Goal: Task Accomplishment & Management: Manage account settings

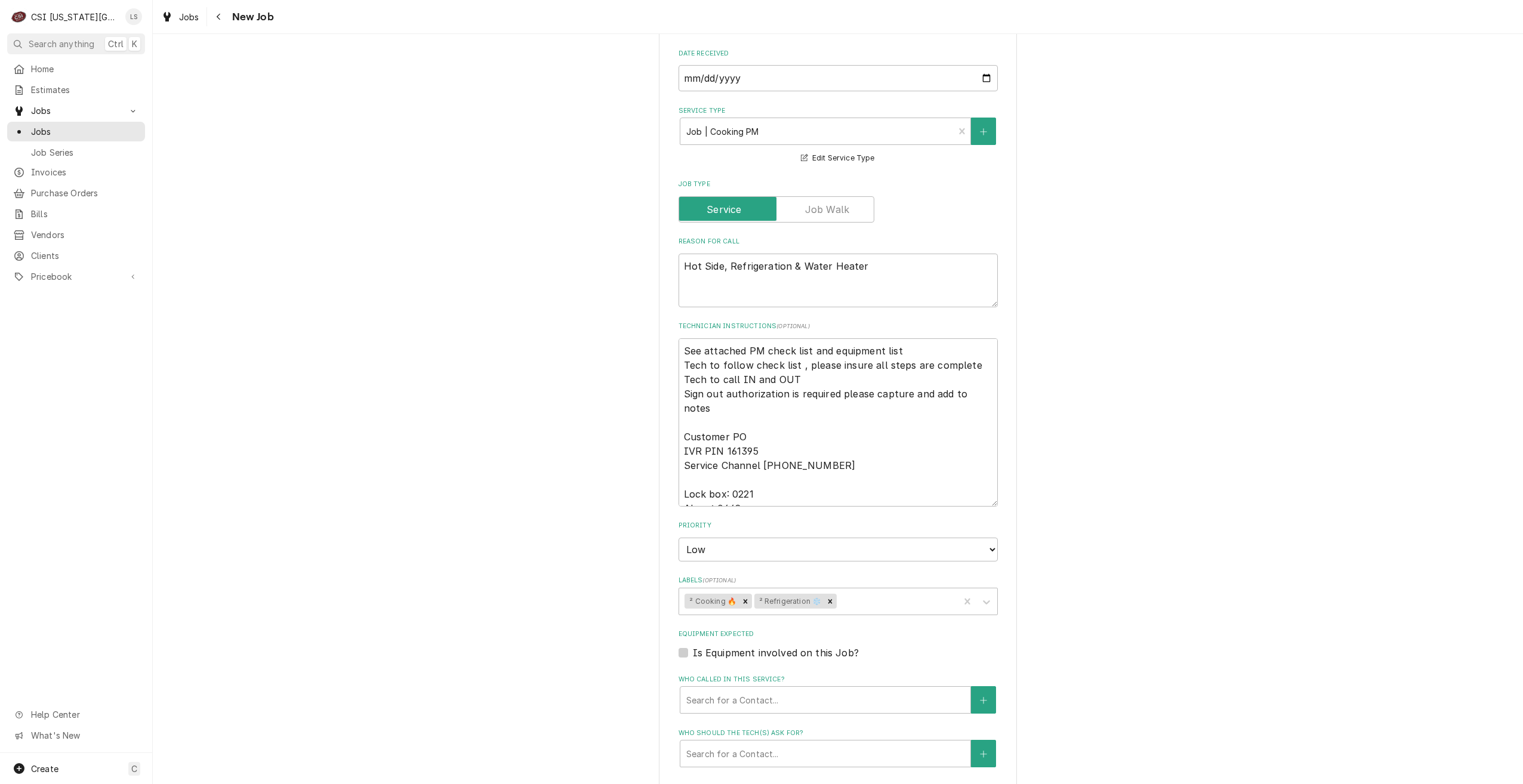
scroll to position [1282, 0]
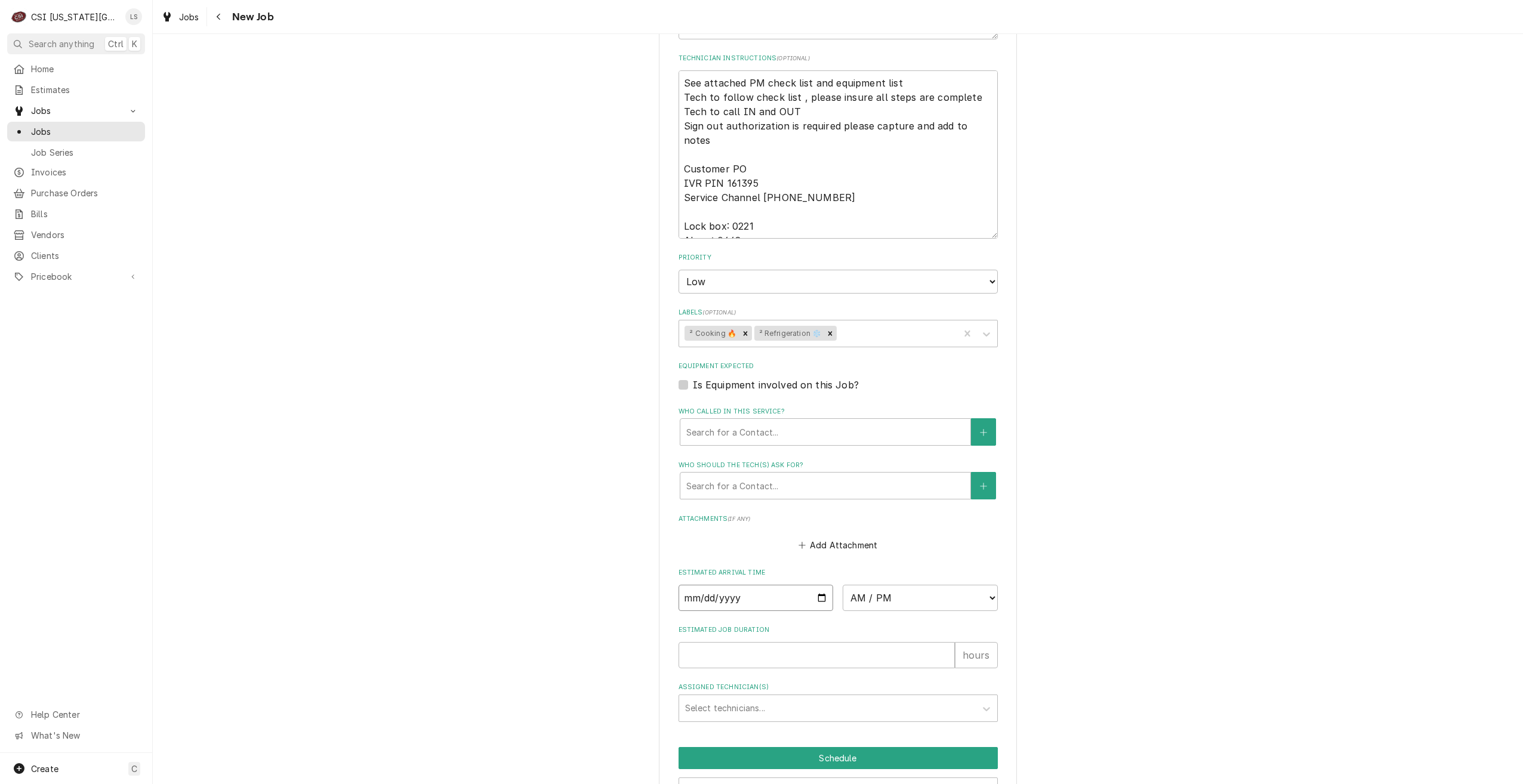
click at [822, 585] on input "Date" at bounding box center [756, 597] width 155 height 27
type textarea "x"
type input "2025-10-08"
type textarea "x"
click at [867, 585] on select "AM / PM 6:00 AM 6:15 AM 6:30 AM 6:45 AM 7:00 AM 7:15 AM 7:30 AM 7:45 AM 8:00 AM…" at bounding box center [921, 597] width 155 height 27
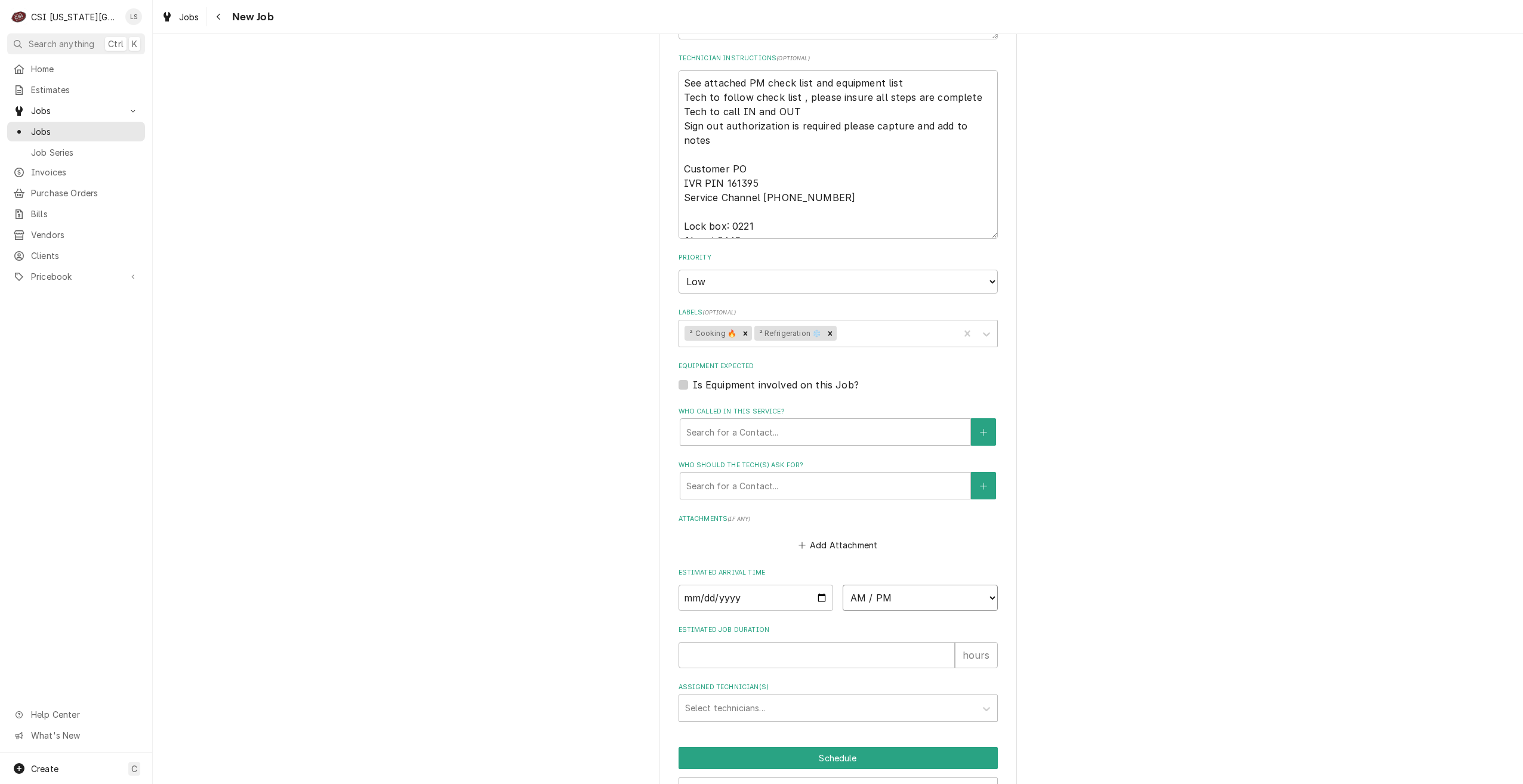
select select "09:00:00"
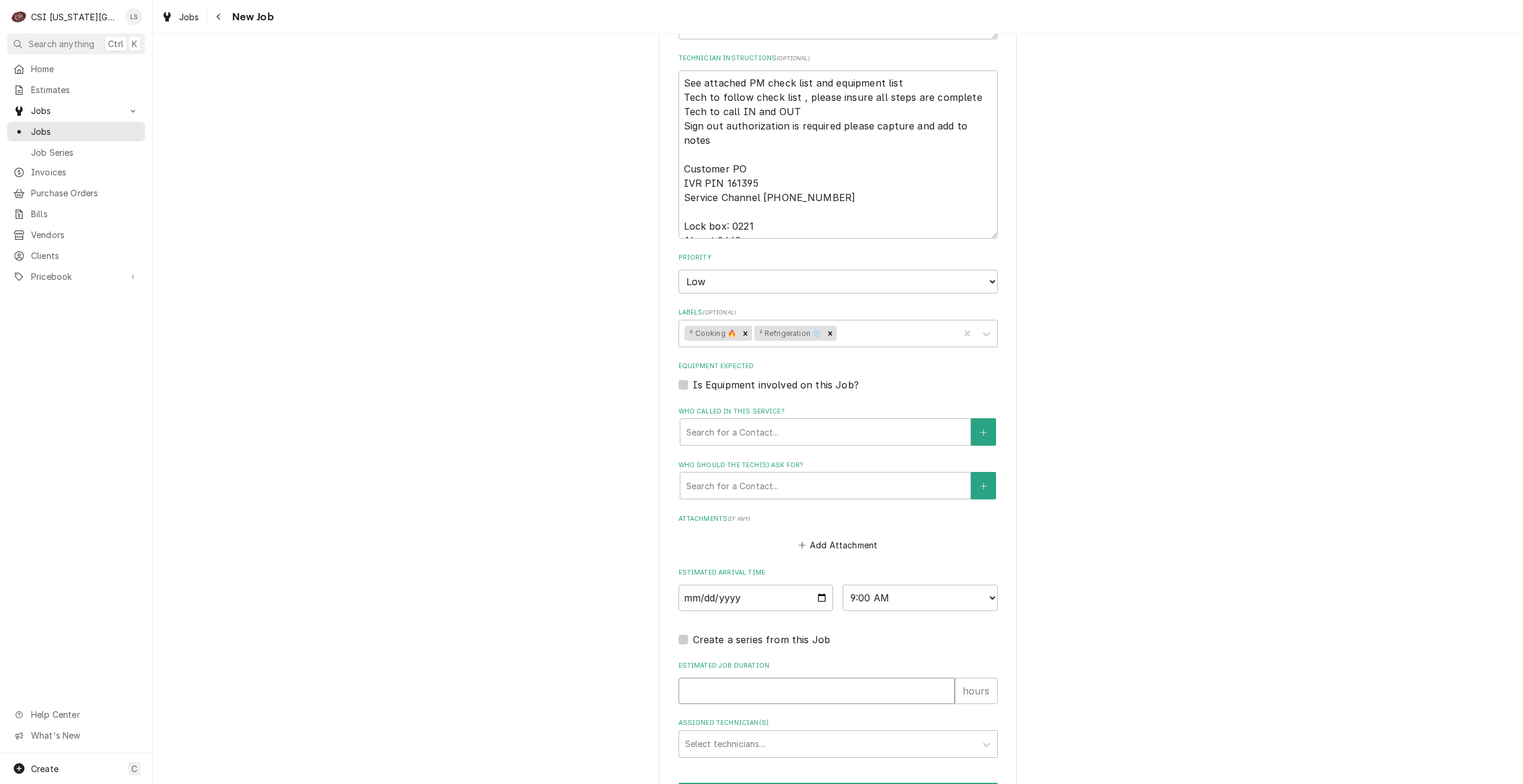
click at [859, 678] on input "Estimated Job Duration" at bounding box center [816, 691] width 276 height 27
type textarea "x"
type input "2"
click at [839, 733] on div "Assigned Technician(s)" at bounding box center [828, 744] width 285 height 22
type textarea "x"
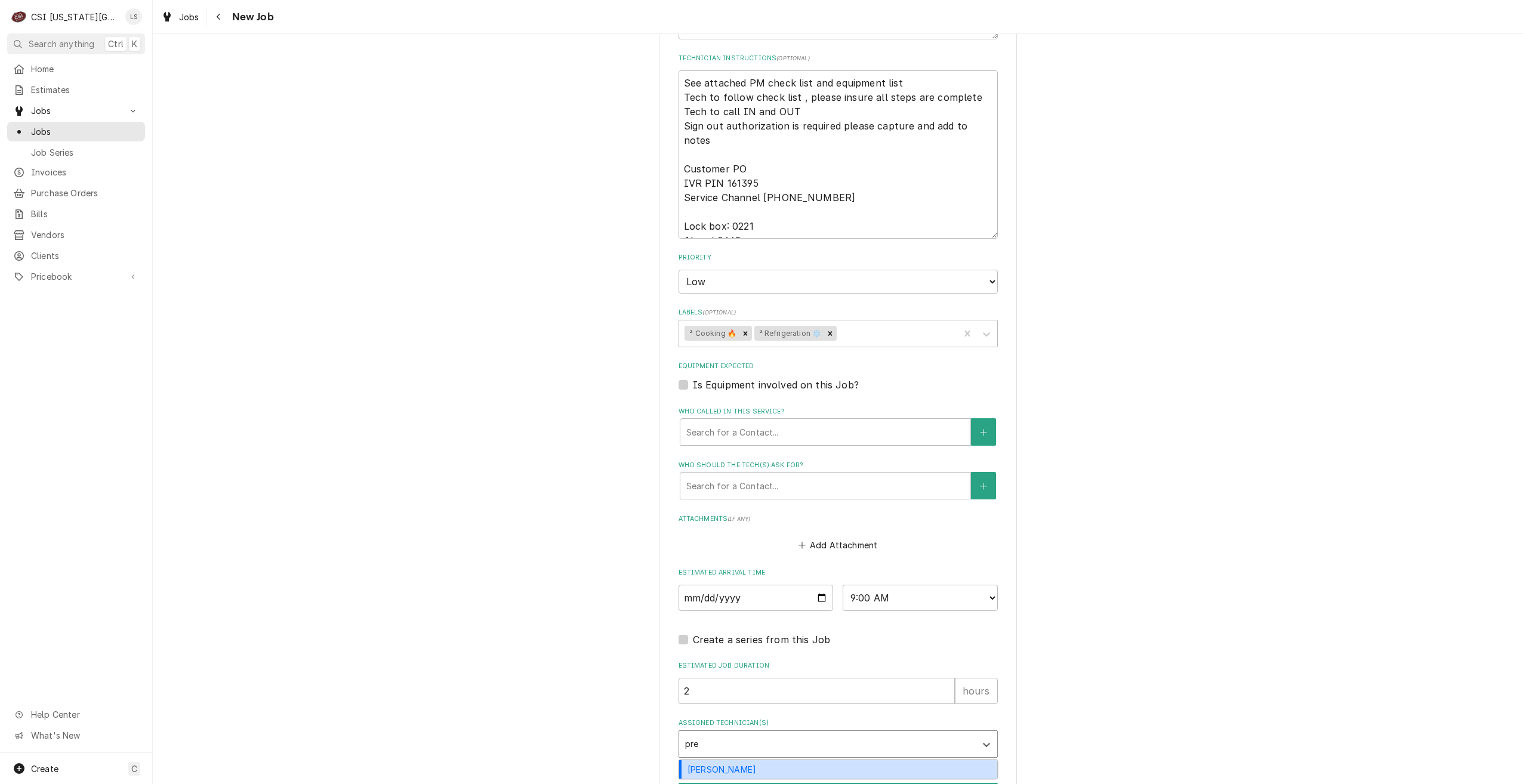
type input "pres"
click at [837, 761] on div "Preston Merriman" at bounding box center [838, 769] width 318 height 19
type textarea "x"
click at [843, 783] on button "Schedule" at bounding box center [837, 794] width 319 height 22
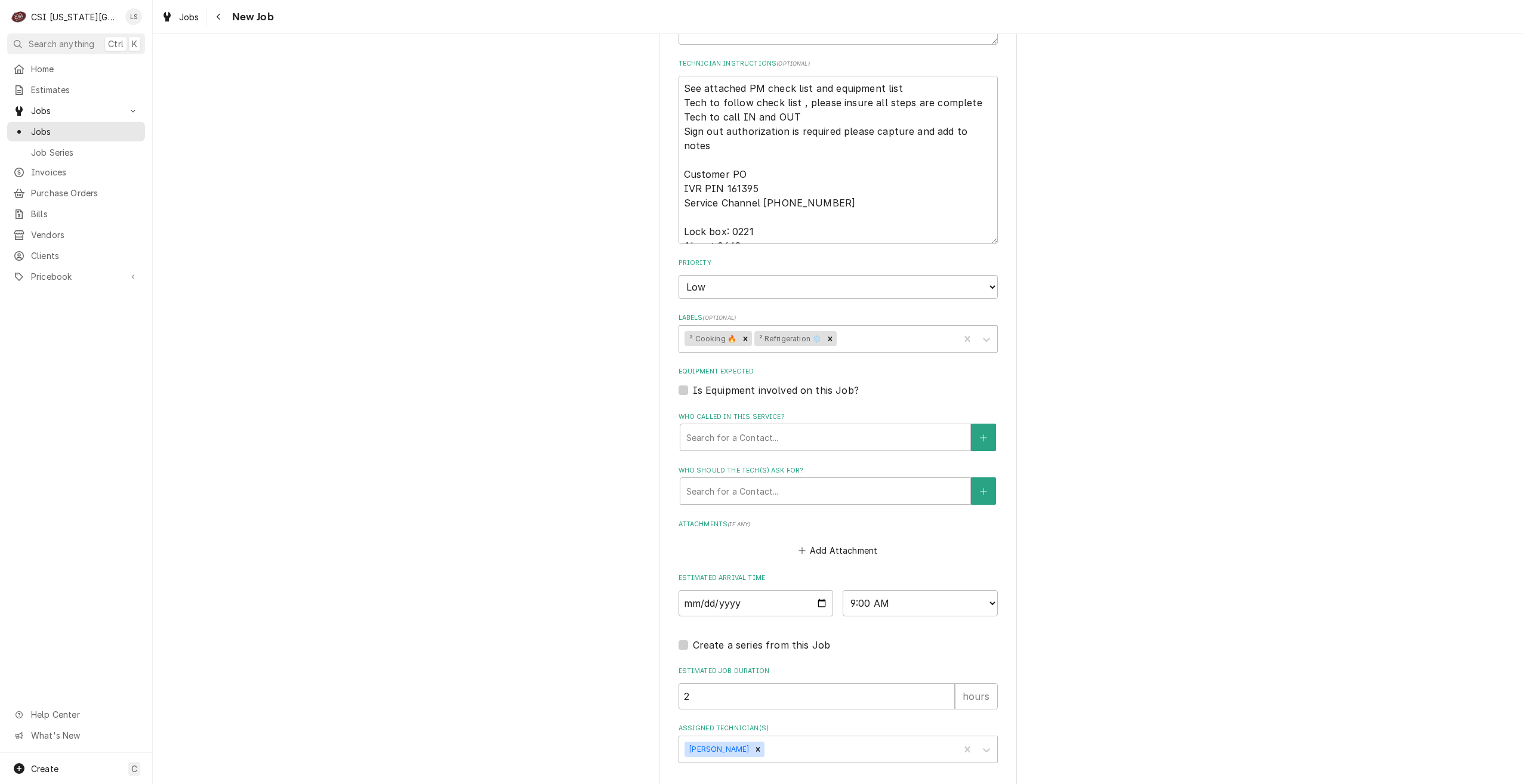
type textarea "x"
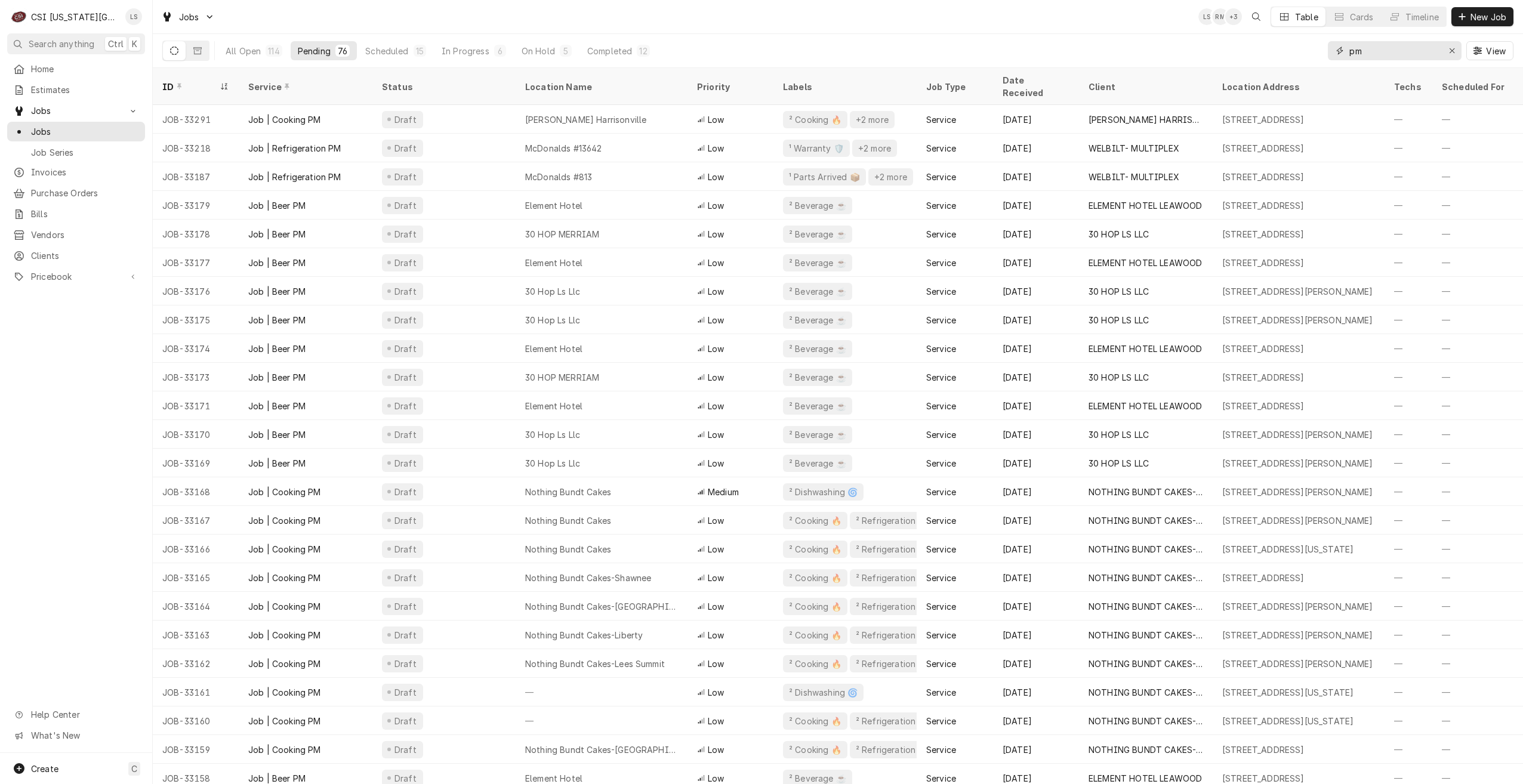
drag, startPoint x: 1418, startPoint y: 54, endPoint x: 1343, endPoint y: 52, distance: 75.0
click at [1343, 52] on div "pm" at bounding box center [1395, 51] width 134 height 19
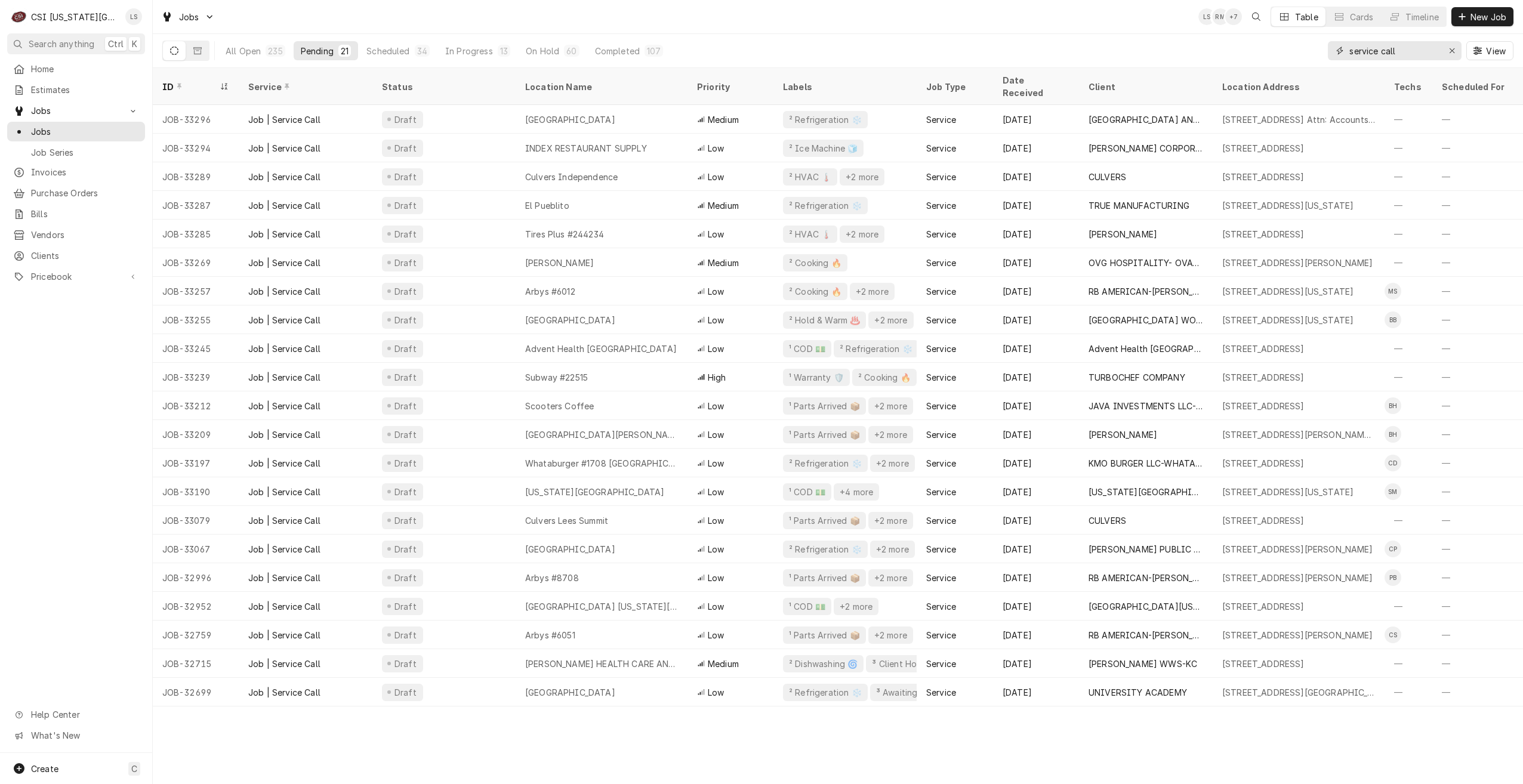
type input "service call"
click at [924, 40] on div "All Open 235 Pending 21 Scheduled 34 In Progress 13 On Hold 60 Completed 107 se…" at bounding box center [837, 50] width 1351 height 33
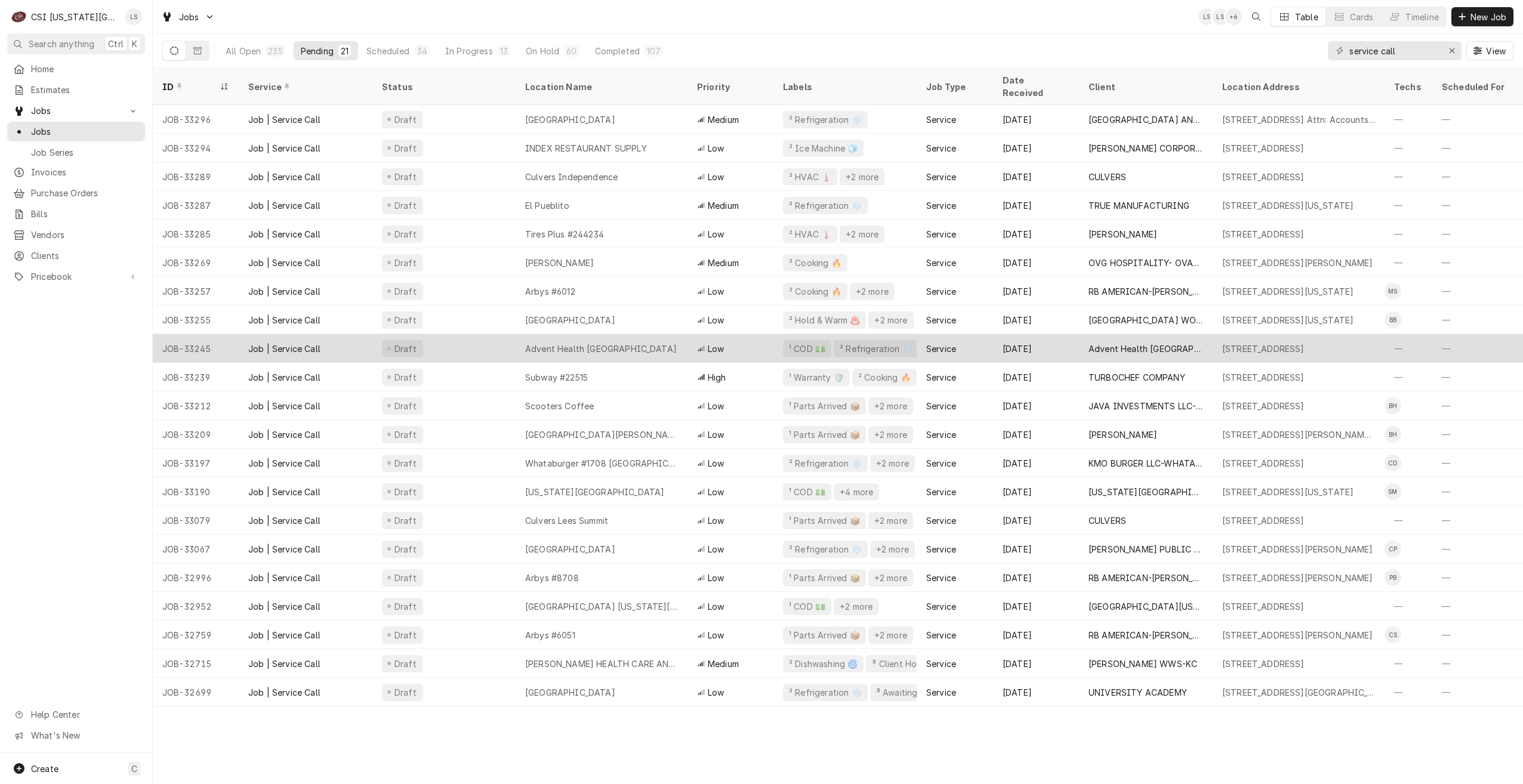
click at [672, 334] on div "Advent Health Ottawa" at bounding box center [602, 348] width 172 height 28
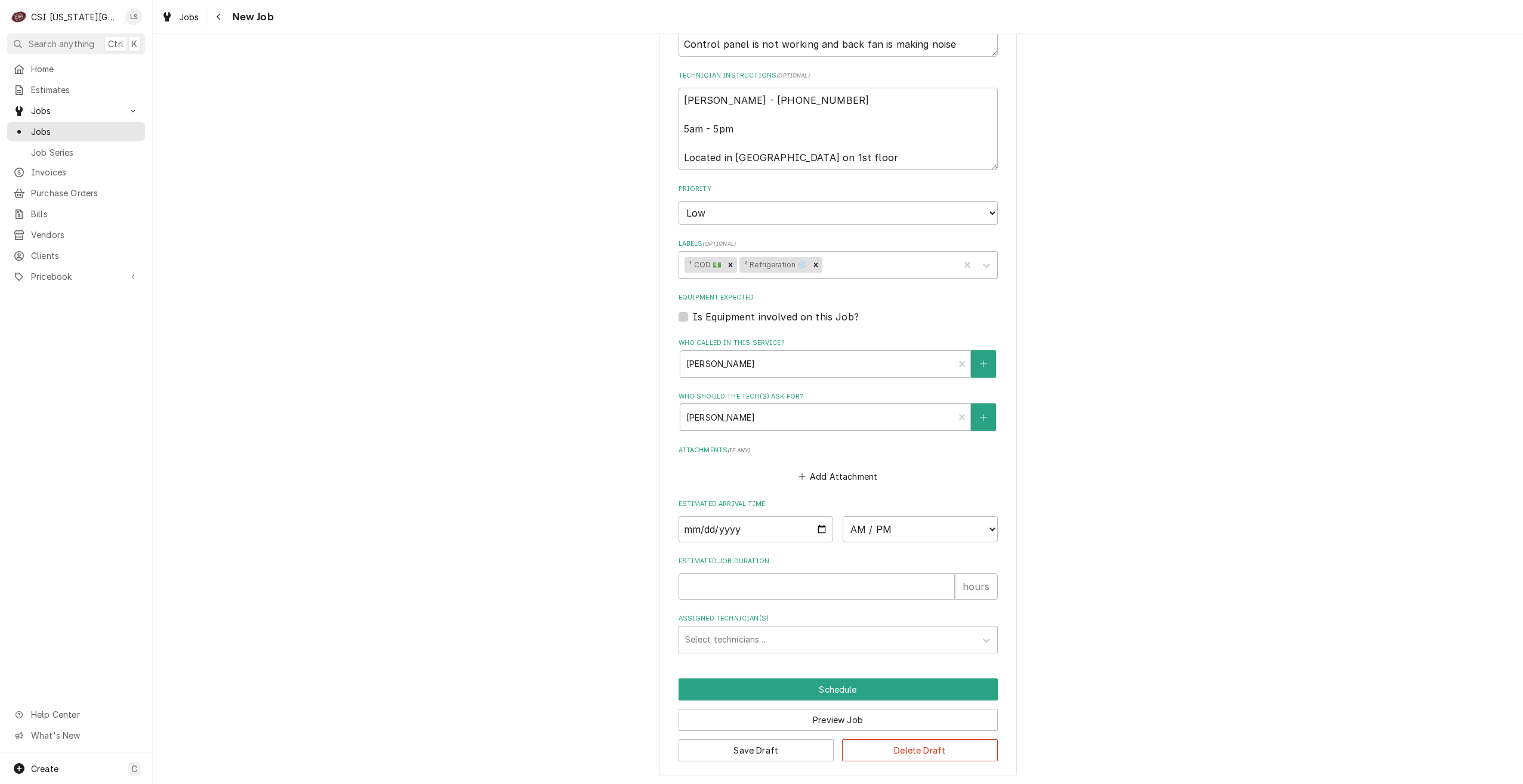
scroll to position [727, 0]
click at [816, 527] on input "Date" at bounding box center [756, 526] width 155 height 27
type textarea "x"
type input "2025-10-08"
type textarea "x"
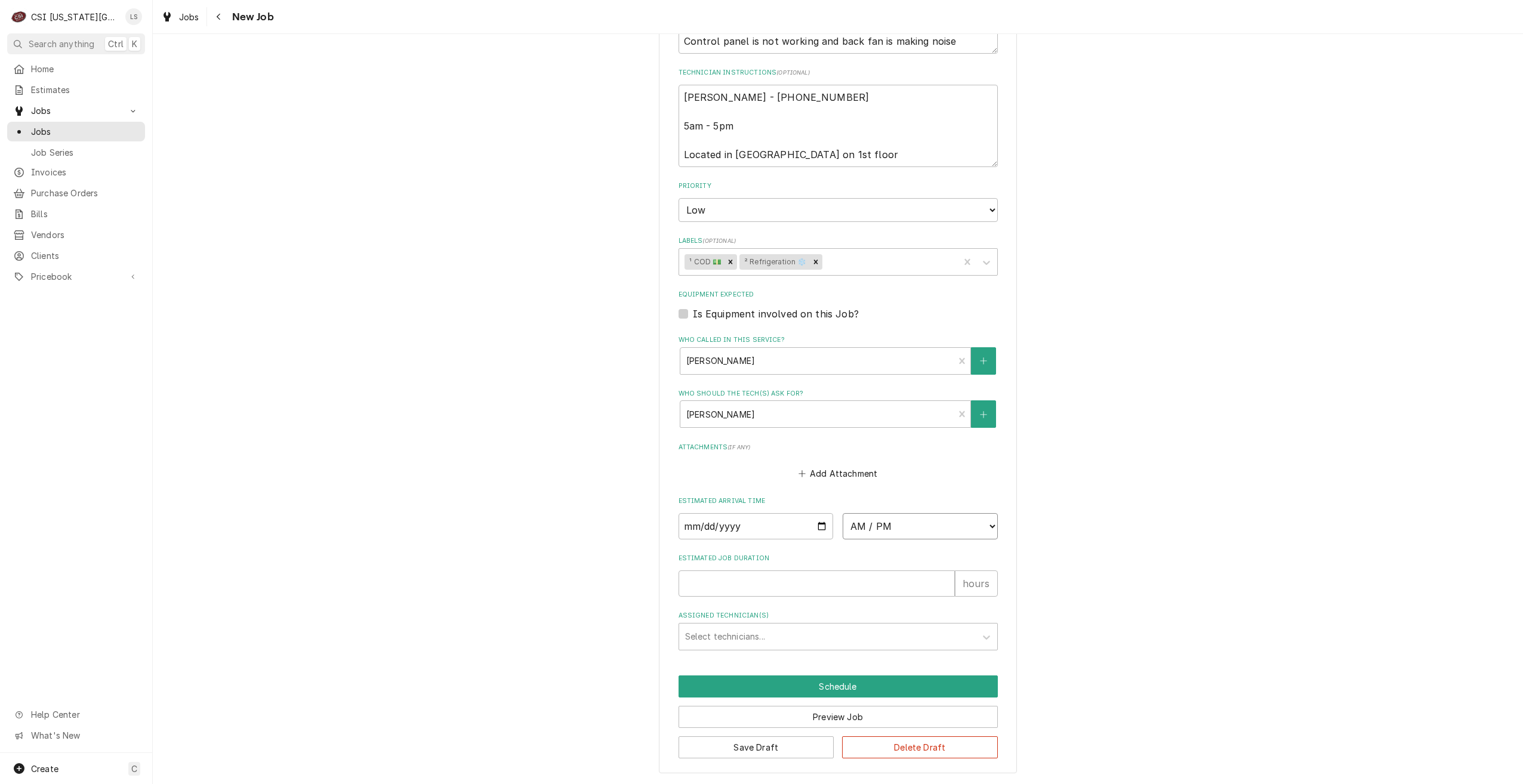
click at [862, 528] on select "AM / PM 6:00 AM 6:15 AM 6:30 AM 6:45 AM 7:00 AM 7:15 AM 7:30 AM 7:45 AM 8:00 AM…" at bounding box center [921, 526] width 155 height 27
select select "08:00:00"
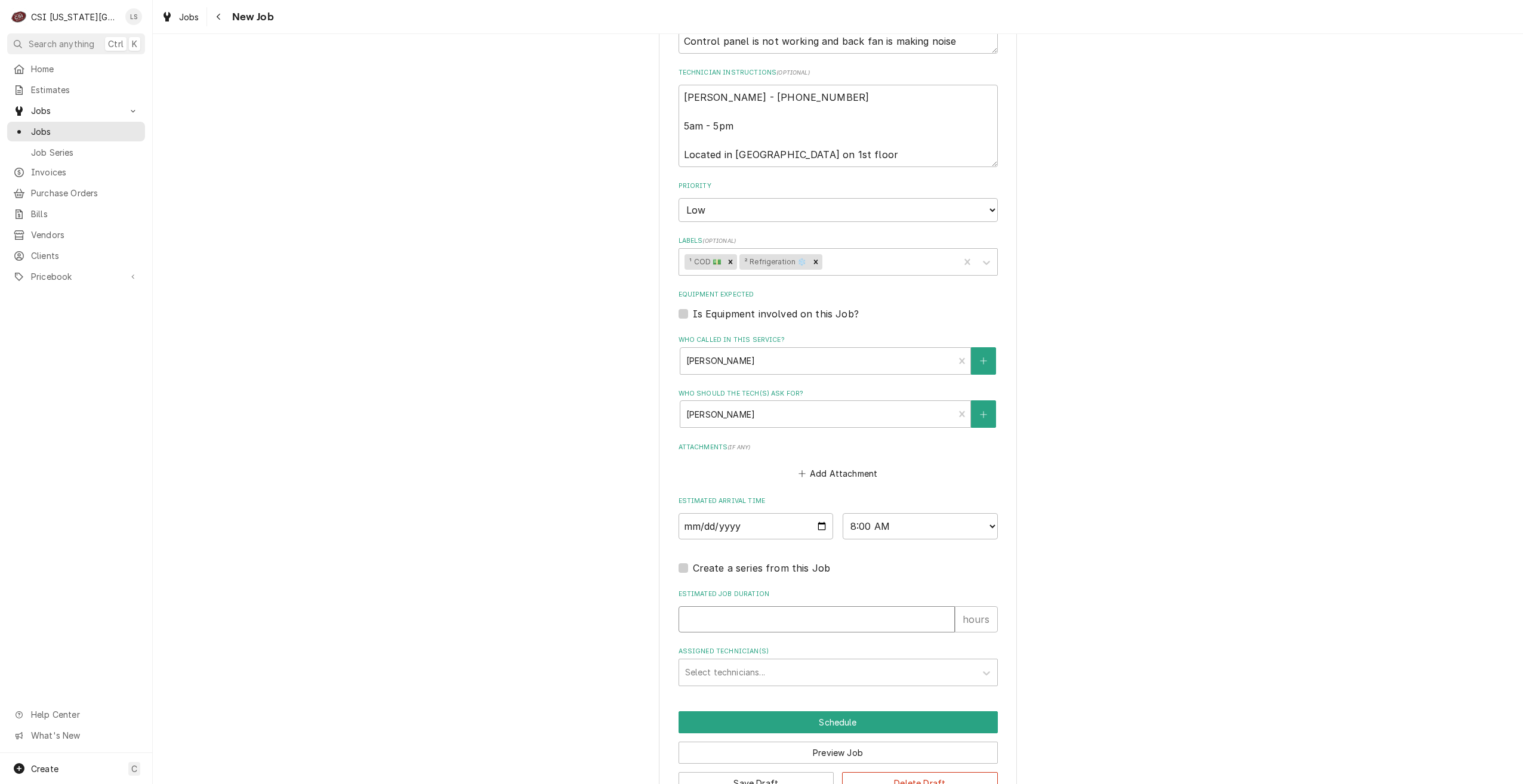
click at [856, 618] on input "Estimated Job Duration" at bounding box center [816, 619] width 276 height 27
type textarea "x"
type input "2"
type textarea "x"
type input "2"
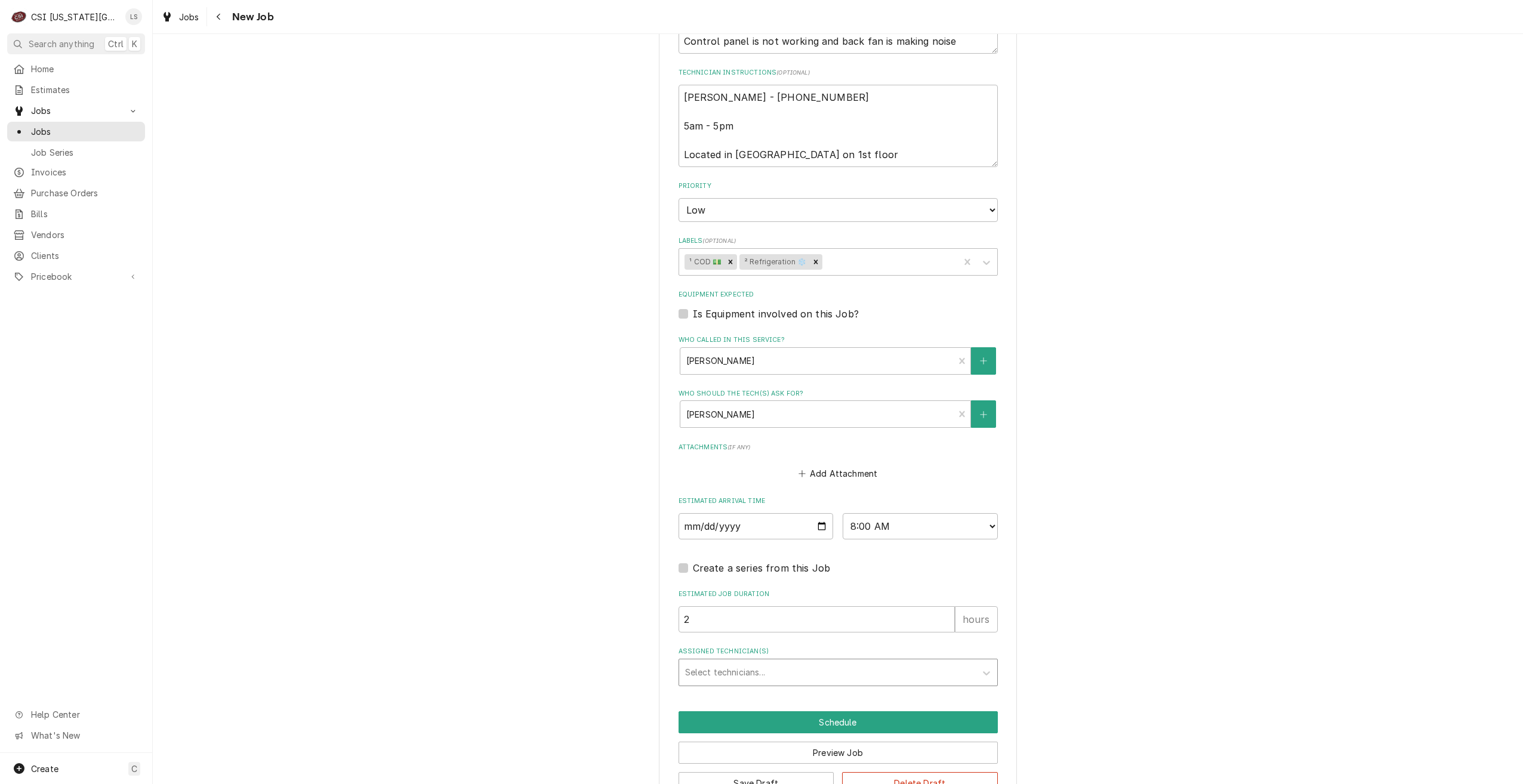
click at [861, 667] on div "Assigned Technician(s)" at bounding box center [828, 673] width 285 height 22
type input "zach wil"
click at [860, 692] on div "Zach Wilson" at bounding box center [838, 698] width 318 height 19
type textarea "x"
click at [868, 722] on button "Schedule" at bounding box center [837, 722] width 319 height 22
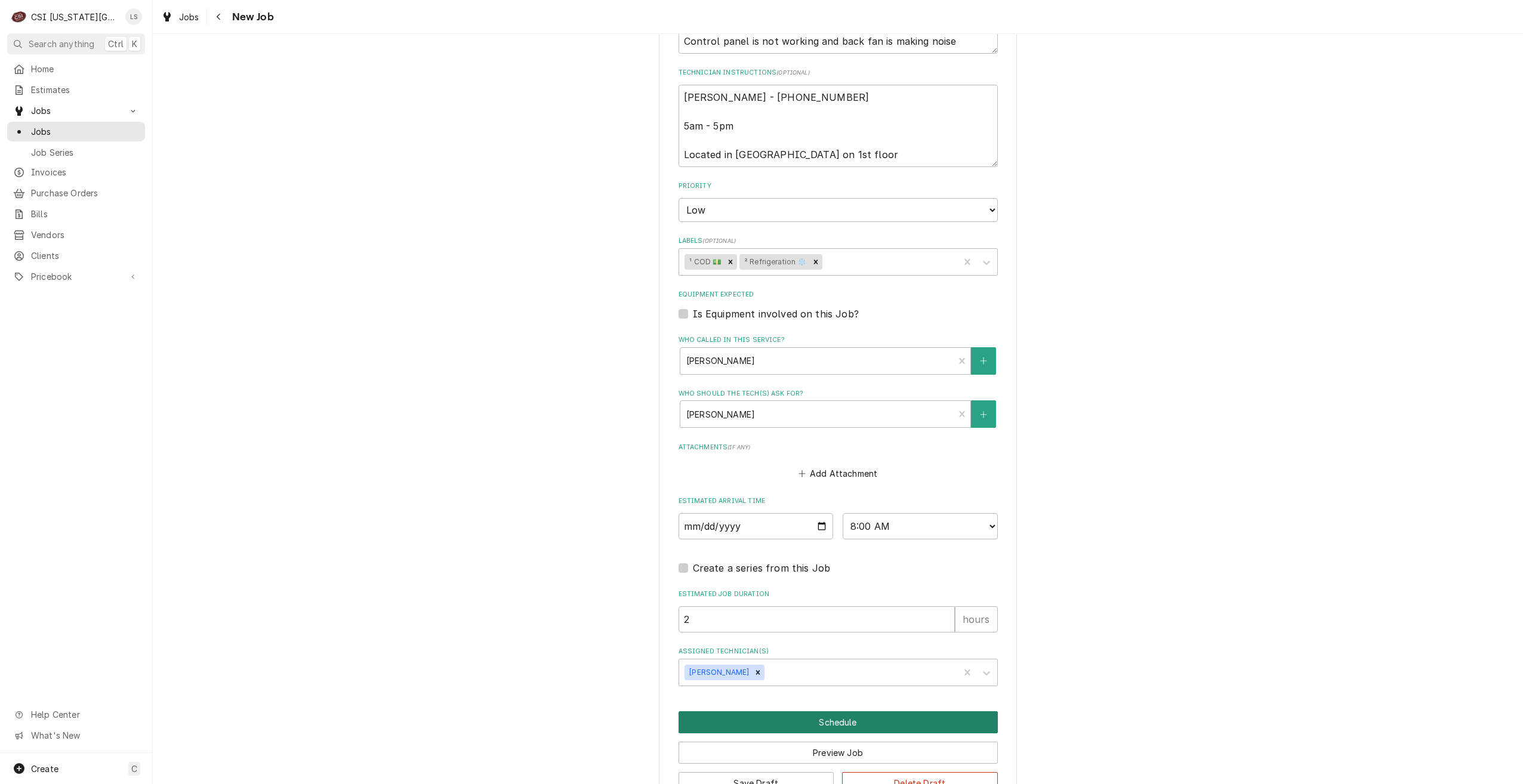
scroll to position [721, 0]
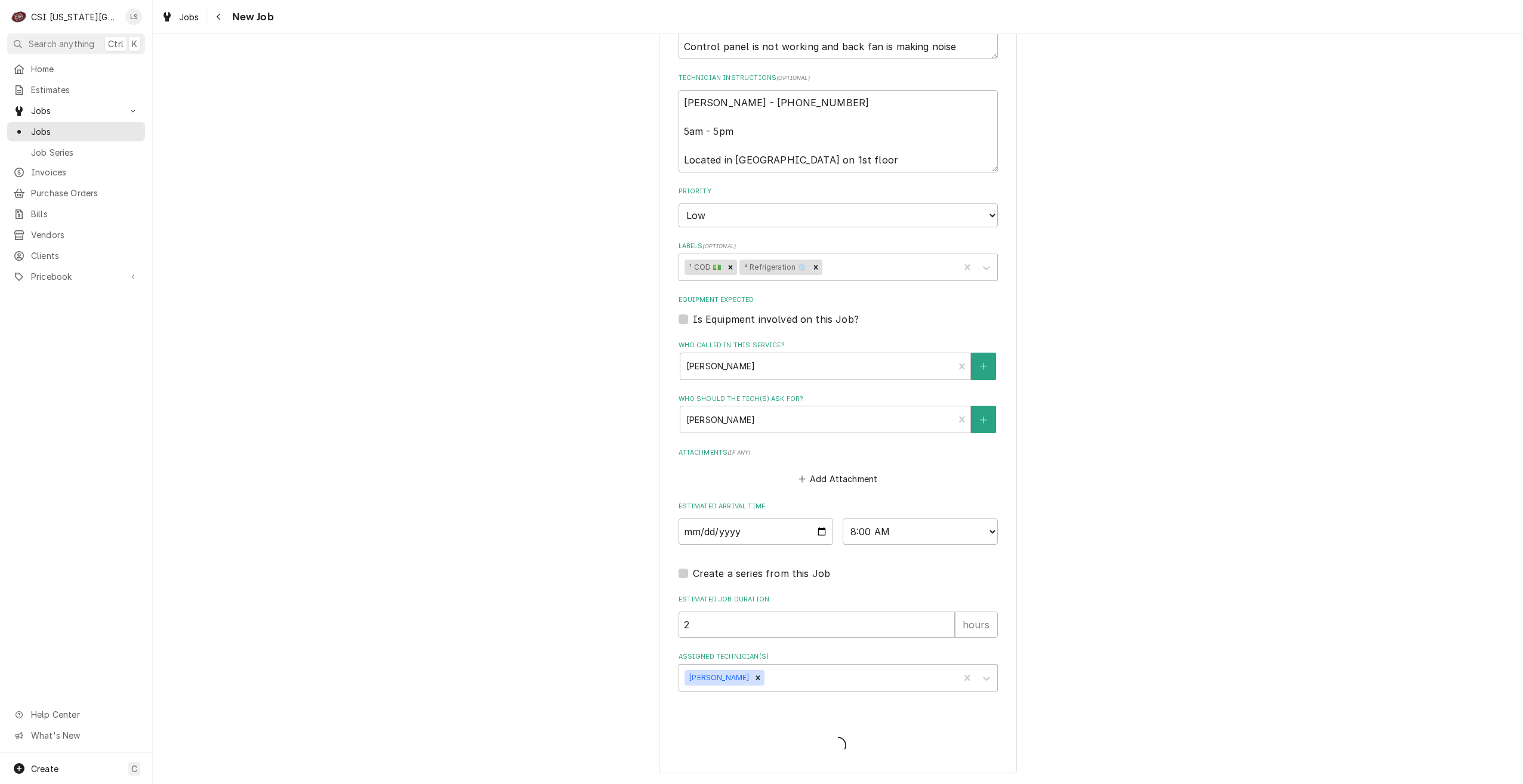
type textarea "x"
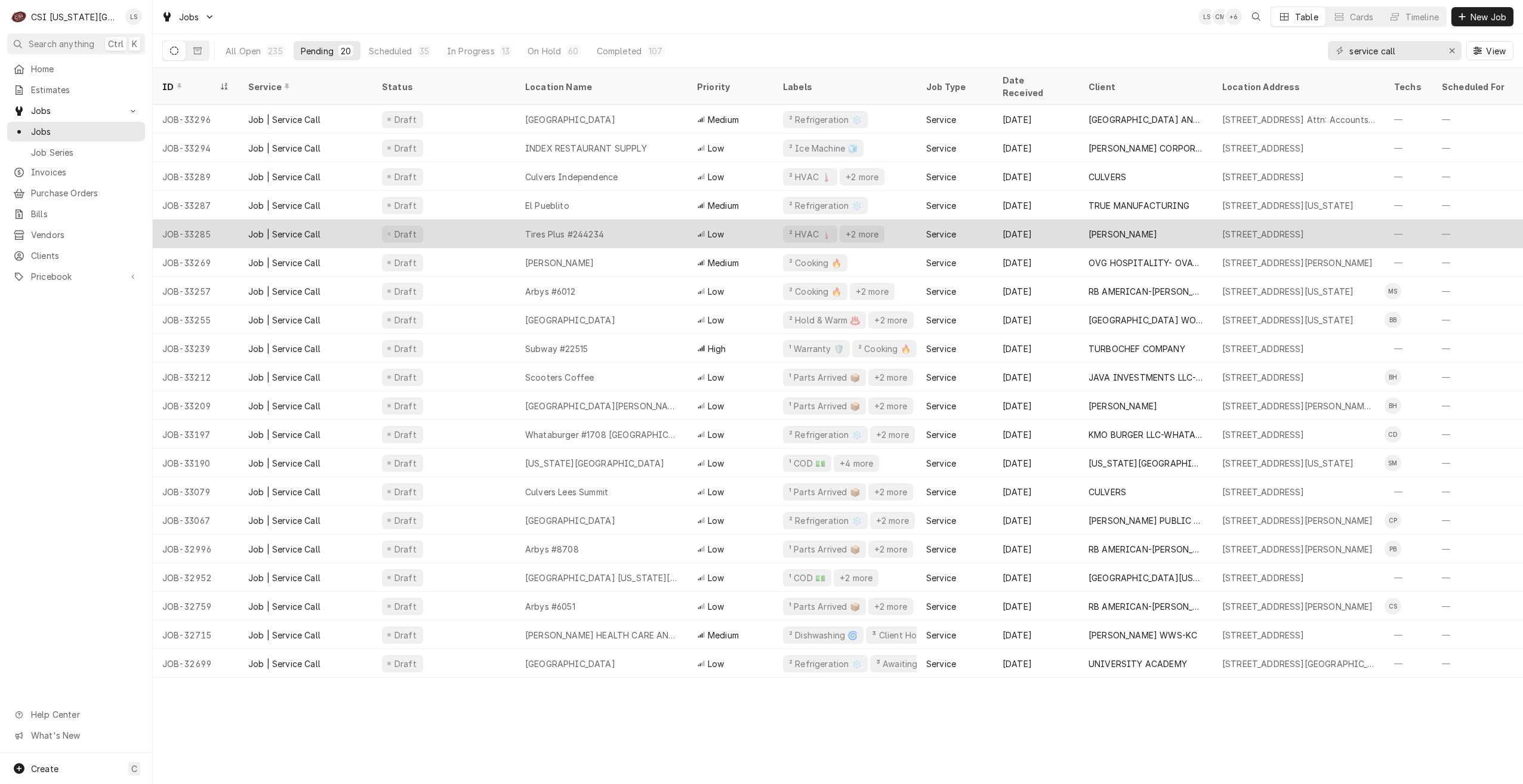
click at [650, 228] on div "Tires Plus #244234" at bounding box center [602, 233] width 172 height 28
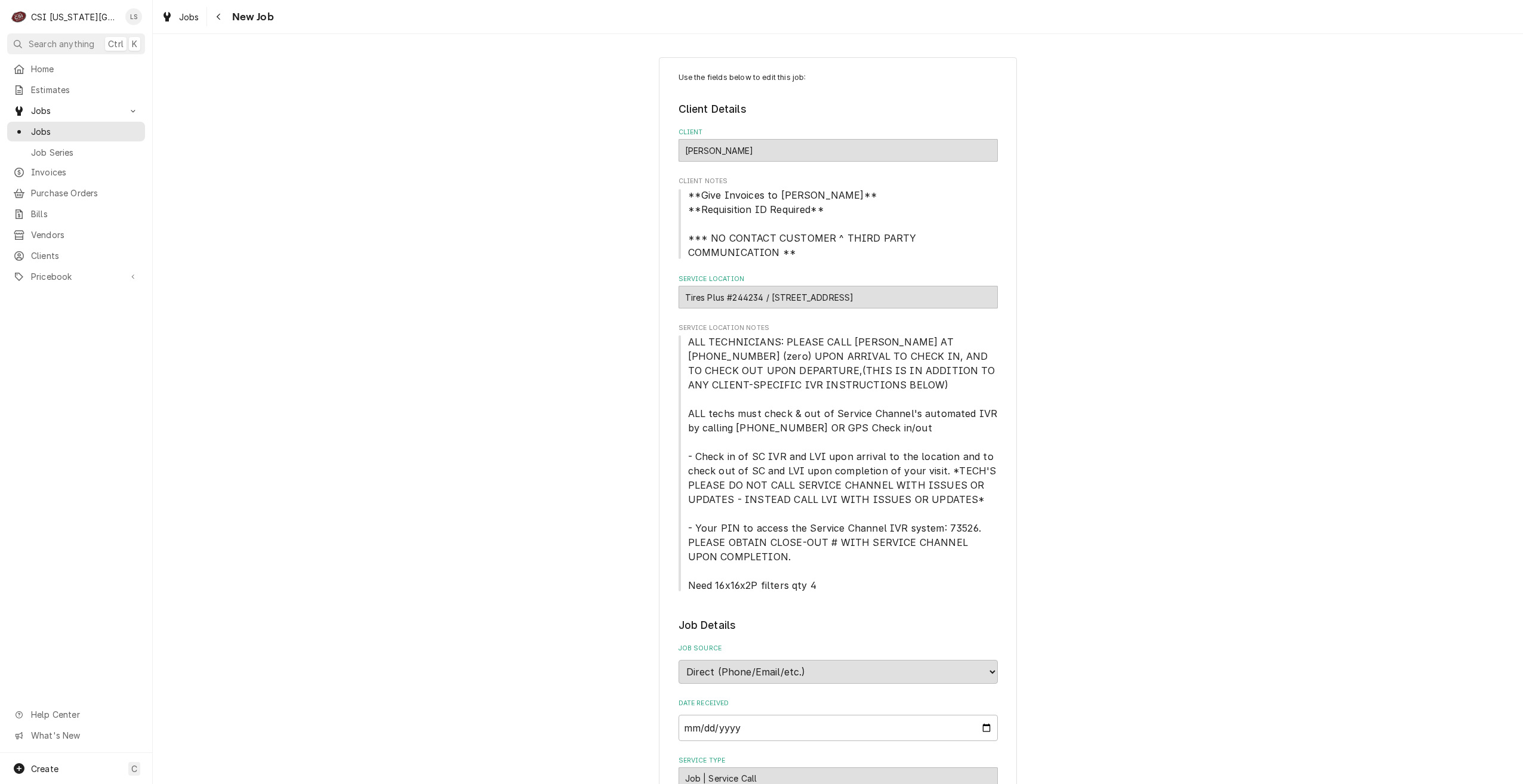
type textarea "x"
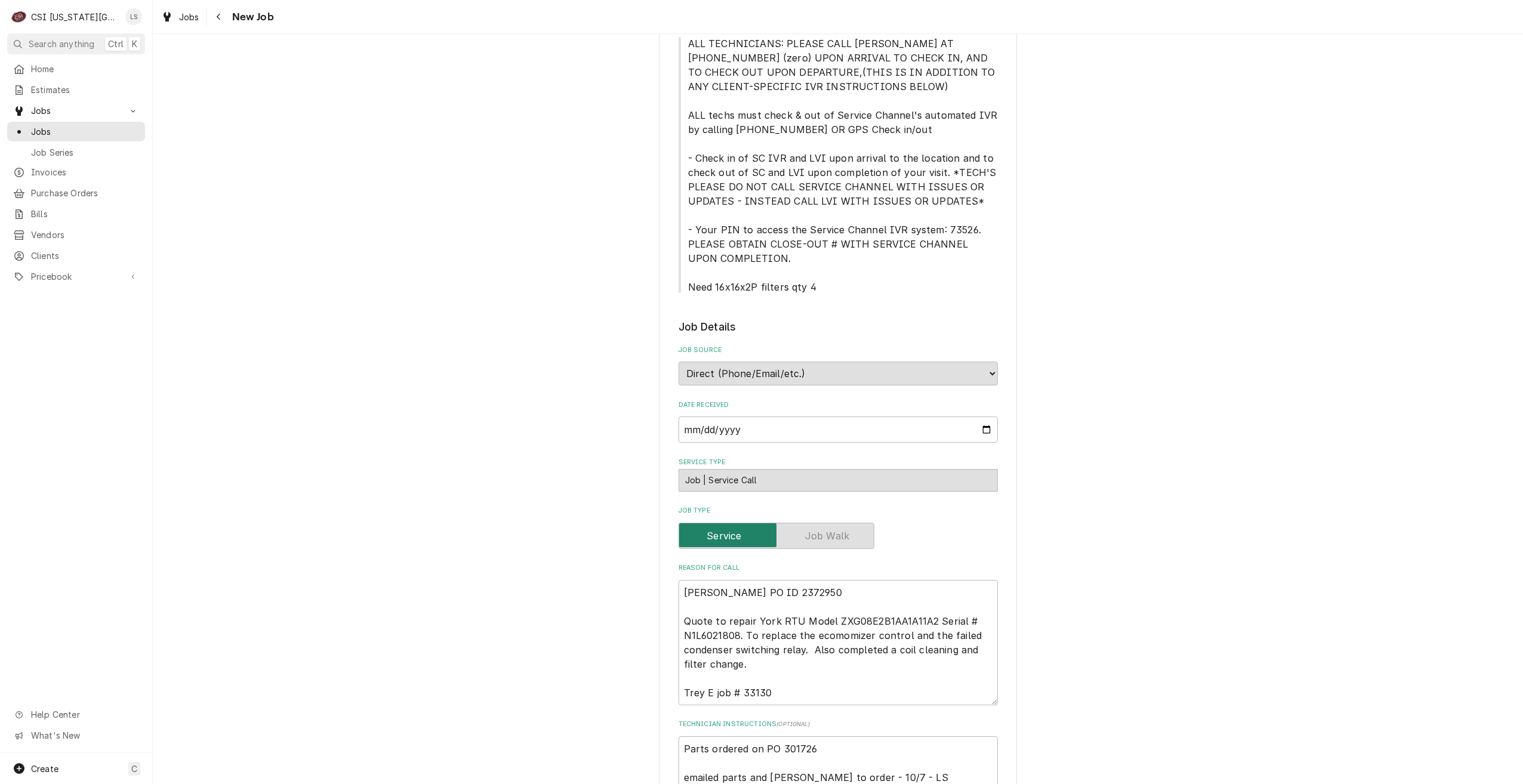
scroll to position [537, 0]
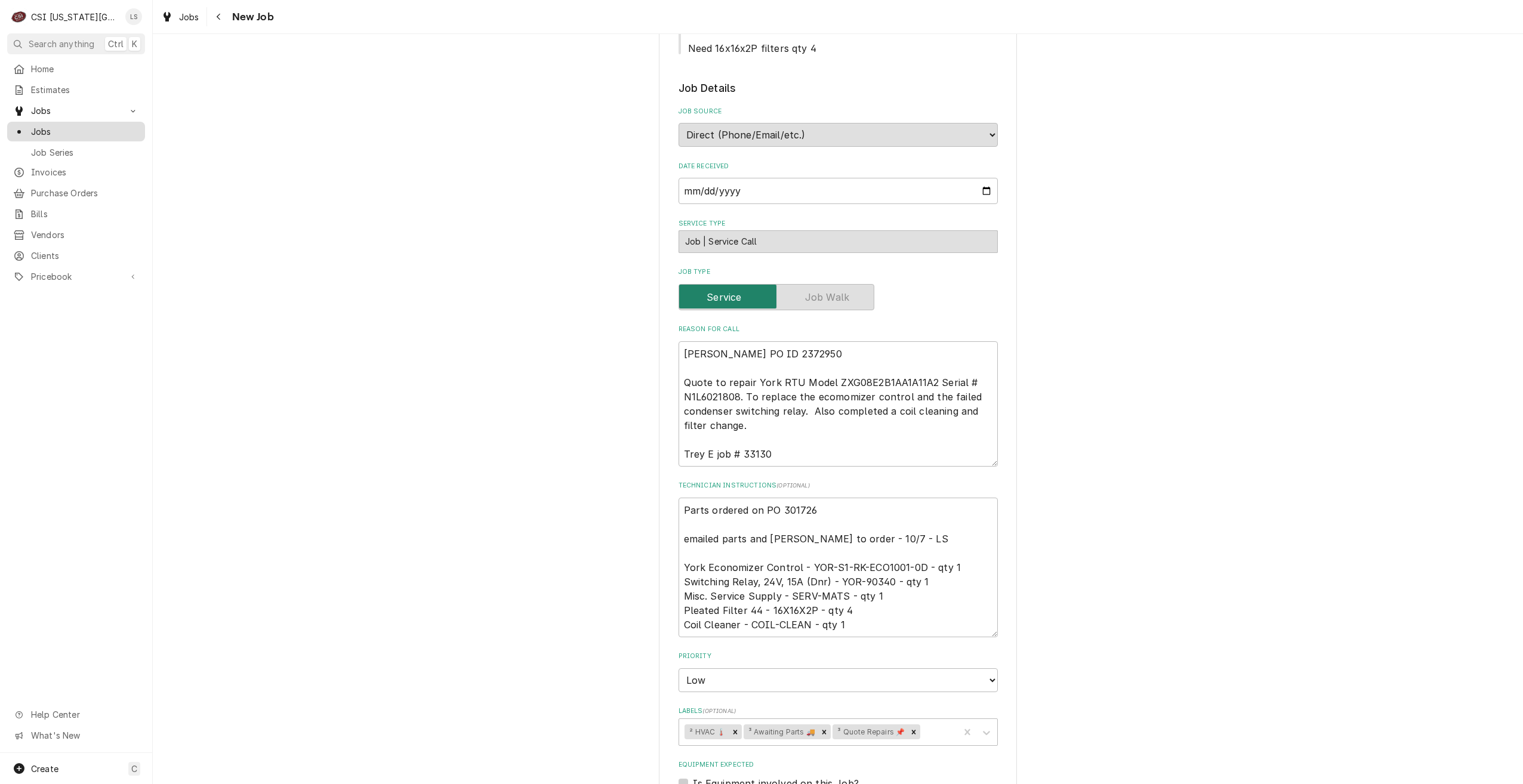
click at [87, 127] on span "Jobs" at bounding box center [85, 132] width 108 height 13
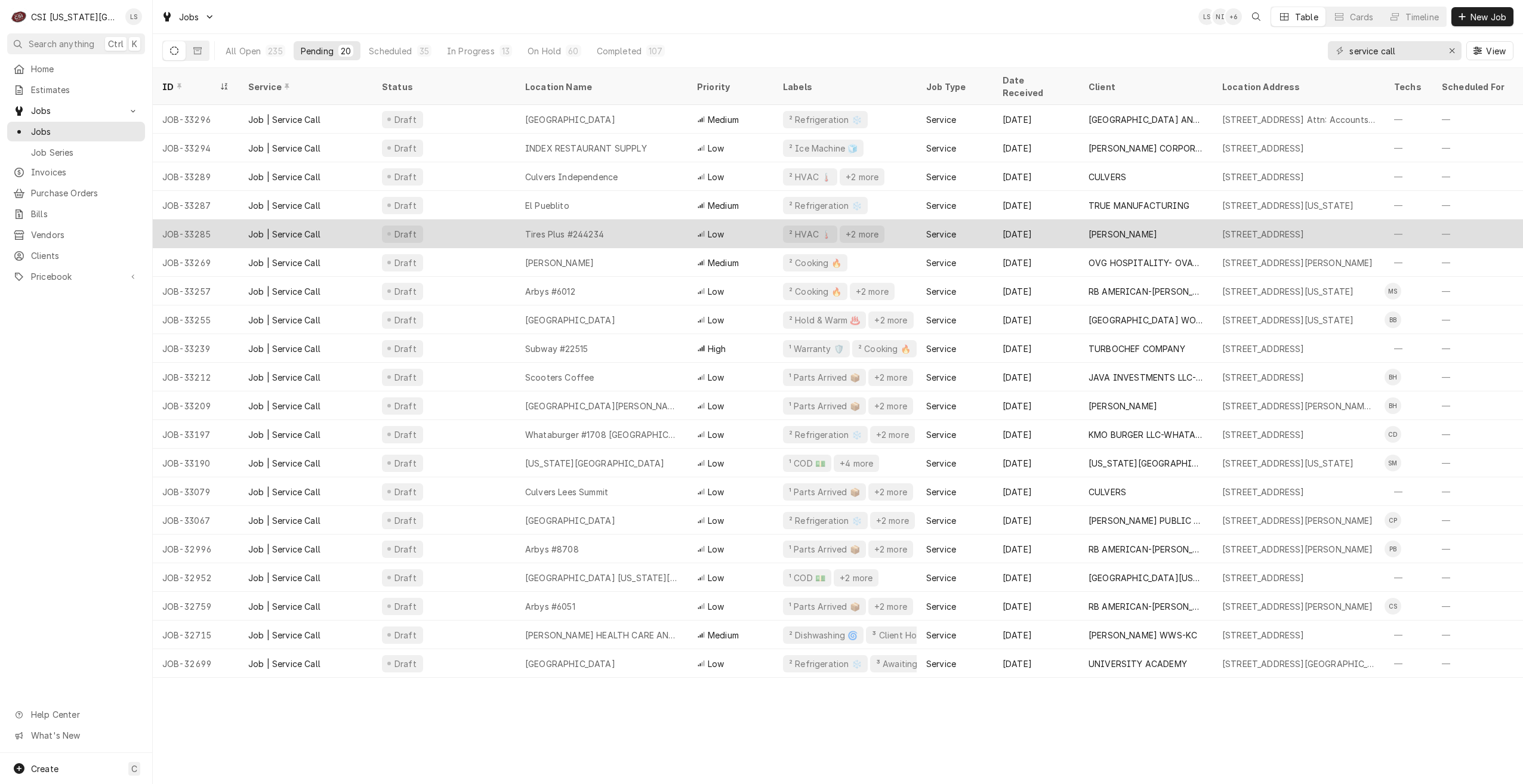
click at [562, 228] on div "Tires Plus #244234" at bounding box center [564, 234] width 79 height 13
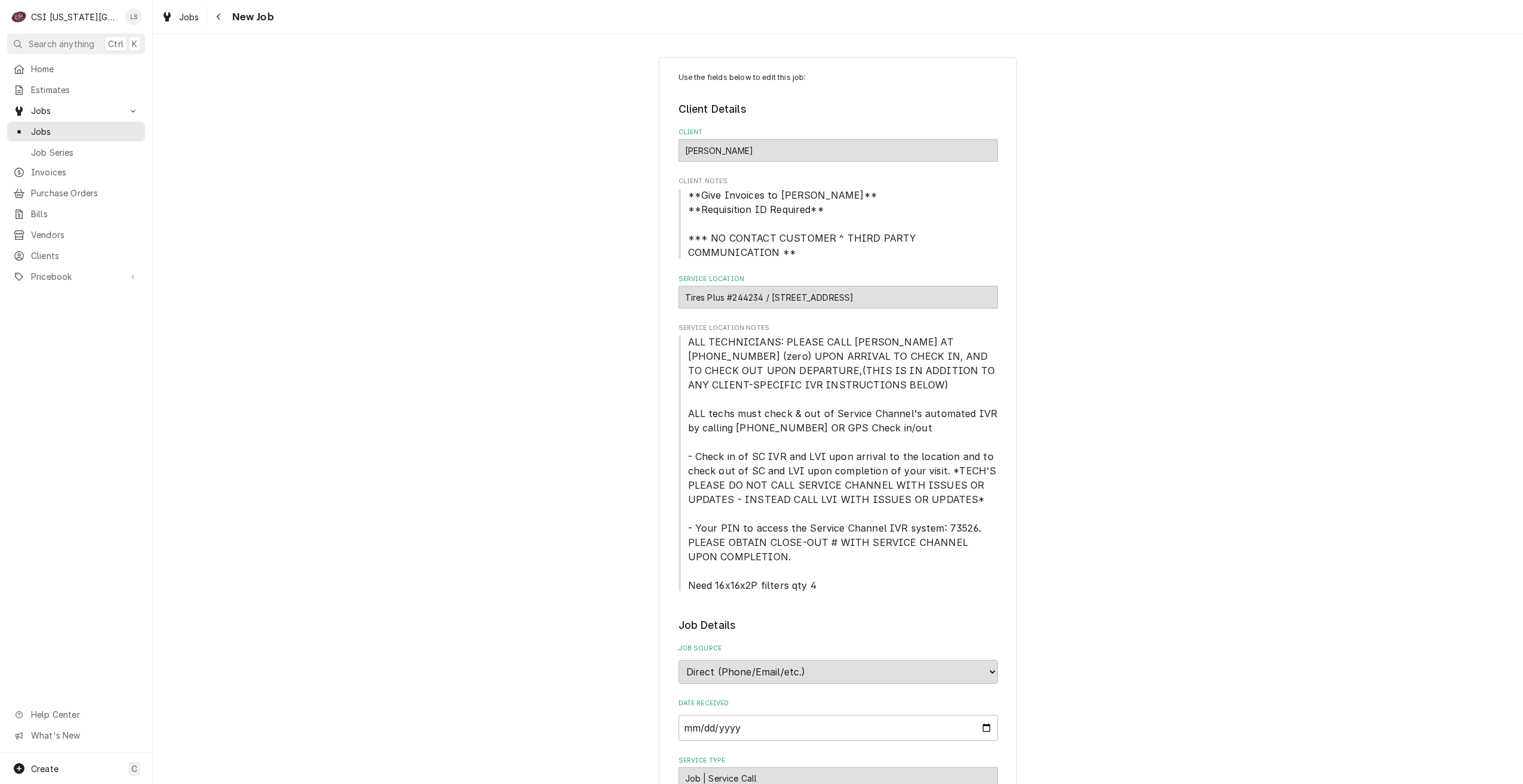
type textarea "x"
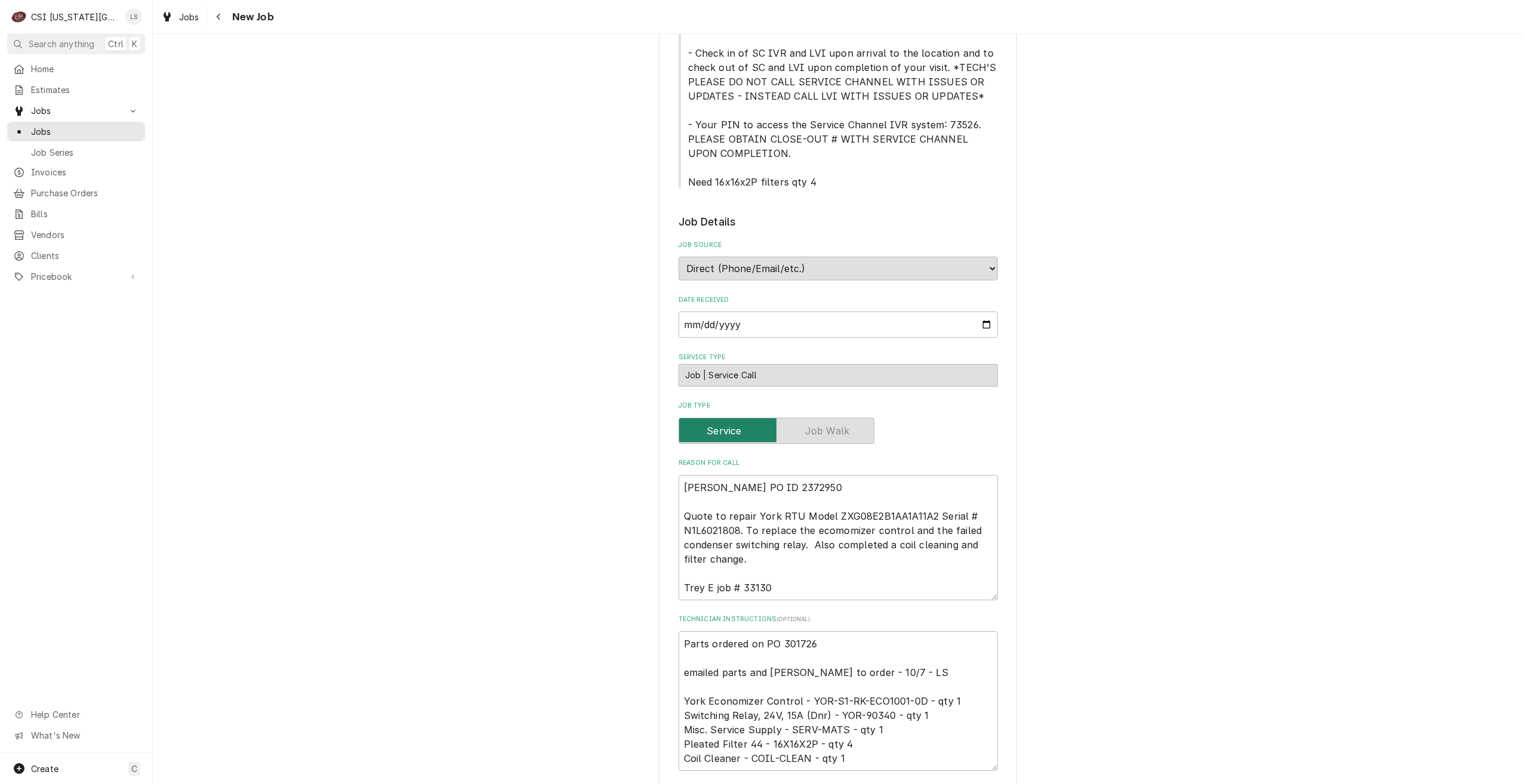
scroll to position [537, 0]
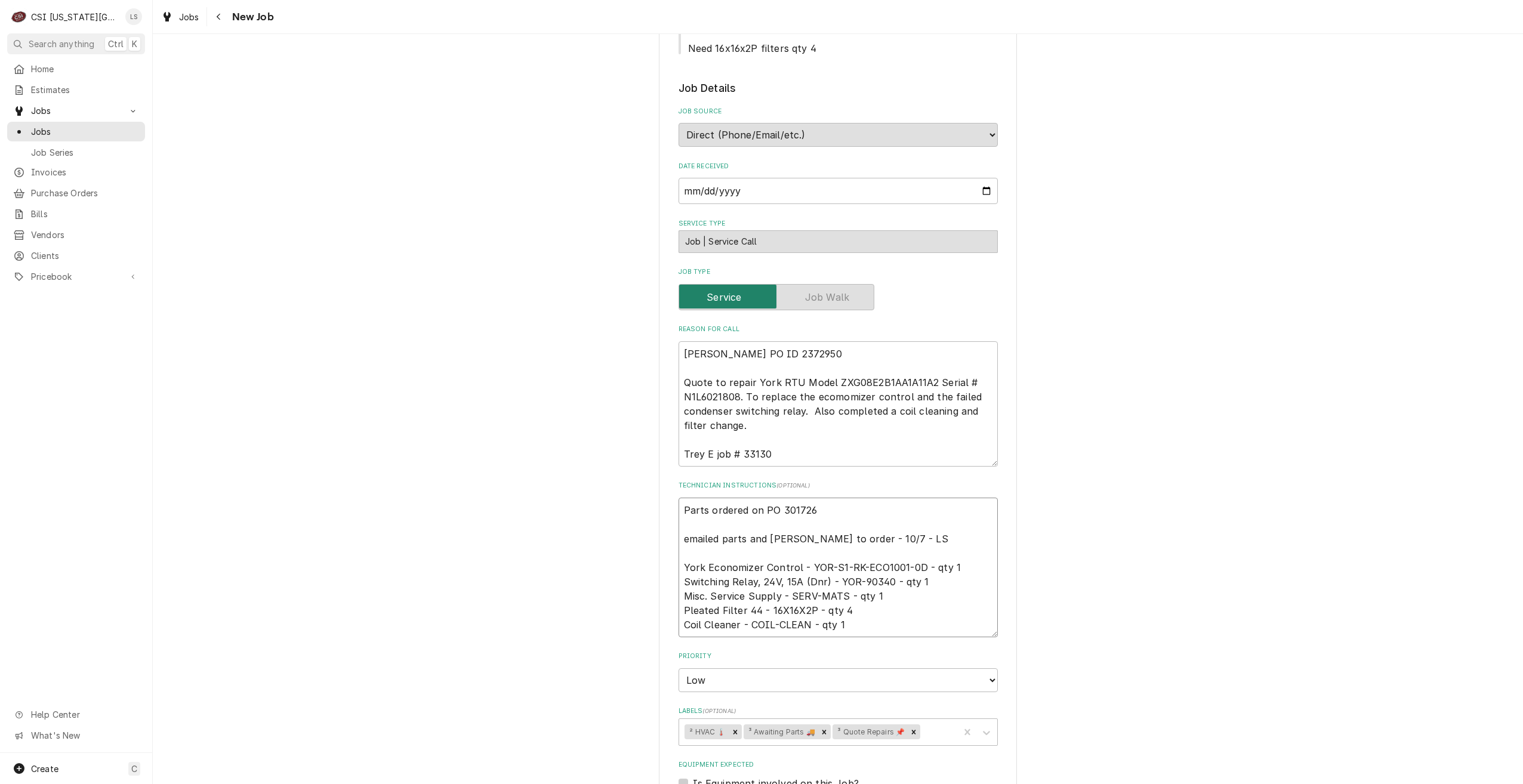
click at [794, 514] on textarea "Parts ordered on PO 301726 emailed parts and lindy to order - 10/7 - LS York Ec…" at bounding box center [837, 567] width 319 height 140
click at [67, 233] on span "Vendors" at bounding box center [85, 235] width 108 height 13
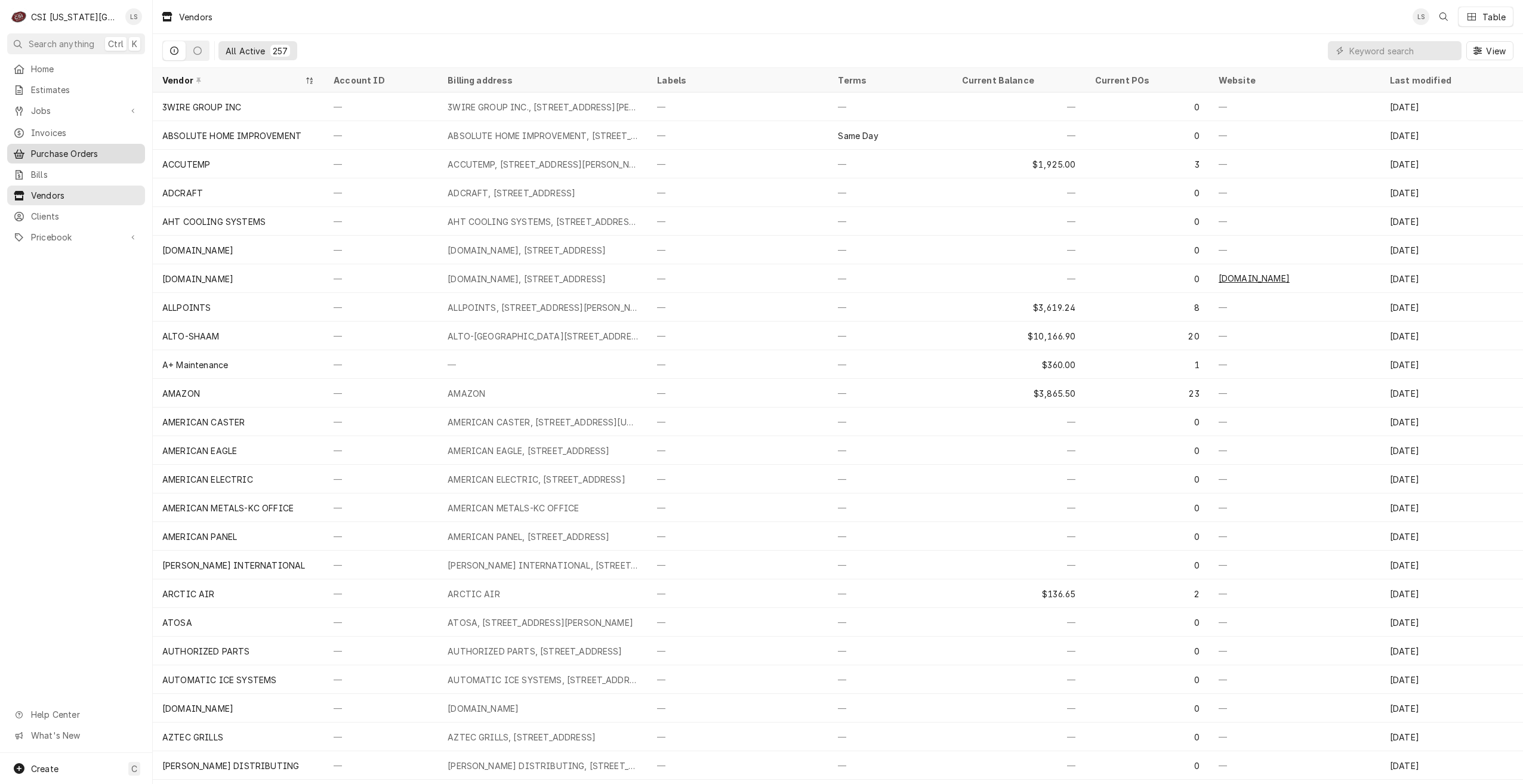
click at [74, 157] on link "Purchase Orders" at bounding box center [76, 153] width 138 height 19
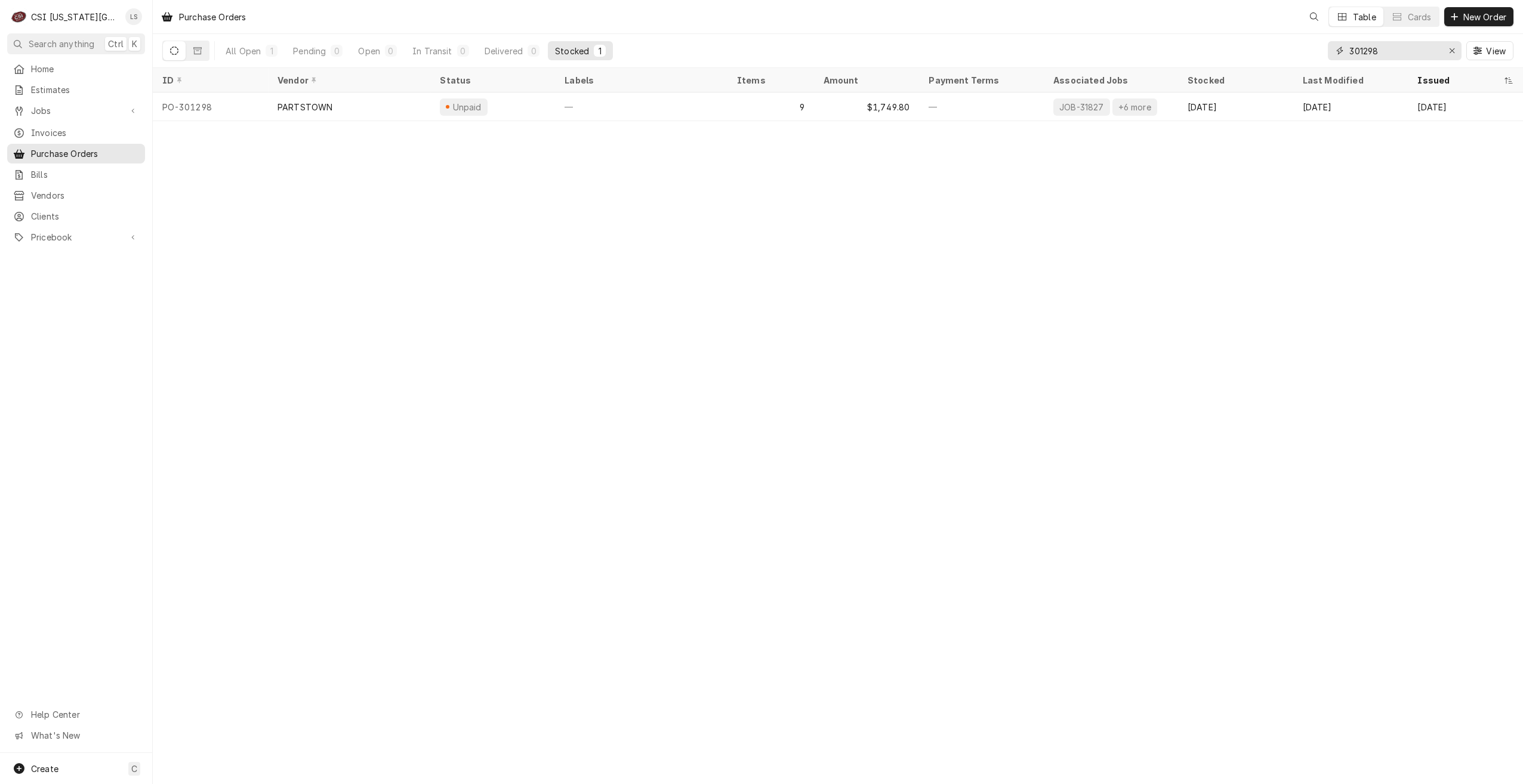
click at [1374, 49] on input "301298" at bounding box center [1394, 51] width 90 height 19
paste input "726"
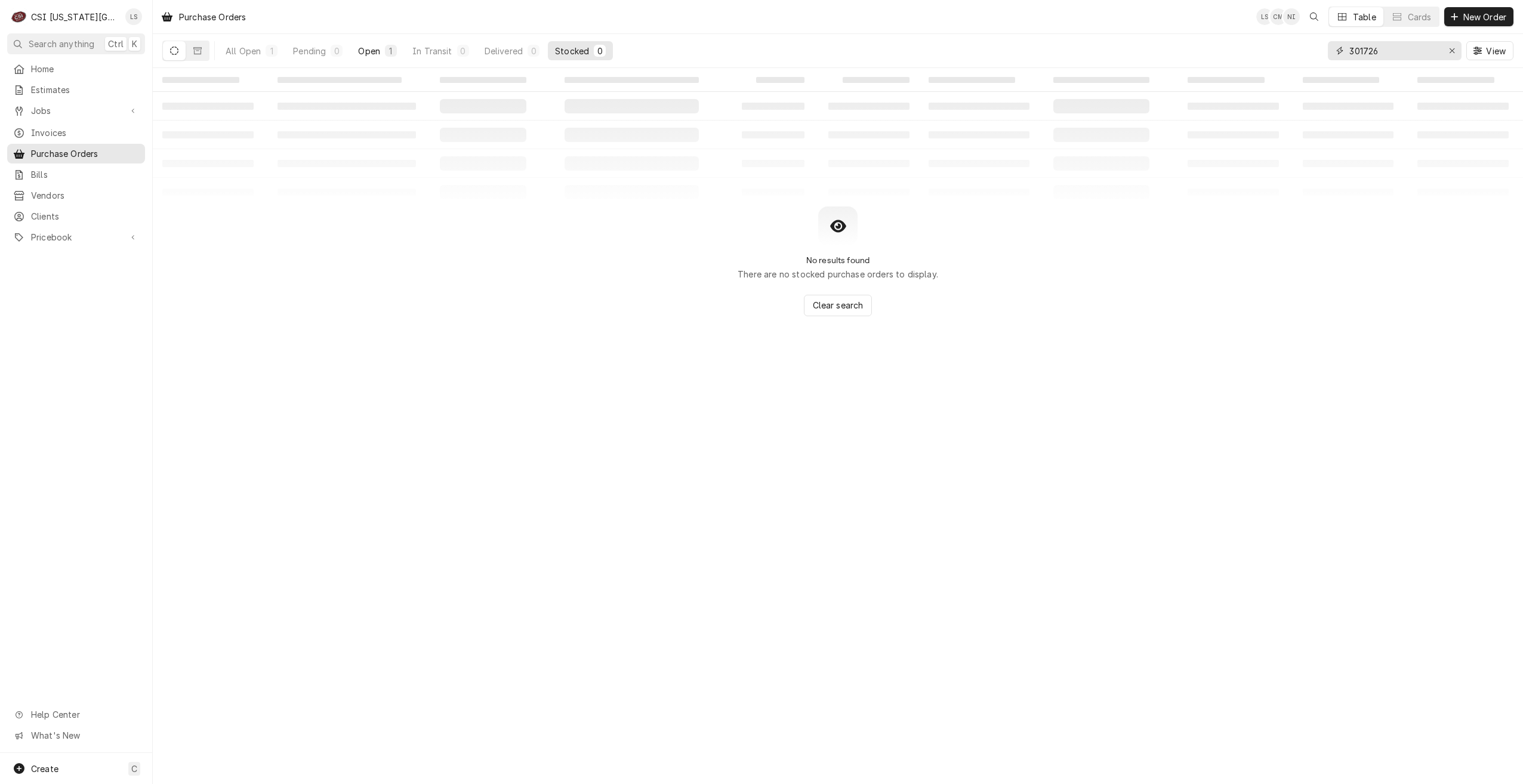
type input "301726"
click at [370, 48] on div "Open" at bounding box center [368, 51] width 22 height 13
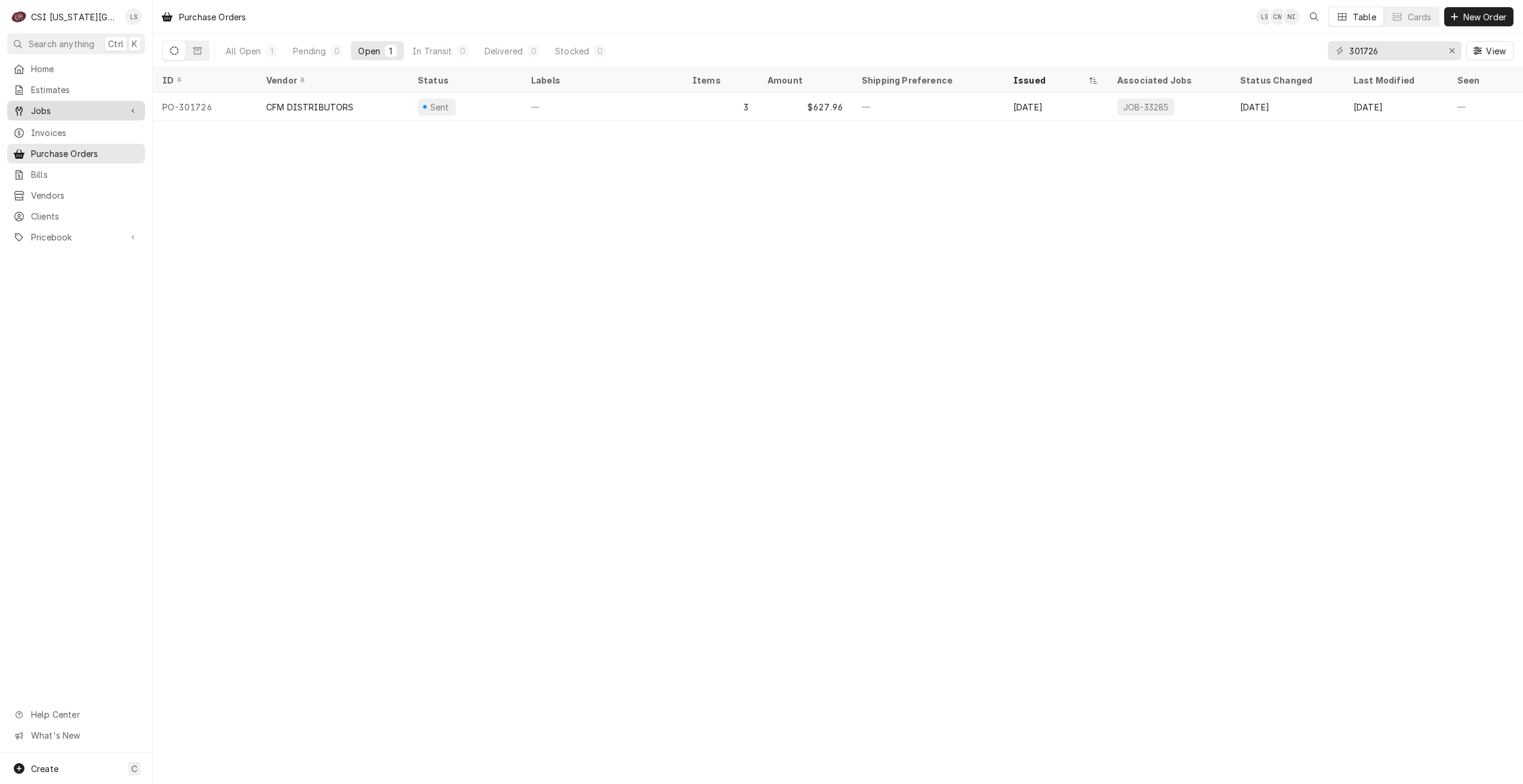
click at [76, 109] on span "Jobs" at bounding box center [76, 111] width 90 height 13
click at [65, 125] on span "Jobs" at bounding box center [85, 132] width 108 height 13
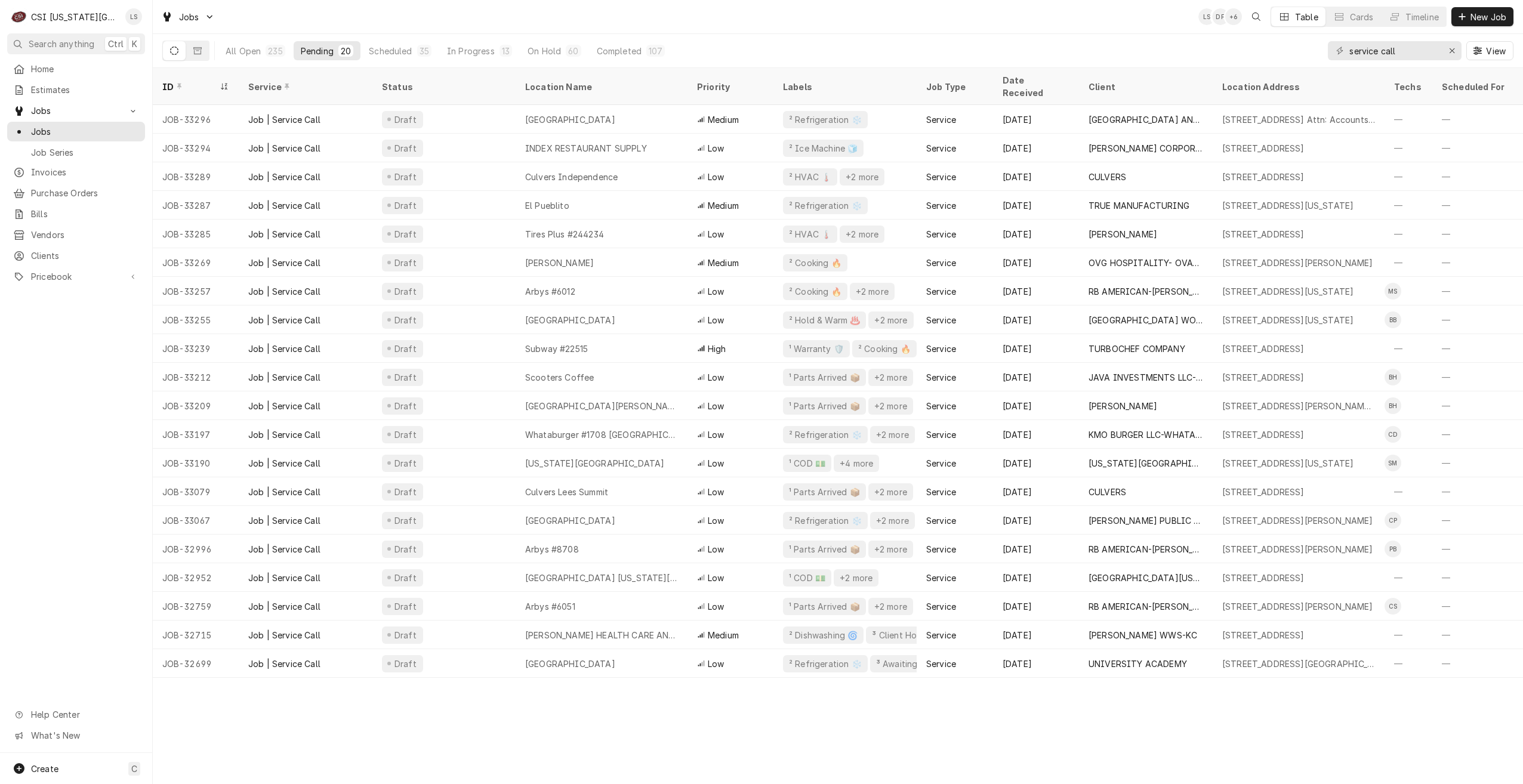
click at [649, 15] on div "Jobs LS DF + 6 Table Cards Timeline New Job" at bounding box center [837, 16] width 1370 height 33
click at [907, 26] on div "Jobs LS DF + 6 Table Cards Timeline New Job" at bounding box center [837, 16] width 1370 height 33
click at [1159, 16] on div "Jobs LS DF + 6 Table Cards Timeline New Job" at bounding box center [837, 16] width 1370 height 33
click at [889, 16] on div "Jobs LS DF + 6 Table Cards Timeline New Job" at bounding box center [837, 16] width 1370 height 33
click at [1047, 34] on div "All Open 235 Pending 20 Scheduled 35 In Progress 13 On Hold 60 Completed 107 se…" at bounding box center [837, 50] width 1351 height 33
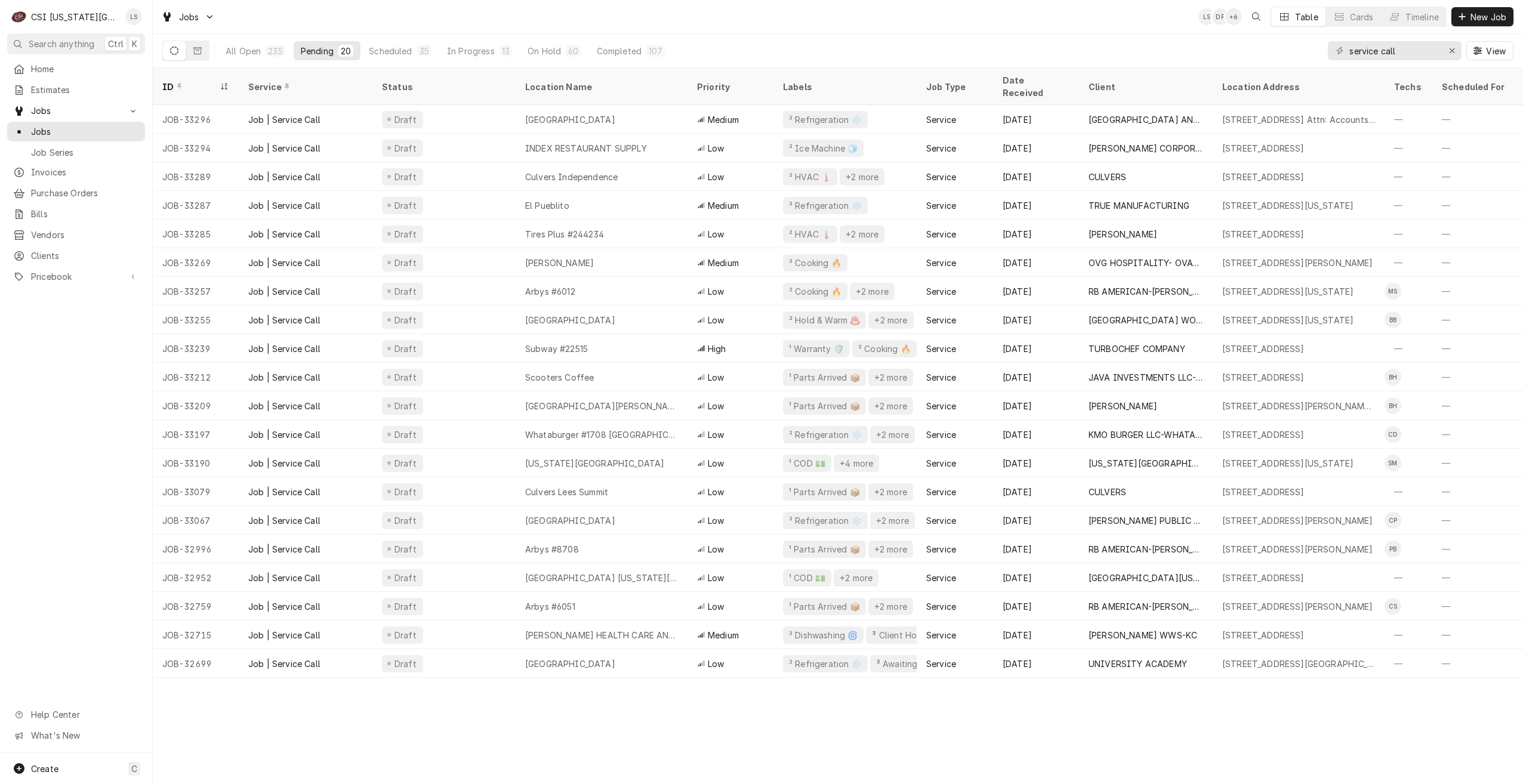
click at [946, 10] on div "Jobs LS DF + 6 Table Cards Timeline New Job" at bounding box center [837, 16] width 1370 height 33
click at [528, 10] on div "Jobs LS DF + 6 Table Cards Timeline New Job" at bounding box center [837, 16] width 1370 height 33
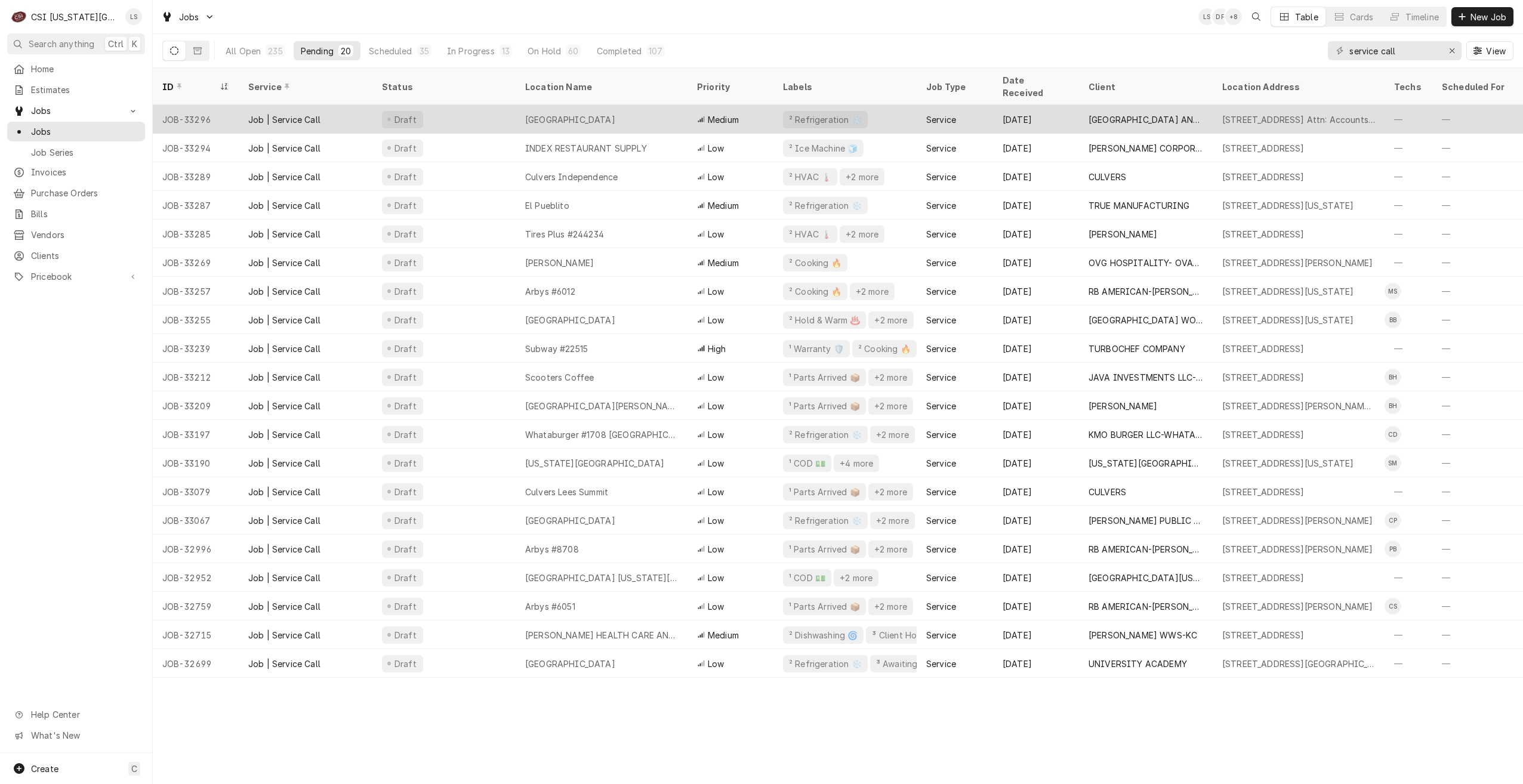
click at [552, 113] on div "Argosy Casino Hotel And Spa" at bounding box center [570, 119] width 90 height 13
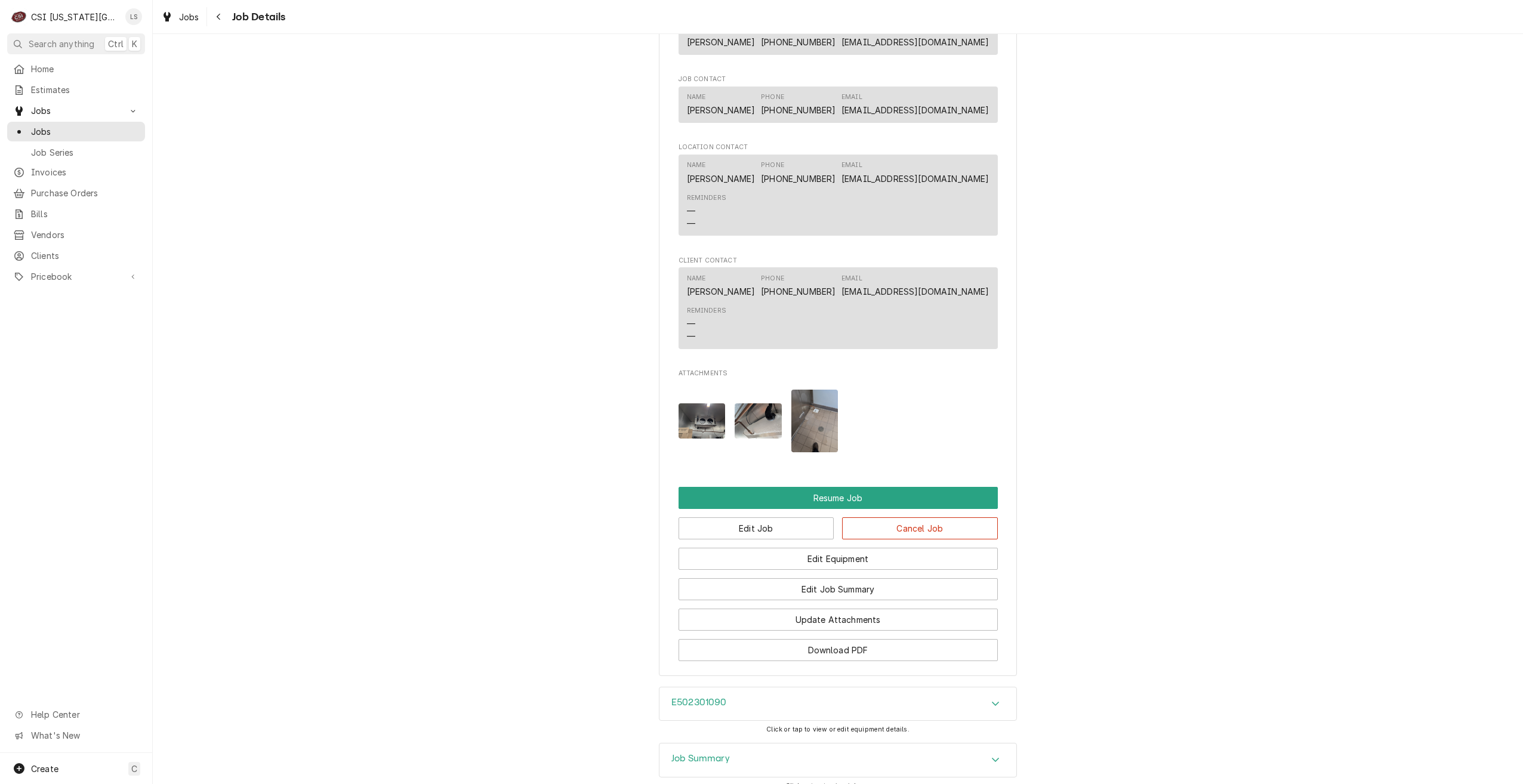
scroll to position [1425, 0]
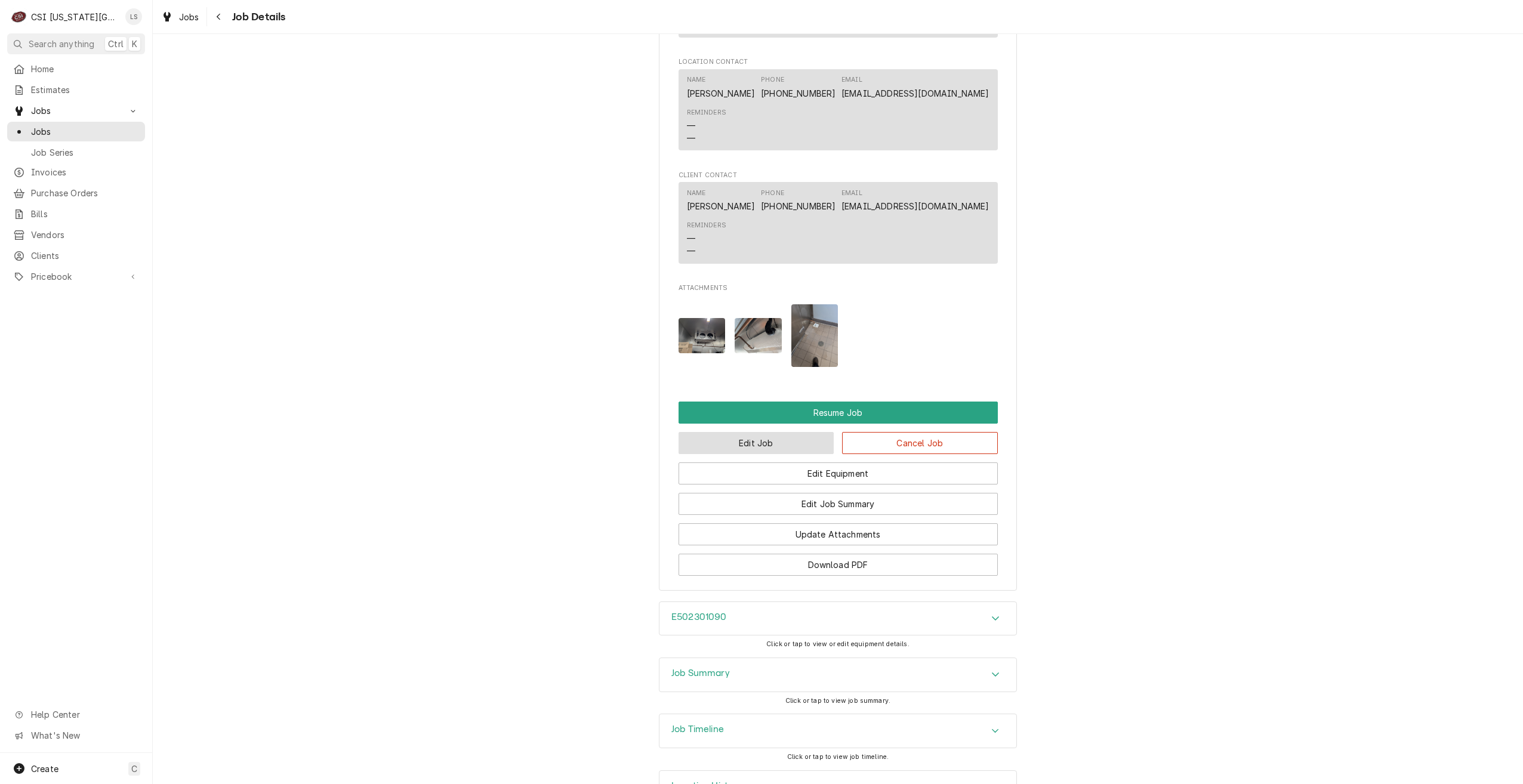
click at [728, 432] on button "Edit Job" at bounding box center [756, 442] width 156 height 22
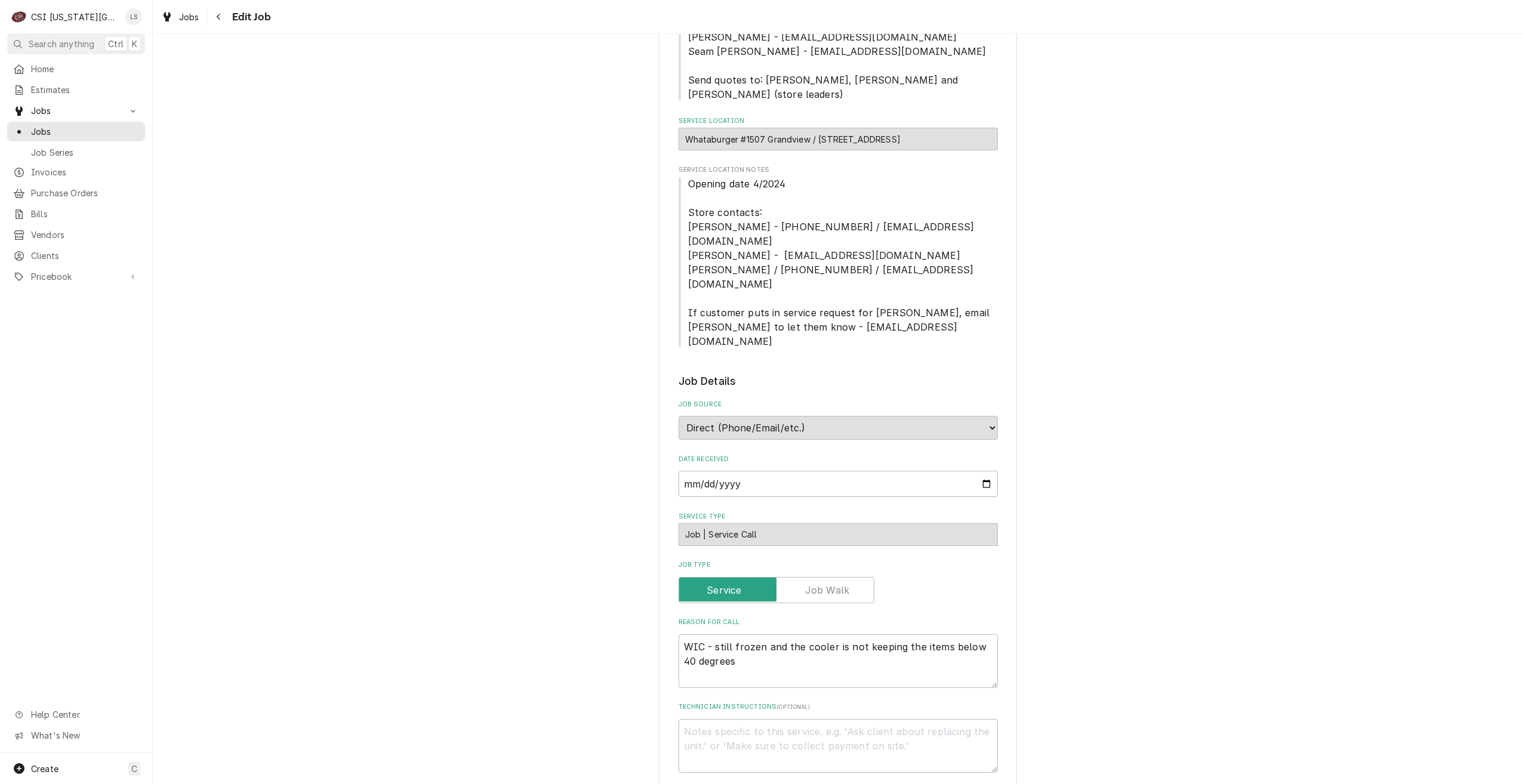
type textarea "x"
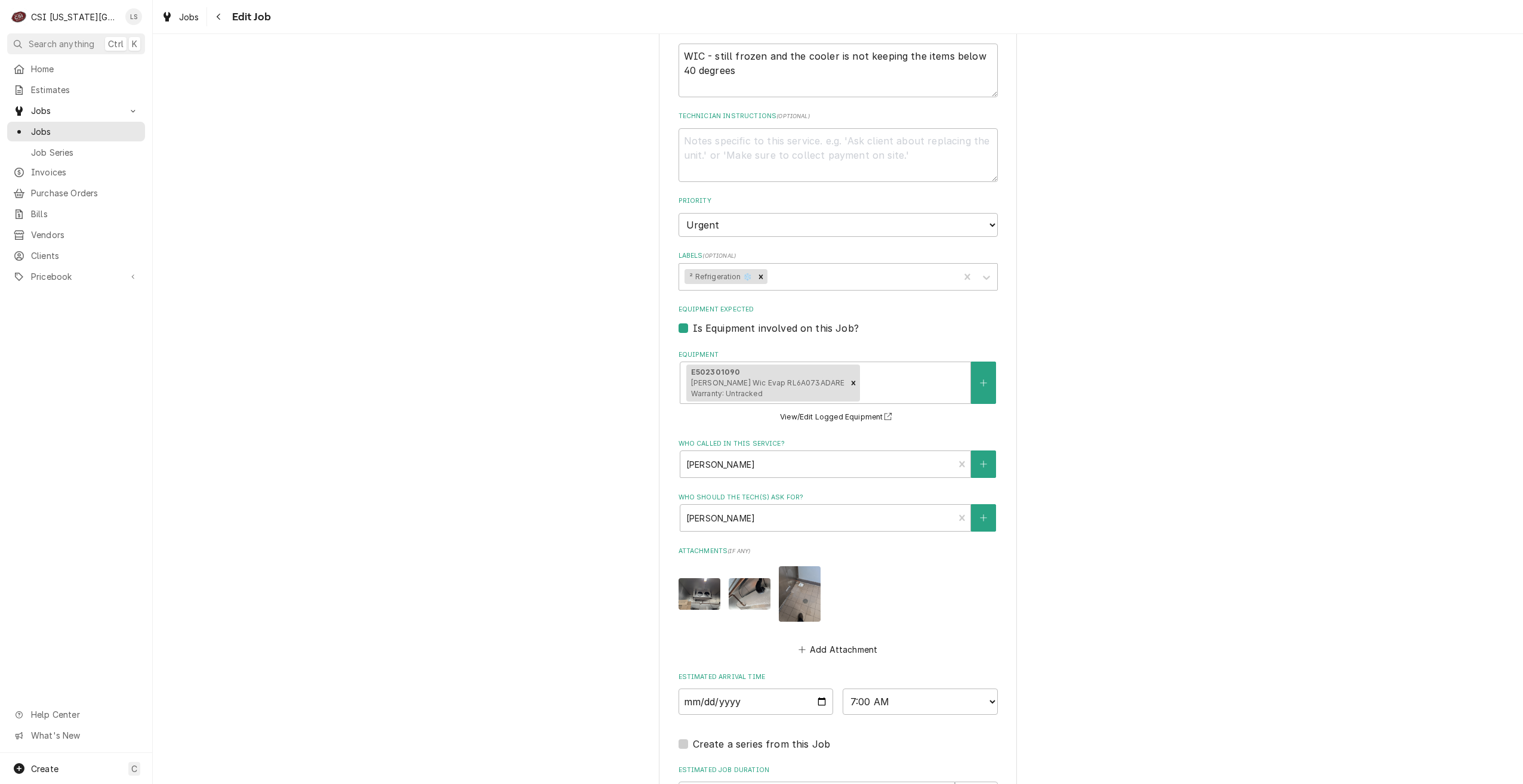
scroll to position [985, 0]
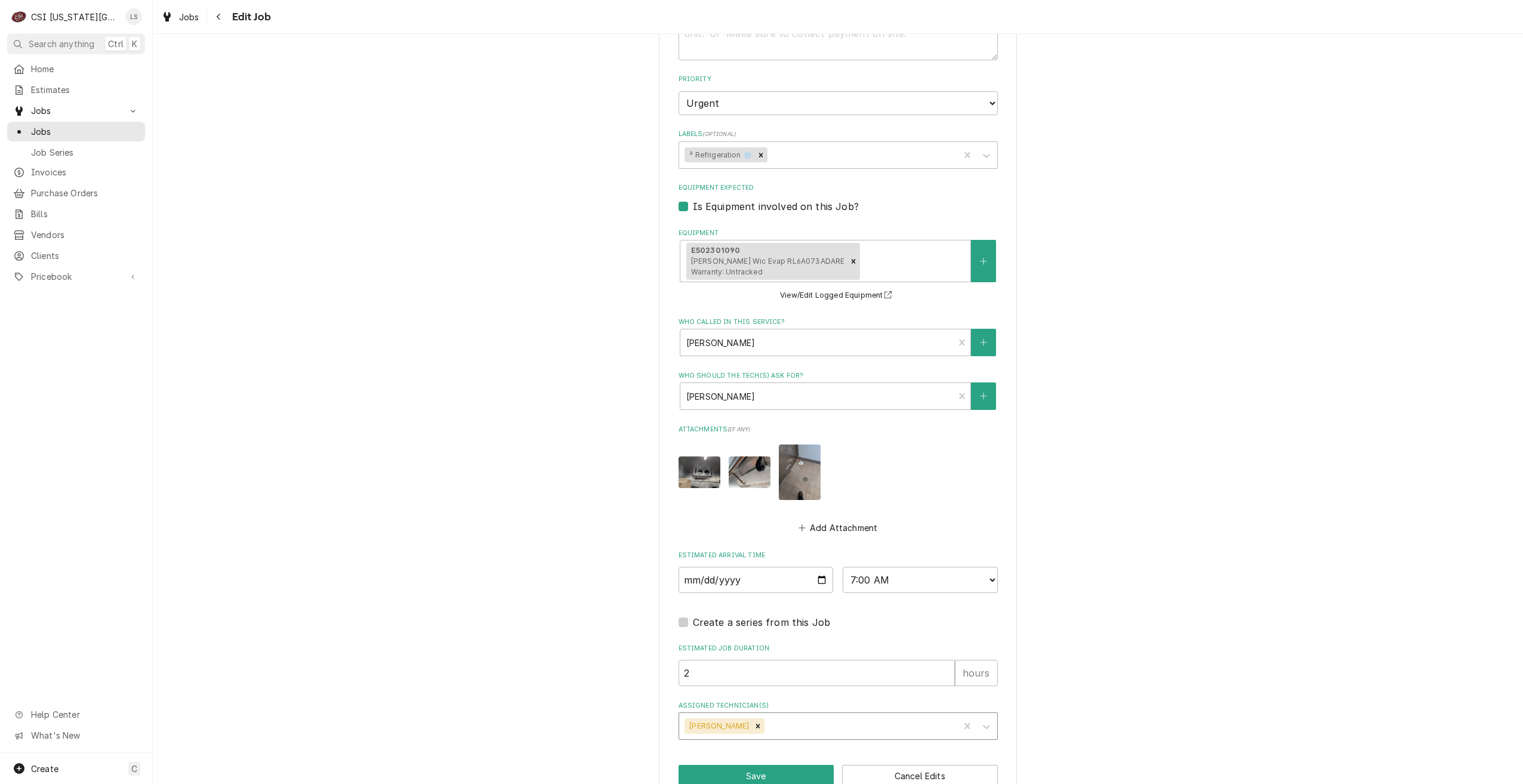
click at [896, 715] on div "Assigned Technician(s)" at bounding box center [860, 726] width 187 height 22
type input "[PERSON_NAME]"
click at [889, 743] on div "[PERSON_NAME]" at bounding box center [838, 752] width 318 height 19
type textarea "x"
click at [772, 765] on button "Save" at bounding box center [756, 776] width 156 height 22
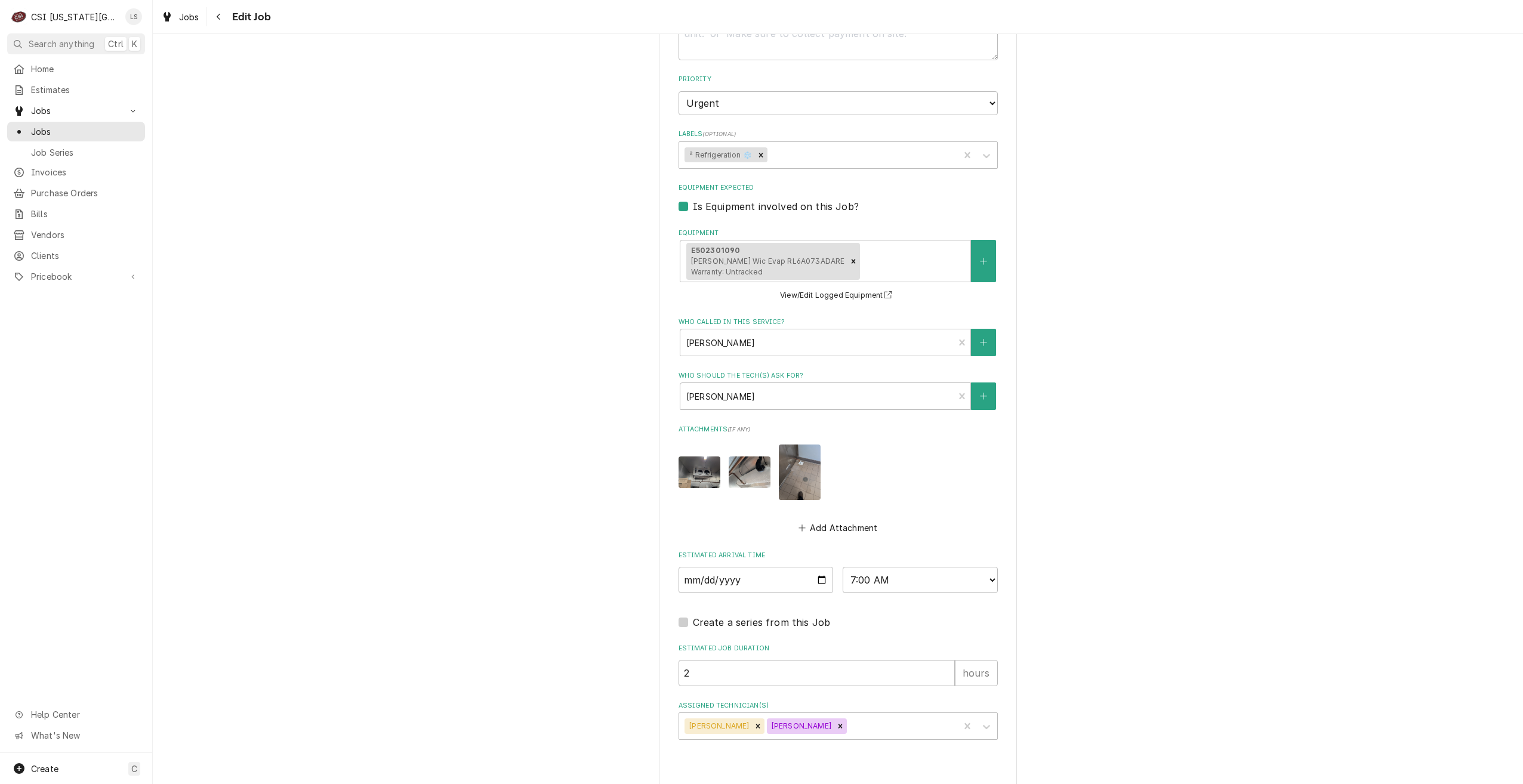
type textarea "x"
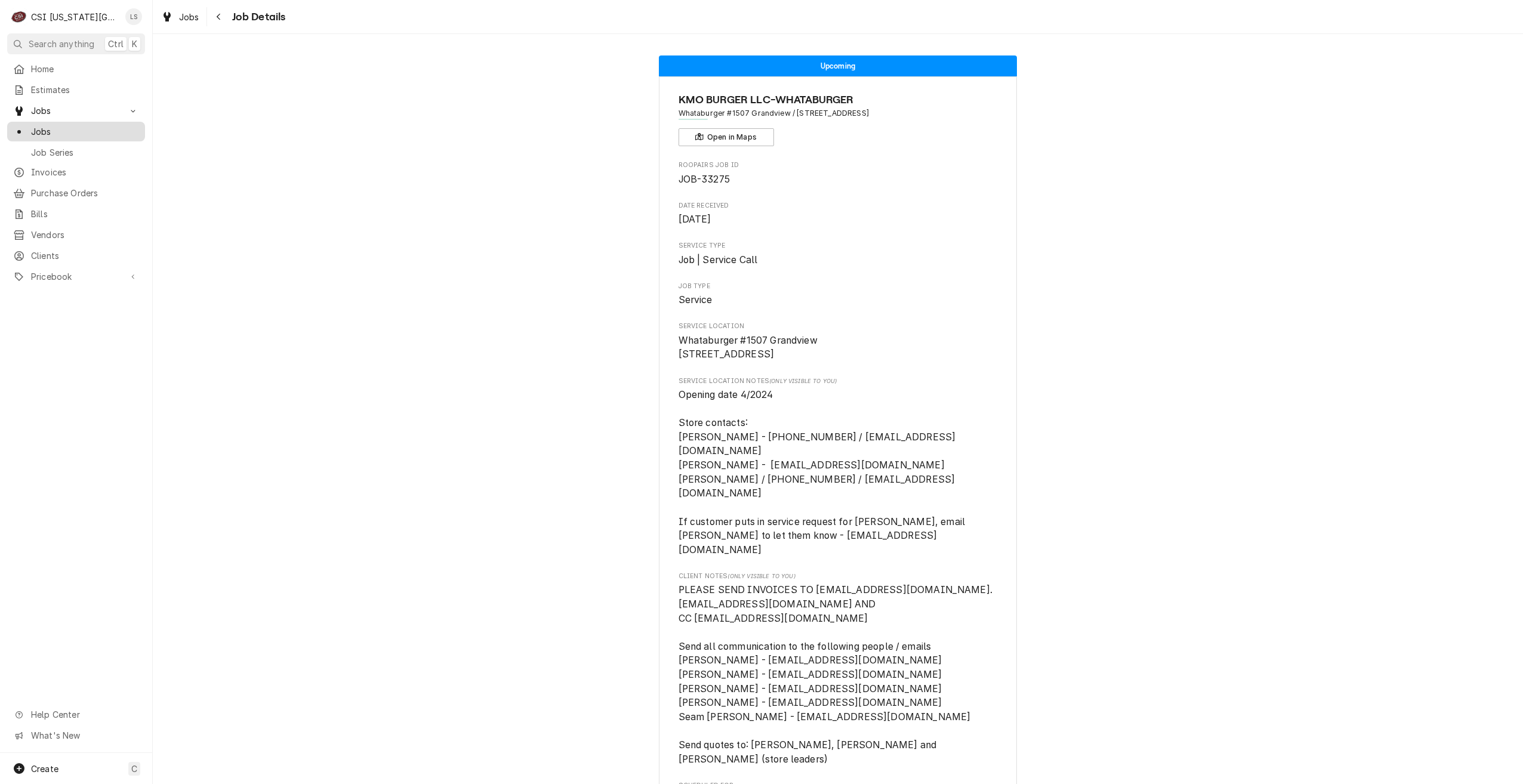
click at [143, 128] on link "Jobs" at bounding box center [76, 132] width 138 height 19
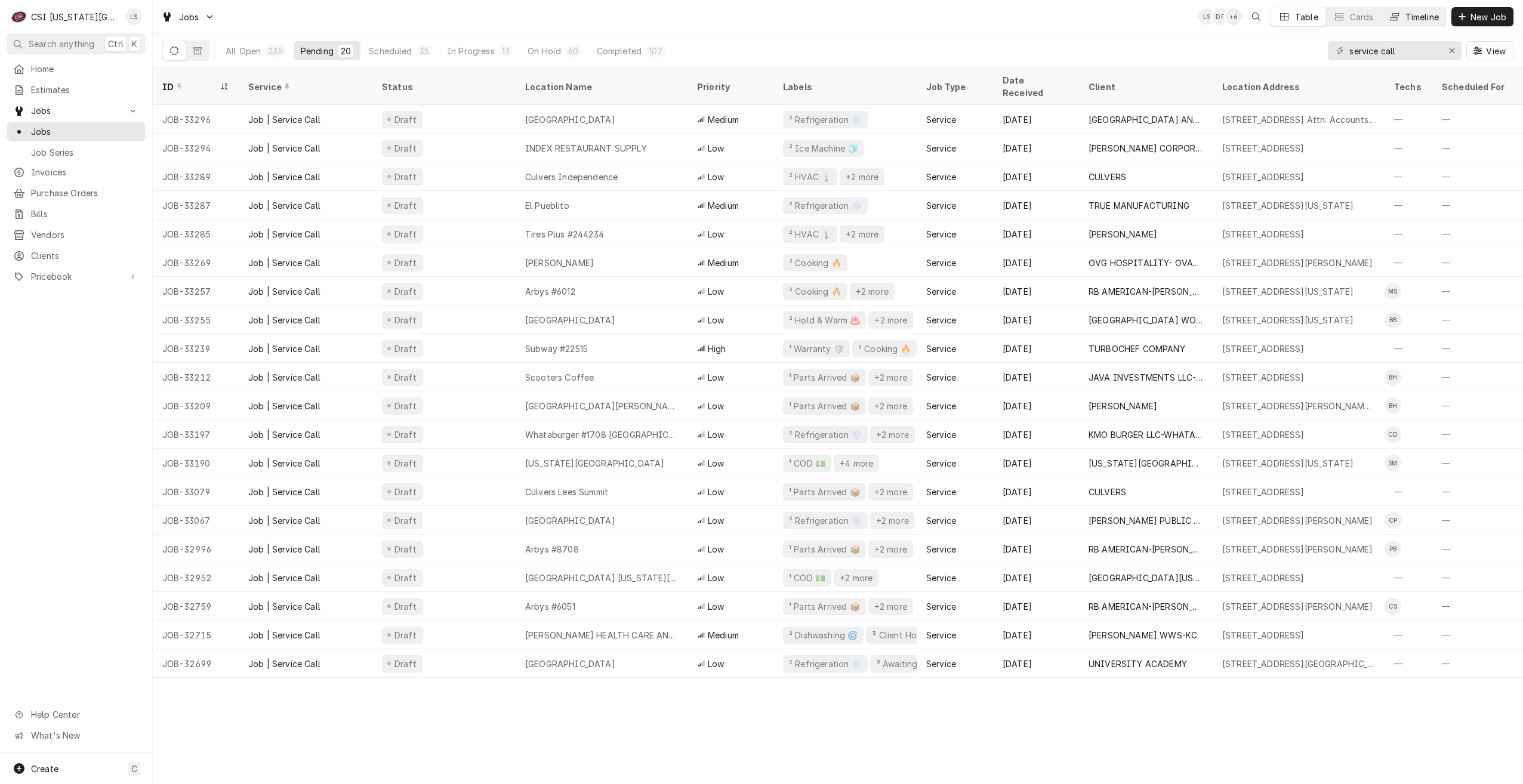
click at [1419, 13] on div "Timeline" at bounding box center [1422, 17] width 33 height 13
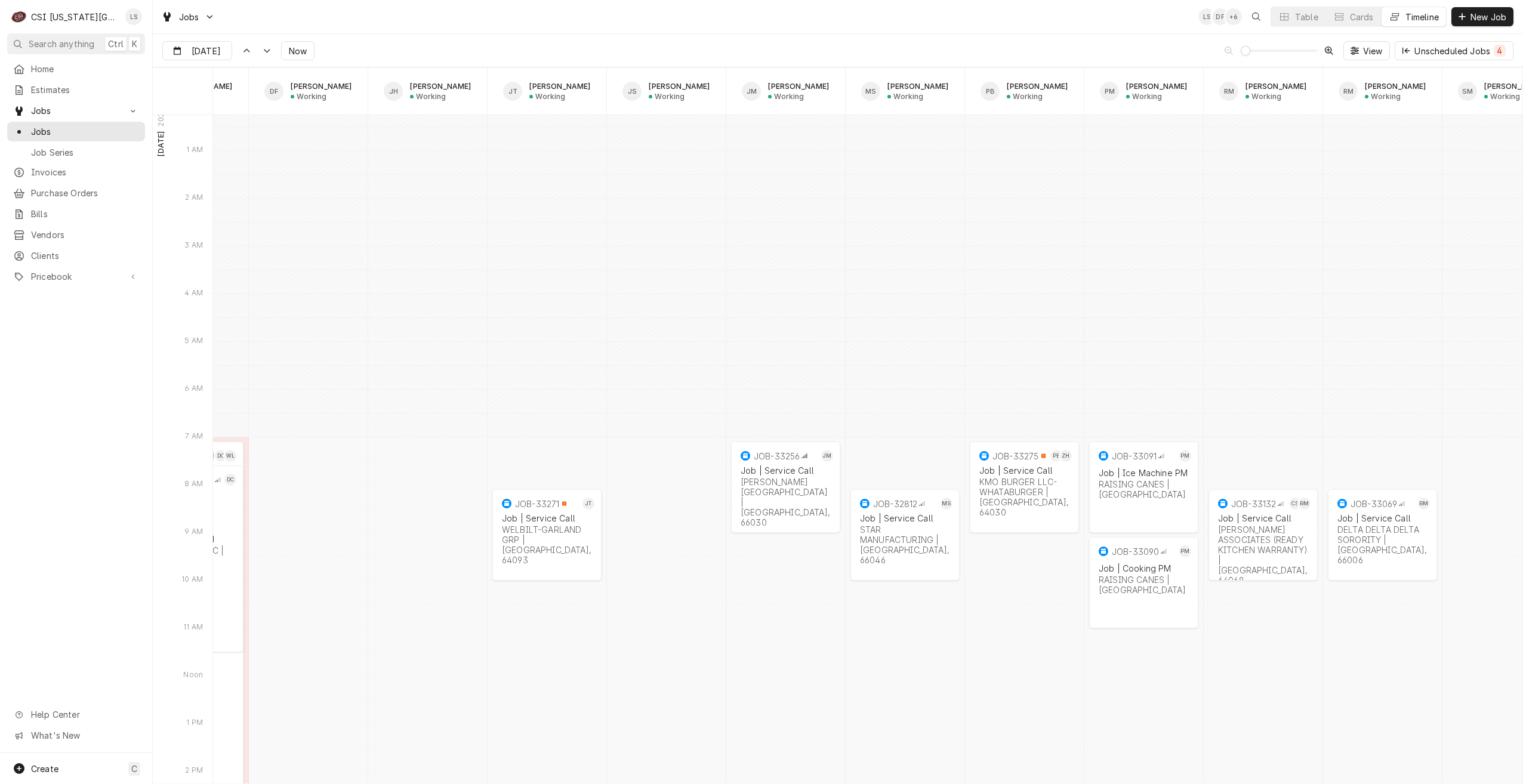
scroll to position [0, 1260]
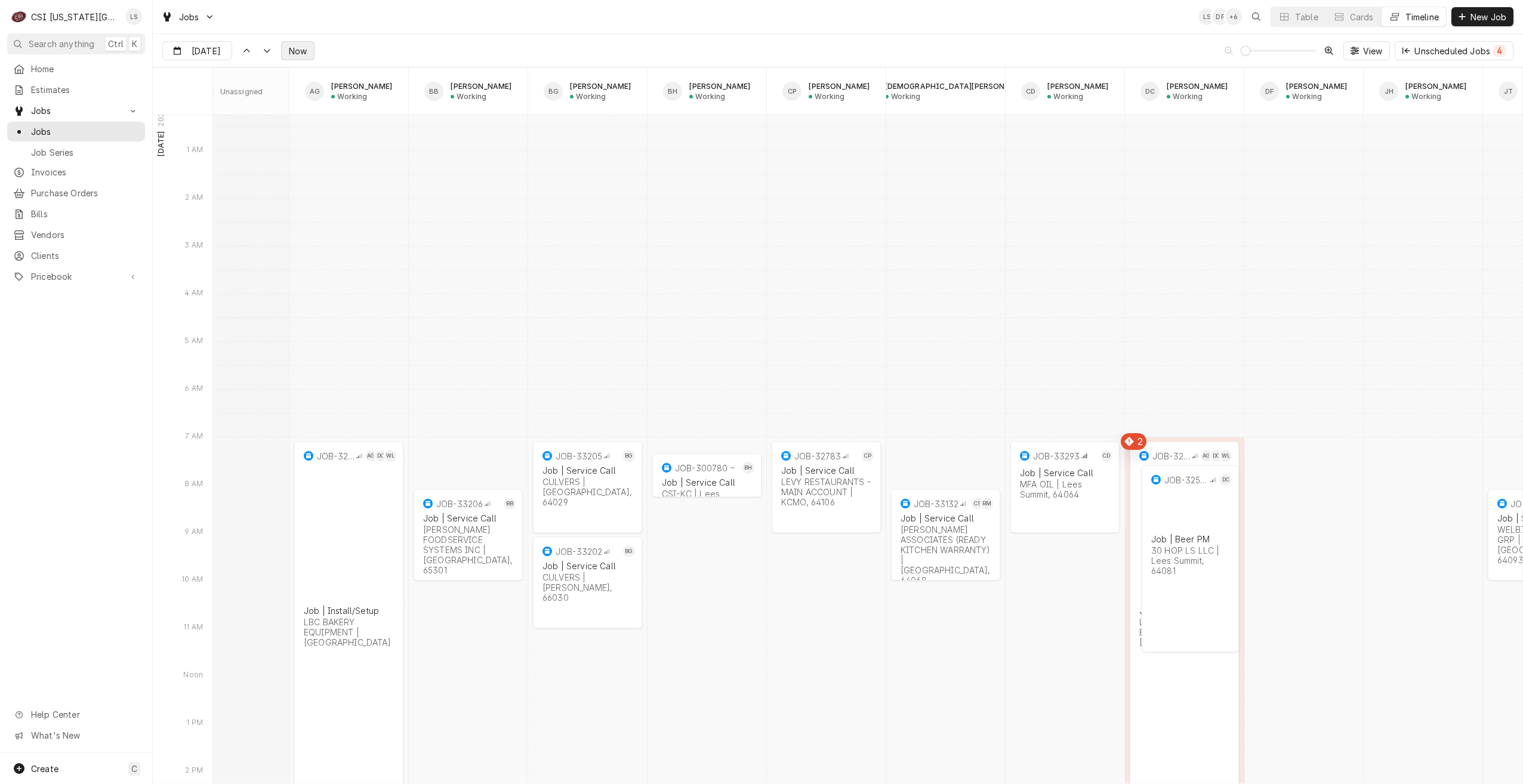
click at [301, 58] on button "Now" at bounding box center [297, 51] width 33 height 19
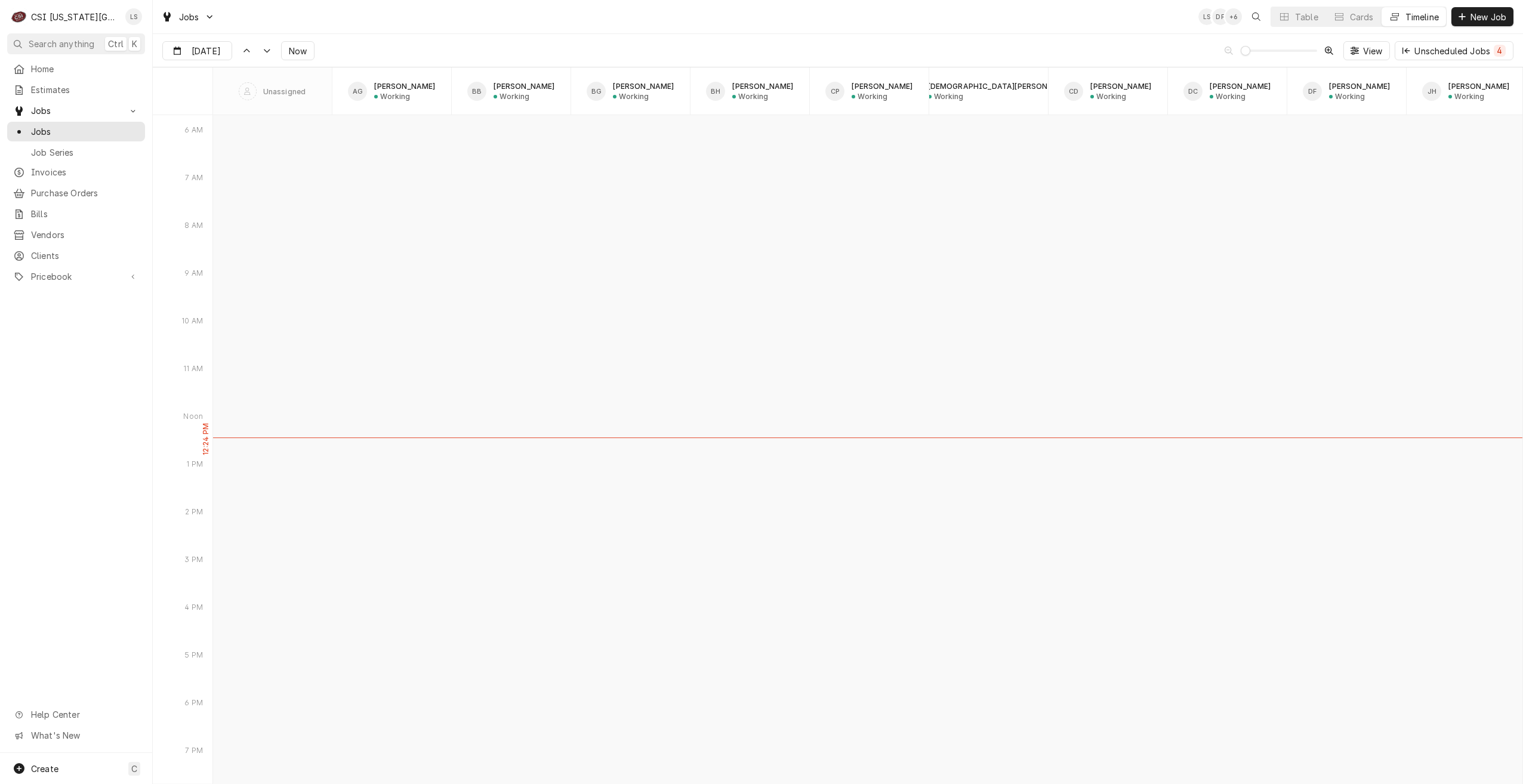
type input "Oct 7"
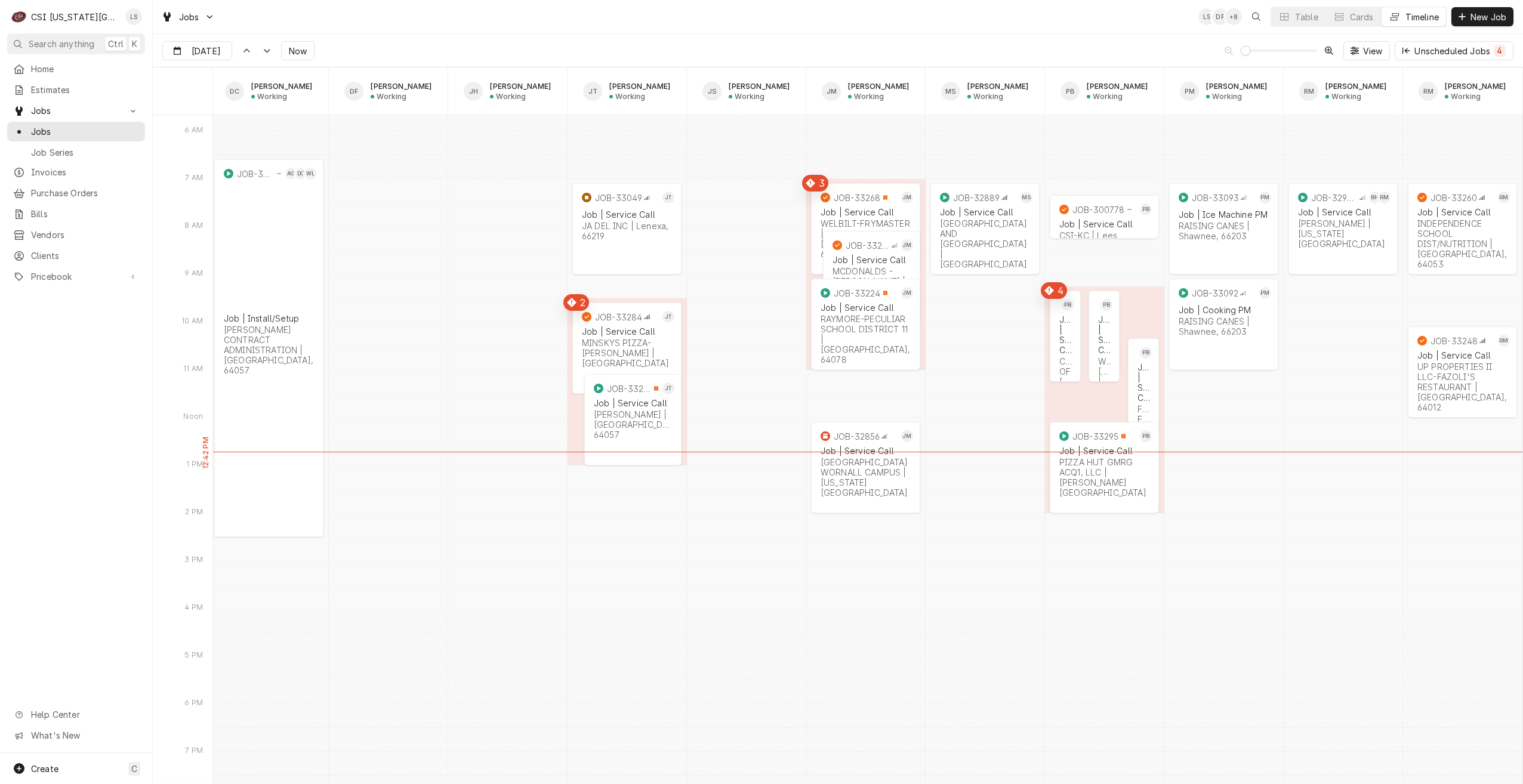
scroll to position [0, 1199]
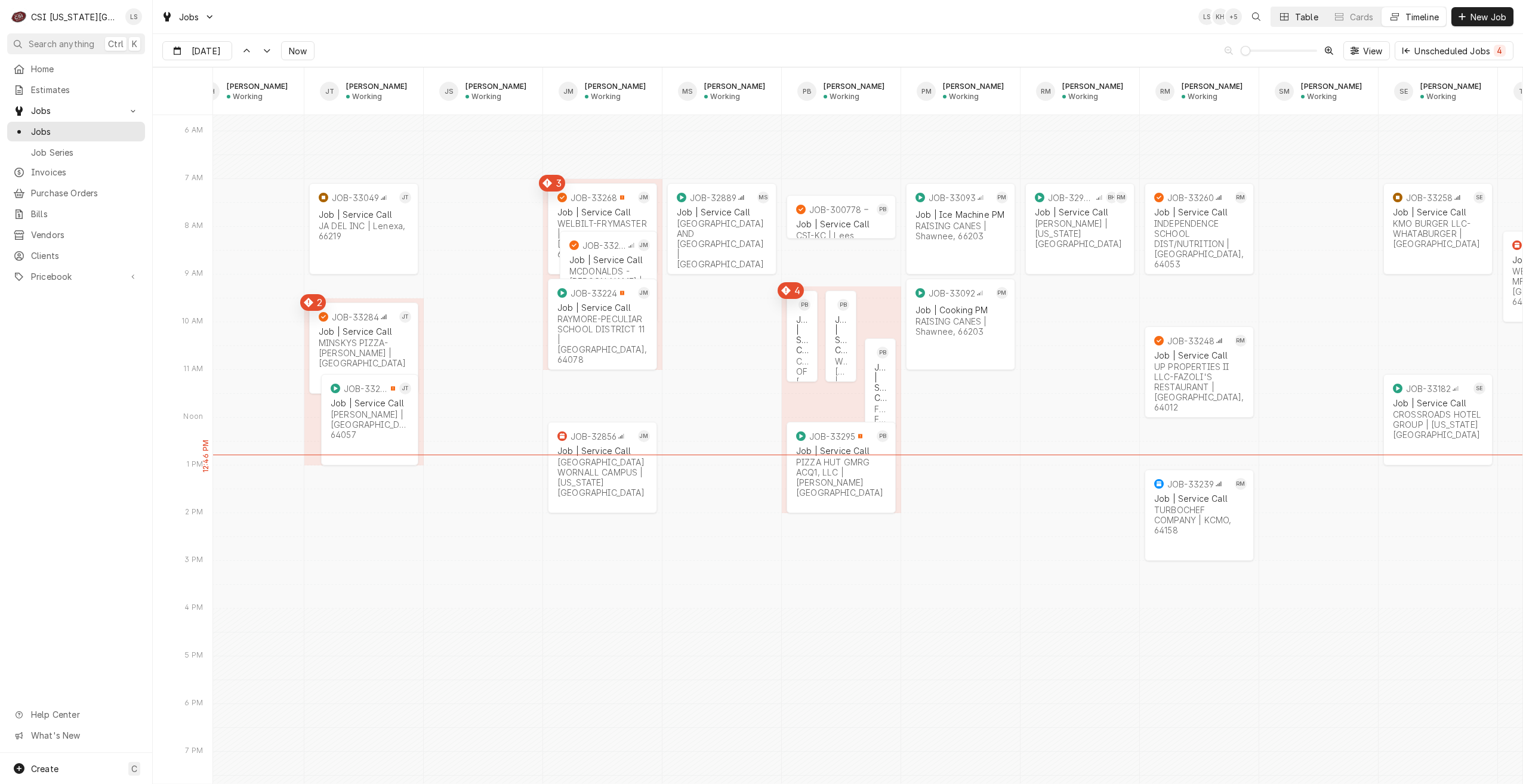
click at [1303, 21] on div "Table" at bounding box center [1307, 17] width 23 height 13
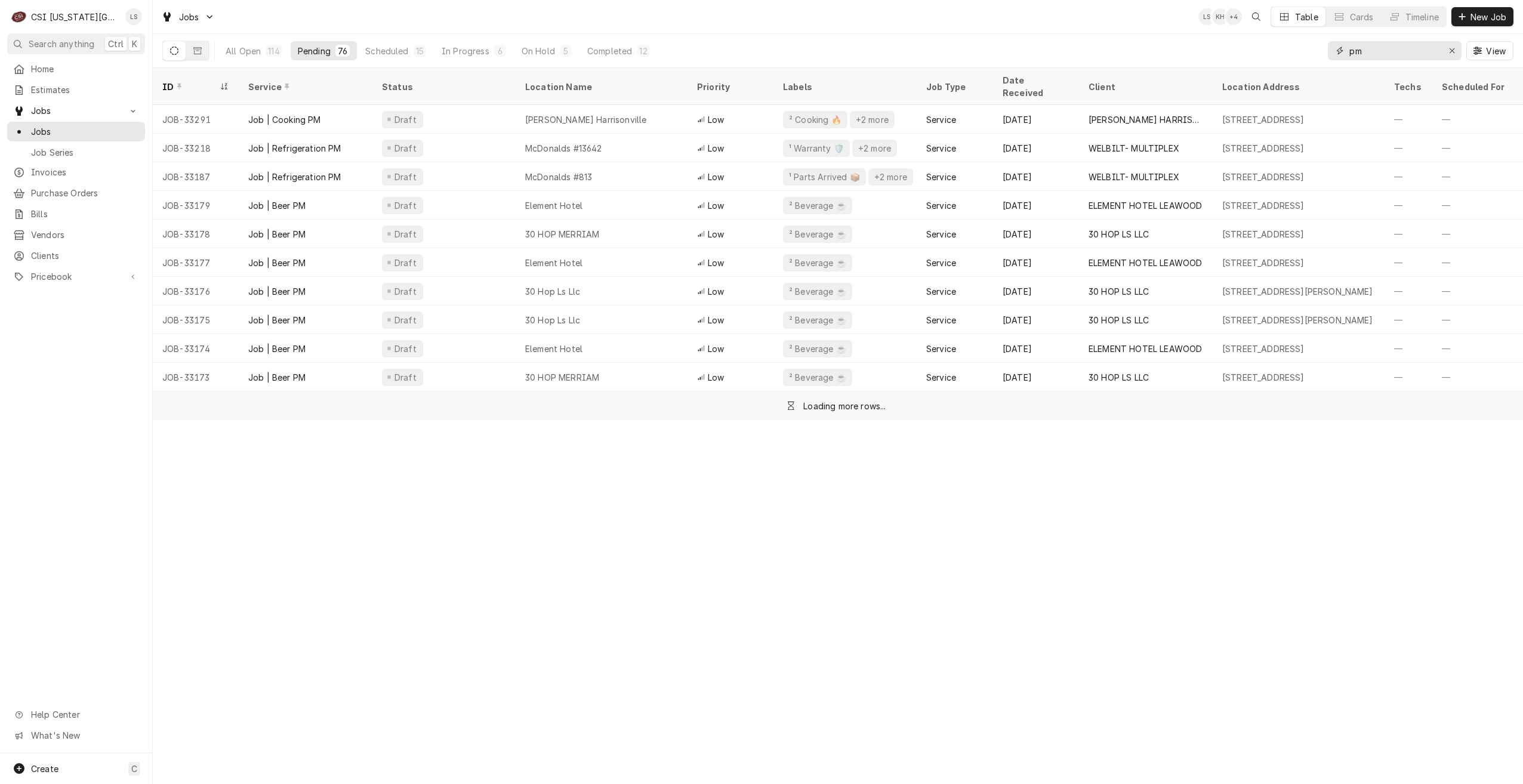
drag, startPoint x: 1395, startPoint y: 54, endPoint x: 1386, endPoint y: 54, distance: 9.0
click at [1387, 54] on input "pm" at bounding box center [1394, 51] width 90 height 19
click at [1386, 54] on input "pm" at bounding box center [1394, 51] width 90 height 19
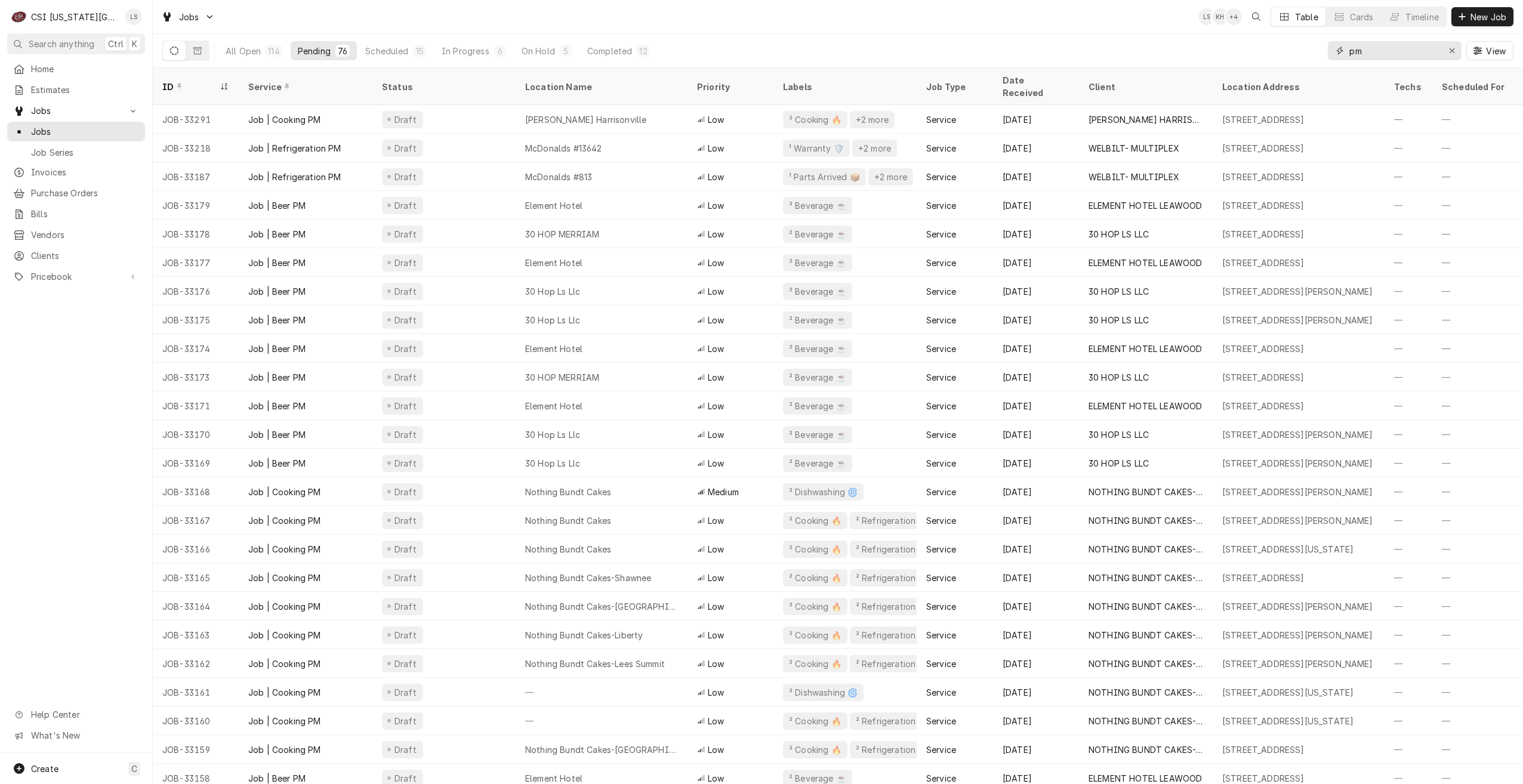
drag, startPoint x: 1386, startPoint y: 54, endPoint x: 1303, endPoint y: 48, distance: 83.2
click at [1303, 48] on div "All Open 114 Pending 76 Scheduled 15 In Progress 6 On Hold 5 Completed 12 pm Vi…" at bounding box center [837, 50] width 1351 height 33
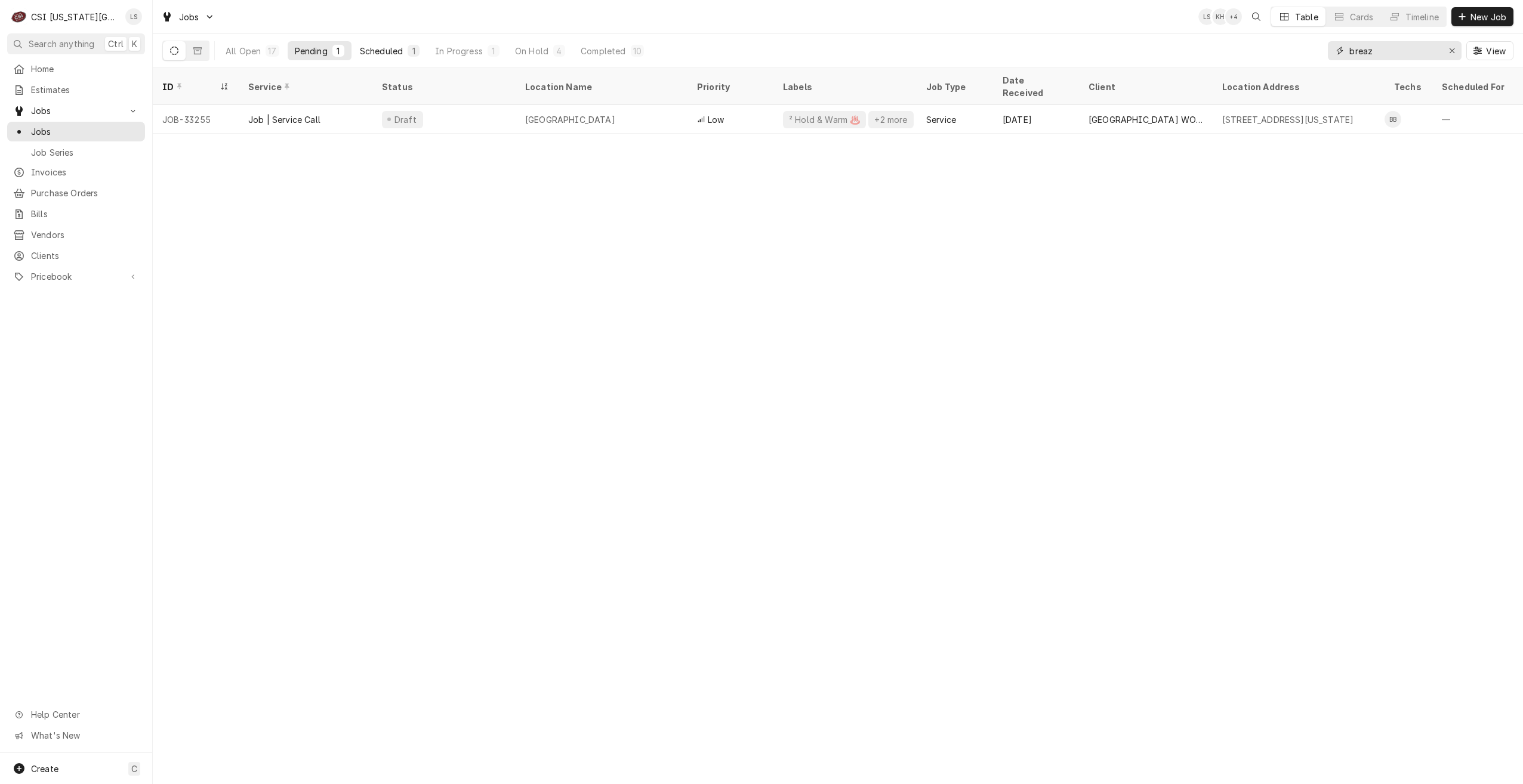
type input "breaz"
click at [398, 57] on button "Scheduled 1" at bounding box center [390, 51] width 74 height 19
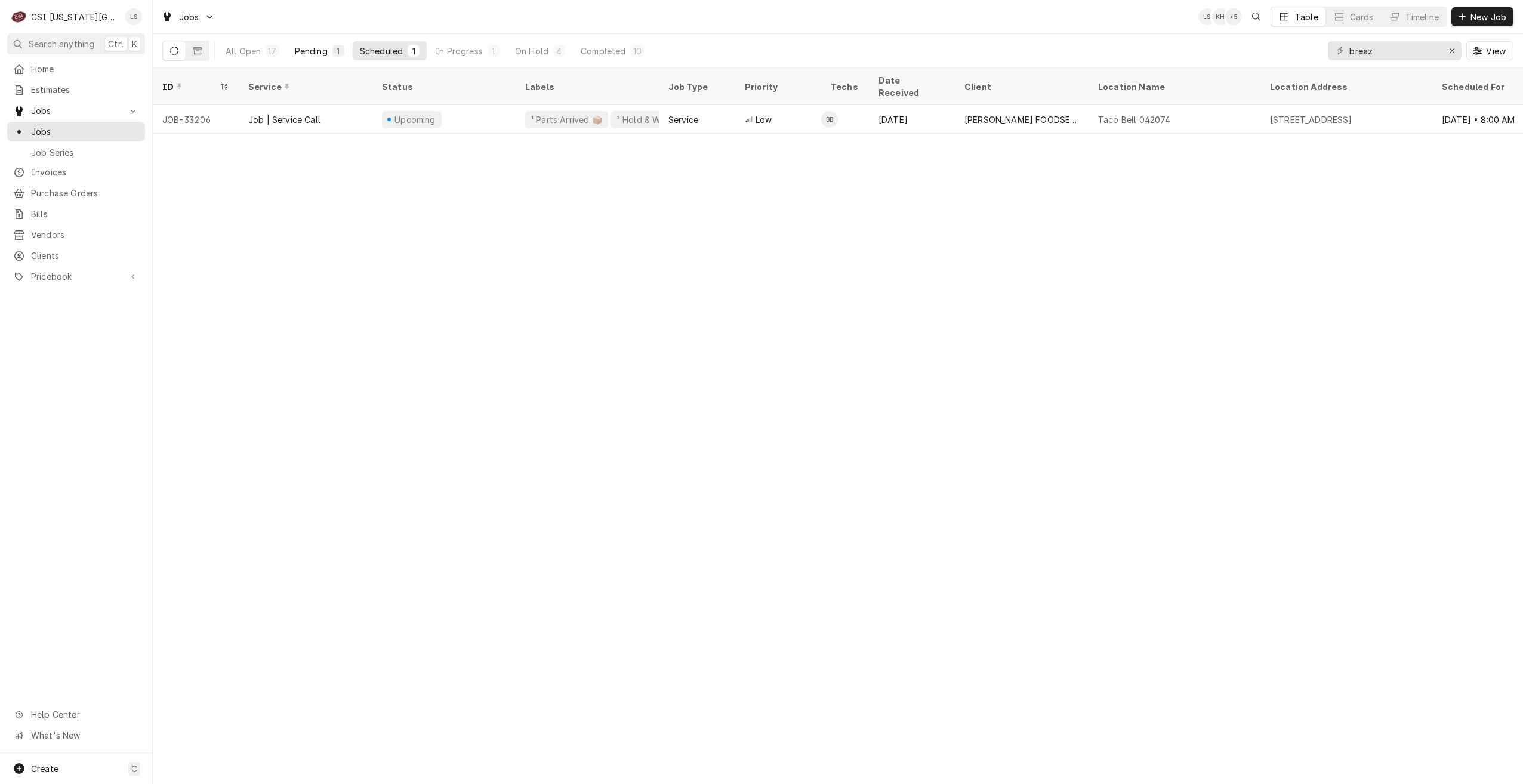
click at [333, 56] on div "1" at bounding box center [338, 50] width 12 height 12
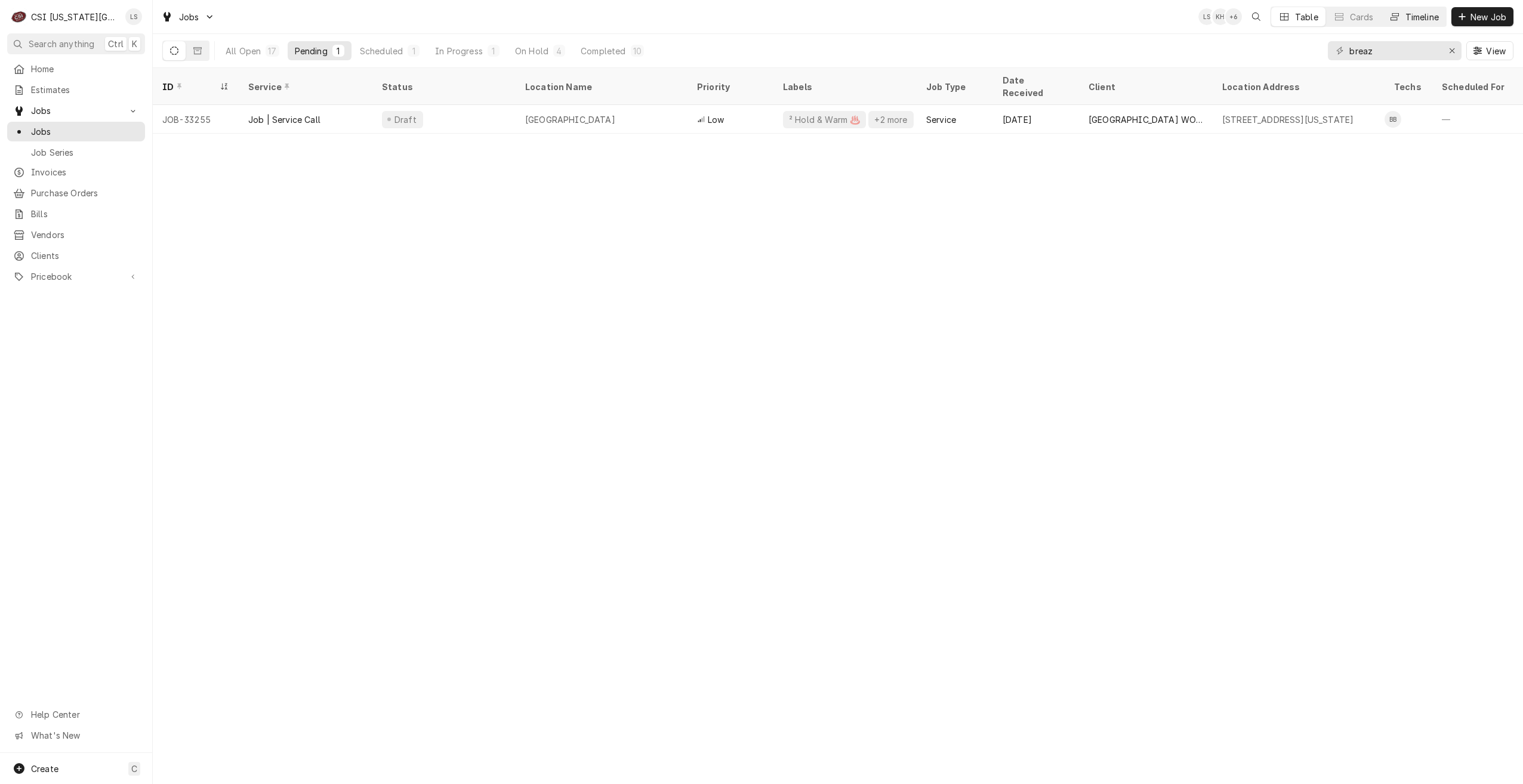
click at [1429, 21] on div "Timeline" at bounding box center [1422, 17] width 33 height 13
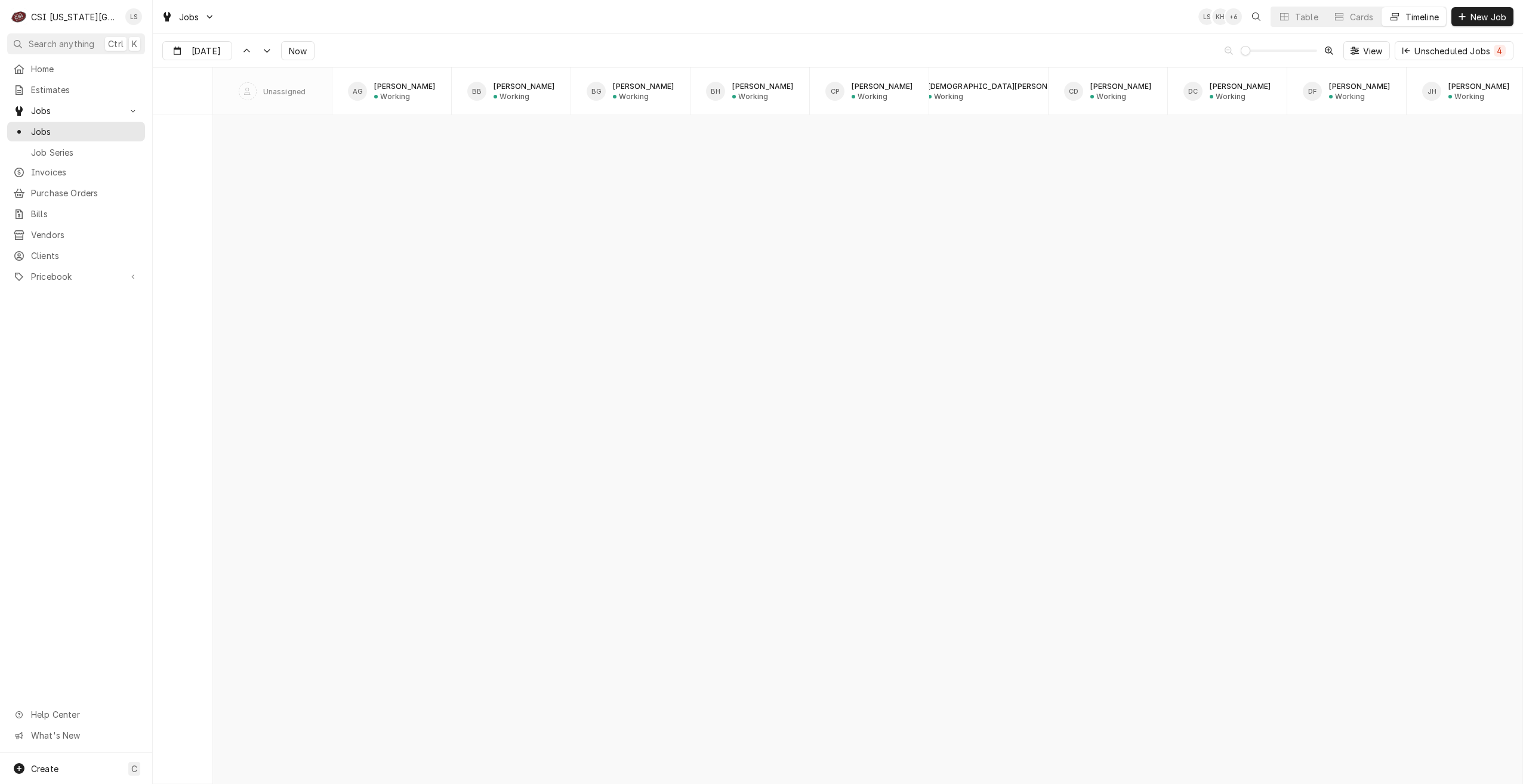
scroll to position [13710, 0]
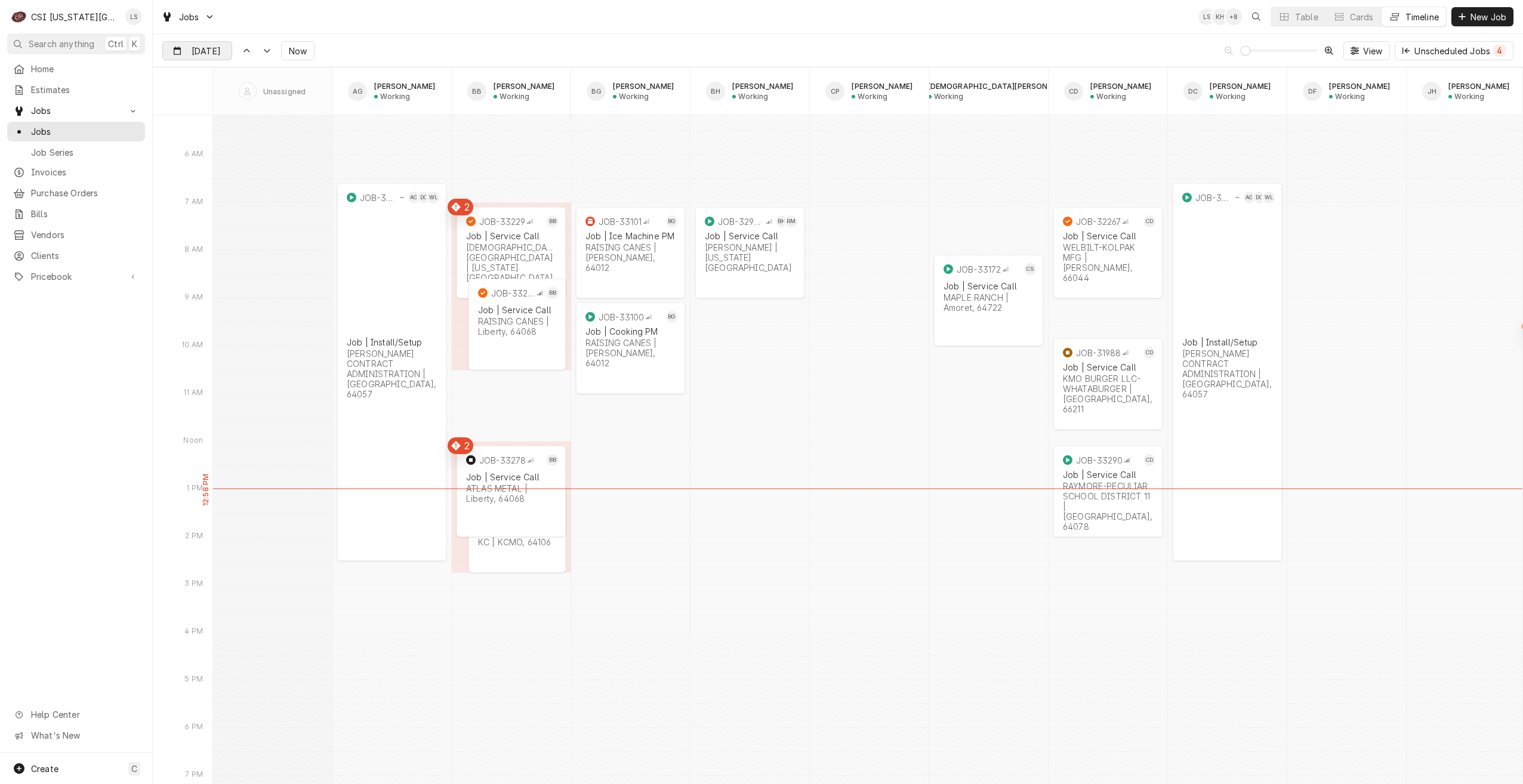
click at [216, 49] on div "Dynamic Content Wrapper" at bounding box center [223, 52] width 17 height 19
click at [231, 150] on div "8" at bounding box center [238, 147] width 17 height 17
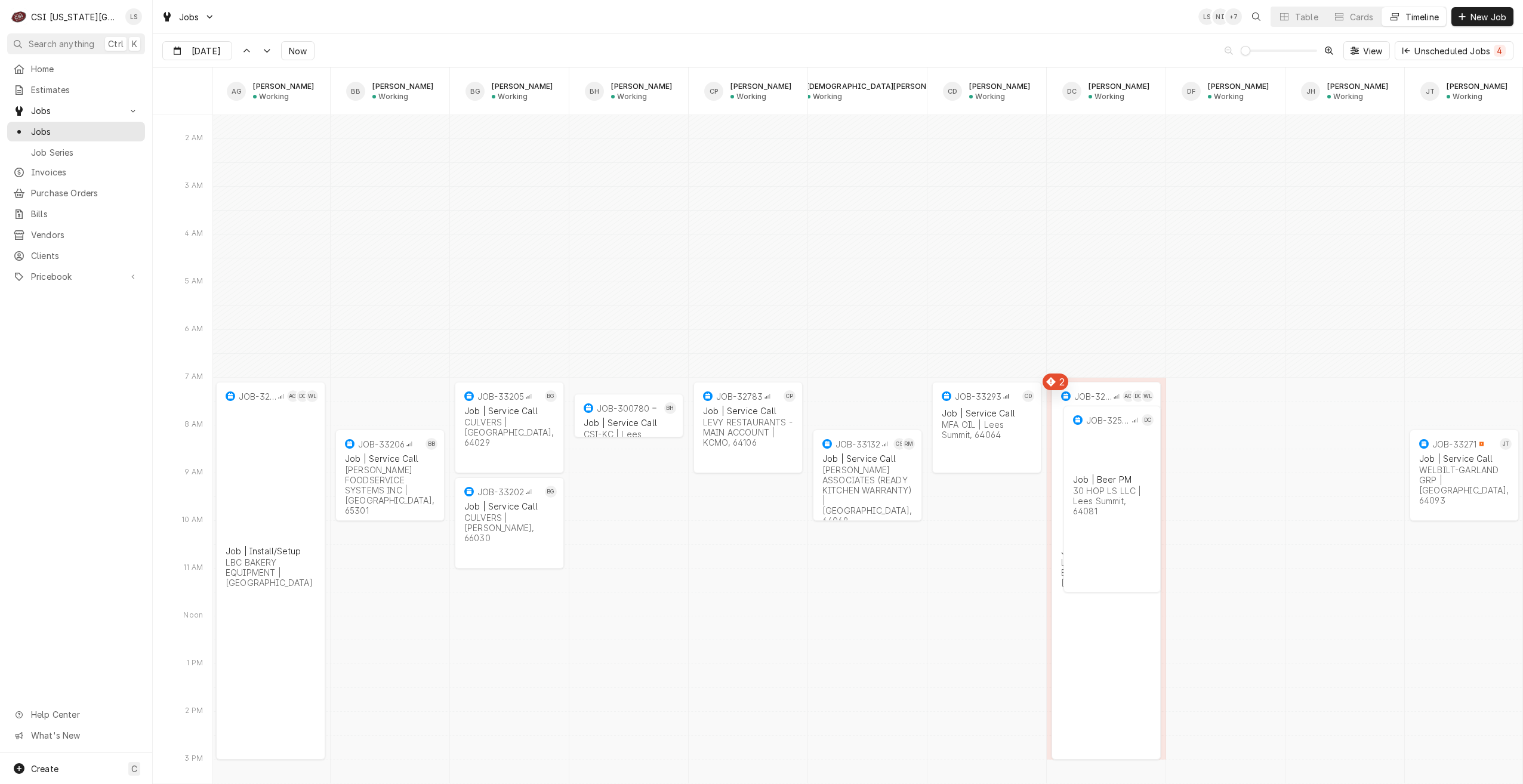
scroll to position [0, 131]
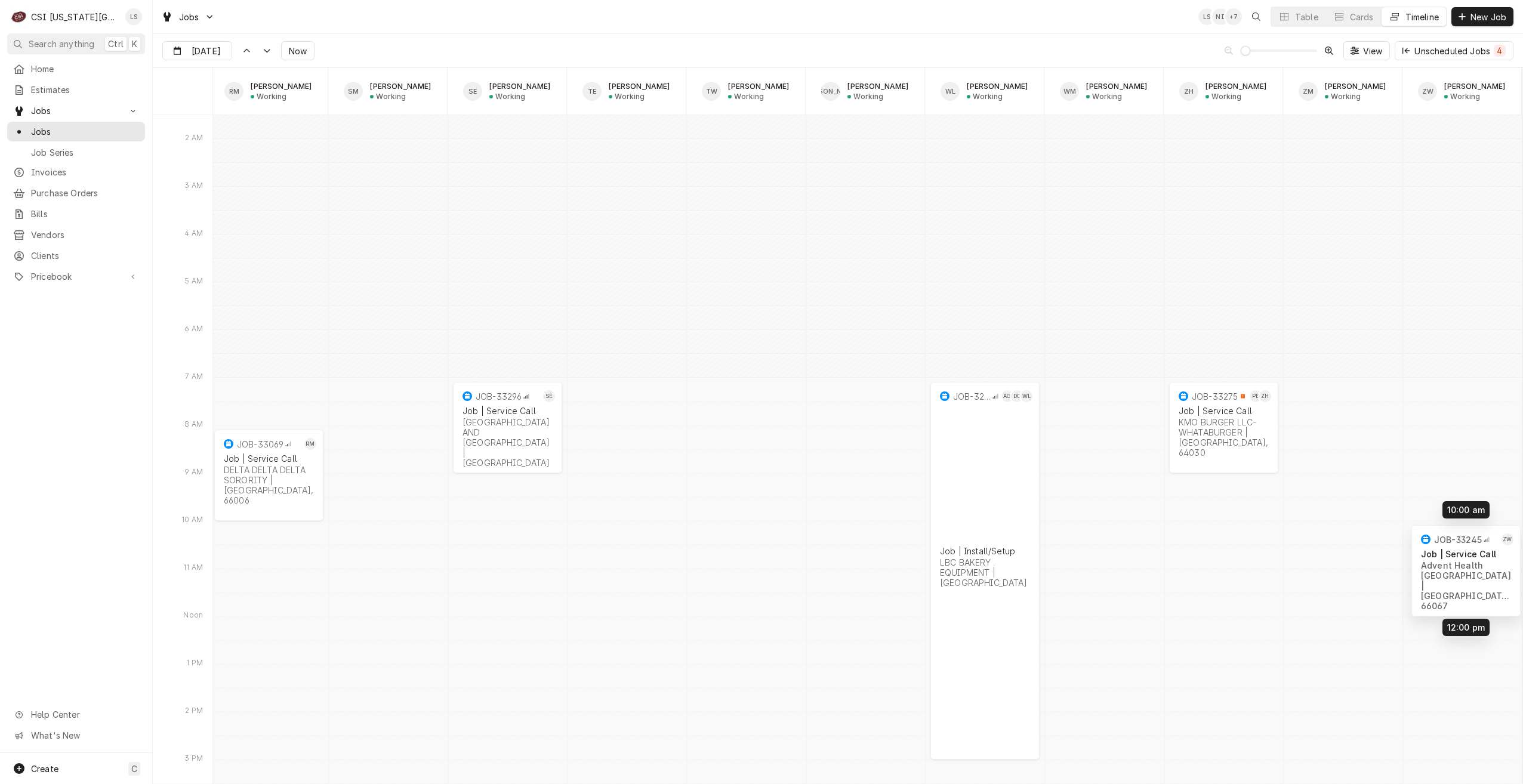
drag, startPoint x: 1452, startPoint y: 484, endPoint x: 1455, endPoint y: 576, distance: 92.0
click at [287, 55] on span "Now" at bounding box center [298, 51] width 23 height 13
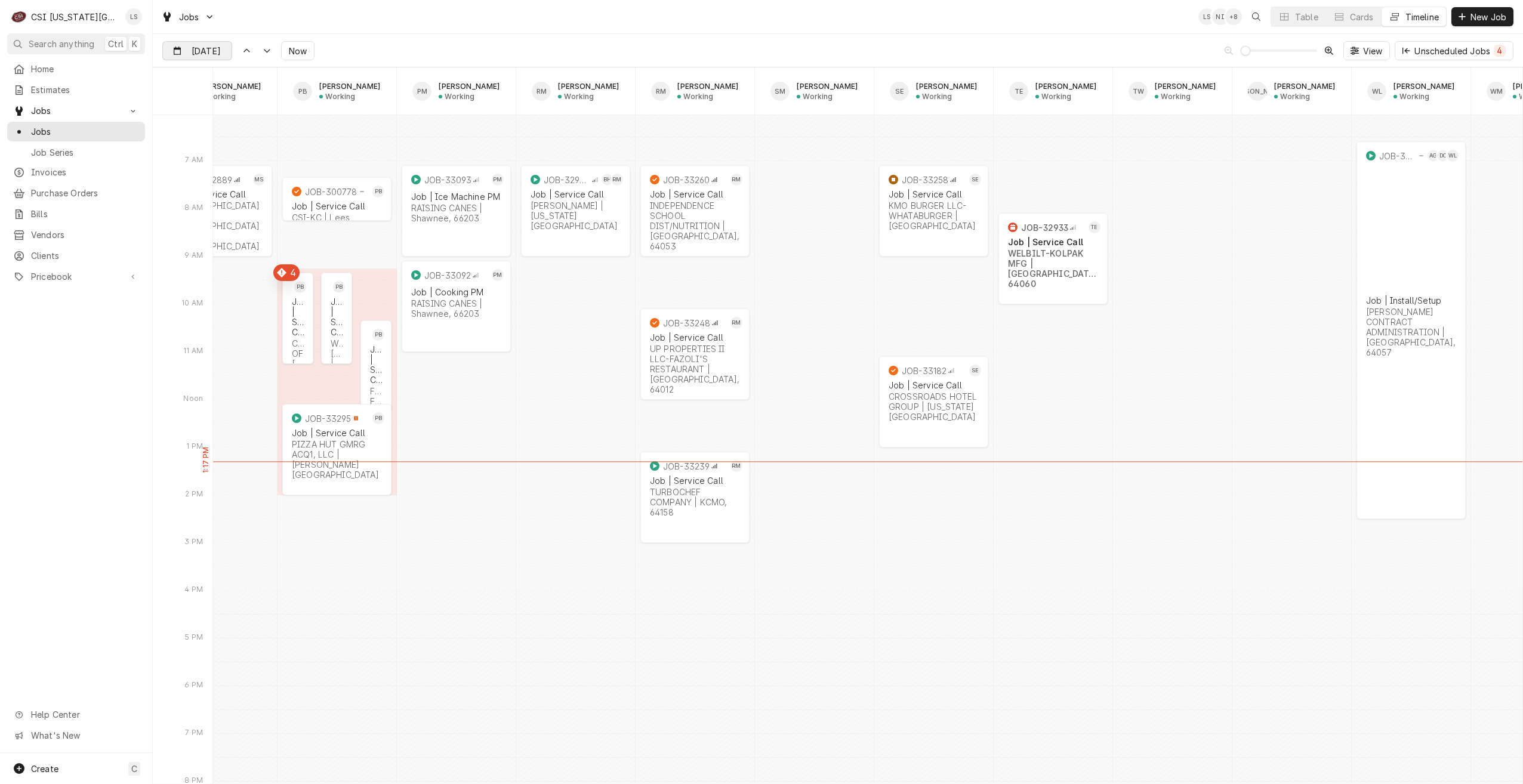
click at [215, 48] on div "Dynamic Content Wrapper" at bounding box center [223, 52] width 17 height 19
click at [239, 143] on div "8" at bounding box center [238, 147] width 17 height 17
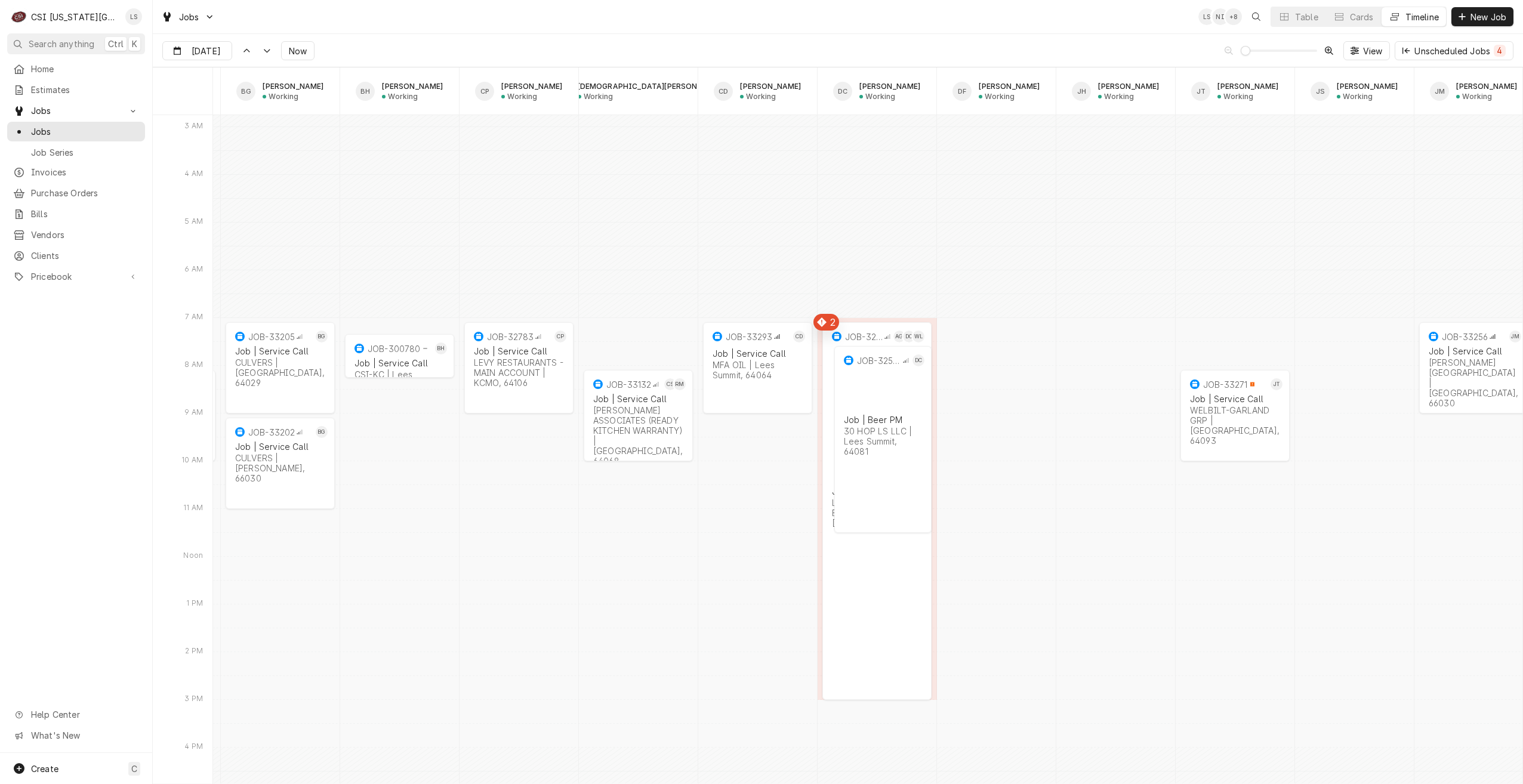
scroll to position [0, 382]
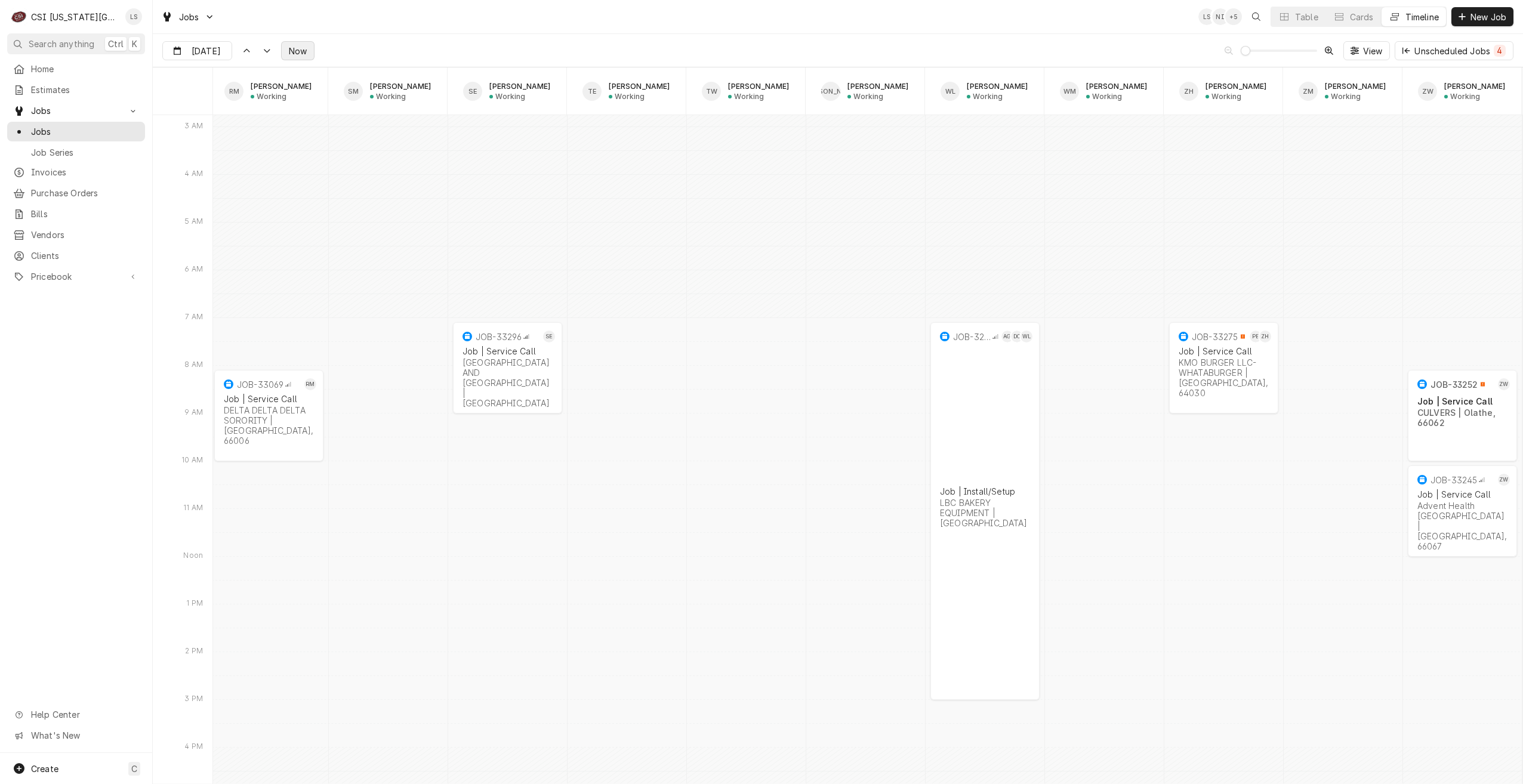
click at [289, 53] on span "Now" at bounding box center [298, 51] width 23 height 13
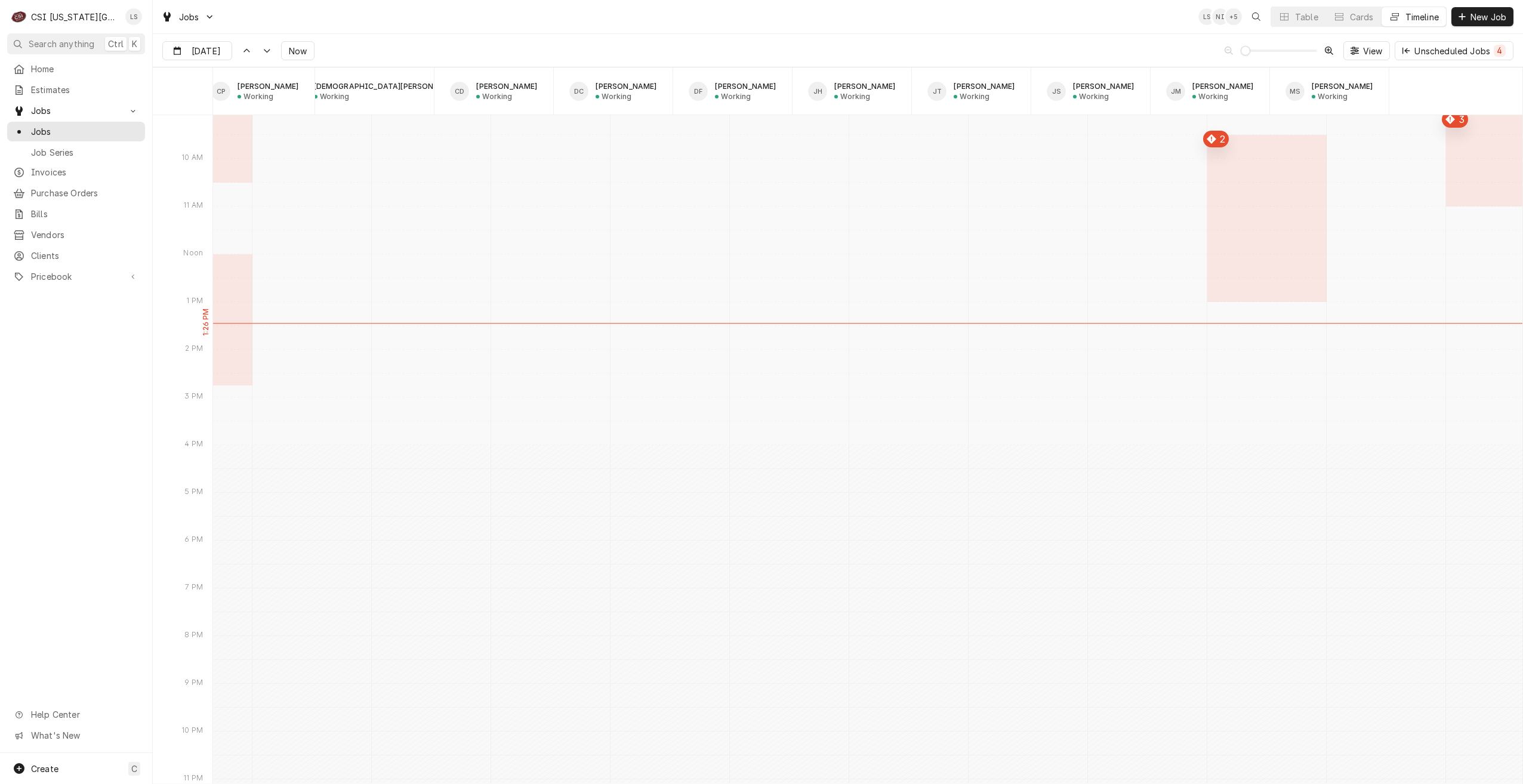
scroll to position [13751, 0]
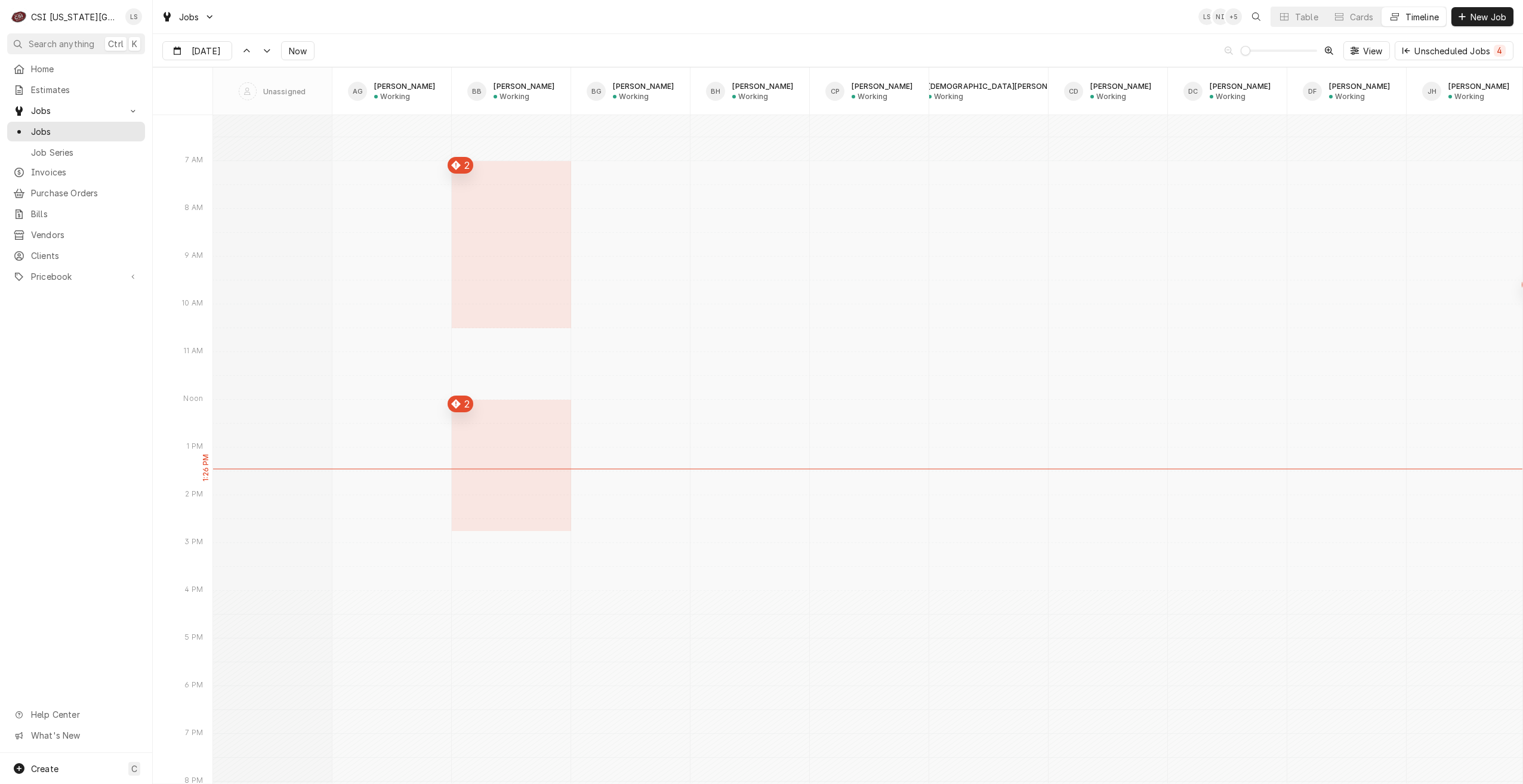
type input "Oct 7"
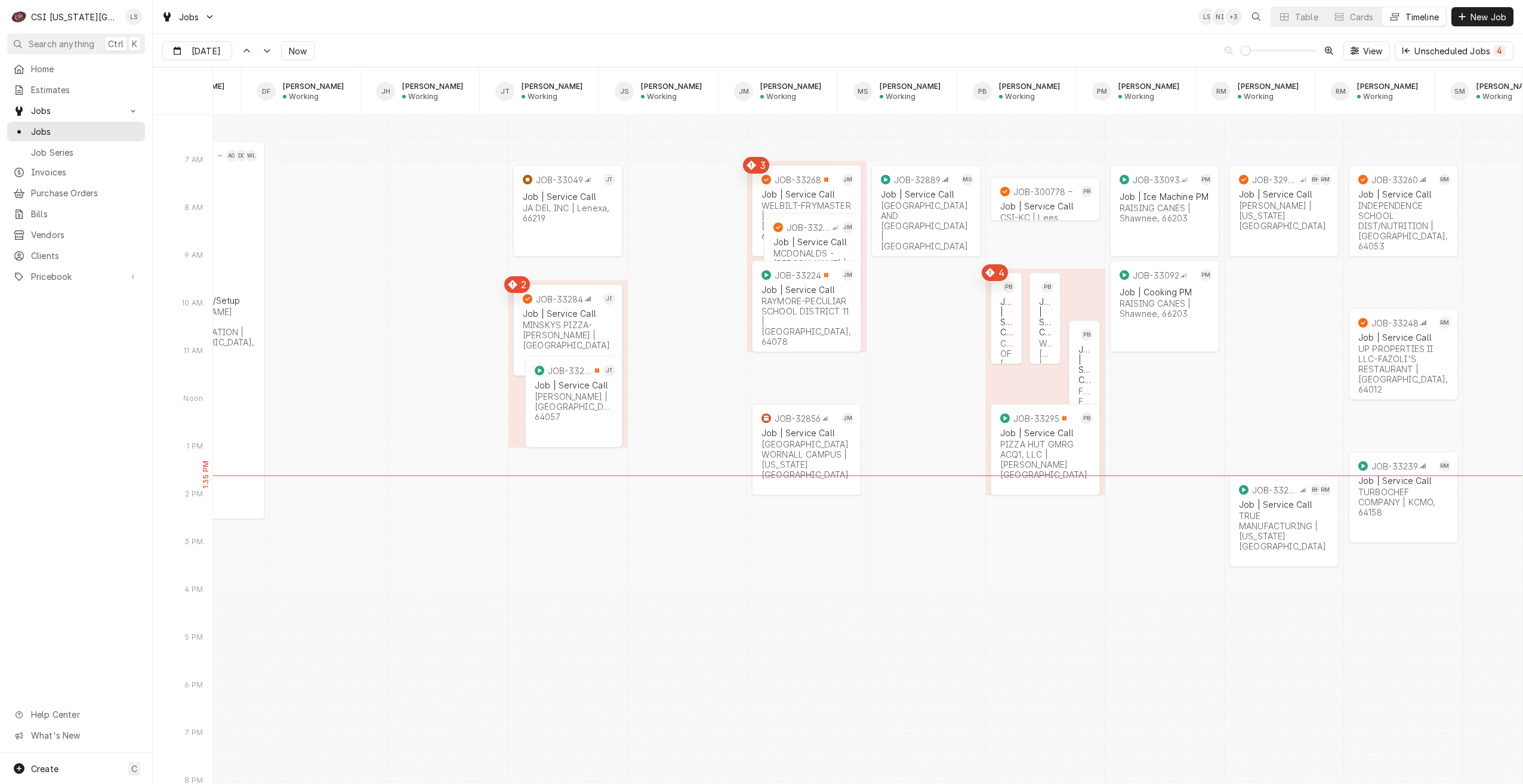
scroll to position [0, 1047]
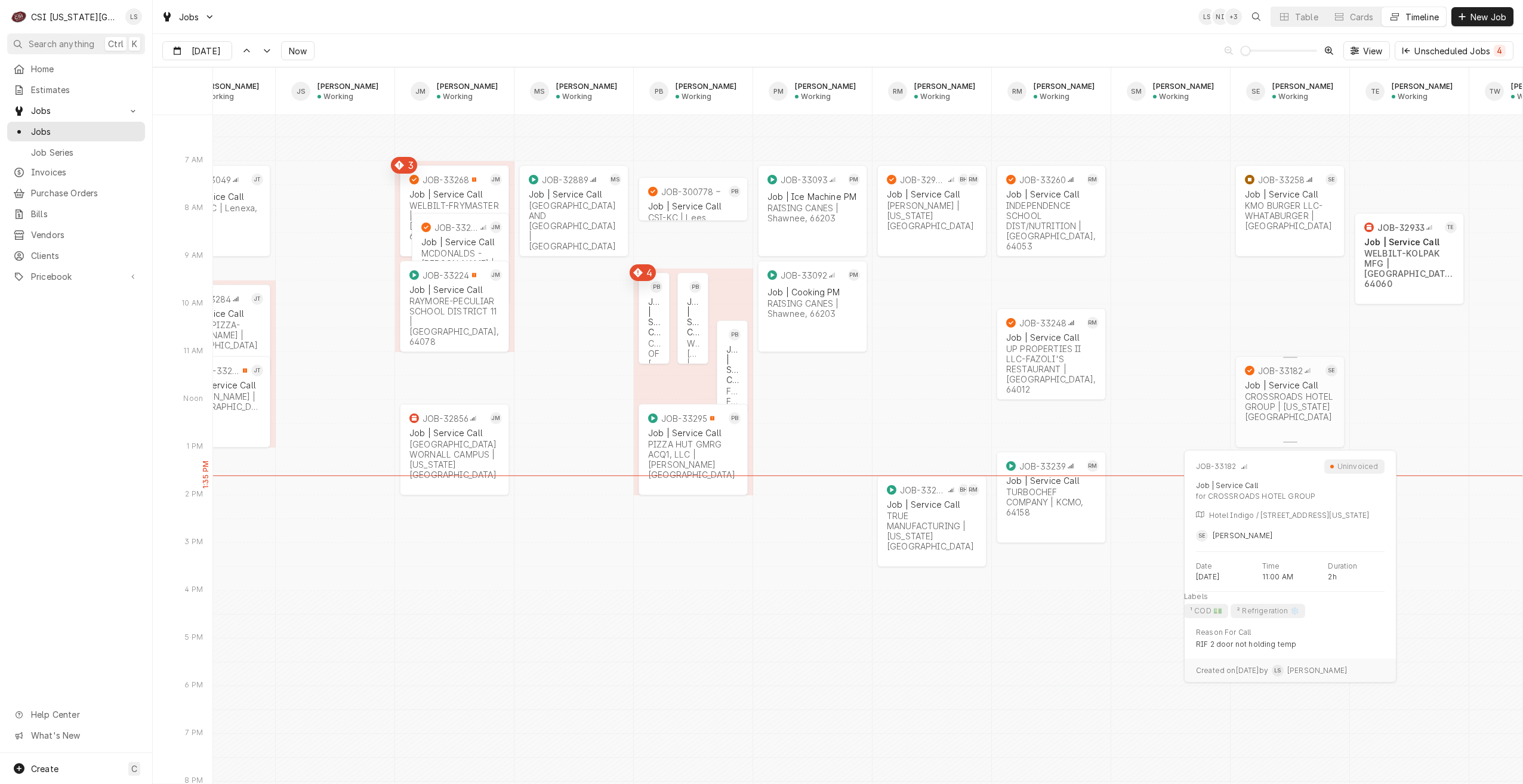
click at [1298, 382] on div "Job | Service Call" at bounding box center [1290, 385] width 90 height 10
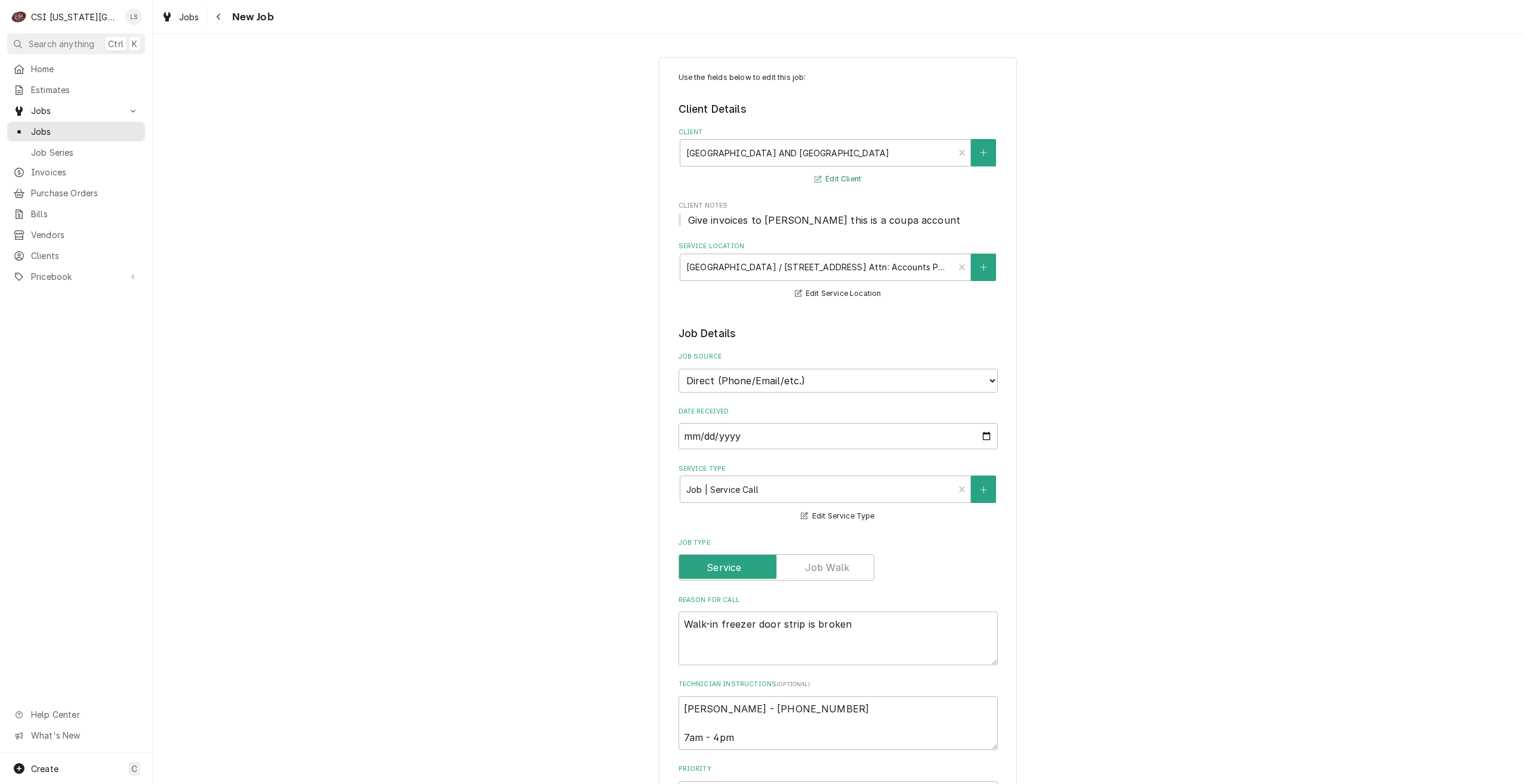
type textarea "x"
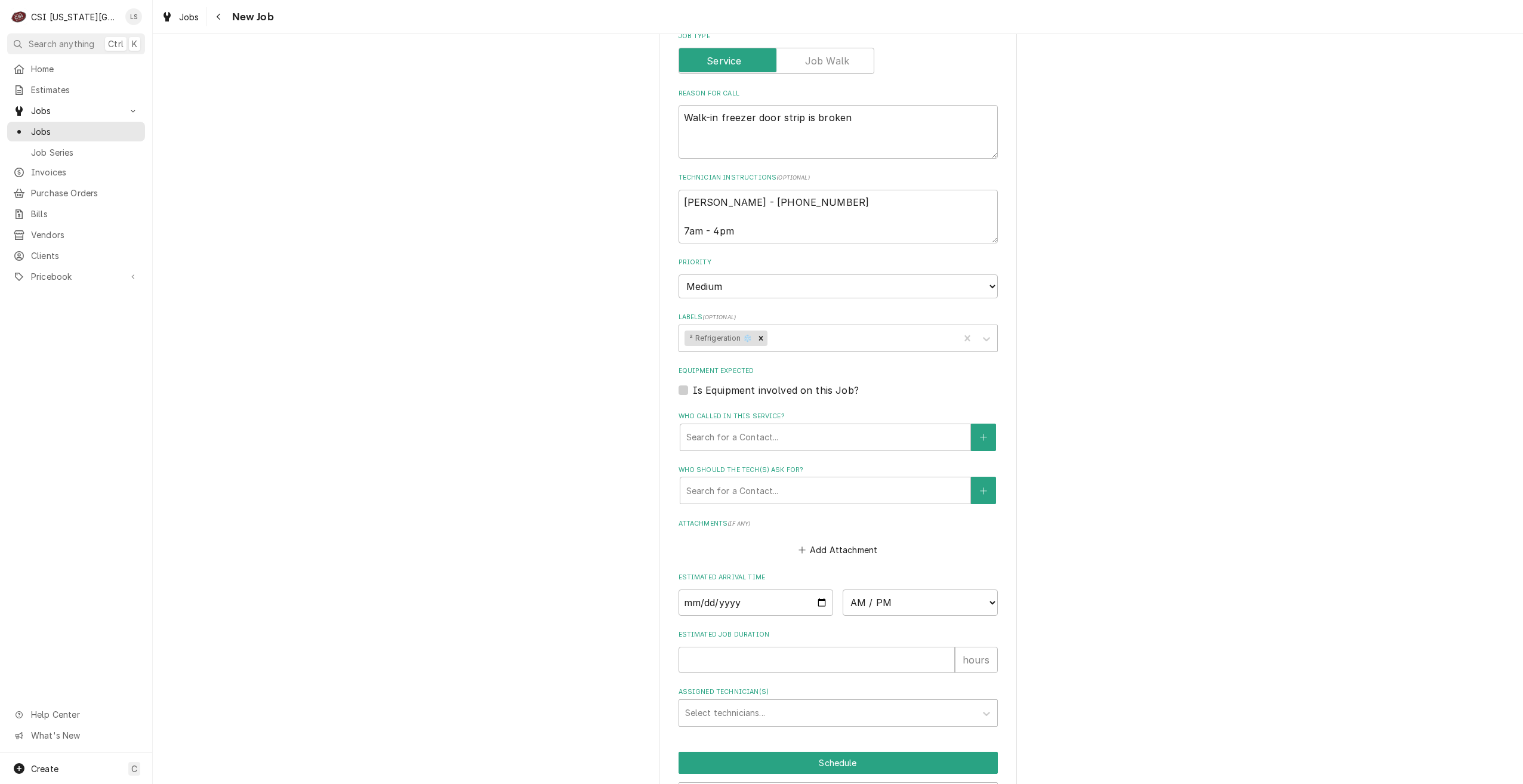
scroll to position [583, 0]
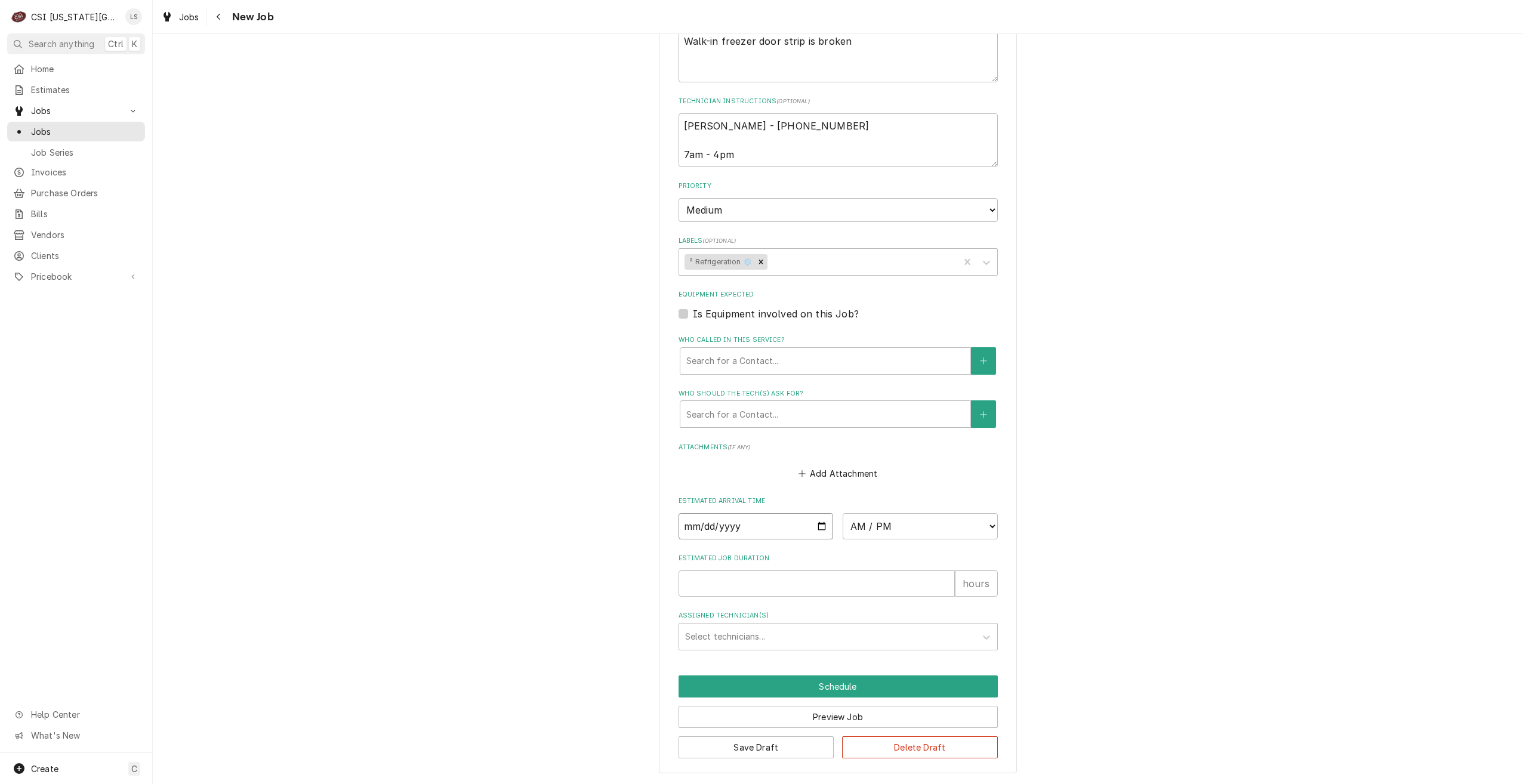
click at [819, 522] on input "Date" at bounding box center [756, 526] width 155 height 27
type input "2025-10-08"
type textarea "x"
click at [857, 526] on select "AM / PM 6:00 AM 6:15 AM 6:30 AM 6:45 AM 7:00 AM 7:15 AM 7:30 AM 7:45 AM 8:00 AM…" at bounding box center [921, 526] width 155 height 27
select select "07:00:00"
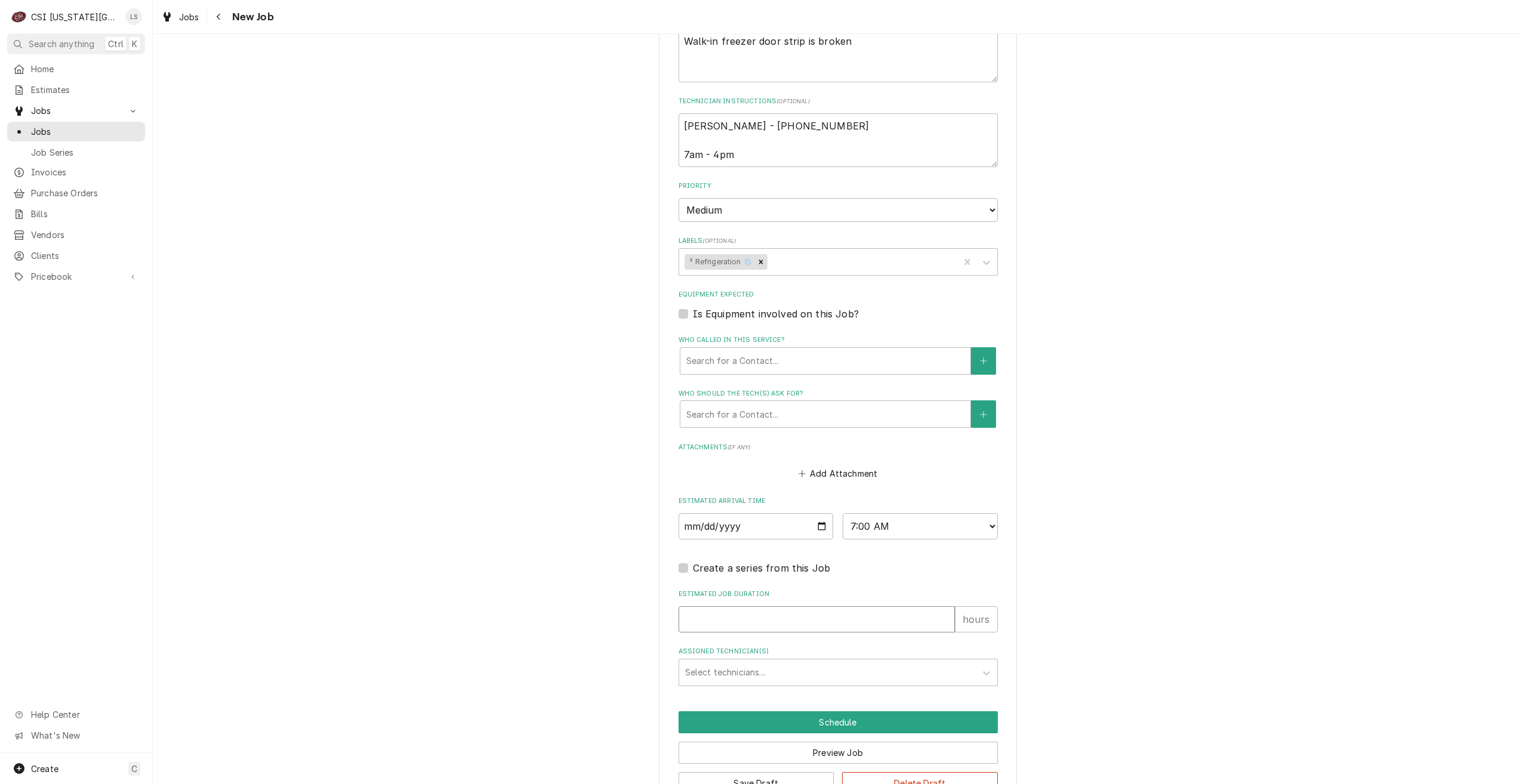
click at [850, 619] on input "Estimated Job Duration" at bounding box center [816, 619] width 276 height 27
type textarea "x"
type input "2"
type textarea "x"
type input "2"
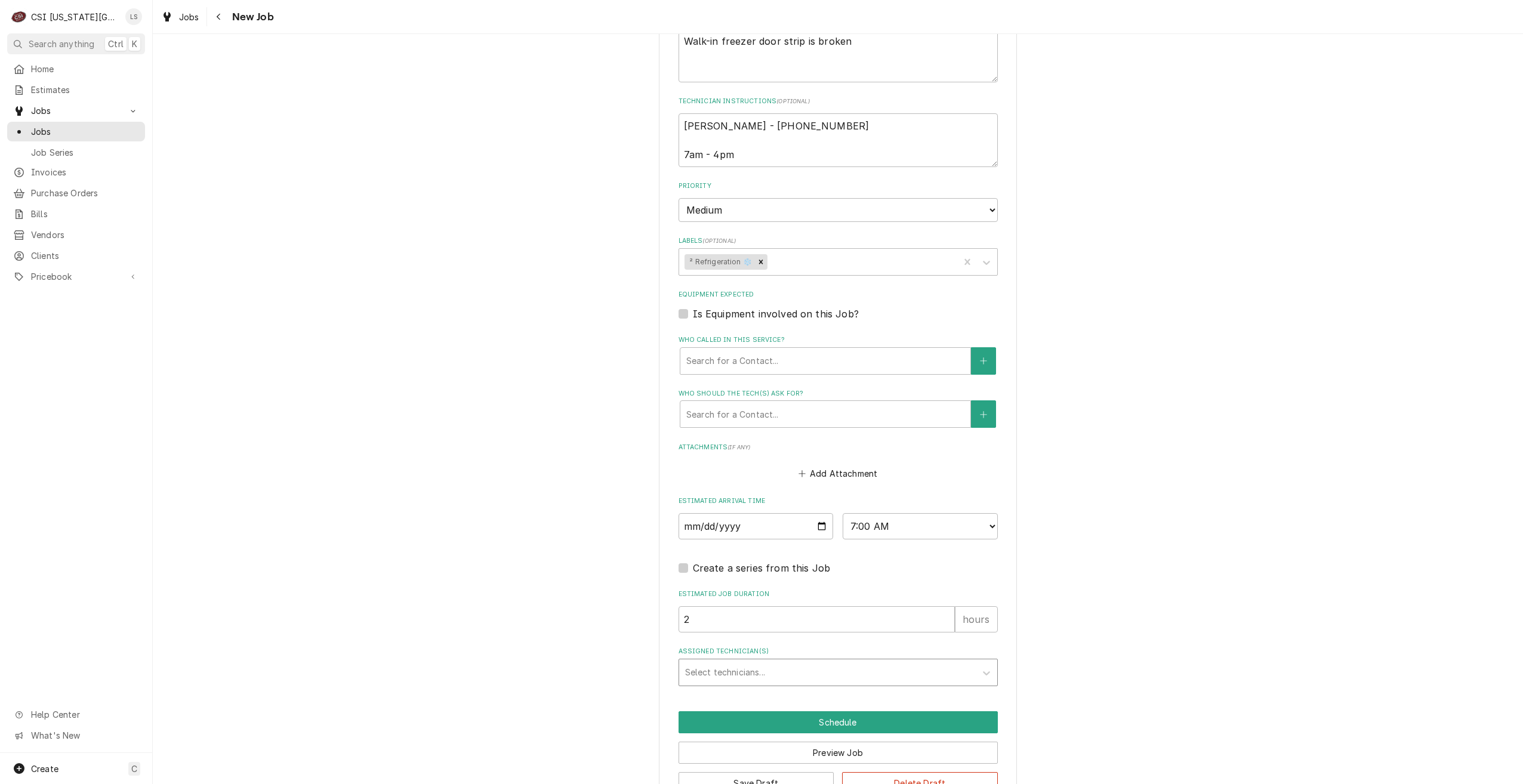
click at [837, 673] on div "Assigned Technician(s)" at bounding box center [828, 673] width 285 height 22
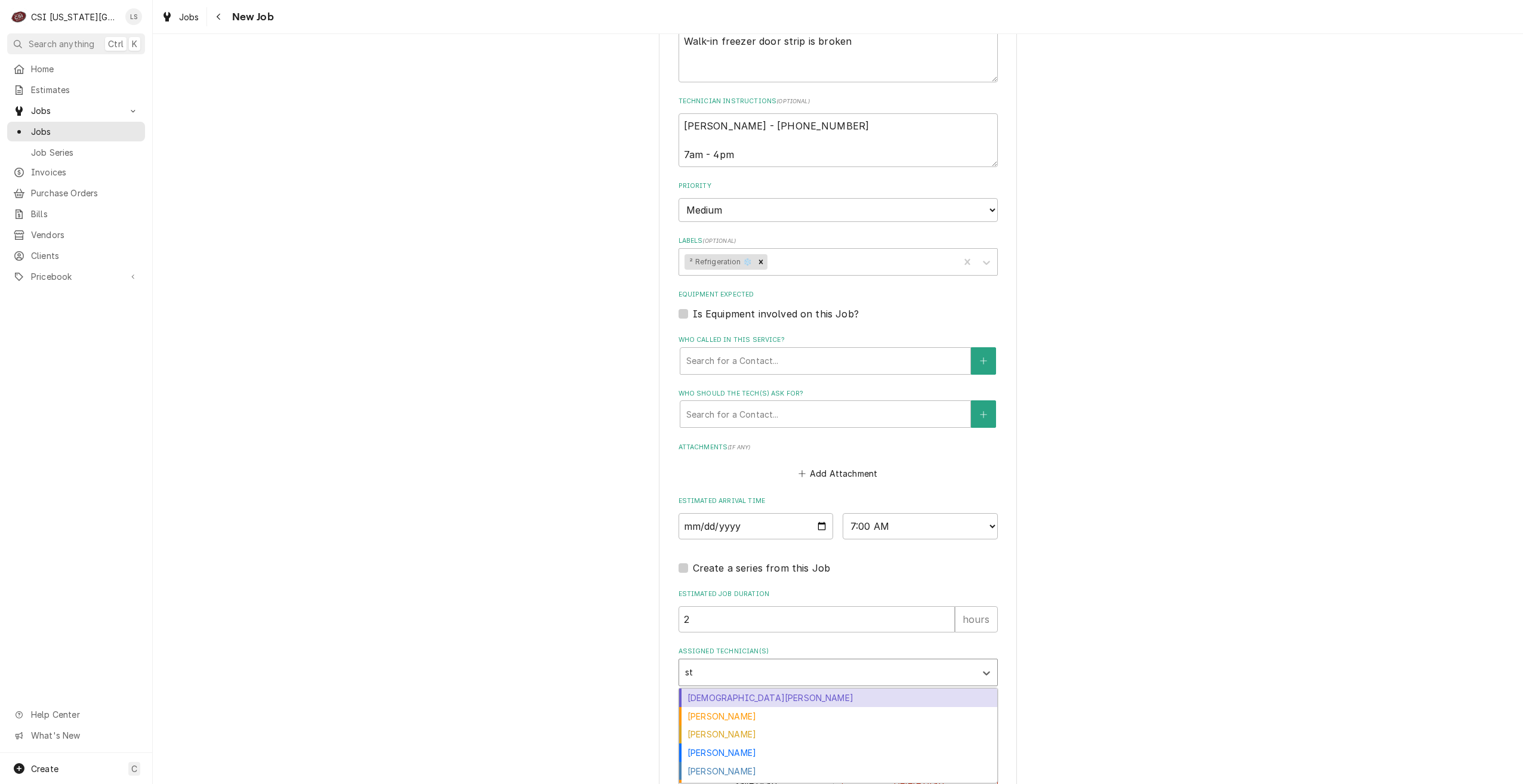
type input "ste"
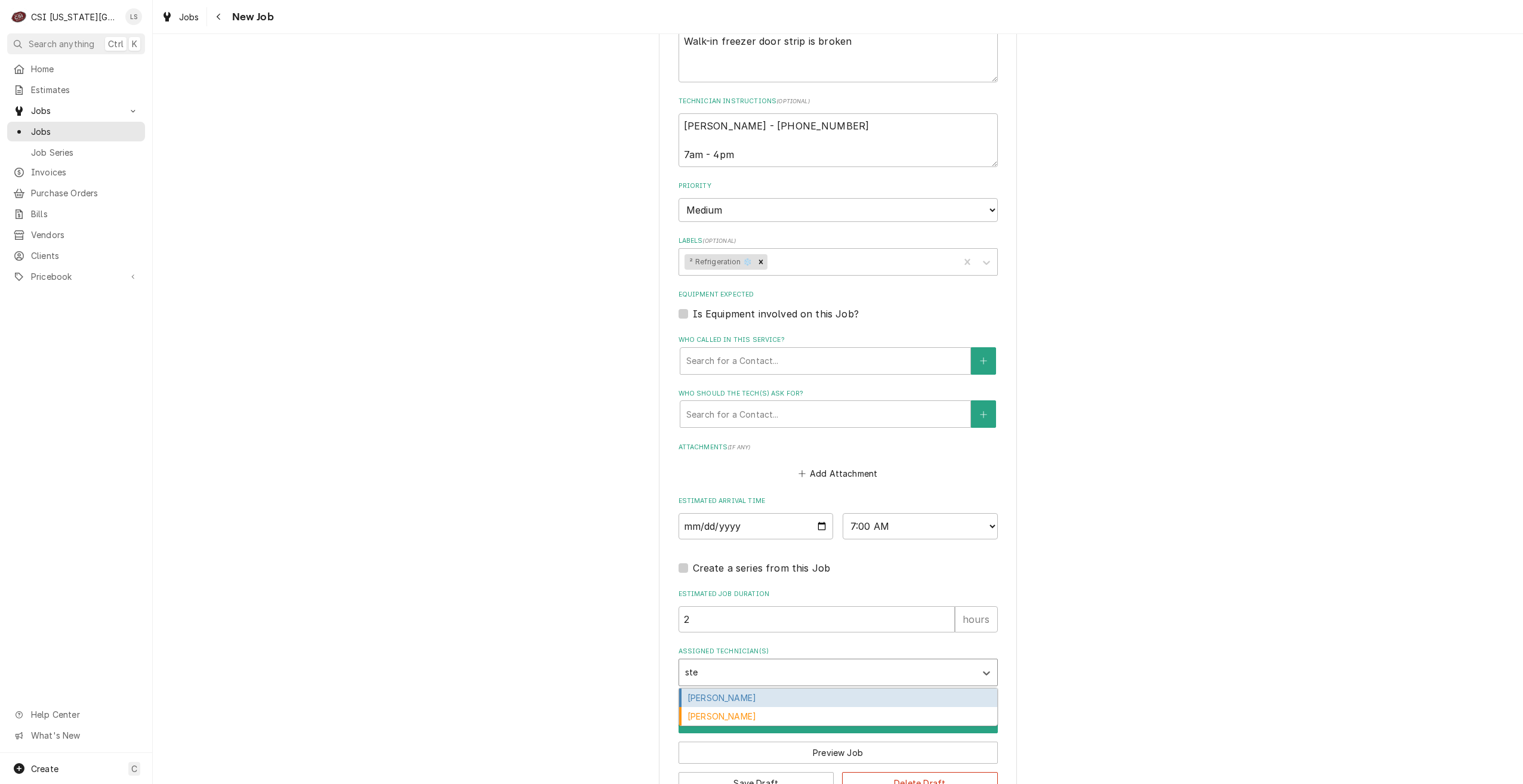
click at [803, 694] on div "Steve Ethridge" at bounding box center [838, 698] width 318 height 19
type textarea "x"
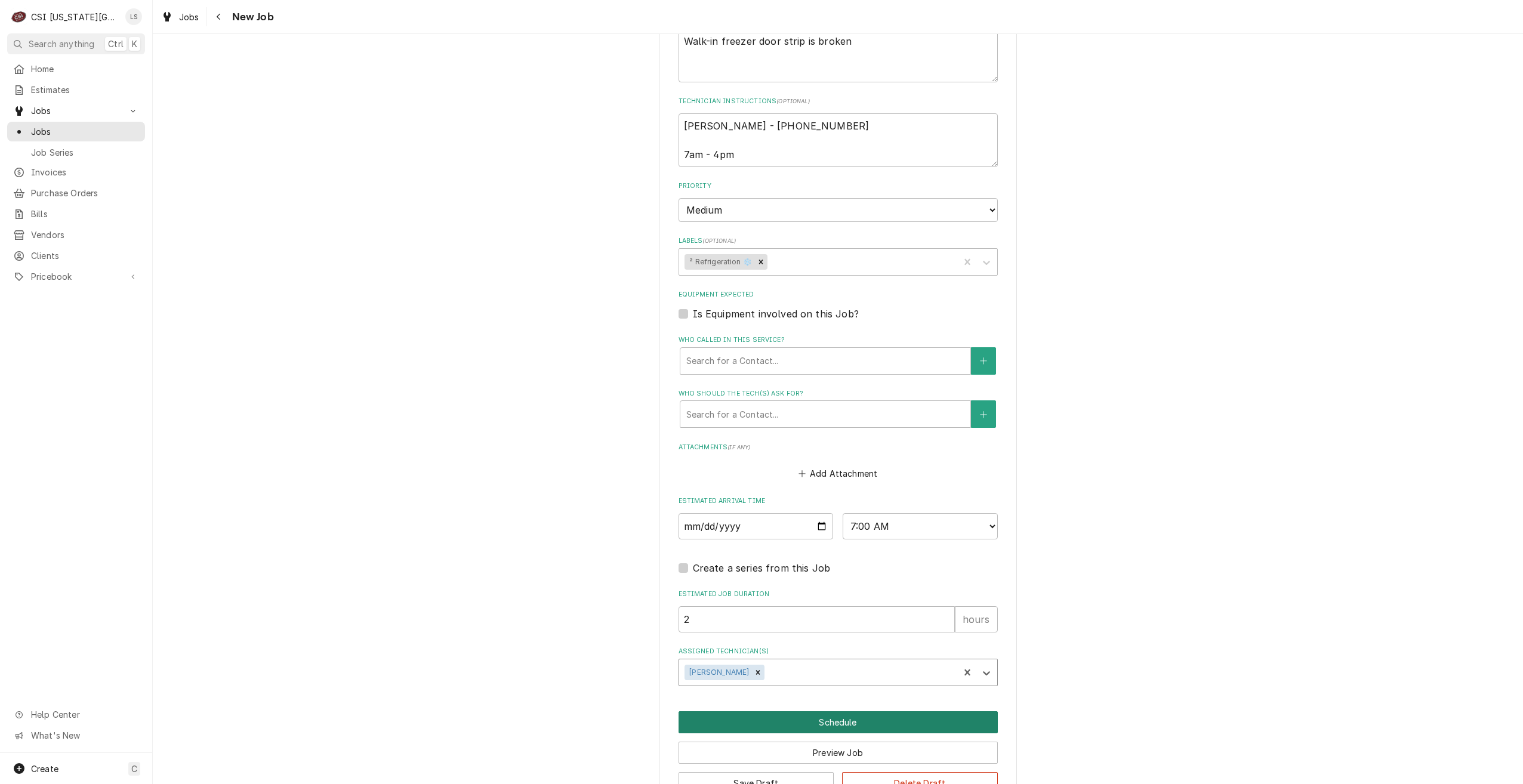
click at [817, 719] on button "Schedule" at bounding box center [837, 722] width 319 height 22
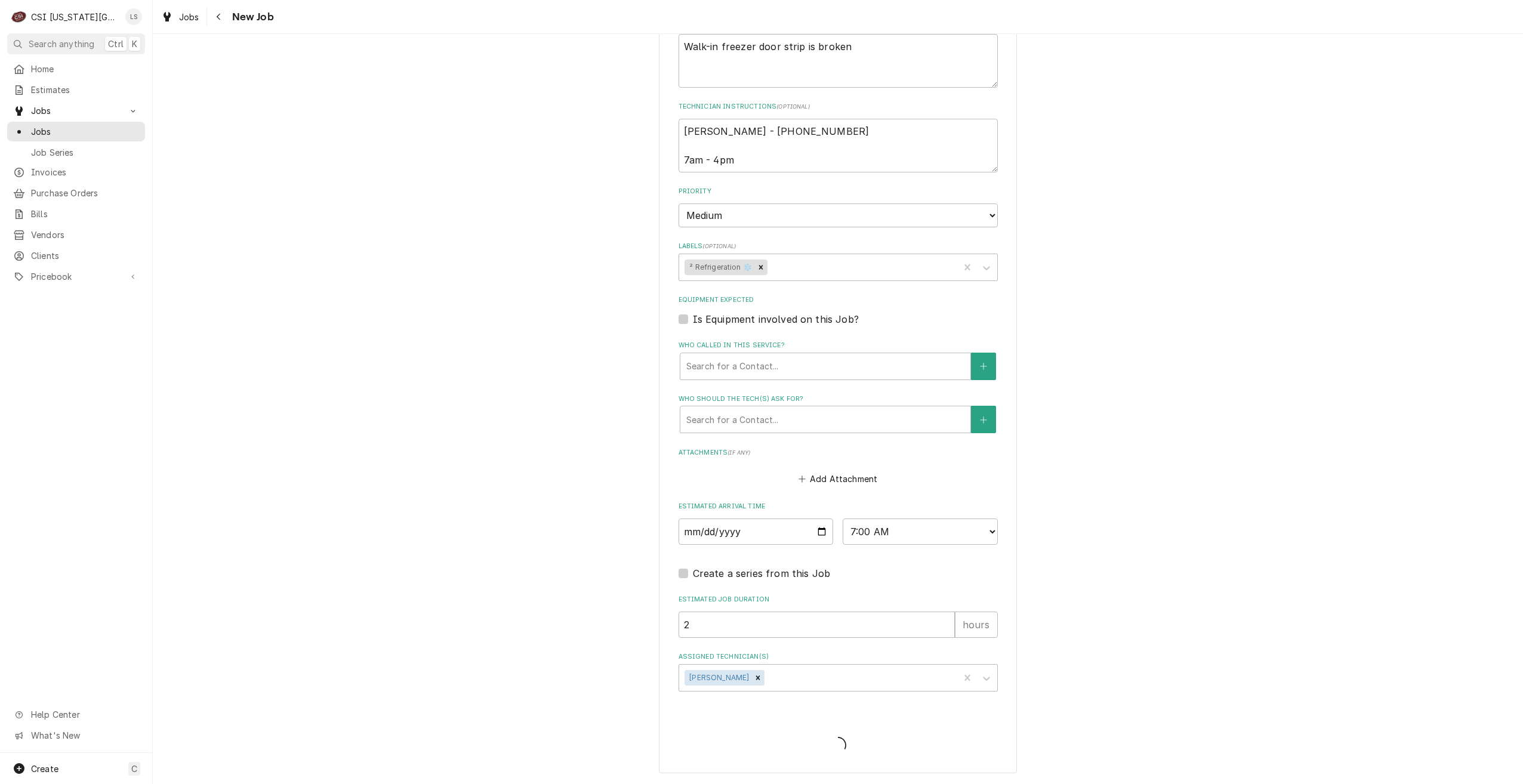
scroll to position [577, 0]
type textarea "x"
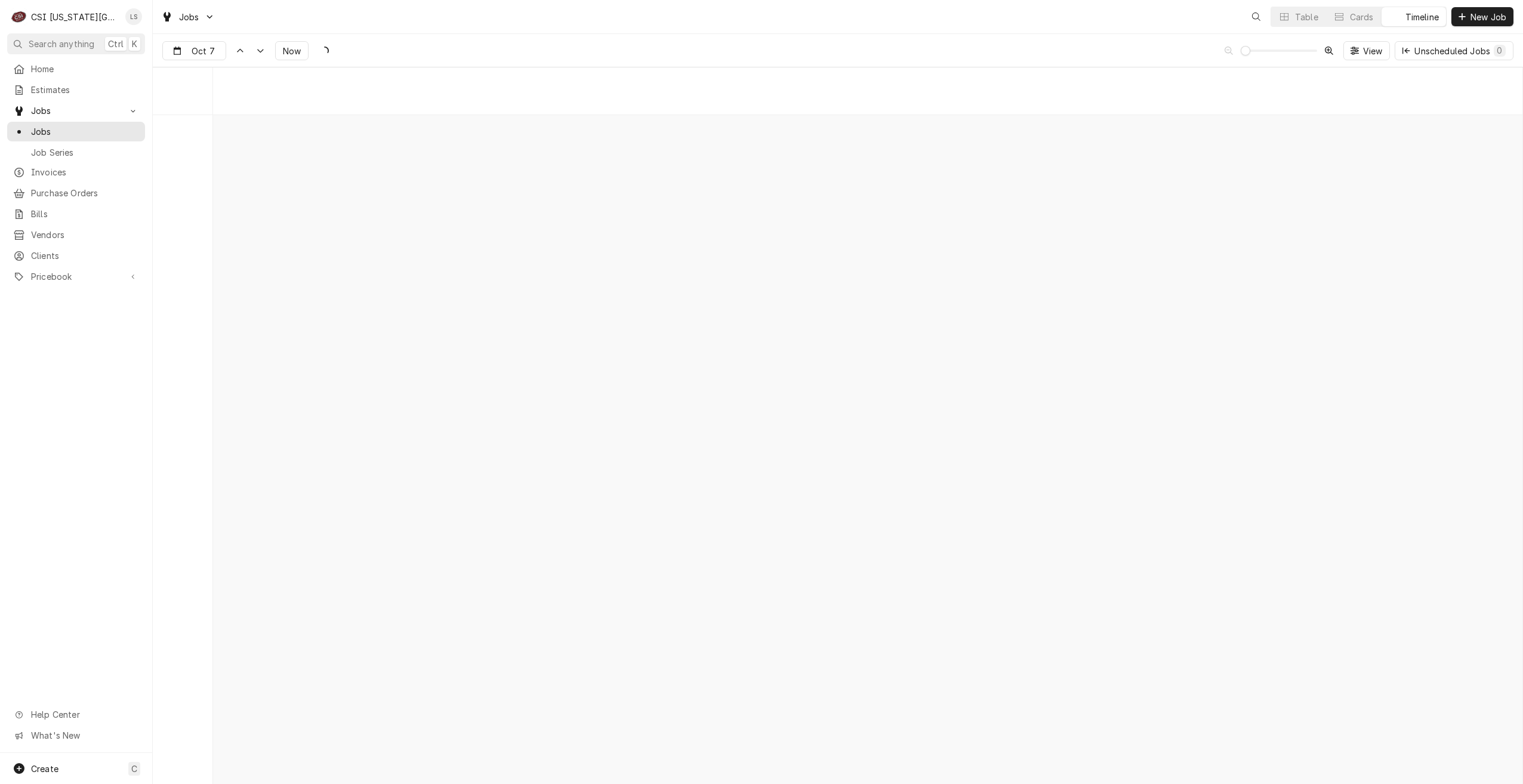
scroll to position [13710, 0]
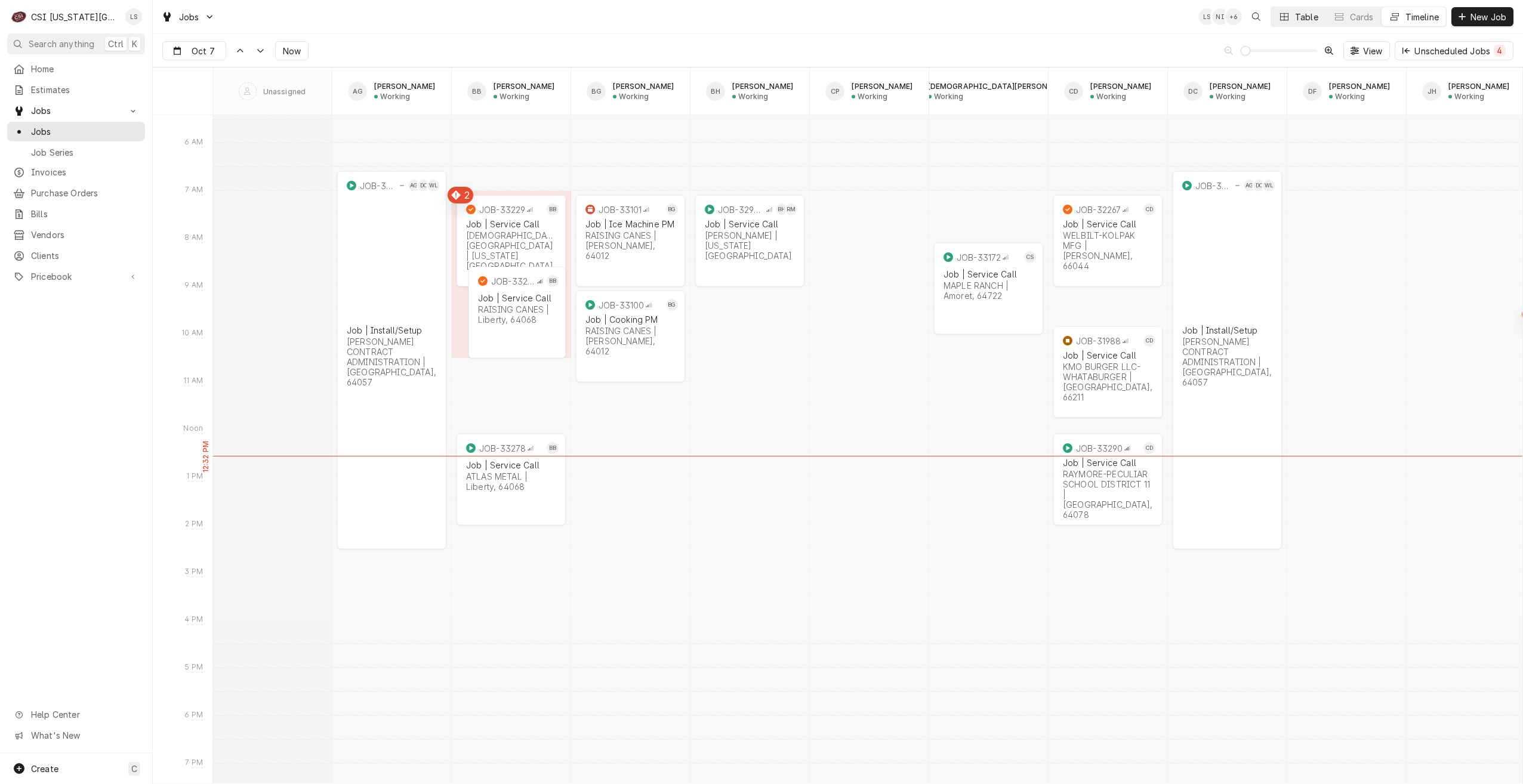
click at [1299, 19] on div "Table" at bounding box center [1307, 17] width 23 height 13
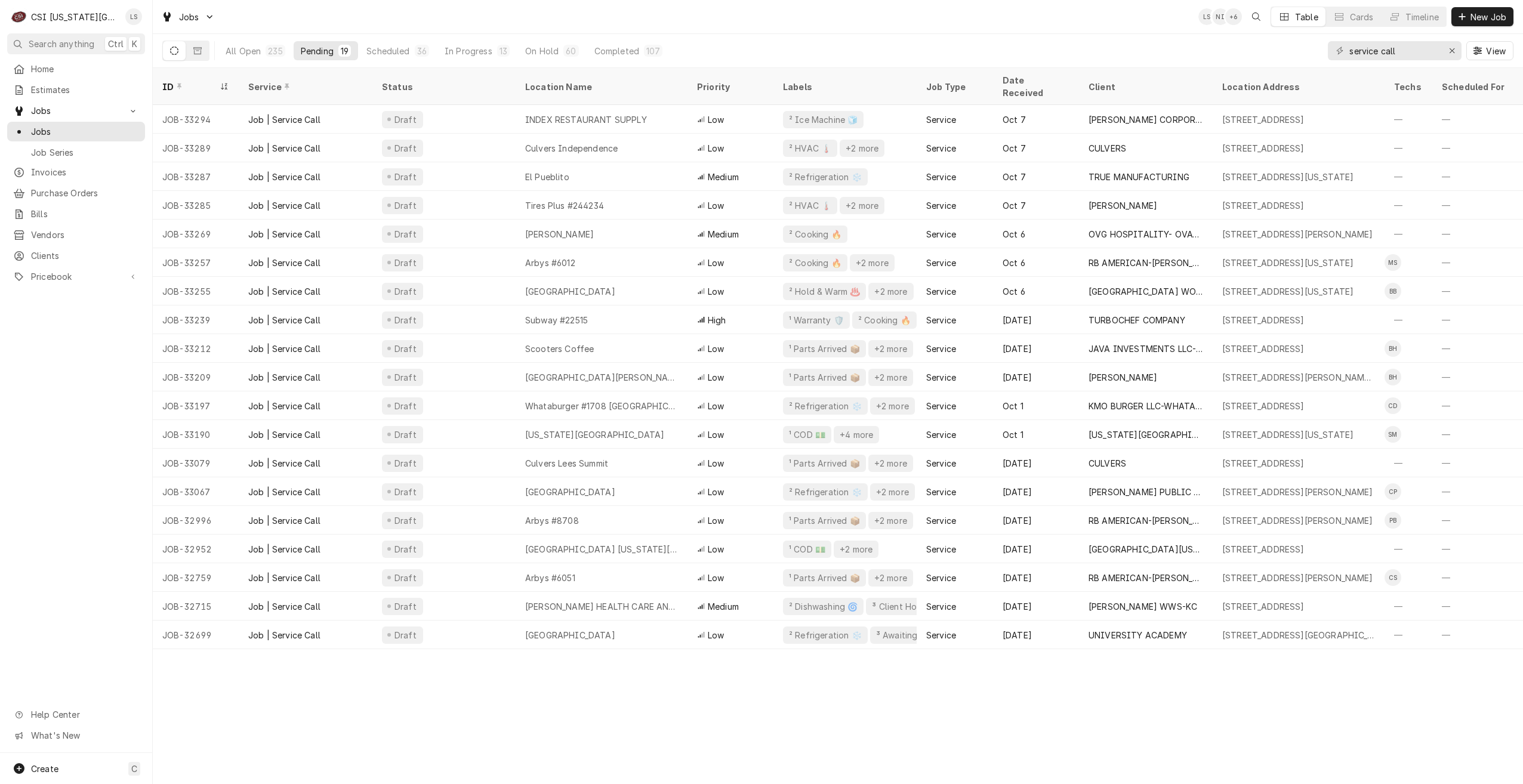
click at [984, 14] on div "Jobs LS NI + 6 Table Cards Timeline New Job" at bounding box center [837, 16] width 1370 height 33
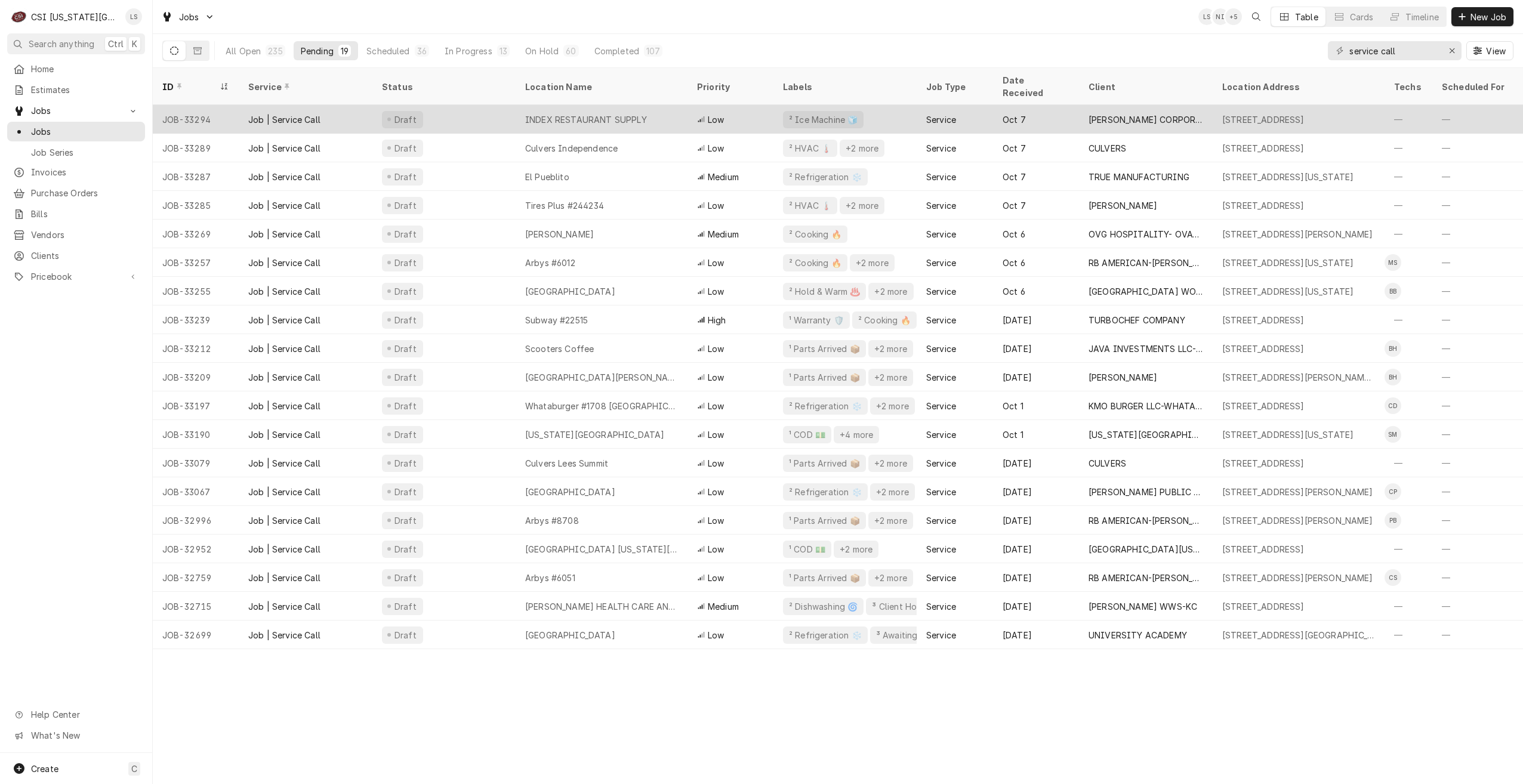
click at [630, 105] on div "INDEX RESTAURANT SUPPLY" at bounding box center [602, 119] width 172 height 28
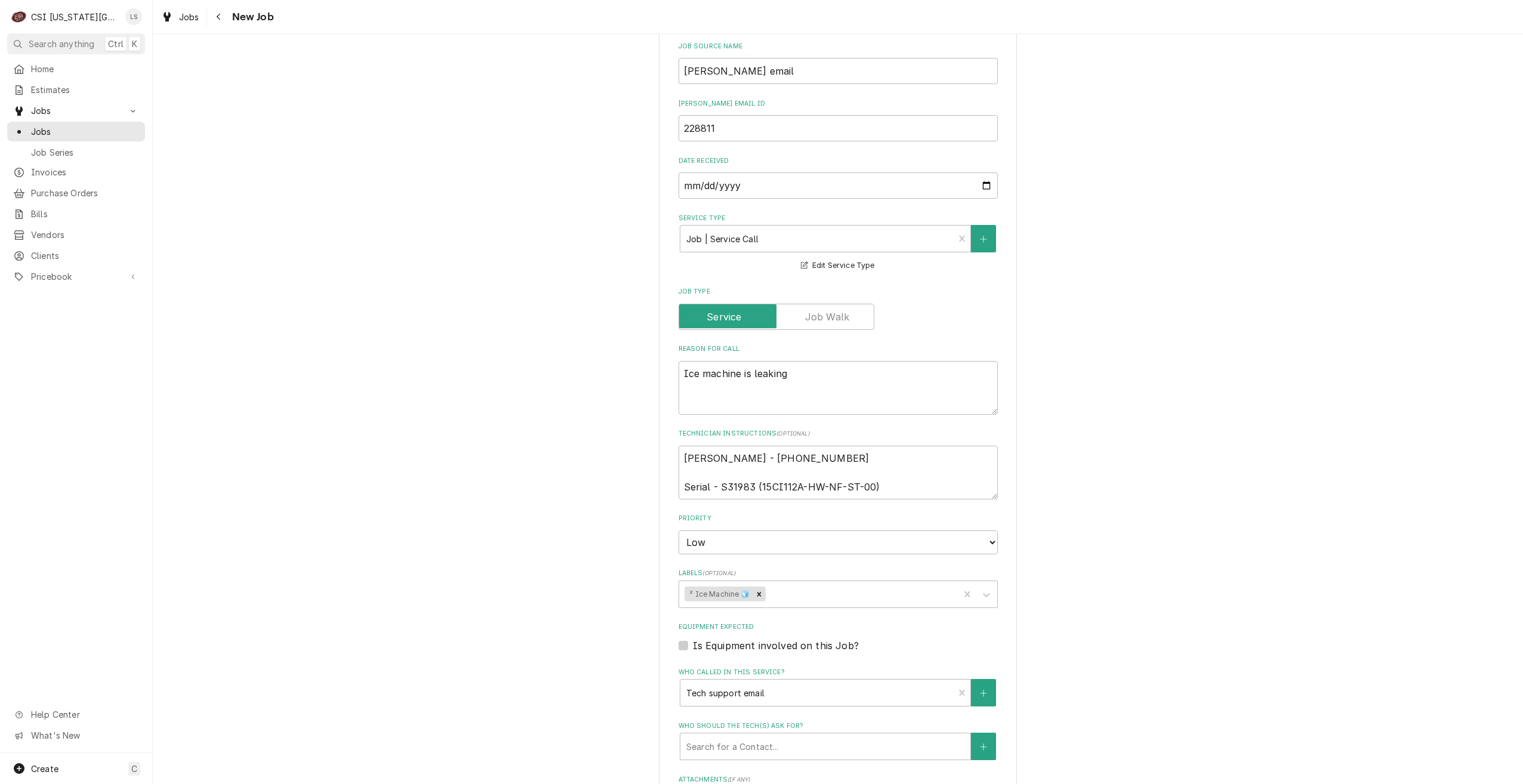
scroll to position [1571, 0]
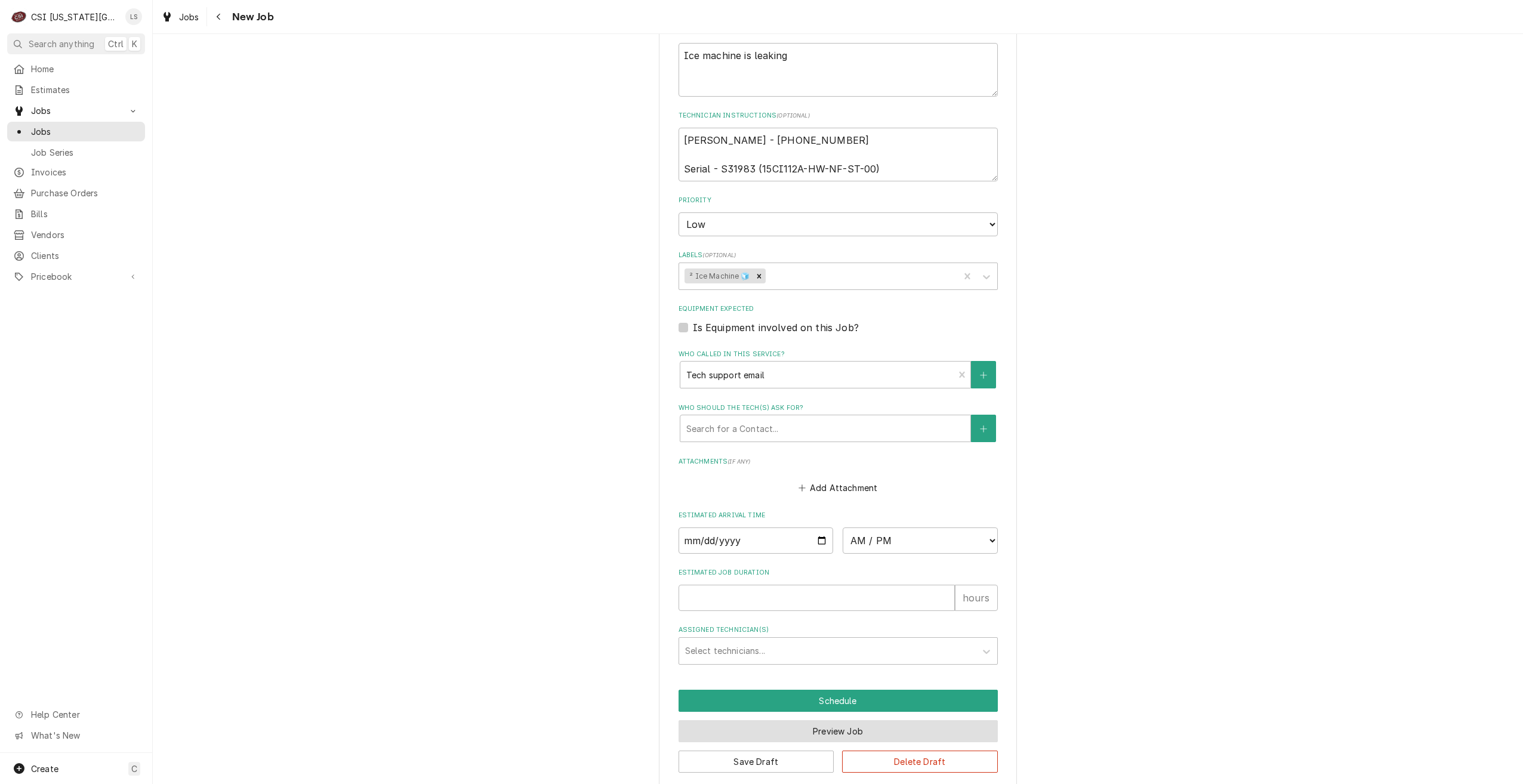
click at [811, 720] on button "Preview Job" at bounding box center [837, 731] width 319 height 22
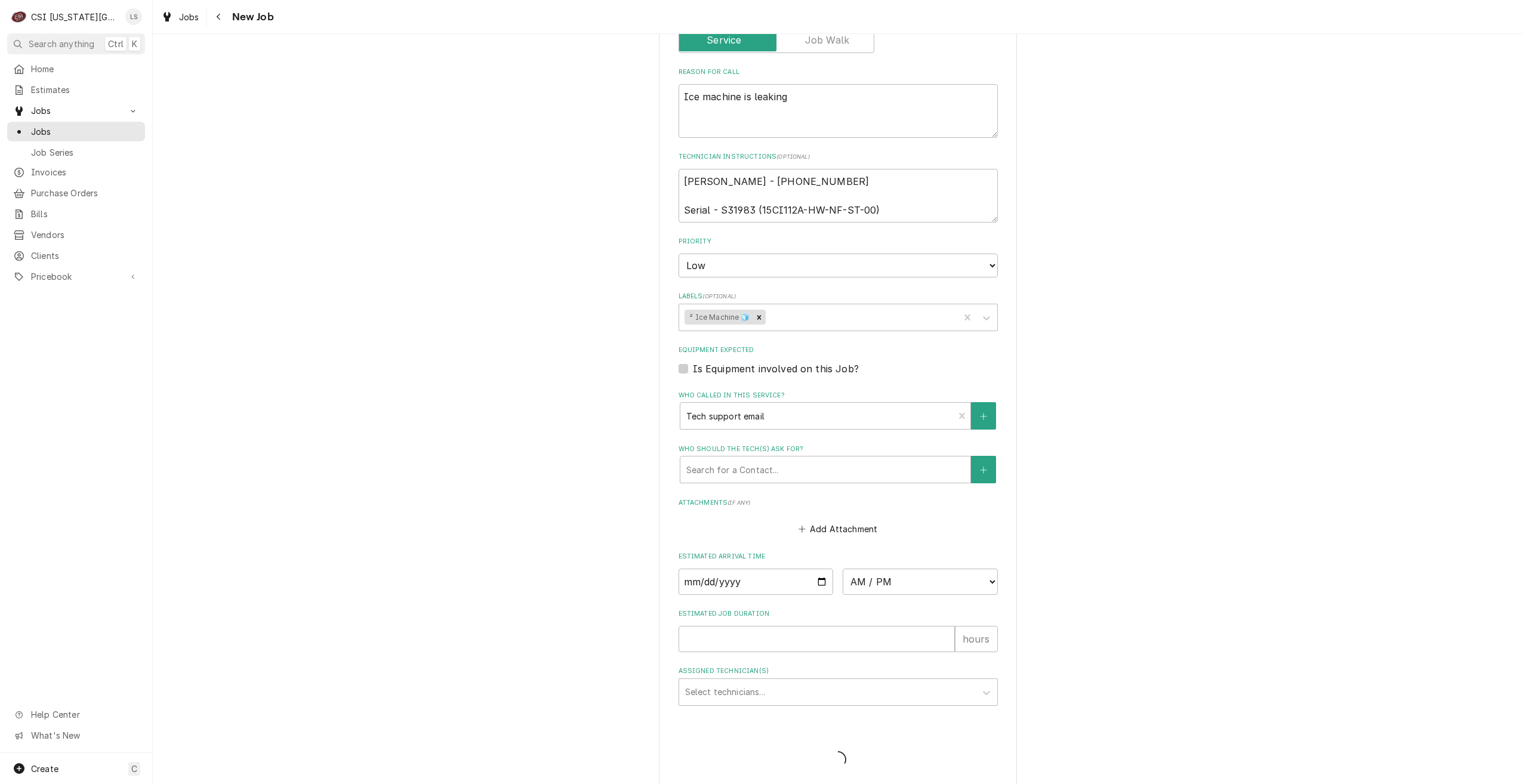
type textarea "x"
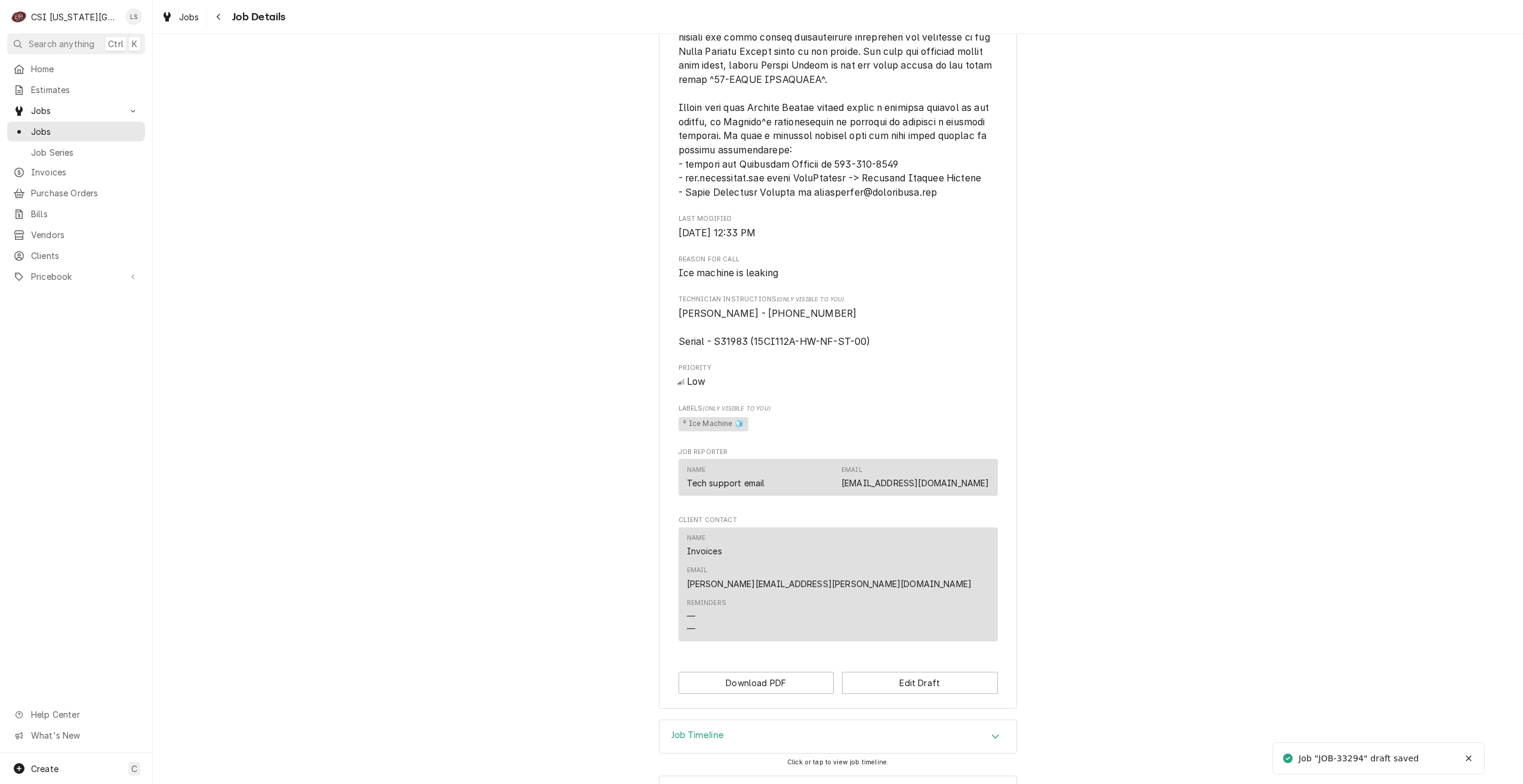
scroll to position [1090, 0]
click at [971, 719] on div "Job Timeline" at bounding box center [838, 736] width 357 height 33
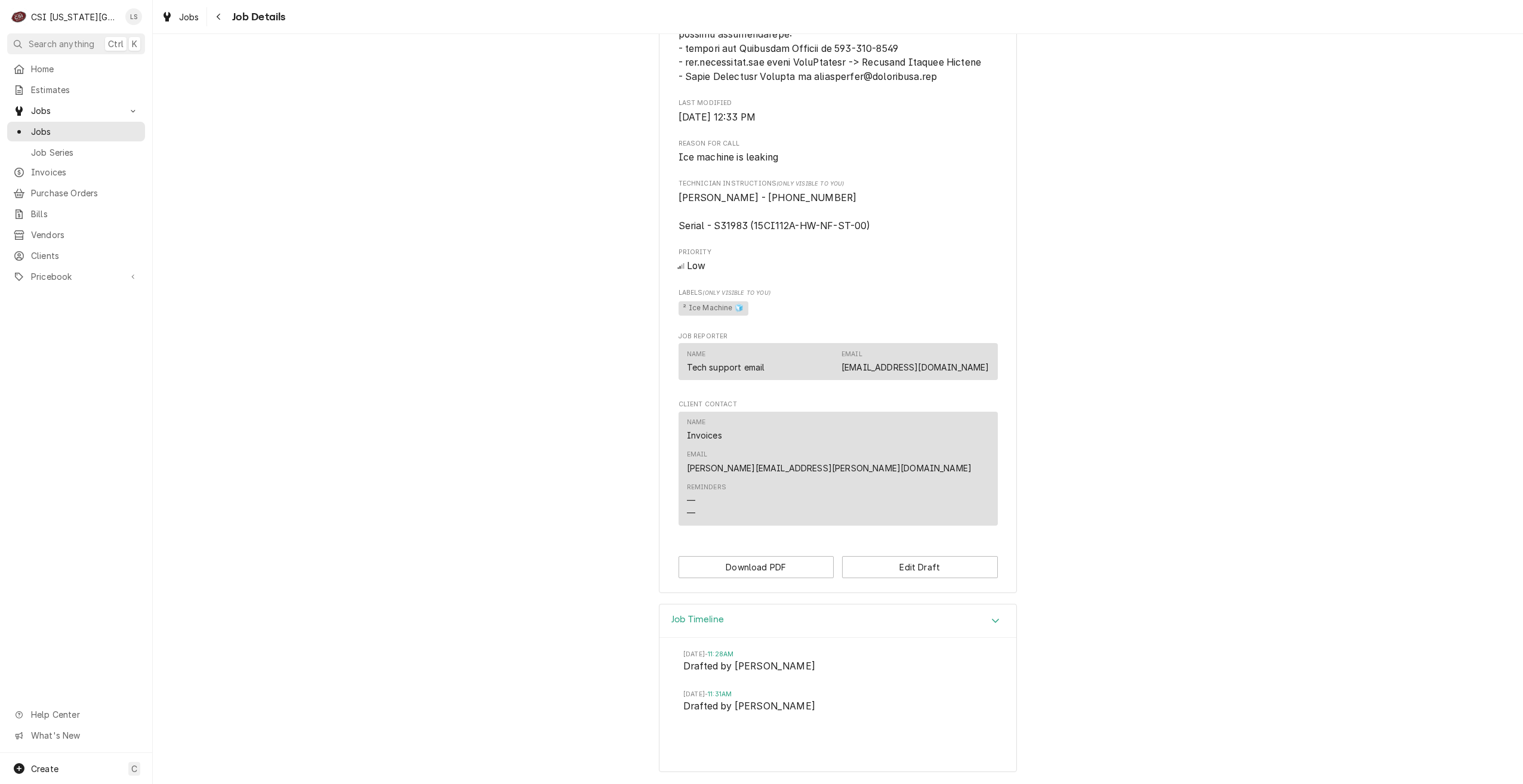
scroll to position [1214, 0]
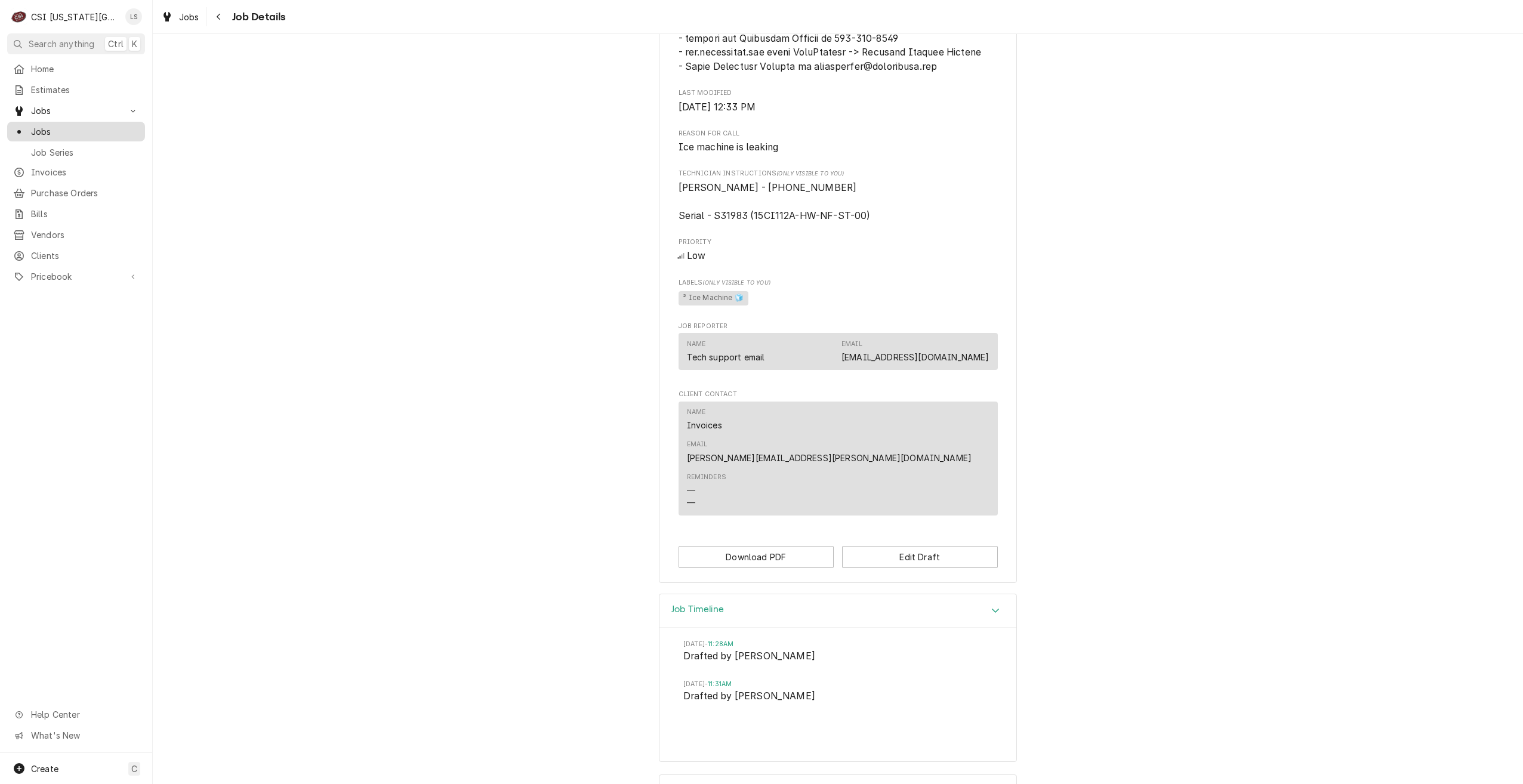
click at [115, 135] on link "Jobs" at bounding box center [76, 132] width 138 height 19
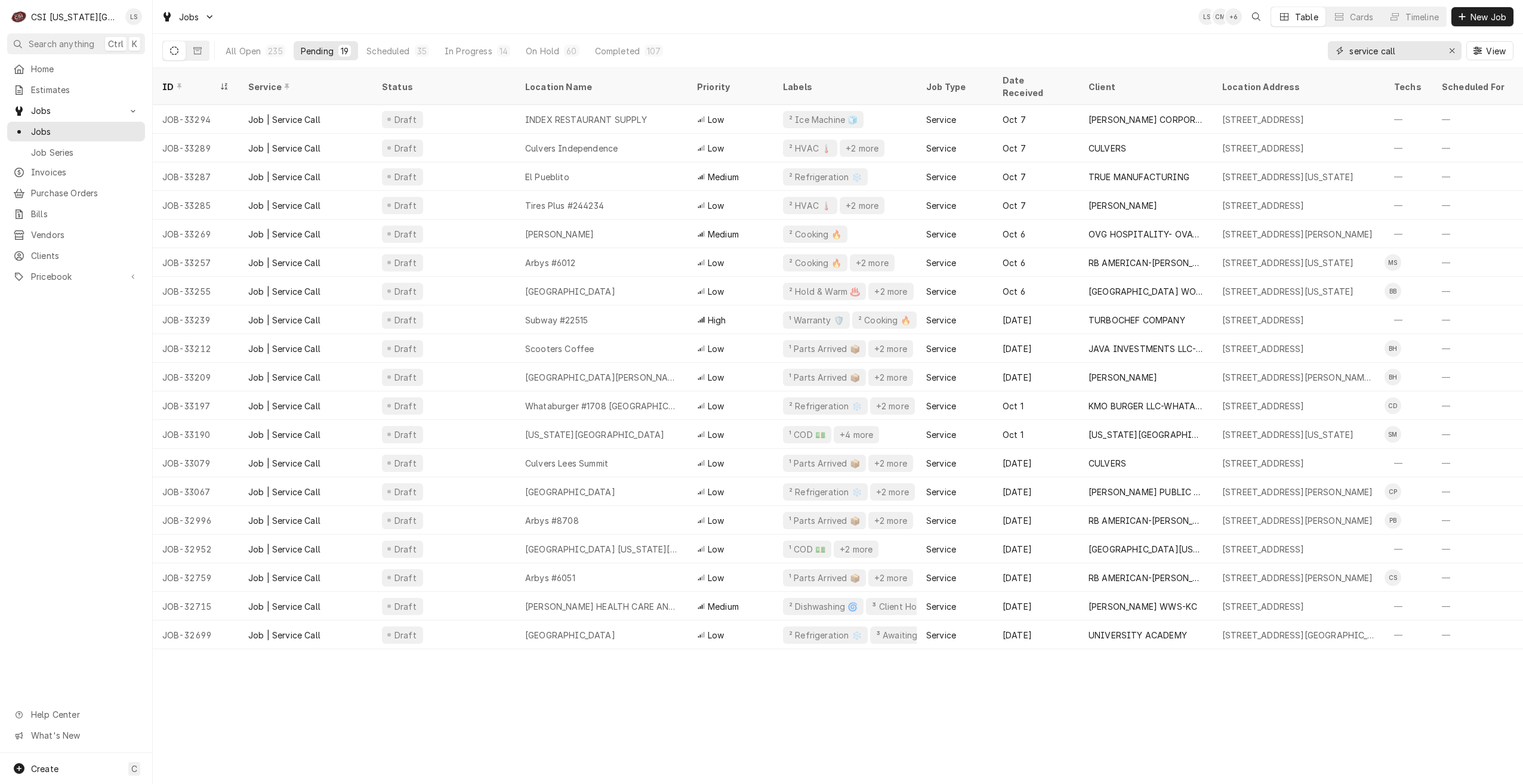
drag, startPoint x: 1408, startPoint y: 44, endPoint x: 1341, endPoint y: 47, distance: 67.1
click at [1341, 47] on div "service call" at bounding box center [1395, 51] width 134 height 19
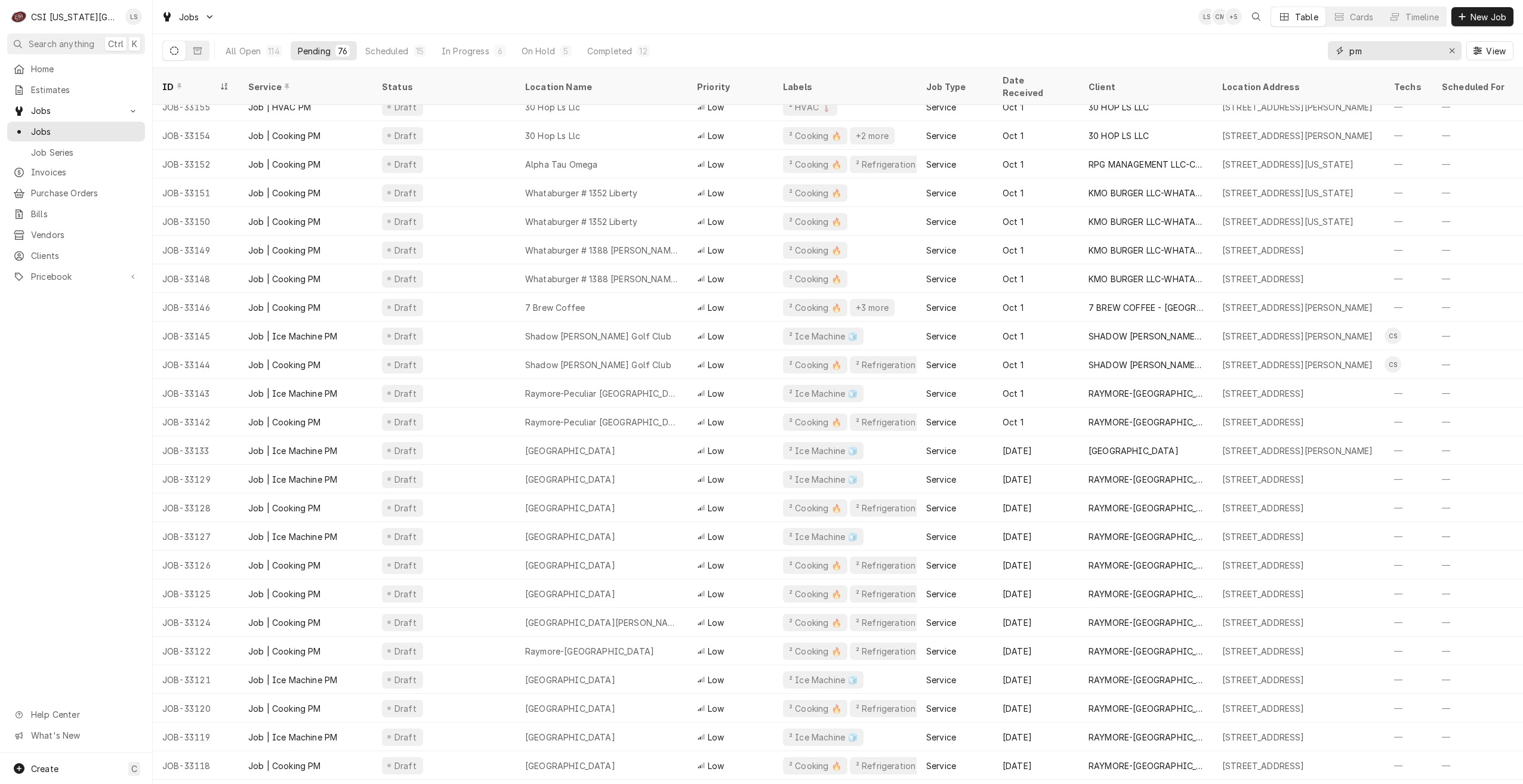
scroll to position [777, 0]
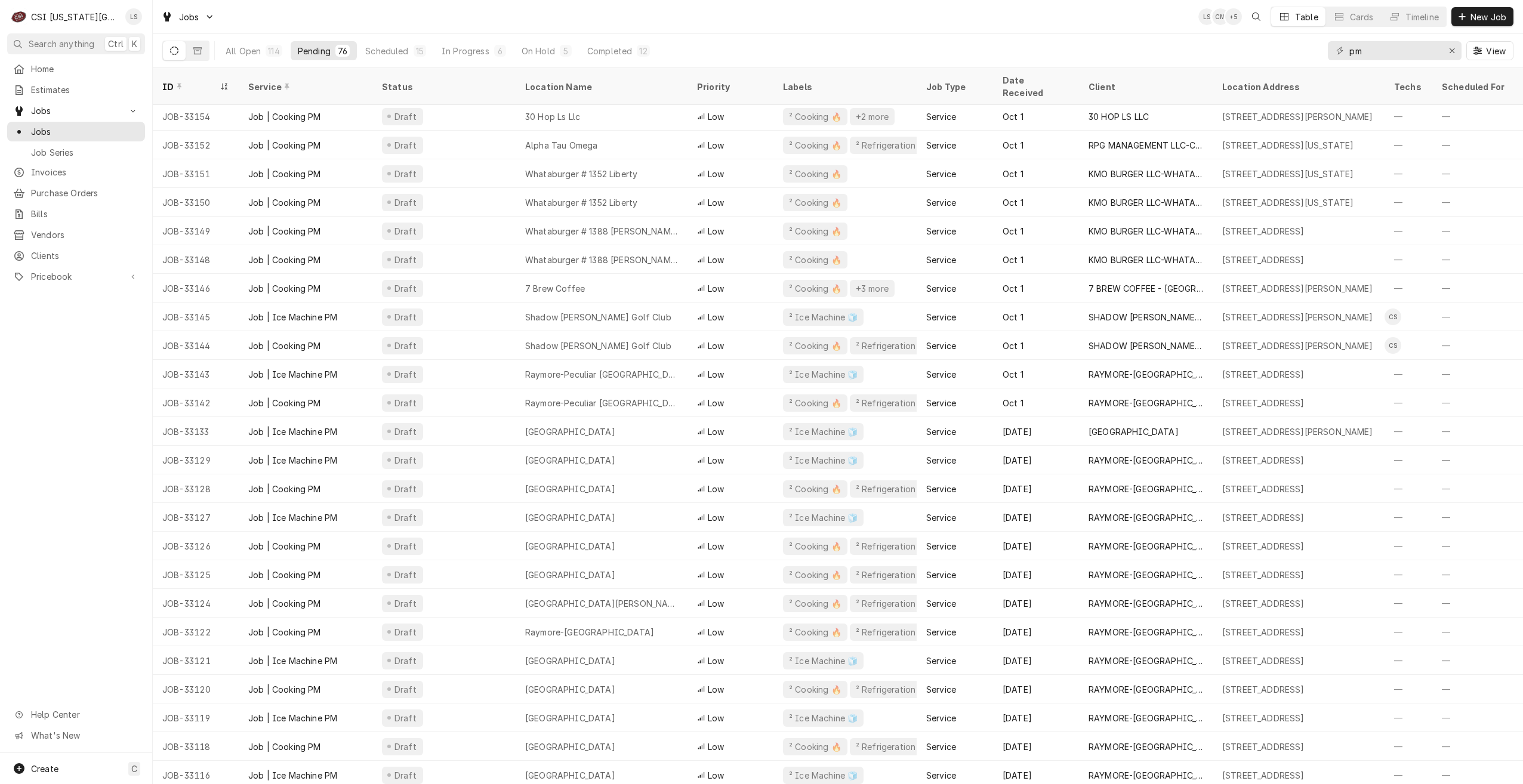
click at [1034, 22] on div "Jobs LS CM + 5 Table Cards Timeline New Job" at bounding box center [837, 16] width 1370 height 33
drag, startPoint x: 1387, startPoint y: 50, endPoint x: 1315, endPoint y: 49, distance: 72.0
click at [1315, 49] on div "All Open 114 Pending 76 Scheduled 15 In Progress 6 On Hold 5 Completed 12 pm Vi…" at bounding box center [837, 50] width 1351 height 33
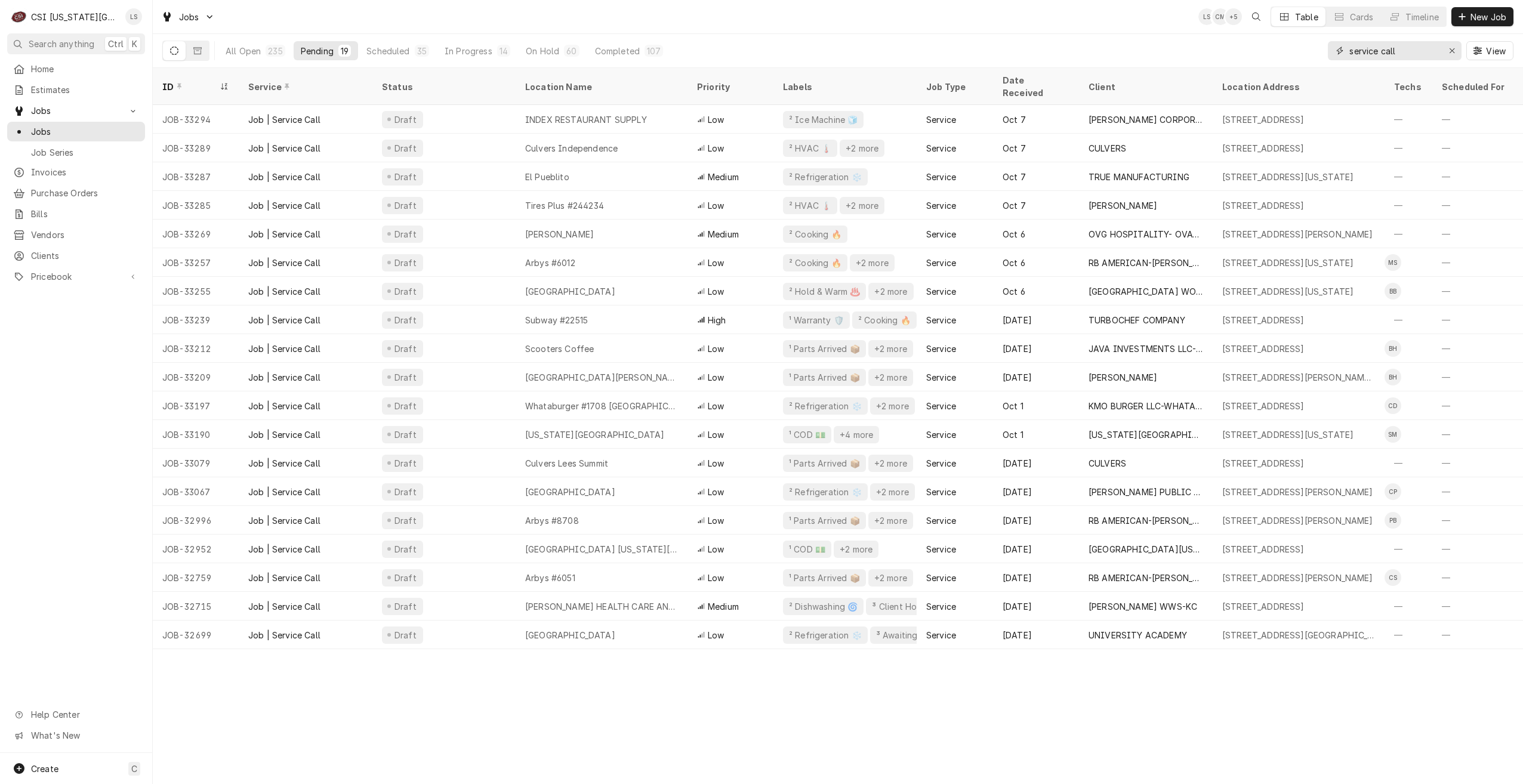
scroll to position [0, 0]
click at [1111, 27] on div "Jobs LS CM + 5 Table Cards Timeline New Job" at bounding box center [837, 16] width 1370 height 33
click at [1111, 27] on div "Jobs LS CM + 6 Table Cards Timeline New Job" at bounding box center [837, 16] width 1370 height 33
click at [412, 14] on div "Jobs LS CM + 5 Table Cards Timeline New Job" at bounding box center [837, 16] width 1370 height 33
drag, startPoint x: 1412, startPoint y: 47, endPoint x: 1324, endPoint y: 49, distance: 88.0
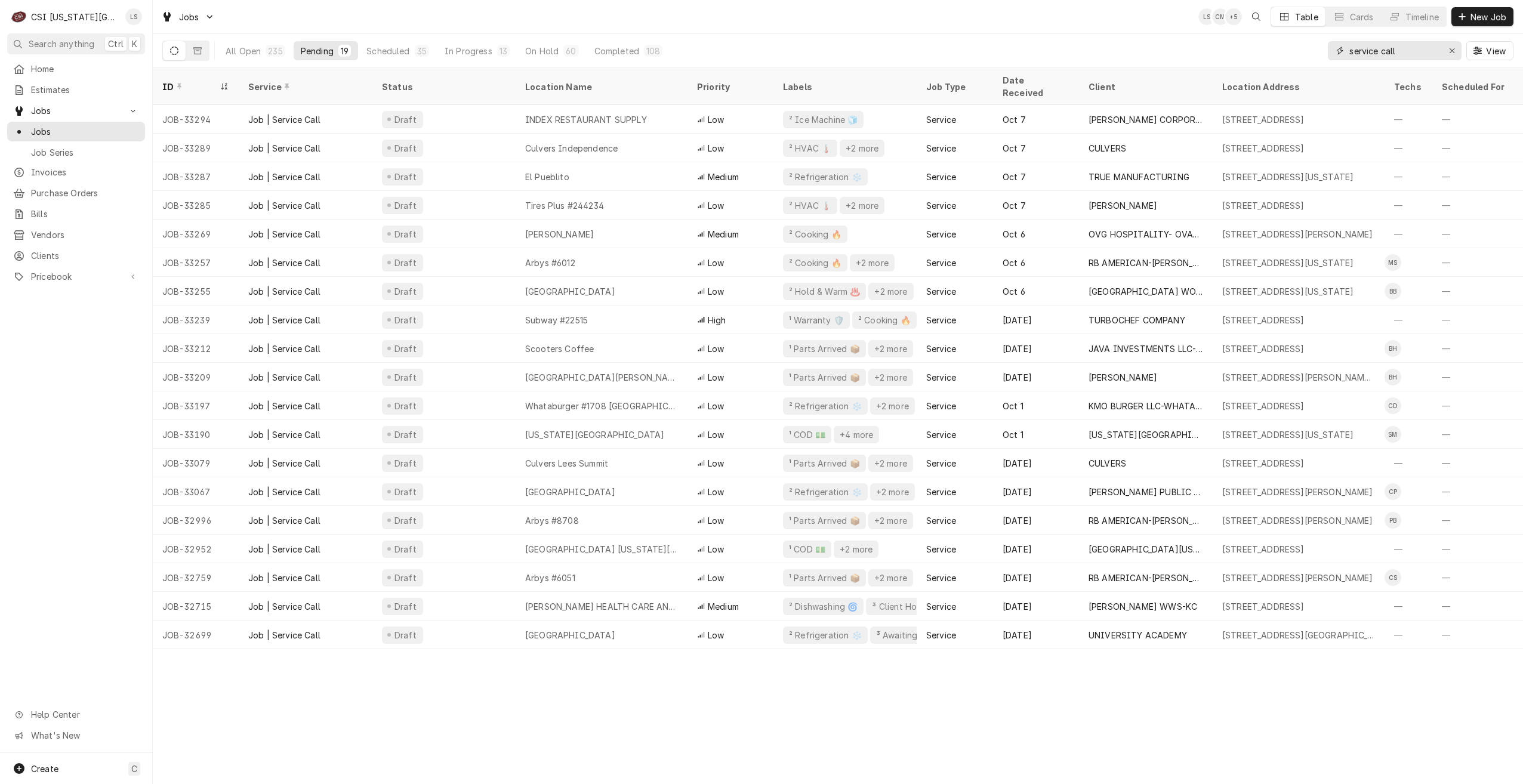
click at [1324, 49] on div "All Open 235 Pending 19 Scheduled 35 In Progress 13 On Hold 60 Completed 108 se…" at bounding box center [837, 50] width 1351 height 33
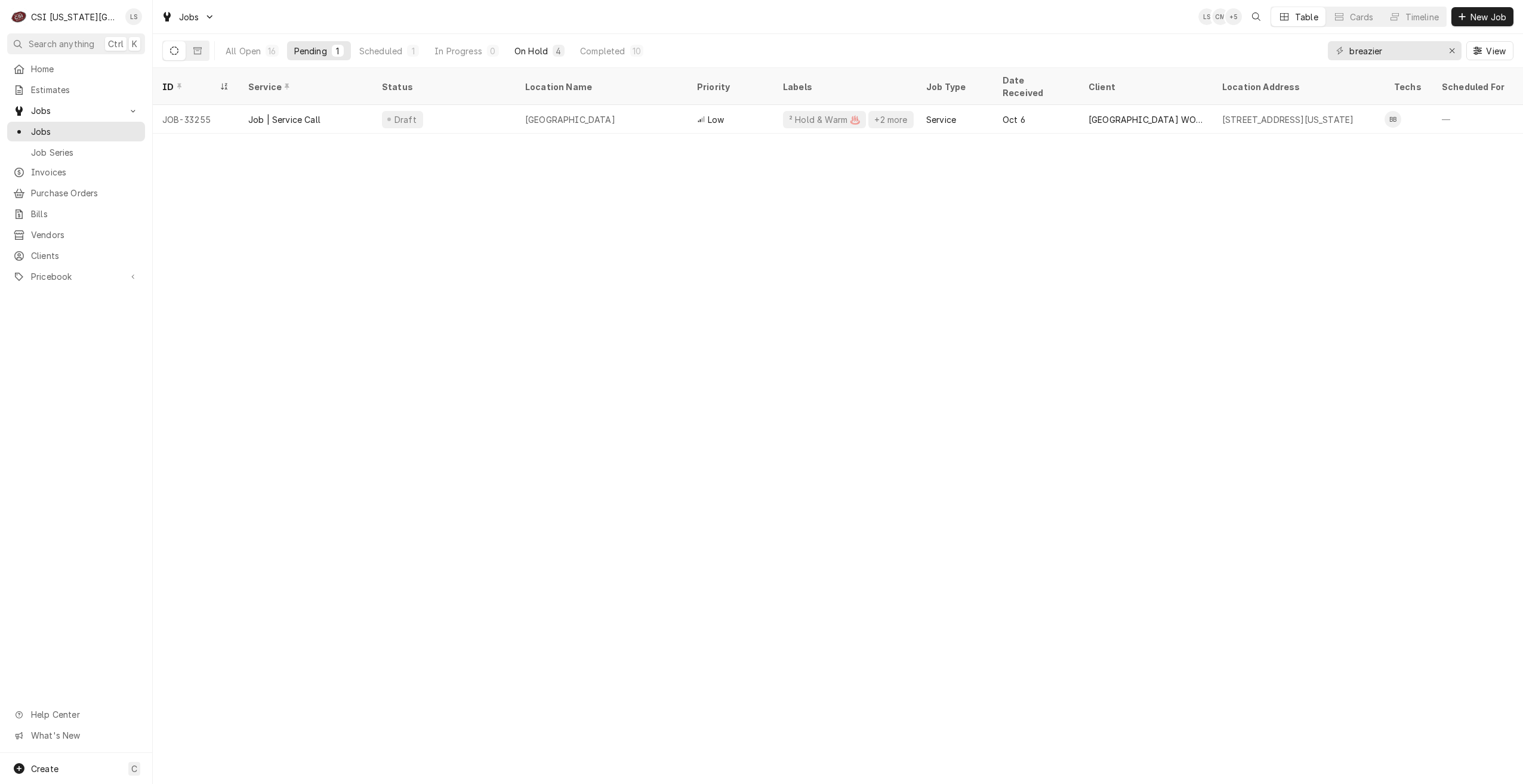
click at [521, 50] on div "On Hold" at bounding box center [531, 51] width 33 height 13
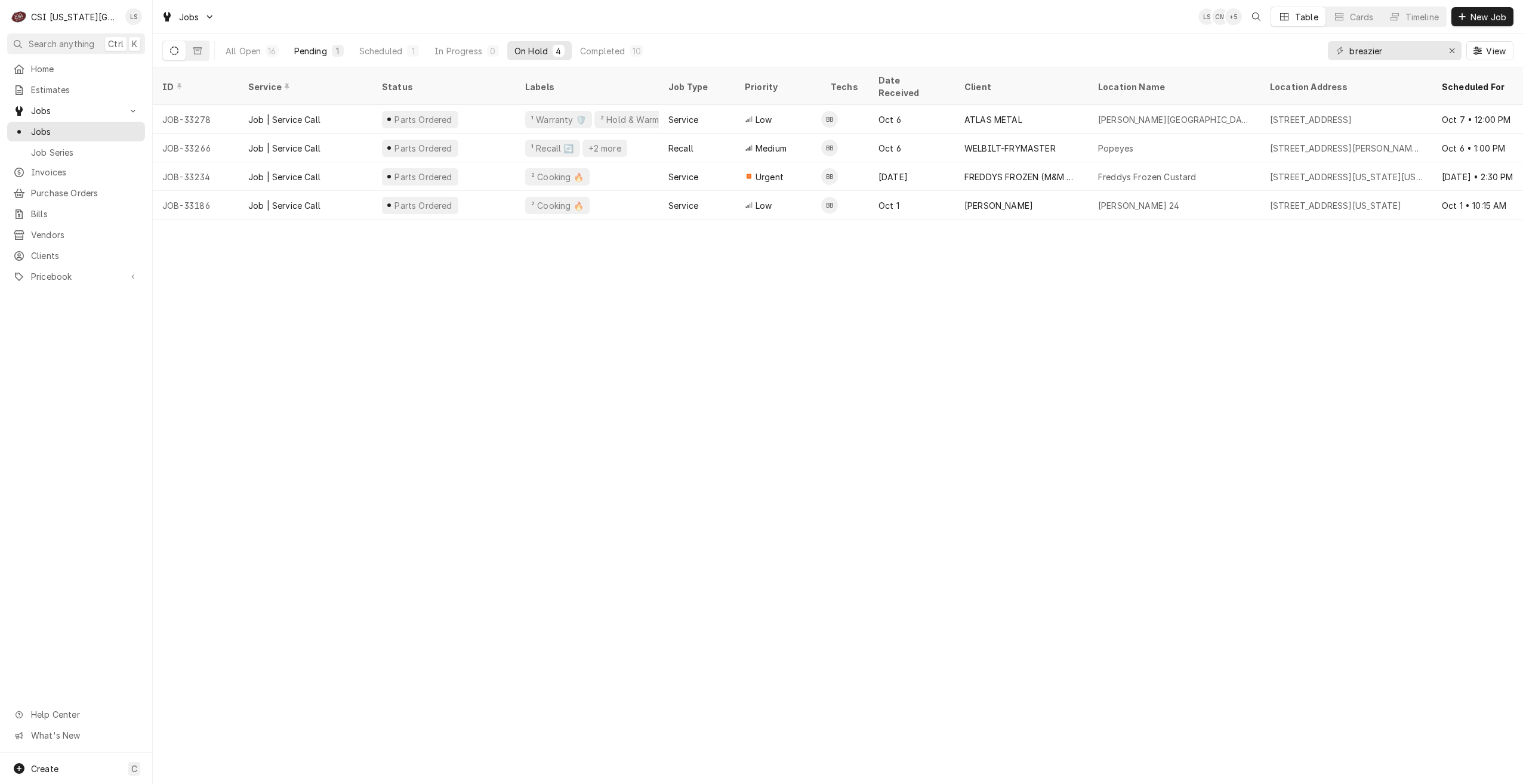
click at [299, 57] on button "Pending 1" at bounding box center [319, 51] width 64 height 19
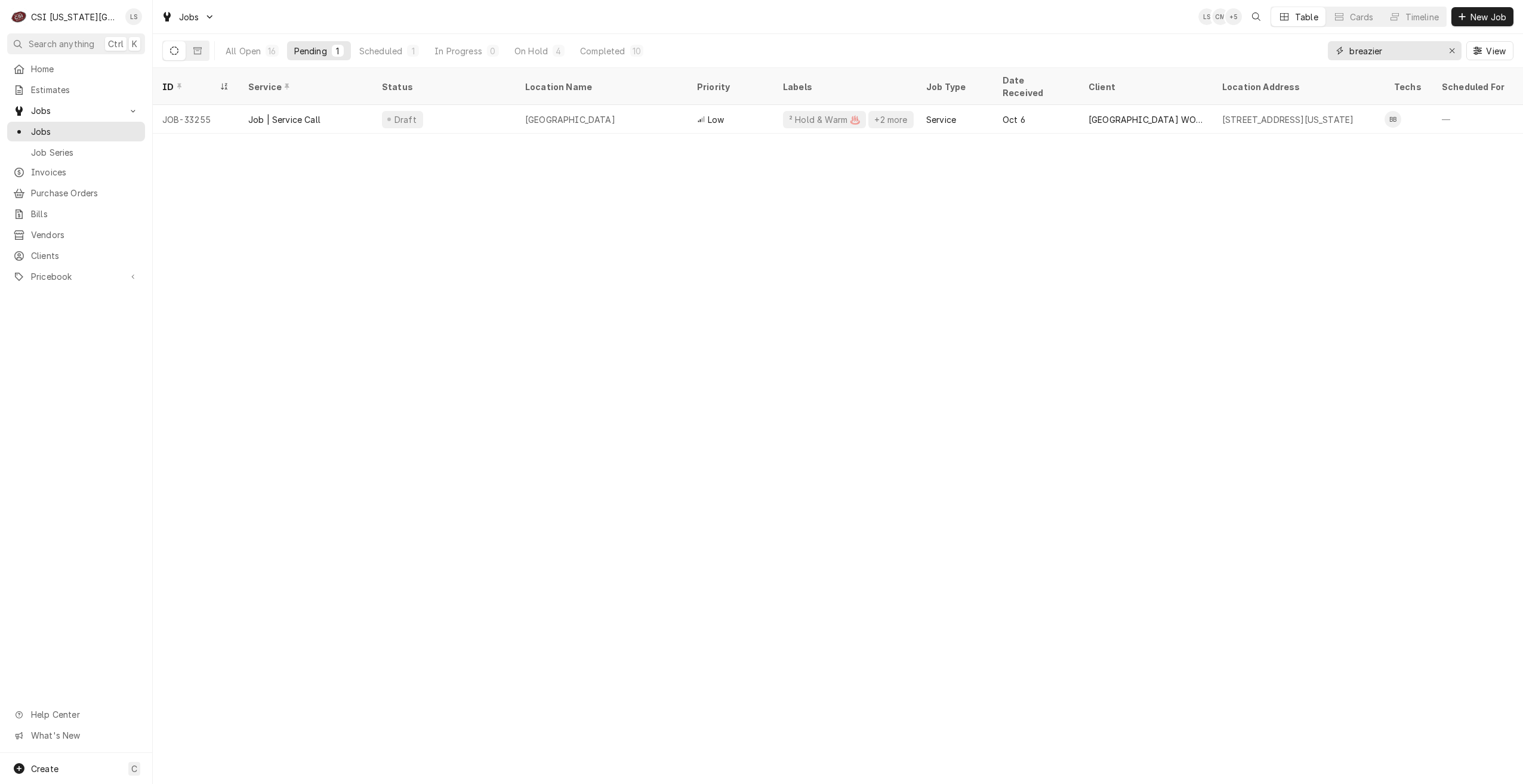
click at [1398, 46] on input "breazier" at bounding box center [1394, 51] width 90 height 19
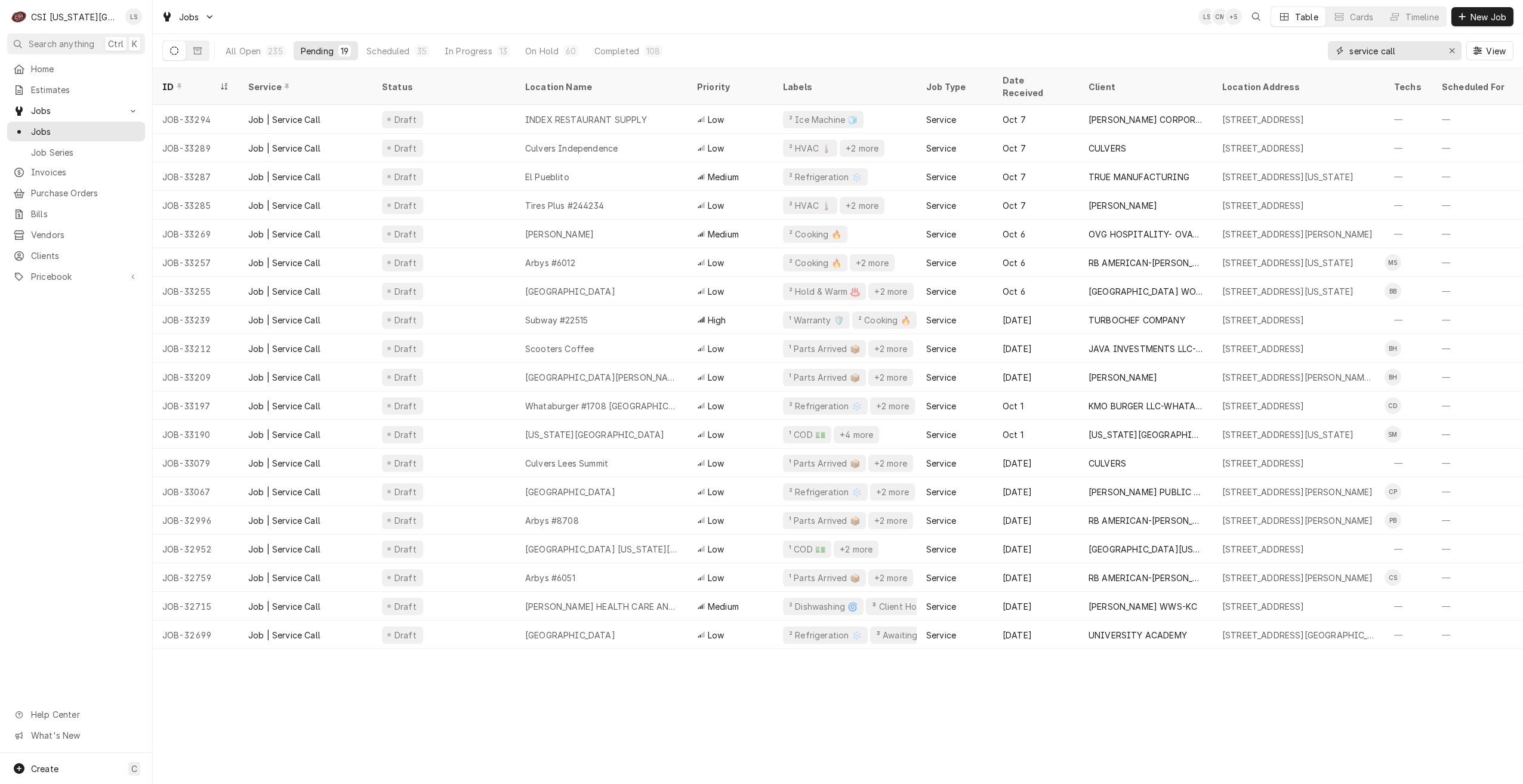
type input "service call"
click at [455, 22] on div "Jobs LS CM + 6 Table Cards Timeline New Job" at bounding box center [837, 16] width 1370 height 33
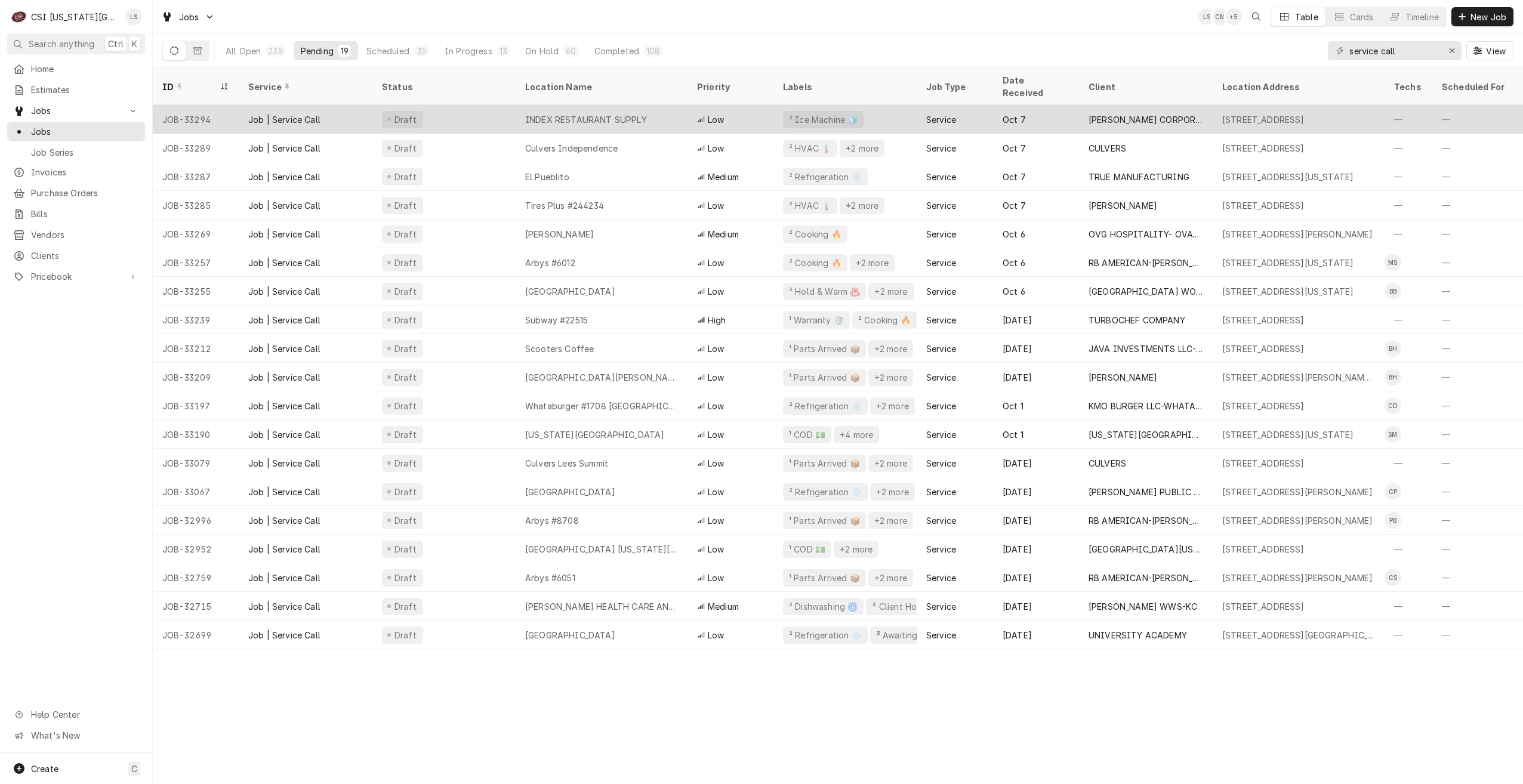
click at [647, 110] on div "INDEX RESTAURANT SUPPLY" at bounding box center [602, 119] width 172 height 28
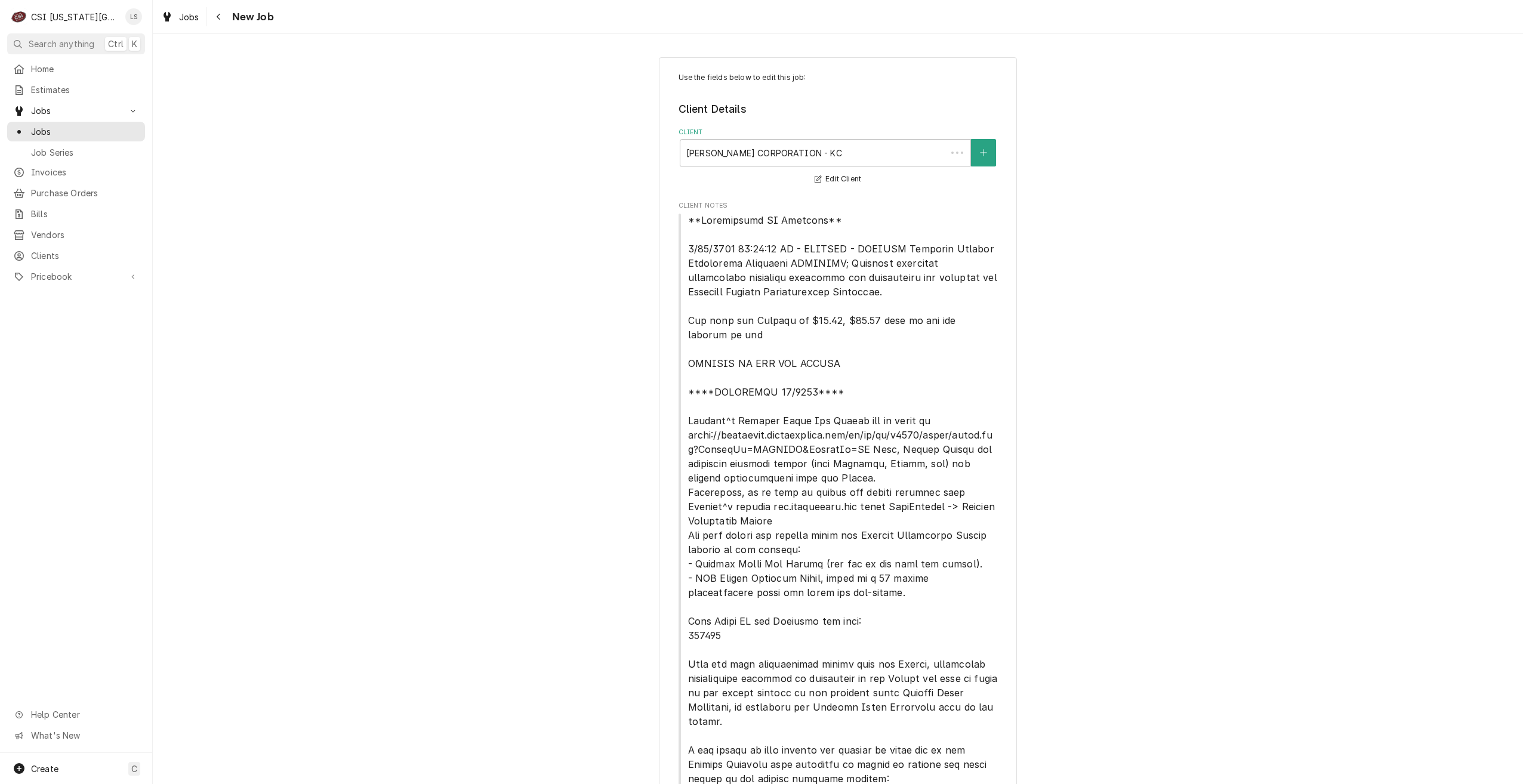
type textarea "x"
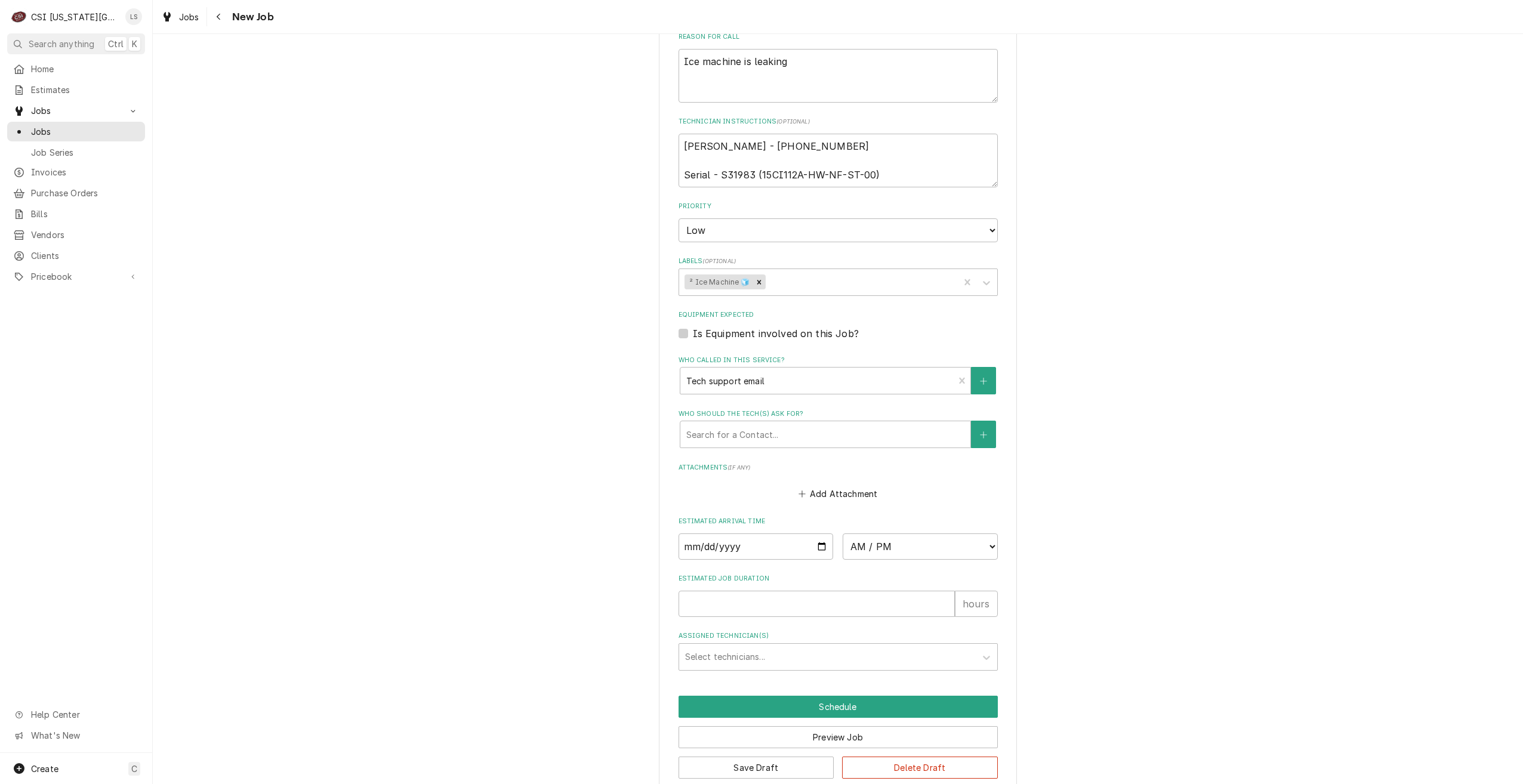
scroll to position [1571, 0]
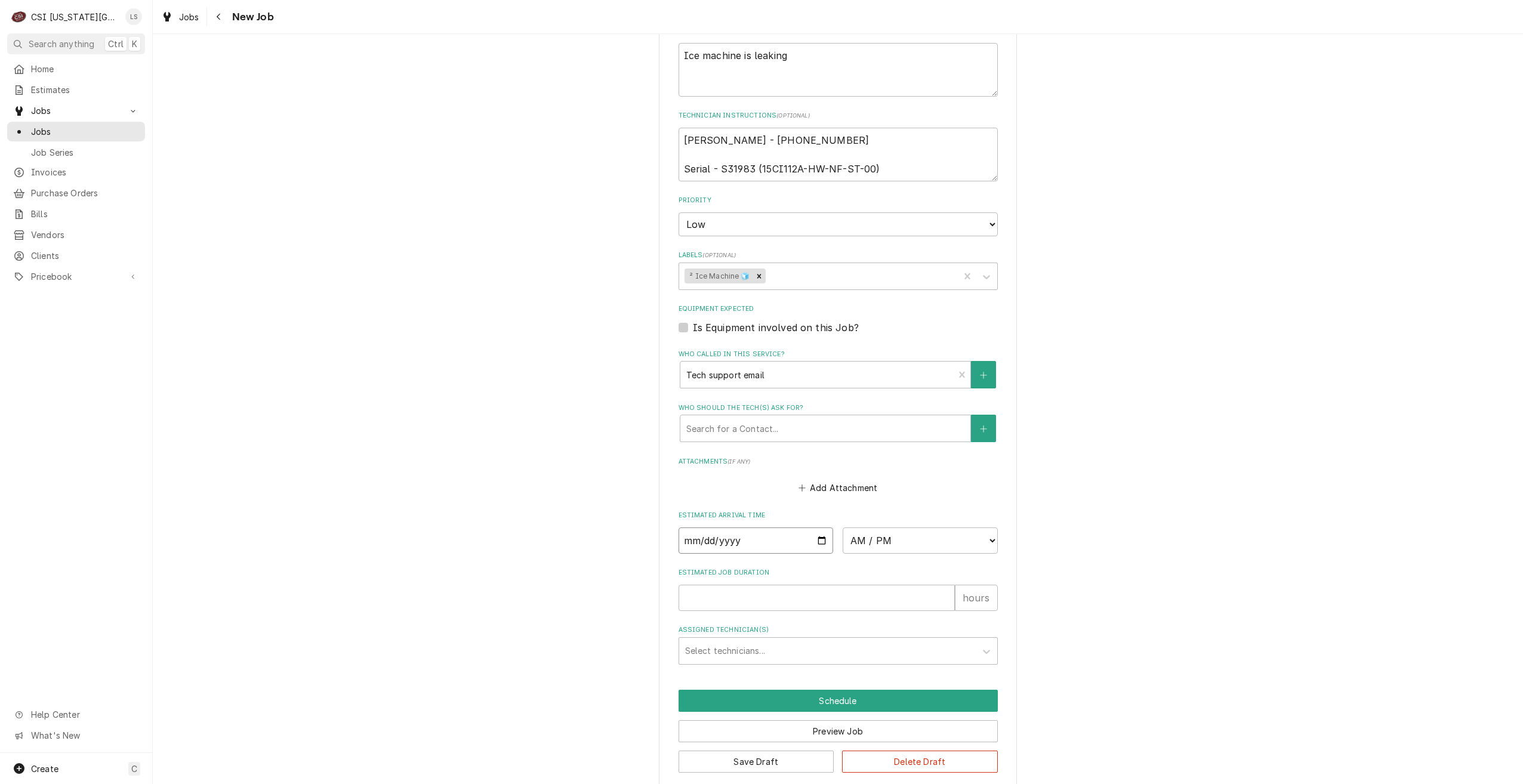
click at [820, 527] on input "Date" at bounding box center [756, 540] width 155 height 27
type input "[DATE]"
type textarea "x"
click at [864, 530] on select "AM / PM 6:00 AM 6:15 AM 6:30 AM 6:45 AM 7:00 AM 7:15 AM 7:30 AM 7:45 AM 8:00 AM…" at bounding box center [921, 540] width 155 height 27
select select "12:45:00"
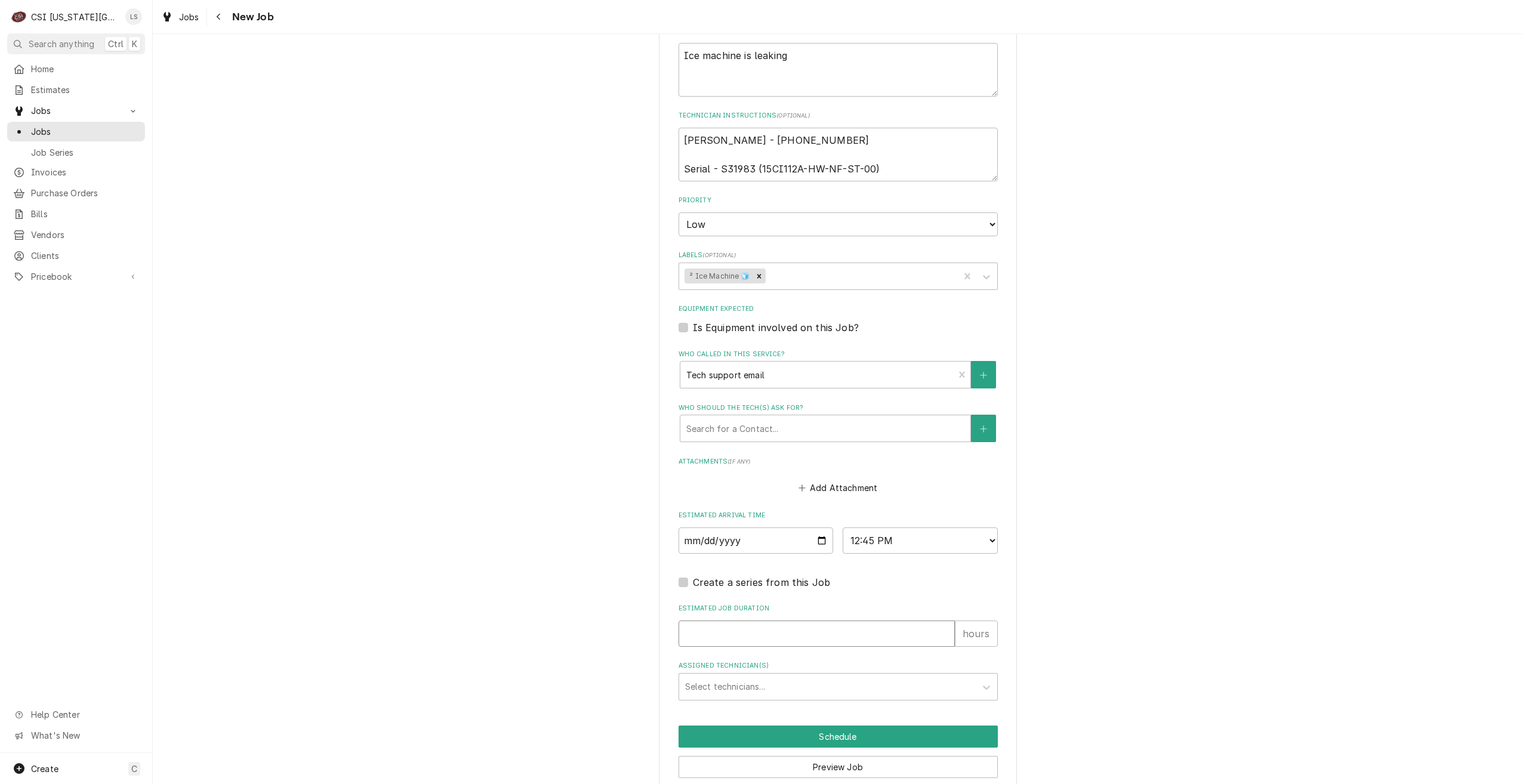
click at [878, 625] on input "Estimated Job Duration" at bounding box center [816, 634] width 276 height 27
type textarea "x"
type input "2"
type textarea "x"
type input "2"
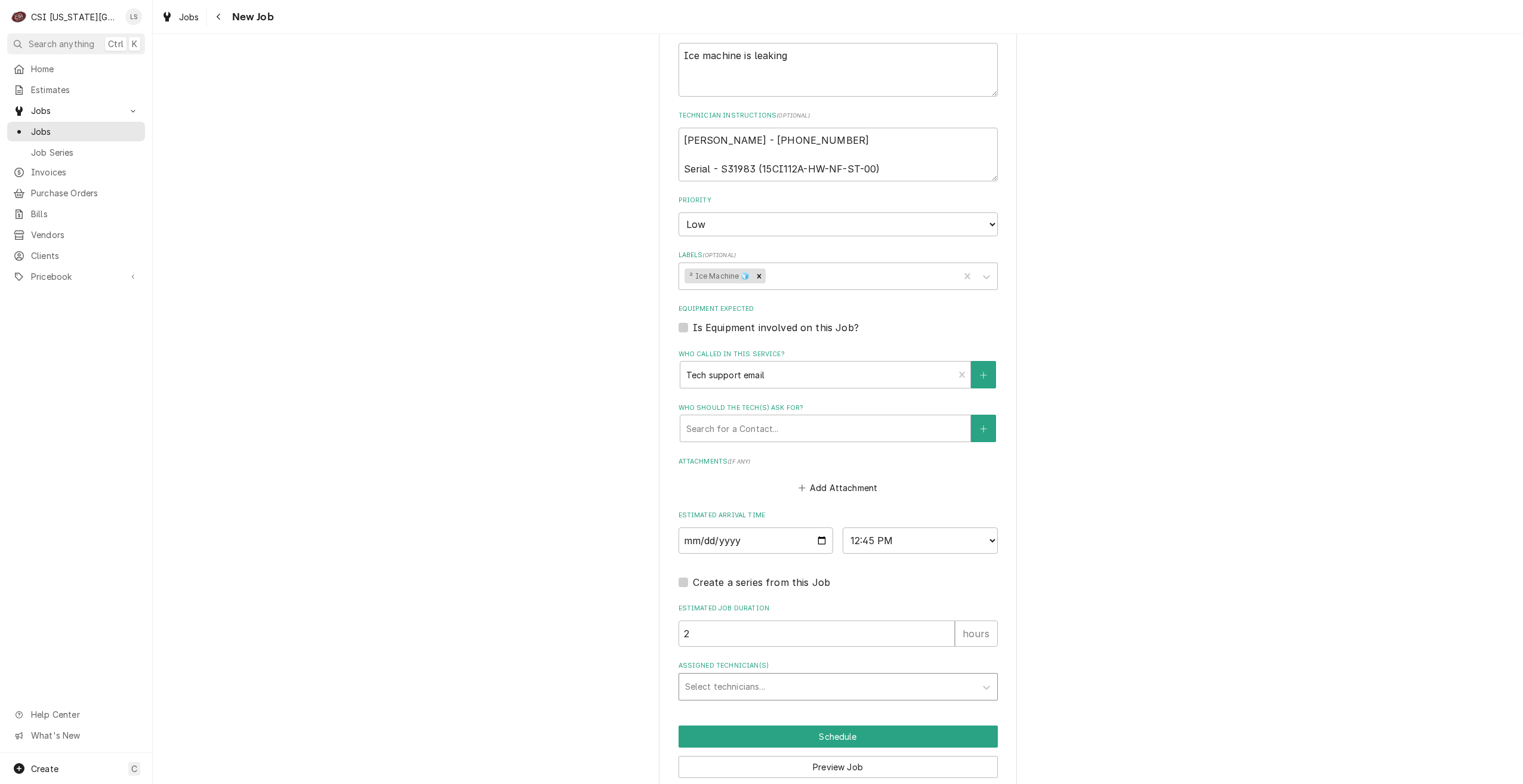
click at [875, 676] on div "Assigned Technician(s)" at bounding box center [828, 686] width 285 height 22
type input "breaz"
click at [864, 703] on div "[PERSON_NAME]" at bounding box center [838, 712] width 318 height 19
type textarea "x"
click at [845, 726] on button "Schedule" at bounding box center [837, 736] width 319 height 22
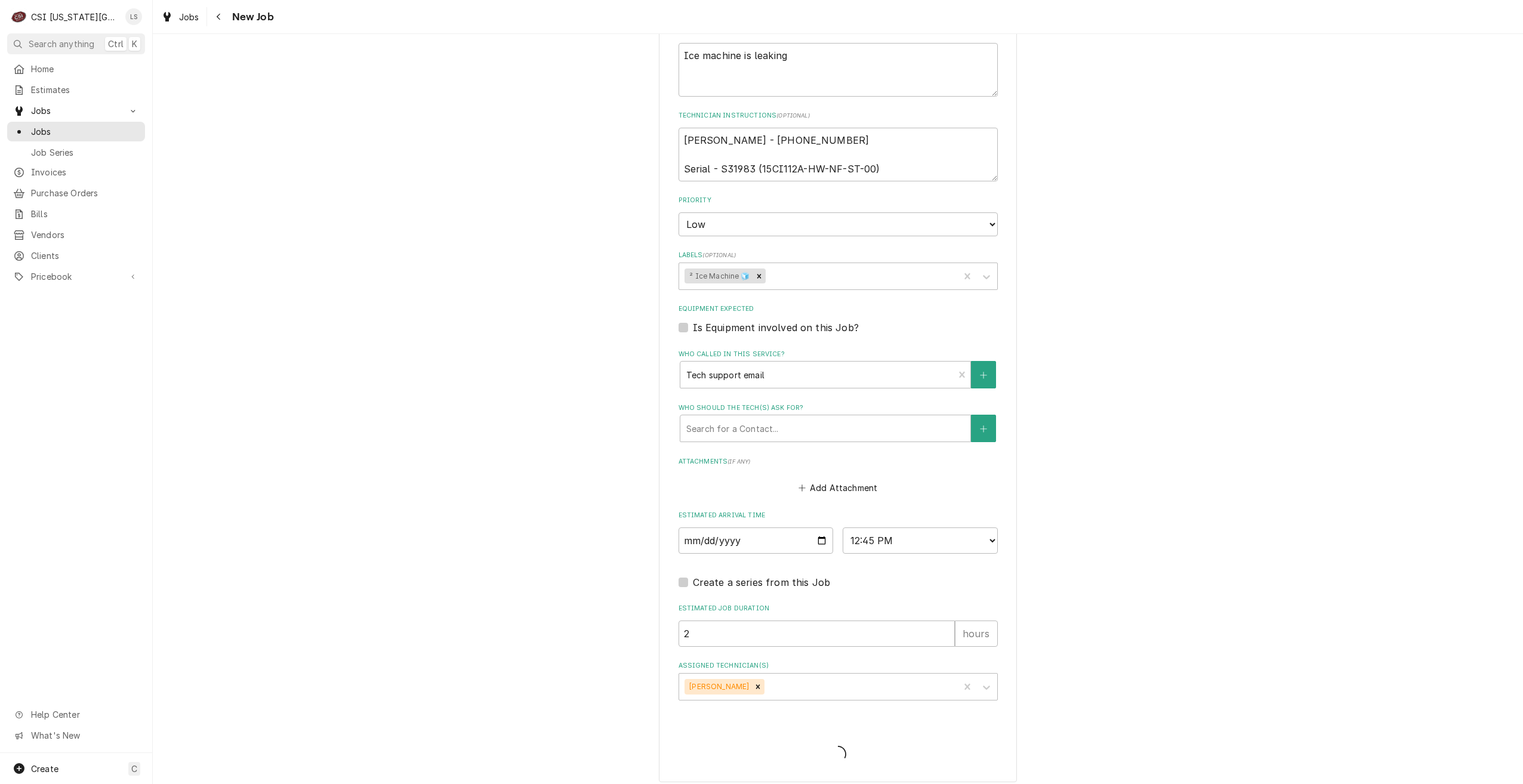
scroll to position [1566, 0]
type textarea "x"
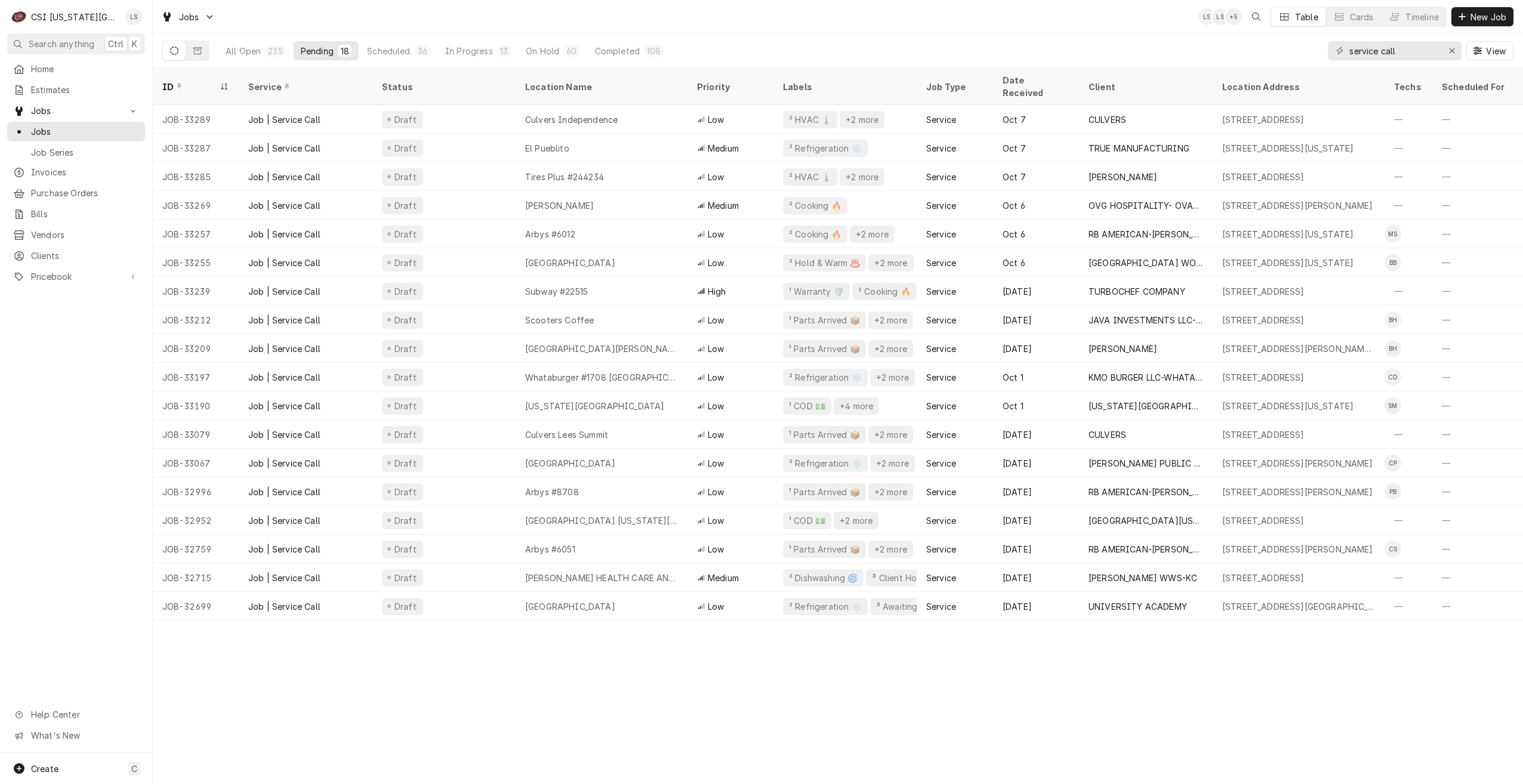
click at [770, 13] on div "Jobs LS LS + 5 Table Cards Timeline New Job" at bounding box center [837, 16] width 1370 height 33
drag, startPoint x: 1420, startPoint y: 44, endPoint x: 1303, endPoint y: 45, distance: 117.0
click at [1303, 45] on div "All Open 235 Pending 18 Scheduled 36 In Progress 13 On Hold 60 Completed 108 se…" at bounding box center [837, 50] width 1351 height 33
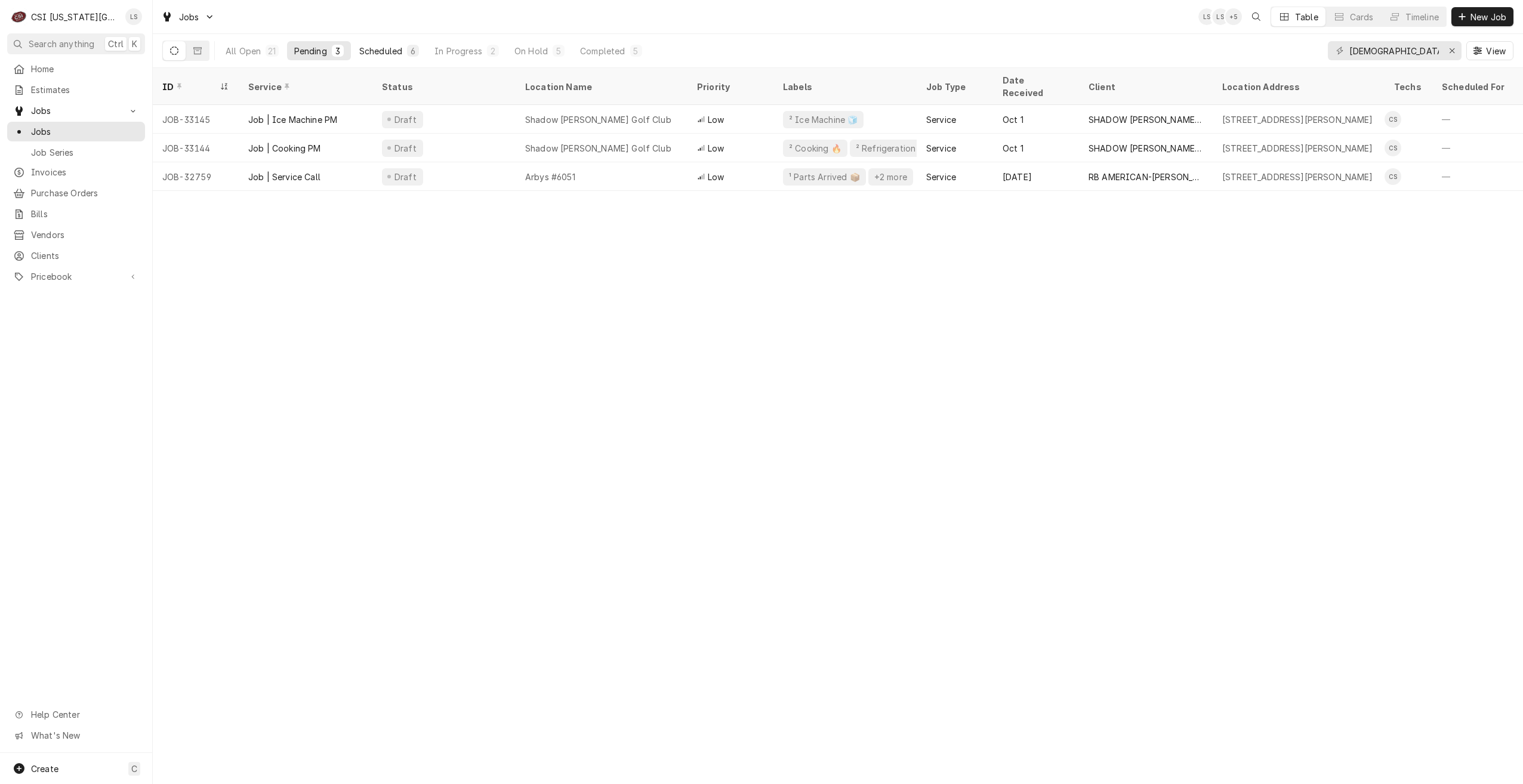
click at [397, 51] on div "Scheduled" at bounding box center [380, 51] width 43 height 13
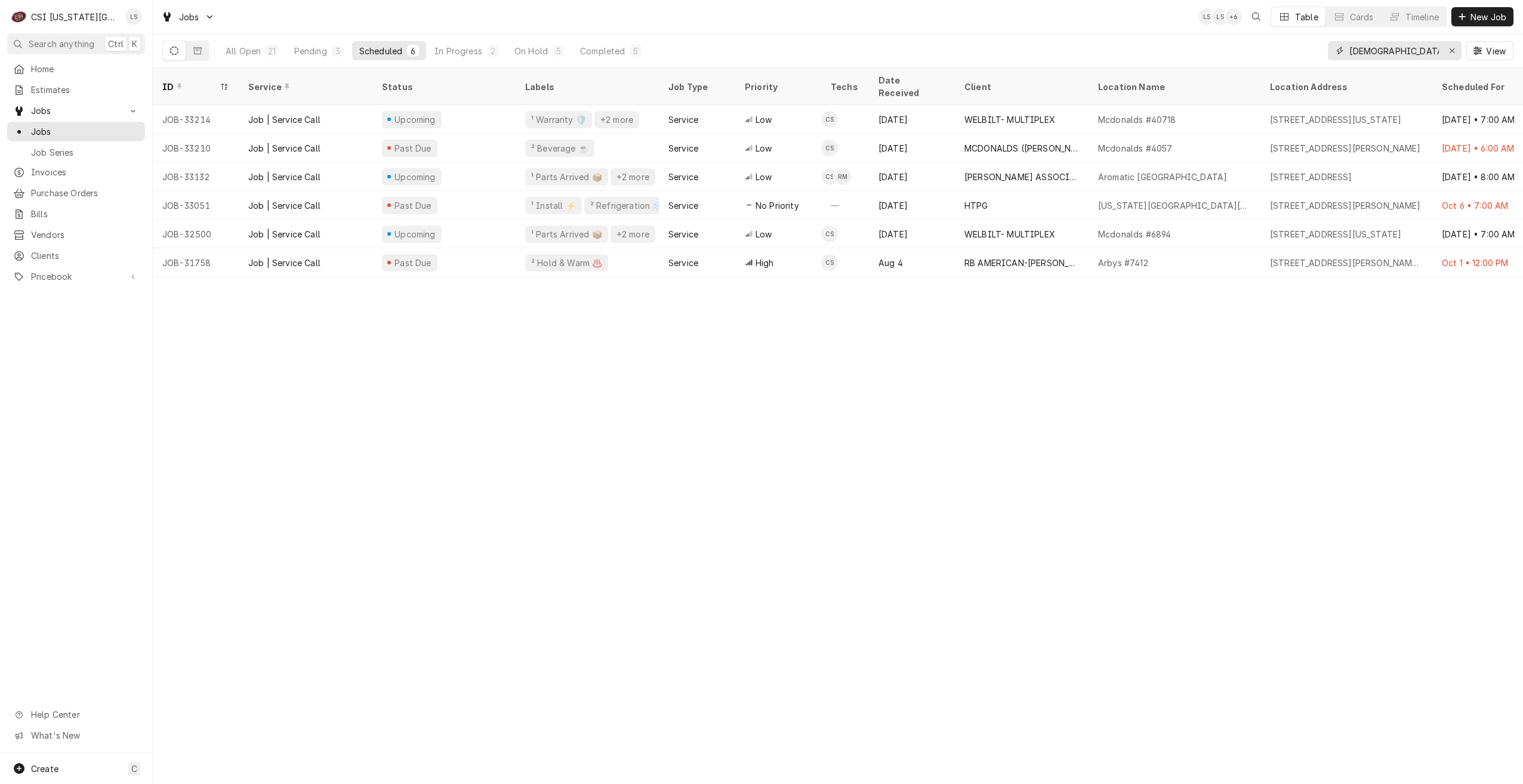
click at [1370, 52] on input "christian" at bounding box center [1394, 51] width 90 height 19
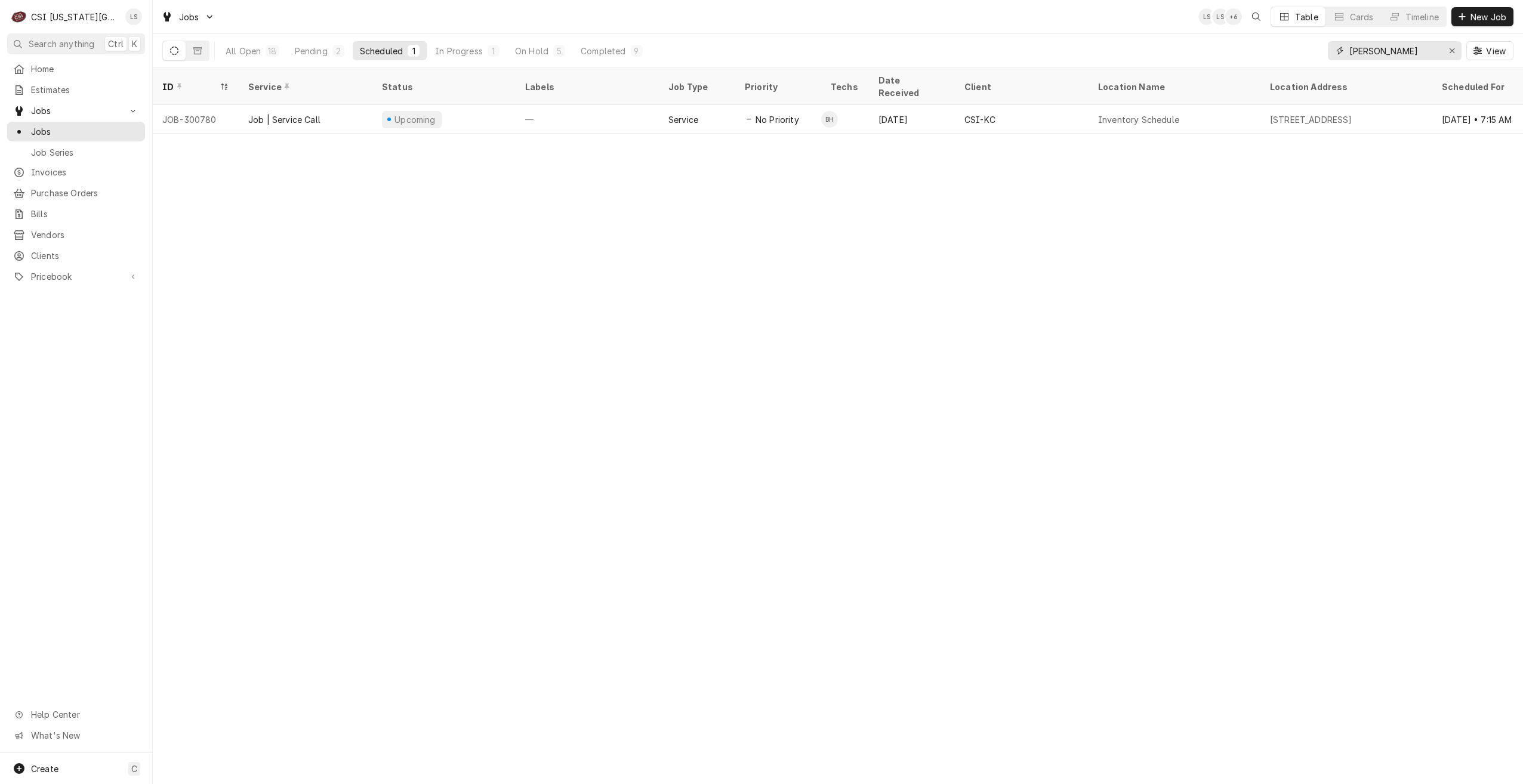
click at [1382, 52] on input "hawkins" at bounding box center [1394, 51] width 90 height 19
type input "christian"
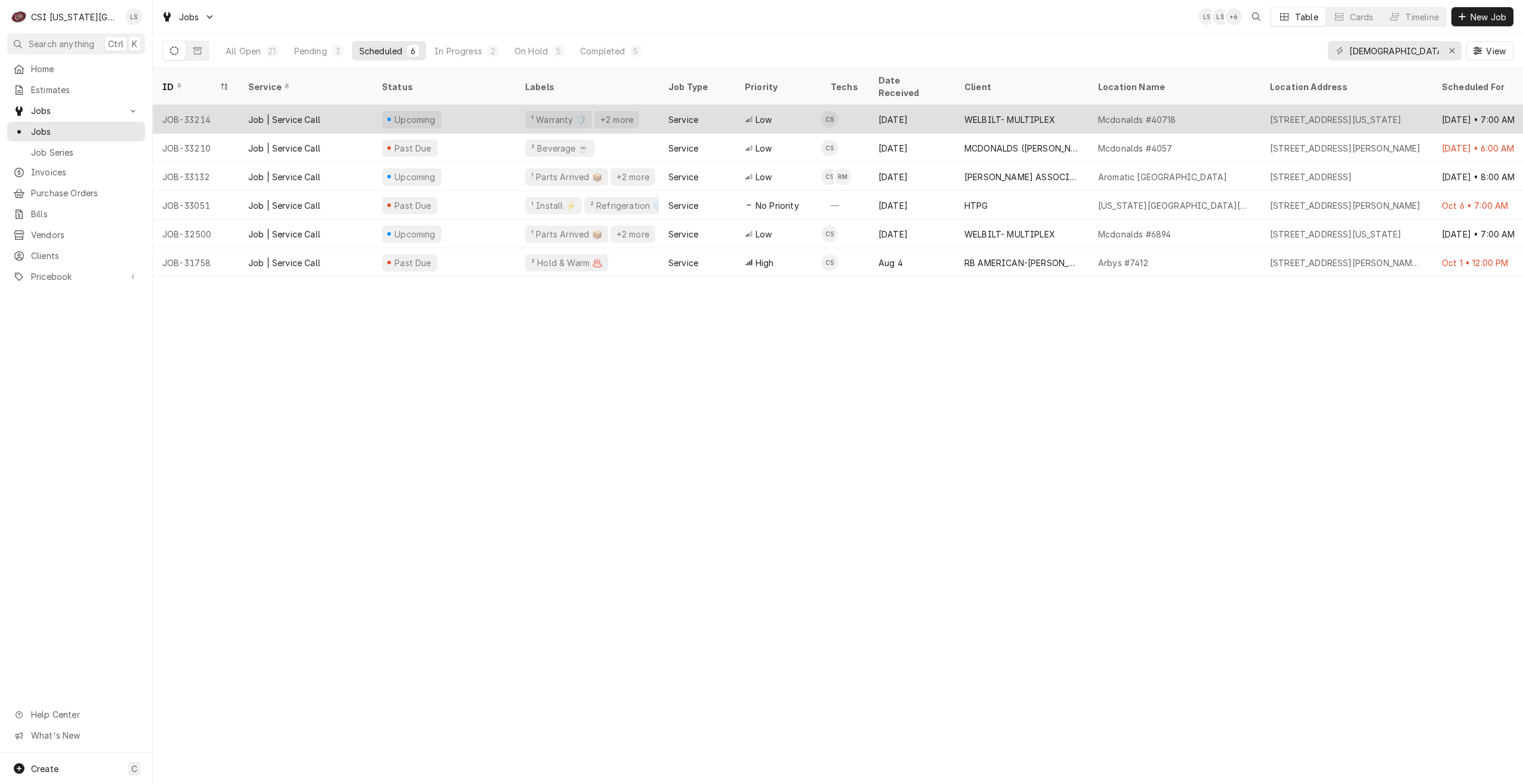
click at [1092, 111] on div "Mcdonalds #40718" at bounding box center [1174, 119] width 172 height 28
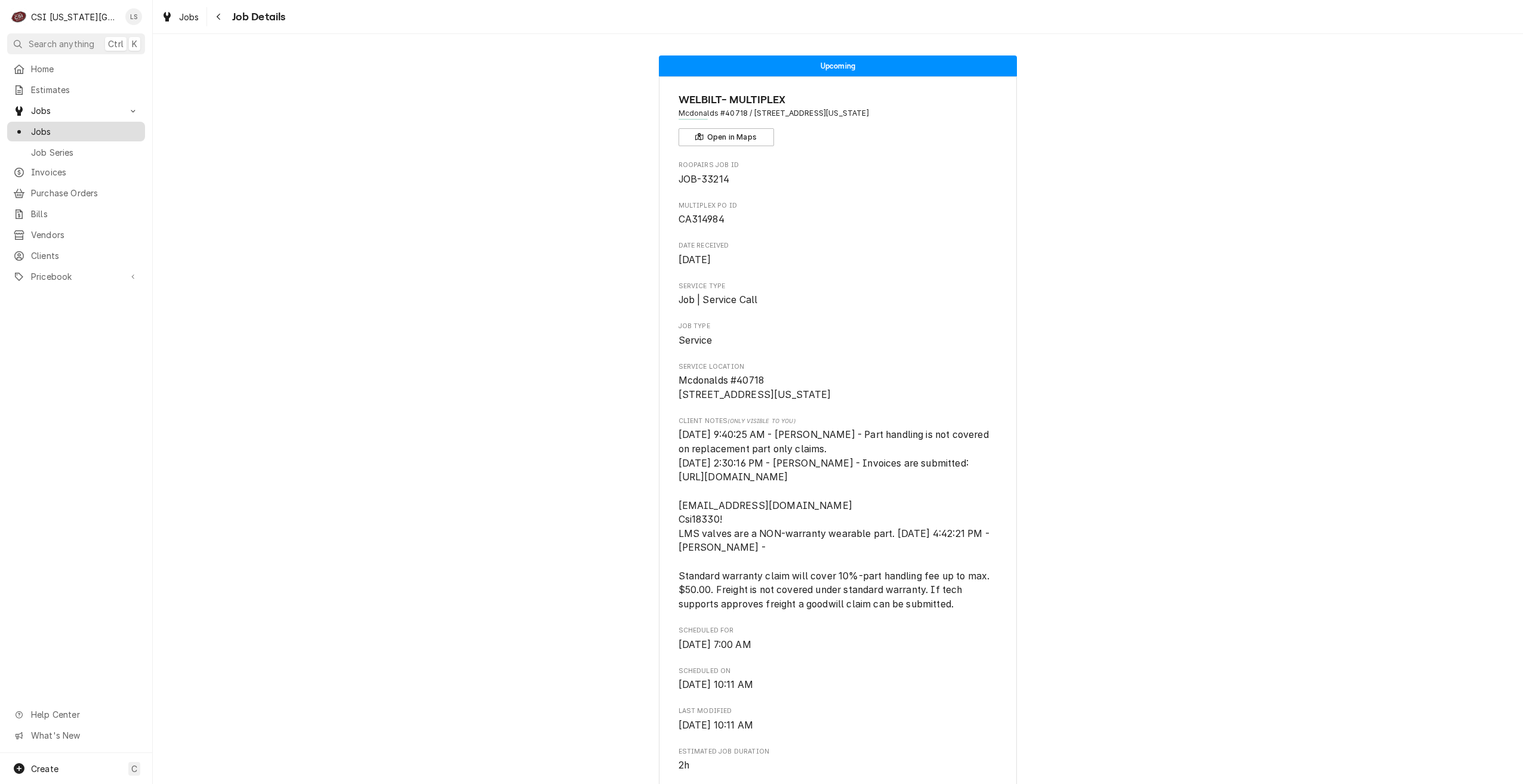
click at [61, 131] on span "Jobs" at bounding box center [85, 132] width 108 height 13
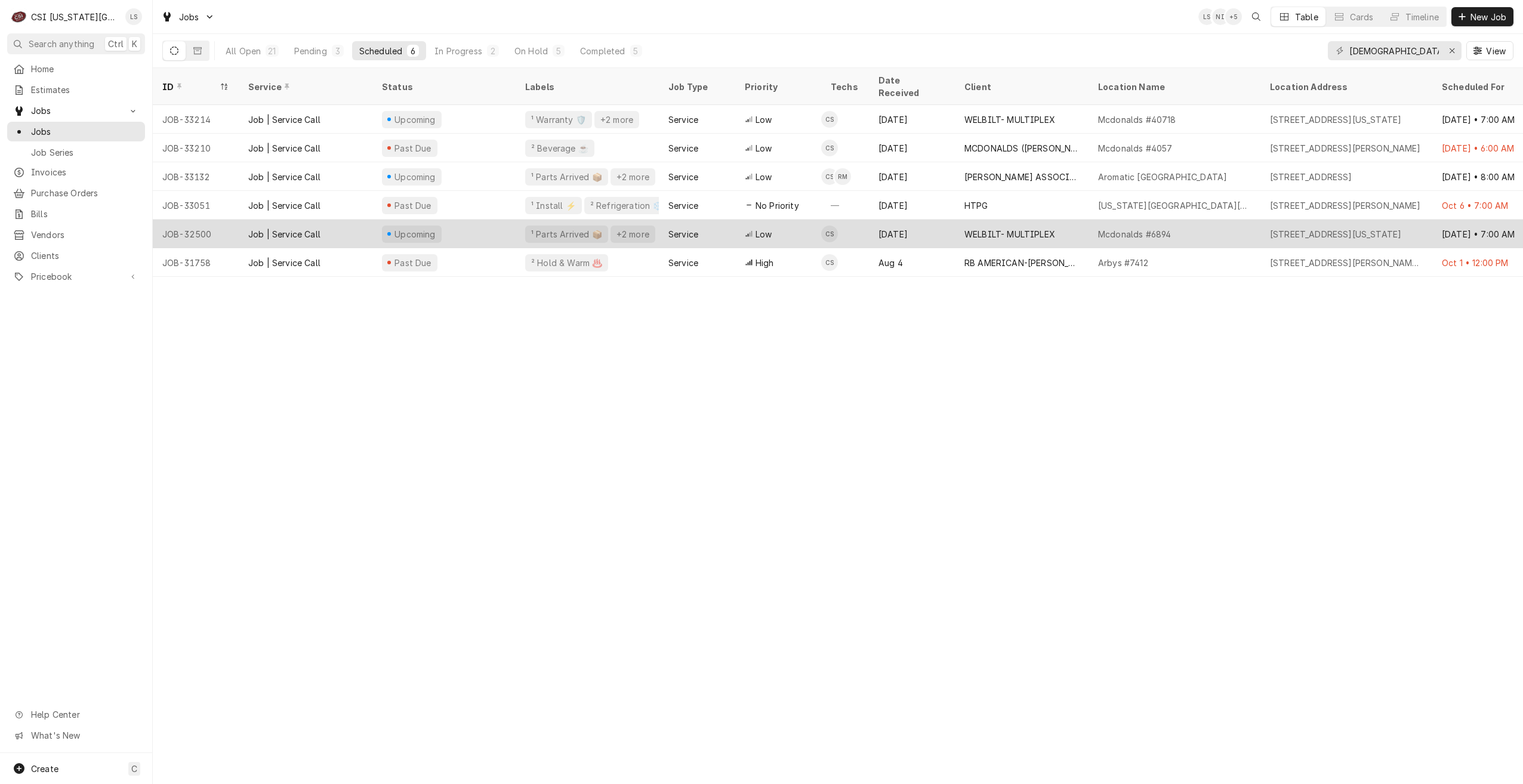
click at [1112, 228] on div "Mcdonalds #6894" at bounding box center [1135, 234] width 73 height 13
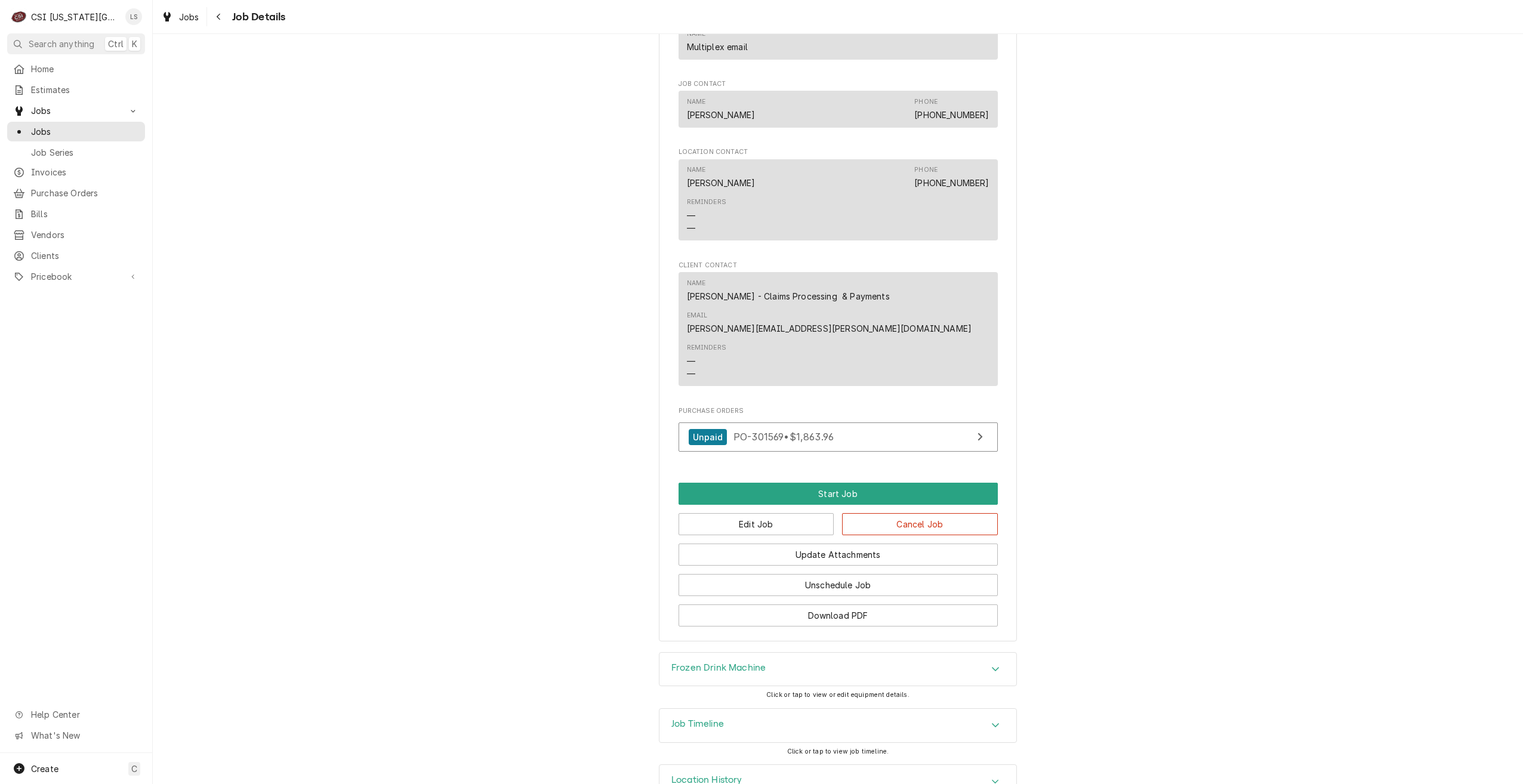
scroll to position [1451, 0]
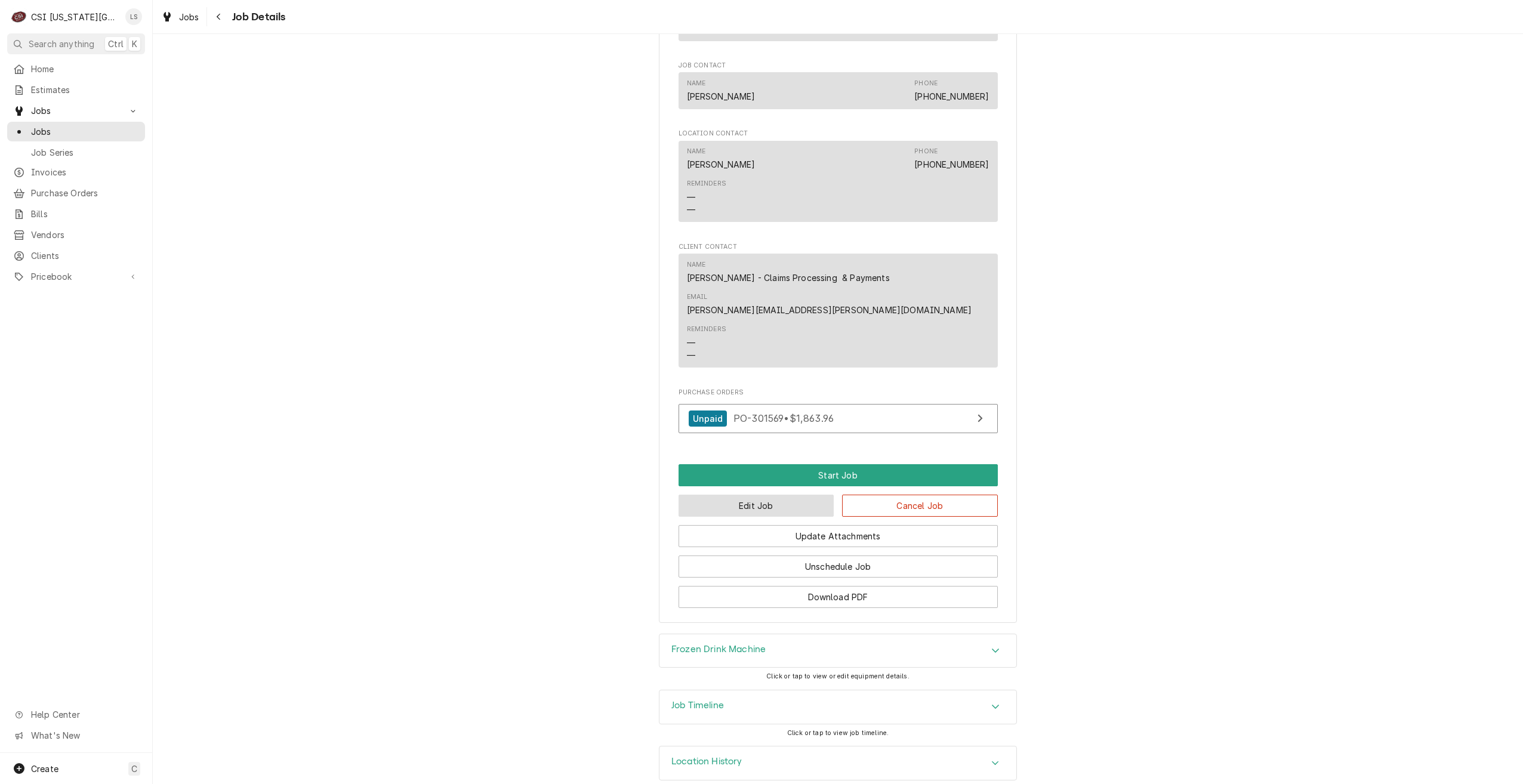
click at [793, 495] on button "Edit Job" at bounding box center [756, 505] width 156 height 22
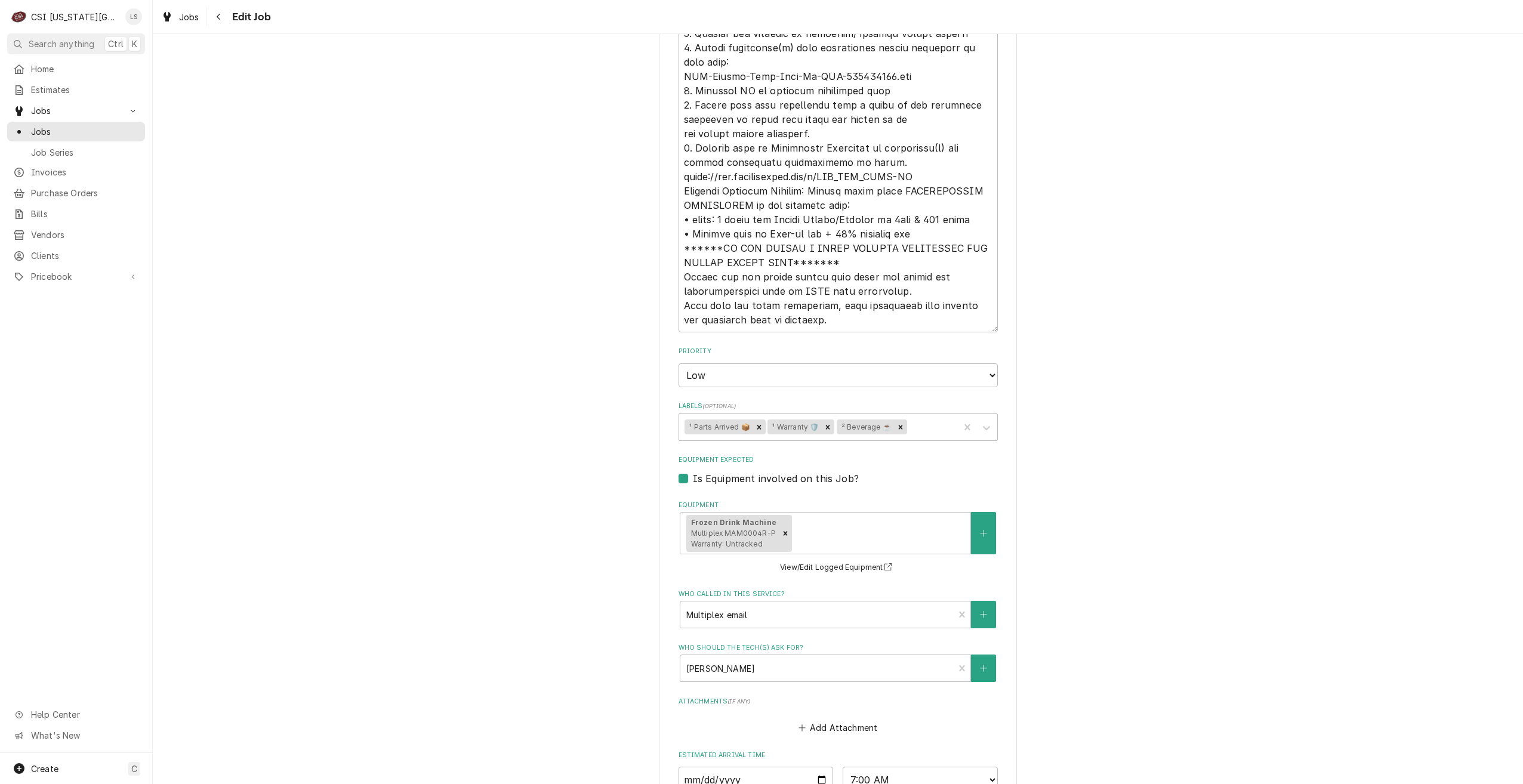
scroll to position [1348, 0]
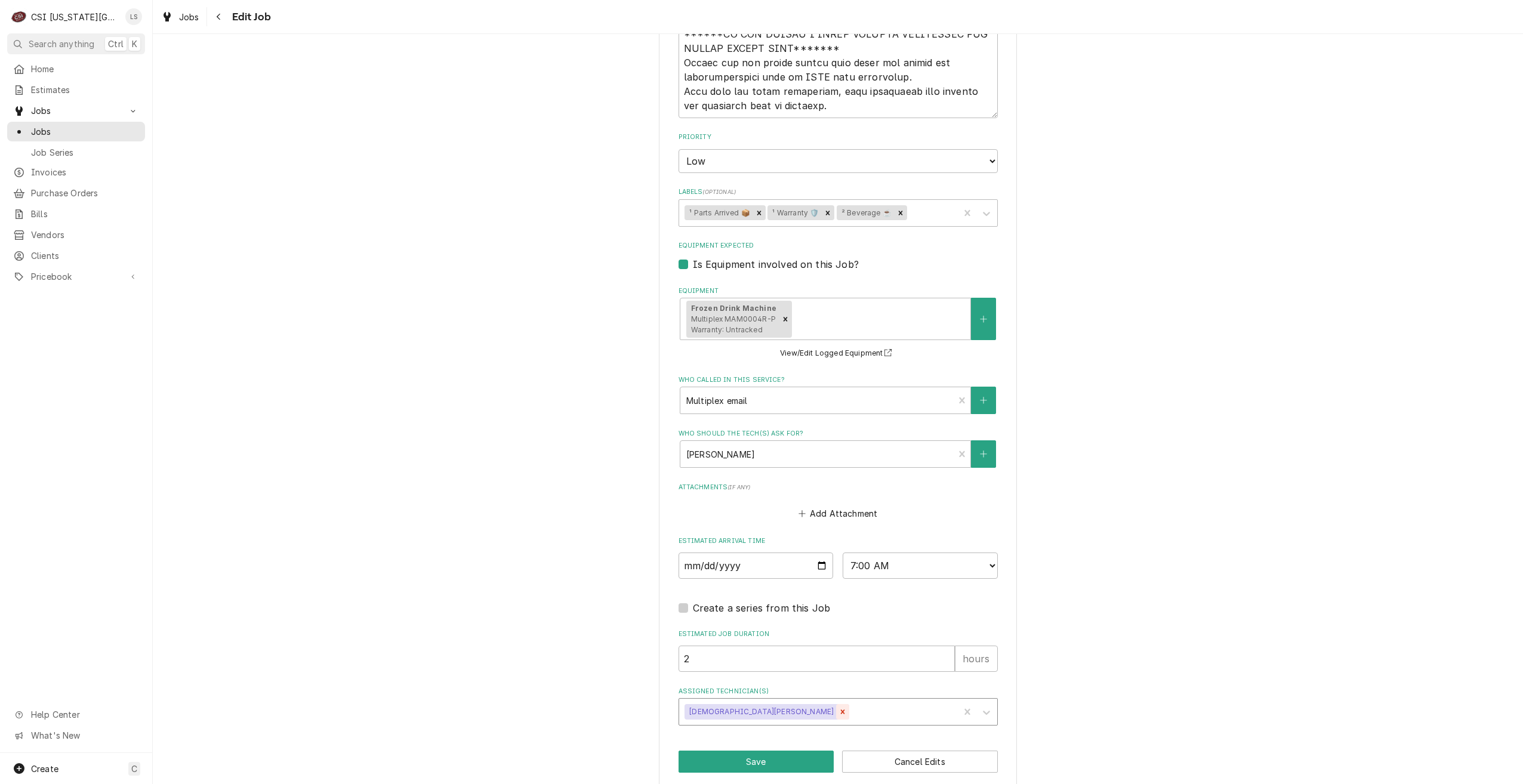
click at [841, 711] on icon "Remove Christian Simmons" at bounding box center [842, 712] width 4 height 4
type textarea "x"
type input "[PERSON_NAME]"
click at [756, 728] on div "[PERSON_NAME]" at bounding box center [838, 737] width 318 height 19
type textarea "x"
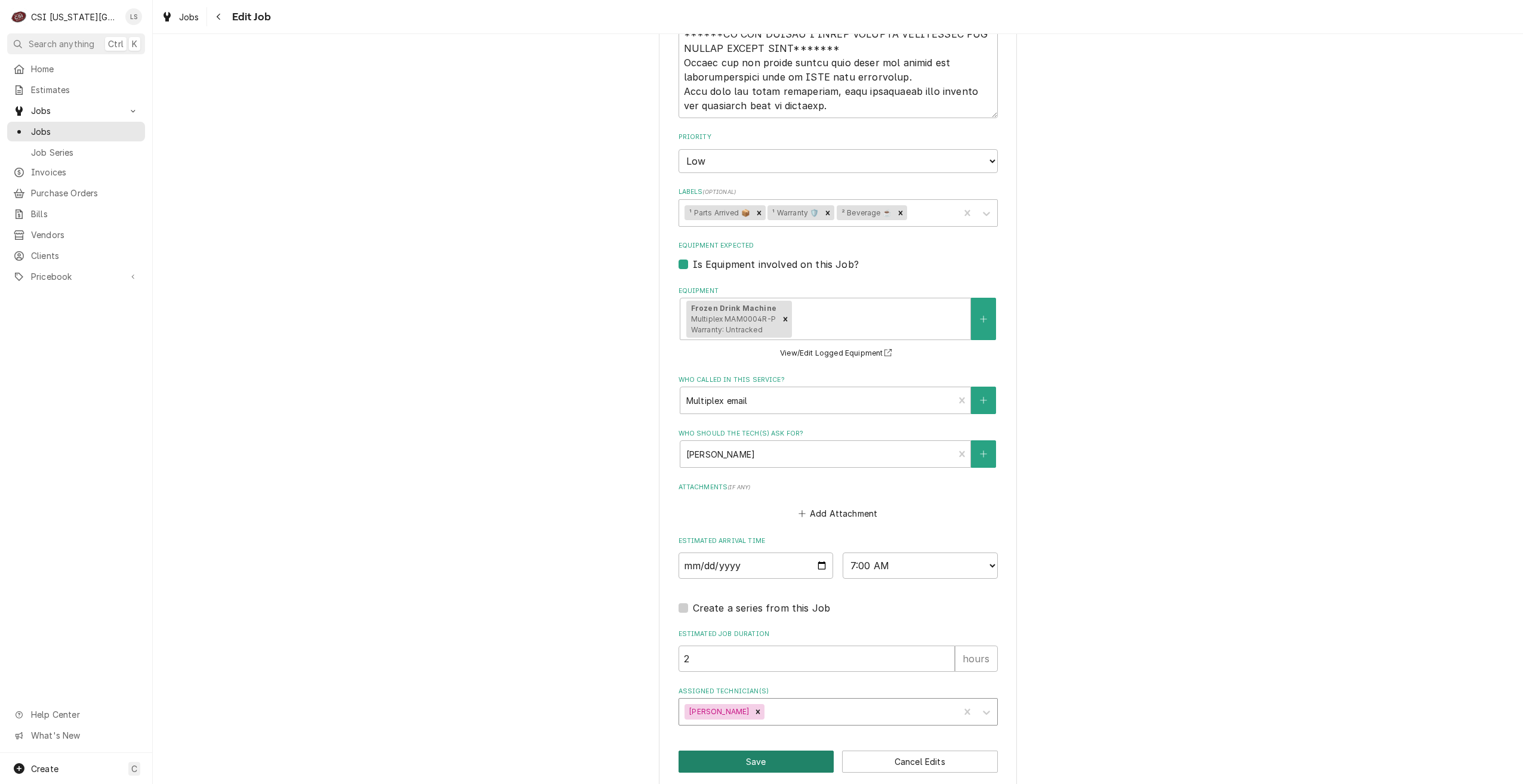
click at [727, 751] on button "Save" at bounding box center [756, 761] width 156 height 22
type textarea "x"
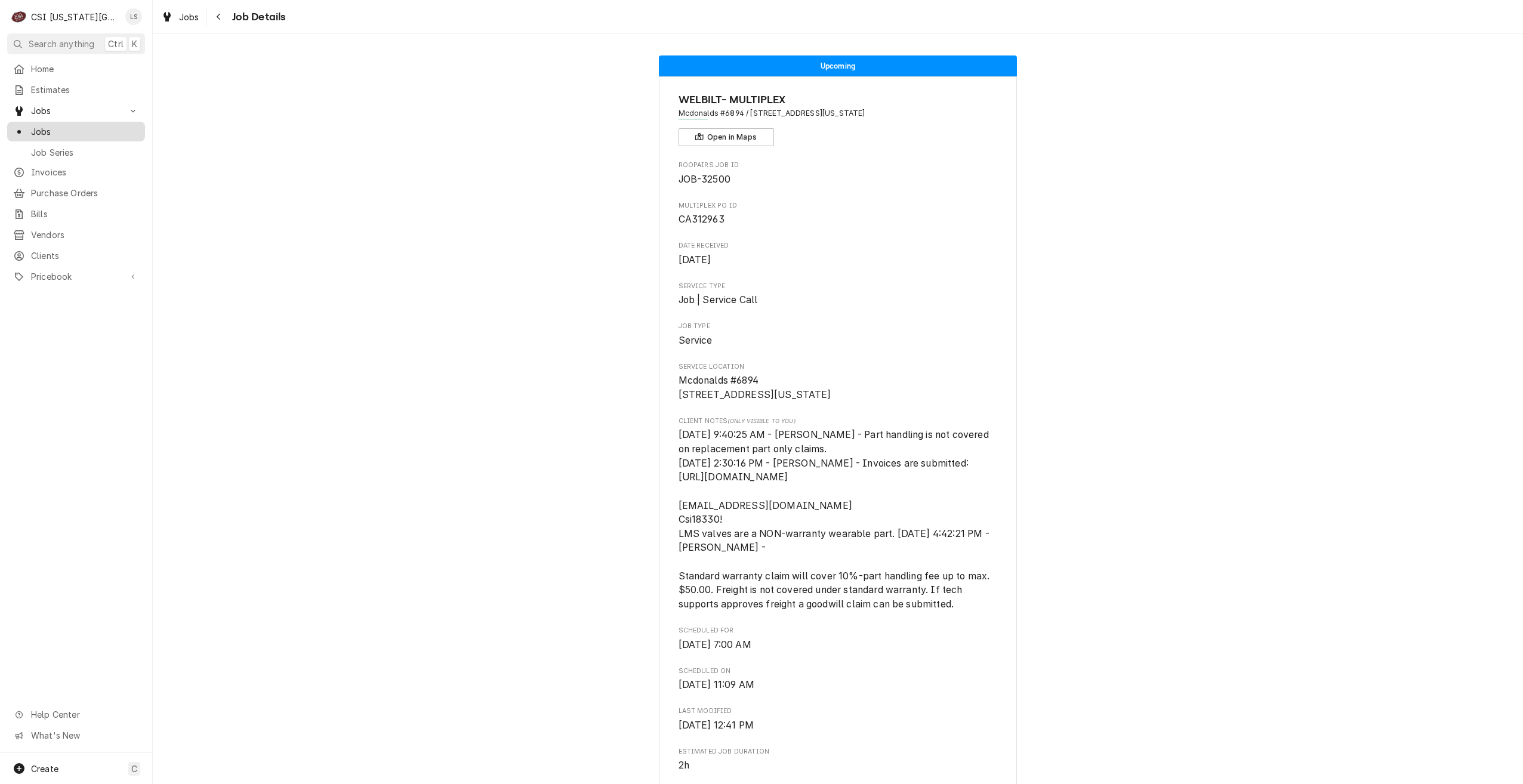
click at [114, 134] on div "Jobs" at bounding box center [76, 132] width 133 height 15
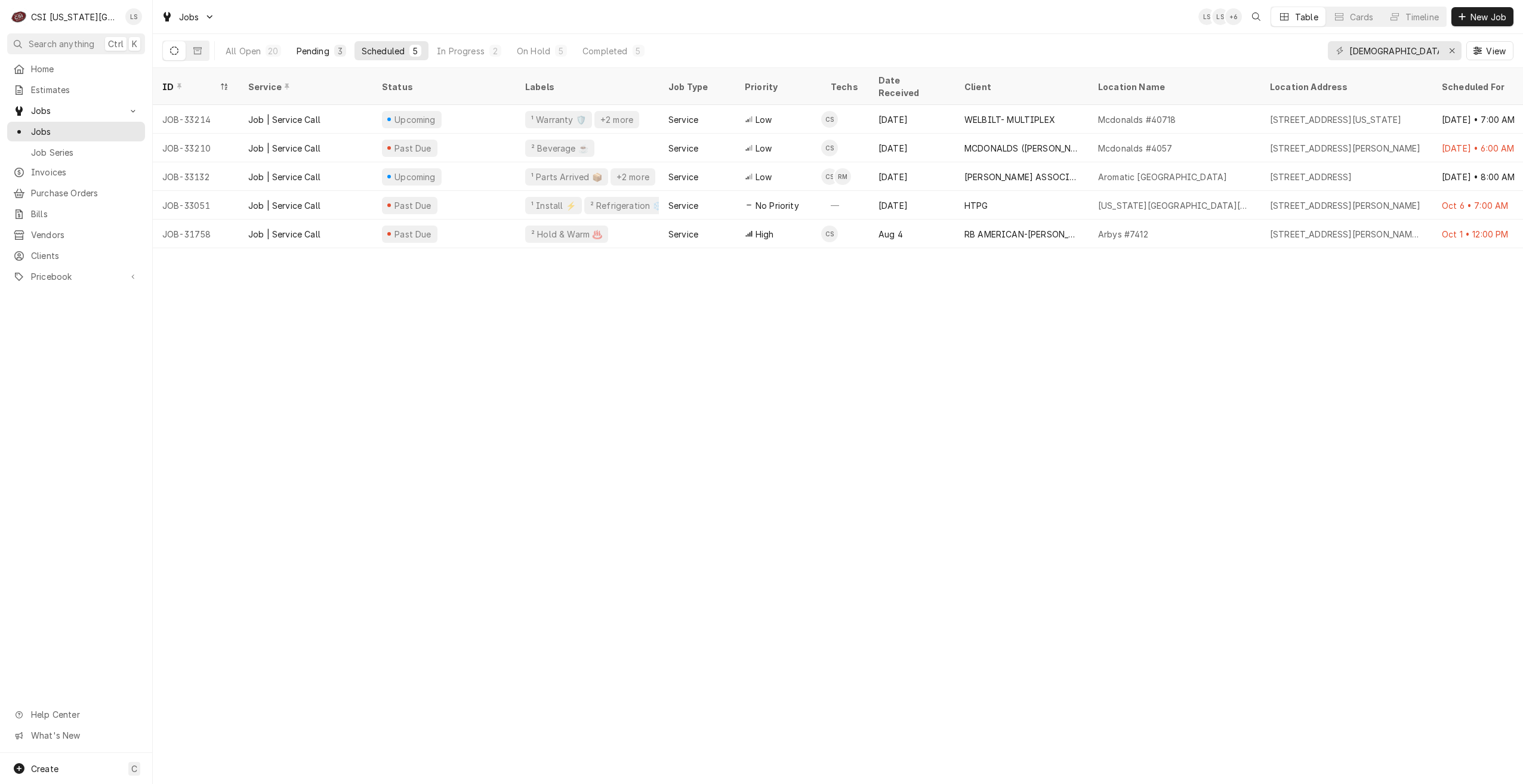
click at [340, 48] on div "3" at bounding box center [340, 51] width 7 height 13
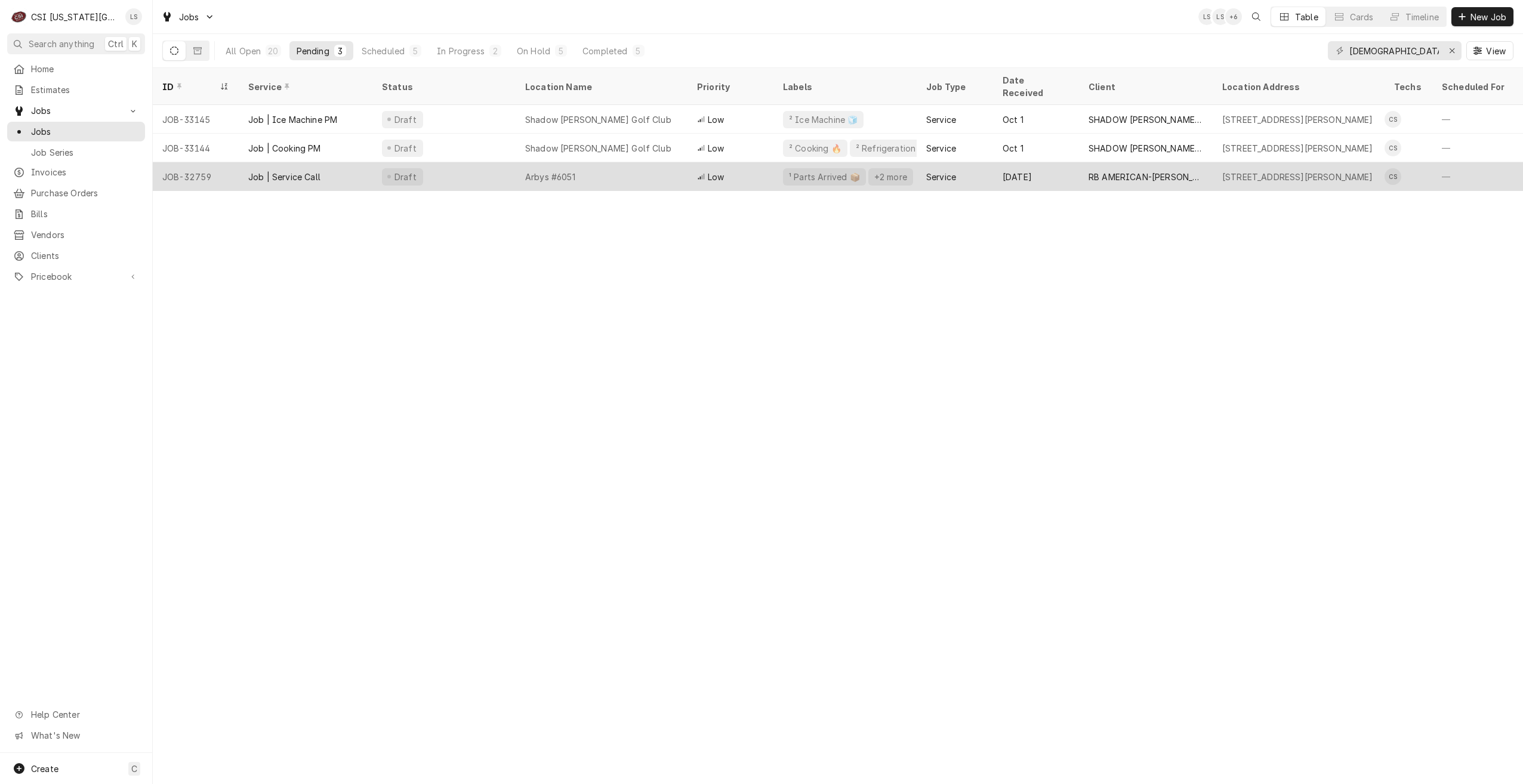
click at [752, 166] on div "Low" at bounding box center [730, 176] width 86 height 28
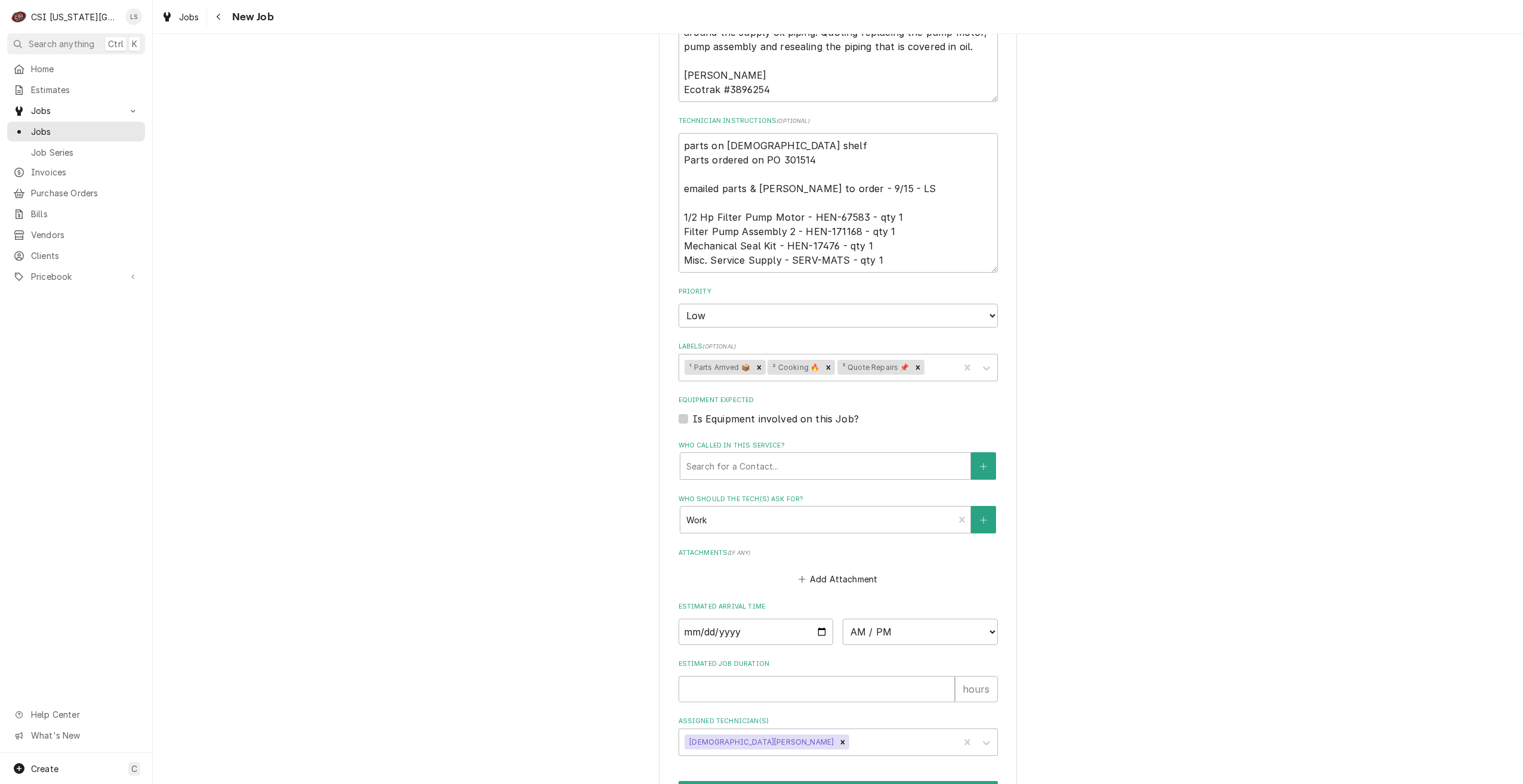
scroll to position [979, 0]
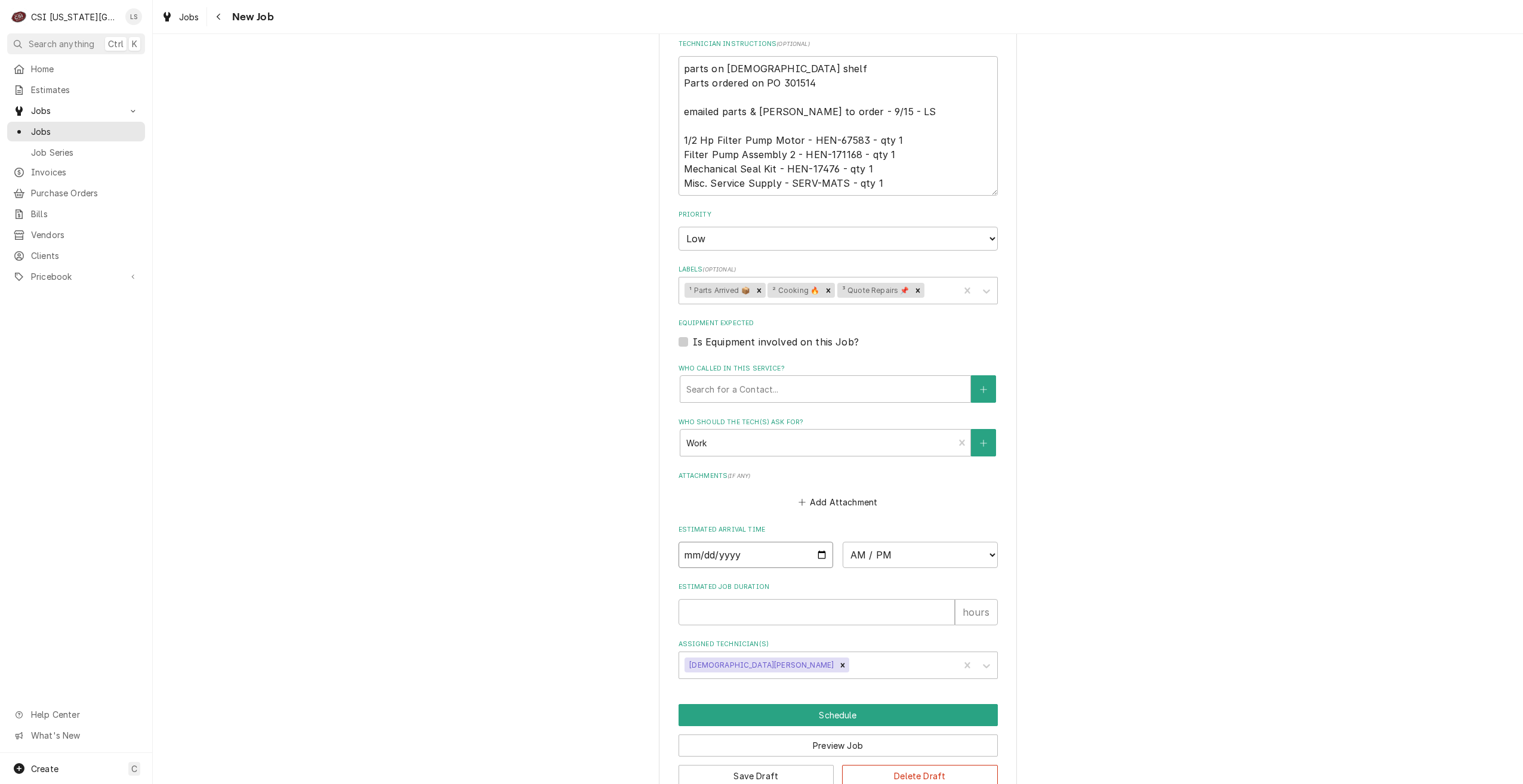
click at [818, 542] on input "Date" at bounding box center [756, 555] width 155 height 27
type textarea "x"
type input "[DATE]"
click at [892, 542] on select "AM / PM 6:00 AM 6:15 AM 6:30 AM 6:45 AM 7:00 AM 7:15 AM 7:30 AM 7:45 AM 8:00 AM…" at bounding box center [921, 555] width 155 height 27
type textarea "x"
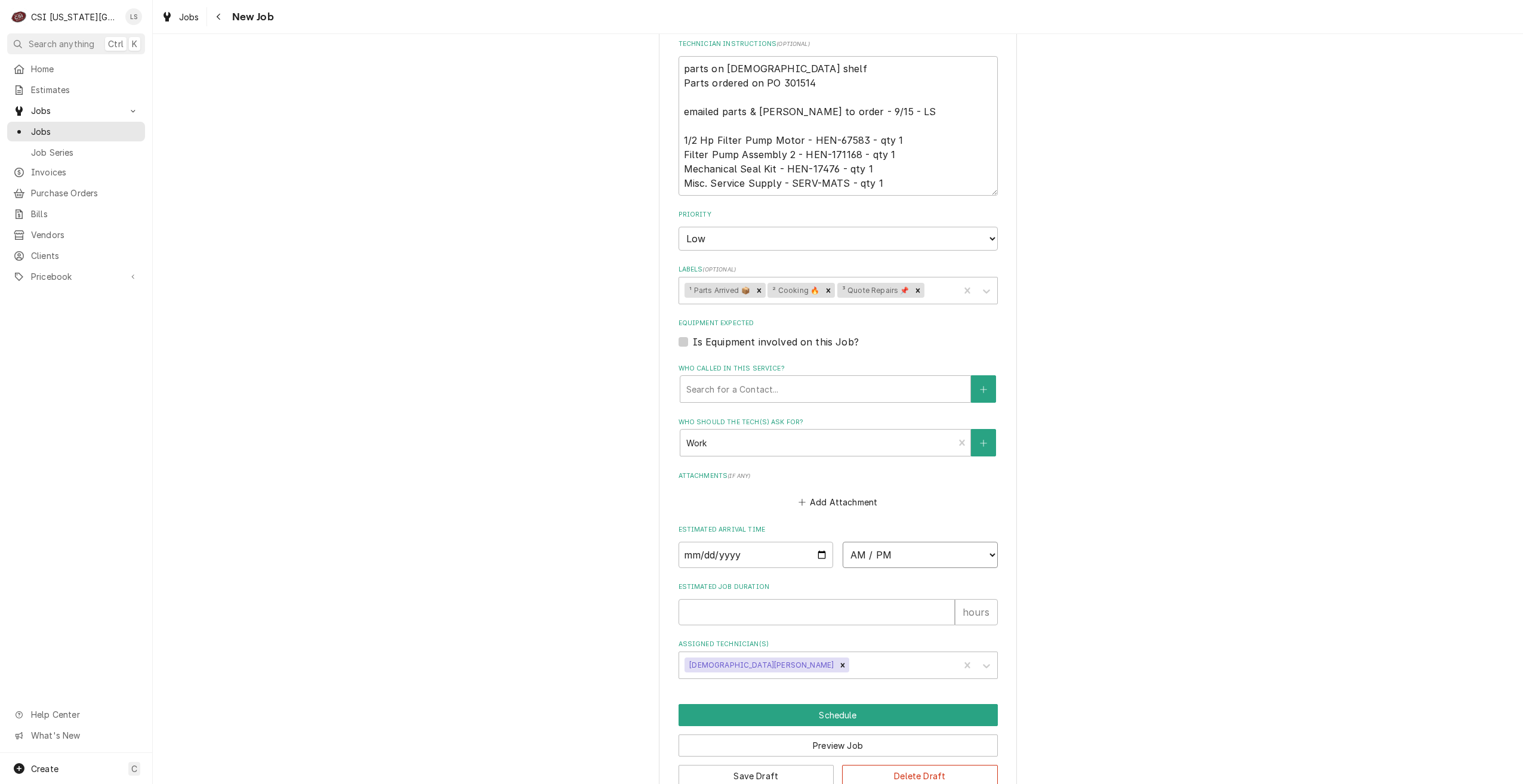
select select "08:00:00"
click at [843, 542] on select "AM / PM 6:00 AM 6:15 AM 6:30 AM 6:45 AM 7:00 AM 7:15 AM 7:30 AM 7:45 AM 8:00 AM…" at bounding box center [921, 555] width 155 height 27
click at [809, 599] on input "Estimated Job Duration" at bounding box center [816, 612] width 276 height 27
type textarea "x"
type input "2"
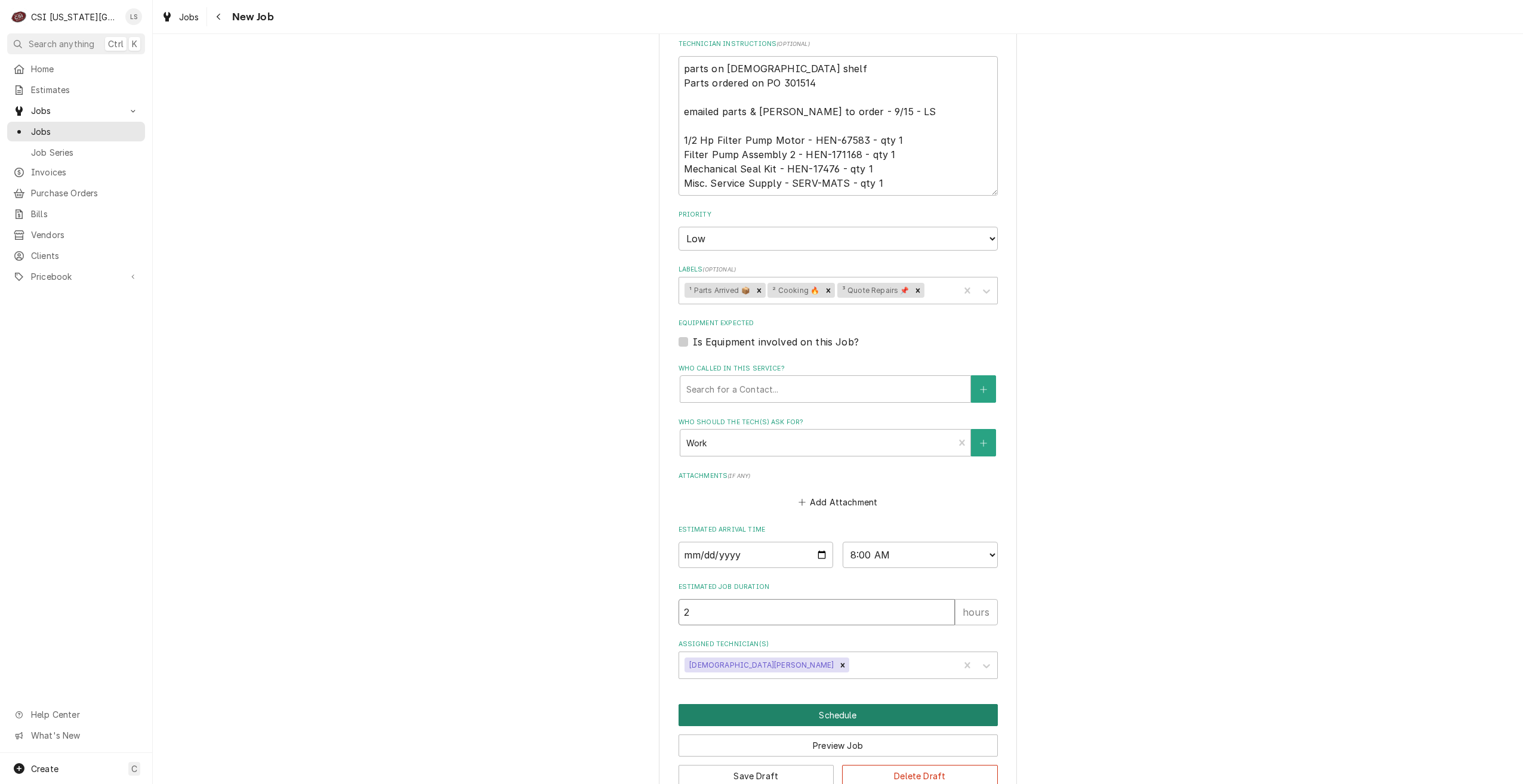
type textarea "x"
type input "2"
click at [807, 704] on button "Schedule" at bounding box center [837, 715] width 319 height 22
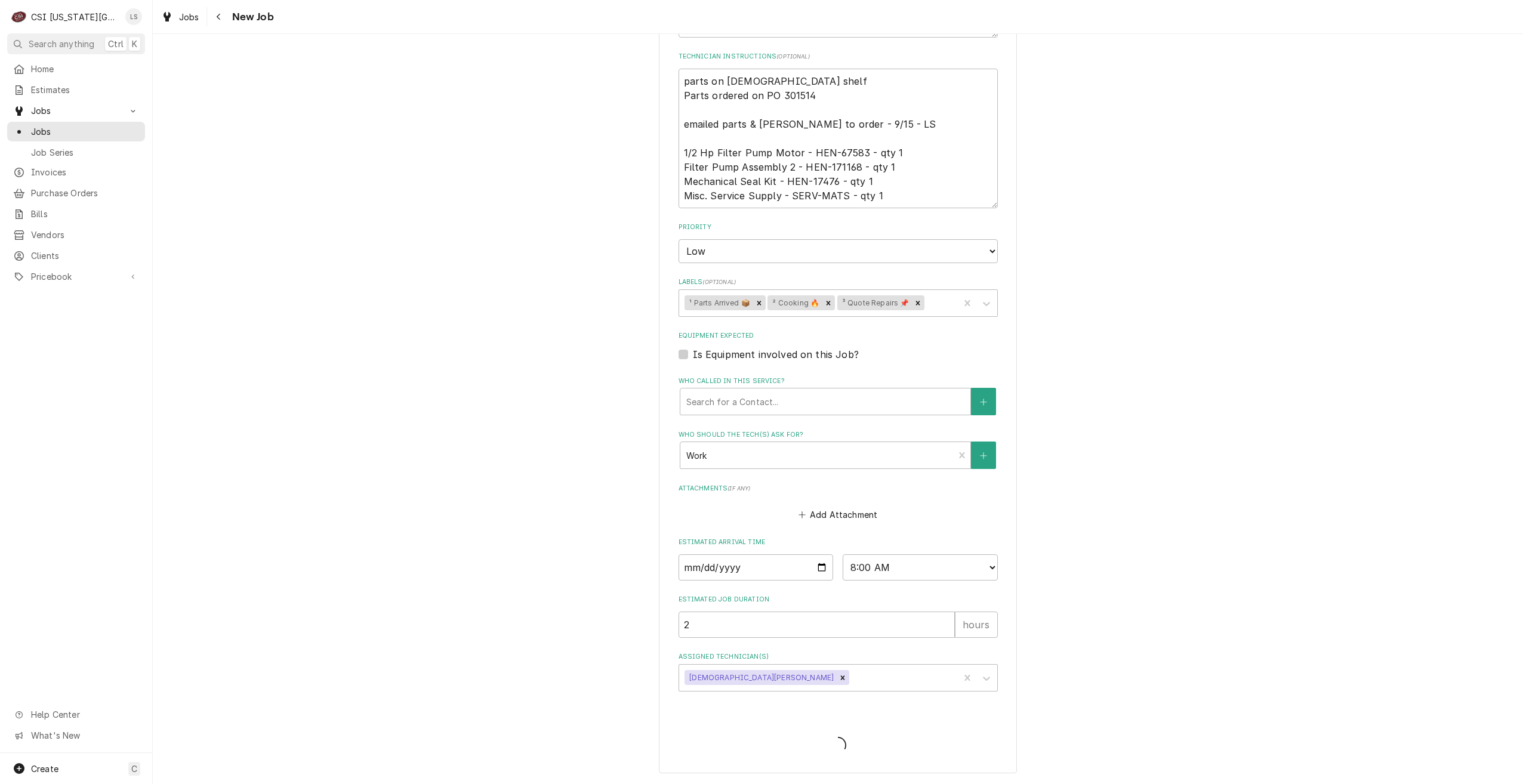
scroll to position [937, 0]
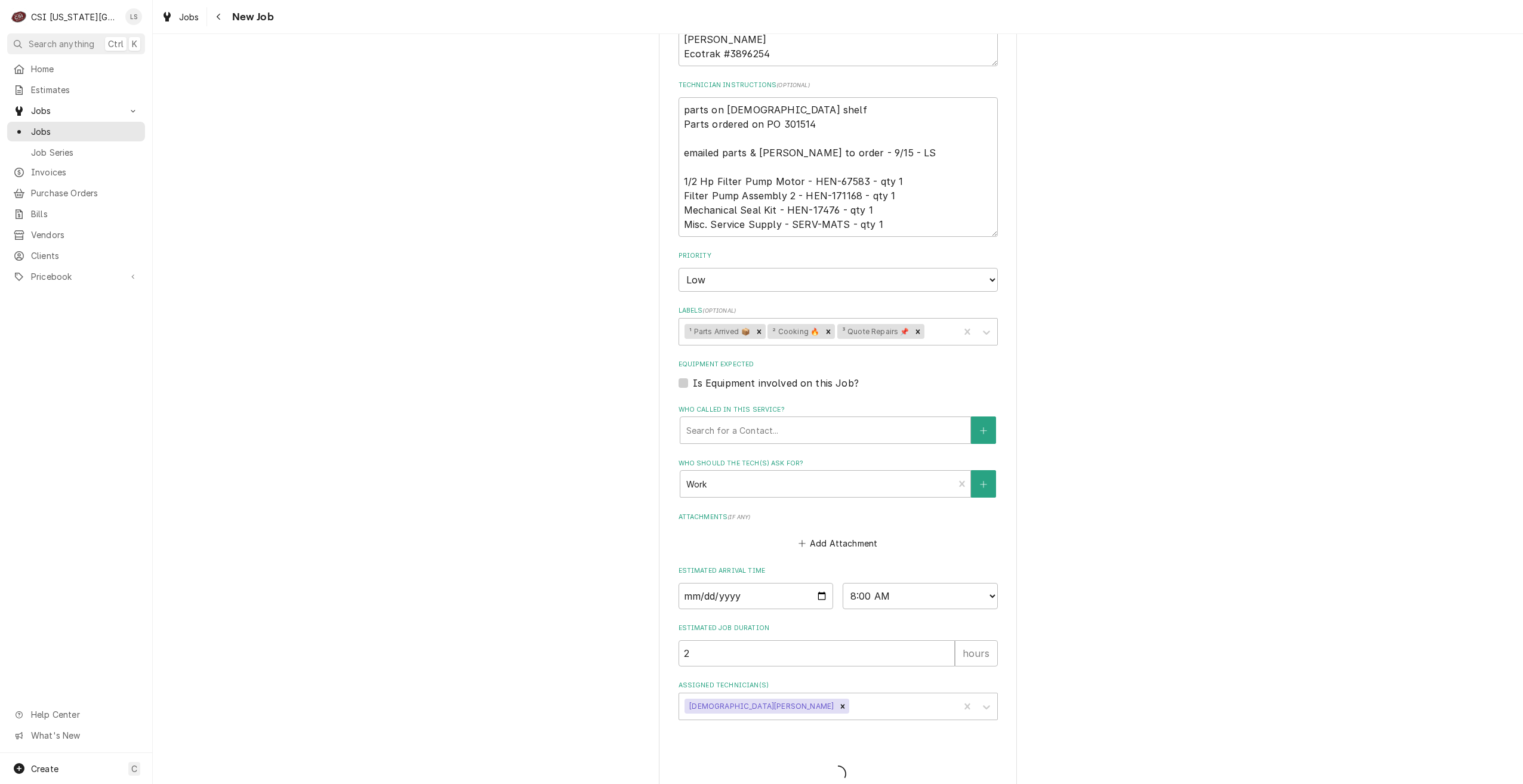
type textarea "x"
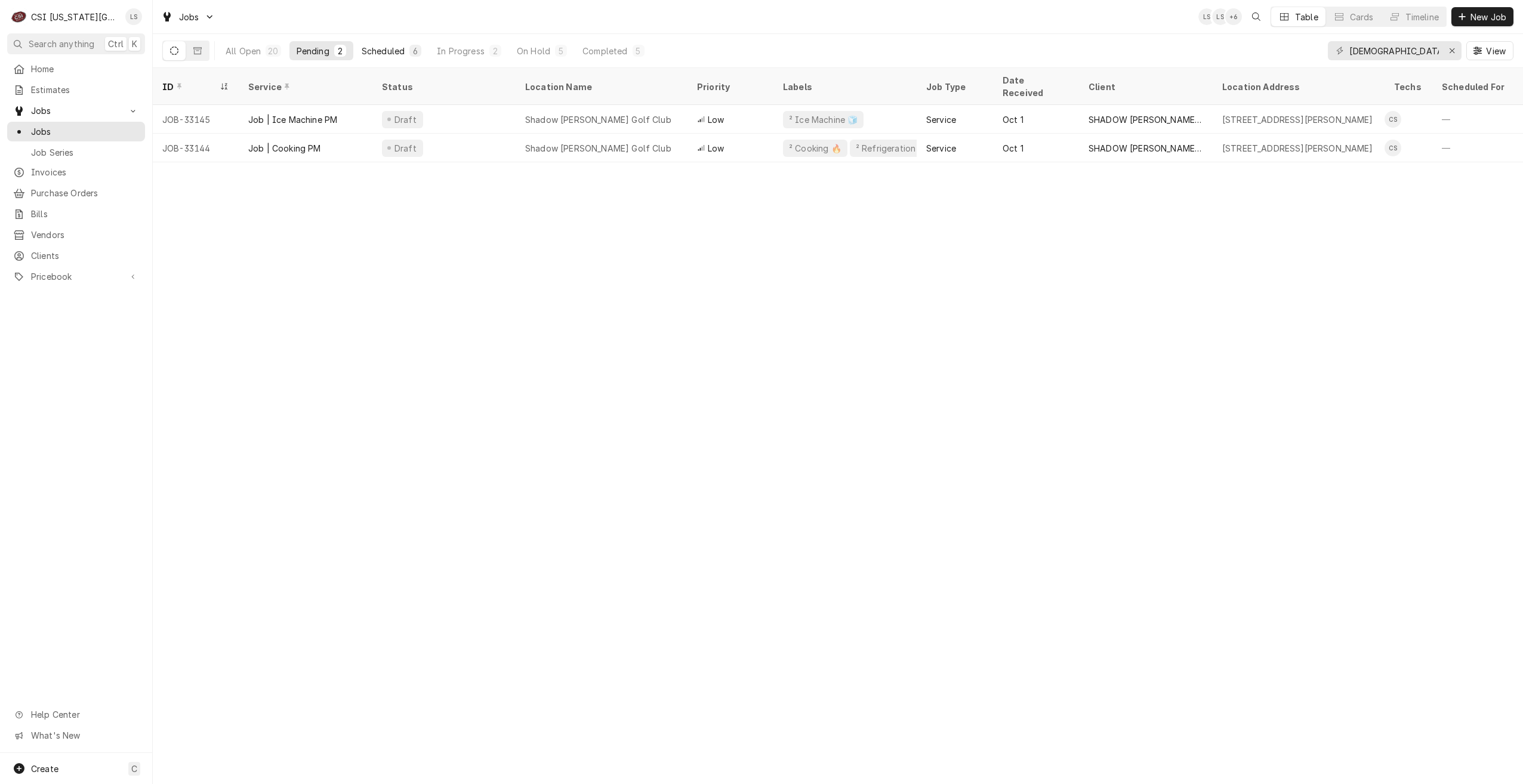
click at [384, 54] on div "Scheduled" at bounding box center [383, 51] width 43 height 13
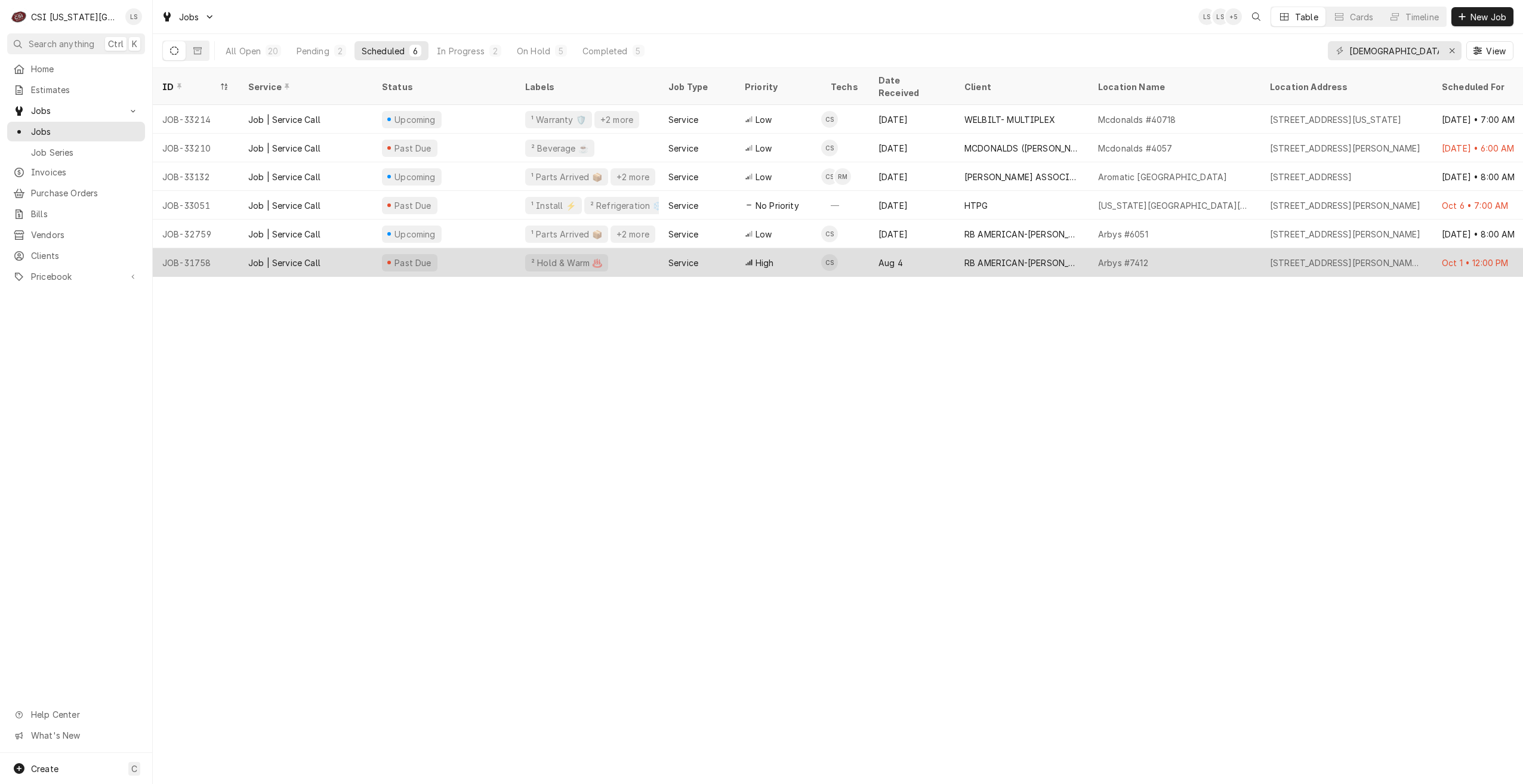
click at [1202, 248] on div "Arbys #7412" at bounding box center [1174, 262] width 172 height 28
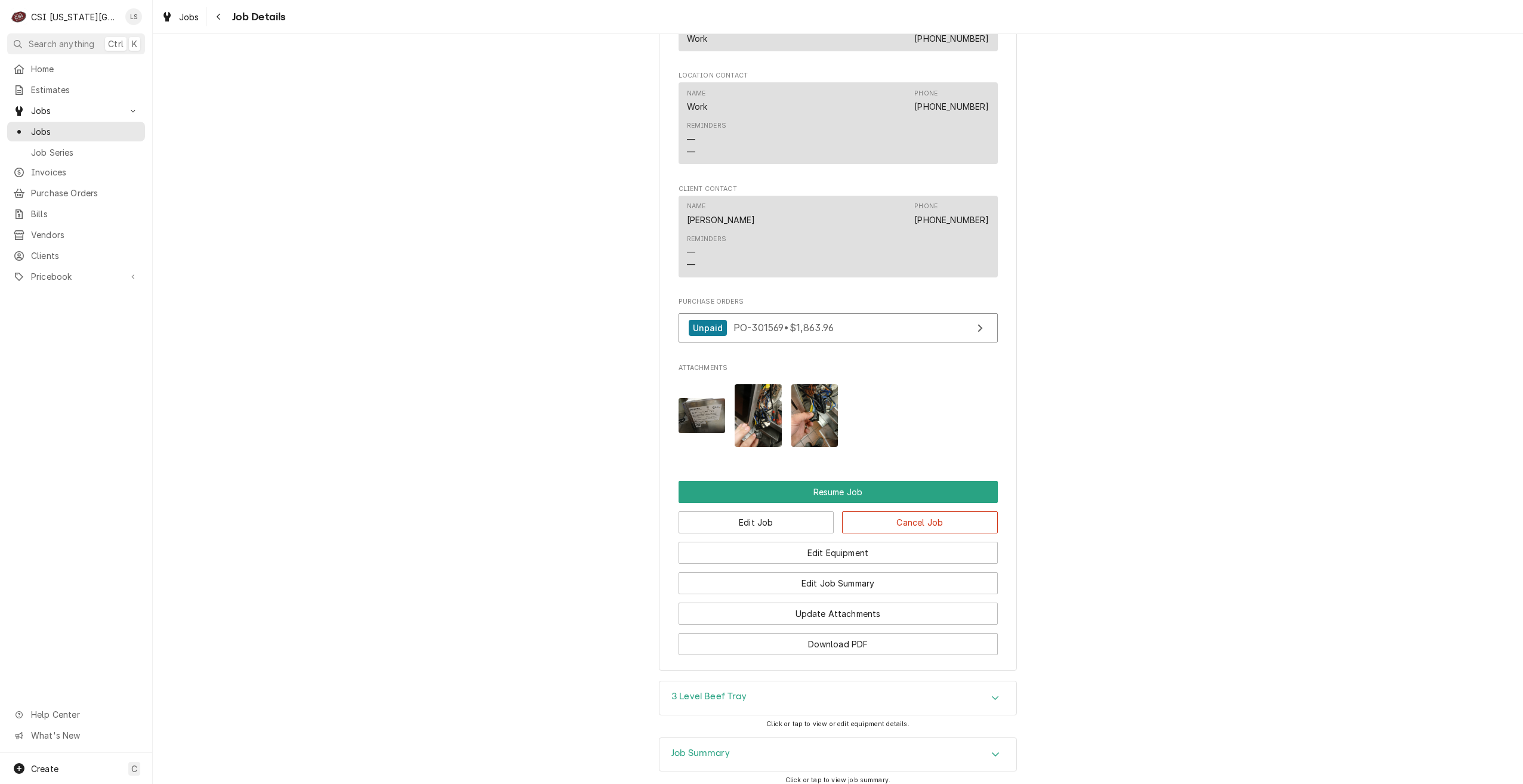
scroll to position [1944, 0]
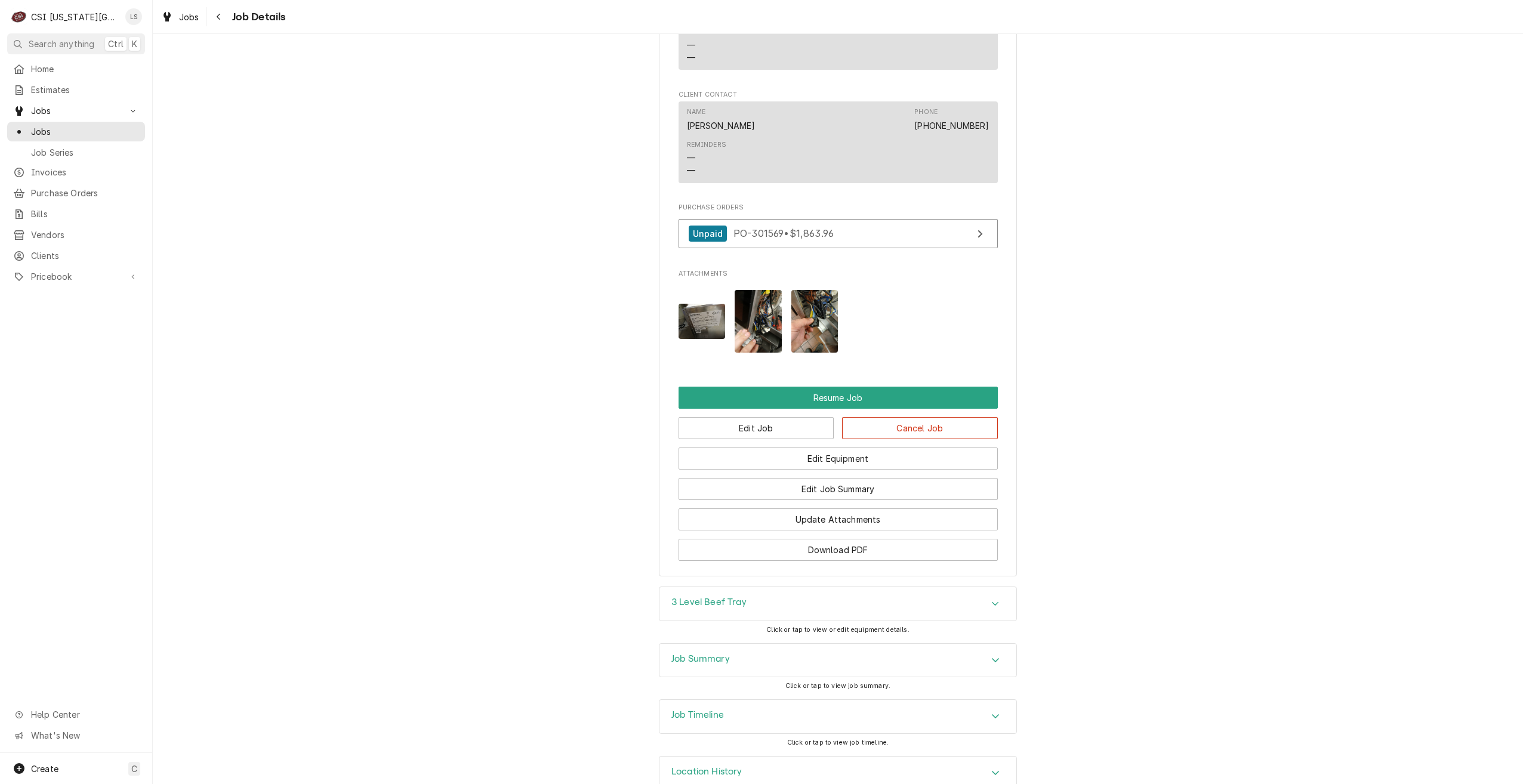
drag, startPoint x: 883, startPoint y: 626, endPoint x: 1017, endPoint y: 566, distance: 146.8
click at [884, 644] on div "Job Summary" at bounding box center [838, 660] width 357 height 33
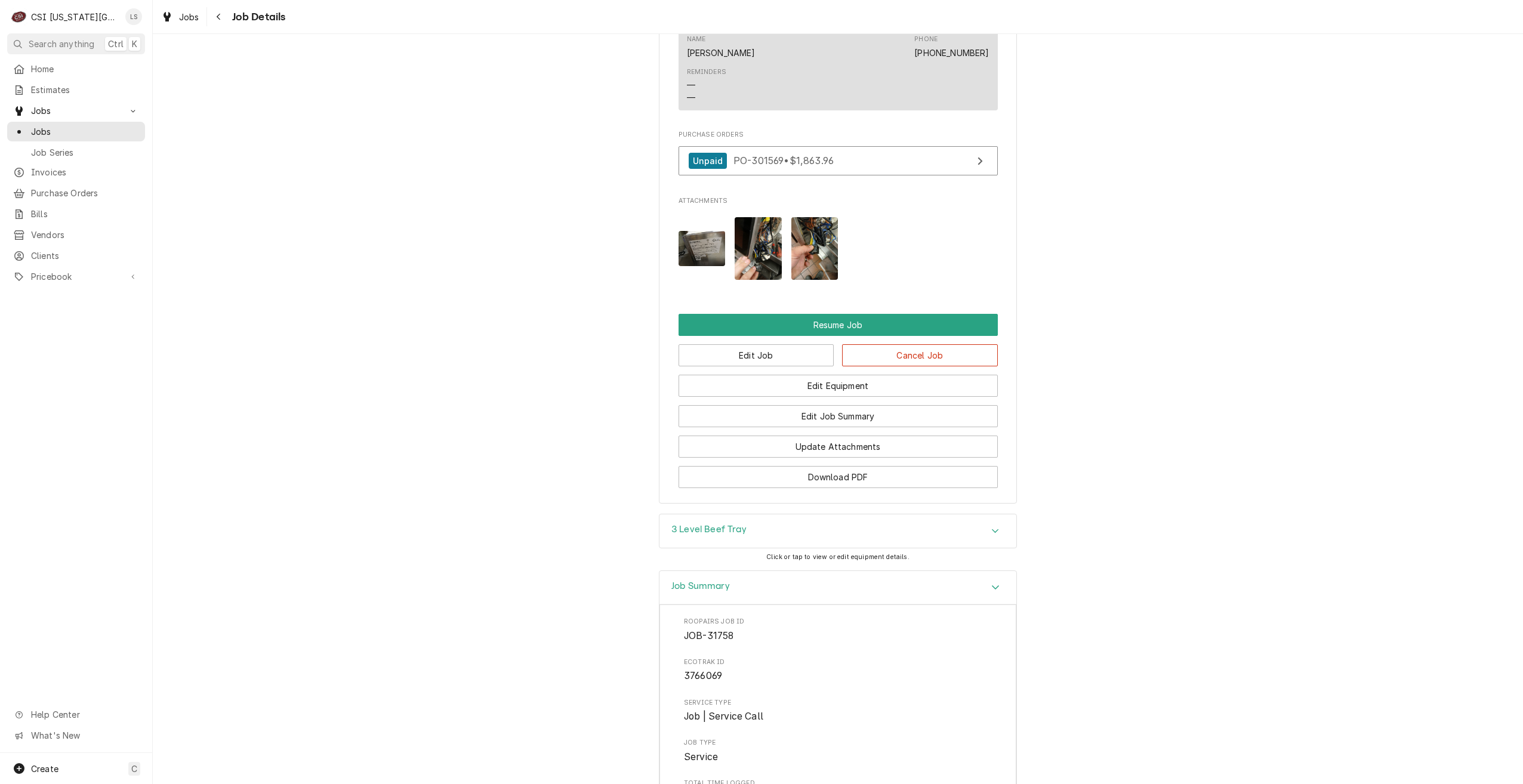
scroll to position [1914, 0]
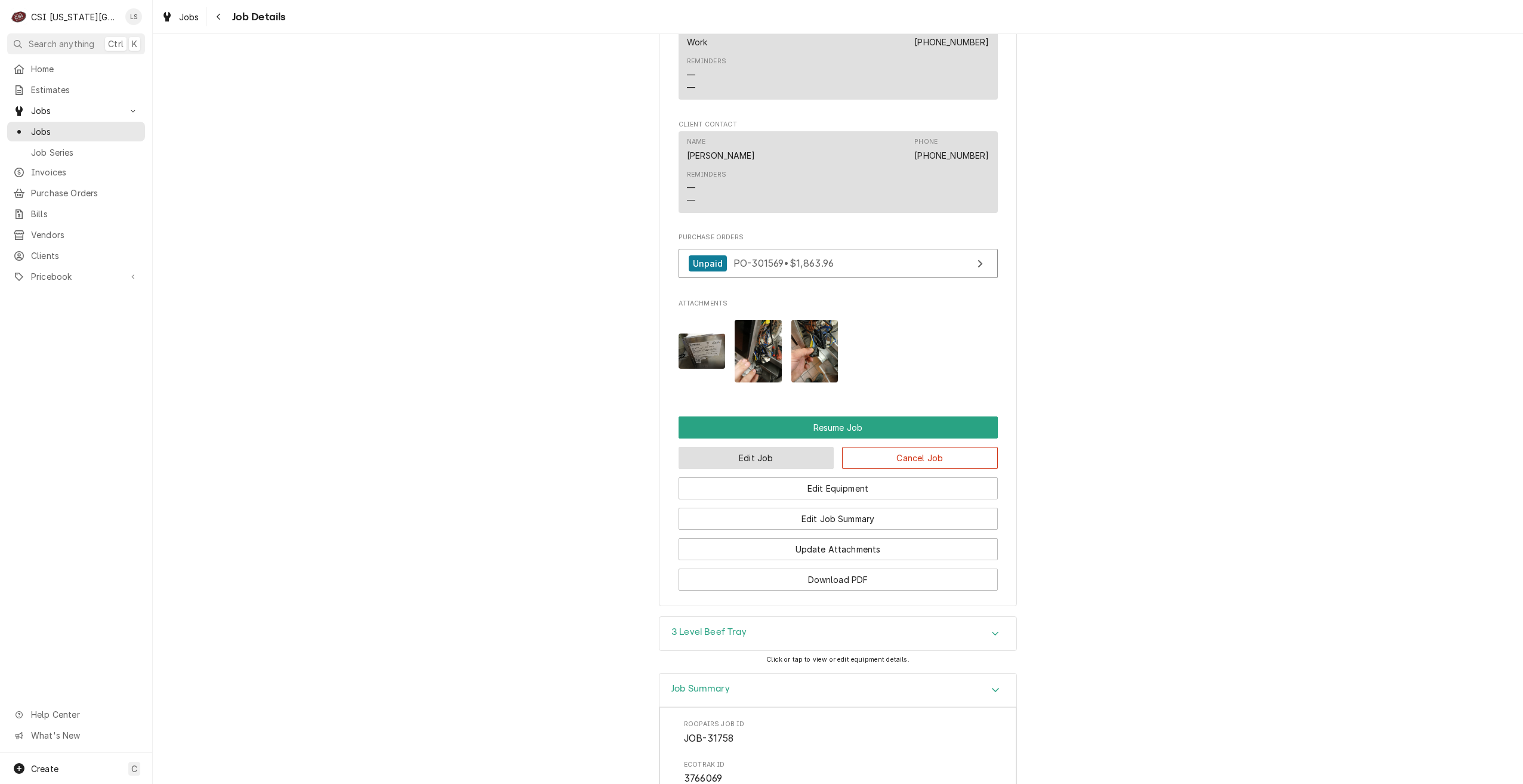
click at [766, 447] on button "Edit Job" at bounding box center [756, 458] width 156 height 22
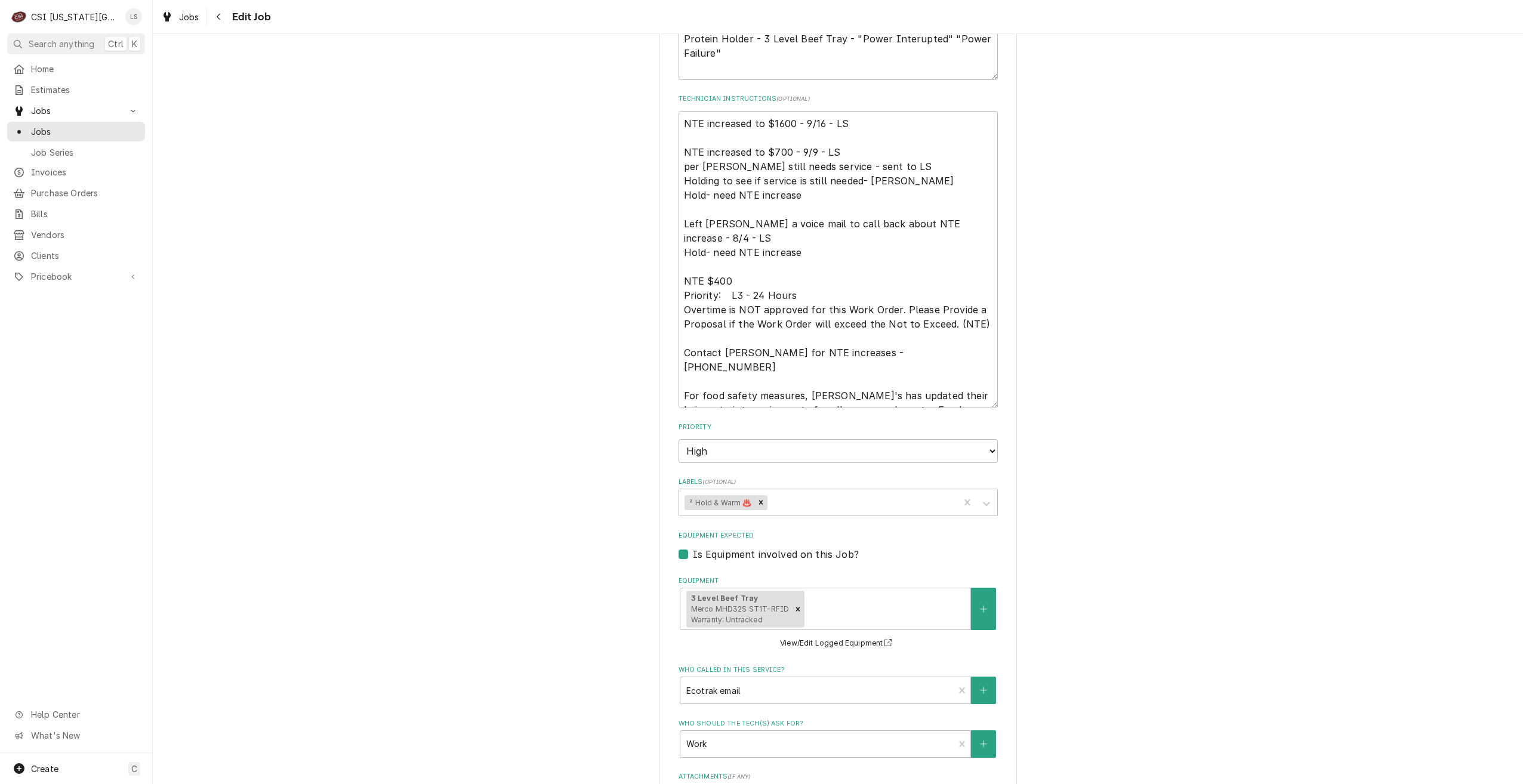
scroll to position [1134, 0]
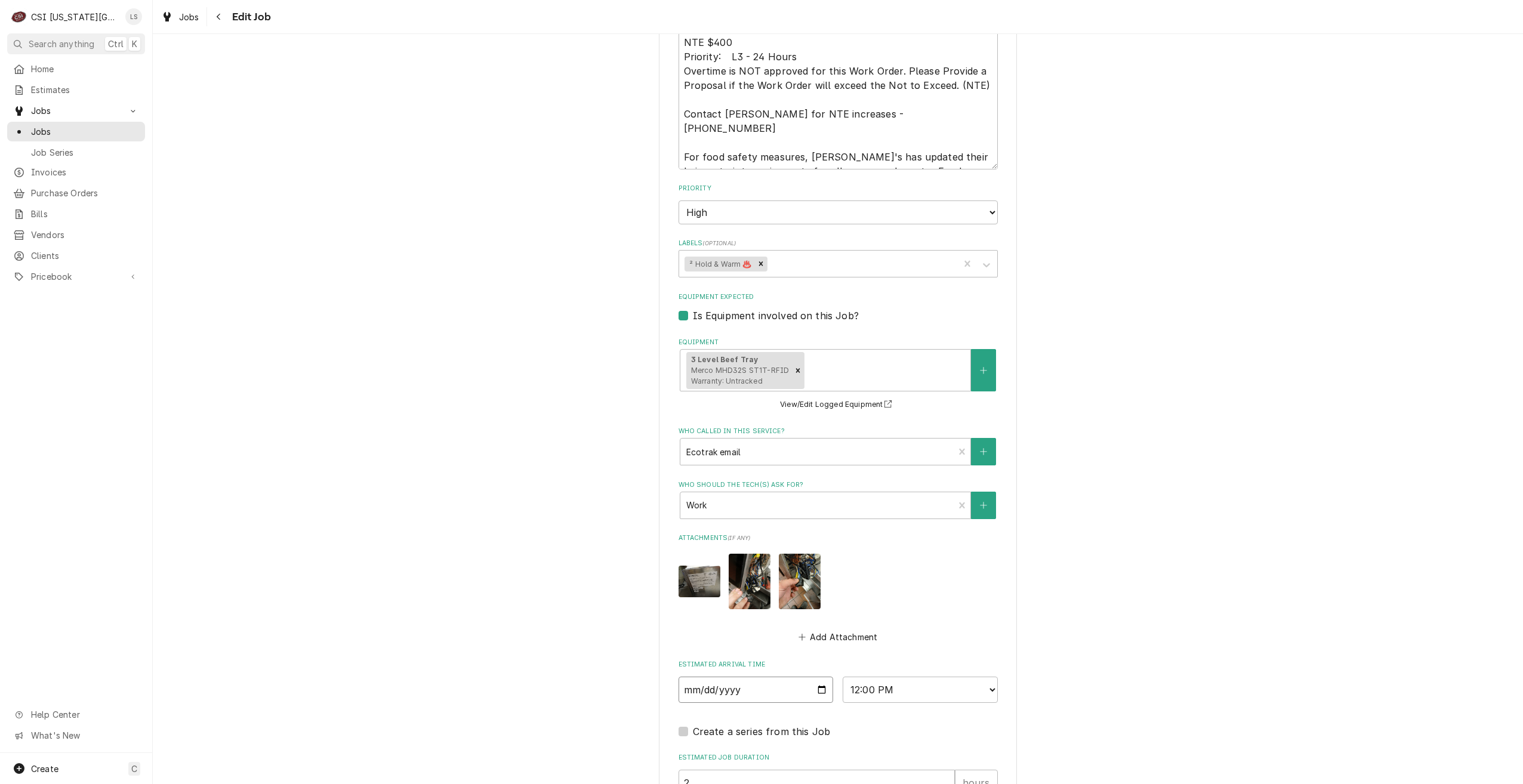
click at [818, 677] on input "[DATE]" at bounding box center [756, 690] width 155 height 27
type textarea "x"
type input "[DATE]"
type textarea "x"
click at [886, 677] on select "AM / PM 6:00 AM 6:15 AM 6:30 AM 6:45 AM 7:00 AM 7:15 AM 7:30 AM 7:45 AM 8:00 AM…" at bounding box center [921, 690] width 155 height 27
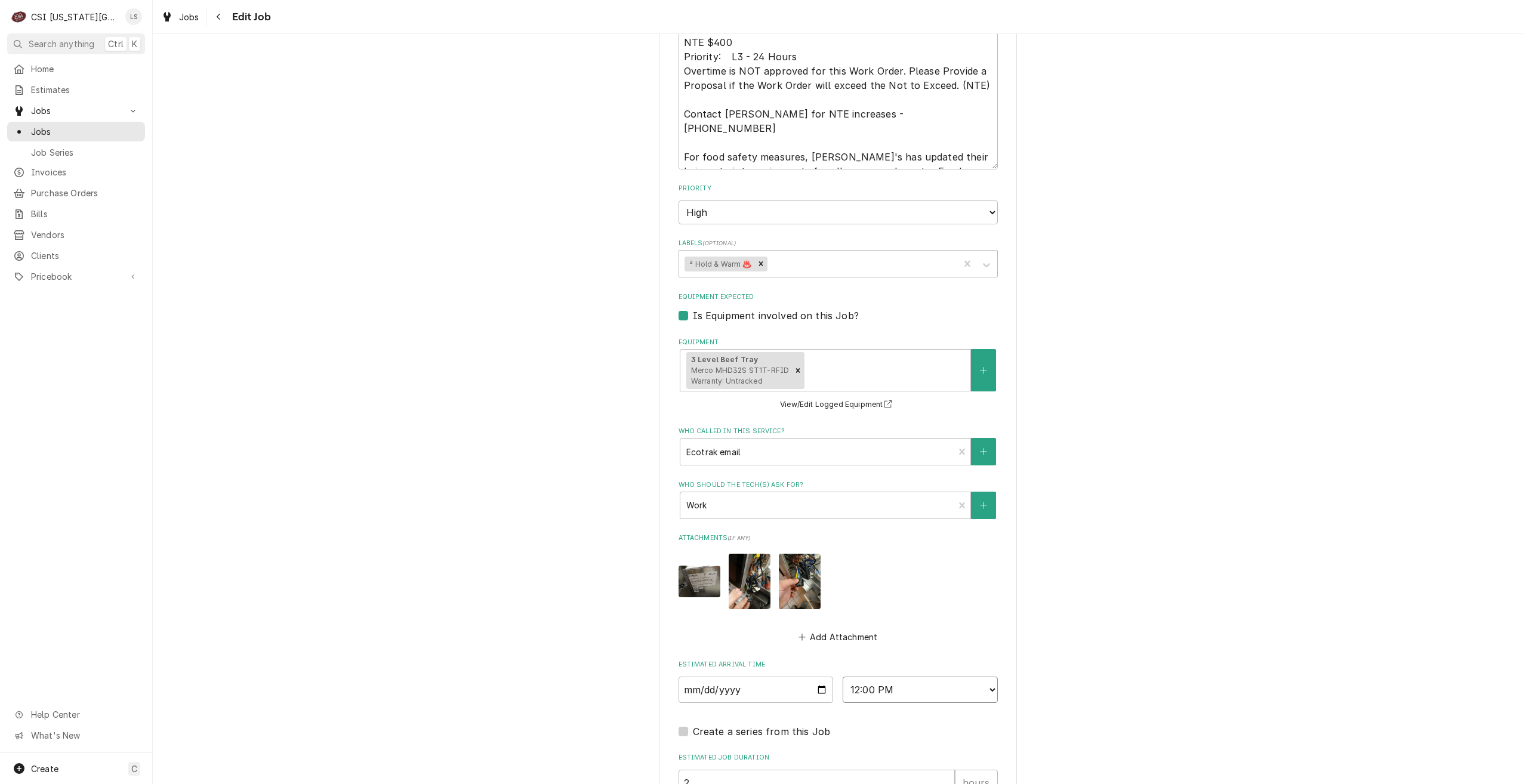
select select "08:00:00"
click at [843, 677] on select "AM / PM 6:00 AM 6:15 AM 6:30 AM 6:45 AM 7:00 AM 7:15 AM 7:30 AM 7:45 AM 8:00 AM…" at bounding box center [921, 690] width 155 height 27
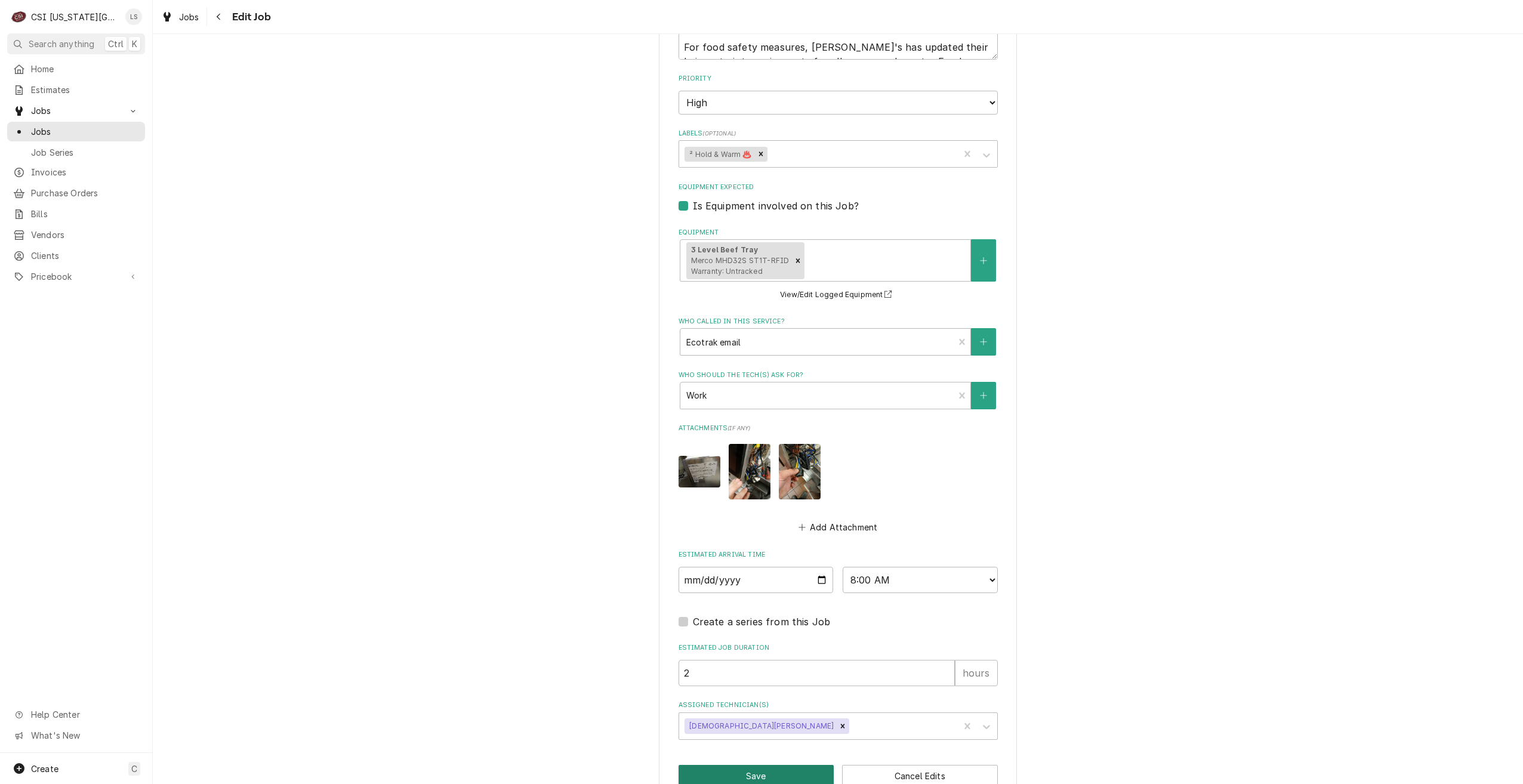
click at [709, 765] on button "Save" at bounding box center [756, 776] width 156 height 22
type textarea "x"
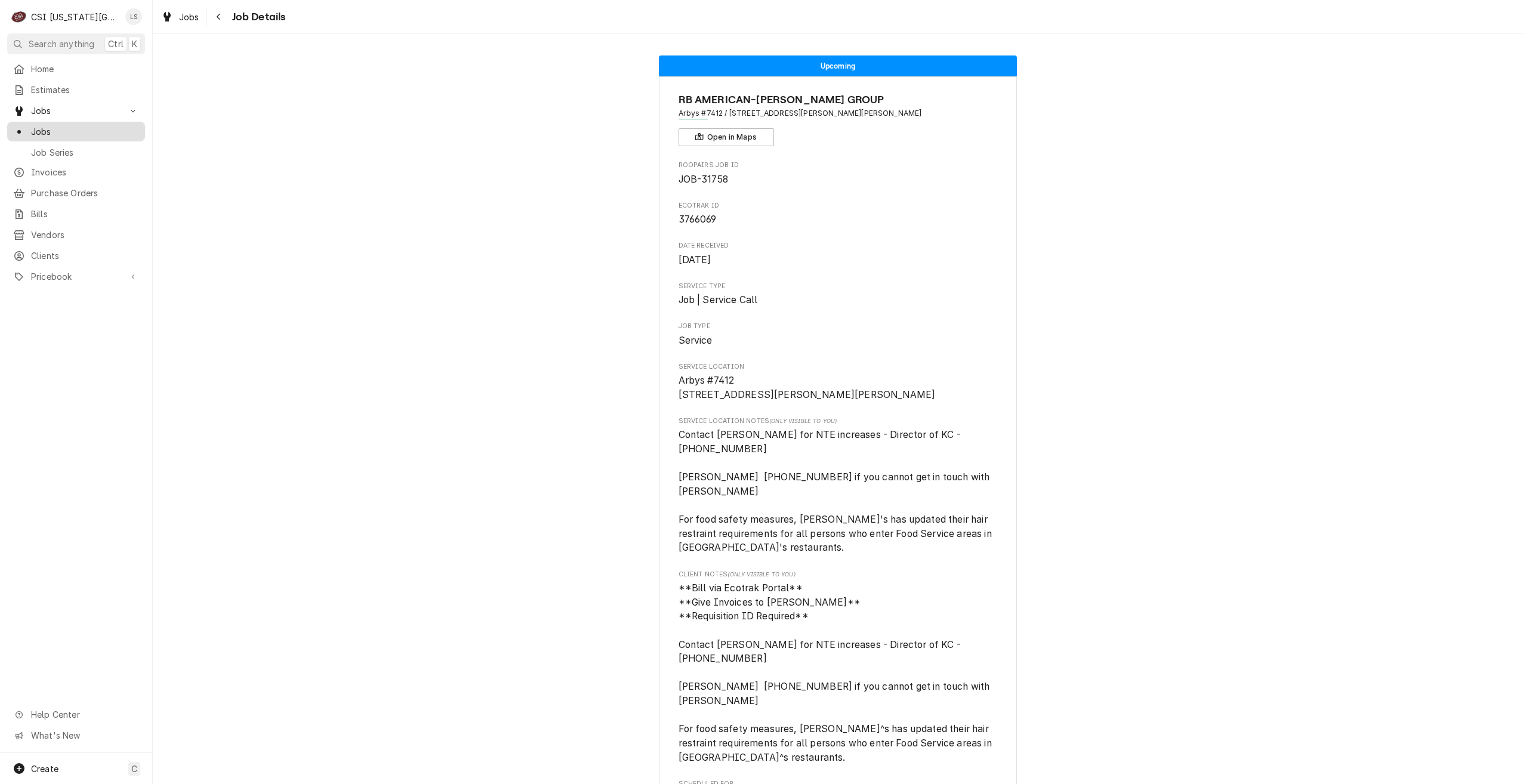
click at [109, 127] on span "Jobs" at bounding box center [85, 132] width 108 height 13
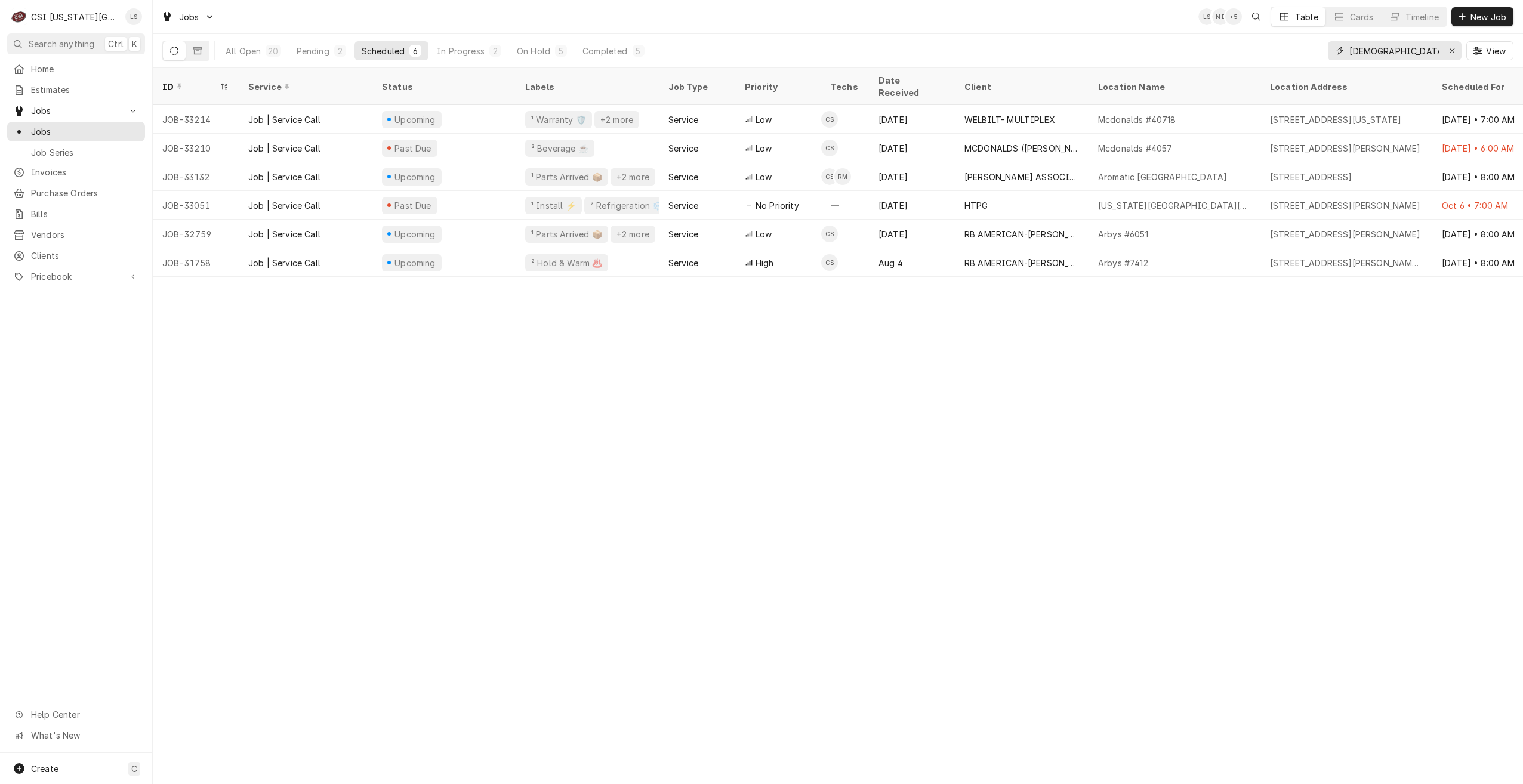
click at [1363, 54] on input "christian" at bounding box center [1394, 51] width 90 height 19
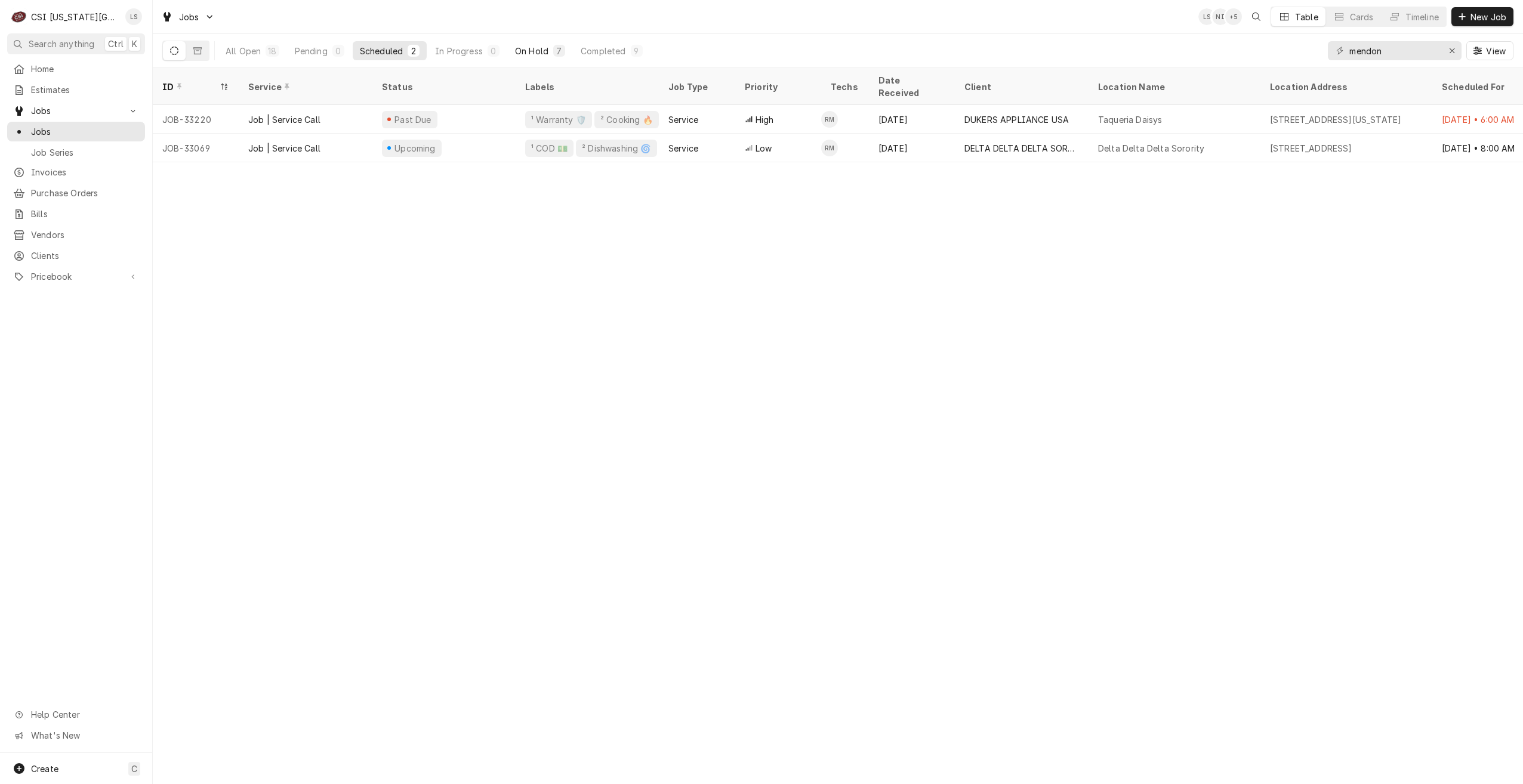
click at [552, 52] on button "On Hold 7" at bounding box center [540, 51] width 65 height 19
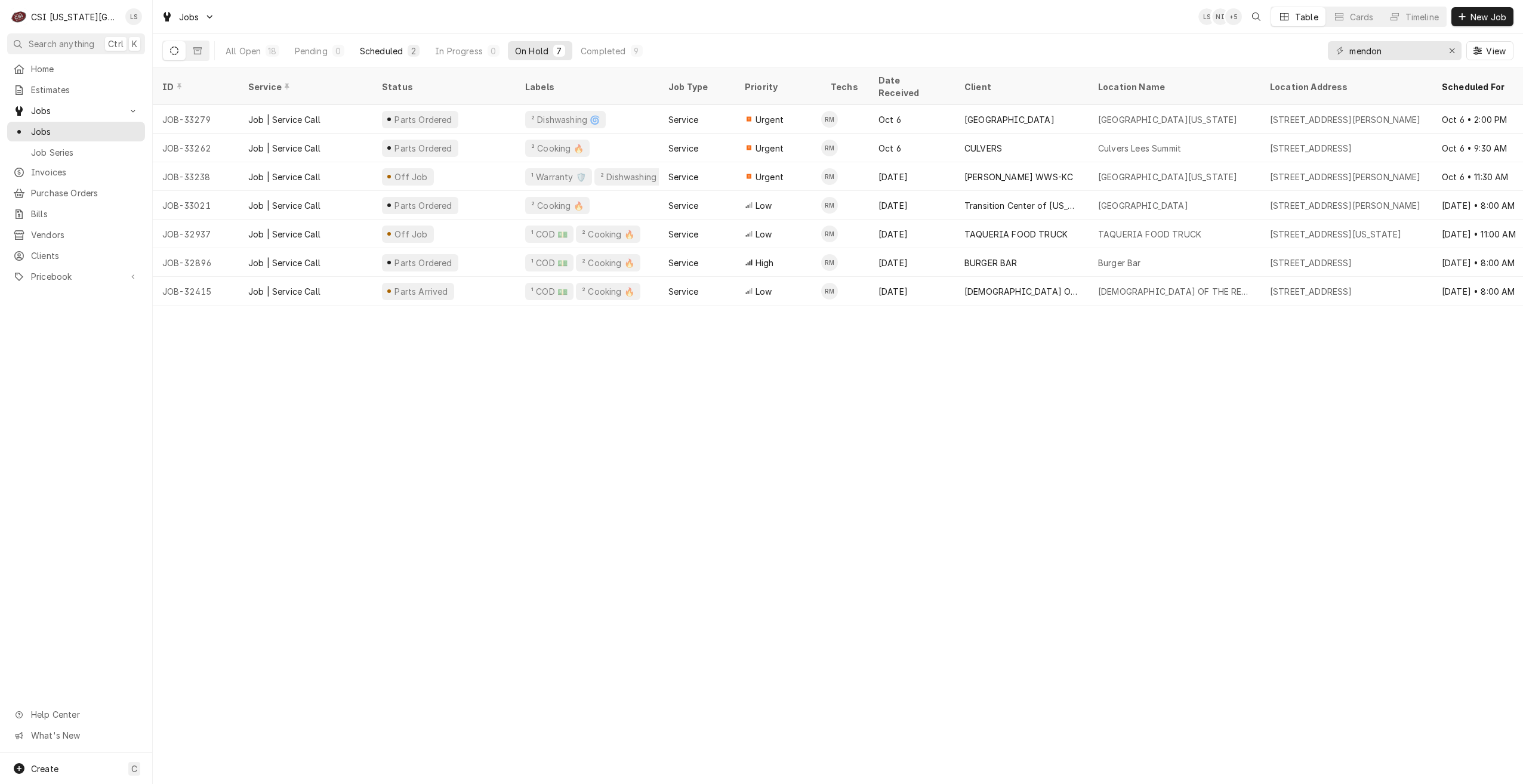
click at [377, 48] on div "Scheduled" at bounding box center [381, 51] width 43 height 13
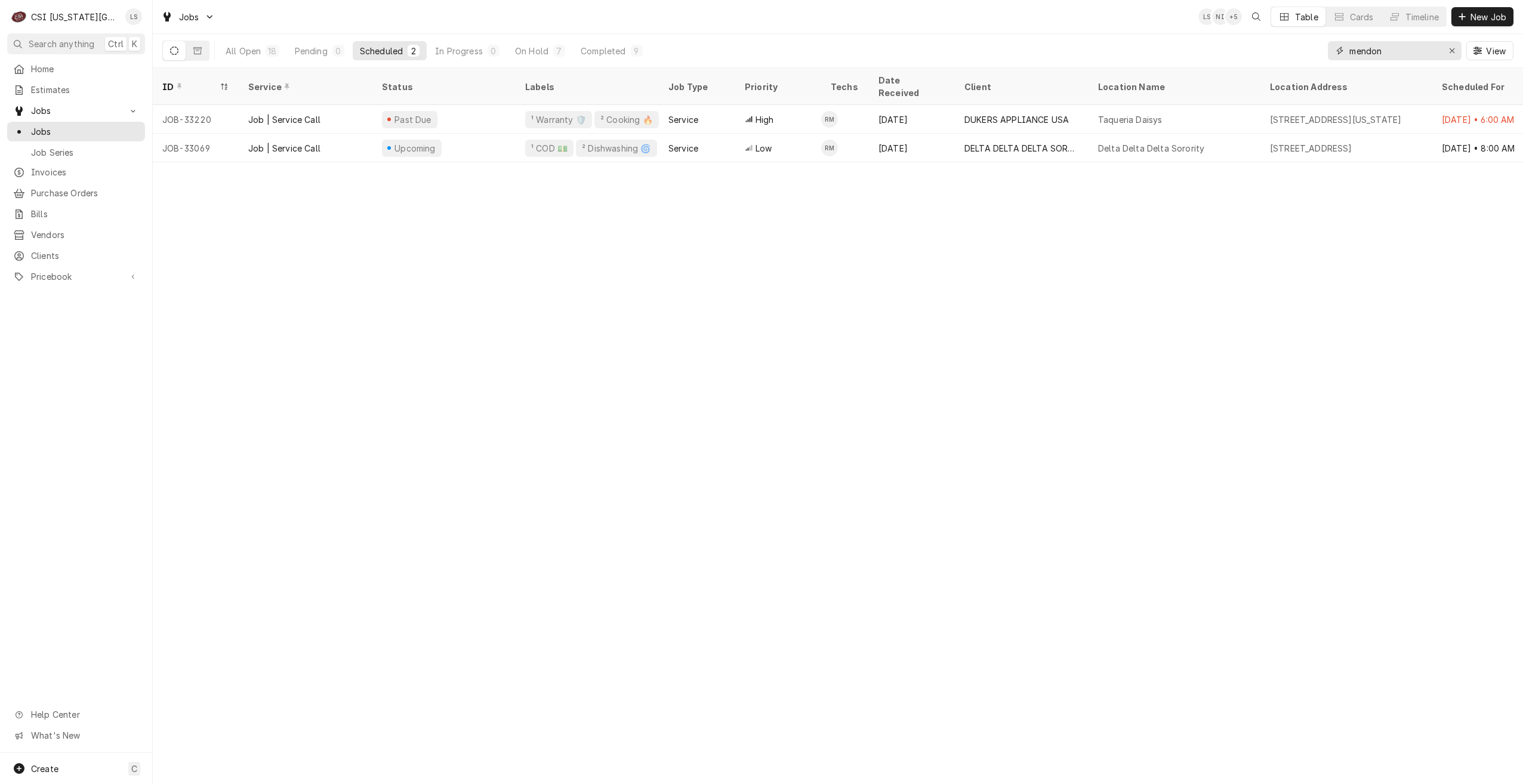
click at [1398, 52] on input "mendon" at bounding box center [1394, 51] width 90 height 19
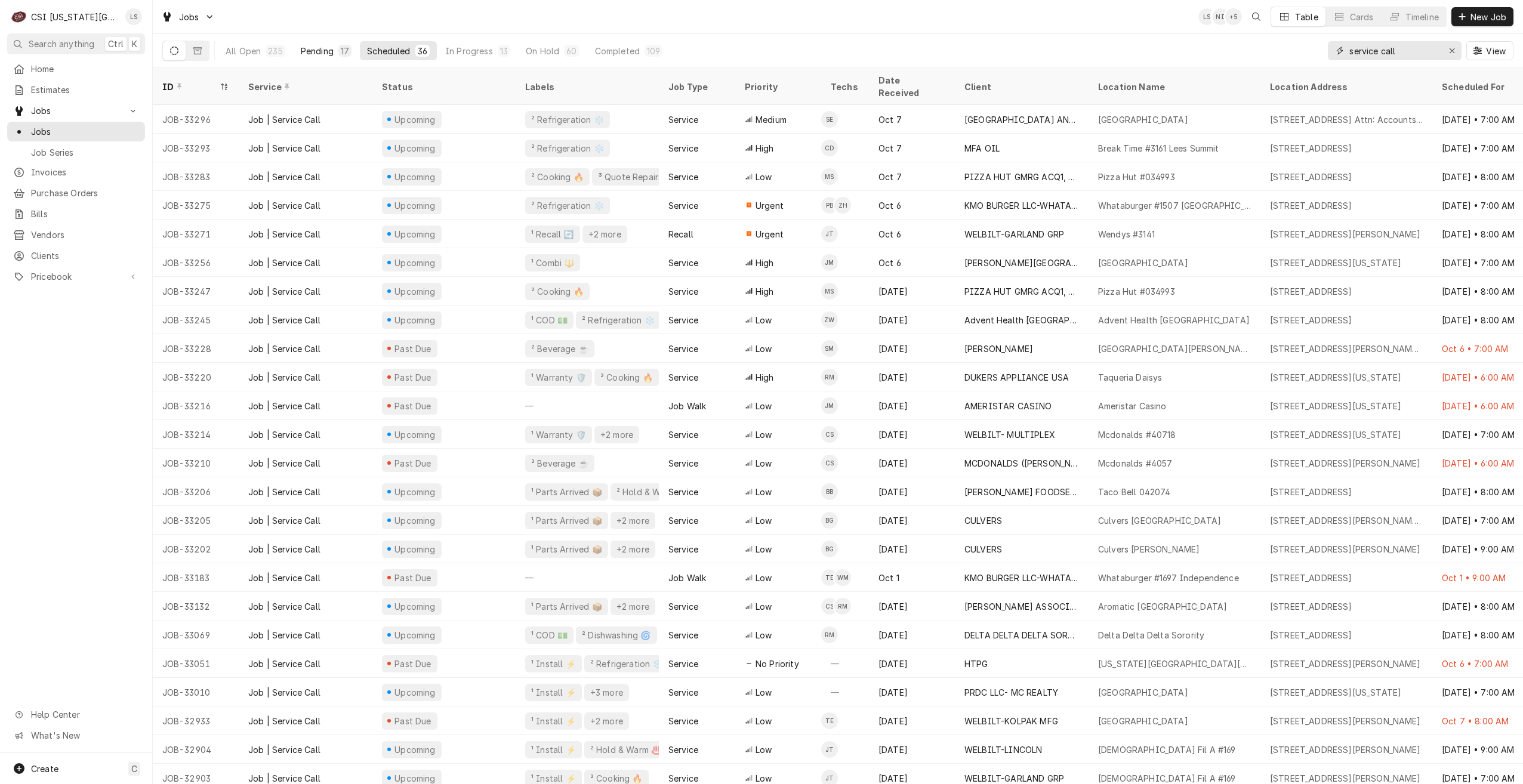
type input "service call"
click at [328, 52] on div "Pending" at bounding box center [317, 51] width 33 height 13
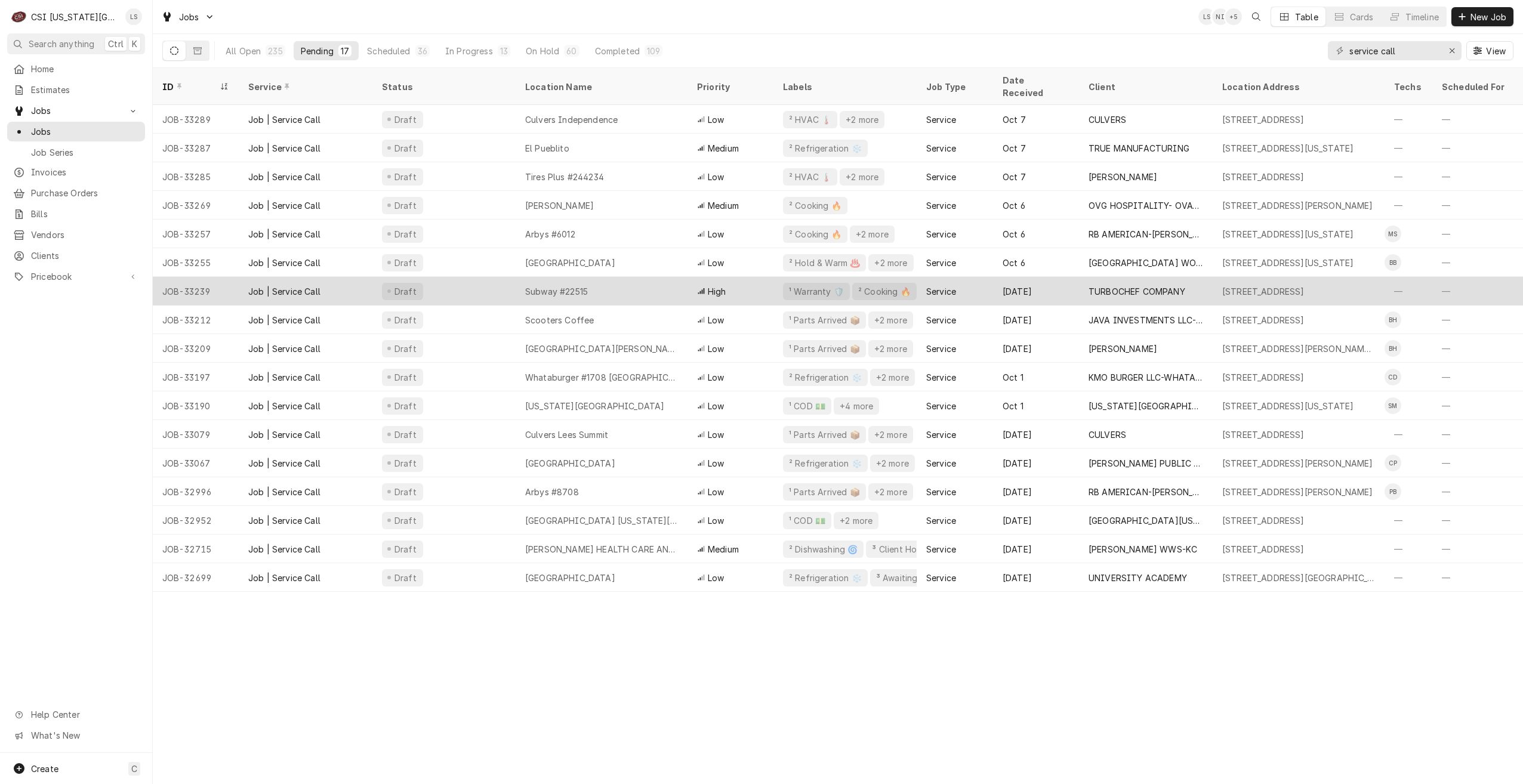
click at [562, 277] on div "Subway #22515" at bounding box center [602, 291] width 172 height 28
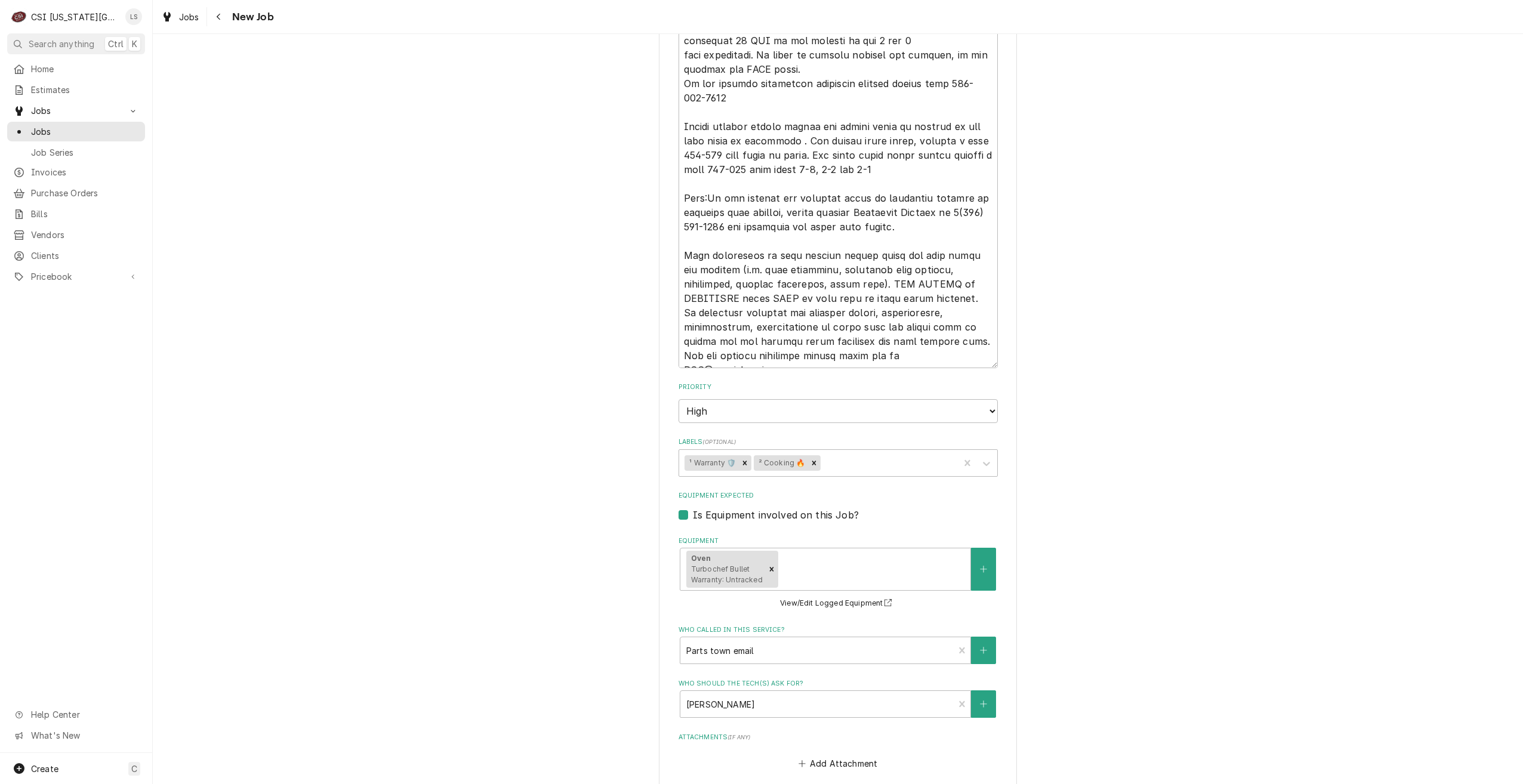
scroll to position [1304, 0]
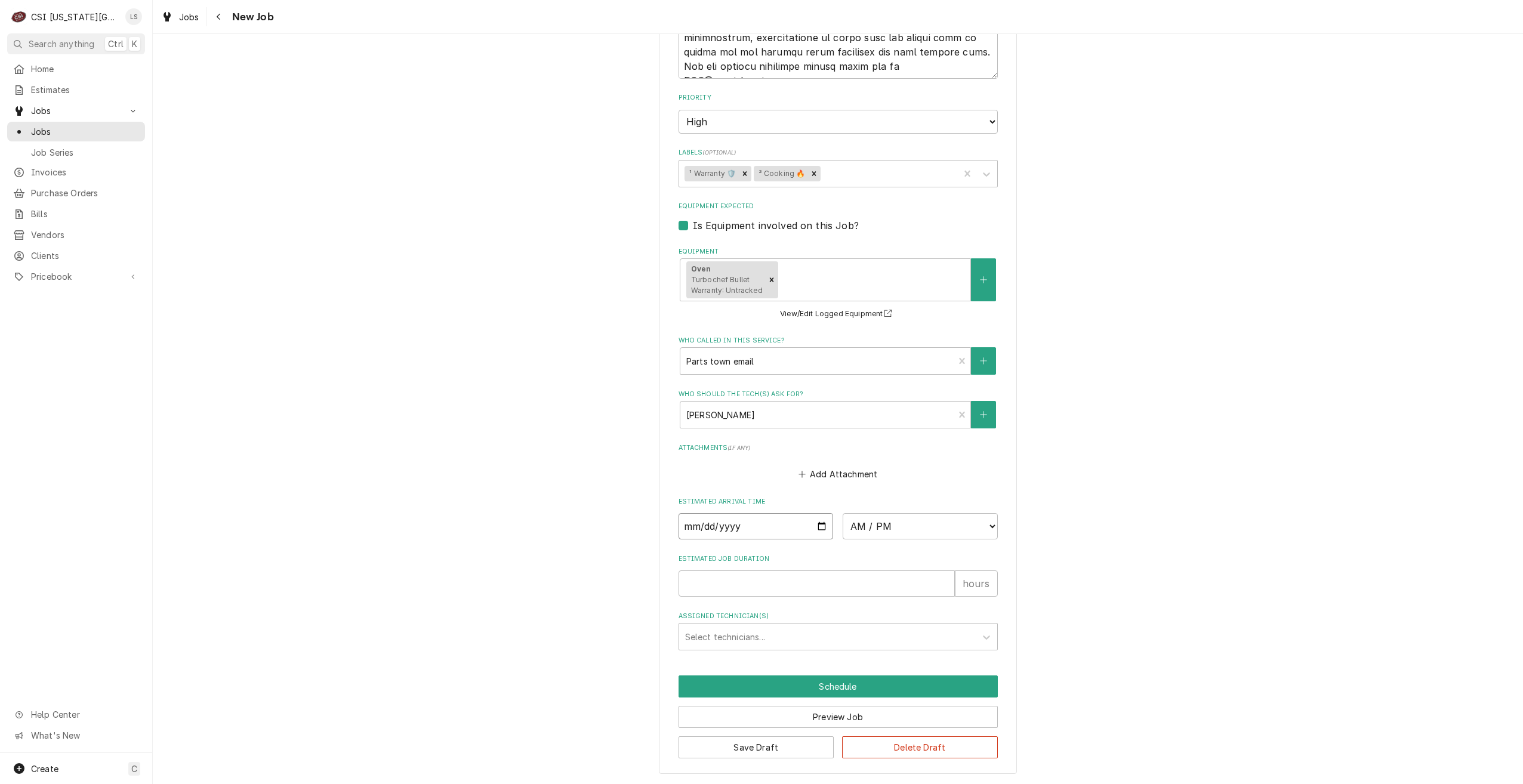
click at [813, 528] on input "Date" at bounding box center [756, 526] width 155 height 27
type textarea "x"
type input "[DATE]"
click at [924, 527] on select "AM / PM 6:00 AM 6:15 AM 6:30 AM 6:45 AM 7:00 AM 7:15 AM 7:30 AM 7:45 AM 8:00 AM…" at bounding box center [921, 526] width 155 height 27
type textarea "x"
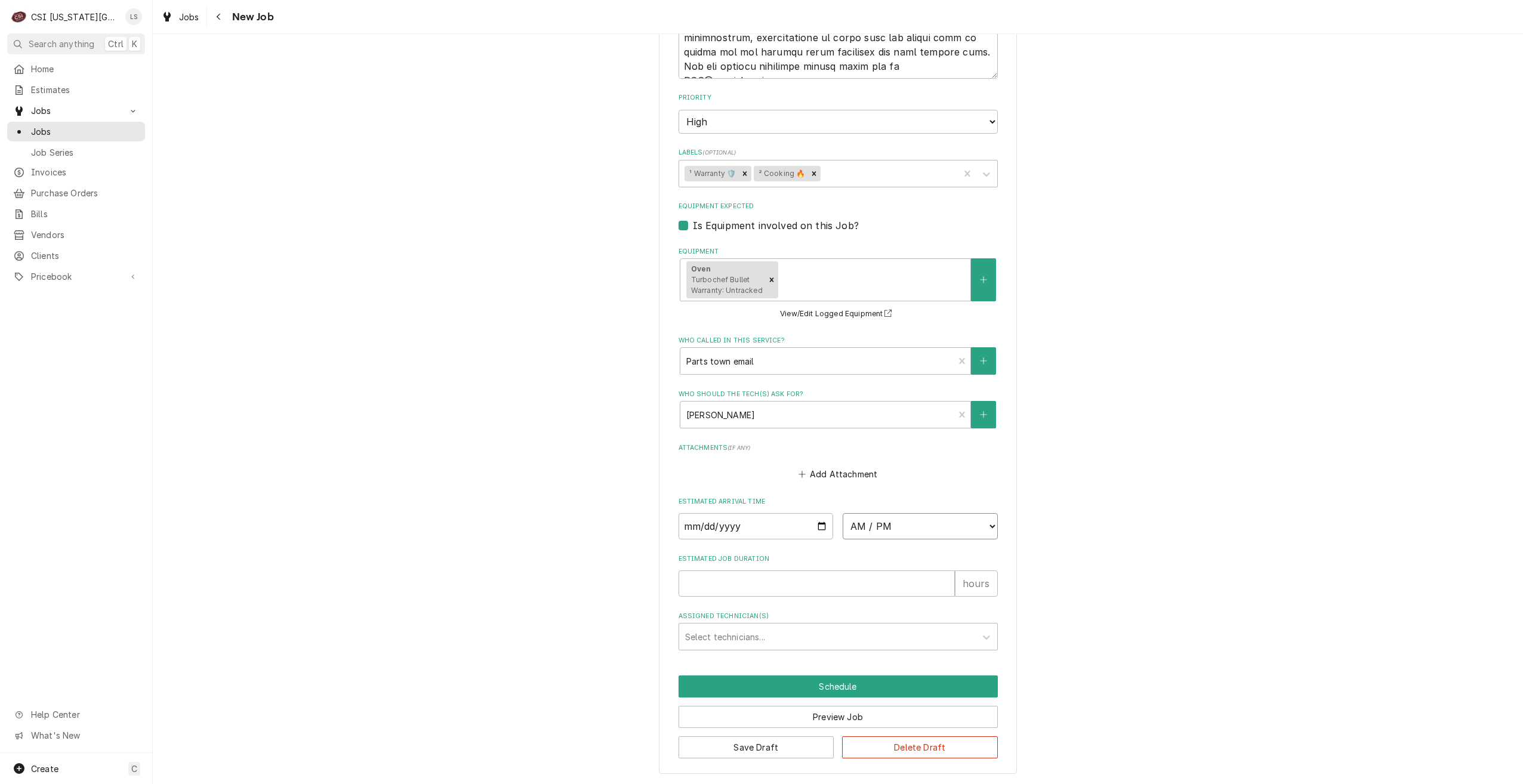
select select "13:00:00"
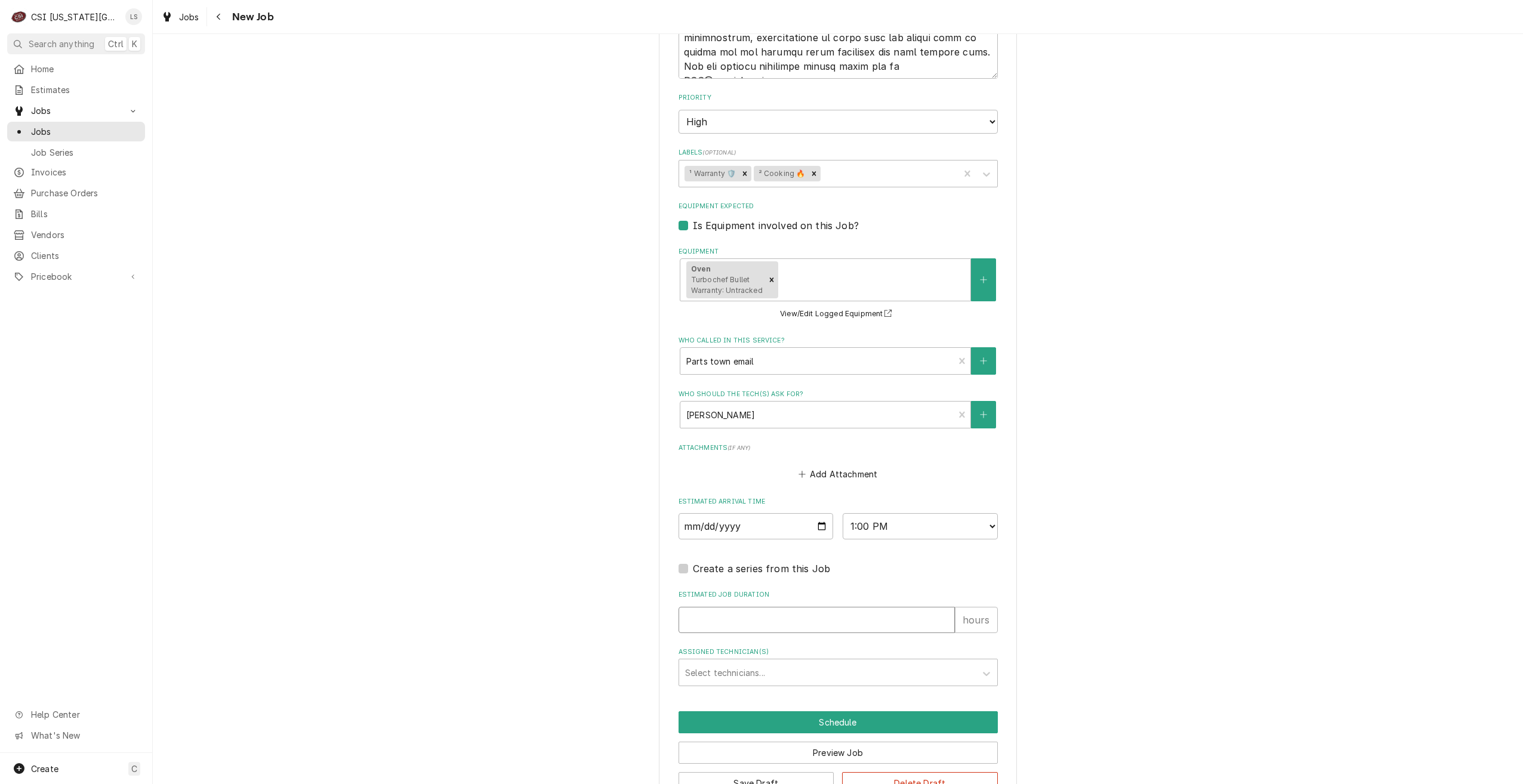
click at [866, 623] on input "Estimated Job Duration" at bounding box center [816, 620] width 276 height 27
type textarea "x"
type input "2"
type textarea "x"
type input "2"
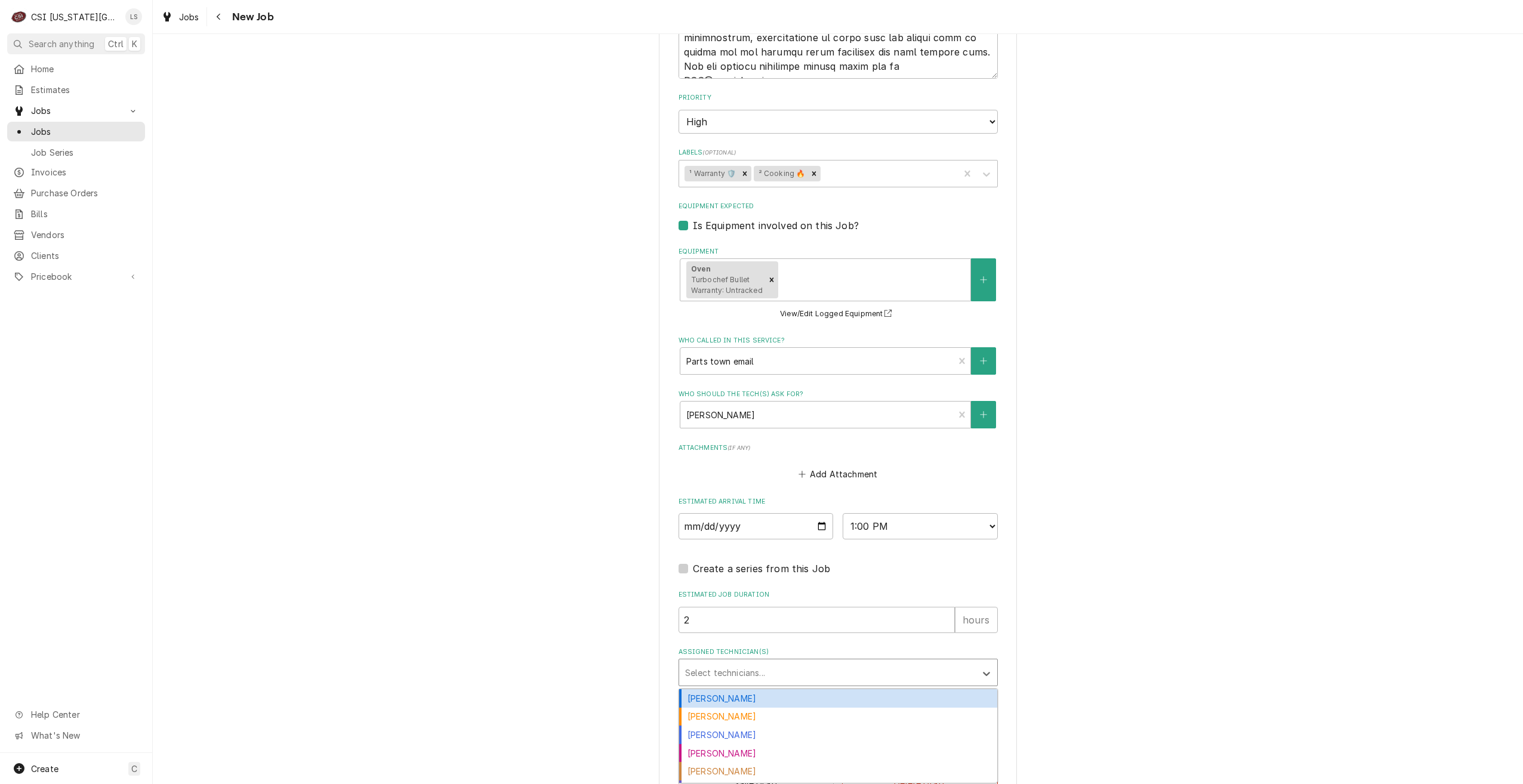
click at [898, 673] on div "Assigned Technician(s)" at bounding box center [828, 673] width 285 height 22
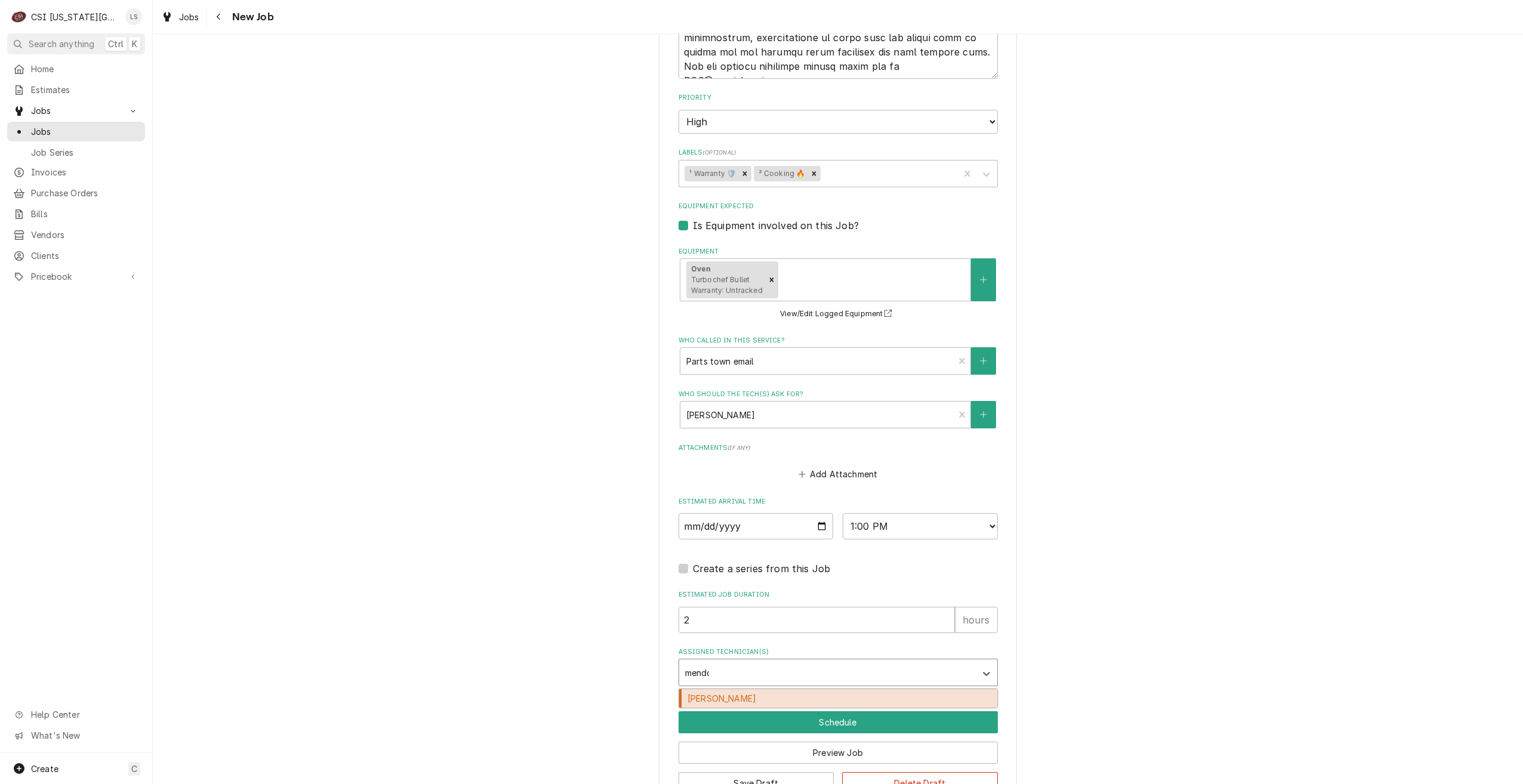
type input "mendon"
click at [886, 696] on div "[PERSON_NAME]" at bounding box center [838, 698] width 318 height 19
type textarea "x"
click at [882, 723] on button "Schedule" at bounding box center [837, 722] width 319 height 22
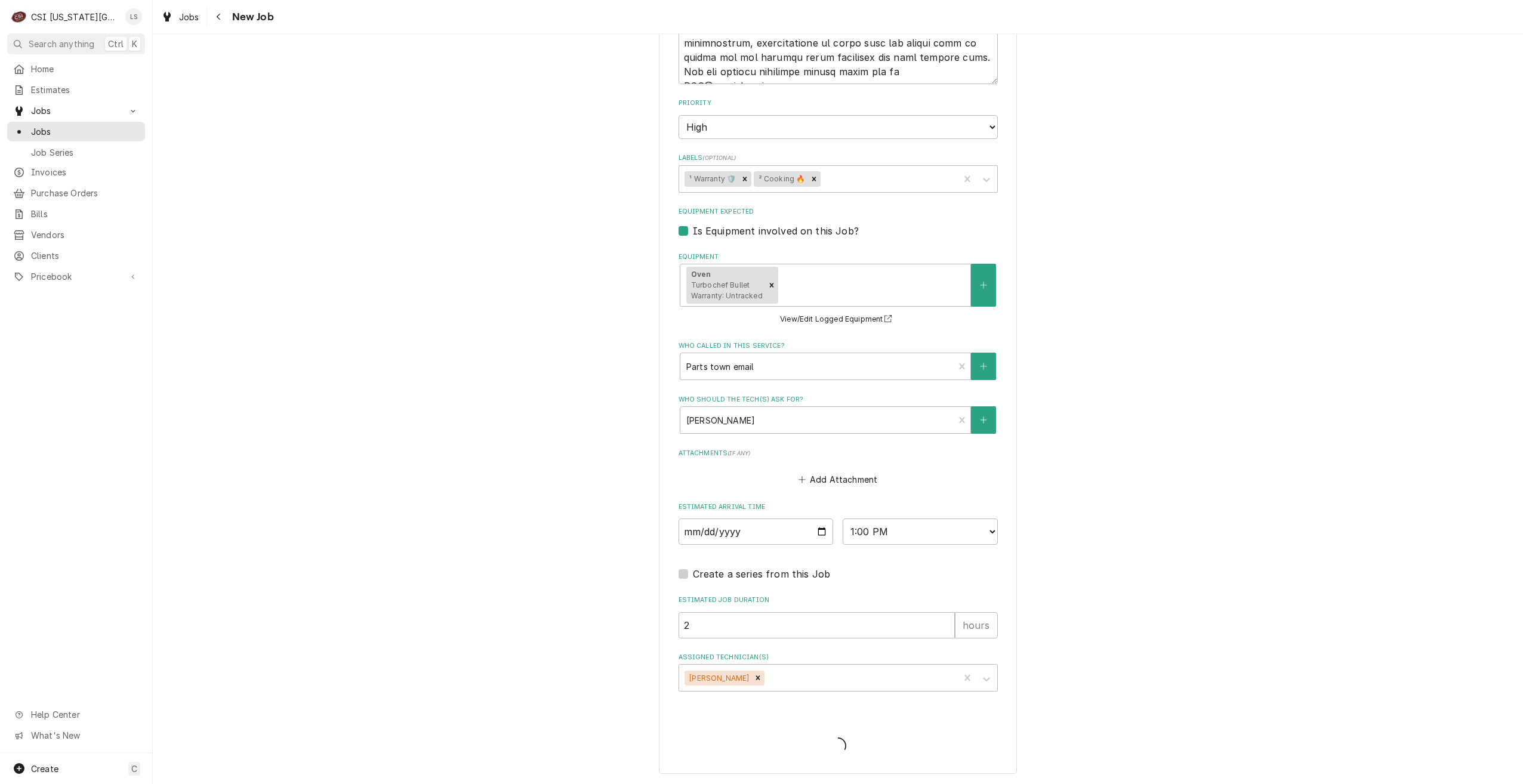
type textarea "x"
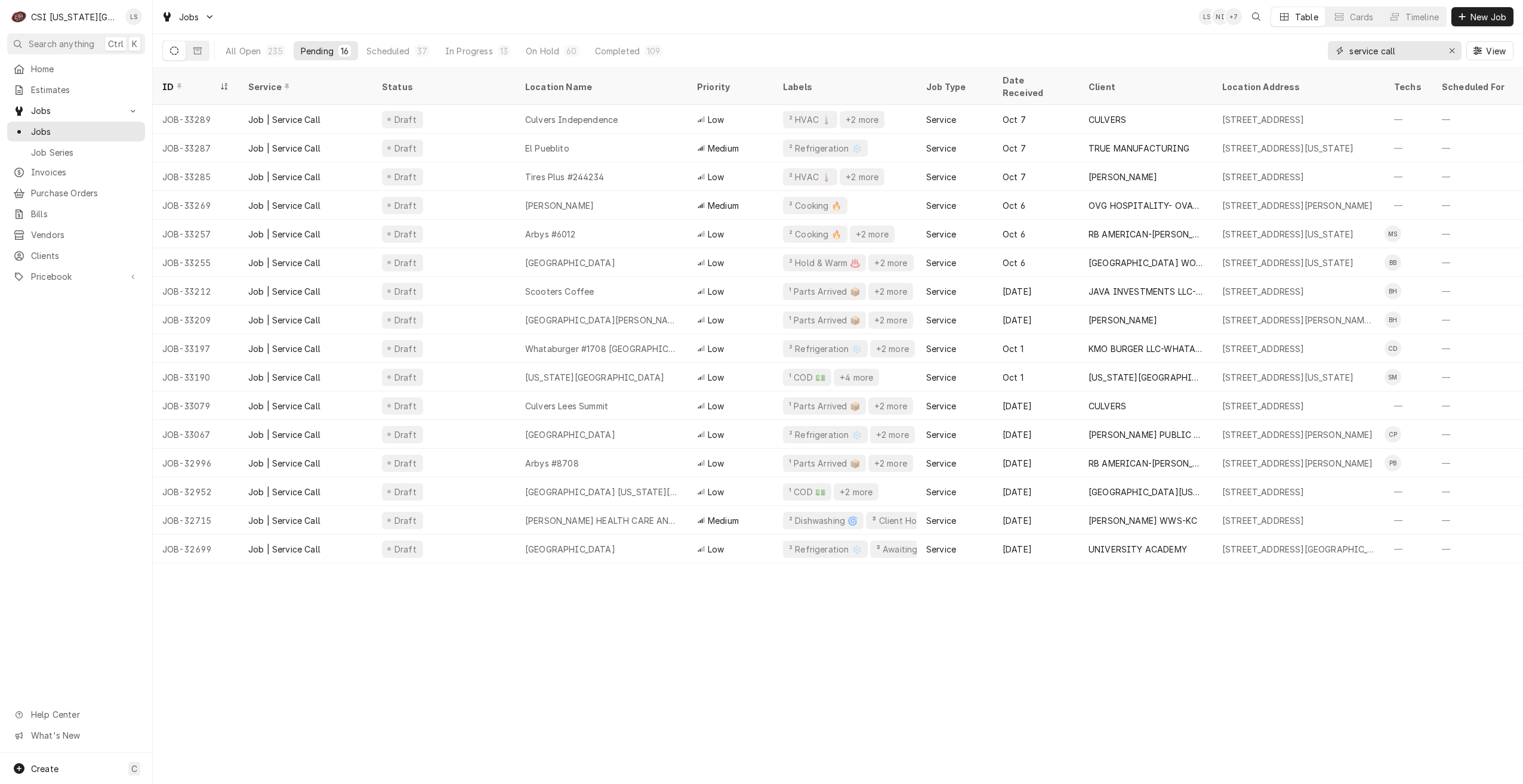
drag, startPoint x: 1425, startPoint y: 55, endPoint x: 1342, endPoint y: 51, distance: 83.1
click at [1342, 51] on div "service call" at bounding box center [1395, 51] width 134 height 19
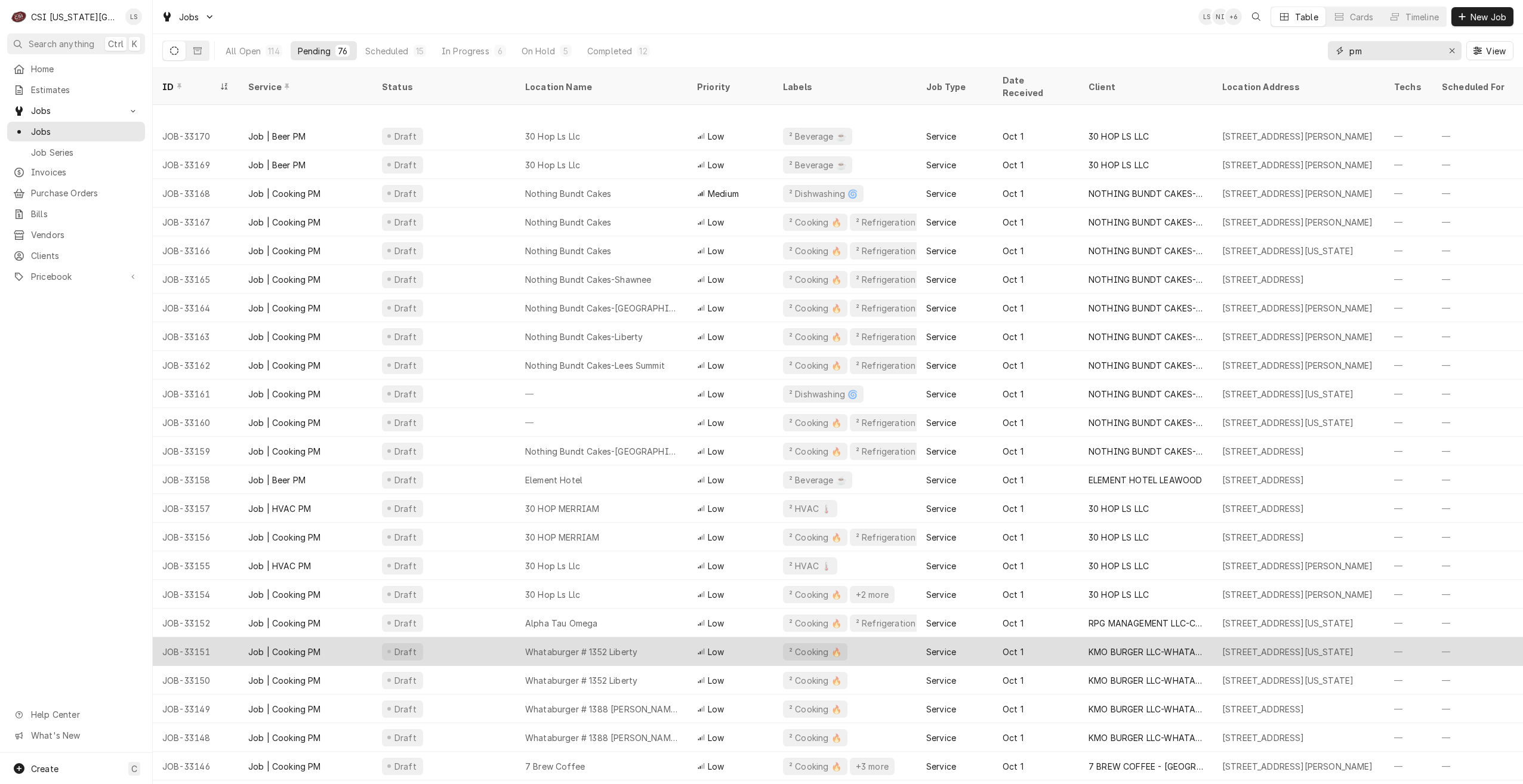
scroll to position [358, 0]
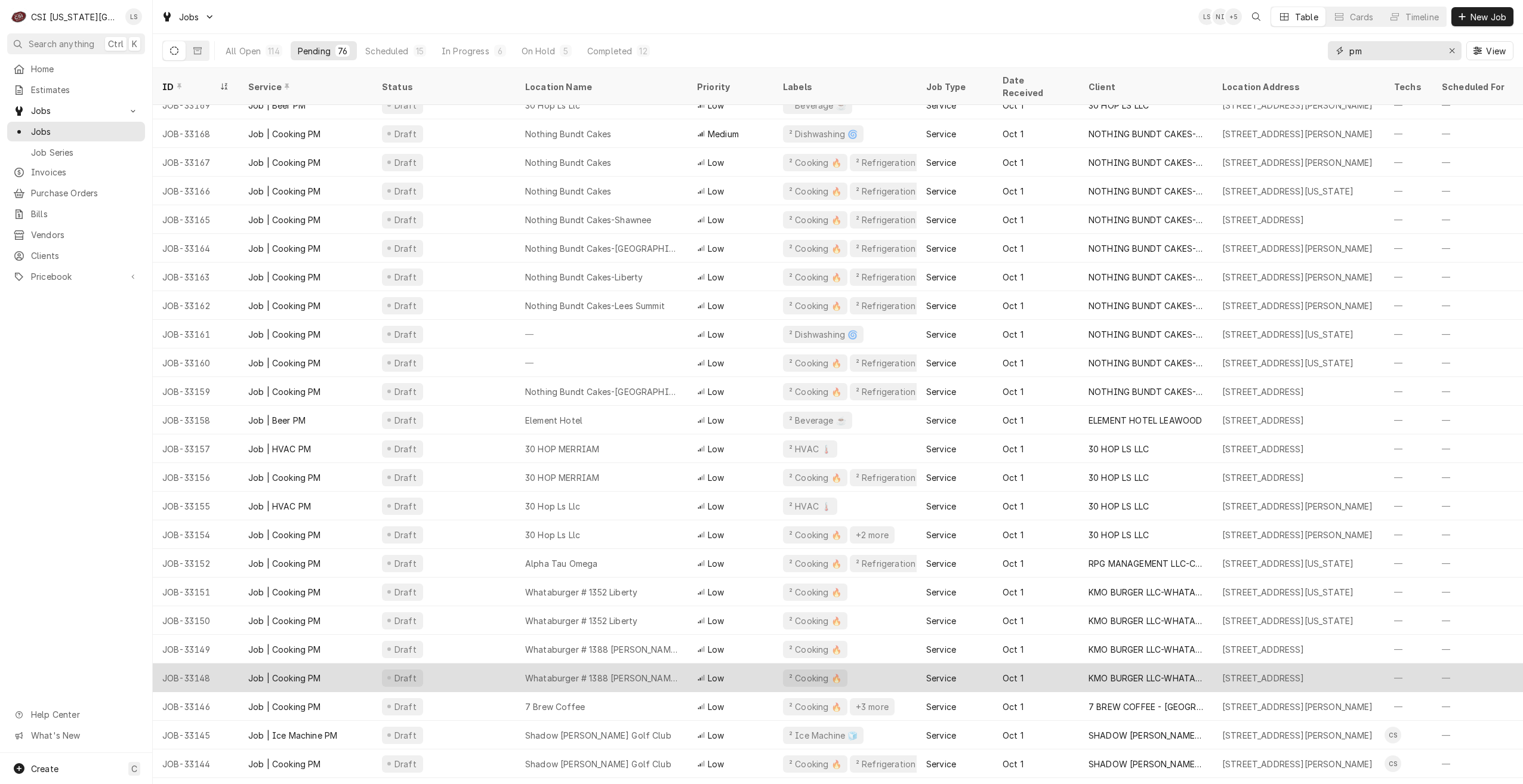
type input "pm"
click at [673, 664] on div "Whataburger # 1388 [PERSON_NAME]" at bounding box center [602, 677] width 172 height 28
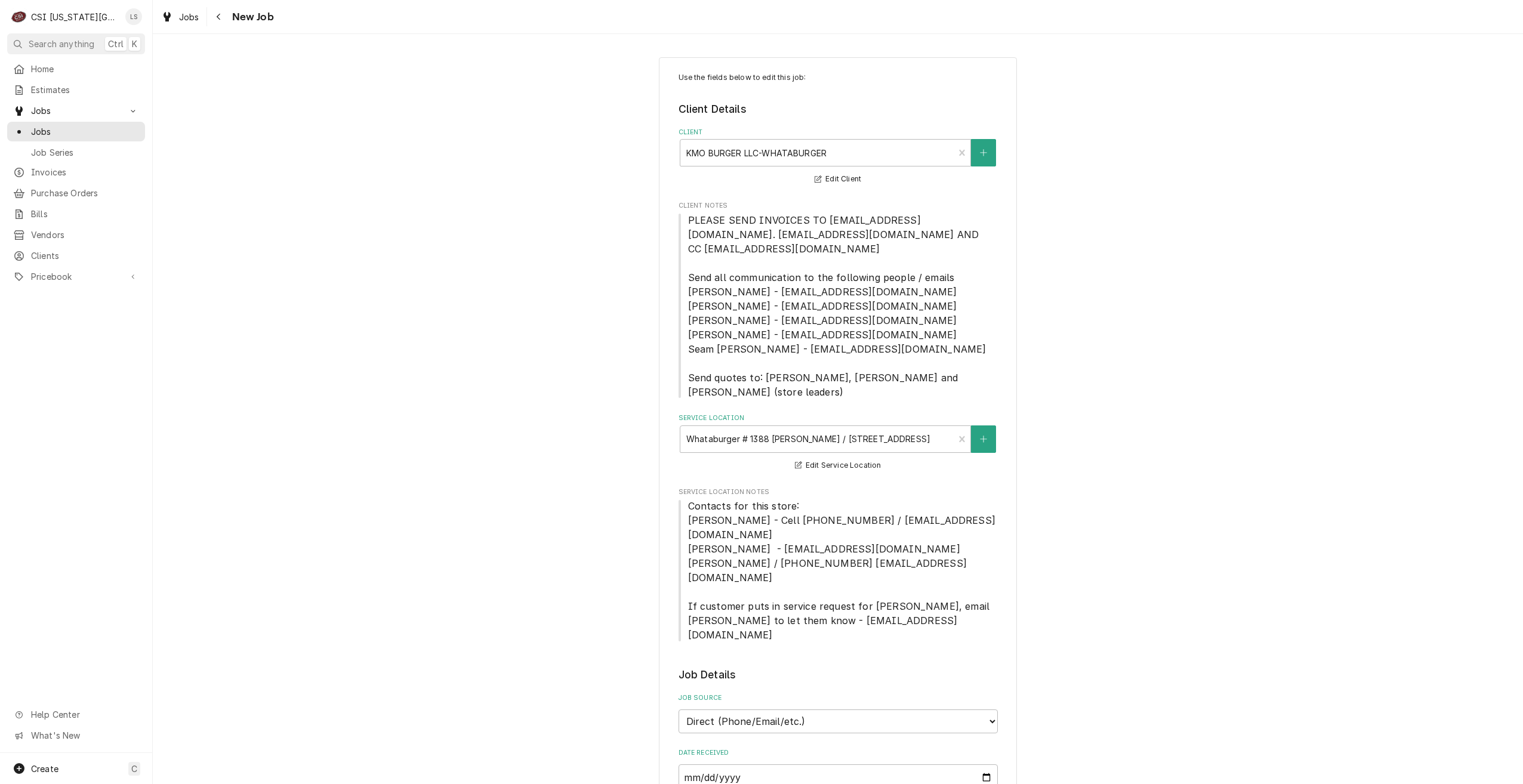
type textarea "x"
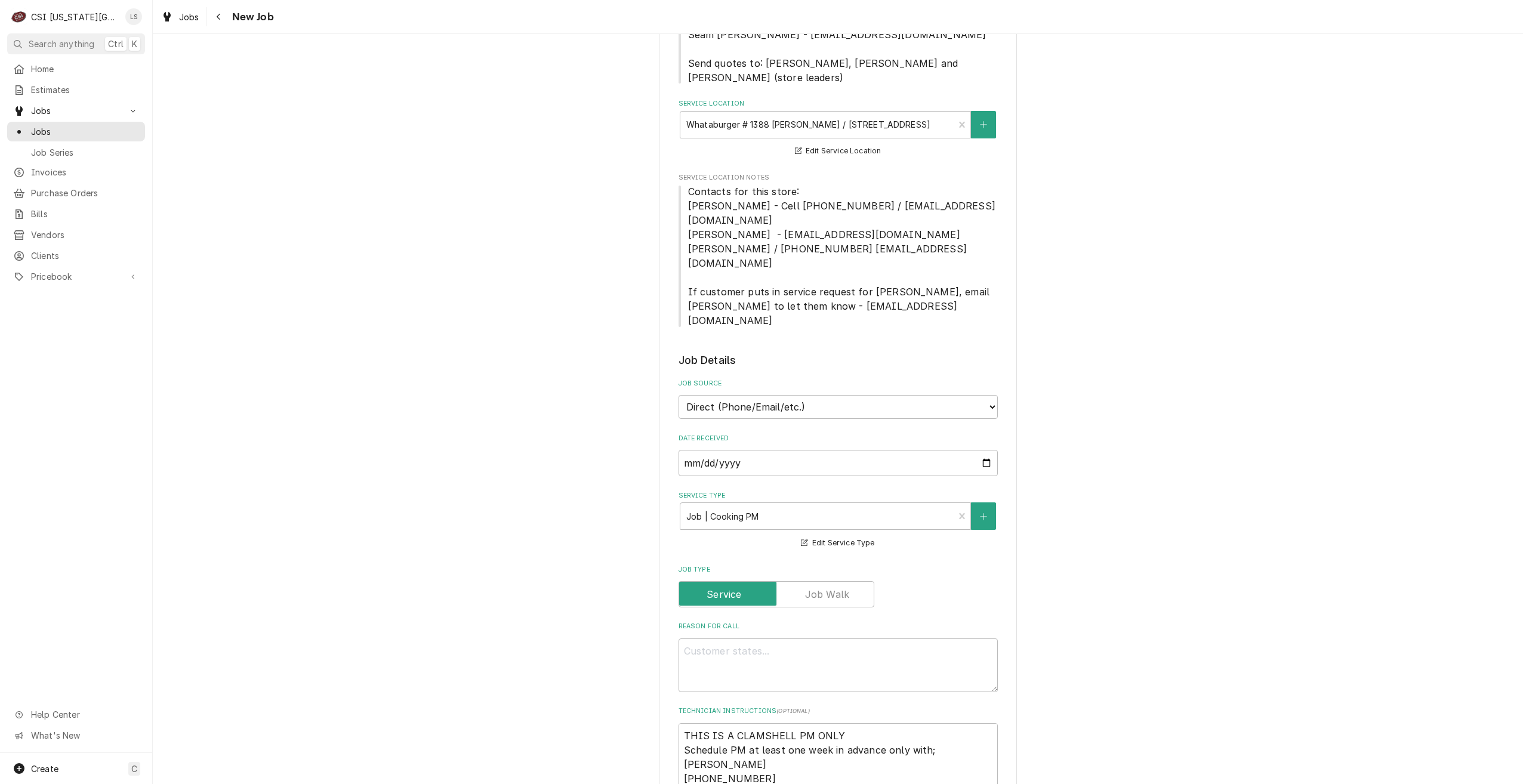
scroll to position [417, 0]
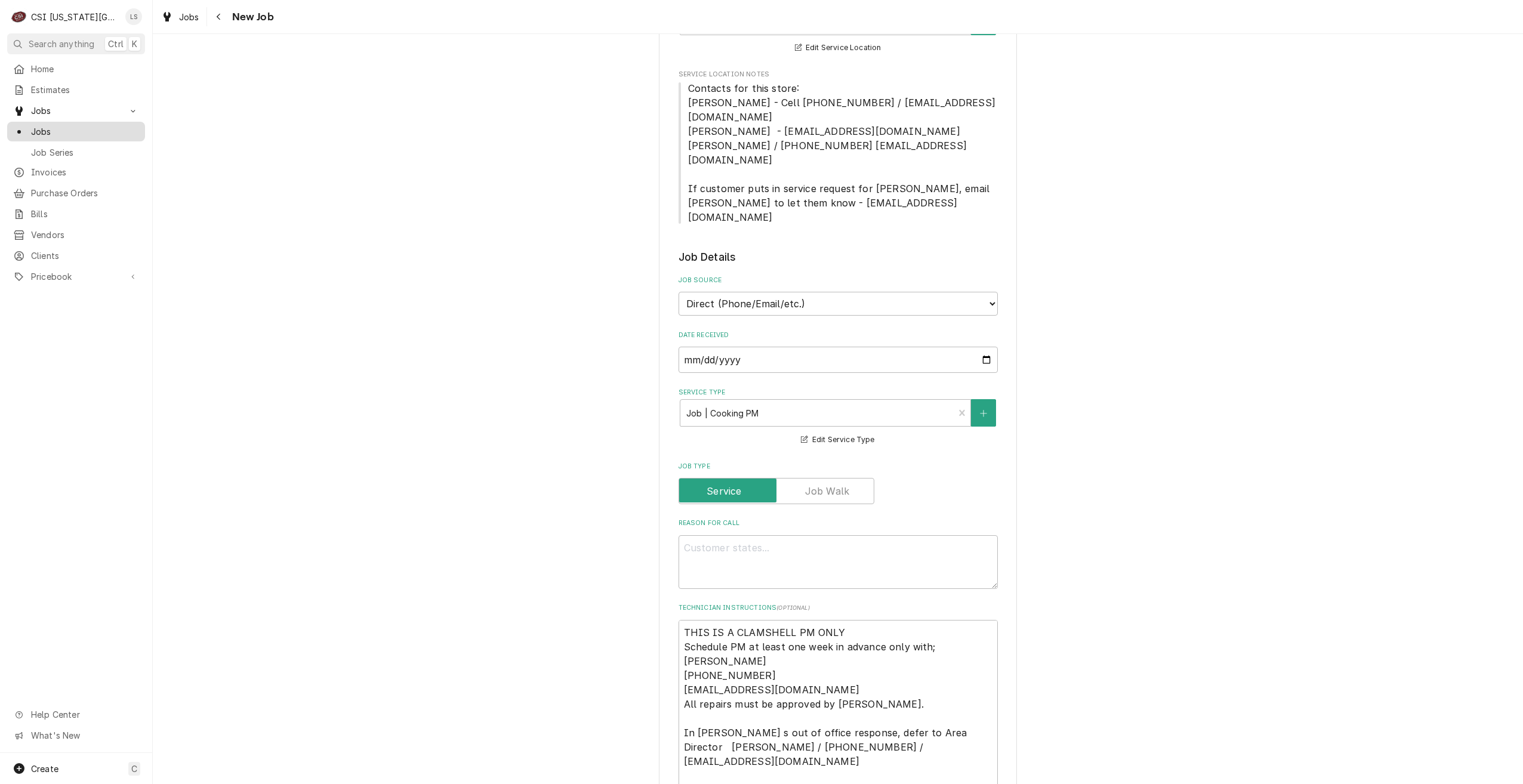
click at [108, 129] on span "Jobs" at bounding box center [85, 132] width 108 height 13
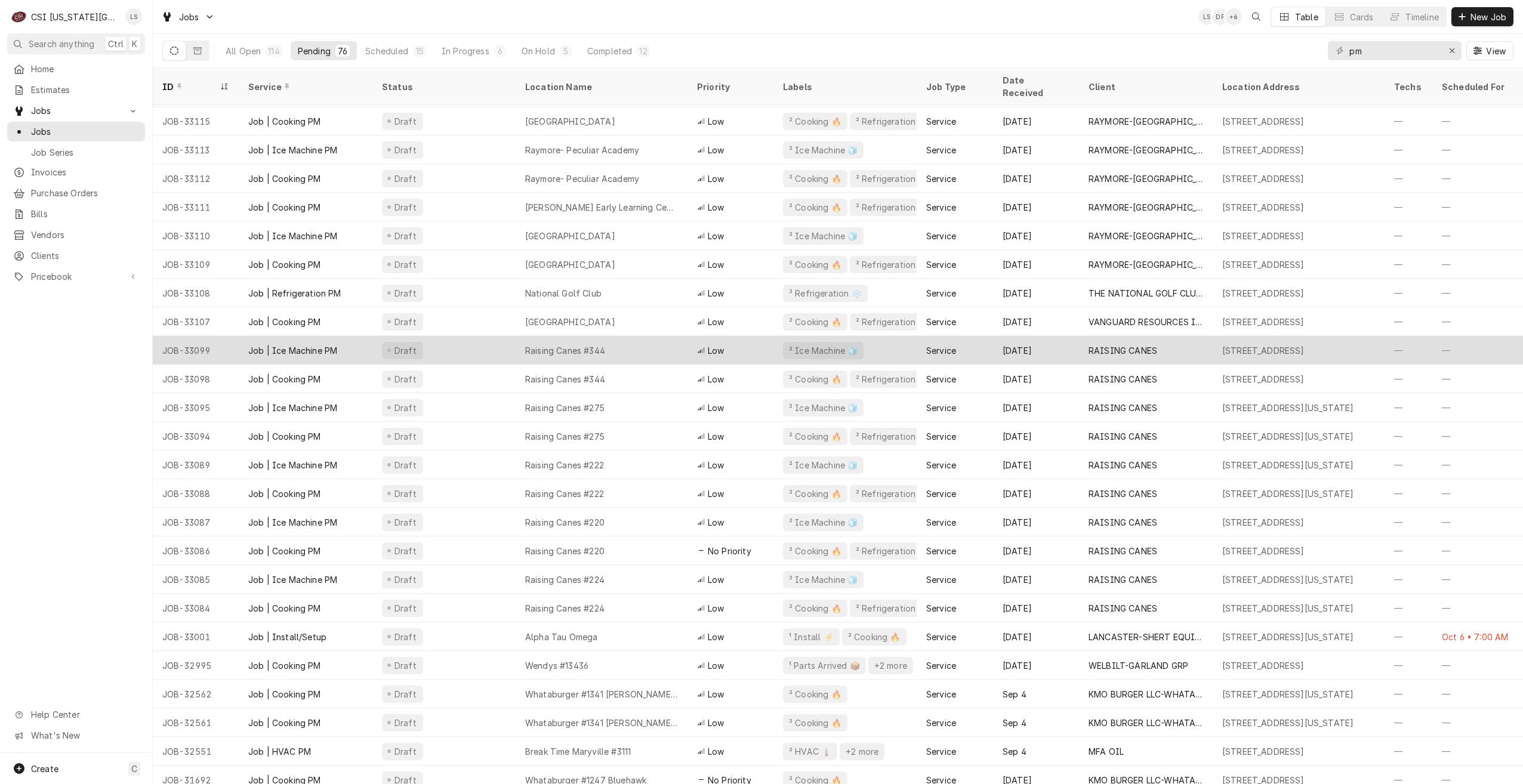
scroll to position [1464, 0]
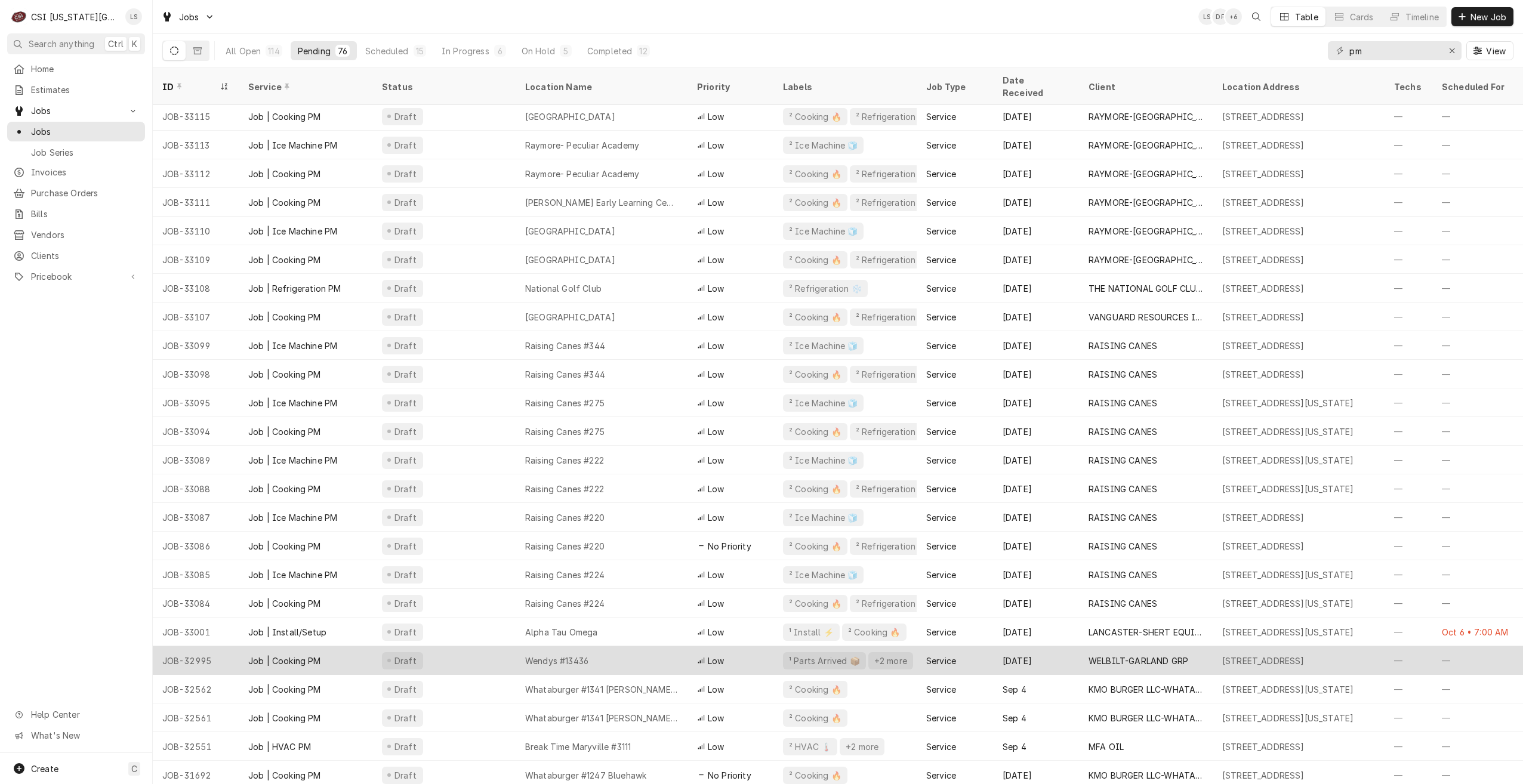
click at [498, 655] on div "Draft" at bounding box center [443, 660] width 143 height 28
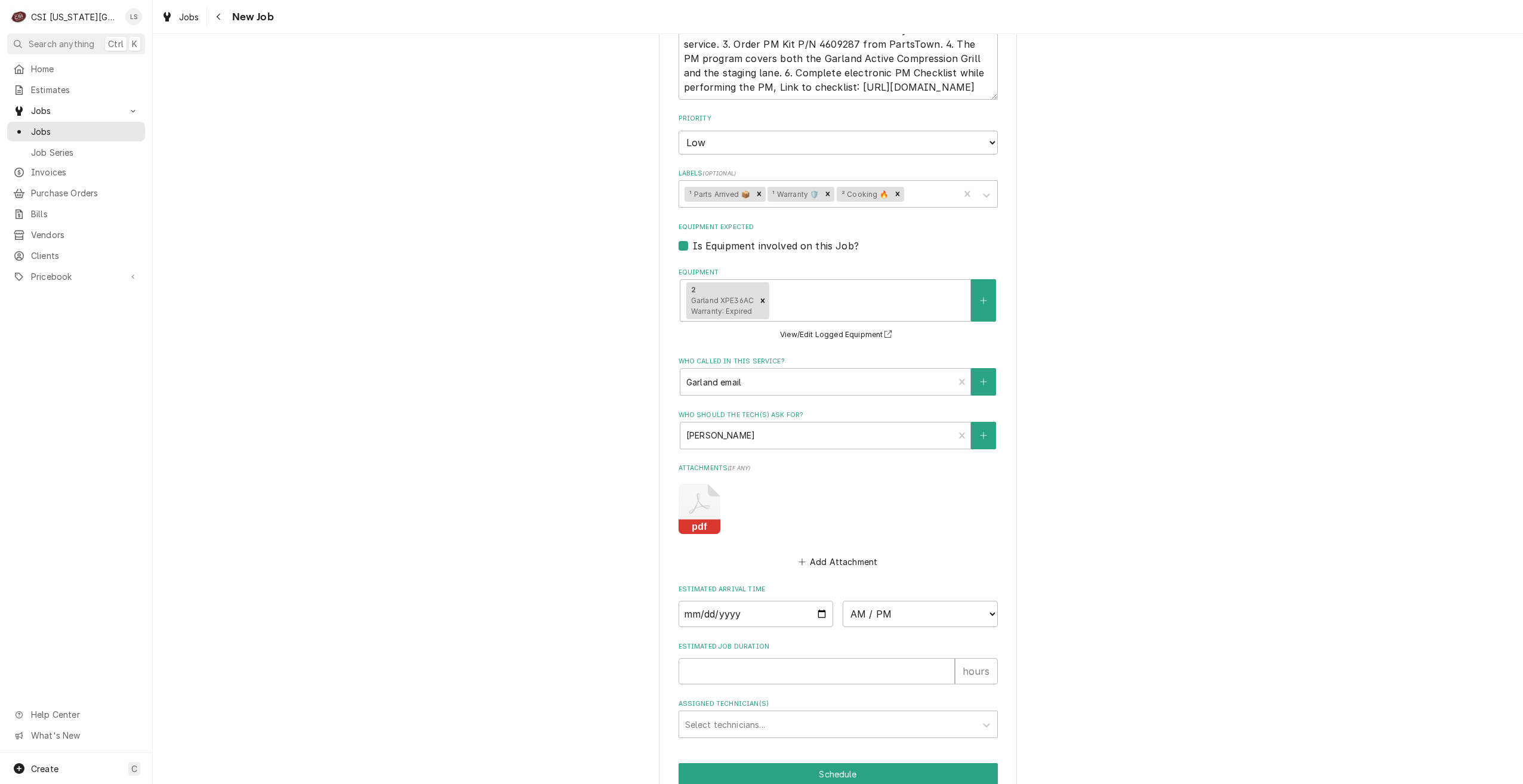
scroll to position [1881, 0]
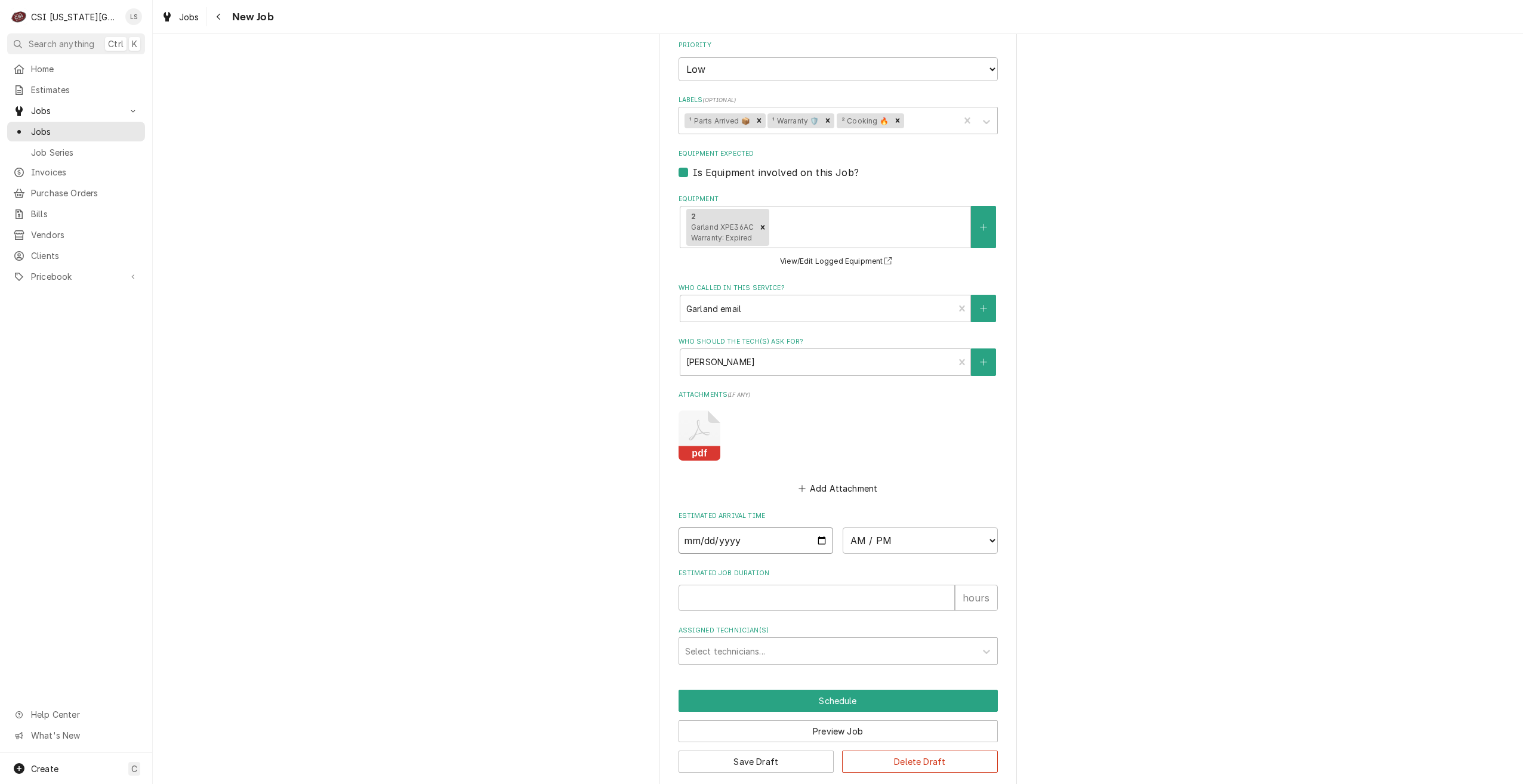
click at [816, 527] on input "Date" at bounding box center [756, 540] width 155 height 27
type textarea "x"
type input "2025-10-09"
click at [887, 527] on select "AM / PM 6:00 AM 6:15 AM 6:30 AM 6:45 AM 7:00 AM 7:15 AM 7:30 AM 7:45 AM 8:00 AM…" at bounding box center [921, 540] width 155 height 27
type textarea "x"
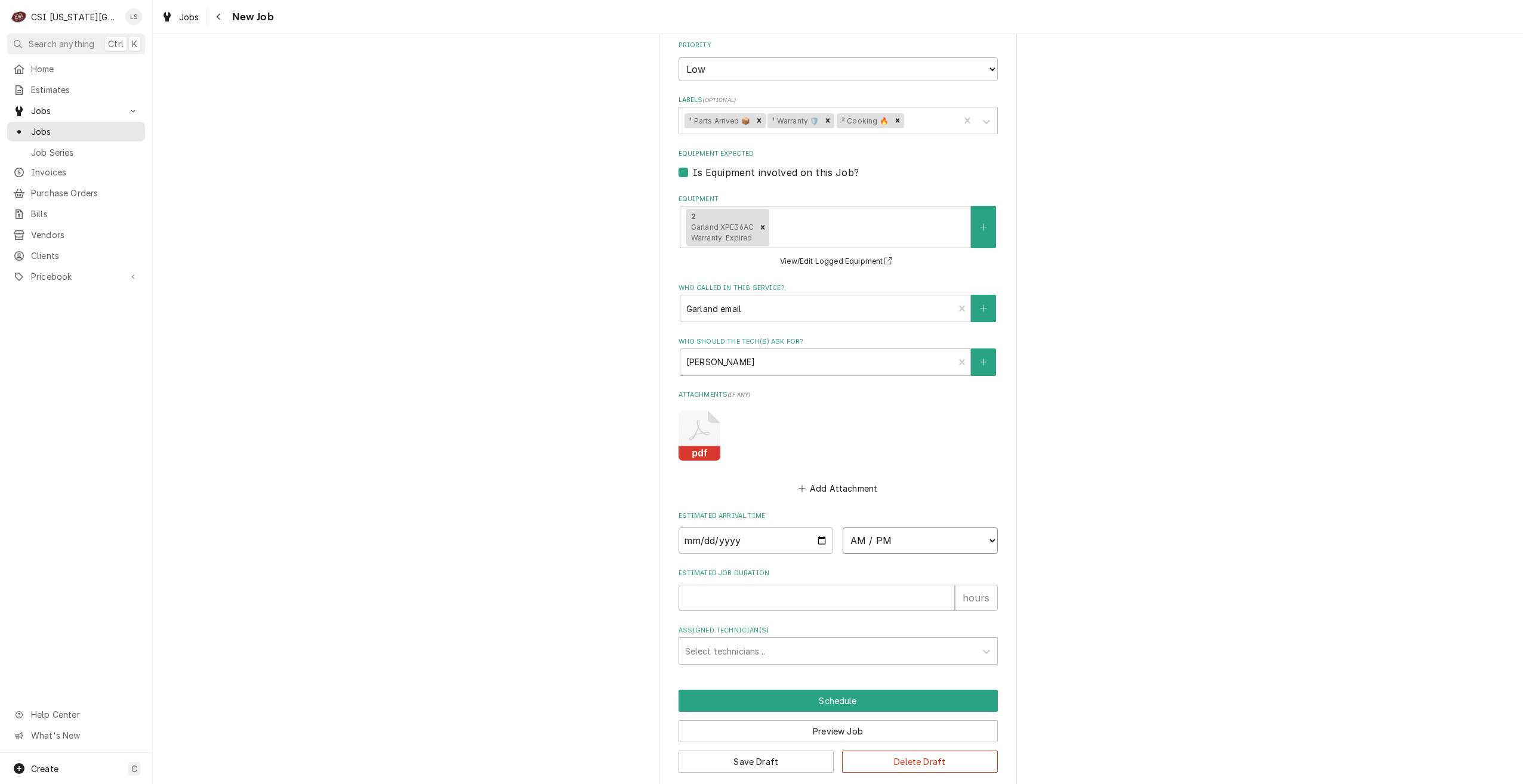
select select "07:00:00"
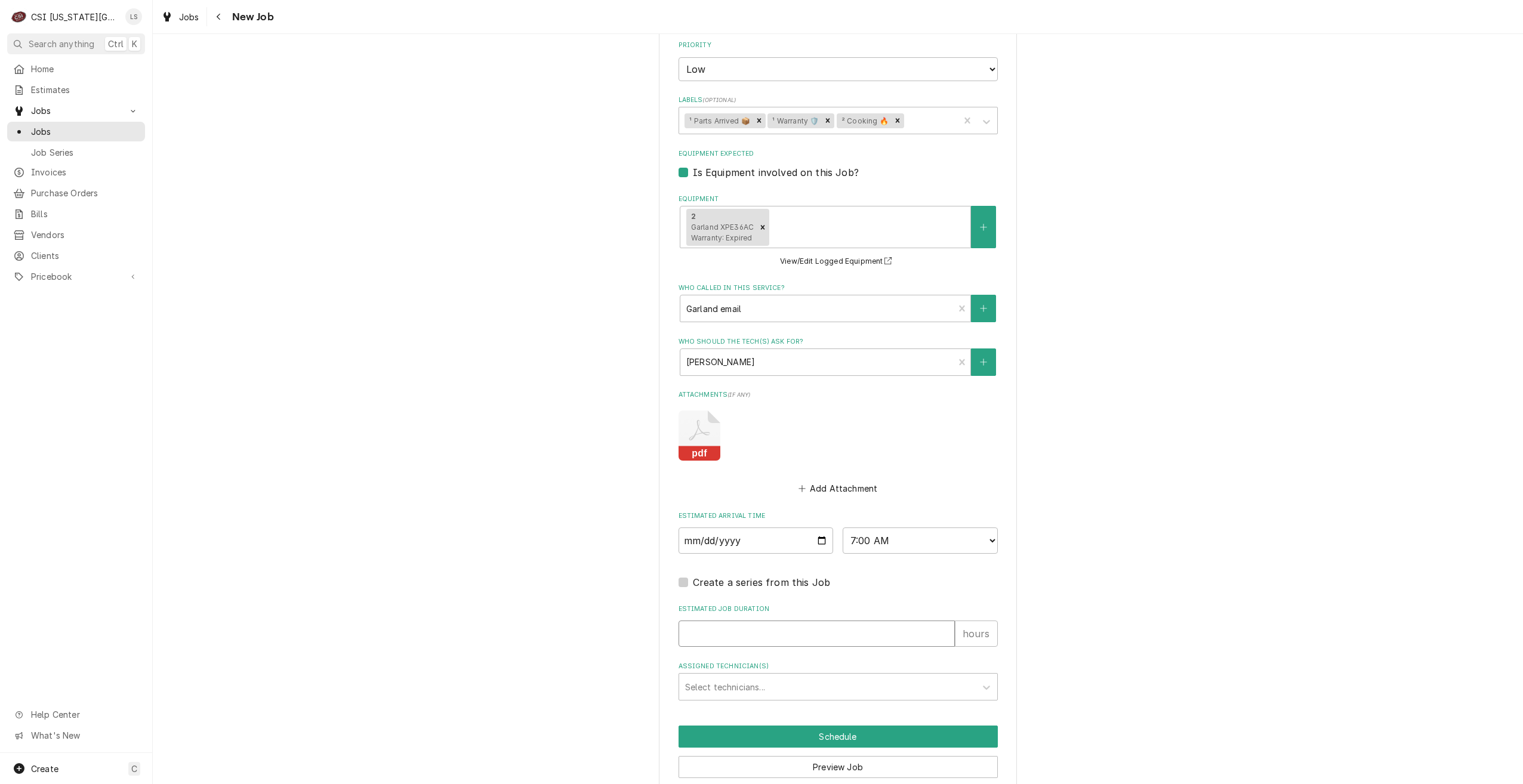
click at [875, 621] on input "Estimated Job Duration" at bounding box center [816, 634] width 276 height 27
type textarea "x"
type input "2"
type textarea "x"
type input "2"
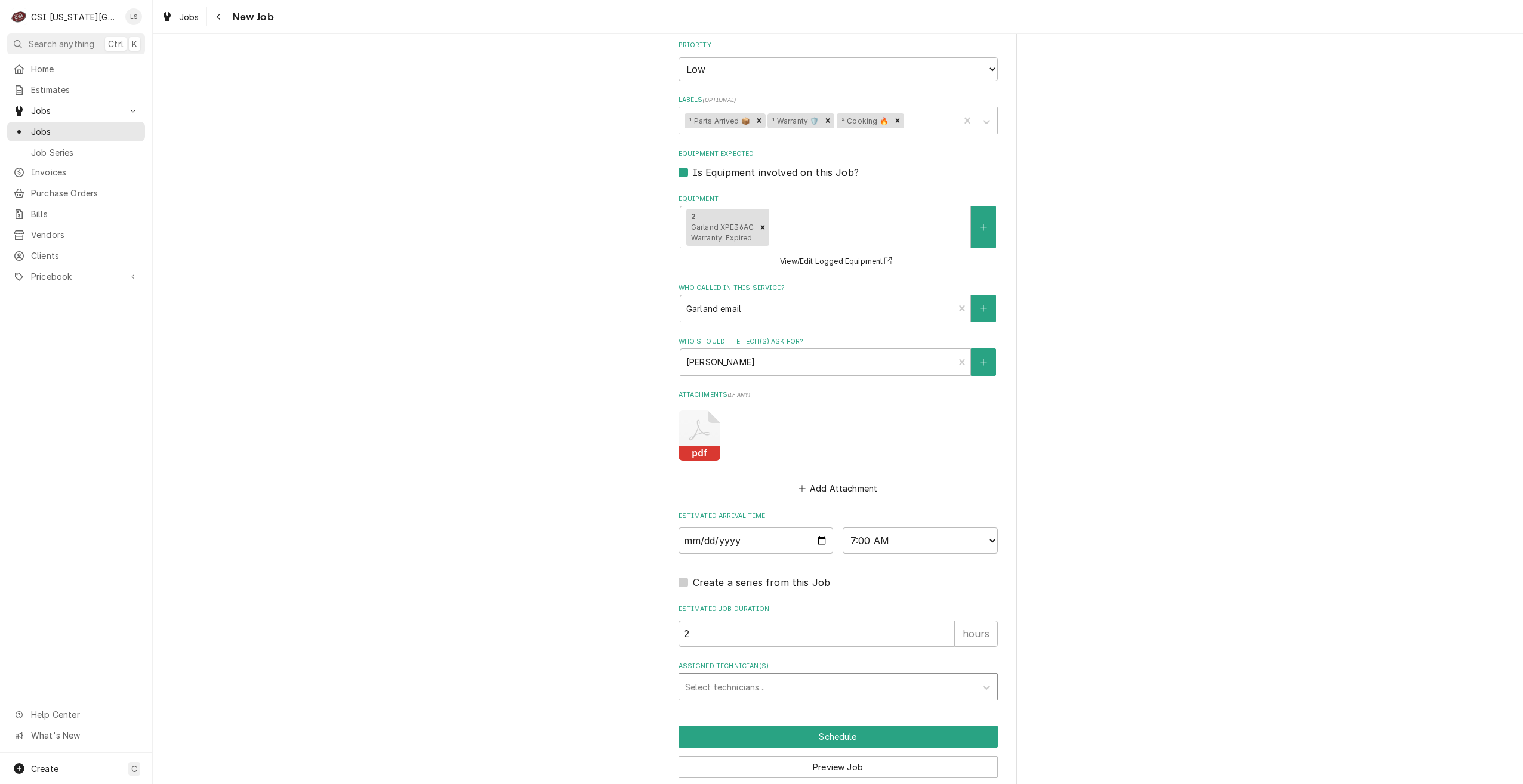
click at [887, 676] on div "Assigned Technician(s)" at bounding box center [828, 686] width 285 height 22
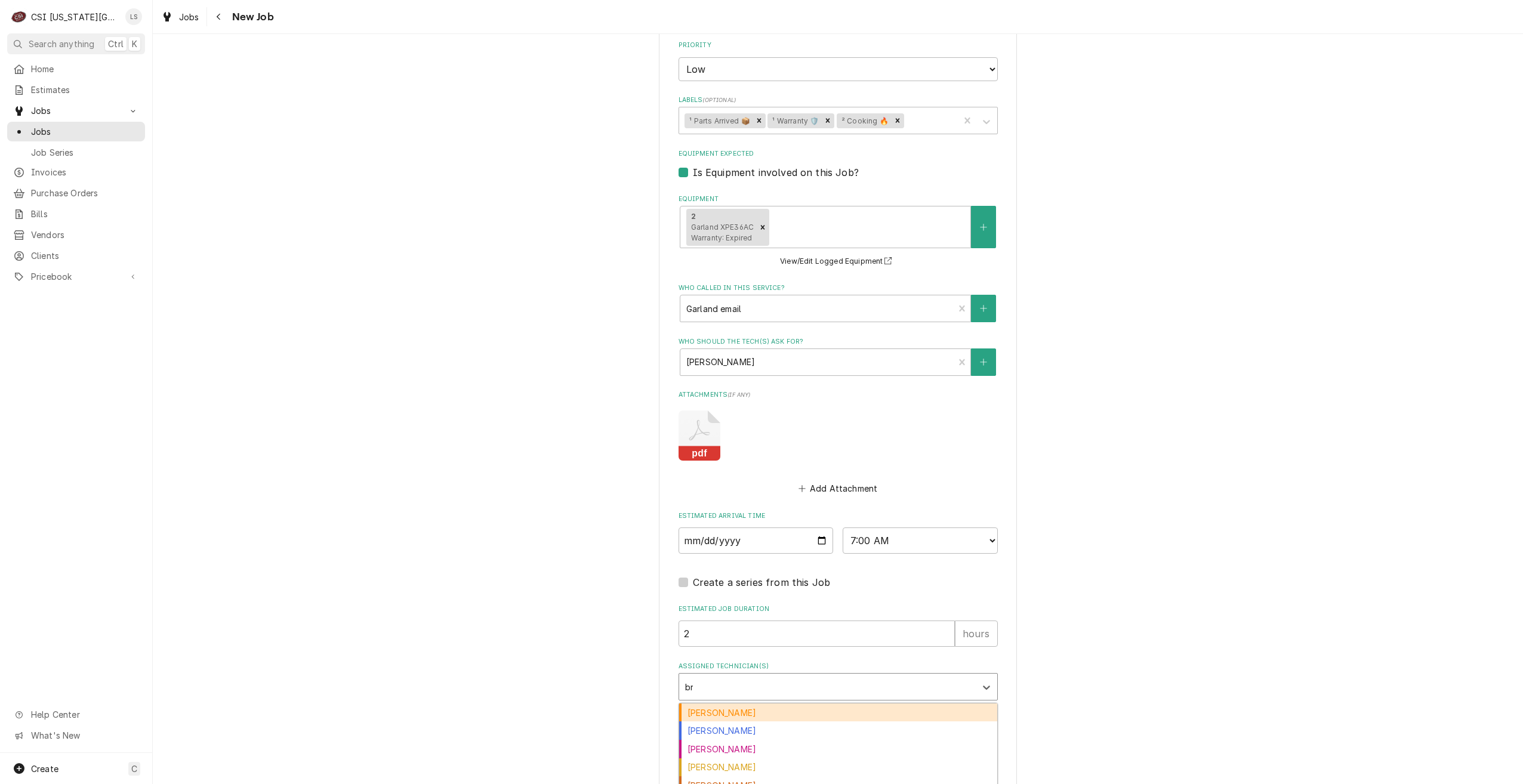
type input "bre"
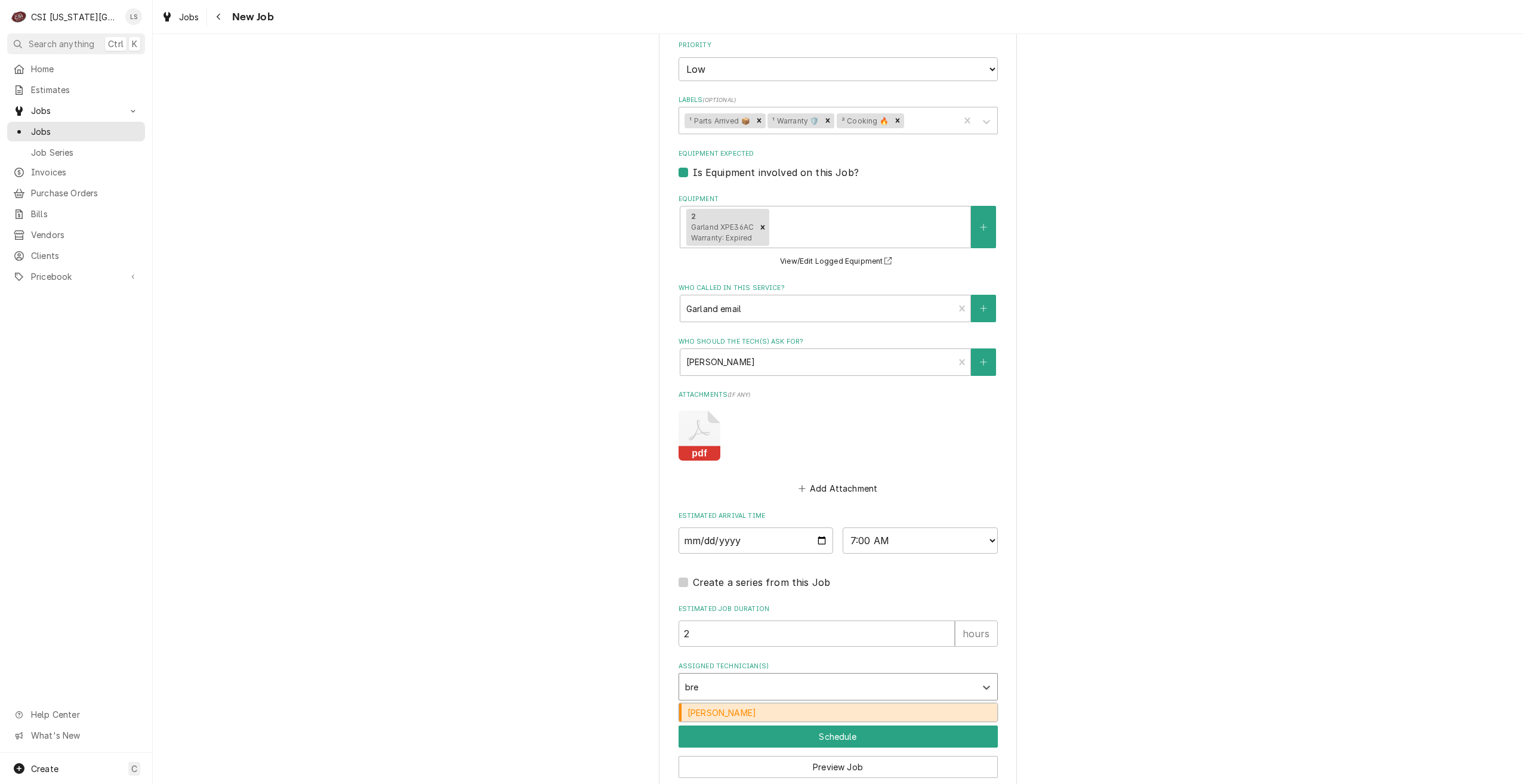
click at [870, 703] on div "Brian Breazier" at bounding box center [838, 712] width 318 height 19
type textarea "x"
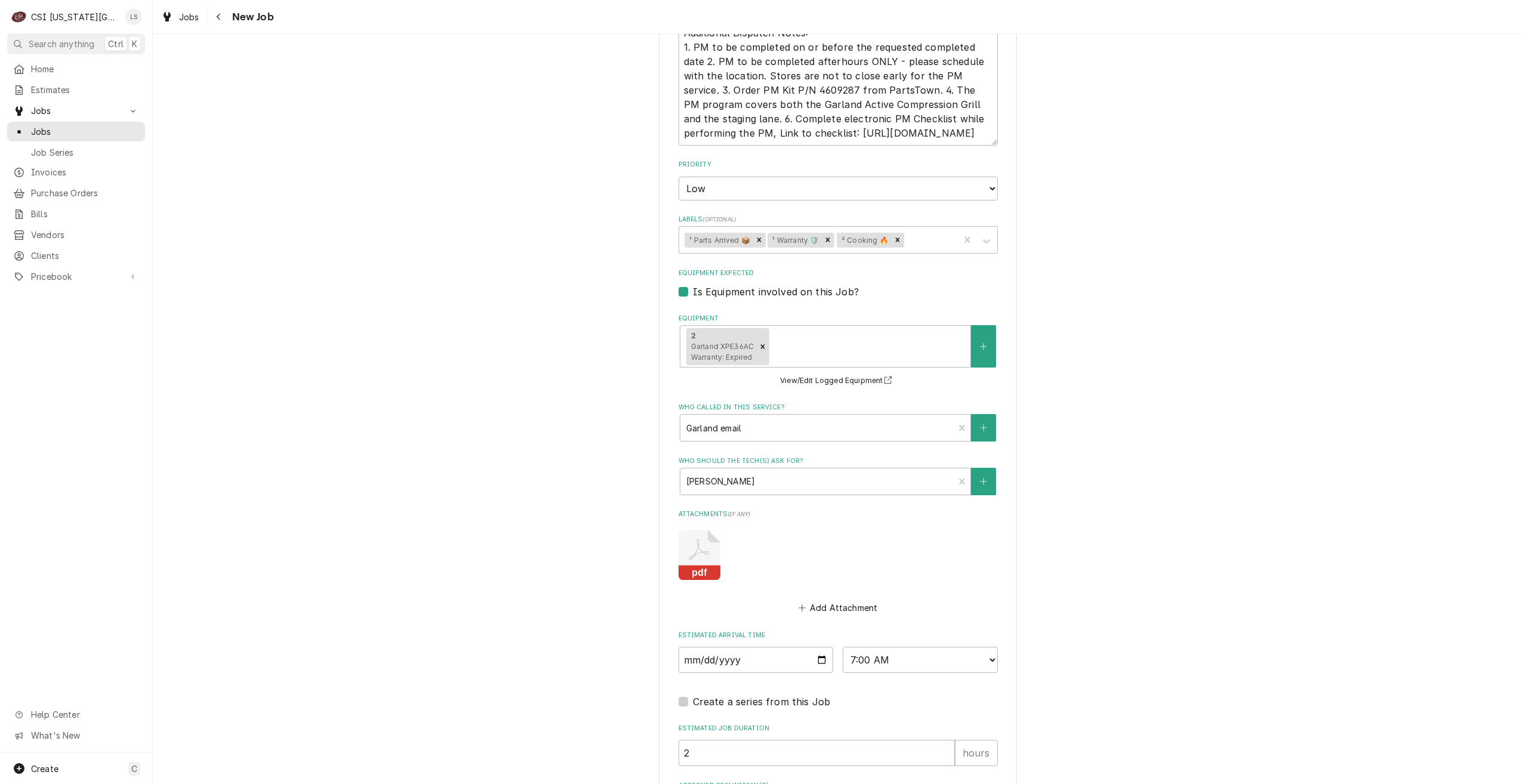
scroll to position [1918, 0]
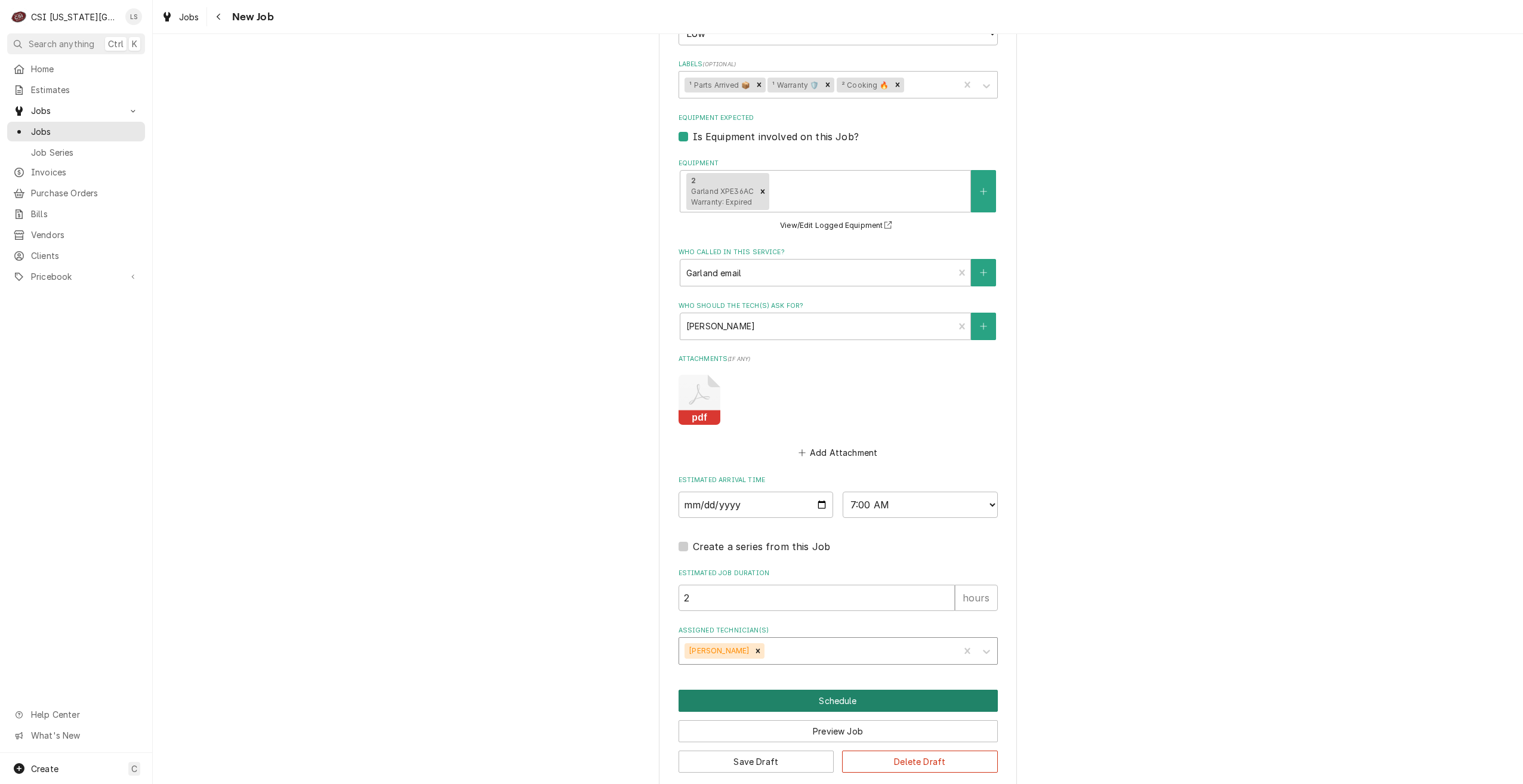
click at [836, 690] on button "Schedule" at bounding box center [837, 700] width 319 height 22
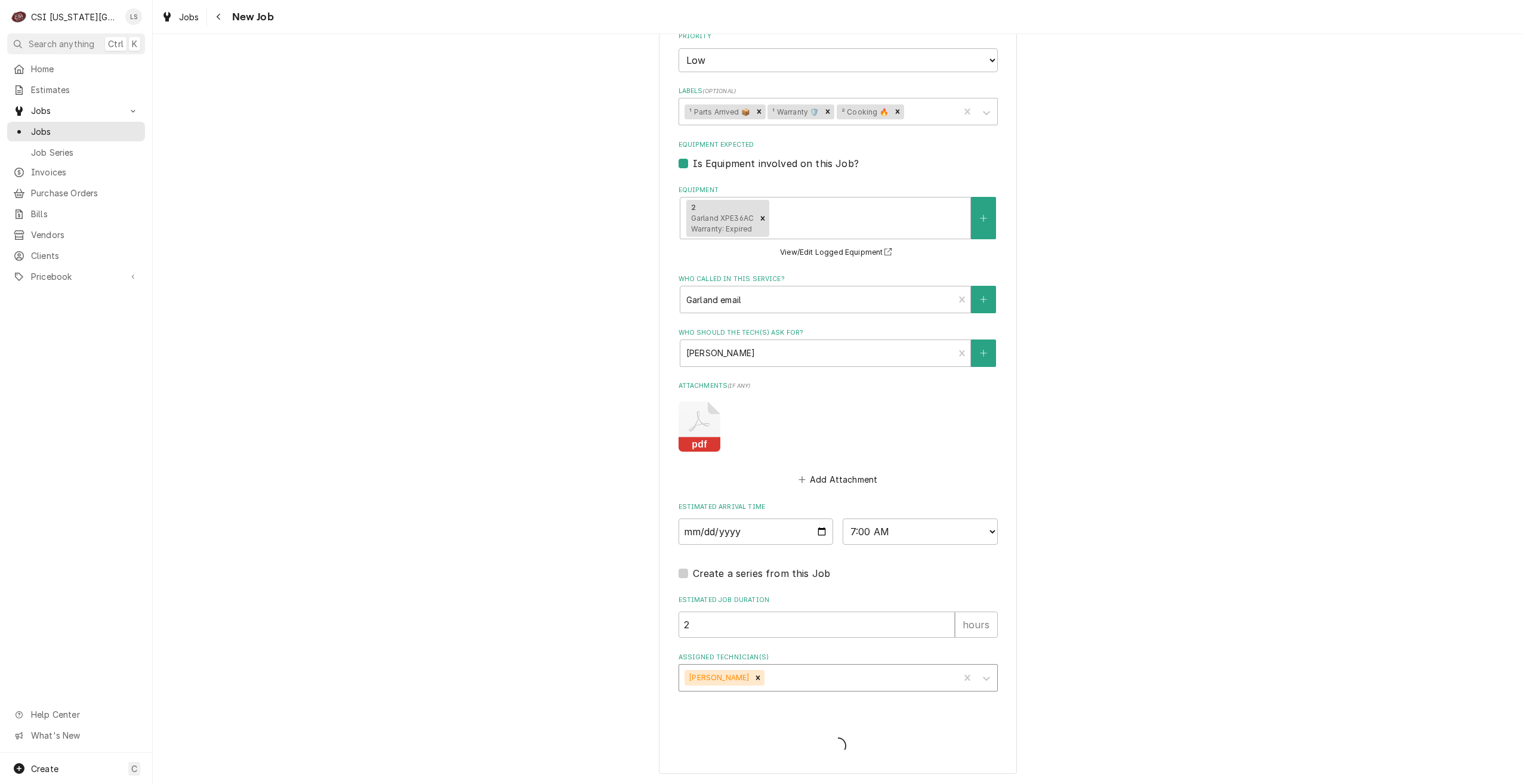
scroll to position [1876, 0]
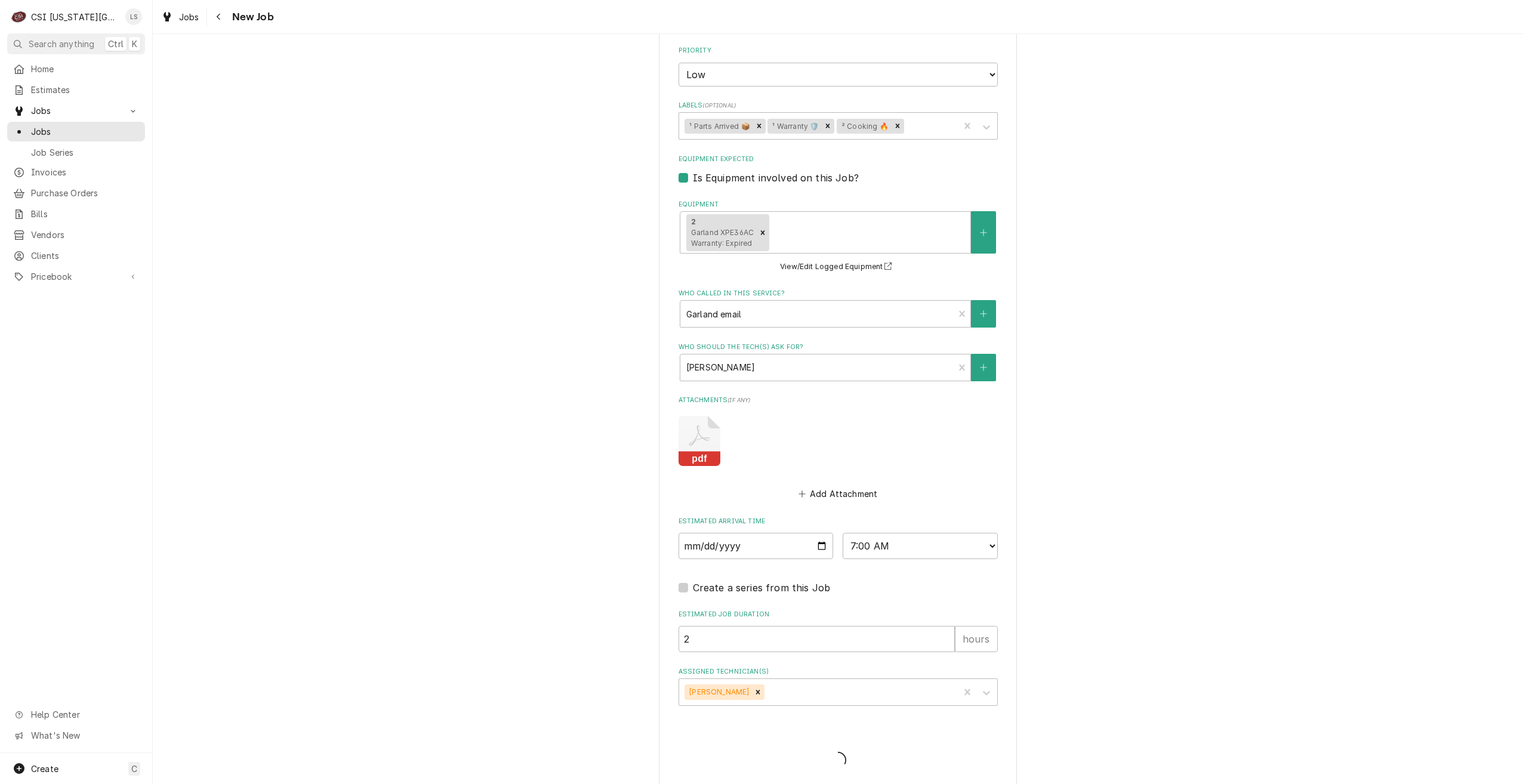
type textarea "x"
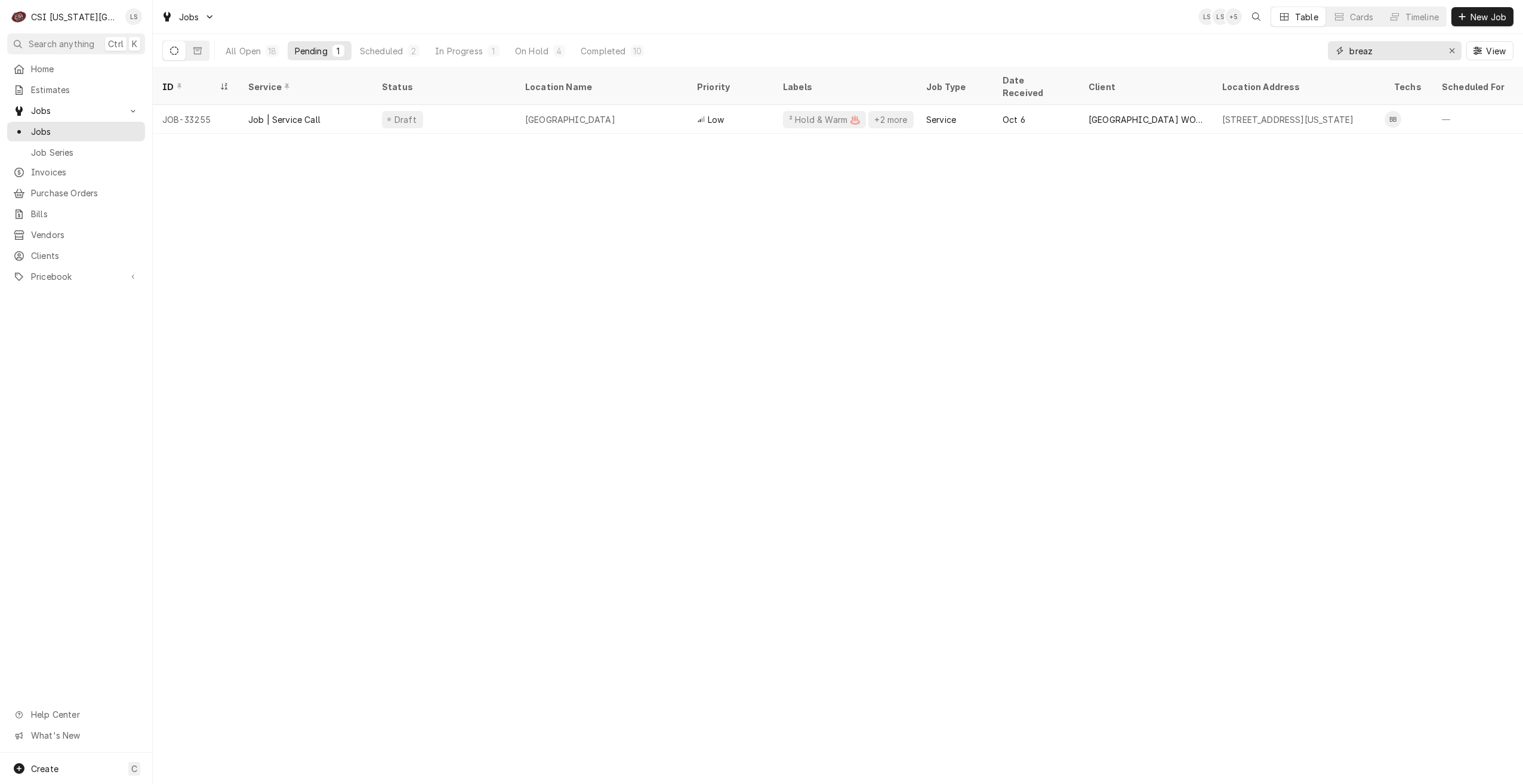
click at [1382, 50] on input "breaz" at bounding box center [1394, 51] width 90 height 19
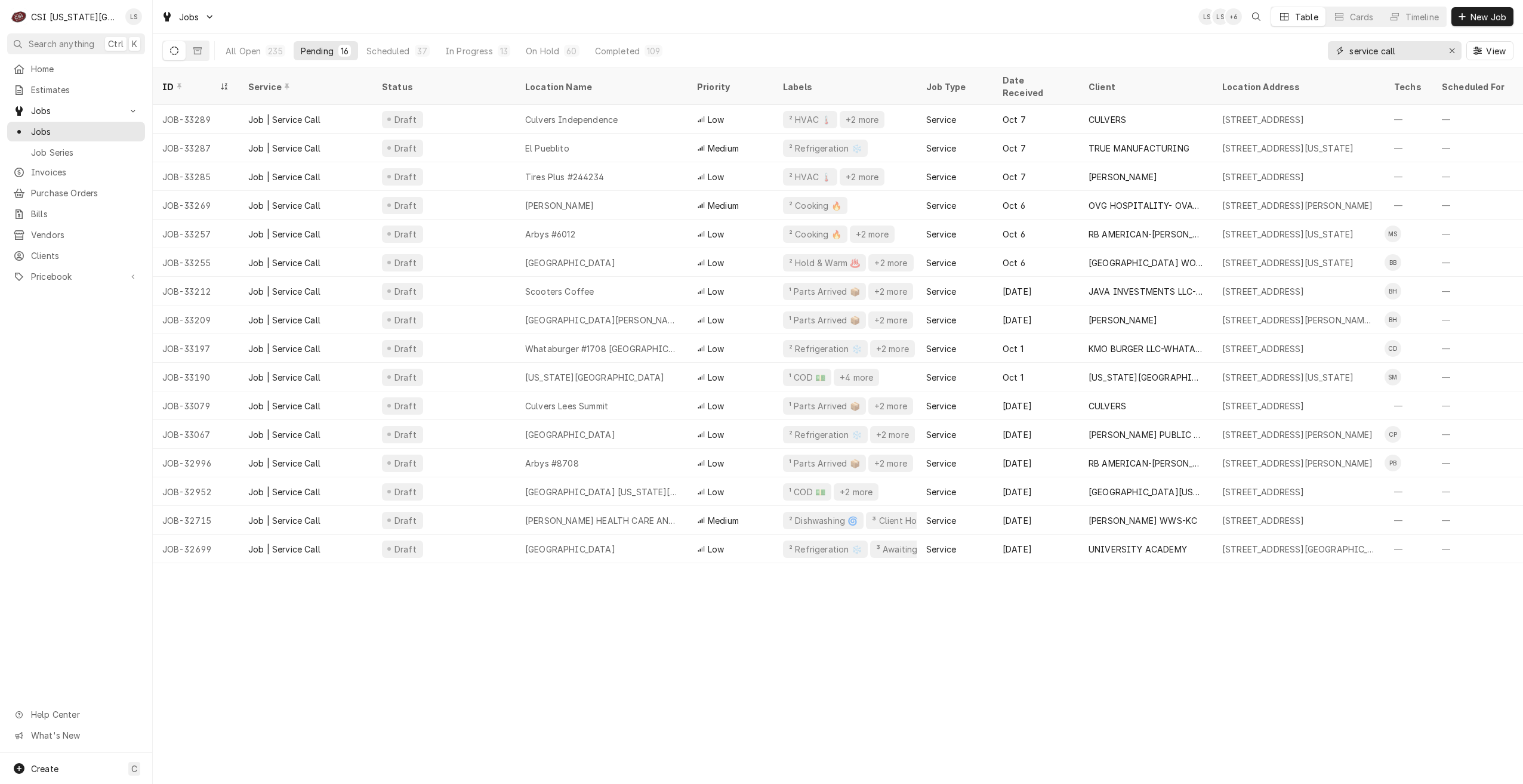
drag, startPoint x: 1412, startPoint y: 48, endPoint x: 1340, endPoint y: 49, distance: 72.0
click at [1340, 49] on div "service call" at bounding box center [1395, 51] width 134 height 19
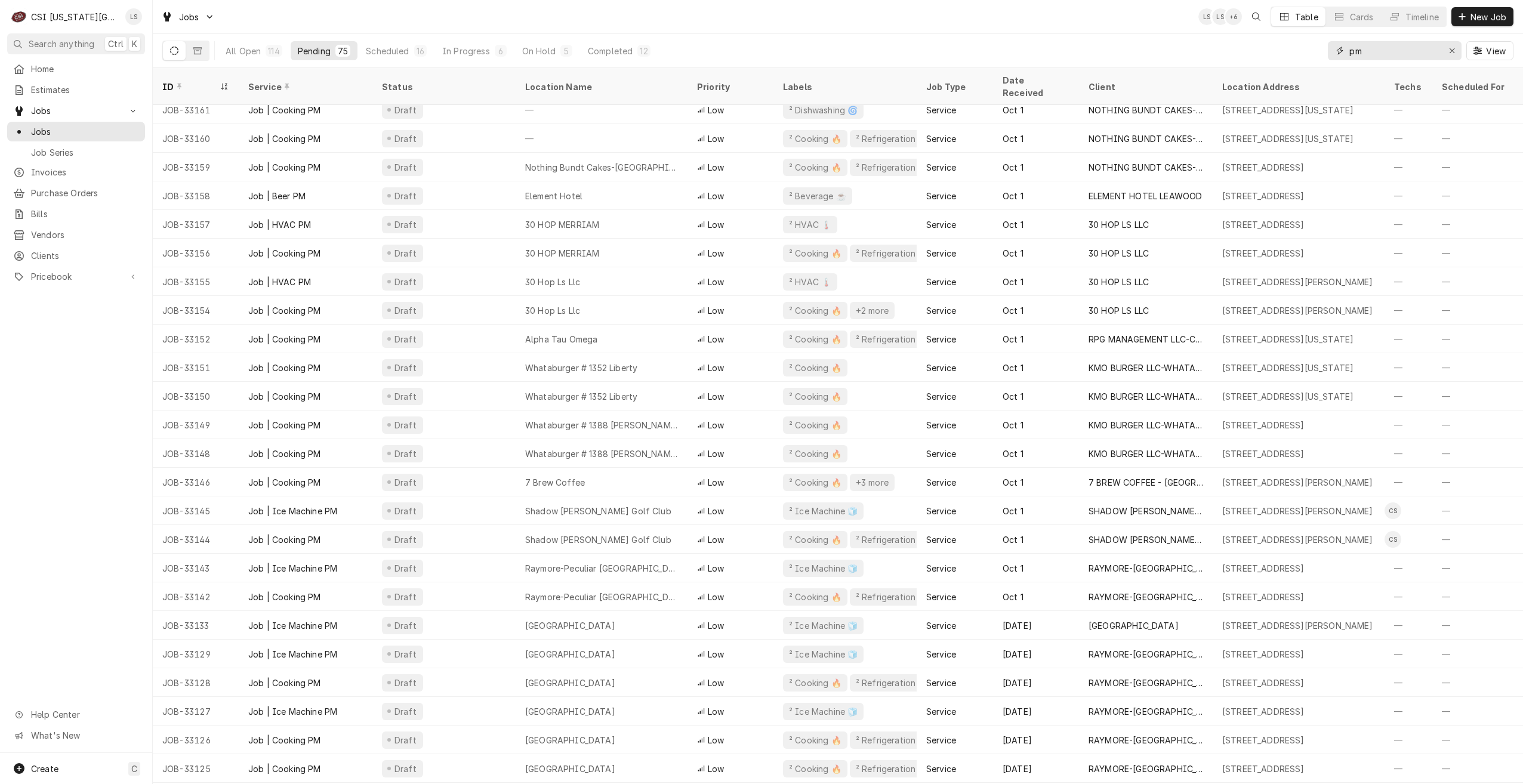
scroll to position [605, 0]
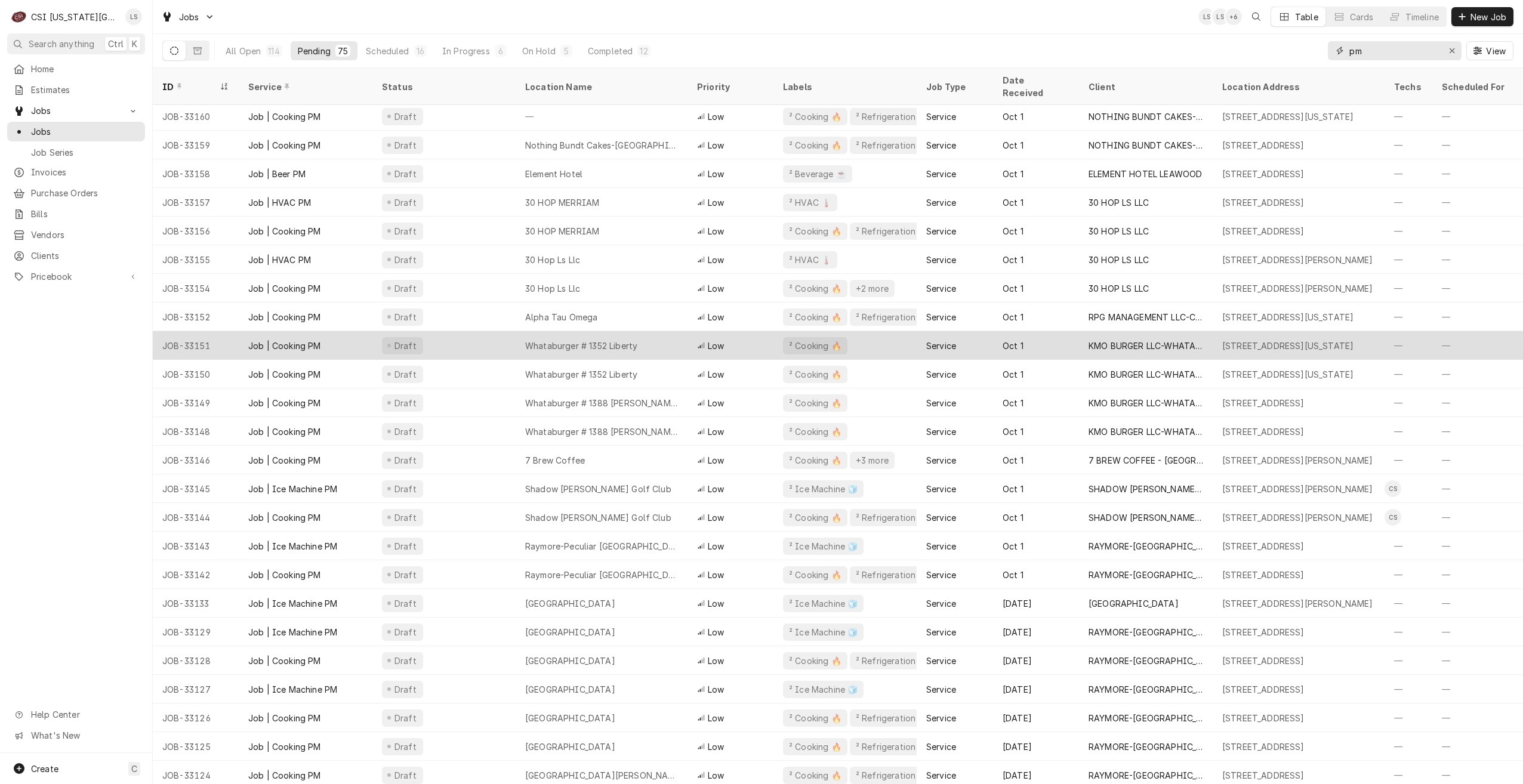
type input "pm"
click at [598, 340] on div "Whataburger # 1352 Liberty" at bounding box center [581, 346] width 112 height 13
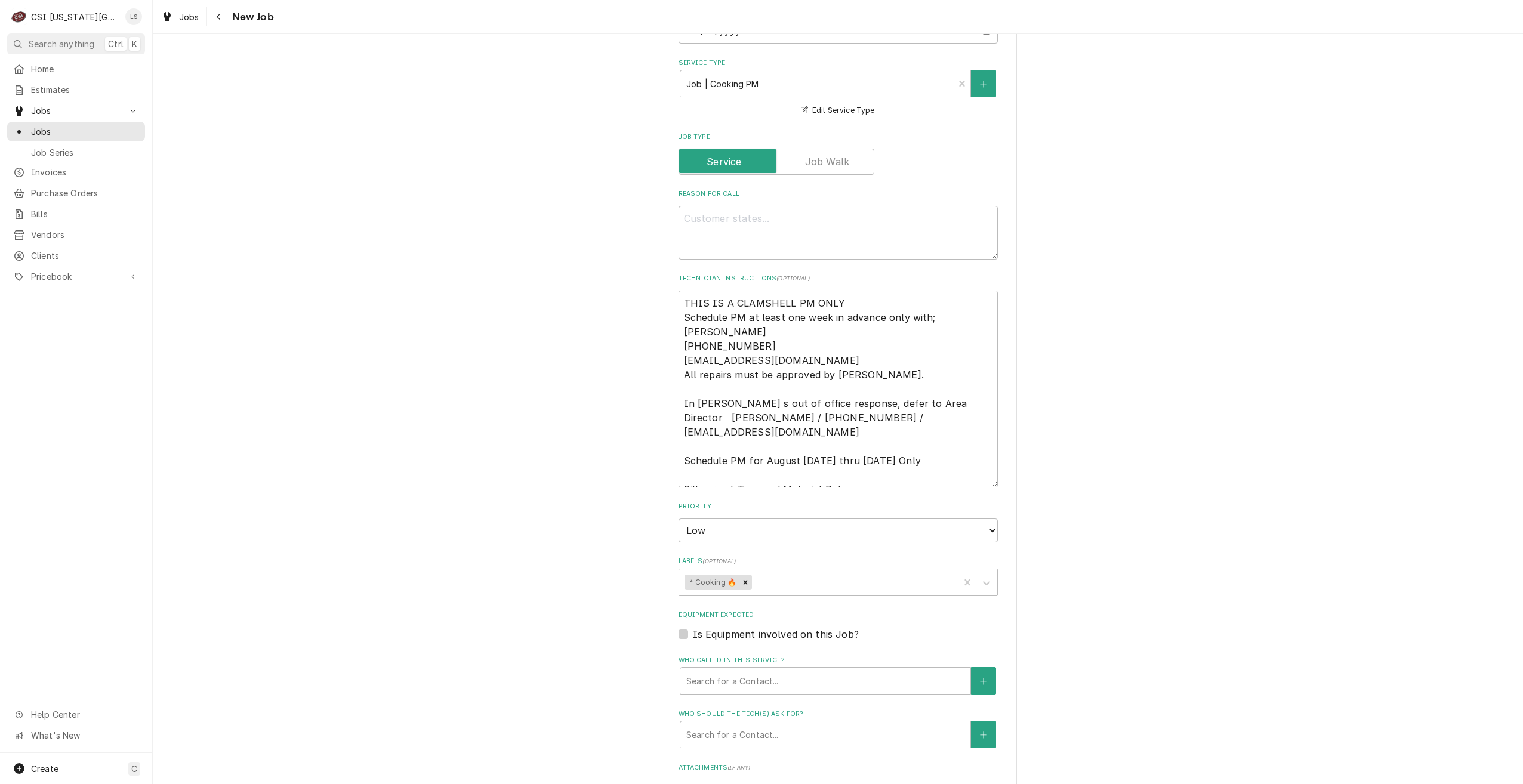
scroll to position [1054, 0]
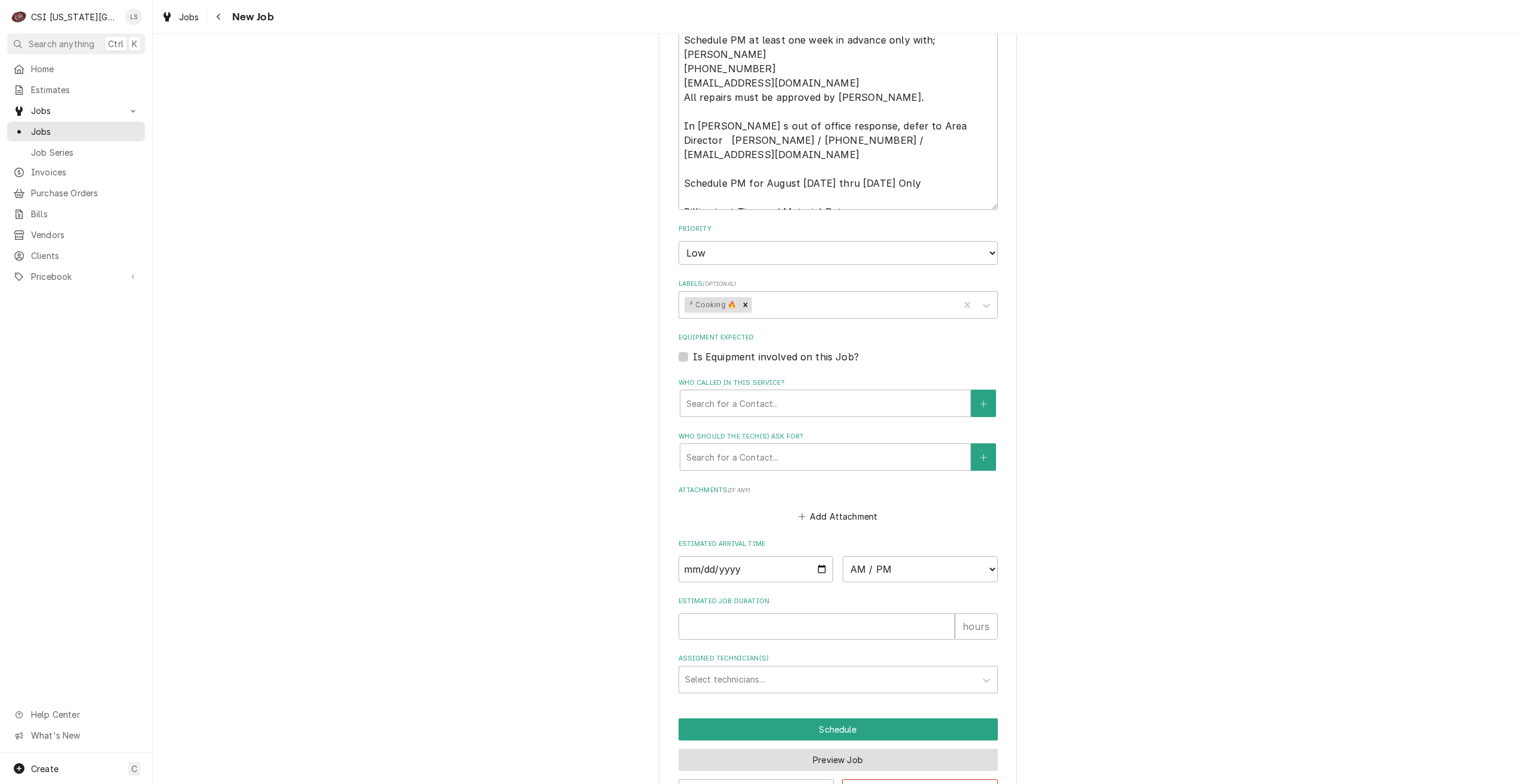
click at [829, 749] on button "Preview Job" at bounding box center [837, 760] width 319 height 22
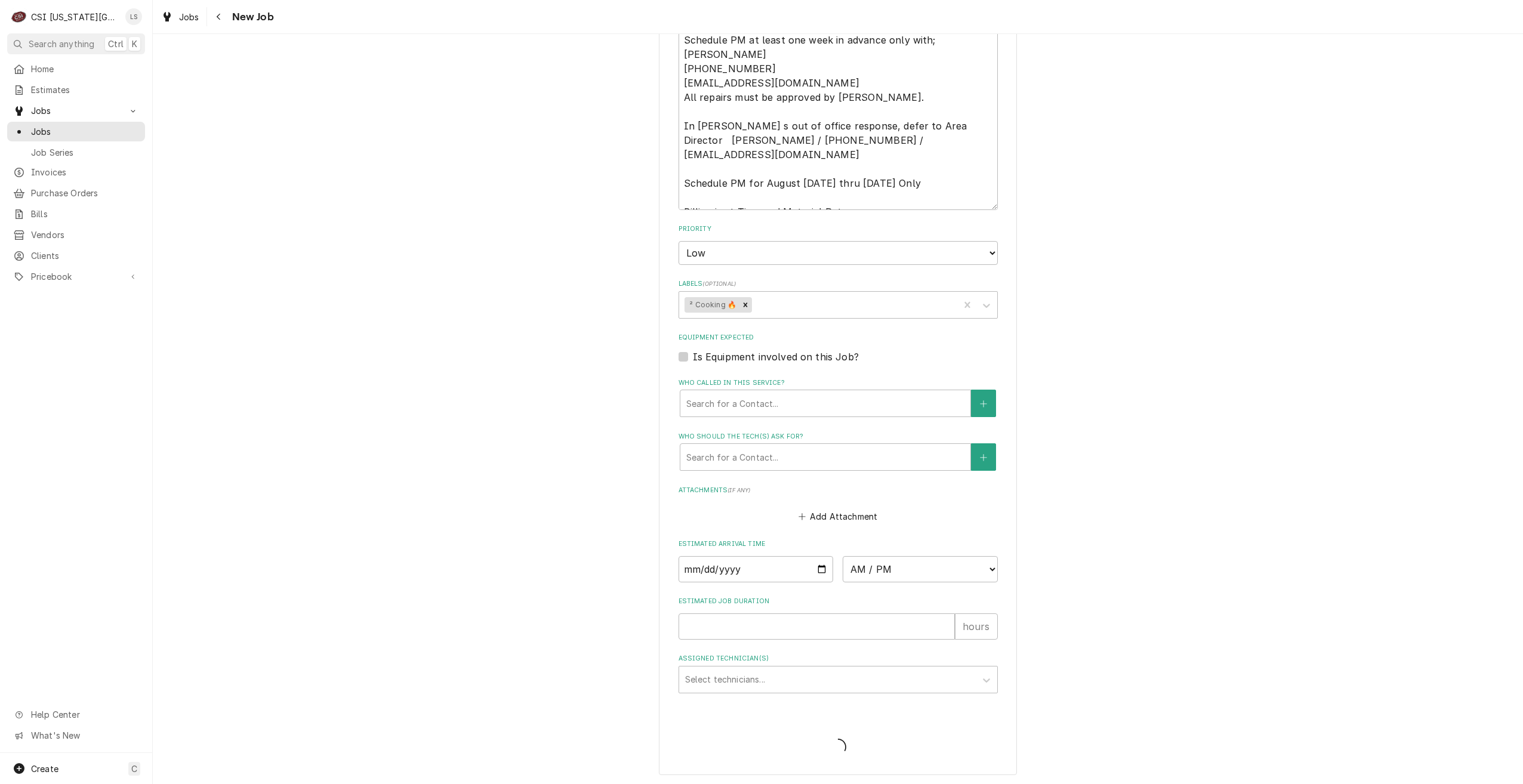
scroll to position [1012, 0]
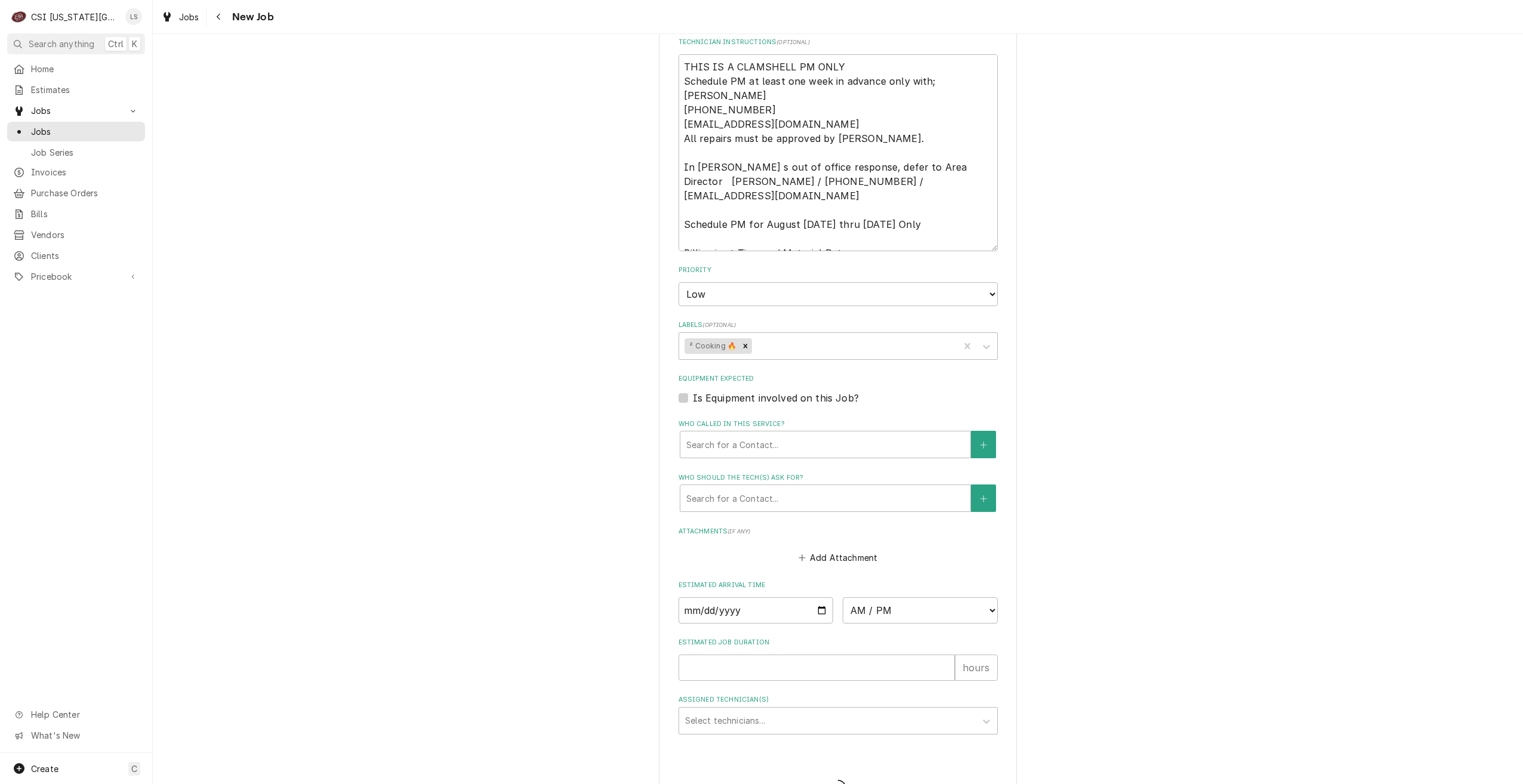
type textarea "x"
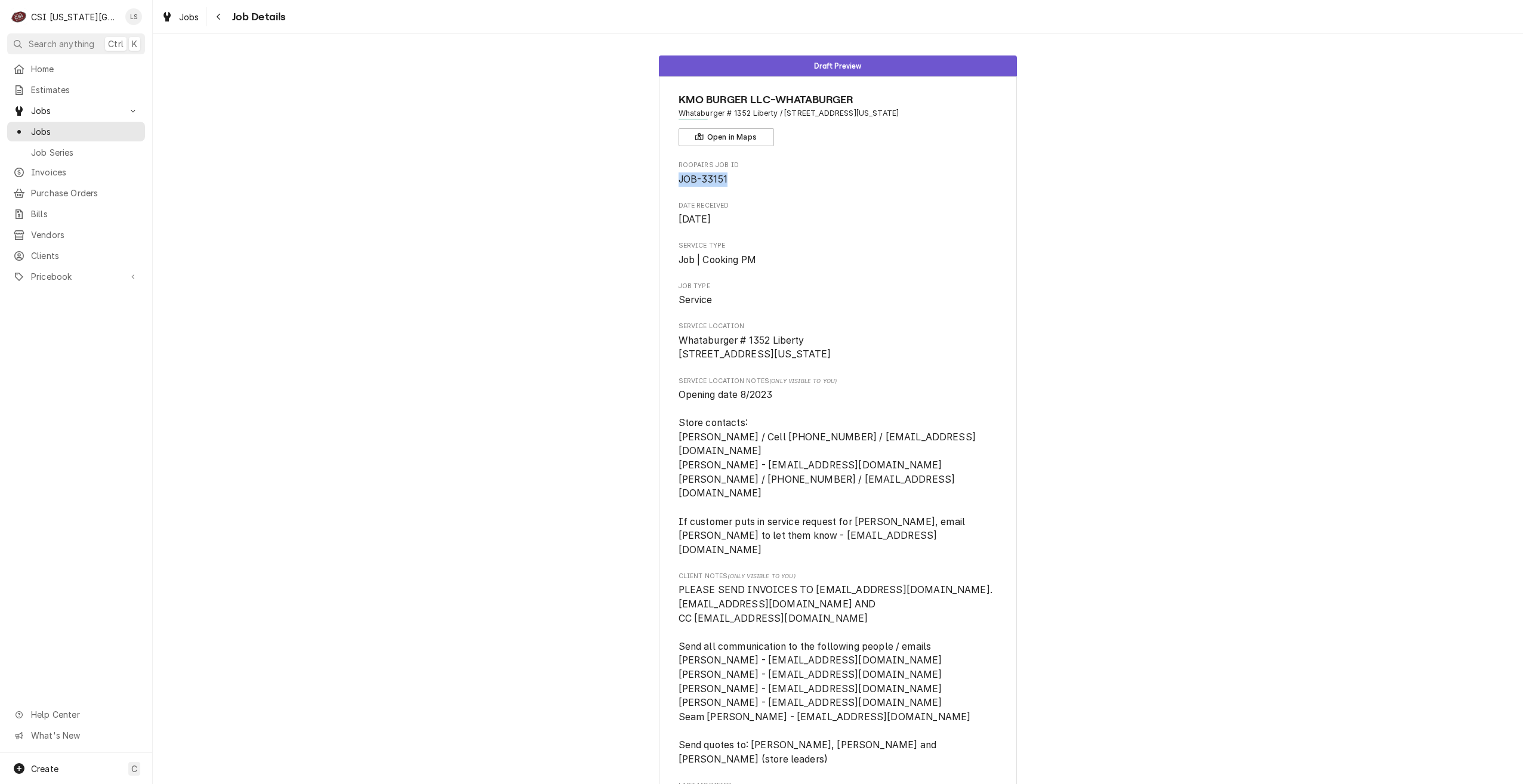
drag, startPoint x: 724, startPoint y: 179, endPoint x: 675, endPoint y: 178, distance: 49.0
click at [678, 178] on span "JOB-33151" at bounding box center [837, 180] width 319 height 15
copy span "JOB-33151"
click at [124, 126] on span "Jobs" at bounding box center [85, 132] width 108 height 13
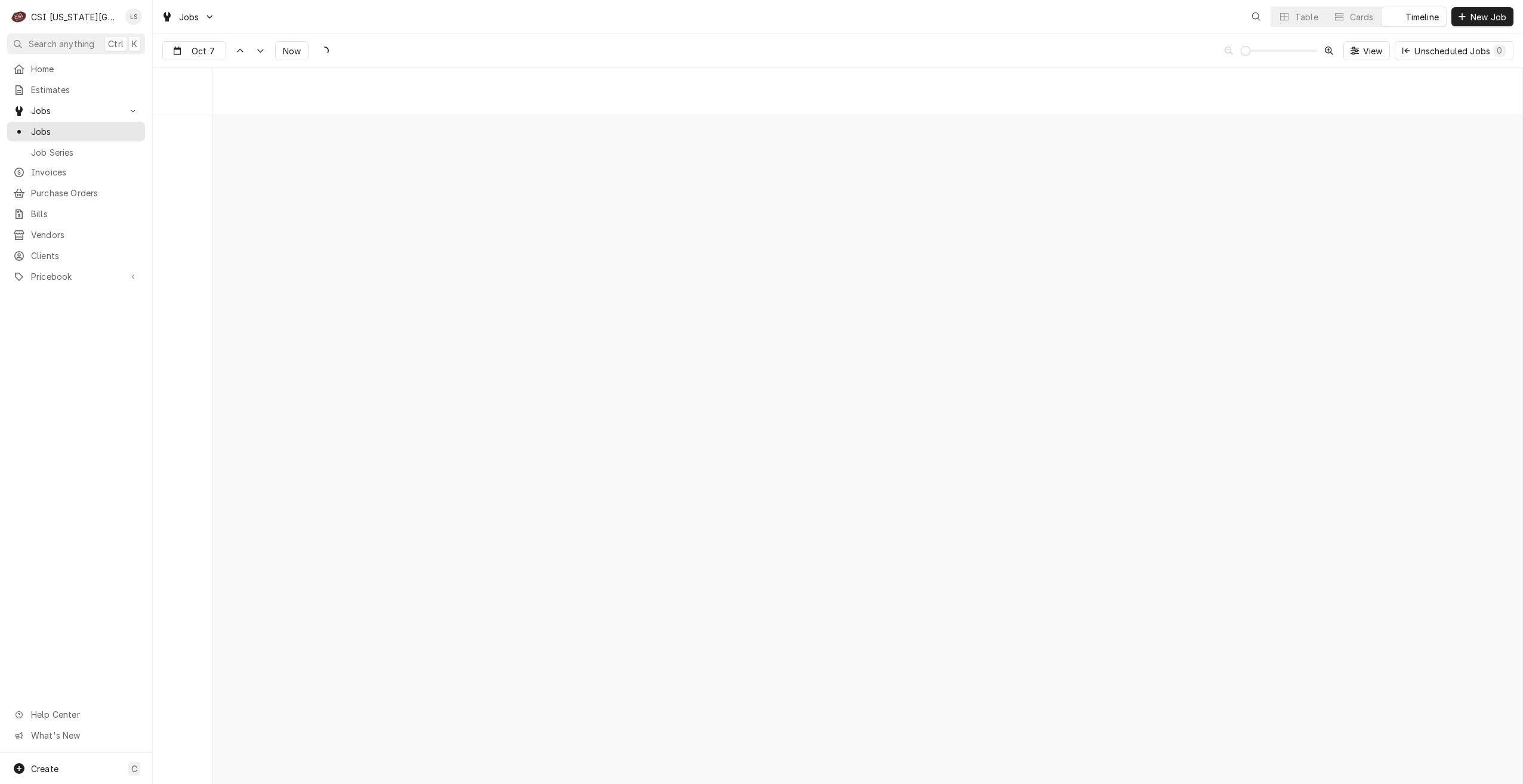
scroll to position [13710, 0]
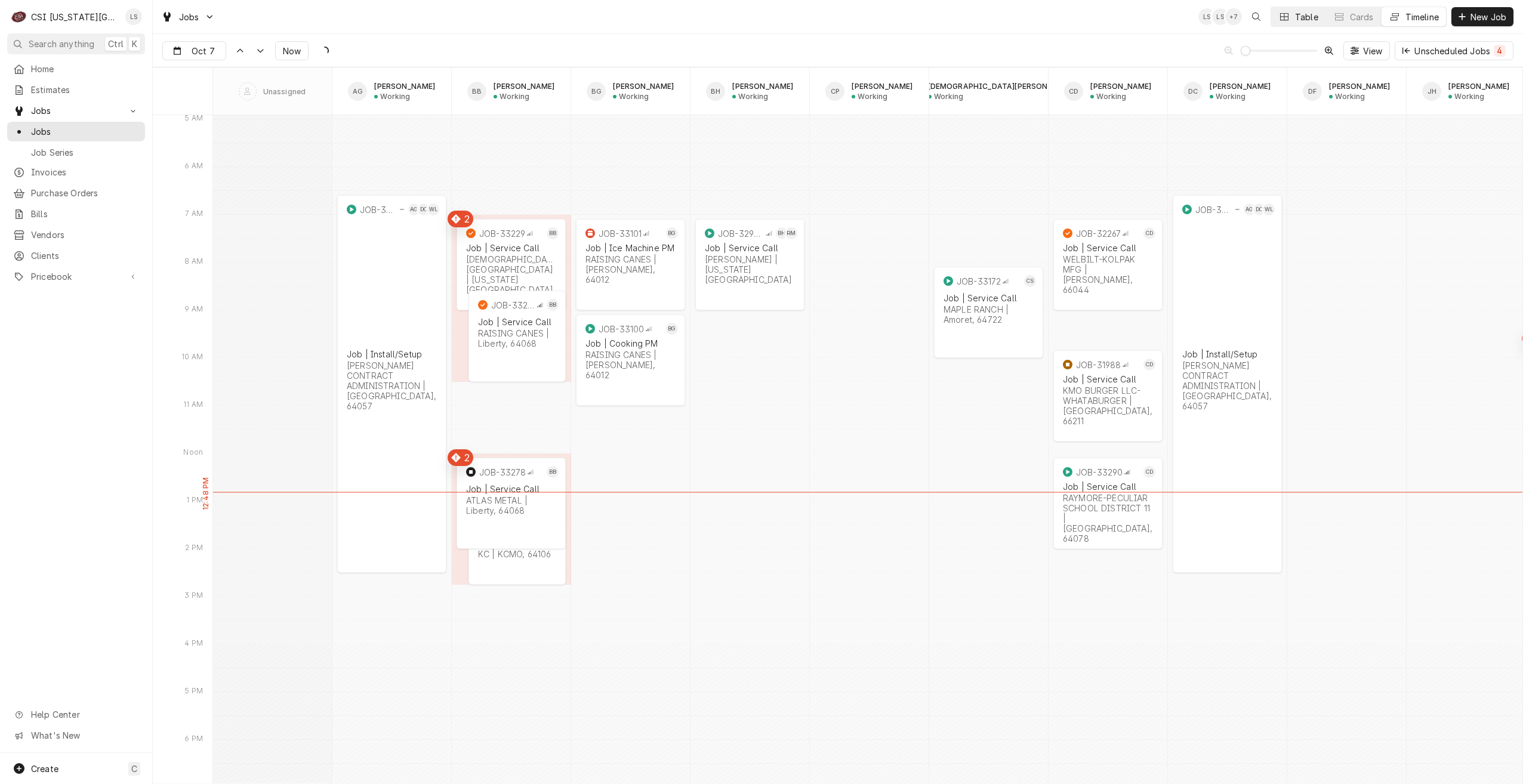
click at [1290, 15] on button "Table" at bounding box center [1298, 17] width 54 height 19
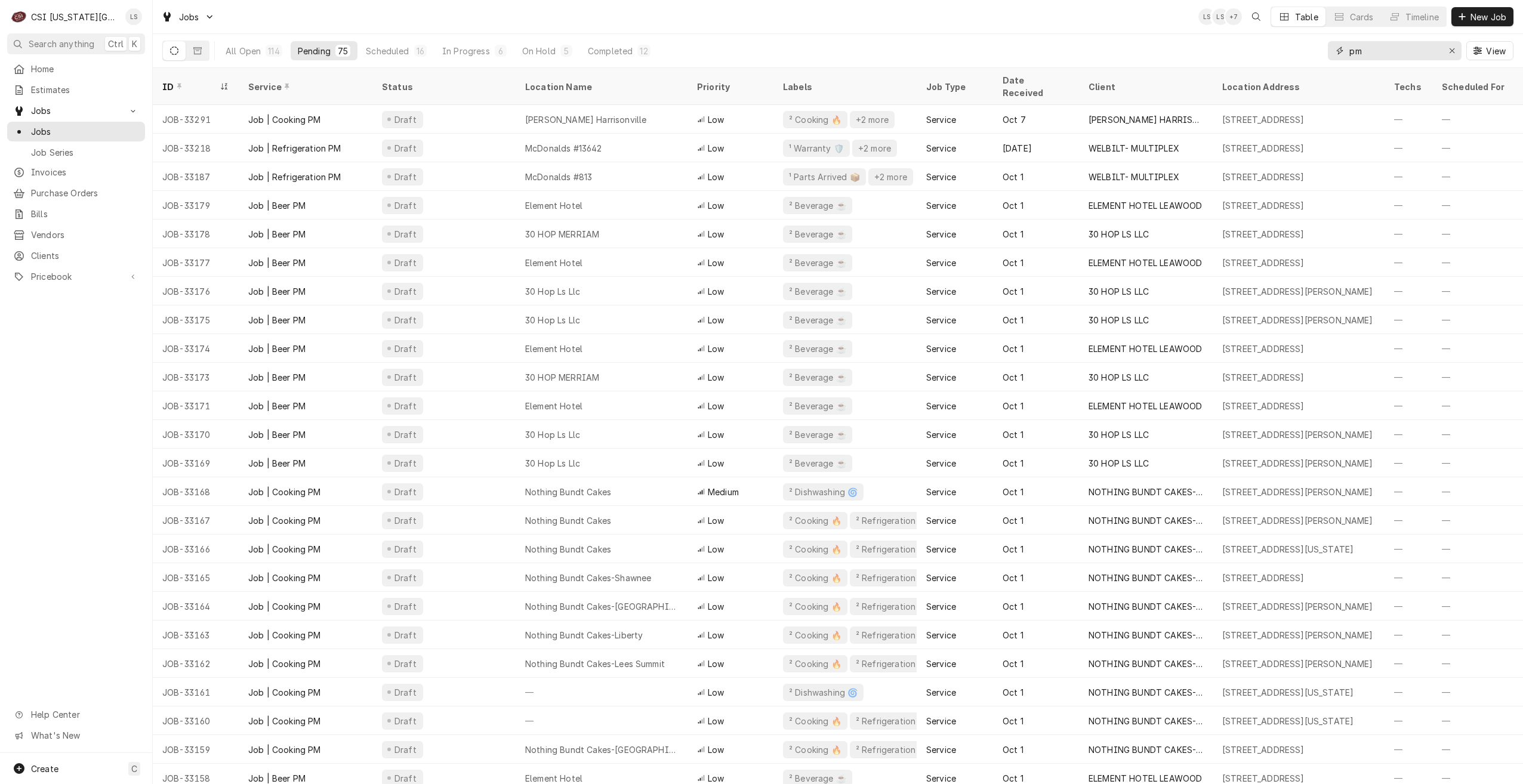
drag, startPoint x: 1401, startPoint y: 53, endPoint x: 1330, endPoint y: 47, distance: 71.3
click at [1330, 47] on div "pm" at bounding box center [1395, 51] width 134 height 19
paste input "JOB-33151"
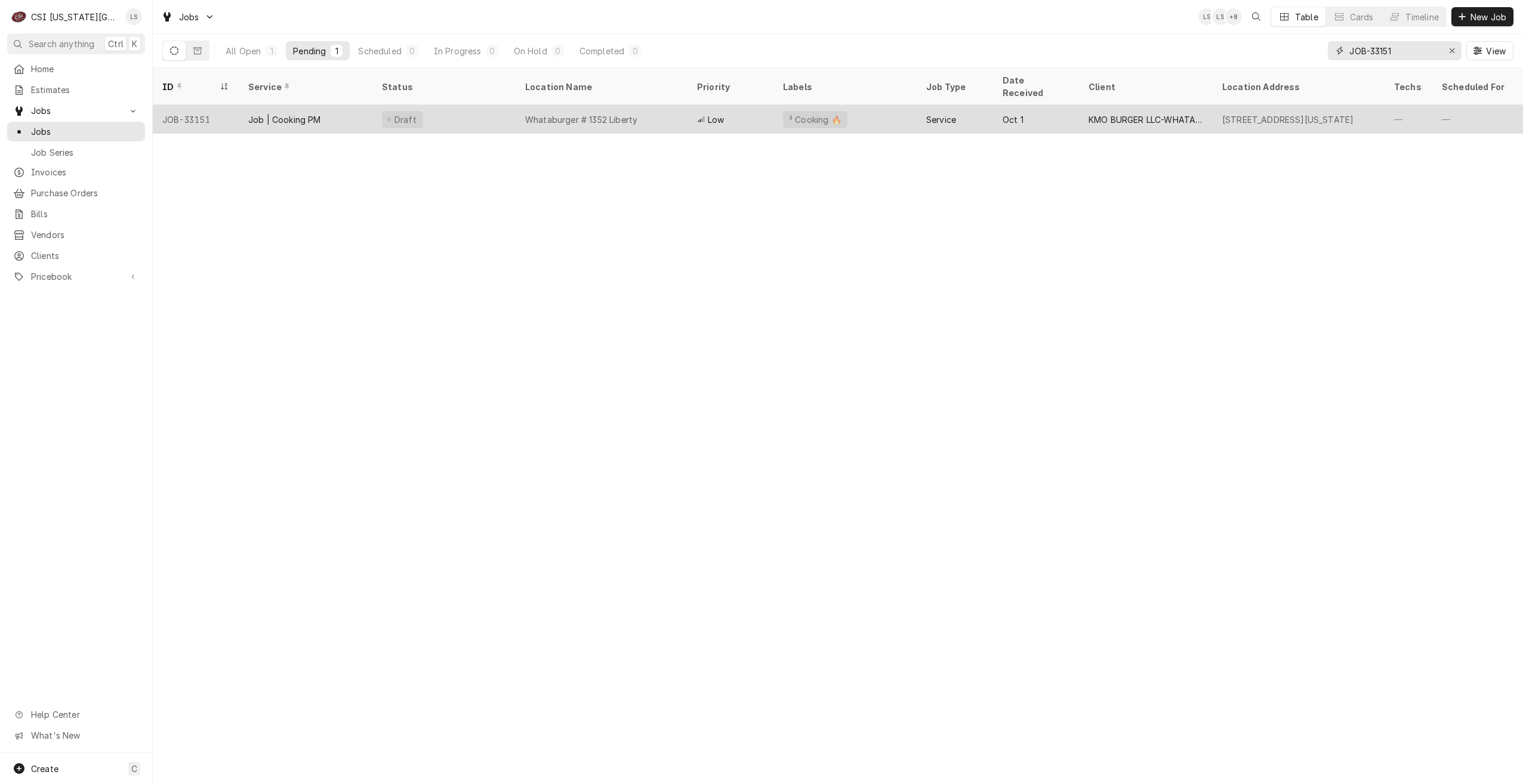
type input "JOB-33151"
click at [526, 113] on div "Whataburger # 1352 Liberty" at bounding box center [581, 119] width 112 height 13
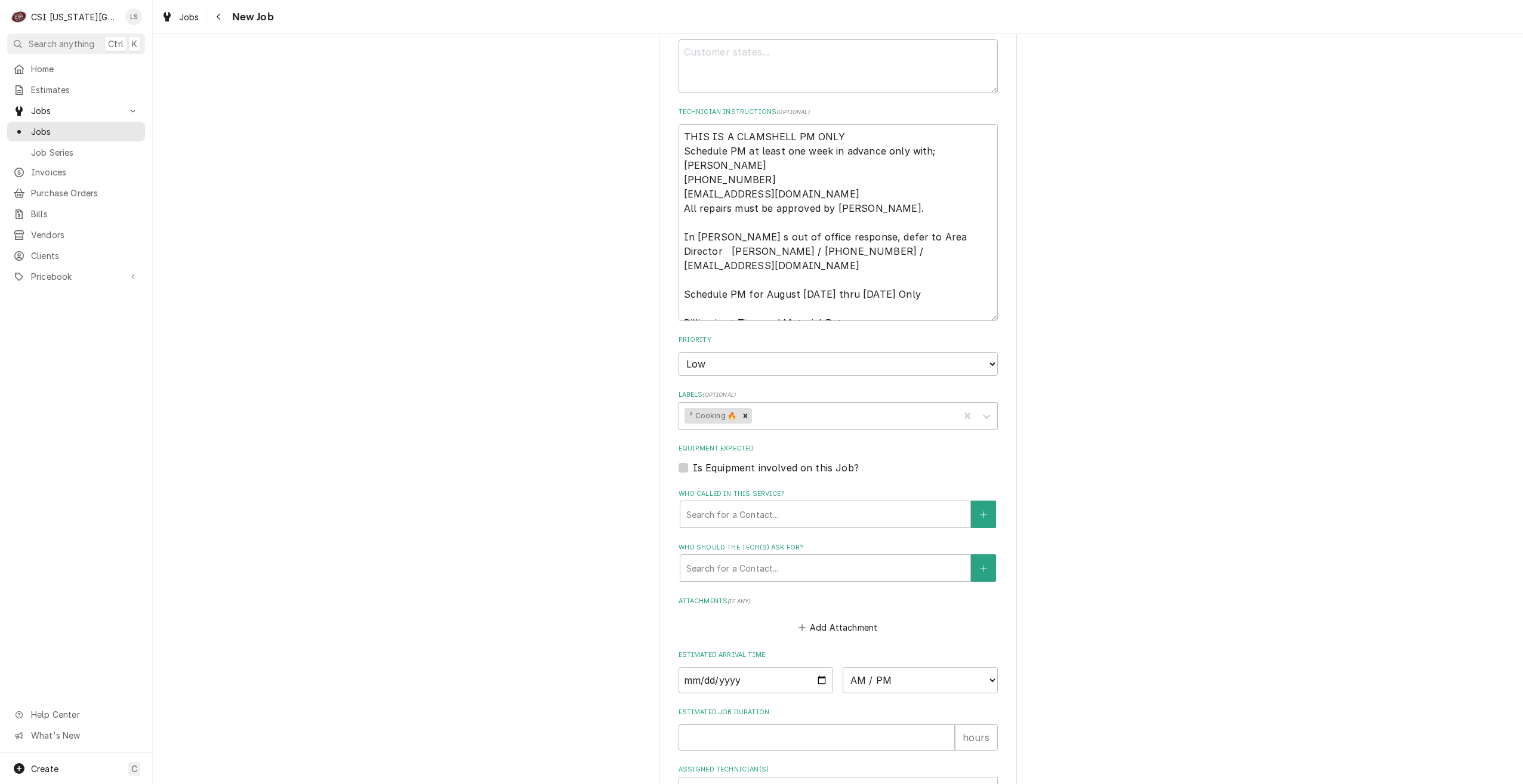
scroll to position [1054, 0]
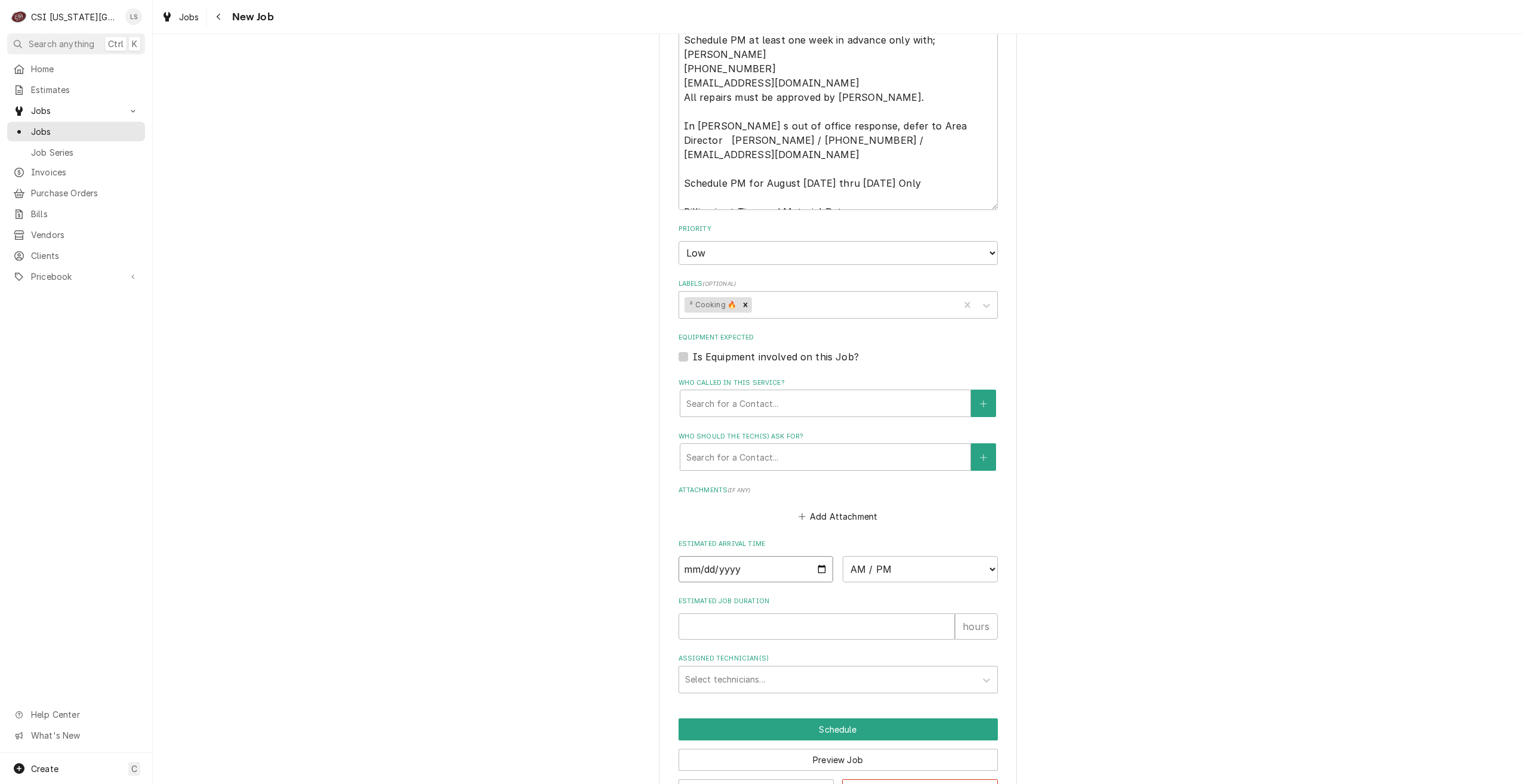
drag, startPoint x: 821, startPoint y: 527, endPoint x: 808, endPoint y: 541, distance: 19.1
click at [821, 556] on input "Date" at bounding box center [756, 569] width 155 height 27
type textarea "x"
type input "2025-10-14"
type textarea "x"
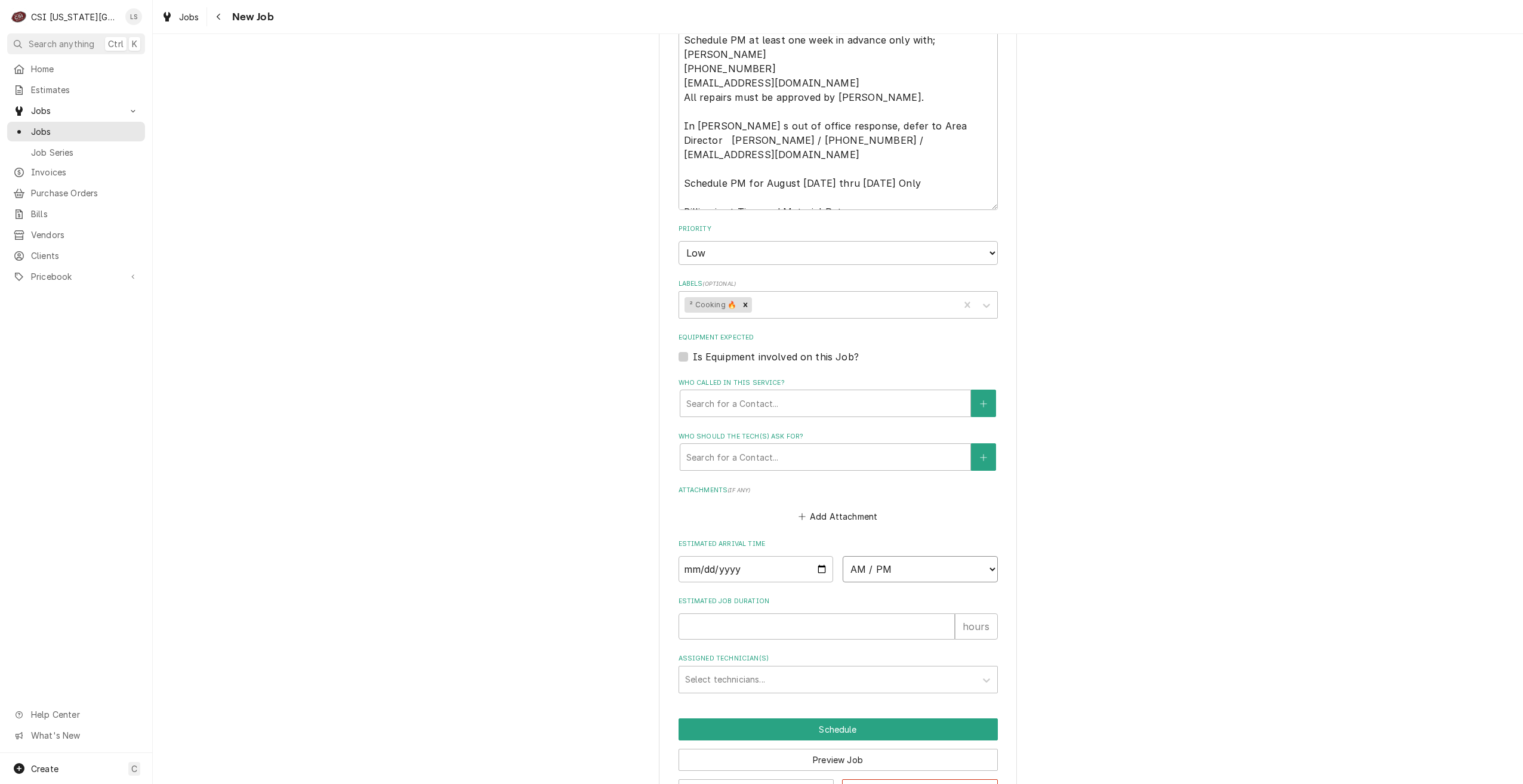
click at [883, 556] on select "AM / PM 6:00 AM 6:15 AM 6:30 AM 6:45 AM 7:00 AM 7:15 AM 7:30 AM 7:45 AM 8:00 AM…" at bounding box center [921, 569] width 155 height 27
select select "07:00:00"
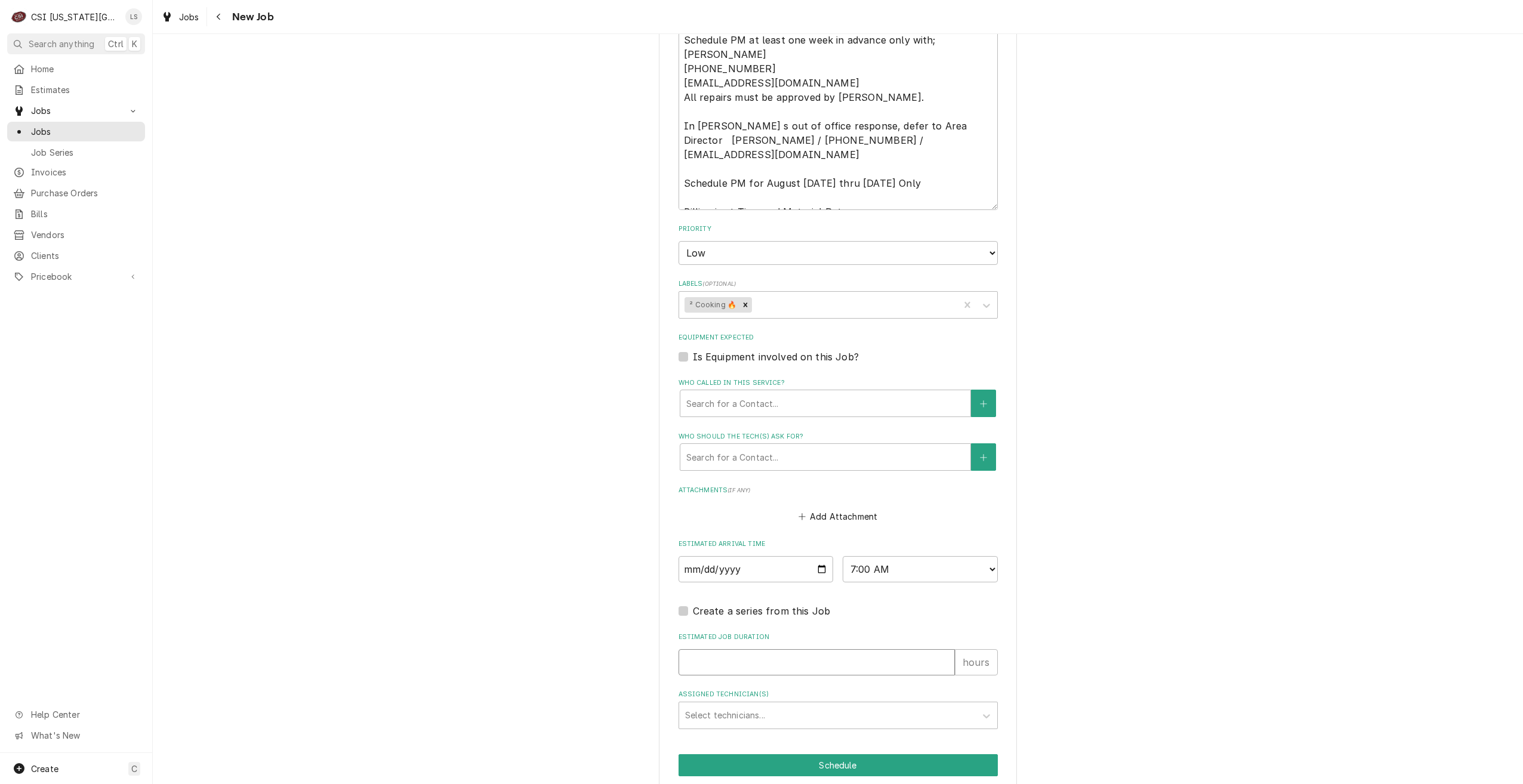
click at [857, 649] on input "Estimated Job Duration" at bounding box center [816, 662] width 276 height 27
type textarea "x"
type input "2"
type textarea "x"
type input "2"
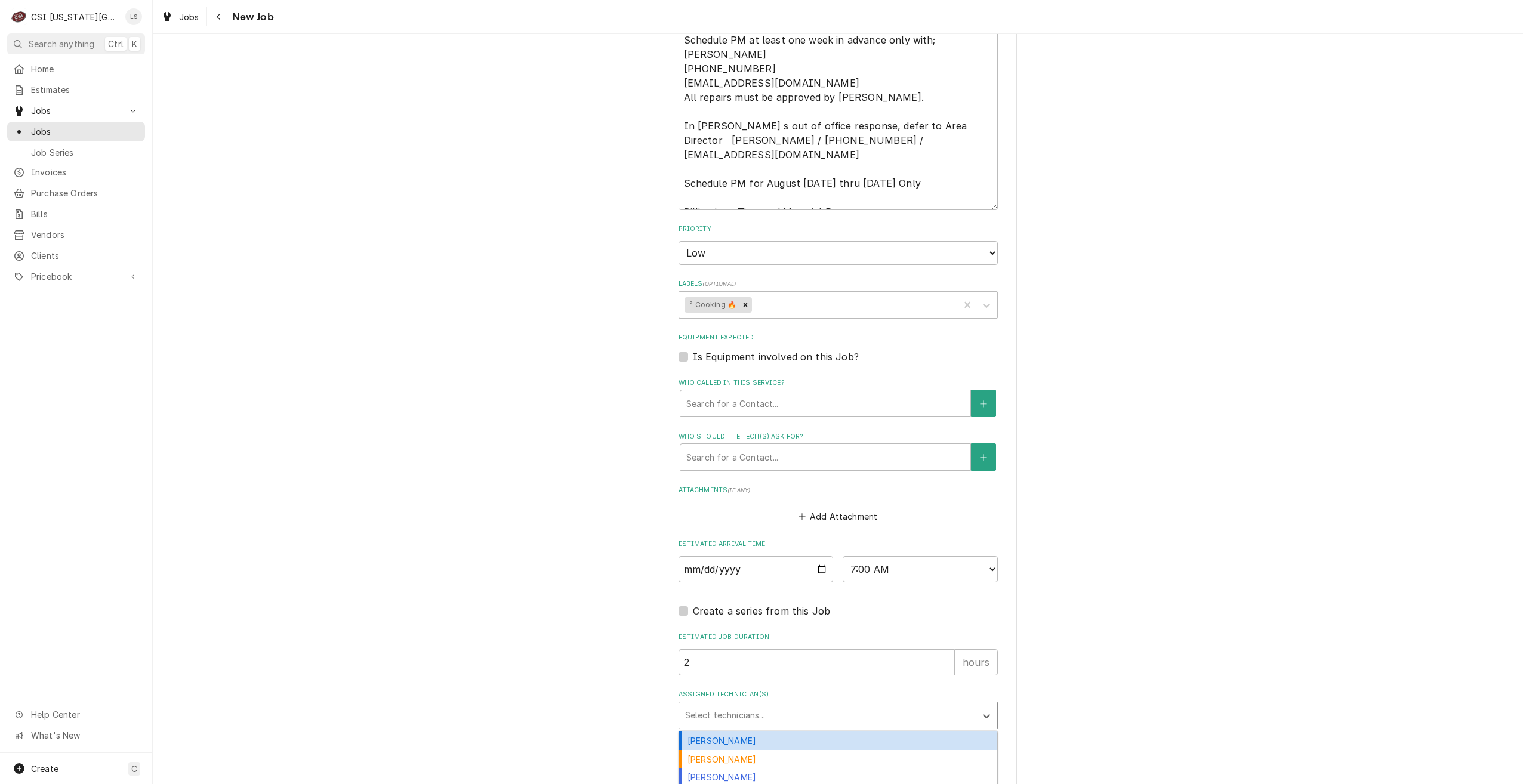
click at [865, 705] on div "Assigned Technician(s)" at bounding box center [828, 715] width 285 height 22
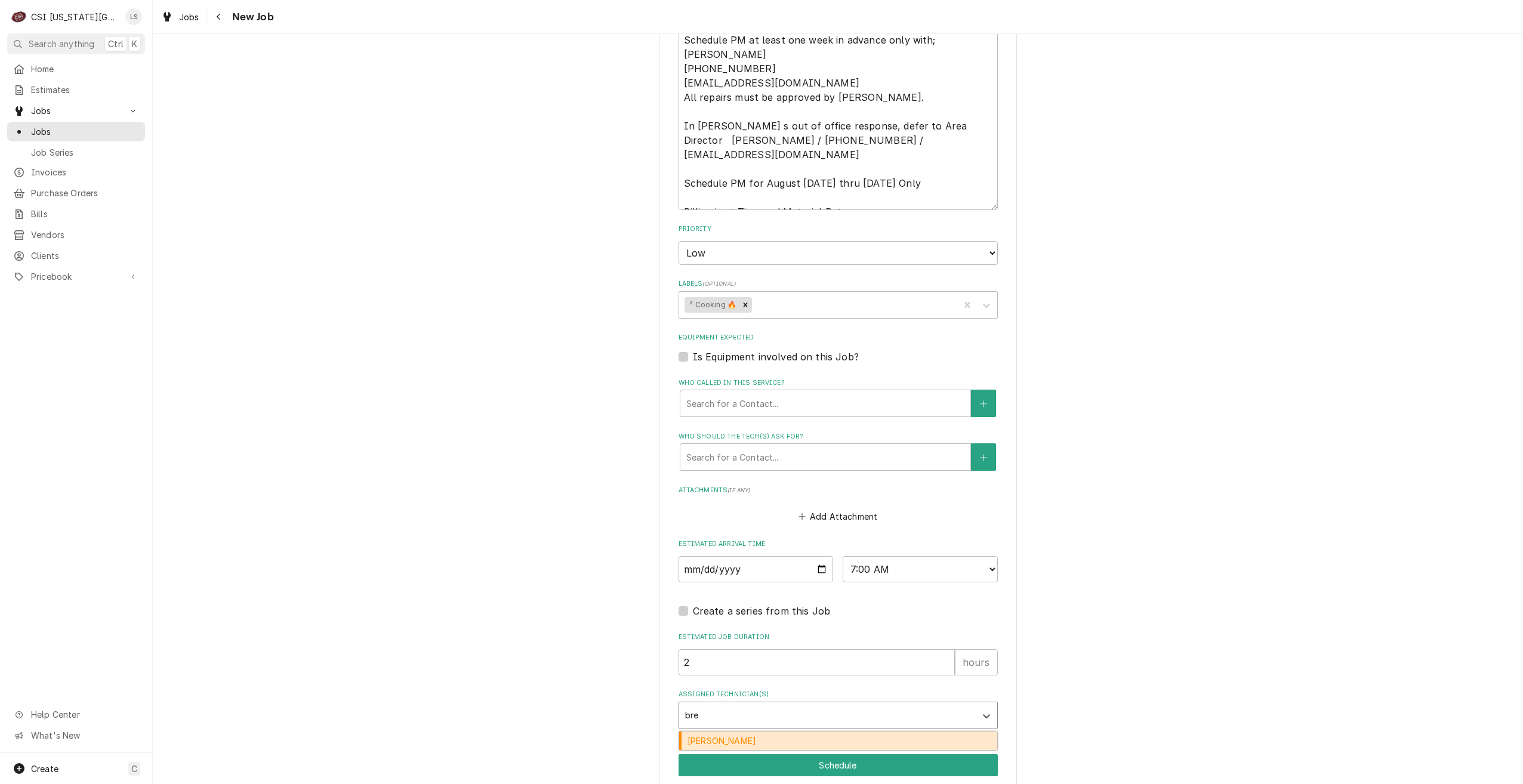
type input "brea"
click at [866, 732] on div "Brian Breazier" at bounding box center [838, 740] width 318 height 19
type textarea "x"
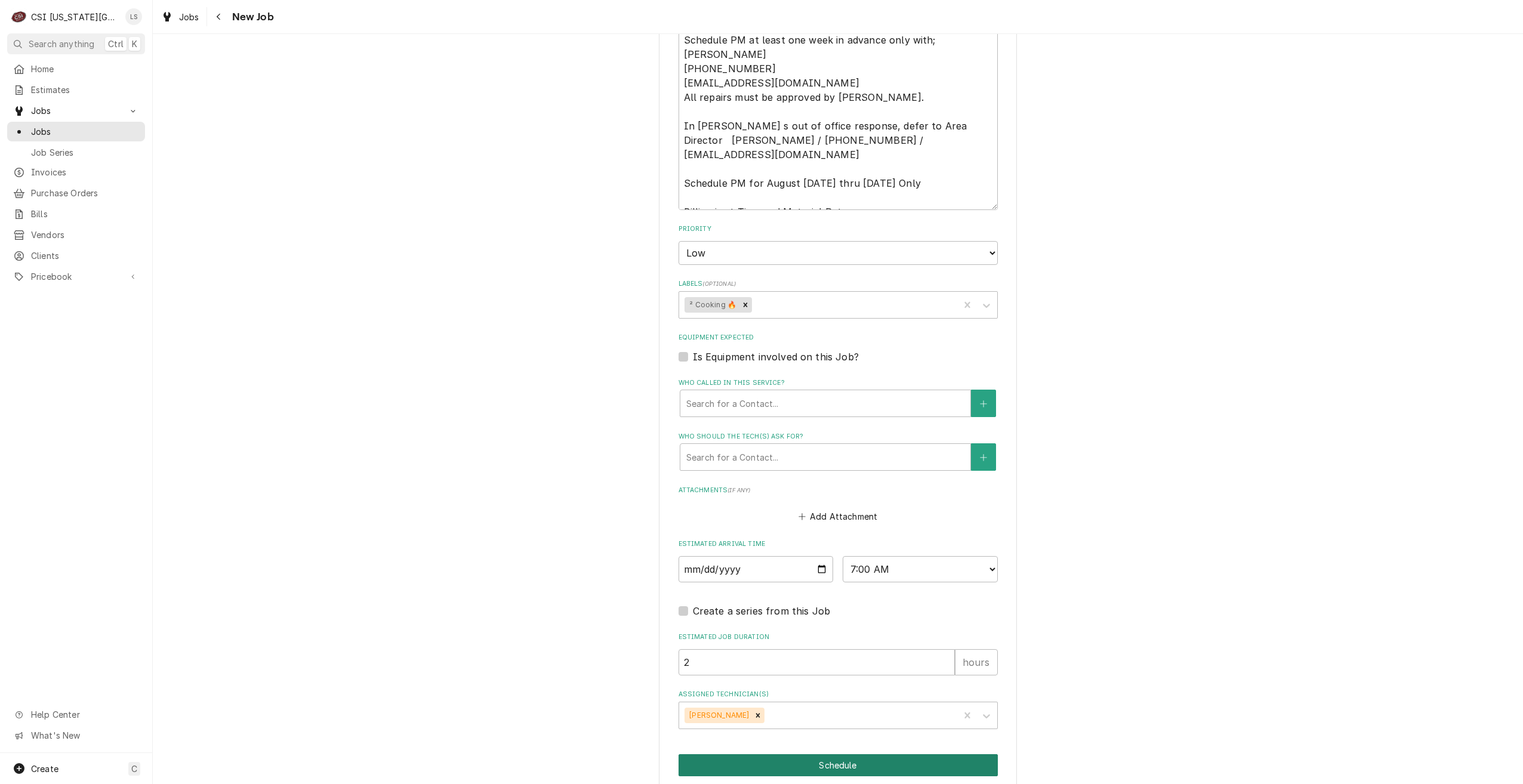
click at [879, 754] on button "Schedule" at bounding box center [837, 765] width 319 height 22
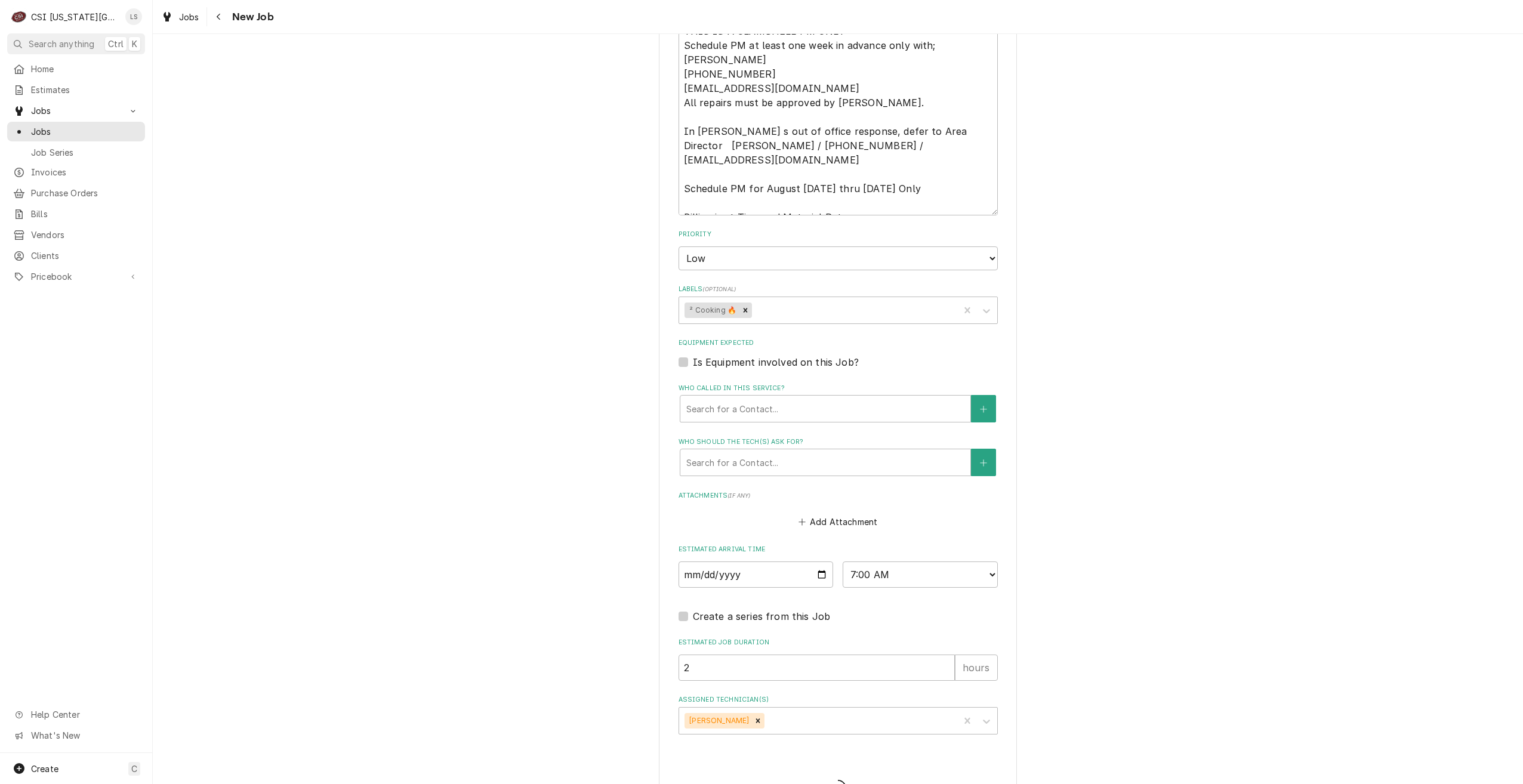
scroll to position [888, 0]
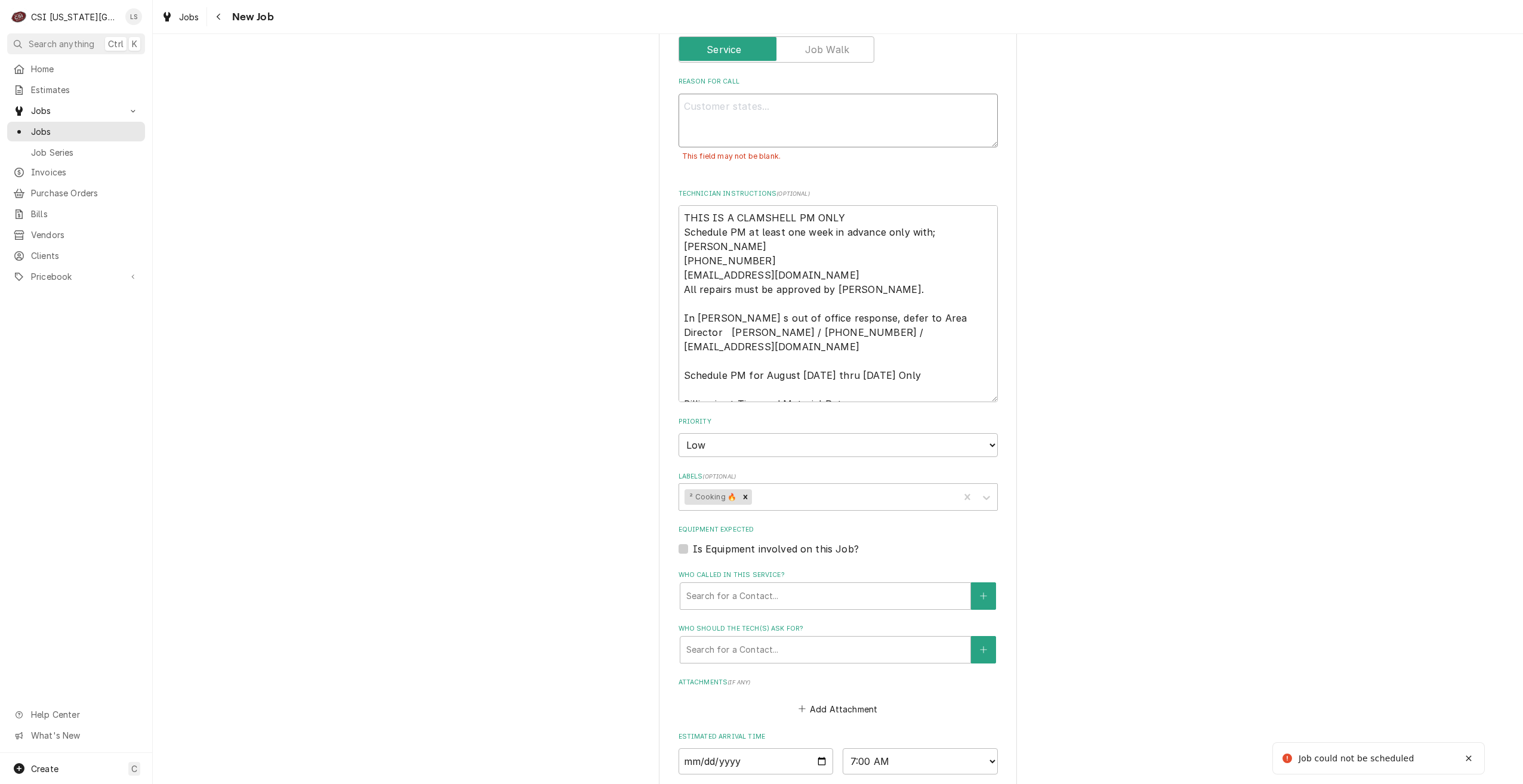
click at [789, 94] on textarea "Reason For Call" at bounding box center [837, 120] width 319 height 54
type textarea "x"
type textarea "C"
type textarea "x"
type textarea "Cl"
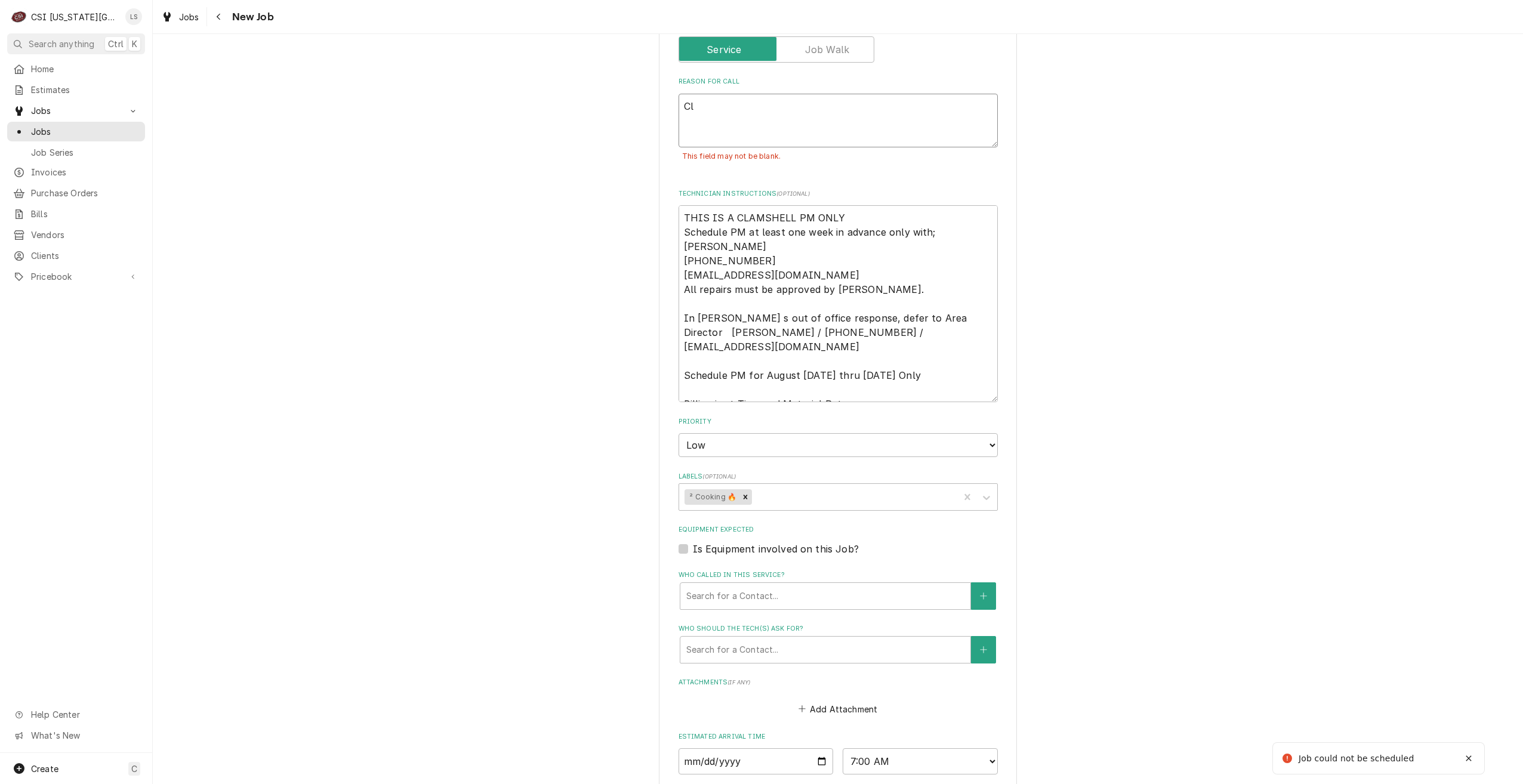
type textarea "x"
type textarea "Cla"
type textarea "x"
type textarea "Clam"
type textarea "x"
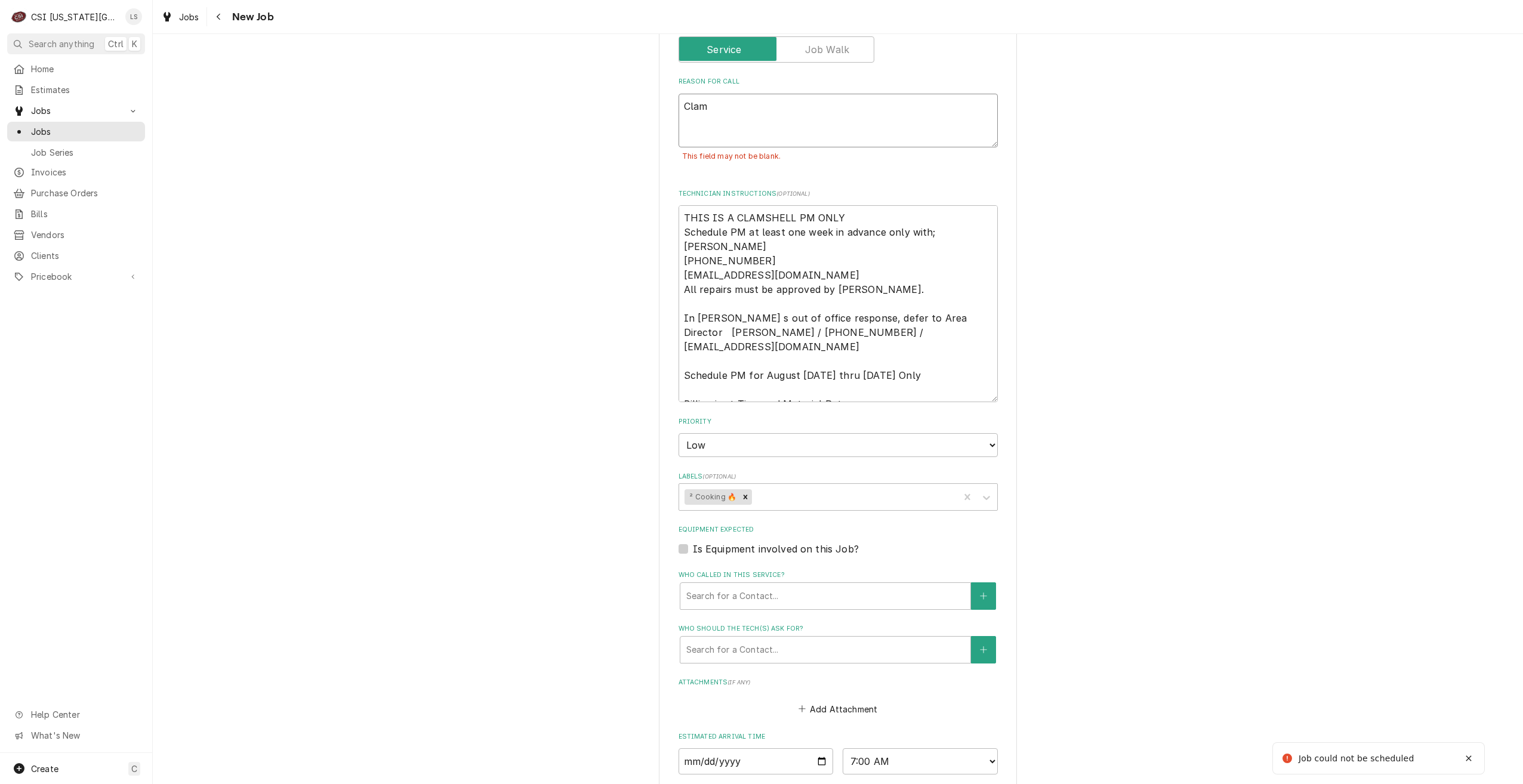
type textarea "Clams"
type textarea "x"
type textarea "Clamsh"
type textarea "x"
type textarea "Clamshe"
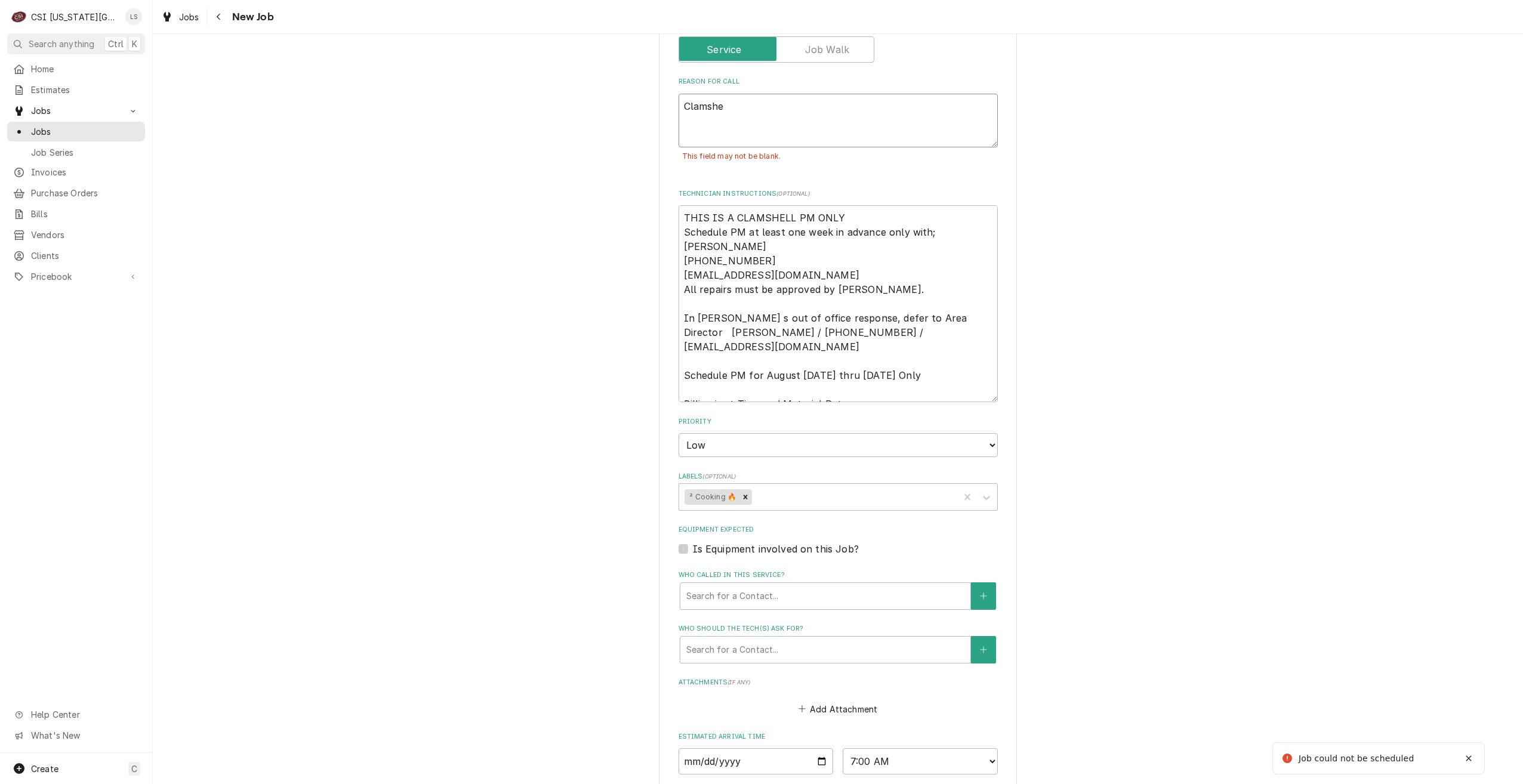
type textarea "x"
type textarea "Clamshel"
type textarea "x"
type textarea "Clamshell"
type textarea "x"
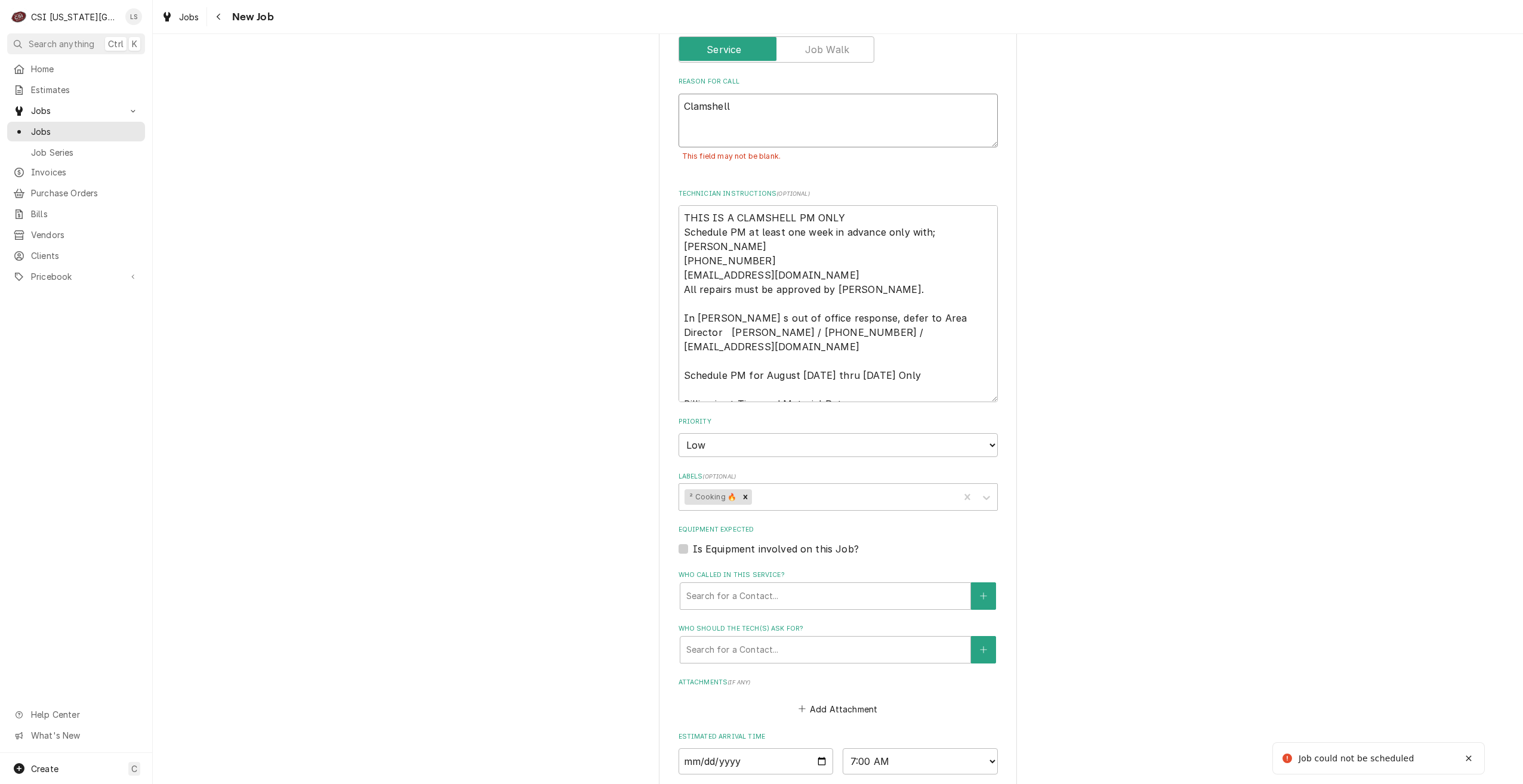
type textarea "Clamshell"
type textarea "x"
type textarea "Clamshell N"
type textarea "x"
type textarea "Clamshell"
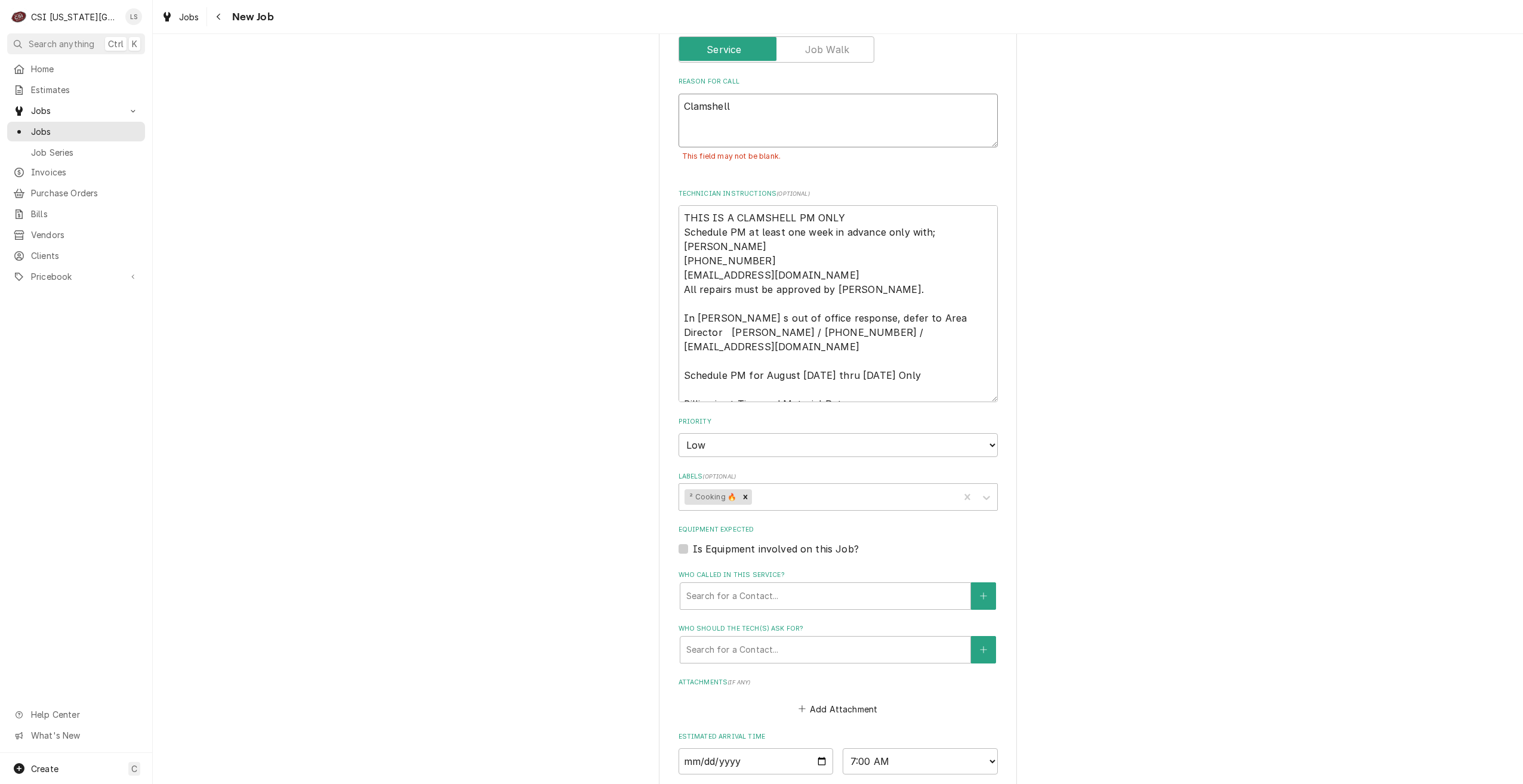
type textarea "x"
type textarea "Clamshell P"
type textarea "x"
type textarea "Clamshell PM"
type textarea "x"
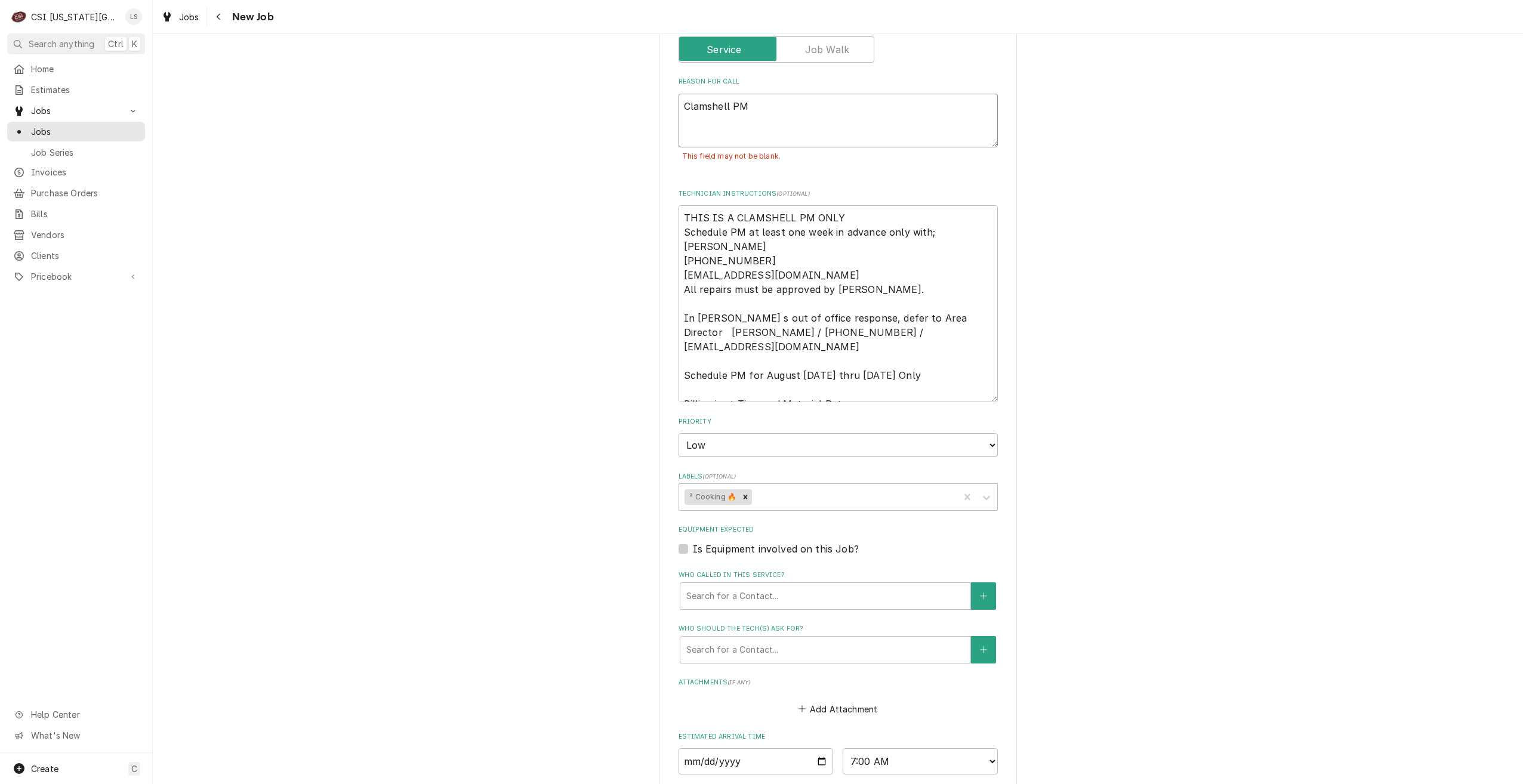
type textarea "Clamshell PM"
click at [1207, 212] on div "Use the fields below to edit this job: Client Details Client KMO BURGER LLC-WHA…" at bounding box center [837, 107] width 1370 height 1897
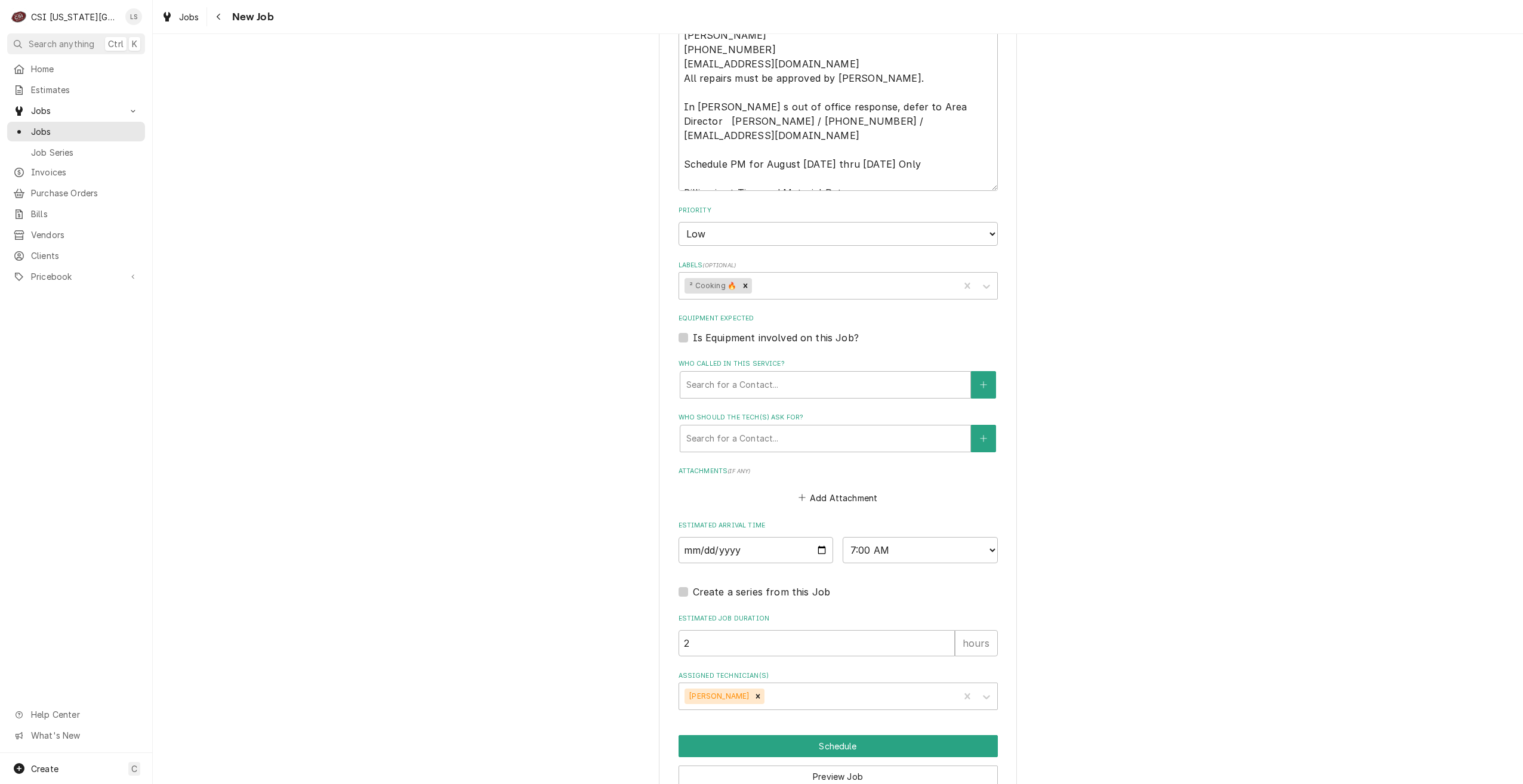
scroll to position [1116, 0]
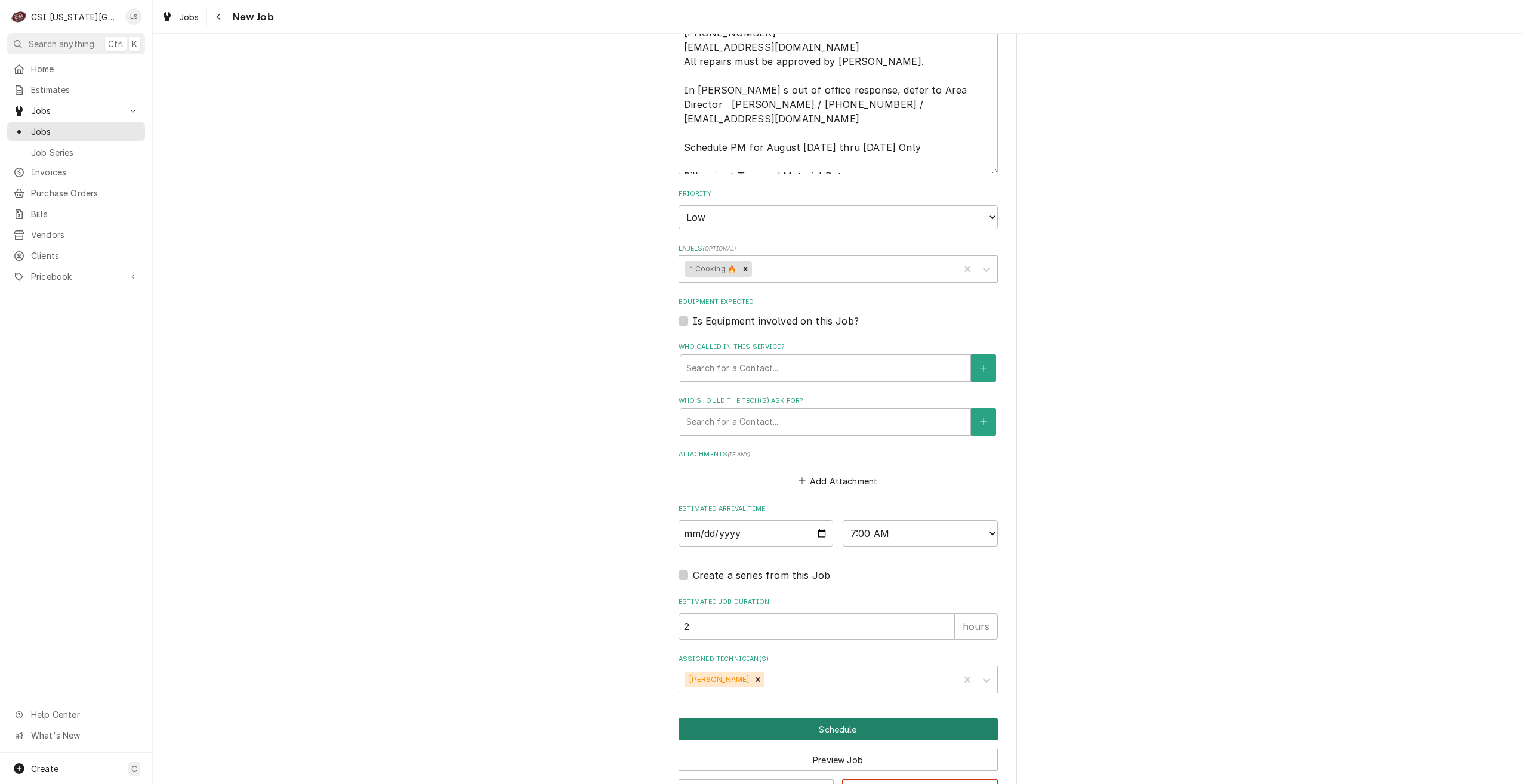
click at [819, 719] on button "Schedule" at bounding box center [837, 729] width 319 height 22
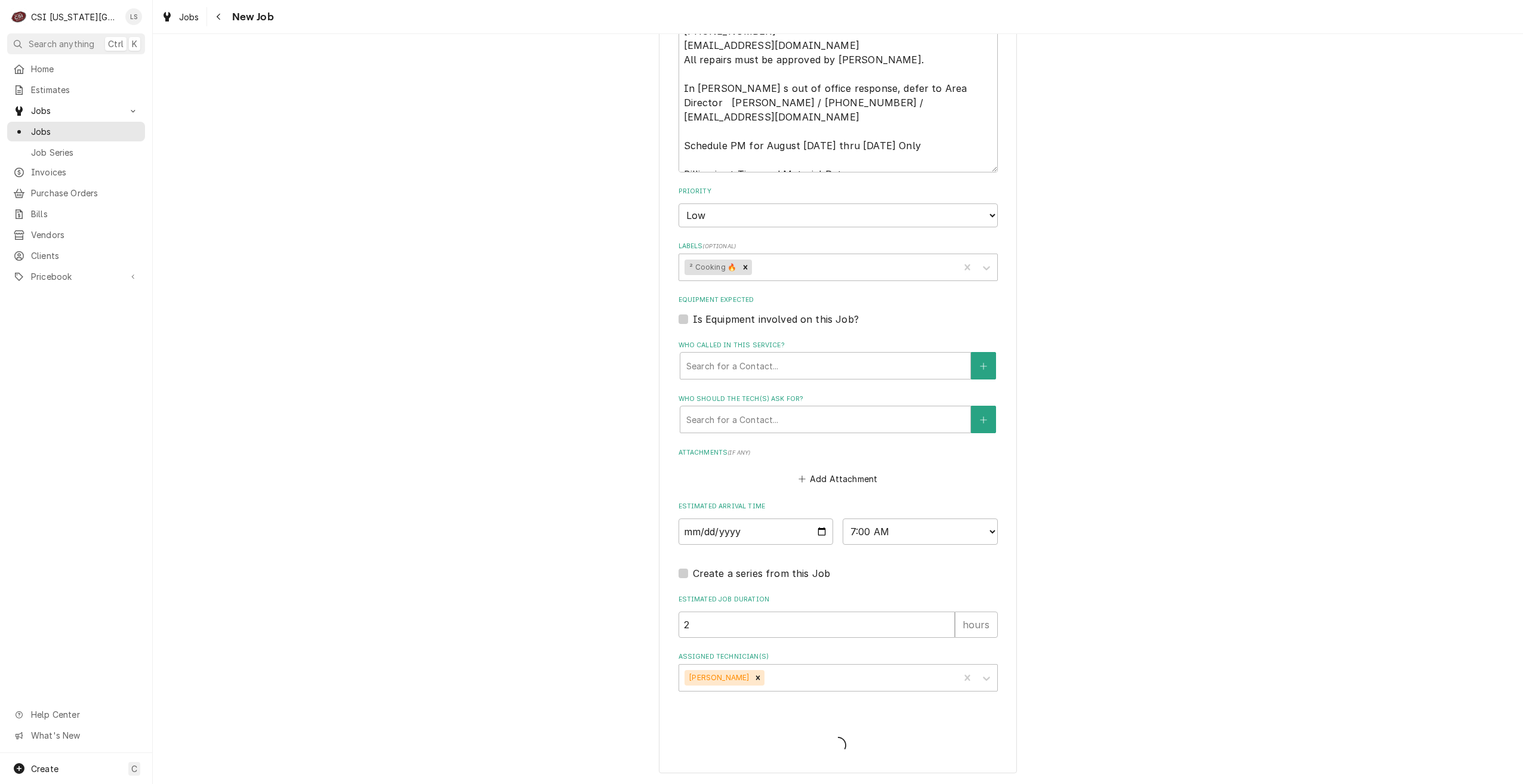
scroll to position [1048, 0]
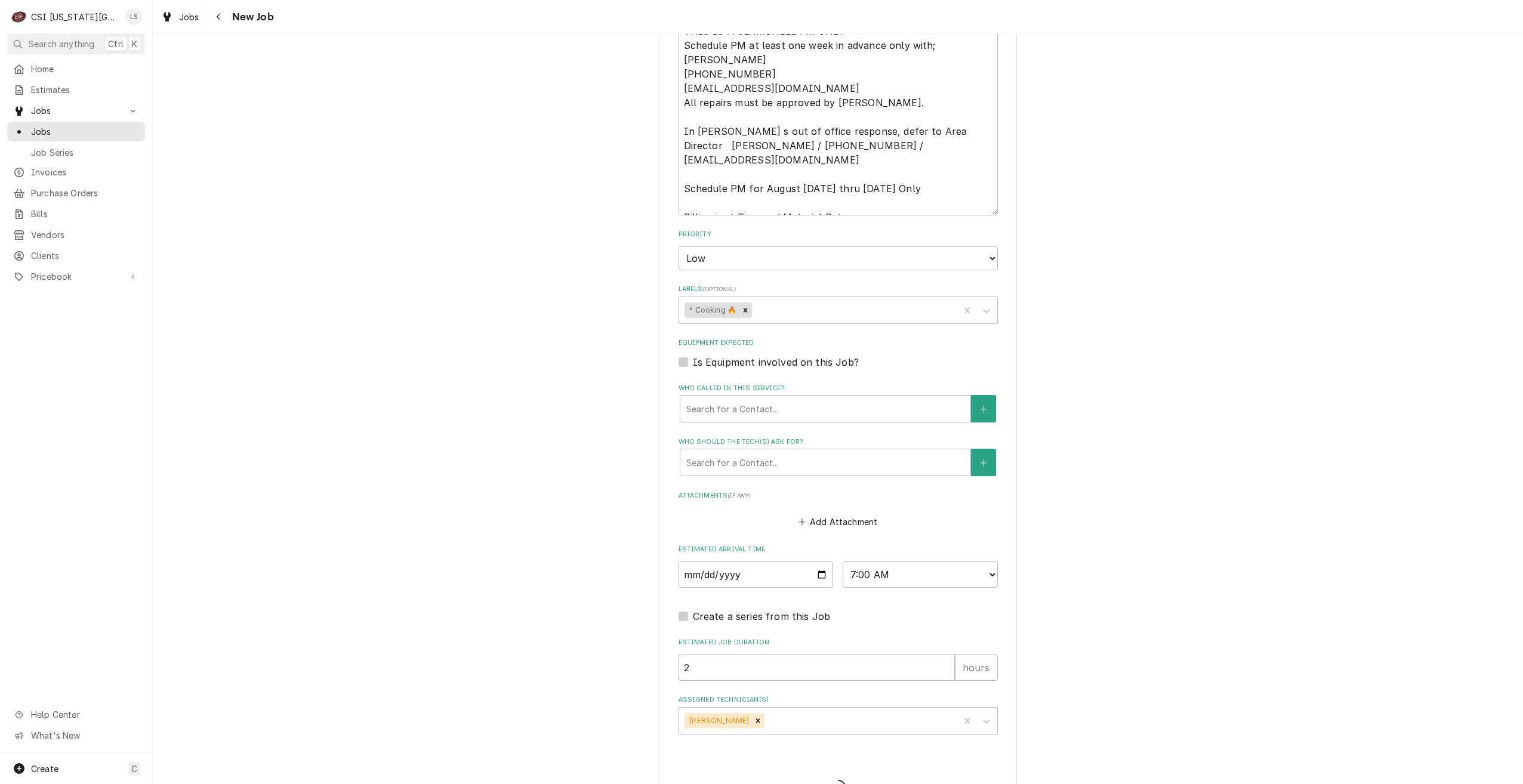
type textarea "x"
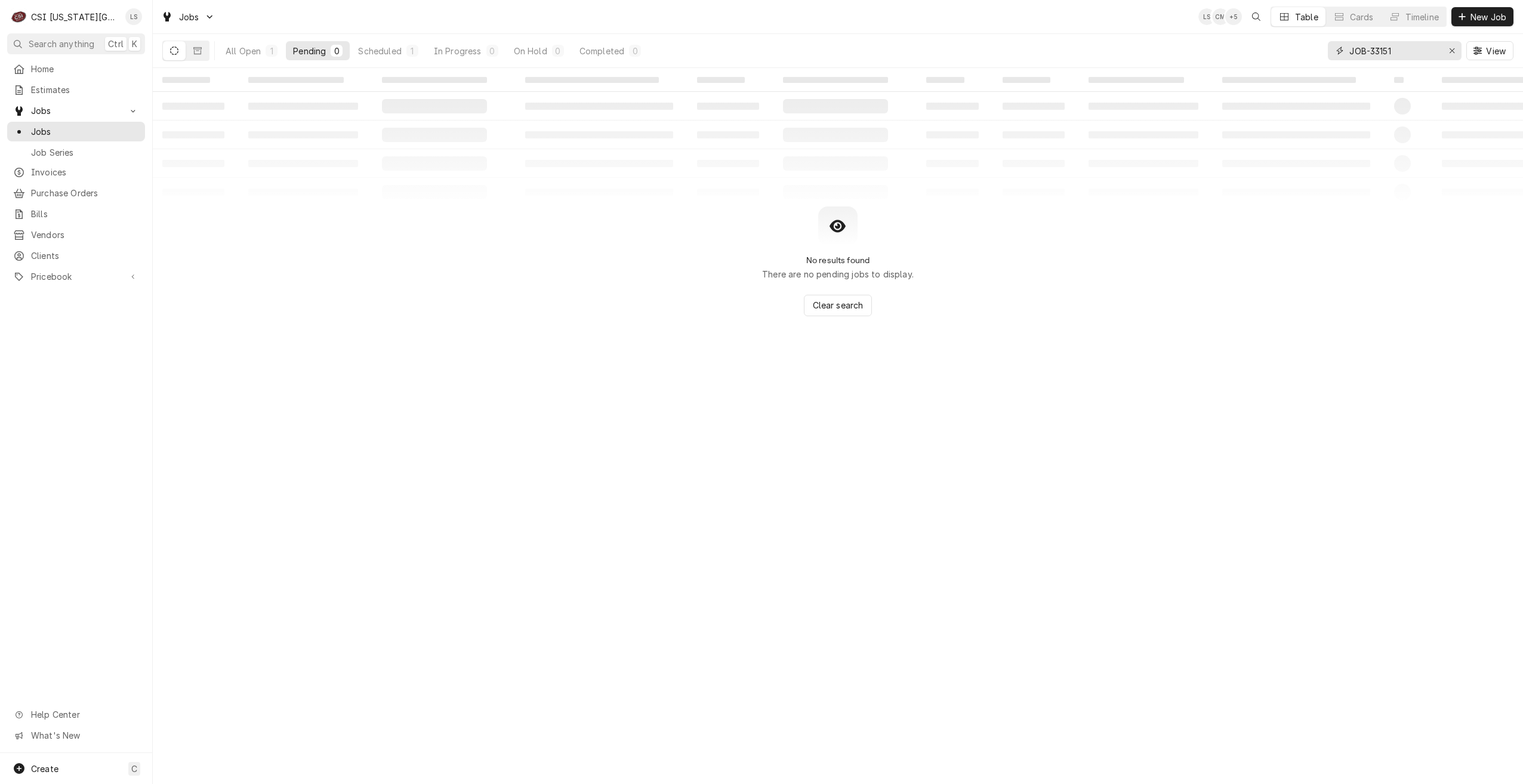
drag, startPoint x: 1420, startPoint y: 54, endPoint x: 1289, endPoint y: 47, distance: 131.2
click at [1289, 47] on div "All Open 1 Pending 0 Scheduled 1 In Progress 0 On Hold 0 Completed 0 JOB-33151 …" at bounding box center [837, 50] width 1351 height 33
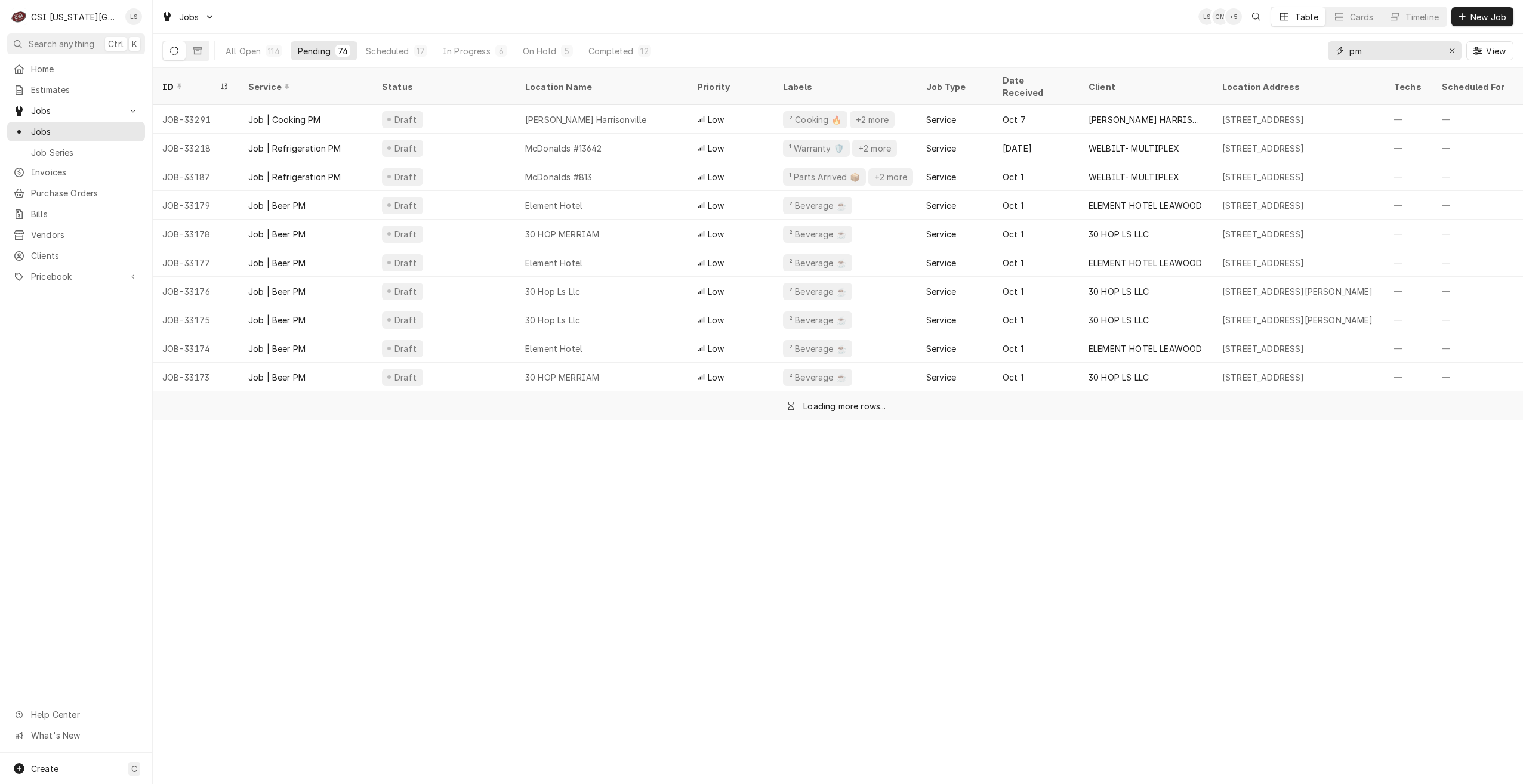
drag, startPoint x: 1381, startPoint y: 54, endPoint x: 1342, endPoint y: 56, distance: 39.1
click at [1342, 56] on div "pm" at bounding box center [1395, 51] width 134 height 19
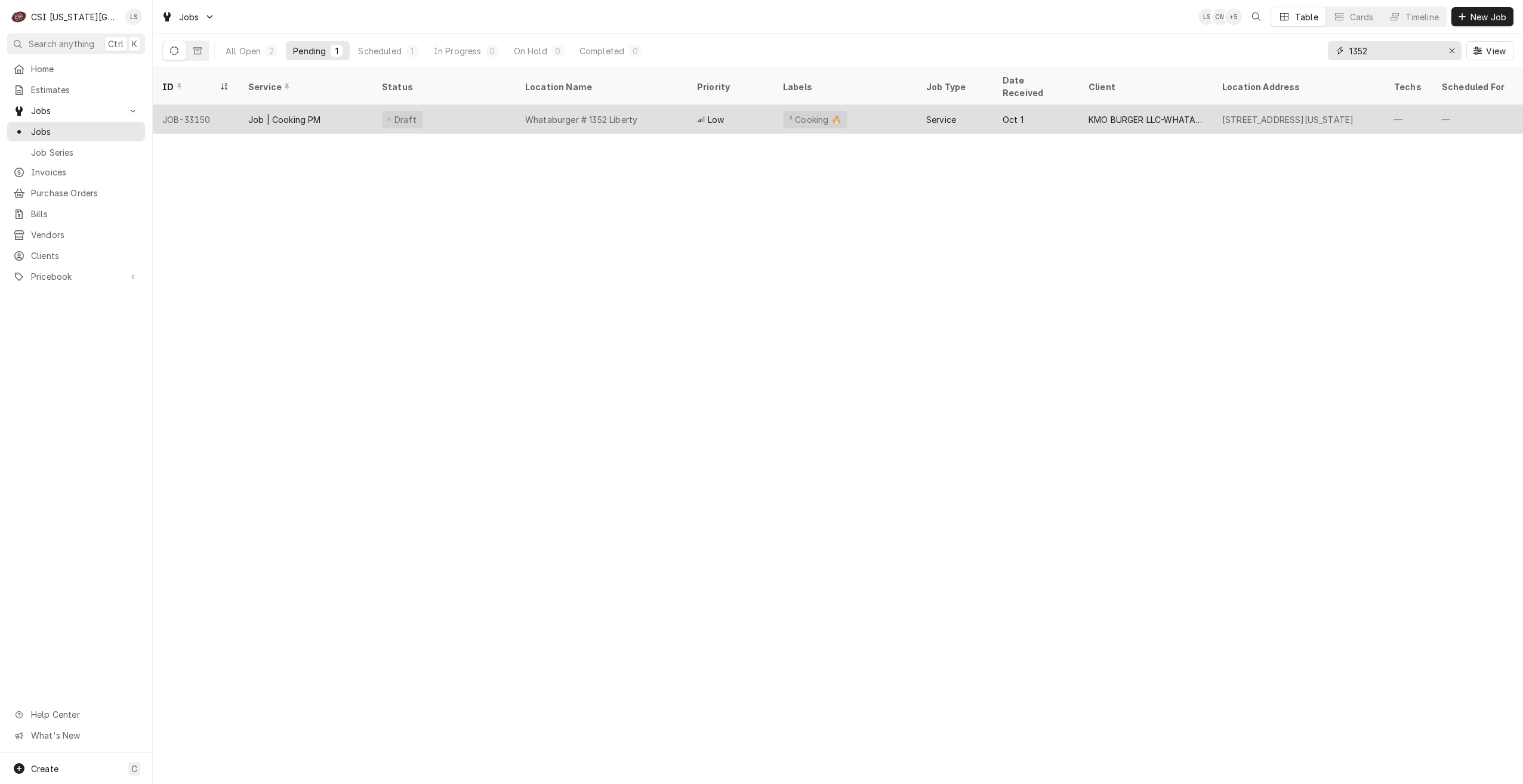
type input "1352"
click at [457, 105] on div "Draft" at bounding box center [443, 119] width 143 height 28
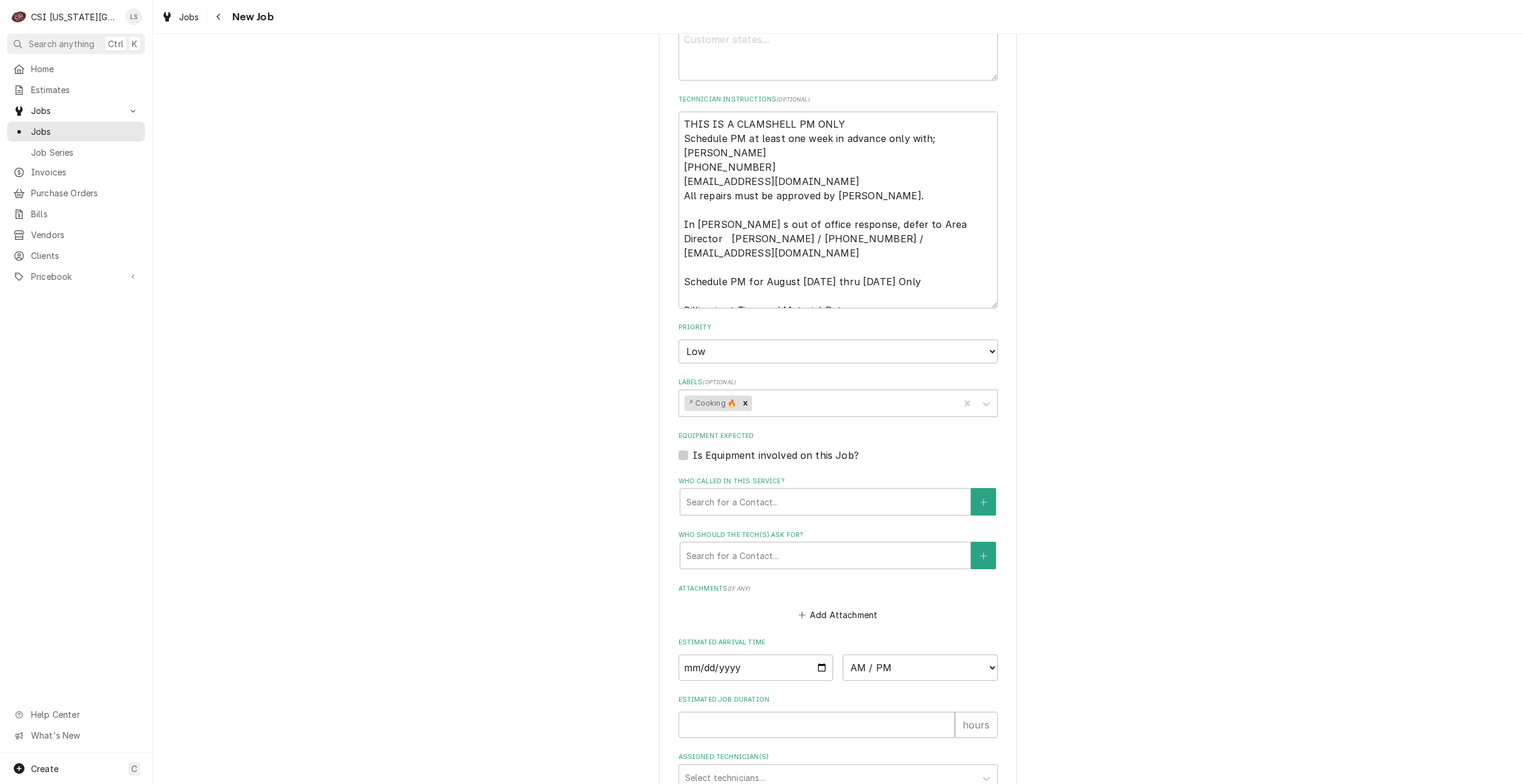
scroll to position [1054, 0]
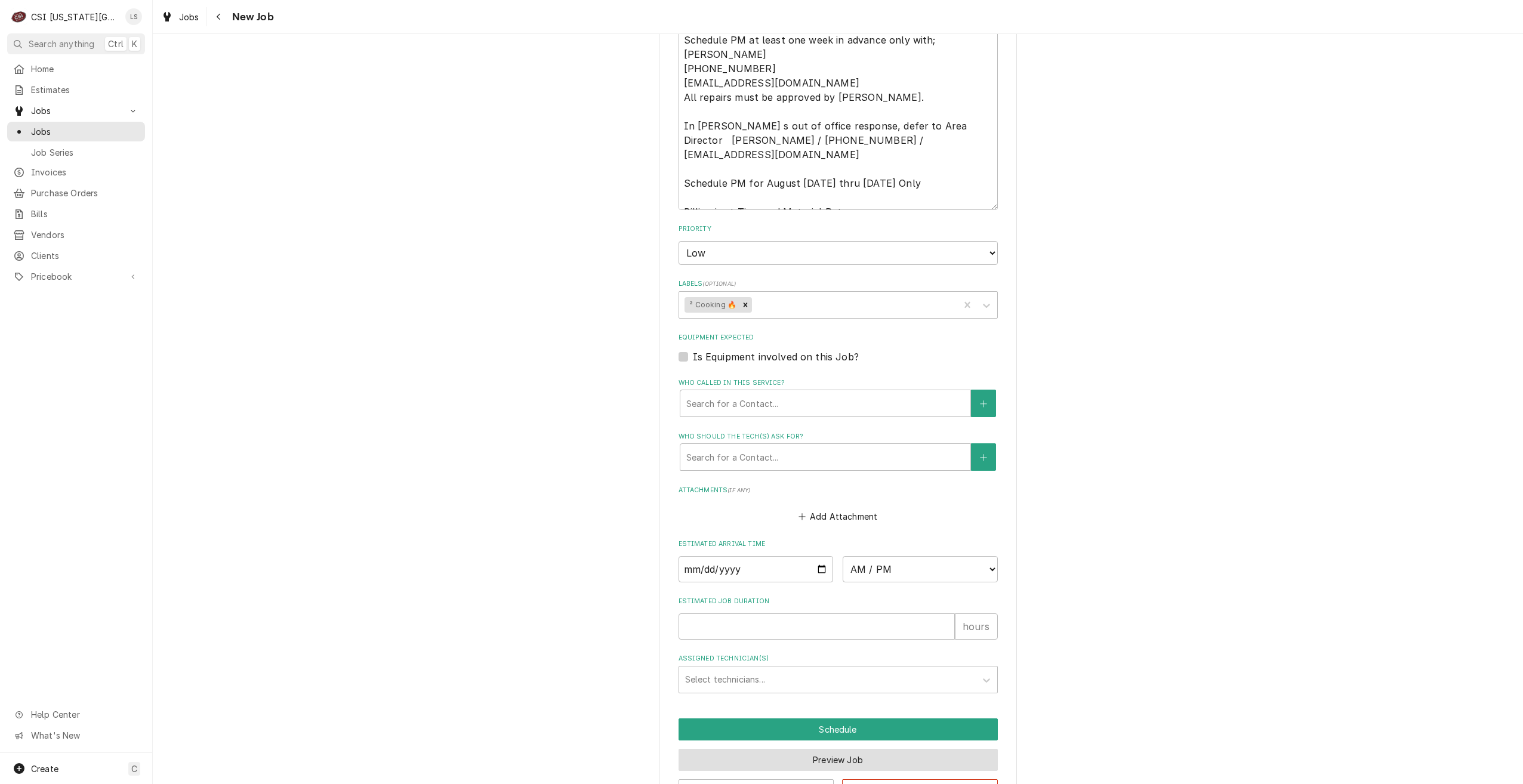
click at [782, 749] on button "Preview Job" at bounding box center [837, 760] width 319 height 22
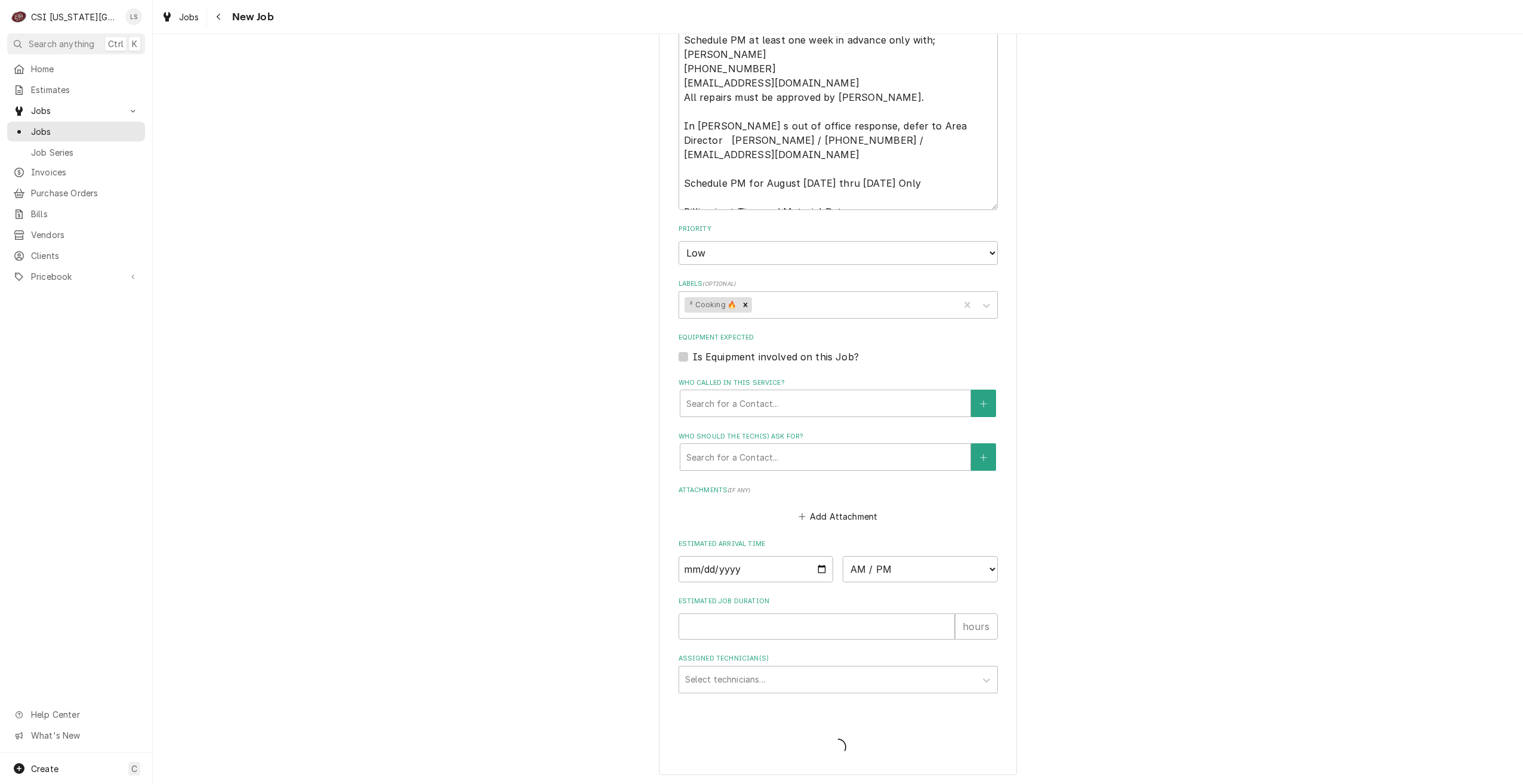
scroll to position [1012, 0]
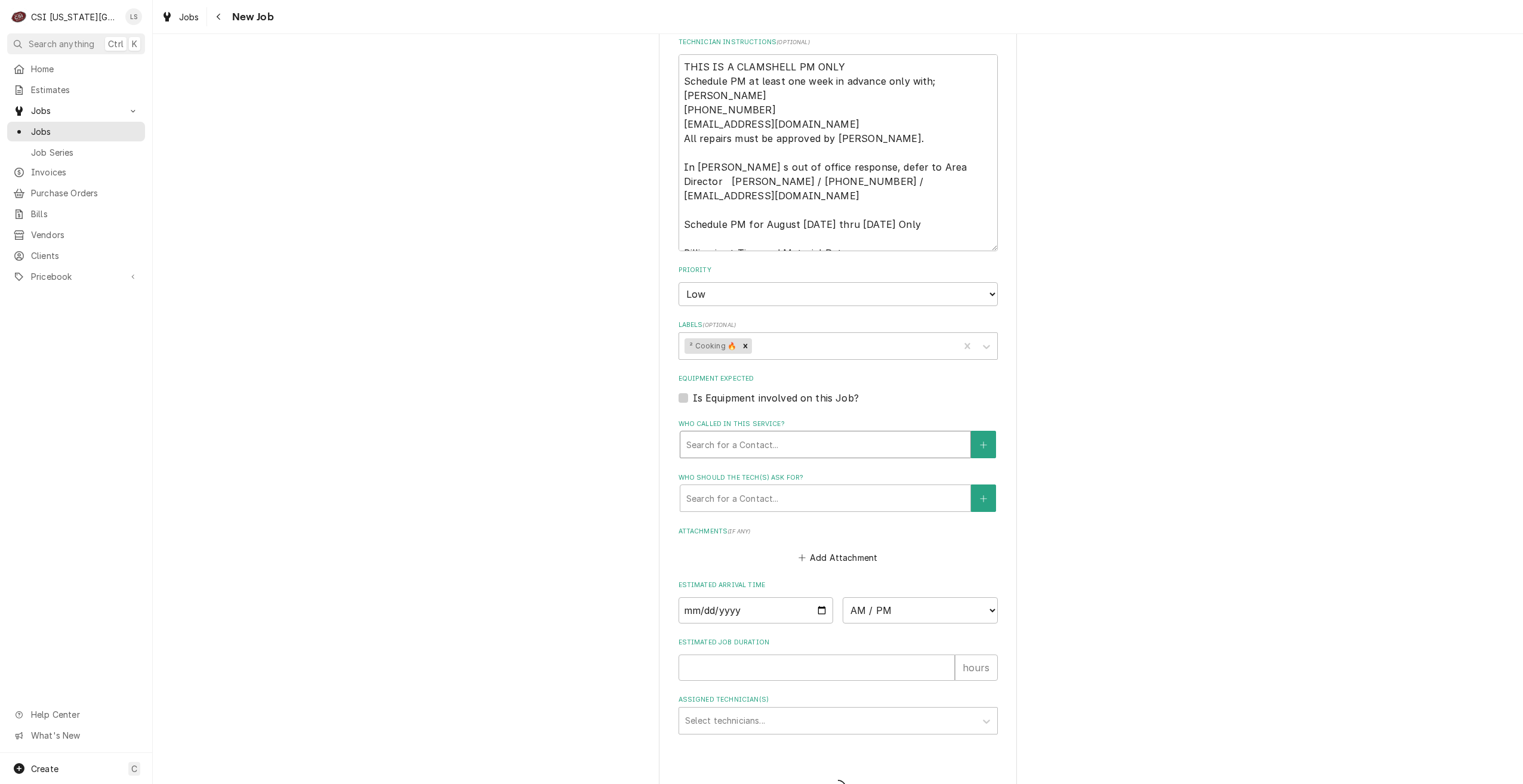
type textarea "x"
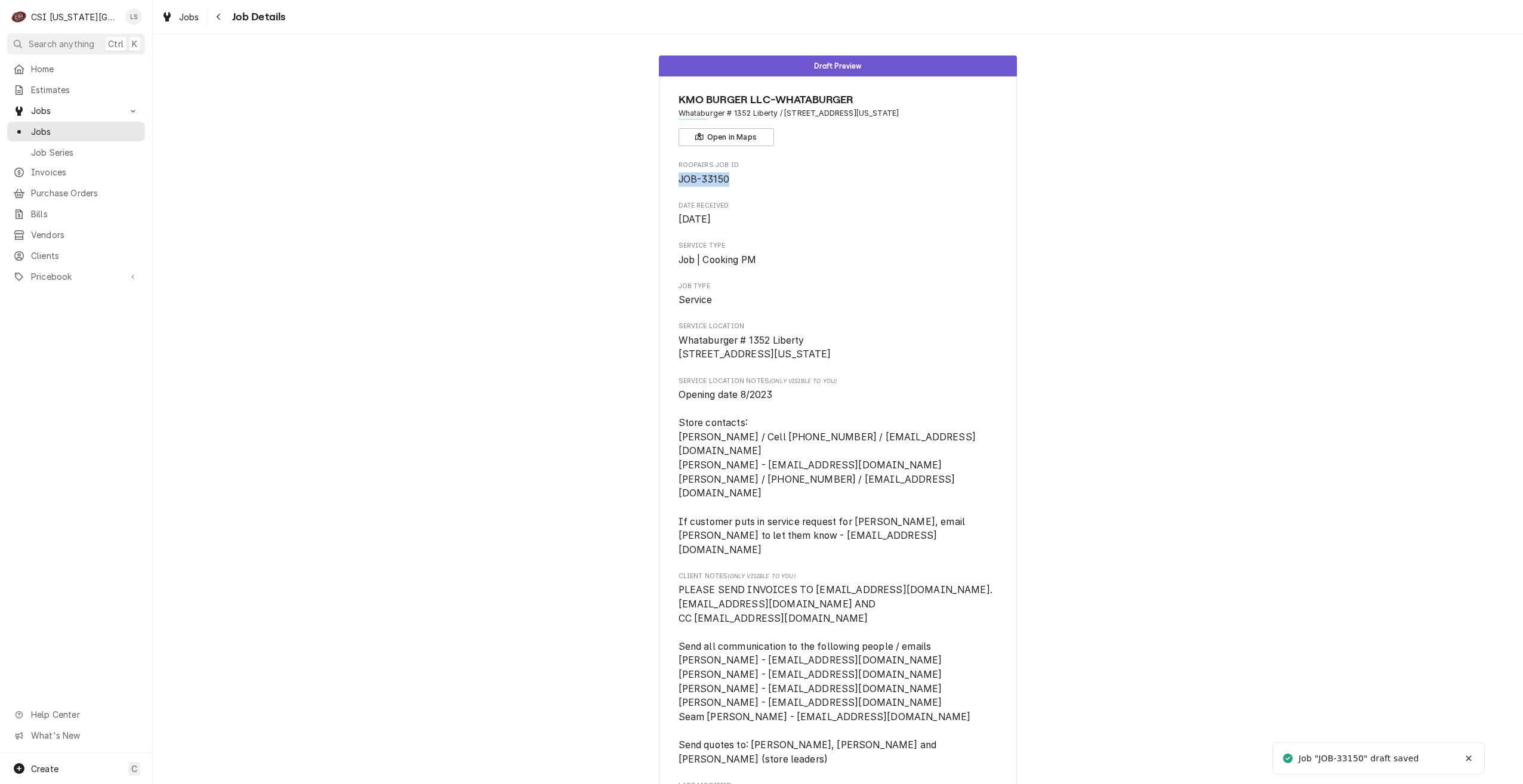
drag, startPoint x: 736, startPoint y: 178, endPoint x: 674, endPoint y: 178, distance: 62.0
click at [678, 178] on span "JOB-33150" at bounding box center [837, 180] width 319 height 15
copy span "JOB-33150"
drag, startPoint x: 123, startPoint y: 128, endPoint x: 230, endPoint y: 136, distance: 107.3
click at [123, 128] on span "Jobs" at bounding box center [85, 132] width 108 height 13
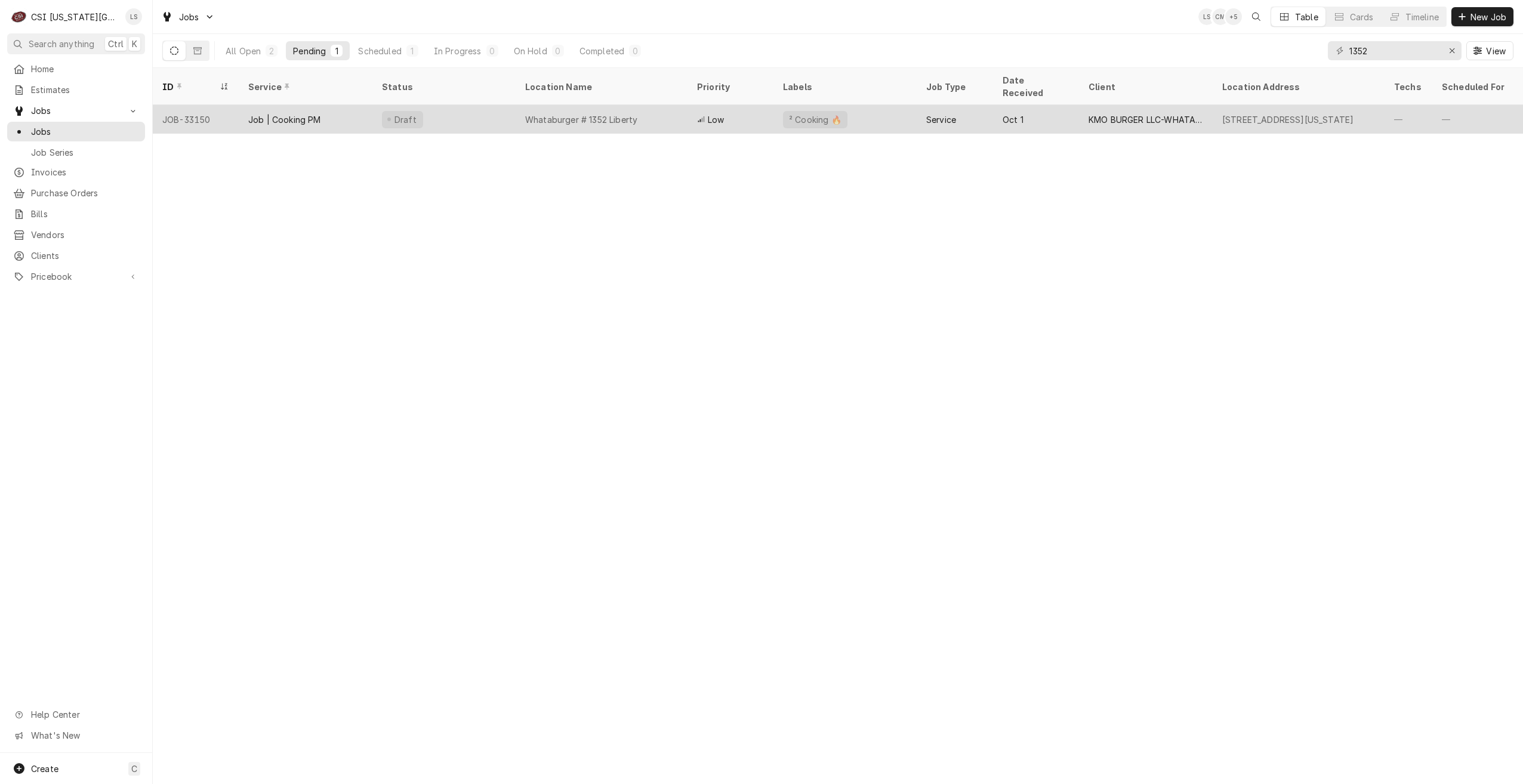
click at [655, 105] on div "Whataburger # 1352 Liberty" at bounding box center [602, 119] width 172 height 28
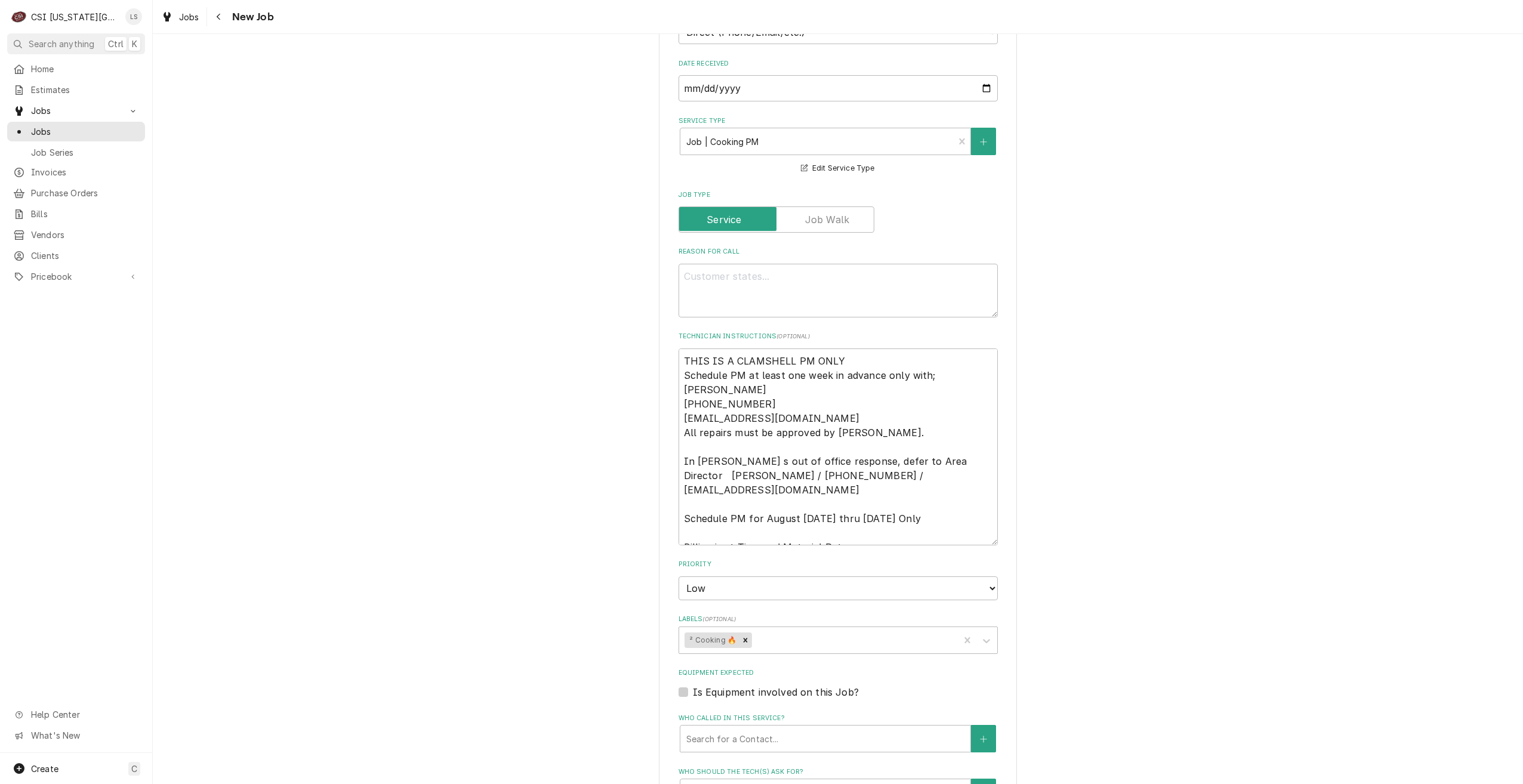
scroll to position [576, 0]
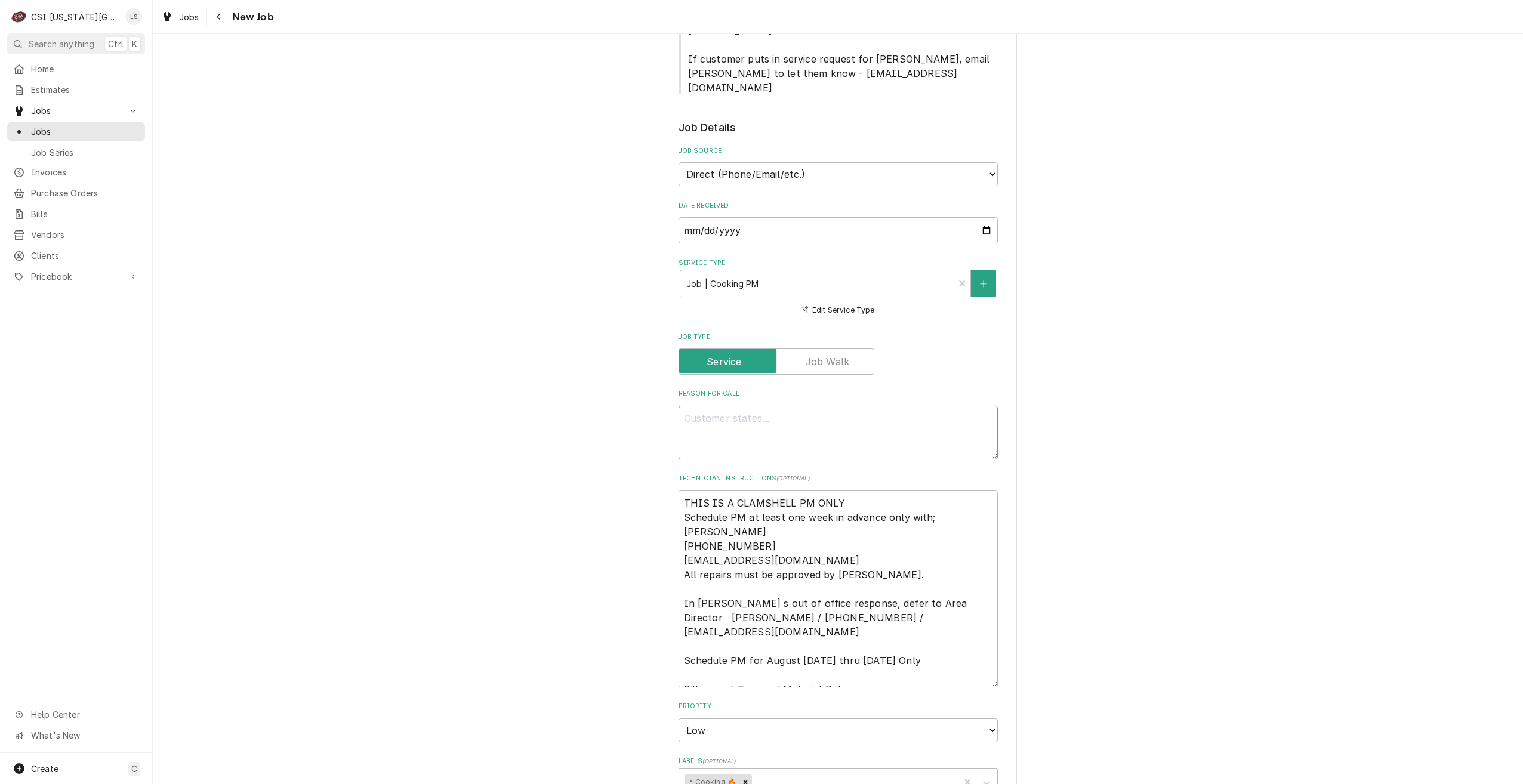
click at [854, 406] on textarea "Reason For Call" at bounding box center [837, 433] width 319 height 54
type textarea "x"
type textarea "C"
type textarea "x"
type textarea "Cl"
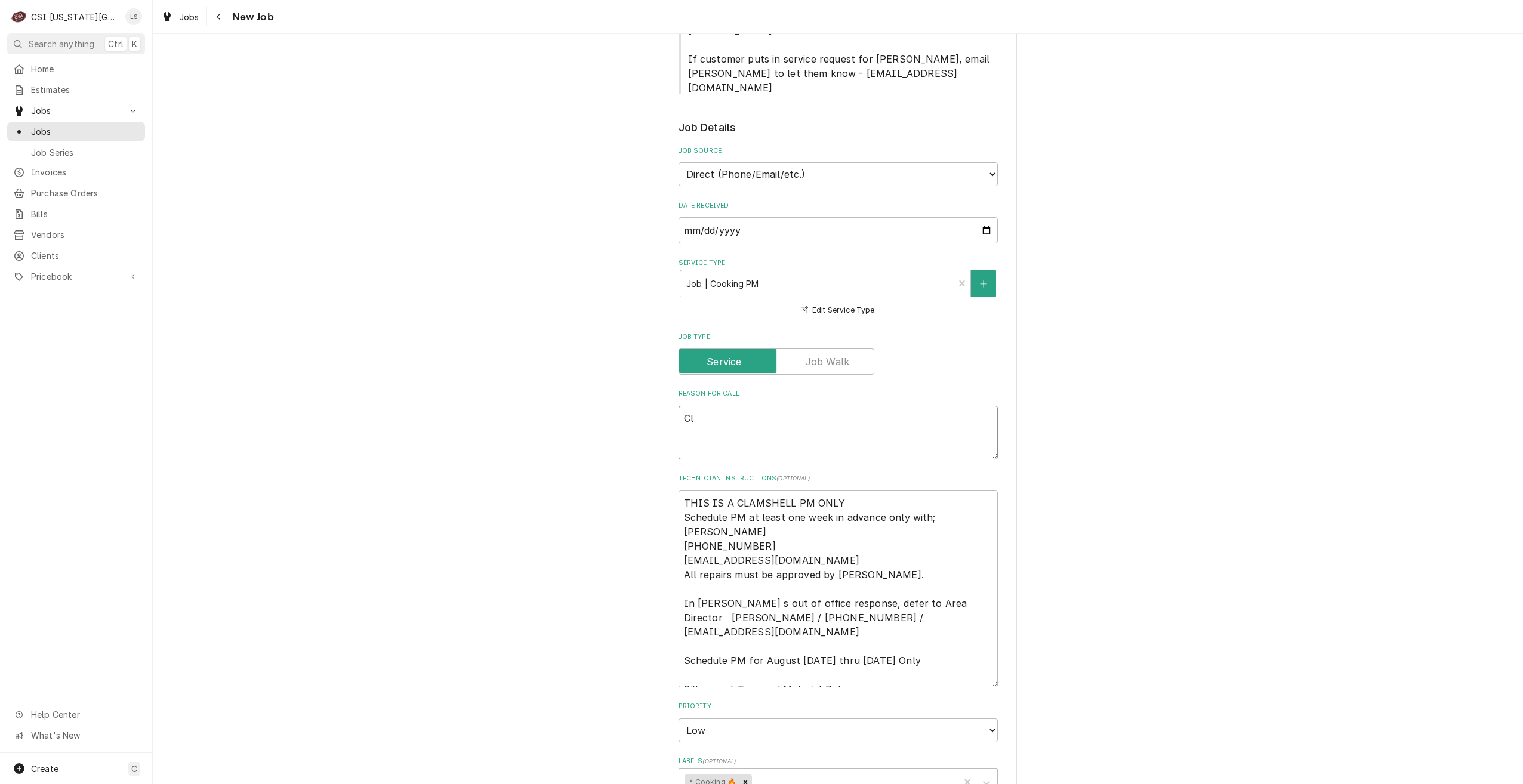
type textarea "x"
type textarea "Cla"
type textarea "x"
type textarea "Clam"
type textarea "x"
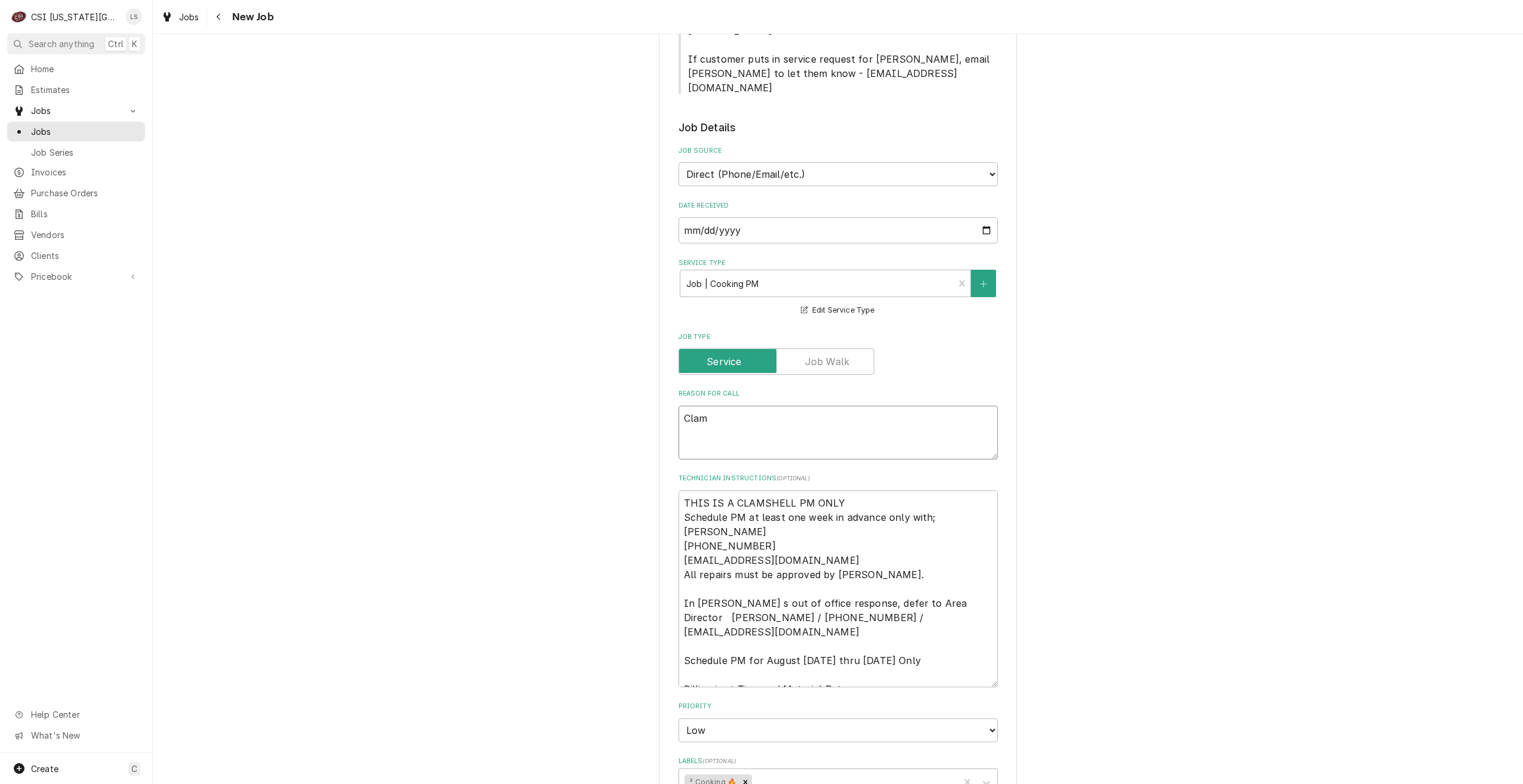
type textarea "Clams"
type textarea "x"
type textarea "Clamsh"
type textarea "x"
type textarea "Clamshe"
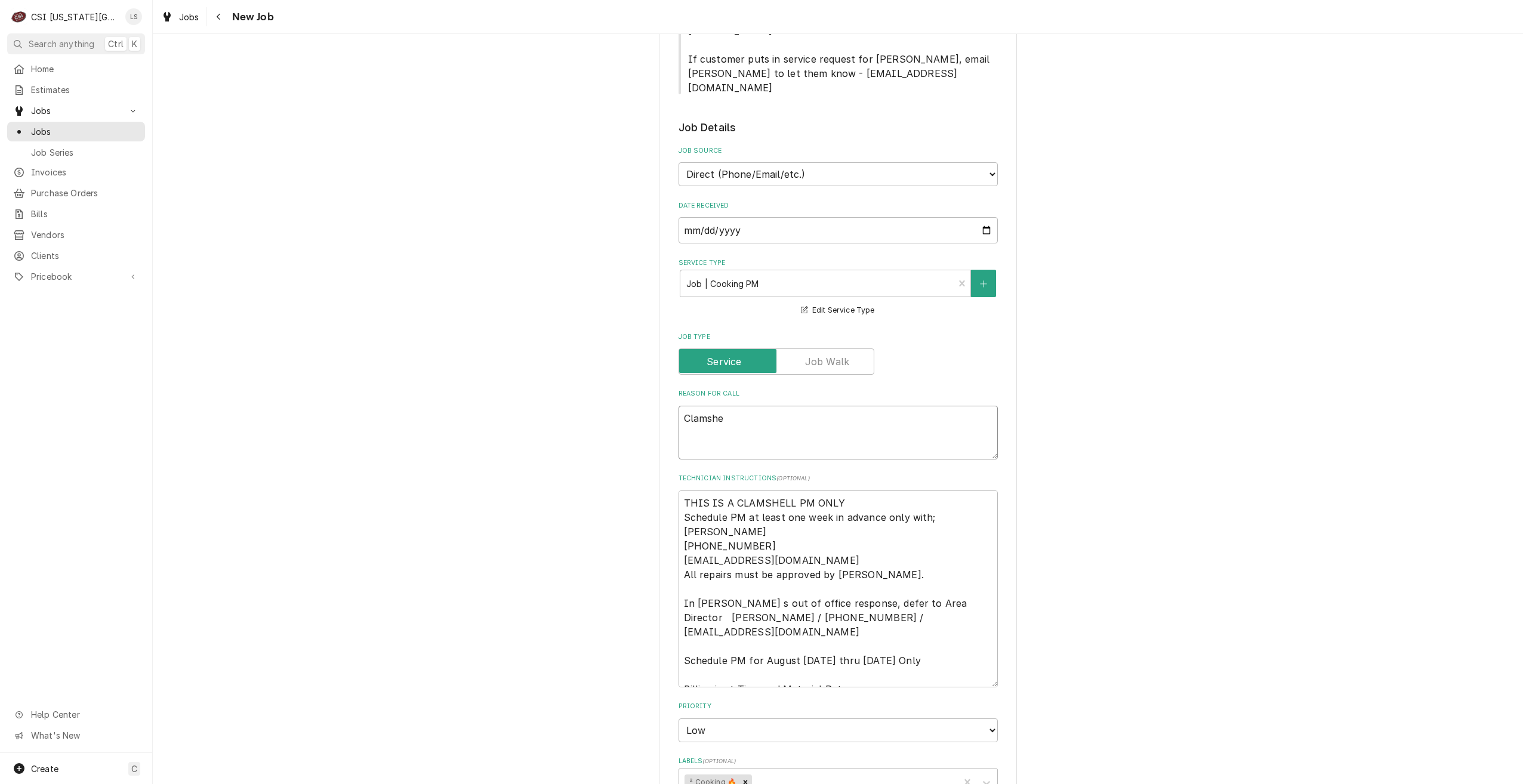
type textarea "x"
type textarea "Clamshel"
type textarea "x"
type textarea "Clamshell"
type textarea "x"
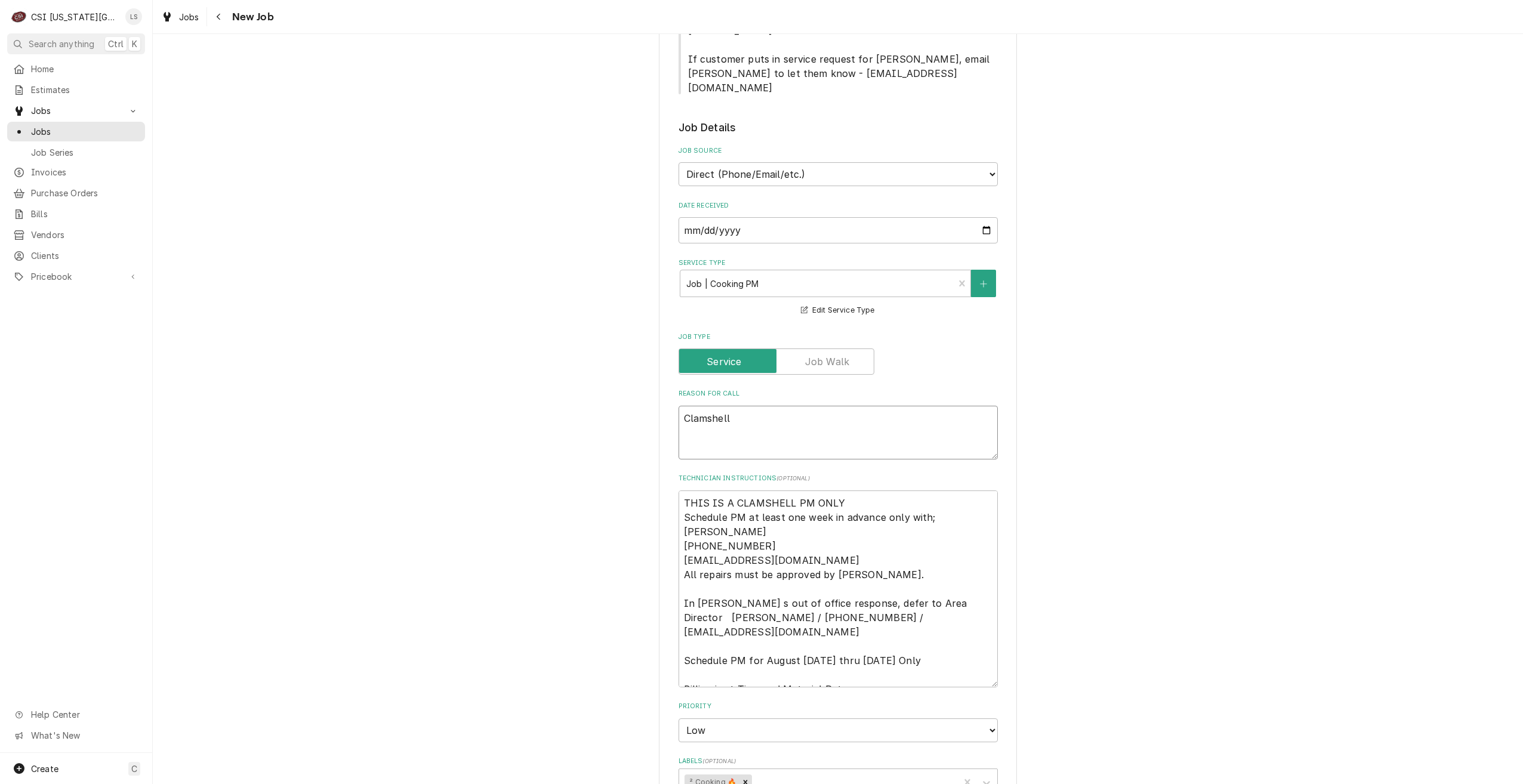
type textarea "Clamshell"
type textarea "x"
type textarea "Clamshell P"
type textarea "x"
type textarea "Clamshell PM"
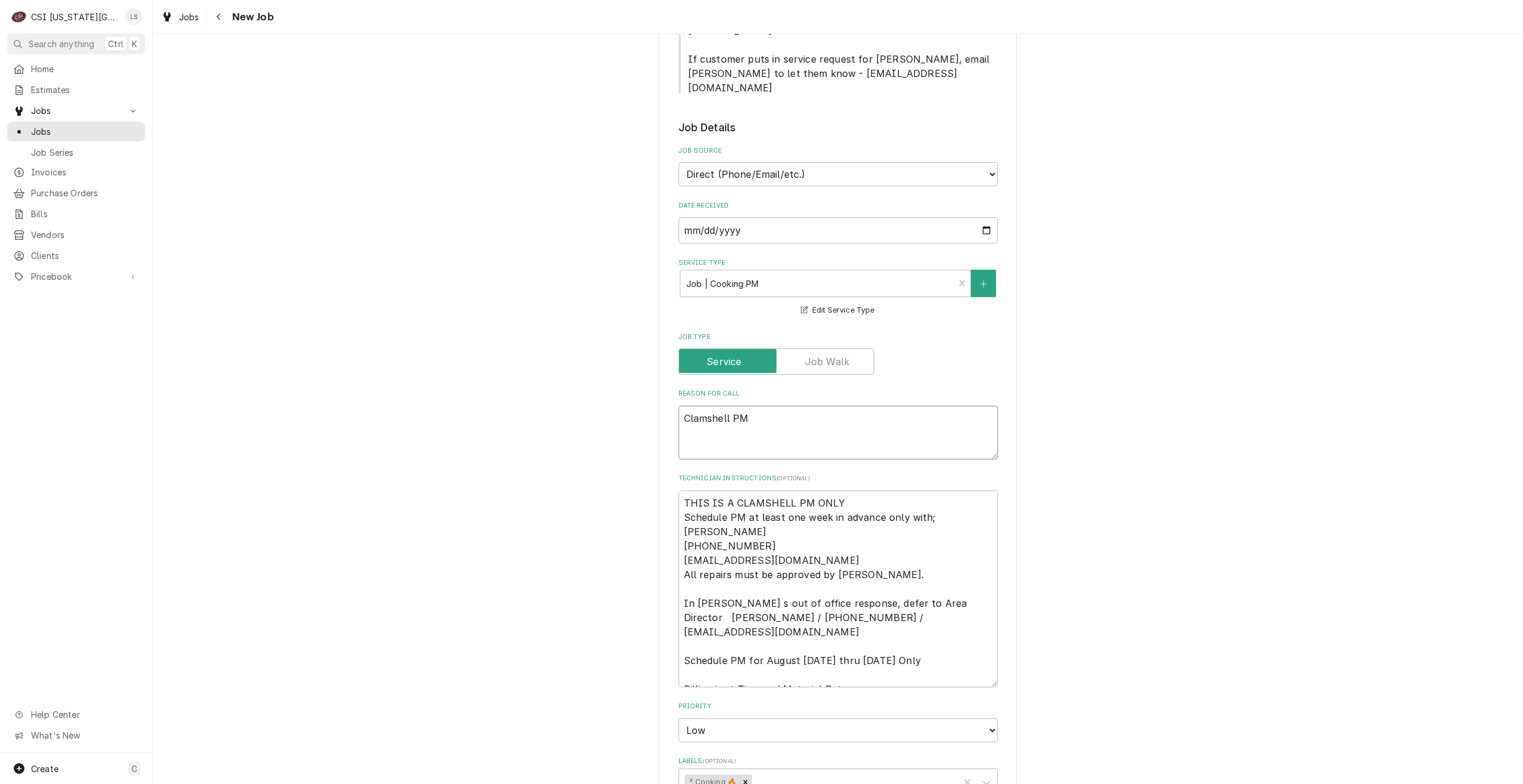
type textarea "x"
type textarea "Clamshell PM"
click at [1110, 367] on div "Use the fields below to edit this job: Client Details Client KMO BURGER LLC-WHA…" at bounding box center [837, 387] width 1370 height 1834
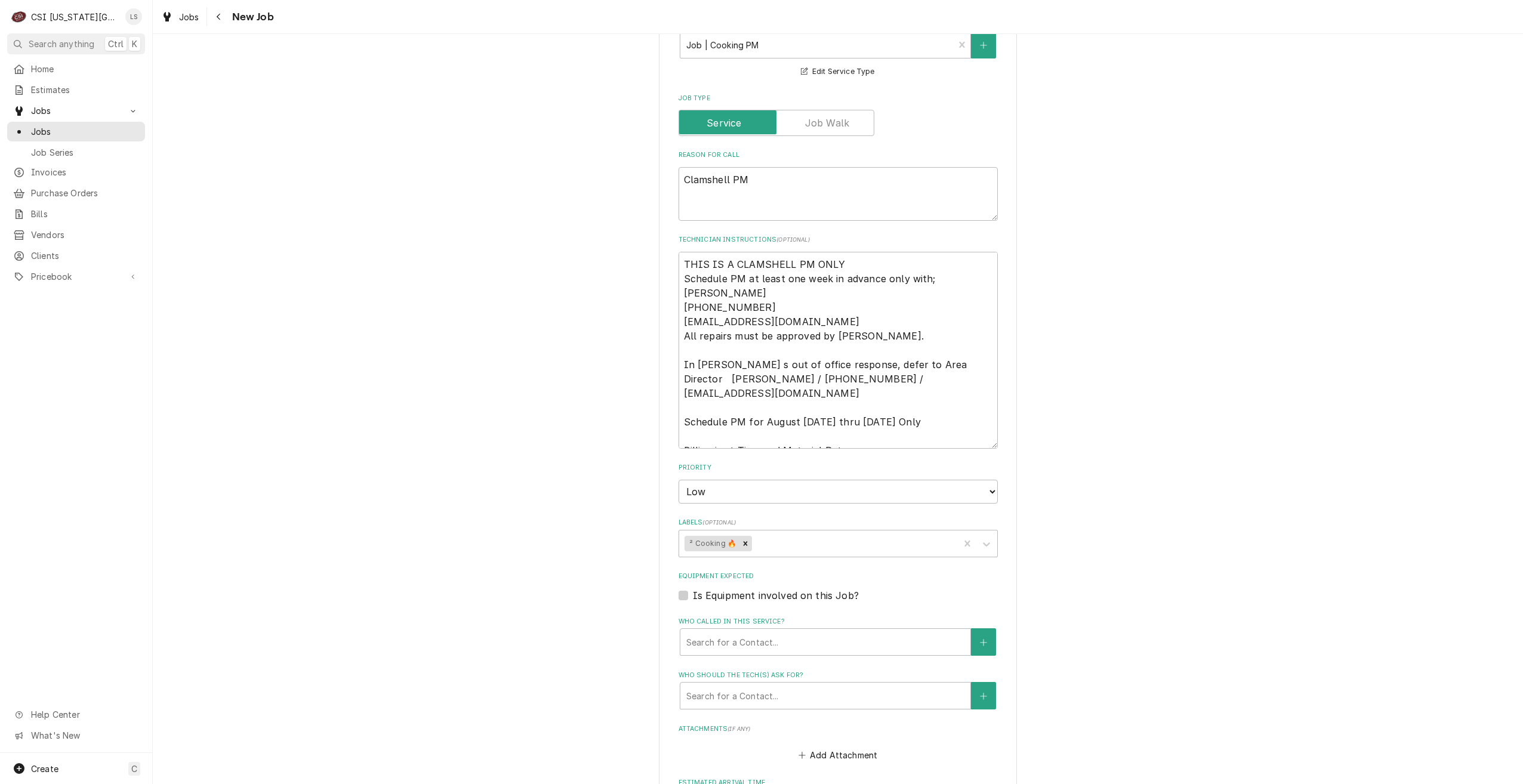
scroll to position [1054, 0]
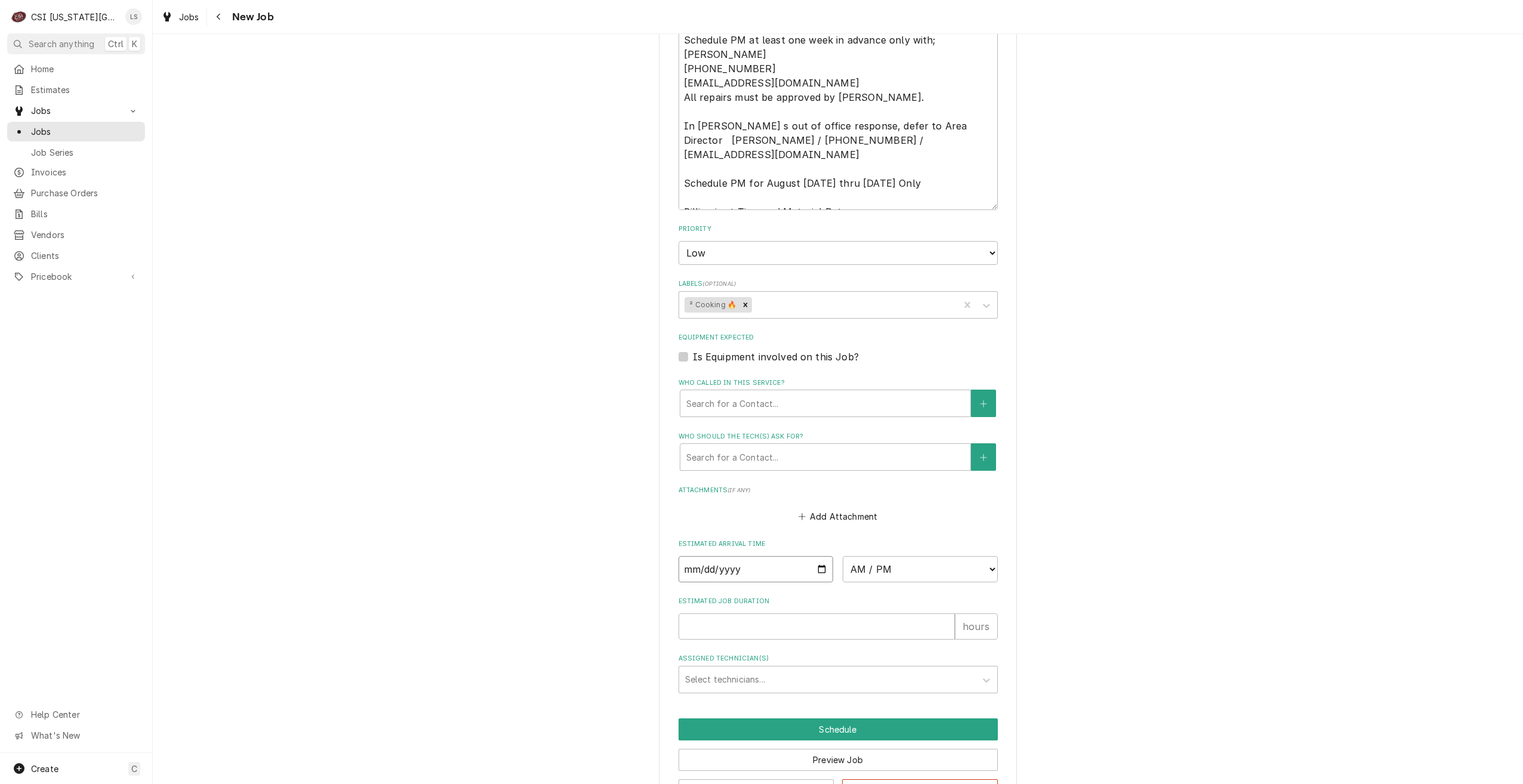
click at [819, 556] on input "Date" at bounding box center [756, 569] width 155 height 27
type textarea "x"
type input "2025-10-21"
type textarea "x"
click at [893, 556] on select "AM / PM 6:00 AM 6:15 AM 6:30 AM 6:45 AM 7:00 AM 7:15 AM 7:30 AM 7:45 AM 8:00 AM…" at bounding box center [921, 569] width 155 height 27
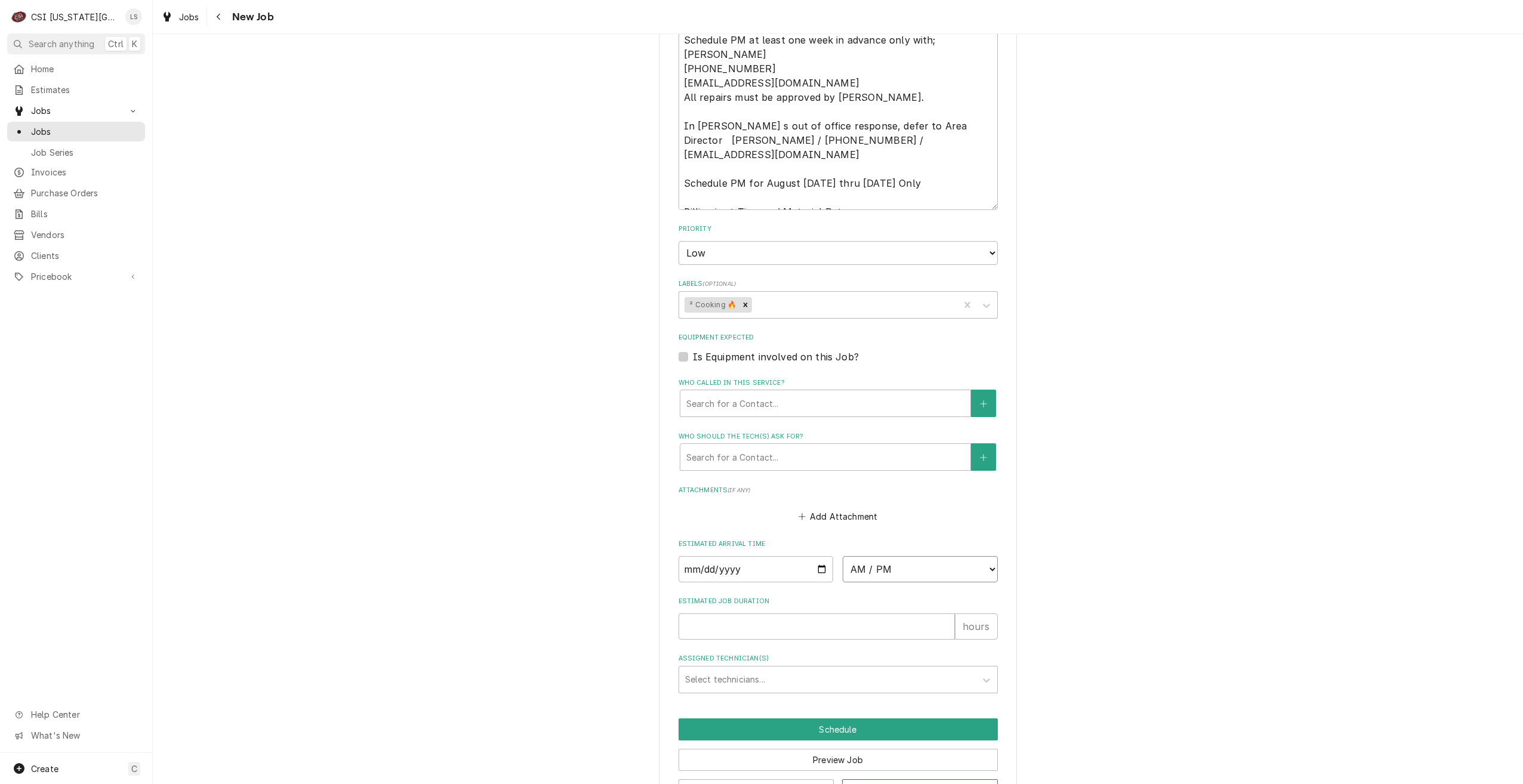
select select "07:00:00"
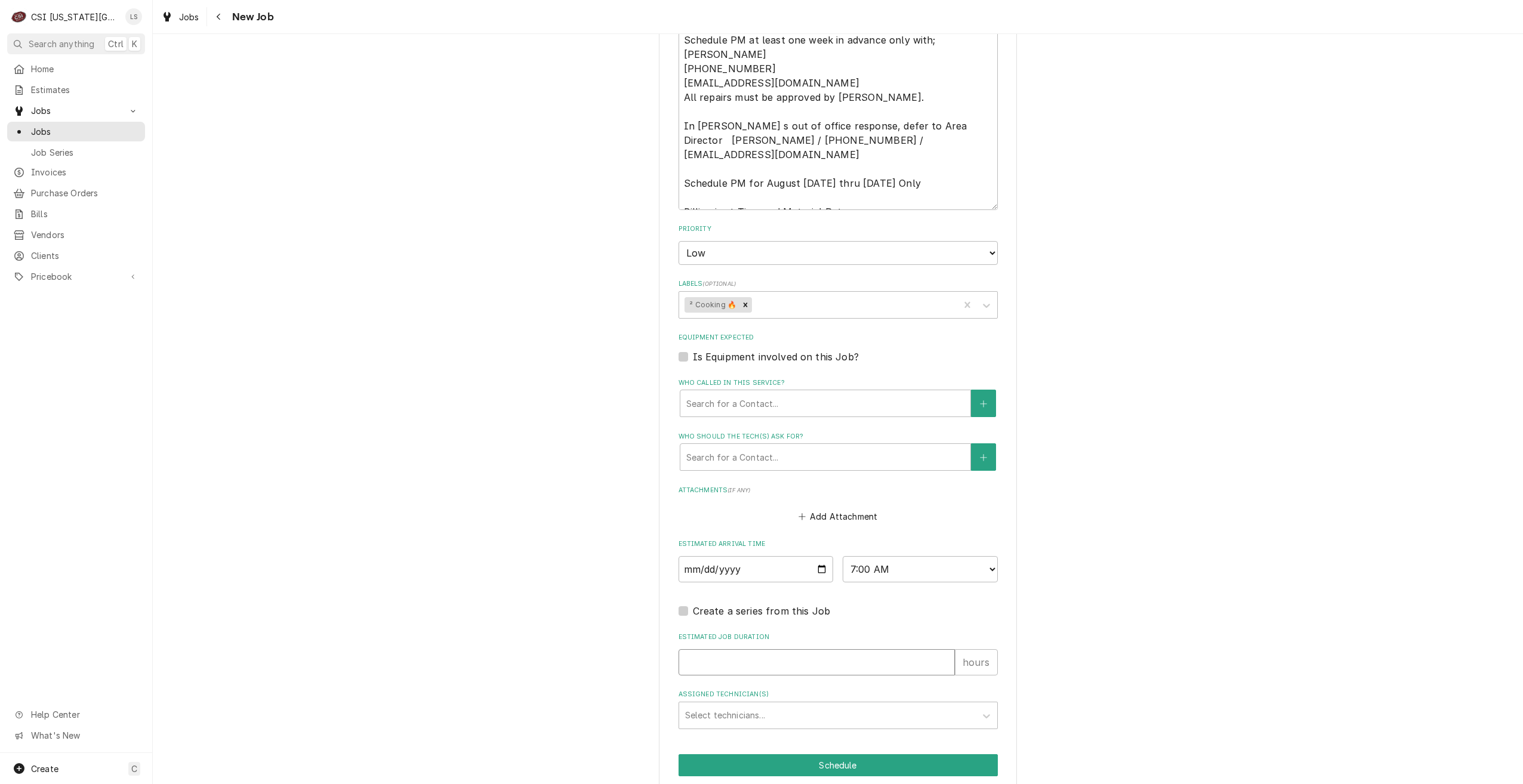
click at [882, 649] on input "Estimated Job Duration" at bounding box center [816, 662] width 276 height 27
type textarea "x"
type input "2"
type textarea "x"
type input "2"
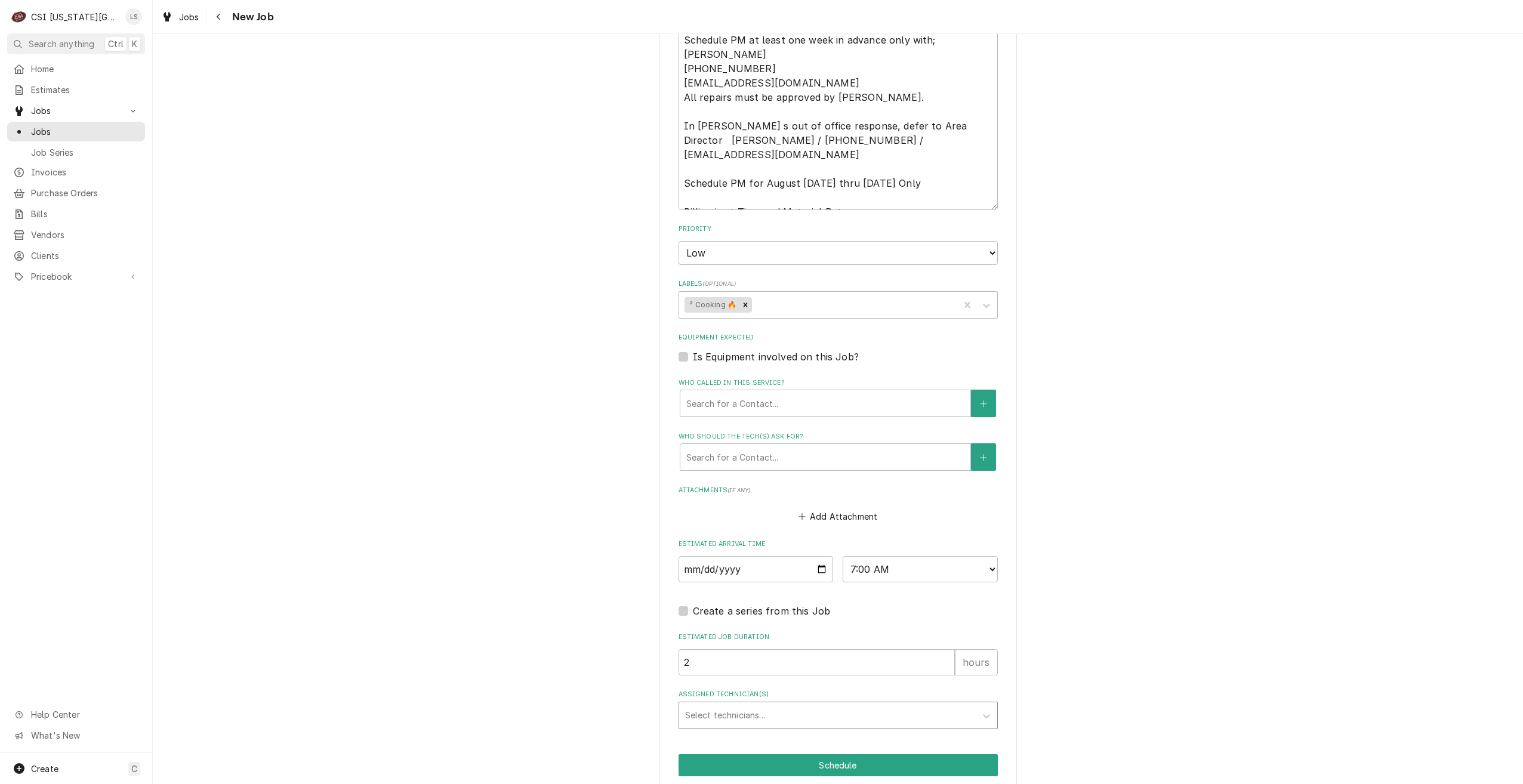
click at [875, 705] on div "Assigned Technician(s)" at bounding box center [828, 715] width 285 height 22
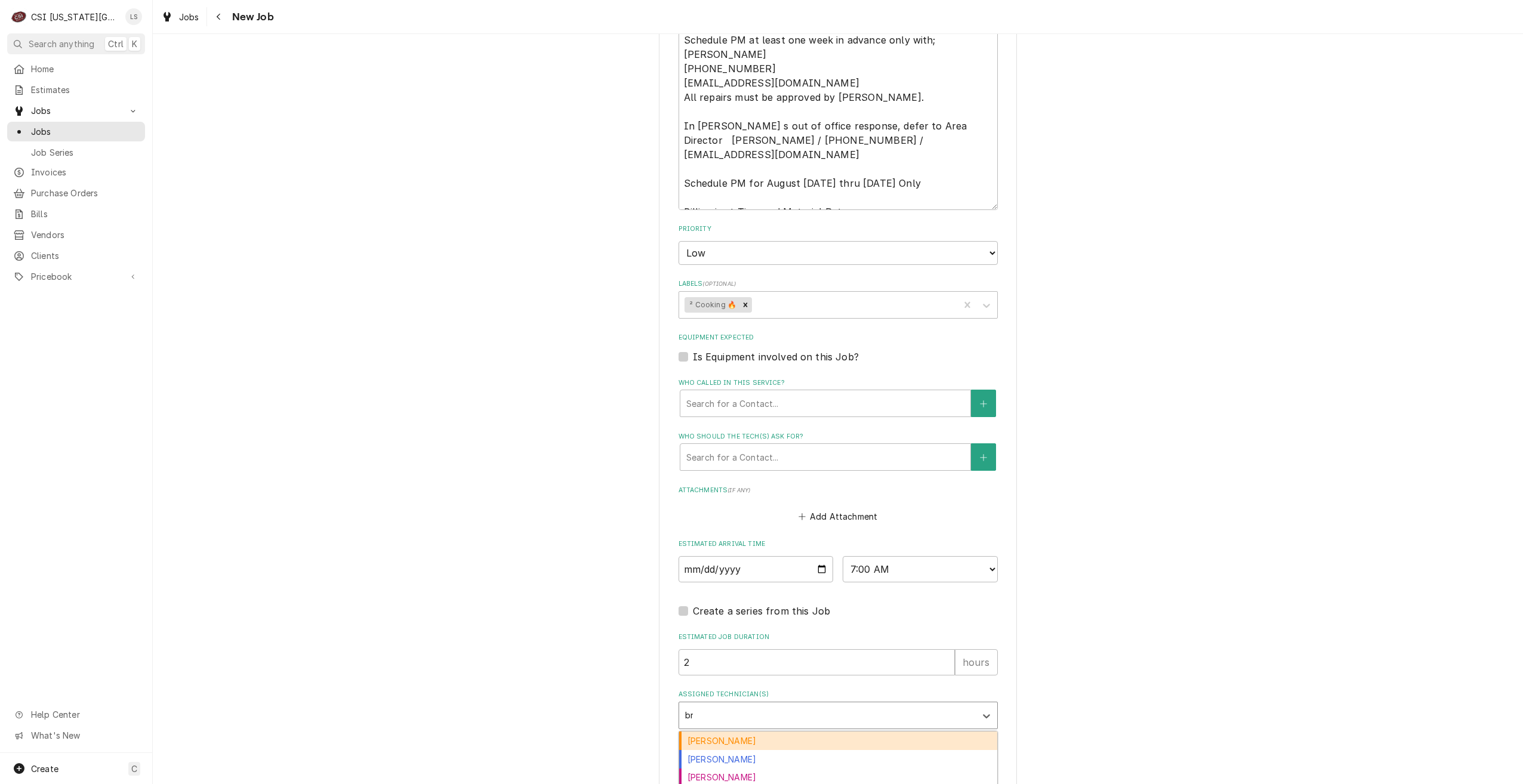
type input "bre"
click at [867, 732] on div "Brian Breazier" at bounding box center [838, 740] width 318 height 19
type textarea "x"
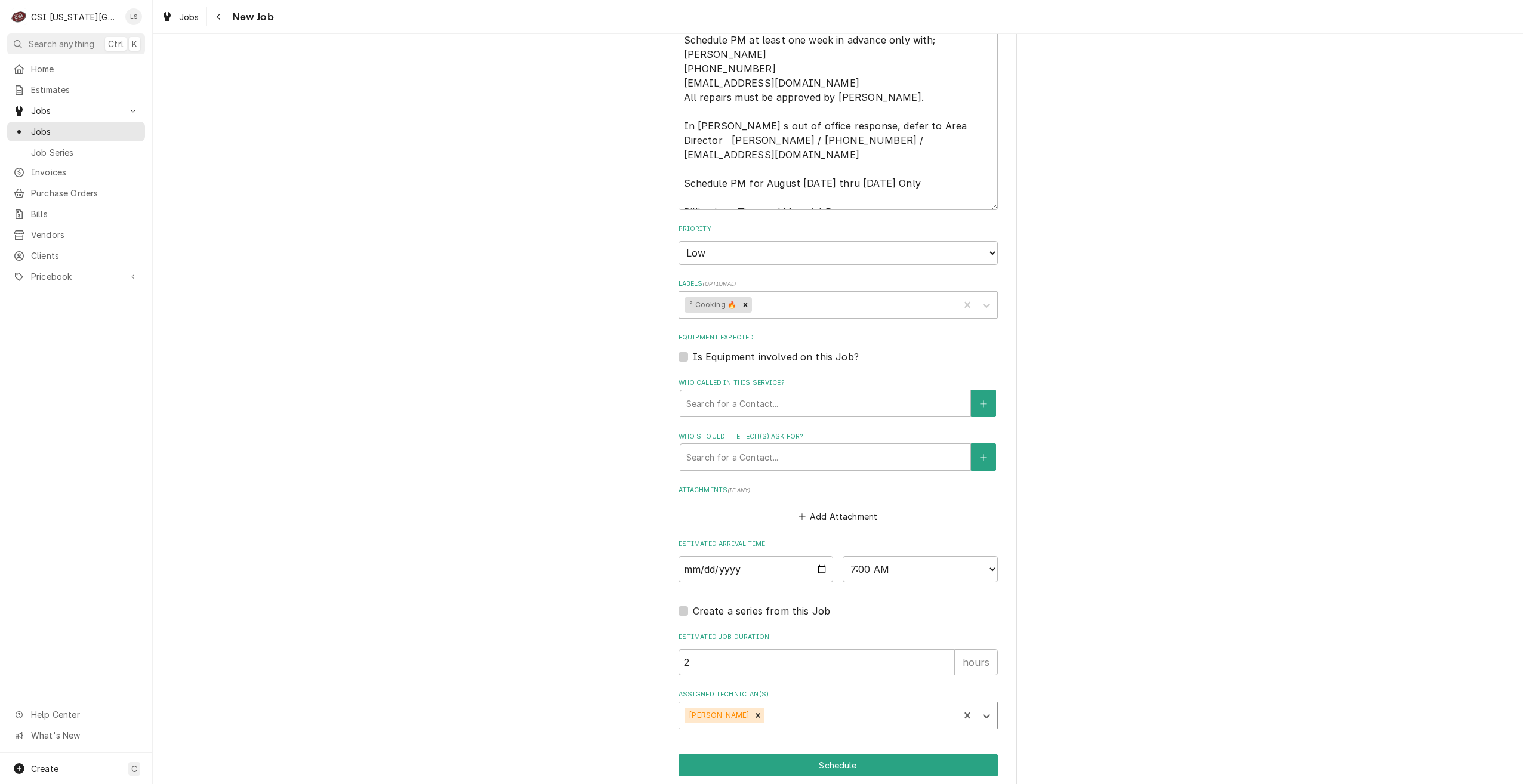
click at [749, 754] on button "Schedule" at bounding box center [837, 765] width 319 height 22
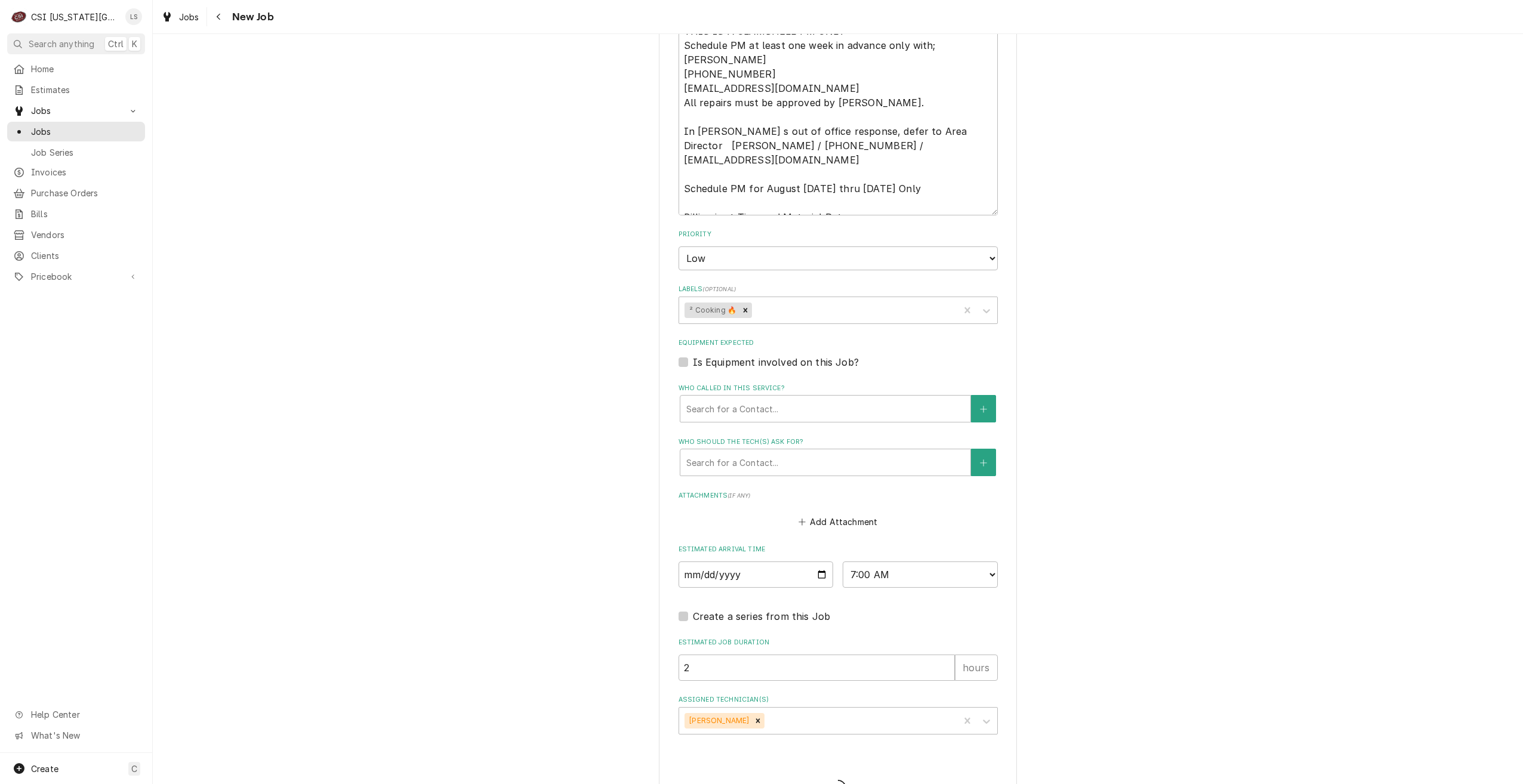
type textarea "x"
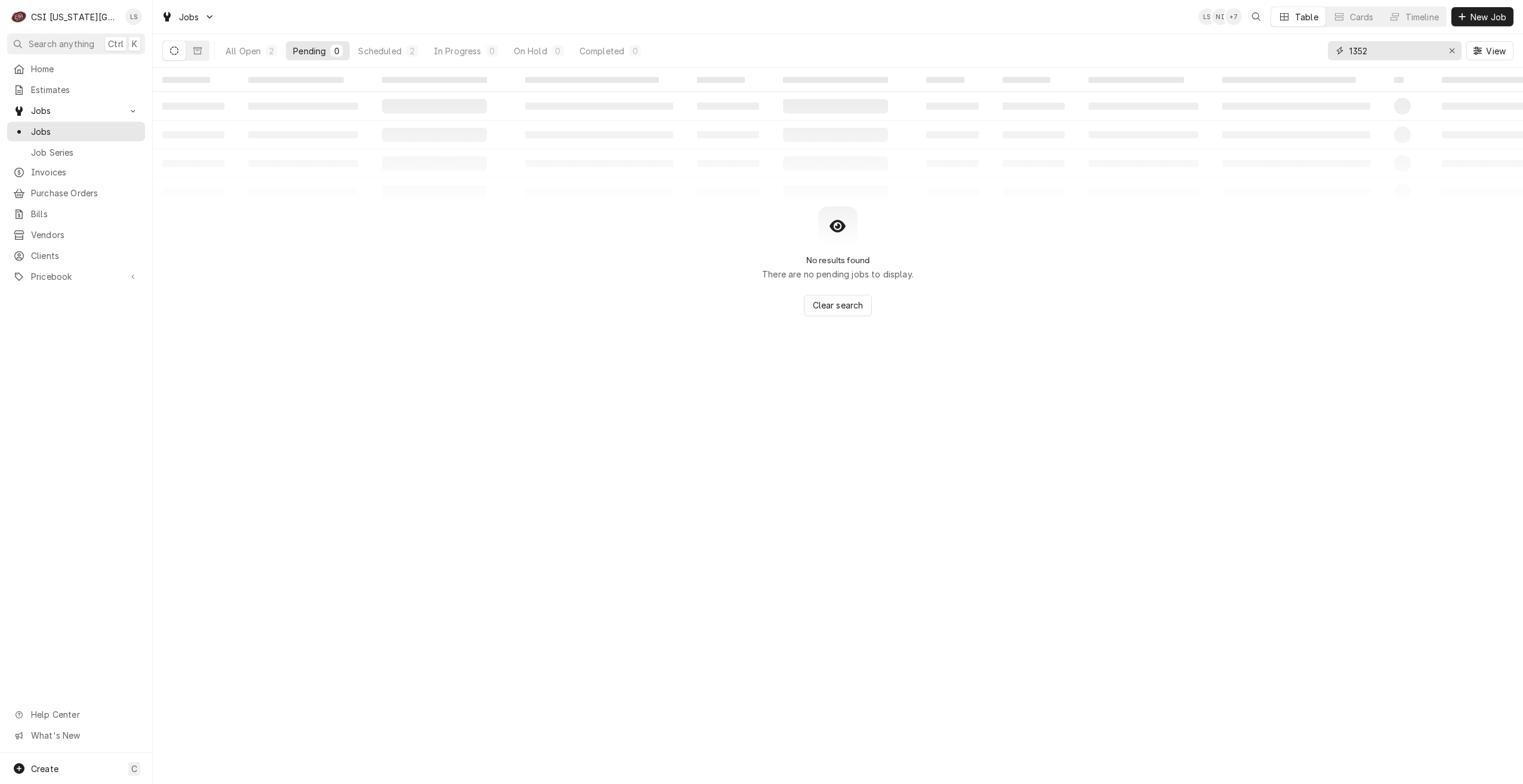
click at [1383, 52] on input "1352" at bounding box center [1394, 51] width 90 height 19
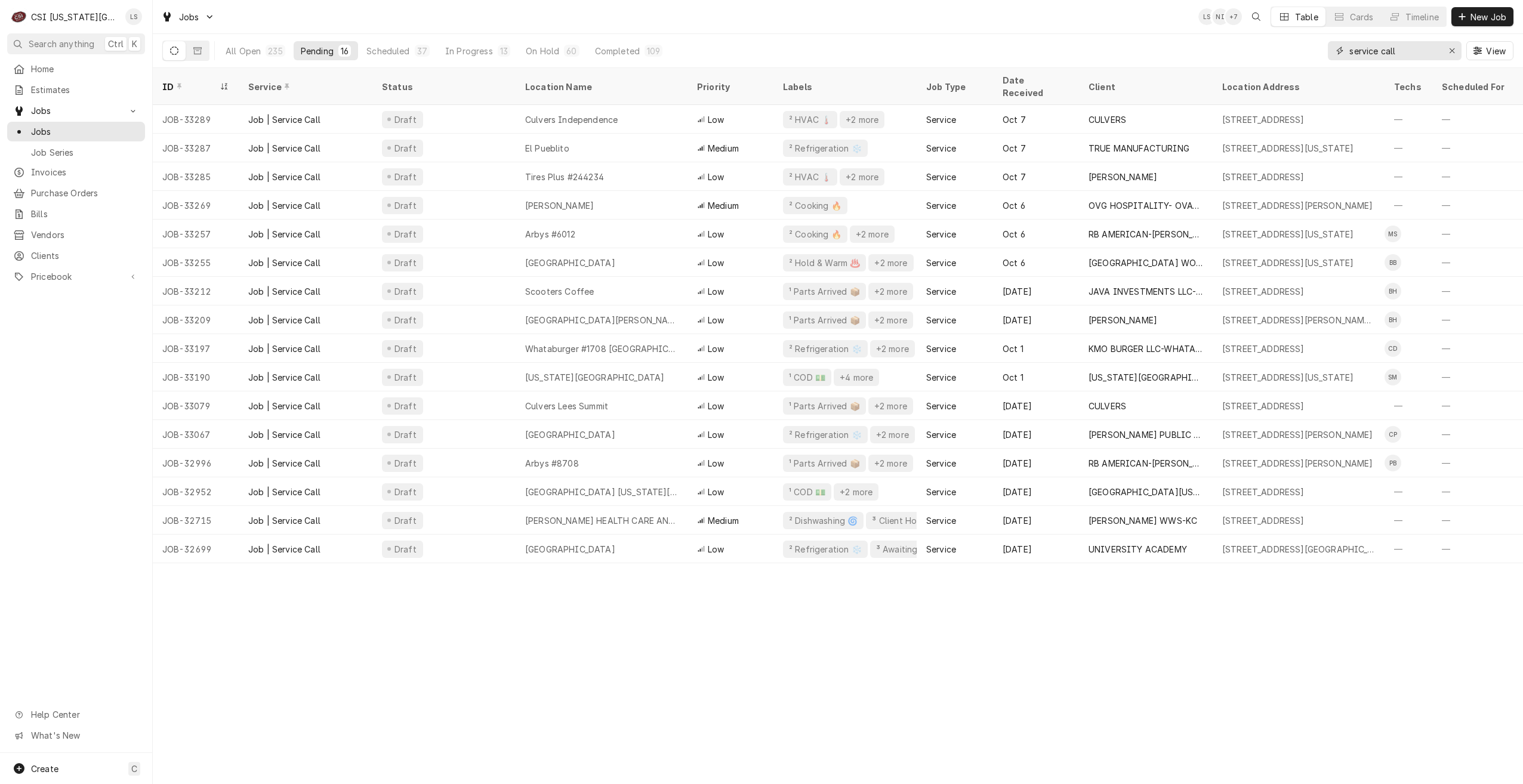
type input "service call"
click at [928, 15] on div "Jobs LS NI + 7 Table Cards Timeline New Job" at bounding box center [837, 16] width 1370 height 33
click at [930, 19] on div "Jobs LS NI + 6 Table Cards Timeline New Job" at bounding box center [837, 16] width 1370 height 33
click at [363, 20] on div "Jobs LS NI + 6 Table Cards Timeline New Job" at bounding box center [837, 16] width 1370 height 33
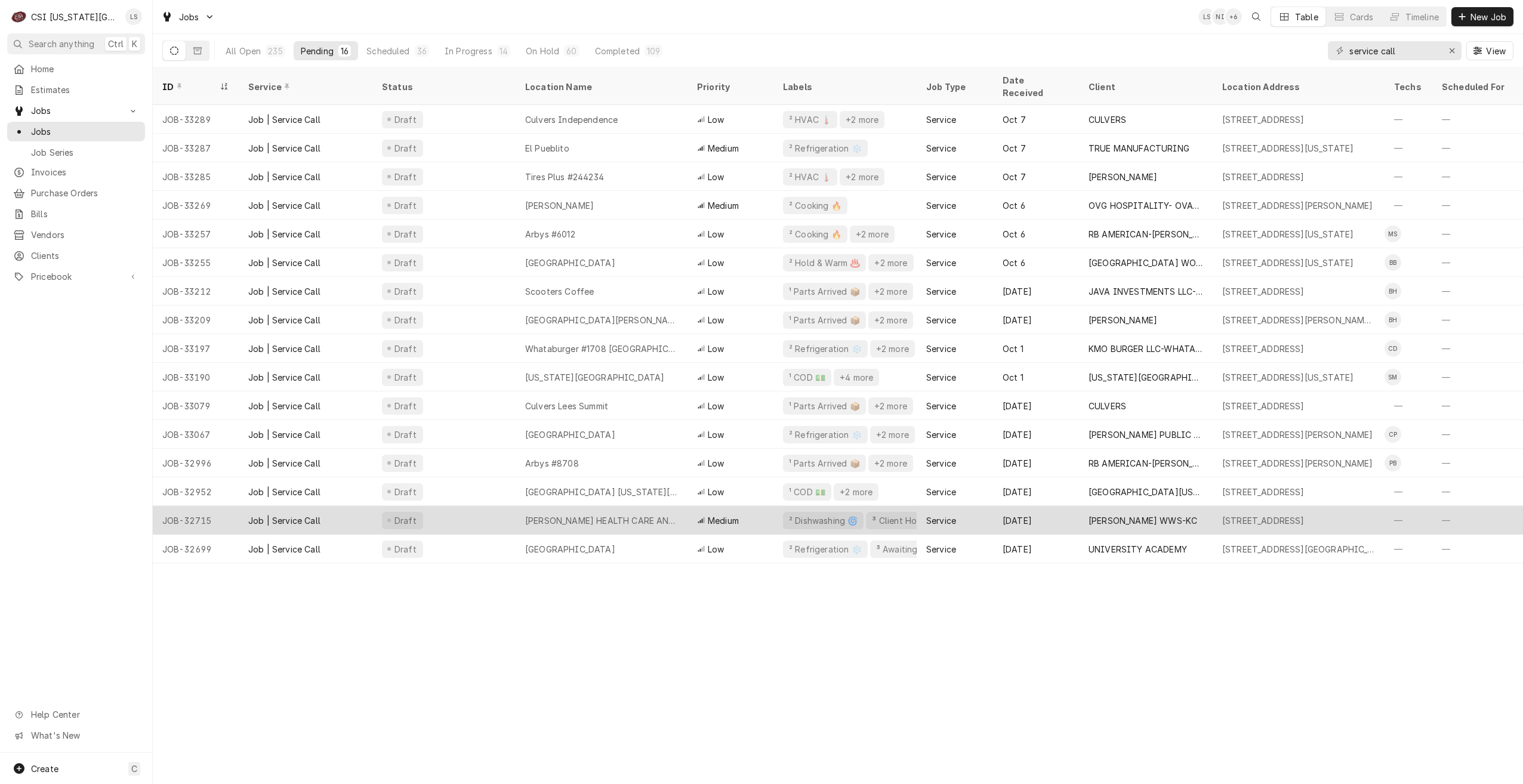
click at [475, 506] on div "Draft" at bounding box center [443, 520] width 143 height 28
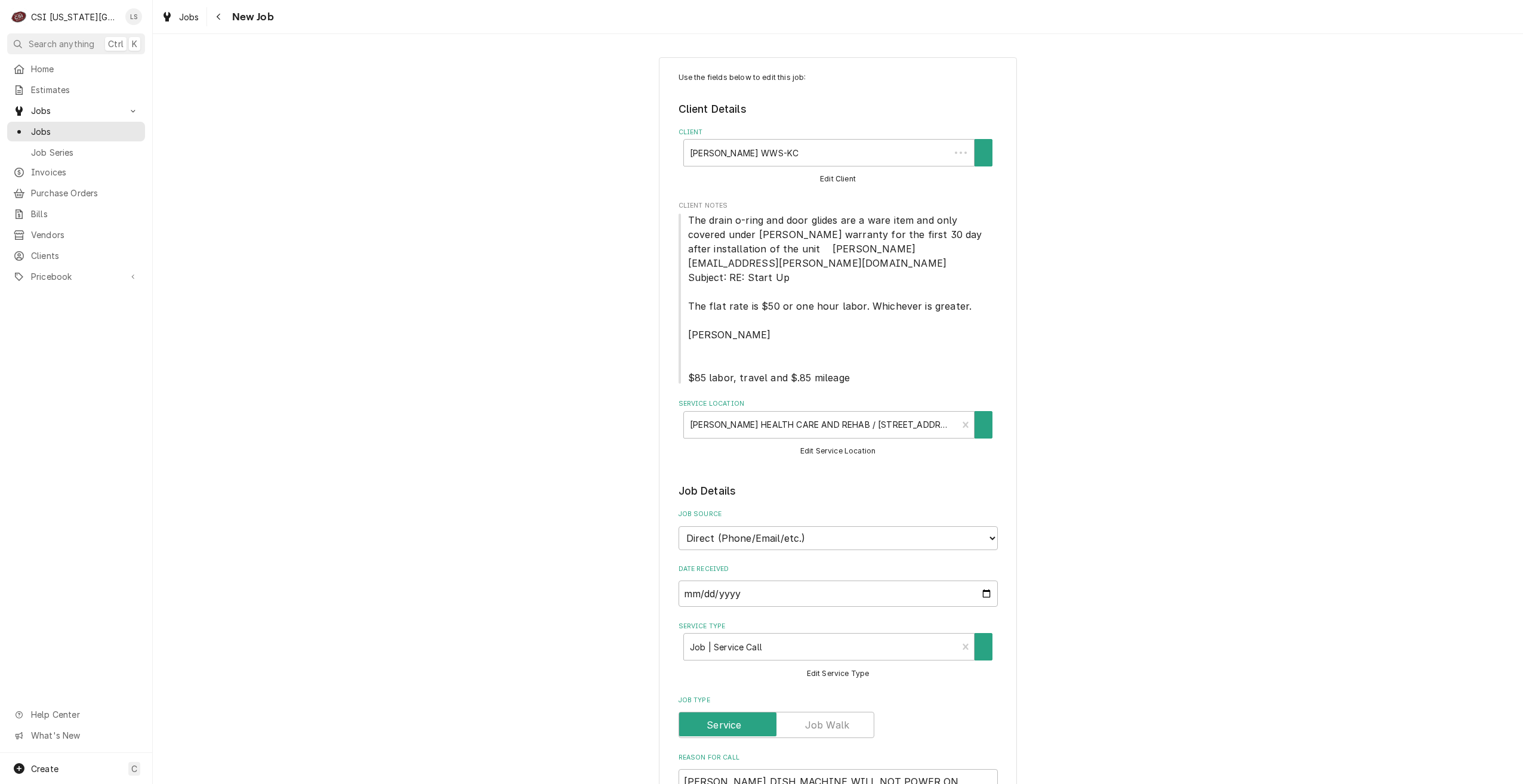
type textarea "x"
click at [61, 249] on span "Clients" at bounding box center [85, 256] width 108 height 13
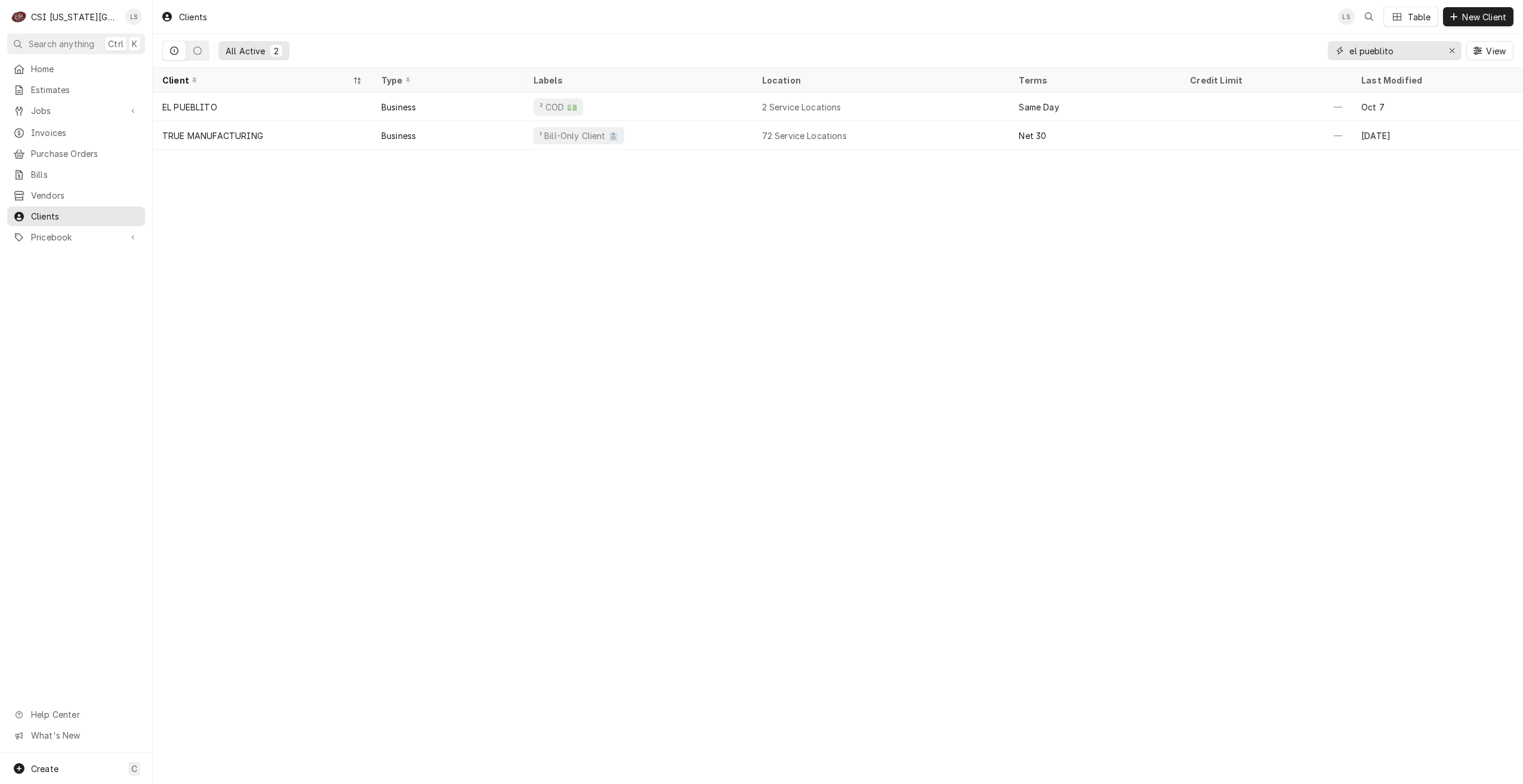
drag, startPoint x: 1412, startPoint y: 52, endPoint x: 1330, endPoint y: 44, distance: 82.4
click at [1330, 44] on div "el pueblito" at bounding box center [1395, 51] width 134 height 19
drag, startPoint x: 1408, startPoint y: 52, endPoint x: 1318, endPoint y: 49, distance: 90.0
click at [1318, 49] on div "All Active 1 1223 orchard View" at bounding box center [837, 50] width 1351 height 33
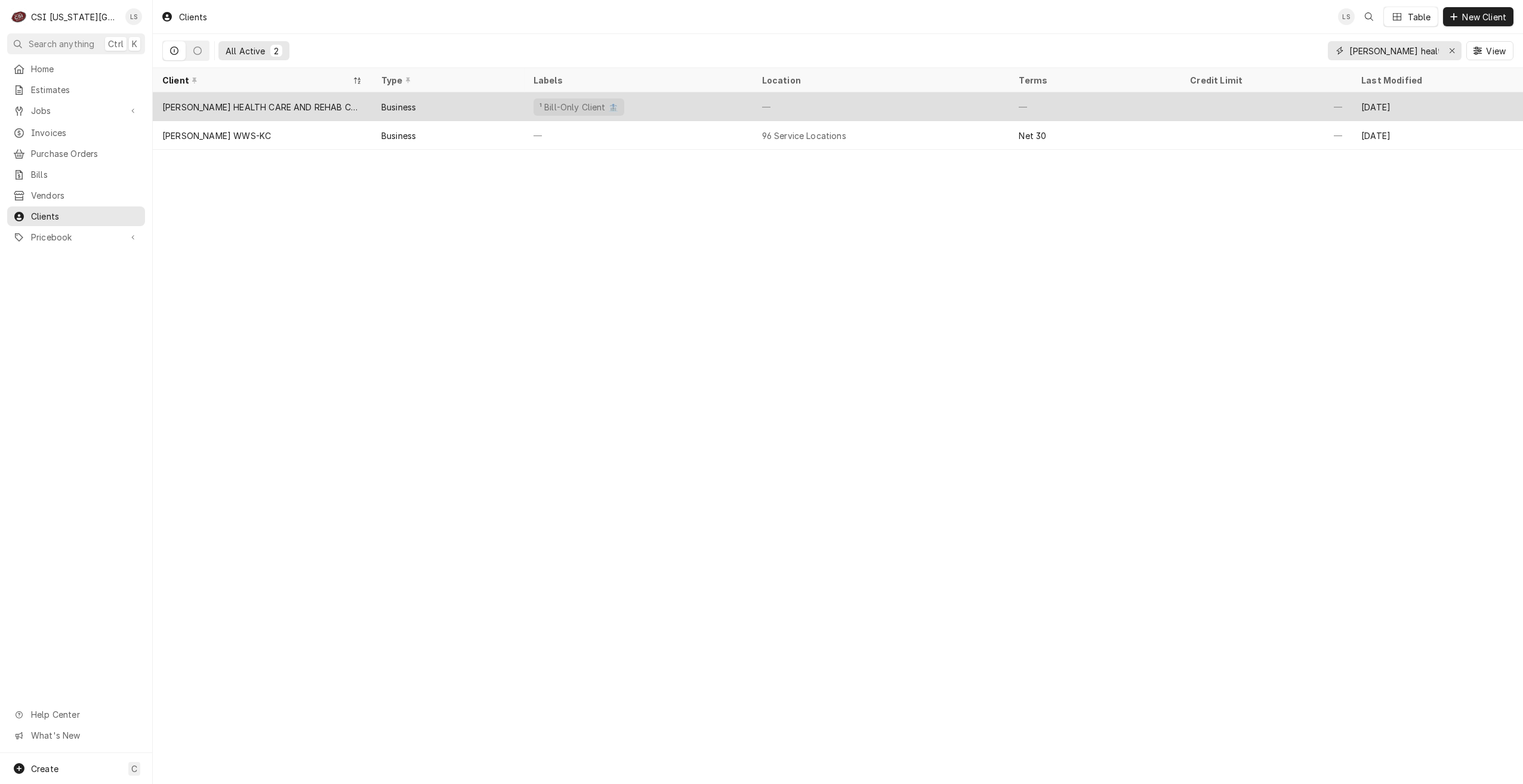
type input "[PERSON_NAME] health"
click at [902, 115] on div "—" at bounding box center [881, 107] width 258 height 28
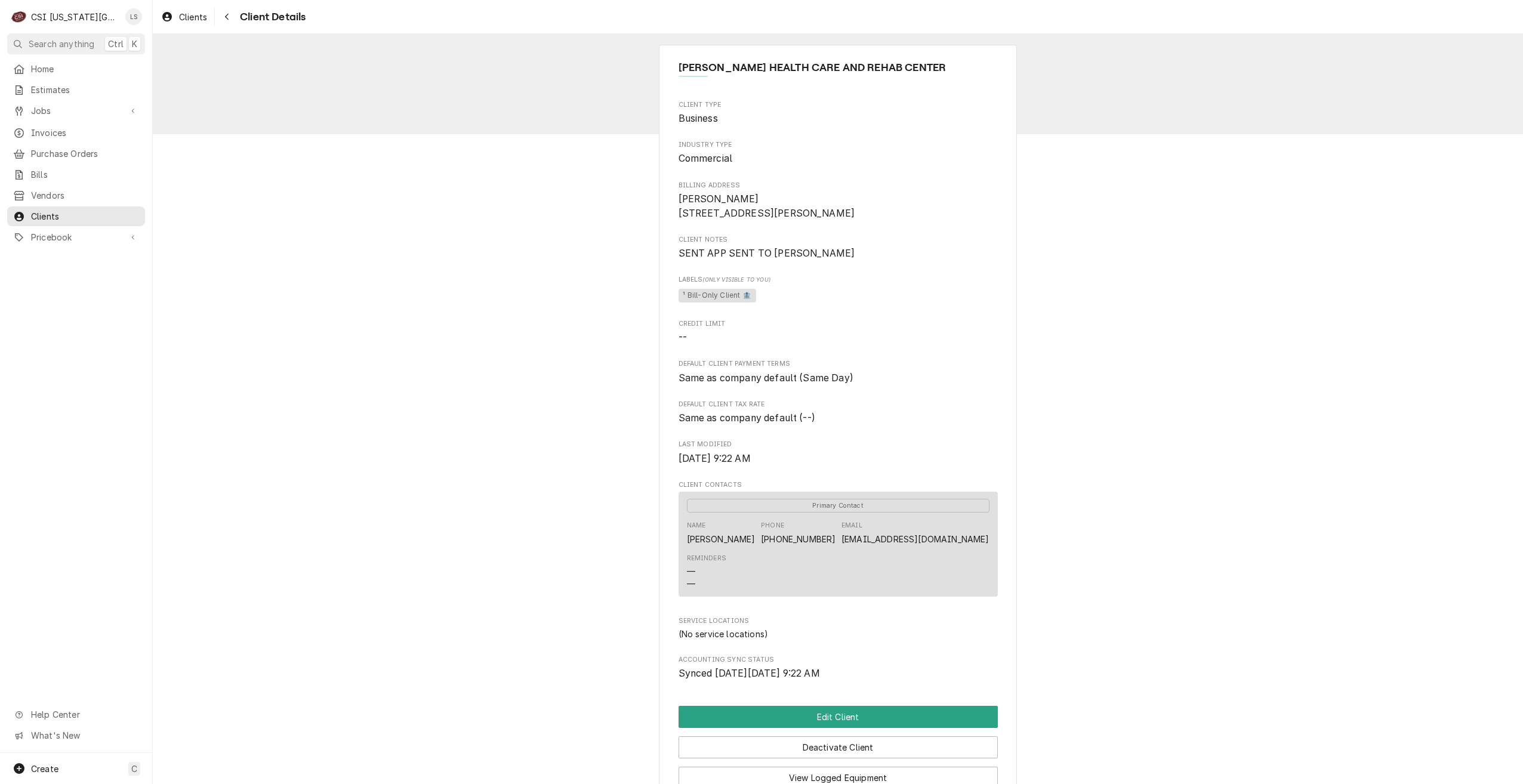
click at [1109, 197] on div "[PERSON_NAME] HEALTH CARE AND REHAB CENTER Client Type Business Industry Type C…" at bounding box center [837, 455] width 1370 height 841
click at [44, 107] on span "Jobs" at bounding box center [76, 111] width 90 height 13
click at [86, 132] on span "Jobs" at bounding box center [85, 132] width 108 height 13
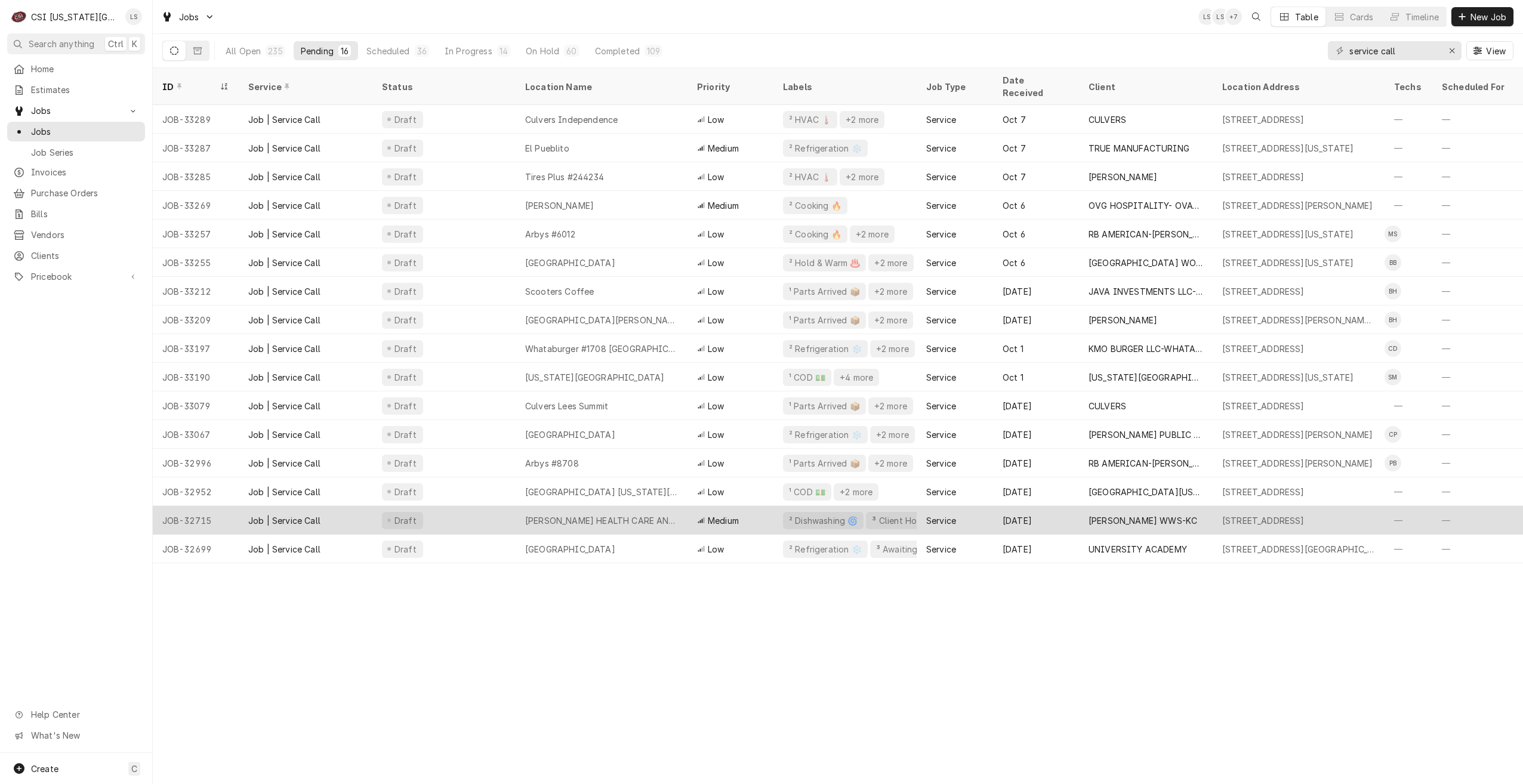
click at [616, 514] on div "BALDWIN HEALTH CARE AND REHAB" at bounding box center [601, 521] width 153 height 13
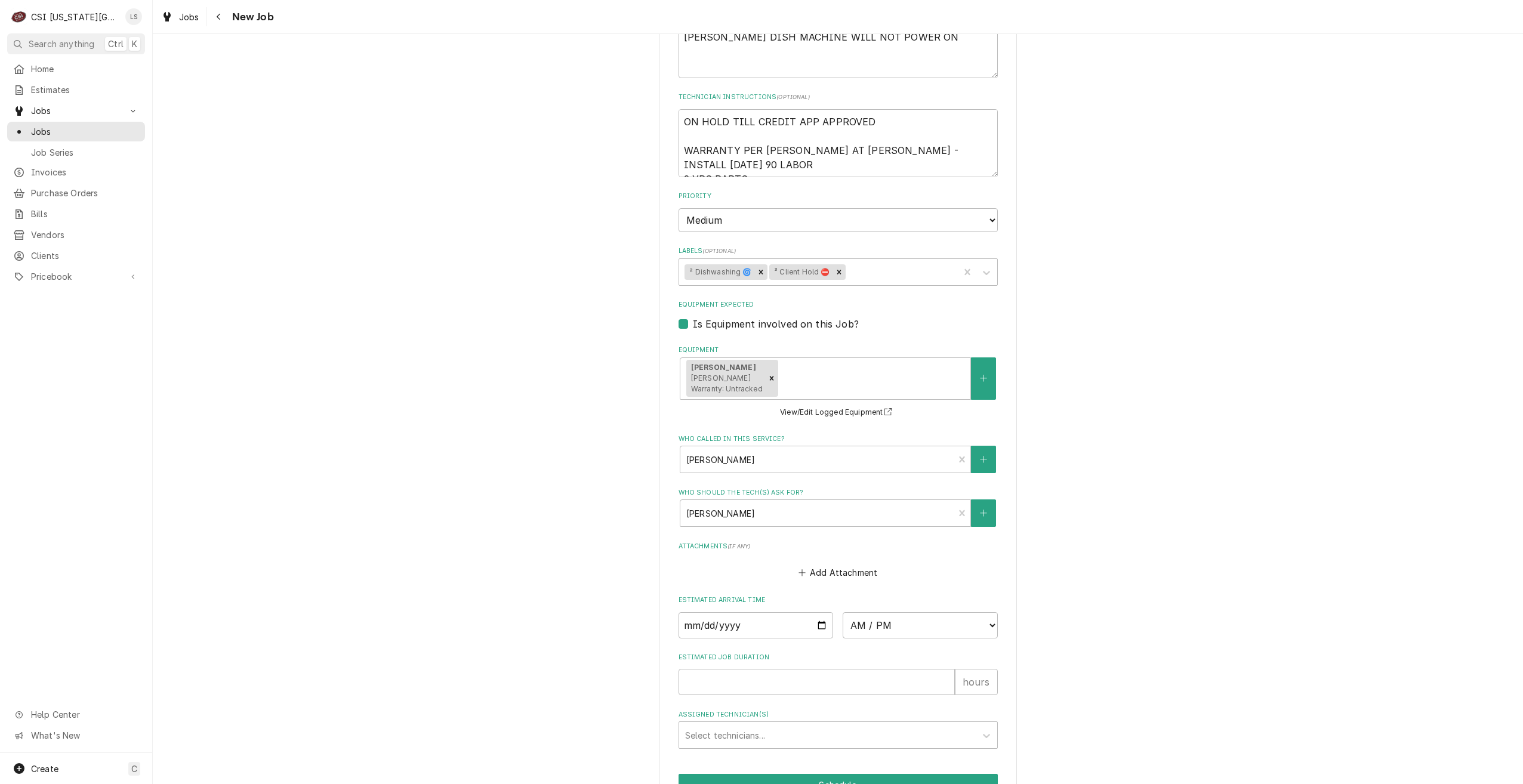
scroll to position [829, 0]
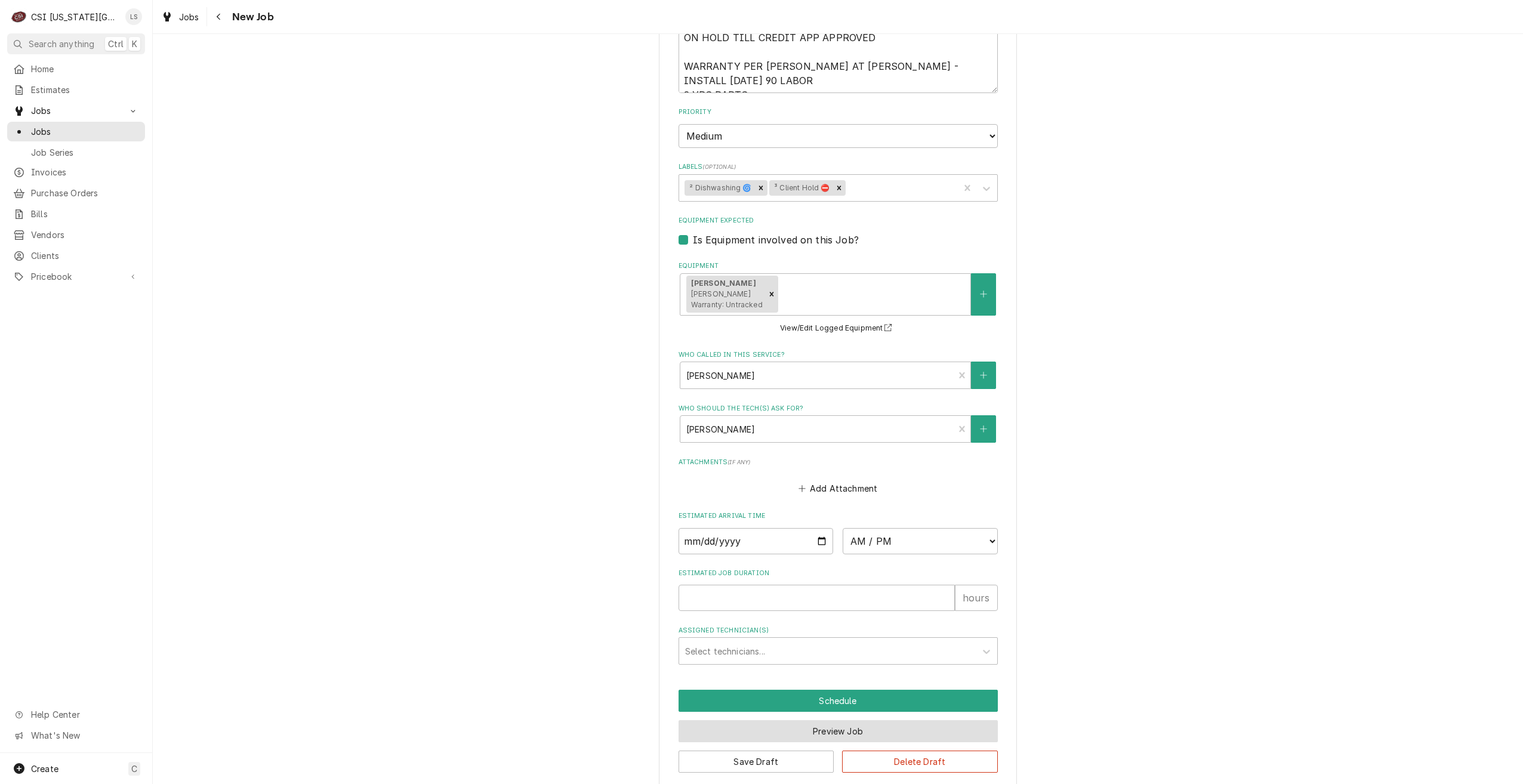
click at [839, 720] on button "Preview Job" at bounding box center [837, 731] width 319 height 22
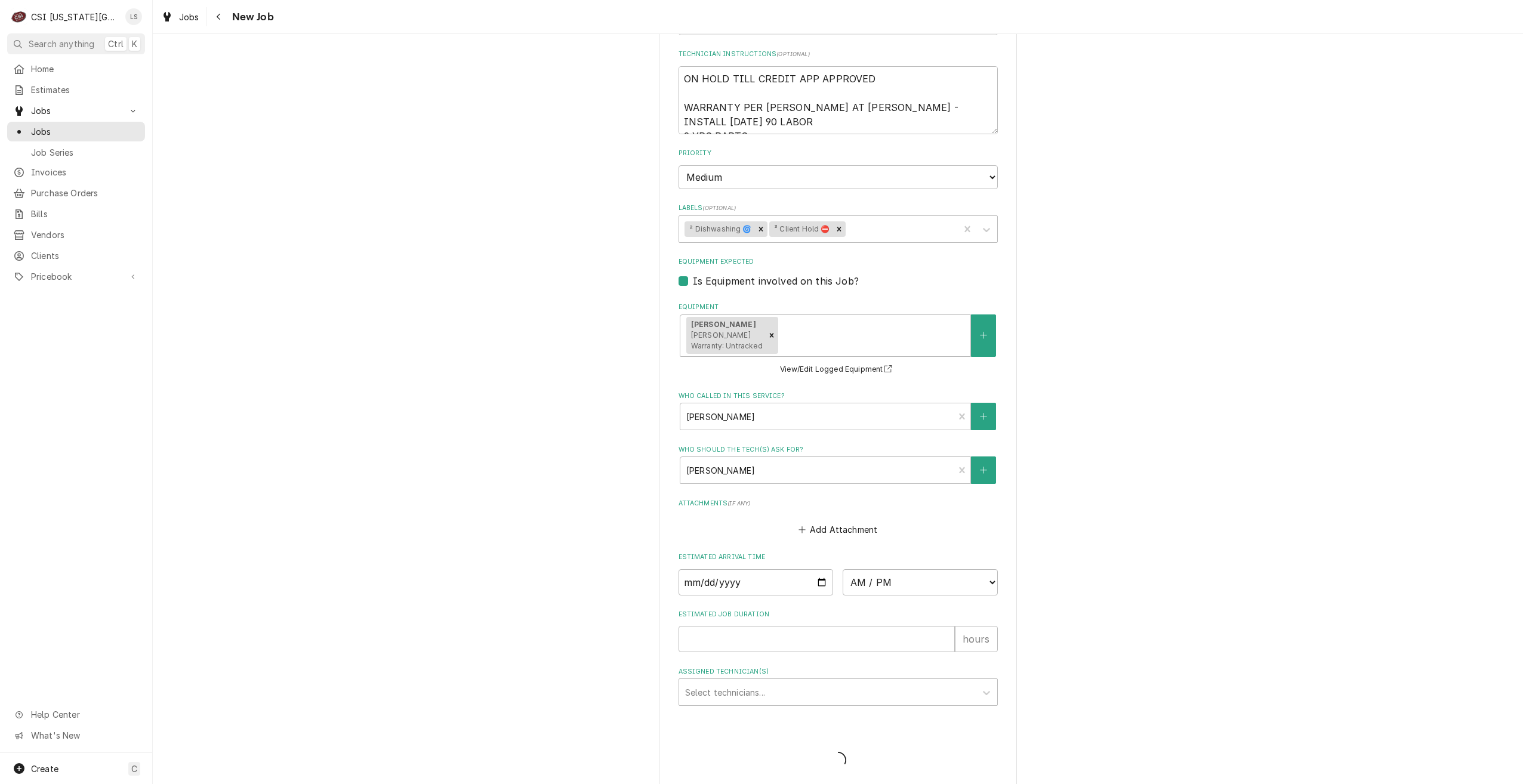
type textarea "x"
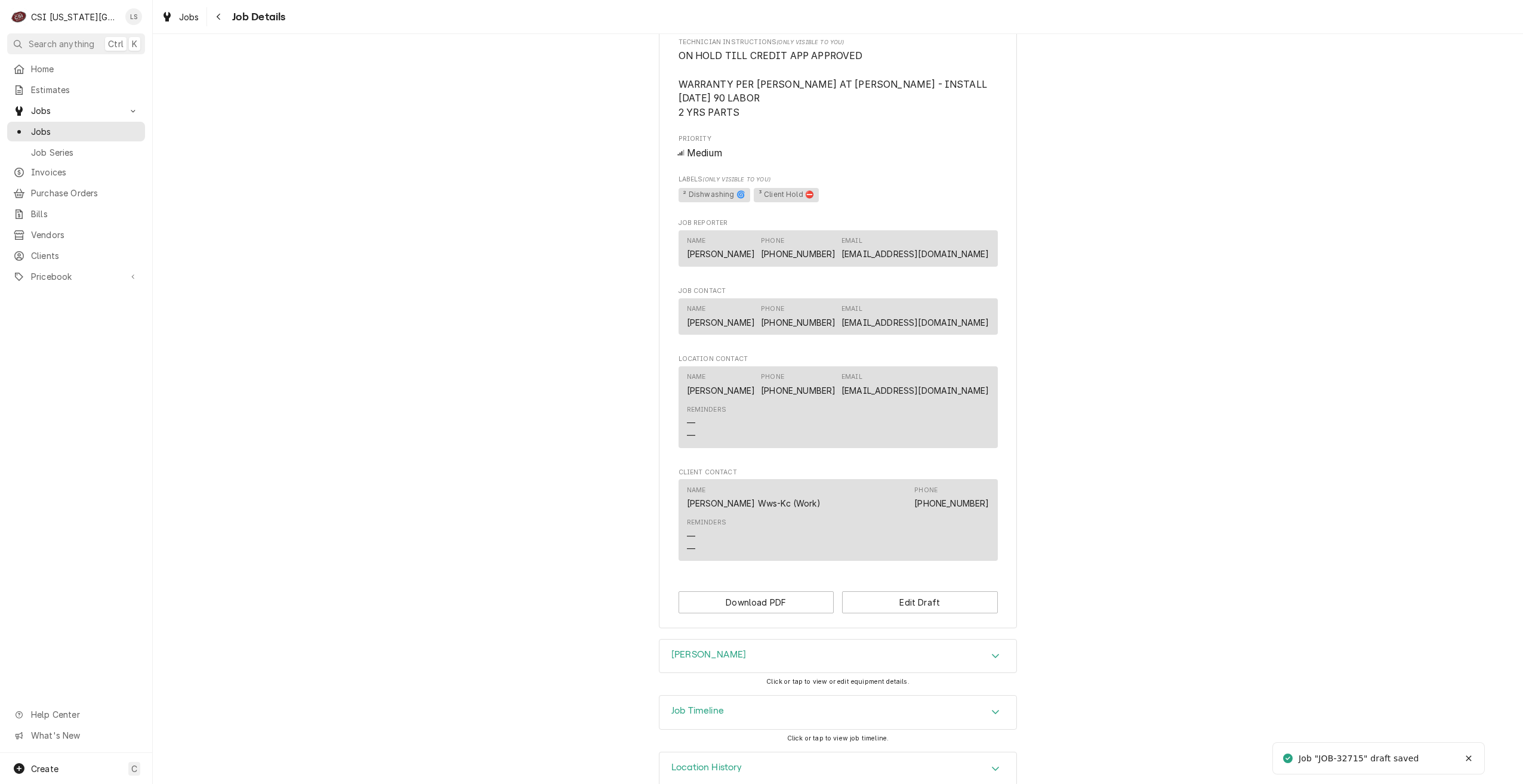
scroll to position [624, 0]
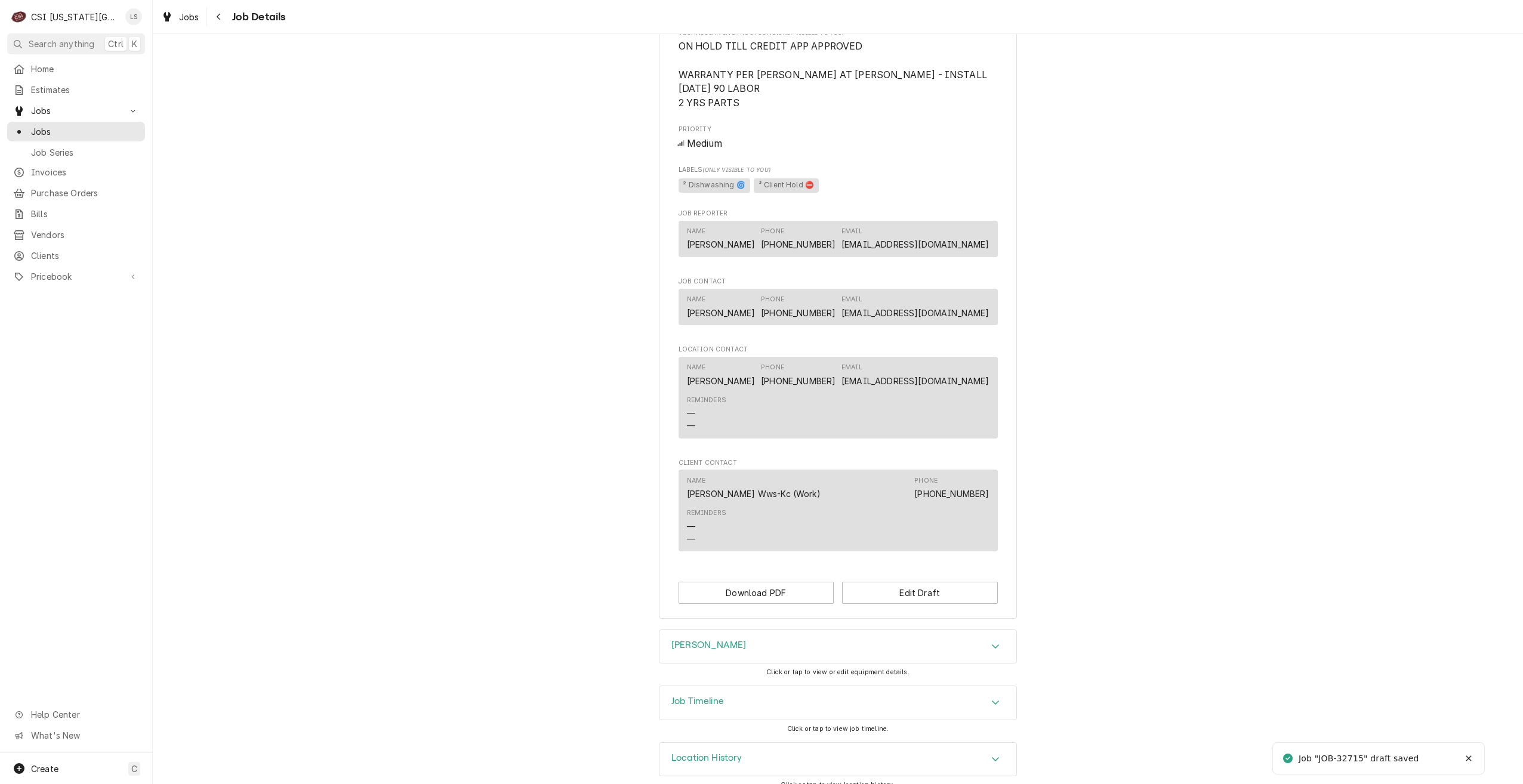
click at [841, 686] on div "Job Timeline" at bounding box center [838, 702] width 357 height 33
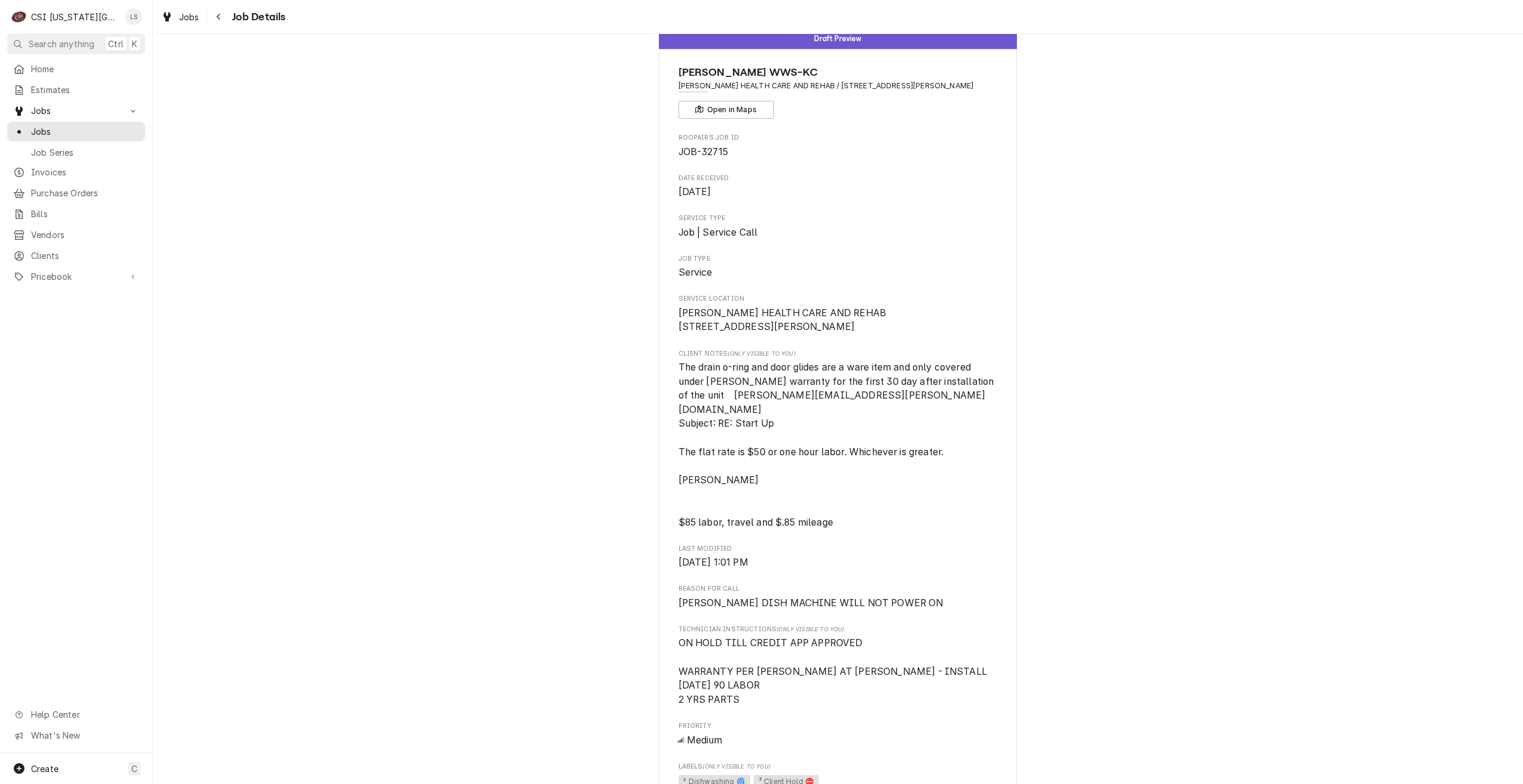
scroll to position [0, 0]
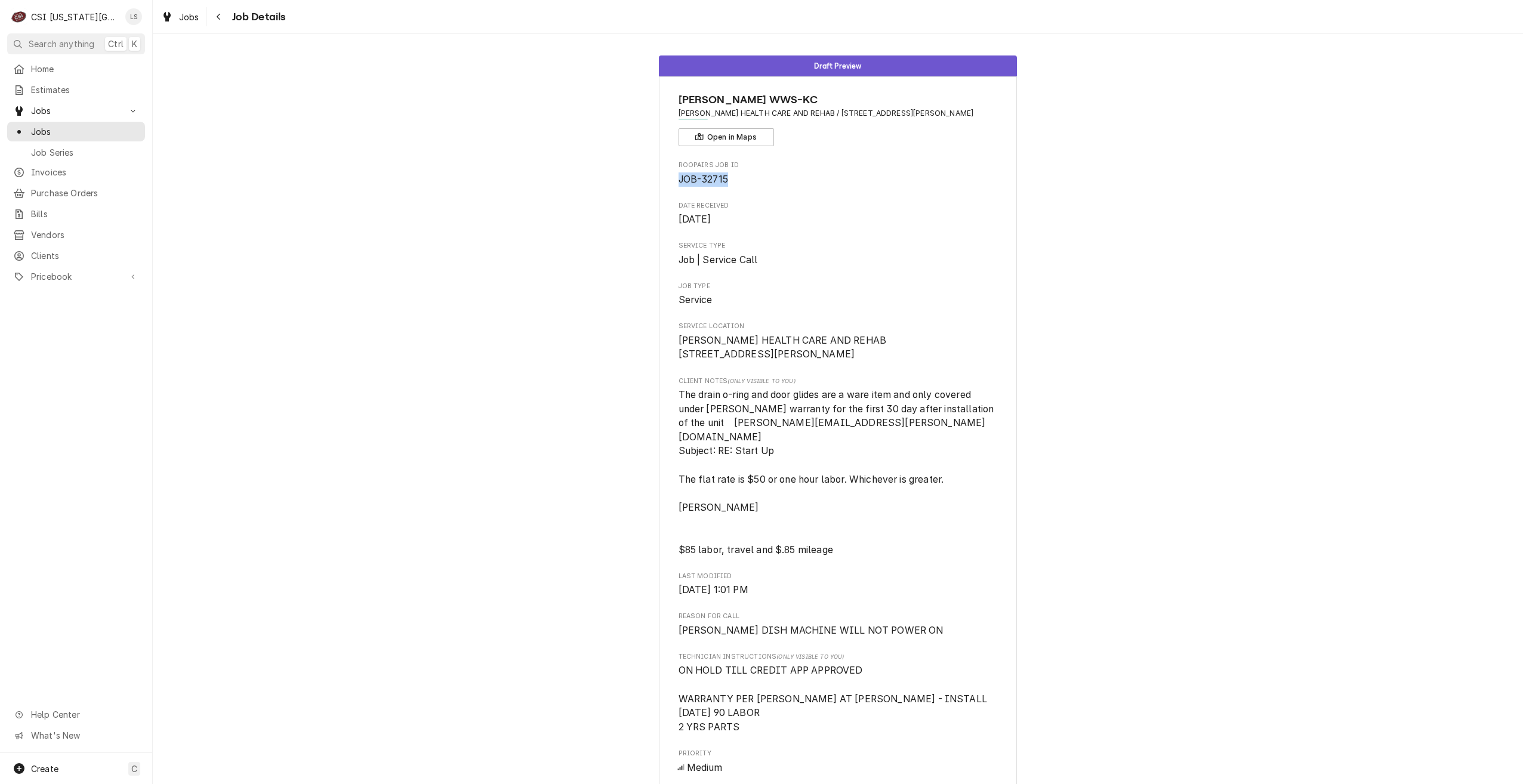
drag, startPoint x: 728, startPoint y: 178, endPoint x: 669, endPoint y: 181, distance: 59.1
click at [669, 181] on div "JACKSON WWS-KC BALDWIN HEALTH CARE AND REHAB / 1223 Orchard Ln, Baldwin City, K…" at bounding box center [837, 660] width 358 height 1167
copy span "JOB-32715"
click at [58, 128] on span "Jobs" at bounding box center [85, 132] width 108 height 13
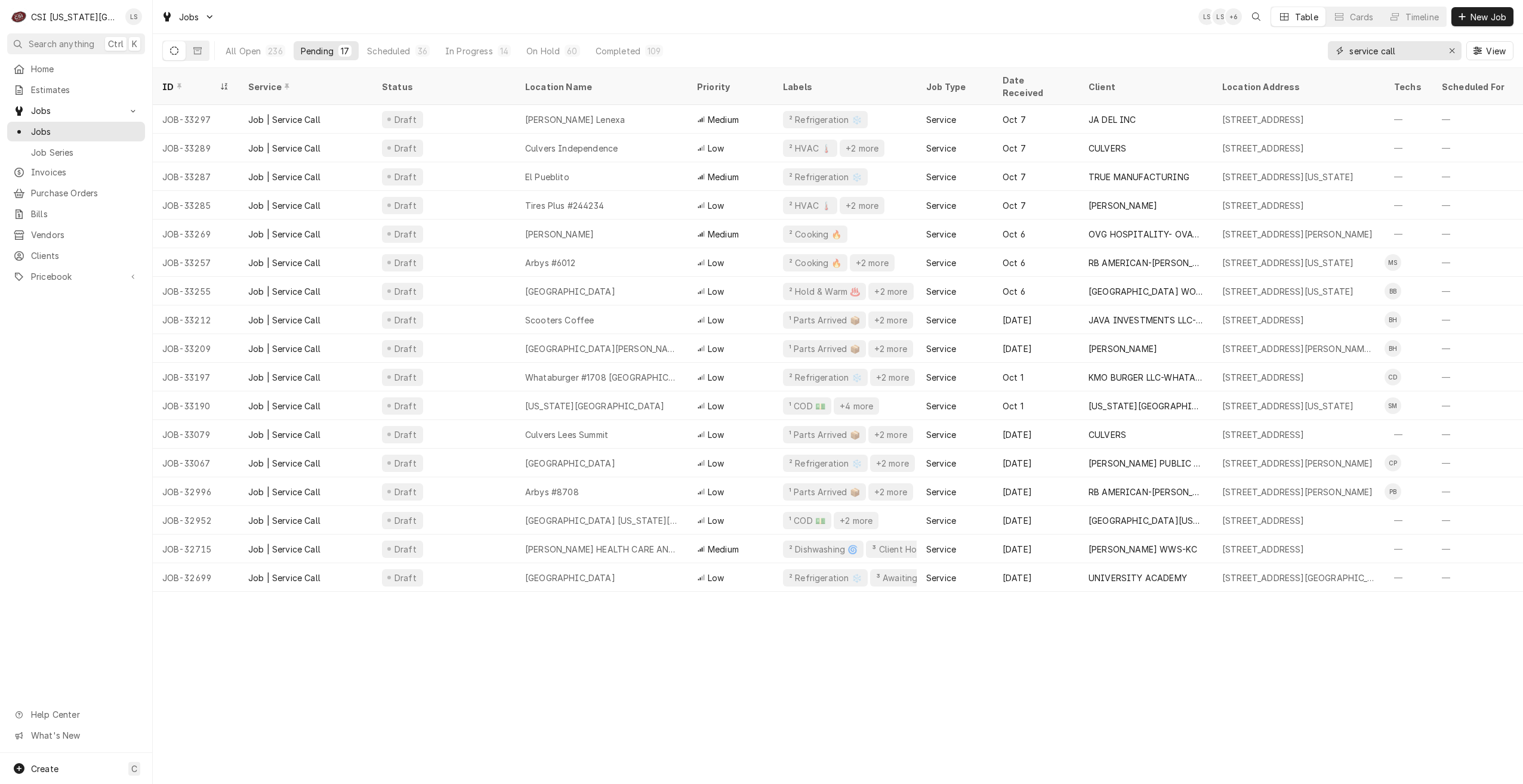
drag, startPoint x: 1406, startPoint y: 52, endPoint x: 1317, endPoint y: 44, distance: 89.4
click at [1317, 44] on div "All Open 236 Pending 17 Scheduled 36 In Progress 14 On Hold 60 Completed 109 se…" at bounding box center [837, 50] width 1351 height 33
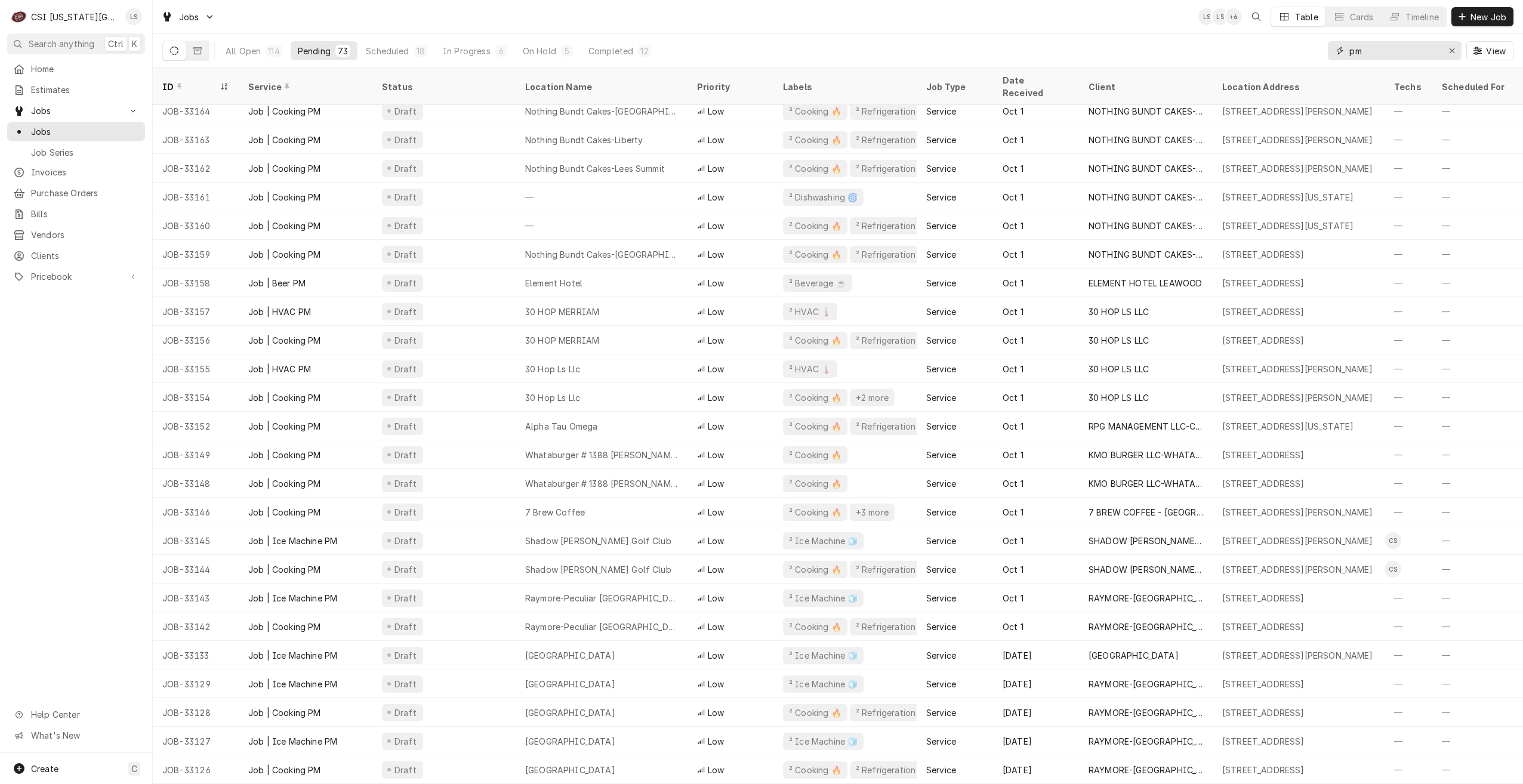
scroll to position [333, 0]
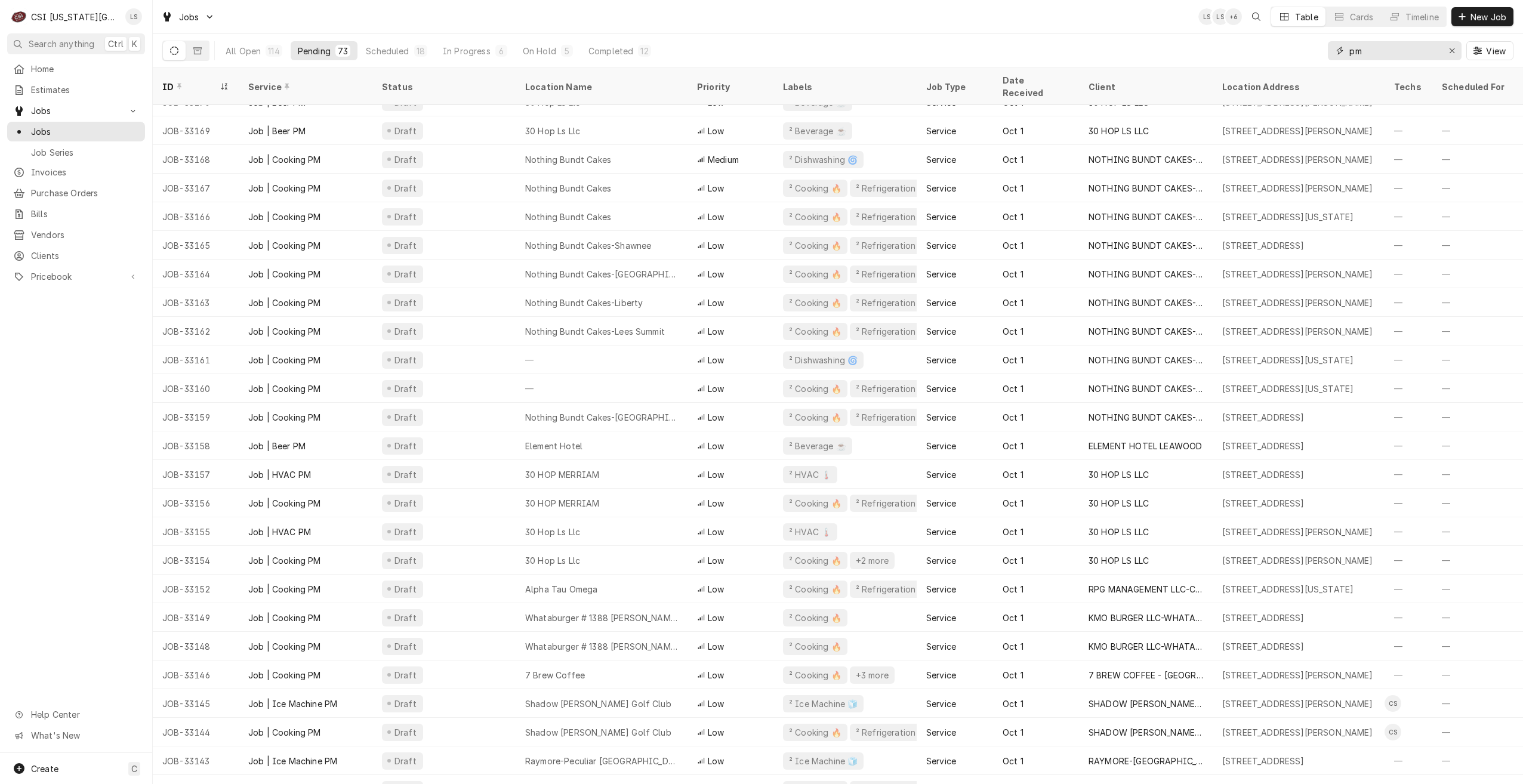
drag, startPoint x: 1378, startPoint y: 50, endPoint x: 1319, endPoint y: 50, distance: 59.0
click at [1319, 50] on div "All Open 114 Pending 73 Scheduled 18 In Progress 6 On Hold 5 Completed 12 pm Vi…" at bounding box center [837, 50] width 1351 height 33
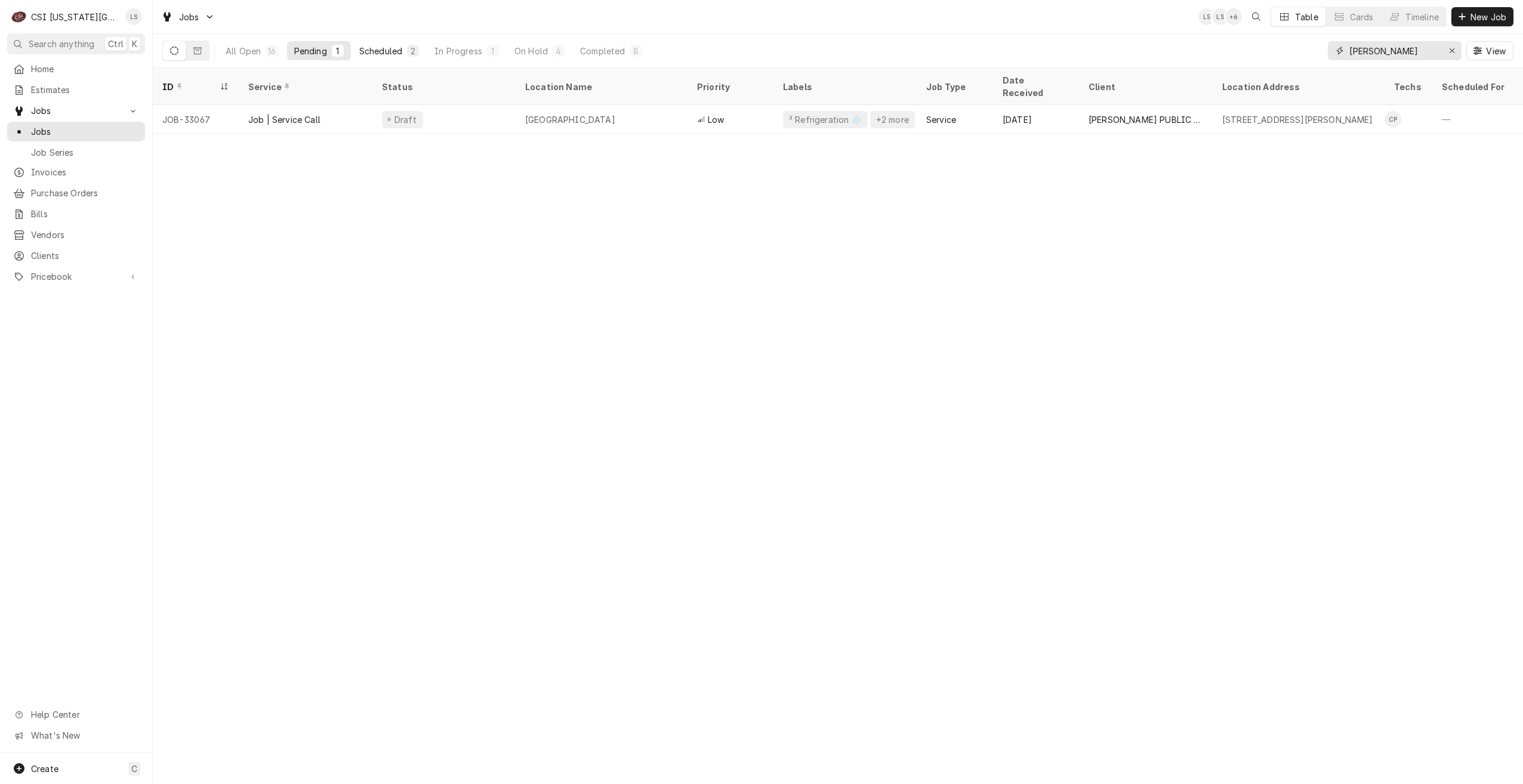
type input "[PERSON_NAME]"
click at [376, 49] on div "Scheduled" at bounding box center [380, 51] width 43 height 13
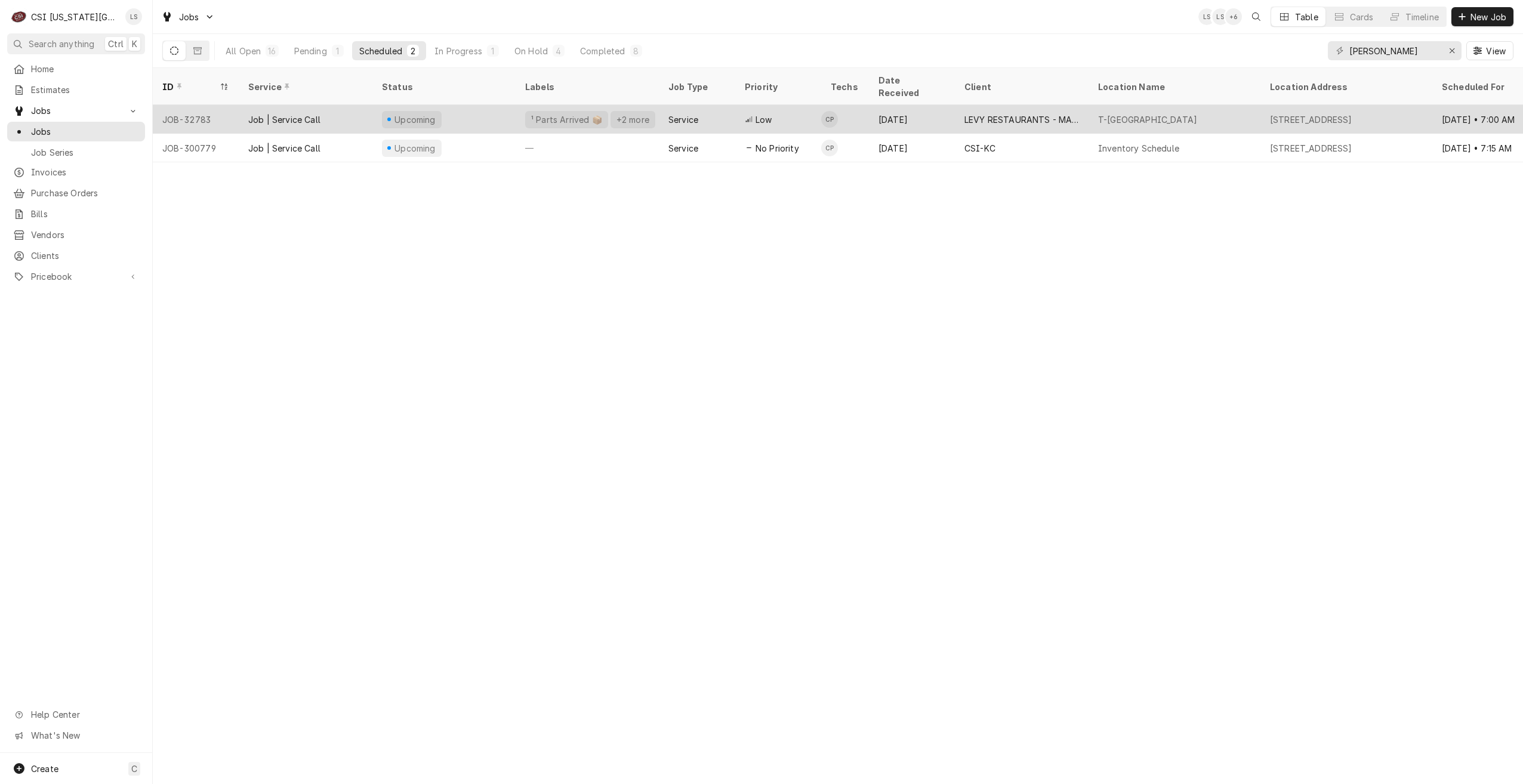
click at [1045, 115] on div "LEVY RESTAURANTS - MAIN ACCOUNT" at bounding box center [1022, 119] width 134 height 28
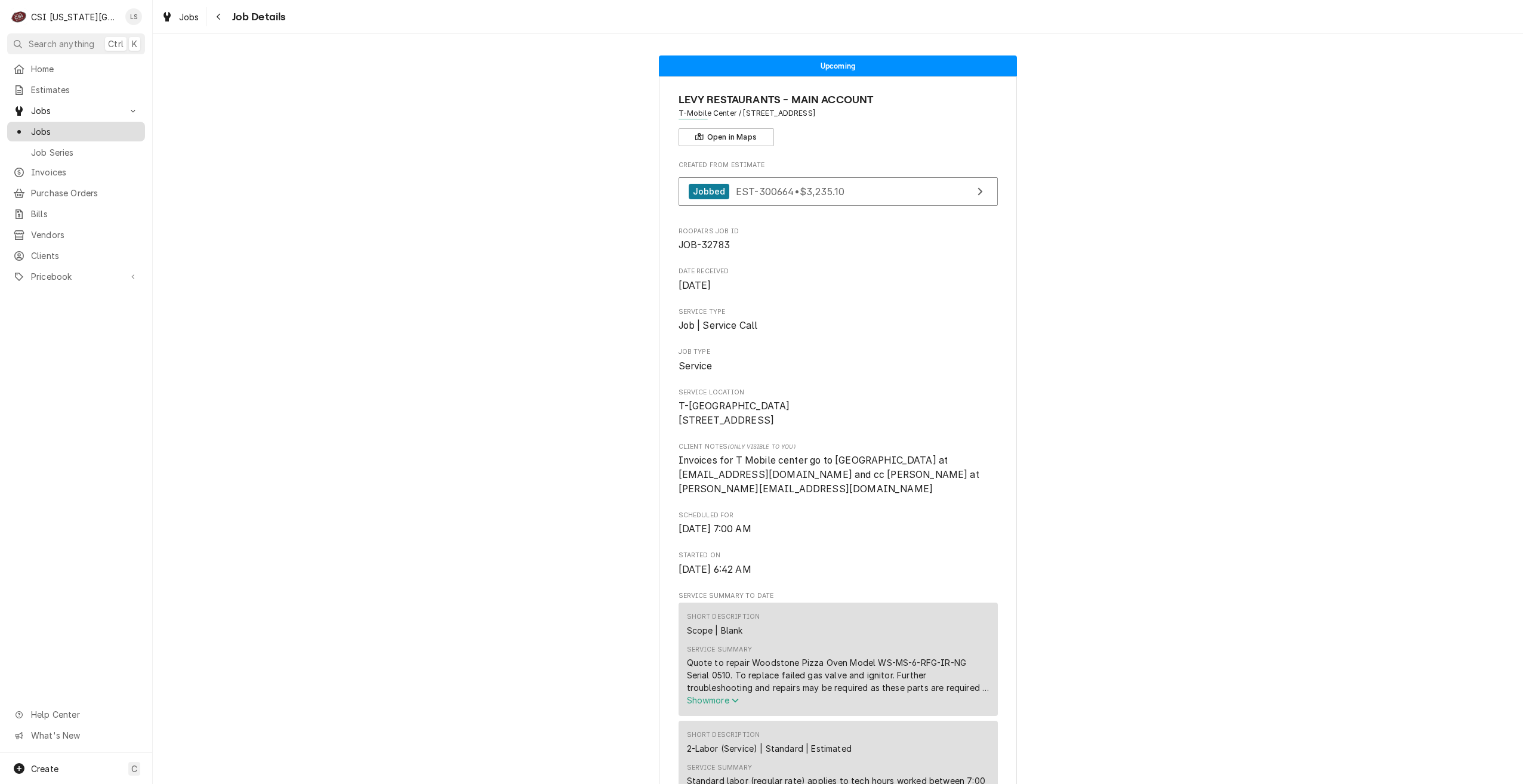
click at [102, 125] on span "Jobs" at bounding box center [85, 132] width 108 height 13
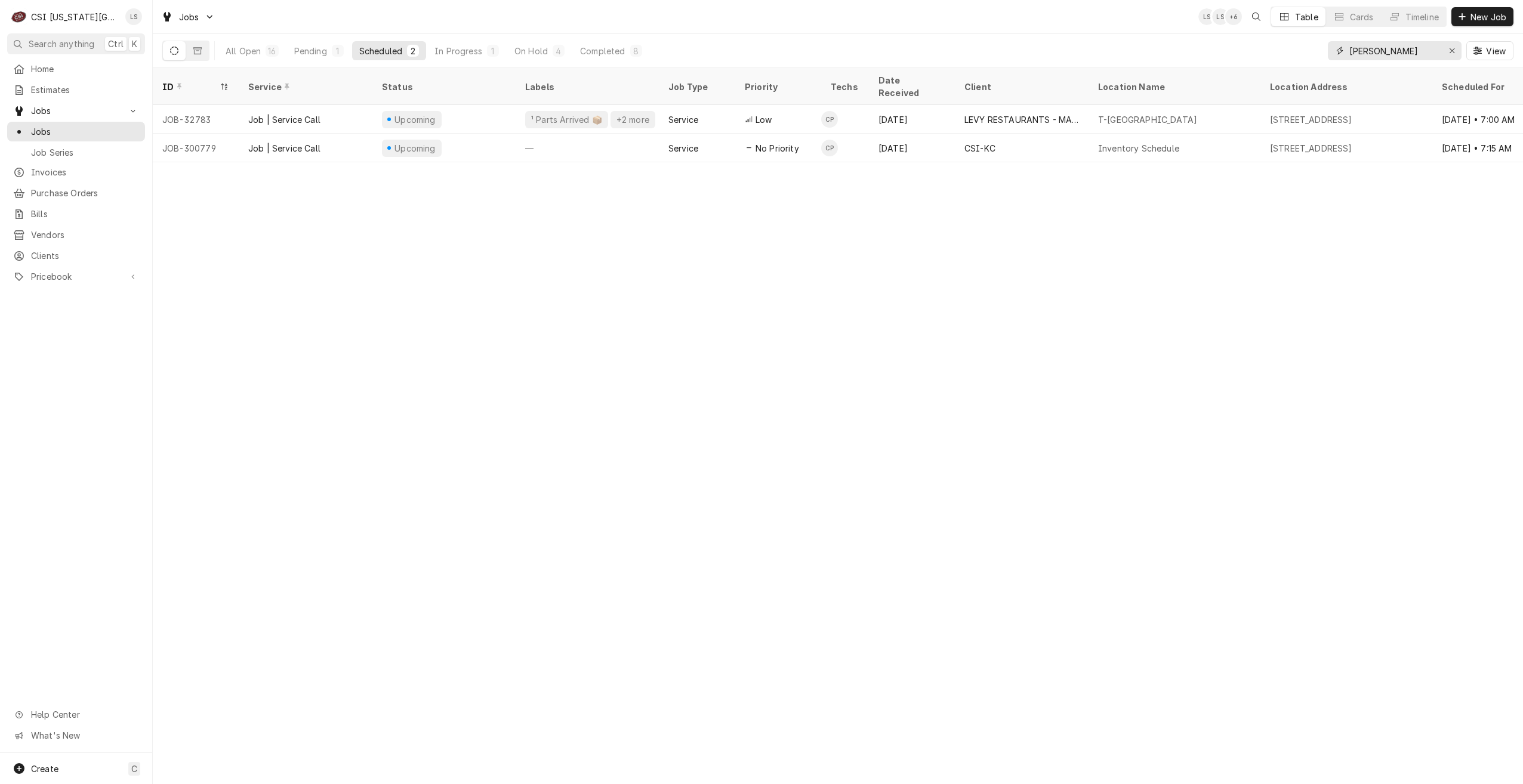
click at [1402, 52] on input "[PERSON_NAME]" at bounding box center [1394, 51] width 90 height 19
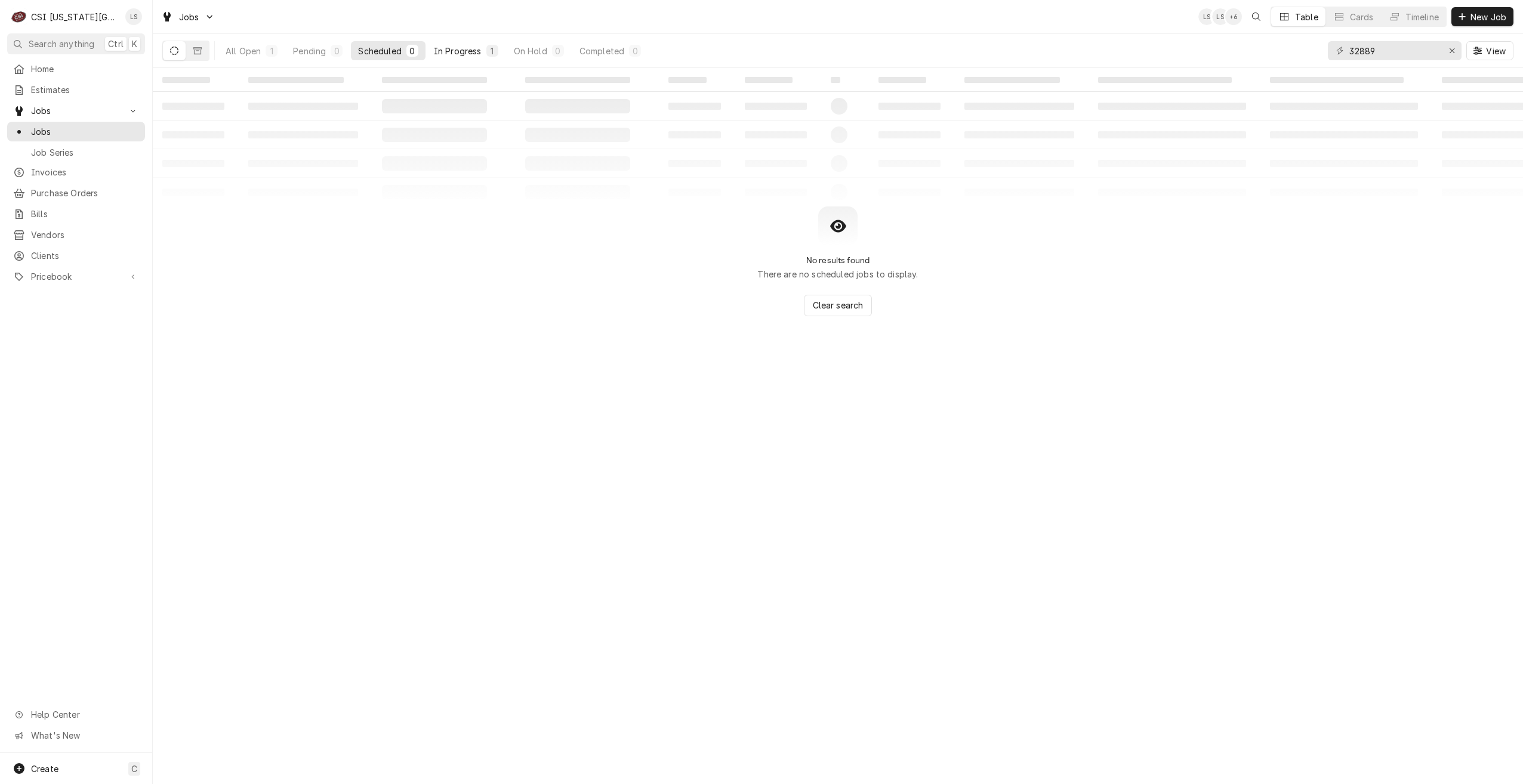
click at [469, 57] on button "In Progress 1" at bounding box center [466, 51] width 79 height 19
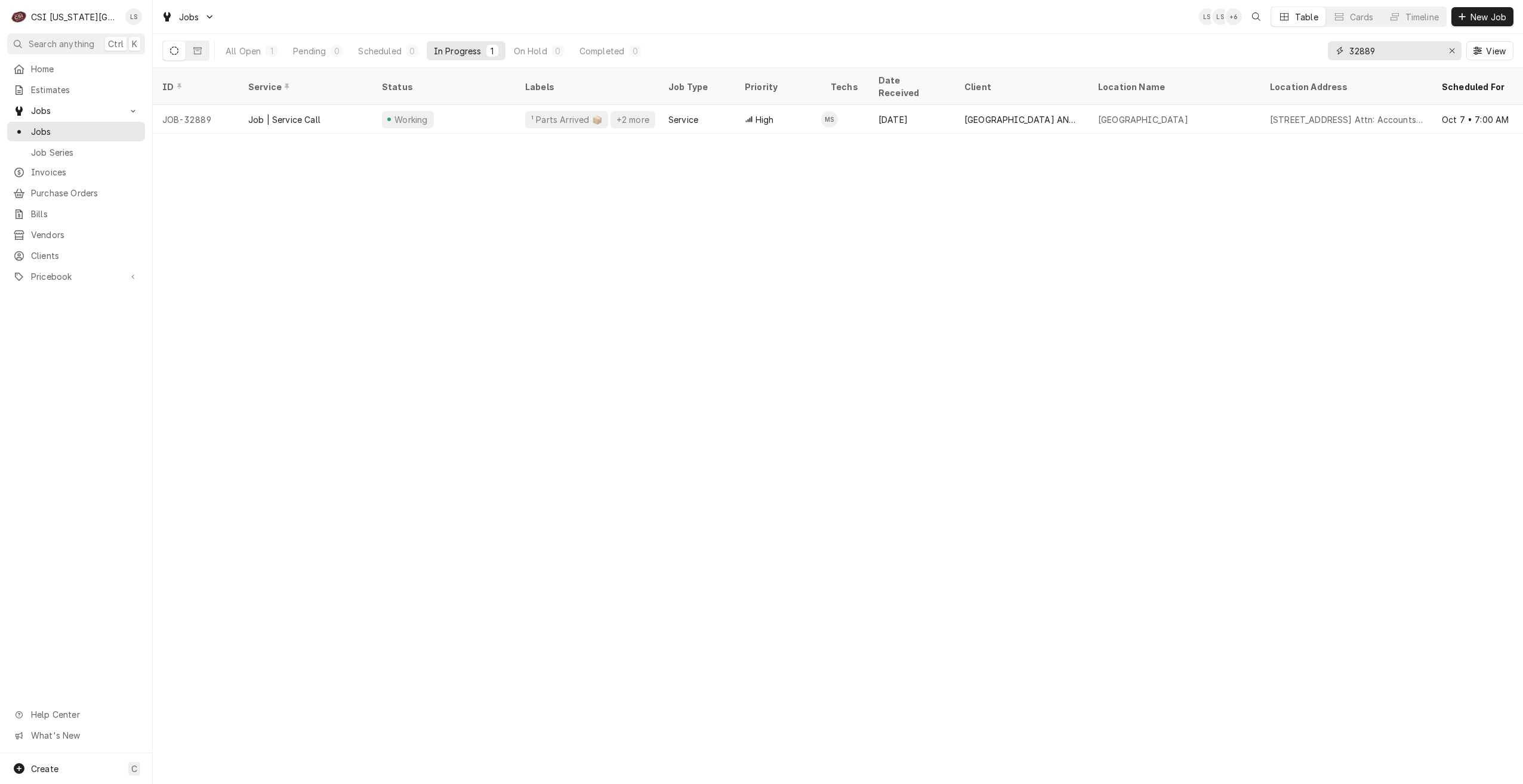
click at [1369, 53] on input "32889" at bounding box center [1394, 51] width 90 height 19
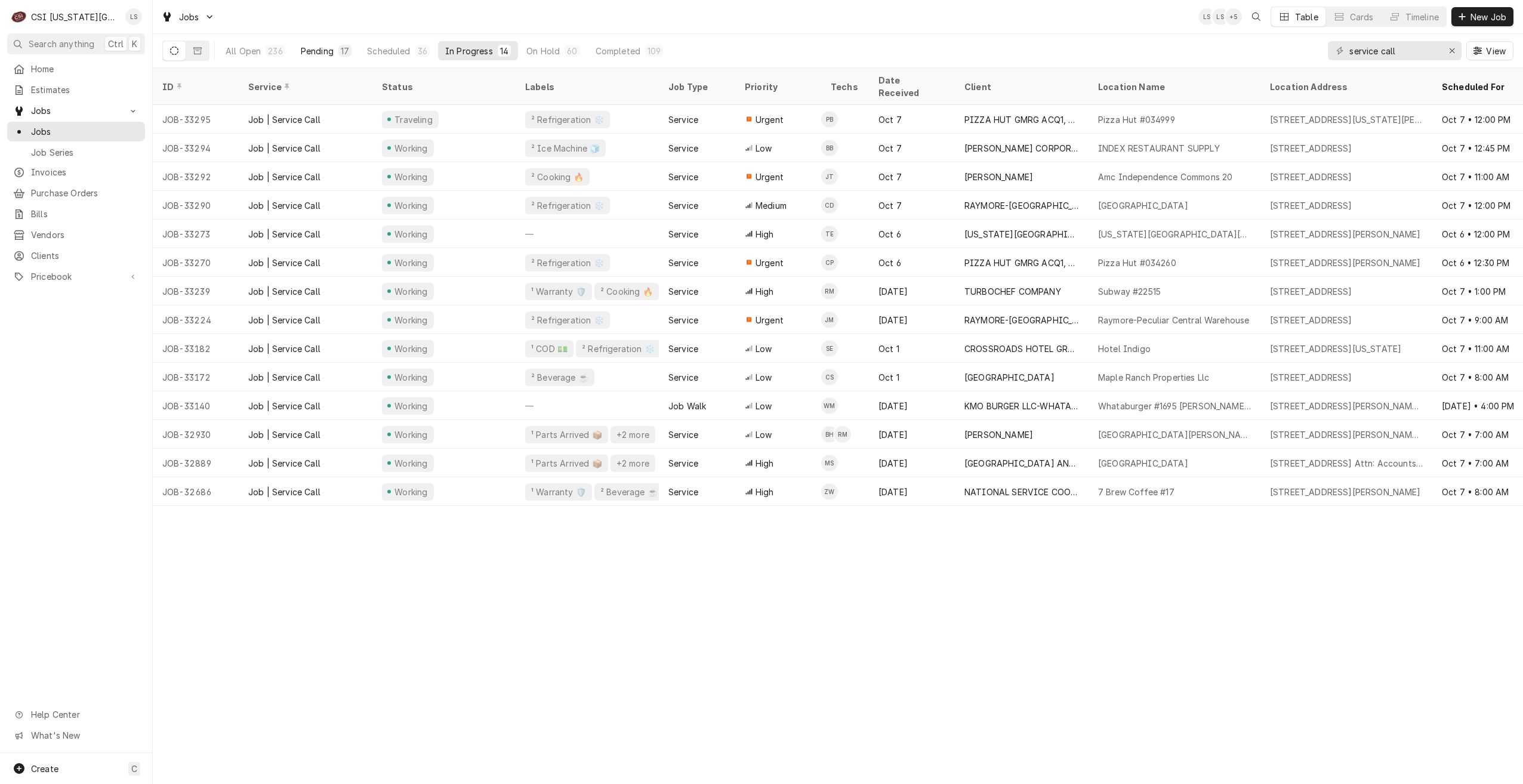
click at [344, 44] on button "Pending 17" at bounding box center [326, 51] width 65 height 19
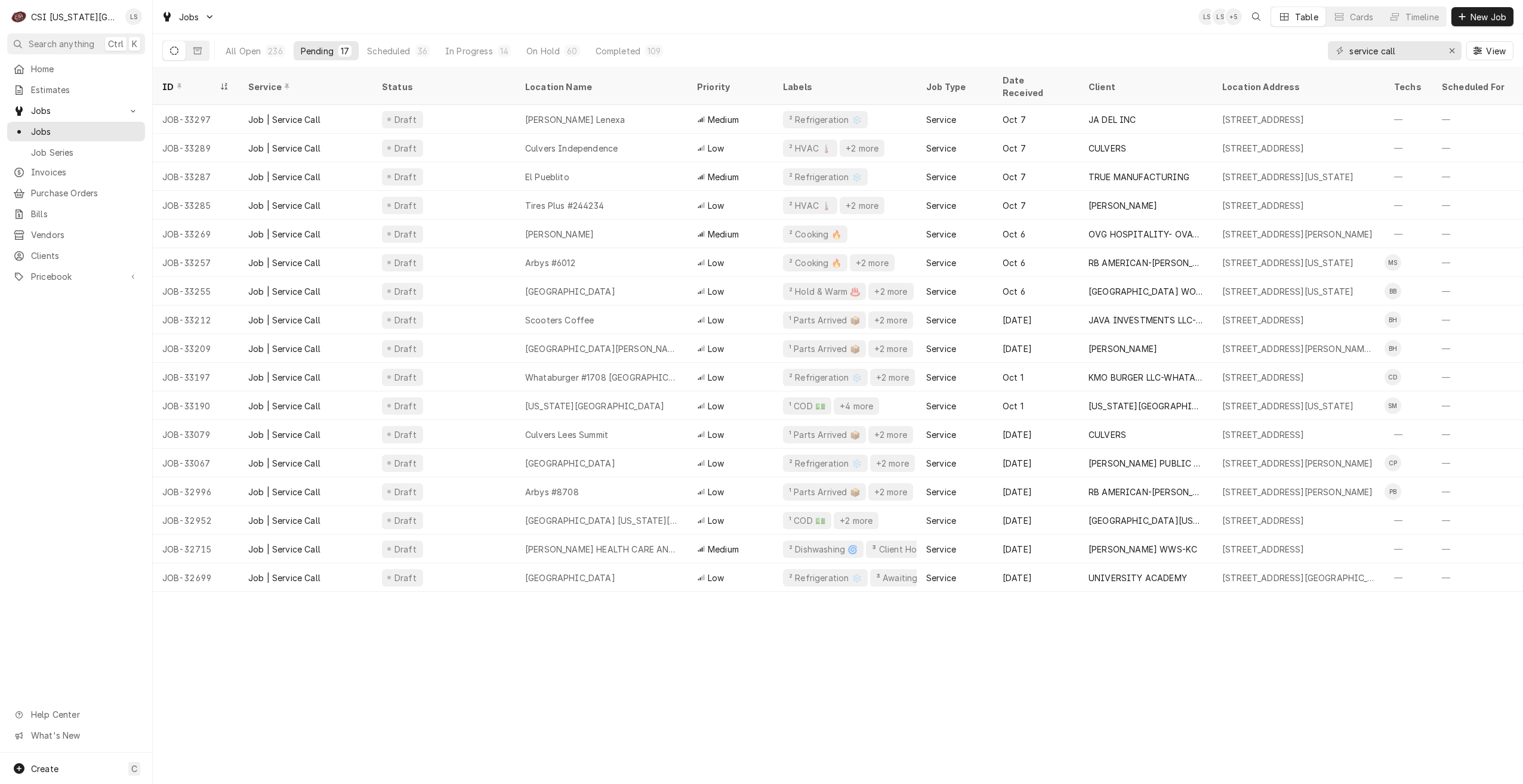
click at [1008, 27] on div "Jobs LS LS + 5 Table Cards Timeline New Job" at bounding box center [837, 16] width 1370 height 33
click at [1125, 36] on div "All Open 236 Pending 17 Scheduled 36 In Progress 14 On Hold 60 Completed 109 se…" at bounding box center [837, 50] width 1351 height 33
click at [535, 20] on div "Jobs LS LS + 5 Table Cards Timeline New Job" at bounding box center [837, 16] width 1370 height 33
click at [490, 17] on div "Jobs LS LS + 6 Table Cards Timeline New Job" at bounding box center [837, 16] width 1370 height 33
click at [673, 24] on div "Jobs LS DF + 5 Table Cards Timeline New Job" at bounding box center [837, 16] width 1370 height 33
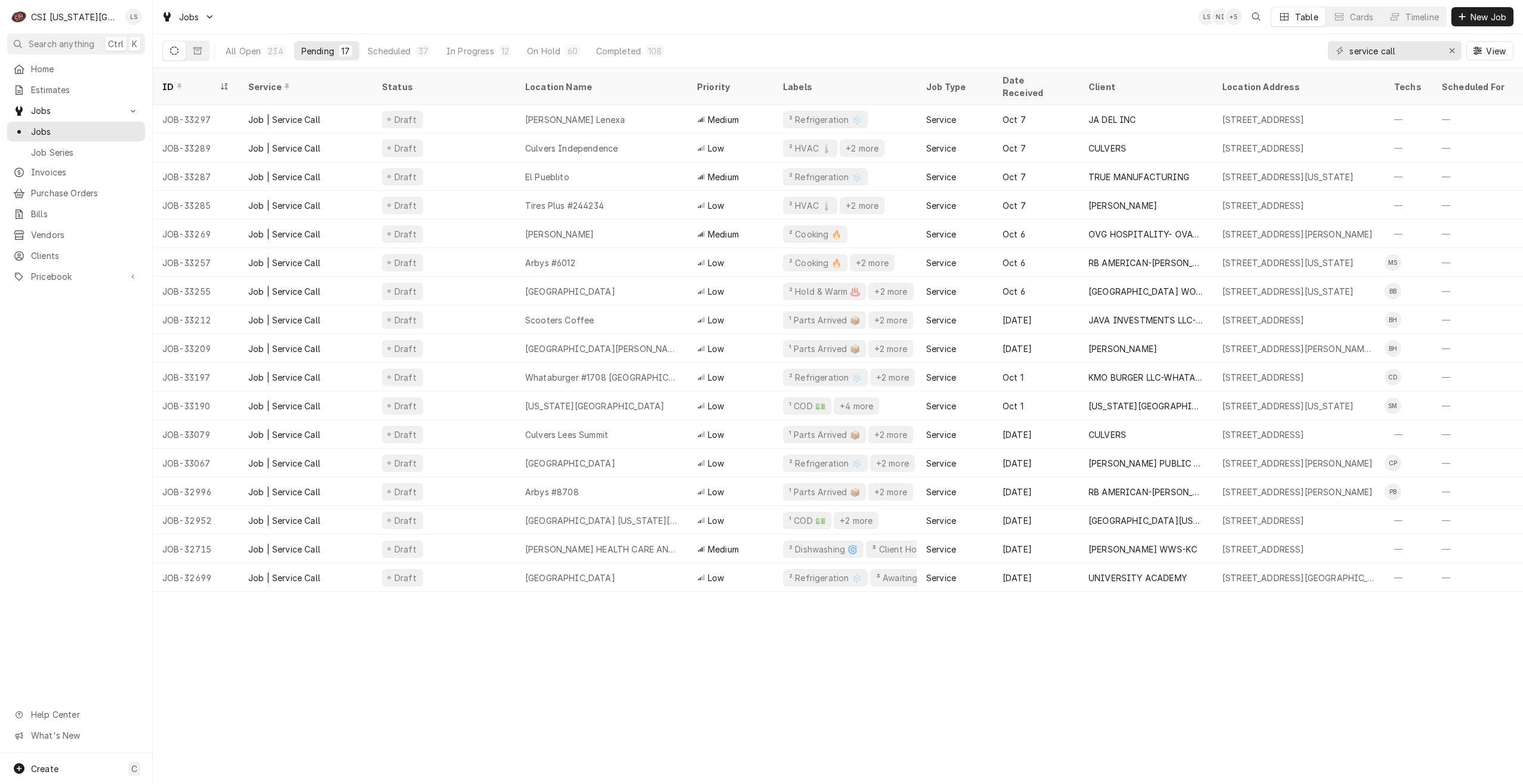
click at [854, 13] on div "Jobs LS NI + 5 Table Cards Timeline New Job" at bounding box center [837, 16] width 1370 height 33
click at [429, 18] on div "Jobs LS NI + 5 Table Cards Timeline New Job" at bounding box center [837, 16] width 1370 height 33
drag, startPoint x: 1415, startPoint y: 52, endPoint x: 1265, endPoint y: 48, distance: 150.1
click at [1265, 48] on div "All Open 234 Pending 17 Scheduled 37 In Progress 12 On Hold 60 Completed 108 se…" at bounding box center [837, 50] width 1351 height 33
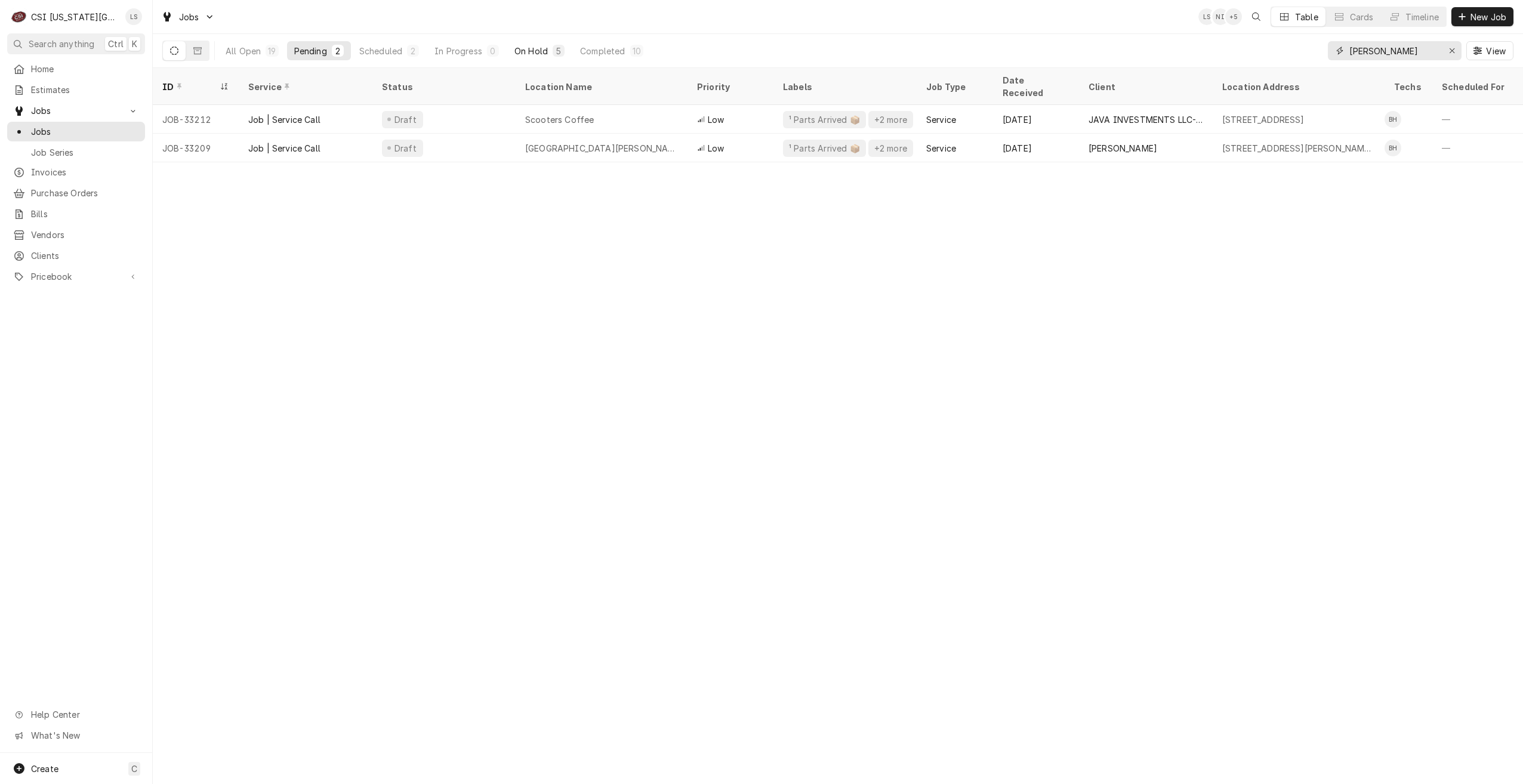
type input "hawkins"
click at [535, 49] on div "On Hold" at bounding box center [531, 51] width 33 height 13
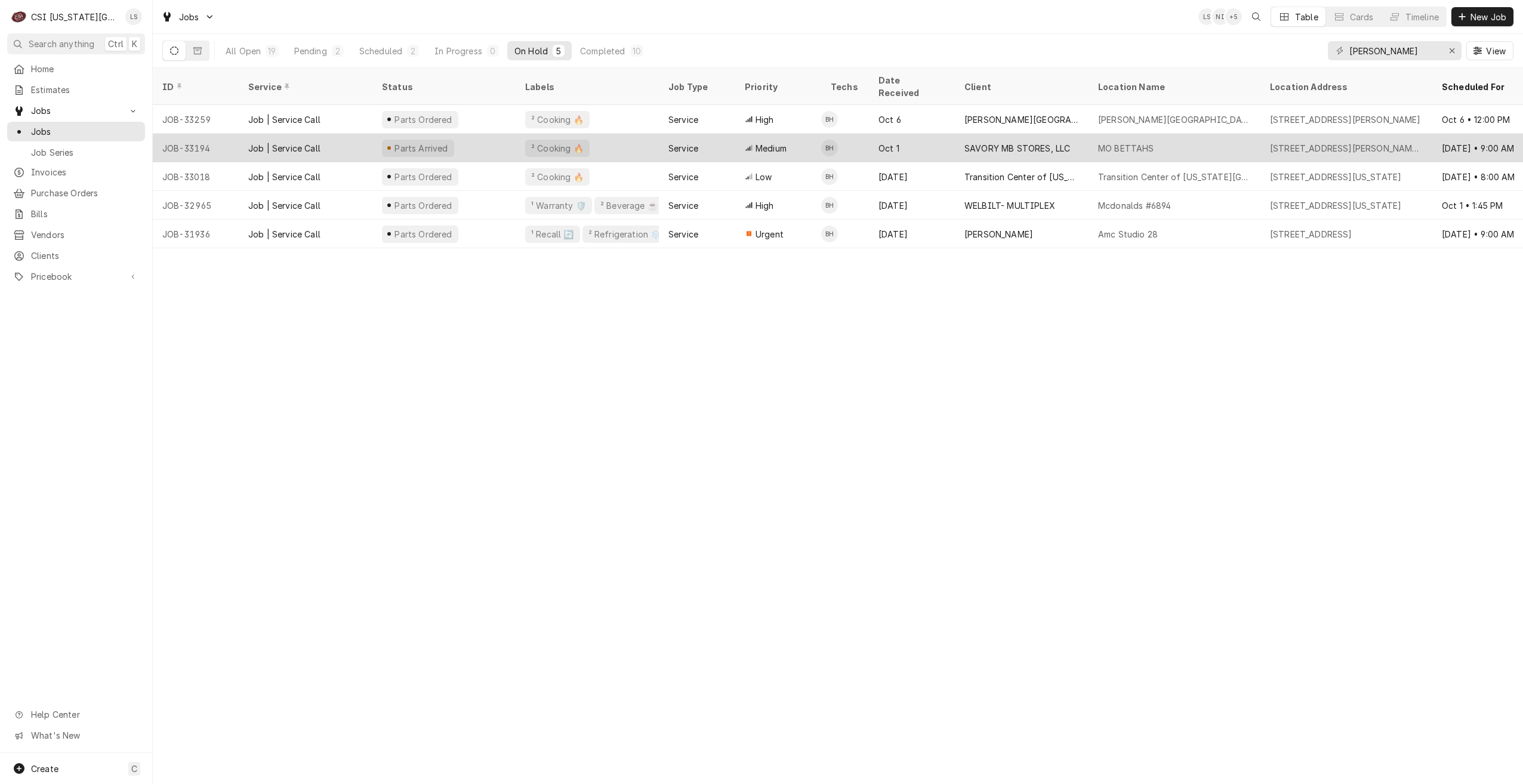
click at [871, 134] on div "Oct 1" at bounding box center [912, 148] width 86 height 28
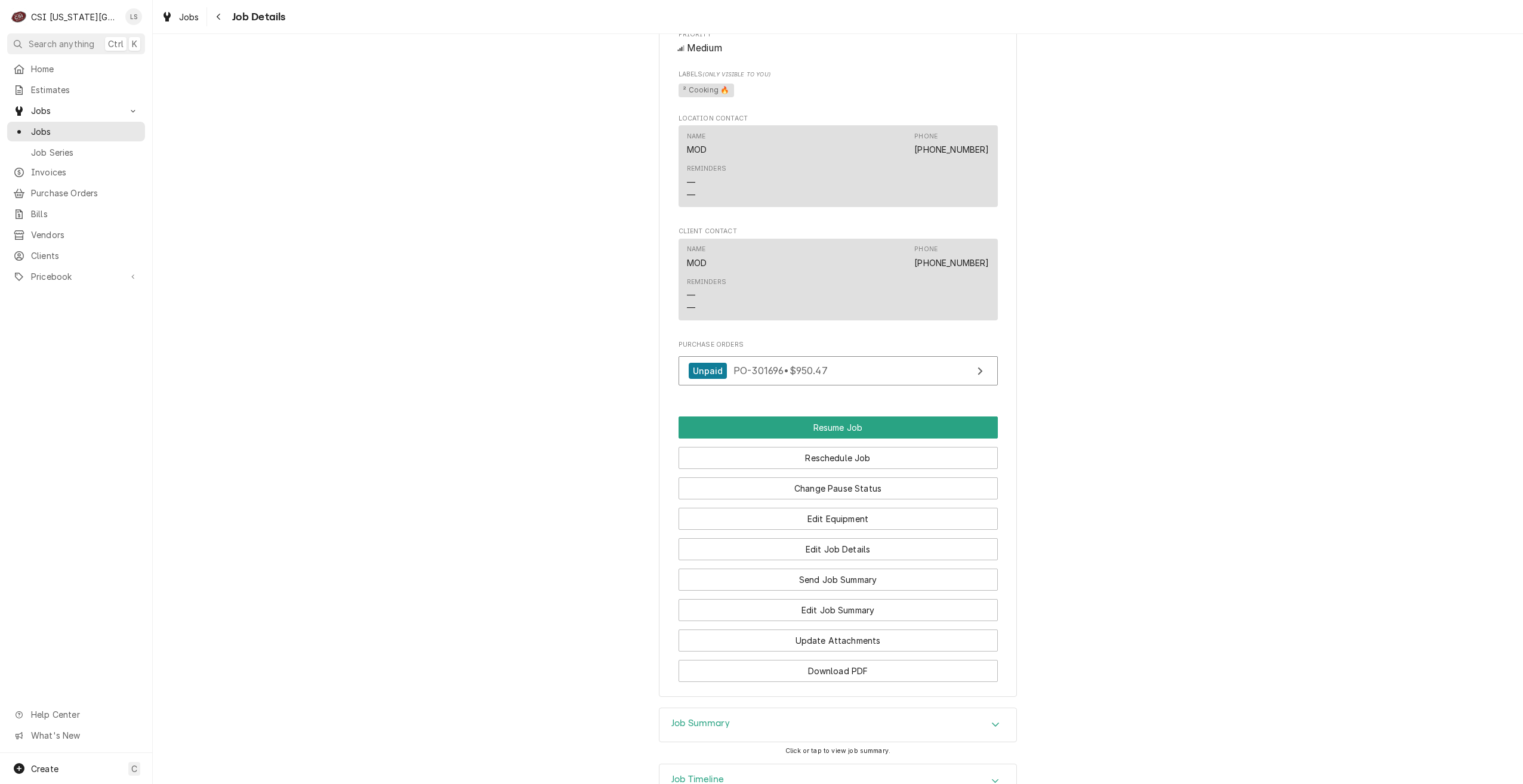
scroll to position [1536, 0]
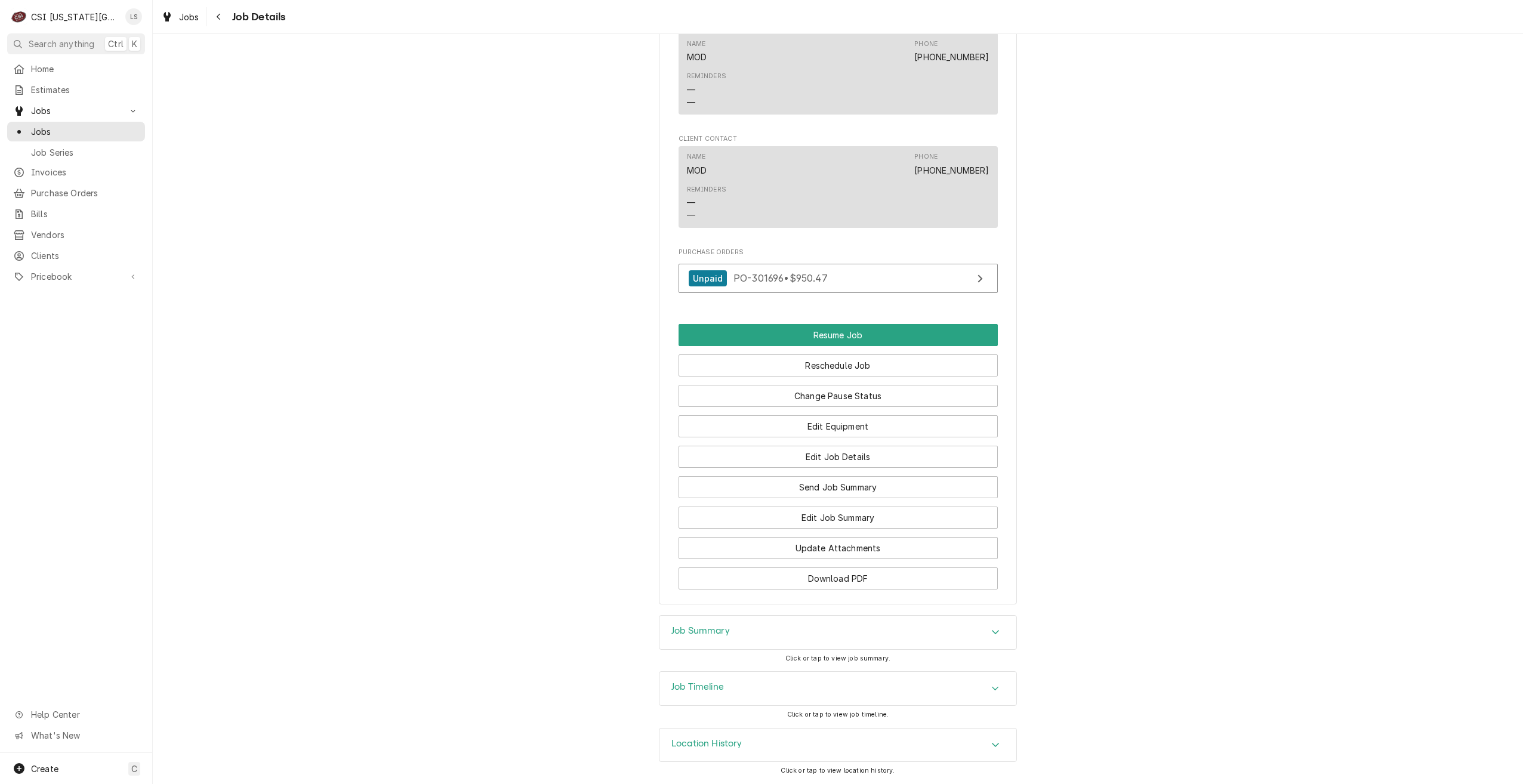
click at [803, 631] on div "Job Summary" at bounding box center [838, 632] width 357 height 33
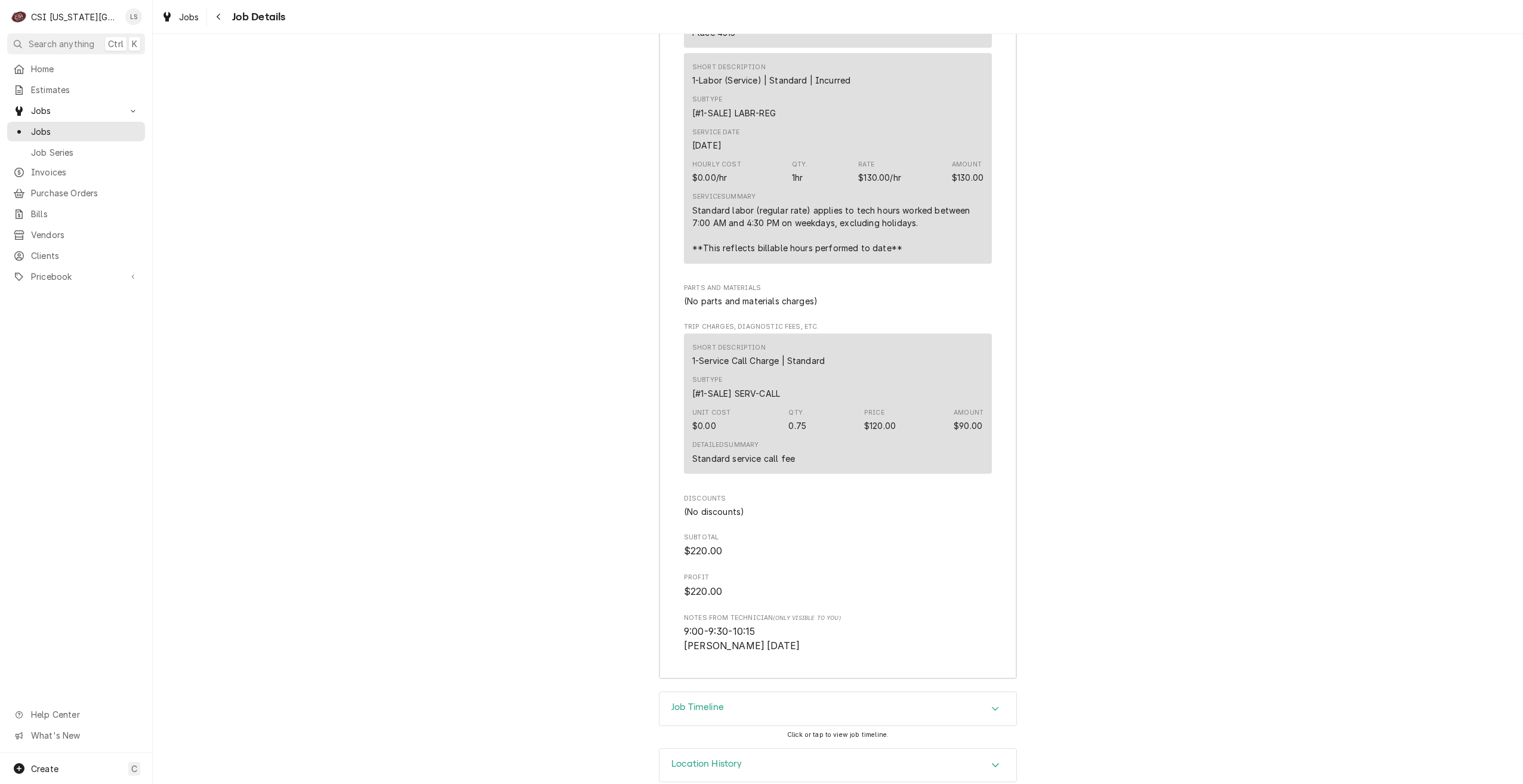
scroll to position [3459, 0]
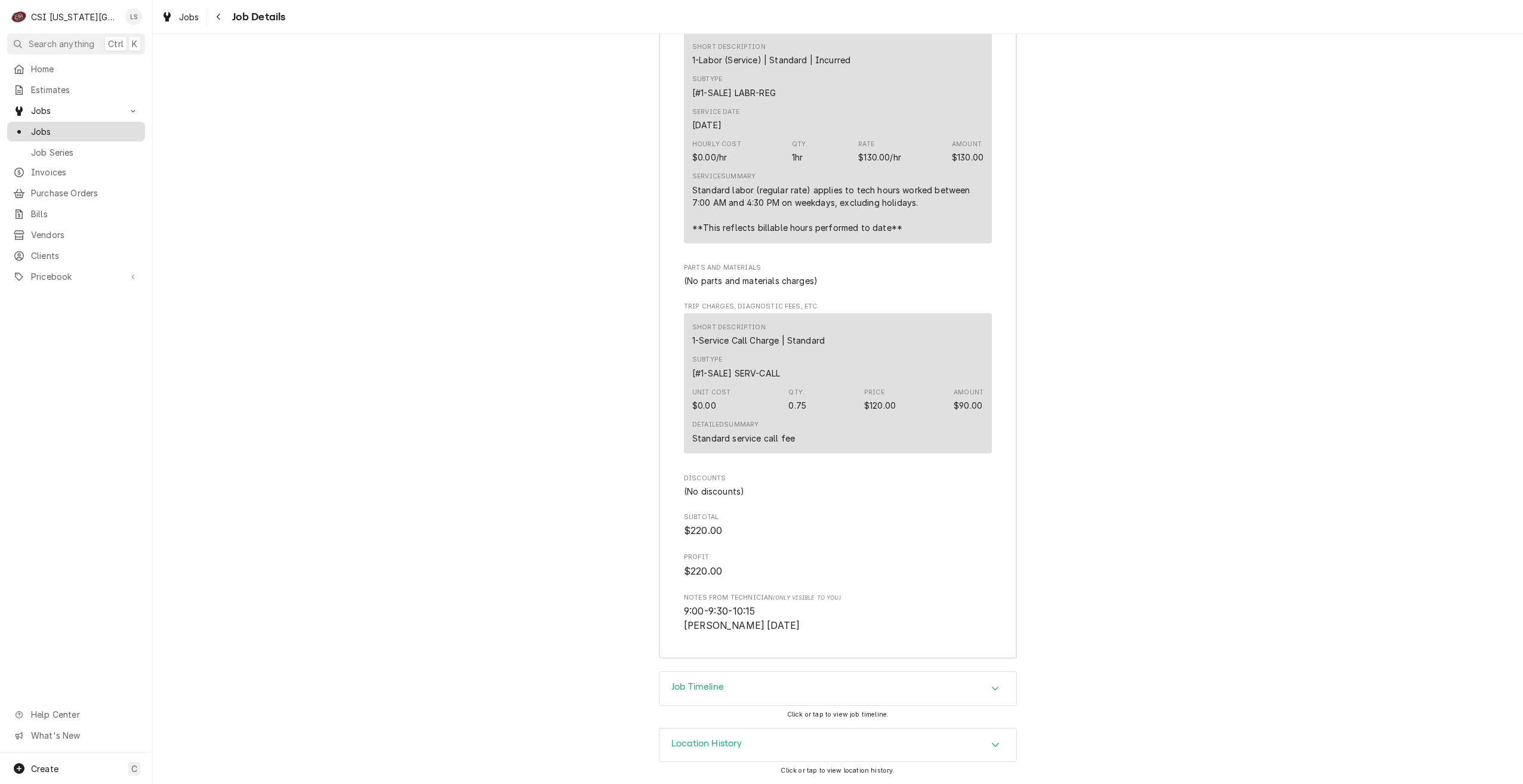
click at [94, 129] on span "Jobs" at bounding box center [85, 132] width 108 height 13
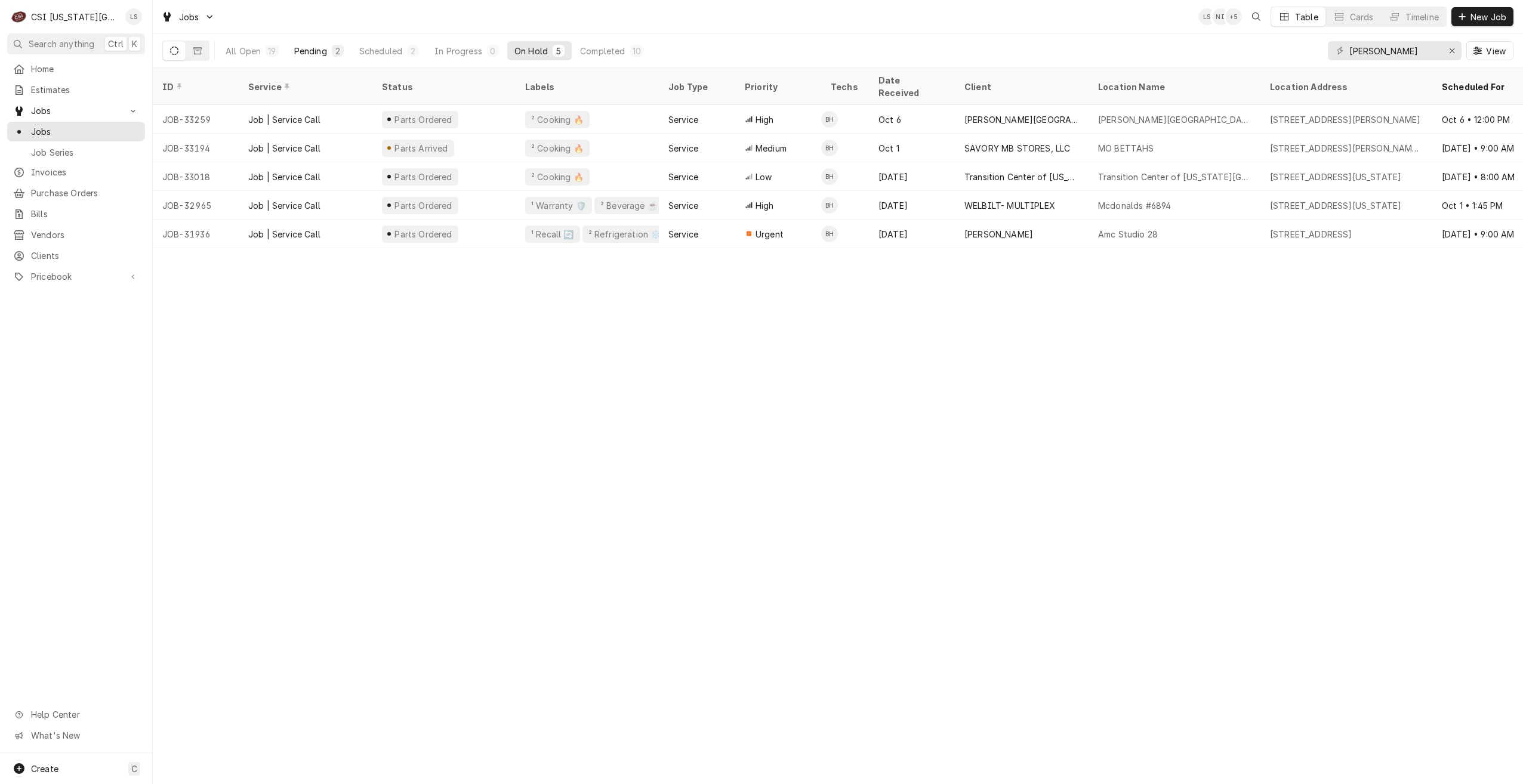
click at [332, 58] on button "Pending 2" at bounding box center [319, 51] width 64 height 19
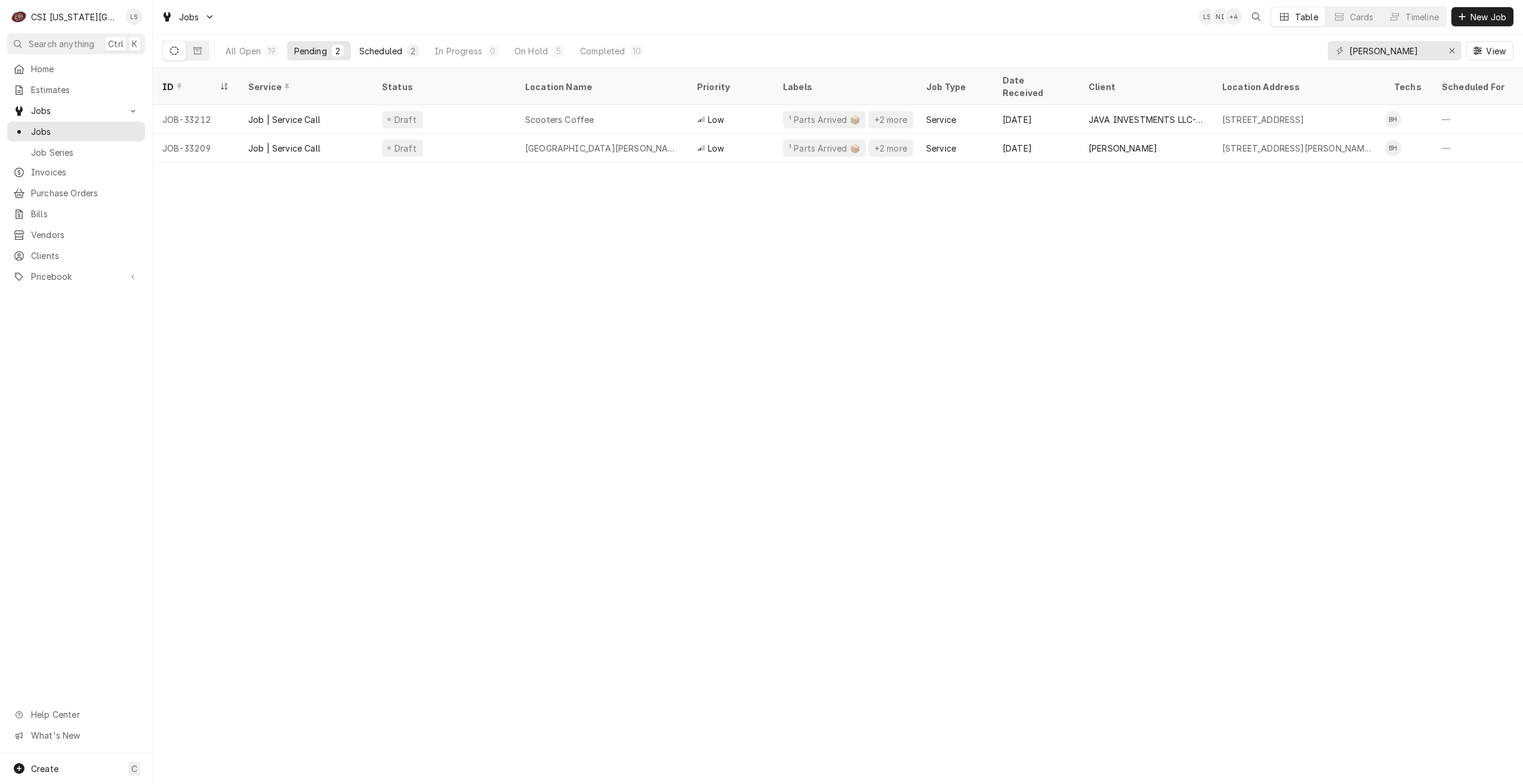
click at [406, 47] on button "Scheduled 2" at bounding box center [389, 51] width 74 height 19
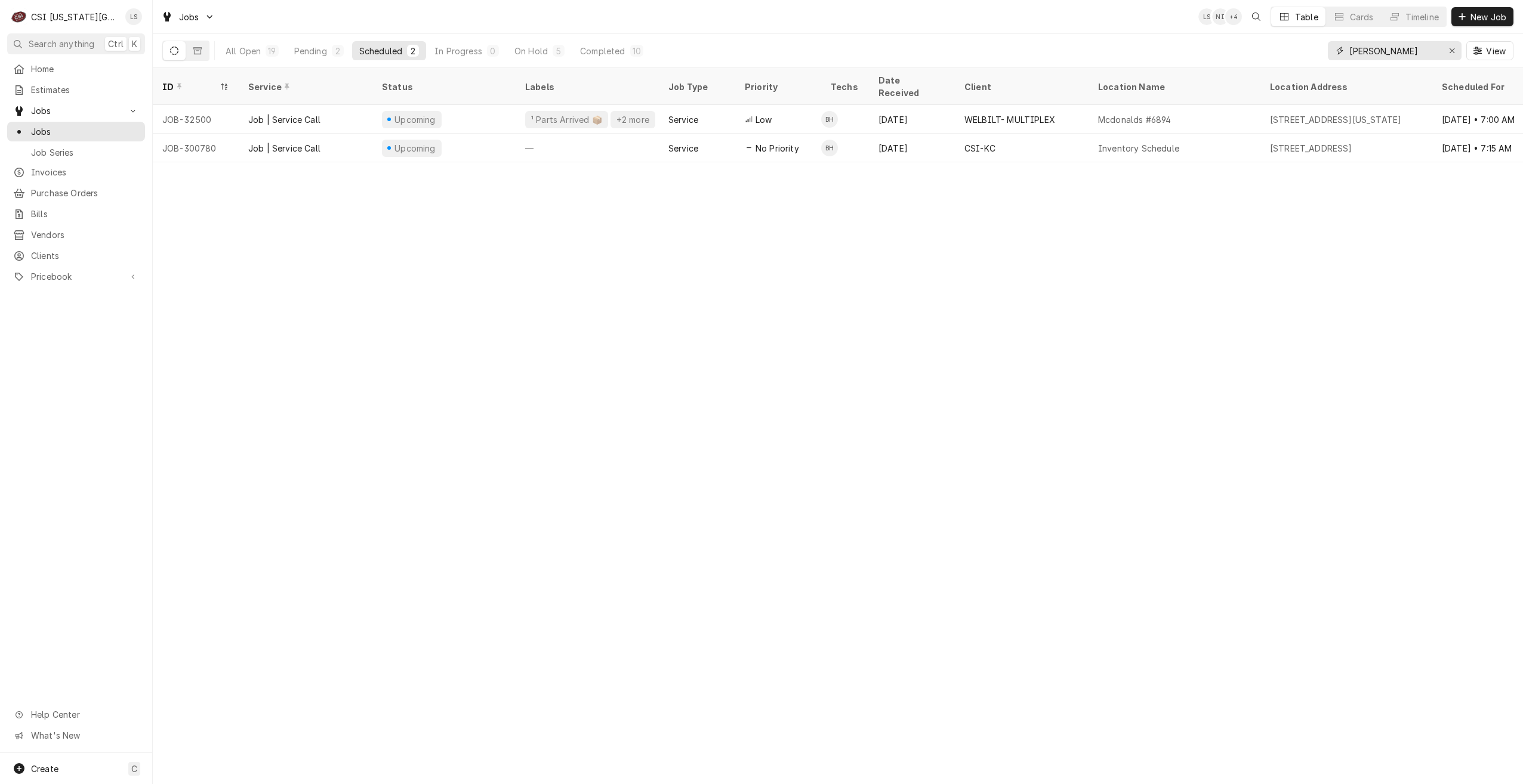
click at [1403, 48] on input "[PERSON_NAME]" at bounding box center [1394, 51] width 90 height 19
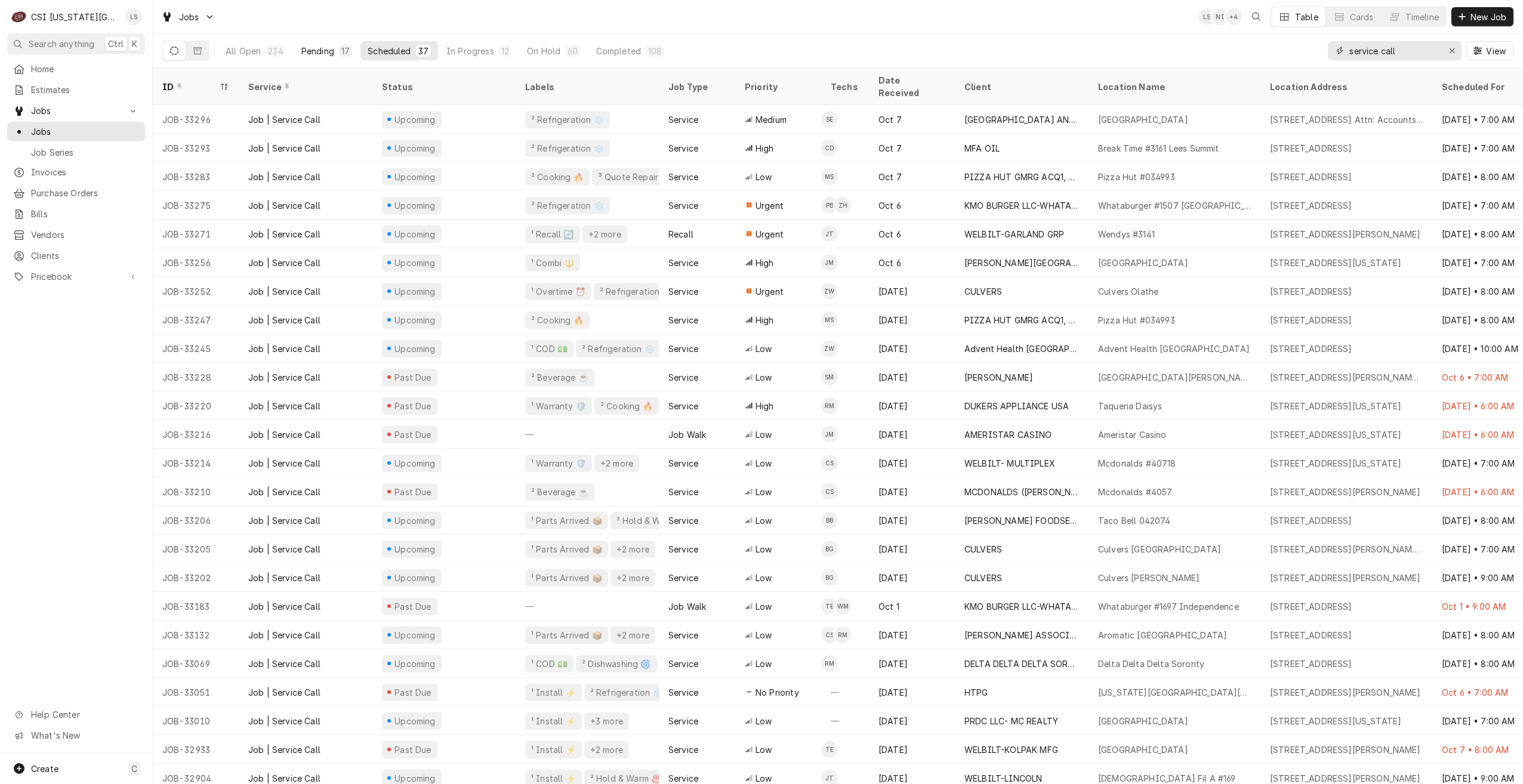
type input "service call"
click at [329, 49] on div "Pending" at bounding box center [317, 51] width 33 height 13
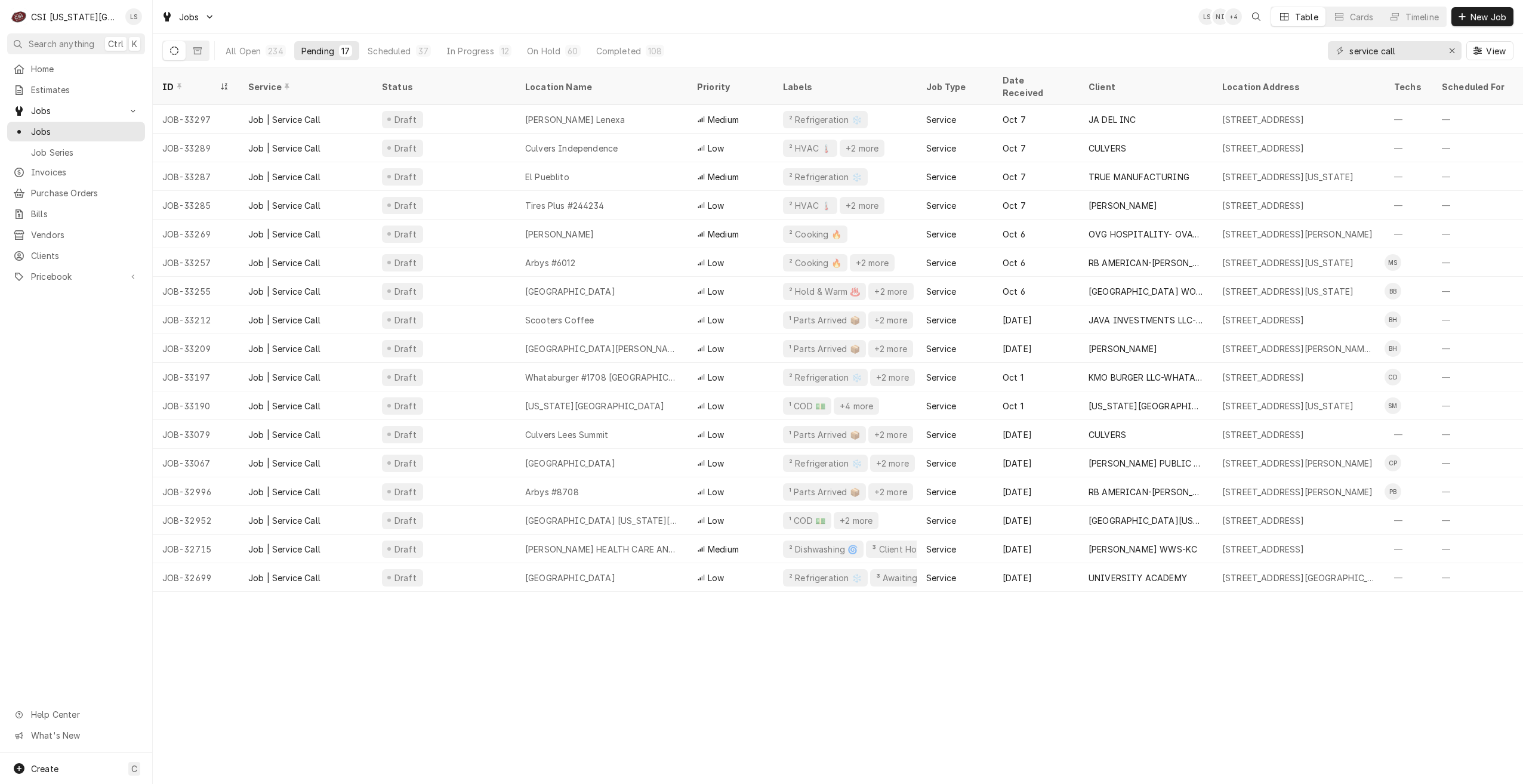
click at [668, 27] on div "Jobs LS NI + 4 Table Cards Timeline New Job" at bounding box center [837, 16] width 1370 height 33
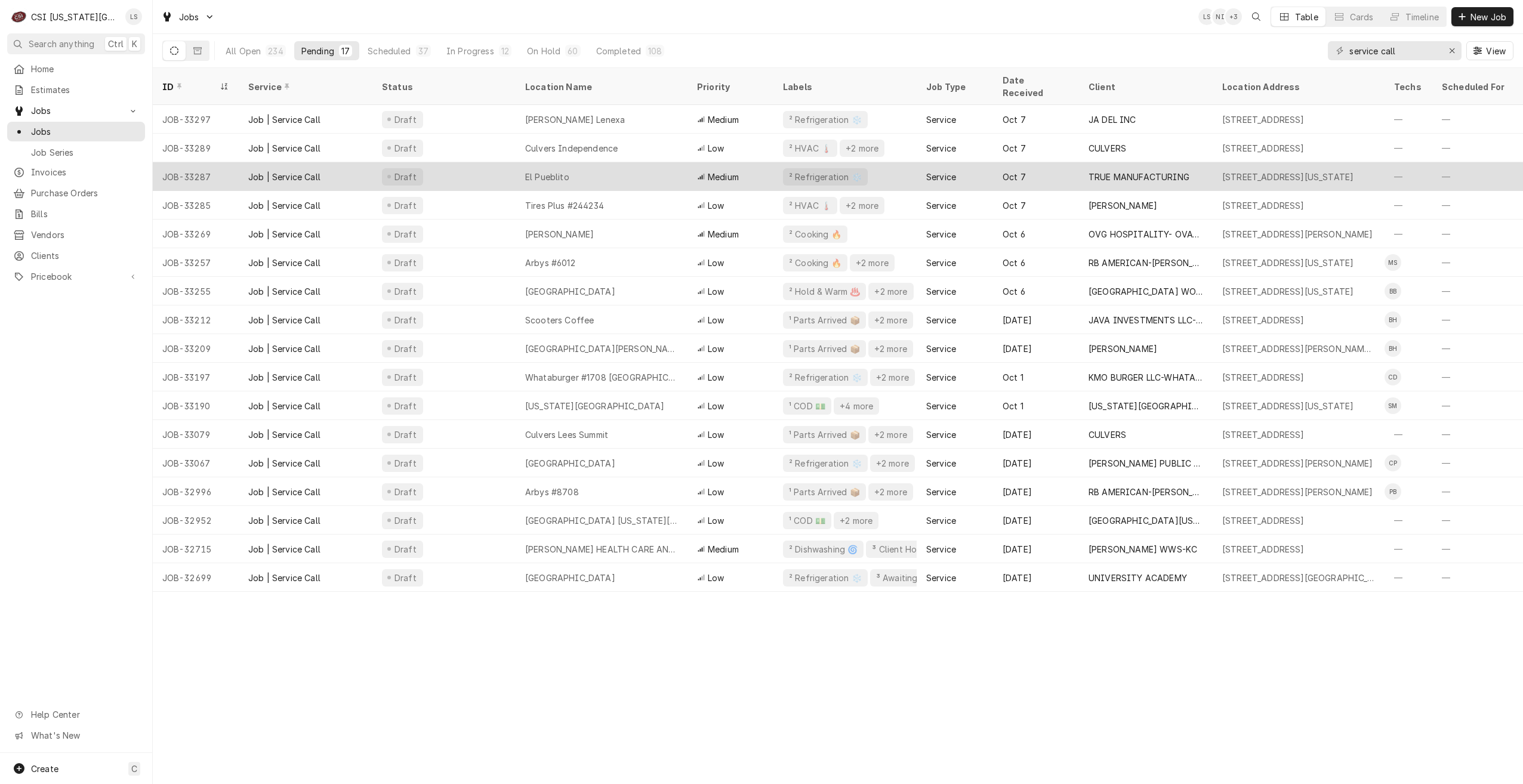
click at [661, 166] on div "El Pueblito" at bounding box center [602, 176] width 172 height 28
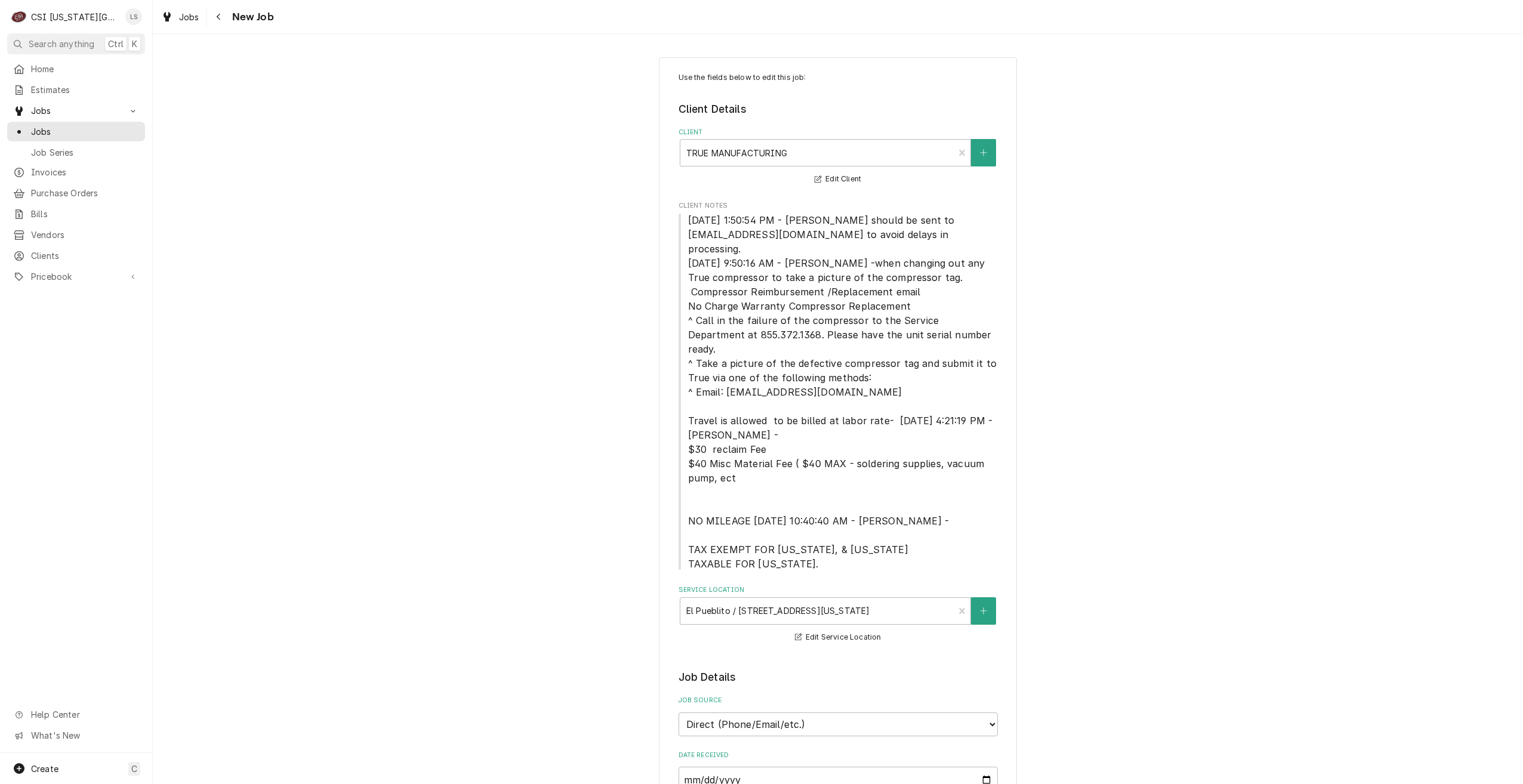
type textarea "x"
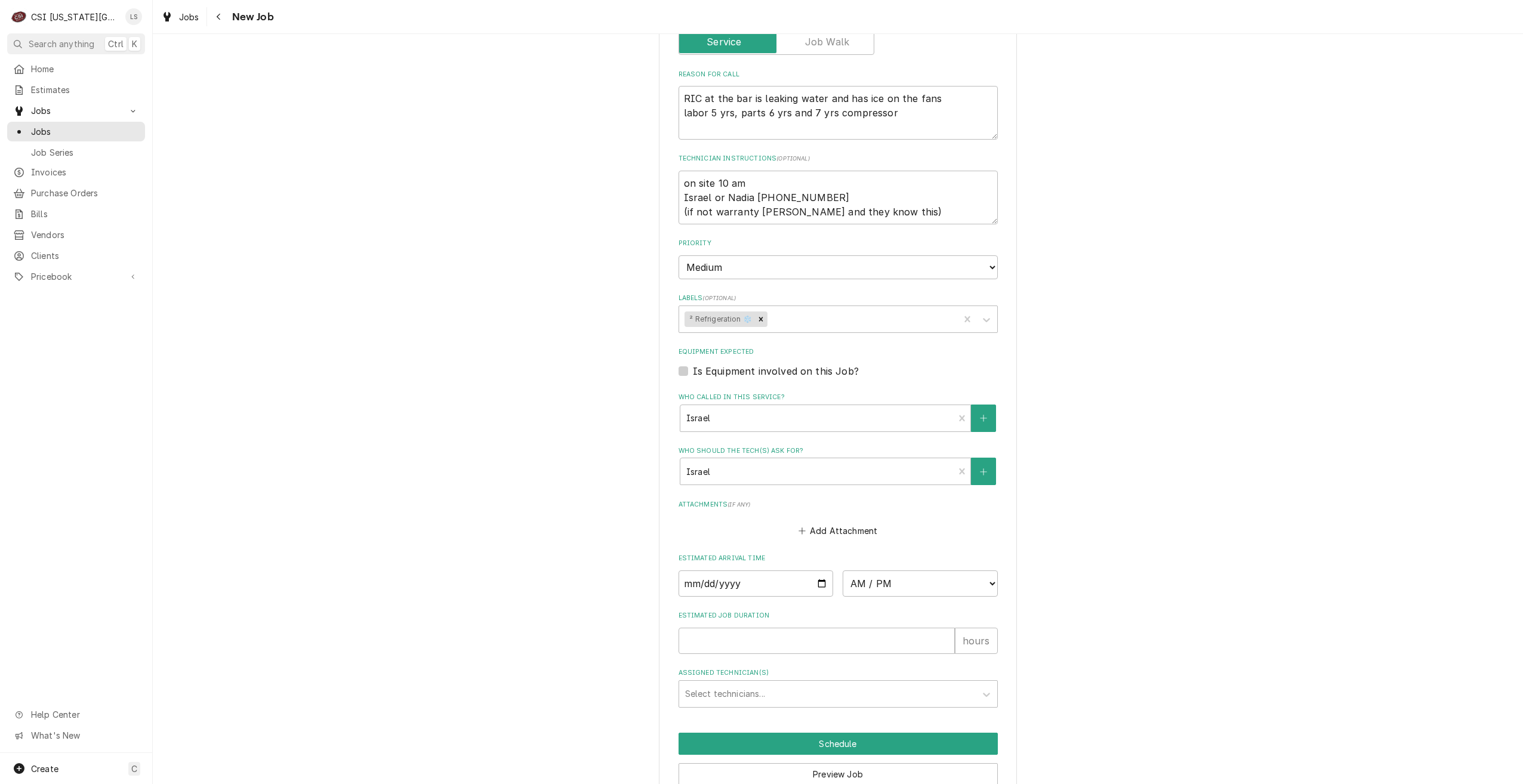
scroll to position [898, 0]
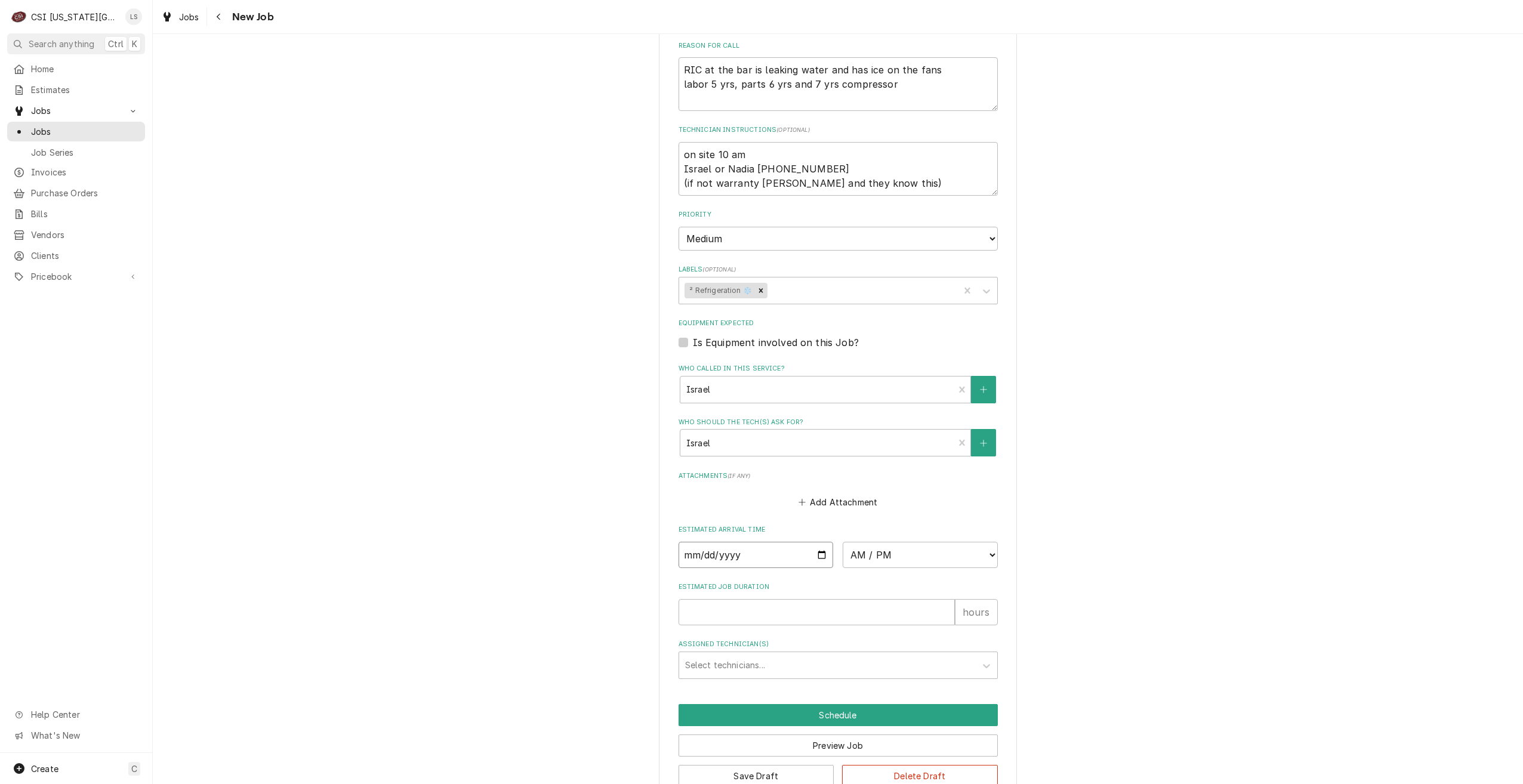
click at [816, 542] on input "Date" at bounding box center [756, 555] width 155 height 27
type input "[DATE]"
type textarea "x"
click at [886, 542] on select "AM / PM 6:00 AM 6:15 AM 6:30 AM 6:45 AM 7:00 AM 7:15 AM 7:30 AM 7:45 AM 8:00 AM…" at bounding box center [921, 555] width 155 height 27
select select "13:30:00"
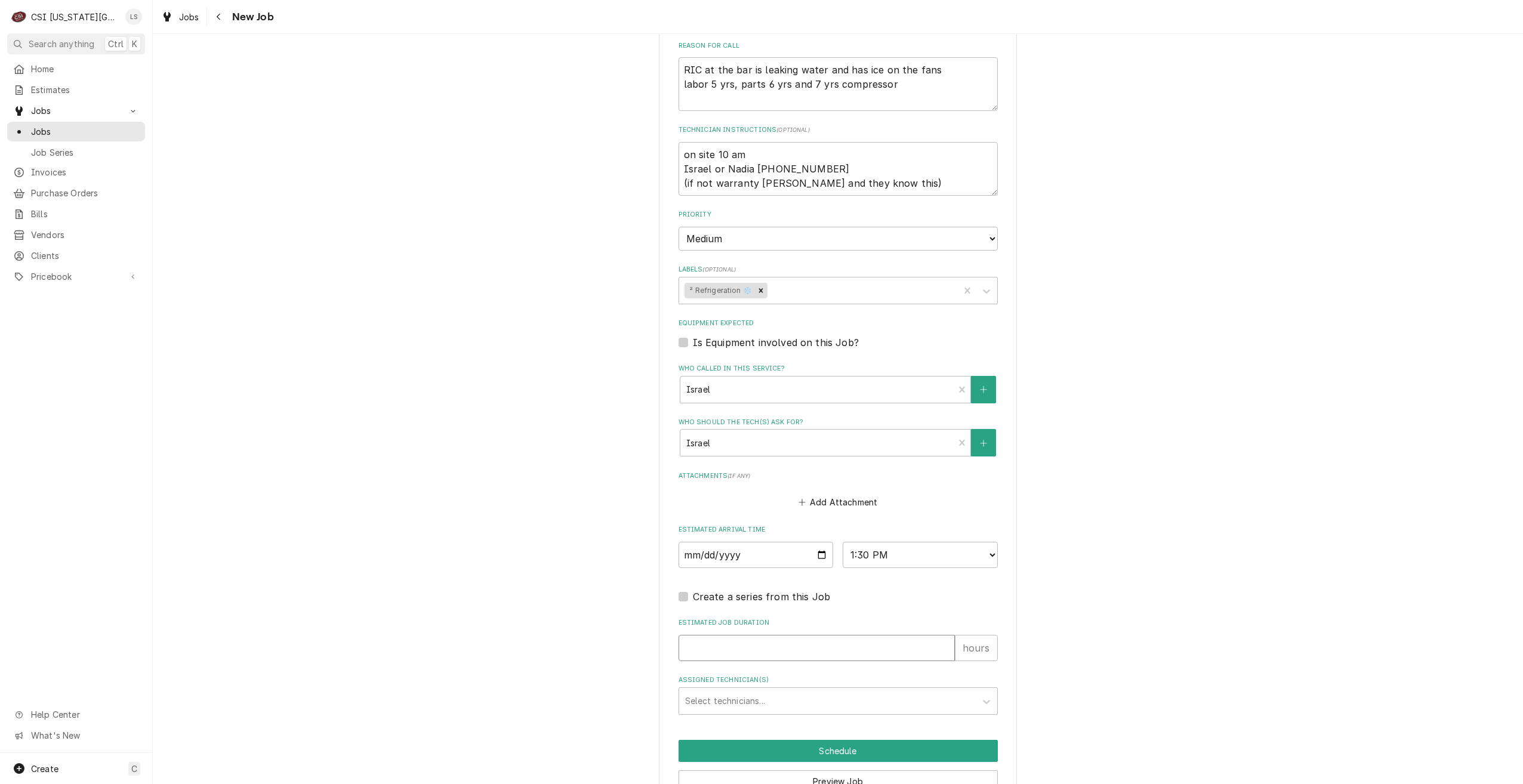
click at [882, 635] on input "Estimated Job Duration" at bounding box center [816, 648] width 276 height 27
type textarea "x"
type input "2"
type textarea "x"
type input "2"
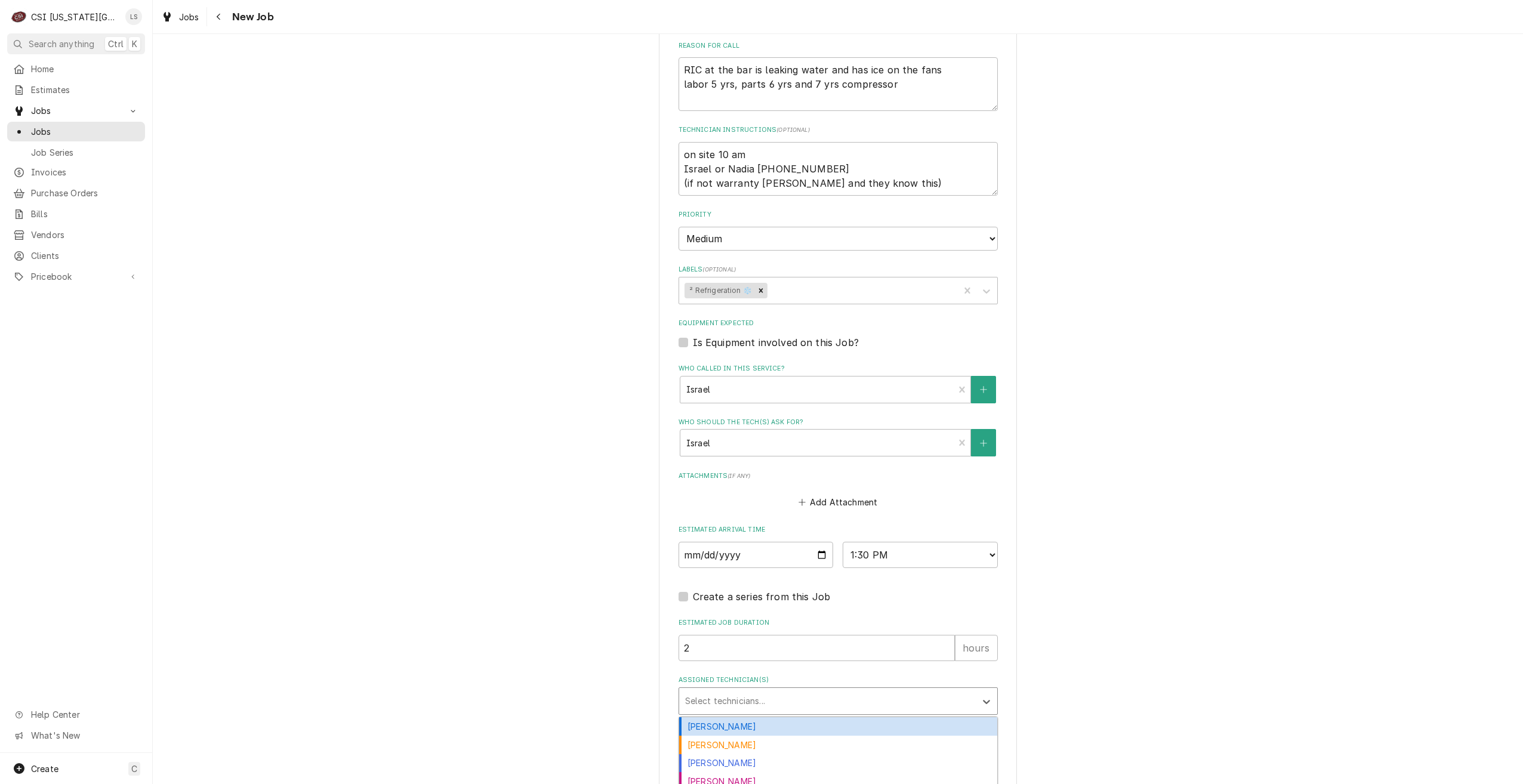
click at [880, 690] on div "Assigned Technician(s)" at bounding box center [828, 701] width 285 height 22
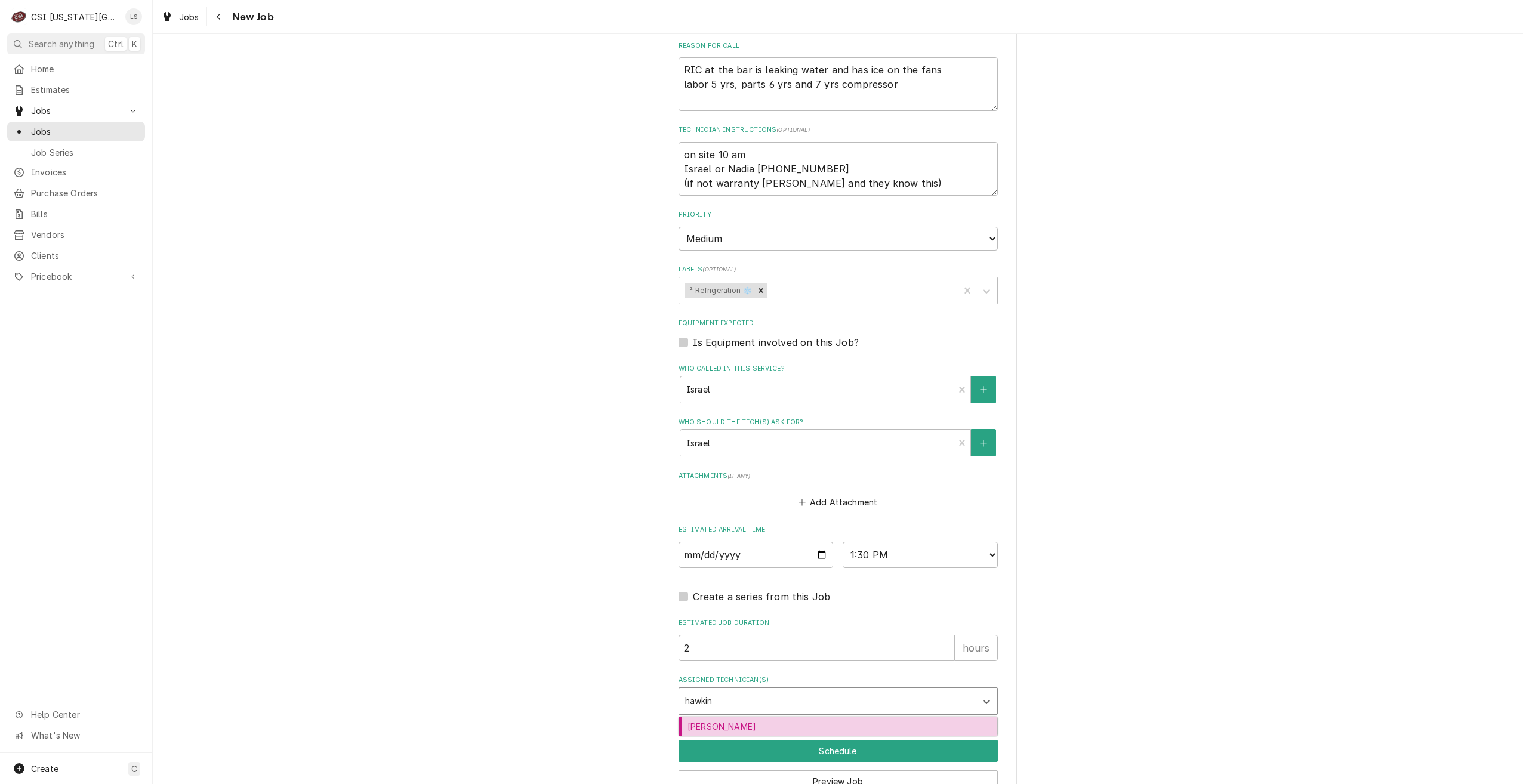
type input "[PERSON_NAME]"
click at [873, 717] on div "[PERSON_NAME]" at bounding box center [838, 726] width 318 height 19
type textarea "x"
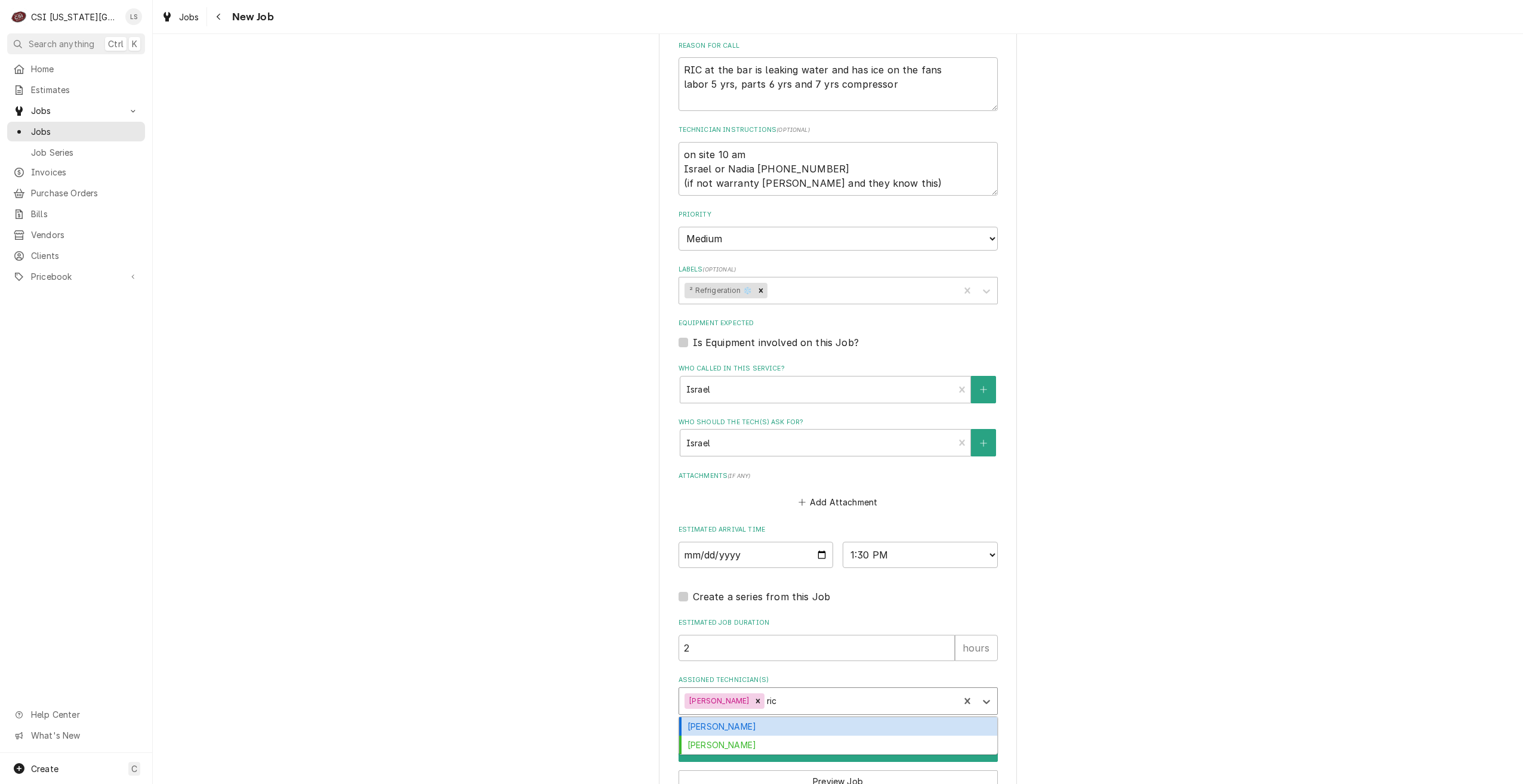
type input "rich"
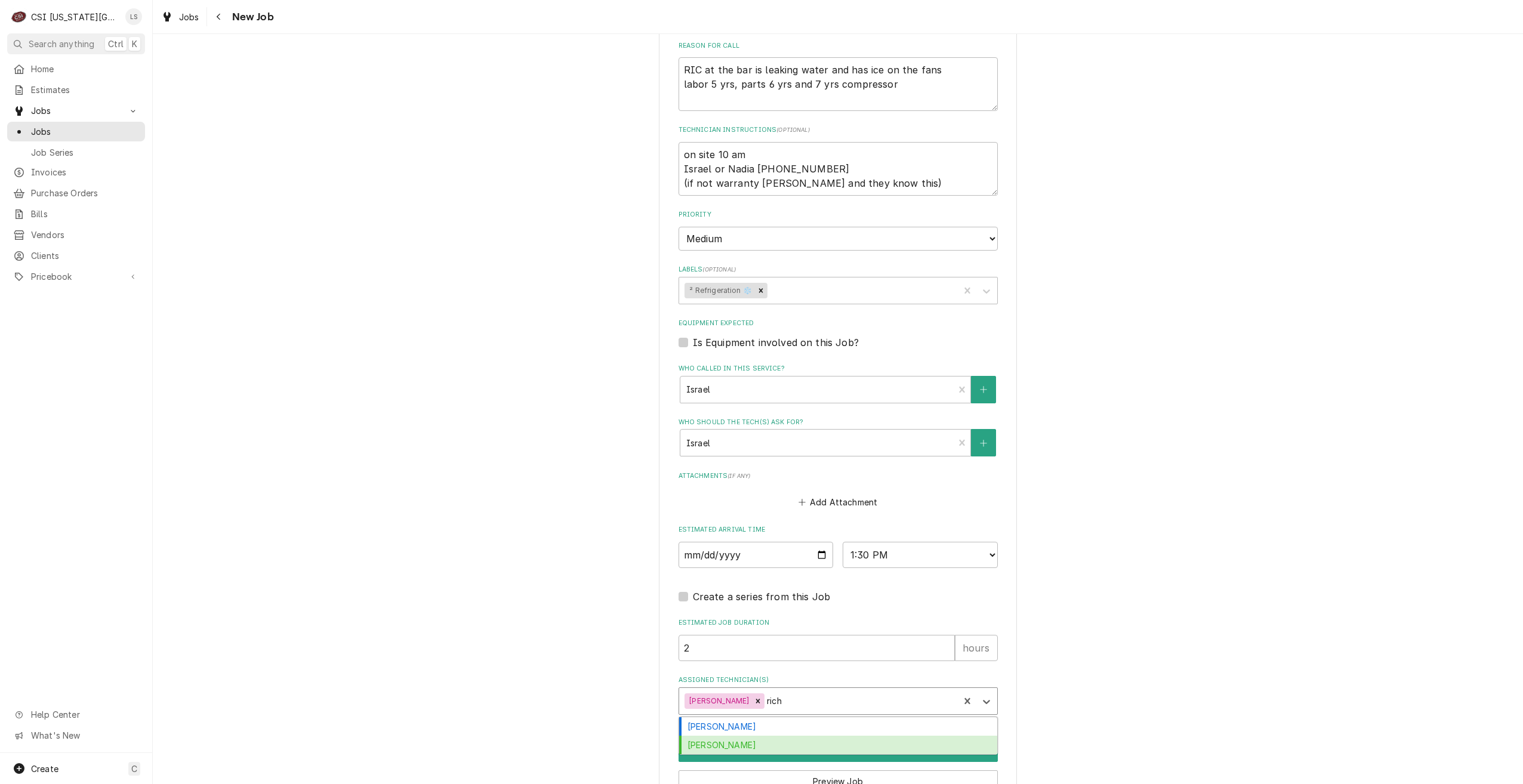
click at [853, 736] on div "[PERSON_NAME]" at bounding box center [838, 744] width 318 height 19
type textarea "x"
click at [837, 740] on button "Schedule" at bounding box center [837, 751] width 319 height 22
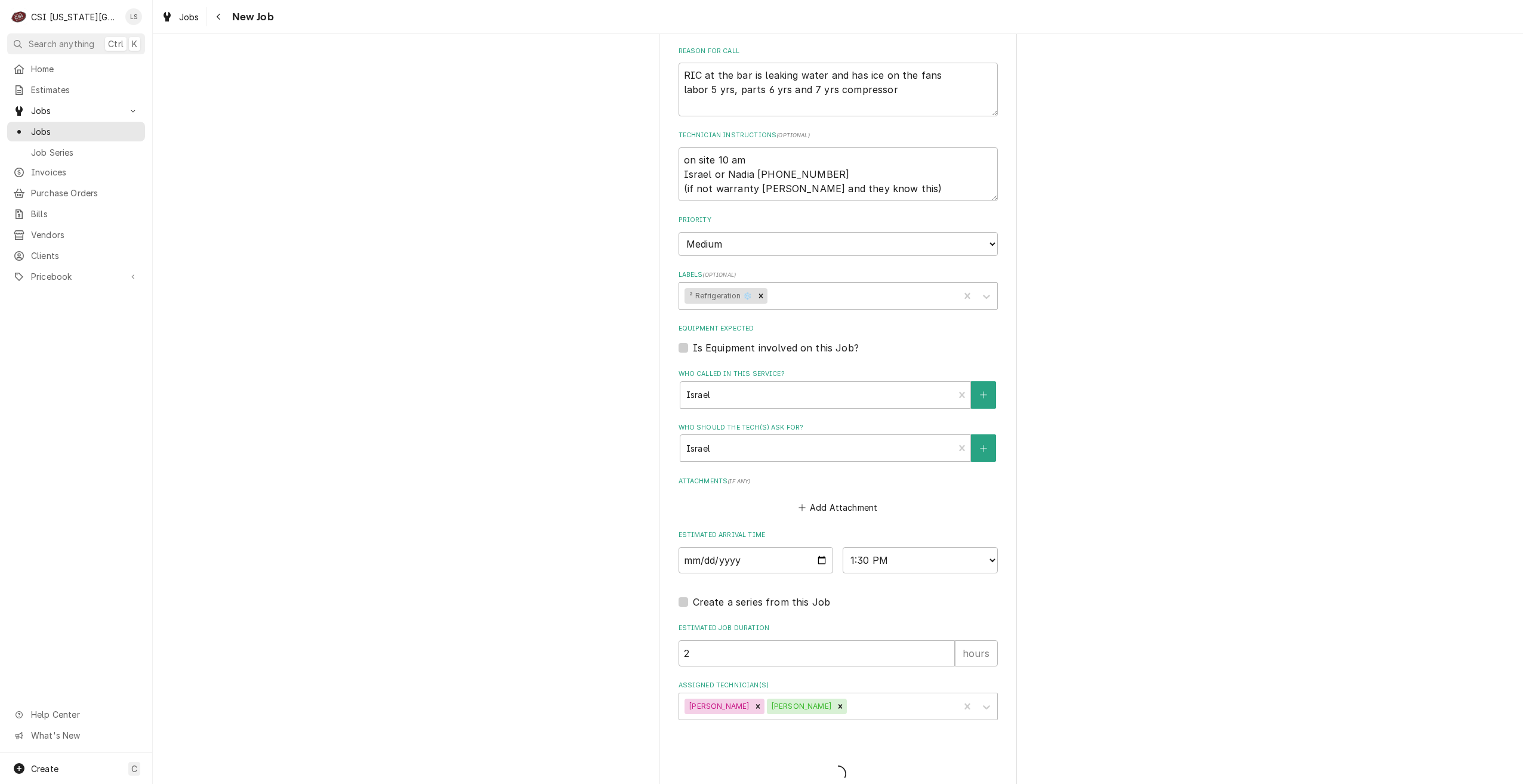
type textarea "x"
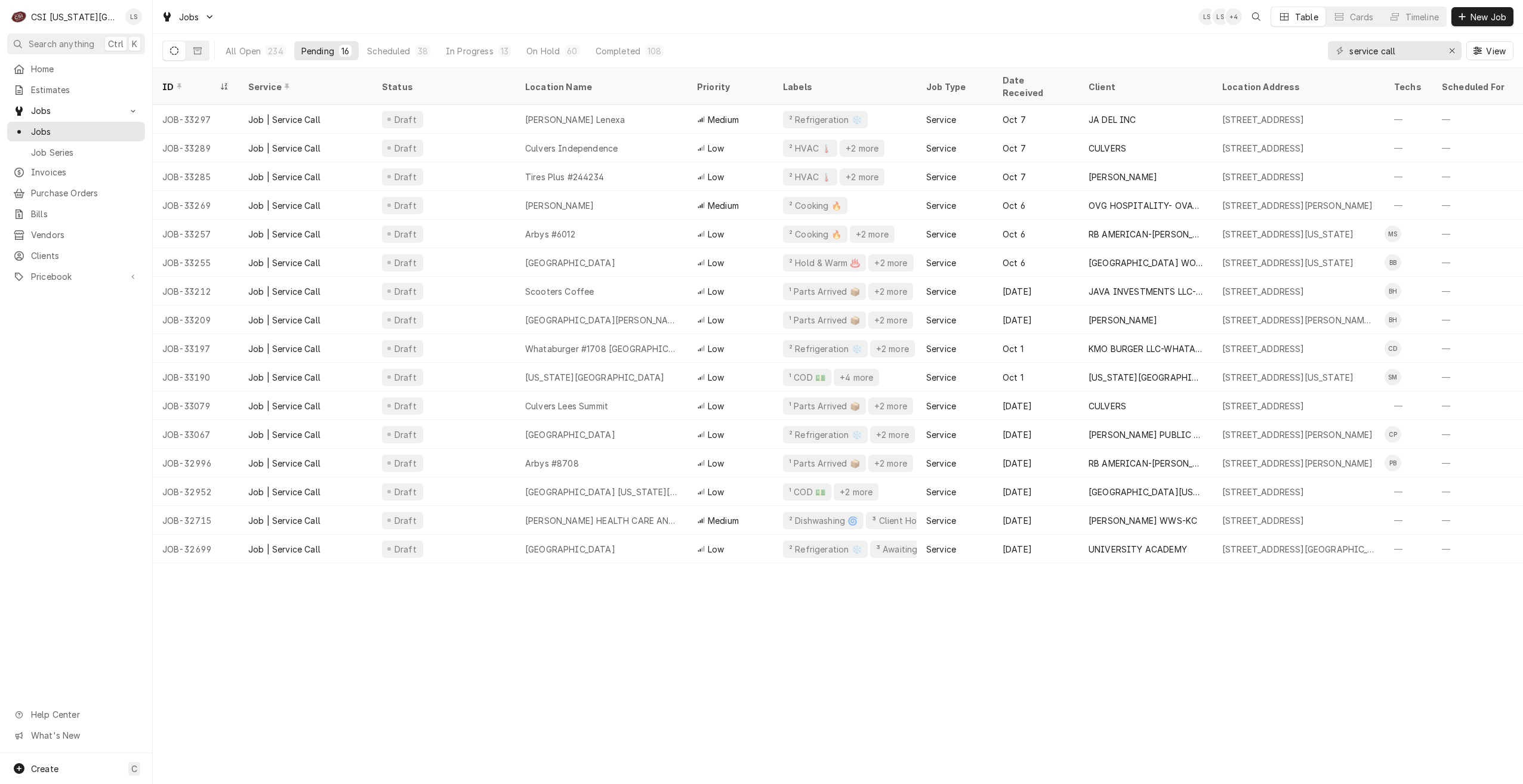
click at [850, 17] on div "Jobs LS LS + 4 Table Cards Timeline New Job" at bounding box center [837, 16] width 1370 height 33
click at [399, 9] on div "Jobs LS CM + 5 Table Cards Timeline New Job" at bounding box center [837, 16] width 1370 height 33
click at [429, 7] on div "Jobs LS CM + 4 Table Cards Timeline New Job" at bounding box center [837, 16] width 1370 height 33
click at [1065, 28] on div "Jobs LS NI + 3 Table Cards Timeline New Job" at bounding box center [837, 16] width 1370 height 33
click at [1128, 19] on div "Jobs LS NI + 4 Table Cards Timeline New Job" at bounding box center [837, 16] width 1370 height 33
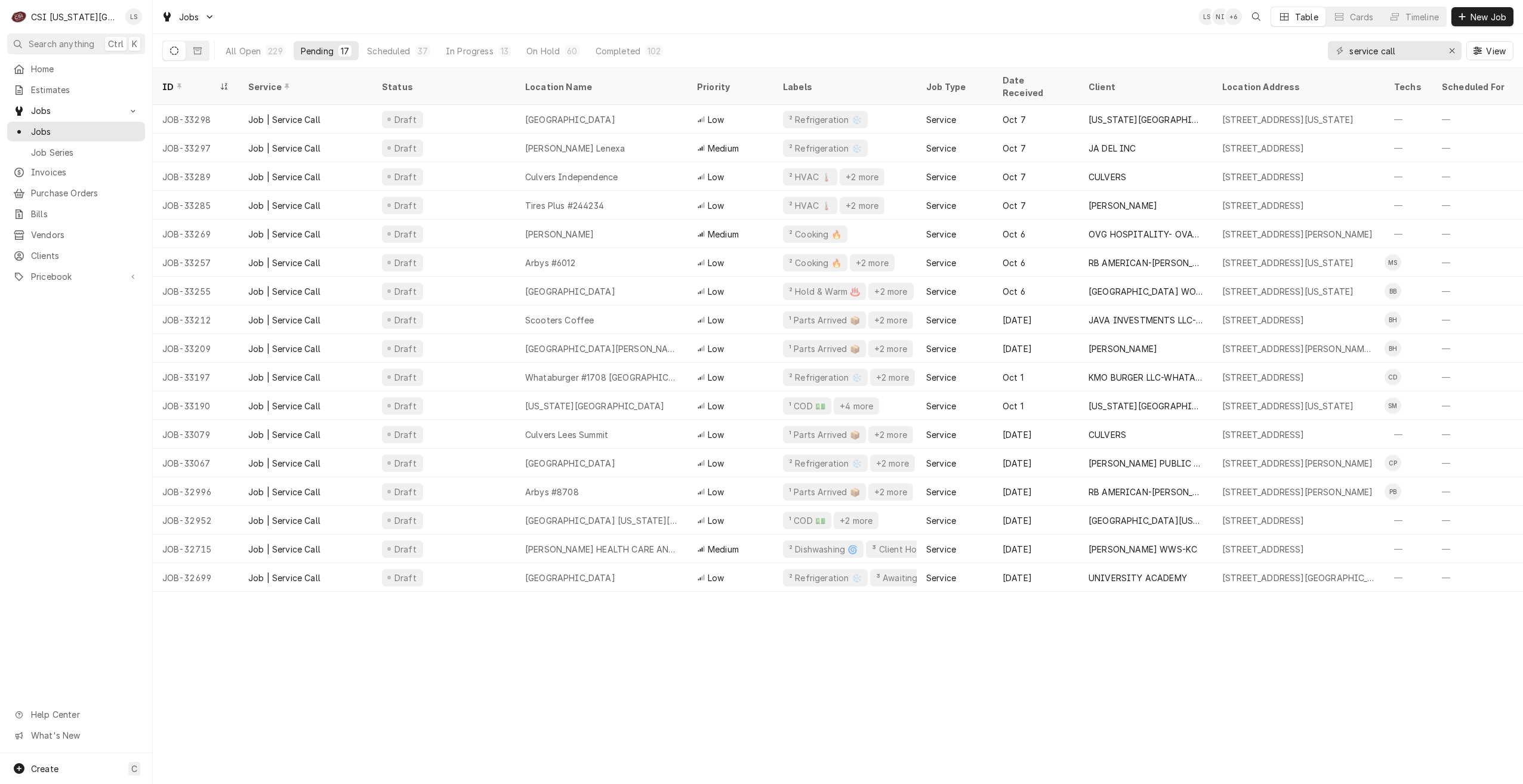
click at [929, 21] on div "Jobs LS NI + 6 Table Cards Timeline New Job" at bounding box center [837, 16] width 1370 height 33
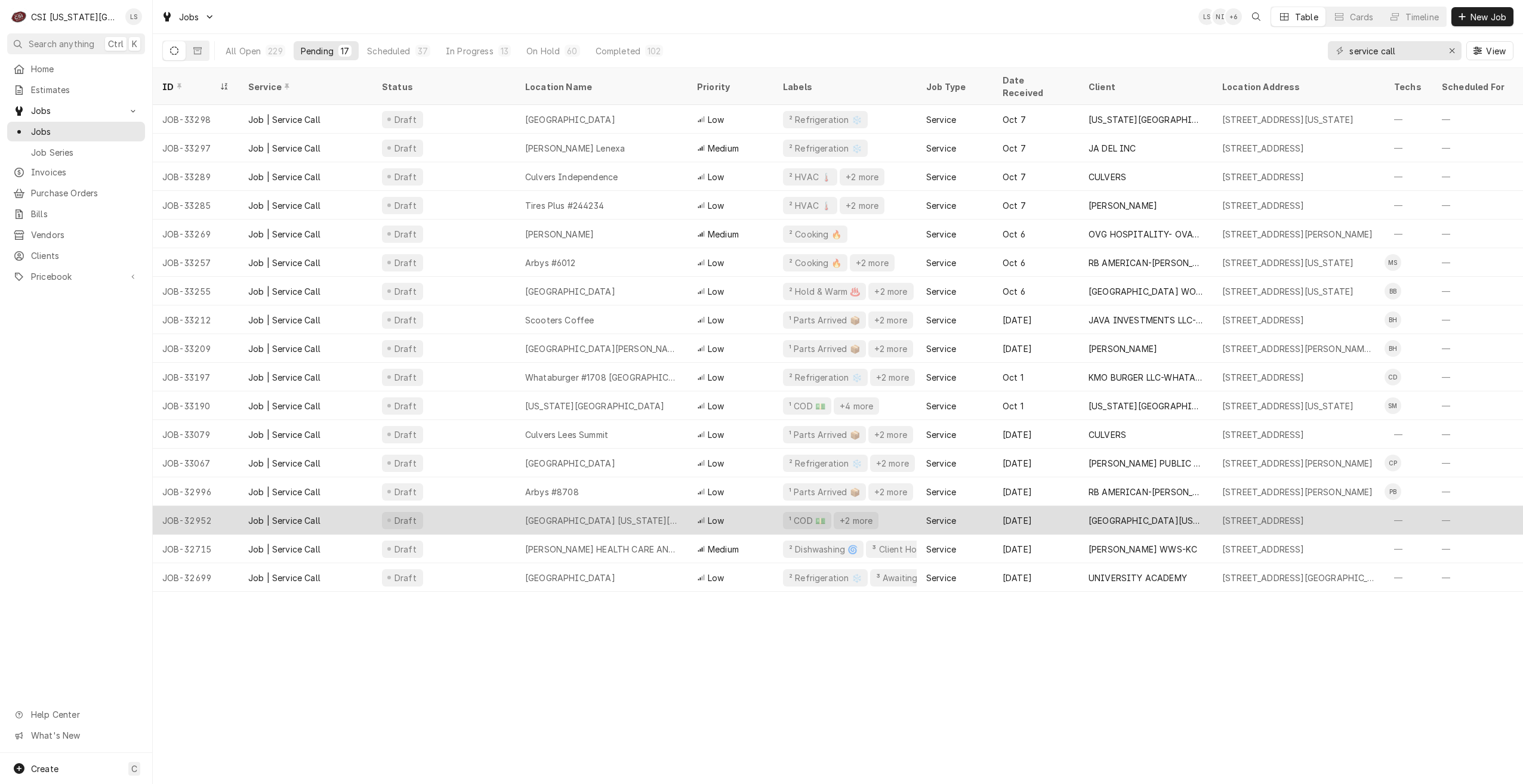
click at [666, 506] on div "Hyatt Place Kansas City" at bounding box center [602, 520] width 172 height 28
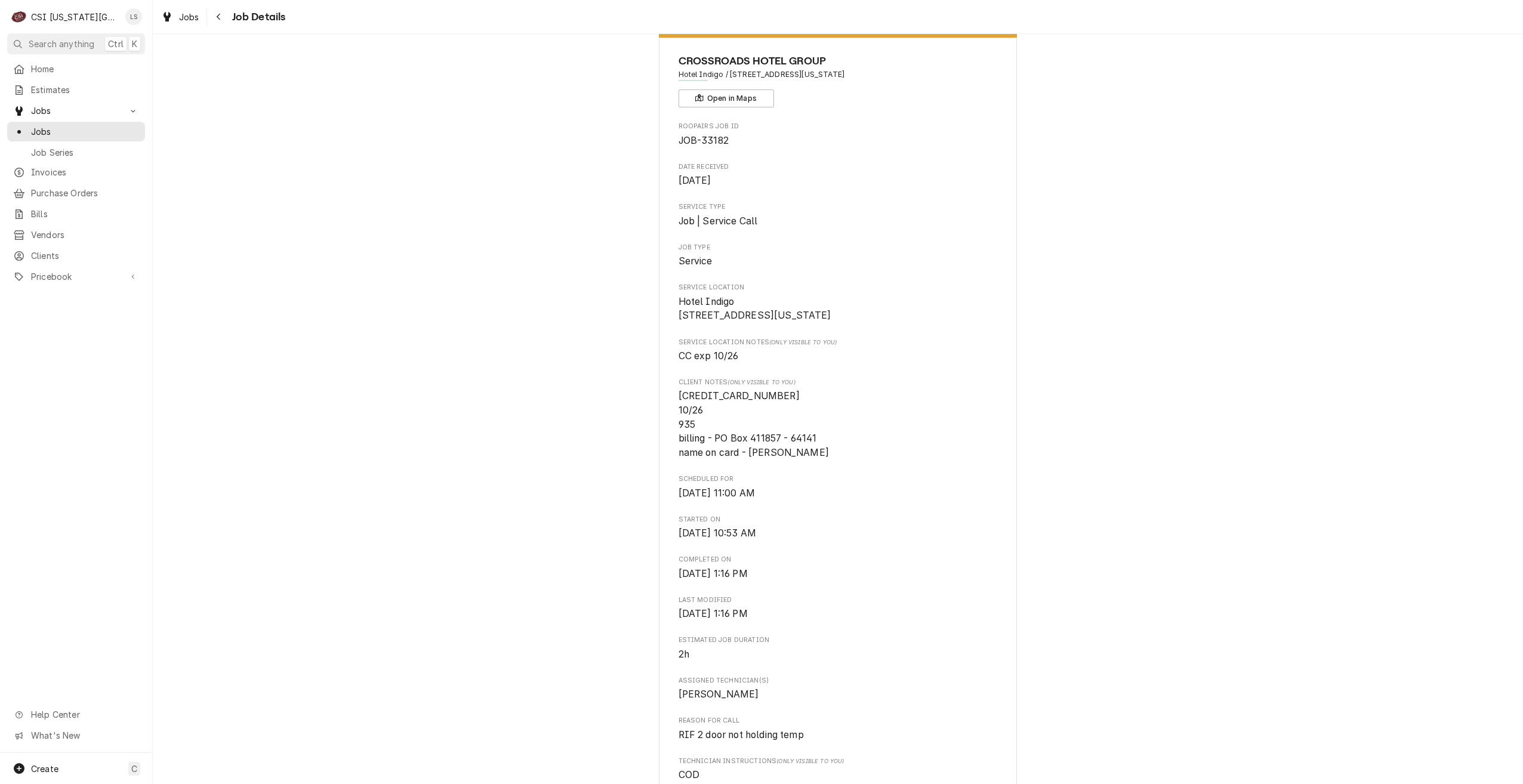
scroll to position [60, 0]
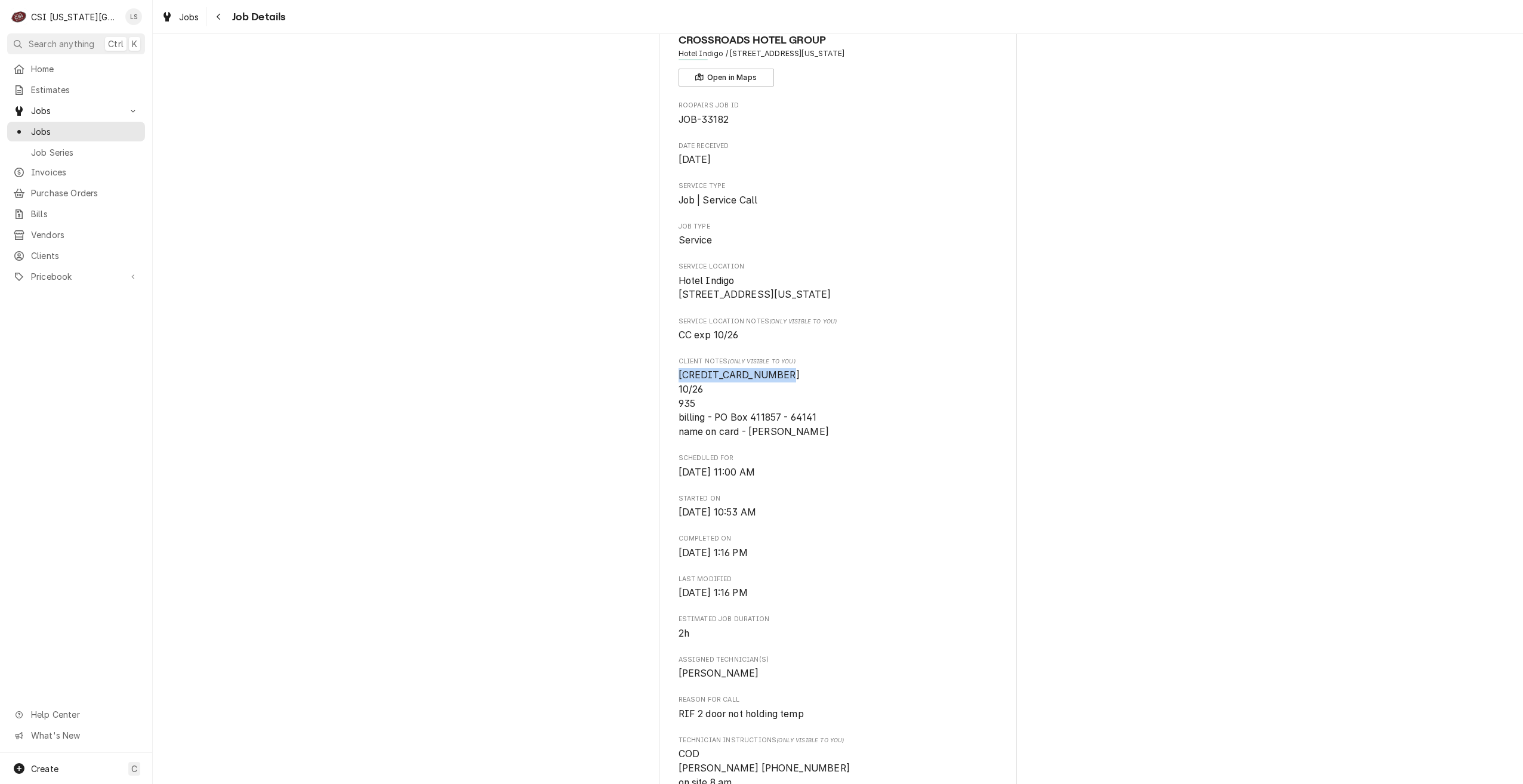
drag, startPoint x: 775, startPoint y: 388, endPoint x: 677, endPoint y: 392, distance: 98.1
click at [678, 392] on span "[CREDIT_CARD_NUMBER] 10/26 935 billing - PO Box 411857 - 64141 name on card - […" at bounding box center [837, 403] width 319 height 70
copy span "[CREDIT_CARD_NUMBER]"
drag, startPoint x: 816, startPoint y: 445, endPoint x: 749, endPoint y: 451, distance: 67.3
click at [749, 438] on span "[CREDIT_CARD_NUMBER] 10/26 935 billing - PO Box 411857 - 64141 name on card - […" at bounding box center [837, 403] width 319 height 70
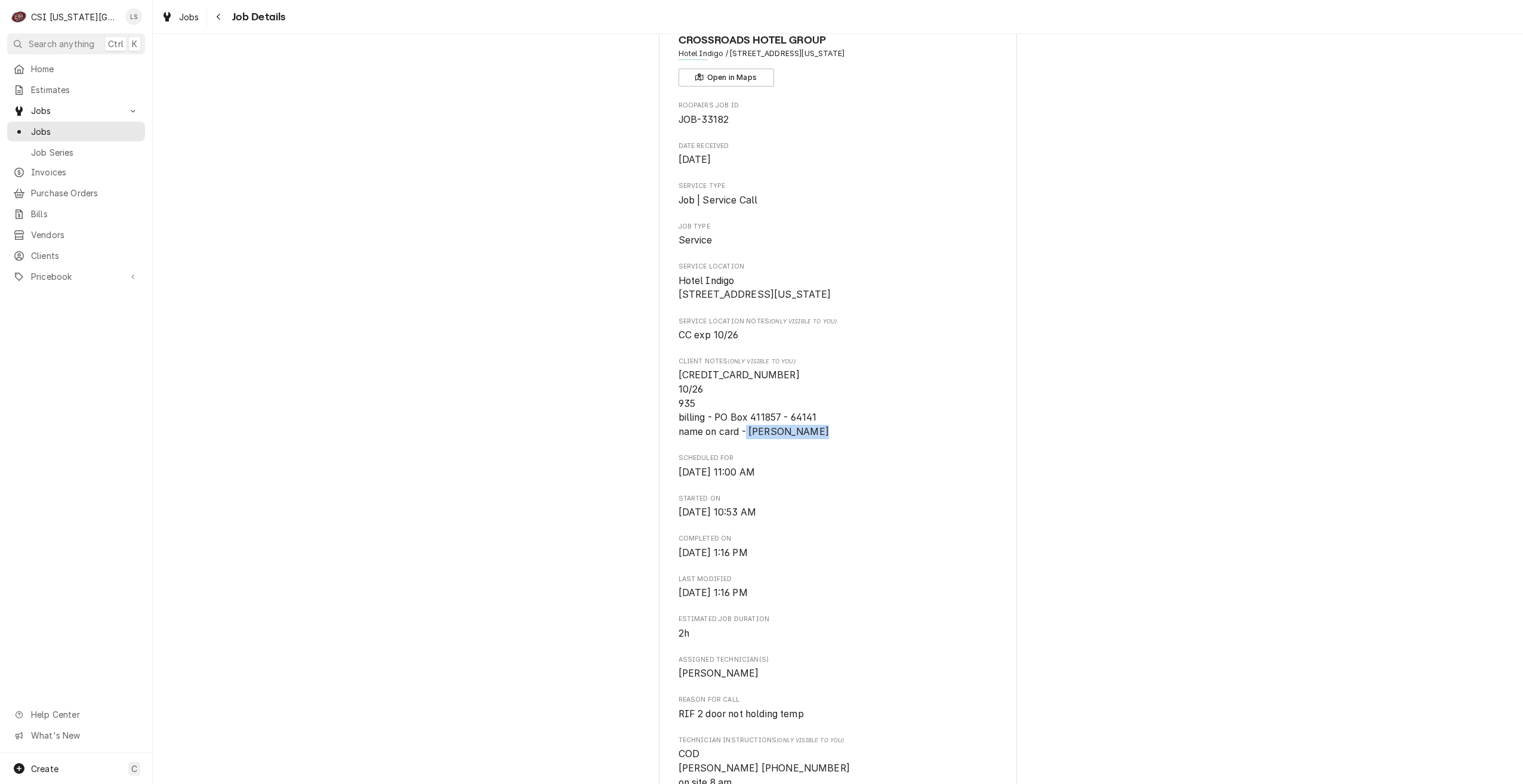
copy span "[PERSON_NAME]"
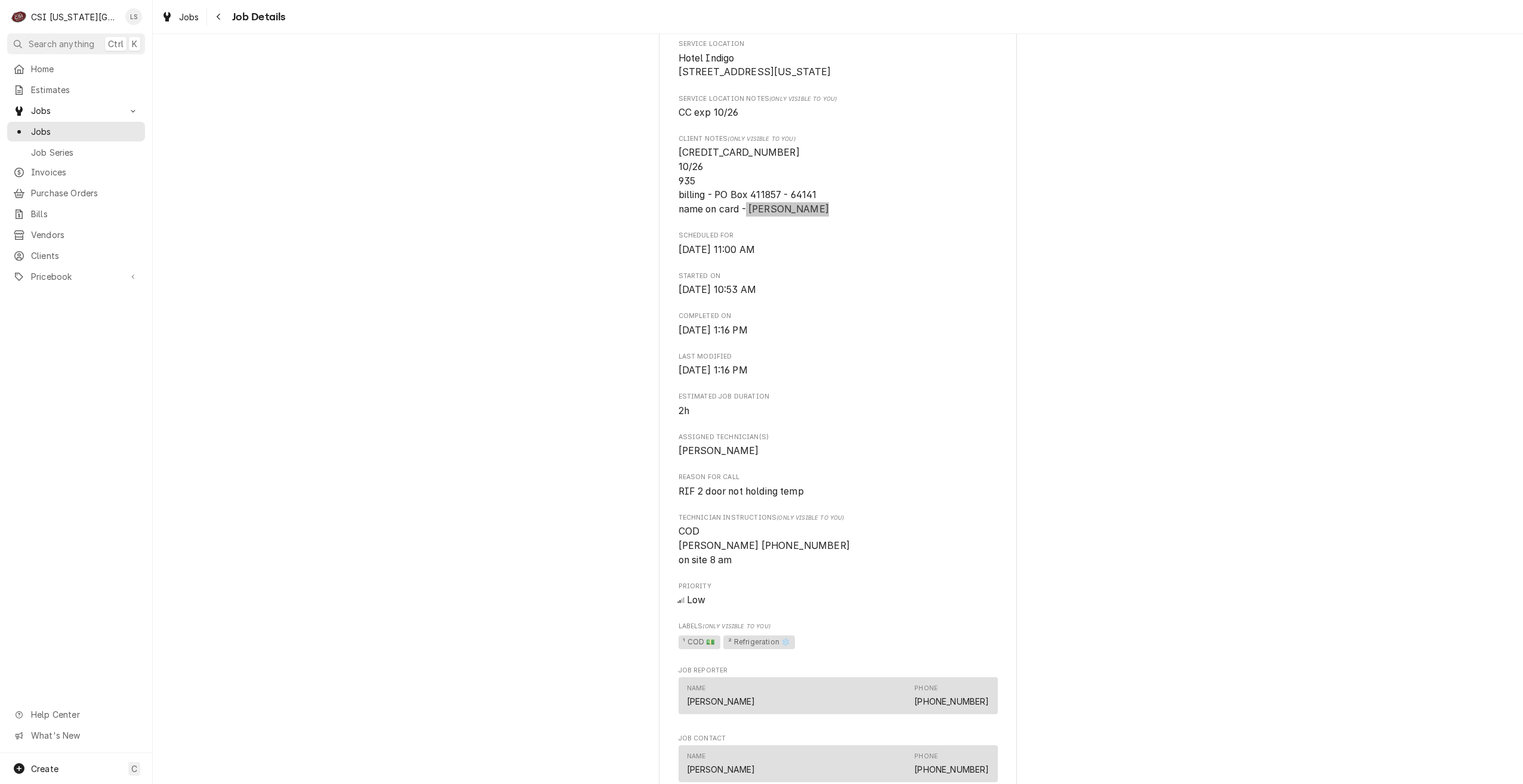
scroll to position [299, 0]
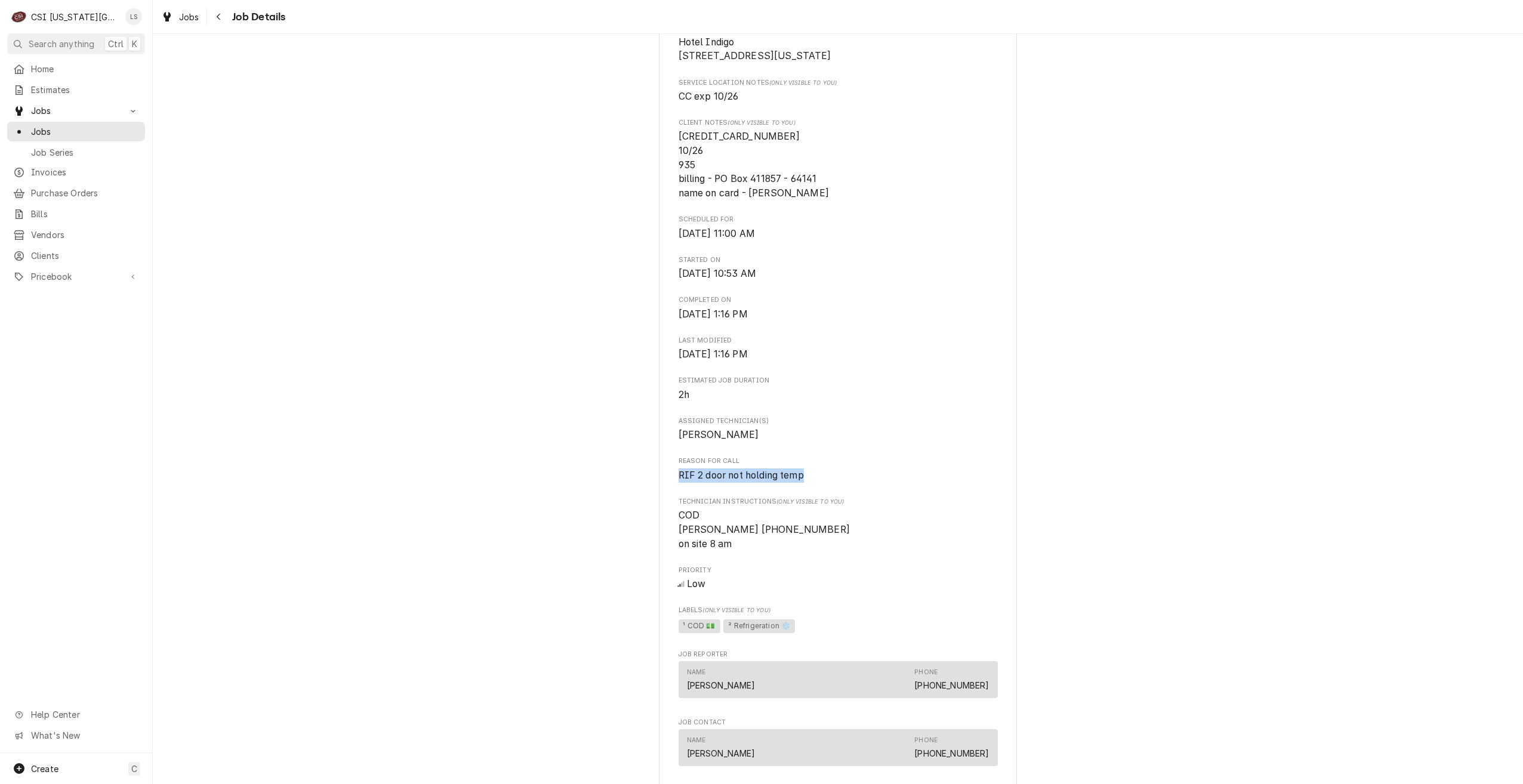
drag, startPoint x: 816, startPoint y: 492, endPoint x: 673, endPoint y: 486, distance: 143.1
click at [673, 486] on div "[GEOGRAPHIC_DATA] / [STREET_ADDRESS][US_STATE] Open in Maps Roopairs Job ID JOB…" at bounding box center [837, 572] width 358 height 1588
copy span "RIF 2 door not holding temp"
click at [1380, 228] on div "Completed and Uninvoiced CROSSROADS HOTEL GROUP Hotel Indigo / 2020 Grand Blvd,…" at bounding box center [837, 562] width 1370 height 1629
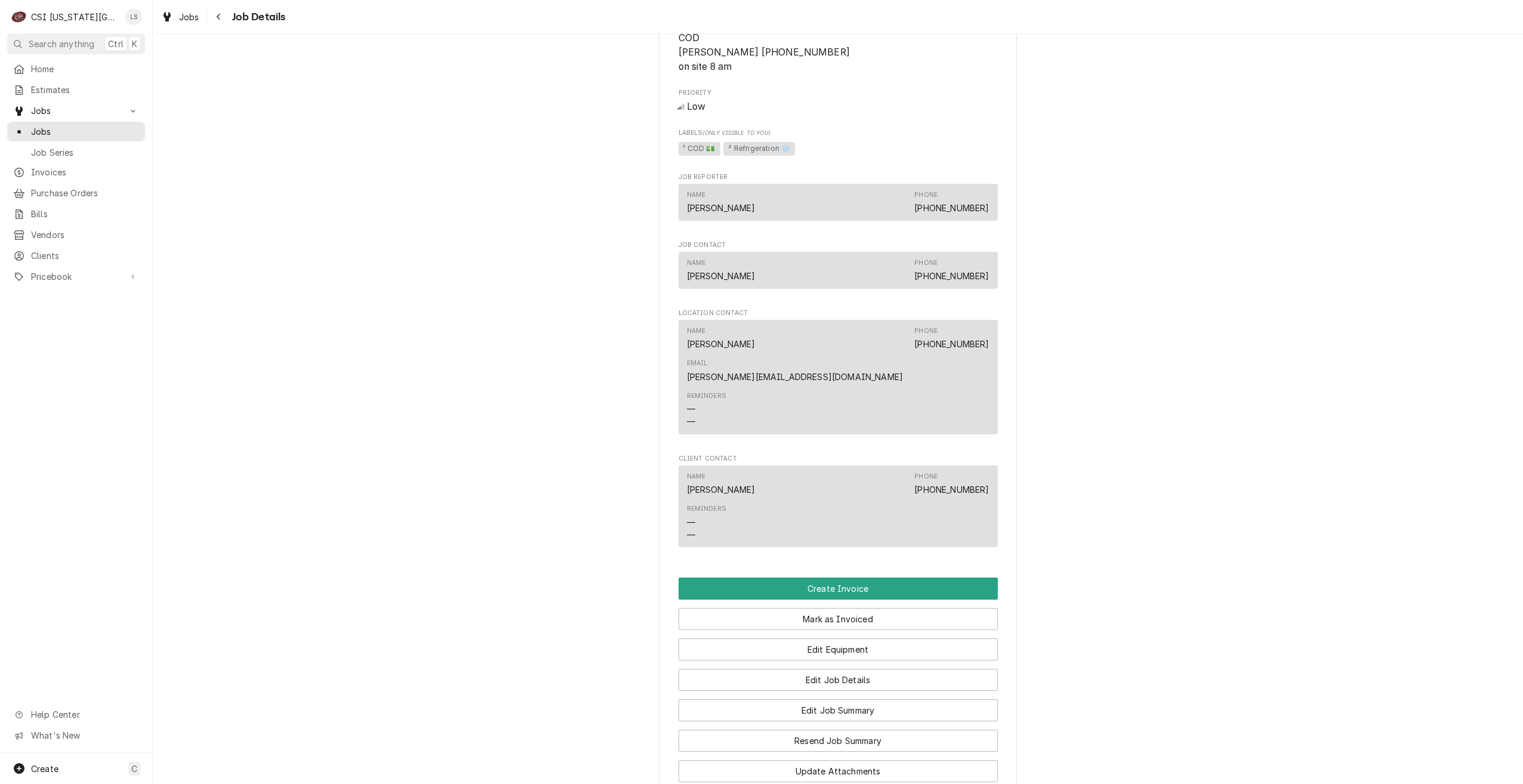
scroll to position [1014, 0]
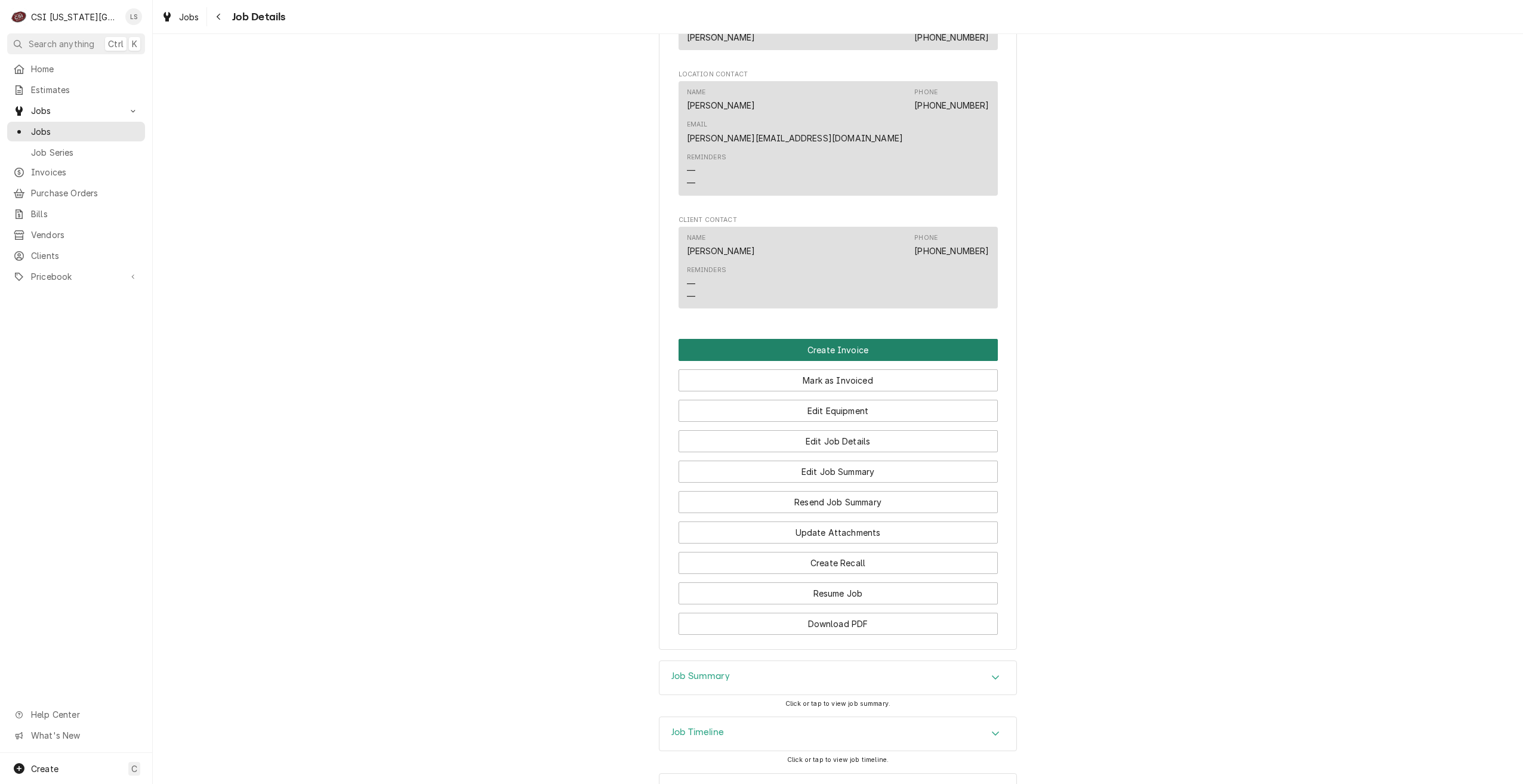
click at [830, 339] on button "Create Invoice" at bounding box center [837, 350] width 319 height 22
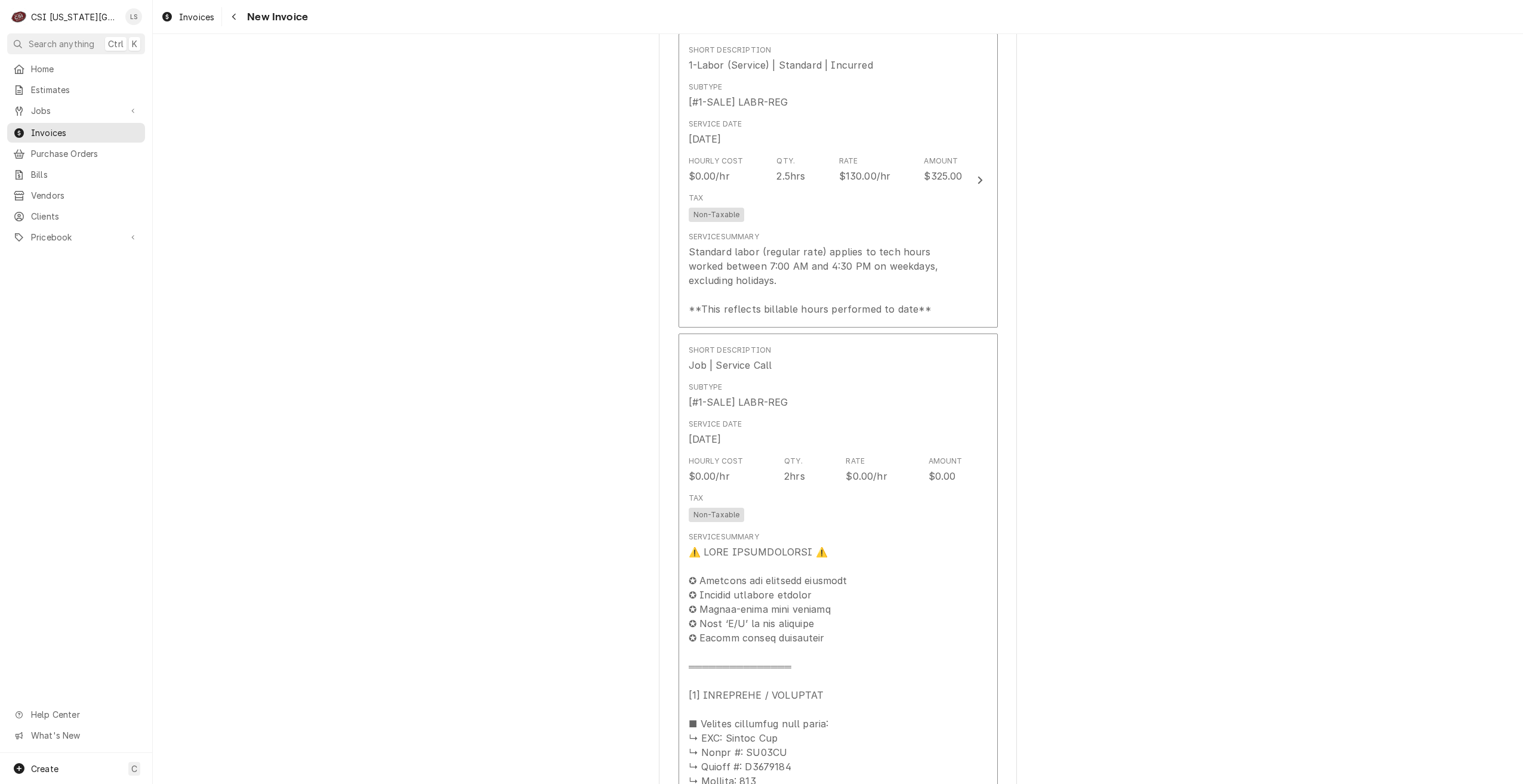
scroll to position [1313, 0]
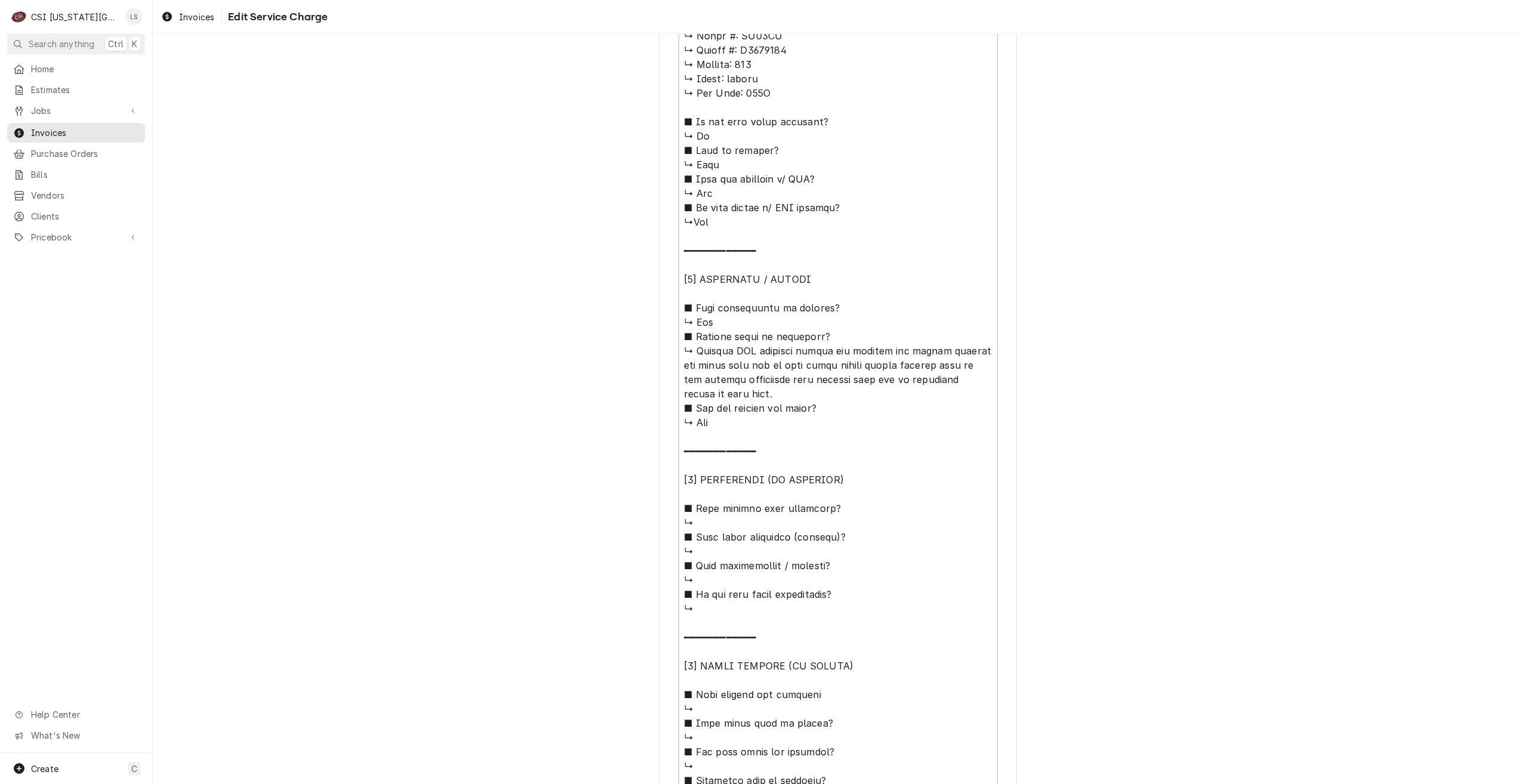
scroll to position [650, 0]
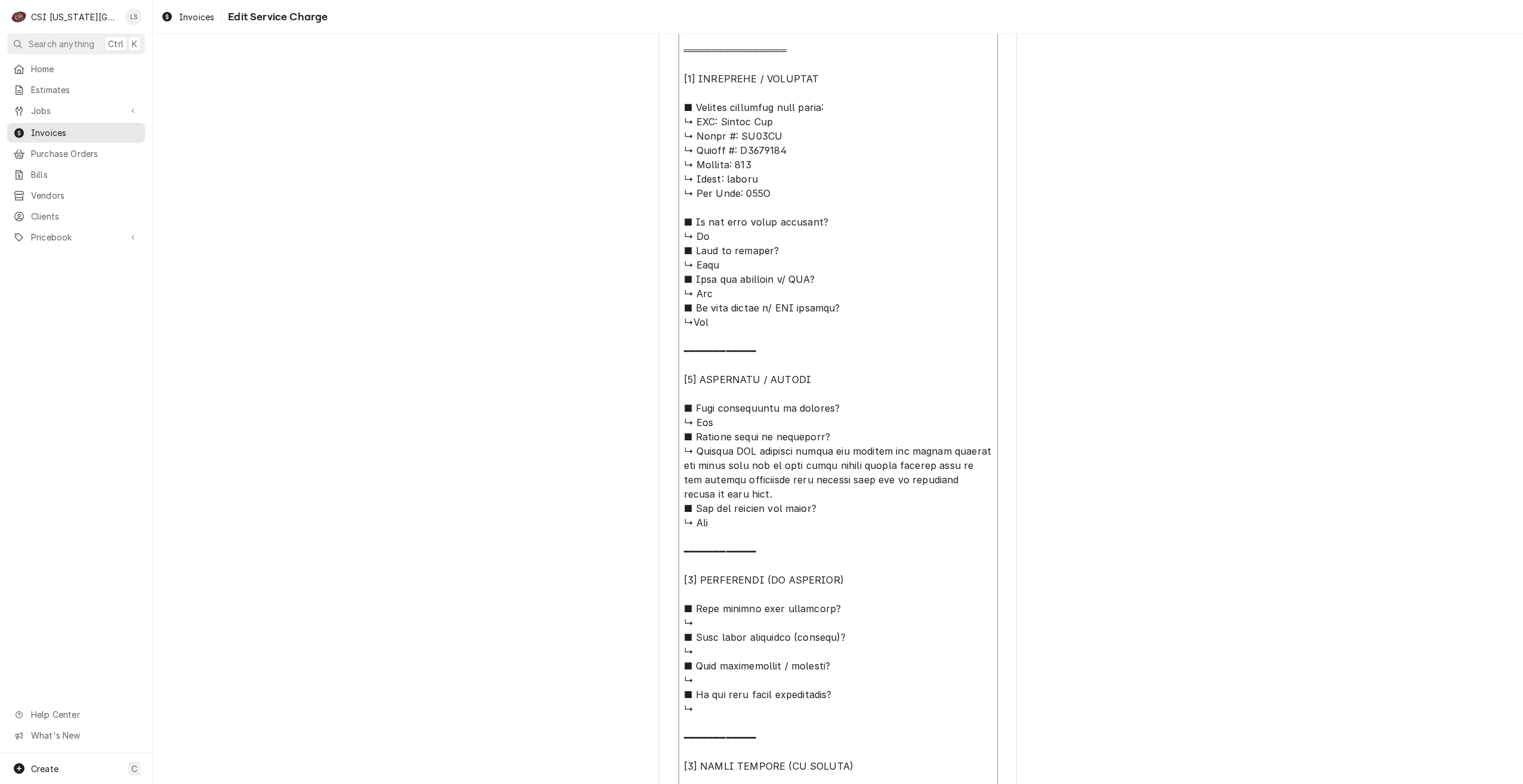
drag, startPoint x: 966, startPoint y: 482, endPoint x: 683, endPoint y: 463, distance: 283.6
click at [683, 463] on textarea "Service Summary ( optional )" at bounding box center [837, 451] width 319 height 1056
click at [783, 498] on textarea "Service Summary ( optional )" at bounding box center [837, 451] width 319 height 1056
drag, startPoint x: 780, startPoint y: 495, endPoint x: 669, endPoint y: 450, distance: 119.8
click at [669, 450] on div "Use the fields below to edit this service charge Short Description Job | Servic…" at bounding box center [837, 240] width 358 height 1665
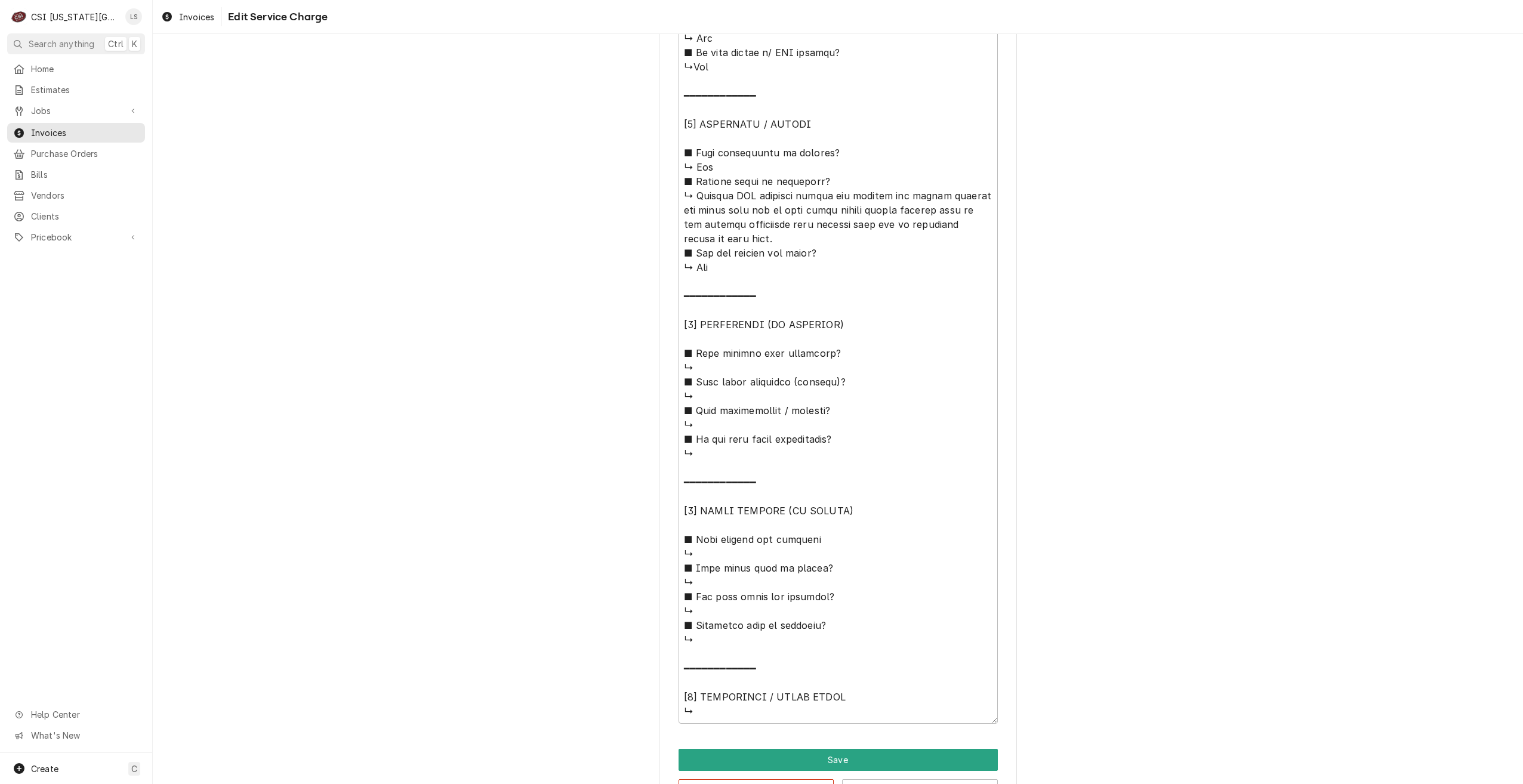
scroll to position [948, 0]
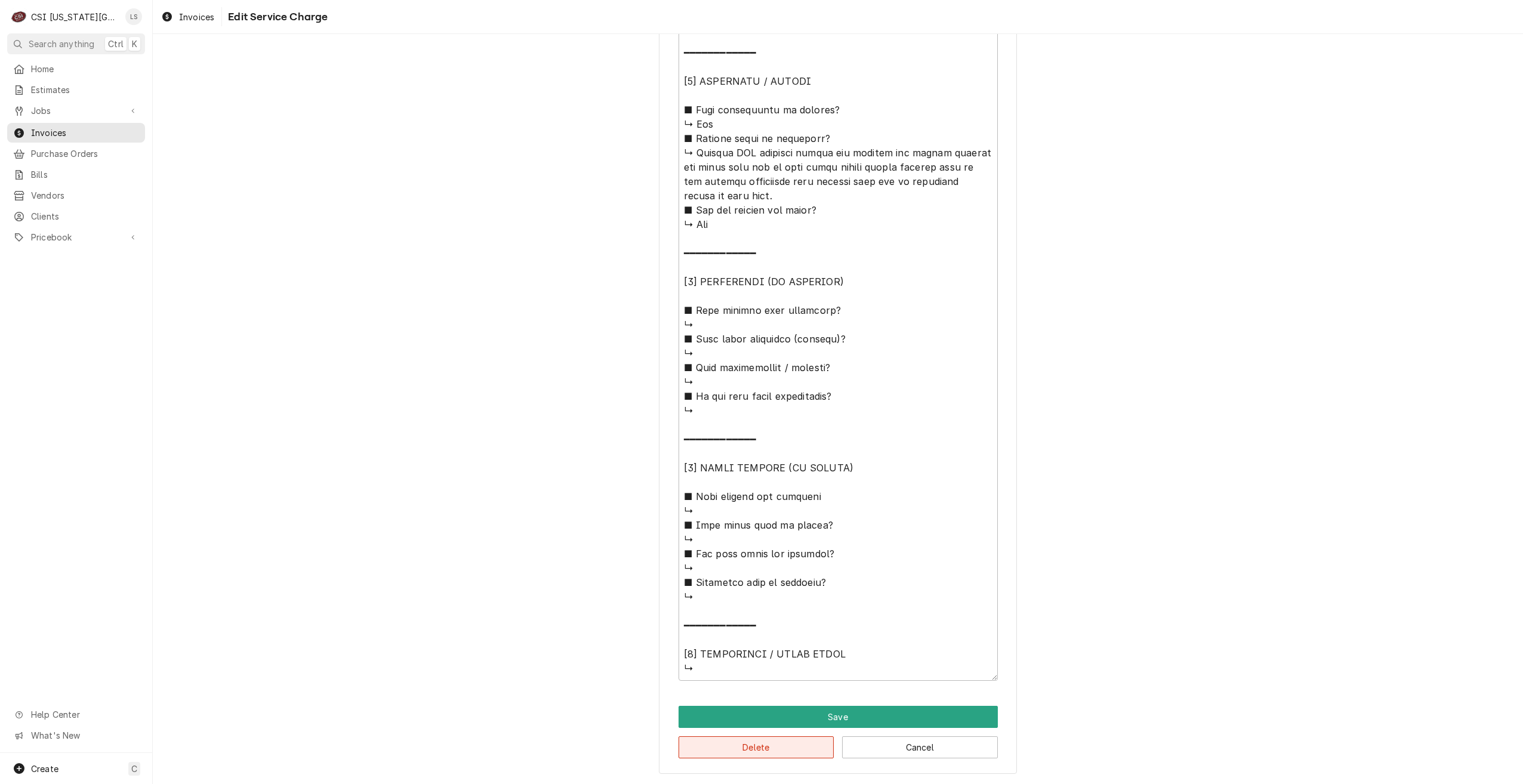
click at [741, 753] on button "Delete" at bounding box center [756, 747] width 156 height 22
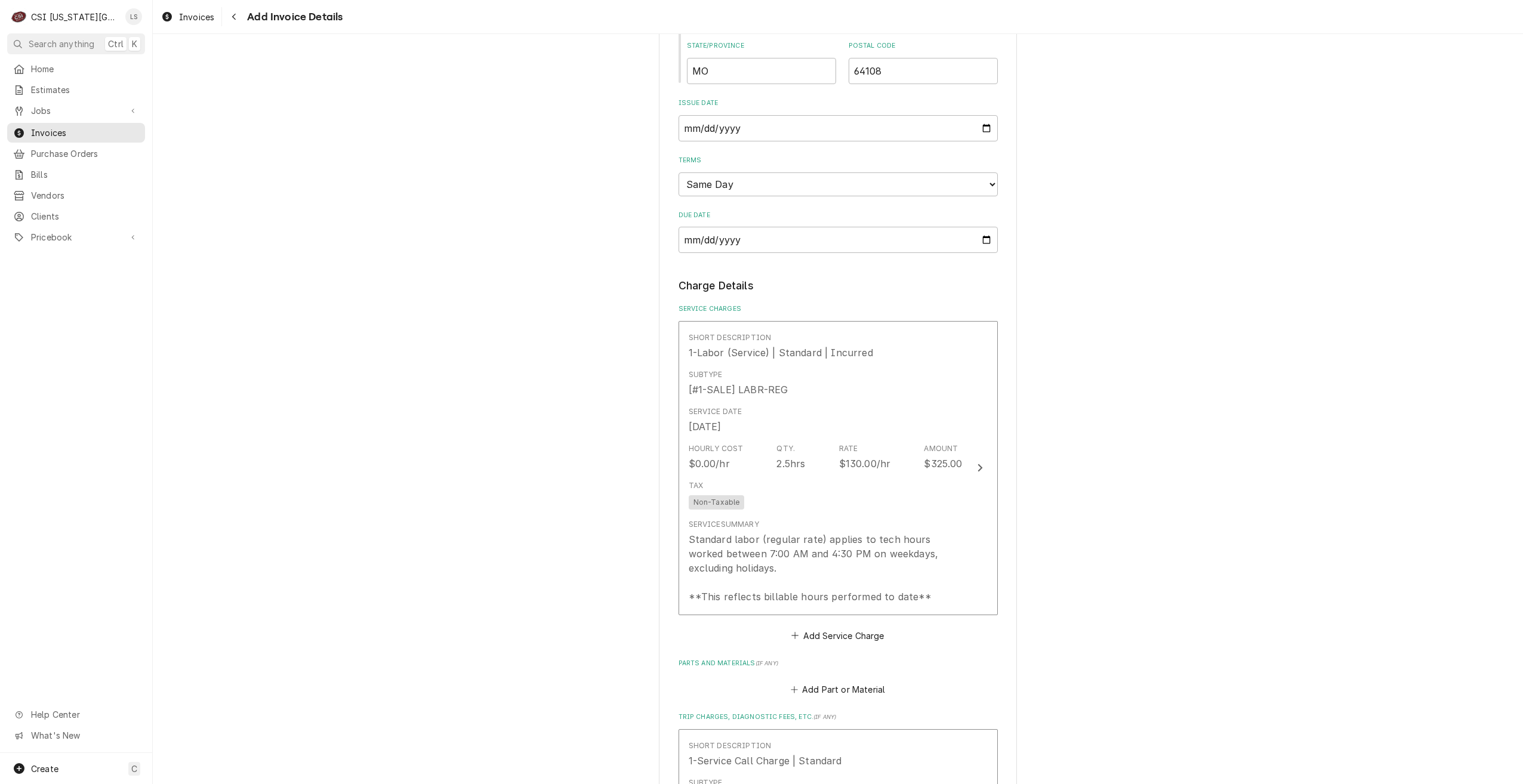
scroll to position [978, 0]
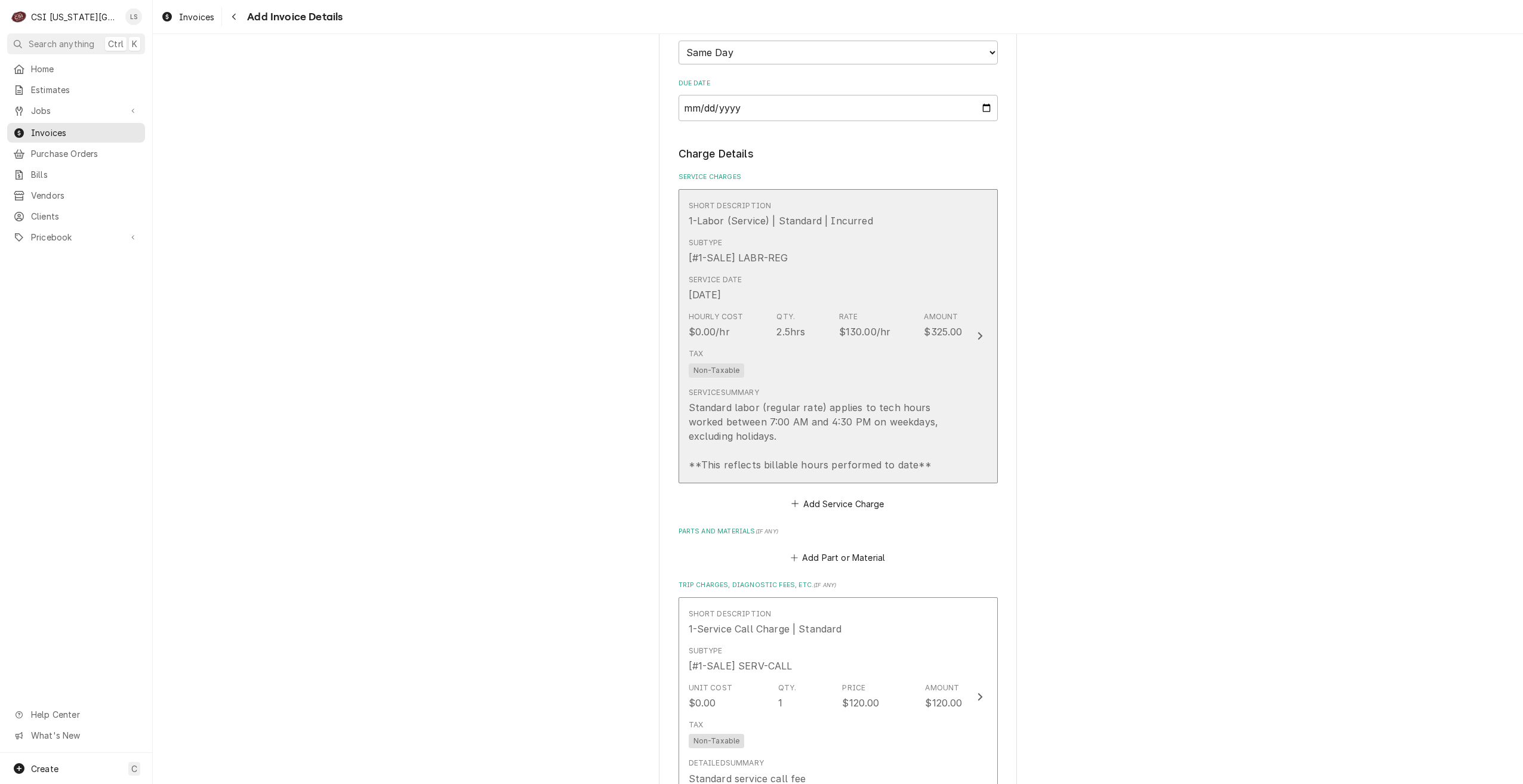
click at [802, 344] on div "Tax Non-Taxable" at bounding box center [825, 363] width 274 height 38
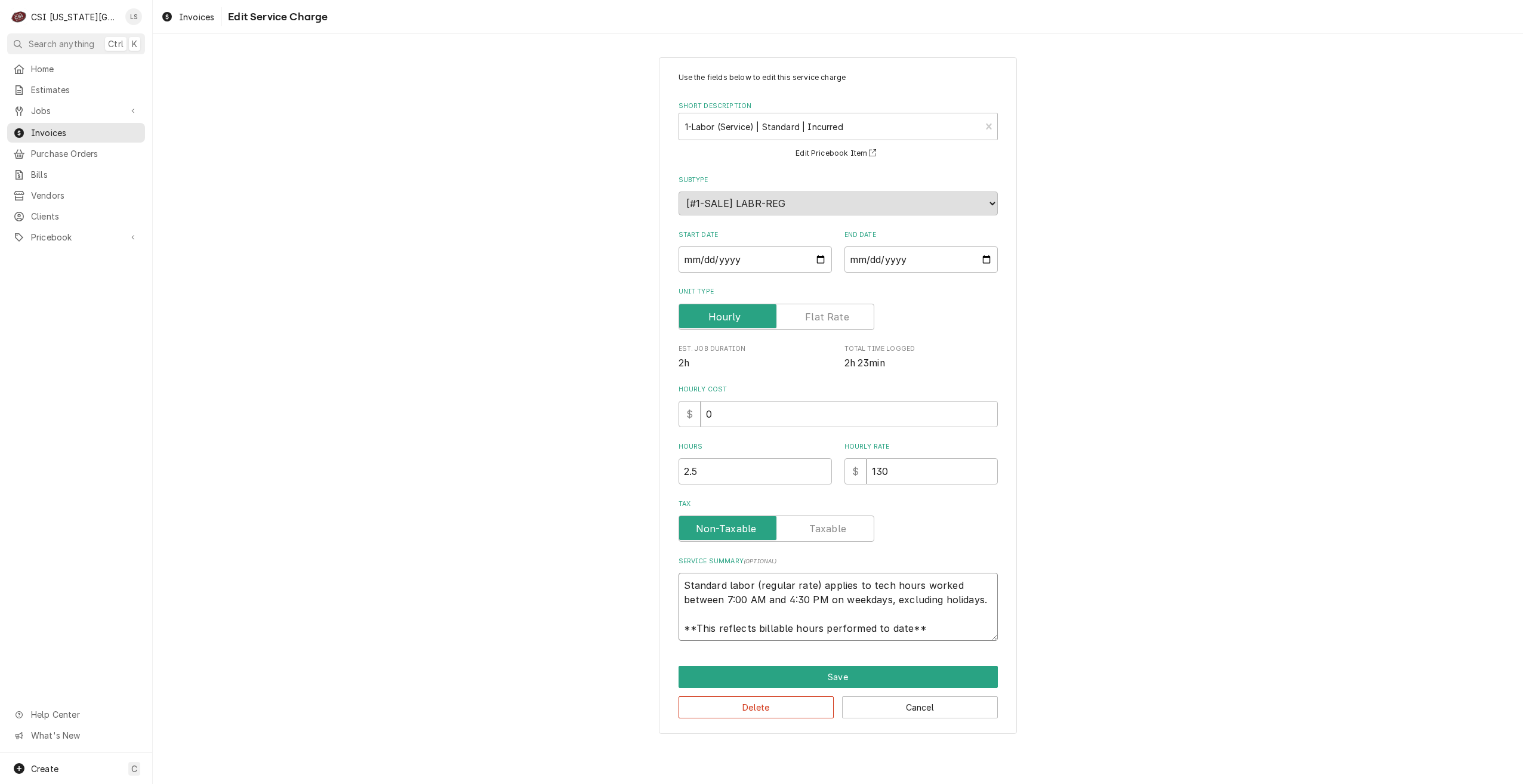
drag, startPoint x: 944, startPoint y: 630, endPoint x: 668, endPoint y: 567, distance: 283.1
click at [668, 568] on div "Use the fields below to edit this service charge Short Description 1-Labor (Ser…" at bounding box center [837, 396] width 358 height 677
type textarea "x"
type textarea "2"
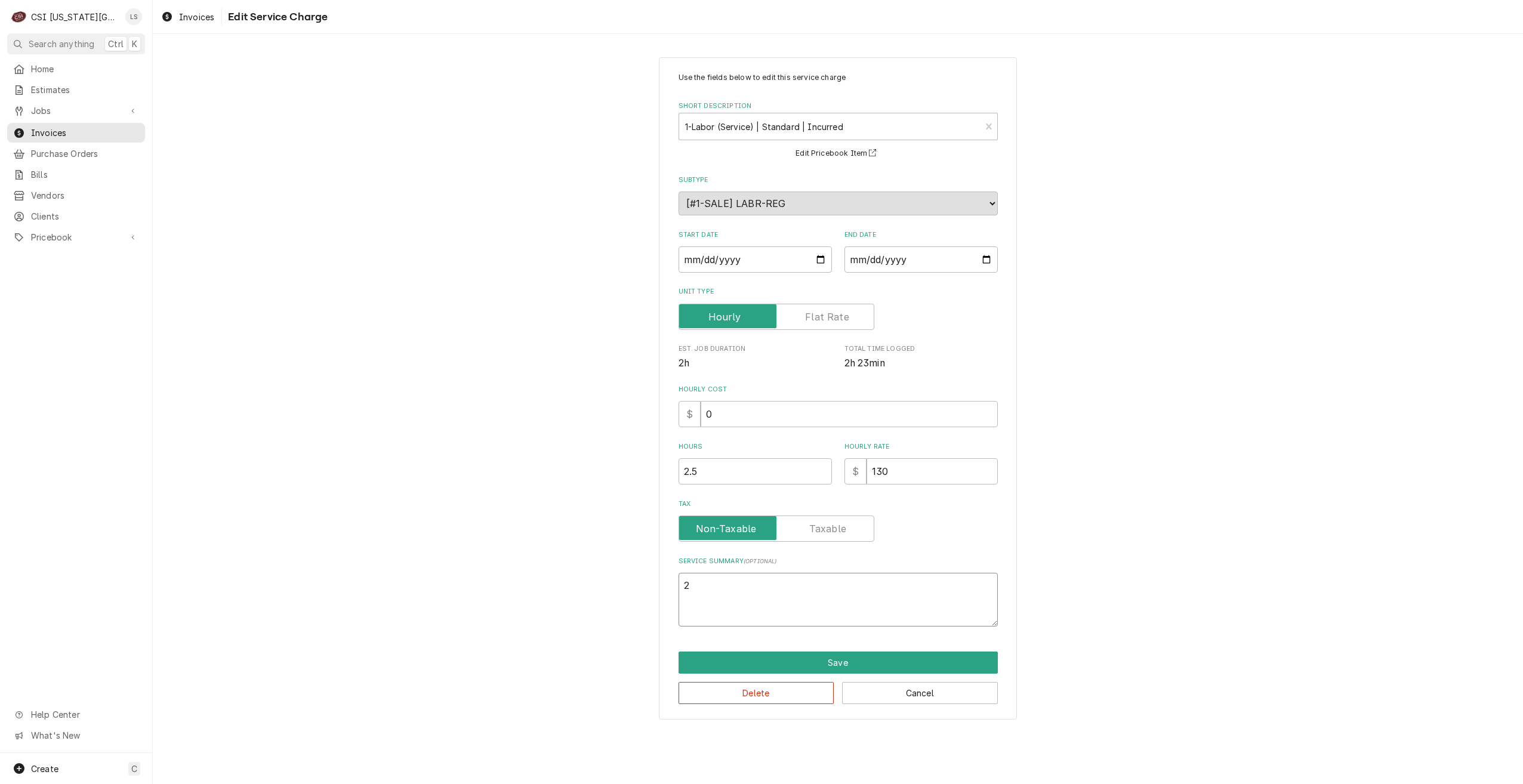
type textarea "x"
type textarea "2"
type textarea "x"
type textarea "2 d"
type textarea "x"
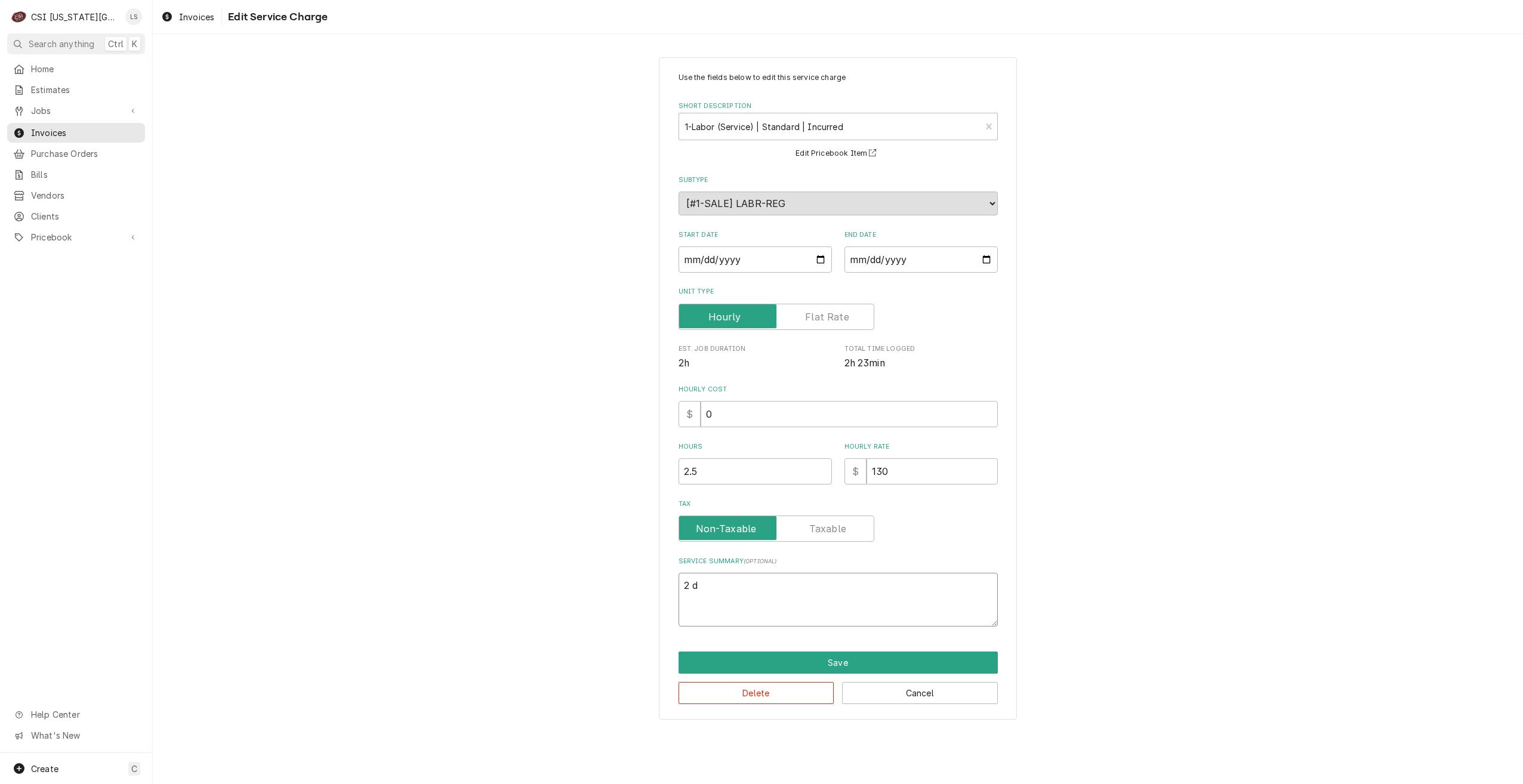
type textarea "2 do"
type textarea "x"
type textarea "2 doo"
type textarea "x"
type textarea "2 door"
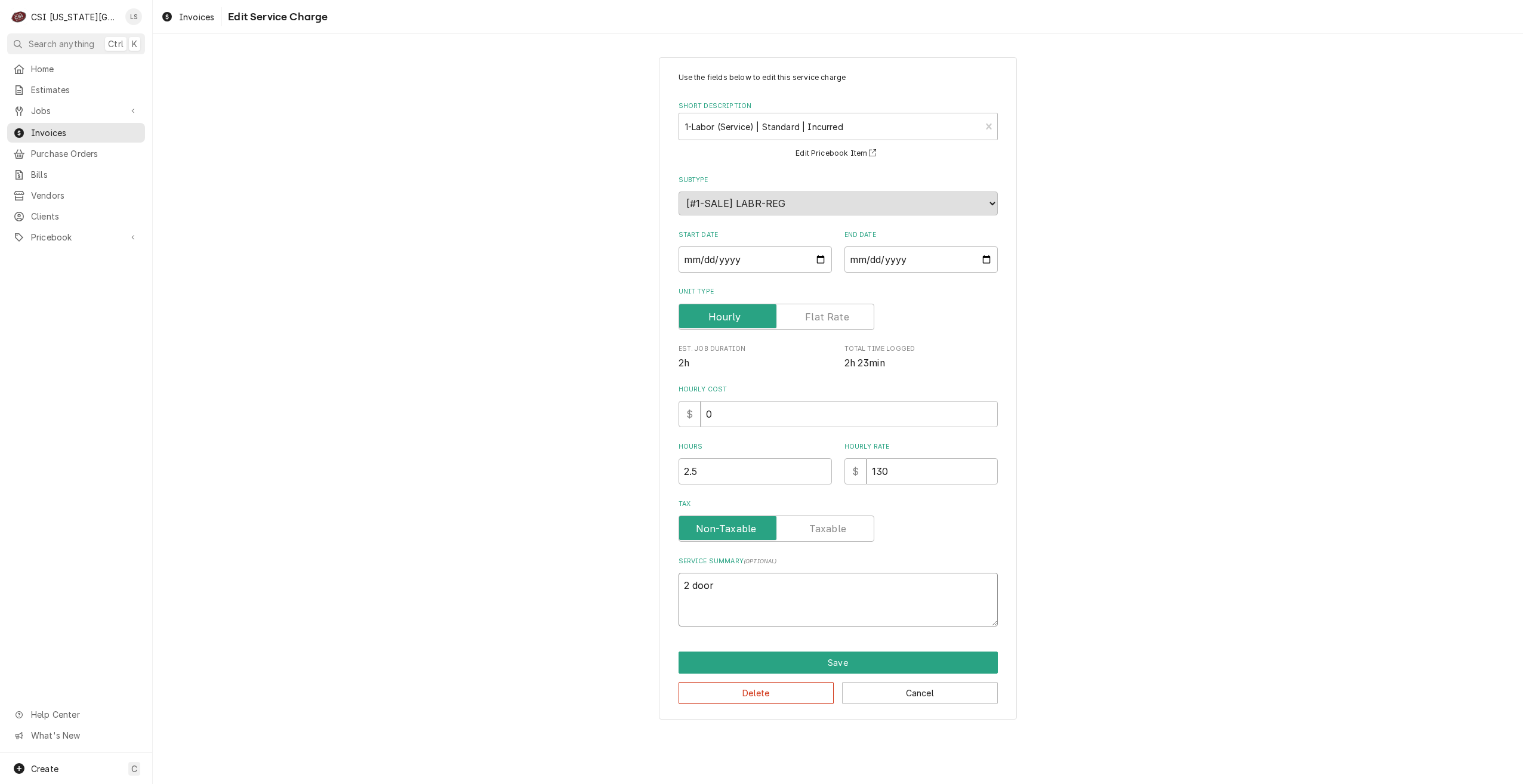
type textarea "x"
type textarea "2 door"
type textarea "x"
type textarea "2 door r"
type textarea "x"
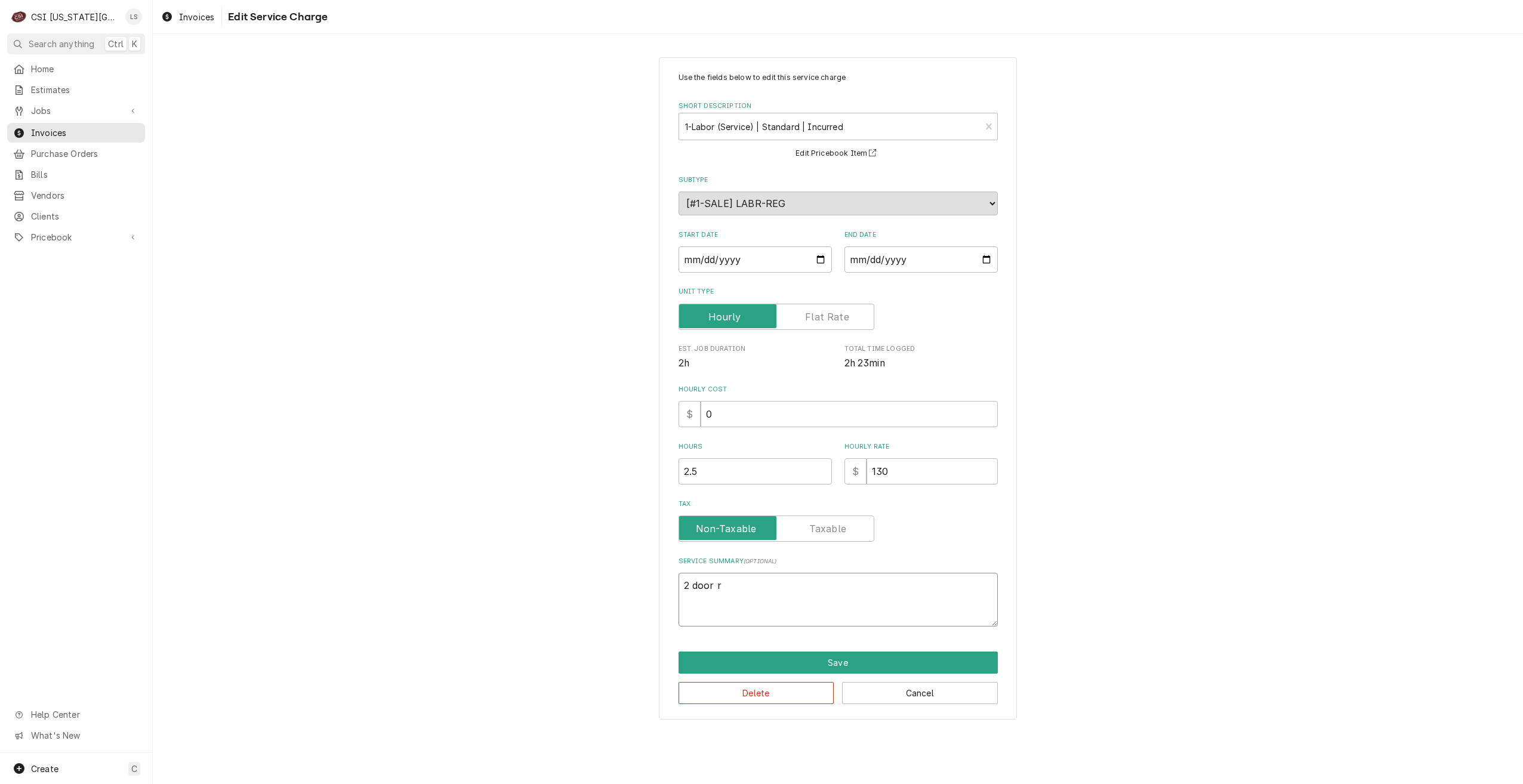
type textarea "2 door re"
type textarea "x"
type textarea "2 door rea"
type textarea "x"
type textarea "2 door reac"
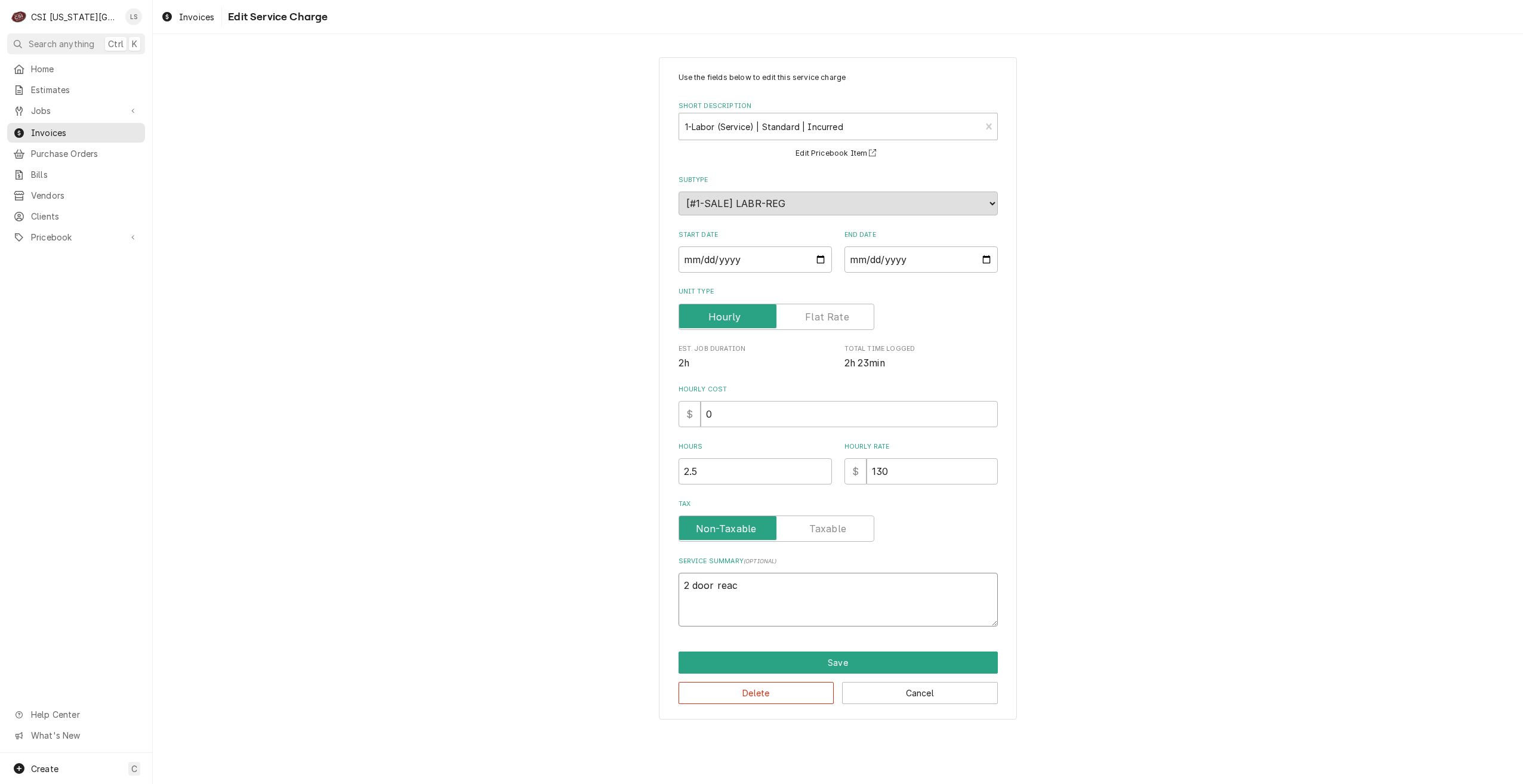
type textarea "x"
type textarea "2 door reach"
type textarea "x"
type textarea "2 door reach"
type textarea "x"
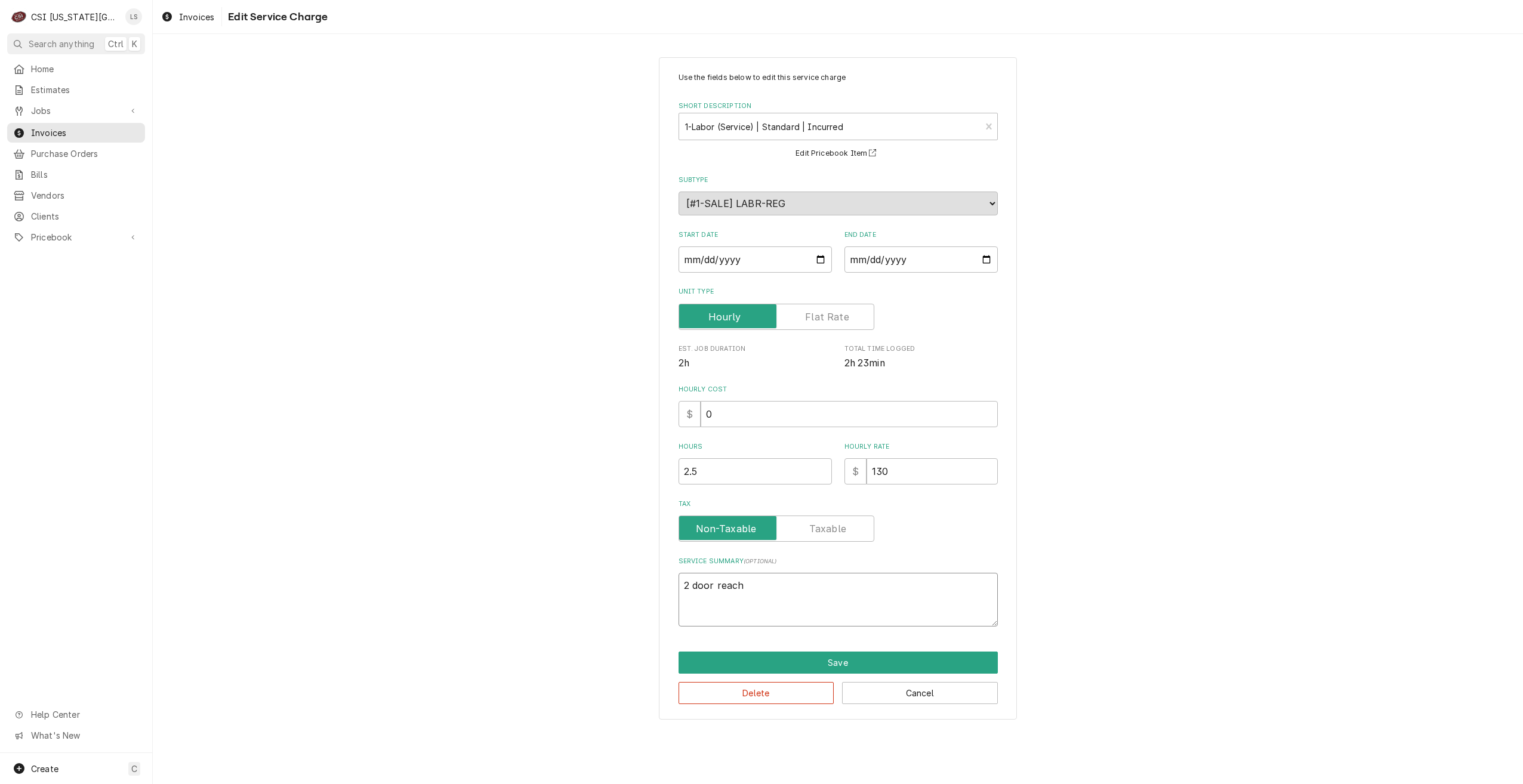
type textarea "2 door reach i"
type textarea "x"
type textarea "2 door reach in"
type textarea "x"
type textarea "2 door reach in"
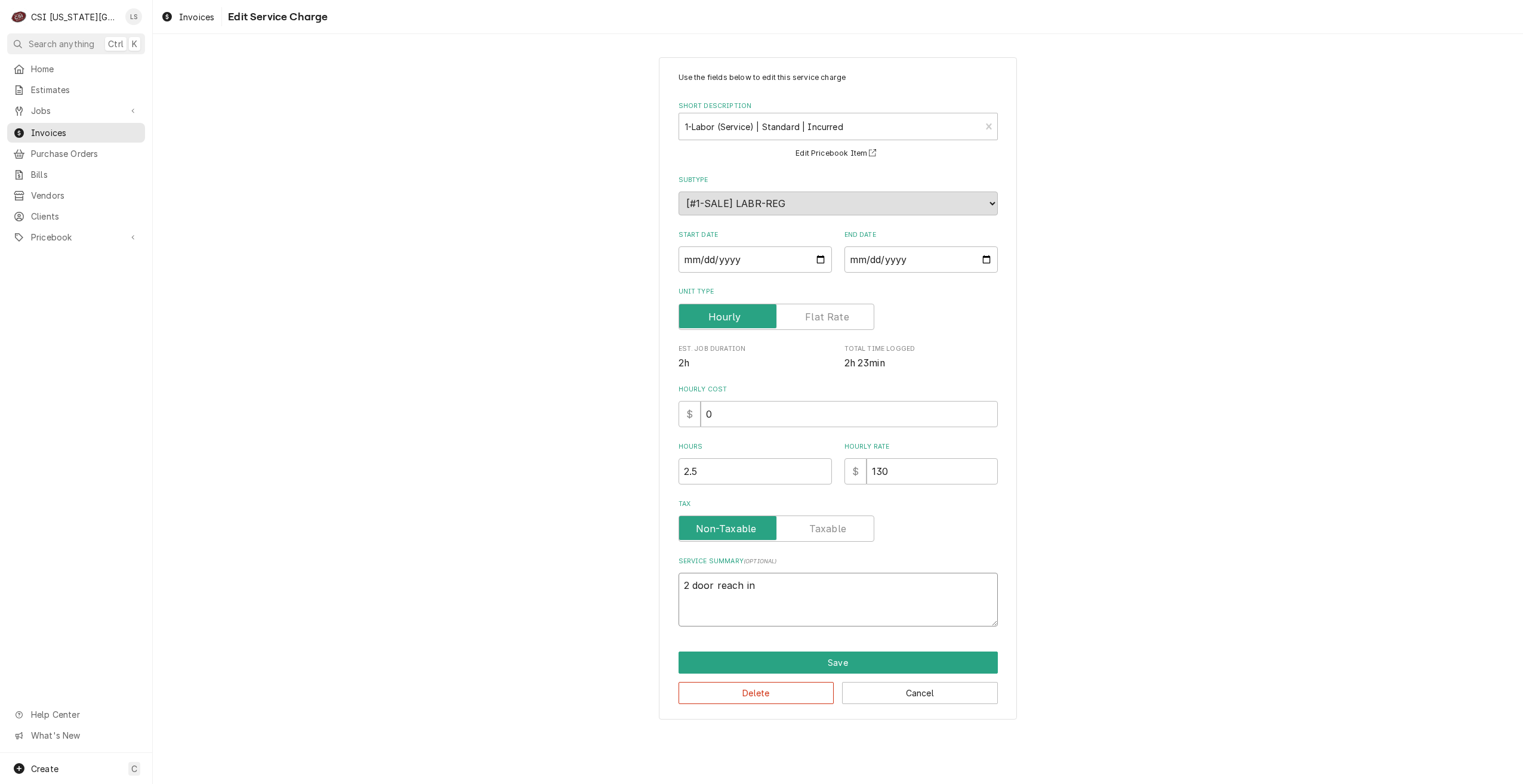
type textarea "x"
type textarea "2 door reach in f"
type textarea "x"
type textarea "2 door reach in"
type textarea "x"
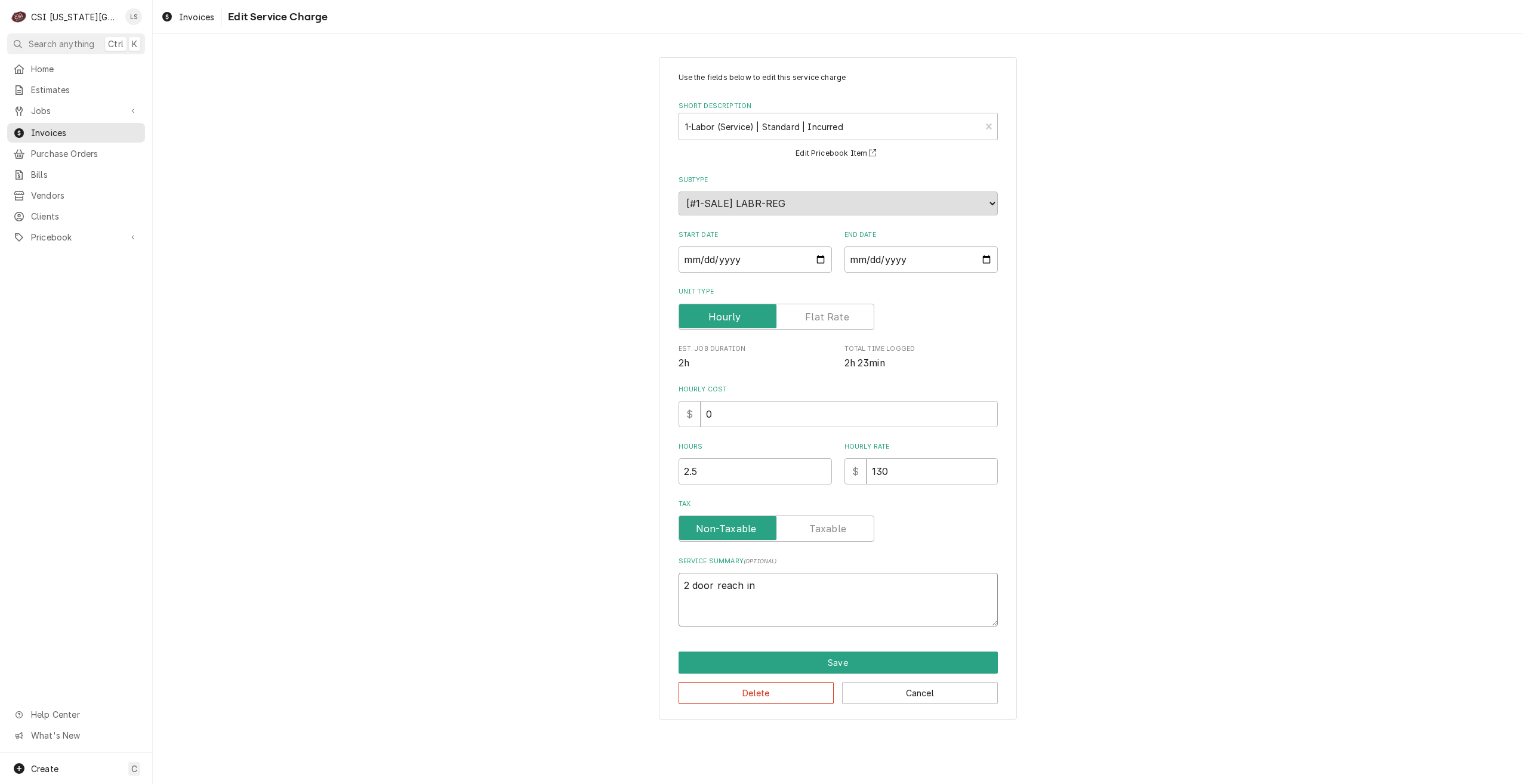
type textarea "2 door reach in f"
type textarea "x"
type textarea "2 door reach in fr"
type textarea "x"
type textarea "2 door reach in fre"
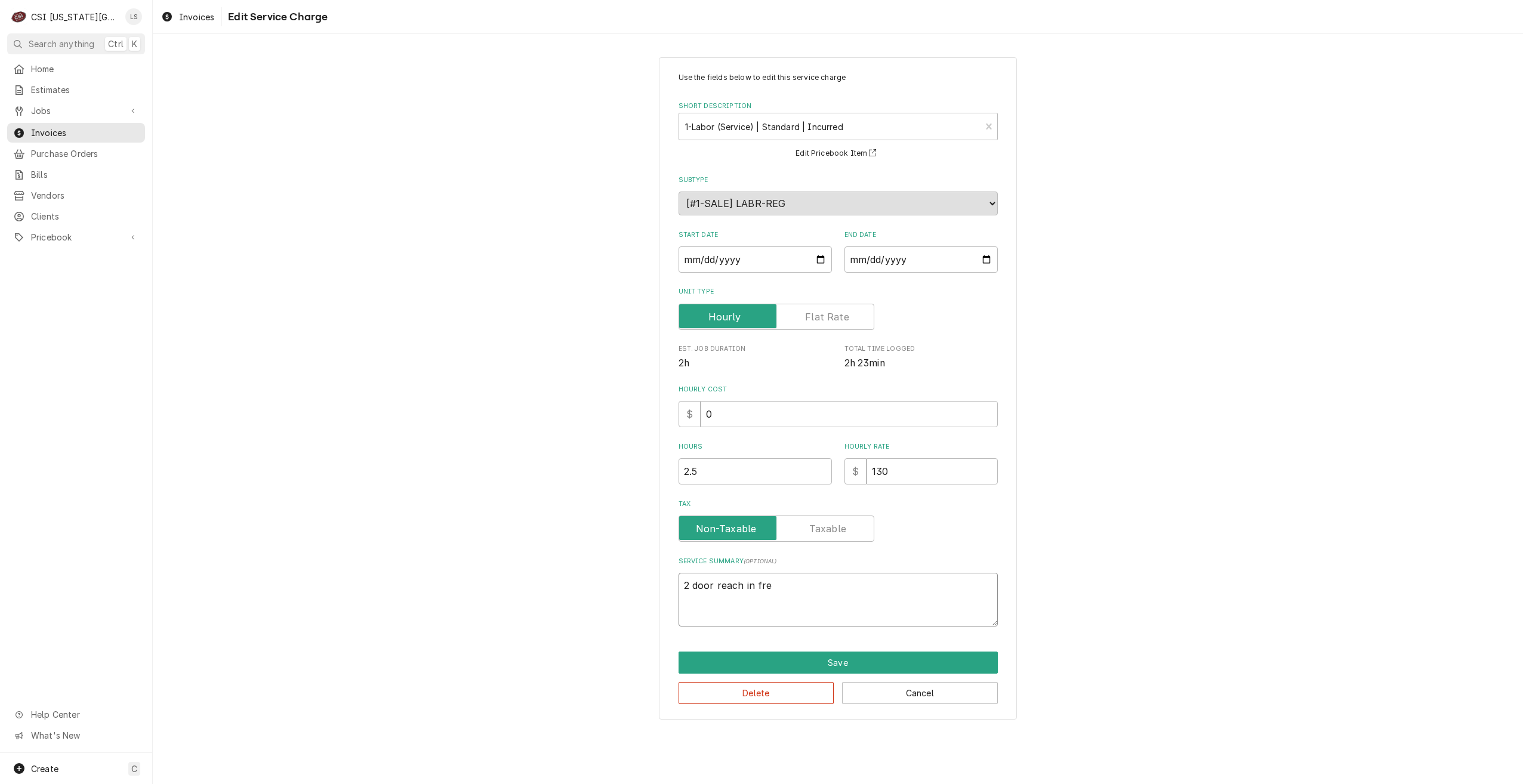
type textarea "x"
type textarea "2 door reach in free"
type textarea "x"
type textarea "2 door reach in freez"
type textarea "x"
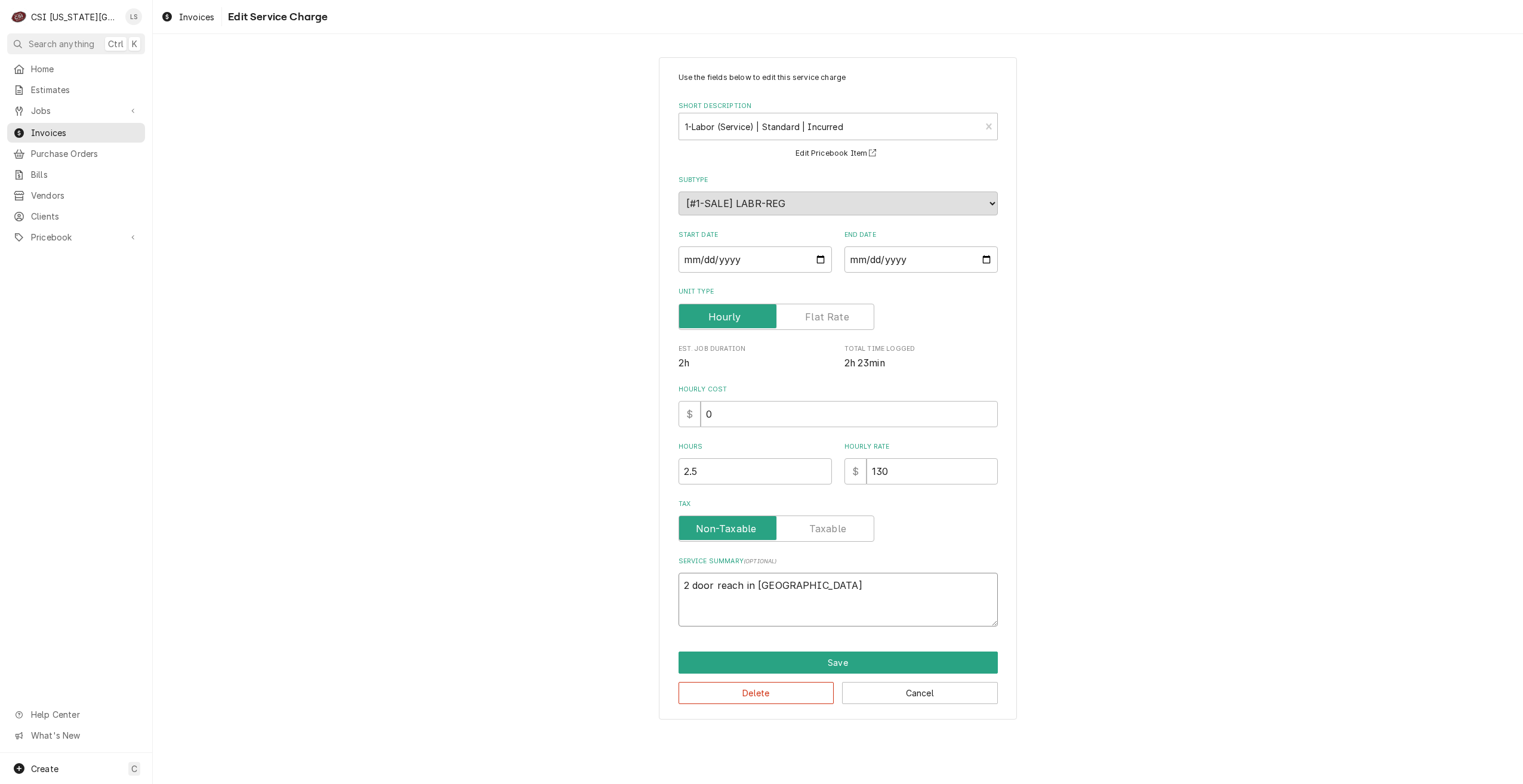
type textarea "2 door reach in freeze"
type textarea "x"
type textarea "2 door reach in freezer"
type textarea "x"
type textarea "2 door reach in freezer"
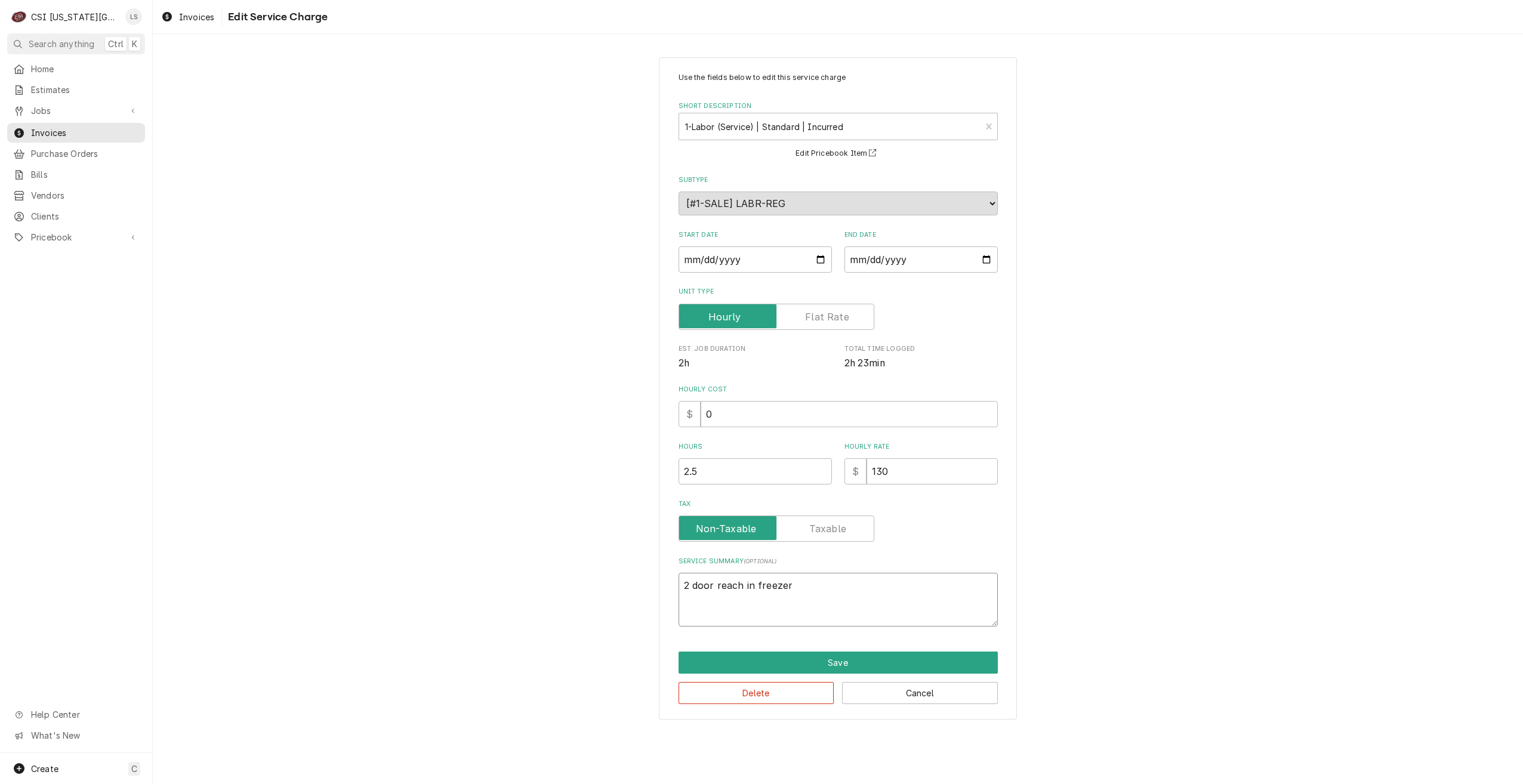
type textarea "x"
type textarea "2 door reach in freezer i"
type textarea "x"
type textarea "2 door reach in freezer is"
type textarea "x"
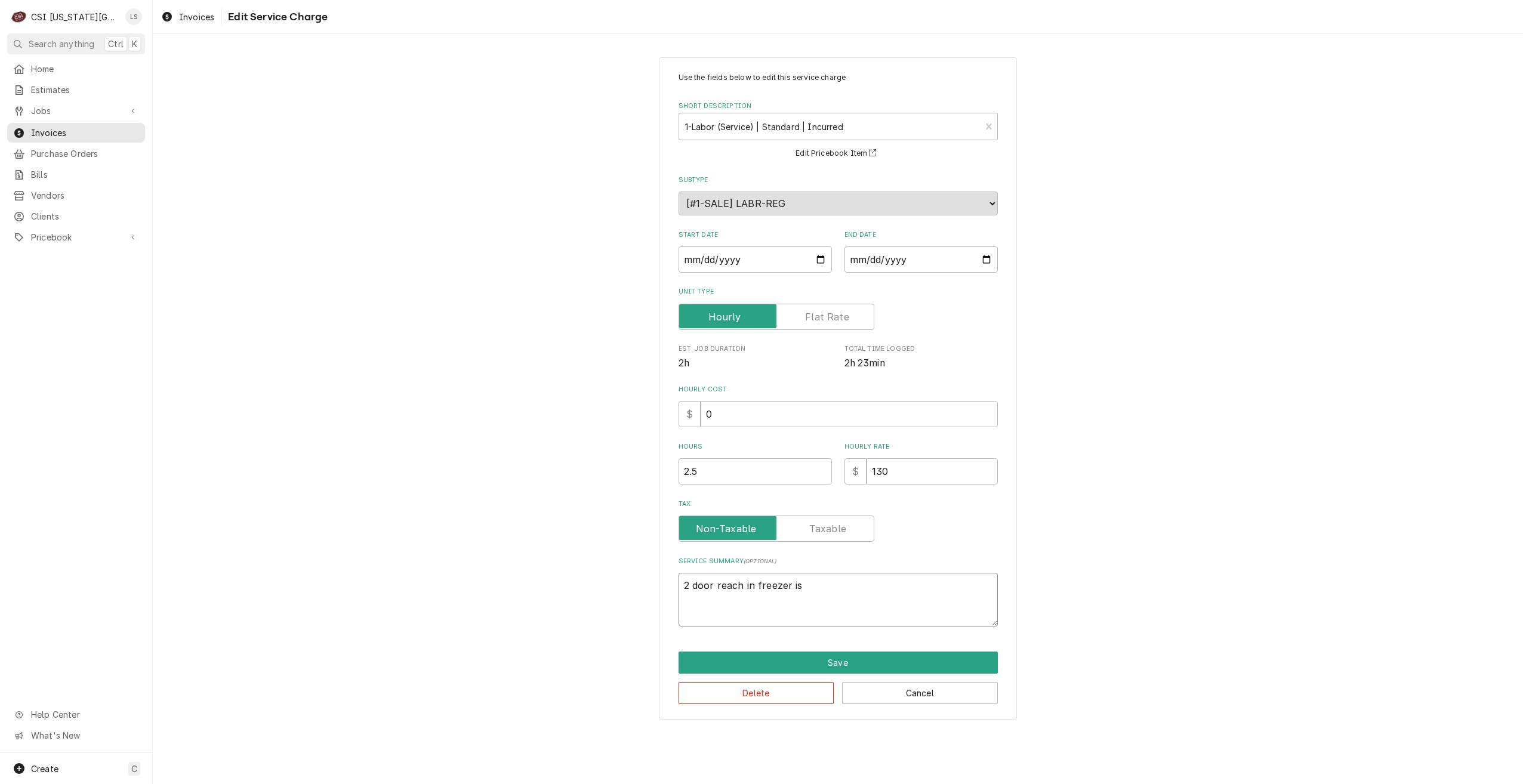
type textarea "2 door reach in freezer isn"
type textarea "x"
type textarea "2 door reach in freezer isn"
type textarea "x"
type textarea "2 door reach in freezer isn"
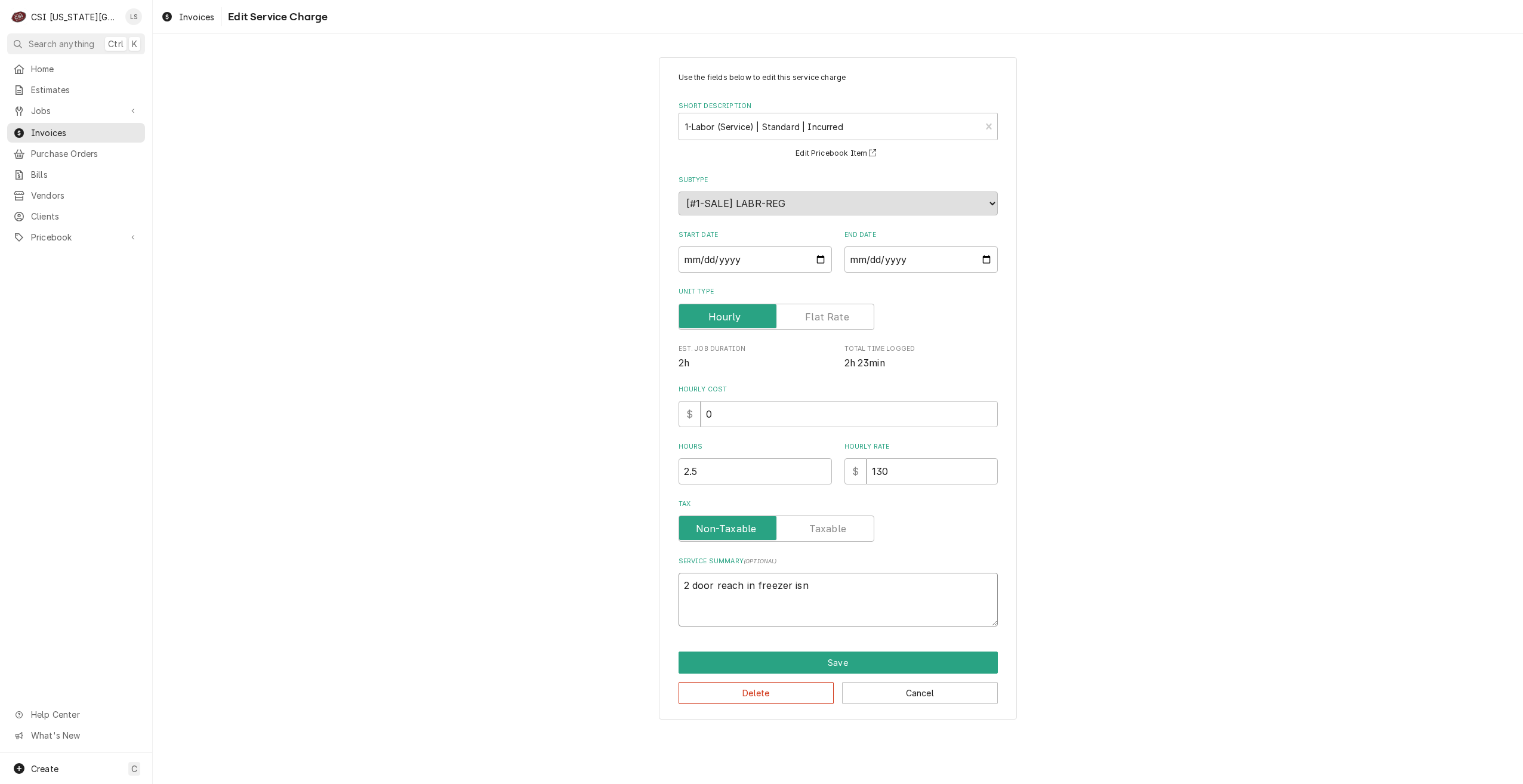
type textarea "x"
type textarea "2 door reach in freezer is"
type textarea "x"
type textarea "2 door reach in freezer is"
type textarea "x"
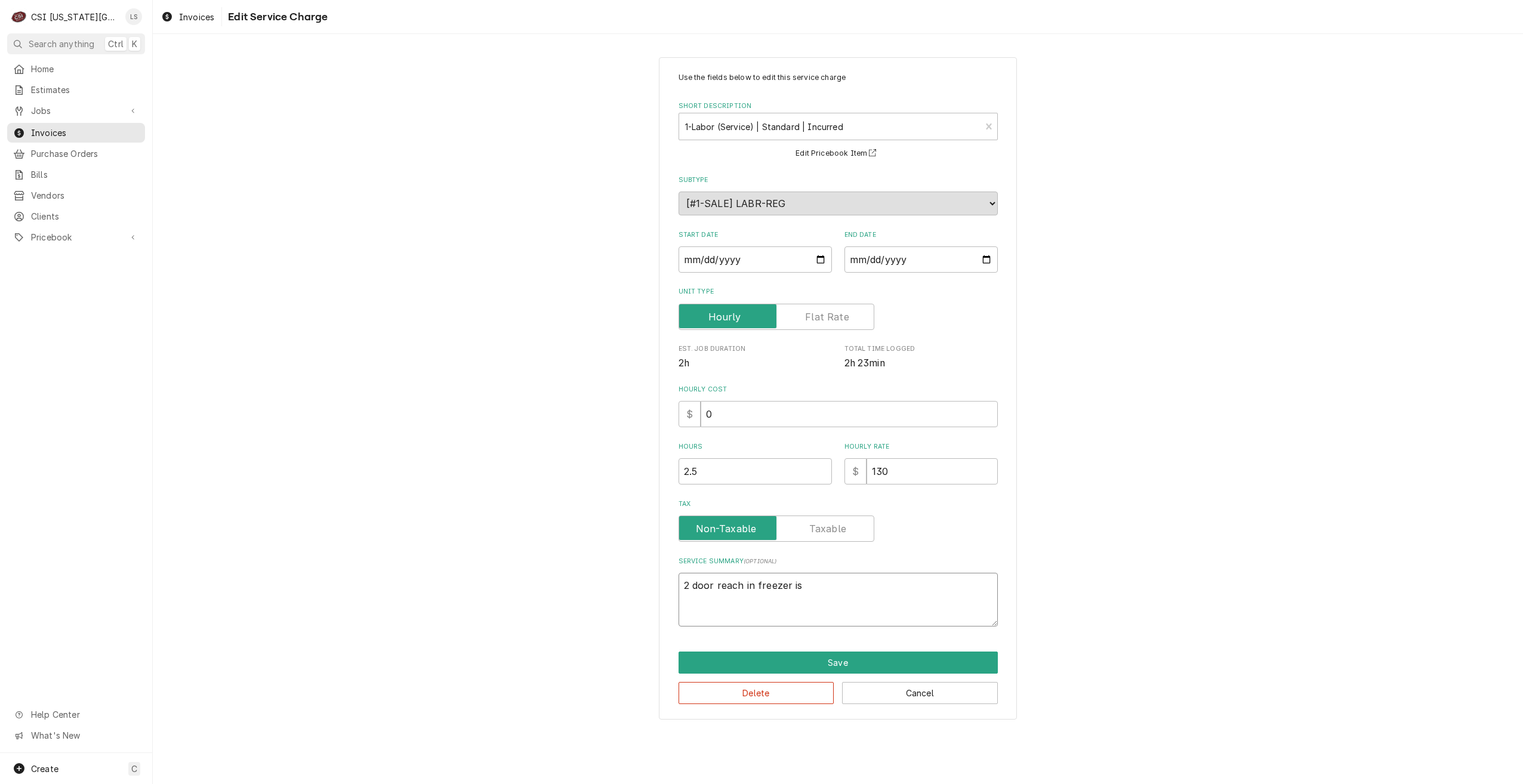
type textarea "2 door reach in freezer is n"
type textarea "x"
type textarea "2 door reach in freezer is no"
type textarea "x"
type textarea "2 door reach in freezer is not"
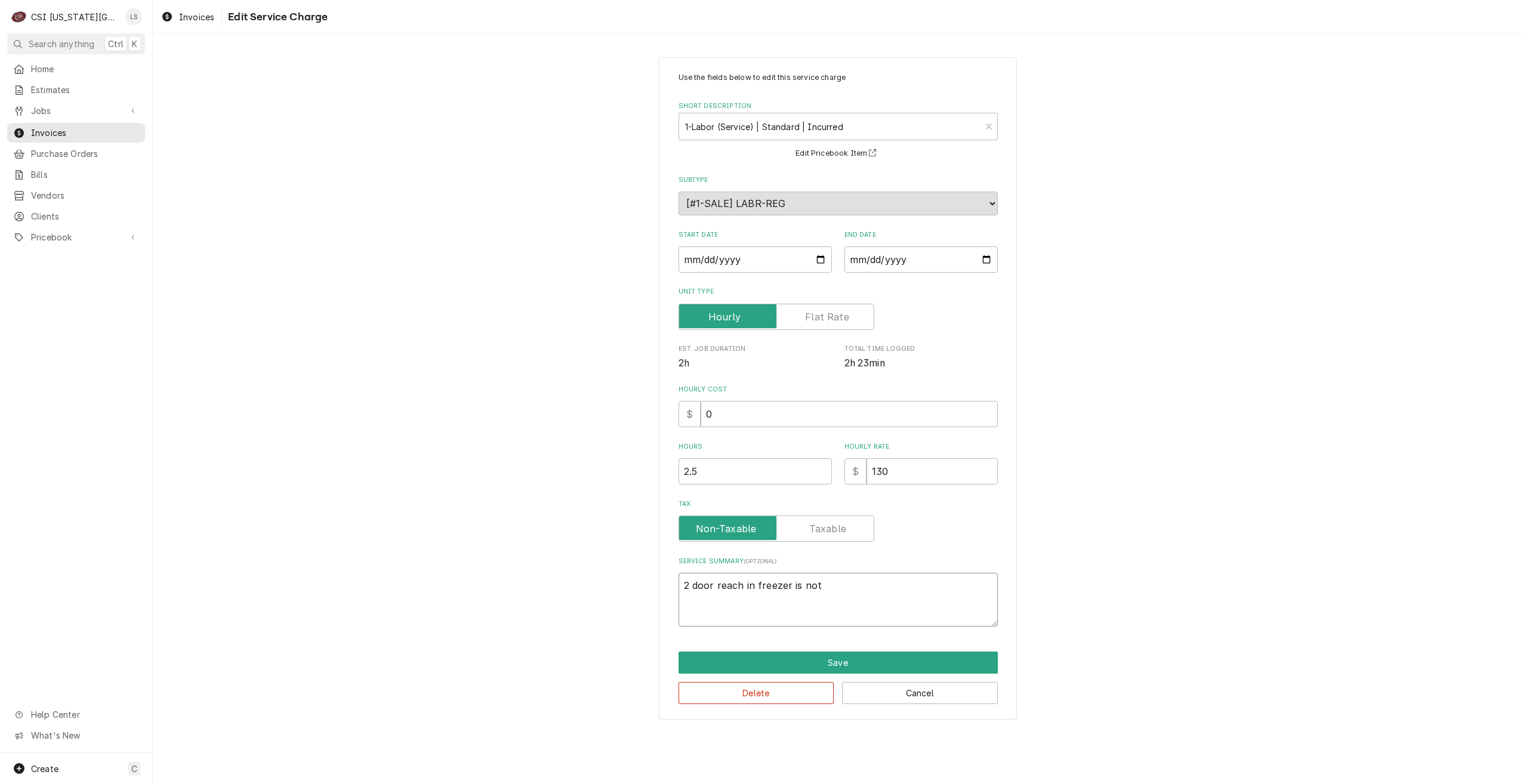
type textarea "x"
type textarea "2 door reach in freezer is not"
type textarea "x"
type textarea "2 door reach in freezer is not k"
type textarea "x"
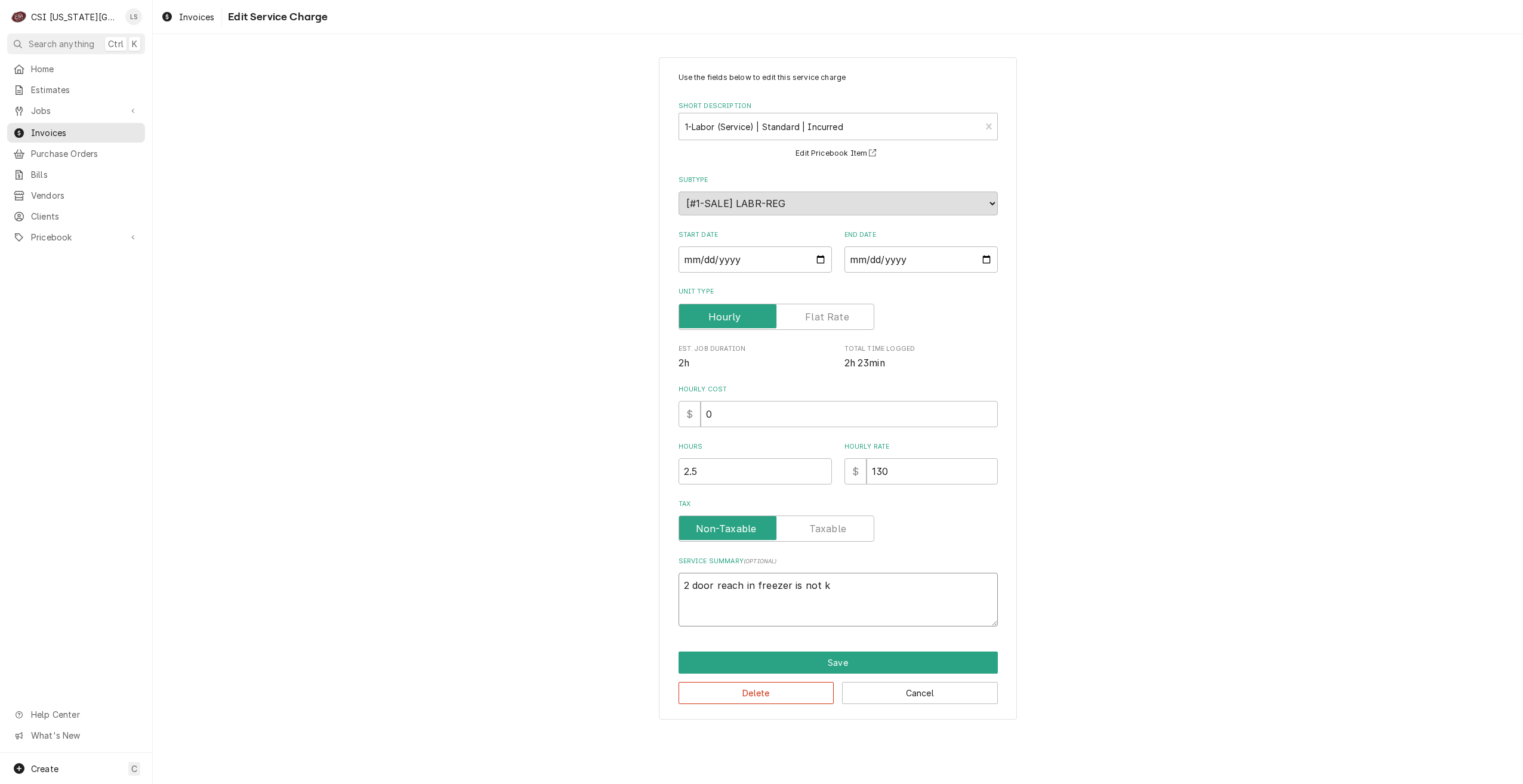
type textarea "2 door reach in freezer is not ke"
type textarea "x"
type textarea "2 door reach in freezer is not kee"
type textarea "x"
type textarea "2 door reach in freezer is not keep"
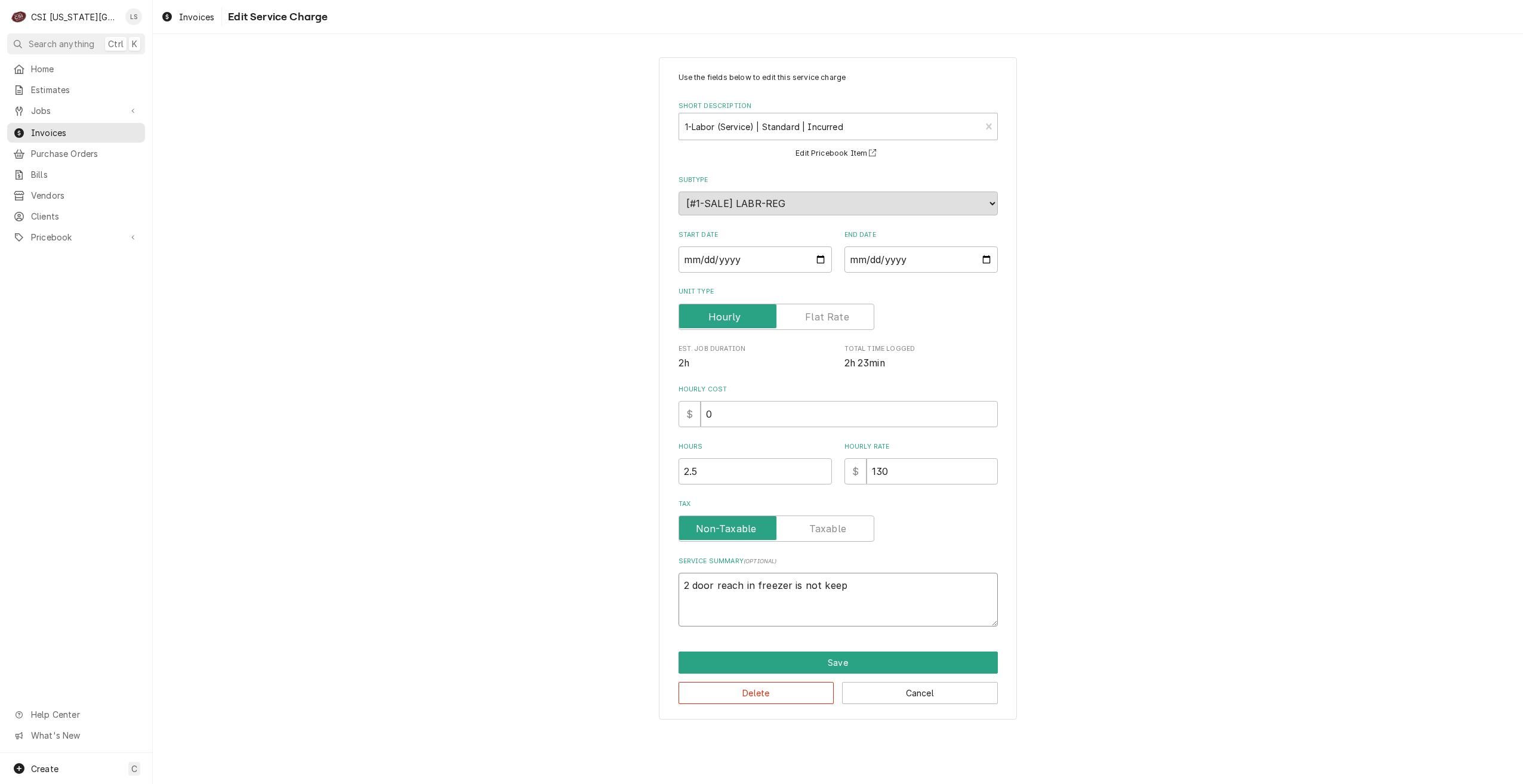
type textarea "x"
type textarea "2 door reach in freezer is not keepi"
type textarea "x"
type textarea "2 door reach in freezer is not keepin"
type textarea "x"
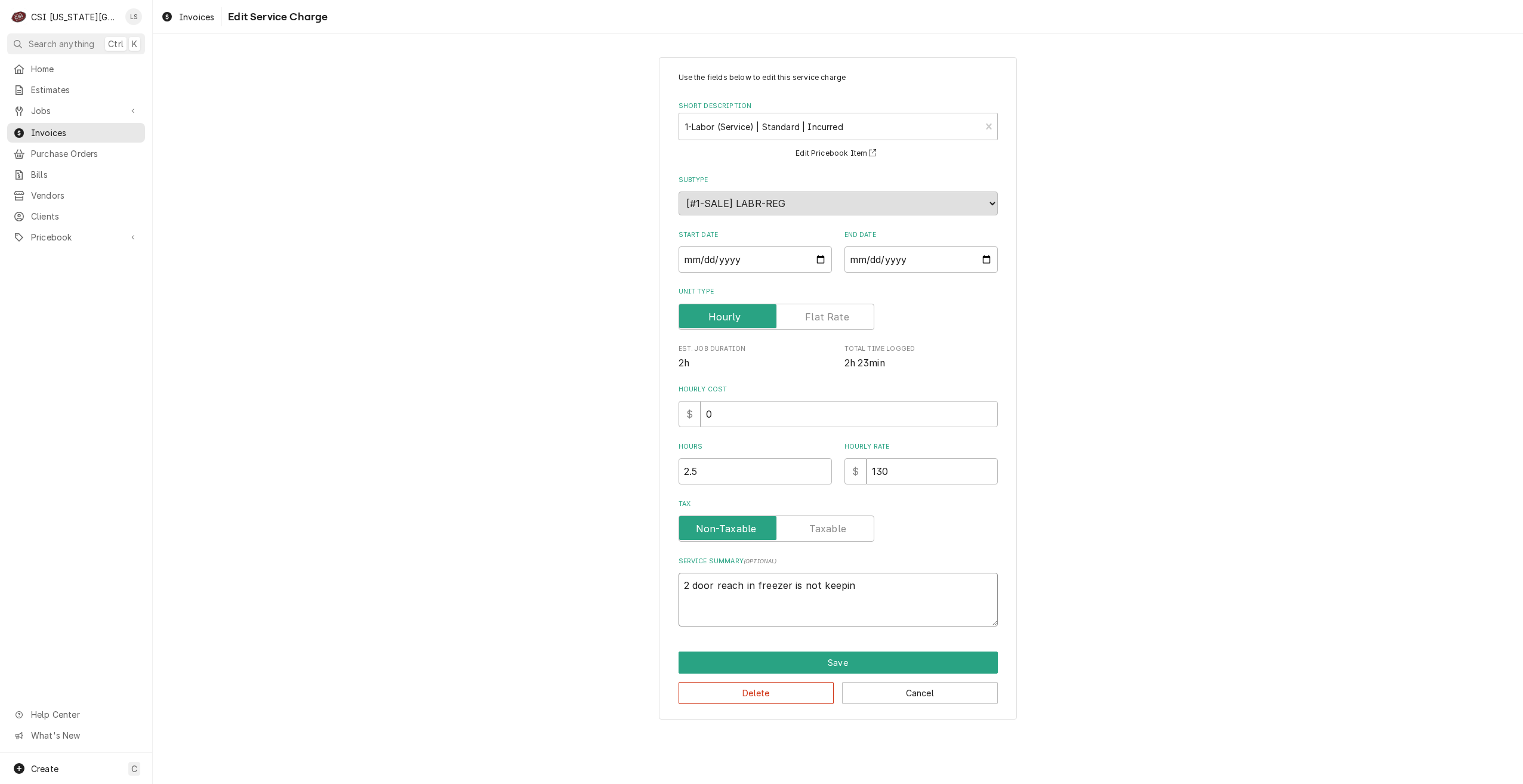
type textarea "2 door reach in freezer is not keeping"
type textarea "x"
type textarea "2 door reach in freezer is not keeping"
type textarea "x"
type textarea "2 door reach in freezer is not keeping t"
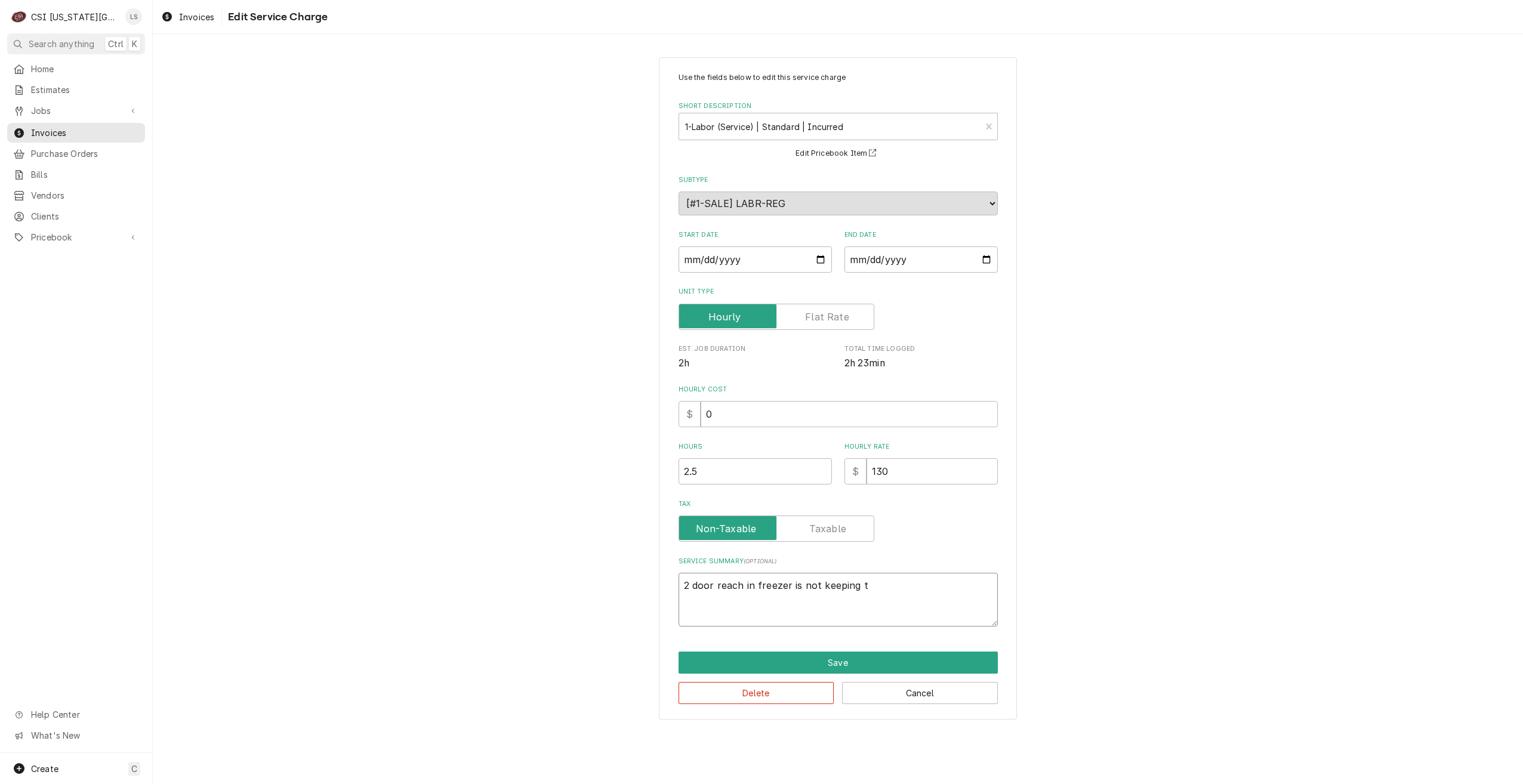
type textarea "x"
type textarea "2 door reach in freezer is not keeping te"
type textarea "x"
type textarea "2 door reach in freezer is not keeping tem"
type textarea "x"
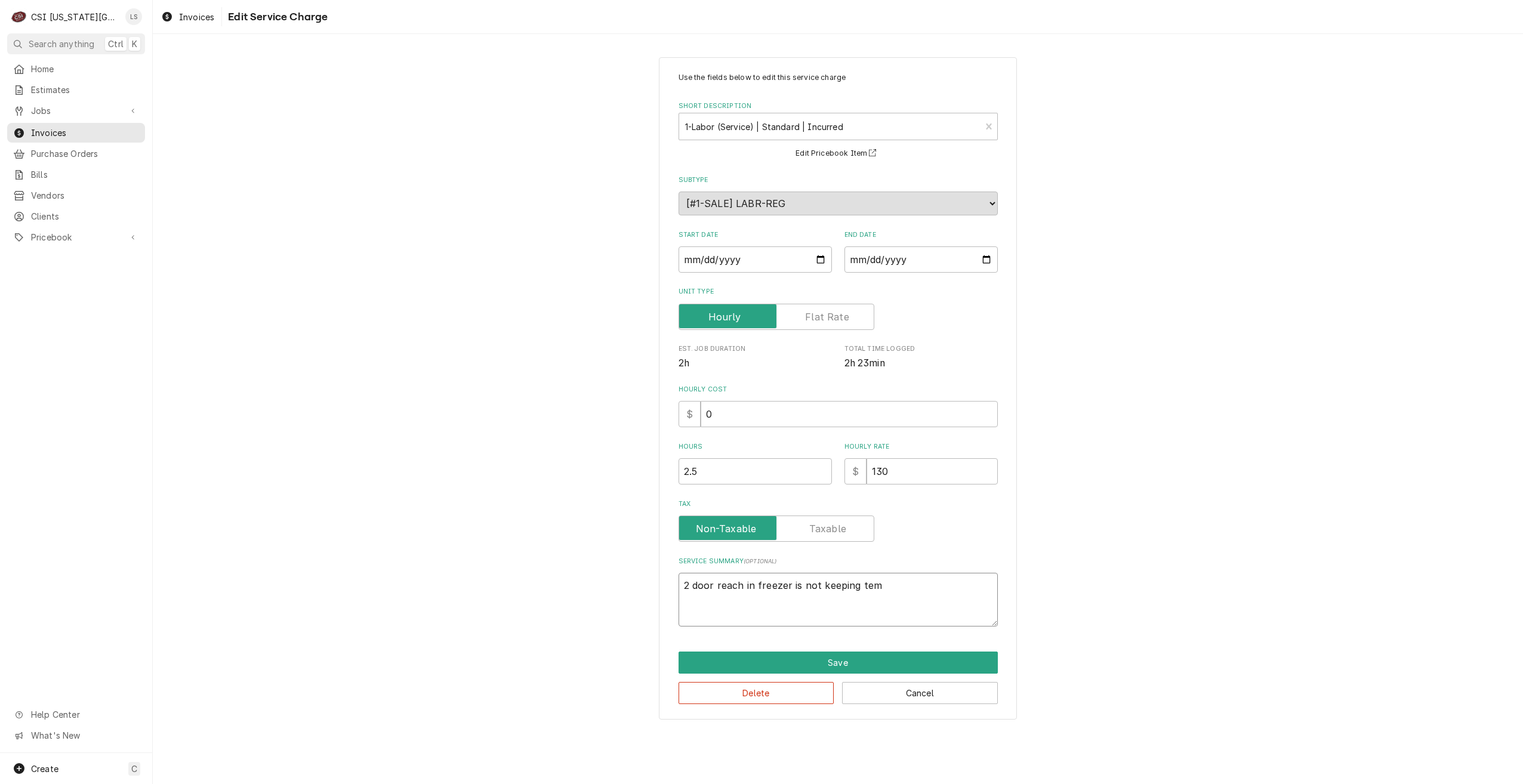
type textarea "2 door reach in freezer is not keeping temp"
type textarea "x"
type textarea "2 door reach in freezer is not keeping tempe"
type textarea "x"
type textarea "2 door reach in freezer is not keeping temper"
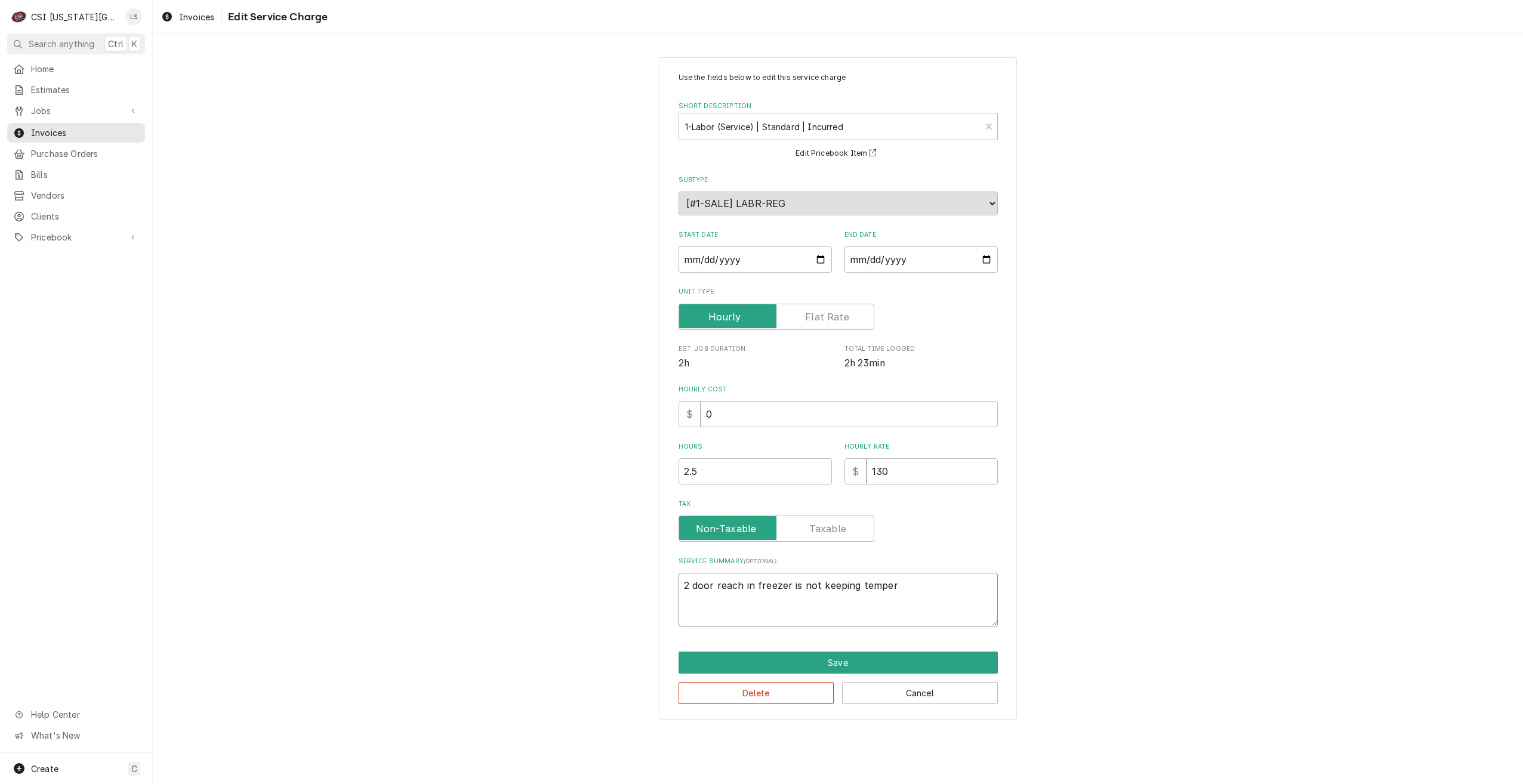
type textarea "x"
type textarea "2 door reach in freezer is not keeping tempera"
type textarea "x"
type textarea "2 door reach in freezer is not keeping temperau"
type textarea "x"
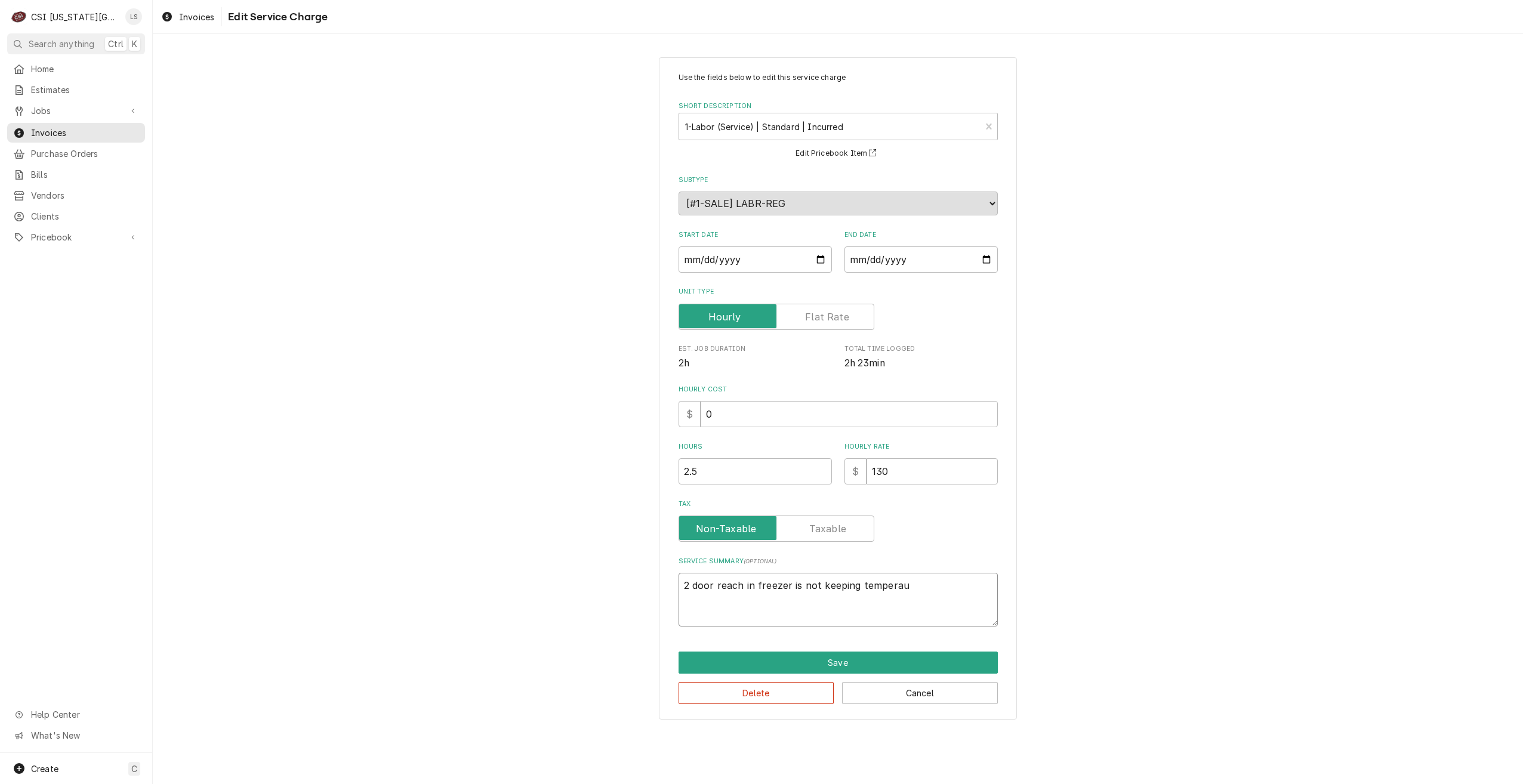
type textarea "2 door reach in freezer is not keeping temperaur"
type textarea "x"
type textarea "2 door reach in freezer is not keeping temperaure"
type textarea "x"
type textarea "2 door reach in freezer is not keeping temperaur"
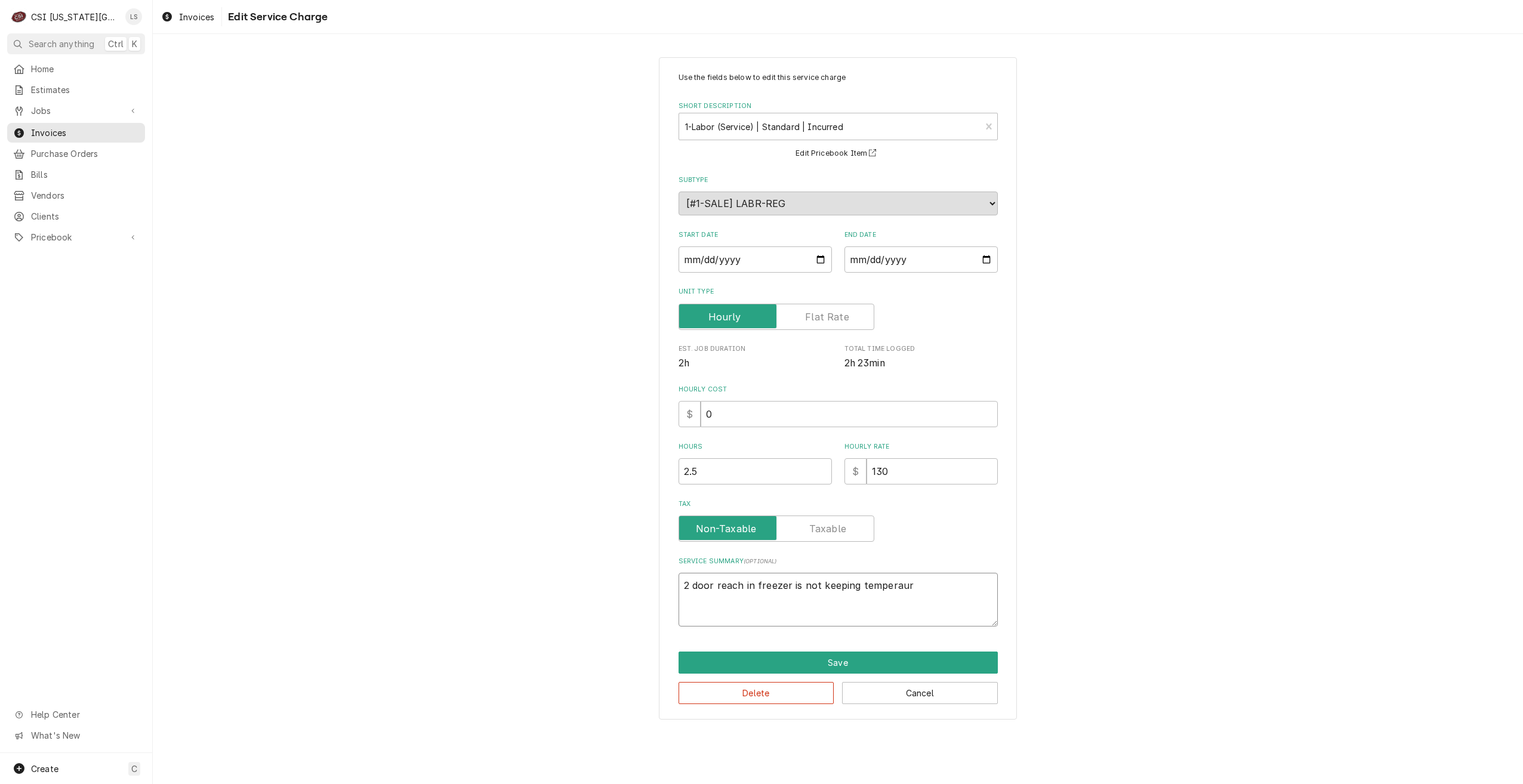
type textarea "x"
type textarea "2 door reach in freezer is not keeping temperau"
type textarea "x"
type textarea "2 door reach in freezer is not keeping tempera"
type textarea "x"
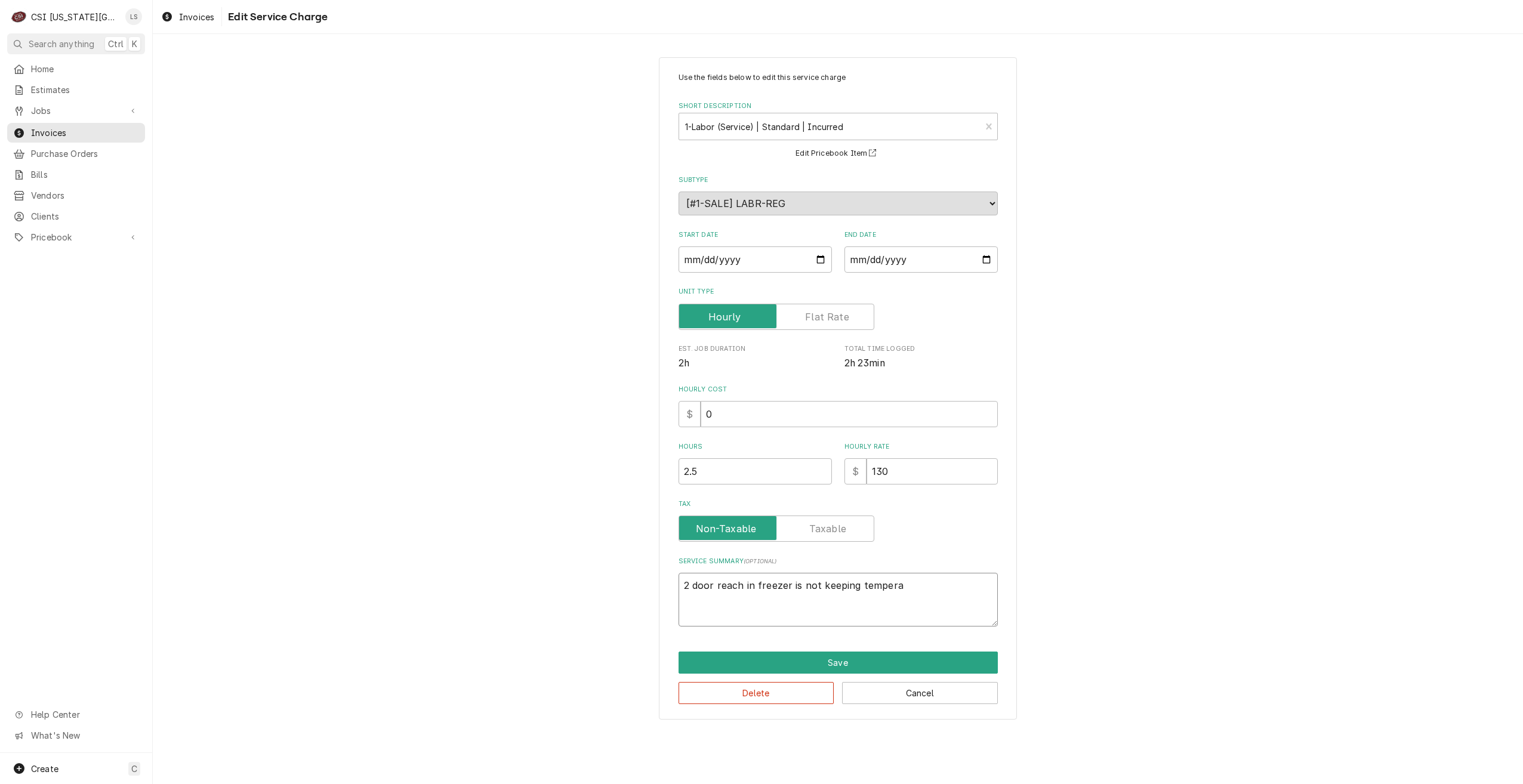
type textarea "2 door reach in freezer is not keeping temperat"
type textarea "x"
type textarea "2 door reach in freezer is not keeping temperatu"
type textarea "x"
type textarea "2 door reach in freezer is not keeping temperatur"
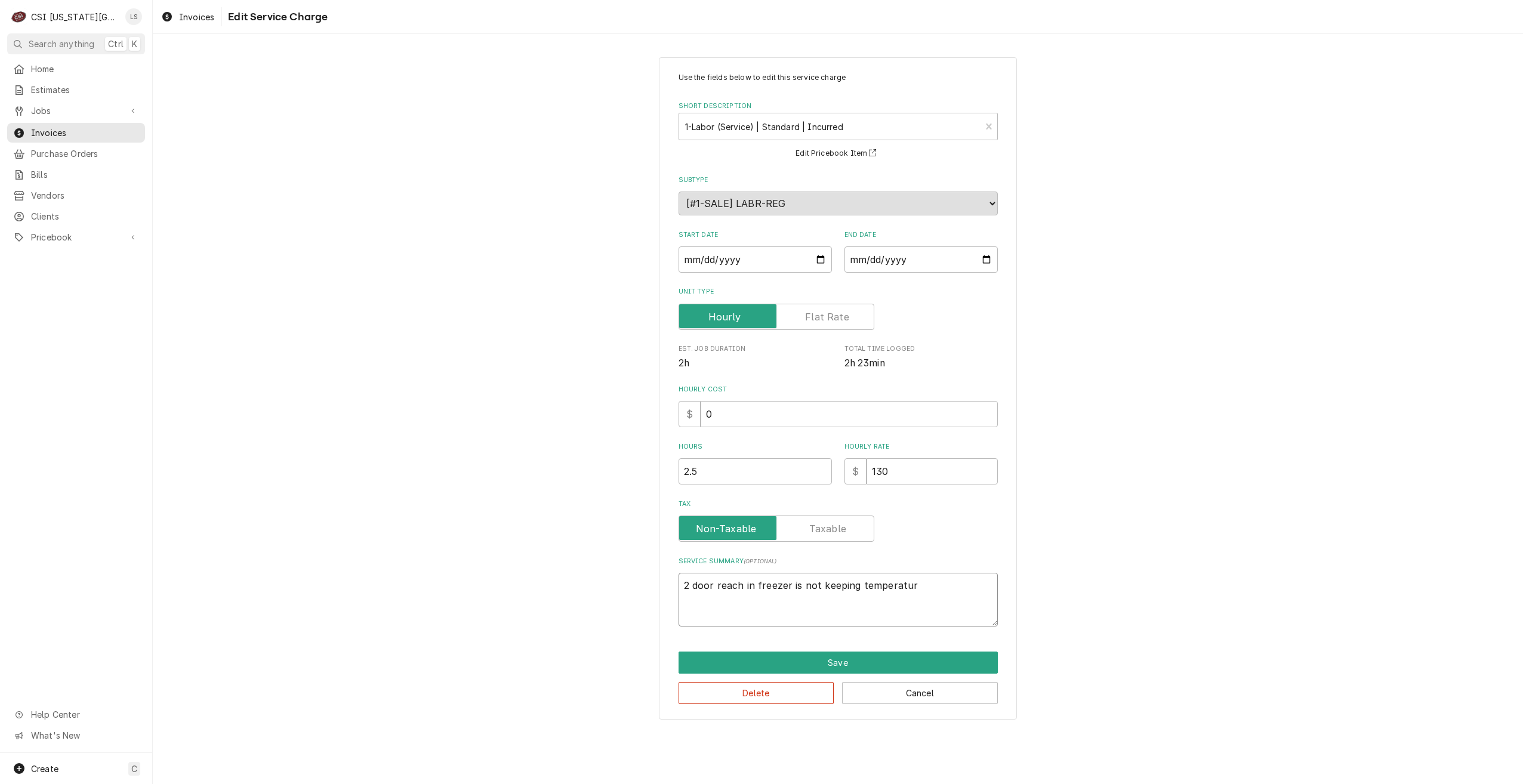
type textarea "x"
type textarea "2 door reach in freezer is not keeping temperature"
type textarea "x"
type textarea "2 door reach in freezer is not keeping temperature:"
type textarea "x"
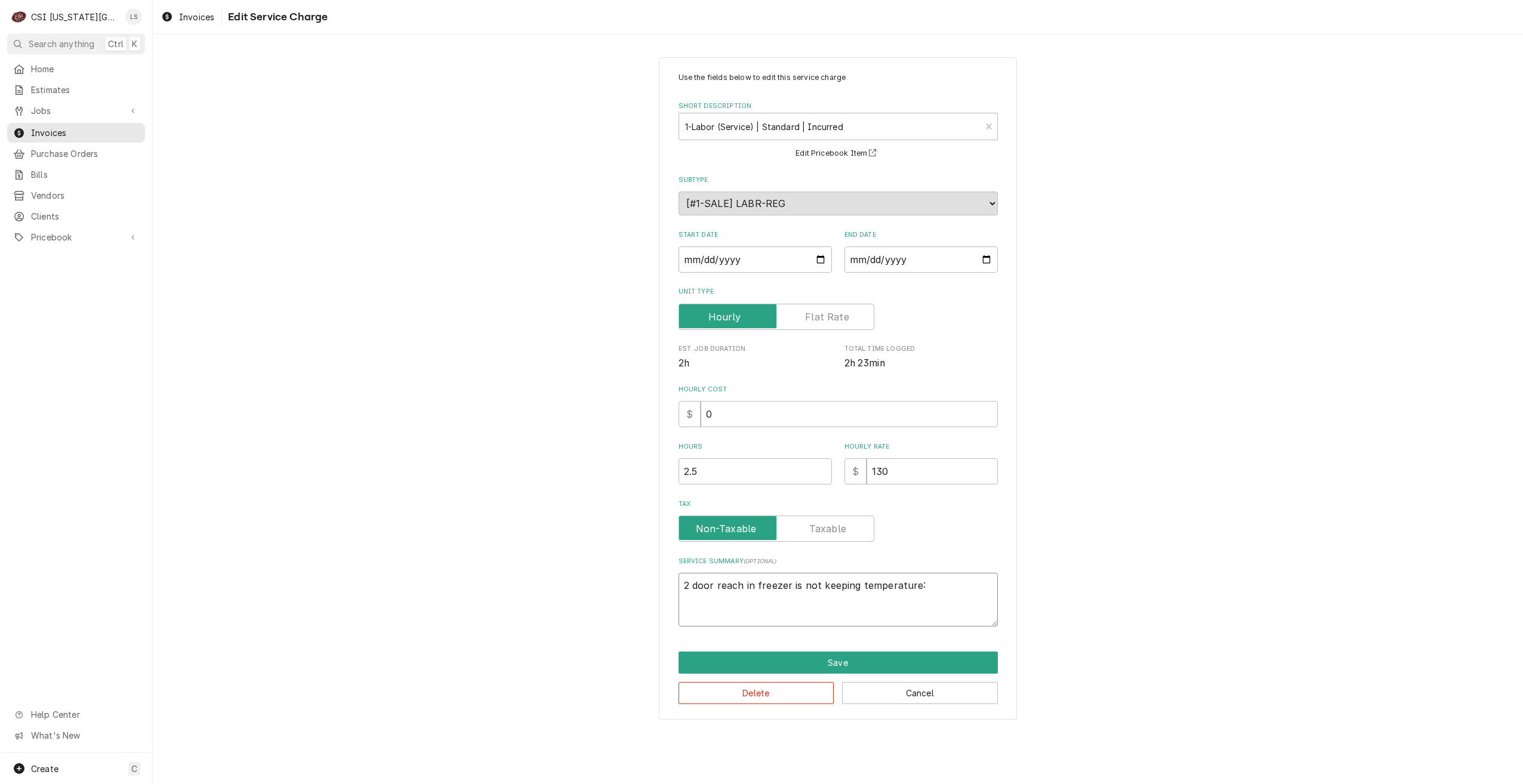
type textarea "2 door reach in freezer is not keeping temperature:"
type textarea "x"
type textarea "2 door reach in freezer is not keeping temperature: E"
type textarea "x"
type textarea "2 door reach in freezer is not keeping temperature: Ev"
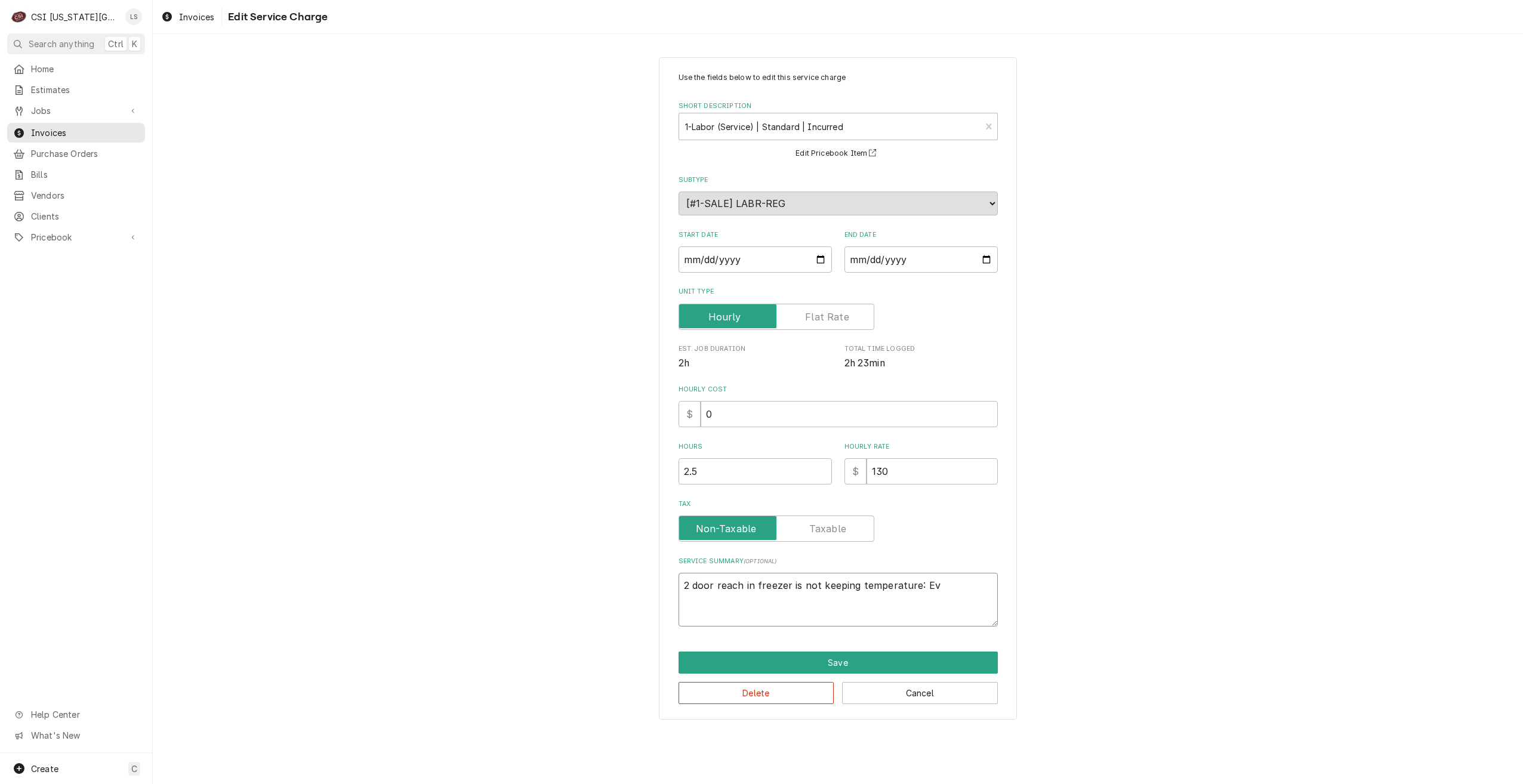
type textarea "x"
type textarea "2 door reach in freezer is not keeping temperature: Eva"
type textarea "x"
type textarea "2 door reach in freezer is not keeping temperature: Evap"
type textarea "x"
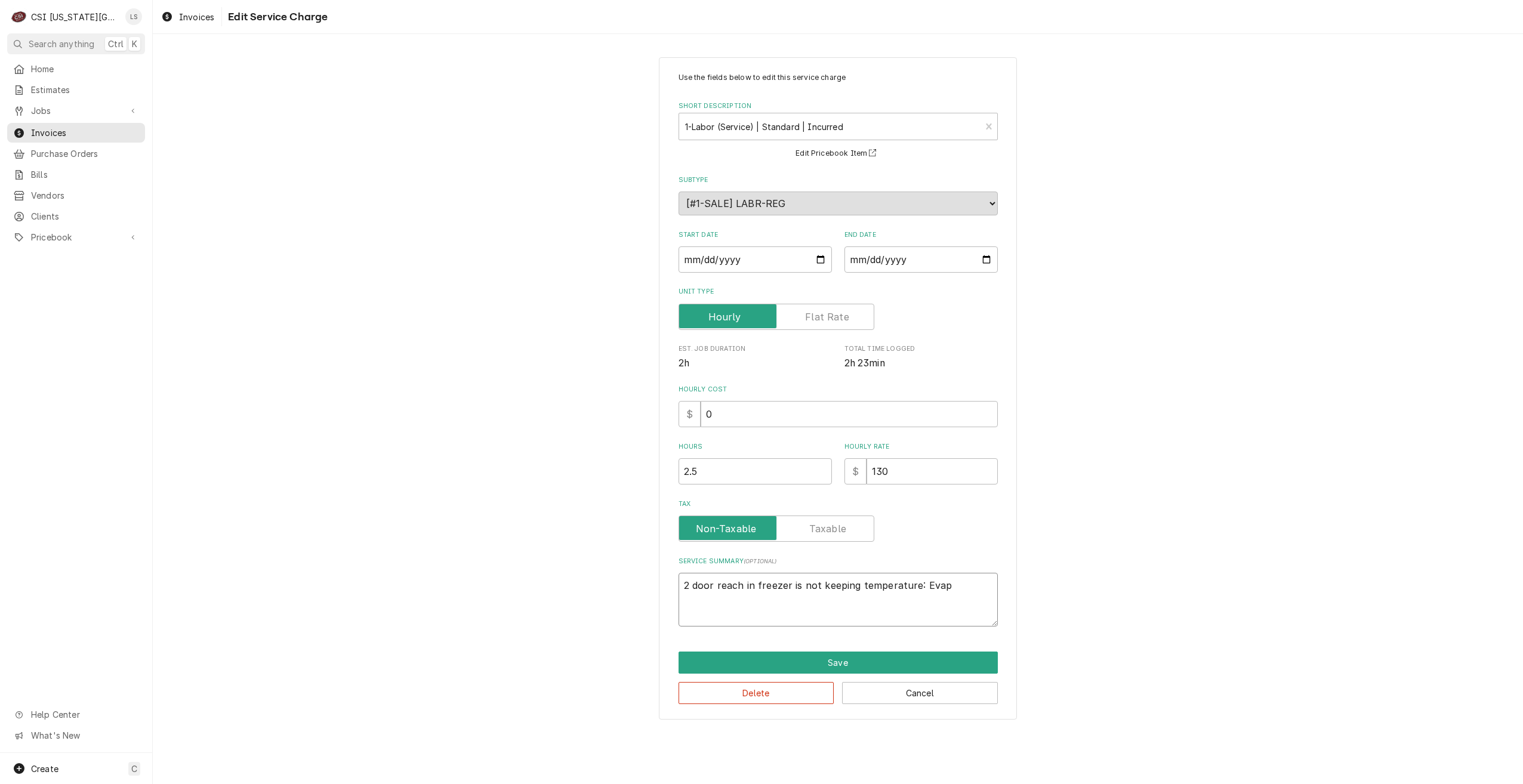
type textarea "2 door reach in freezer is not keeping temperature: Evapo"
type textarea "x"
type textarea "2 door reach in freezer is not keeping temperature: Evapor"
type textarea "x"
type textarea "2 door reach in freezer is not keeping temperature: Evapora"
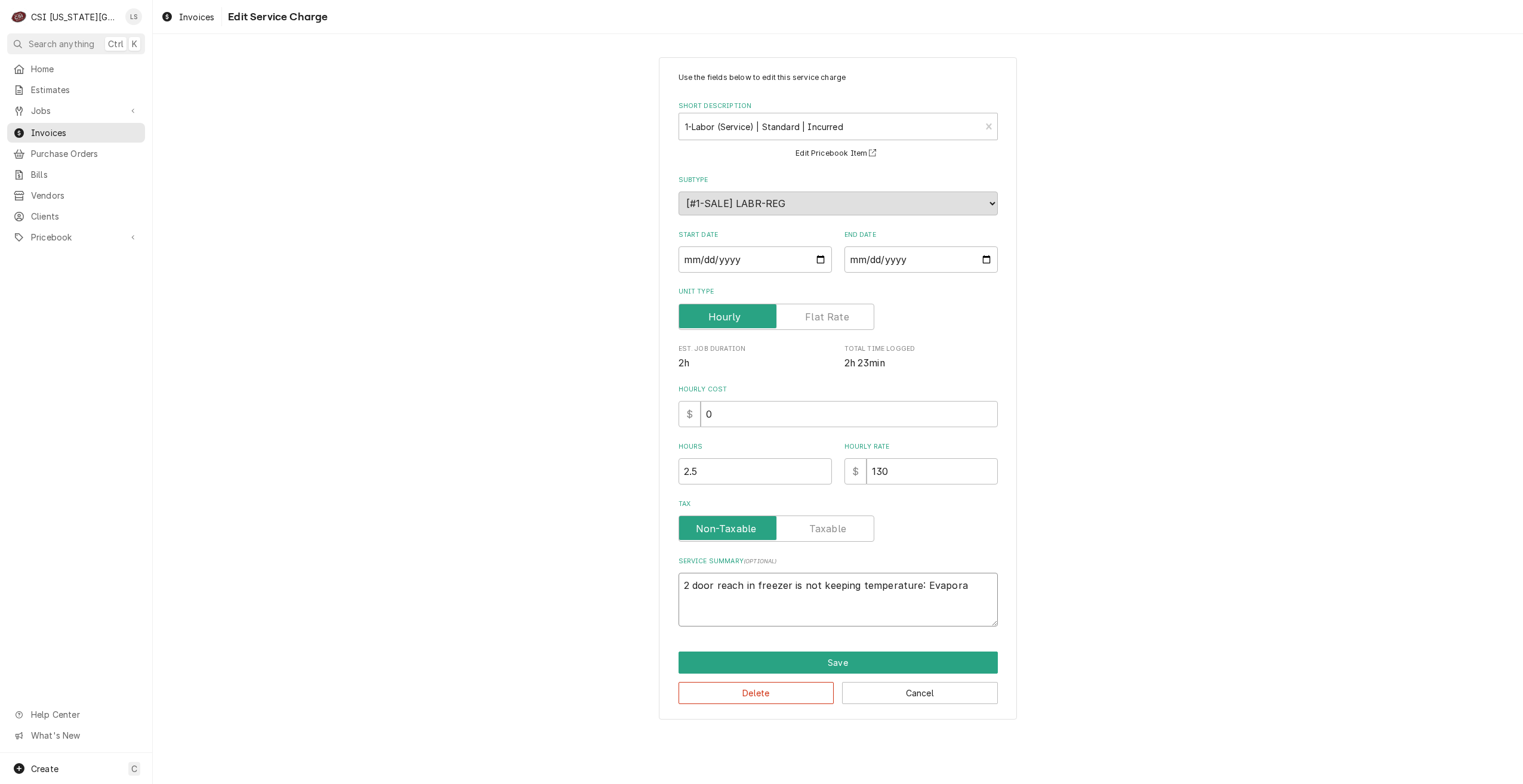
type textarea "x"
type textarea "2 door reach in freezer is not keeping temperature: Evaporat"
type textarea "x"
type textarea "2 door reach in freezer is not keeping temperature: Evaporatr"
type textarea "x"
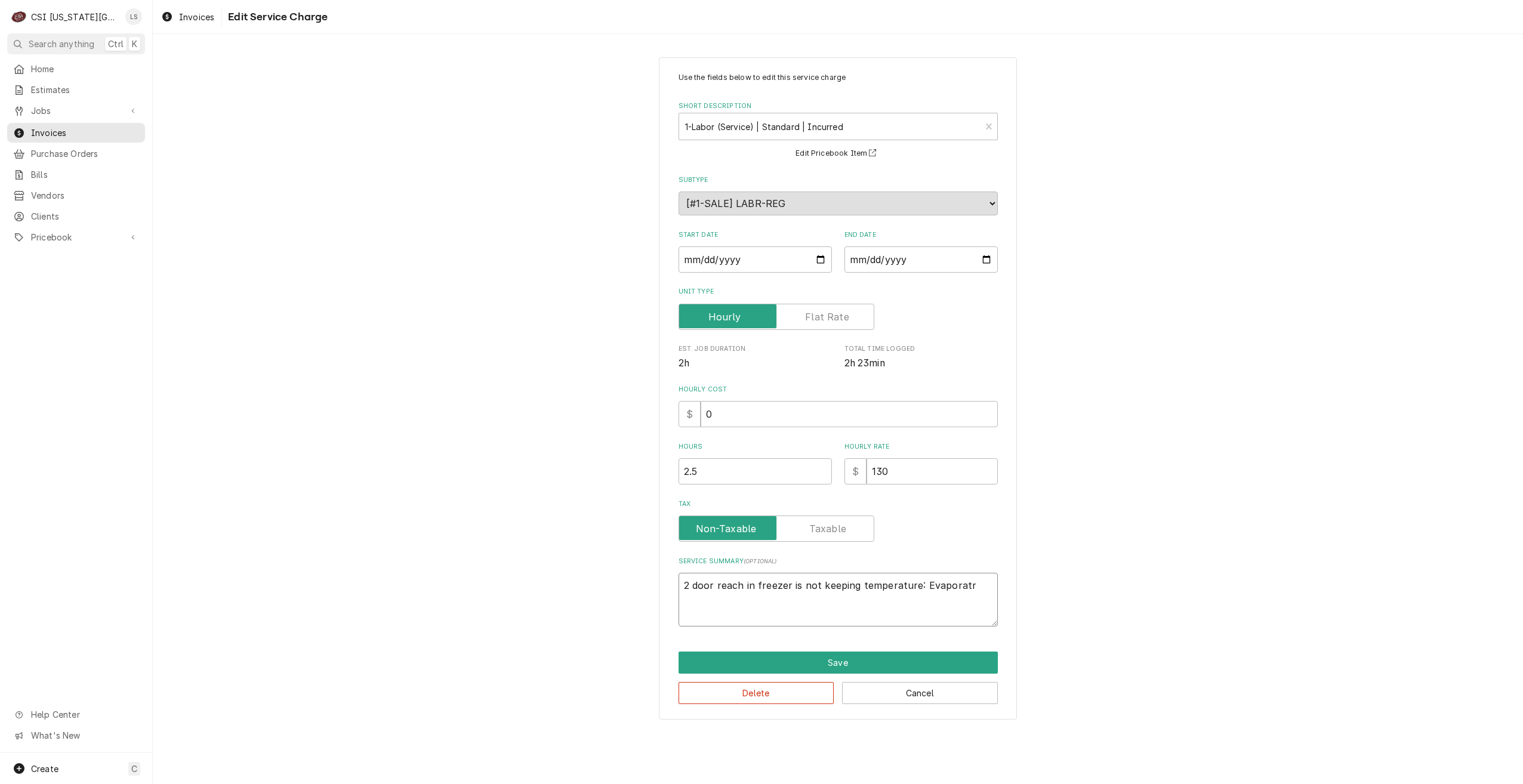
type textarea "2 door reach in freezer is not keeping temperature: Evaporat"
type textarea "x"
type textarea "2 door reach in freezer is not keeping temperature: Evaporatr"
type textarea "x"
type textarea "2 door reach in freezer is not keeping temperature: Evaporat"
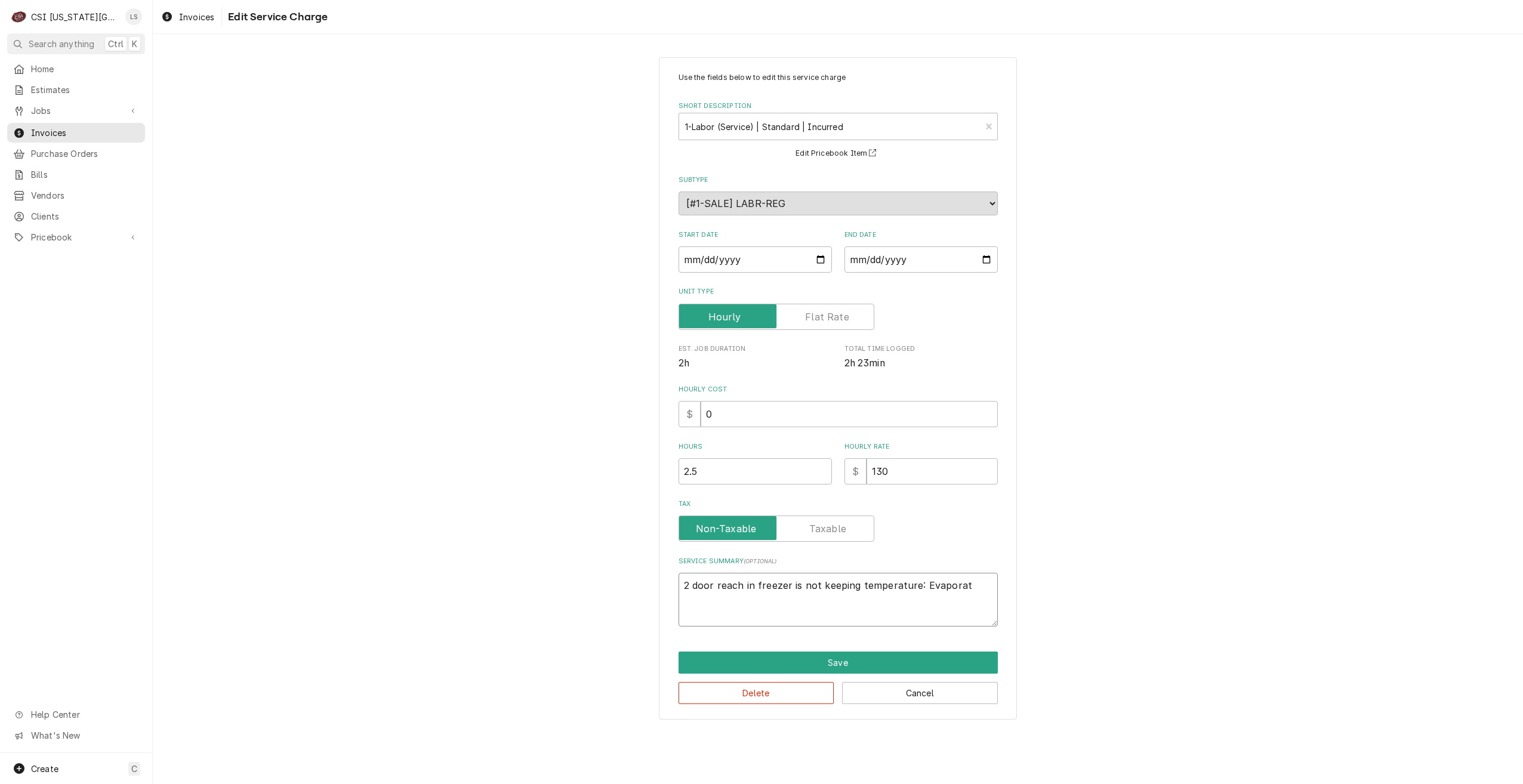
type textarea "x"
type textarea "2 door reach in freezer is not keeping temperature: Evapora"
type textarea "x"
type textarea "2 door reach in freezer is not keeping temperature: Evapor"
type textarea "x"
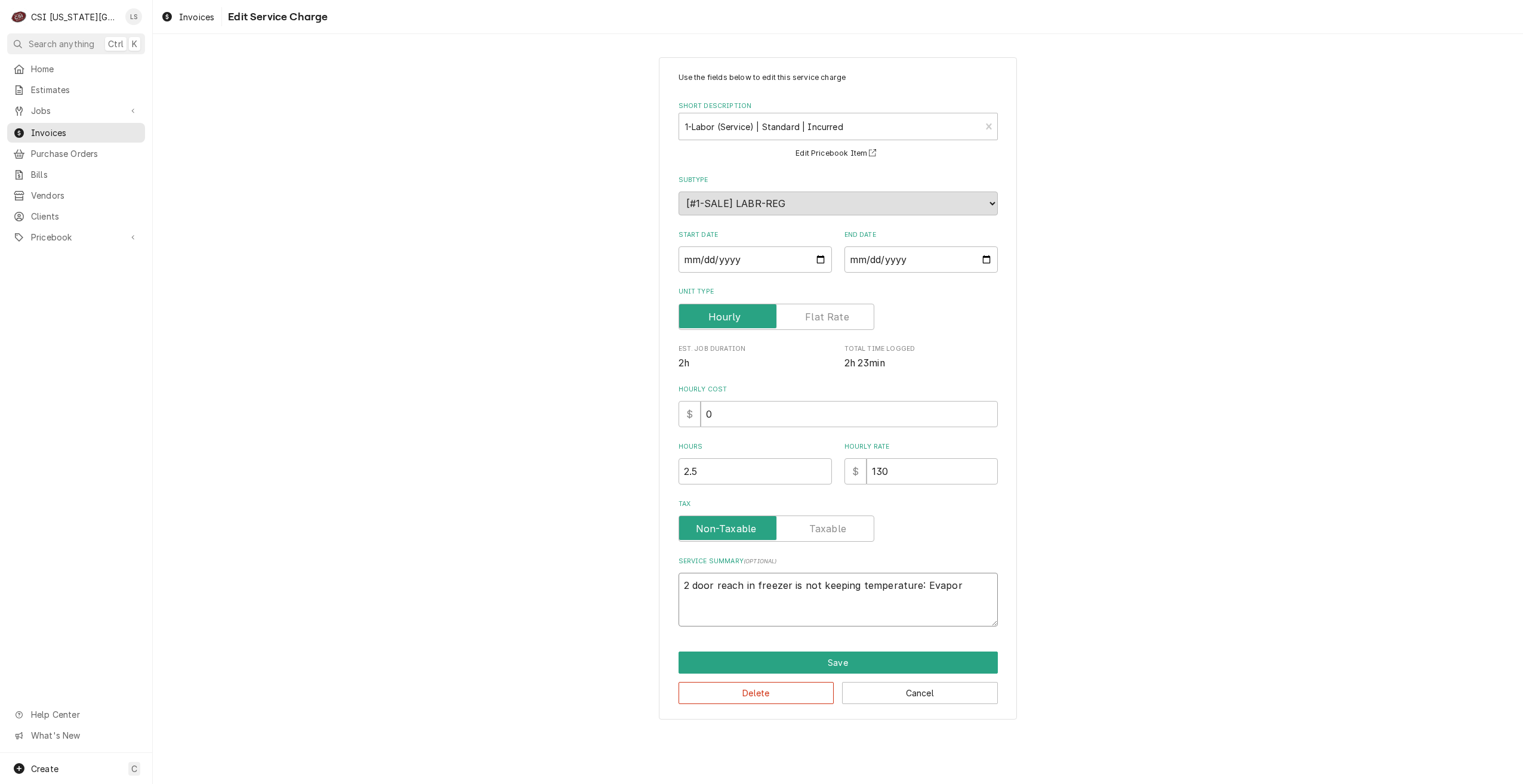
type textarea "2 door reach in freezer is not keeping temperature: Evapo"
type textarea "x"
type textarea "2 door reach in freezer is not keeping temperature: Evap"
type textarea "x"
type textarea "2 door reach in freezer is not keeping temperature: Eva"
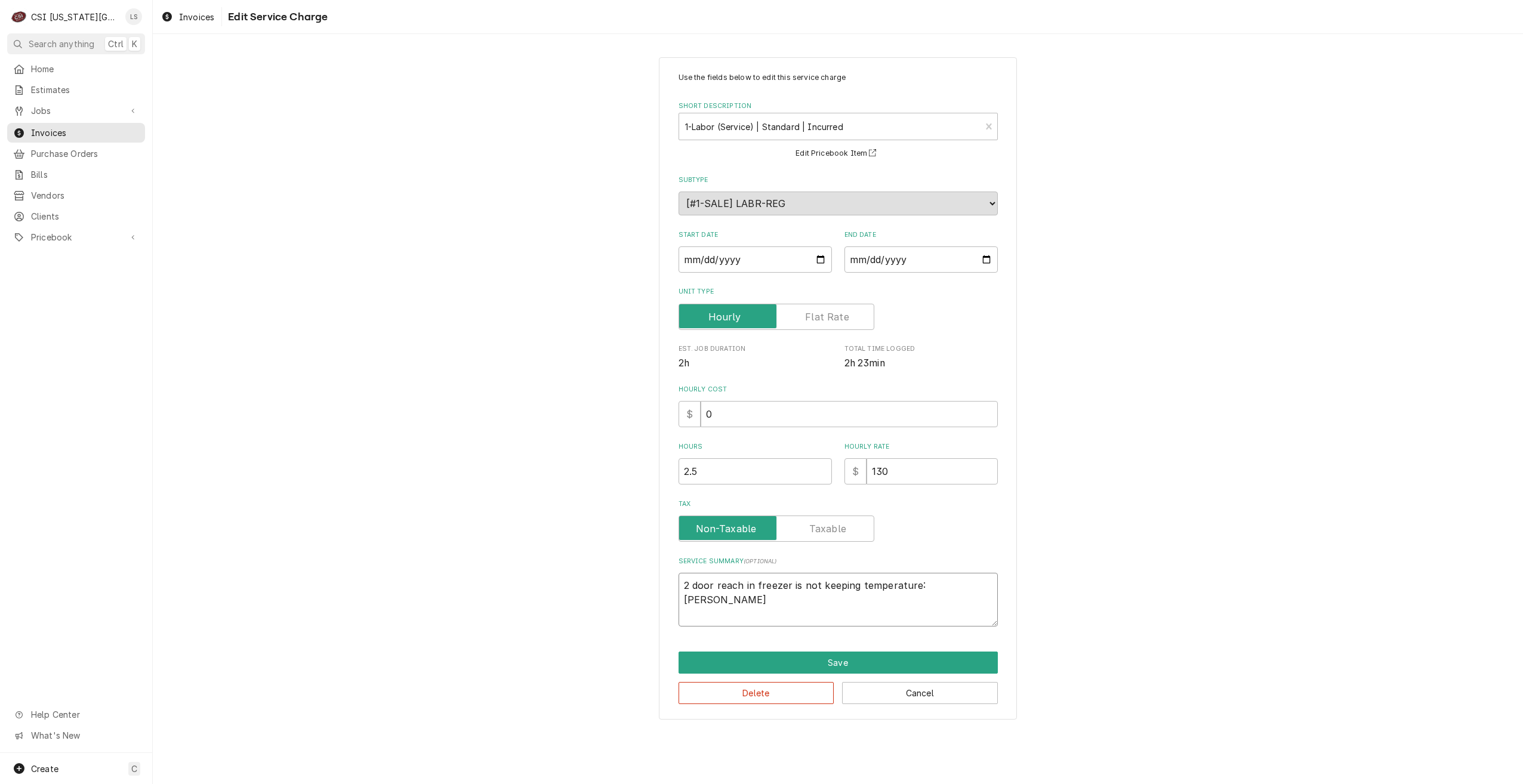
type textarea "x"
type textarea "2 door reach in freezer is not keeping temperature: Ev"
type textarea "x"
type textarea "2 door reach in freezer is not keeping temperature: E"
type textarea "x"
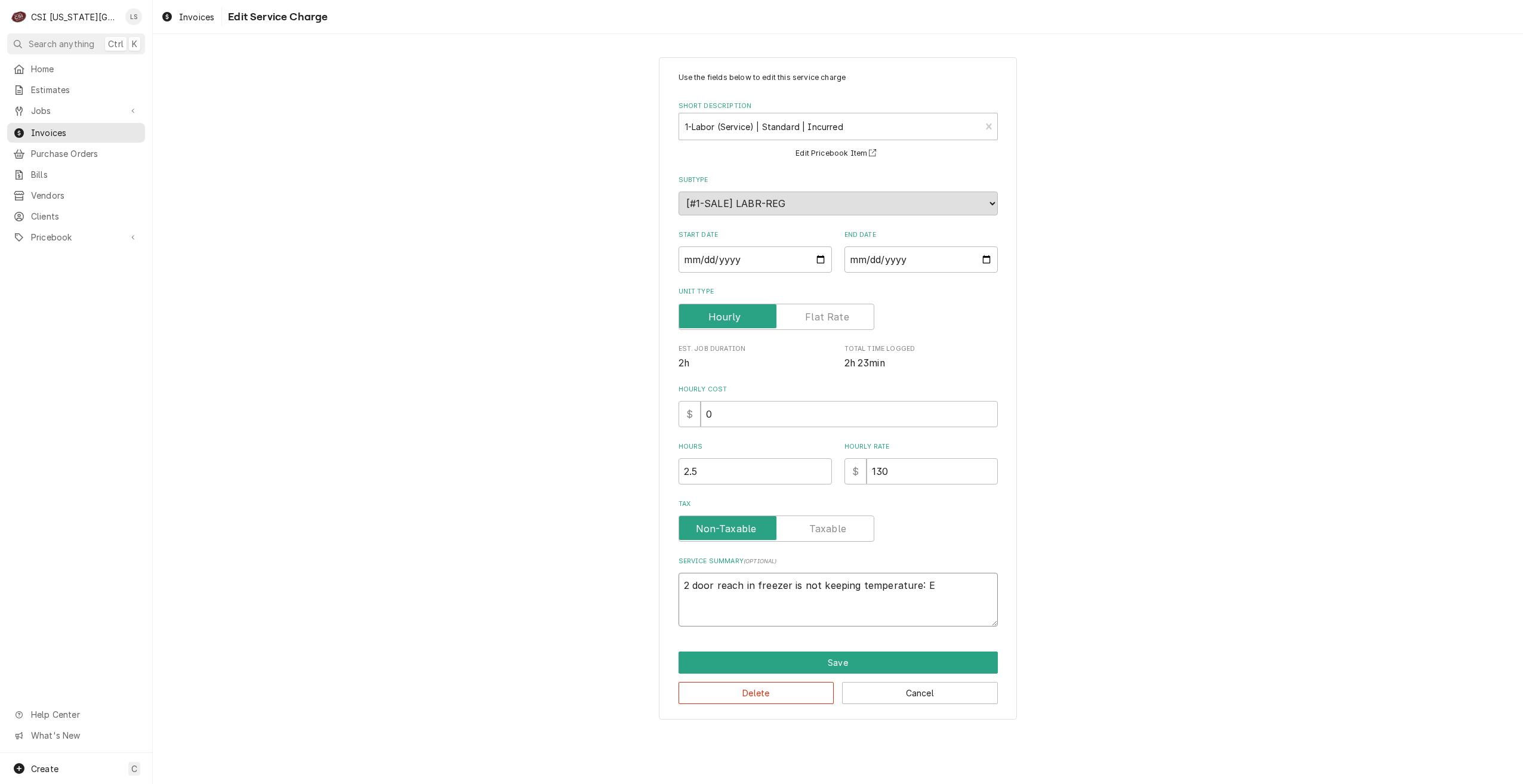
type textarea "2 door reach in freezer is not keeping temperature:"
type textarea "x"
type textarea "2 door reach in freezer is not keeping temperature: F"
type textarea "x"
type textarea "2 door reach in freezer is not keeping temperature: Fo"
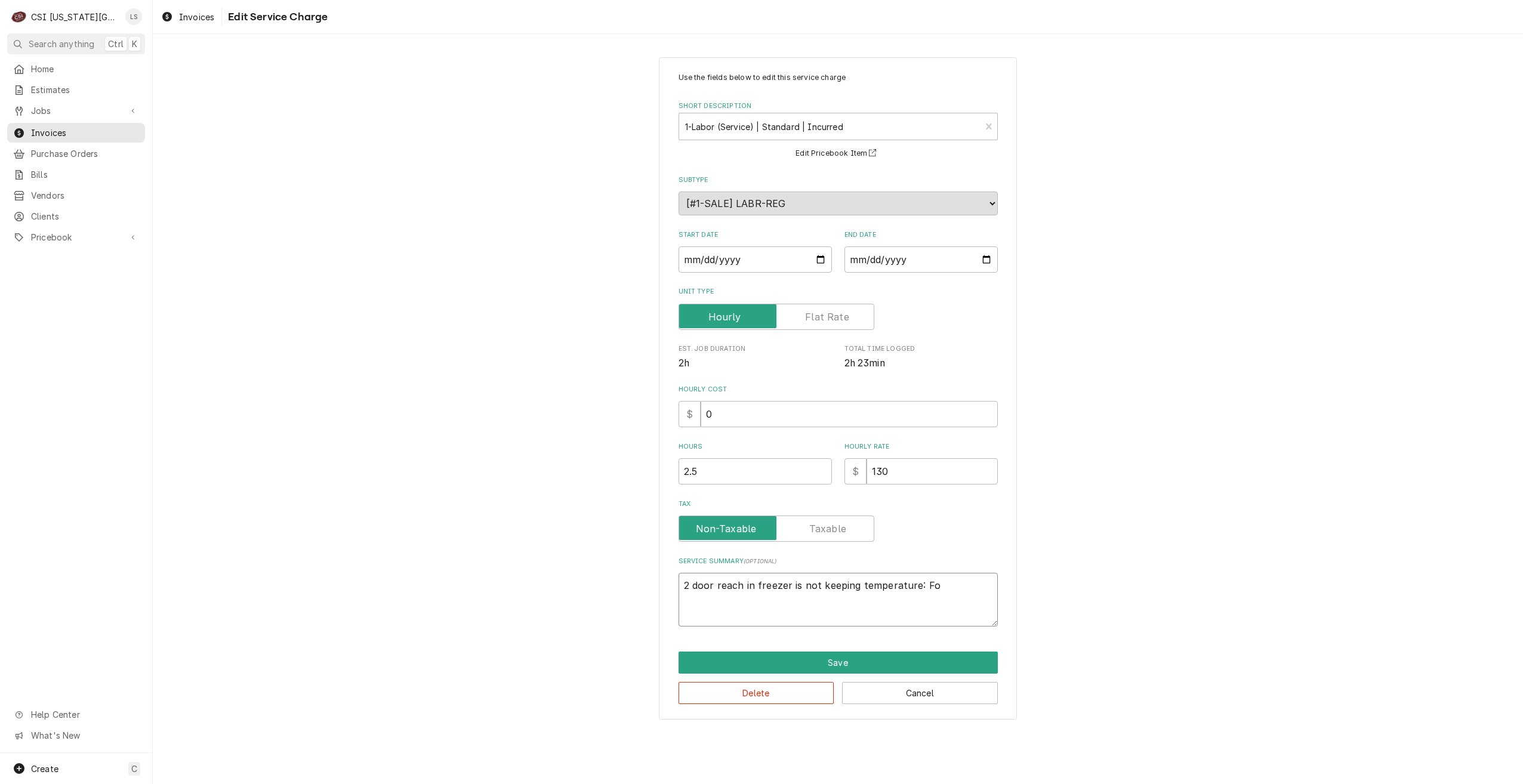
type textarea "x"
type textarea "2 door reach in freezer is not keeping temperature: Fou"
type textarea "x"
type textarea "2 door reach in freezer is not keeping temperature: Foun"
type textarea "x"
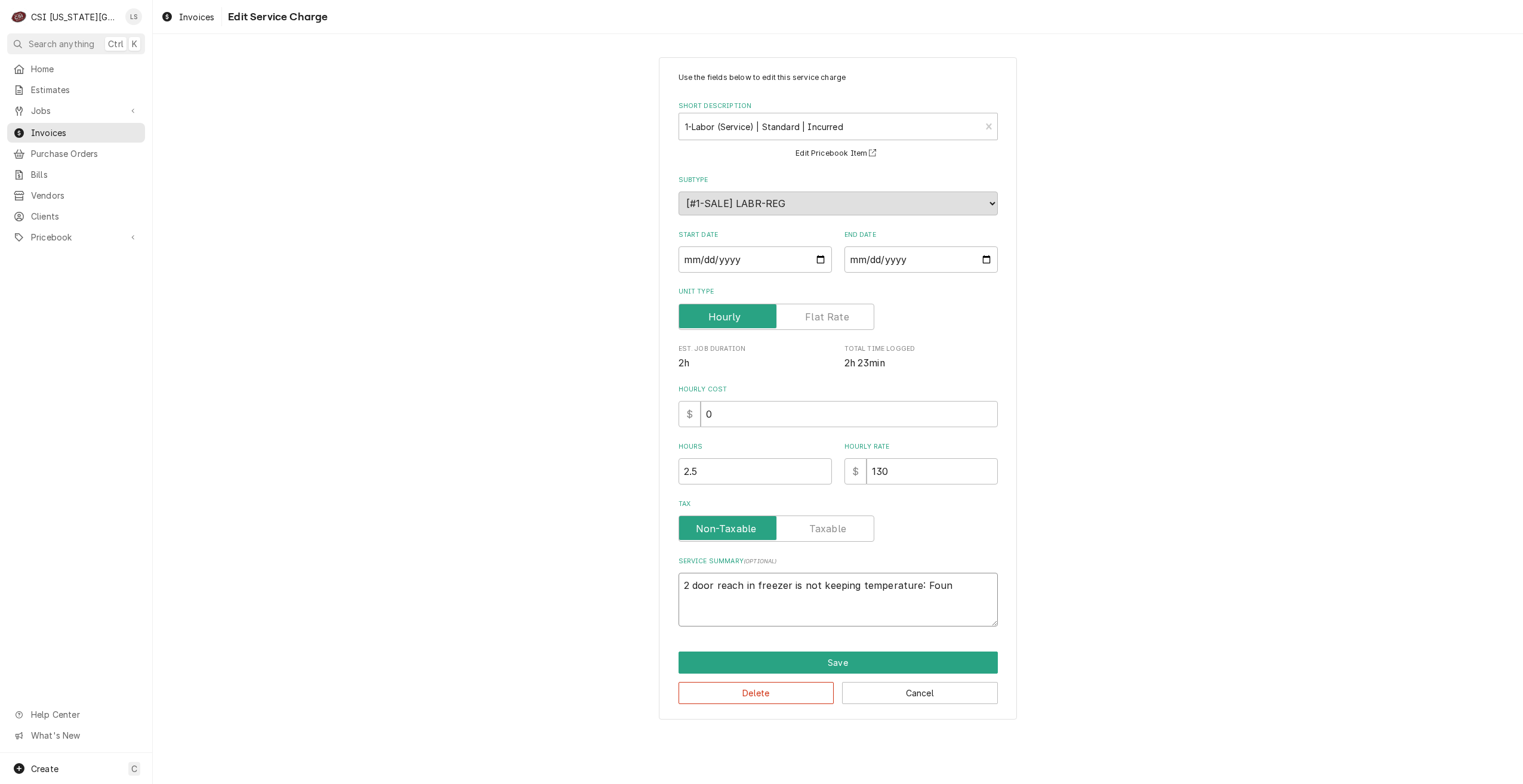
type textarea "2 door reach in freezer is not keeping temperature: Found"
type textarea "x"
type textarea "2 door reach in freezer is not keeping temperature: Found"
type textarea "x"
type textarea "2 door reach in freezer is not keeping temperature: Found s"
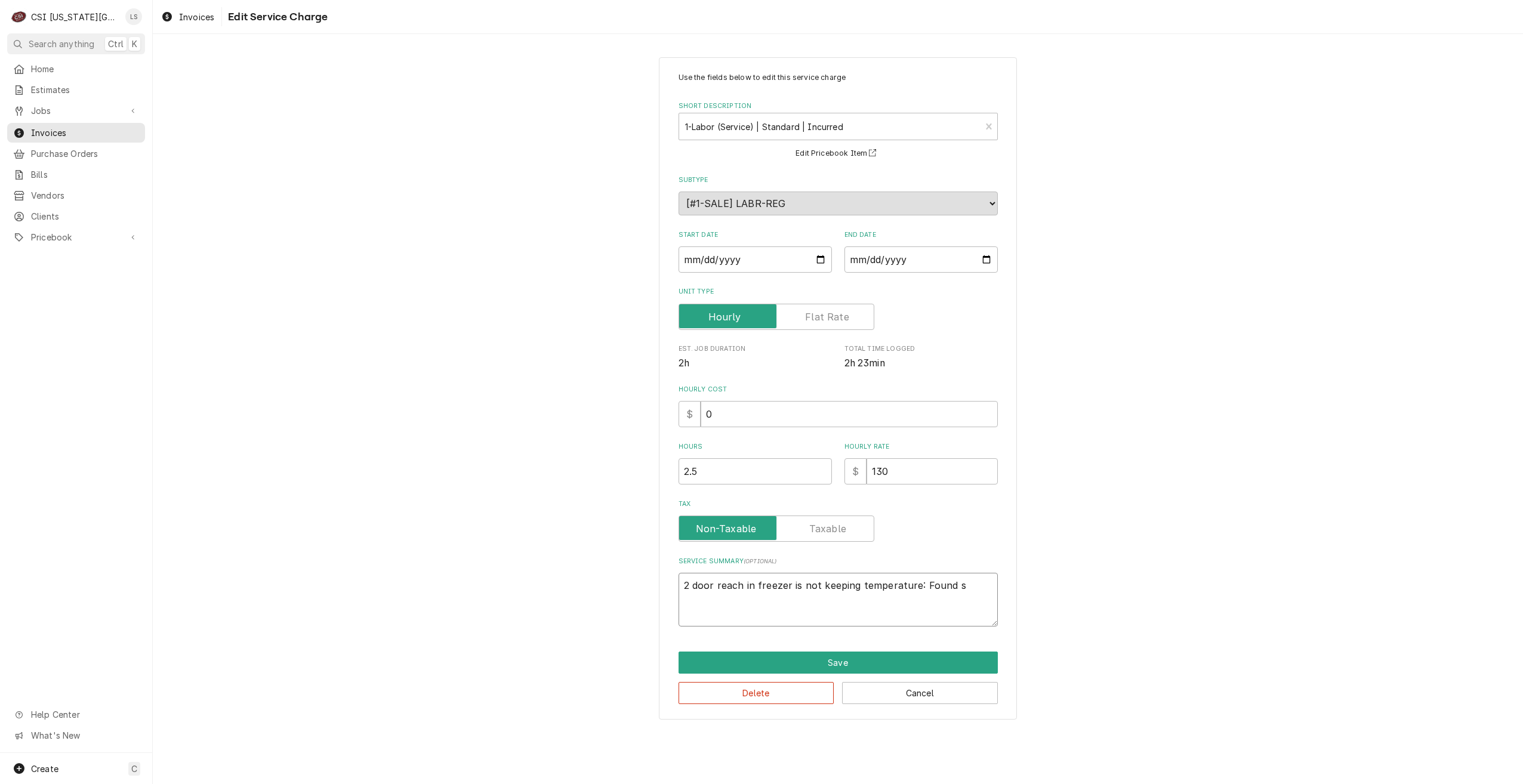
type textarea "x"
type textarea "2 door reach in freezer is not keeping temperature: Found sm"
type textarea "x"
type textarea "2 door reach in freezer is not keeping temperature: Found sma"
type textarea "x"
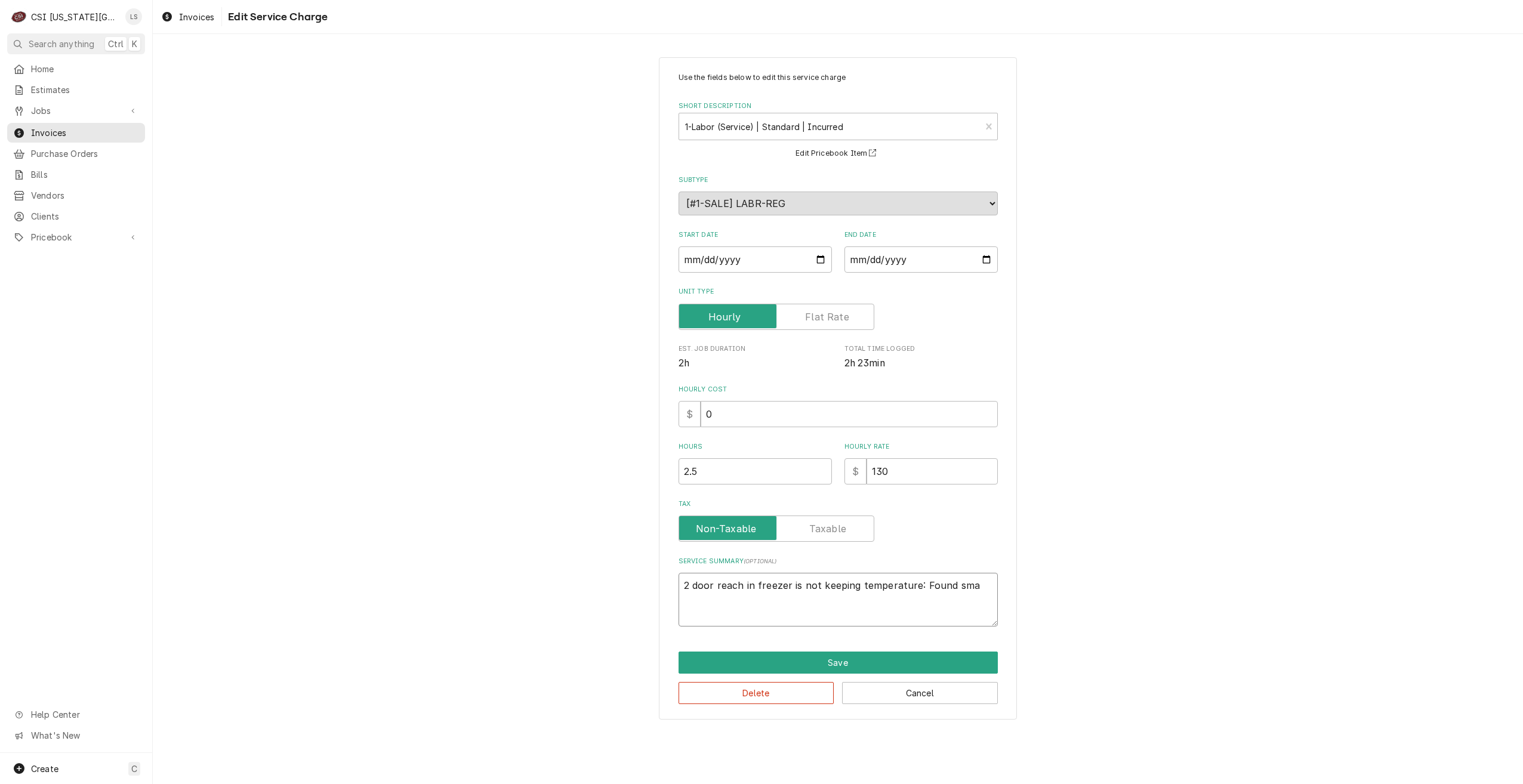
type textarea "2 door reach in freezer is not keeping temperature: Found smal"
type textarea "x"
type textarea "2 door reach in freezer is not keeping temperature: Found small"
type textarea "x"
type textarea "2 door reach in freezer is not keeping temperature: Found small"
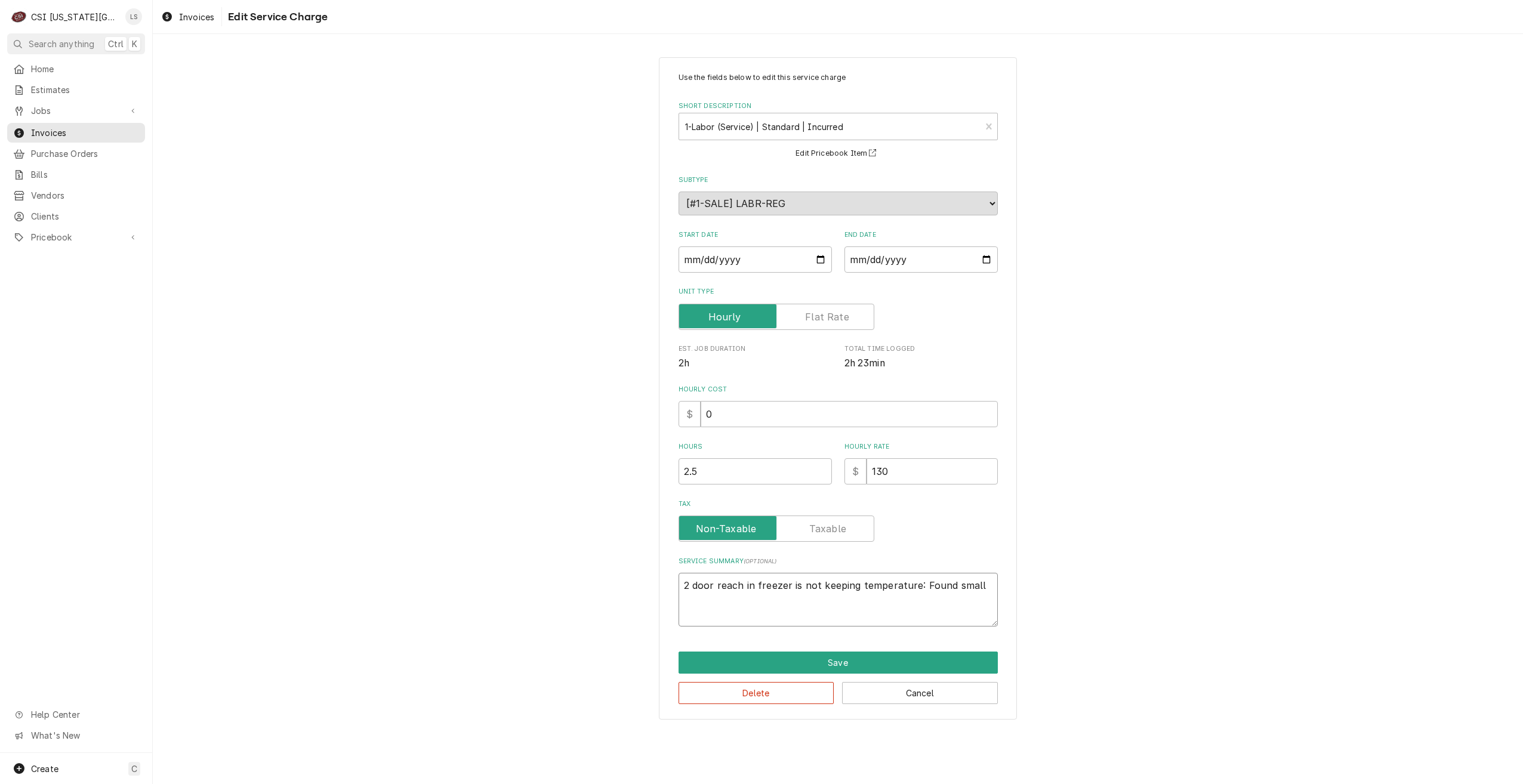
type textarea "x"
type textarea "2 door reach in freezer is not keeping temperature: Found small a"
type textarea "x"
type textarea "2 door reach in freezer is not keeping temperature: Found small am"
type textarea "x"
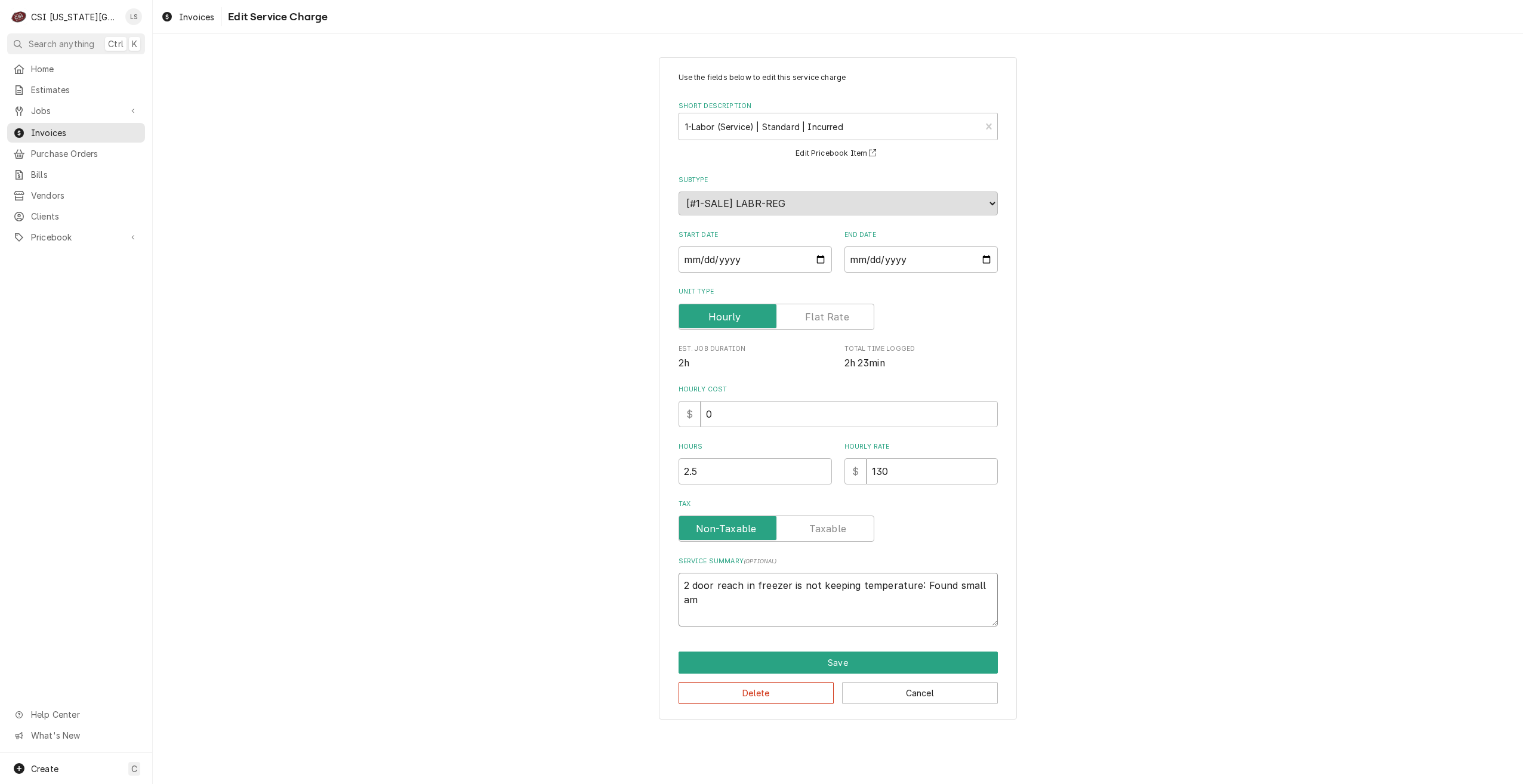
type textarea "2 door reach in freezer is not keeping temperature: Found small amo"
type textarea "x"
type textarea "2 door reach in freezer is not keeping temperature: Found small amou"
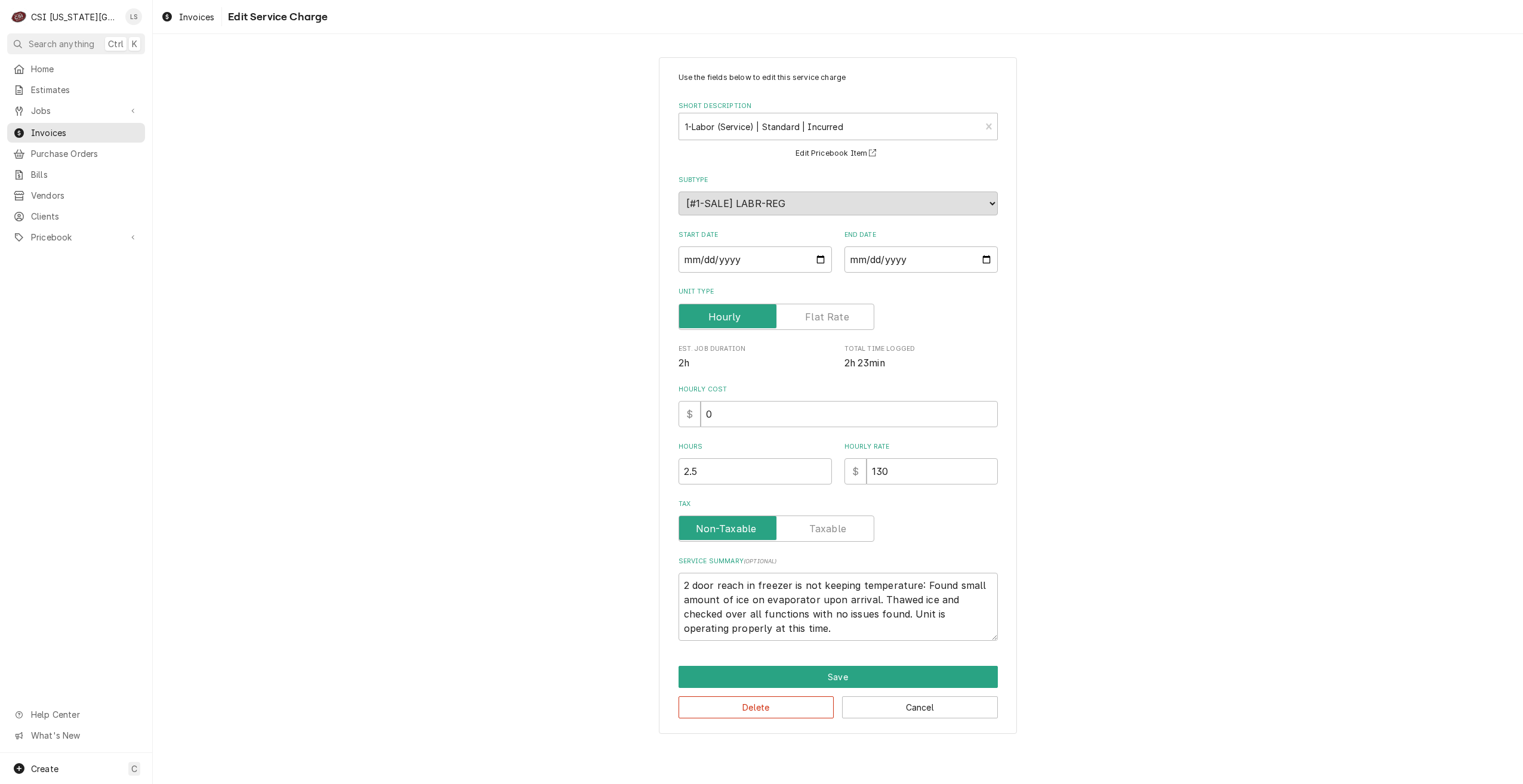
click at [1257, 296] on div "Use the fields below to edit this service charge Short Description 1-Labor (Ser…" at bounding box center [837, 396] width 1370 height 698
click at [811, 678] on button "Save" at bounding box center [837, 677] width 319 height 22
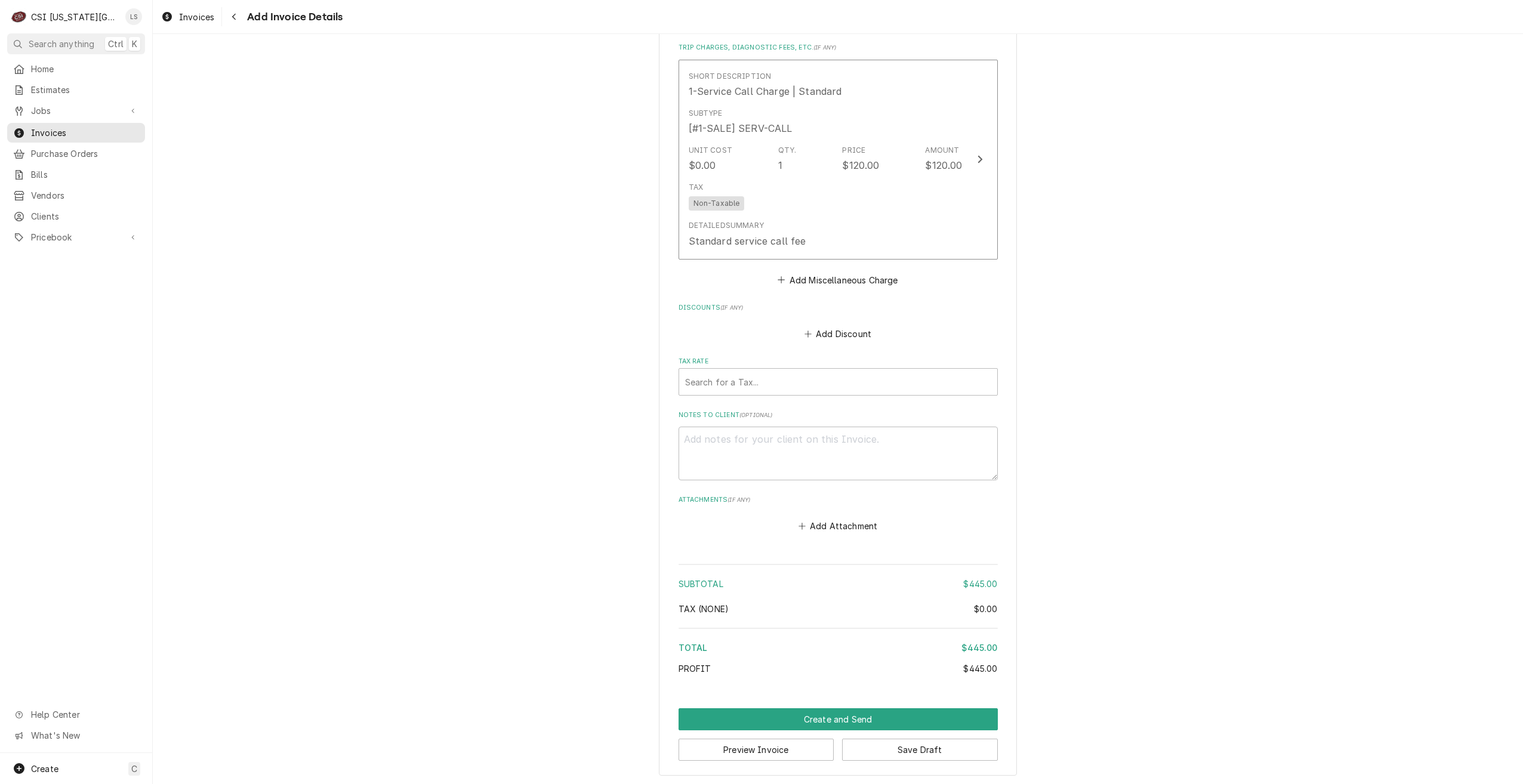
scroll to position [1504, 0]
click at [845, 379] on div "Tax Rate" at bounding box center [838, 379] width 306 height 22
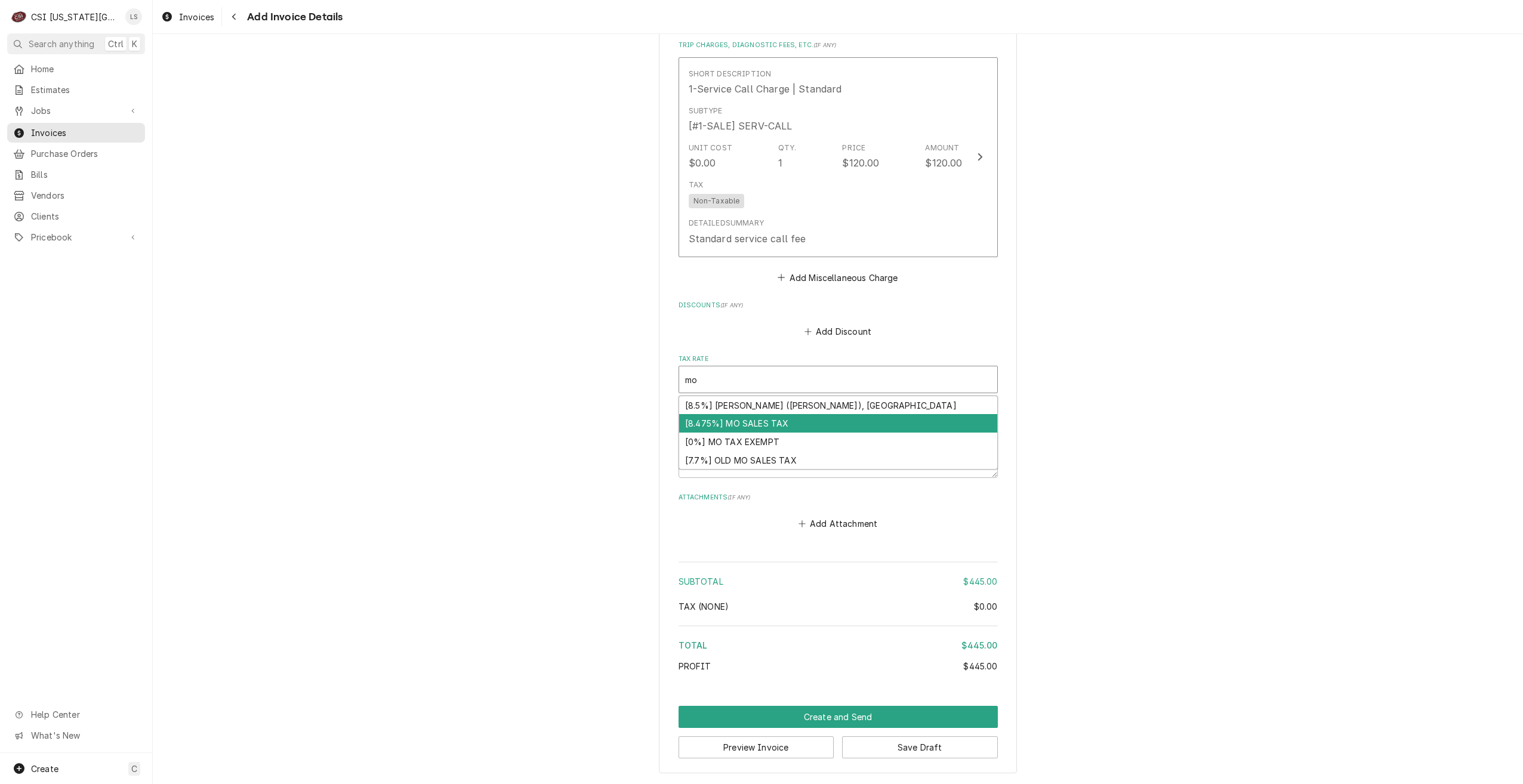
click at [820, 417] on div "[8.475%] MO SALES TAX" at bounding box center [838, 423] width 318 height 19
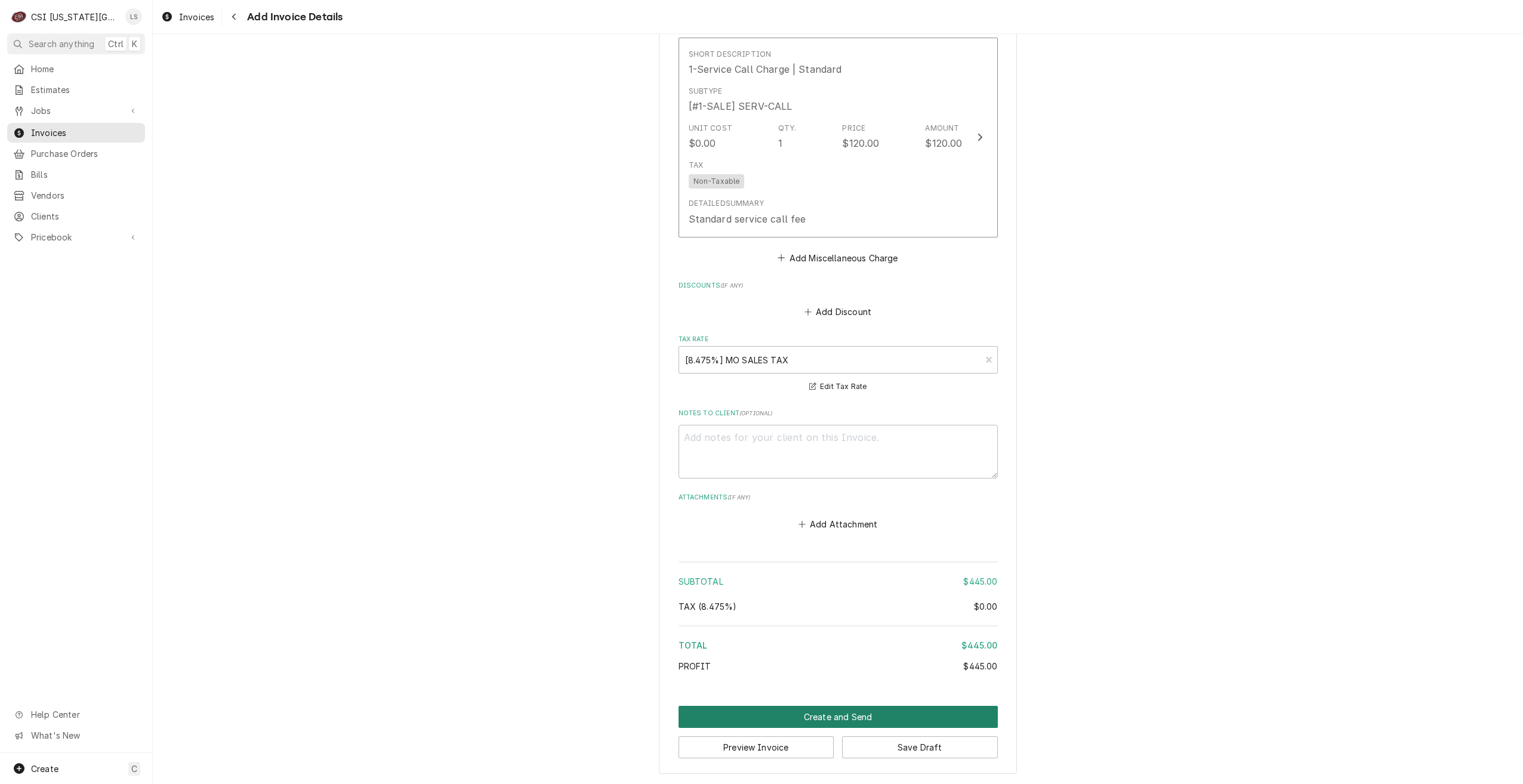
click at [791, 707] on button "Create and Send" at bounding box center [837, 716] width 319 height 22
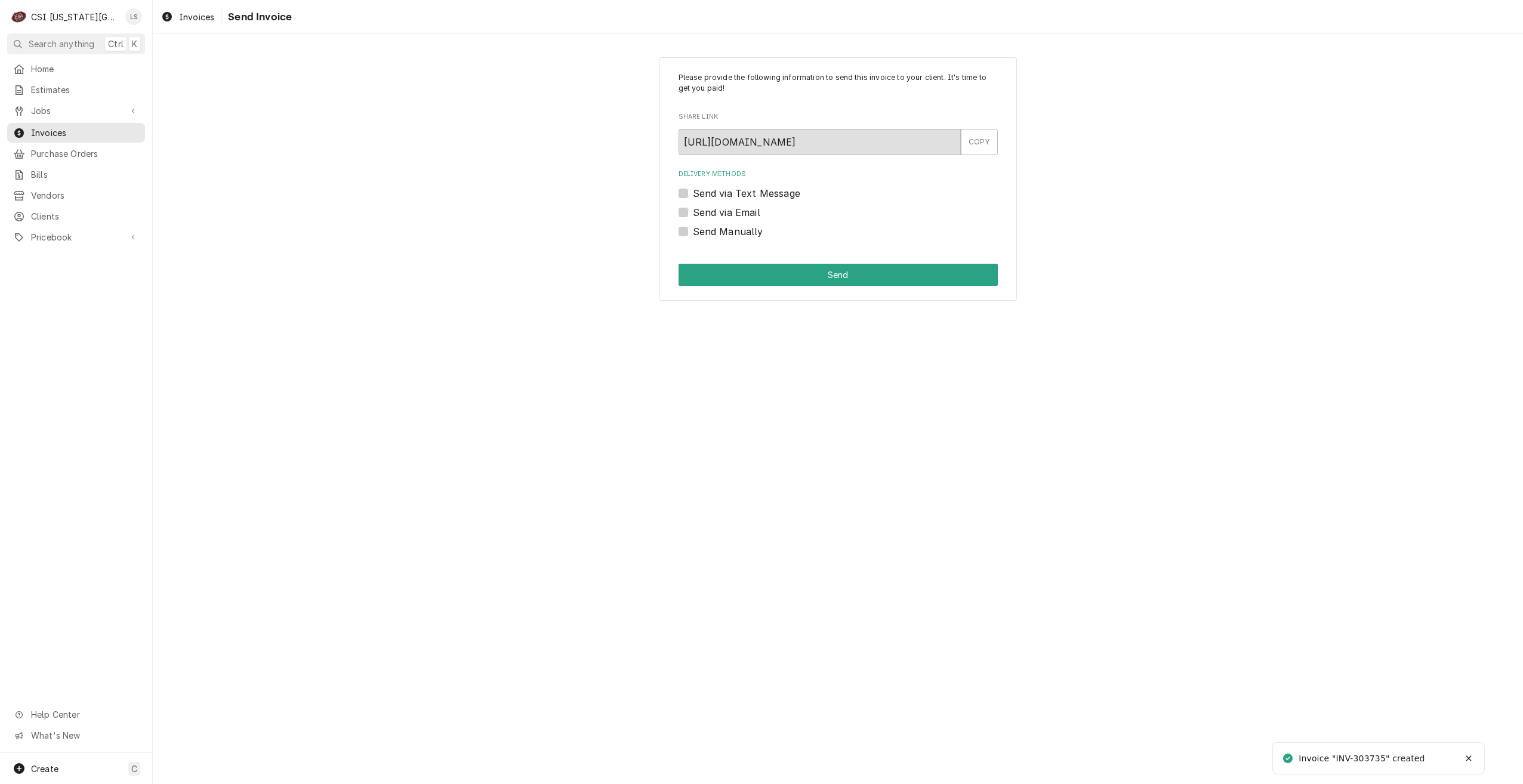
click at [709, 237] on label "Send Manually" at bounding box center [728, 232] width 70 height 15
click at [709, 237] on input "Send Manually" at bounding box center [852, 237] width 319 height 27
checkbox input "true"
click at [753, 270] on button "Send" at bounding box center [837, 275] width 319 height 22
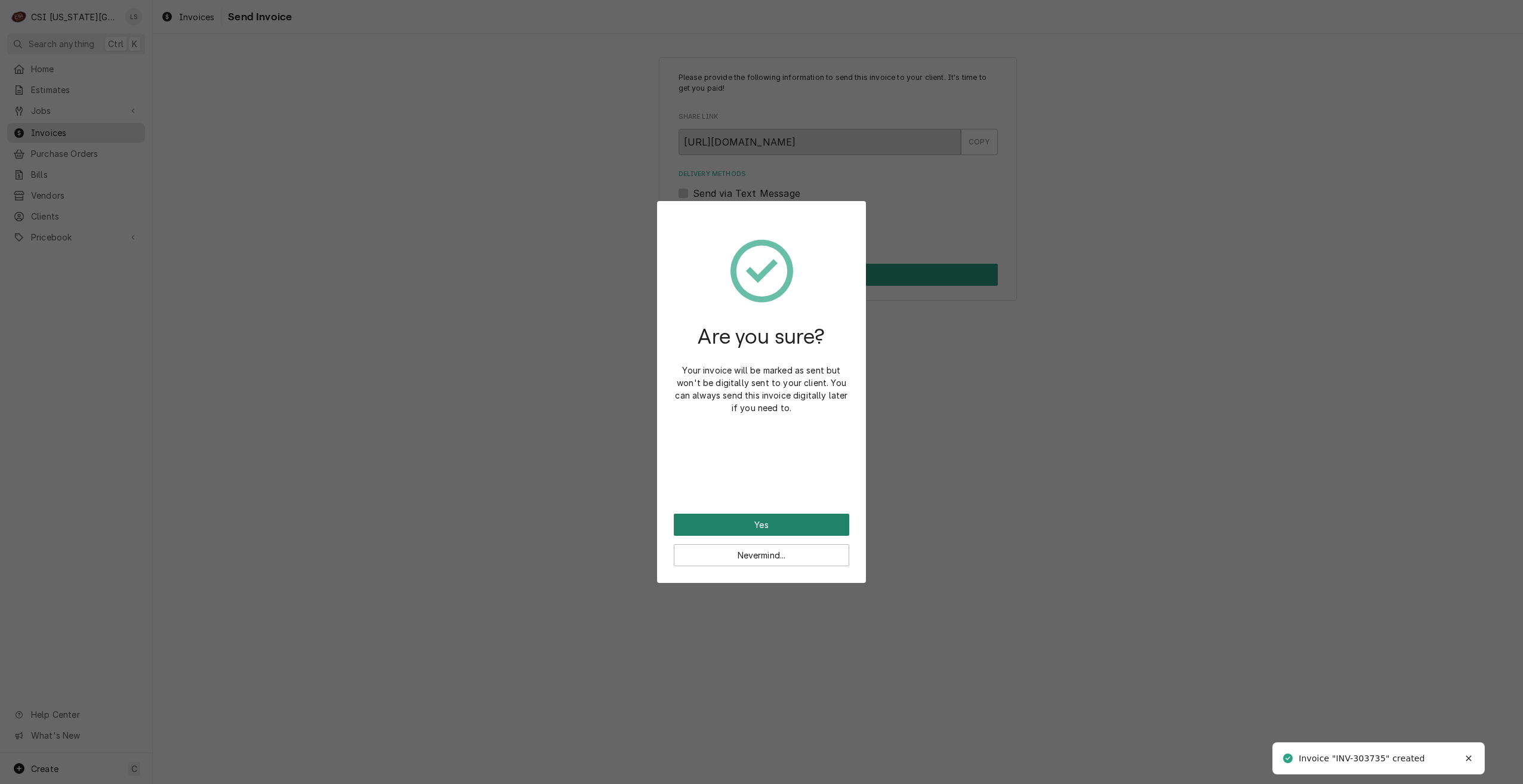
click at [727, 525] on button "Yes" at bounding box center [761, 524] width 175 height 22
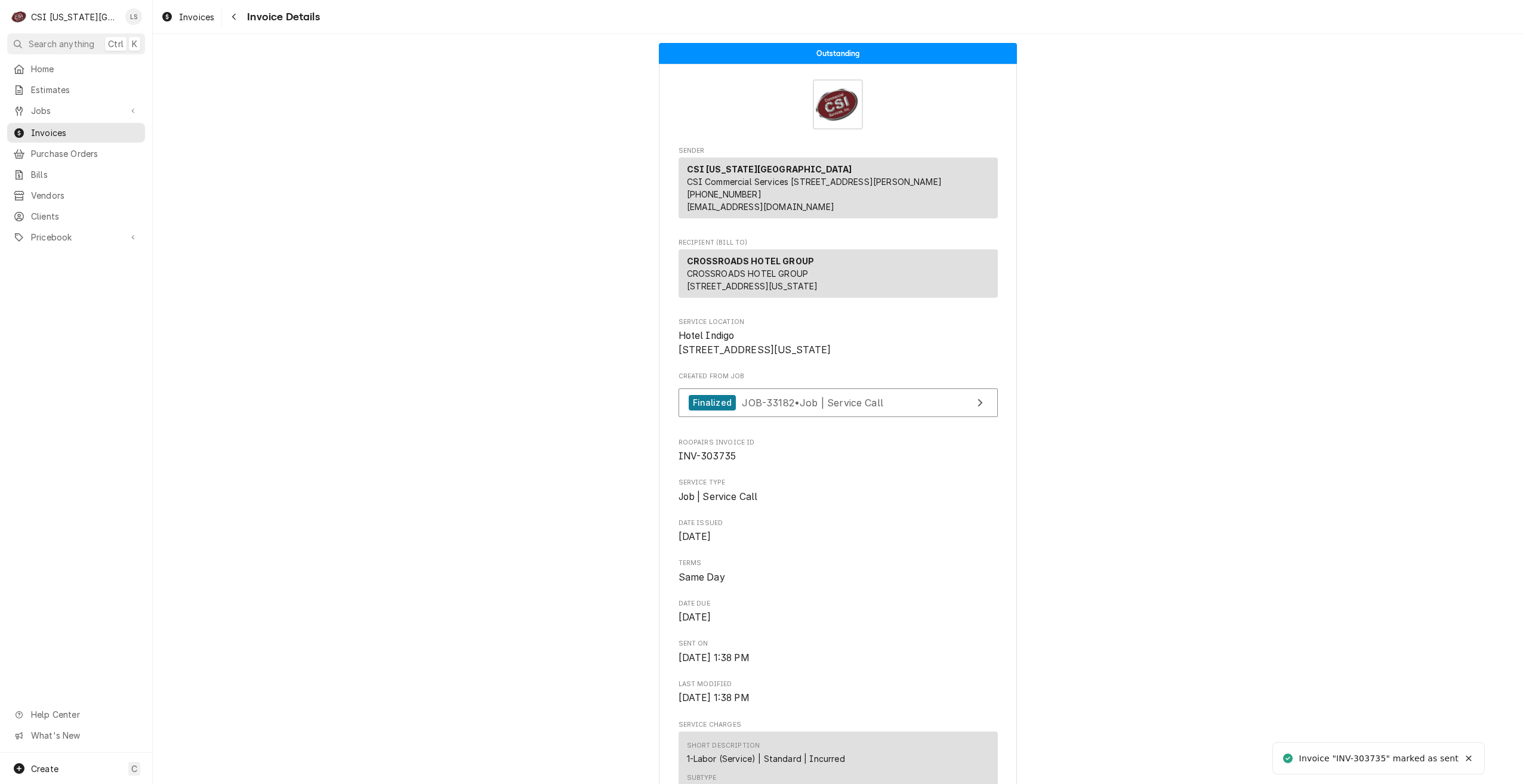
click at [716, 462] on span "INV-303735" at bounding box center [707, 456] width 58 height 11
copy span "303735"
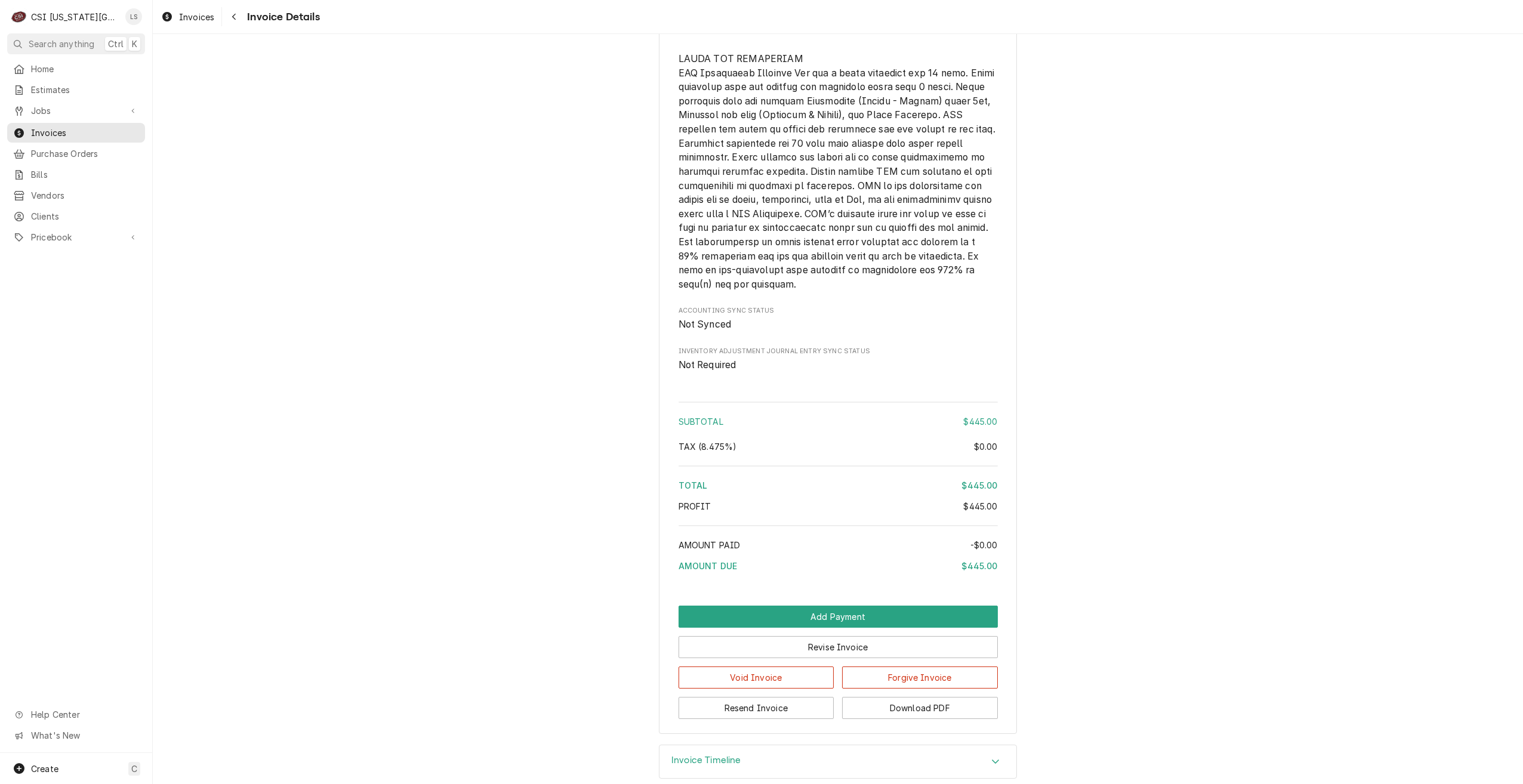
scroll to position [1630, 0]
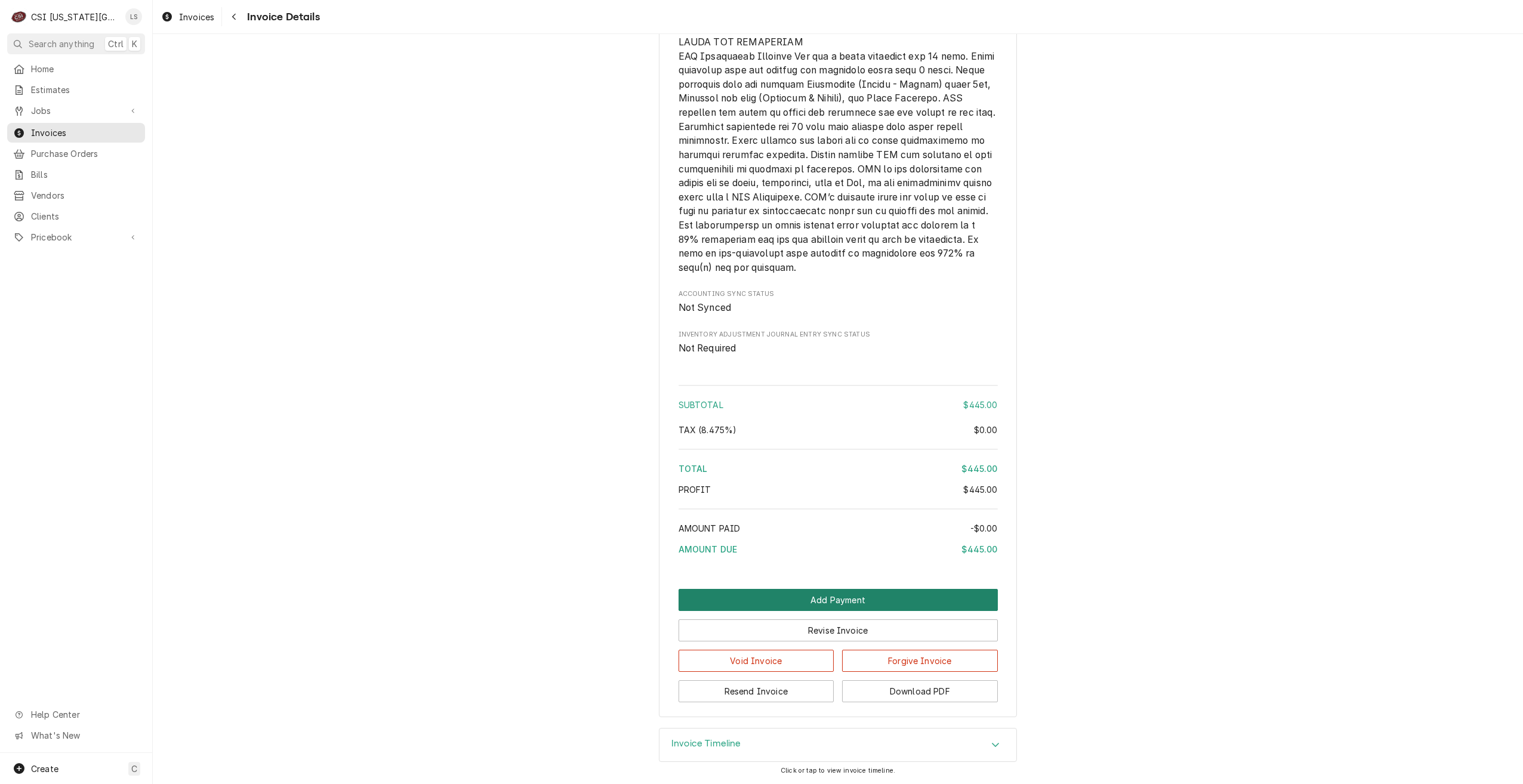
click at [807, 589] on button "Add Payment" at bounding box center [837, 600] width 319 height 22
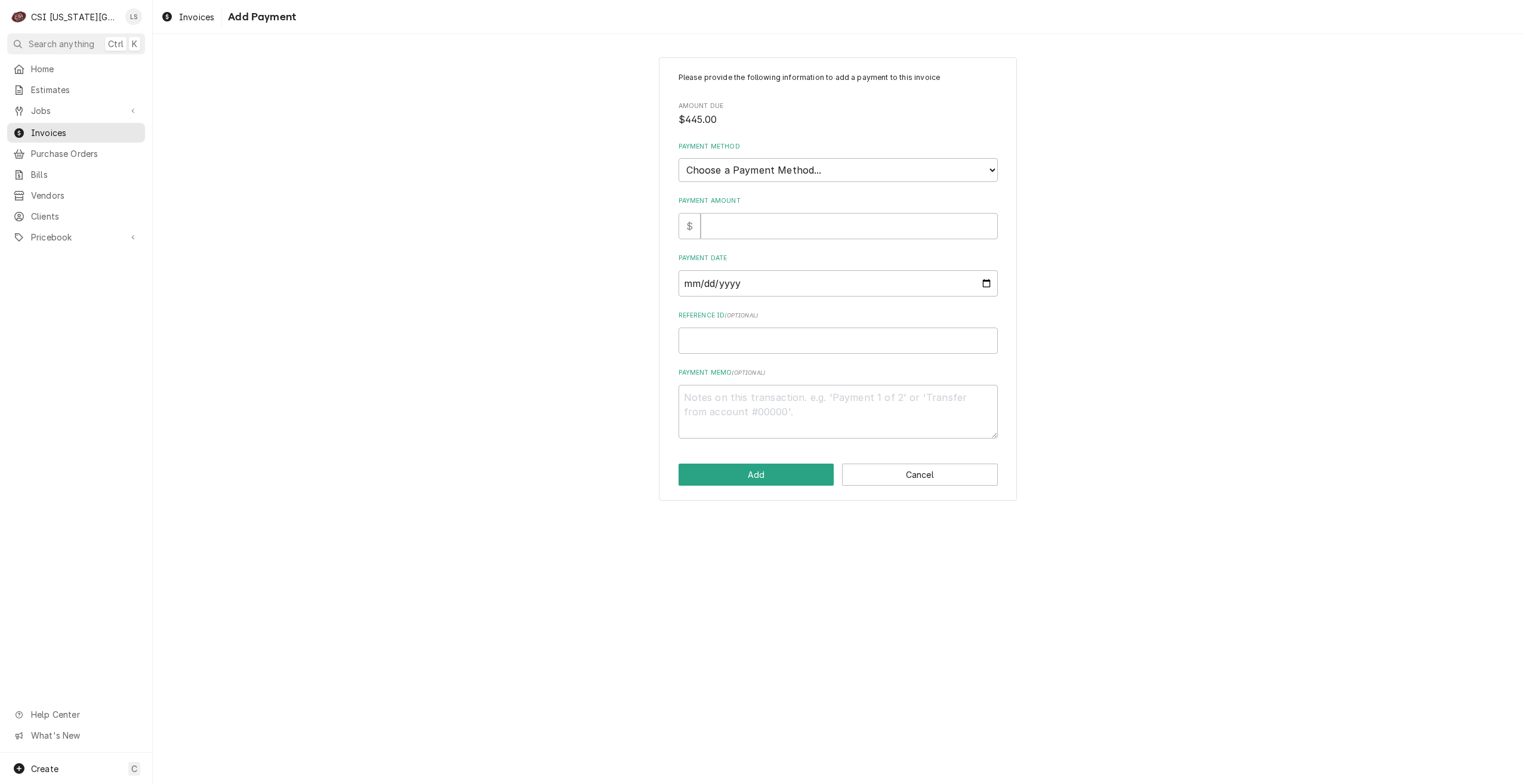
click at [759, 354] on div "Please provide the following information to add a payment to this invoice Amoun…" at bounding box center [837, 255] width 319 height 367
click at [766, 330] on input "Reference ID ( optional )" at bounding box center [837, 341] width 319 height 27
paste input "170317"
type textarea "x"
type input "170317"
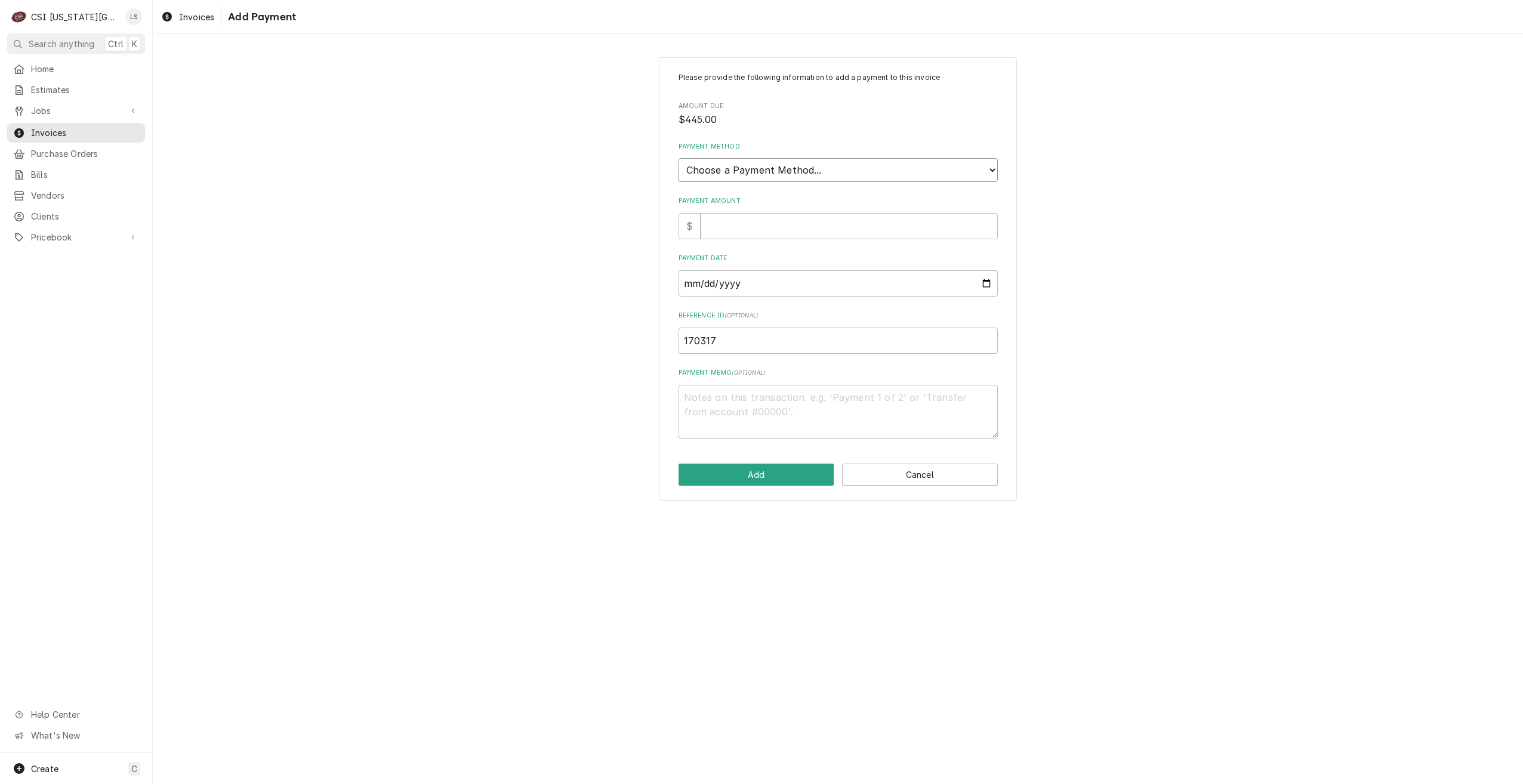
drag, startPoint x: 820, startPoint y: 172, endPoint x: 820, endPoint y: 182, distance: 10.0
click at [820, 172] on select "Choose a Payment Method... Cash Check Credit/Debit Card ACH/eCheck Other" at bounding box center [837, 170] width 319 height 24
select select "3"
click at [678, 158] on select "Choose a Payment Method... Cash Check Credit/Debit Card ACH/eCheck Other" at bounding box center [837, 170] width 319 height 24
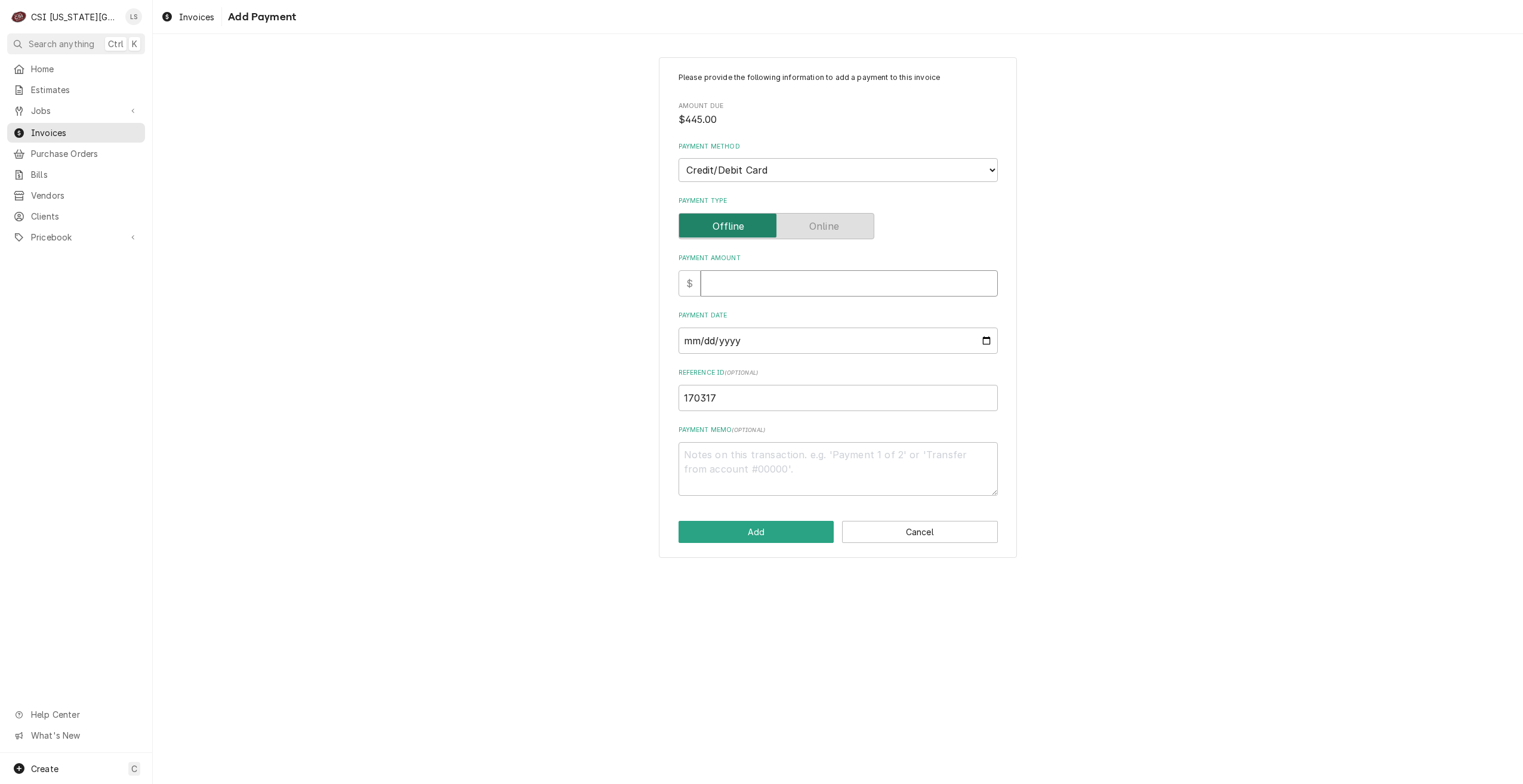
click at [806, 277] on input "Payment Amount" at bounding box center [850, 283] width 297 height 27
type textarea "x"
type input "4"
type textarea "x"
type input "44"
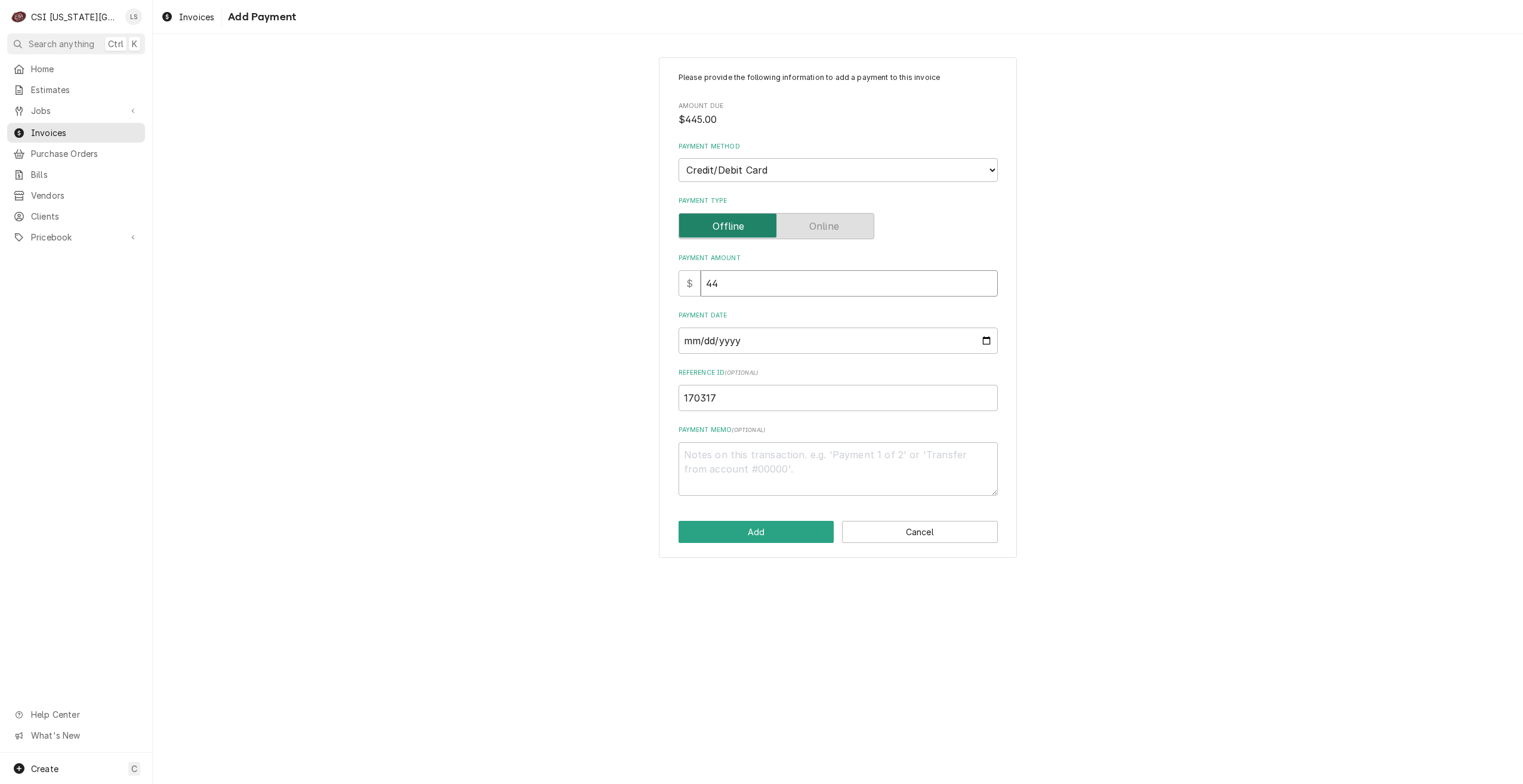
type textarea "x"
type input "445"
type textarea "x"
type input "445.0"
type textarea "x"
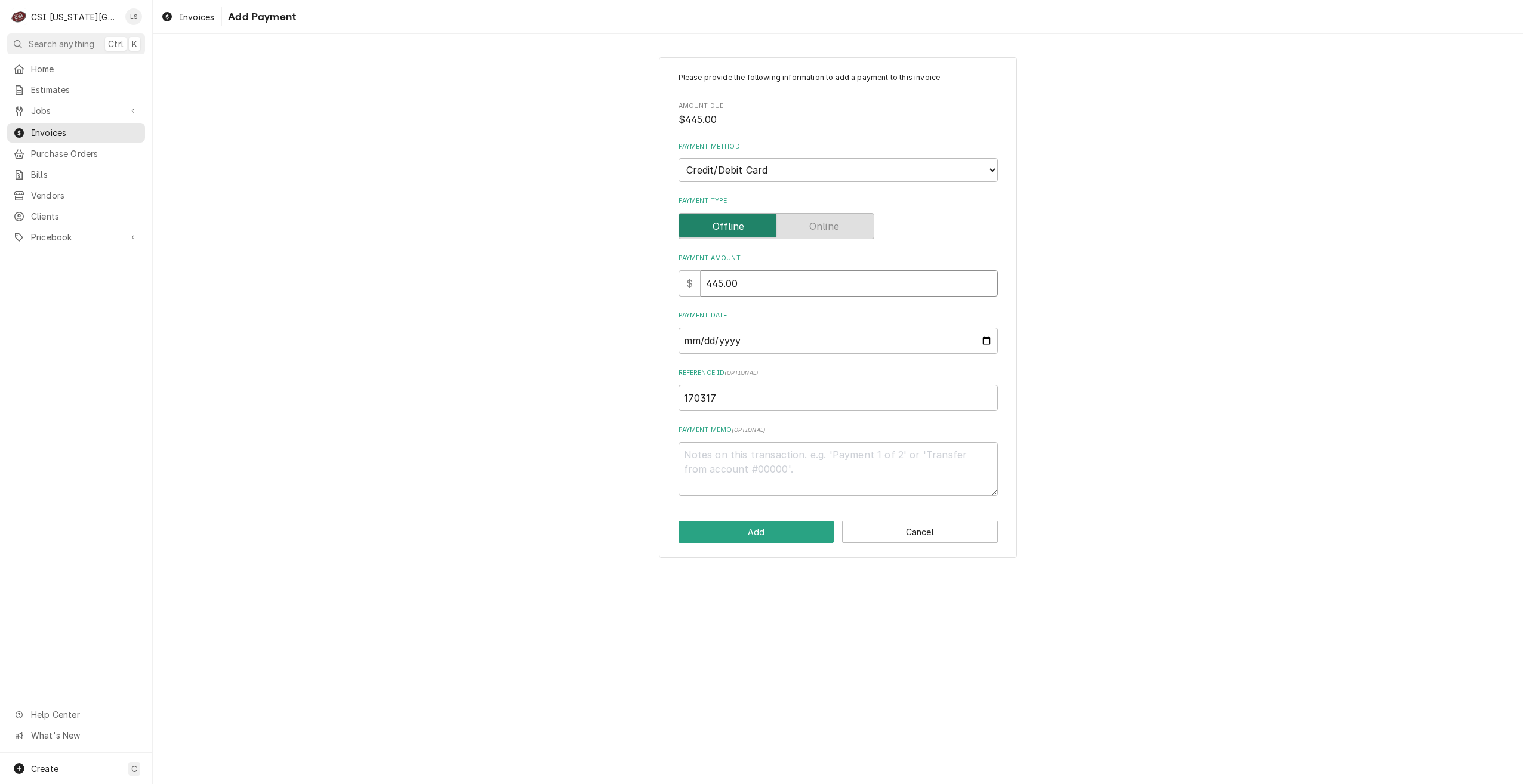
type input "445.00"
click at [990, 340] on input "Payment Date" at bounding box center [837, 341] width 319 height 27
type textarea "x"
type input "2025-10-07"
click at [1189, 329] on div "Please provide the following information to add a payment to this invoice Amoun…" at bounding box center [837, 308] width 1370 height 522
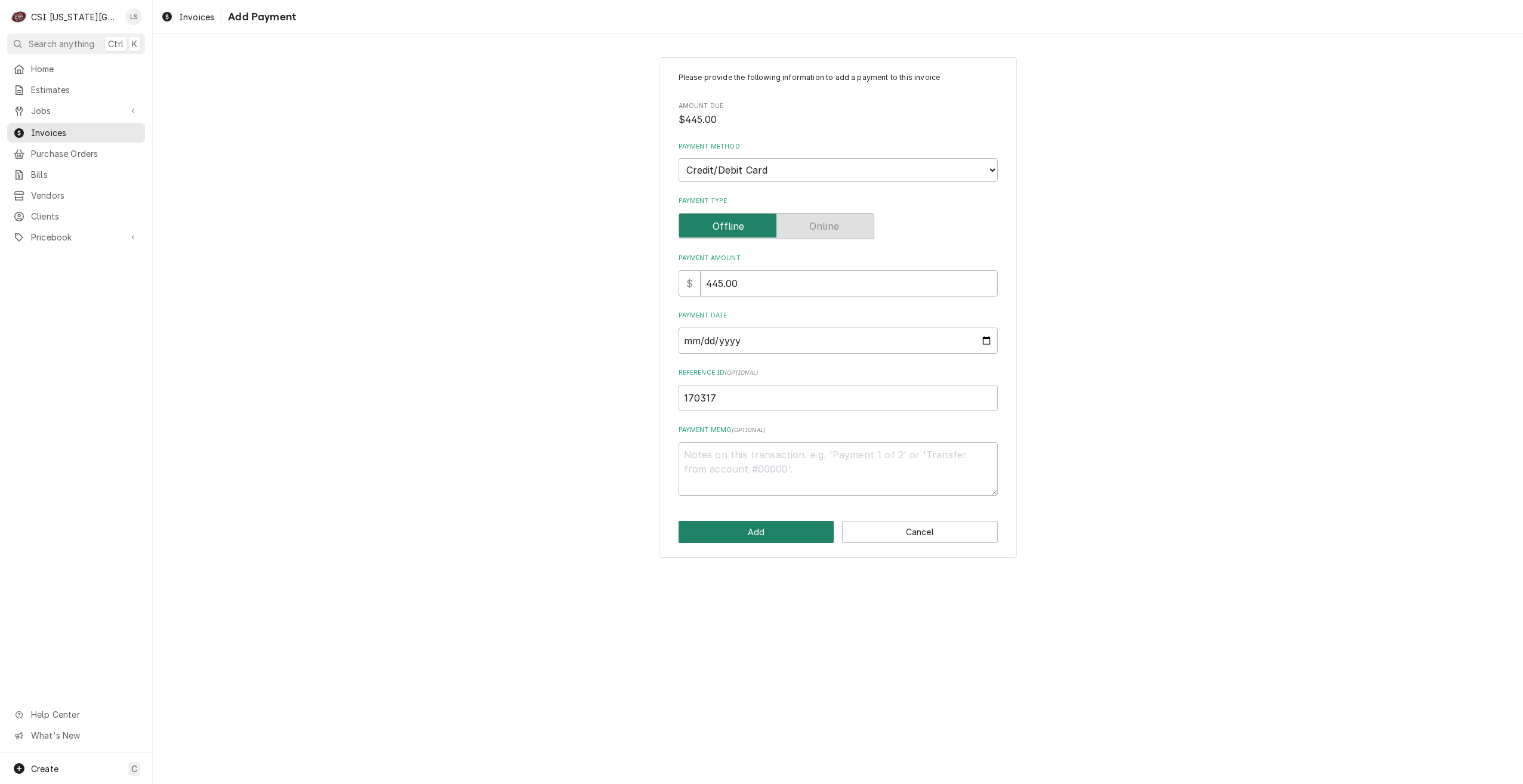
click at [745, 525] on button "Add" at bounding box center [756, 531] width 156 height 22
type textarea "x"
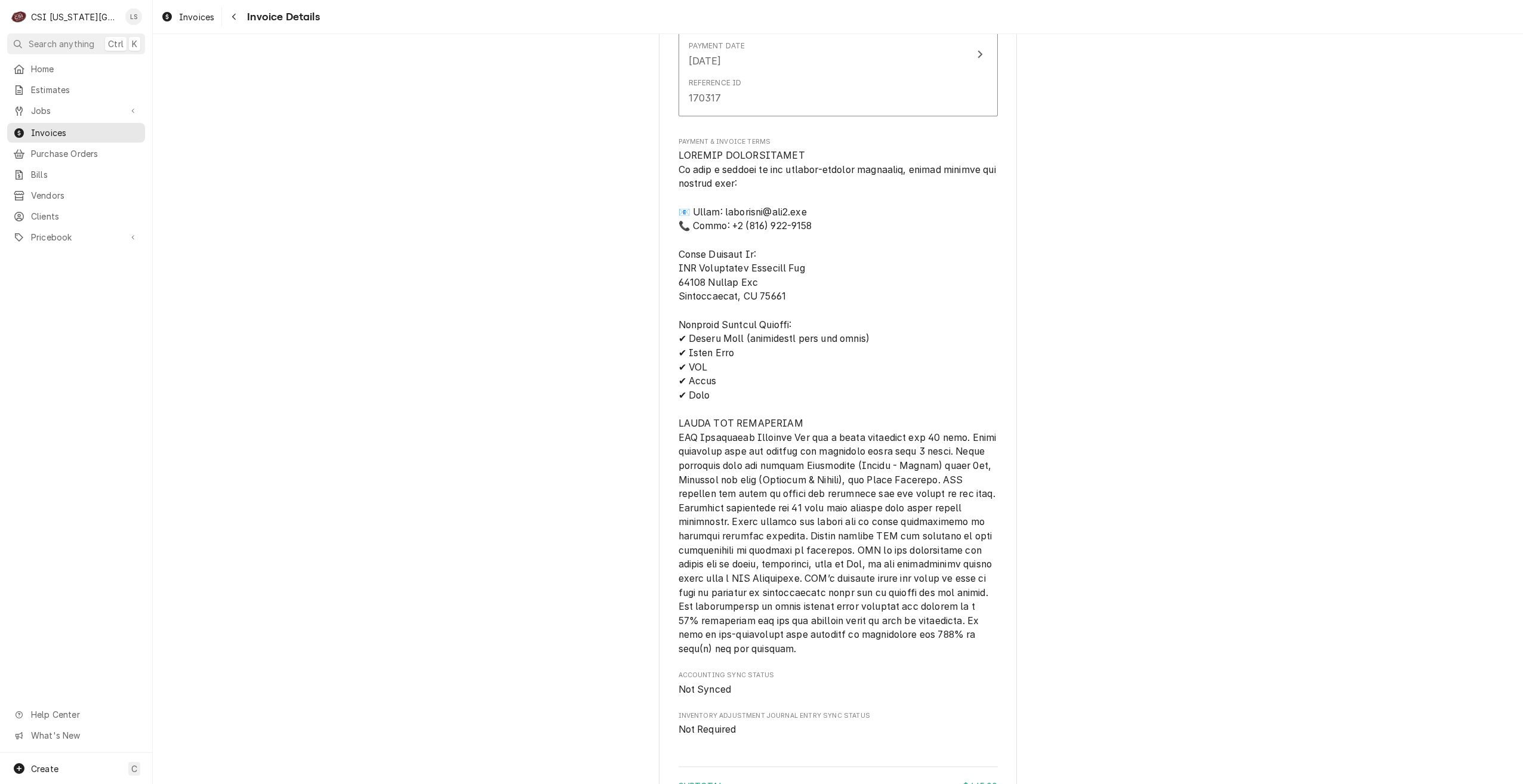
scroll to position [1733, 0]
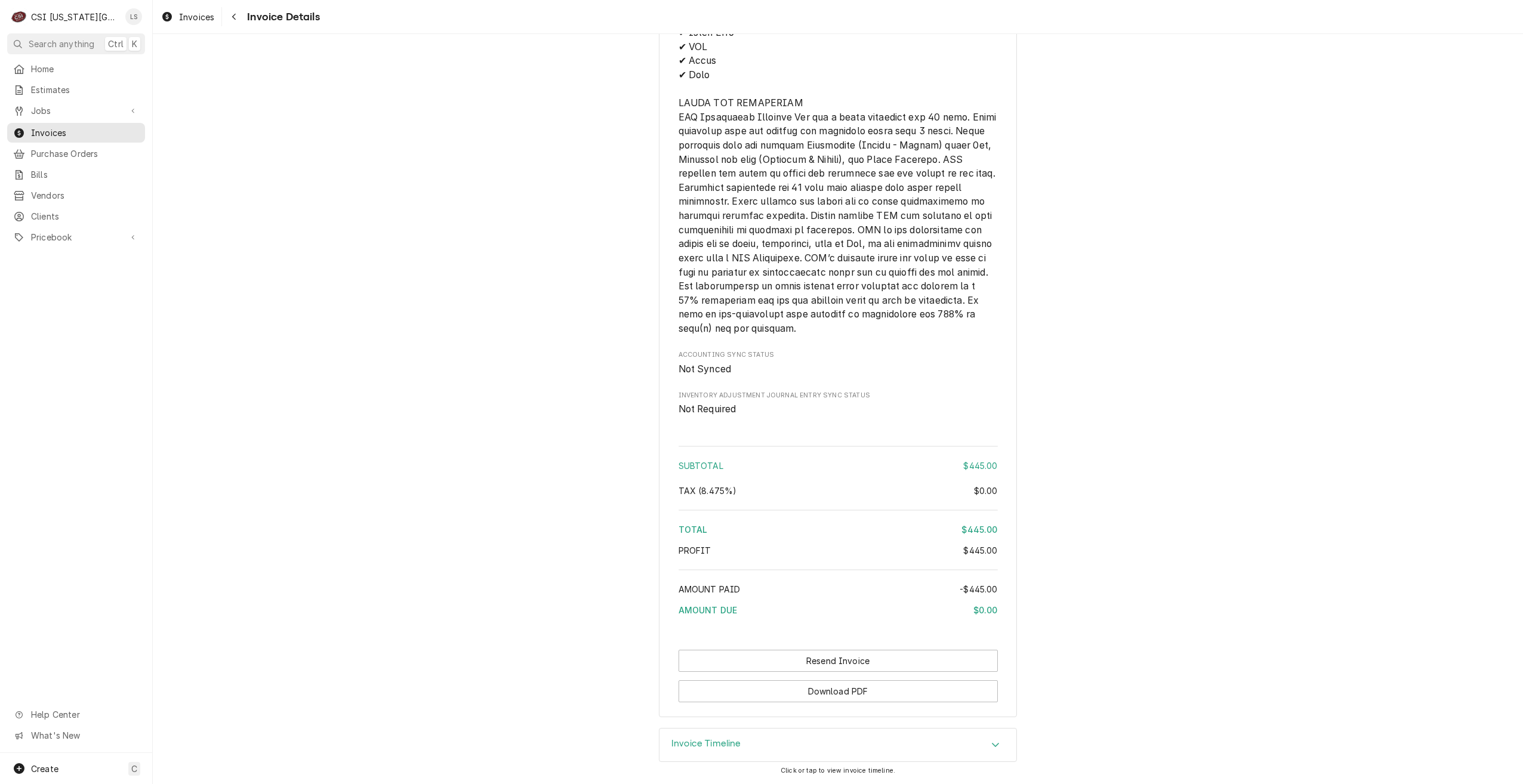
click at [918, 658] on button "Resend Invoice" at bounding box center [837, 660] width 319 height 22
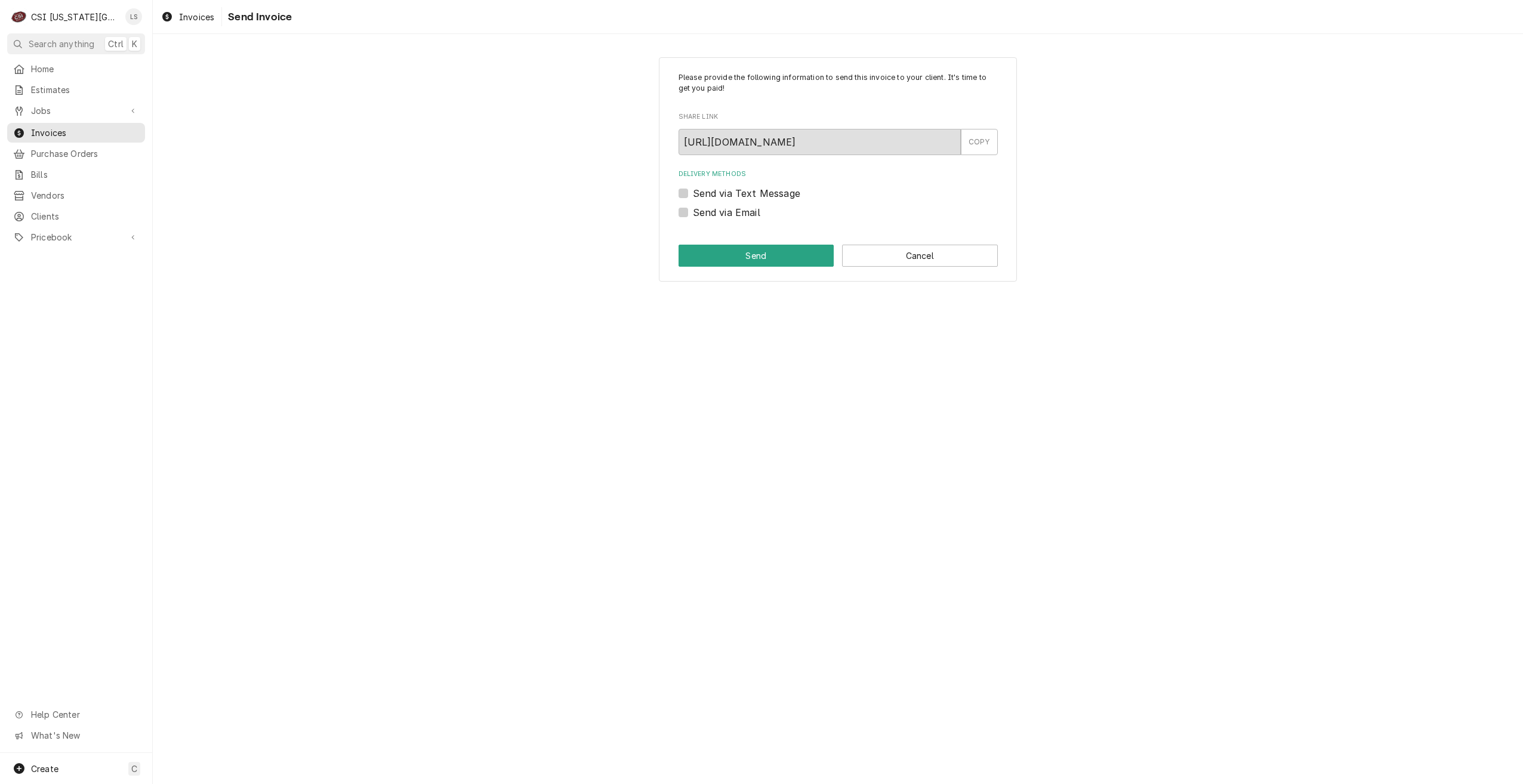
click at [741, 215] on label "Send via Email" at bounding box center [727, 212] width 68 height 15
click at [741, 215] on input "Send via Email" at bounding box center [852, 218] width 319 height 27
checkbox input "true"
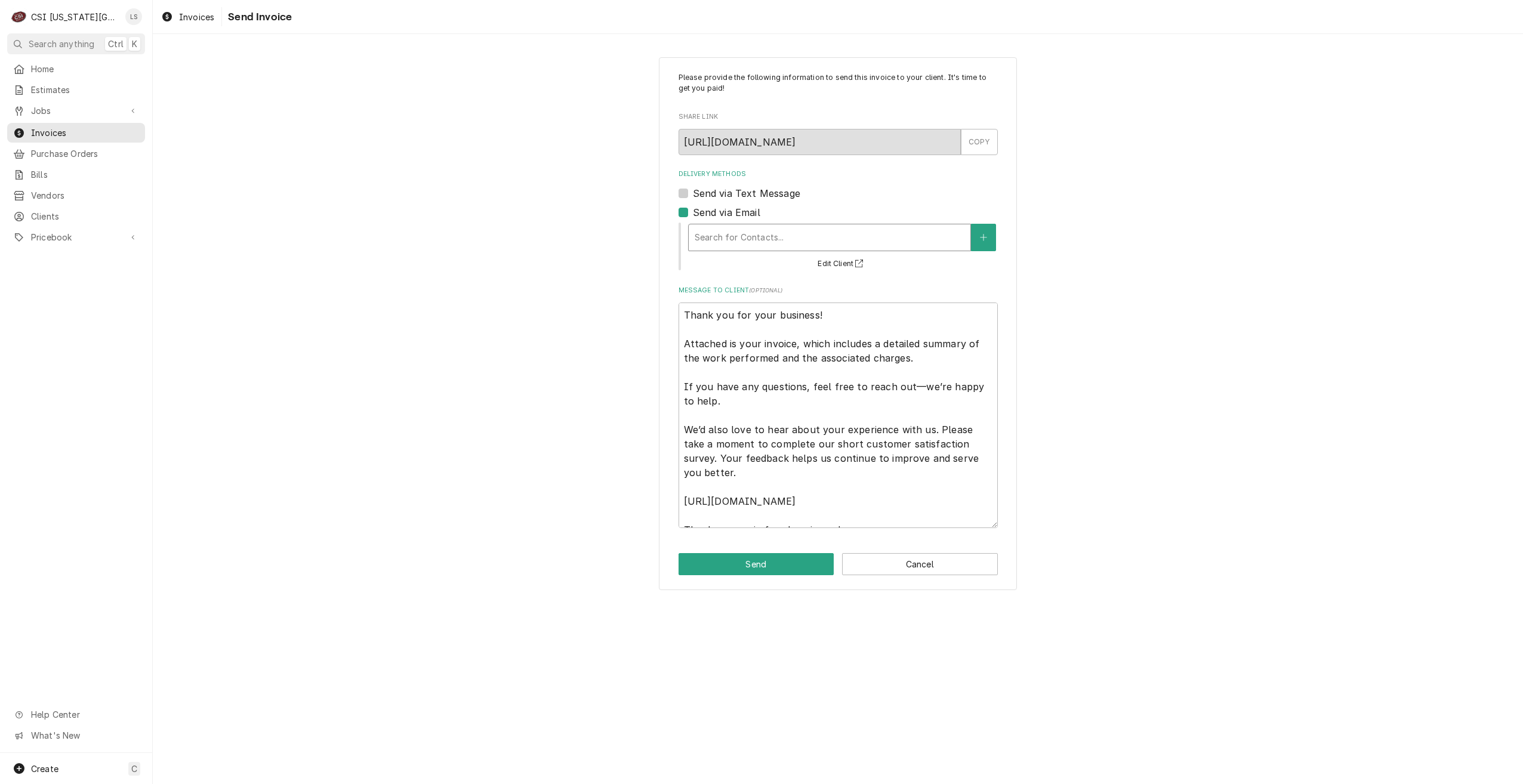
click at [748, 238] on div "Delivery Methods" at bounding box center [829, 237] width 270 height 22
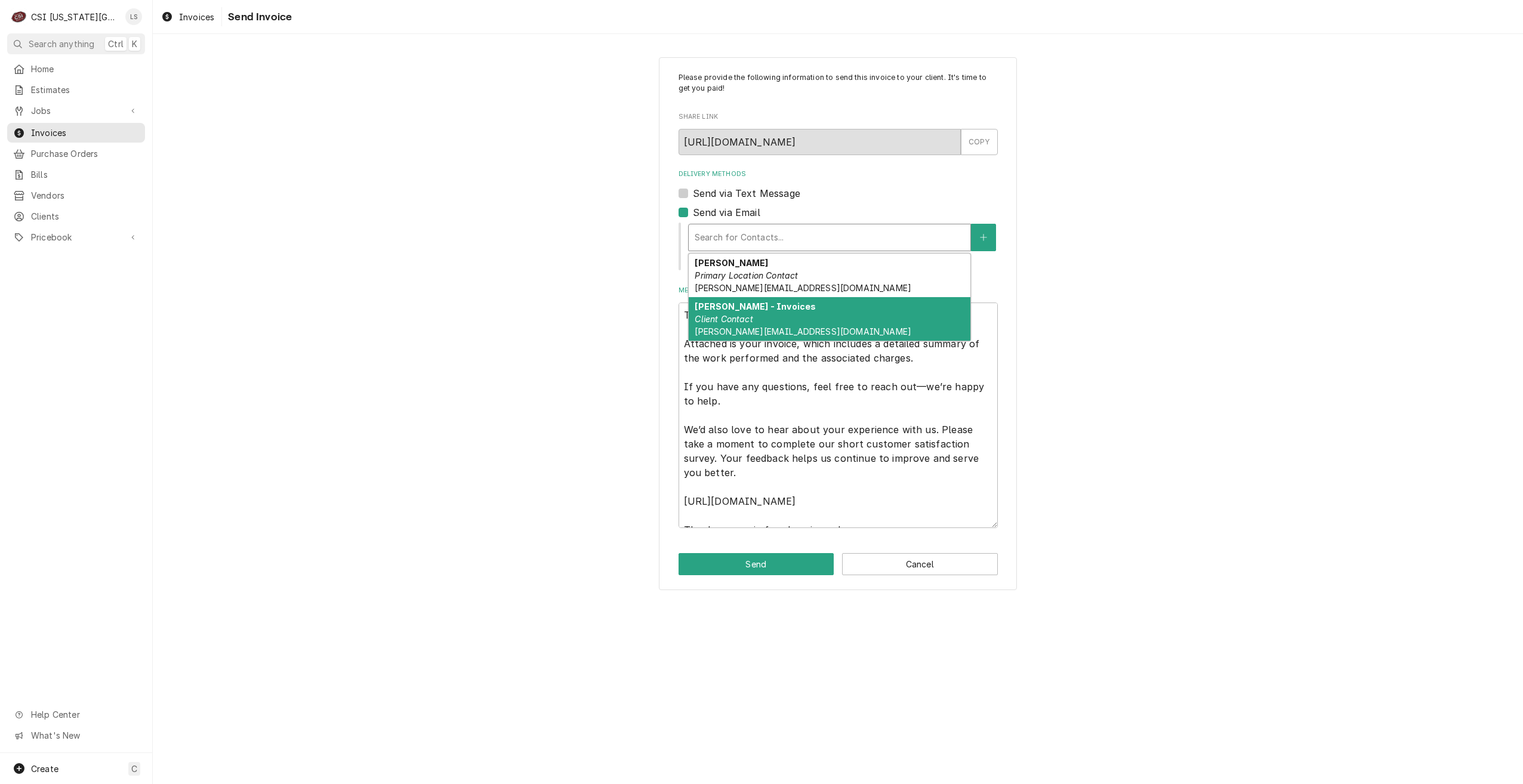
click at [791, 304] on div "Alex - Invoices Client Contact alex@indigokc.com" at bounding box center [829, 319] width 282 height 44
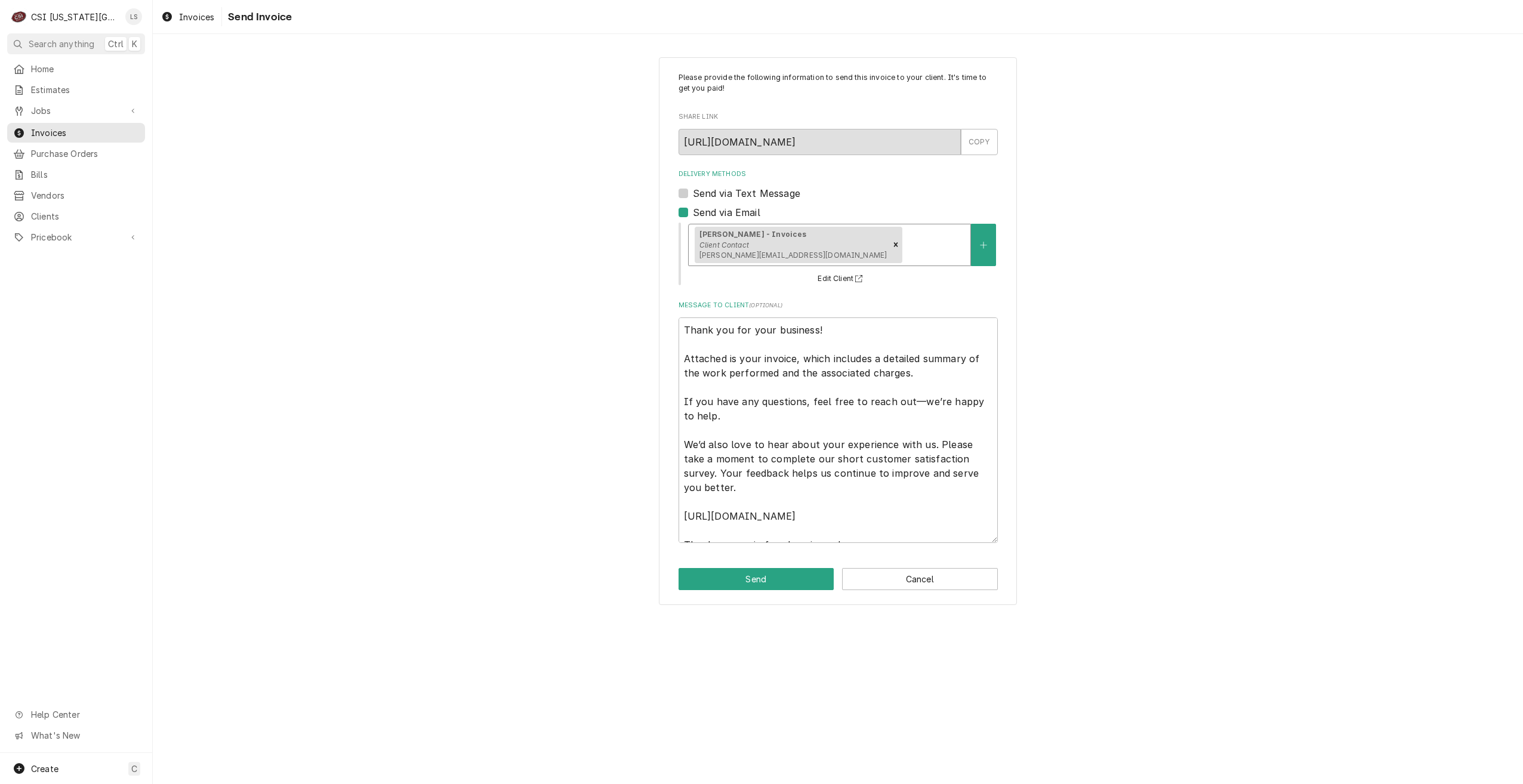
scroll to position [15, 0]
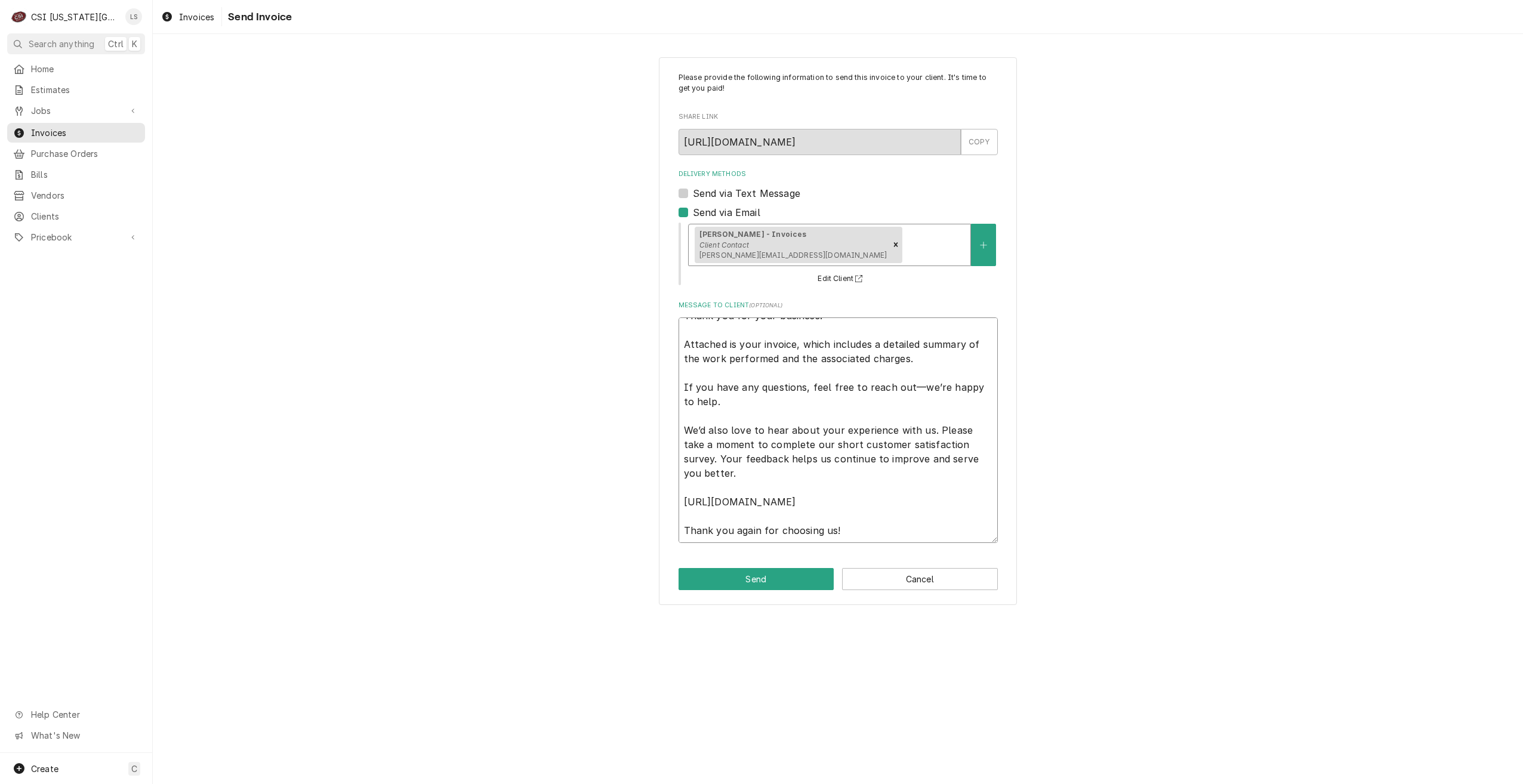
click at [962, 530] on textarea "Thank you for your business! Attached is your invoice, which includes a detaile…" at bounding box center [837, 430] width 319 height 225
type textarea "x"
type textarea "Thank you for your business! Attached is your invoice, which includes a detaile…"
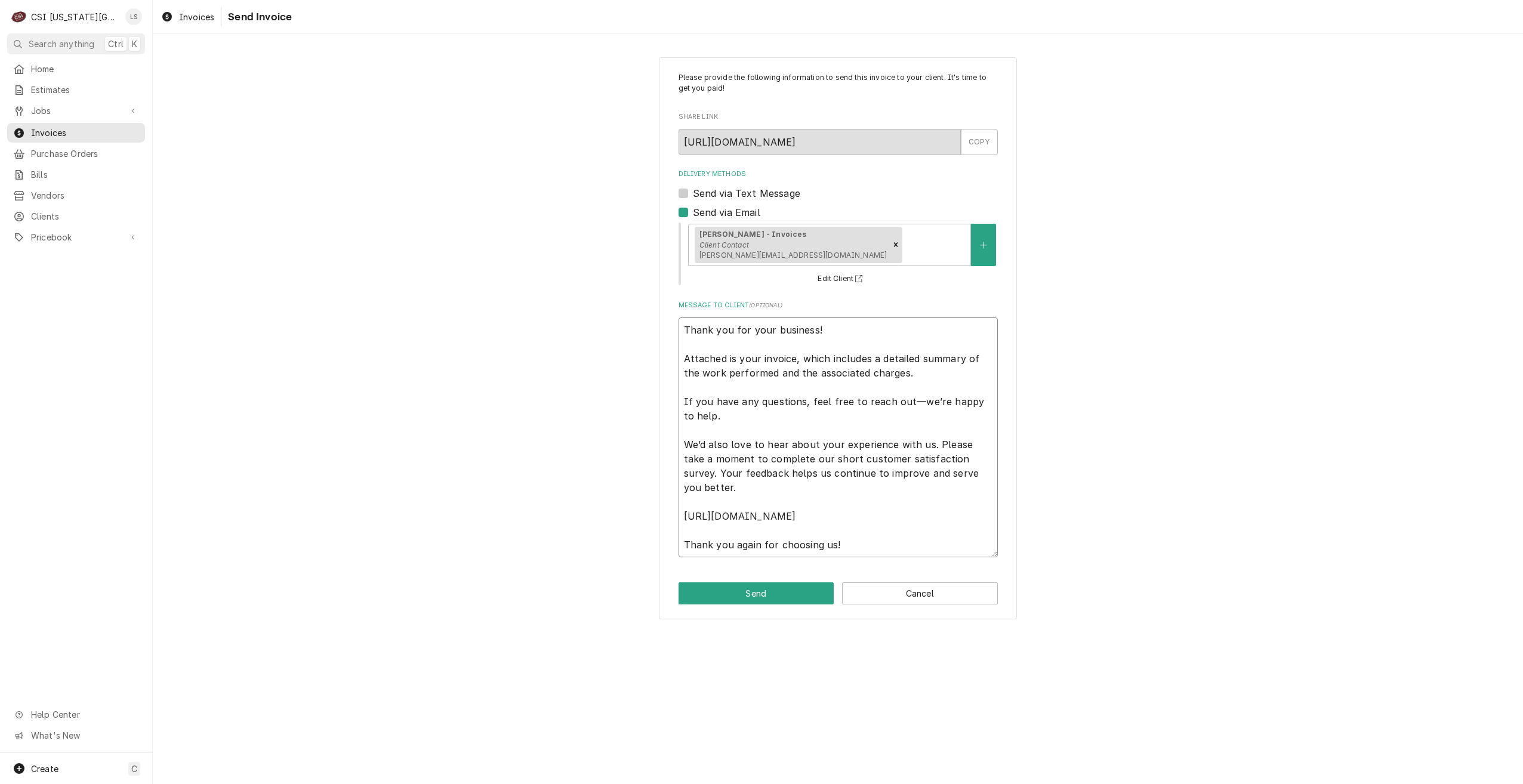
type textarea "x"
type textarea "Thank you for your business! Attached is your invoice, which includes a detaile…"
type textarea "x"
type textarea "Thank you for your business! Attached is your invoice, which includes a detaile…"
click at [969, 581] on textarea "Thank you for your business! Attached is your invoice, which includes a detaile…" at bounding box center [837, 451] width 319 height 269
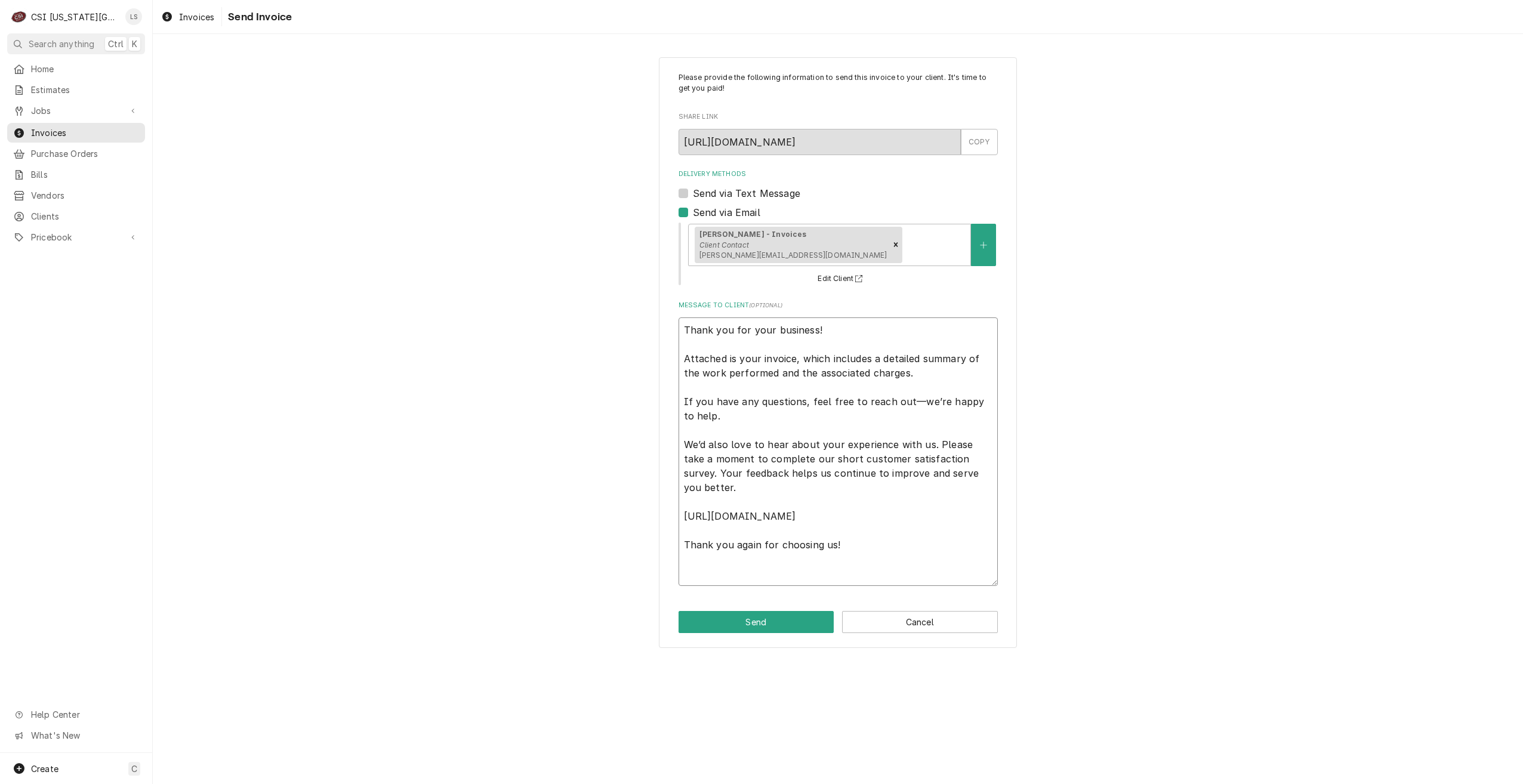
paste textarea "Commercial Services Inc Kansas City 1021 AB NE JIB COURT LEES SUMMIT, MO 63005 …"
type textarea "x"
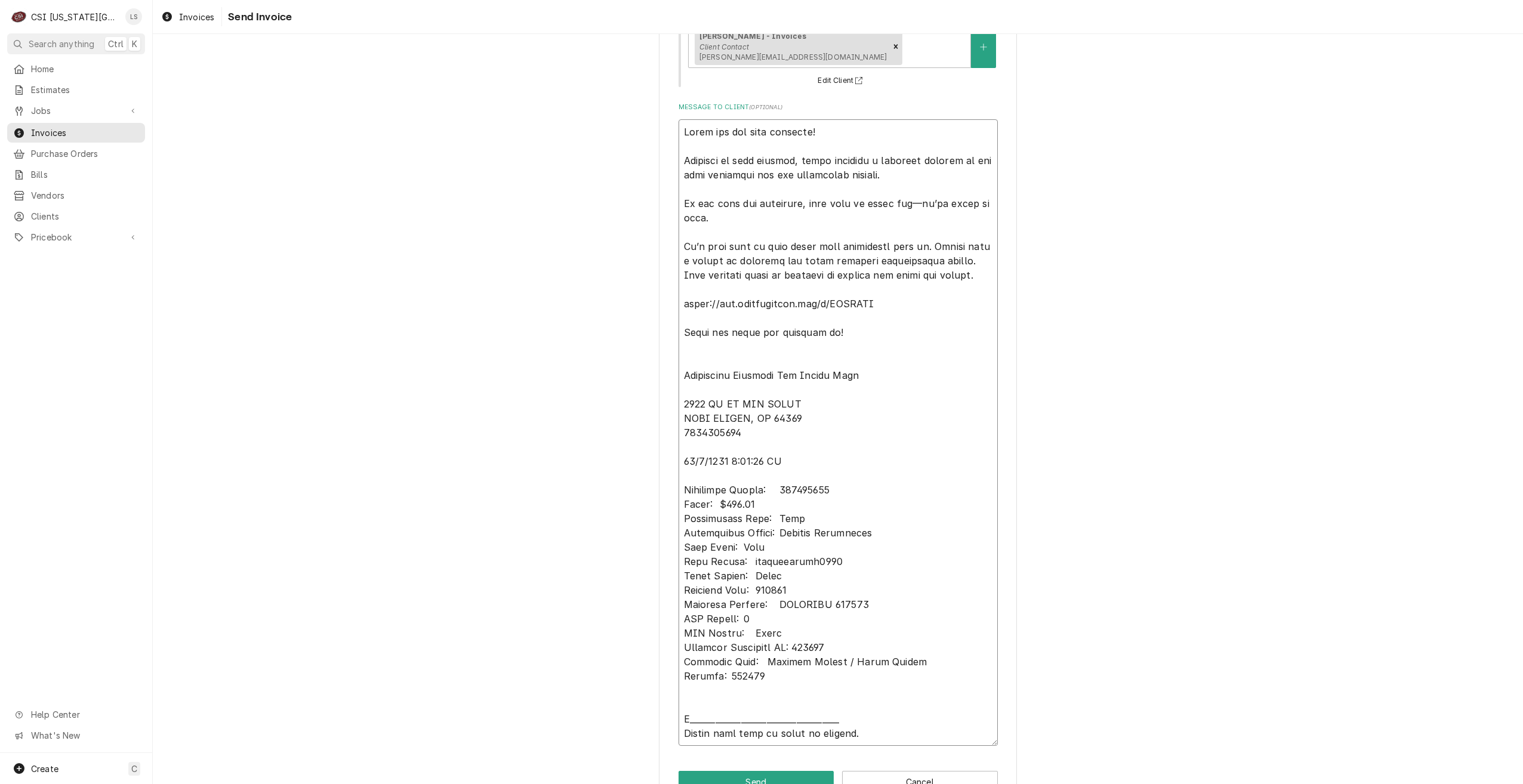
scroll to position [233, 0]
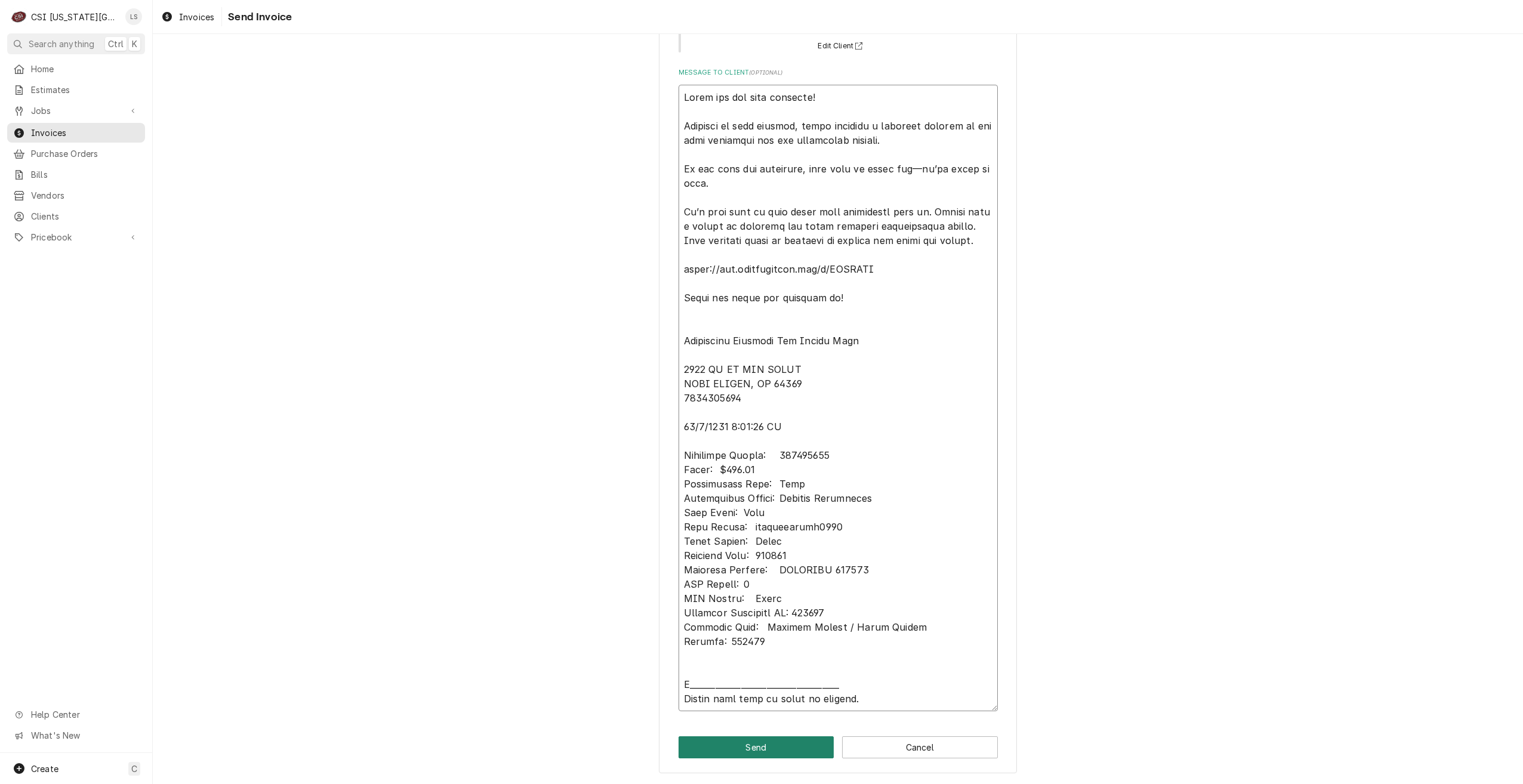
type textarea "Thank you for your business! Attached is your invoice, which includes a detaile…"
click at [714, 743] on button "Send" at bounding box center [756, 747] width 156 height 22
type textarea "x"
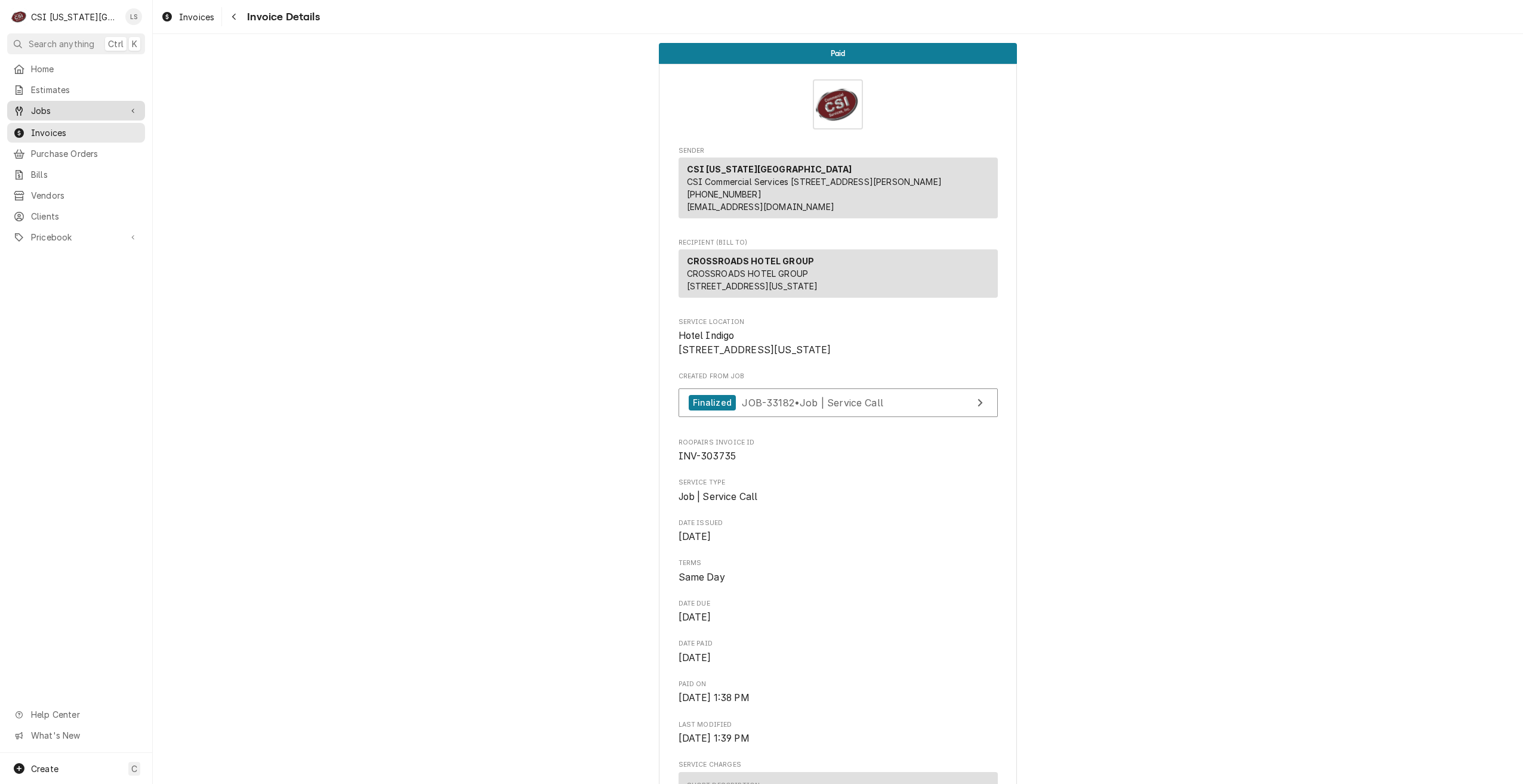
click at [56, 112] on span "Jobs" at bounding box center [76, 111] width 90 height 13
click at [65, 134] on div "Jobs" at bounding box center [76, 132] width 133 height 15
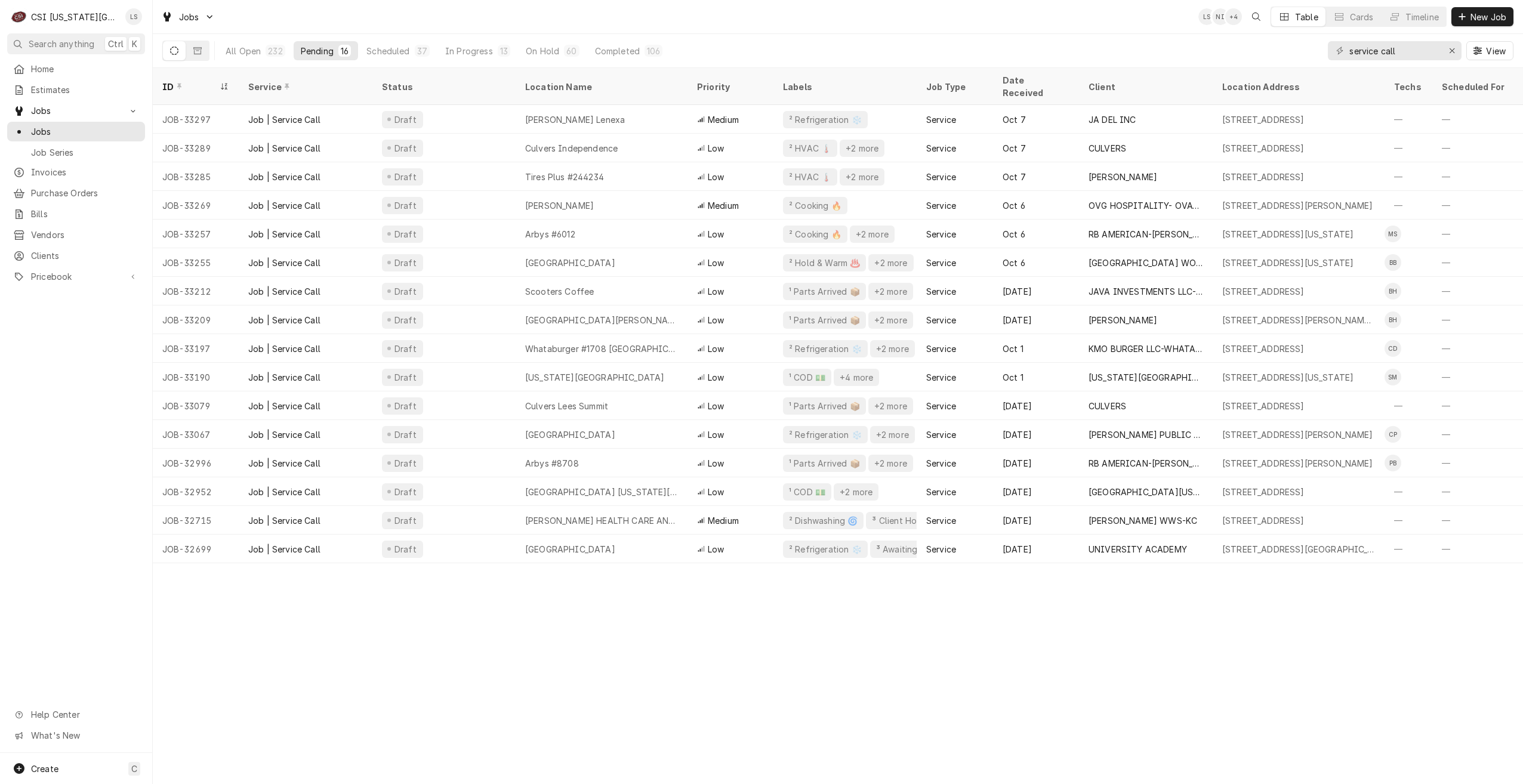
click at [1000, 19] on div "Jobs LS NI + 4 Table Cards Timeline New Job" at bounding box center [837, 16] width 1370 height 33
click at [1422, 20] on div "Timeline" at bounding box center [1422, 17] width 33 height 13
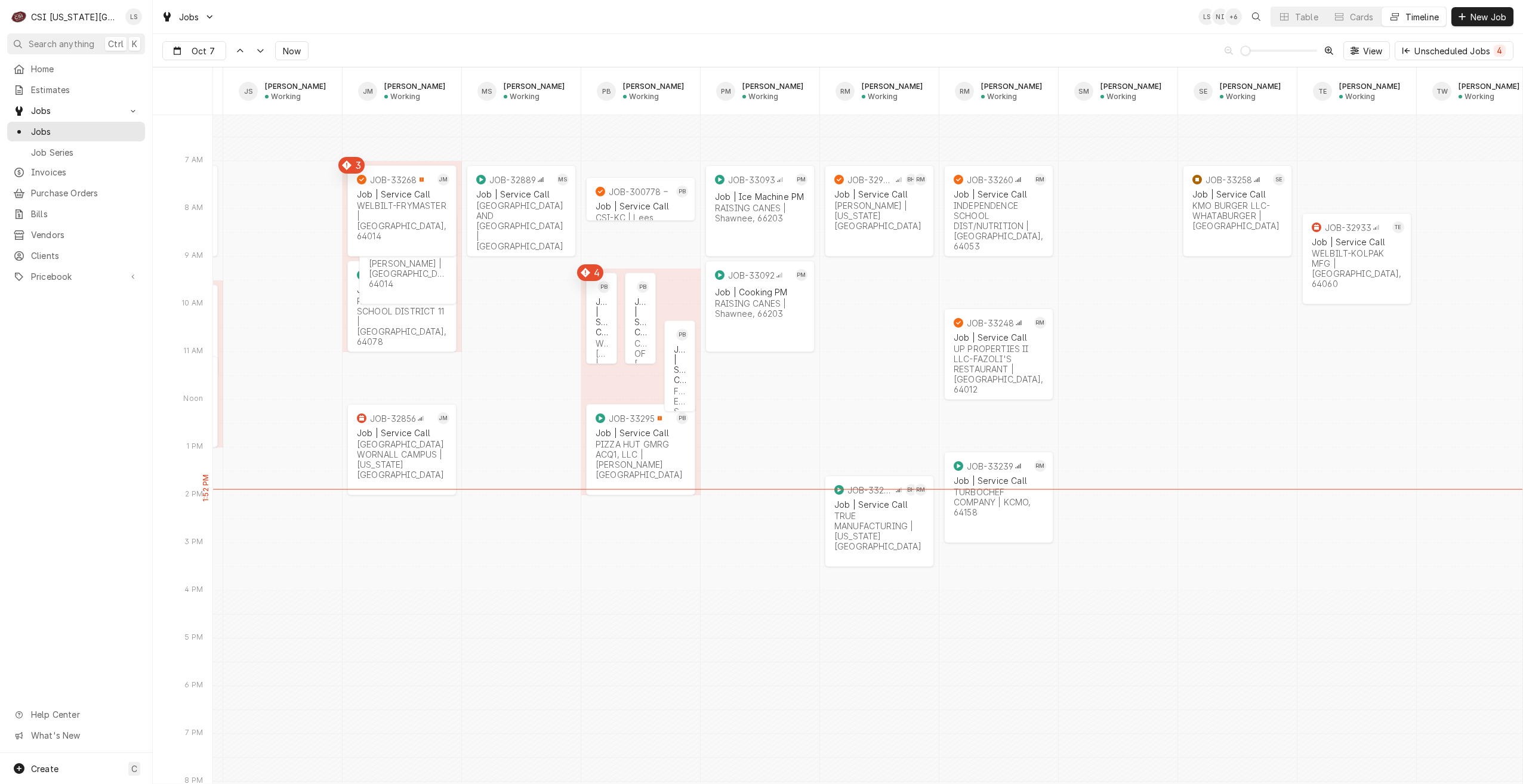
scroll to position [0, 1424]
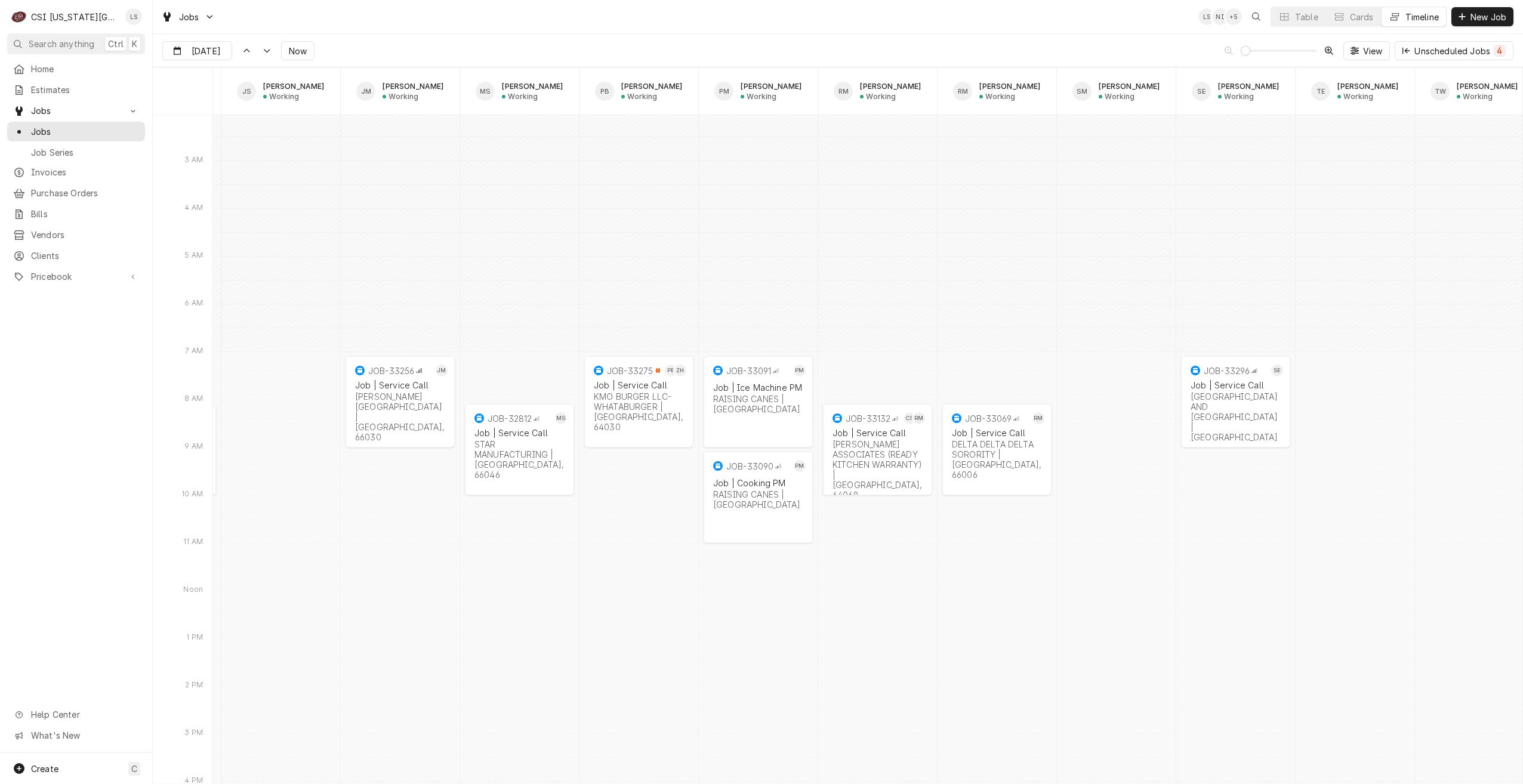
drag, startPoint x: 1040, startPoint y: 23, endPoint x: 1052, endPoint y: 23, distance: 12.0
click at [1040, 23] on div "Jobs LS NI + 5 Table Cards Timeline New Job" at bounding box center [837, 16] width 1370 height 33
click at [551, 24] on div "Jobs LS NI + 5 Table Cards Timeline New Job" at bounding box center [837, 16] width 1370 height 33
click at [551, 24] on div "Jobs LS NI + 4 Table Cards Timeline New Job" at bounding box center [837, 16] width 1370 height 33
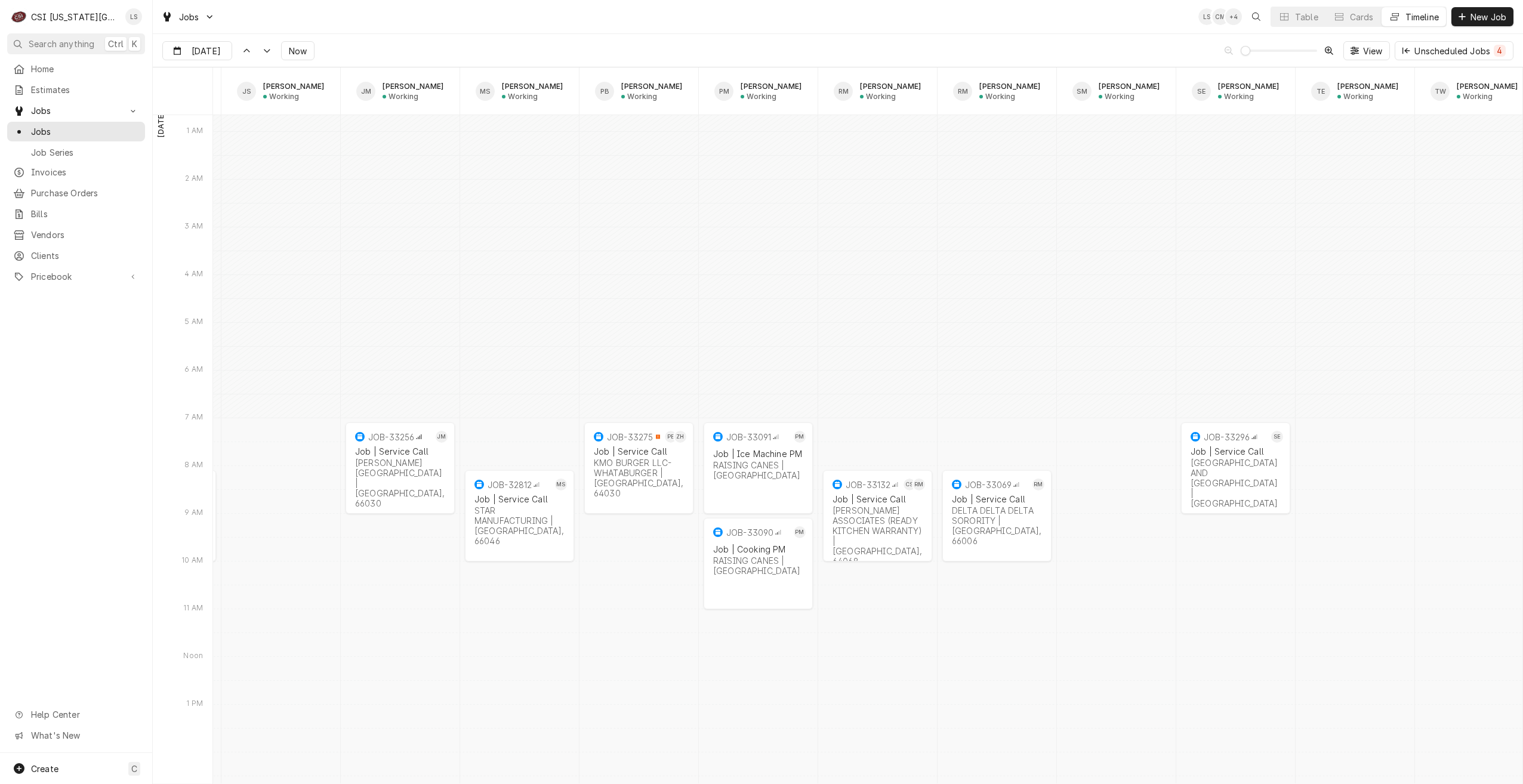
scroll to position [14539, 0]
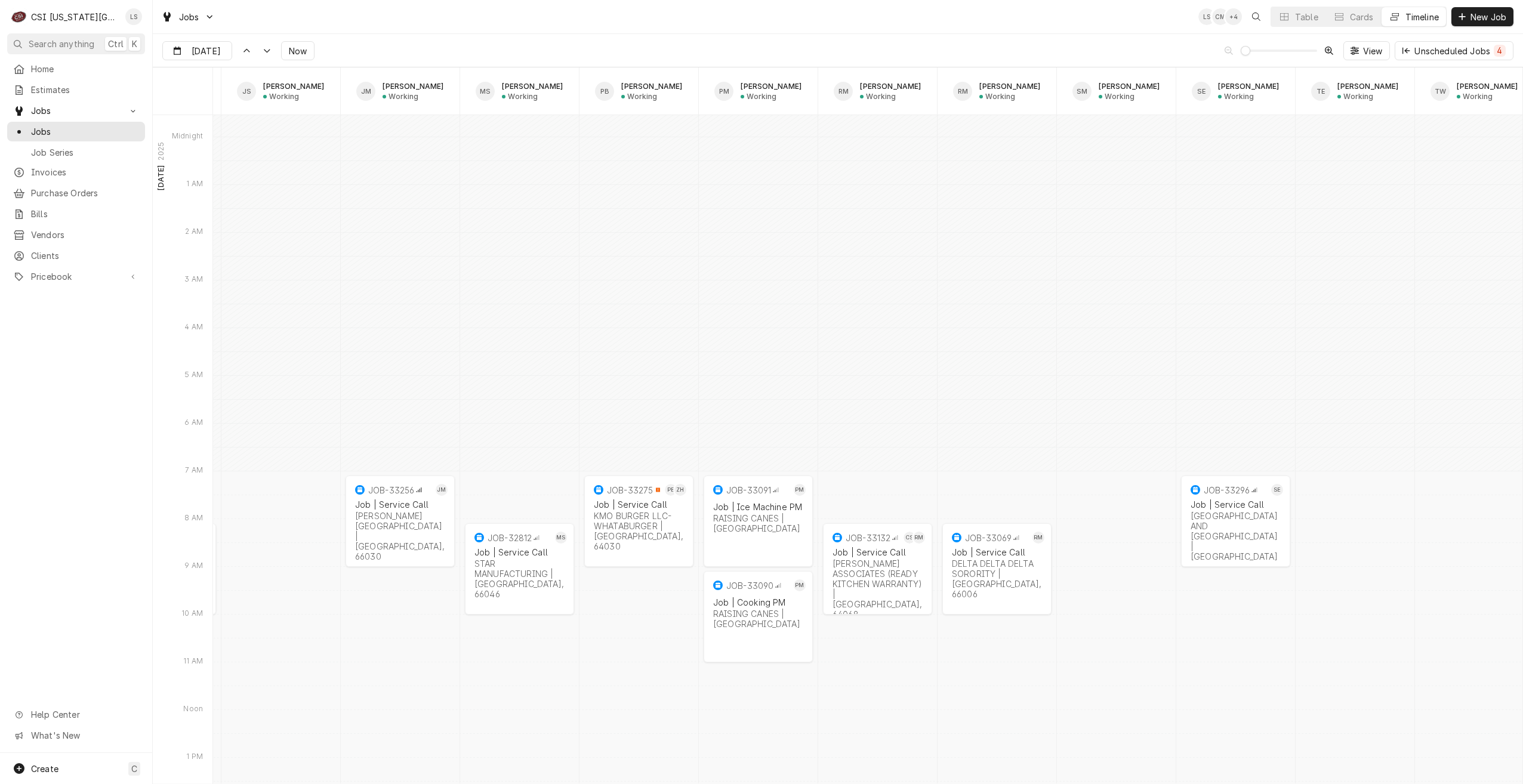
type input "Oct 7"
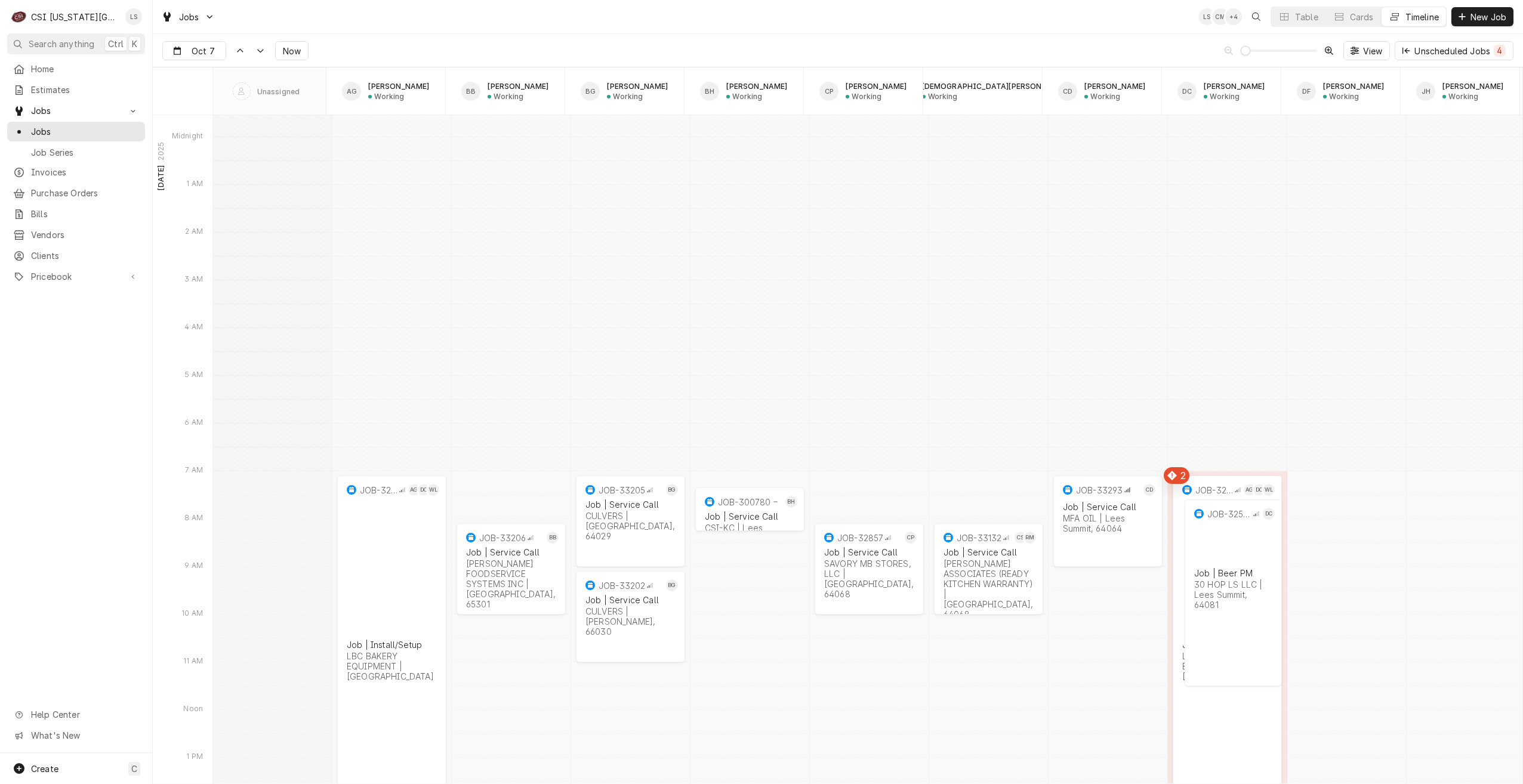
scroll to position [0, 0]
click at [527, 576] on div "[PERSON_NAME] FOODSERVICE SYSTEMS INC | [GEOGRAPHIC_DATA], 65301" at bounding box center [511, 584] width 90 height 51
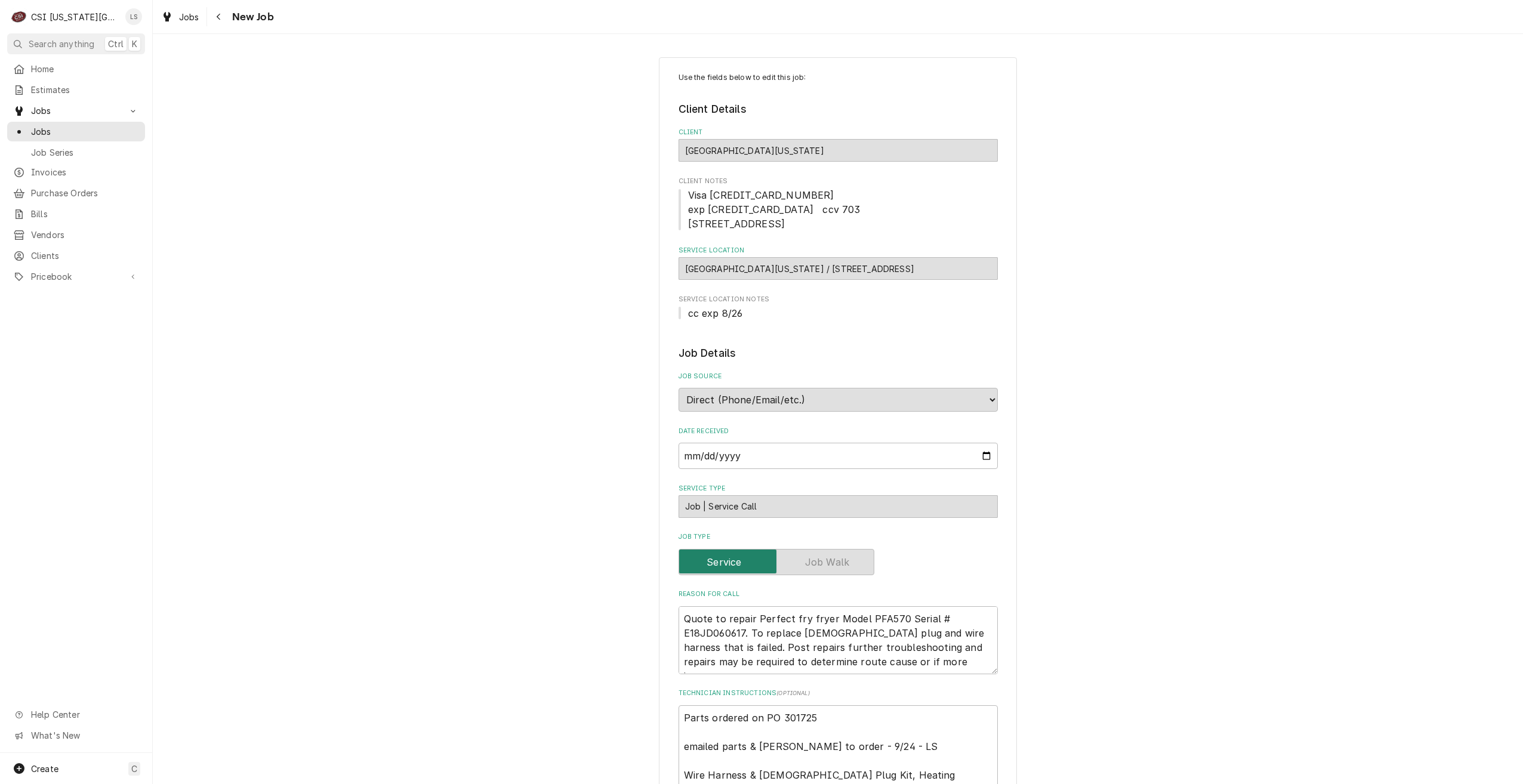
type textarea "x"
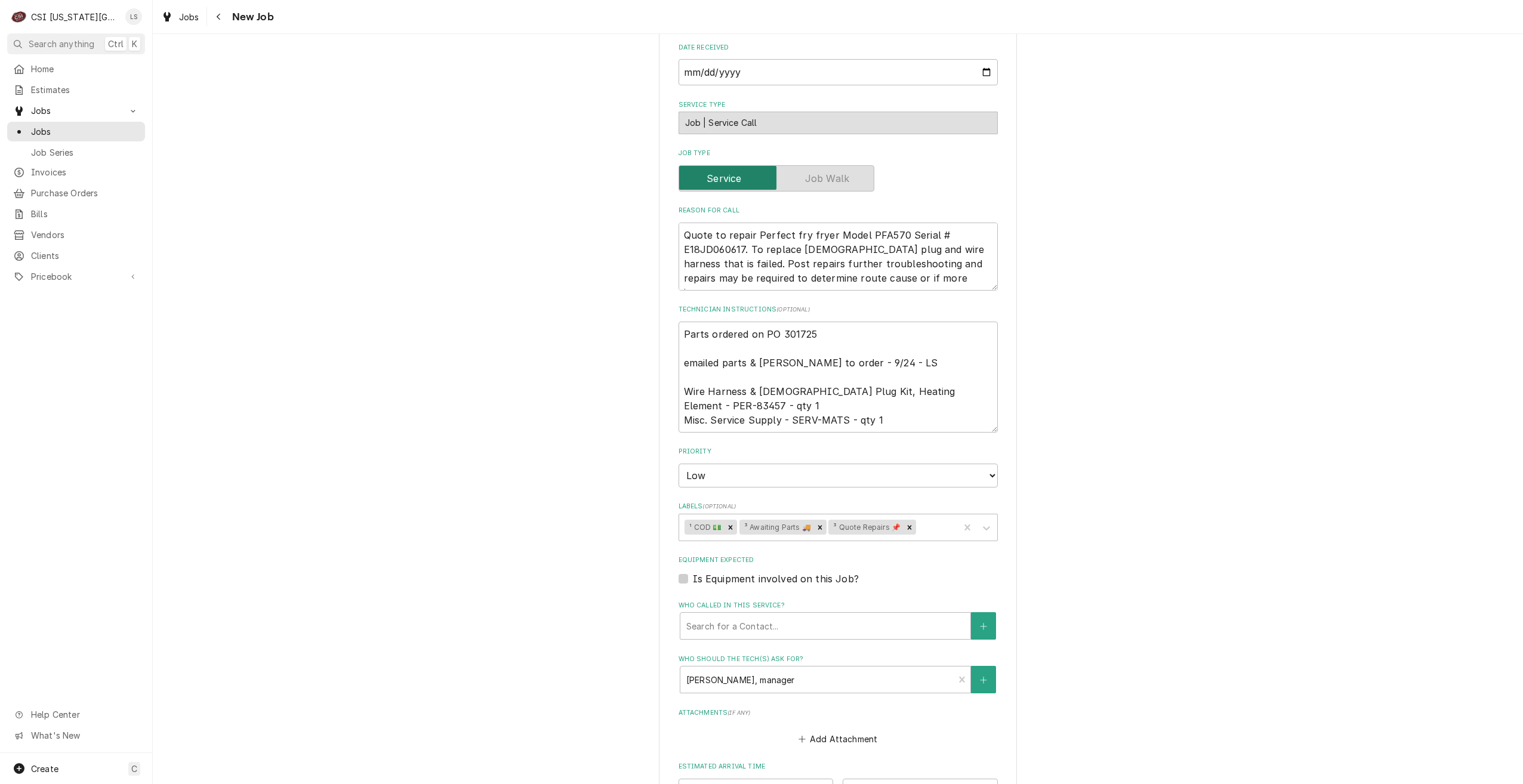
scroll to position [239, 0]
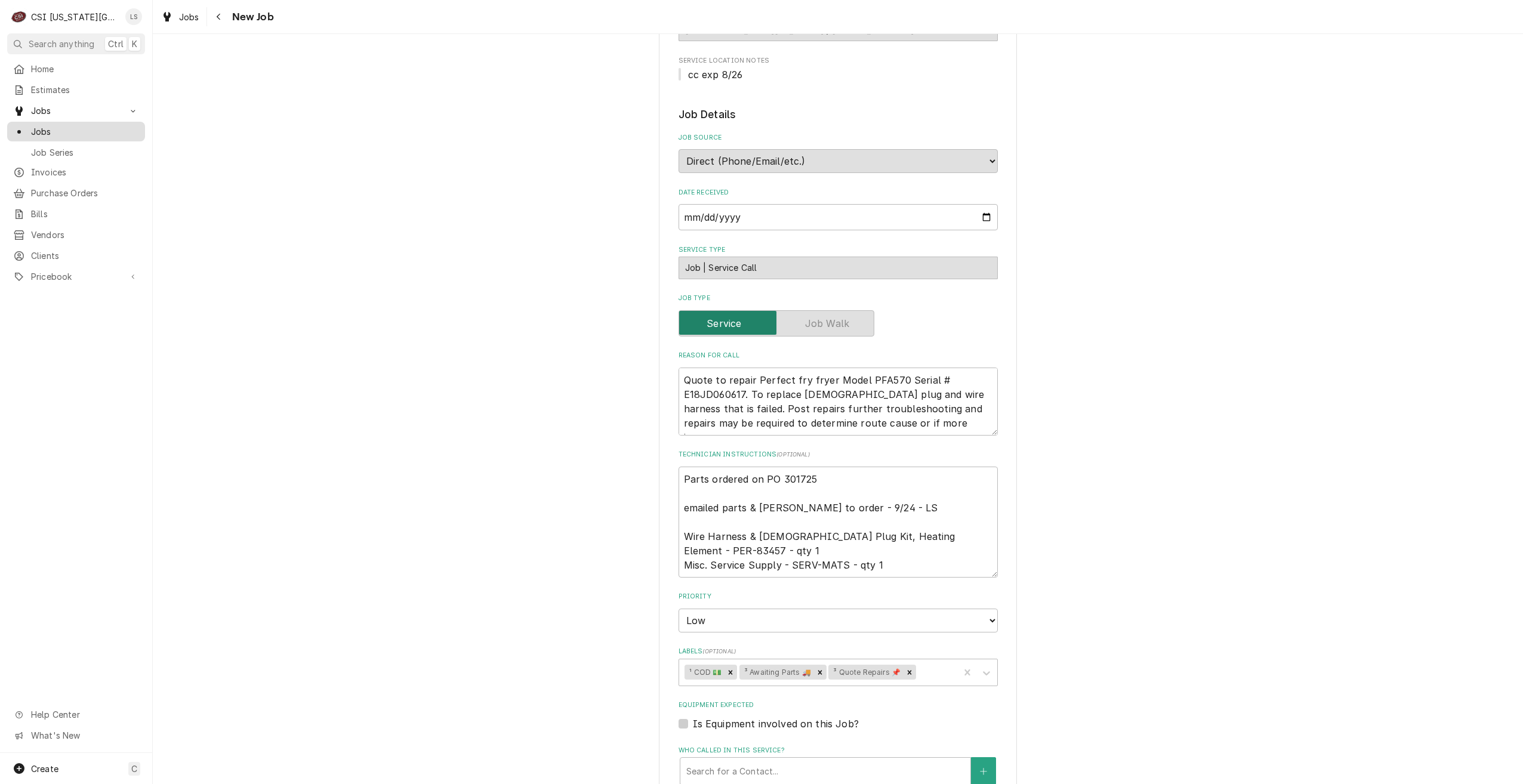
click at [123, 134] on div "Jobs" at bounding box center [76, 132] width 133 height 15
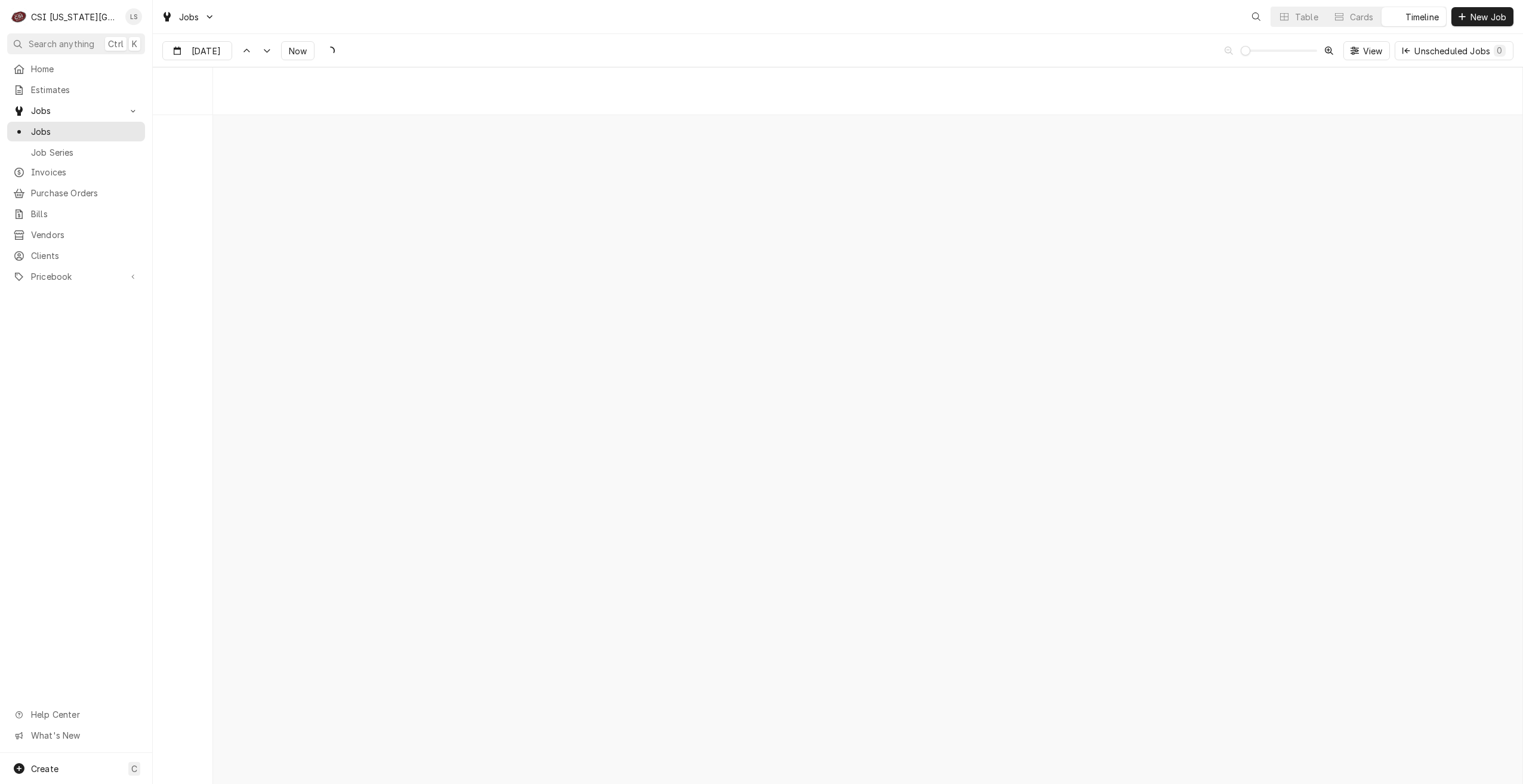
scroll to position [13703, 0]
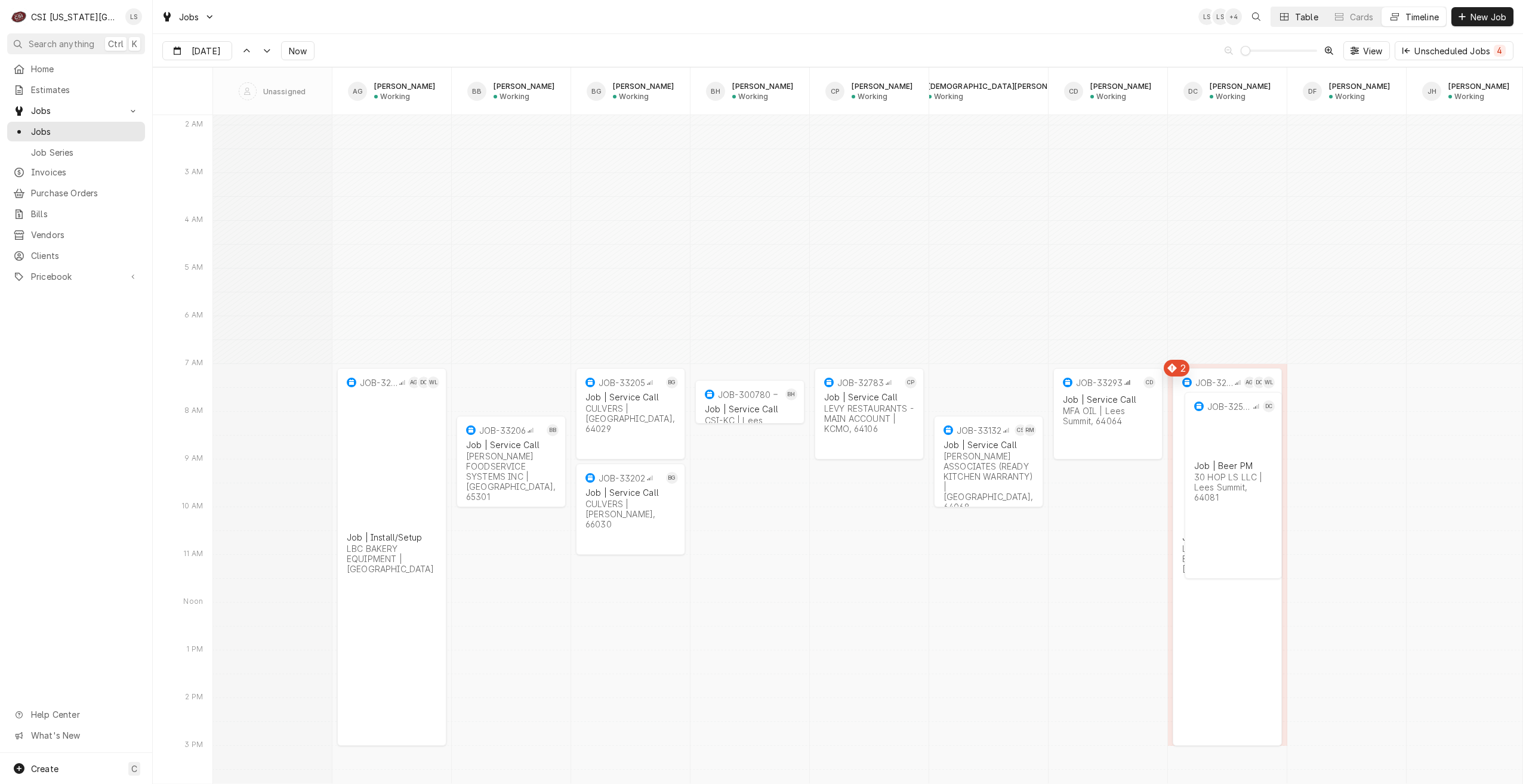
click at [1276, 25] on button "Table" at bounding box center [1298, 17] width 54 height 19
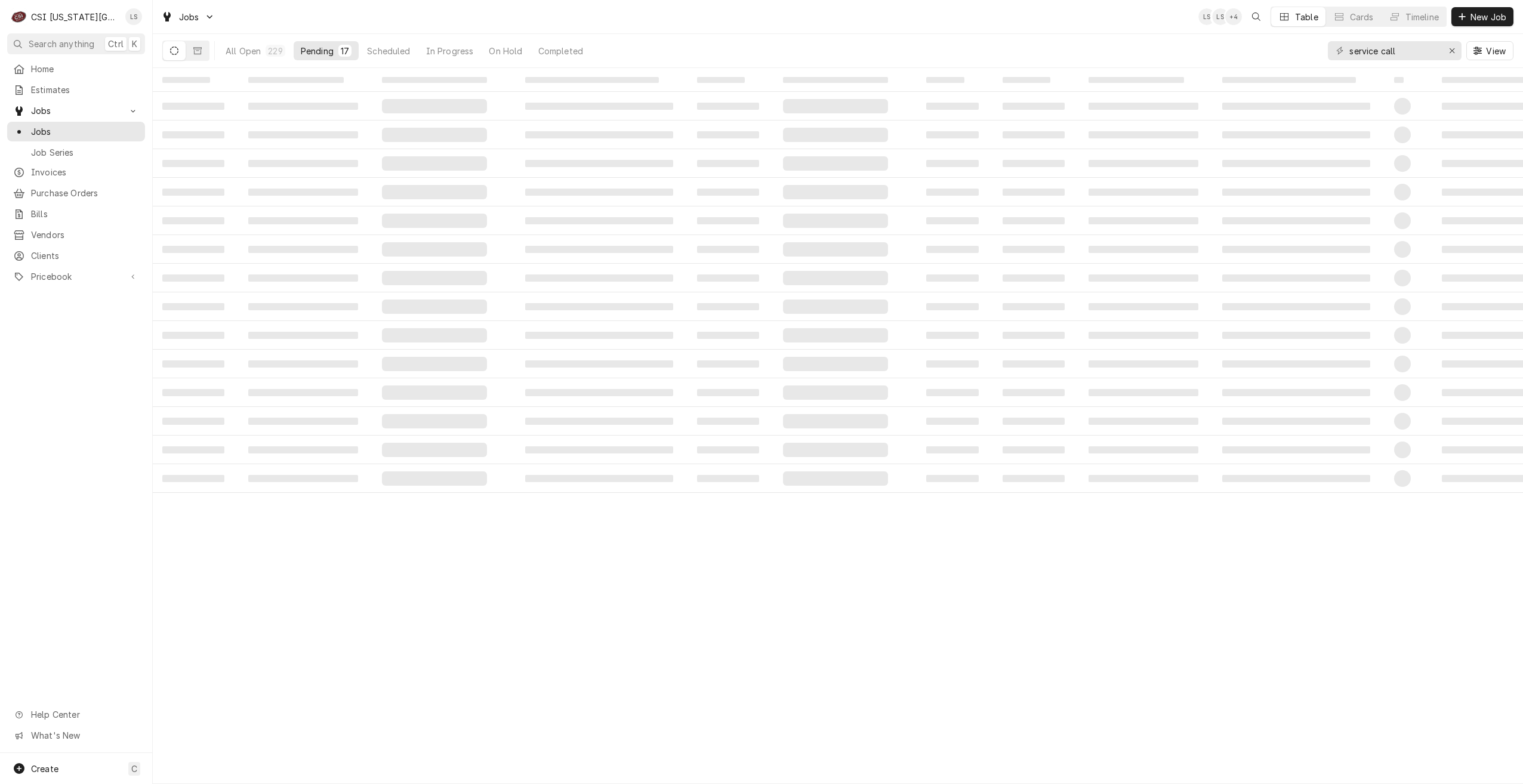
click at [829, 27] on div "Jobs LS LS + 4 Table Cards Timeline New Job" at bounding box center [837, 16] width 1370 height 33
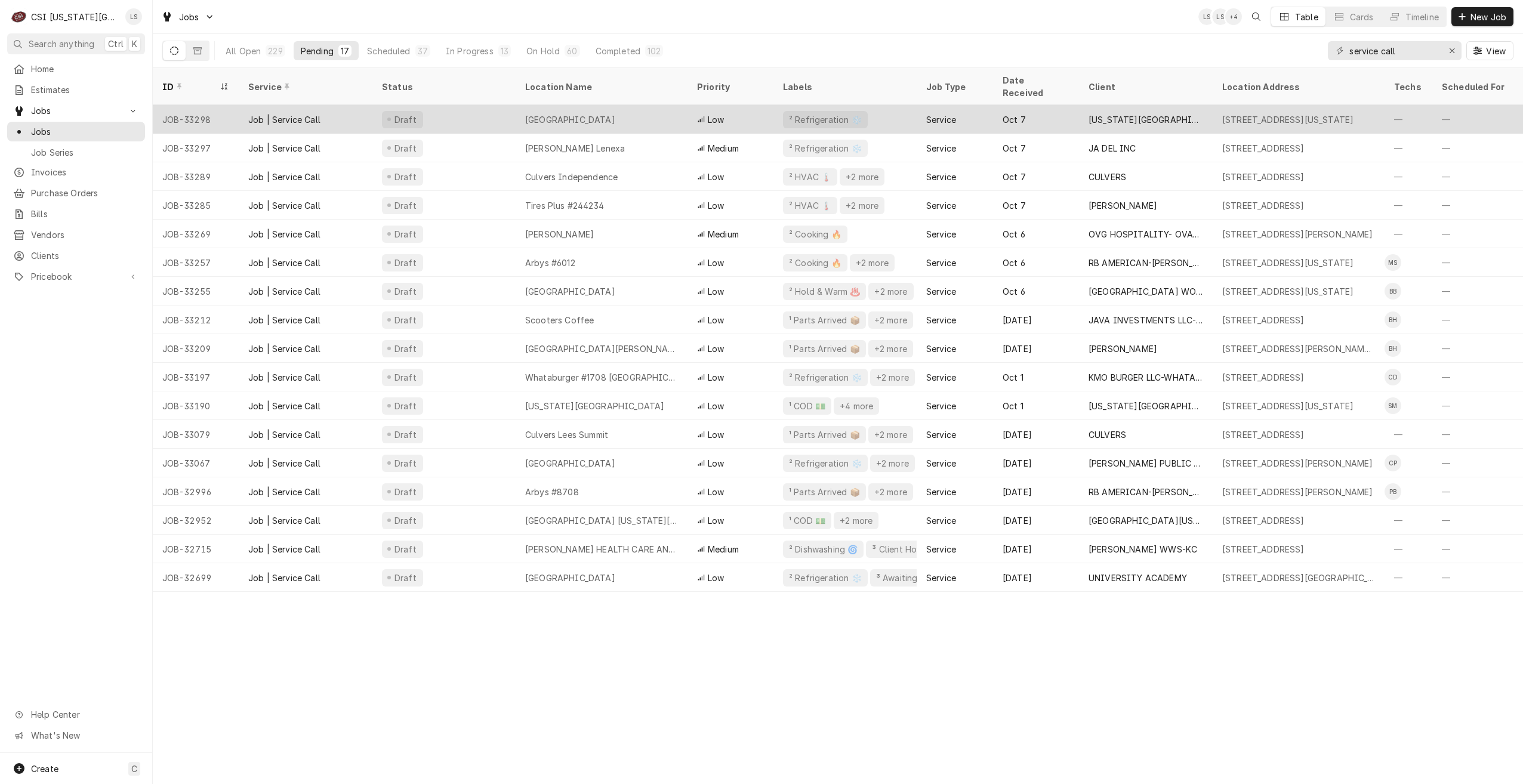
click at [687, 105] on div "Low" at bounding box center [730, 119] width 86 height 28
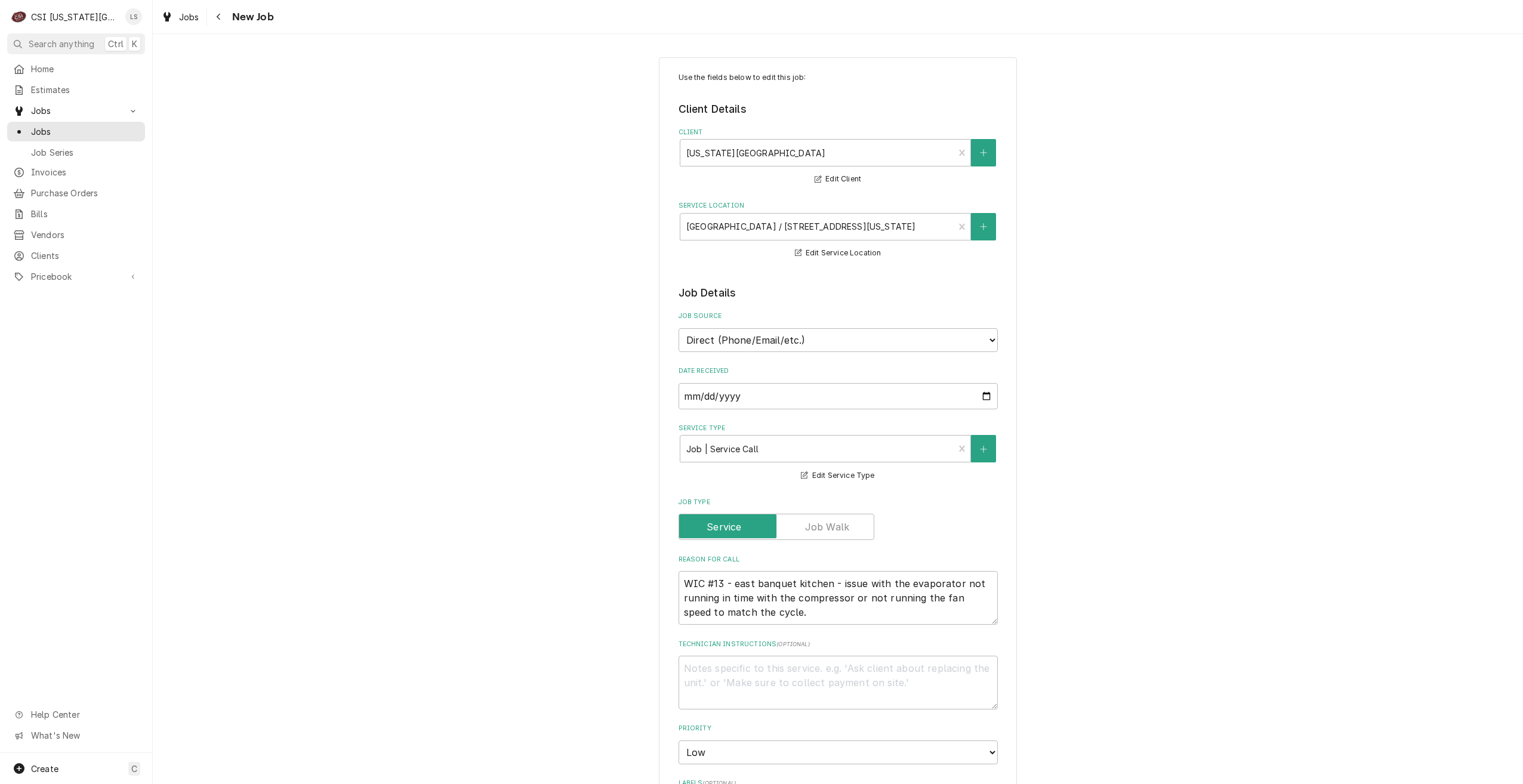
type textarea "x"
click at [118, 134] on div "Jobs" at bounding box center [76, 132] width 133 height 15
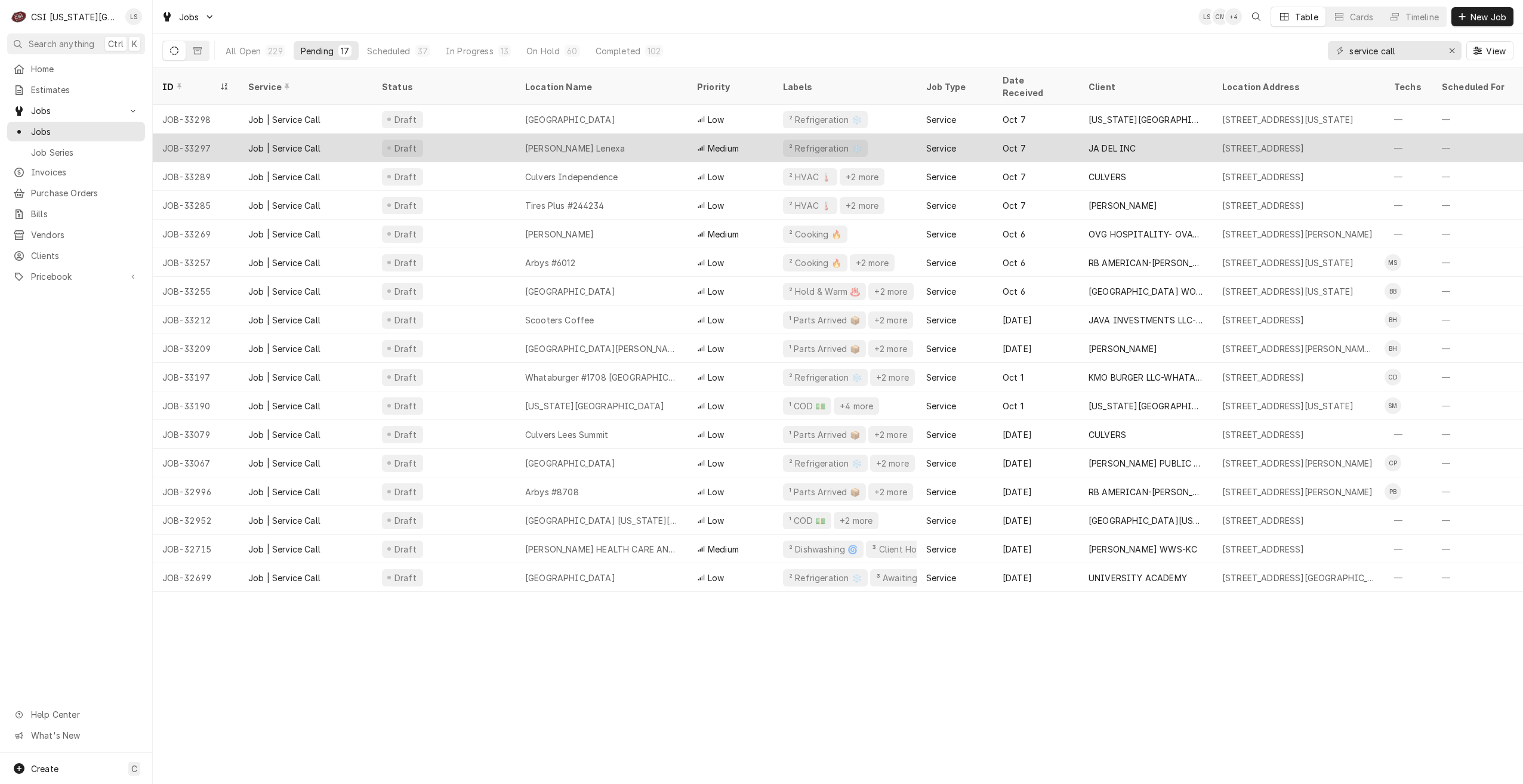
click at [557, 145] on div "[PERSON_NAME] Lenexa" at bounding box center [602, 148] width 172 height 28
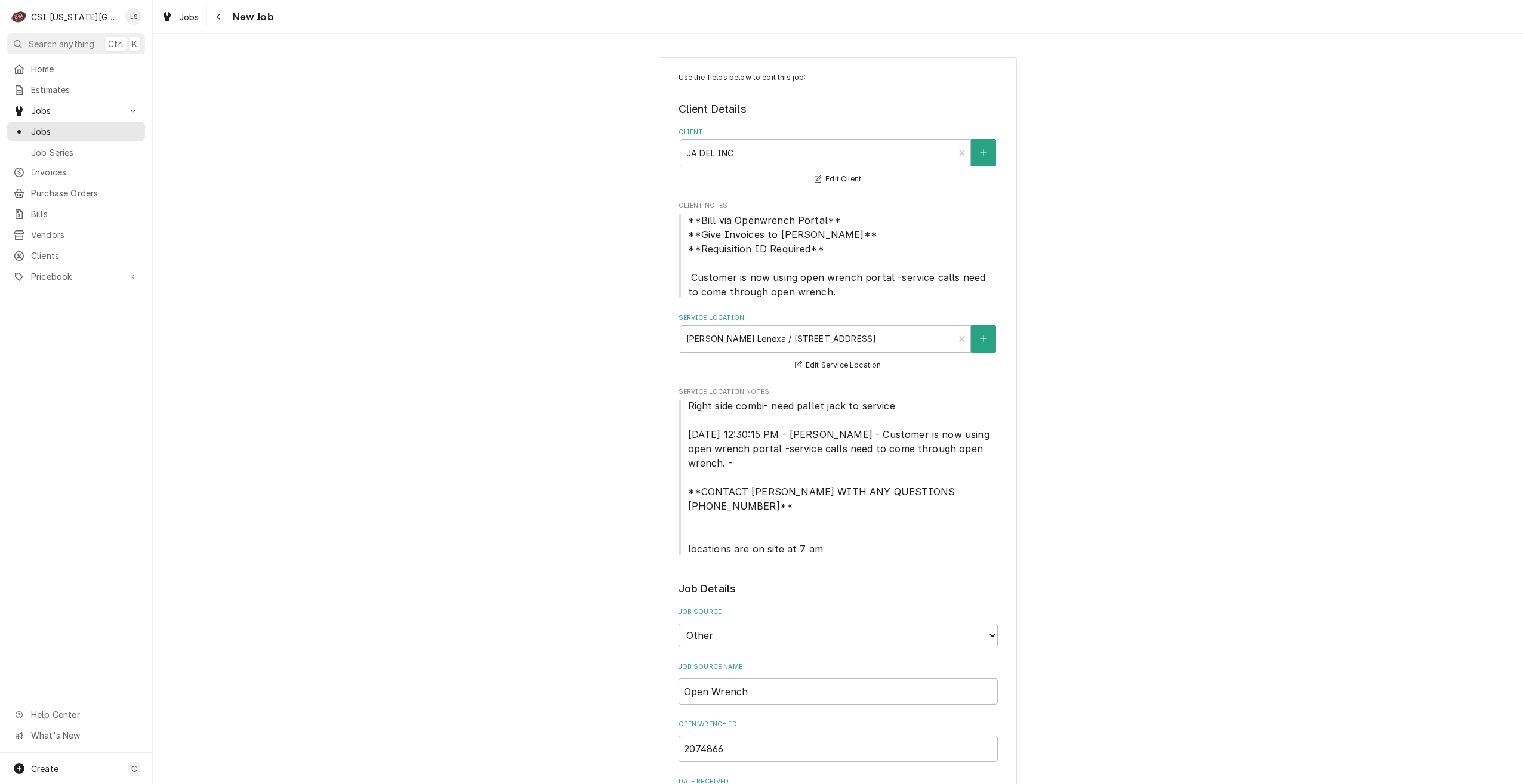
type textarea "x"
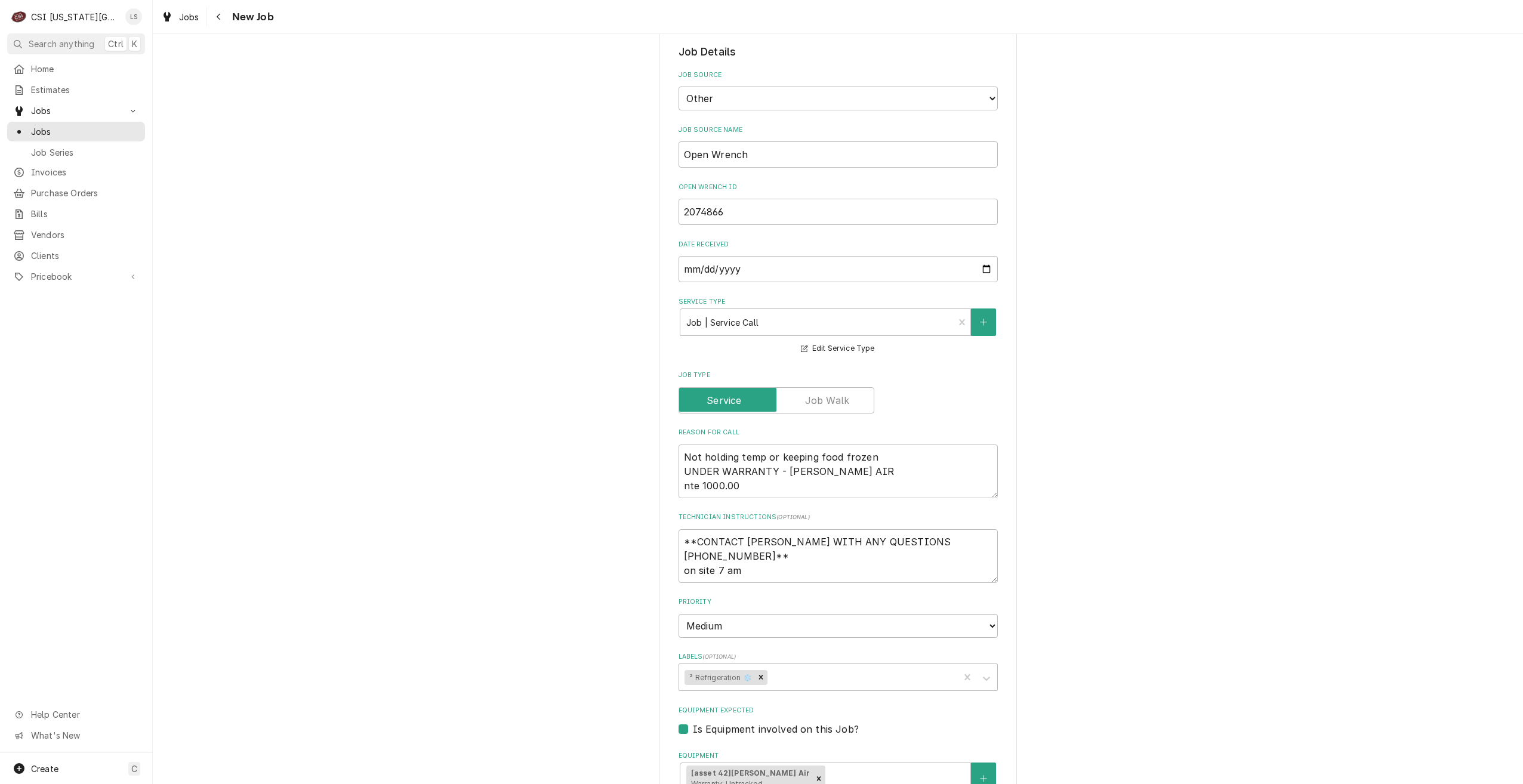
scroll to position [597, 0]
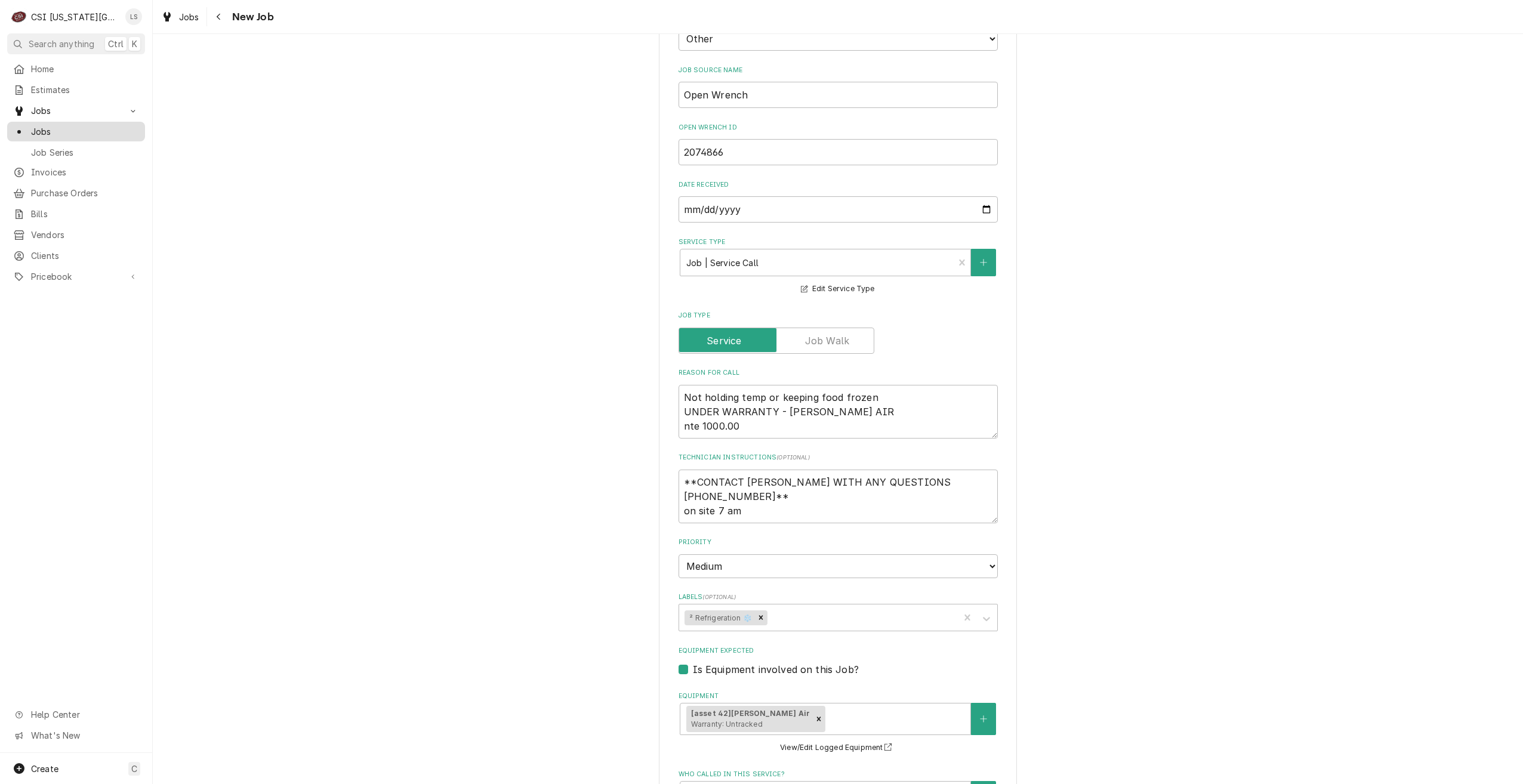
click at [109, 126] on span "Jobs" at bounding box center [85, 132] width 108 height 13
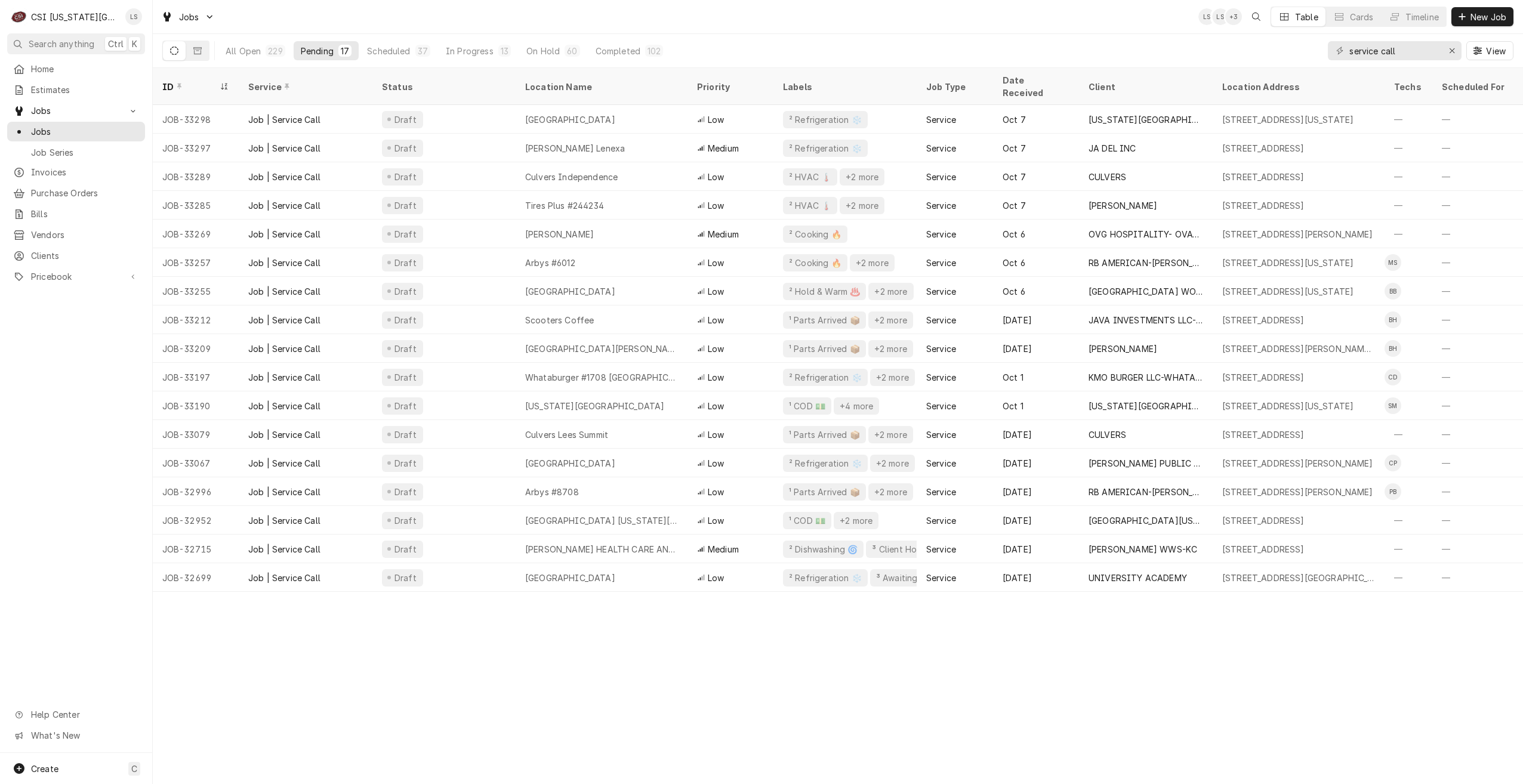
click at [496, 21] on div "Jobs LS LS + 3 Table Cards Timeline New Job" at bounding box center [837, 16] width 1370 height 33
drag, startPoint x: 1428, startPoint y: 52, endPoint x: 1303, endPoint y: 61, distance: 125.3
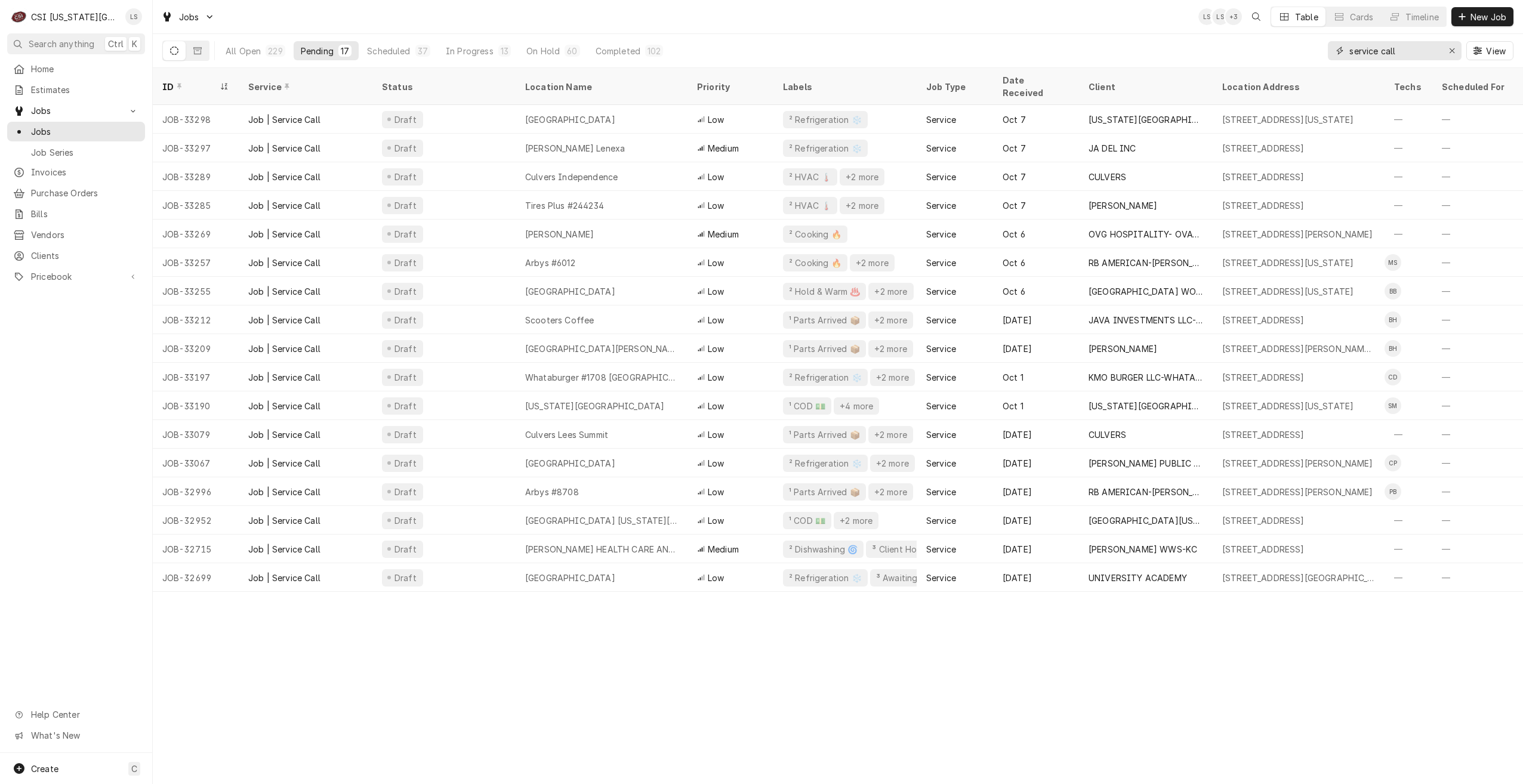
click at [1303, 61] on div "All Open 229 Pending 17 Scheduled 37 In Progress 13 On Hold 60 Completed 102 se…" at bounding box center [837, 50] width 1351 height 33
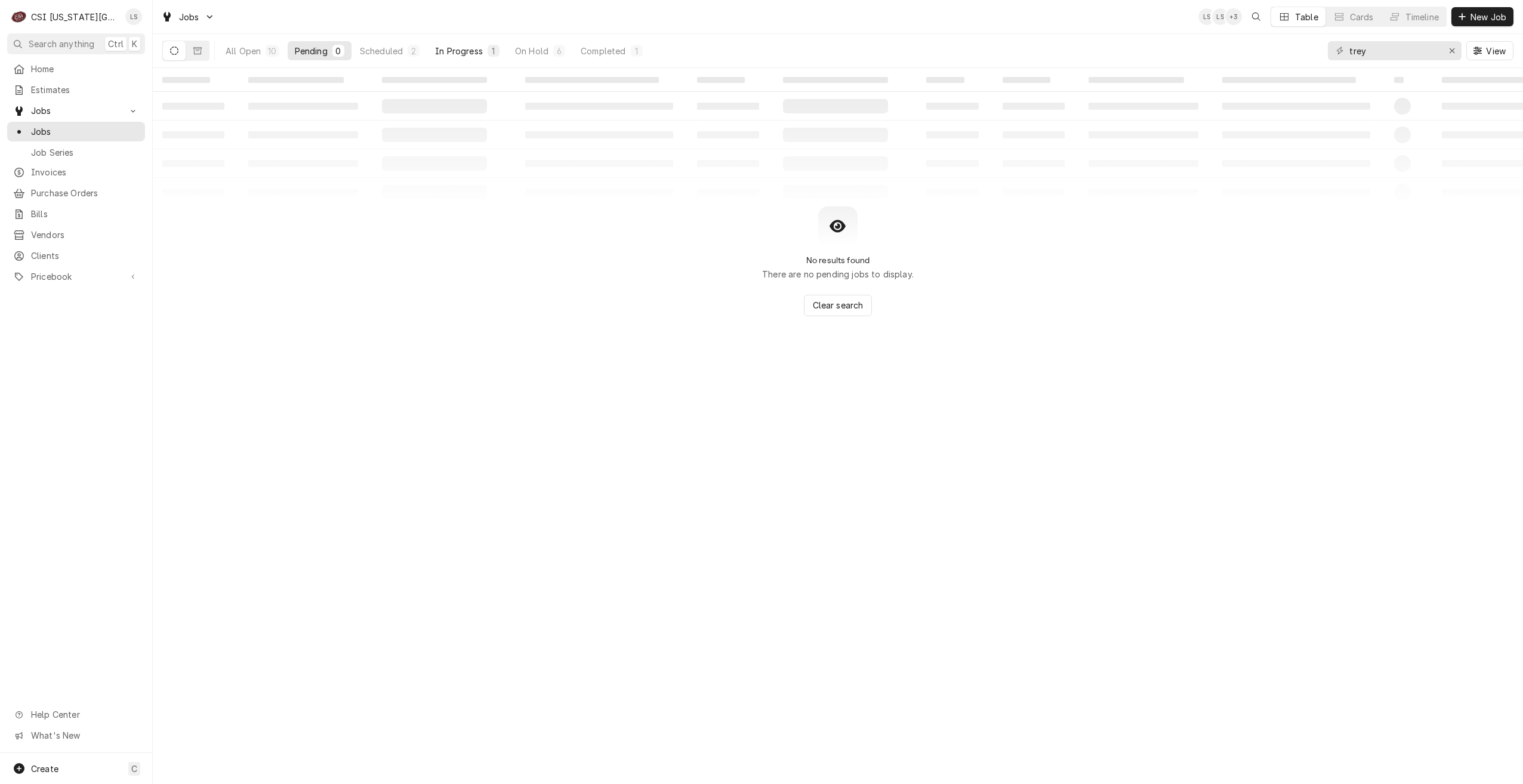
click at [489, 54] on div "1" at bounding box center [493, 50] width 12 height 12
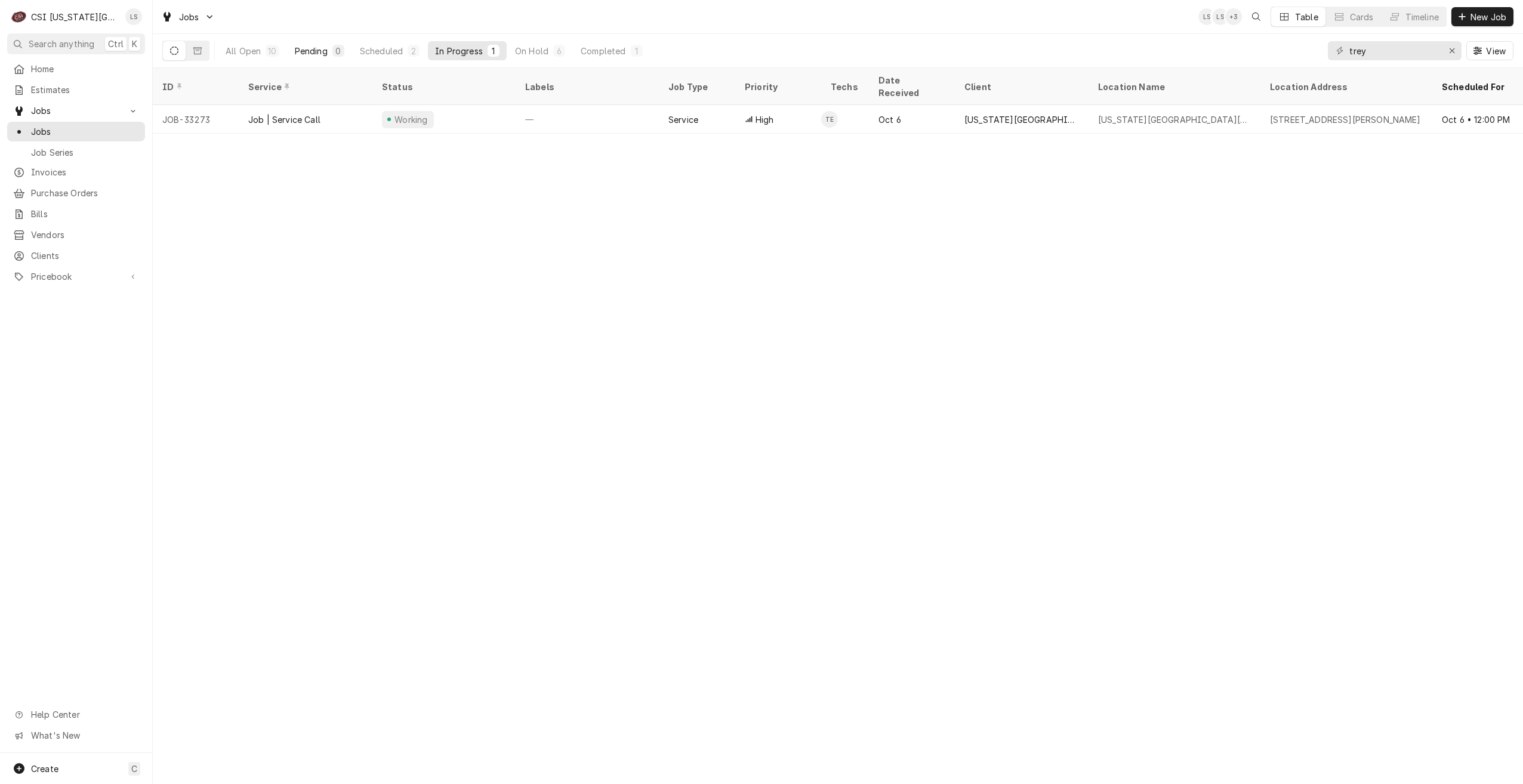
click at [335, 52] on div "0" at bounding box center [338, 51] width 7 height 13
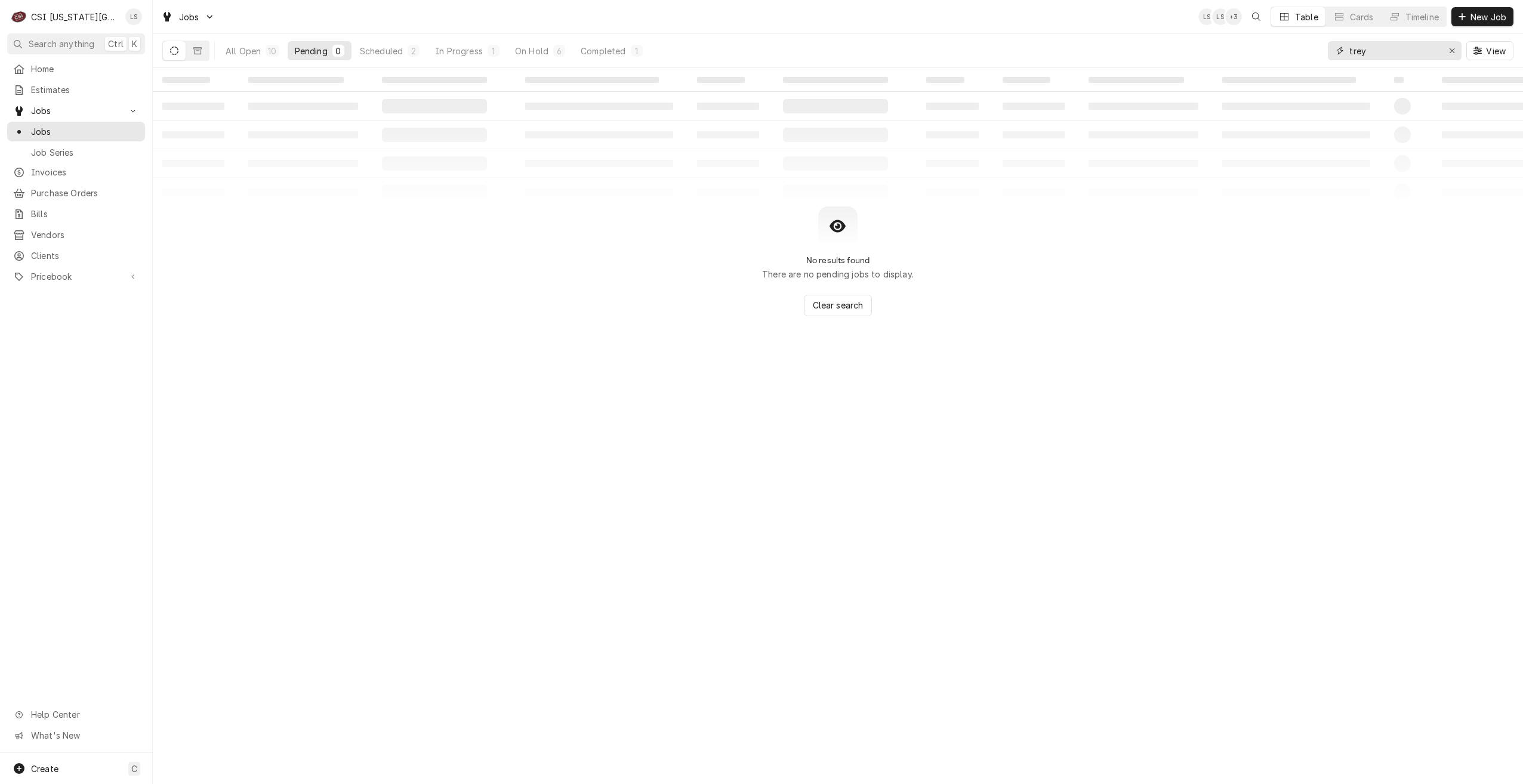
click at [1394, 53] on input "trey" at bounding box center [1394, 51] width 90 height 19
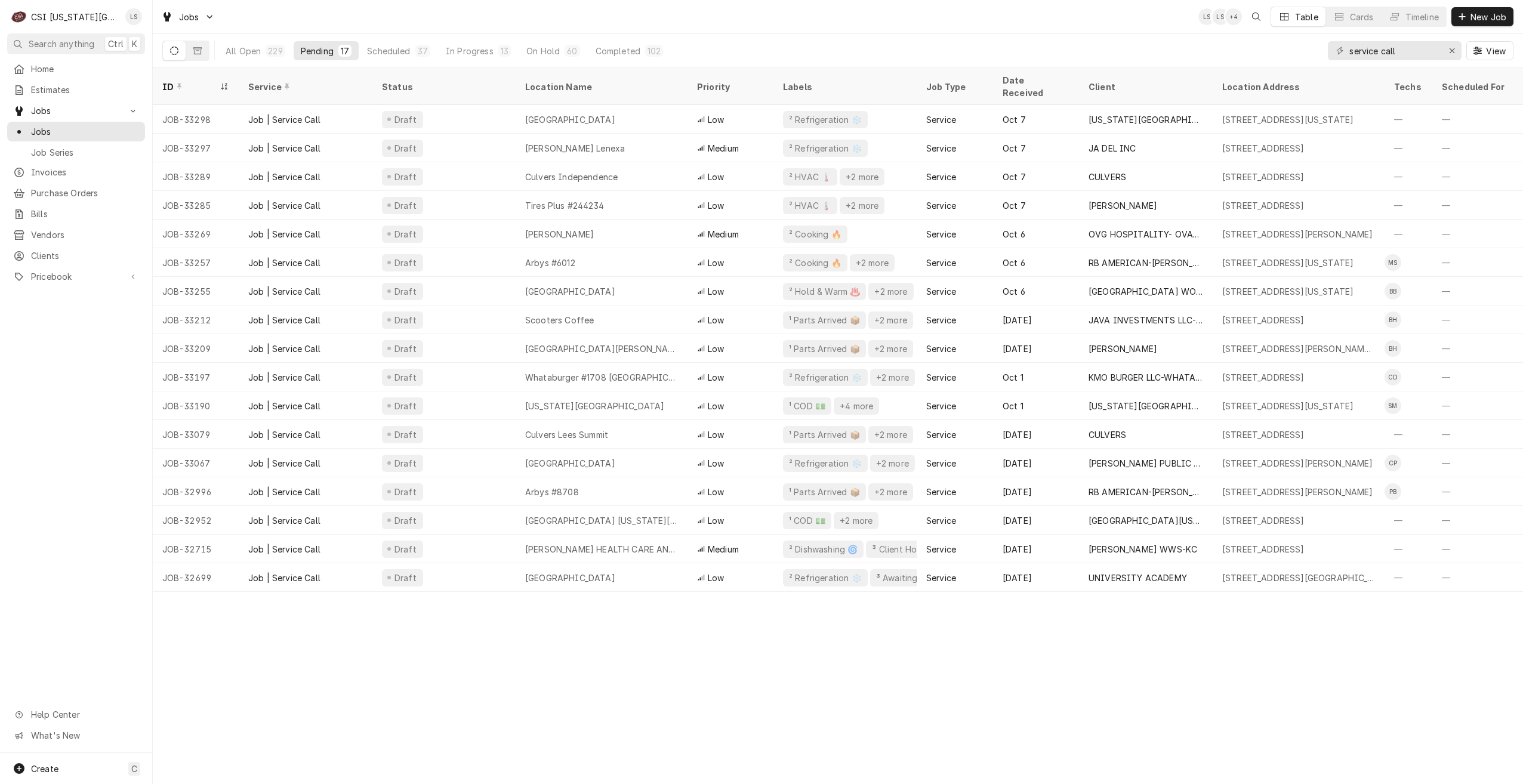
click at [1103, 22] on div "Jobs LS LS + 4 Table Cards Timeline New Job" at bounding box center [837, 16] width 1370 height 33
click at [1035, 10] on div "Jobs LS LS + 6 Table Cards Timeline New Job" at bounding box center [837, 16] width 1370 height 33
click at [1035, 10] on div "Jobs LS LS + 5 Table Cards Timeline New Job" at bounding box center [837, 16] width 1370 height 33
click at [439, 15] on div "Jobs LS LS + 5 Table Cards Timeline New Job" at bounding box center [837, 16] width 1370 height 33
click at [443, 15] on div "Jobs LS LS + 5 Table Cards Timeline New Job" at bounding box center [837, 16] width 1370 height 33
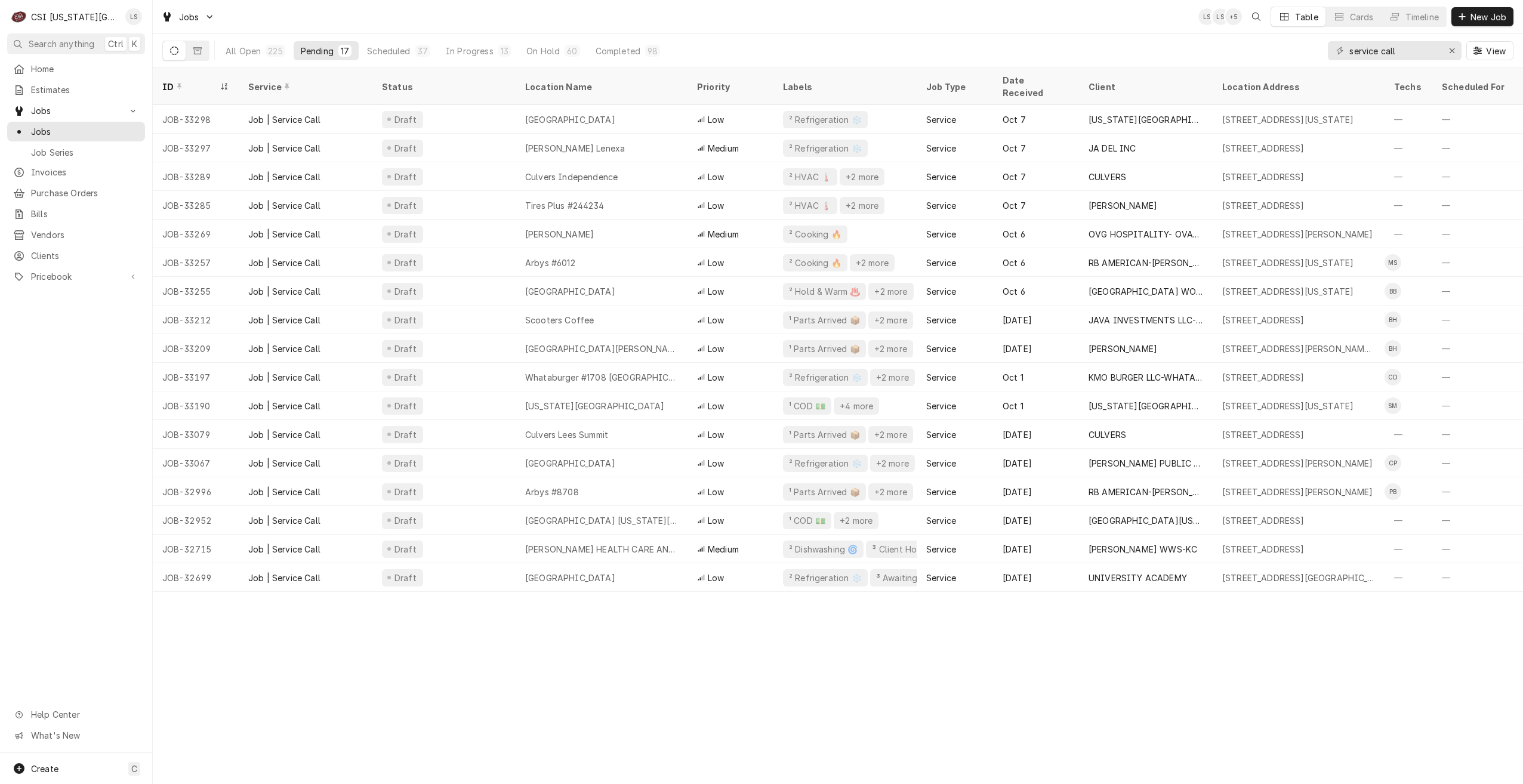
click at [443, 15] on div "Jobs LS LS + 5 Table Cards Timeline New Job" at bounding box center [837, 16] width 1370 height 33
click at [443, 15] on div "Jobs LS LS + 4 Table Cards Timeline New Job" at bounding box center [837, 16] width 1370 height 33
click at [443, 15] on div "Jobs LS LS + 5 Table Cards Timeline New Job" at bounding box center [837, 16] width 1370 height 33
click at [443, 15] on div "Jobs LS LS + 4 Table Cards Timeline New Job" at bounding box center [837, 16] width 1370 height 33
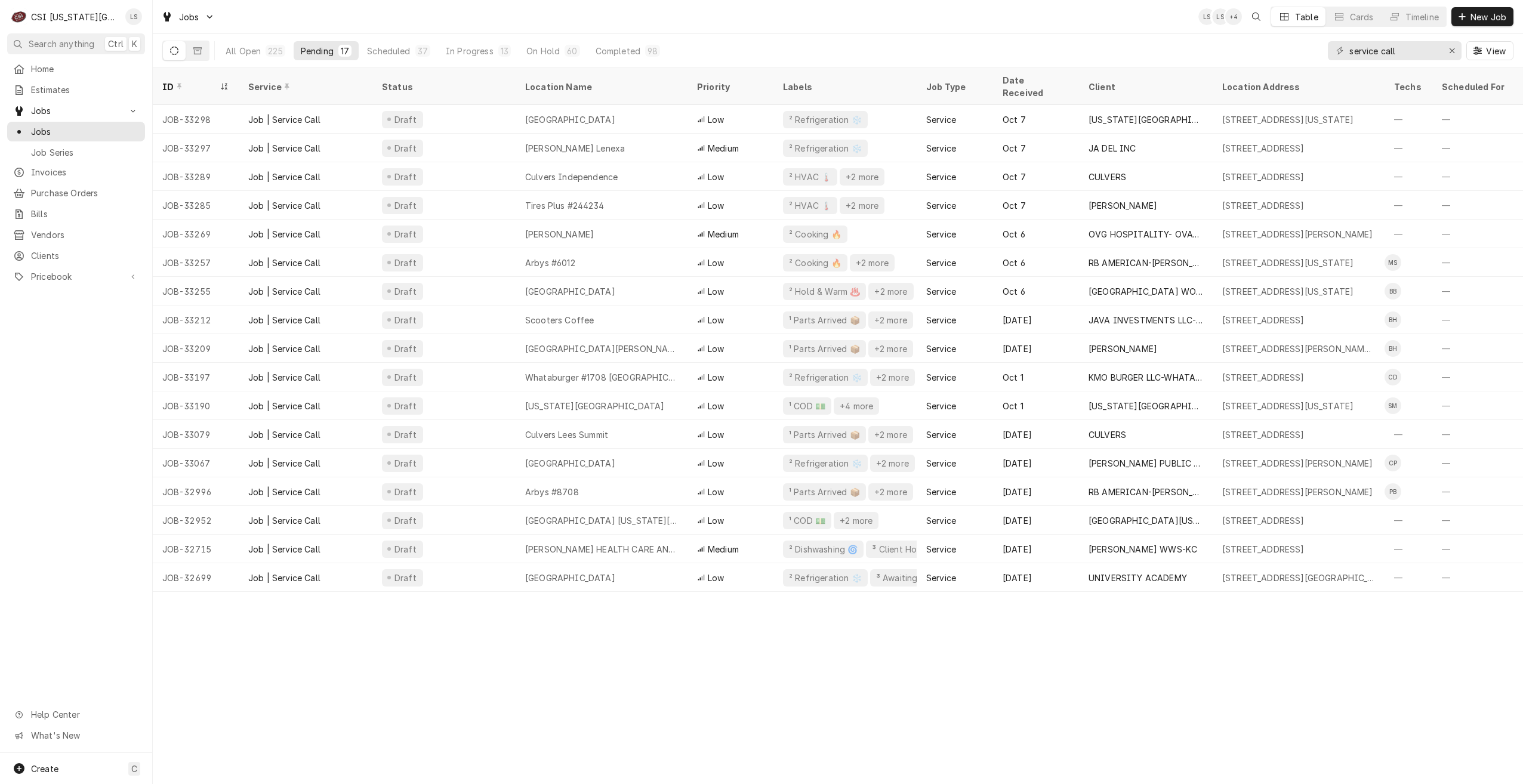
click at [443, 15] on div "Jobs LS LS + 4 Table Cards Timeline New Job" at bounding box center [837, 16] width 1370 height 33
click at [447, 15] on div "Jobs LS LS + 4 Table Cards Timeline New Job" at bounding box center [837, 16] width 1370 height 33
click at [459, 16] on div "Jobs LS LS + 4 Table Cards Timeline New Job" at bounding box center [837, 16] width 1370 height 33
click at [377, 13] on div "Jobs LS LS + 4 Table Cards Timeline New Job" at bounding box center [837, 16] width 1370 height 33
drag, startPoint x: 1416, startPoint y: 53, endPoint x: 1314, endPoint y: 44, distance: 102.4
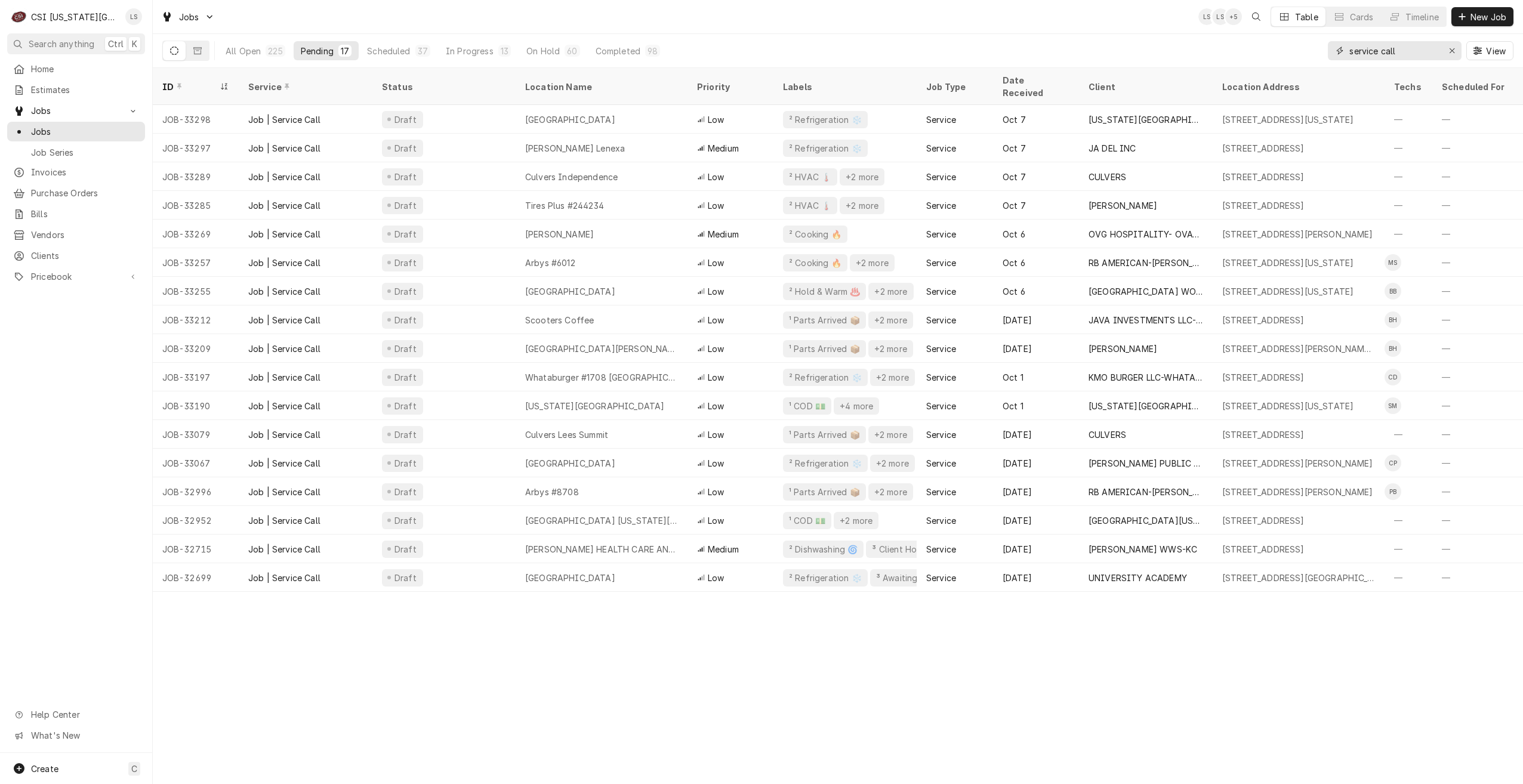
click at [1314, 44] on div "All Open 225 Pending 17 Scheduled 37 In Progress 13 On Hold 60 Completed 98 ser…" at bounding box center [837, 50] width 1351 height 33
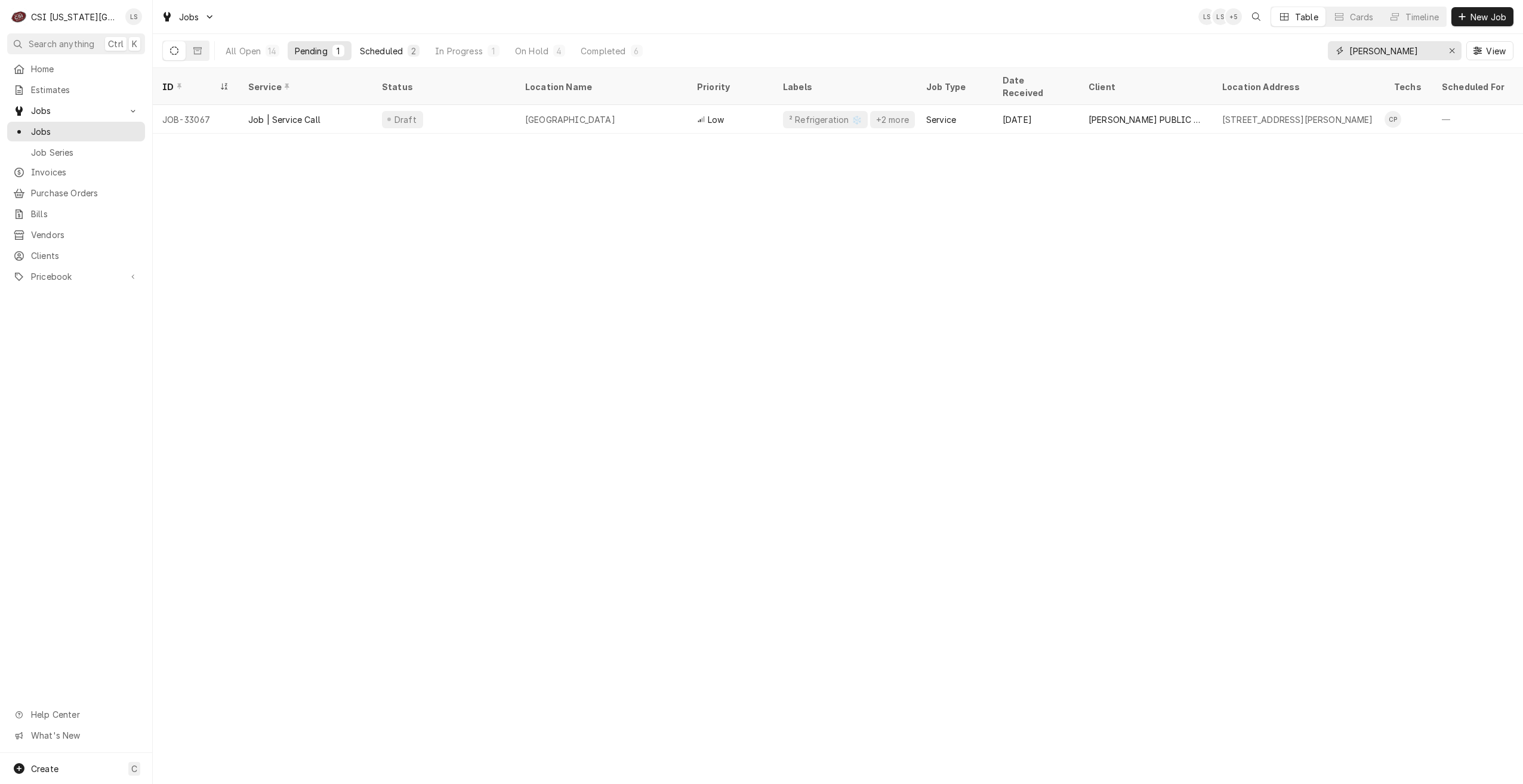
type input "charles"
click at [396, 46] on div "Scheduled" at bounding box center [381, 51] width 43 height 13
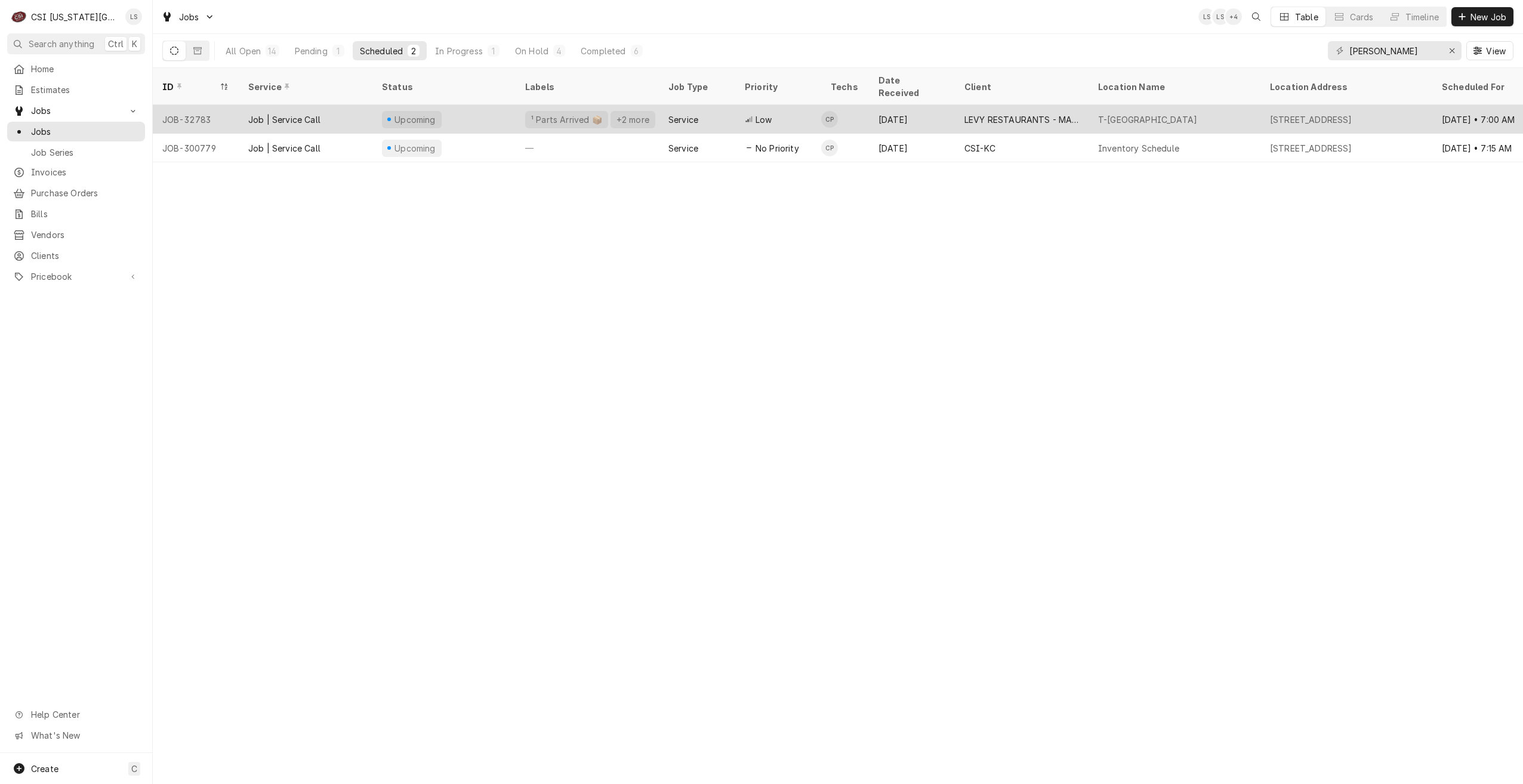
click at [1021, 113] on div "LEVY RESTAURANTS - MAIN ACCOUNT" at bounding box center [1022, 119] width 115 height 13
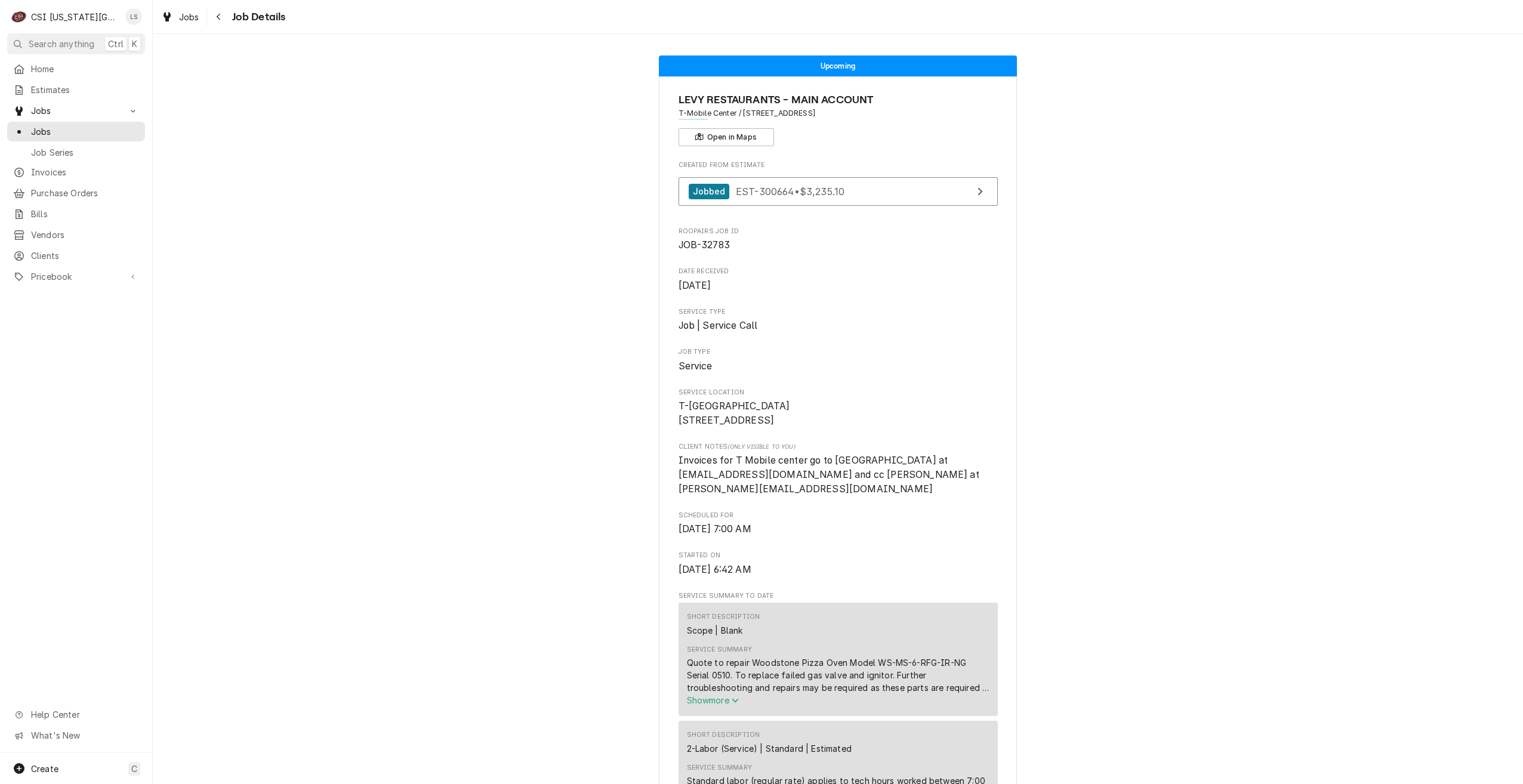
scroll to position [1610, 0]
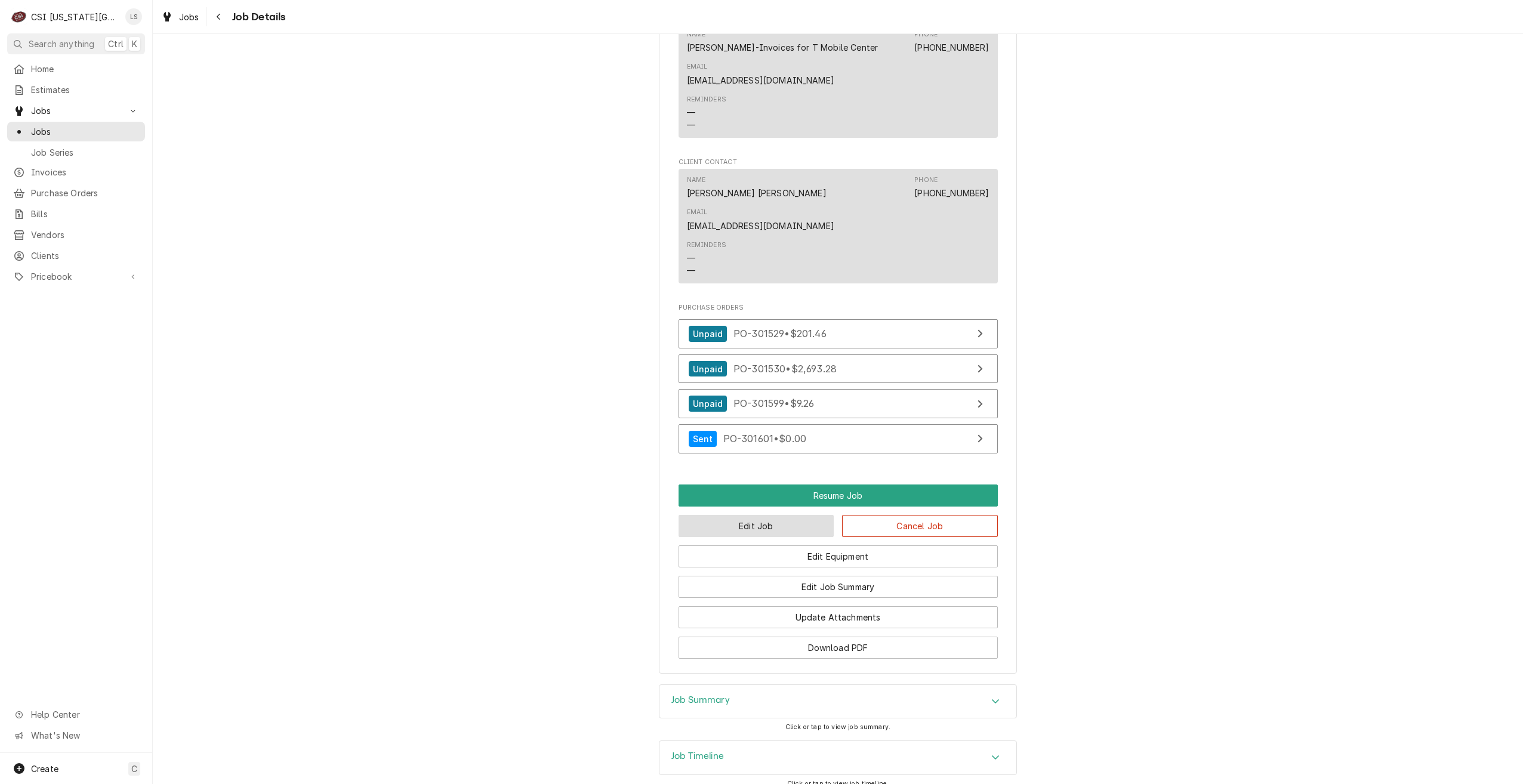
click at [757, 515] on button "Edit Job" at bounding box center [756, 526] width 156 height 22
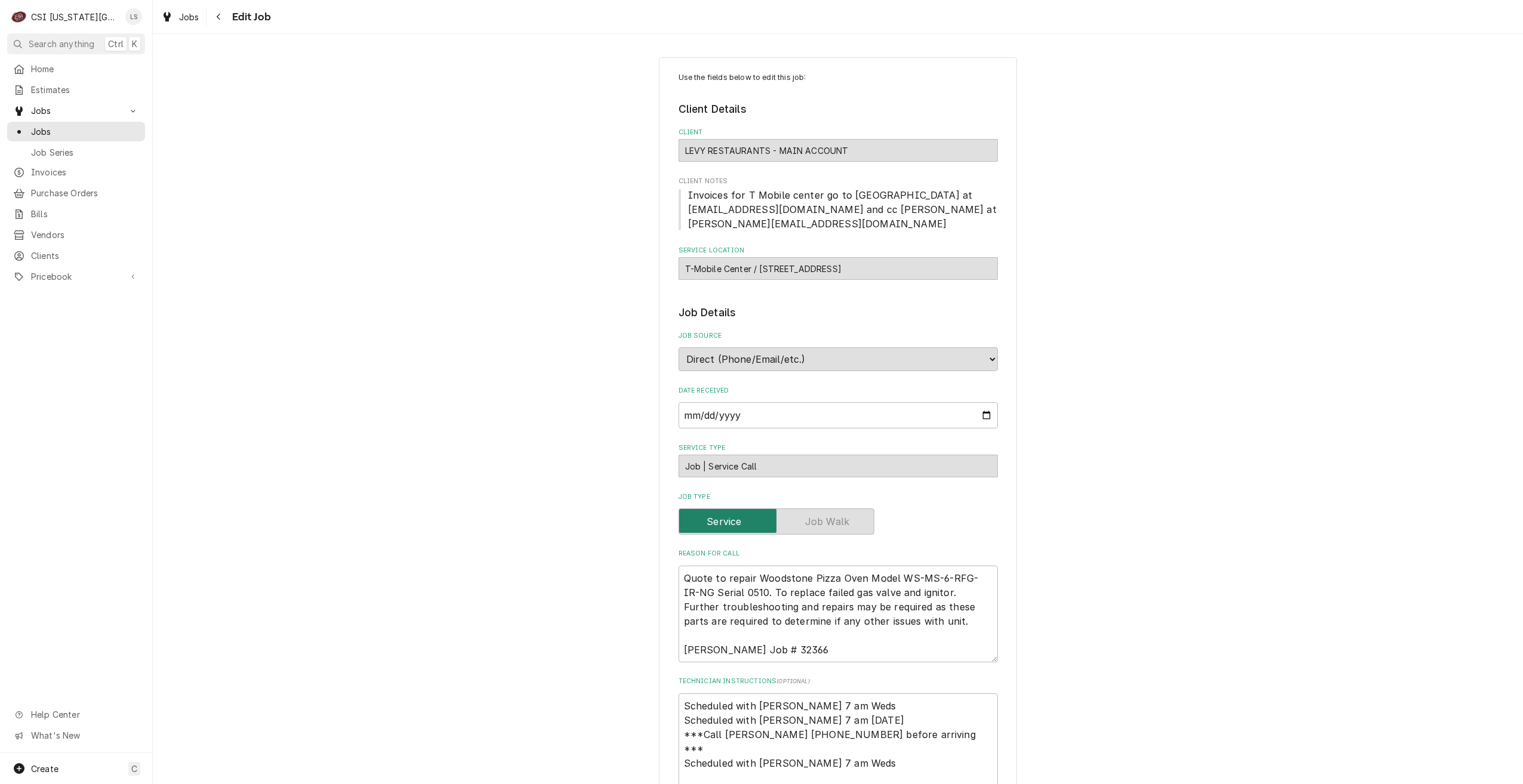
scroll to position [662, 0]
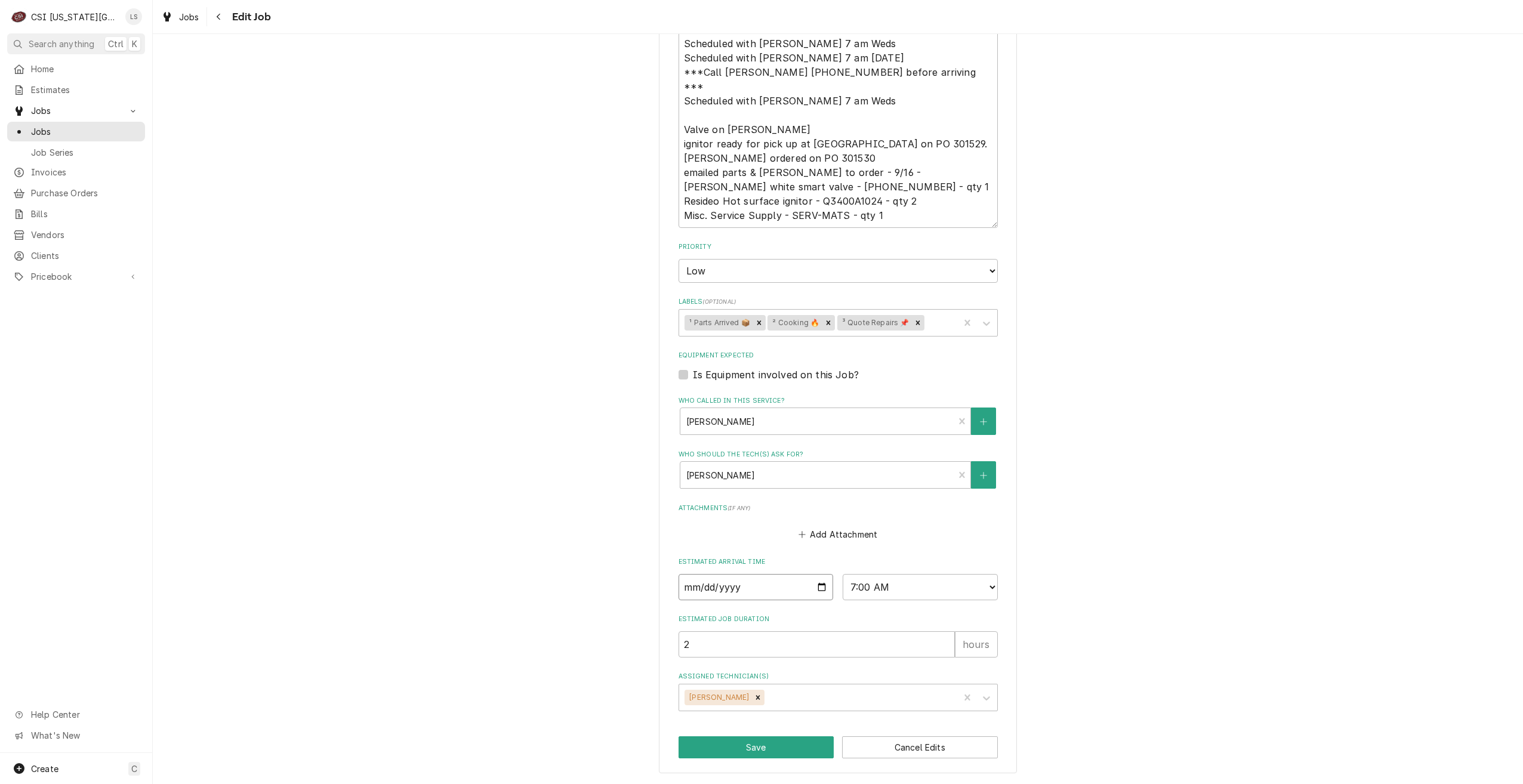
click at [816, 586] on input "[DATE]" at bounding box center [756, 587] width 155 height 27
type input "[DATE]"
type textarea "x"
type input "[DATE]"
click at [748, 747] on button "Save" at bounding box center [756, 747] width 156 height 22
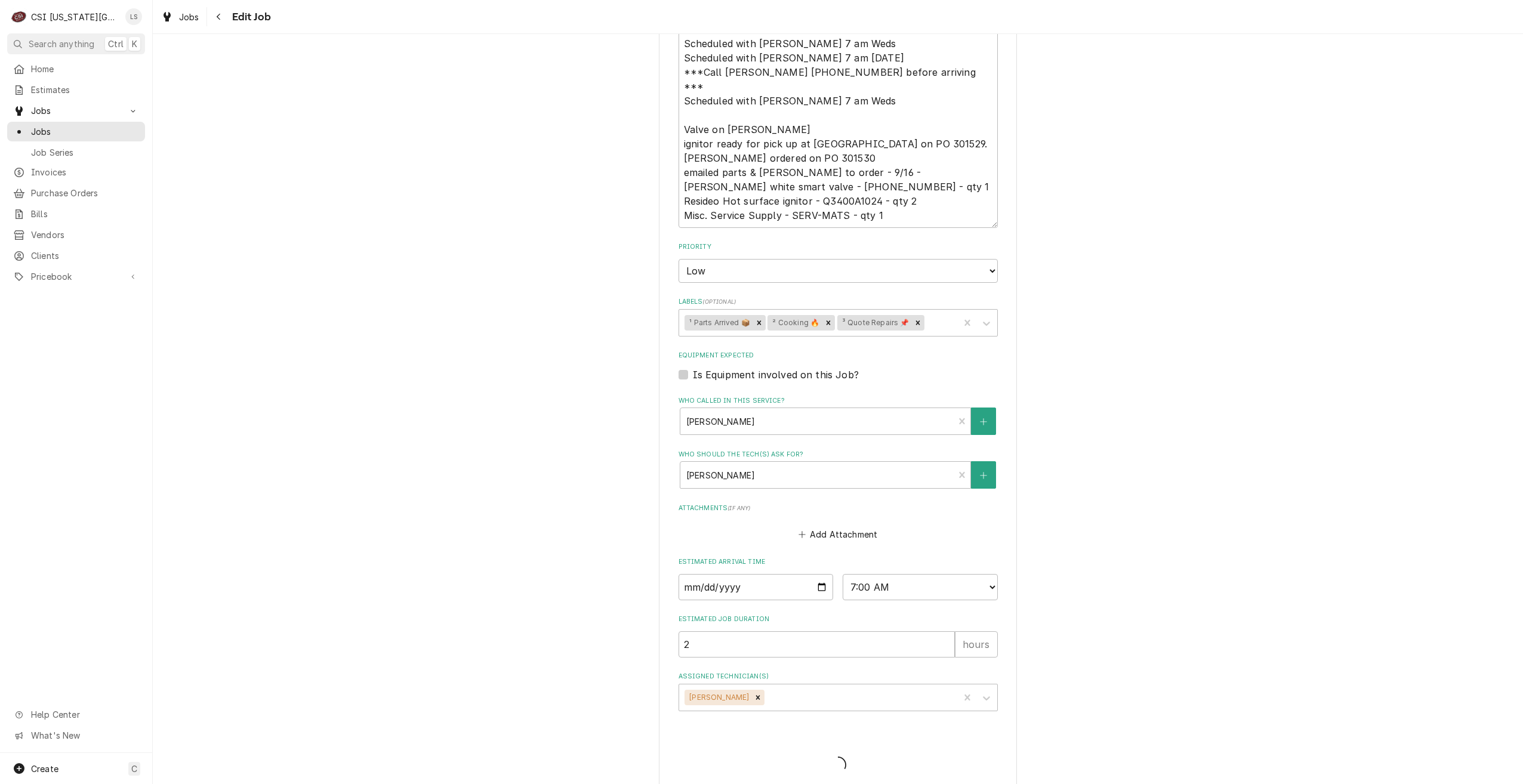
type textarea "x"
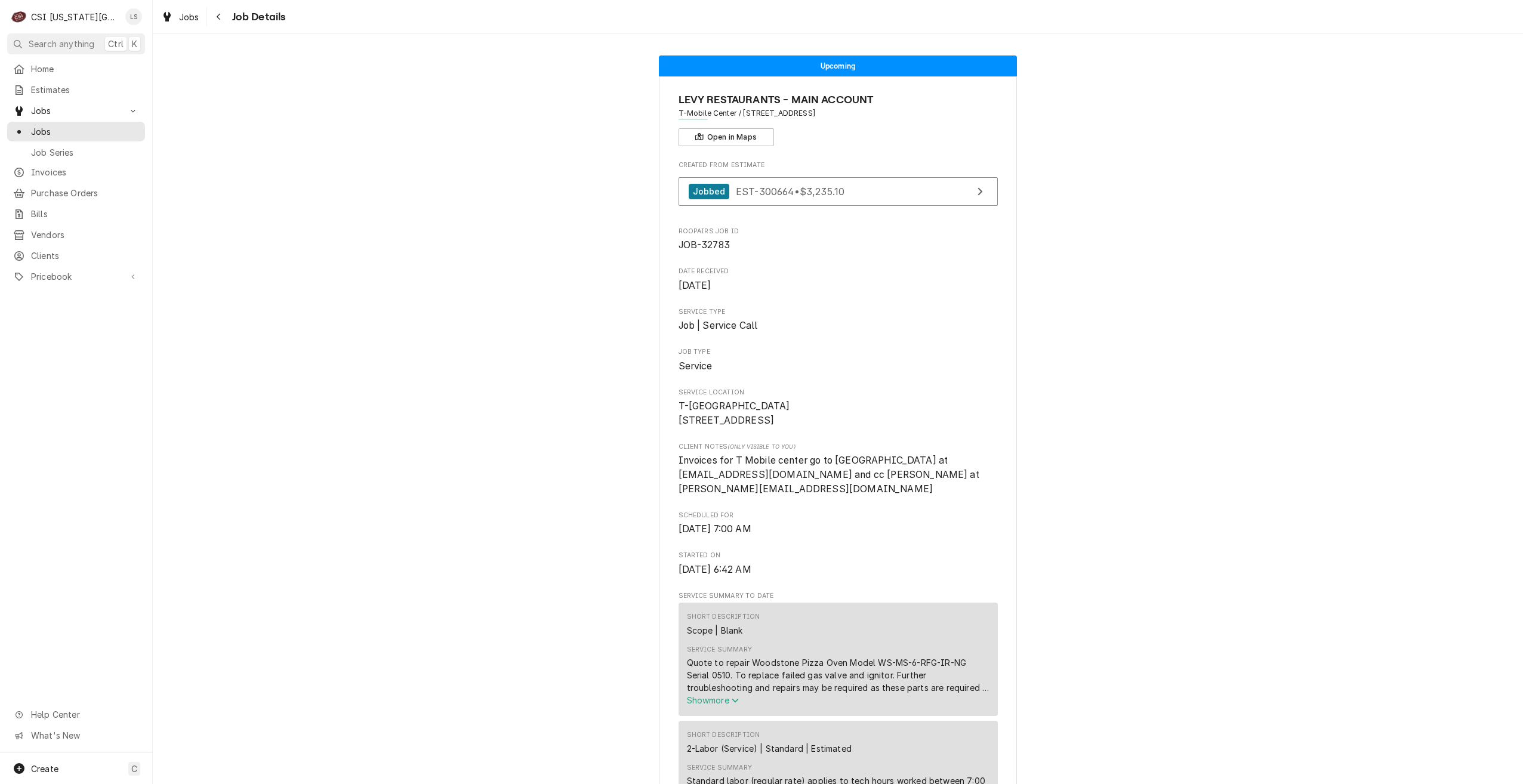
drag, startPoint x: 1340, startPoint y: 228, endPoint x: 1332, endPoint y: 228, distance: 8.0
click at [123, 134] on div "Jobs" at bounding box center [76, 132] width 133 height 15
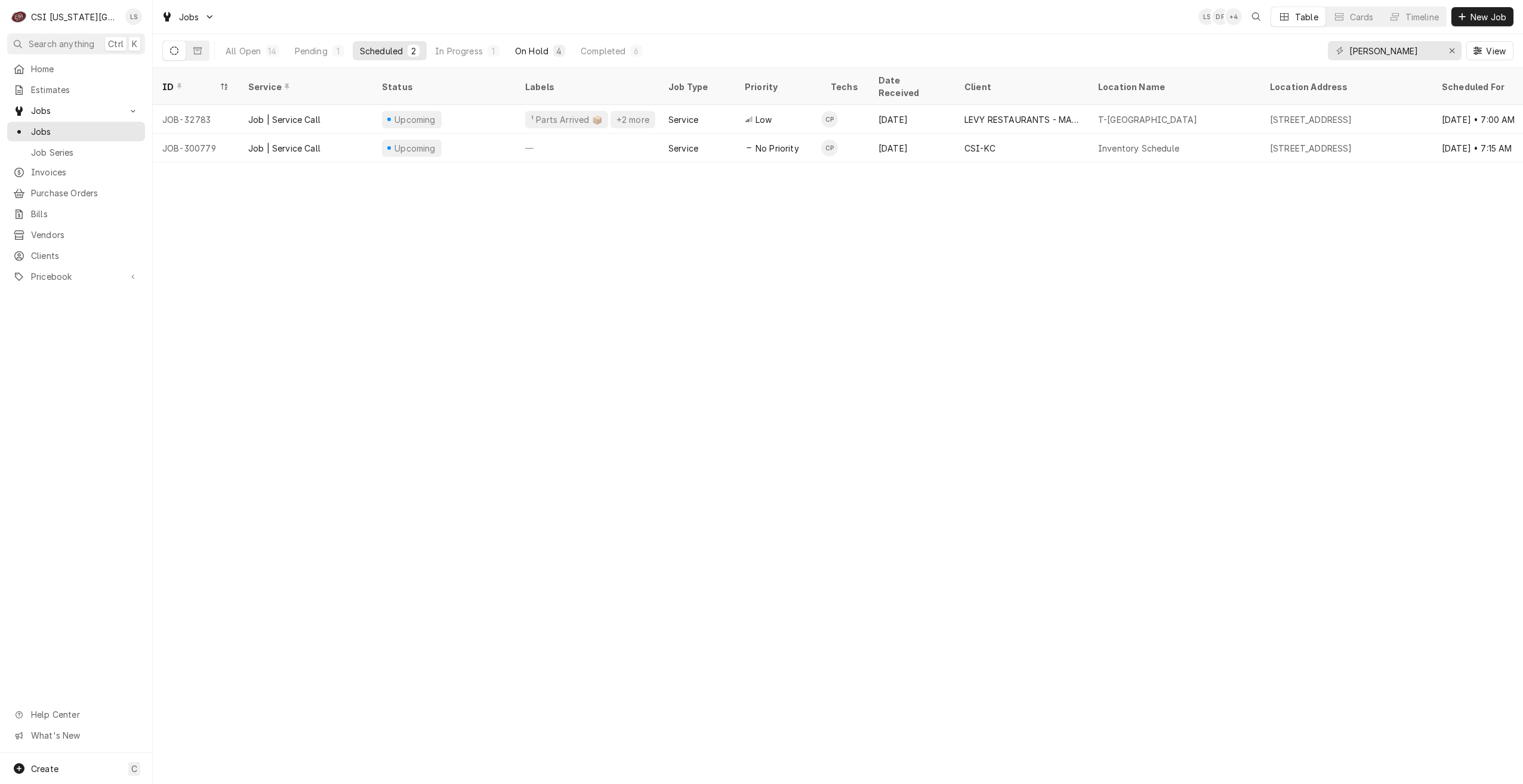
click at [547, 58] on button "On Hold 4" at bounding box center [540, 51] width 65 height 19
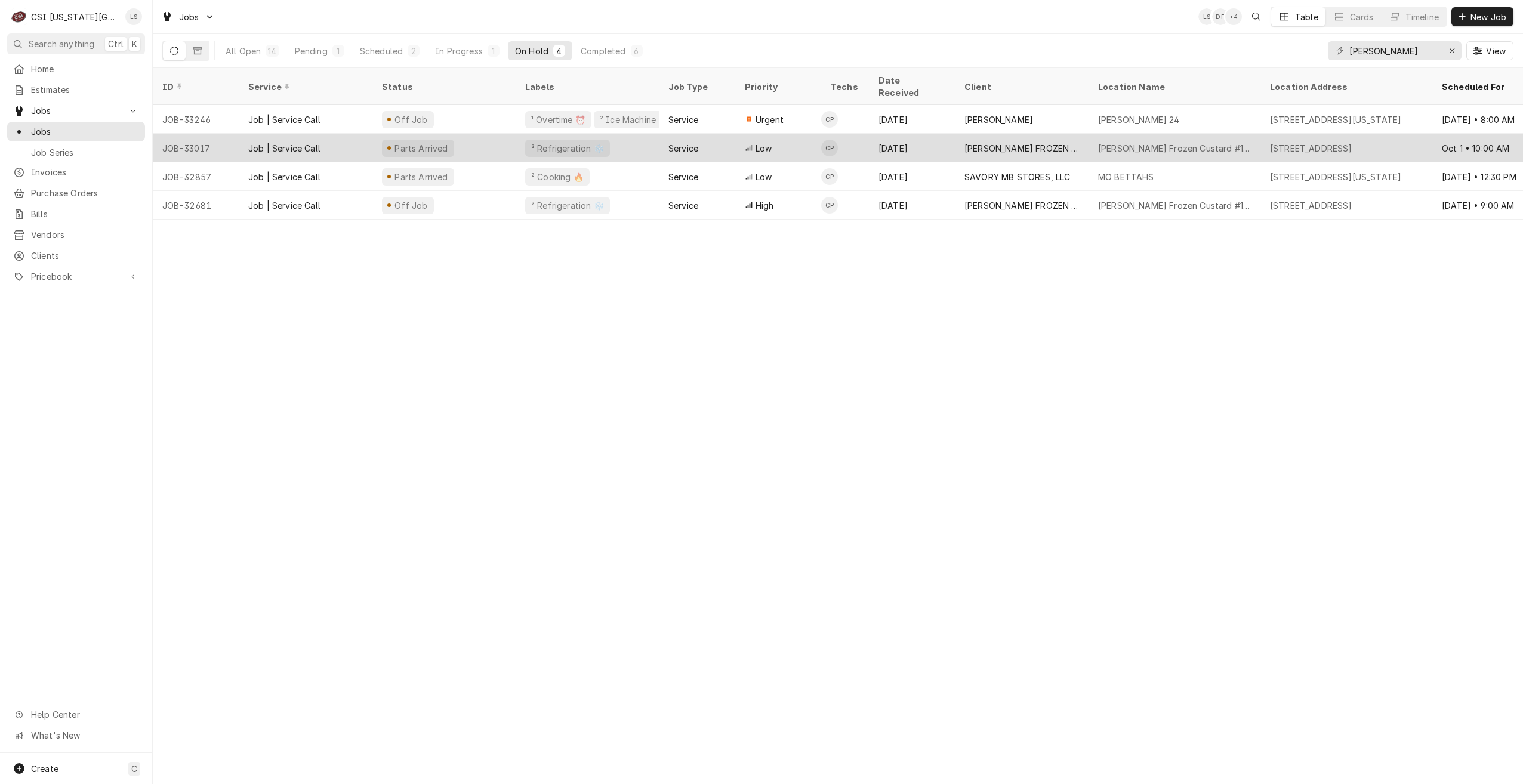
click at [946, 145] on div "[DATE]" at bounding box center [912, 148] width 86 height 28
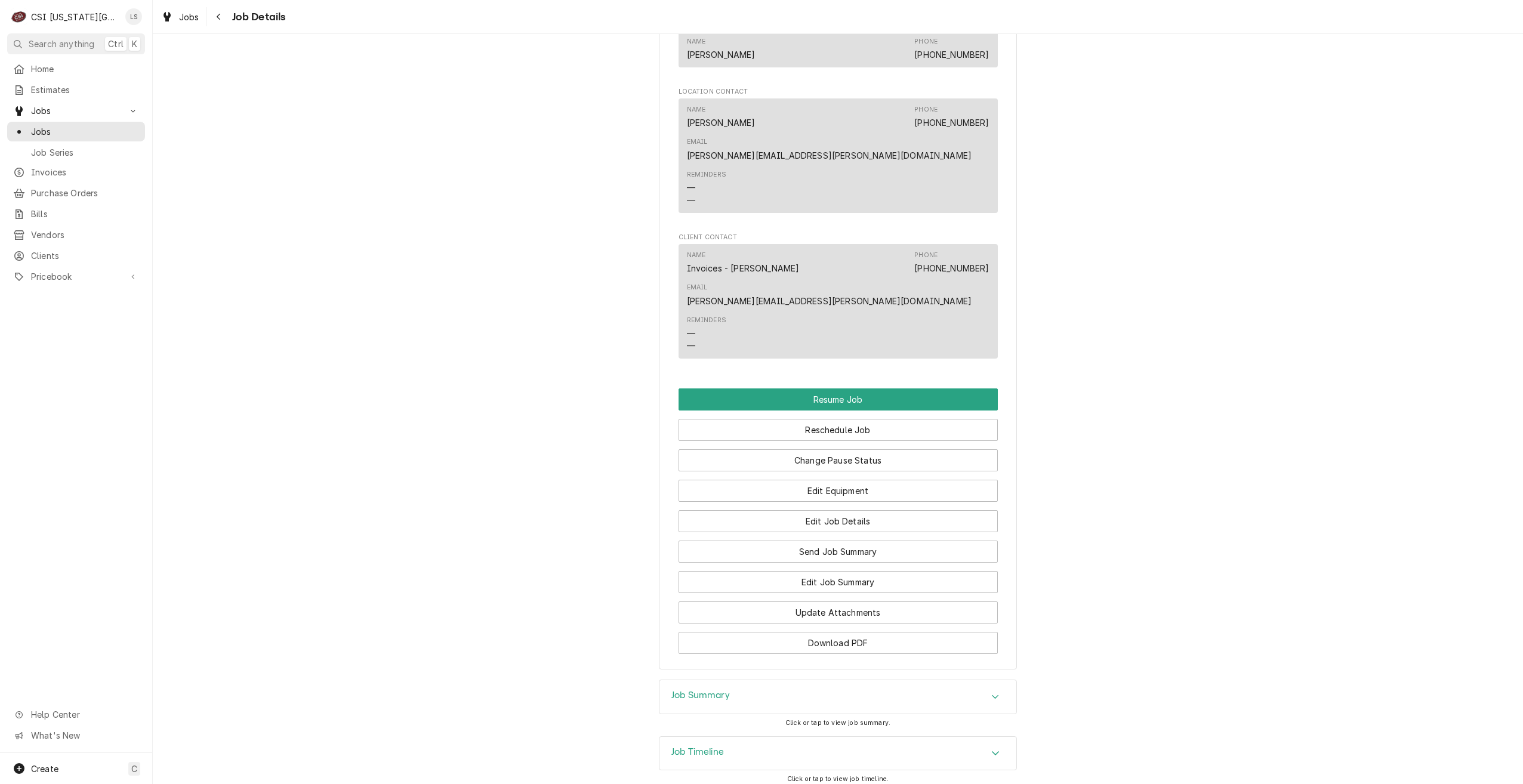
scroll to position [1325, 0]
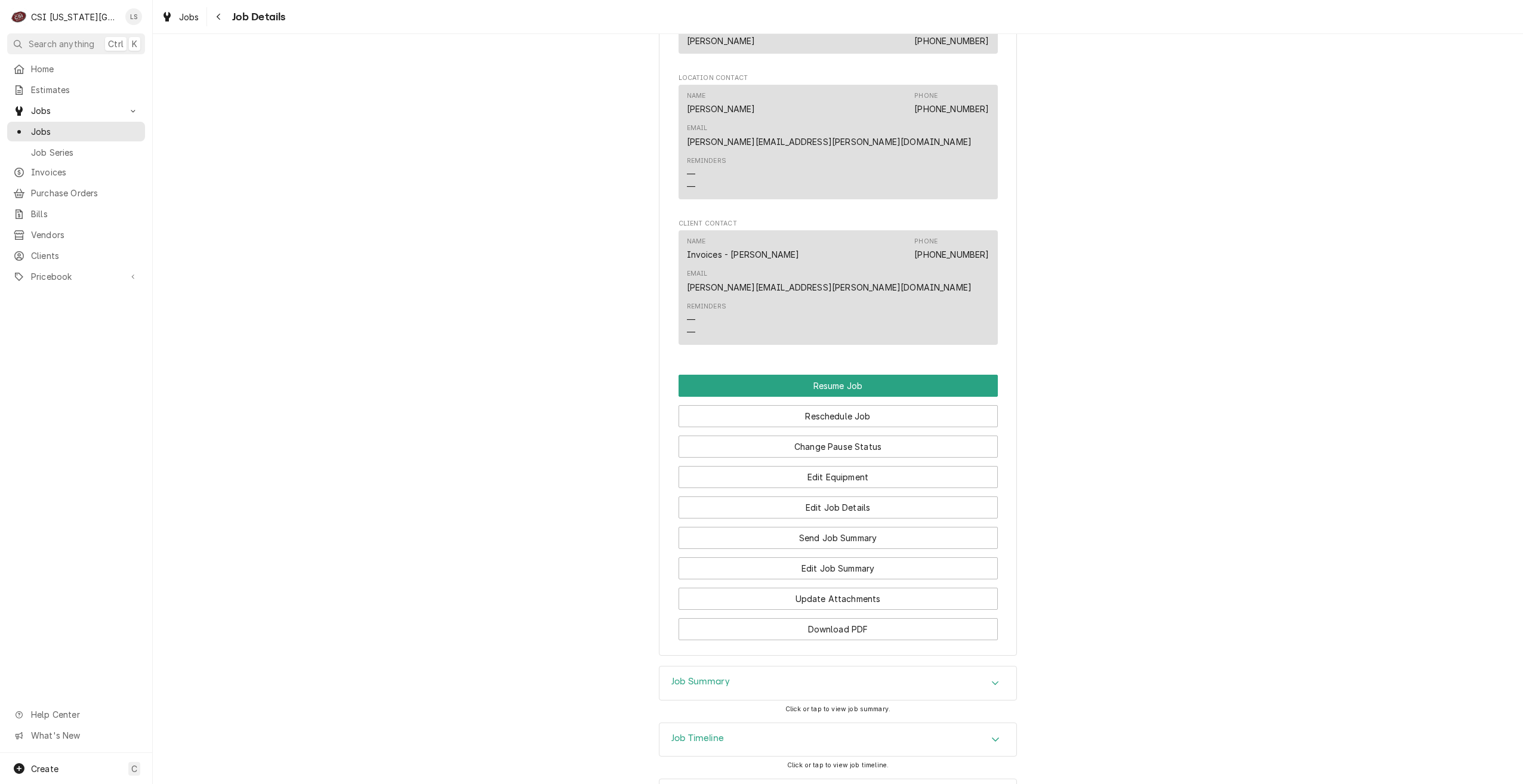
click at [920, 667] on div "Job Summary" at bounding box center [838, 683] width 357 height 33
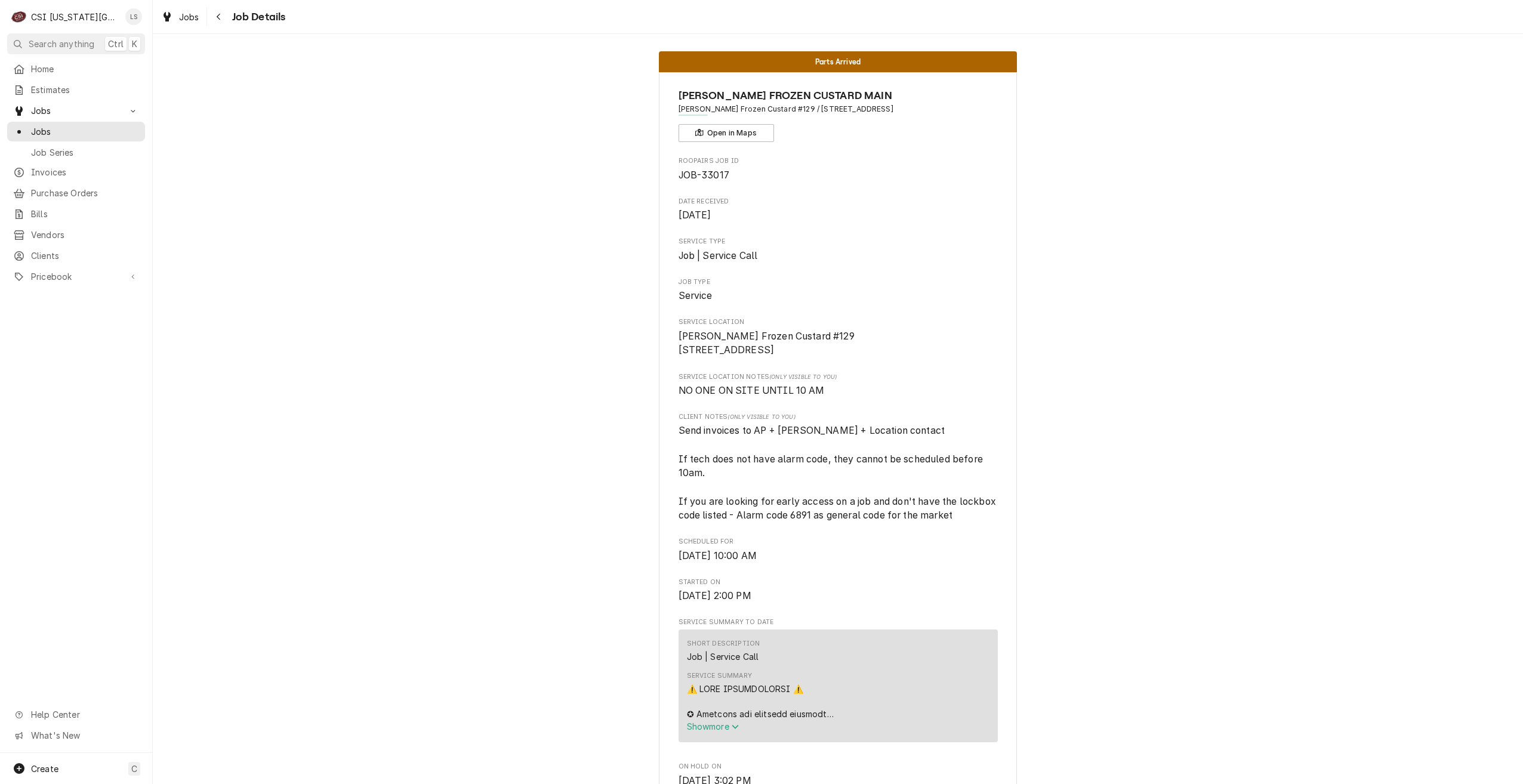
scroll to position [0, 0]
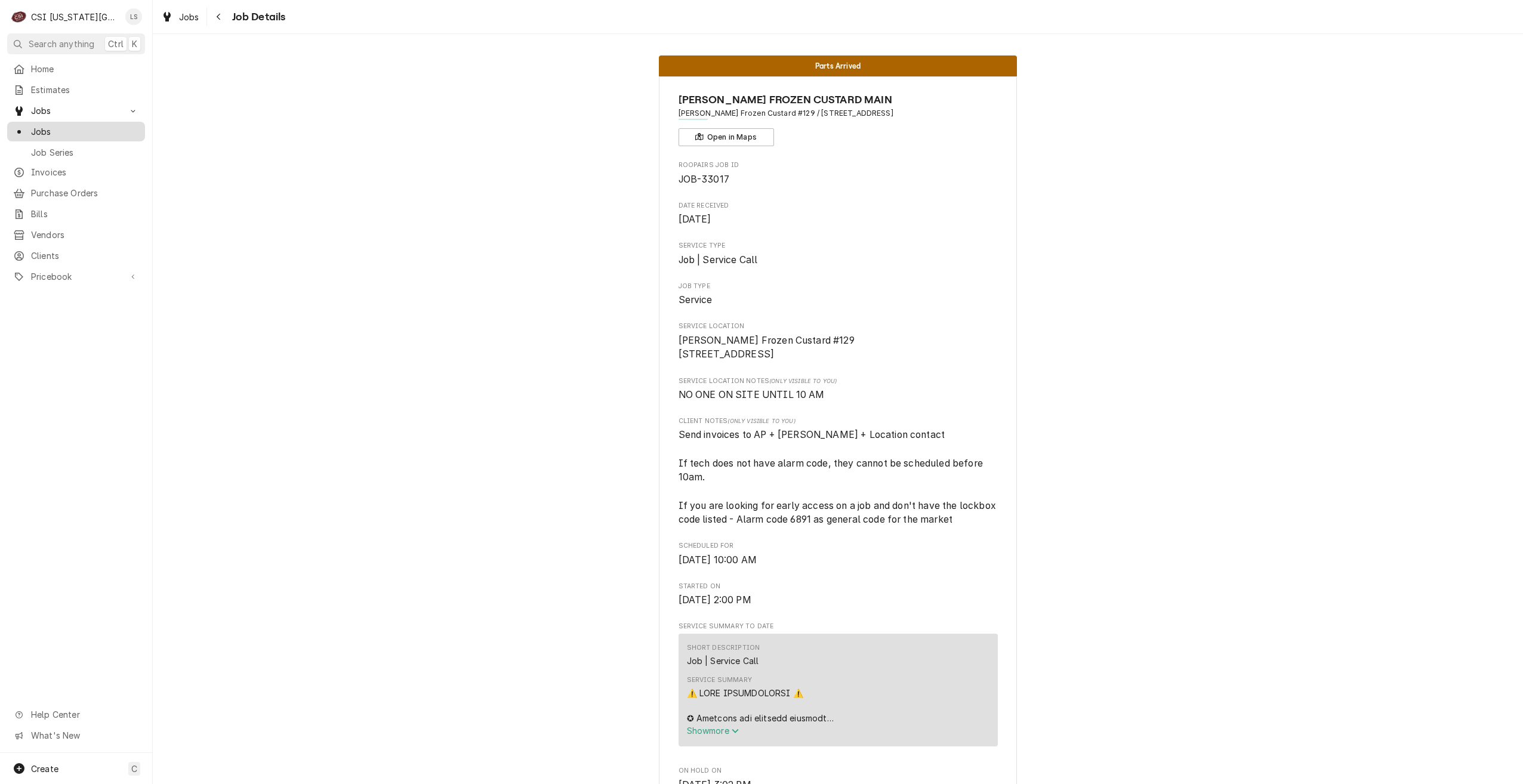
click at [81, 128] on span "Jobs" at bounding box center [85, 132] width 108 height 13
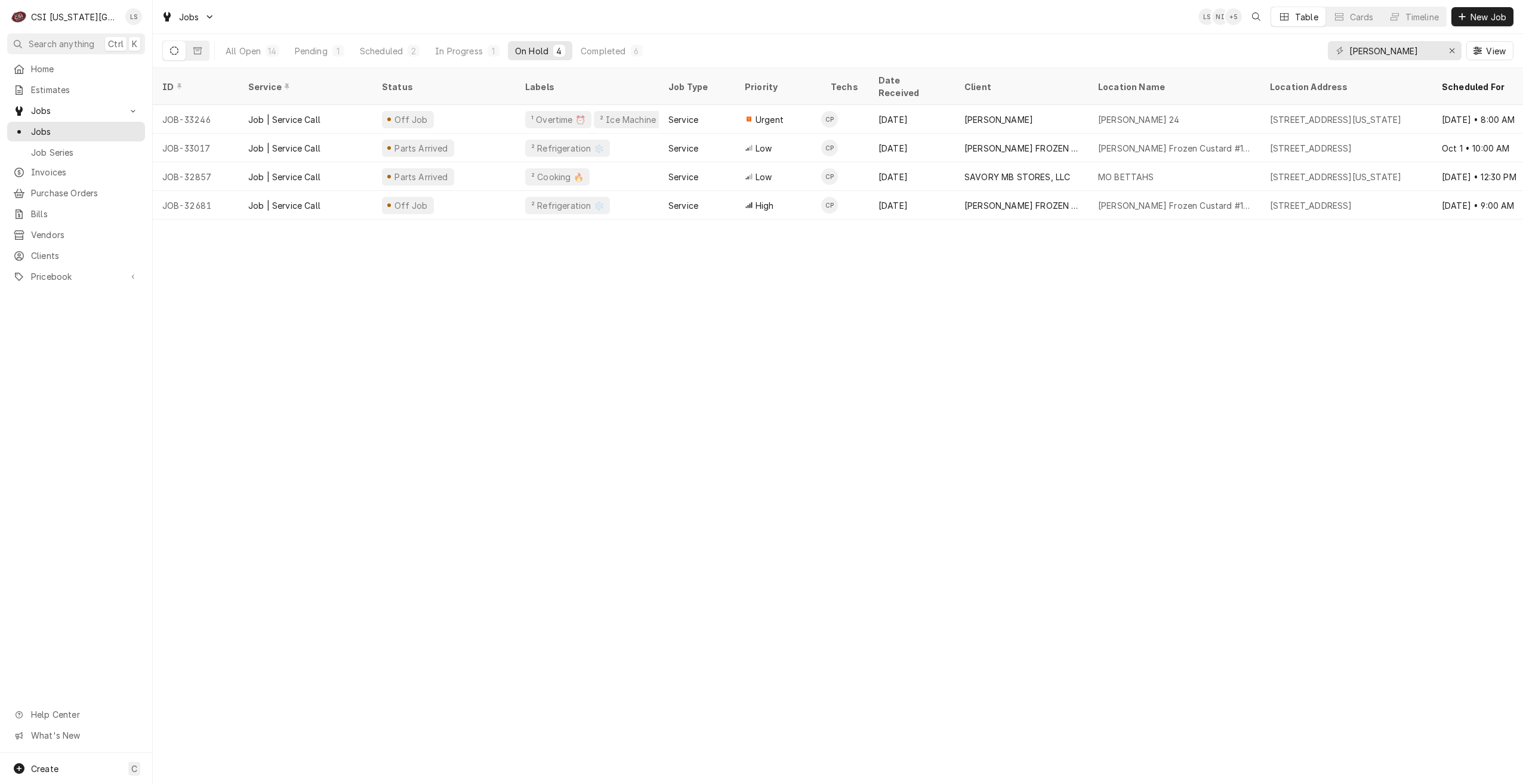
click at [334, 52] on div "1" at bounding box center [338, 50] width 12 height 12
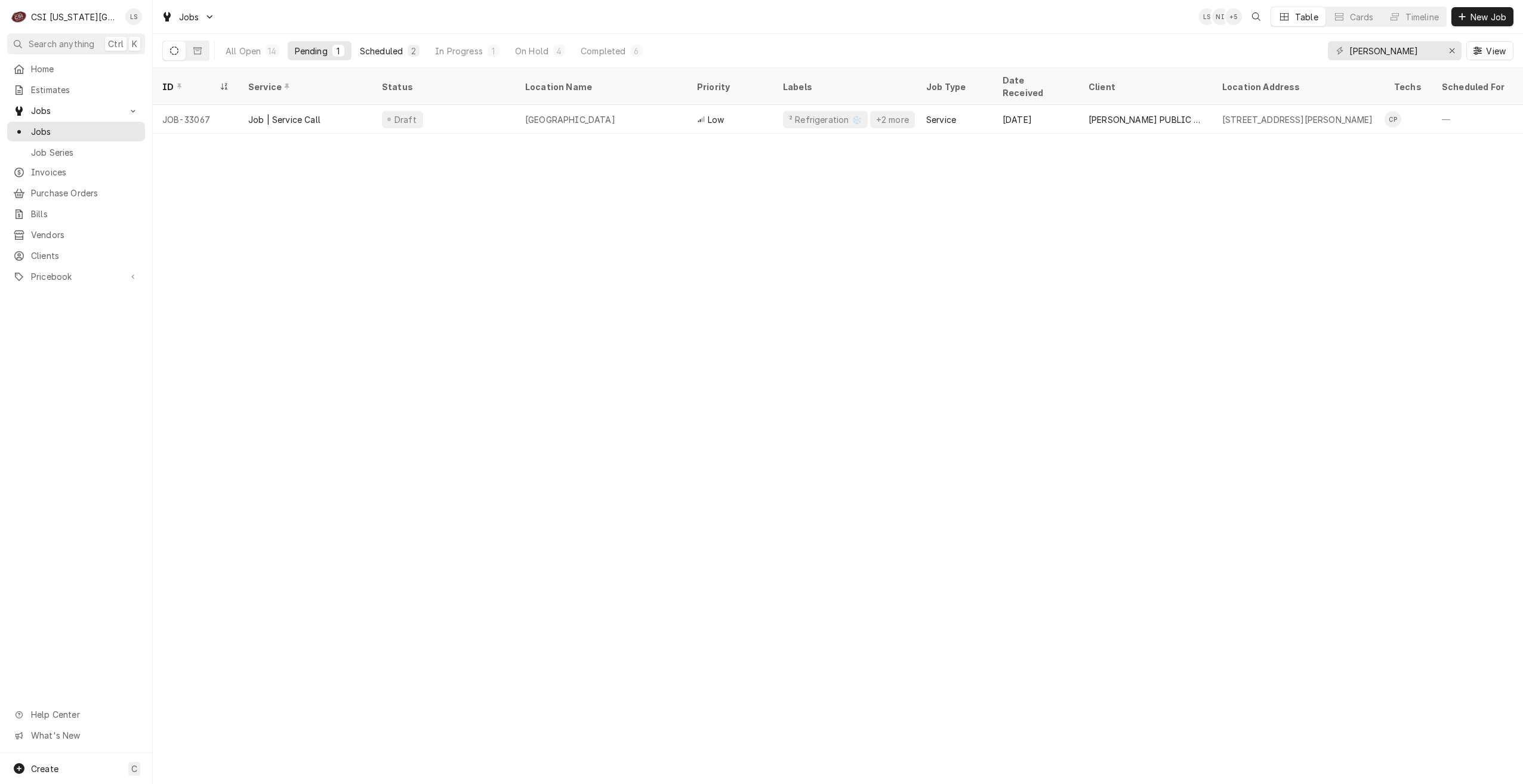
click at [376, 52] on div "Scheduled" at bounding box center [381, 51] width 43 height 13
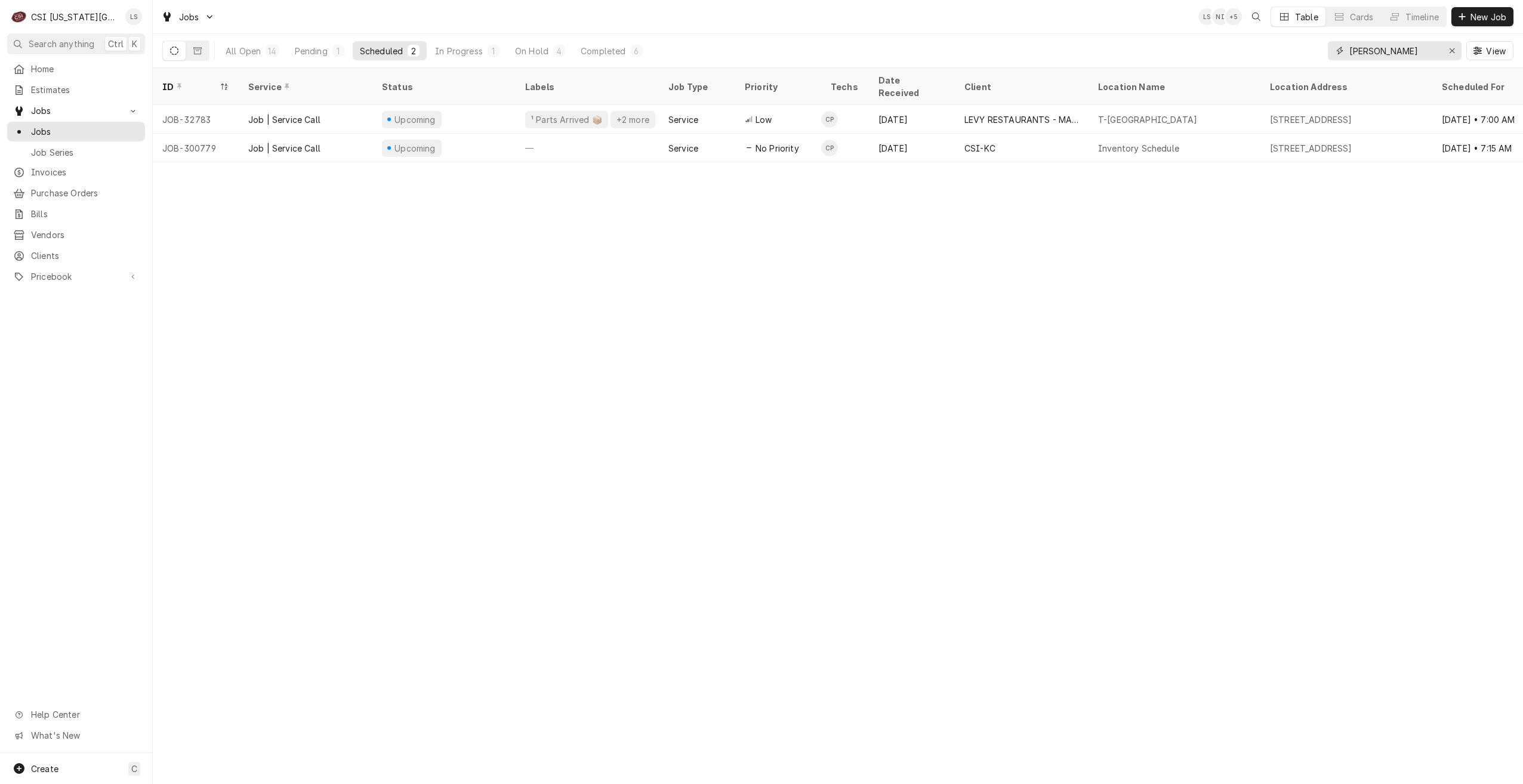
click at [1395, 52] on input "charles" at bounding box center [1394, 51] width 90 height 19
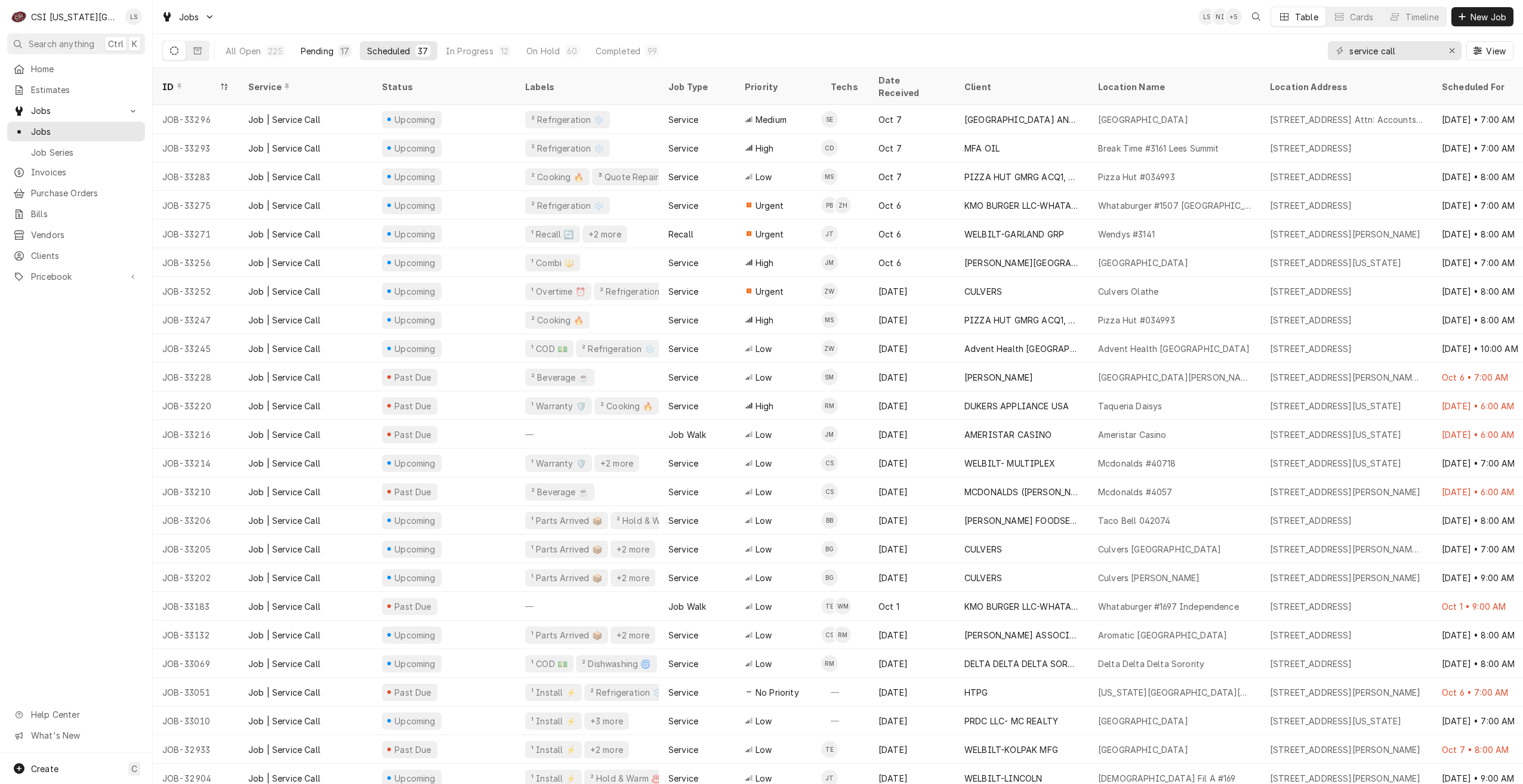
click at [324, 55] on div "Pending" at bounding box center [317, 51] width 33 height 13
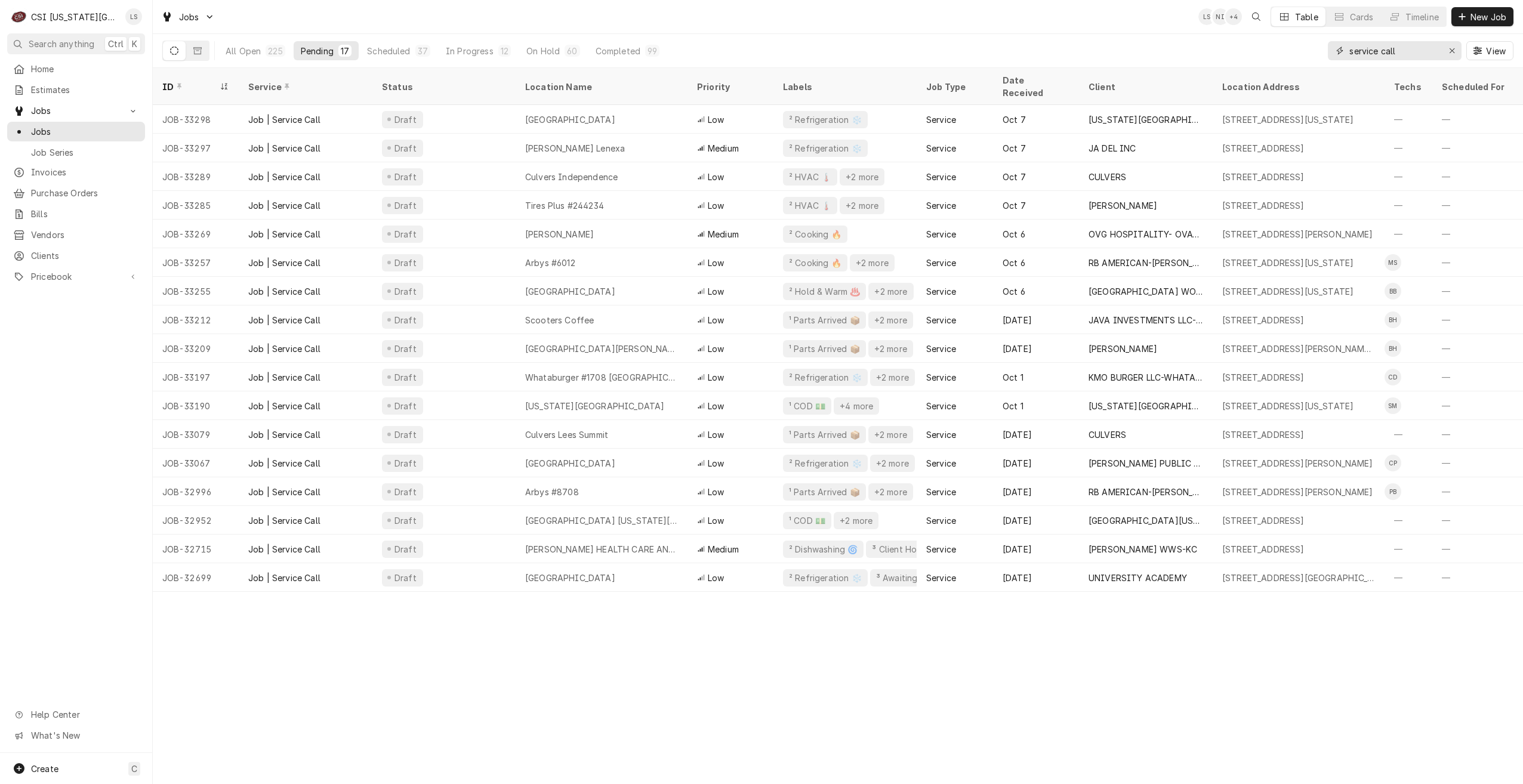
drag, startPoint x: 1420, startPoint y: 56, endPoint x: 1346, endPoint y: 56, distance: 74.0
click at [1346, 56] on div "service call" at bounding box center [1395, 51] width 134 height 19
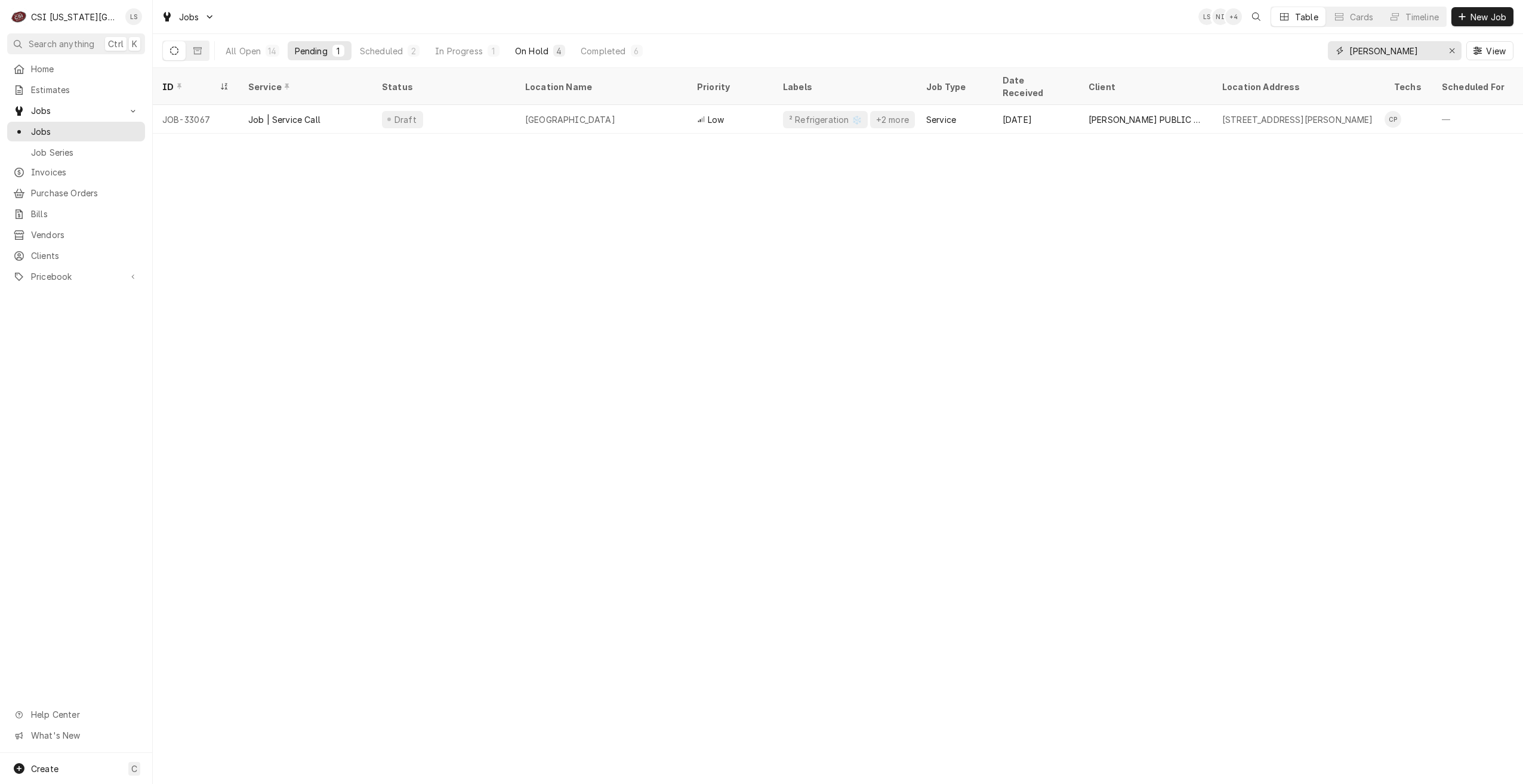
type input "charles"
click at [556, 51] on div "4" at bounding box center [559, 51] width 7 height 13
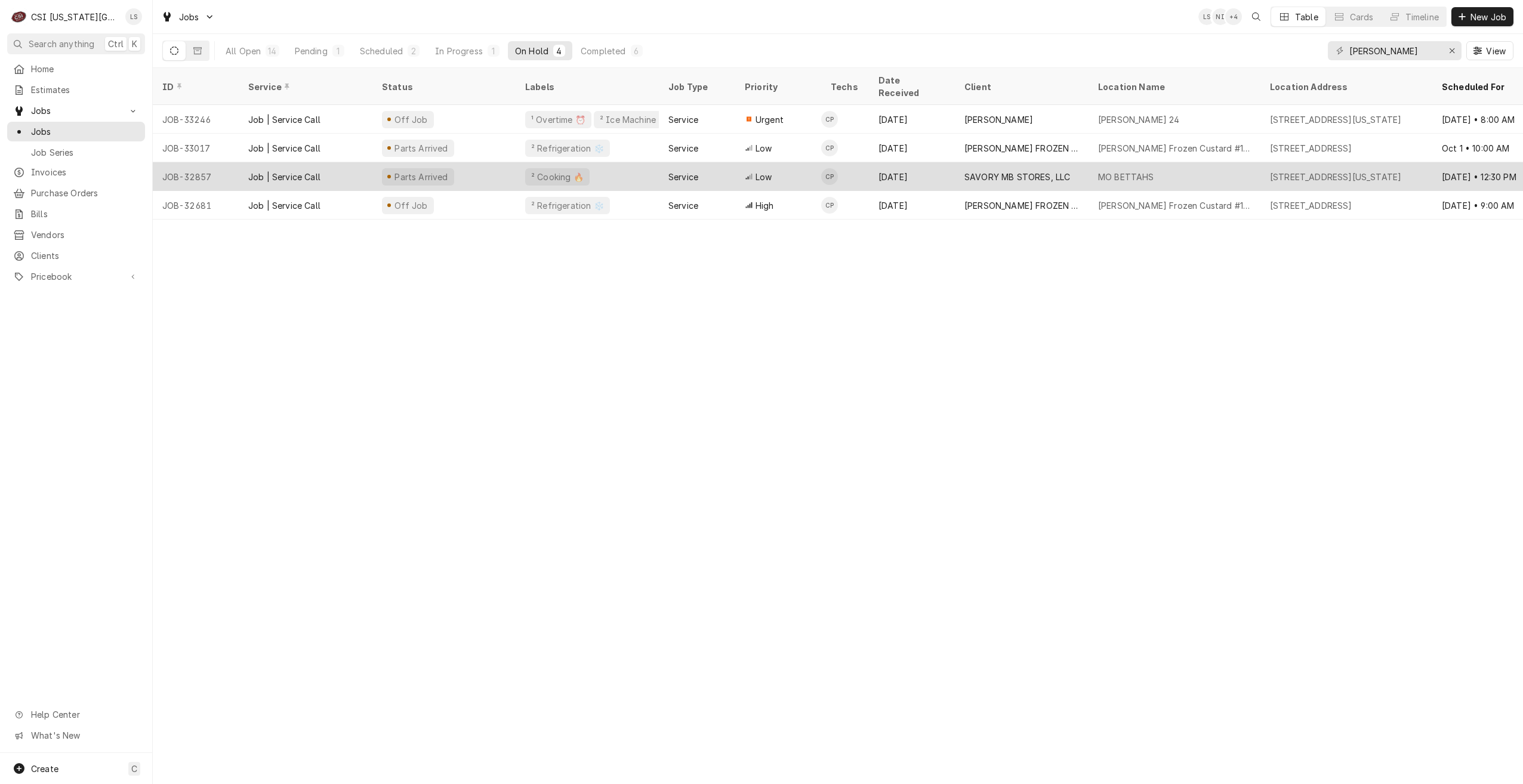
click at [1001, 162] on div "SAVORY MB STORES, LLC" at bounding box center [1022, 176] width 134 height 28
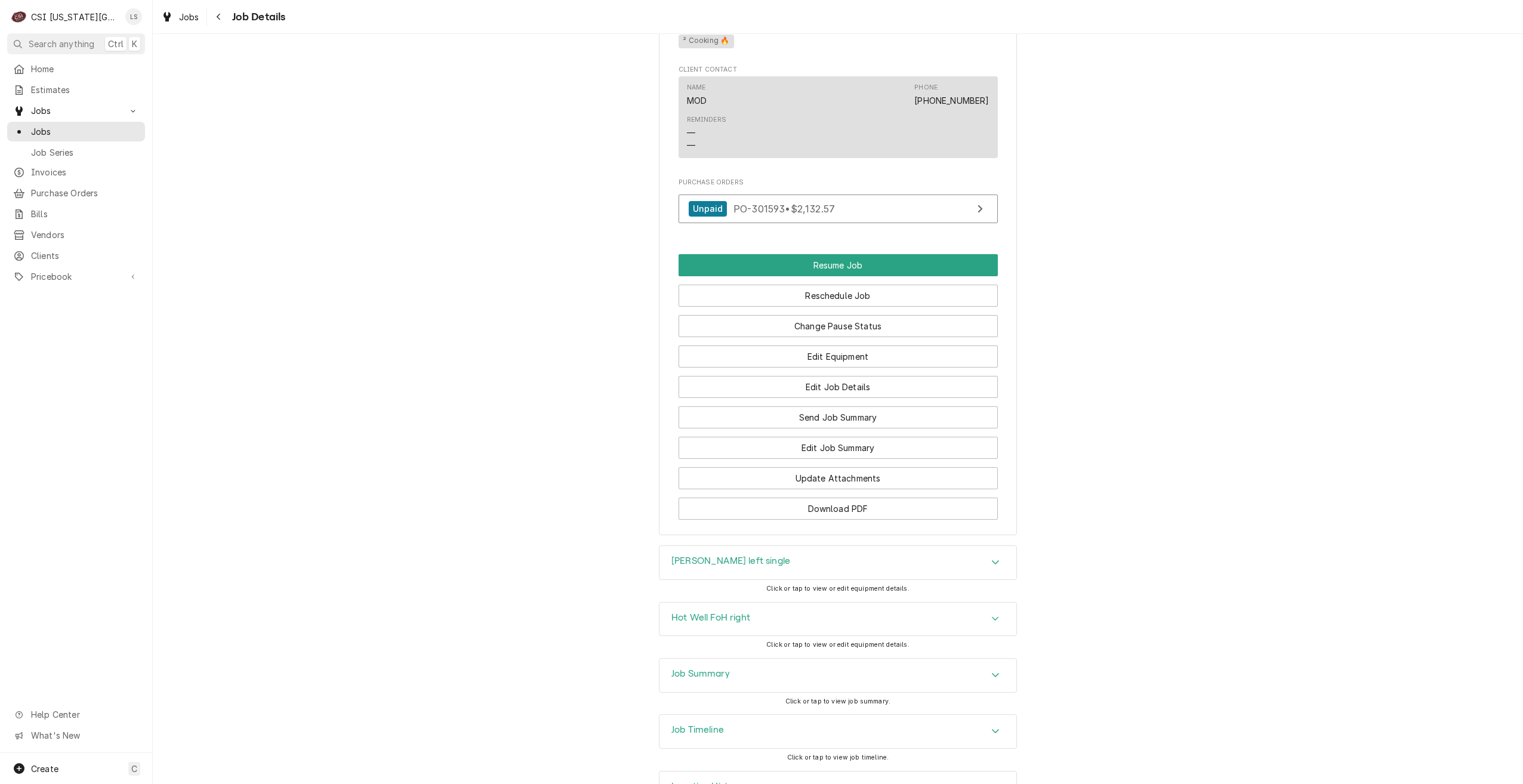
scroll to position [1250, 0]
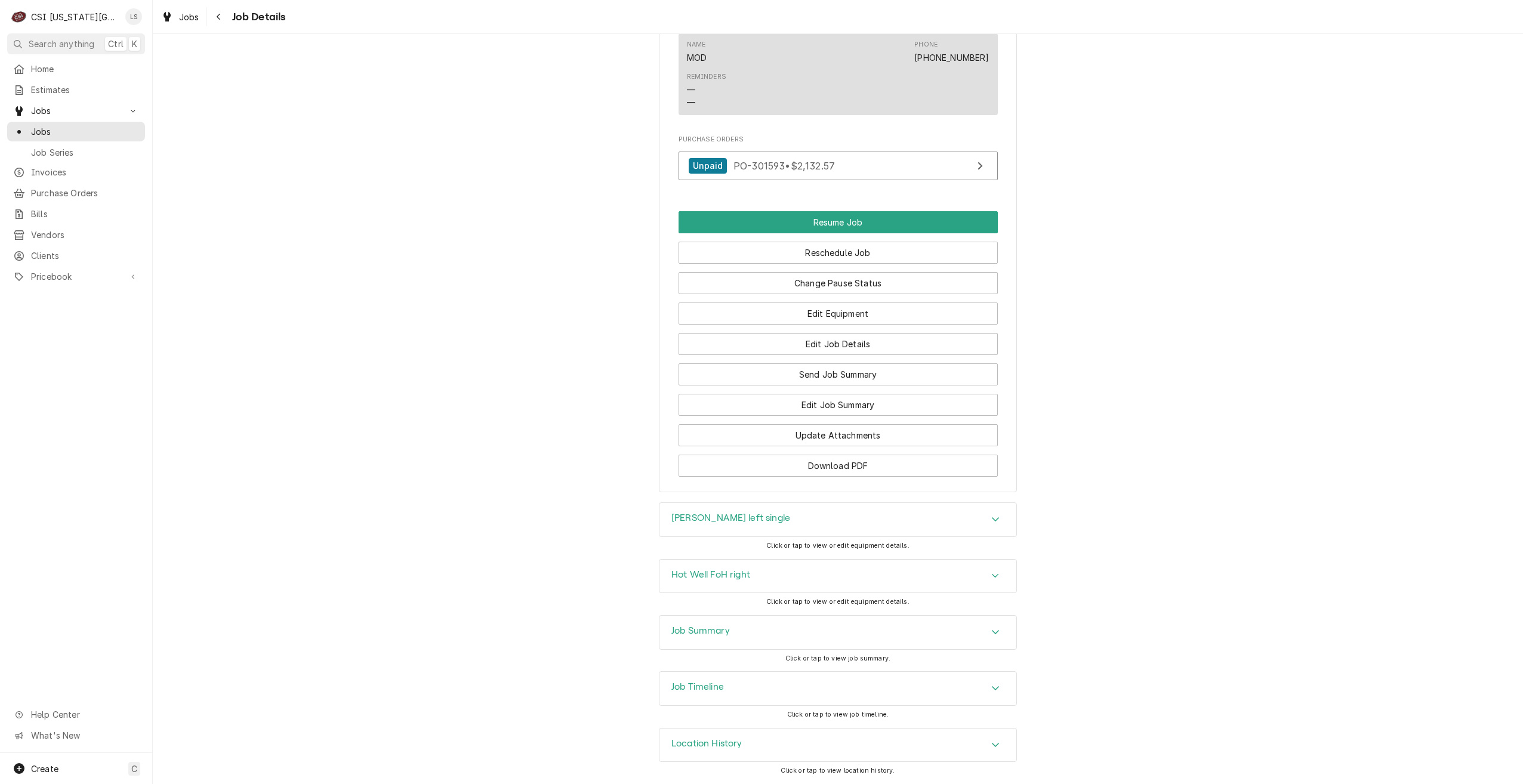
click at [859, 627] on div "Job Summary" at bounding box center [838, 632] width 357 height 33
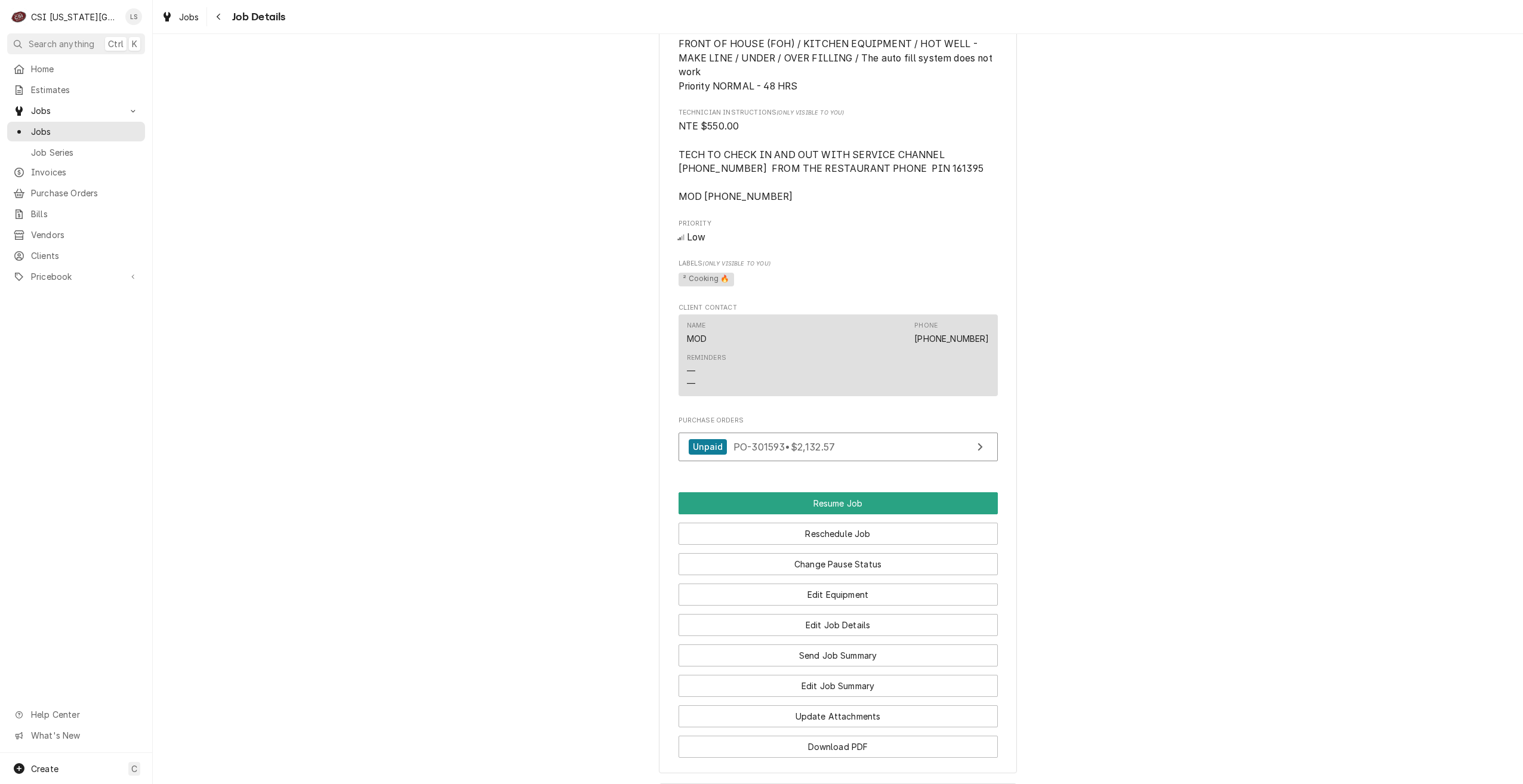
scroll to position [1253, 0]
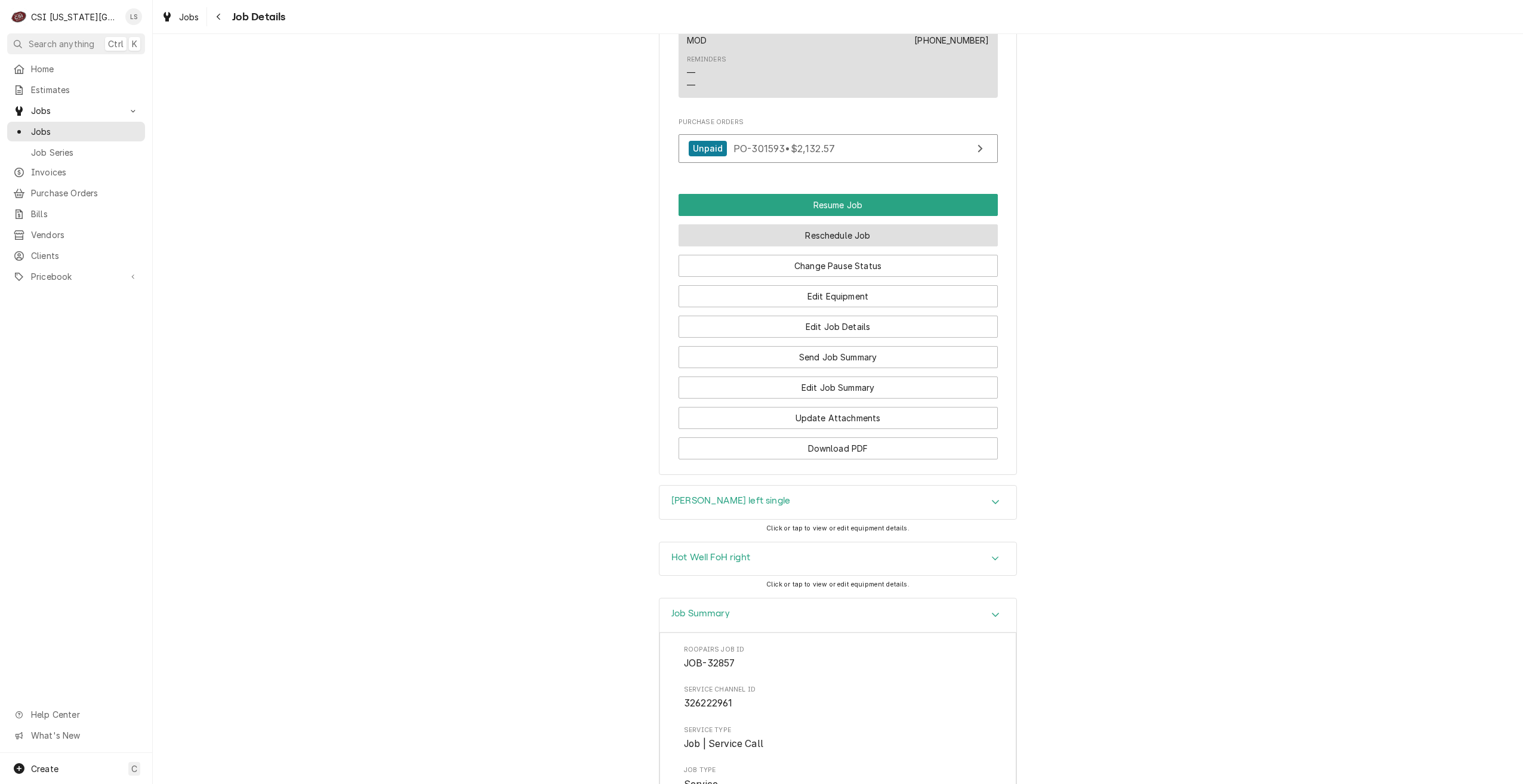
click at [871, 246] on button "Reschedule Job" at bounding box center [837, 235] width 319 height 22
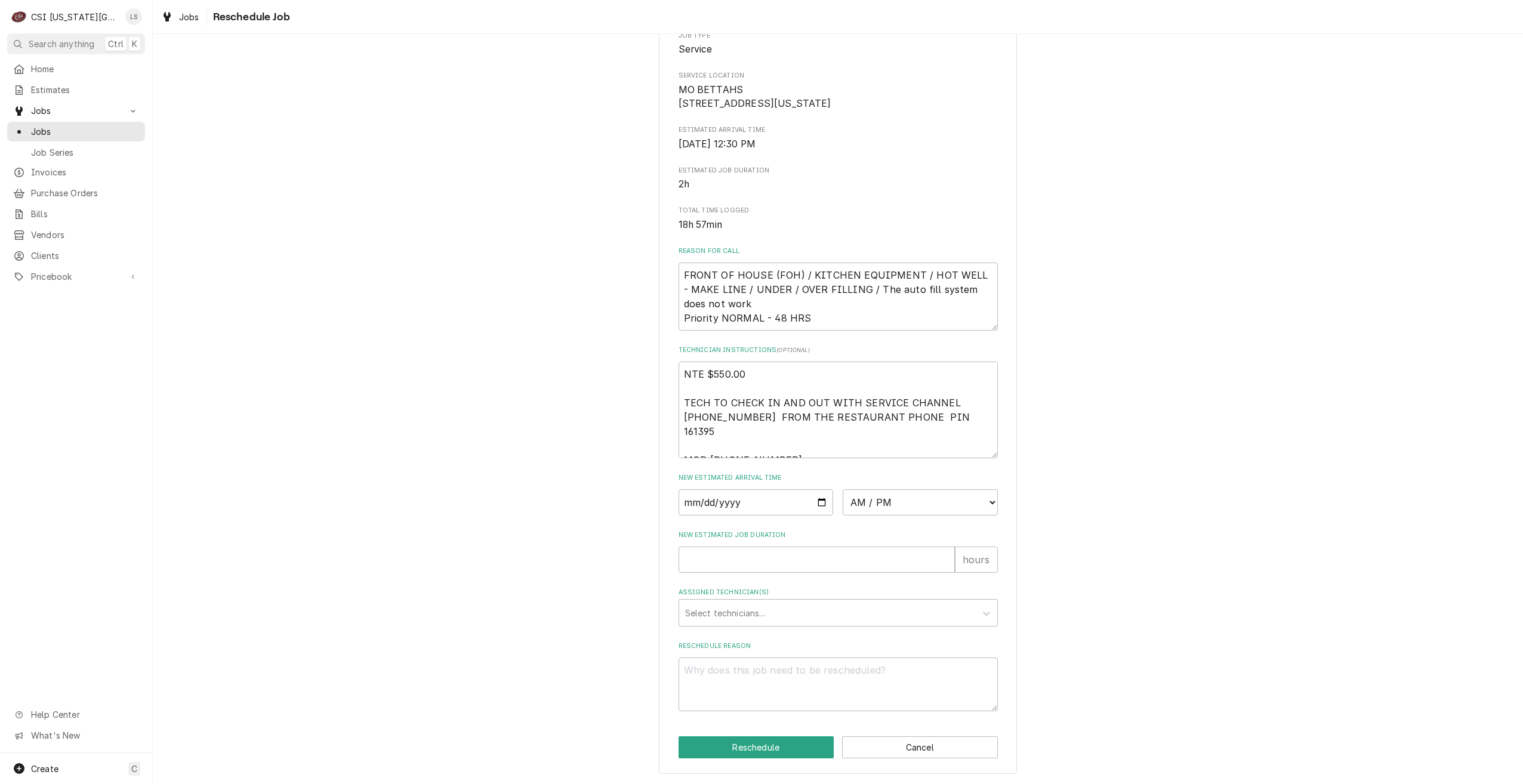
scroll to position [206, 0]
click at [817, 507] on input "Date" at bounding box center [756, 502] width 155 height 27
type textarea "x"
type input "[DATE]"
click at [849, 505] on select "AM / PM 6:00 AM 6:15 AM 6:30 AM 6:45 AM 7:00 AM 7:15 AM 7:30 AM 7:45 AM 8:00 AM…" at bounding box center [921, 502] width 155 height 27
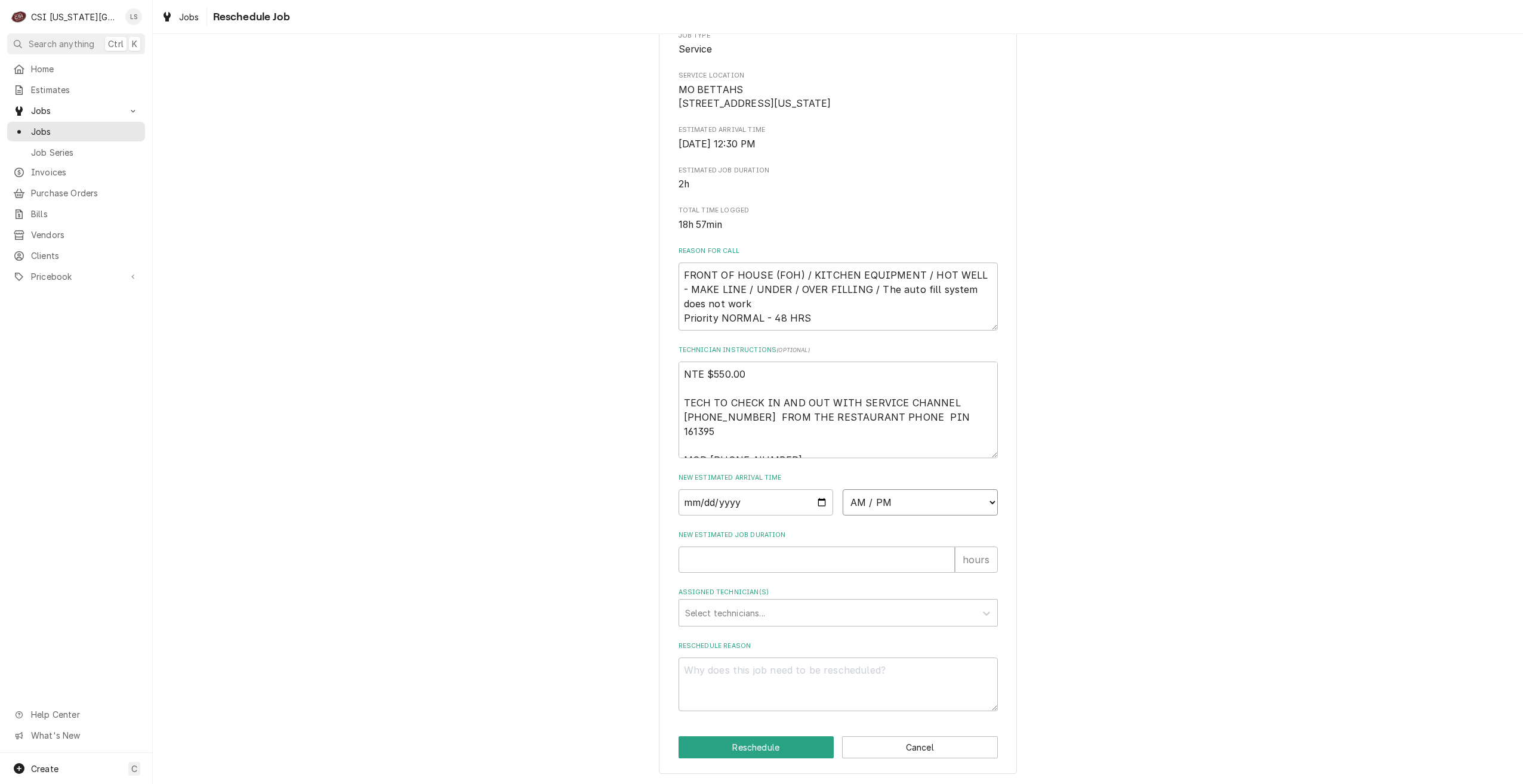
select select "08:00:00"
click at [843, 489] on select "AM / PM 6:00 AM 6:15 AM 6:30 AM 6:45 AM 7:00 AM 7:15 AM 7:30 AM 7:45 AM 8:00 AM…" at bounding box center [921, 502] width 155 height 27
click at [851, 557] on input "New Estimated Job Duration" at bounding box center [816, 560] width 276 height 27
type textarea "x"
type input "2"
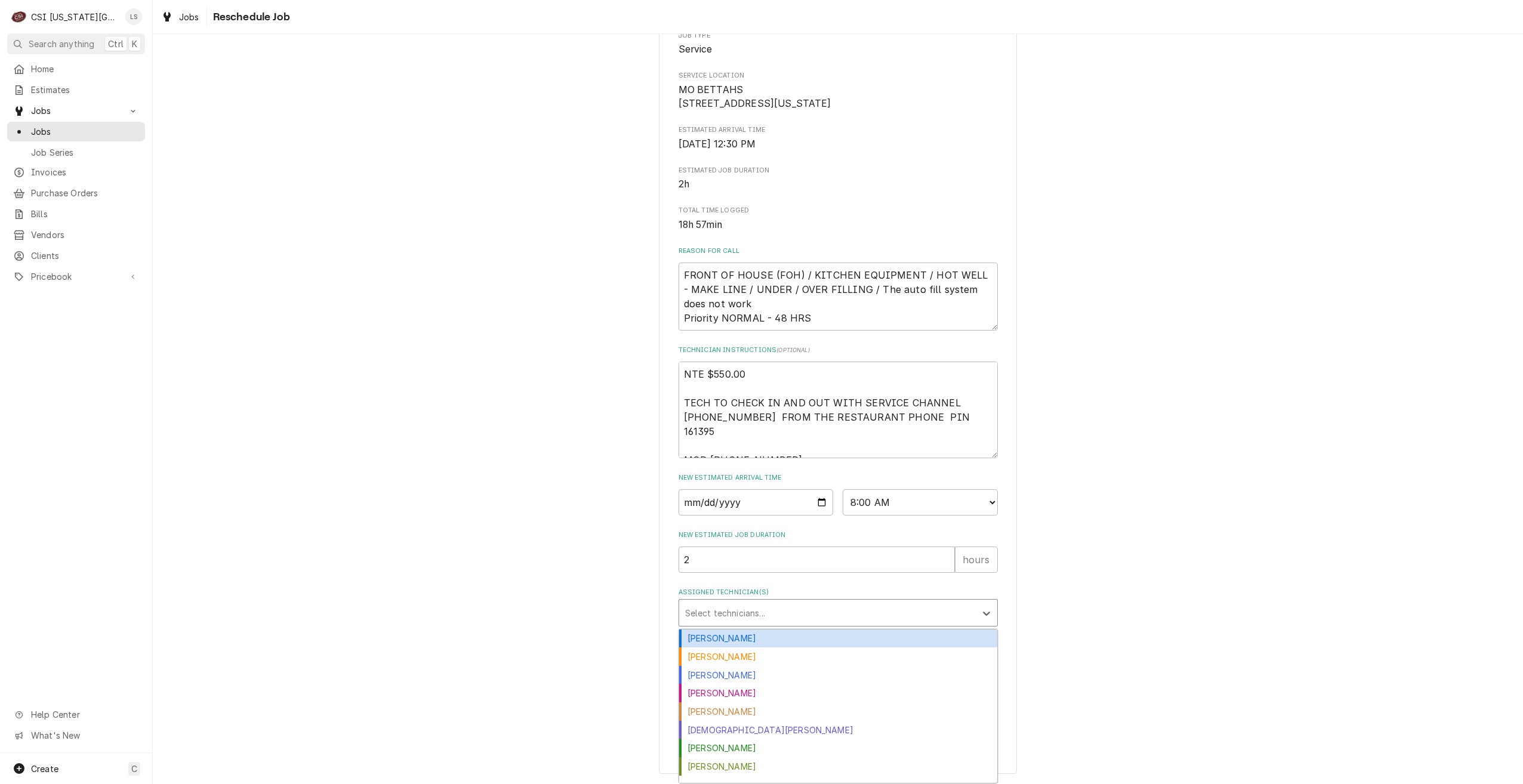
click at [866, 612] on div "Assigned Technician(s)" at bounding box center [828, 613] width 285 height 22
type input "h"
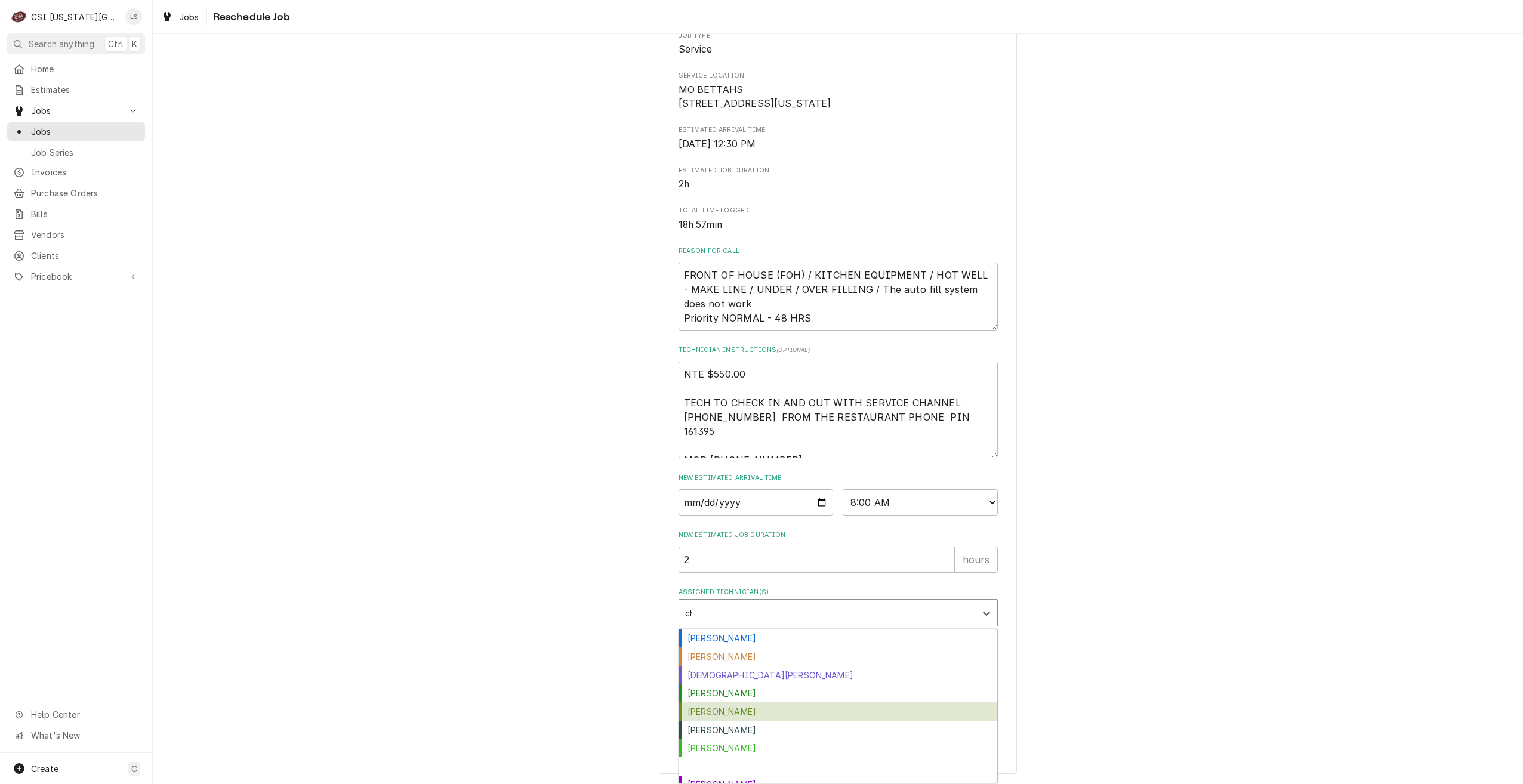
type input "char"
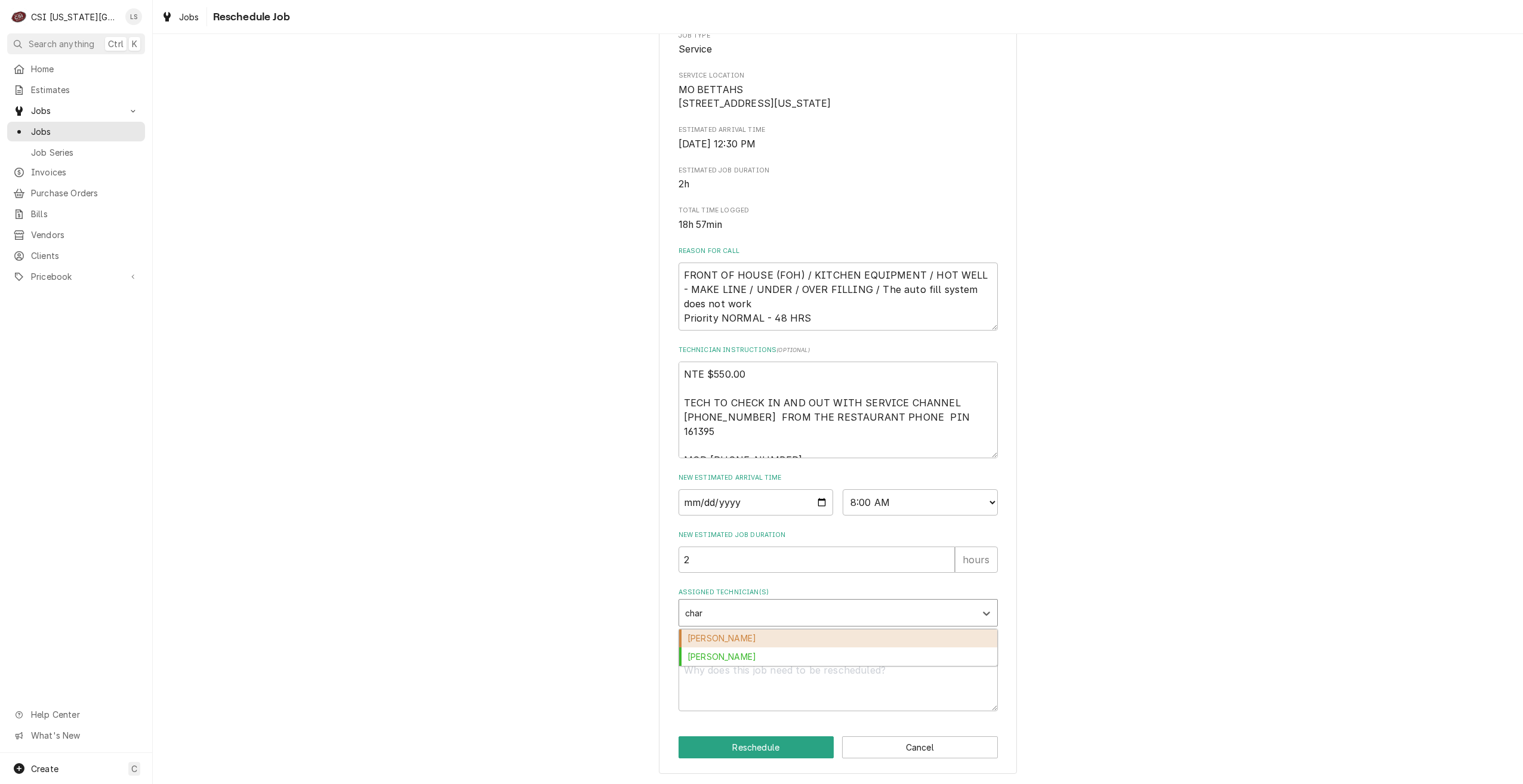
click at [859, 631] on div "[PERSON_NAME]" at bounding box center [838, 639] width 318 height 19
type textarea "x"
click at [905, 678] on textarea "Reschedule Reason" at bounding box center [837, 685] width 319 height 54
type textarea "x"
type textarea "R"
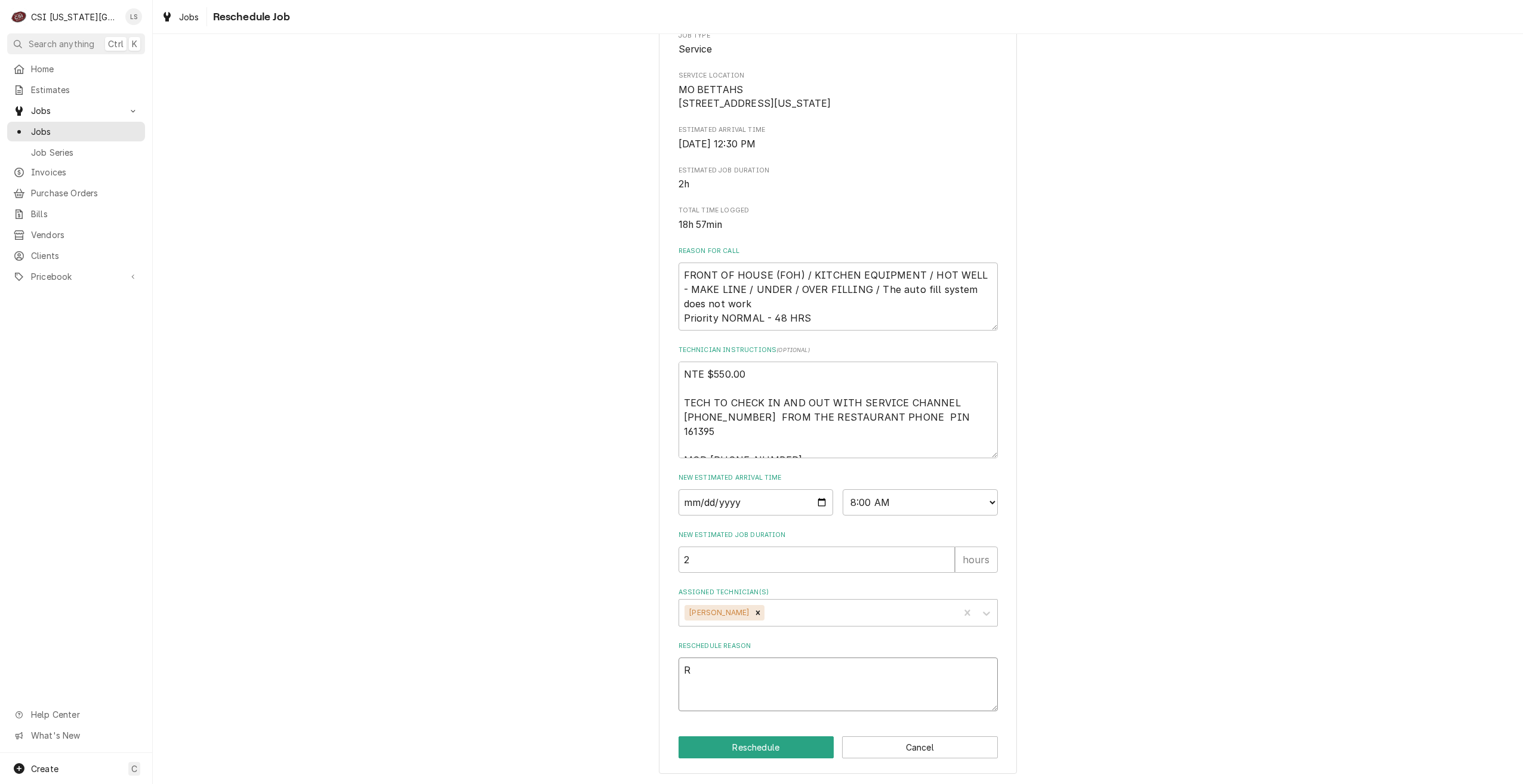
type textarea "x"
type textarea "Re"
type textarea "x"
type textarea "Ret"
type textarea "x"
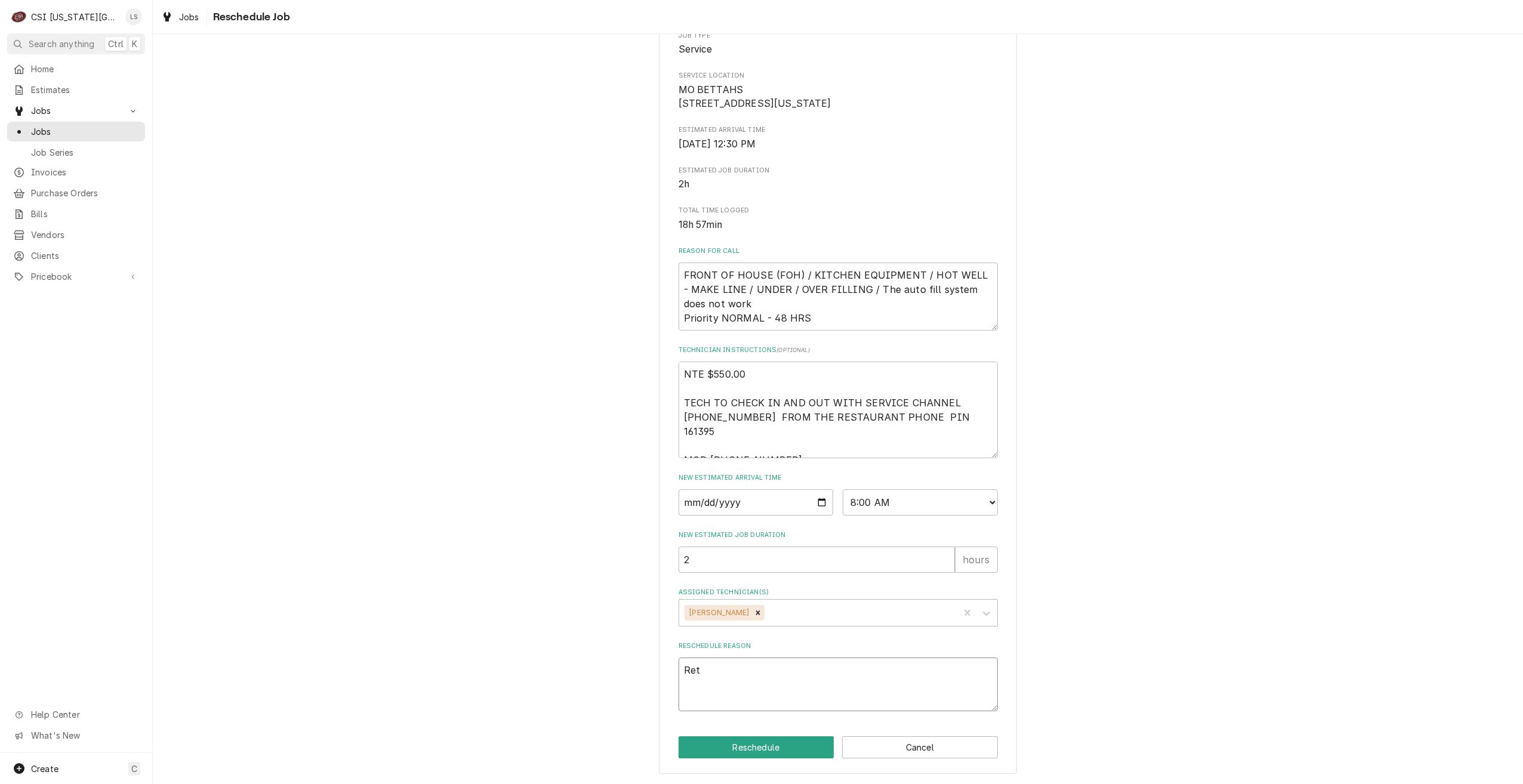
type textarea "Retu"
type textarea "x"
type textarea "Retur"
type textarea "x"
type textarea "Return"
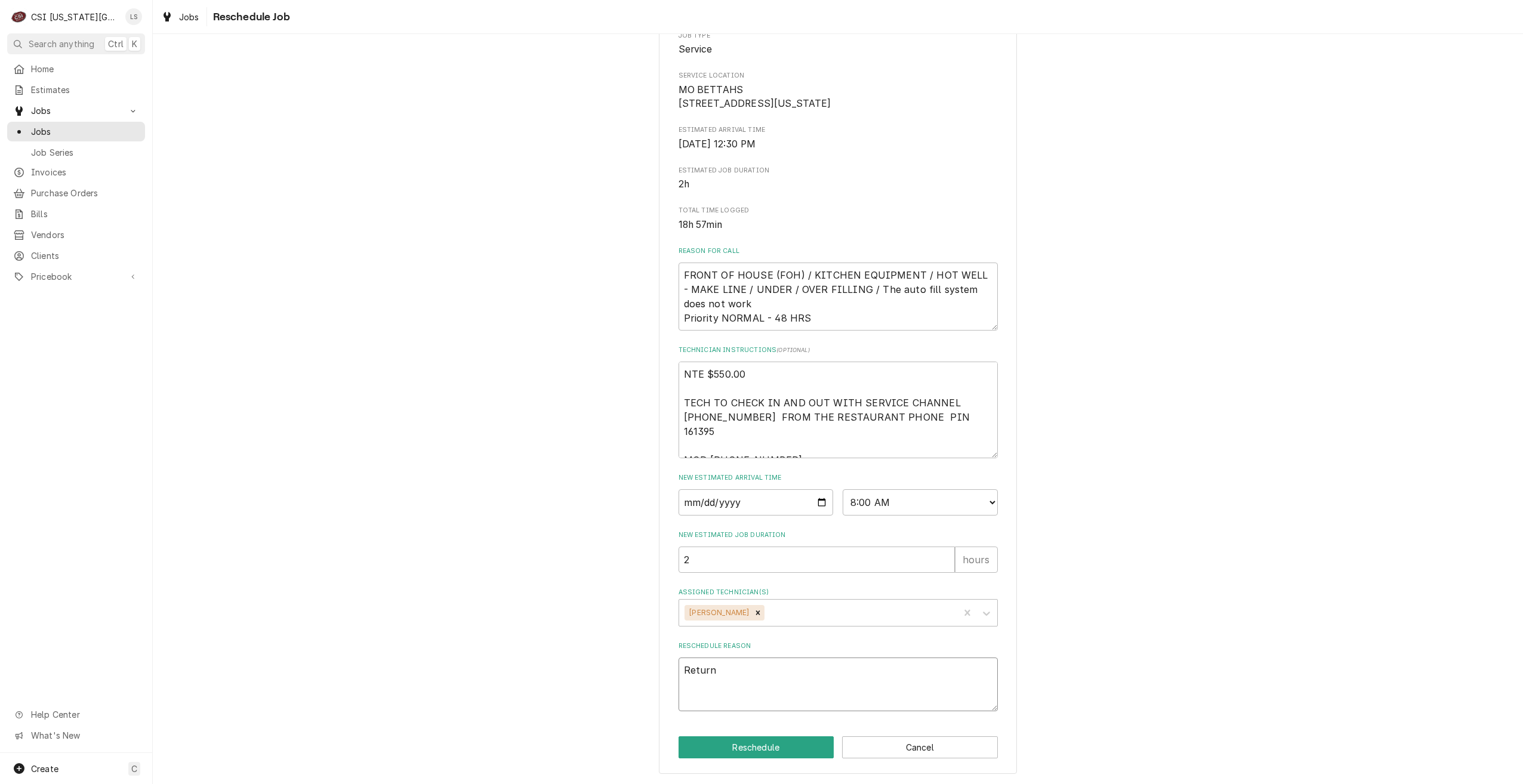
type textarea "x"
type textarea "Return"
type textarea "x"
type textarea "Return f"
type textarea "x"
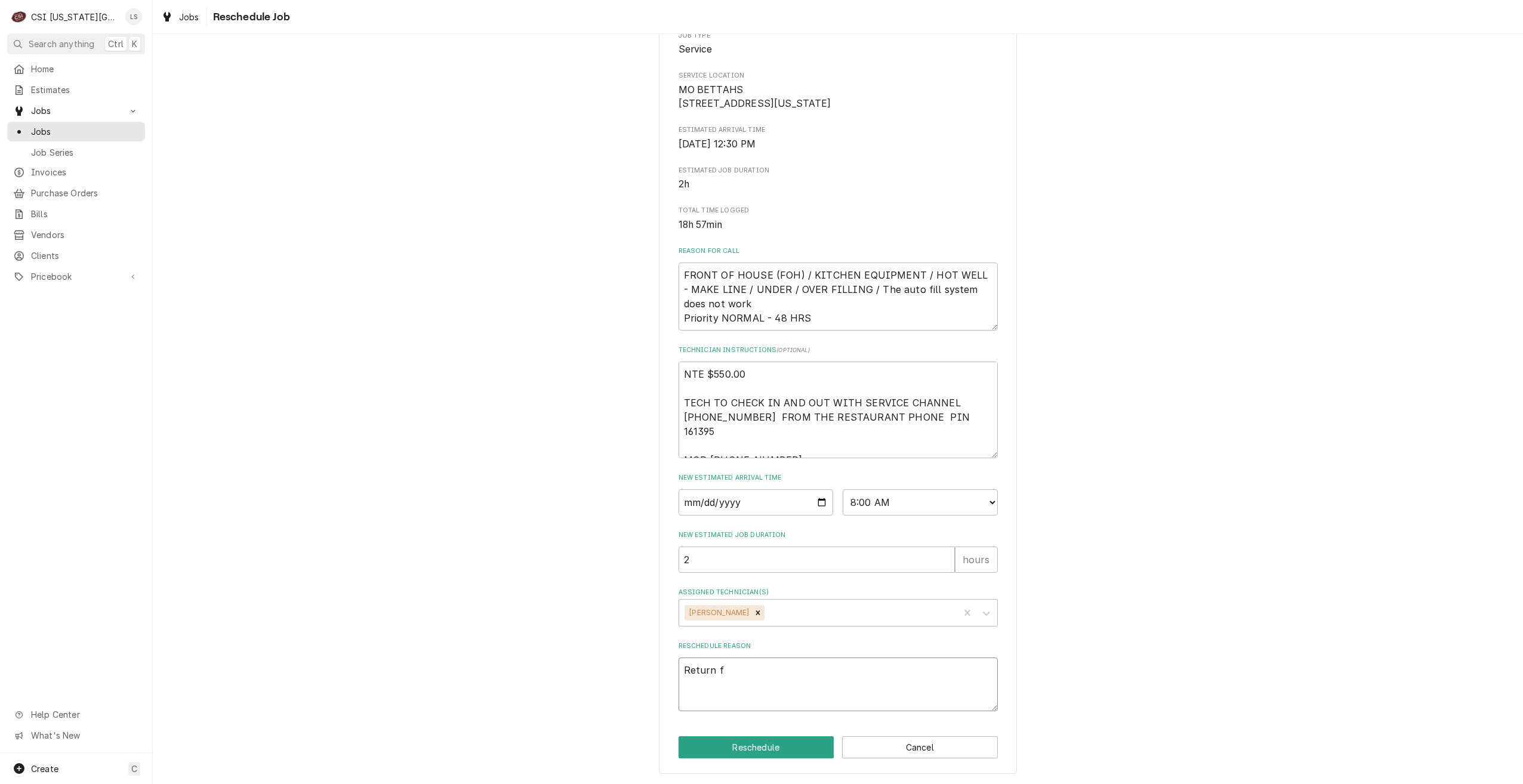
type textarea "Return fo"
type textarea "x"
type textarea "Return for"
type textarea "x"
type textarea "Return for r"
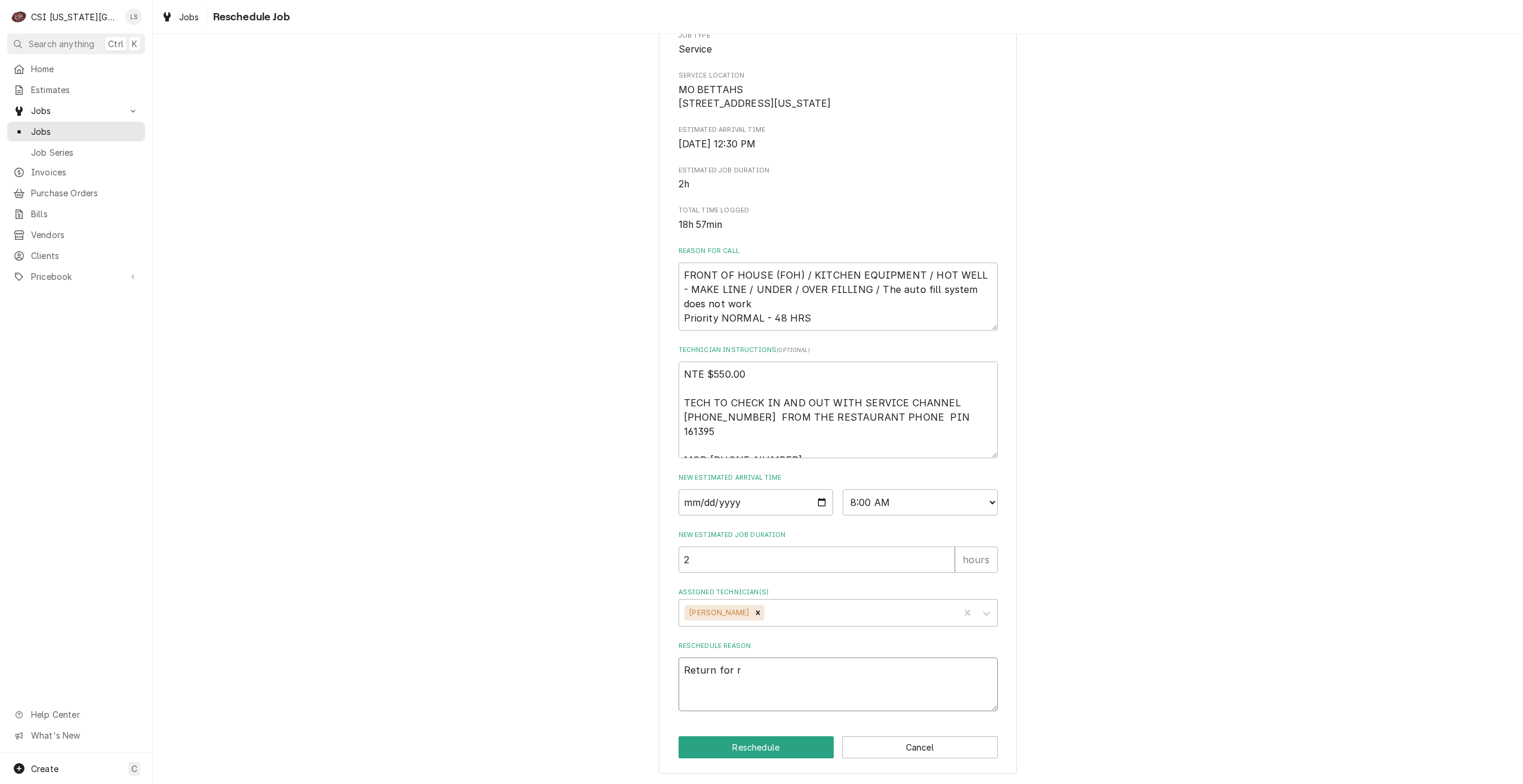
type textarea "x"
type textarea "Return for rep"
type textarea "x"
type textarea "Return for repa"
type textarea "x"
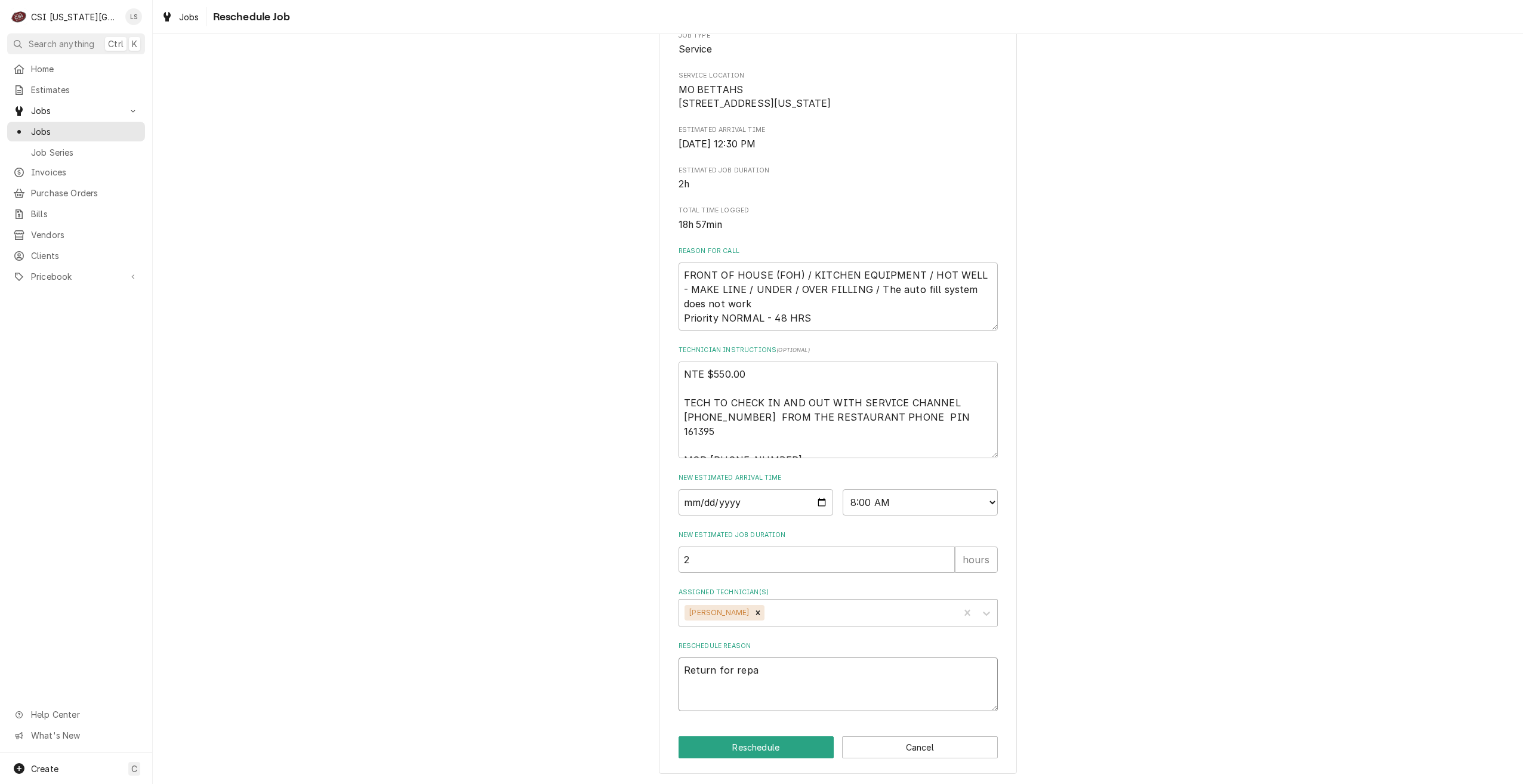
type textarea "Return for repai"
type textarea "x"
type textarea "Return for repair"
type textarea "x"
type textarea "Return for repairs"
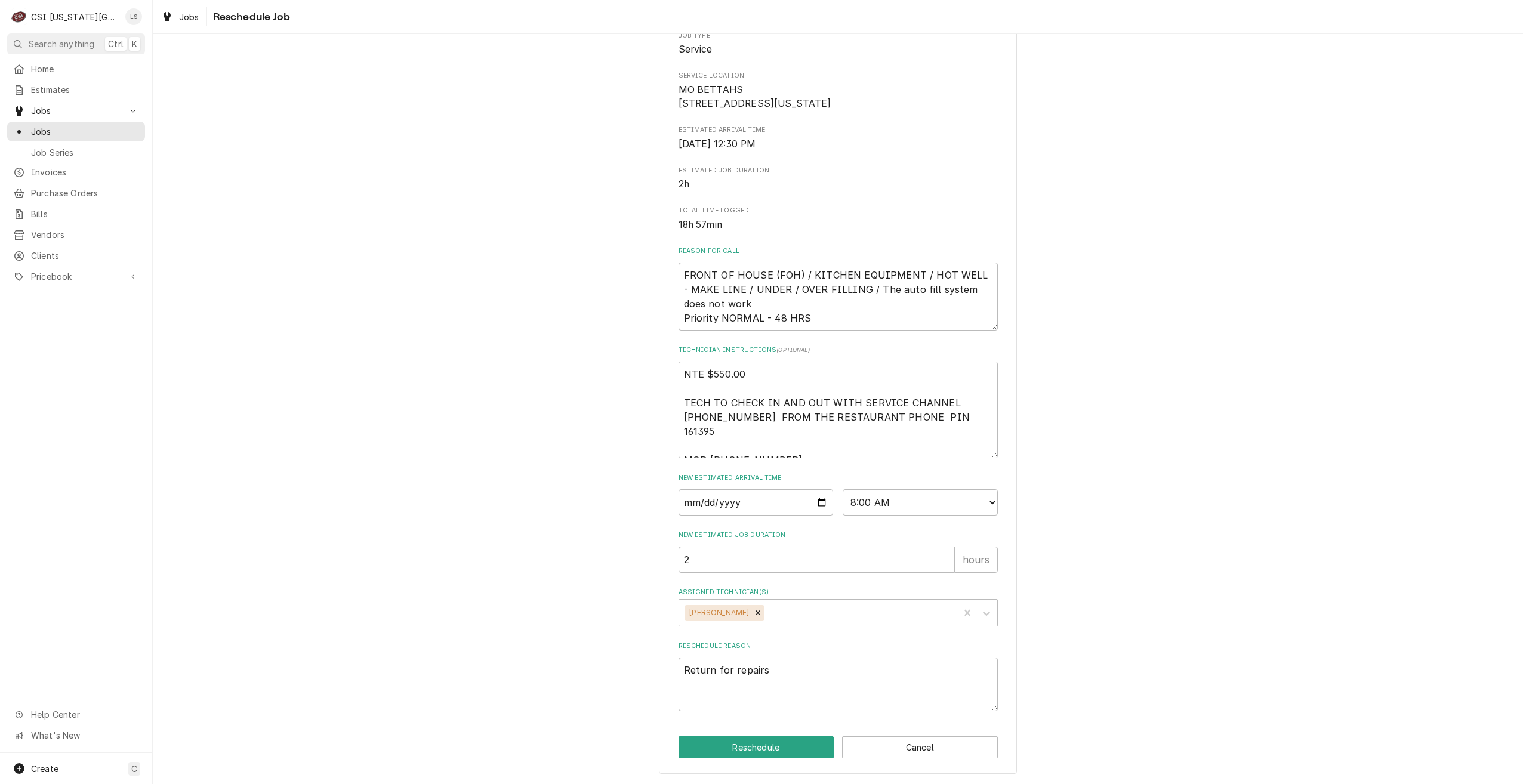
click at [1141, 509] on div "Please provide some additional details to reschedule this job. Roopairs Job ID …" at bounding box center [837, 319] width 1370 height 929
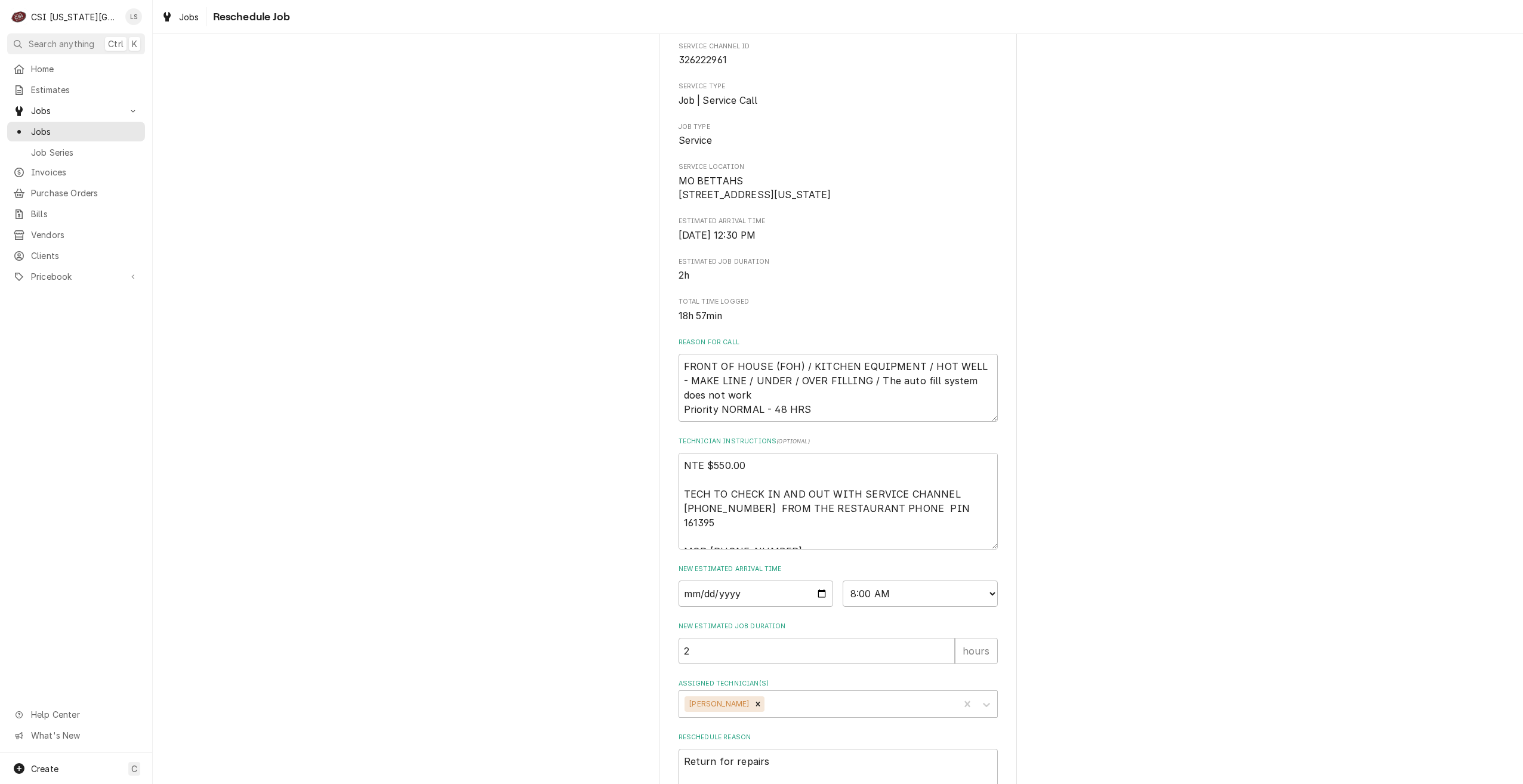
scroll to position [0, 0]
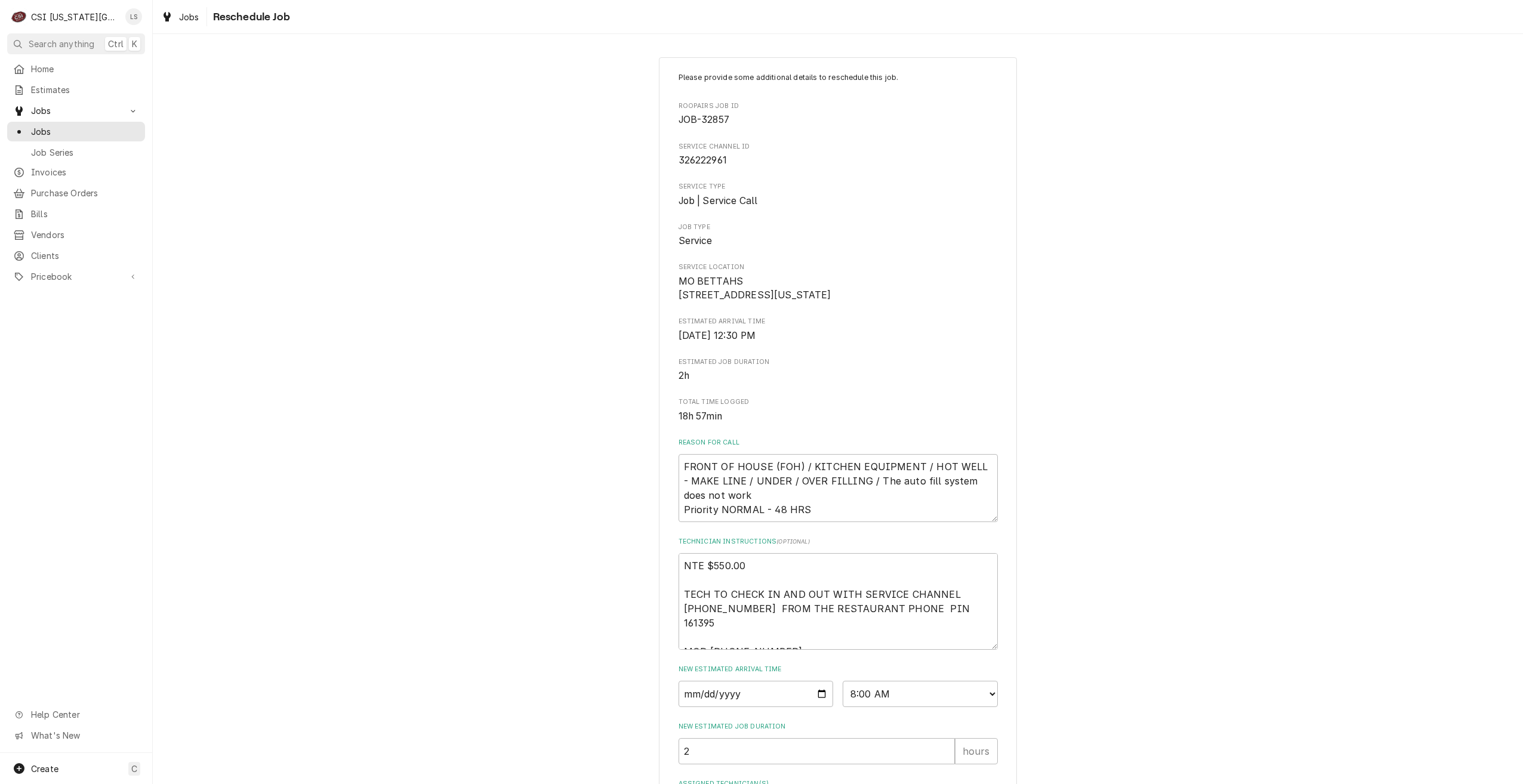
click at [715, 115] on span "JOB-32857" at bounding box center [703, 119] width 51 height 11
copy span "32857"
click at [1105, 134] on div "Please provide some additional details to reschedule this job. Roopairs Job ID …" at bounding box center [837, 511] width 1370 height 929
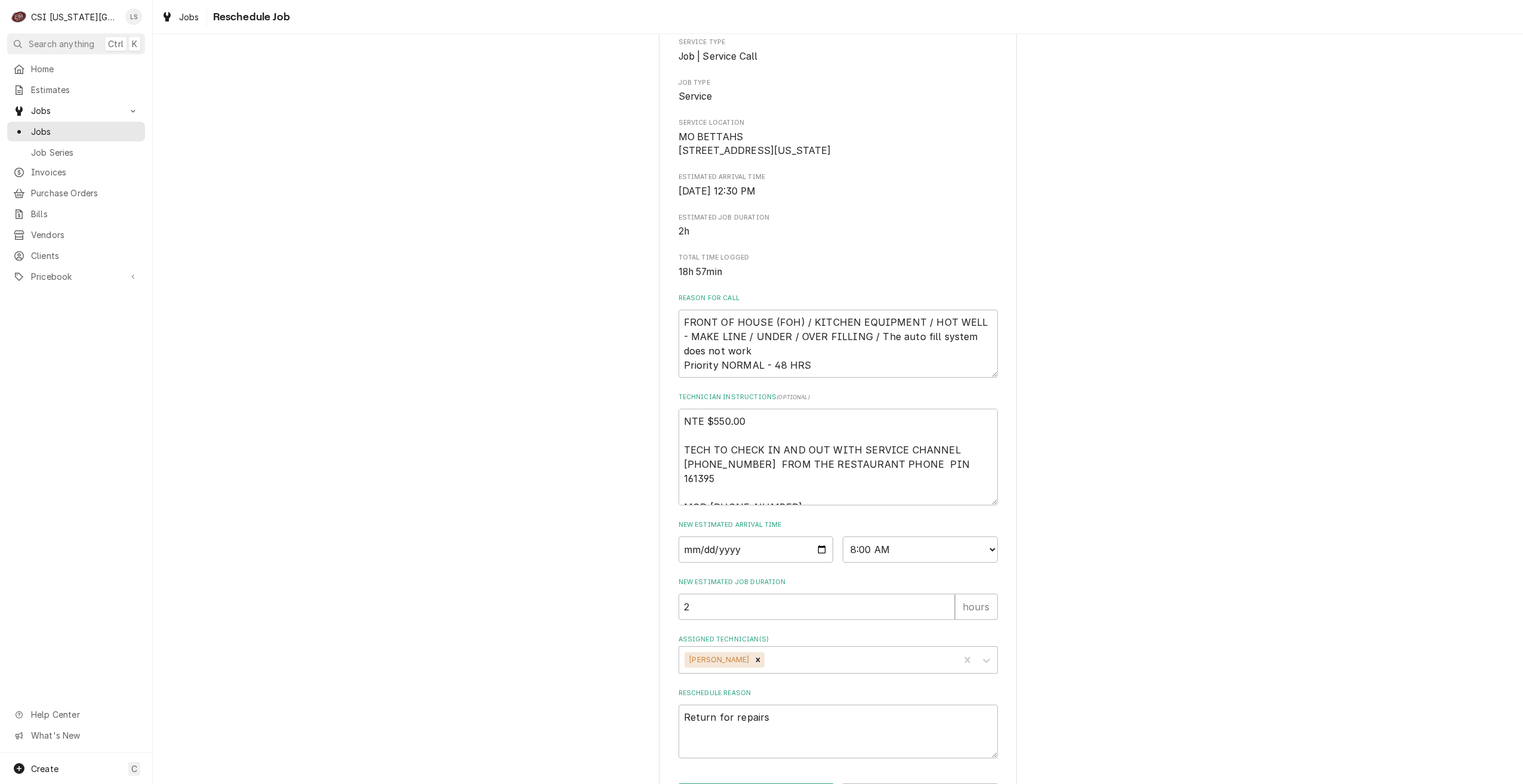
scroll to position [206, 0]
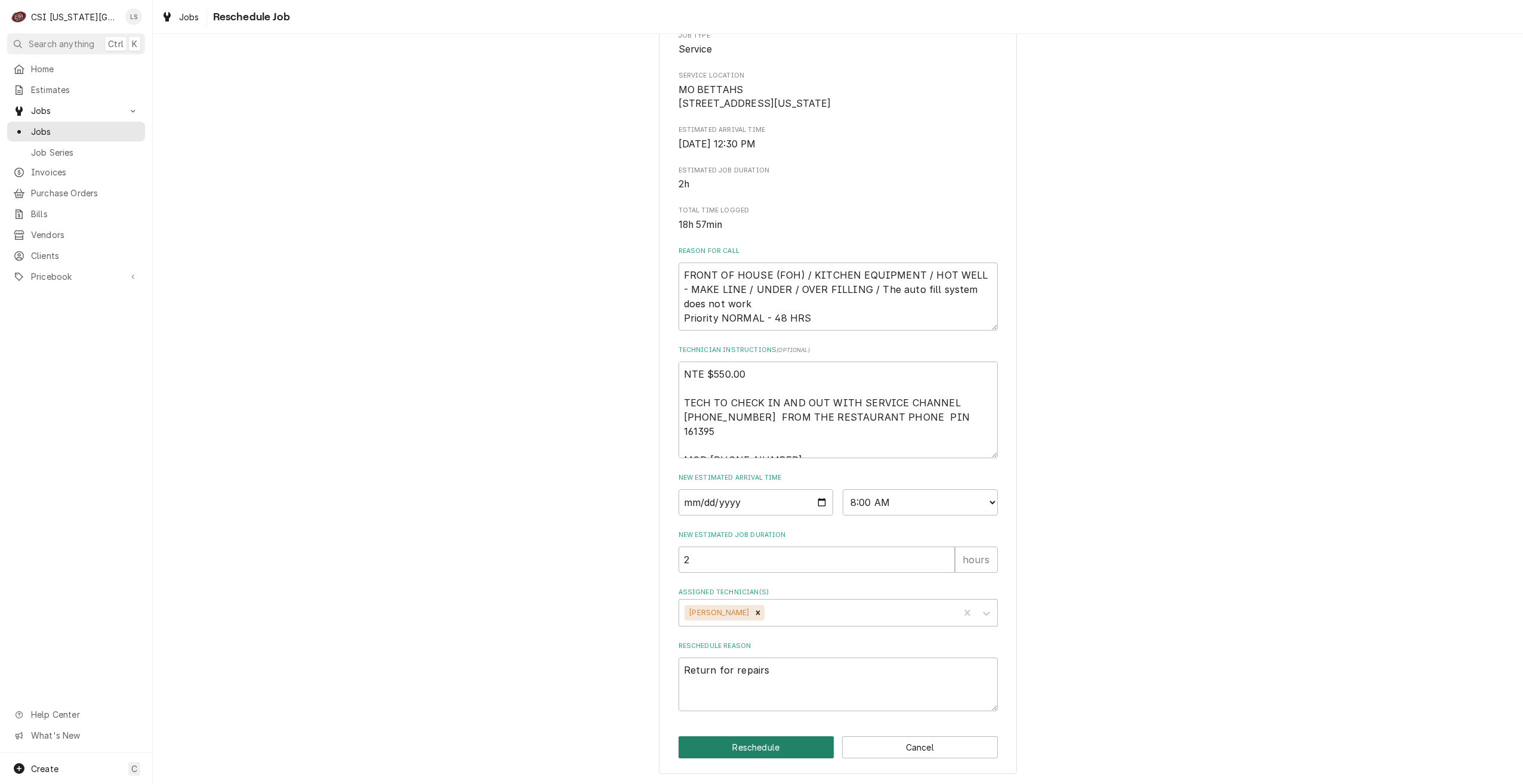
click at [741, 748] on button "Reschedule" at bounding box center [756, 747] width 156 height 22
type textarea "x"
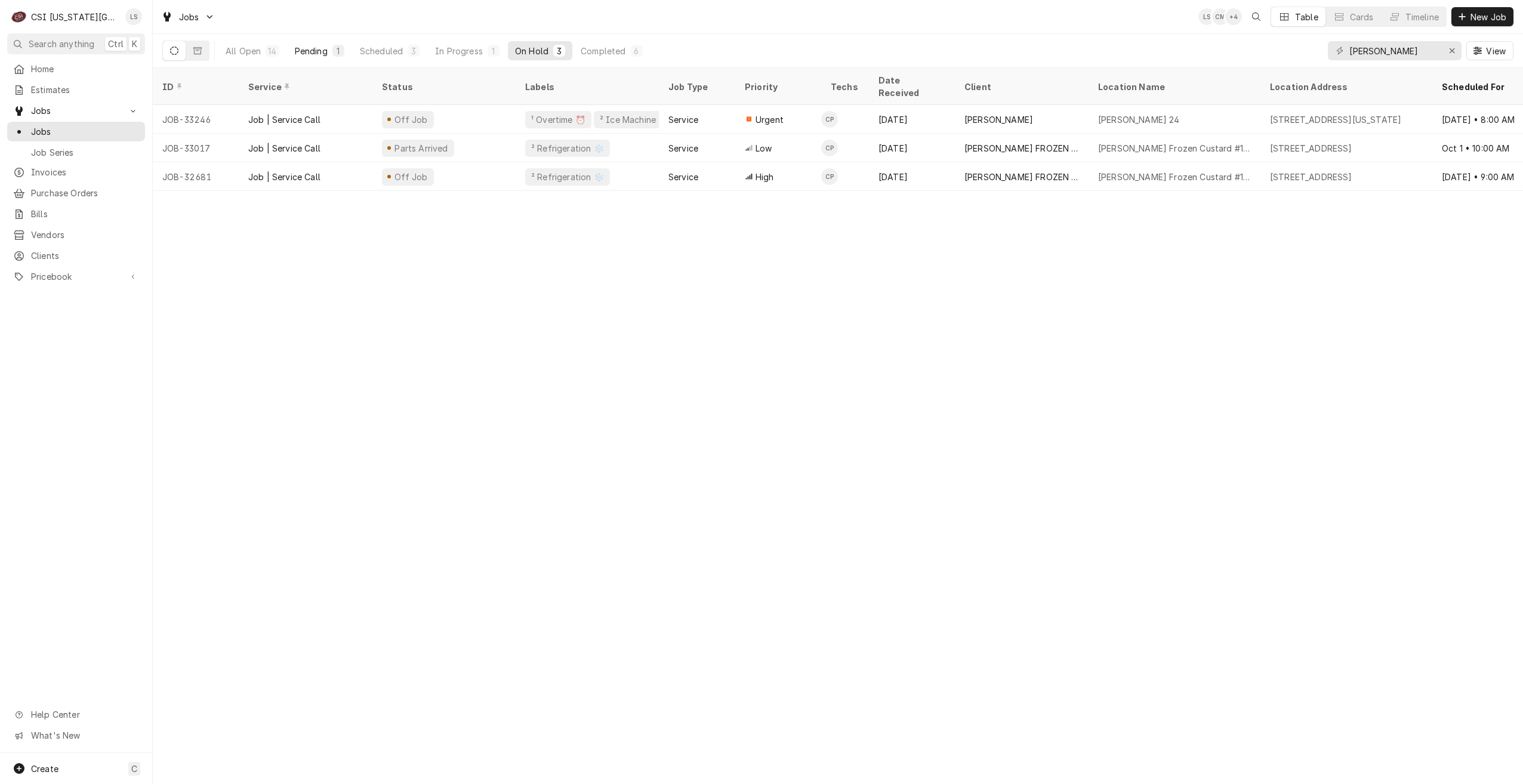
drag, startPoint x: 326, startPoint y: 52, endPoint x: 785, endPoint y: 65, distance: 459.2
click at [326, 52] on div "Pending" at bounding box center [311, 51] width 33 height 13
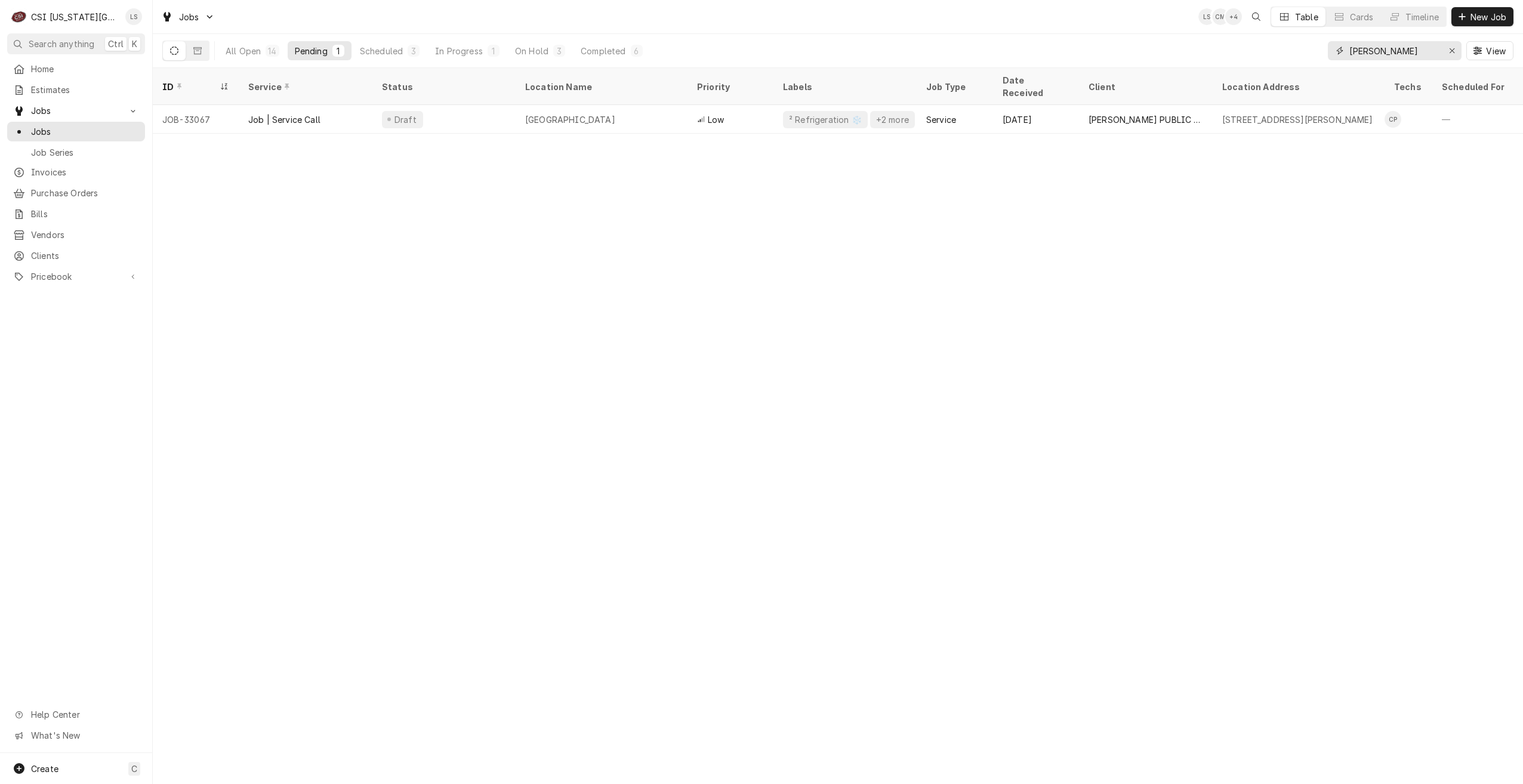
click at [1408, 56] on input "[PERSON_NAME]" at bounding box center [1394, 51] width 90 height 19
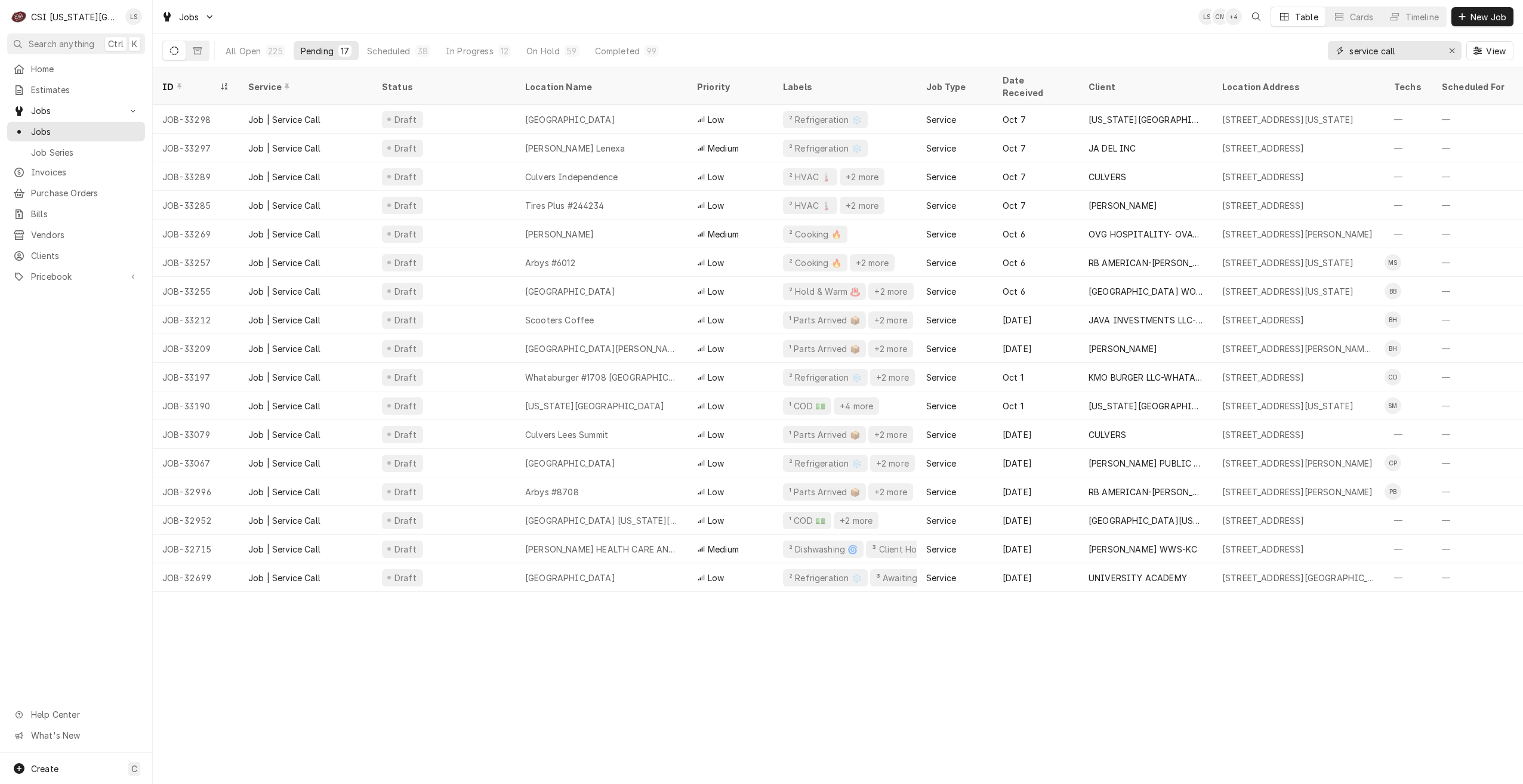
type input "service call"
click at [594, 14] on div "Jobs LS CM + 4 Table Cards Timeline New Job" at bounding box center [837, 16] width 1370 height 33
click at [594, 14] on div "Jobs LS CM + 5 Table Cards Timeline New Job" at bounding box center [837, 16] width 1370 height 33
click at [889, 32] on div "Jobs LS CM + 4 Table Cards Timeline New Job" at bounding box center [837, 16] width 1370 height 33
click at [707, 13] on div "Jobs LS CM + 4 Table Cards Timeline New Job" at bounding box center [837, 16] width 1370 height 33
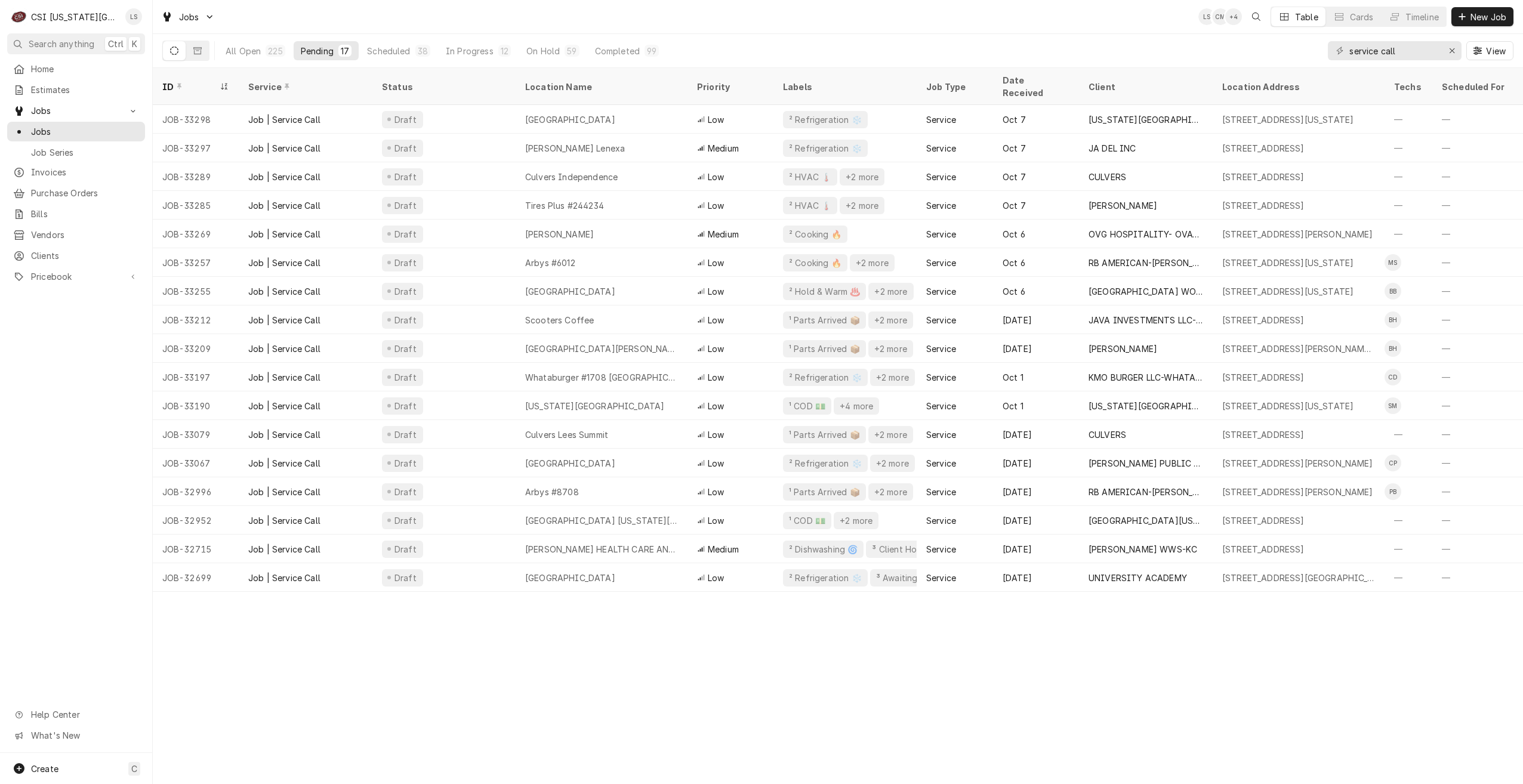
click at [1085, 18] on div "Jobs LS CM + 4 Table Cards Timeline New Job" at bounding box center [837, 16] width 1370 height 33
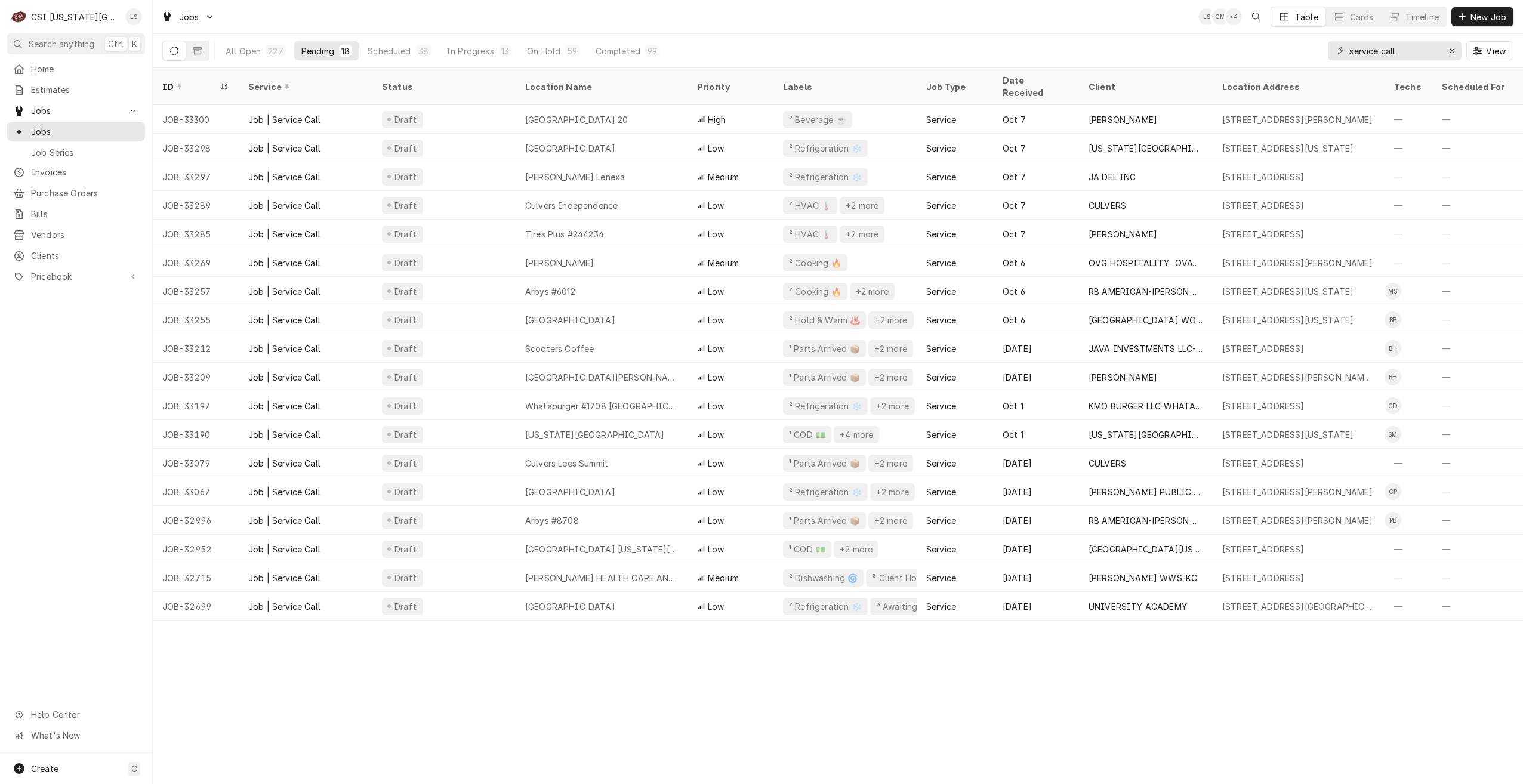
click at [506, 14] on div "Jobs LS CM + 4 Table Cards Timeline New Job" at bounding box center [837, 16] width 1370 height 33
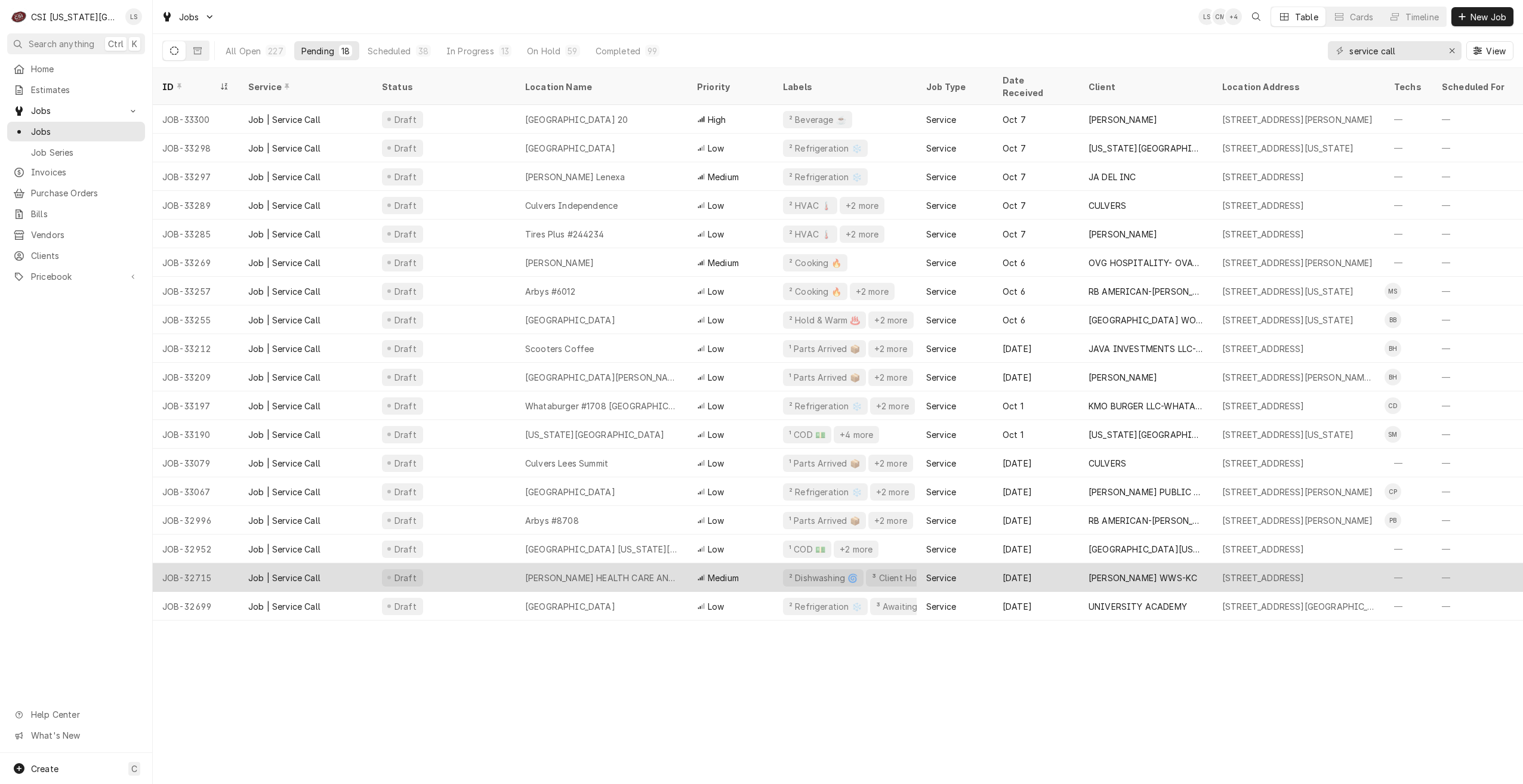
click at [567, 569] on div "[PERSON_NAME] HEALTH CARE AND REHAB" at bounding box center [602, 577] width 172 height 28
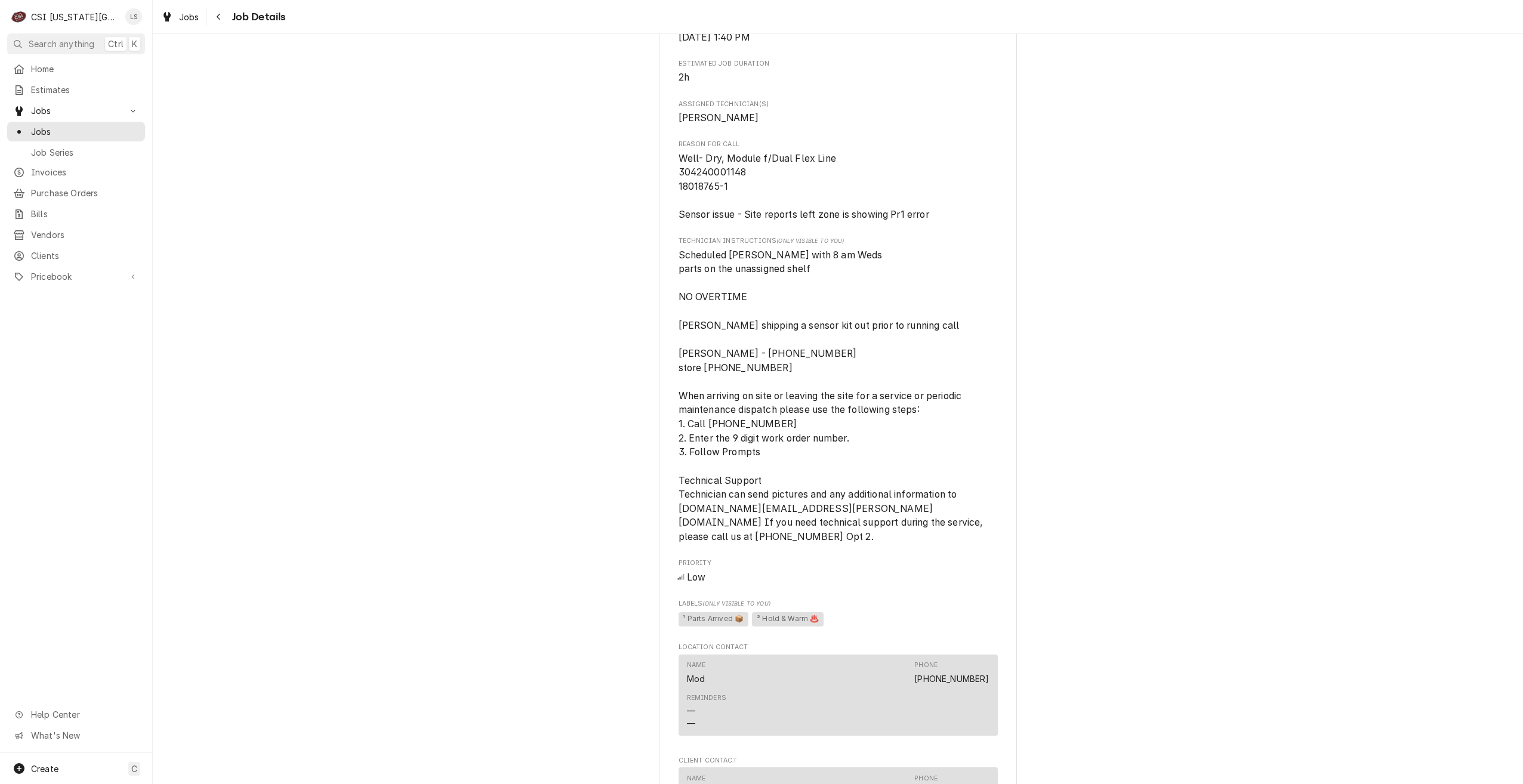
scroll to position [477, 0]
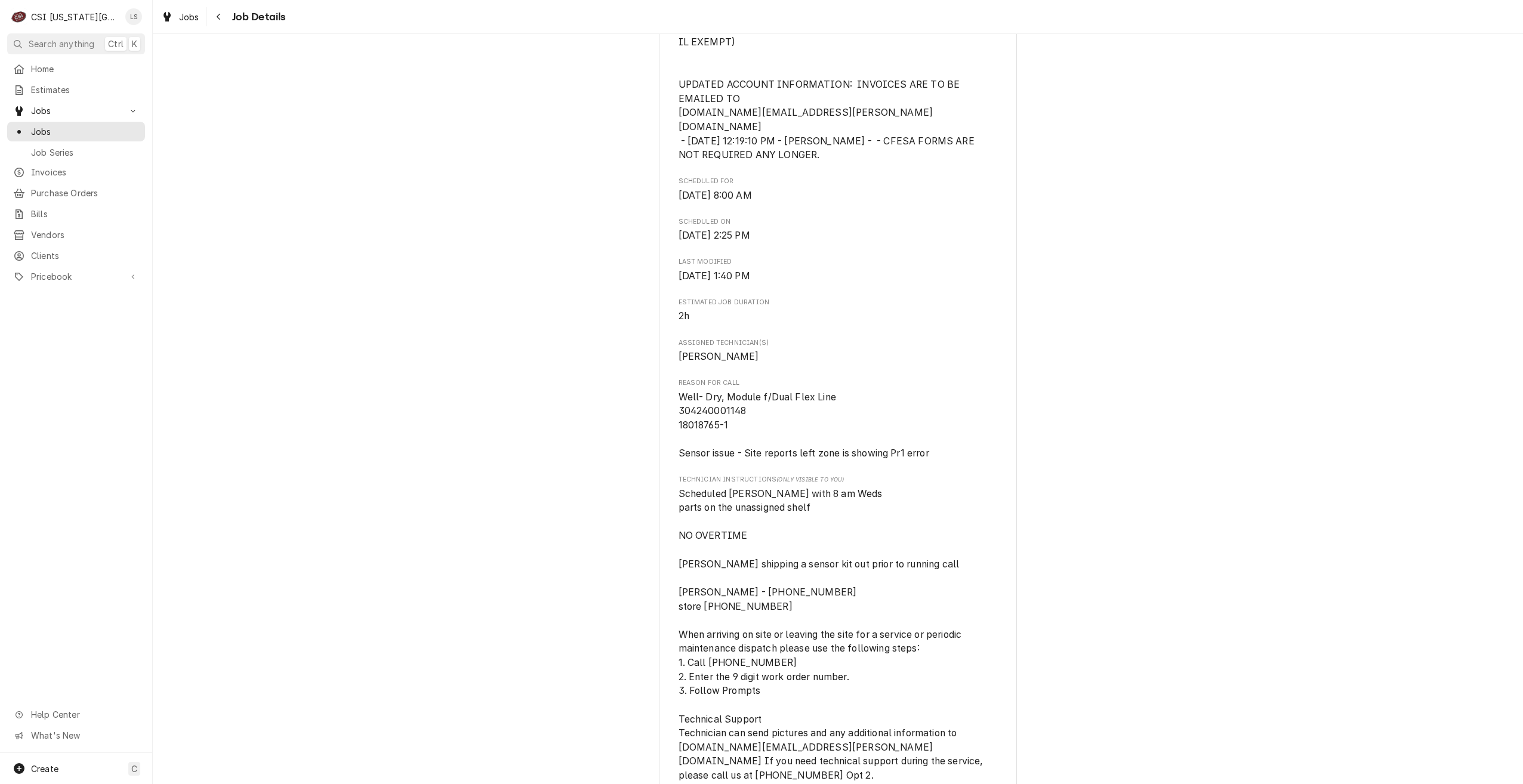
drag, startPoint x: 132, startPoint y: 133, endPoint x: 147, endPoint y: 133, distance: 15.0
click at [132, 133] on span "Jobs" at bounding box center [85, 132] width 108 height 13
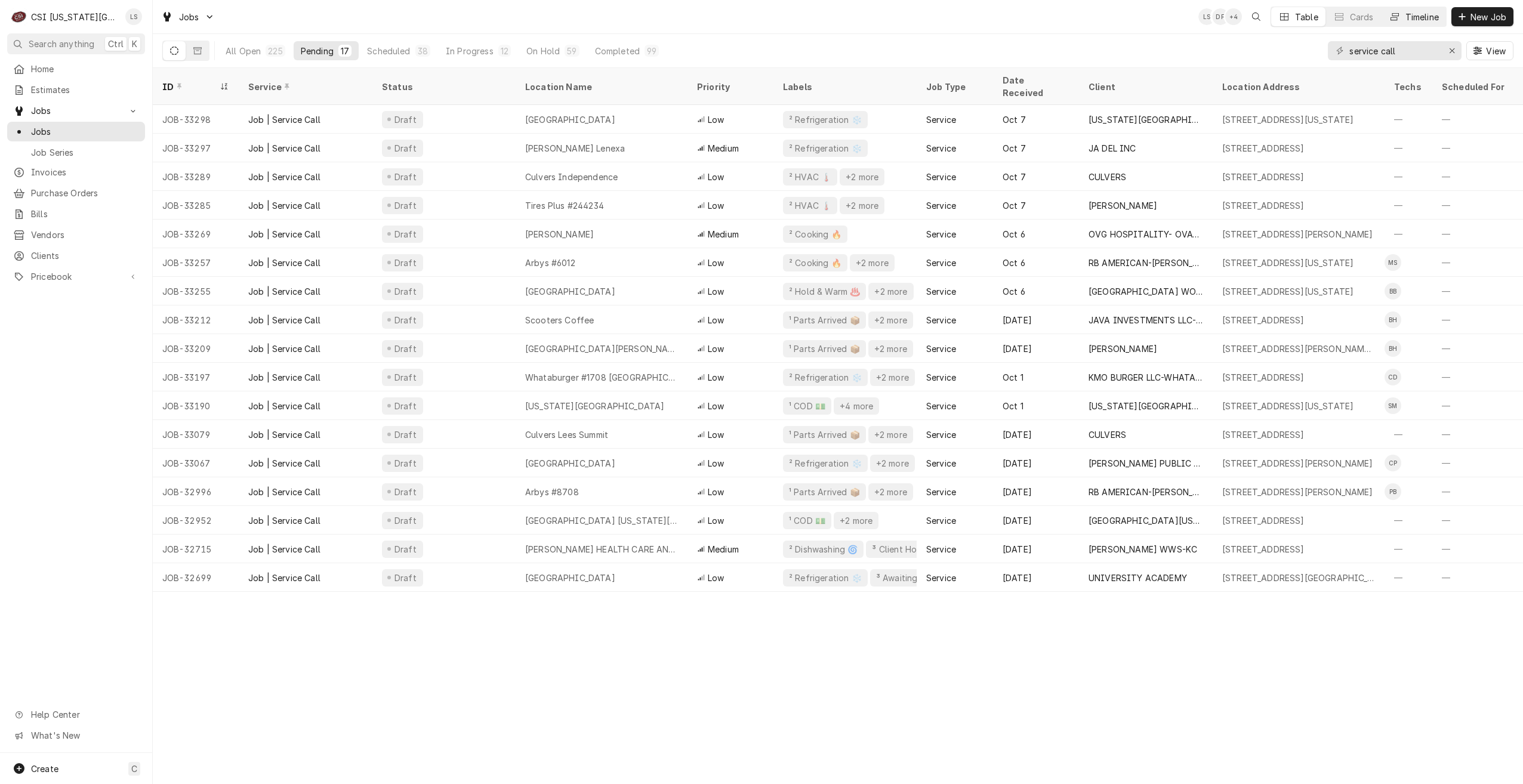
click at [1408, 23] on button "Timeline" at bounding box center [1414, 17] width 65 height 19
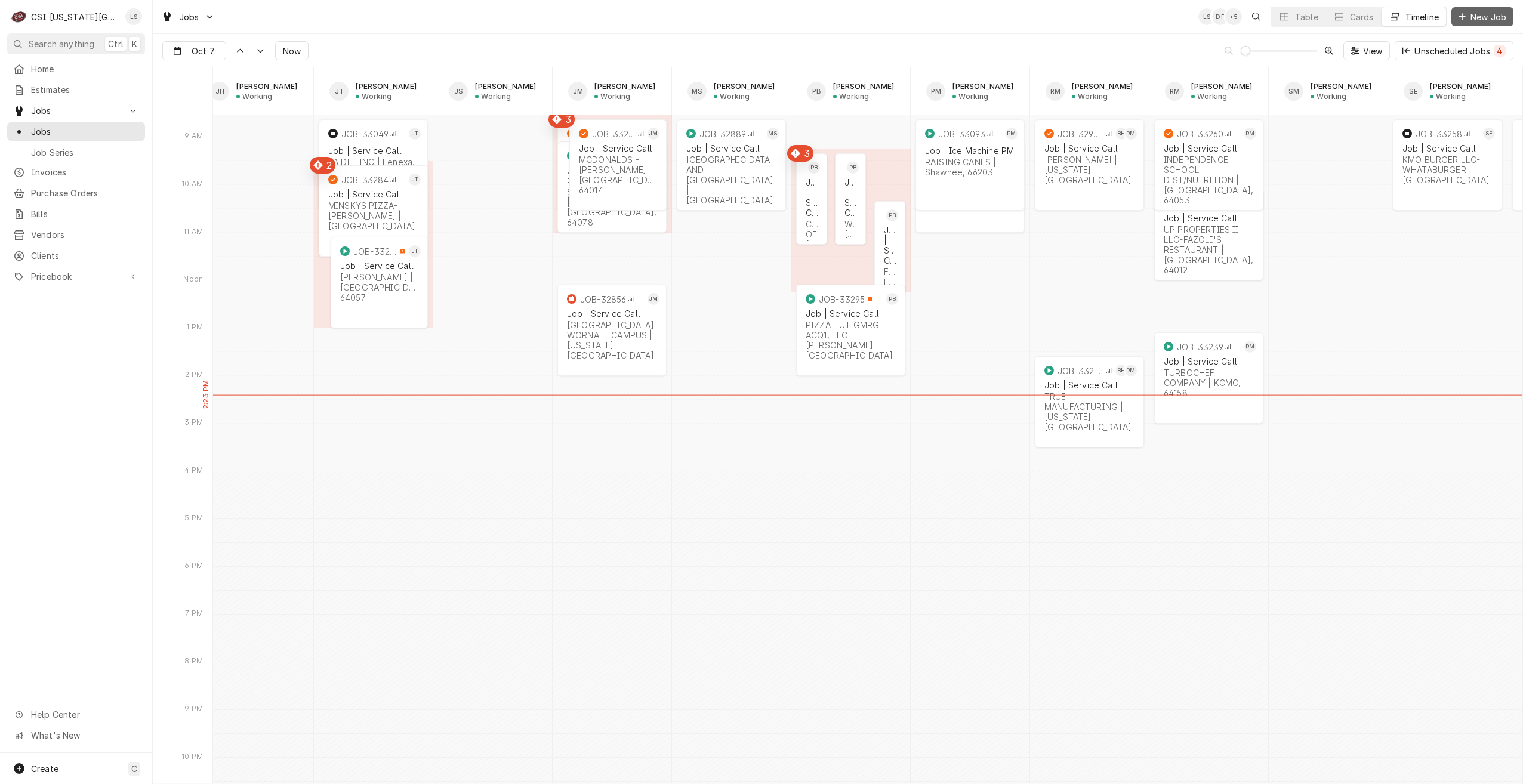
click at [1479, 22] on span "New Job" at bounding box center [1488, 17] width 40 height 13
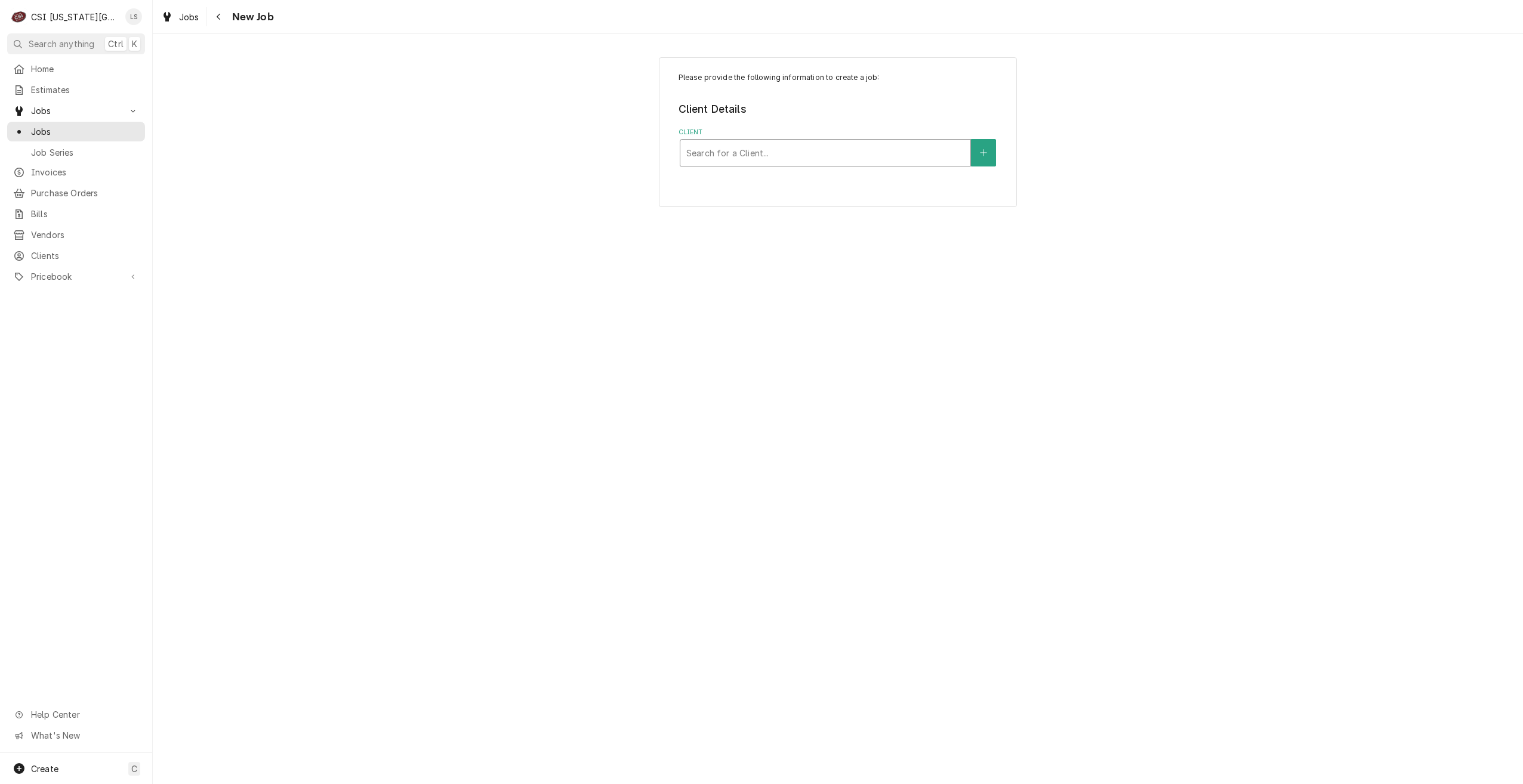
click at [896, 151] on div "Client" at bounding box center [825, 153] width 278 height 22
type input "canes"
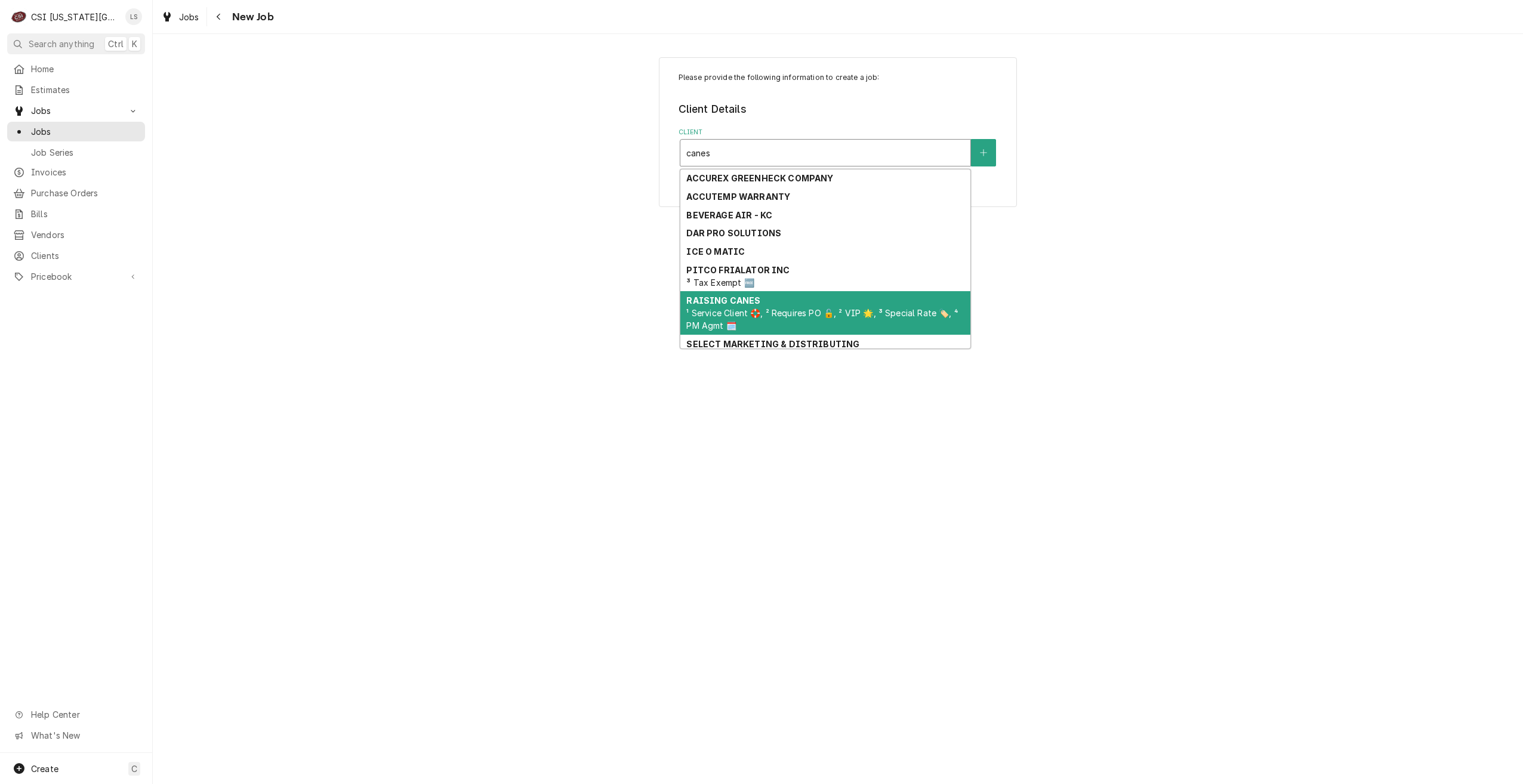
click at [782, 297] on div "RAISING CANES ¹ Service Client 🛟, ² Requires PO 🔓, ² VIP 🌟, ³ Special Rate 🏷️, …" at bounding box center [825, 313] width 290 height 44
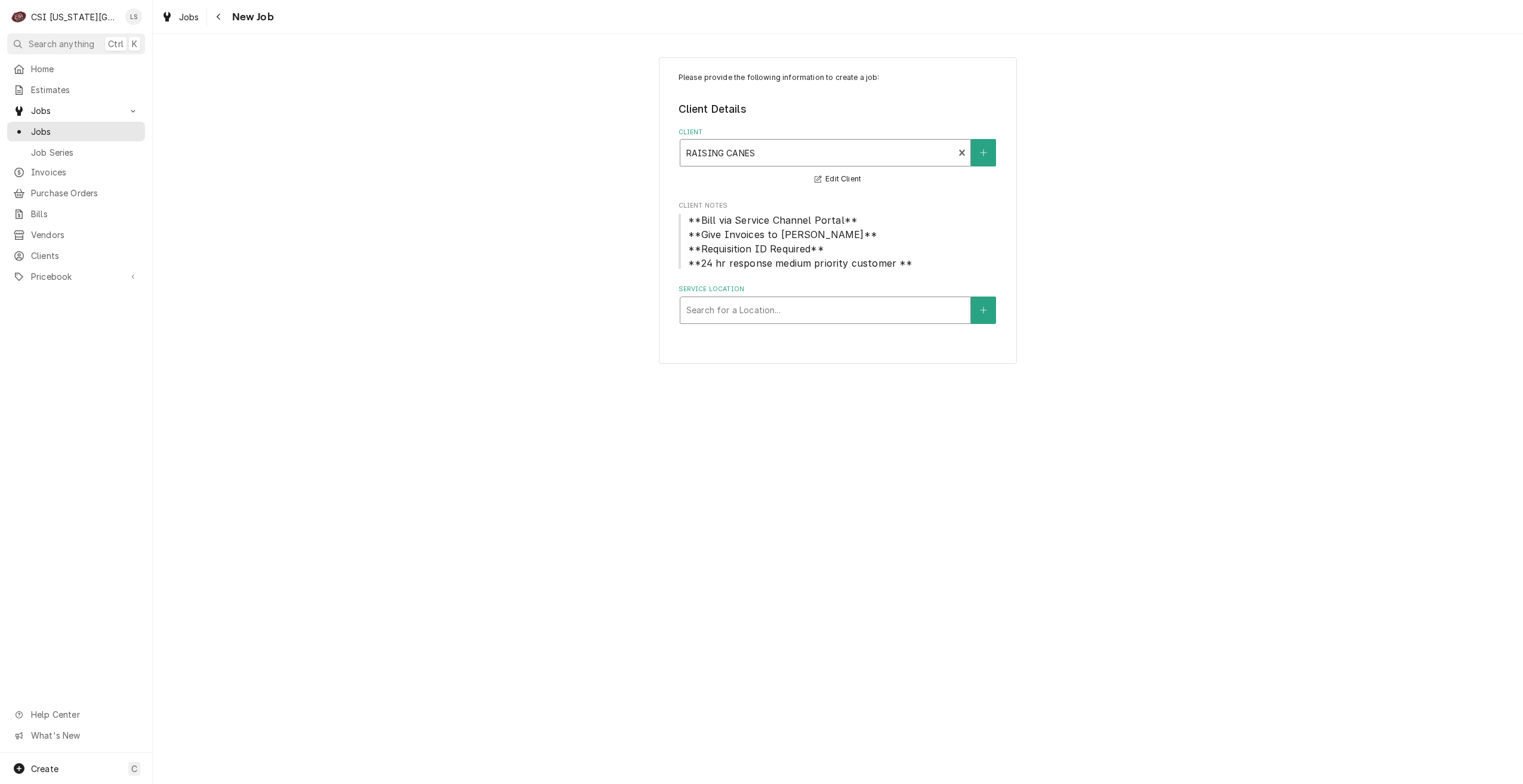
click at [820, 304] on div "Service Location" at bounding box center [825, 310] width 278 height 22
type input "297"
click at [818, 329] on div "Raising Canes #297 / [STREET_ADDRESS]" at bounding box center [825, 335] width 290 height 19
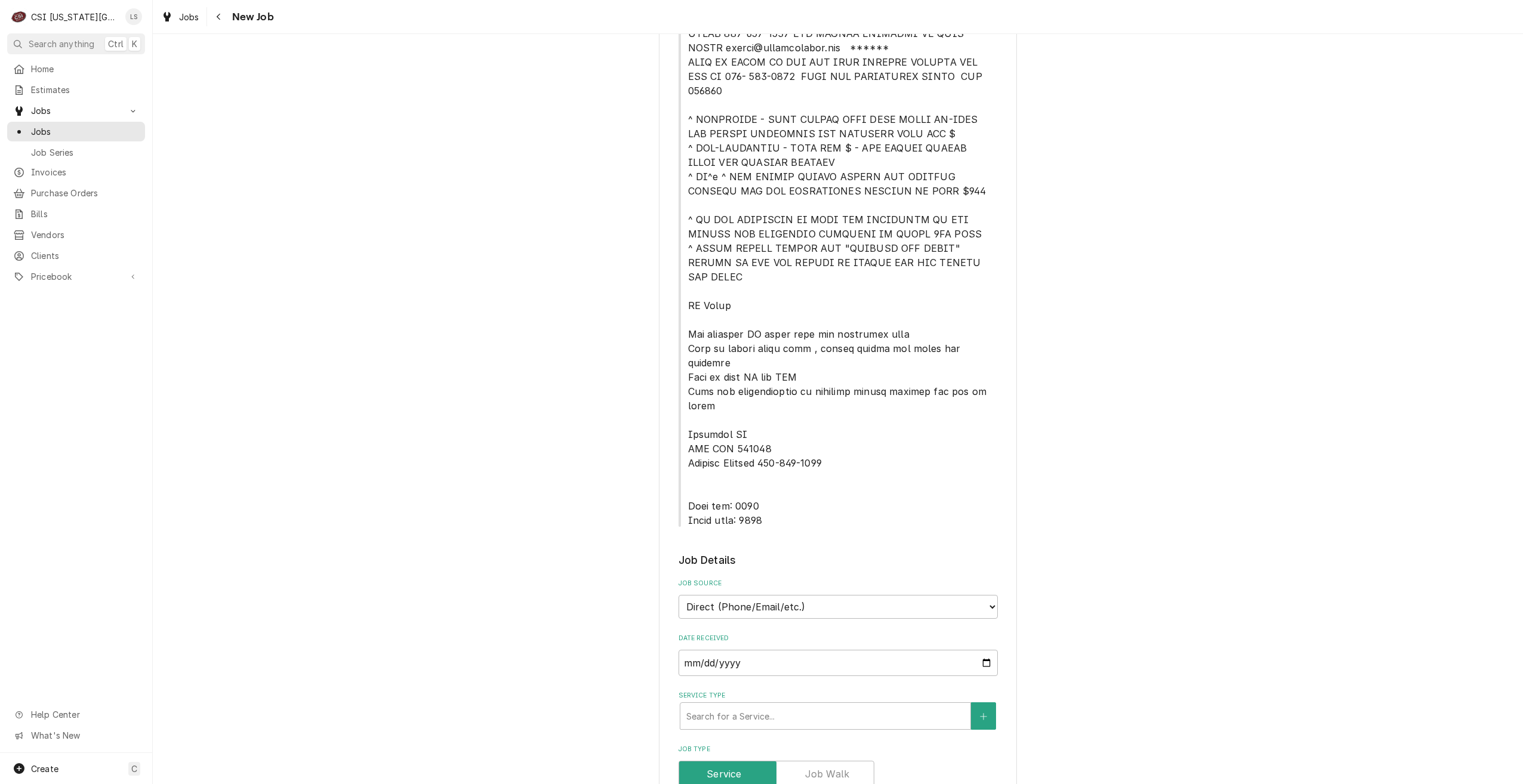
scroll to position [656, 0]
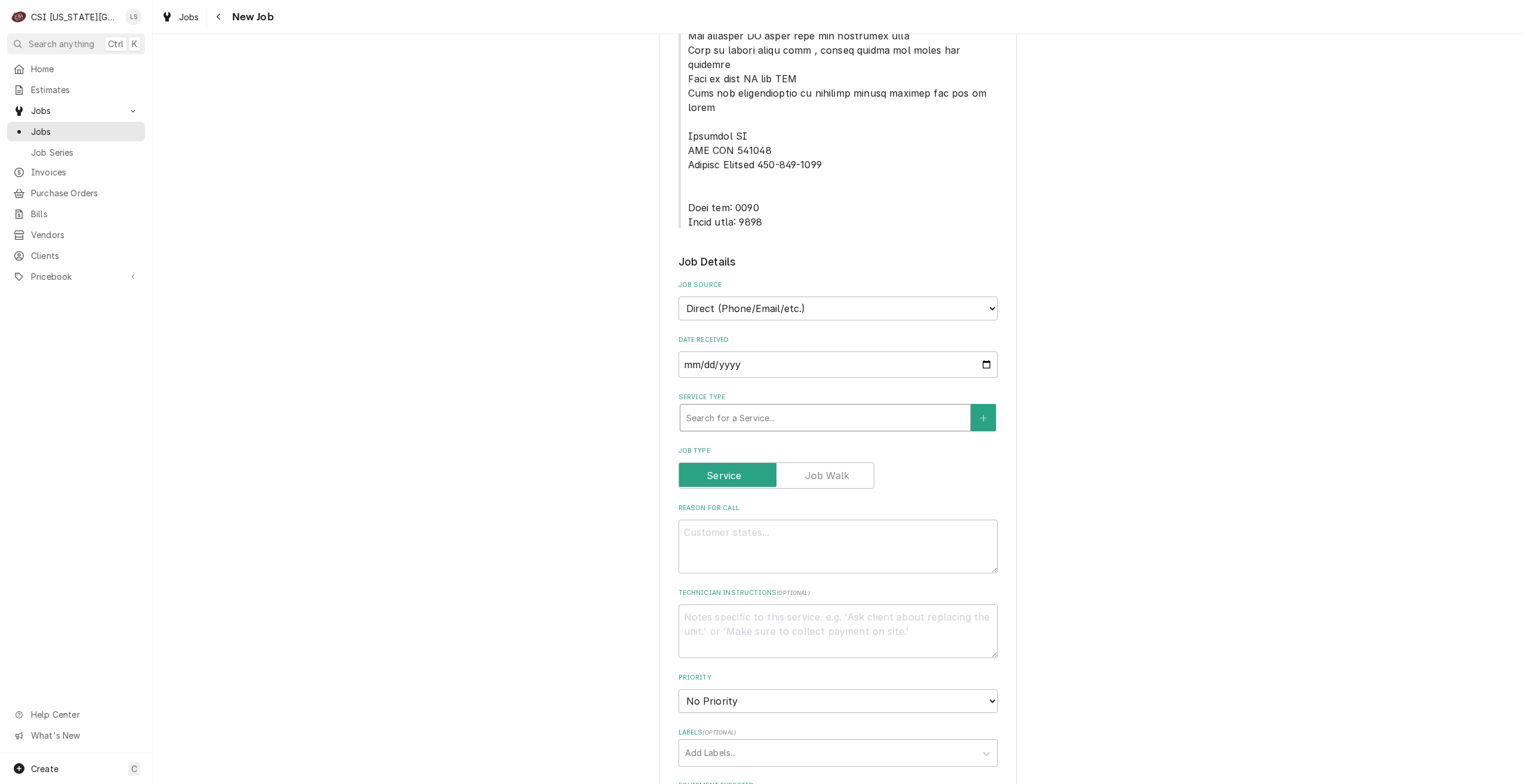
click at [780, 407] on div "Service Type" at bounding box center [825, 417] width 278 height 22
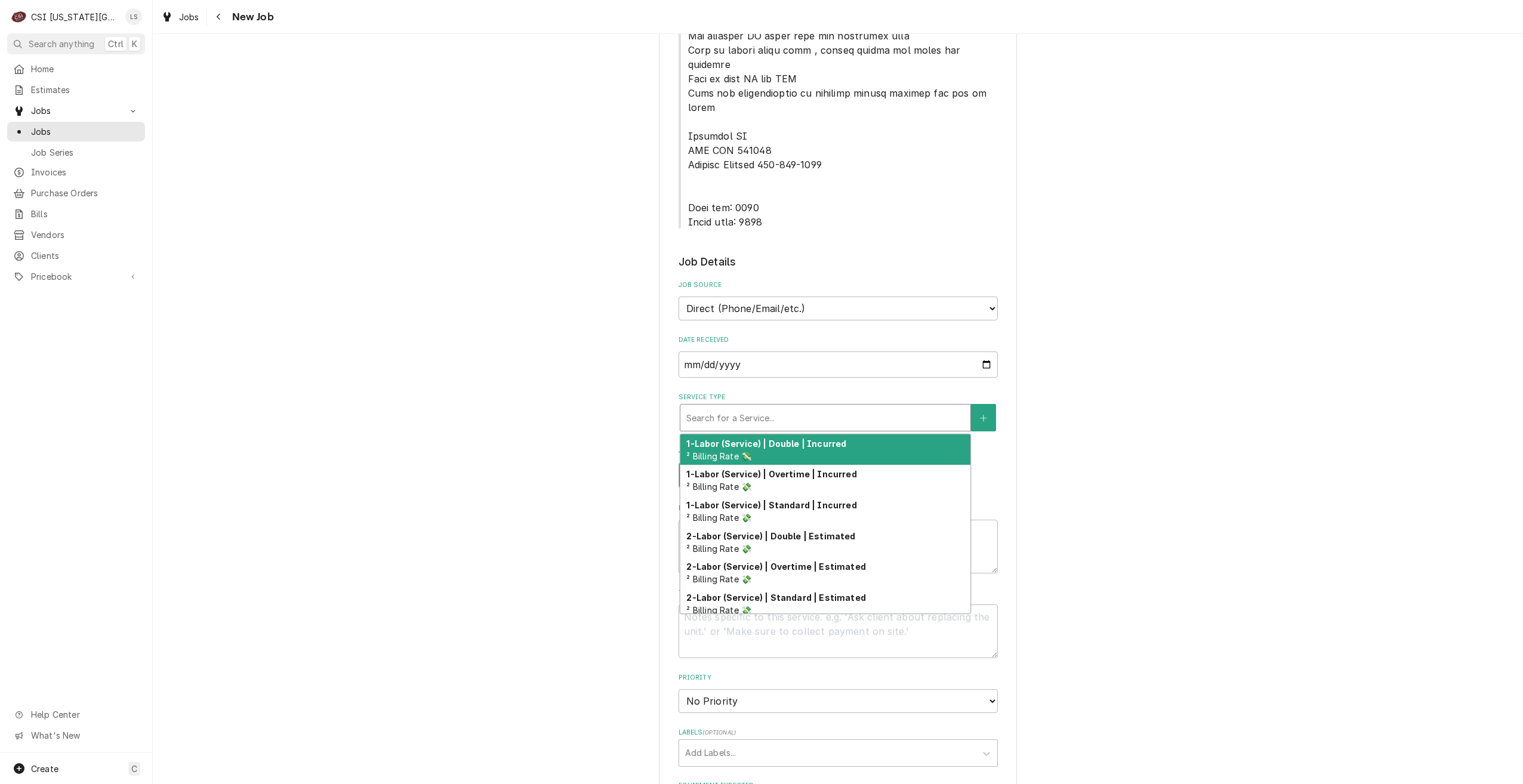
type textarea "x"
type input "s"
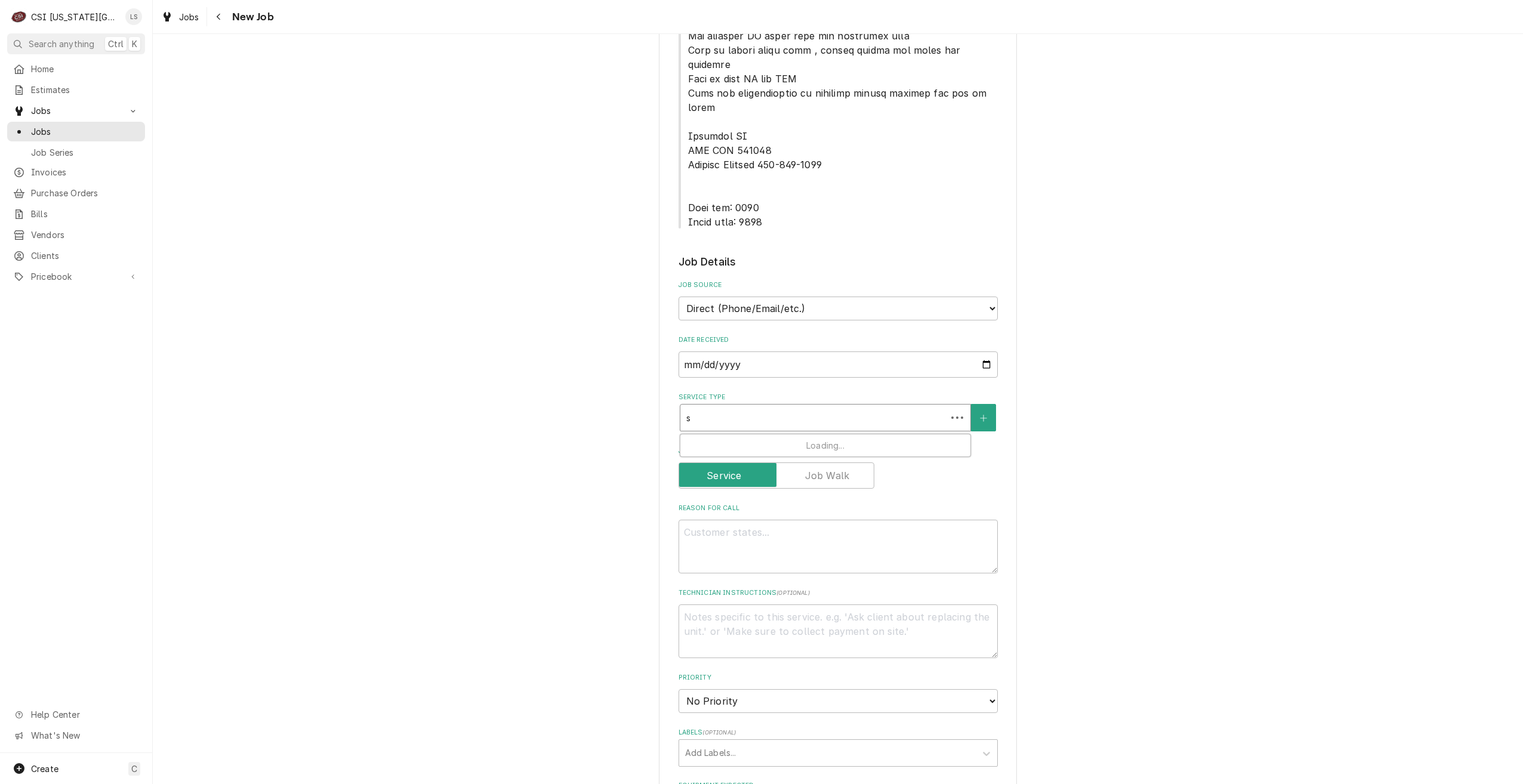
type textarea "x"
type input "se"
type textarea "x"
type input "ser"
type textarea "x"
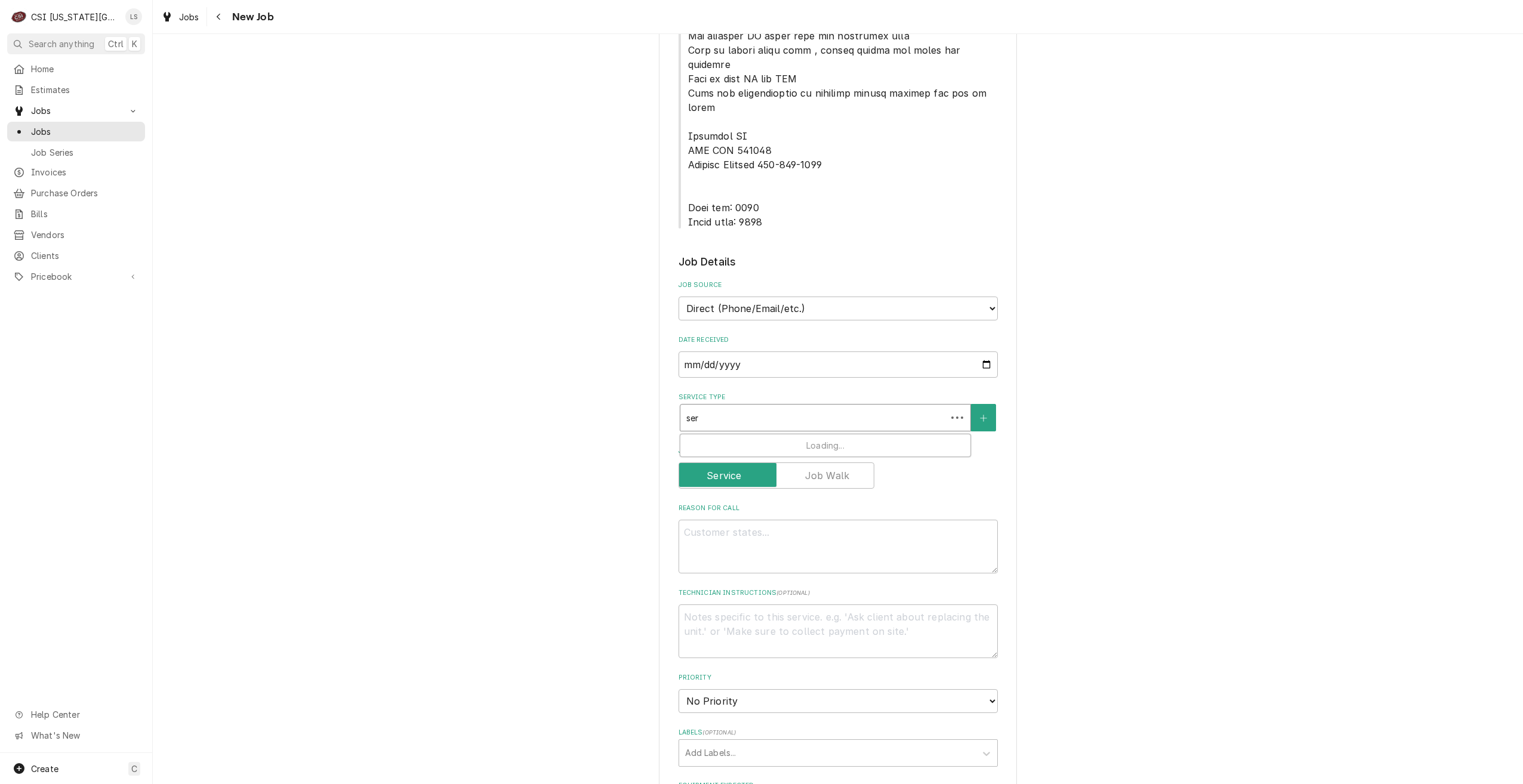
type input "seri"
type textarea "x"
type input "ser"
type textarea "x"
type input "serv"
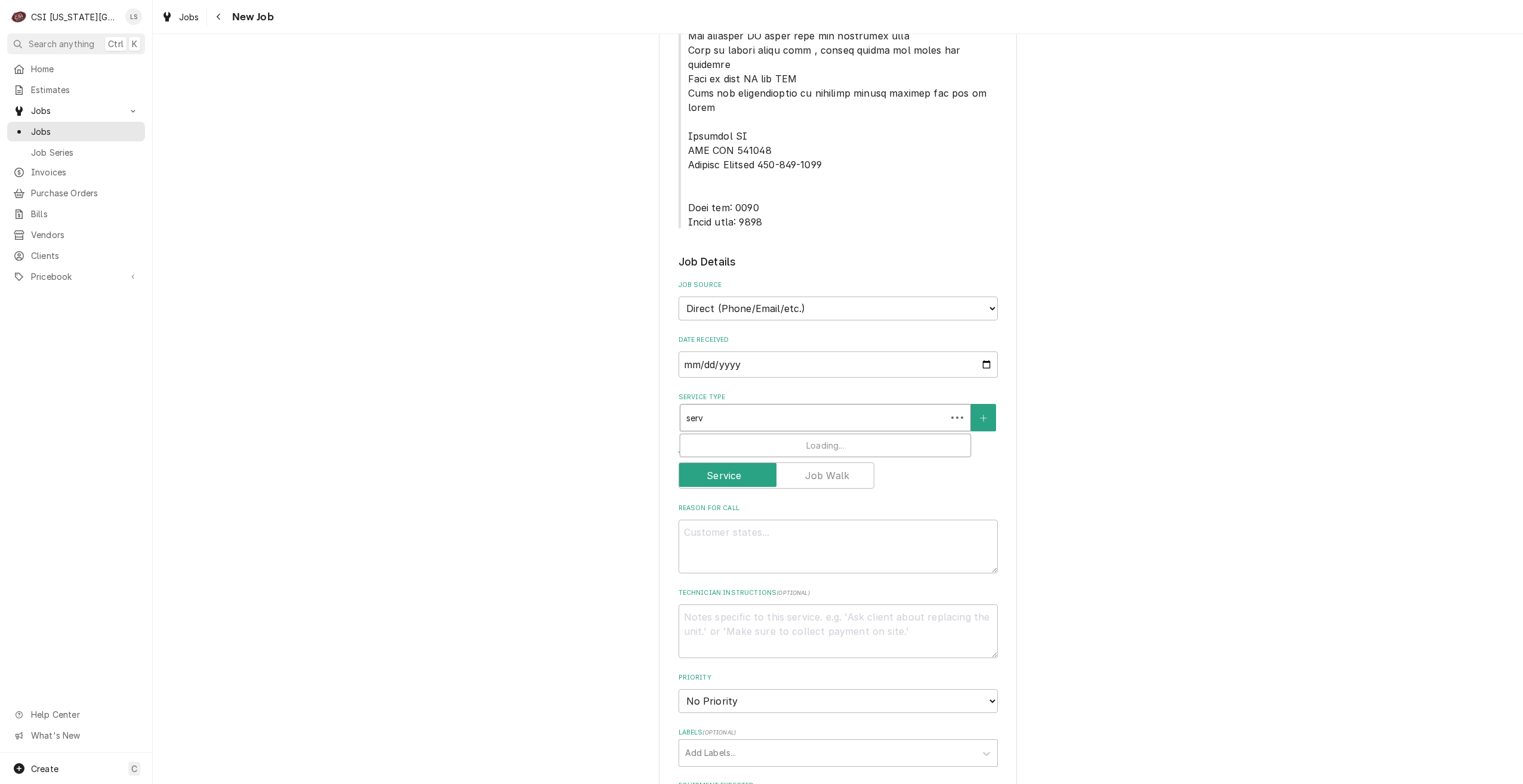
type textarea "x"
type input "servi"
type textarea "x"
type input "service"
type textarea "x"
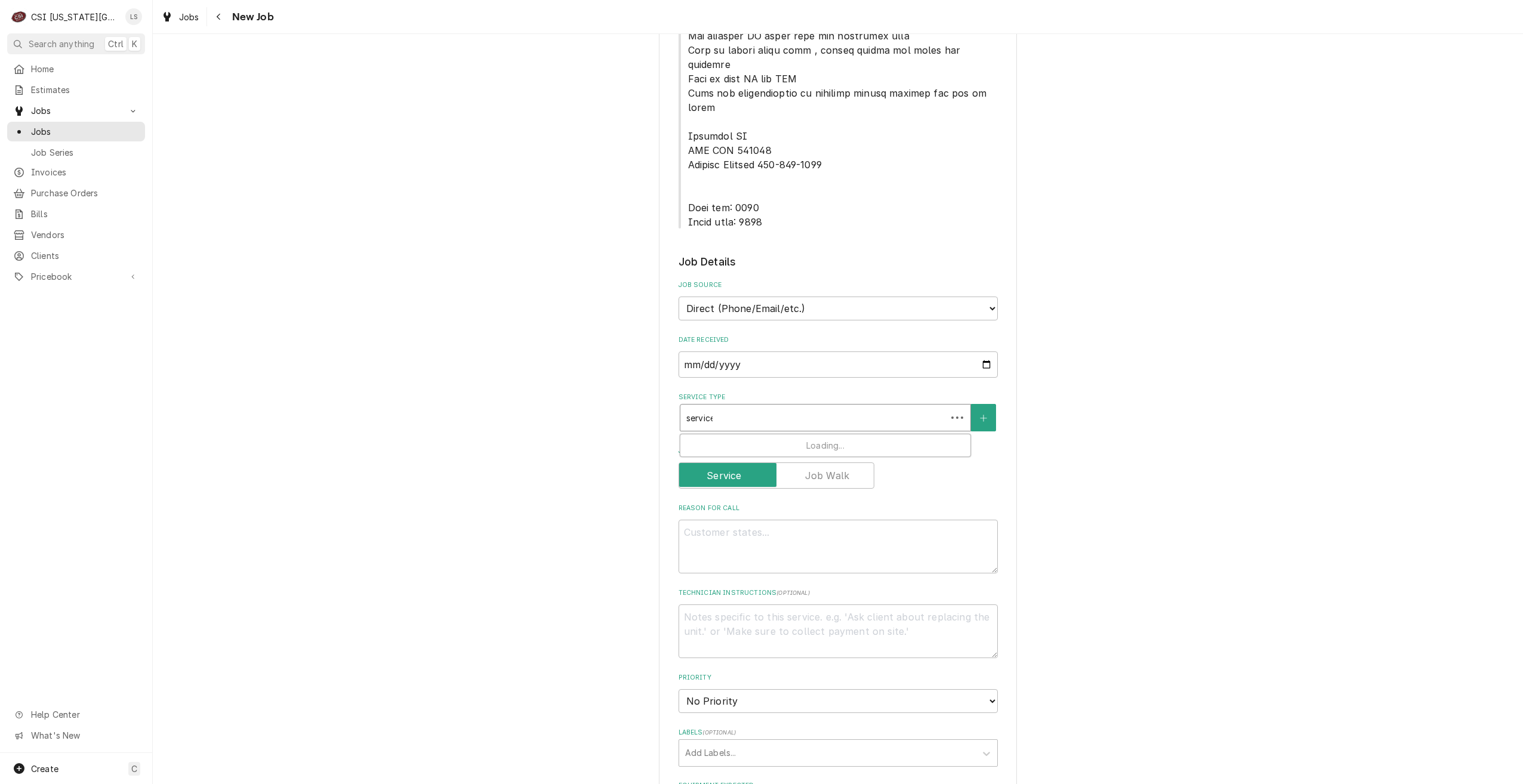
type input "service"
type textarea "x"
type input "service c"
type textarea "x"
type input "service cal"
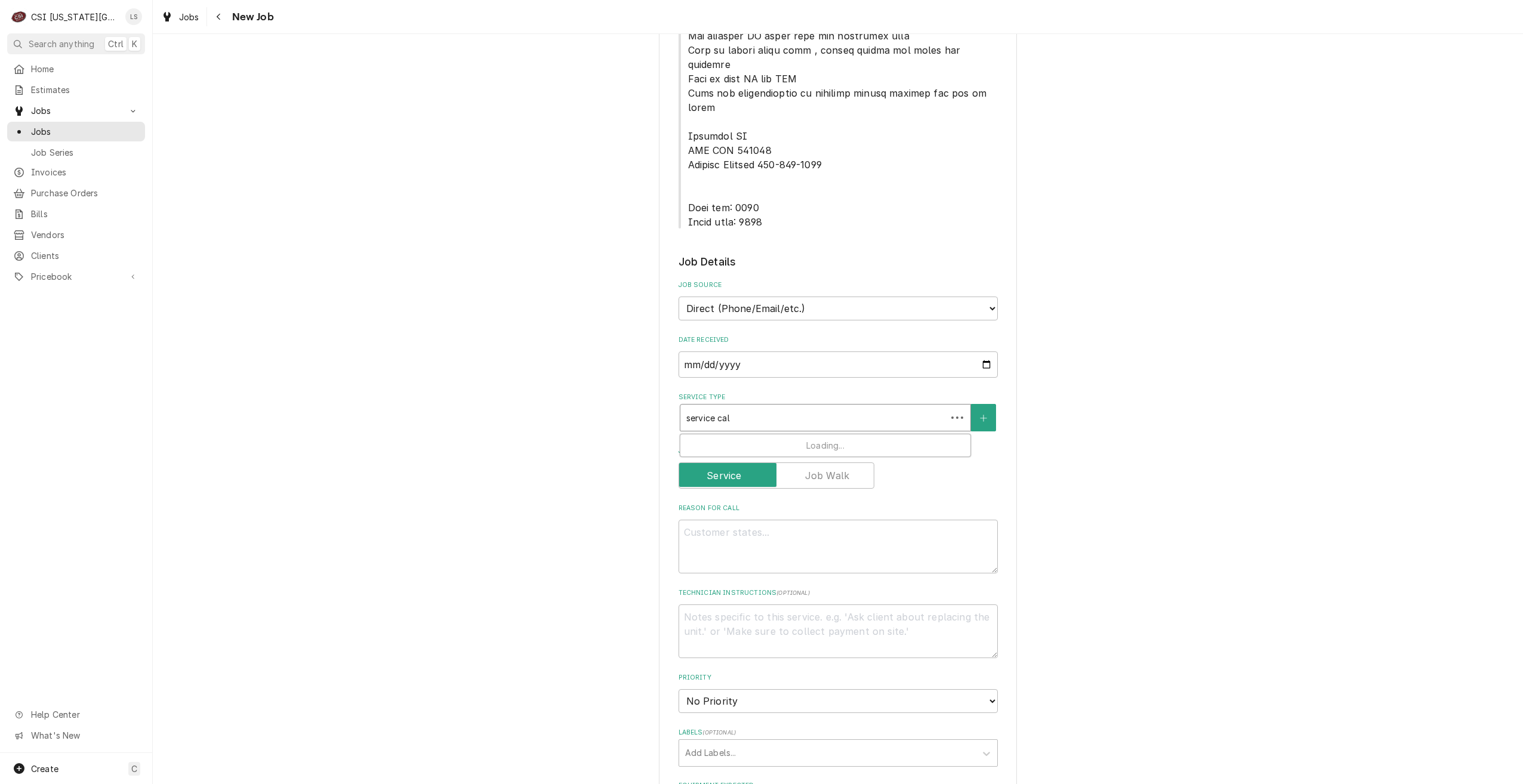
type textarea "x"
type input "service call"
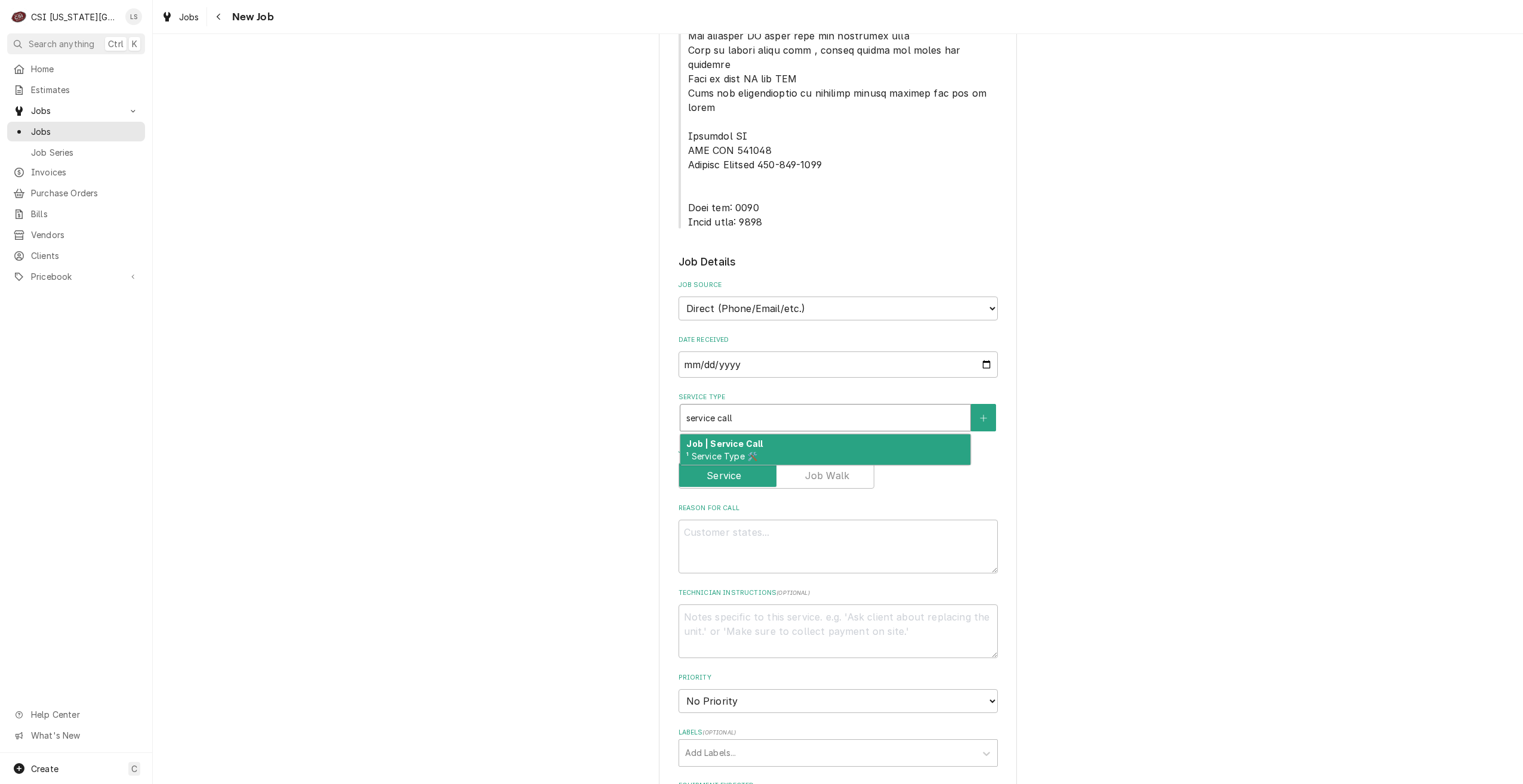
click at [782, 434] on div "Job | Service Call ¹ Service Type 🛠️" at bounding box center [825, 450] width 290 height 31
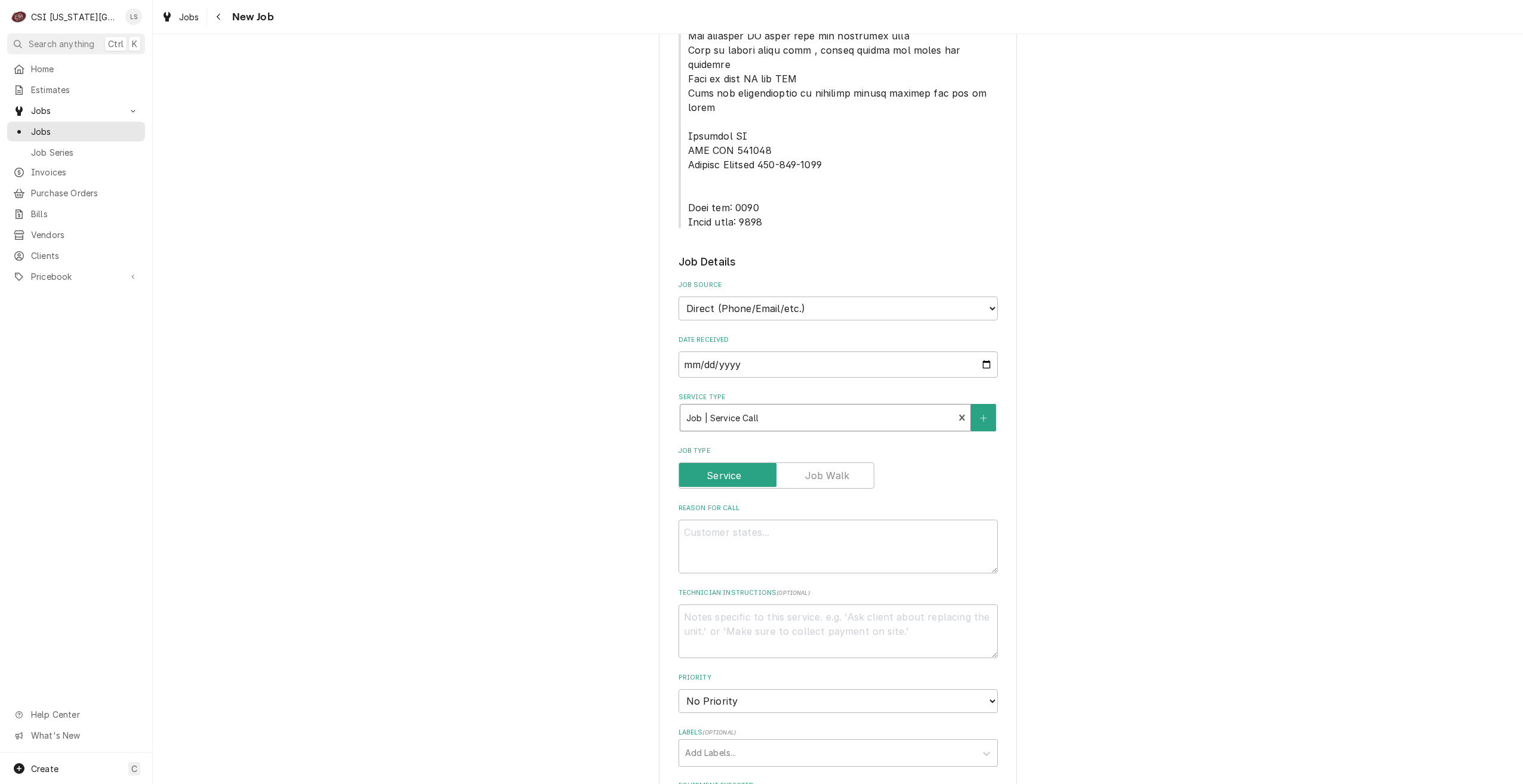
click at [814, 447] on div "Job Type" at bounding box center [837, 467] width 319 height 42
click at [779, 540] on textarea "Reason For Call" at bounding box center [837, 567] width 319 height 54
type textarea "x"
type textarea "D"
type textarea "x"
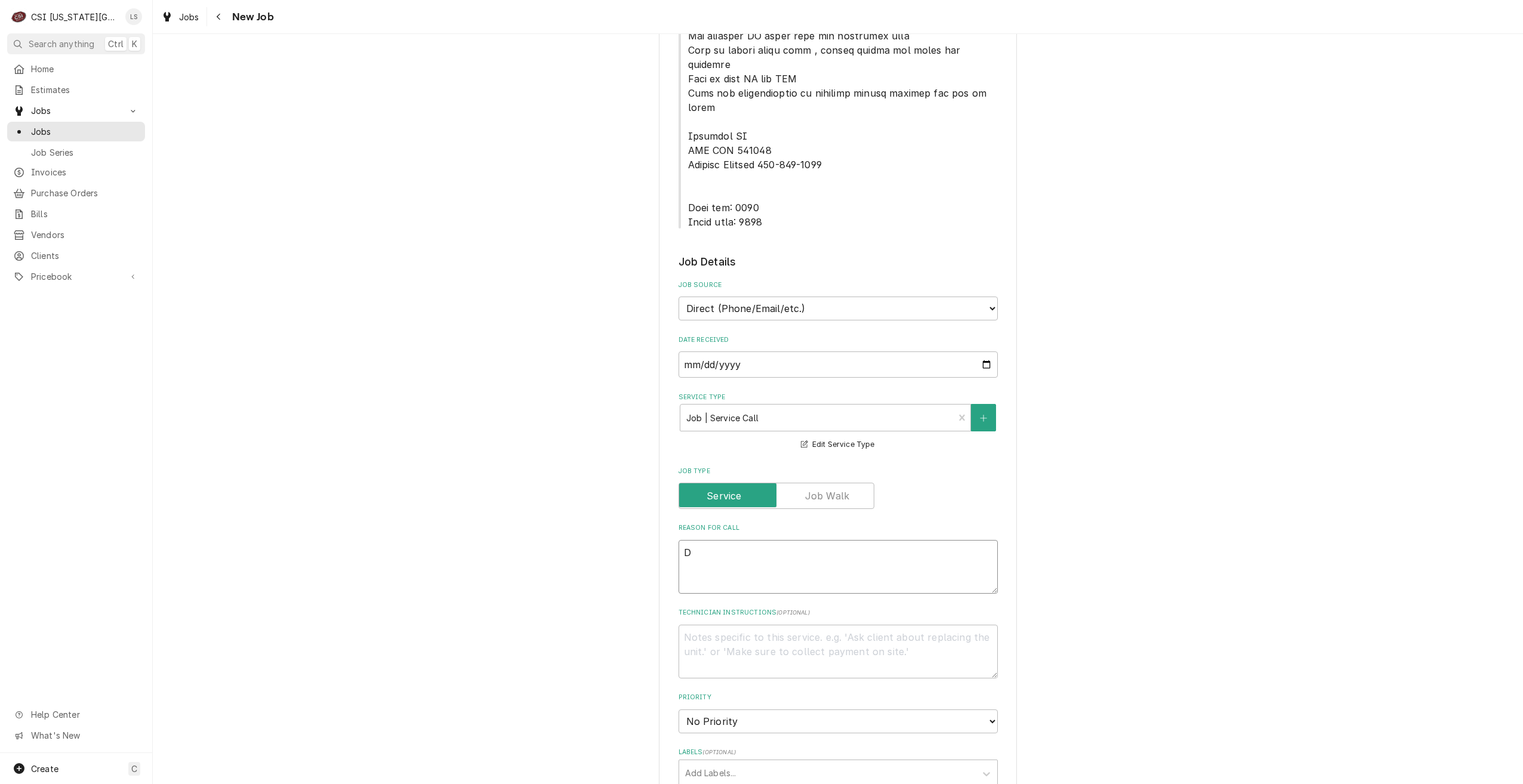
type textarea "Di"
type textarea "x"
type textarea "Dis"
type textarea "x"
type textarea "Disp"
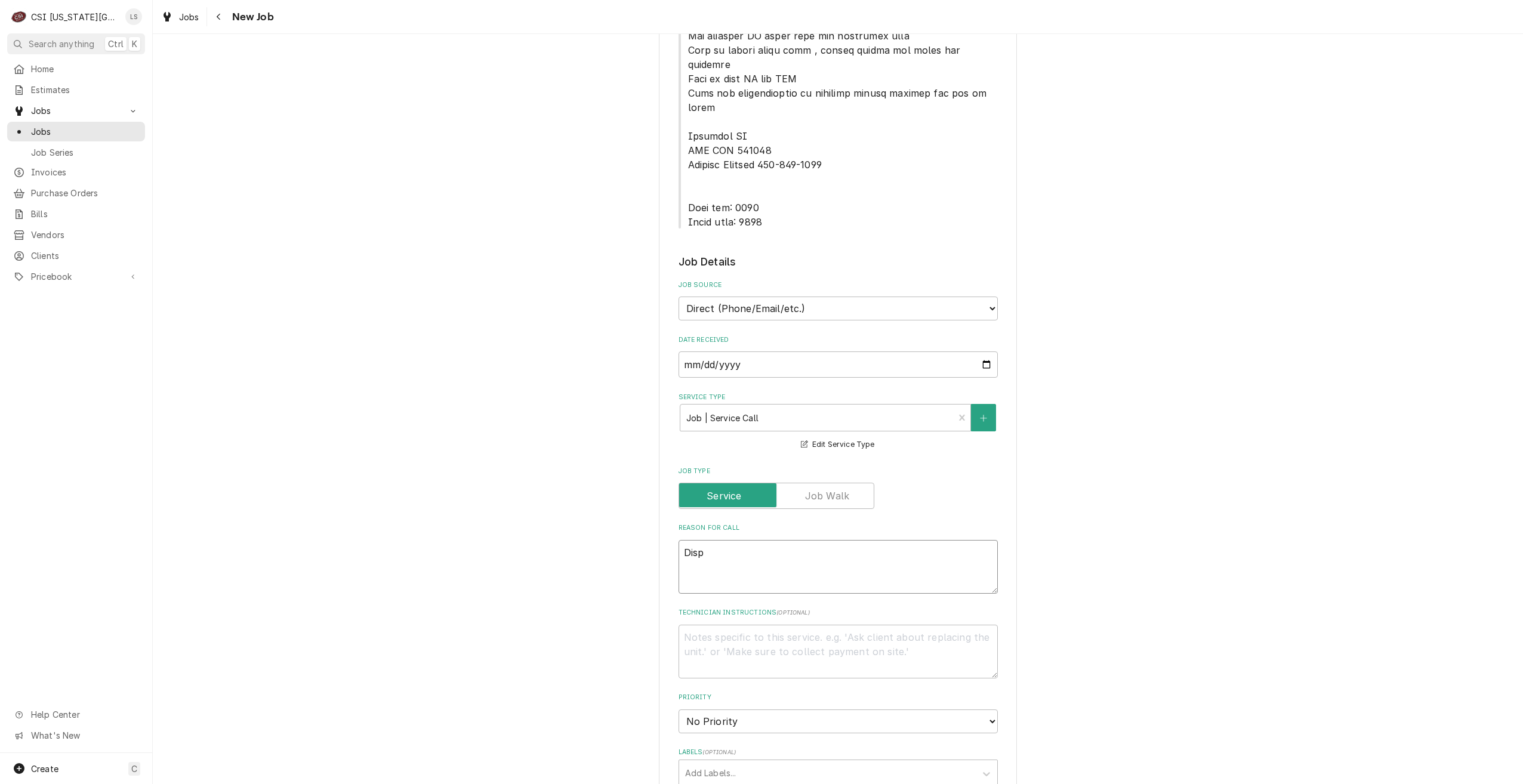
type textarea "x"
type textarea "Dispa"
type textarea "x"
type textarea "Dispat"
type textarea "x"
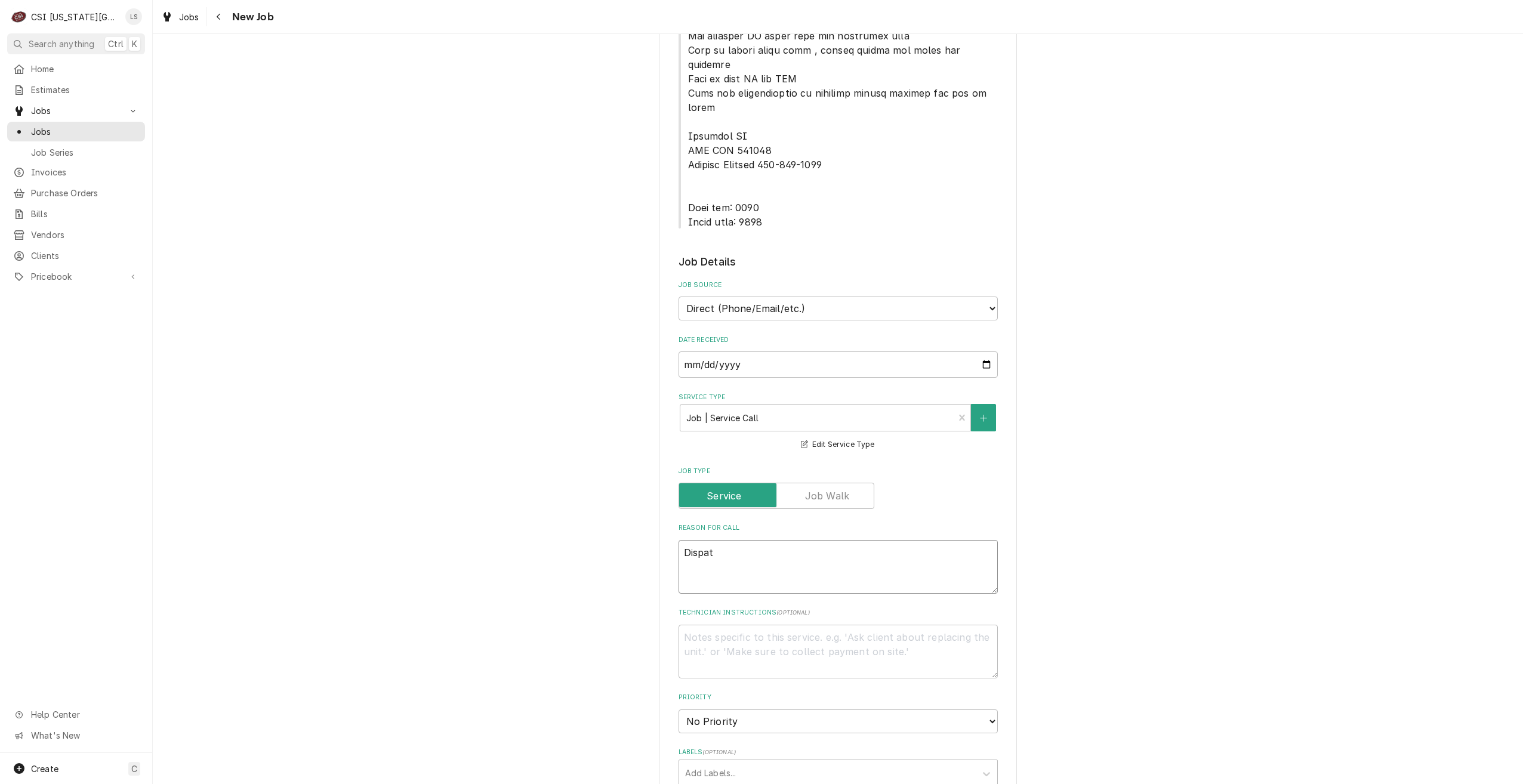
type textarea "Dispath"
type textarea "x"
type textarea "Dispat"
type textarea "x"
type textarea "Dispatc"
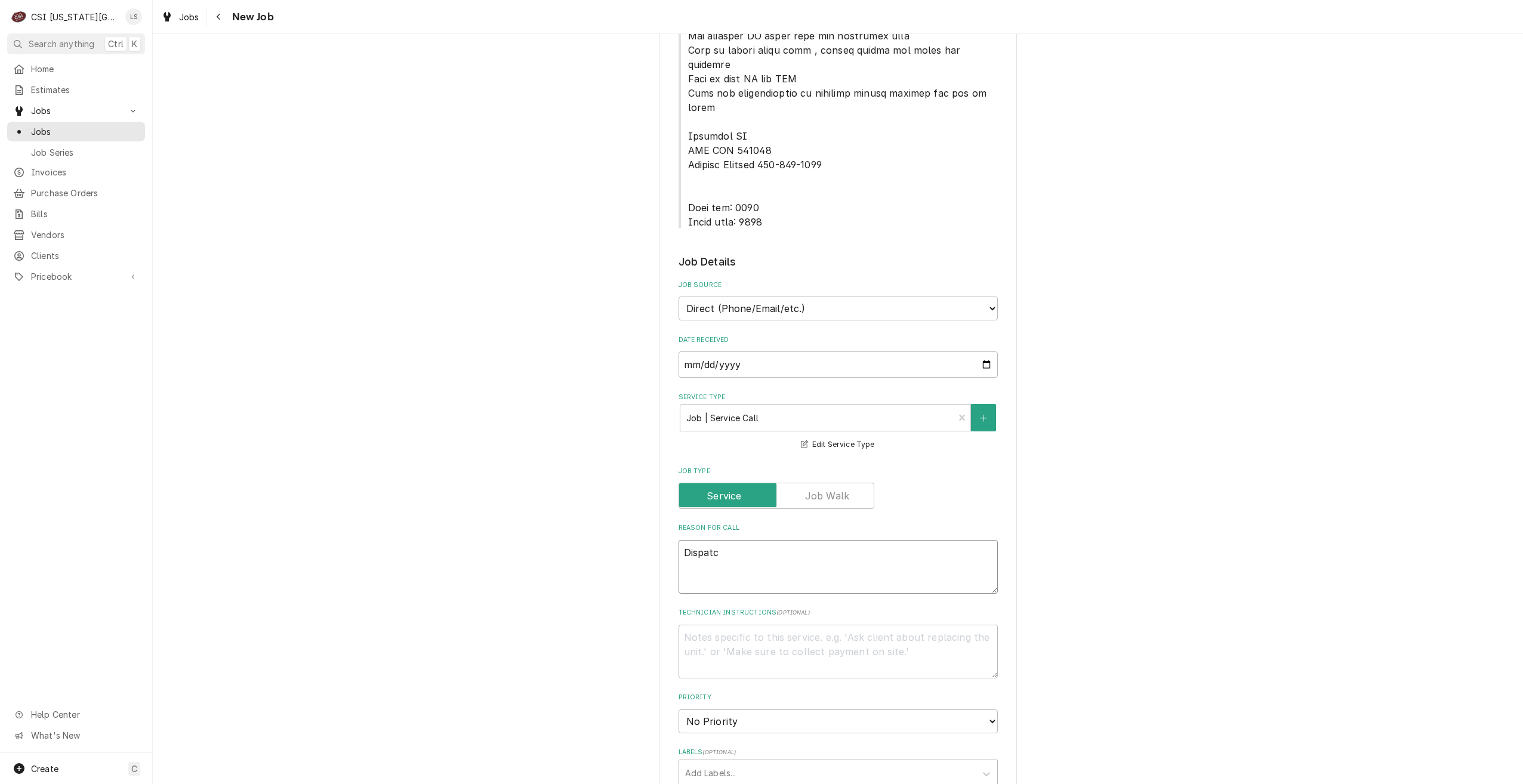
type textarea "x"
type textarea "Dispatch"
type textarea "x"
type textarea "Dispatch"
type textarea "x"
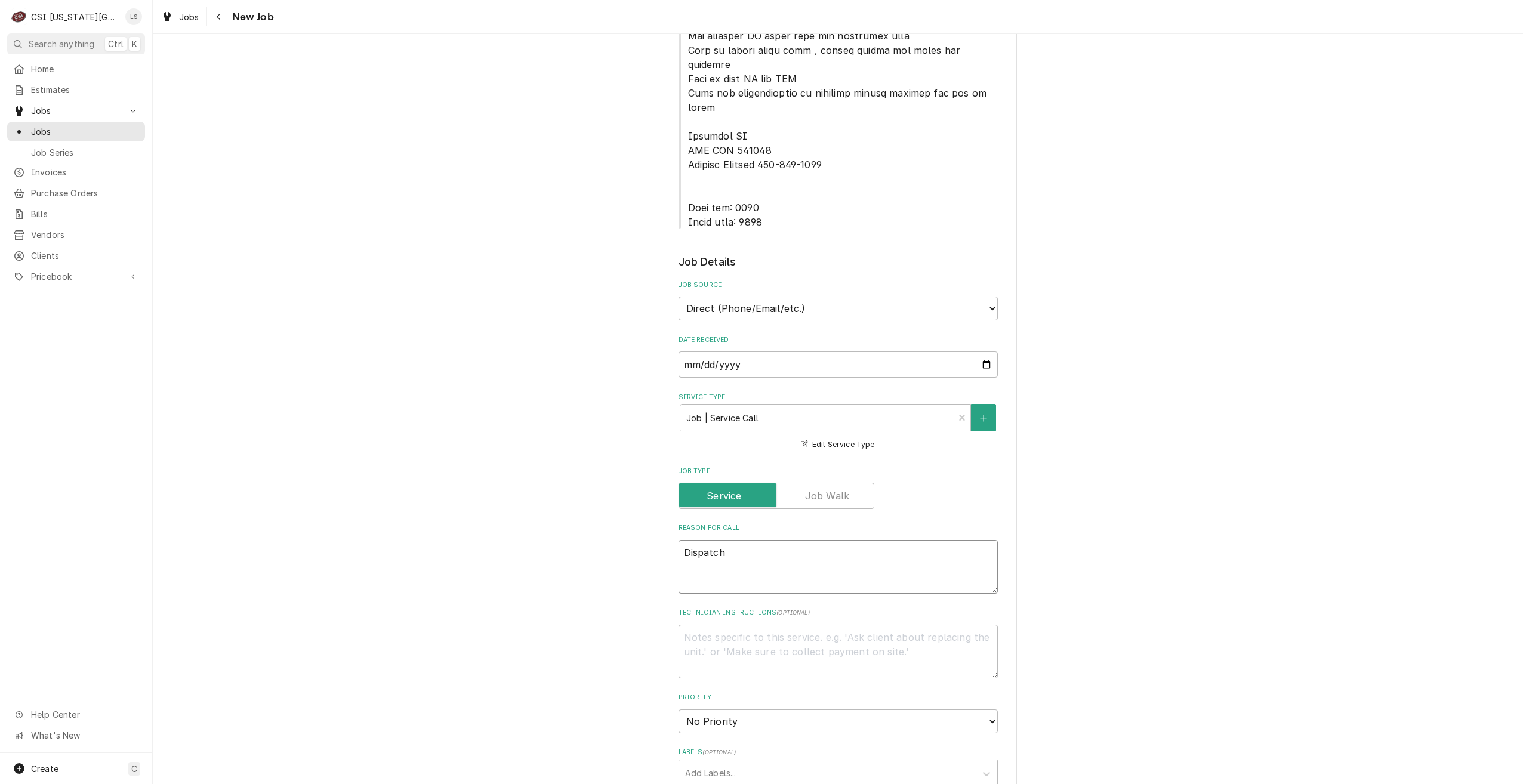
type textarea "Dispatch t"
type textarea "x"
type textarea "Dispatch to"
type textarea "x"
type textarea "Dispatch to"
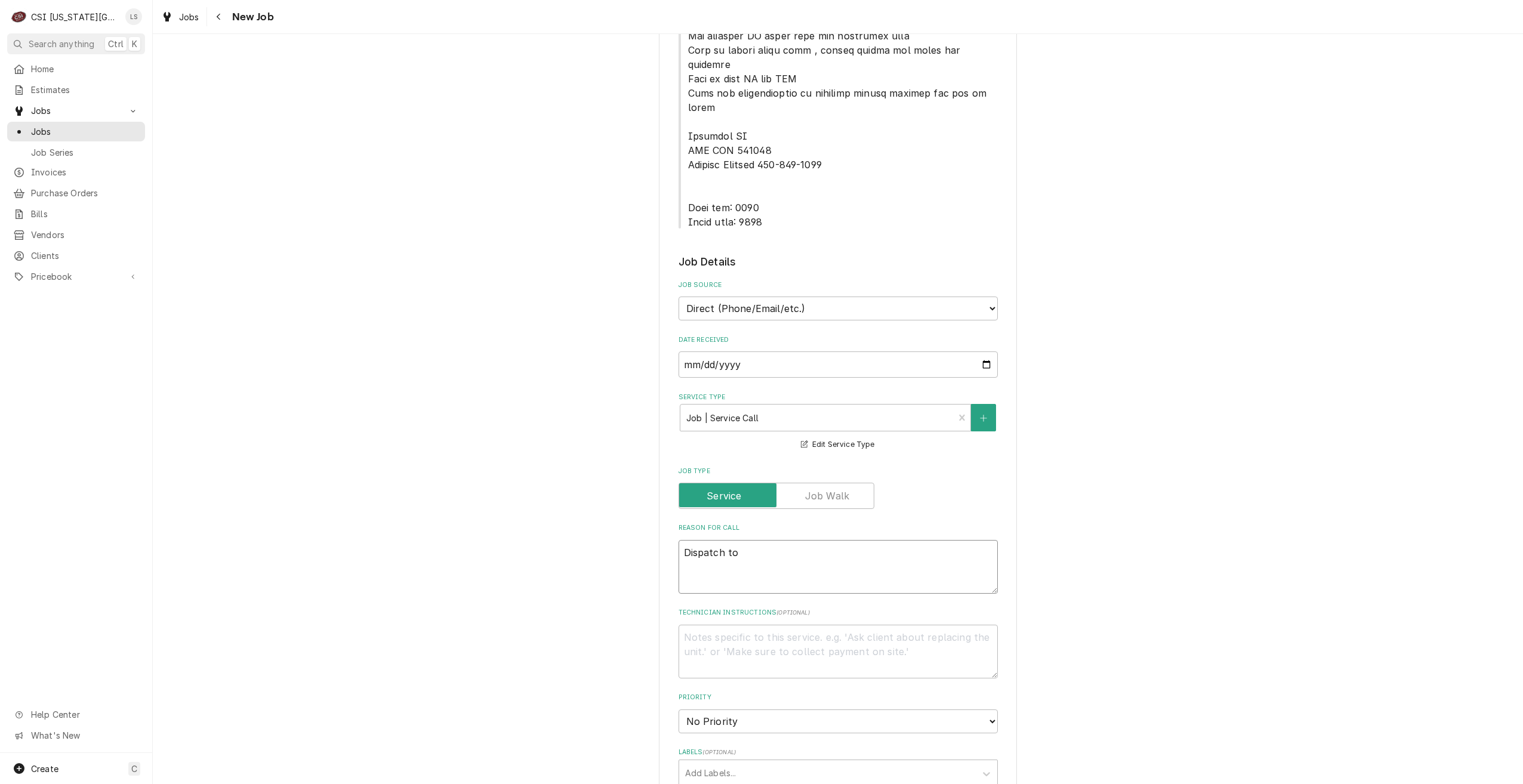
type textarea "x"
type textarea "Dispatch to q"
type textarea "x"
type textarea "Dispatch to qu"
type textarea "x"
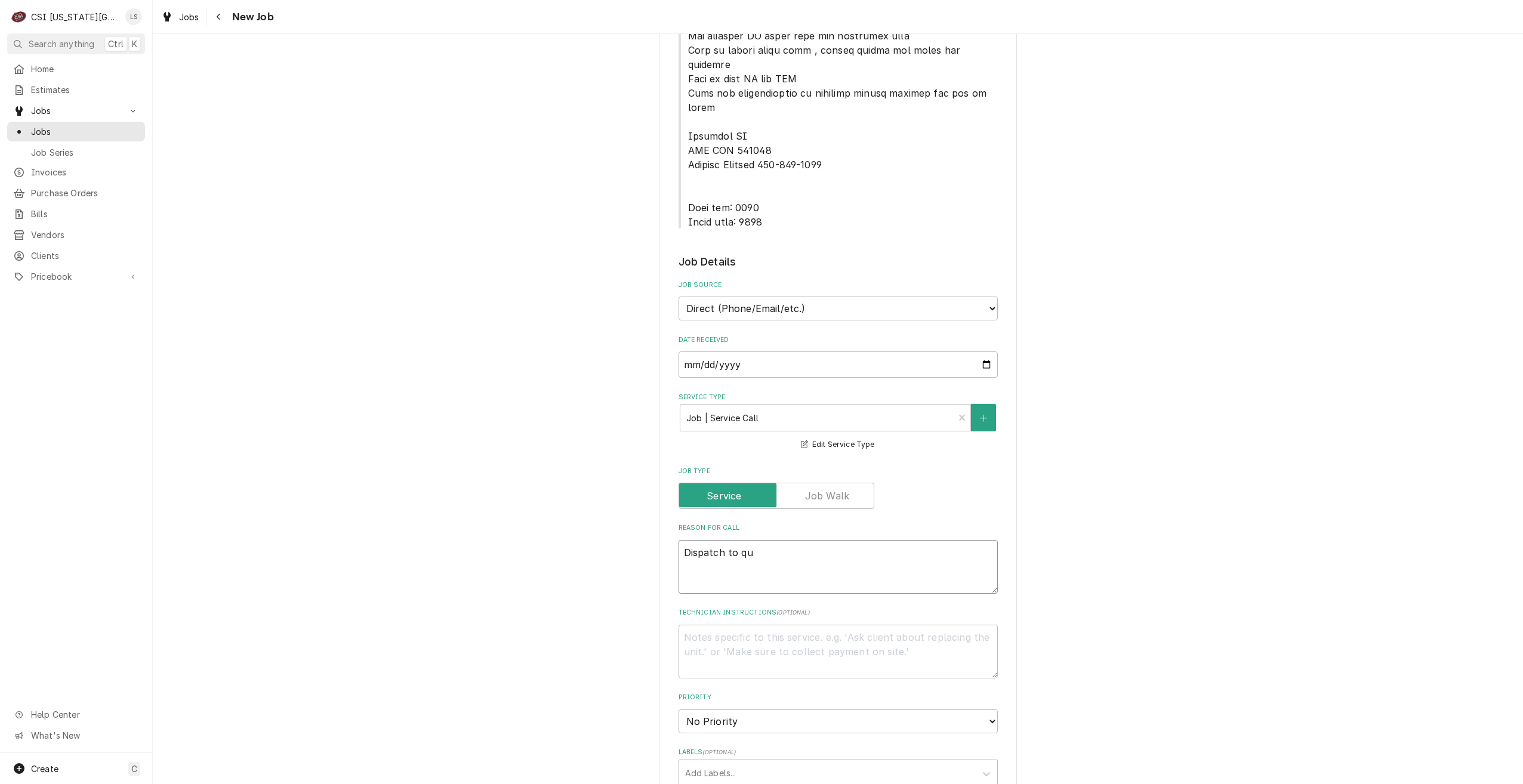
type textarea "Dispatch to quo"
type textarea "x"
type textarea "Dispatch to quot"
type textarea "x"
type textarea "Dispatch to quote"
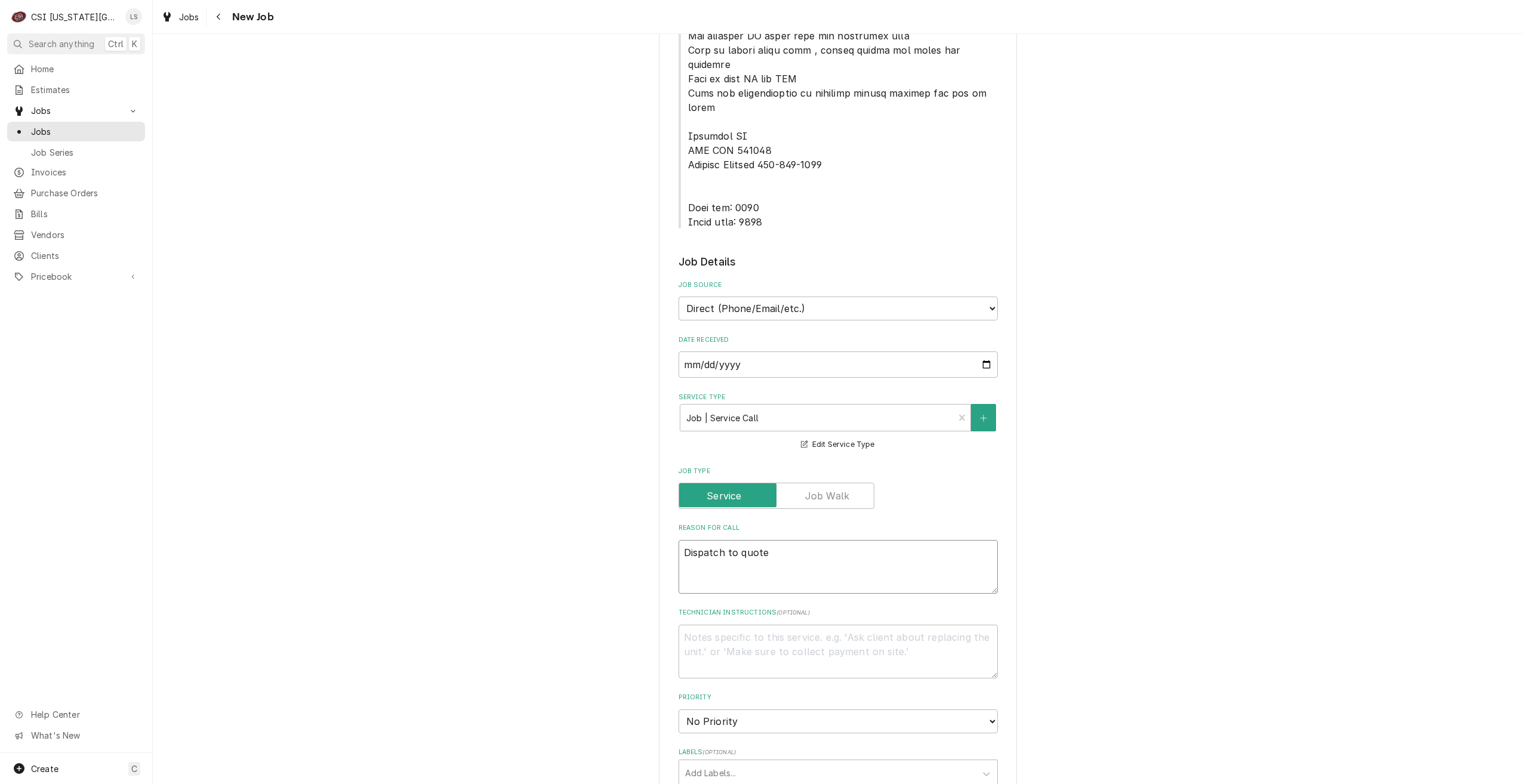
type textarea "x"
type textarea "Dispatch to quote"
type textarea "x"
type textarea "Dispatch to quote P"
type textarea "x"
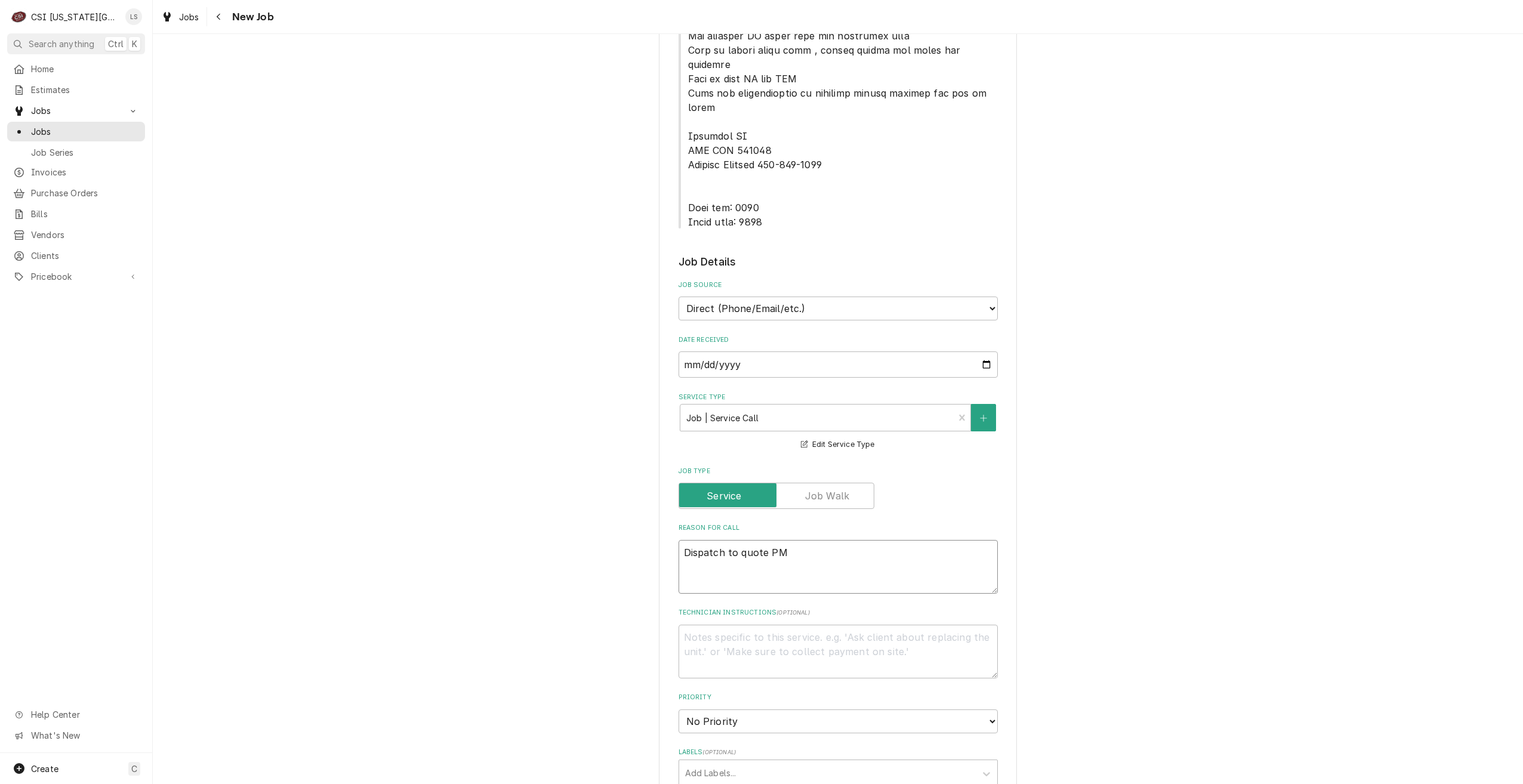
type textarea "Dispatch to quote PM"
type textarea "x"
type textarea "Dispatch to quote PM r"
type textarea "x"
type textarea "Dispatch to quote PM re"
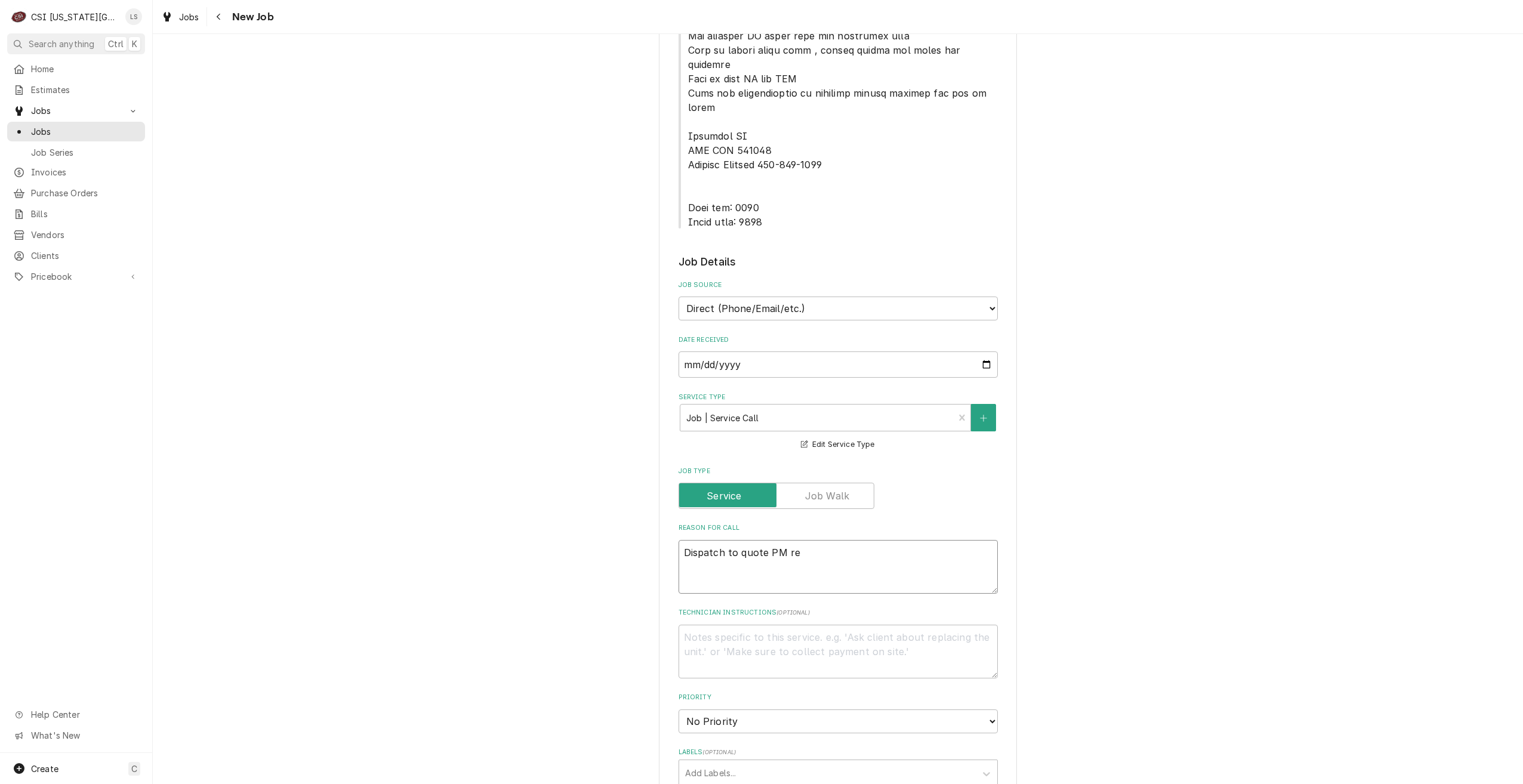
type textarea "x"
type textarea "Dispatch to quote PM rep"
type textarea "x"
type textarea "Dispatch to quote PM repa"
type textarea "x"
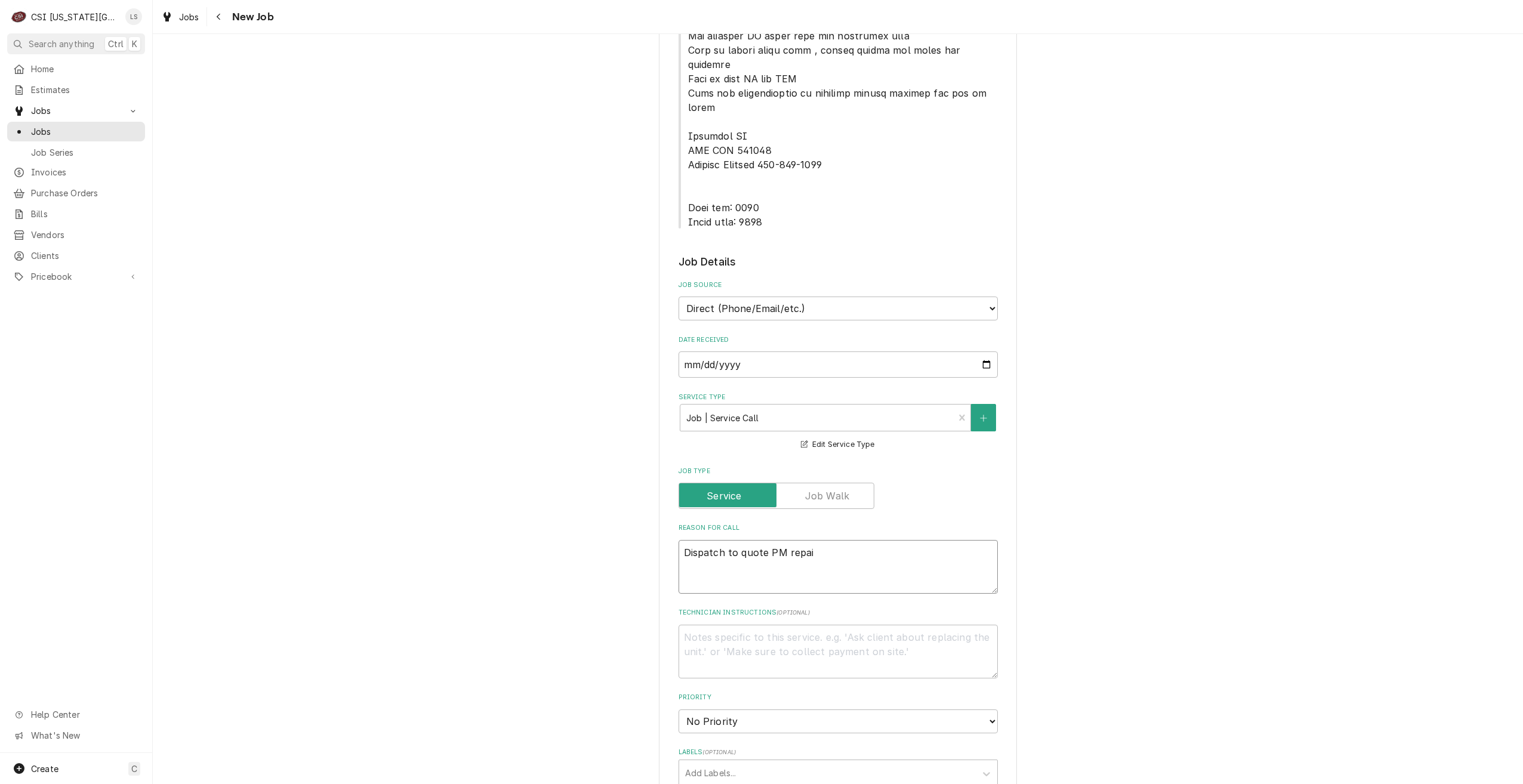
type textarea "Dispatch to quote PM repair"
type textarea "x"
type textarea "Dispatch to quote PM repairs"
type textarea "x"
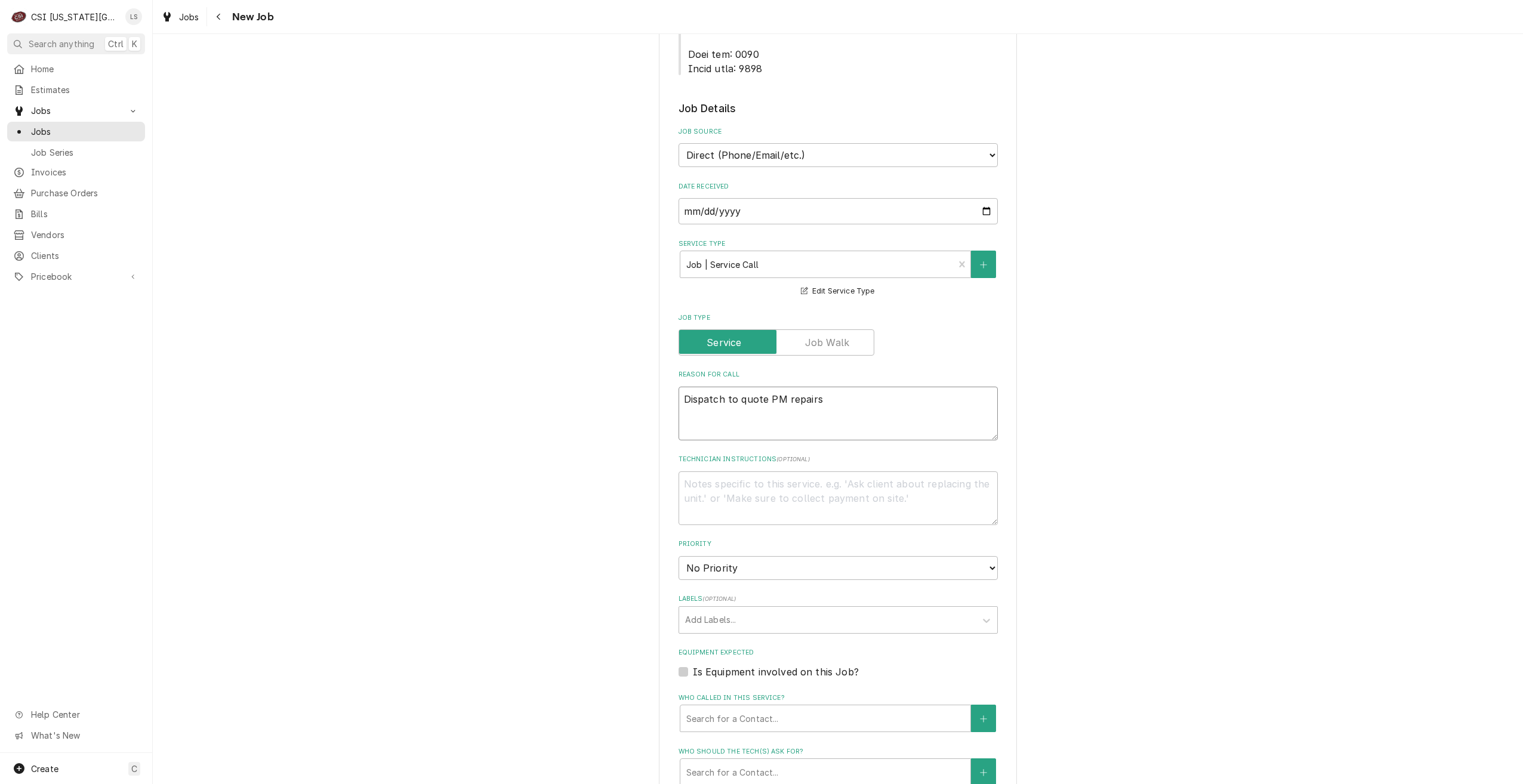
scroll to position [895, 0]
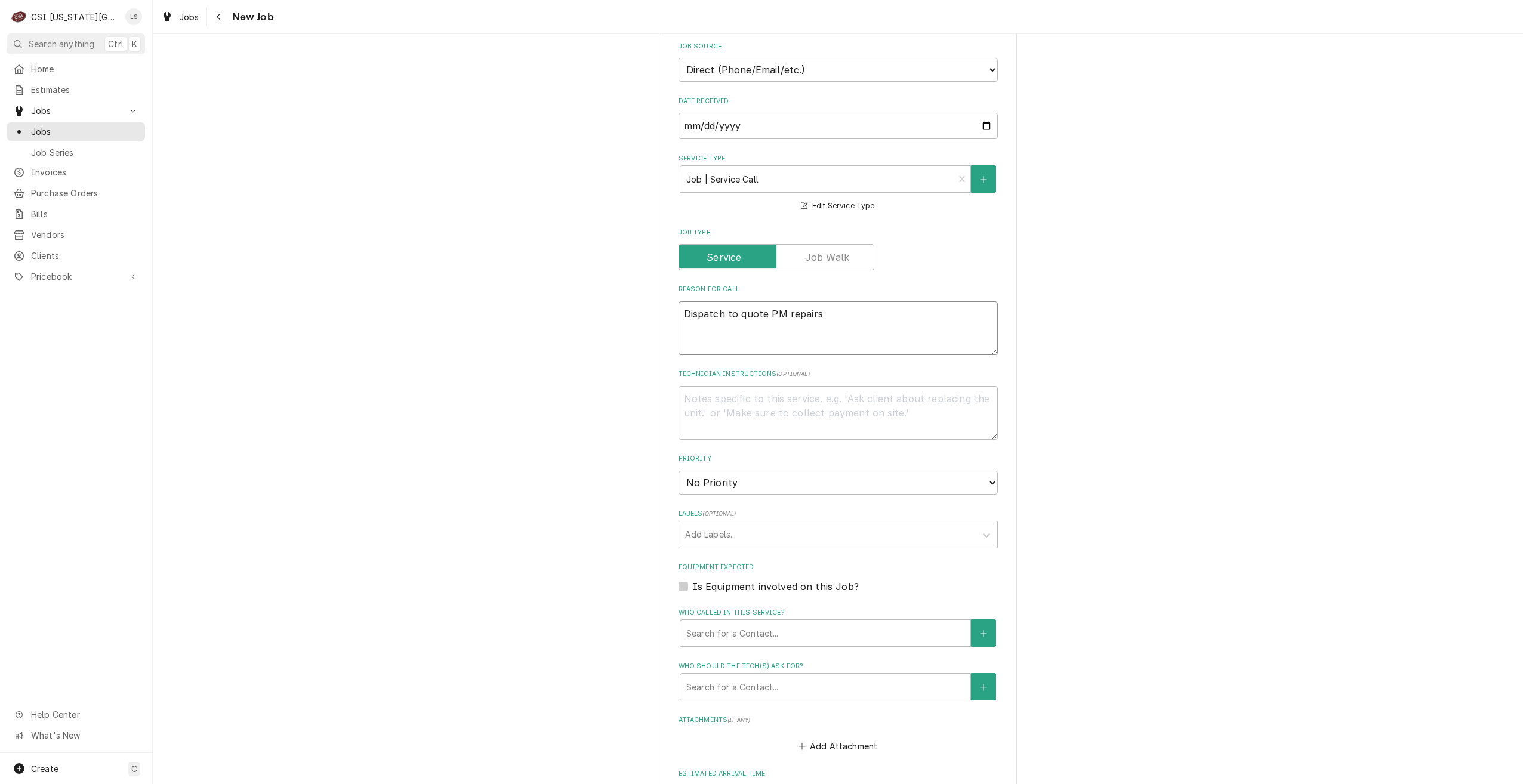
type textarea "Dispatch to quote PM repairs"
click at [761, 471] on select "No Priority Urgent High Medium Low" at bounding box center [837, 483] width 319 height 24
select select "4"
click at [678, 471] on select "No Priority Urgent High Medium Low" at bounding box center [837, 483] width 319 height 24
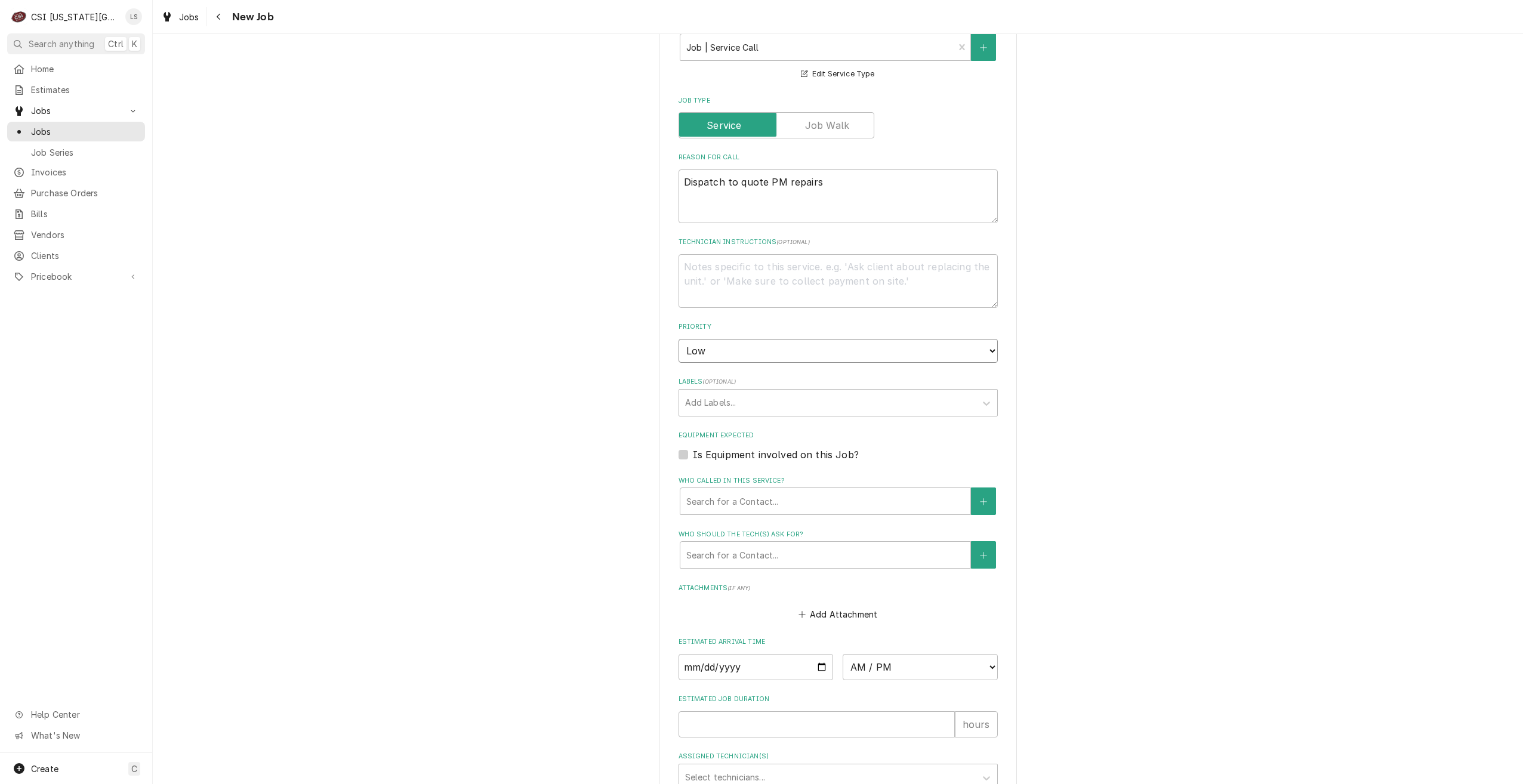
scroll to position [1134, 0]
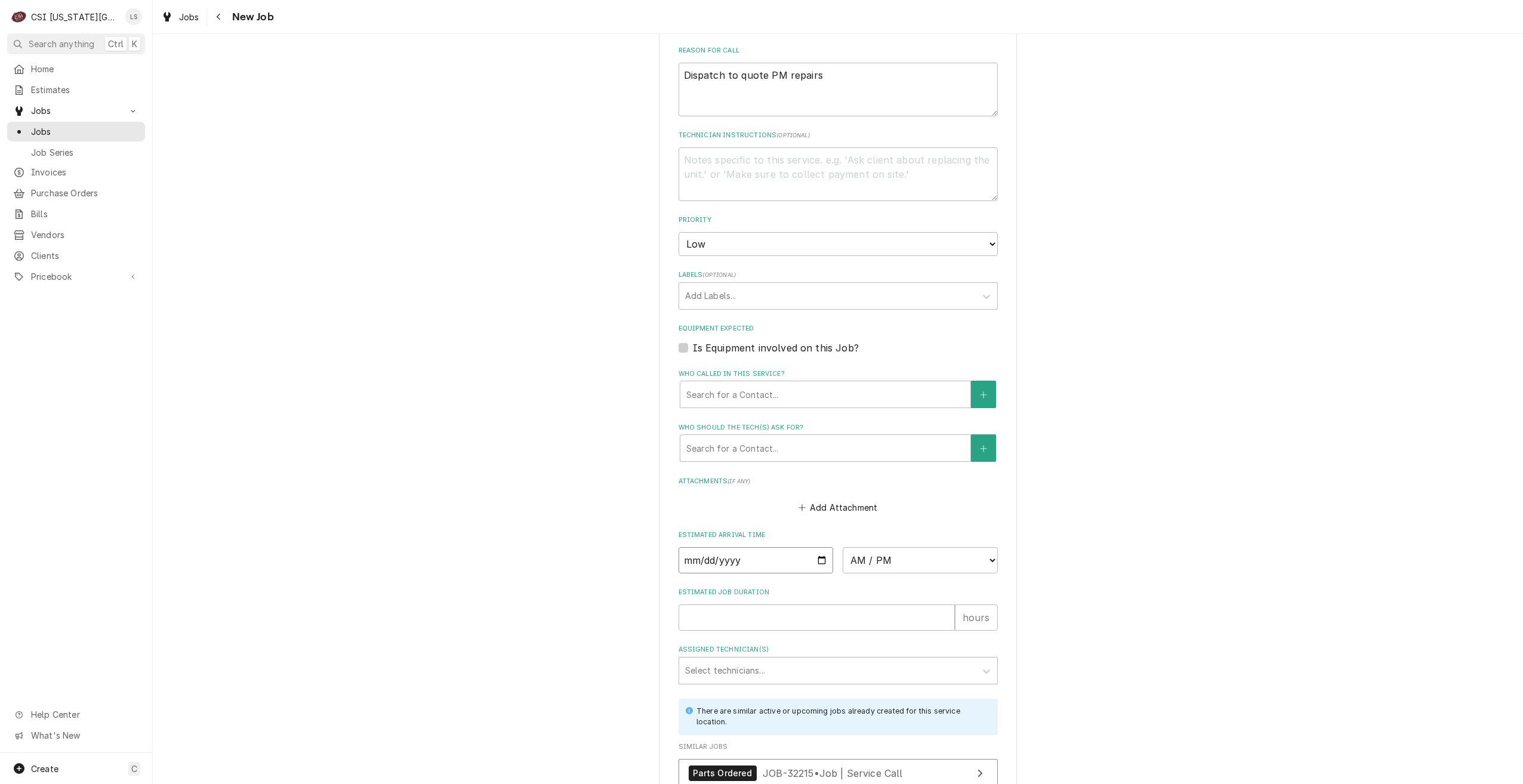
click at [815, 547] on input "Date" at bounding box center [756, 560] width 155 height 27
type textarea "x"
type input "2025-10-07"
type textarea "x"
click at [879, 547] on select "AM / PM 6:00 AM 6:15 AM 6:30 AM 6:45 AM 7:00 AM 7:15 AM 7:30 AM 7:45 AM 8:00 AM…" at bounding box center [921, 560] width 155 height 27
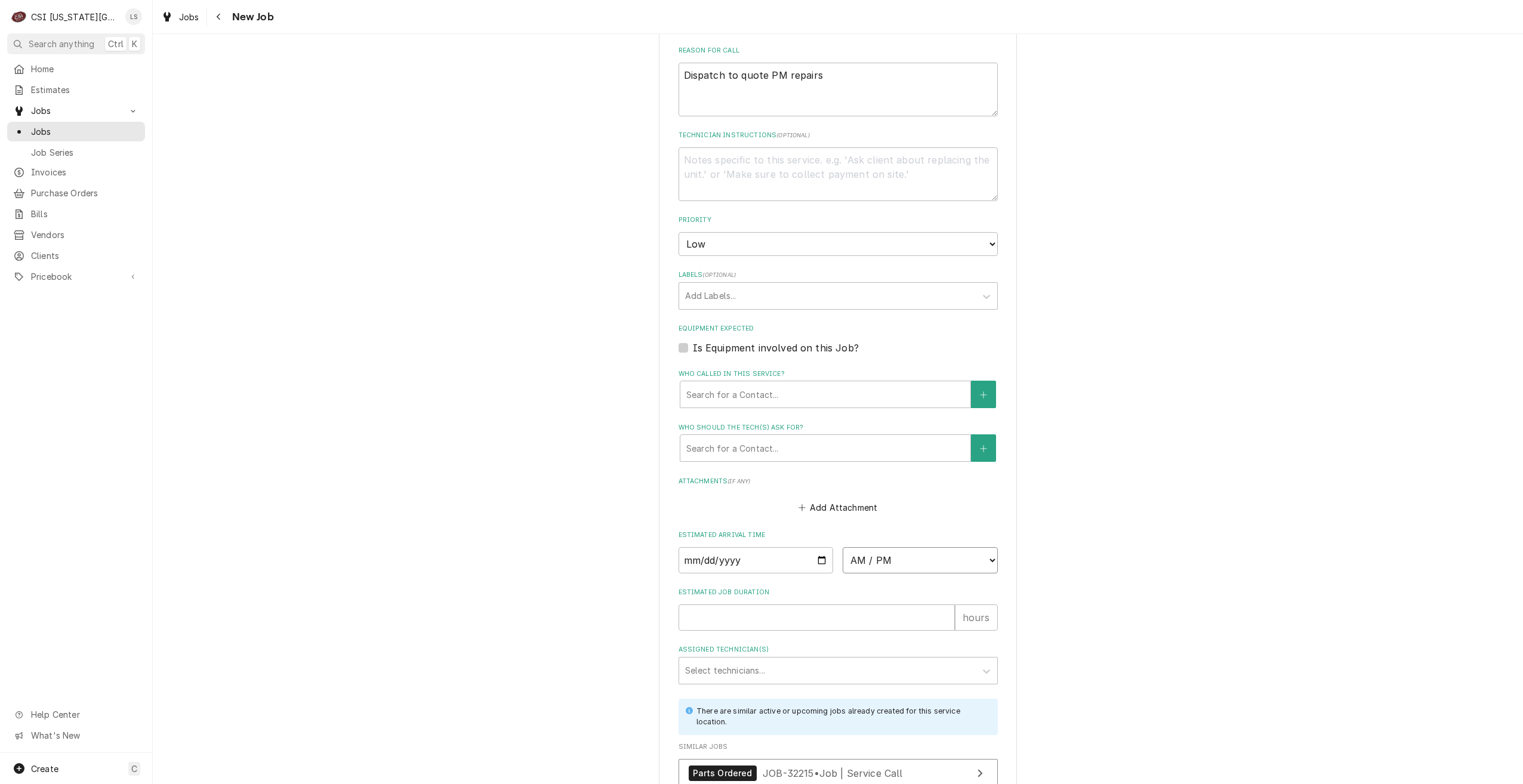
select select "14:30:00"
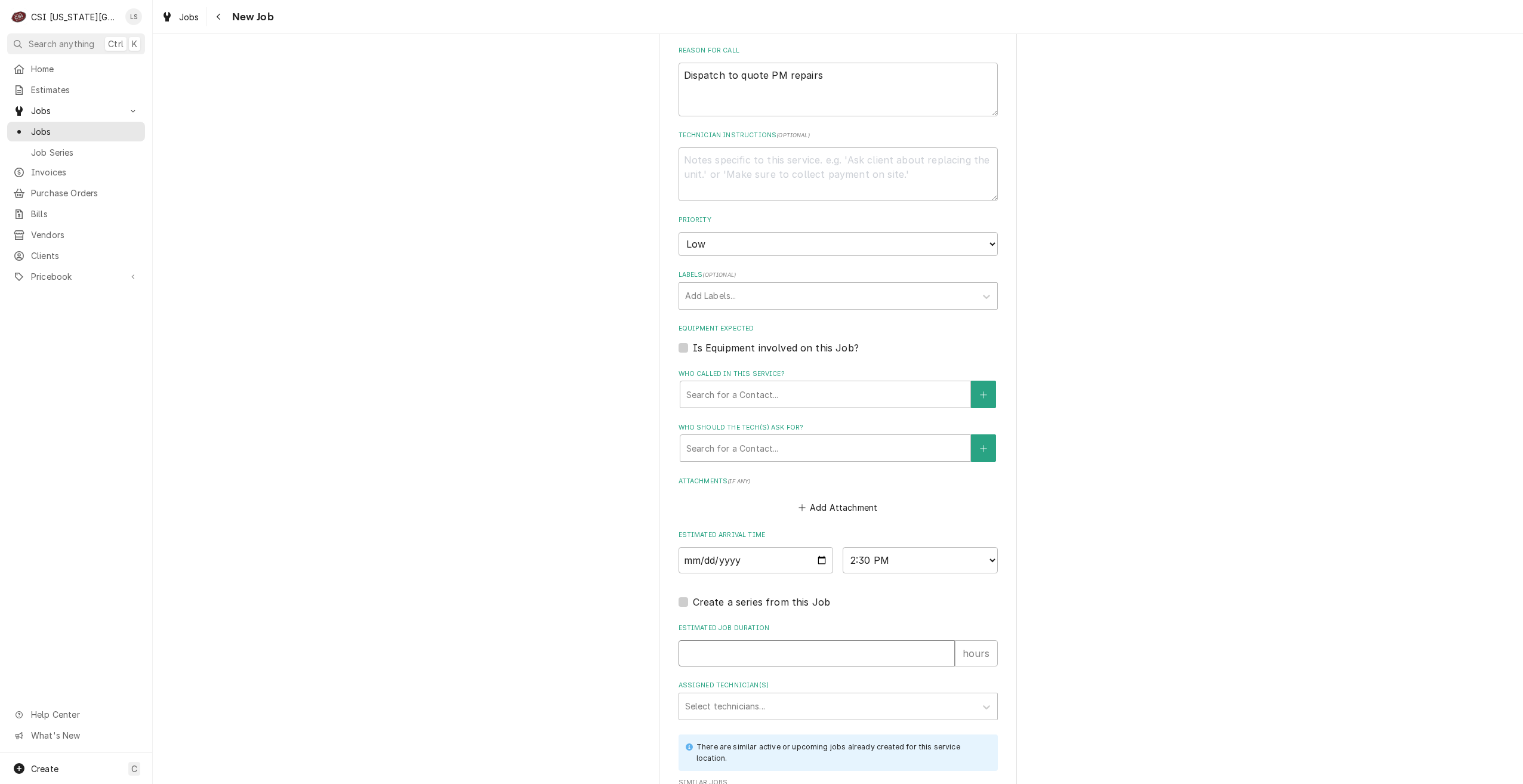
click at [860, 640] on input "Estimated Job Duration" at bounding box center [816, 653] width 276 height 27
type textarea "x"
type input "2"
type textarea "x"
type input "2"
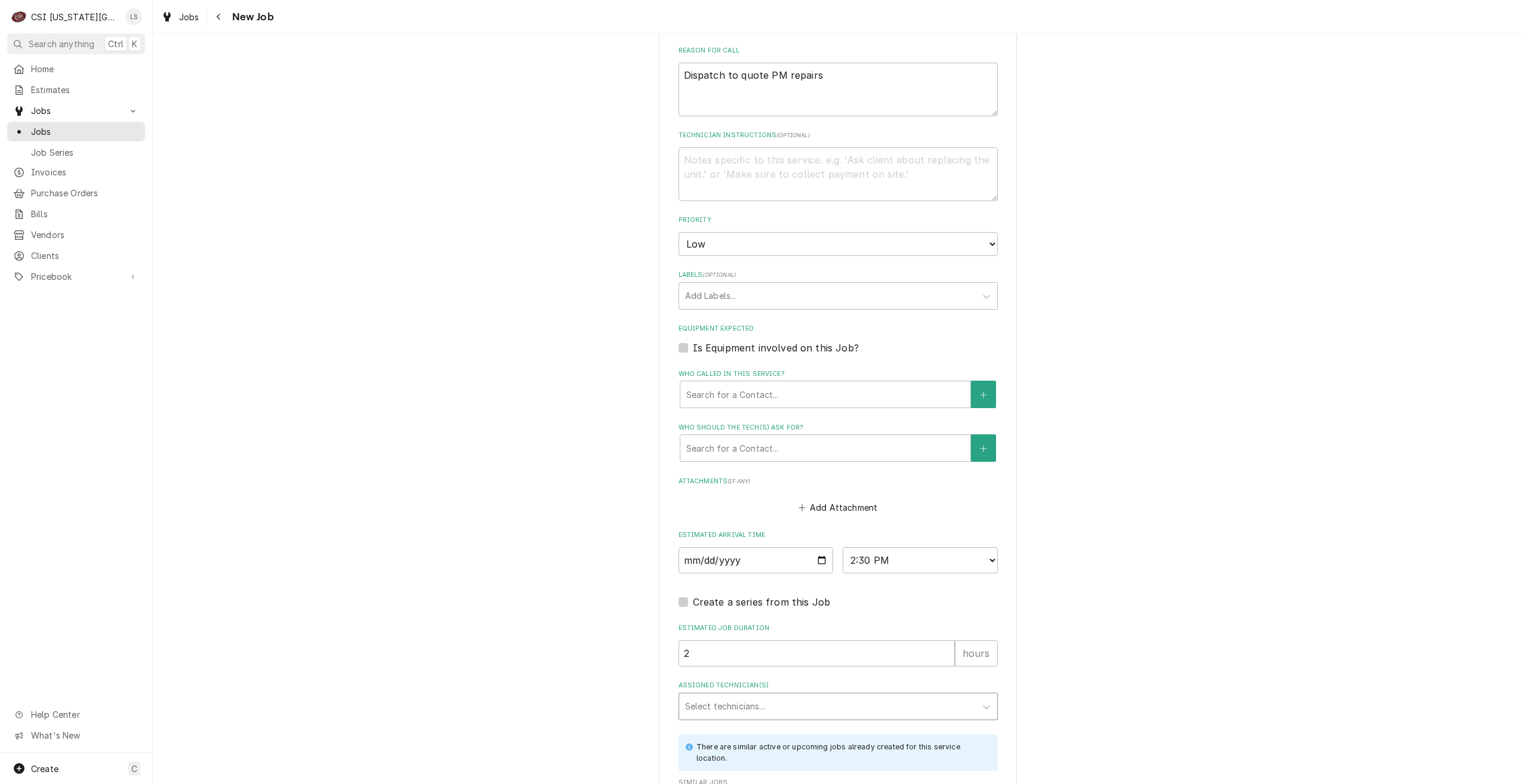
click at [861, 693] on div "Select technicians..." at bounding box center [837, 706] width 319 height 27
type input "pres"
click at [861, 723] on div "Preston Merriman" at bounding box center [838, 732] width 318 height 19
type textarea "x"
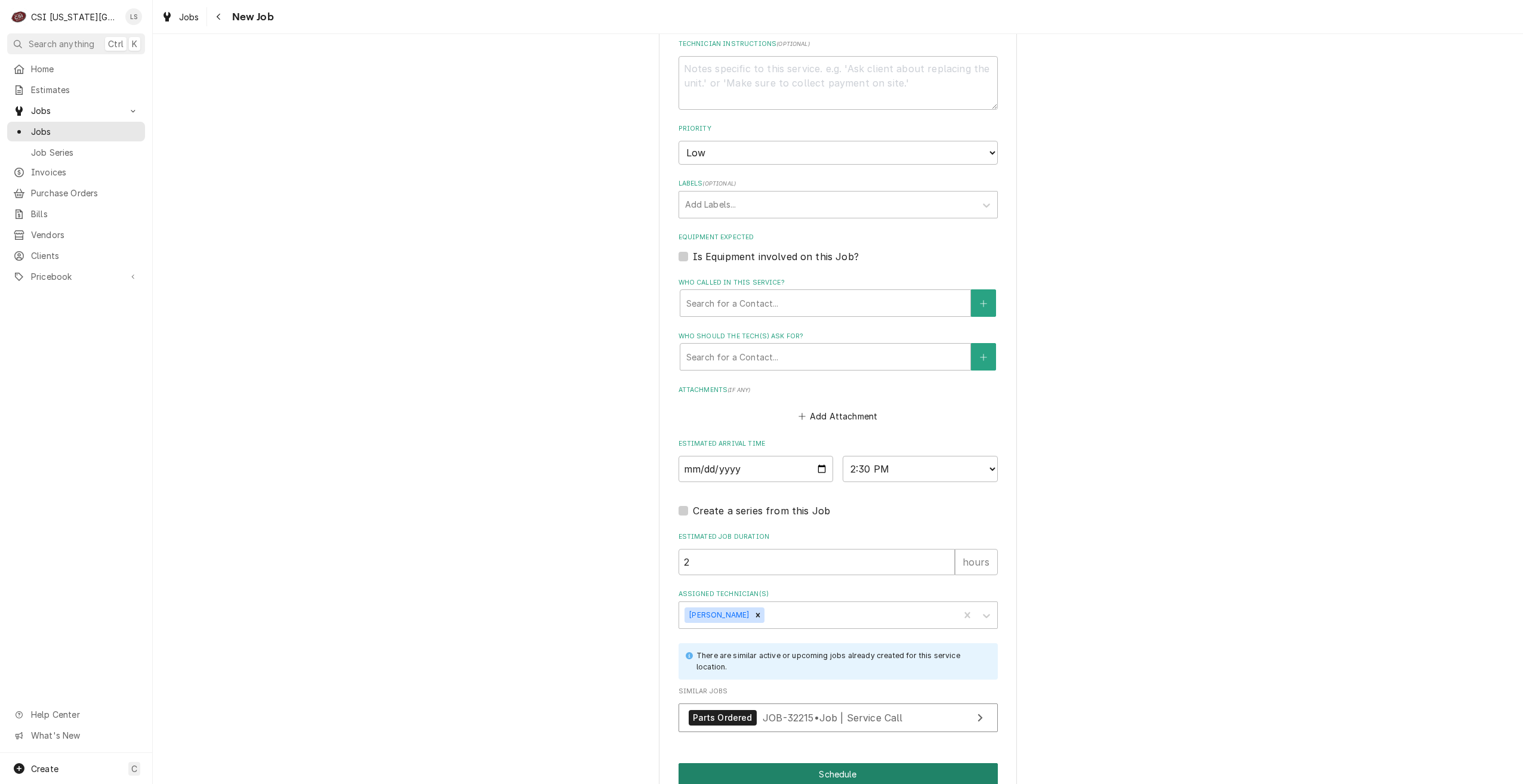
click at [803, 763] on button "Schedule" at bounding box center [837, 774] width 319 height 22
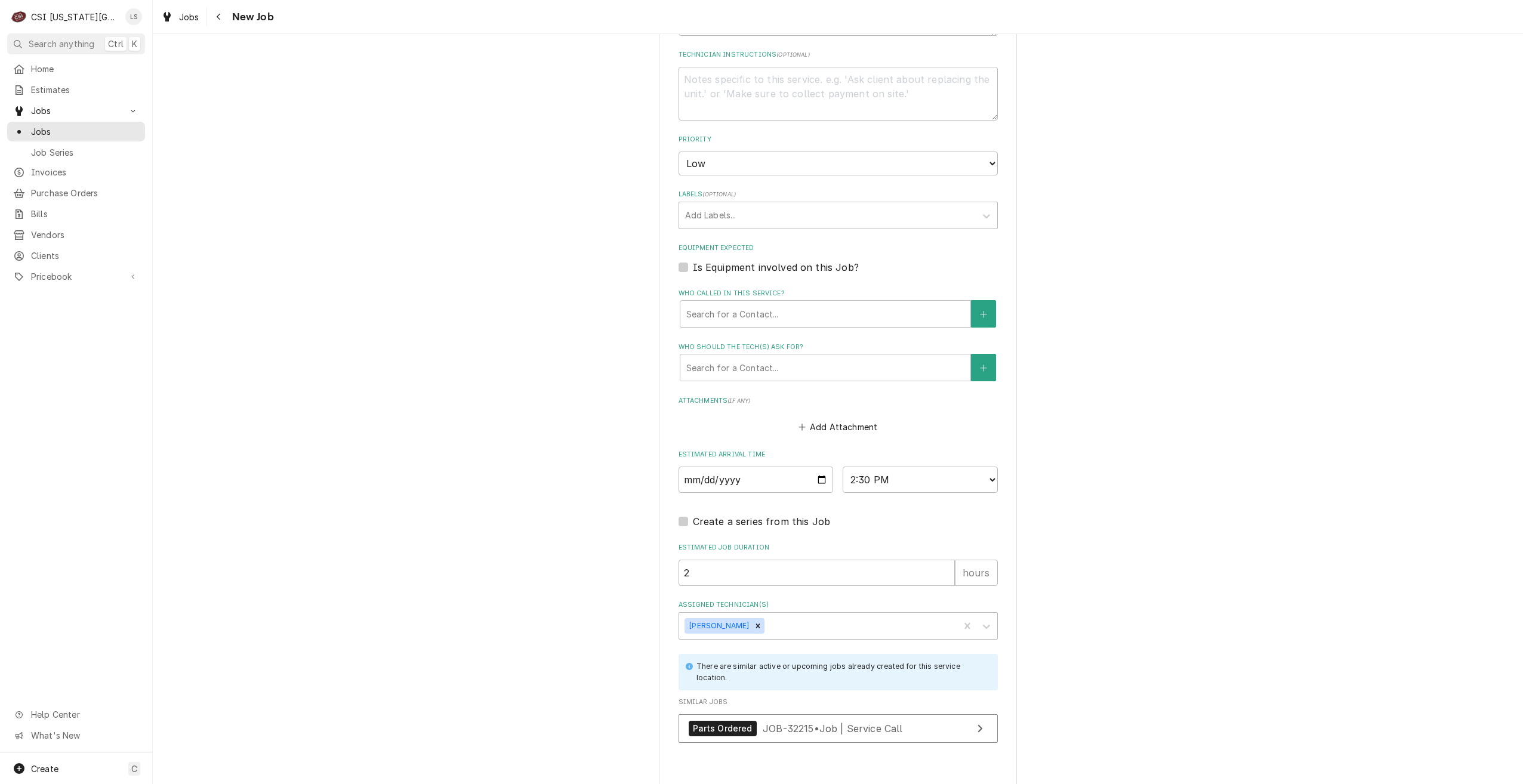
type textarea "x"
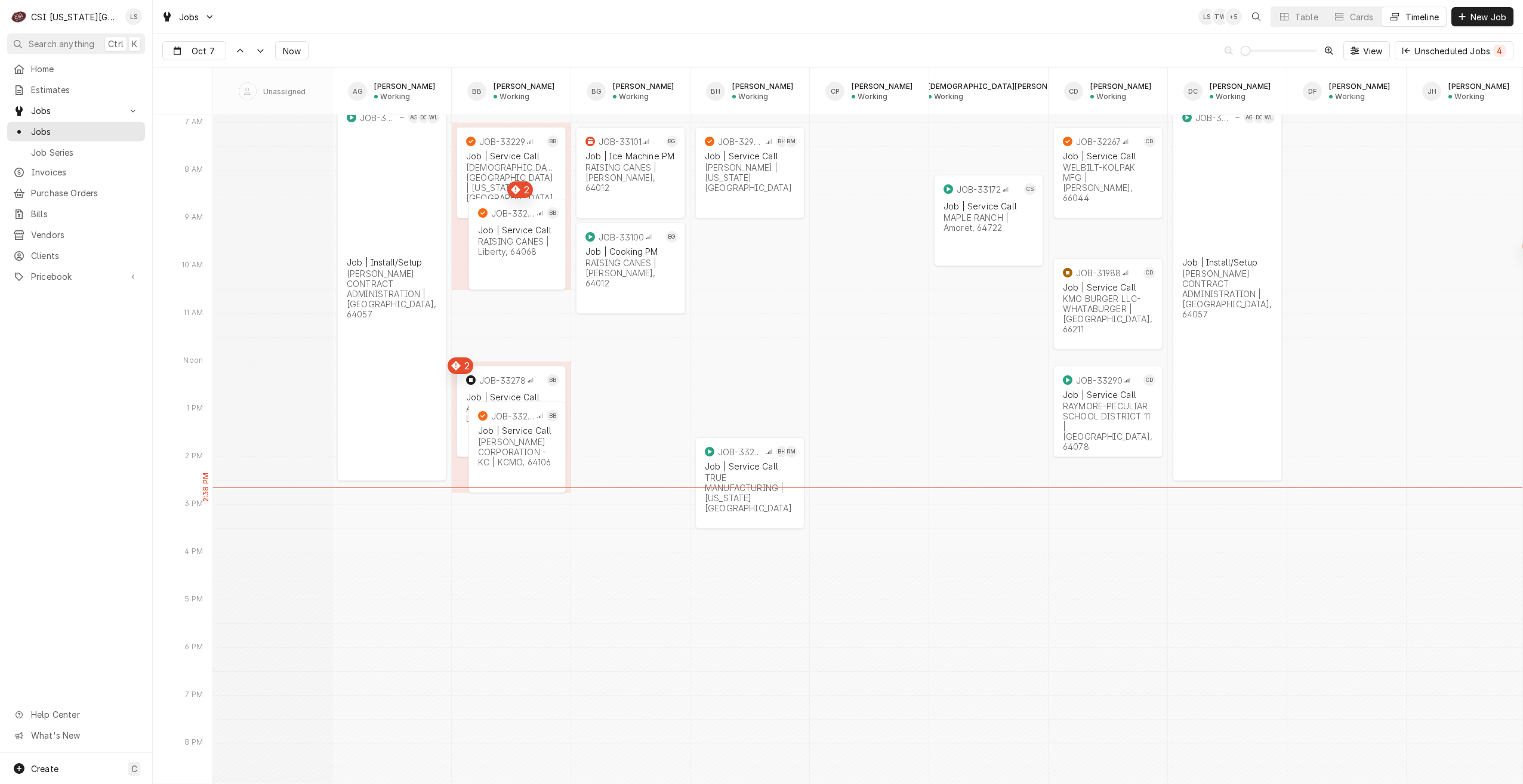
scroll to position [13584, 0]
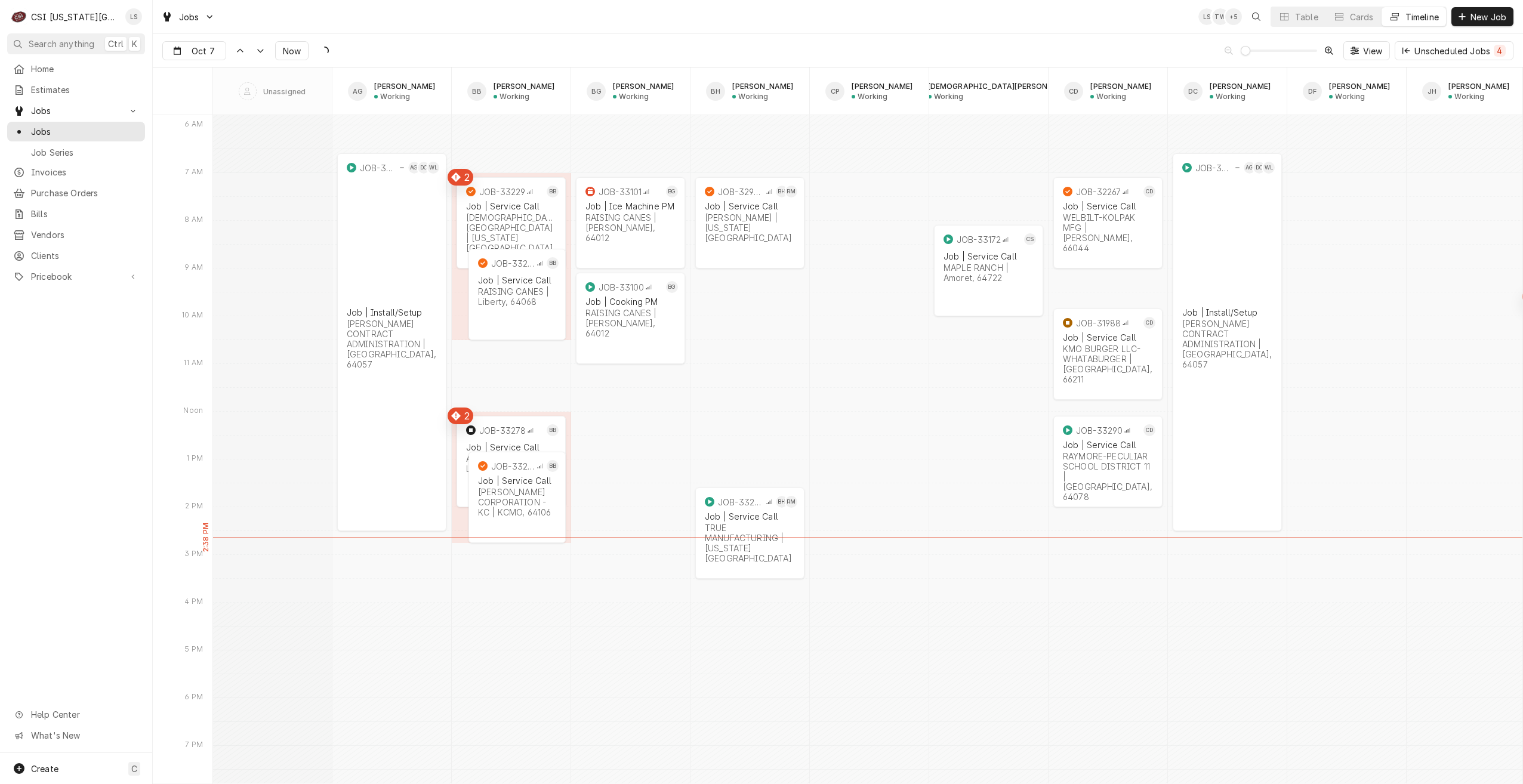
click at [992, 14] on div "Jobs LS TW + 5 Table Cards Timeline New Job" at bounding box center [837, 16] width 1370 height 33
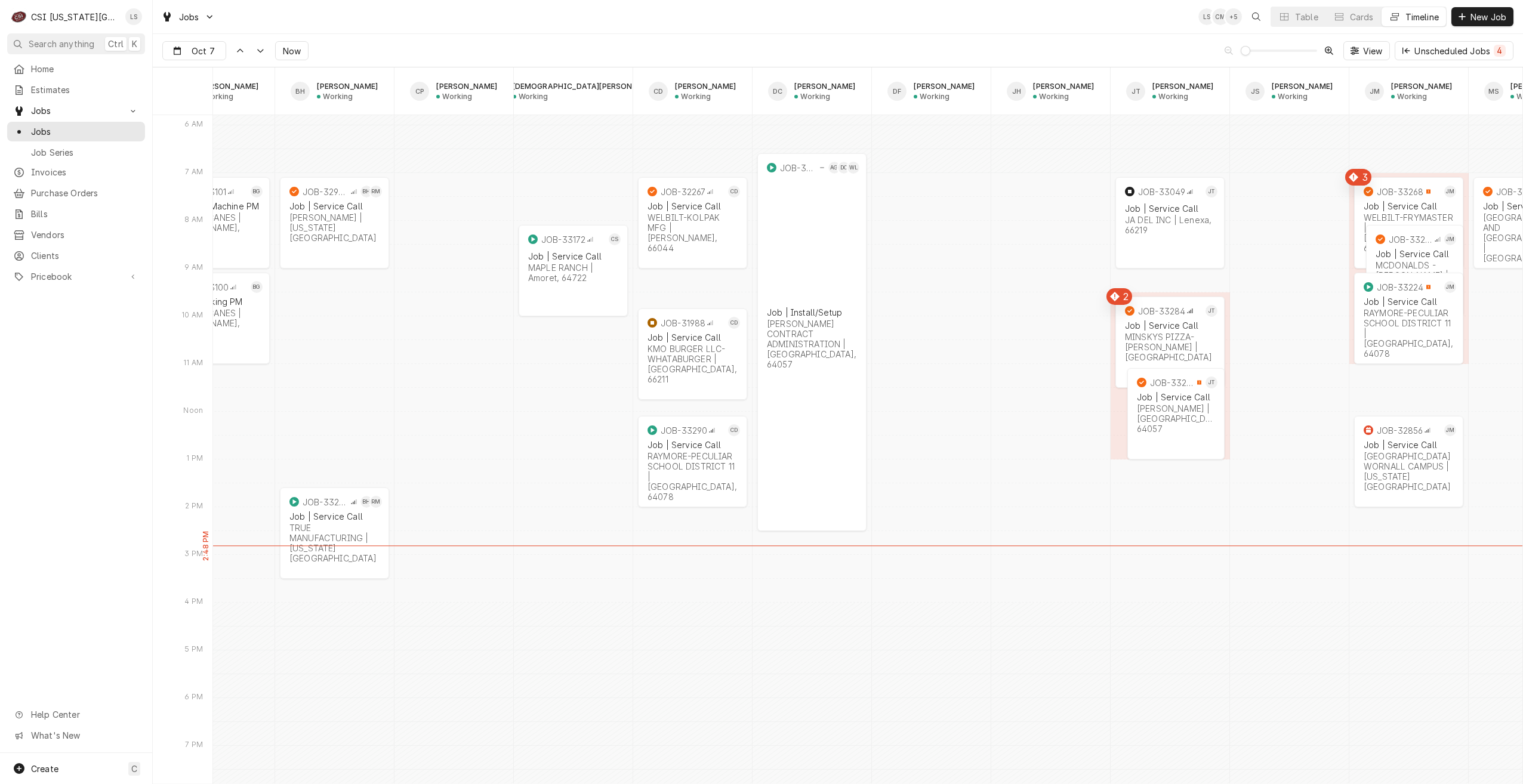
scroll to position [0, 0]
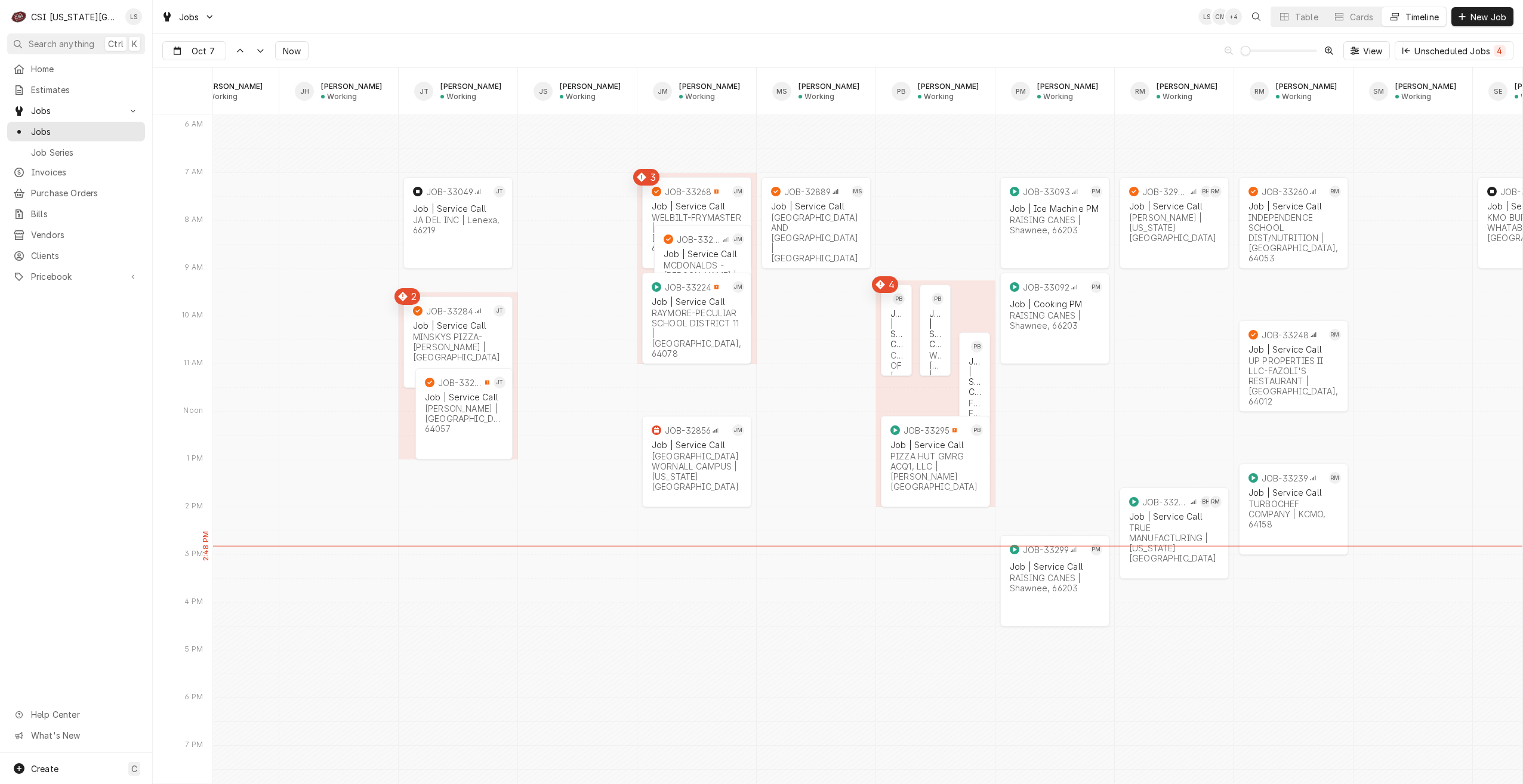
click at [692, 20] on div "Jobs LS CM + 4 Table Cards Timeline New Job" at bounding box center [837, 16] width 1370 height 33
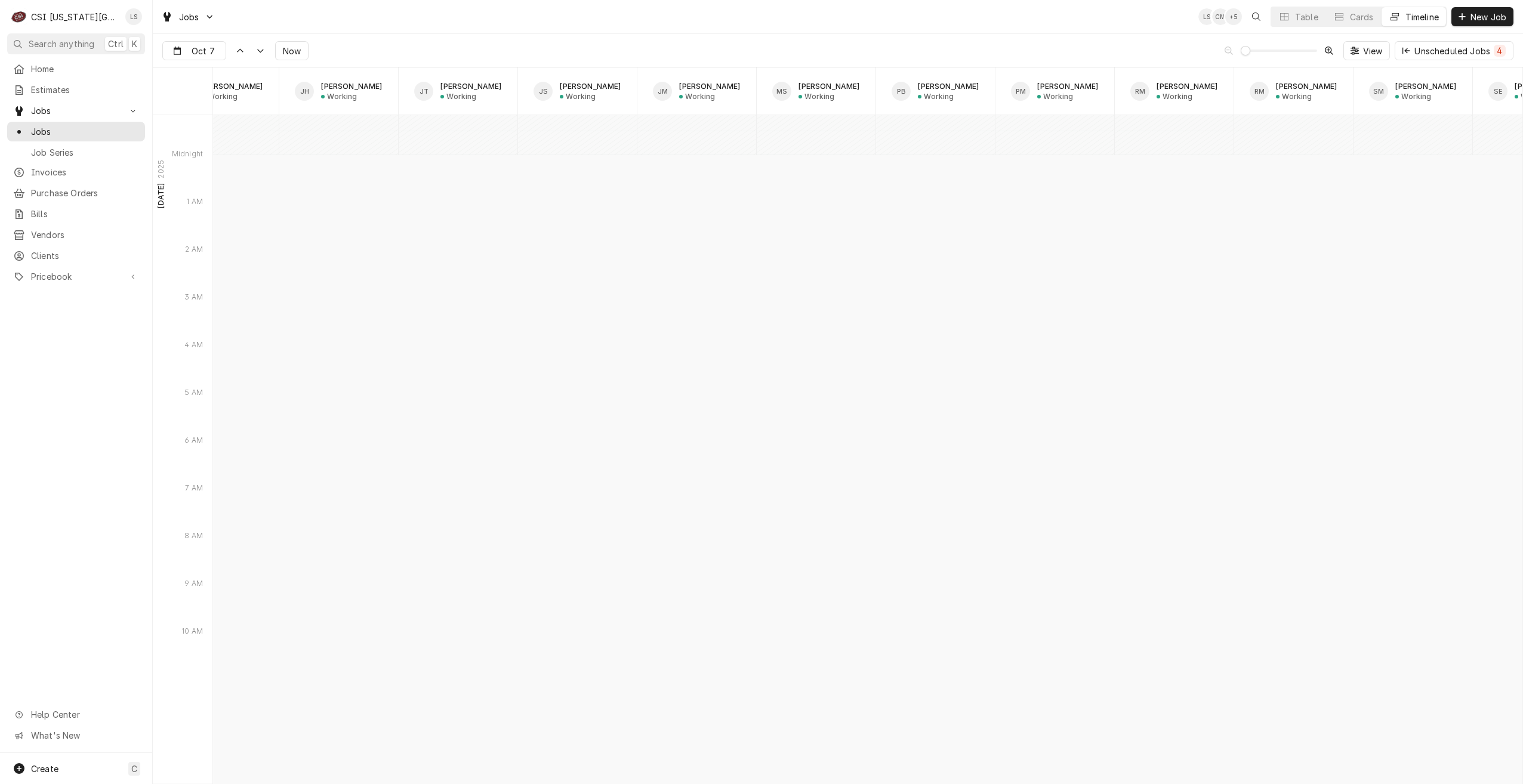
scroll to position [14420, 0]
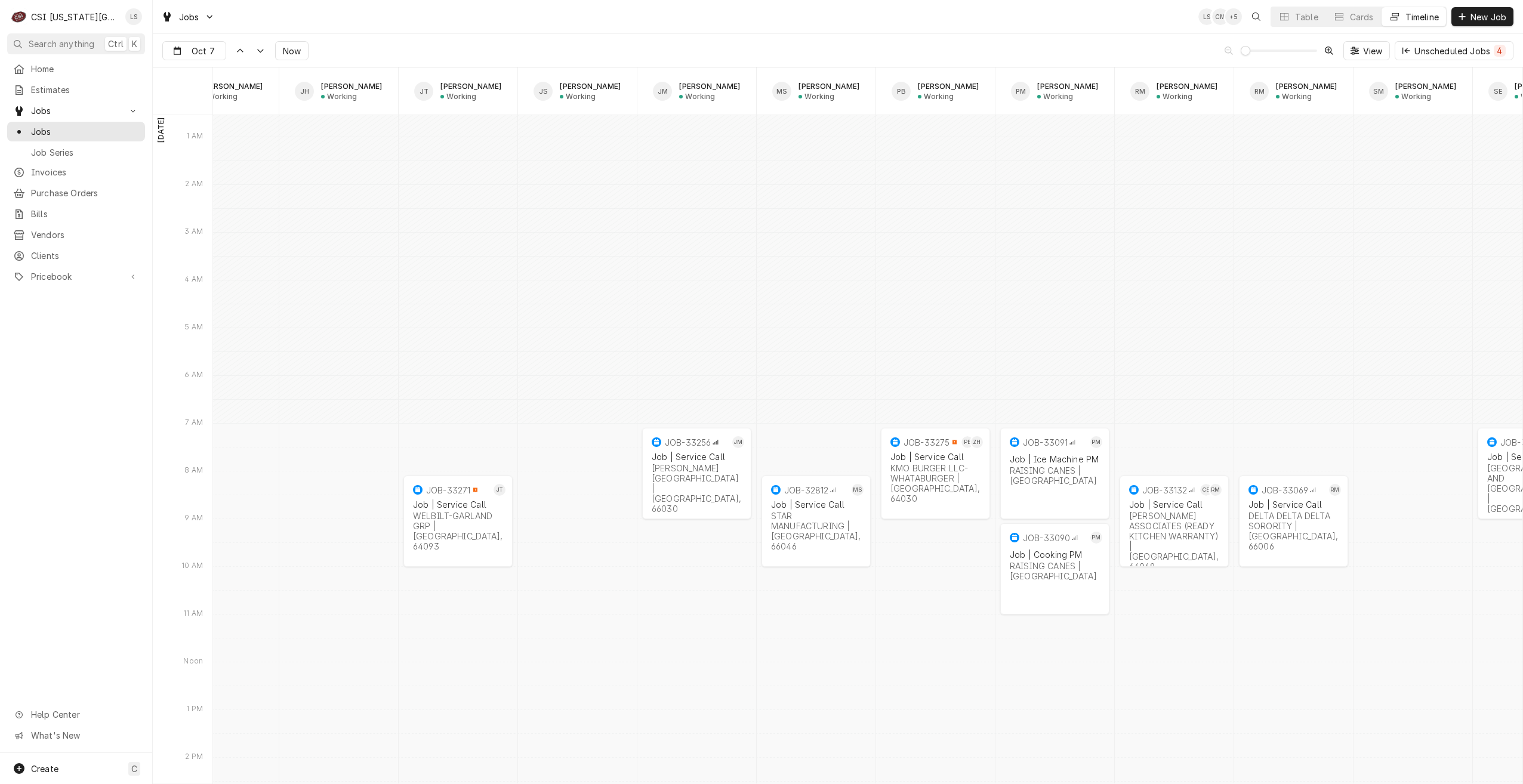
type input "[DATE]"
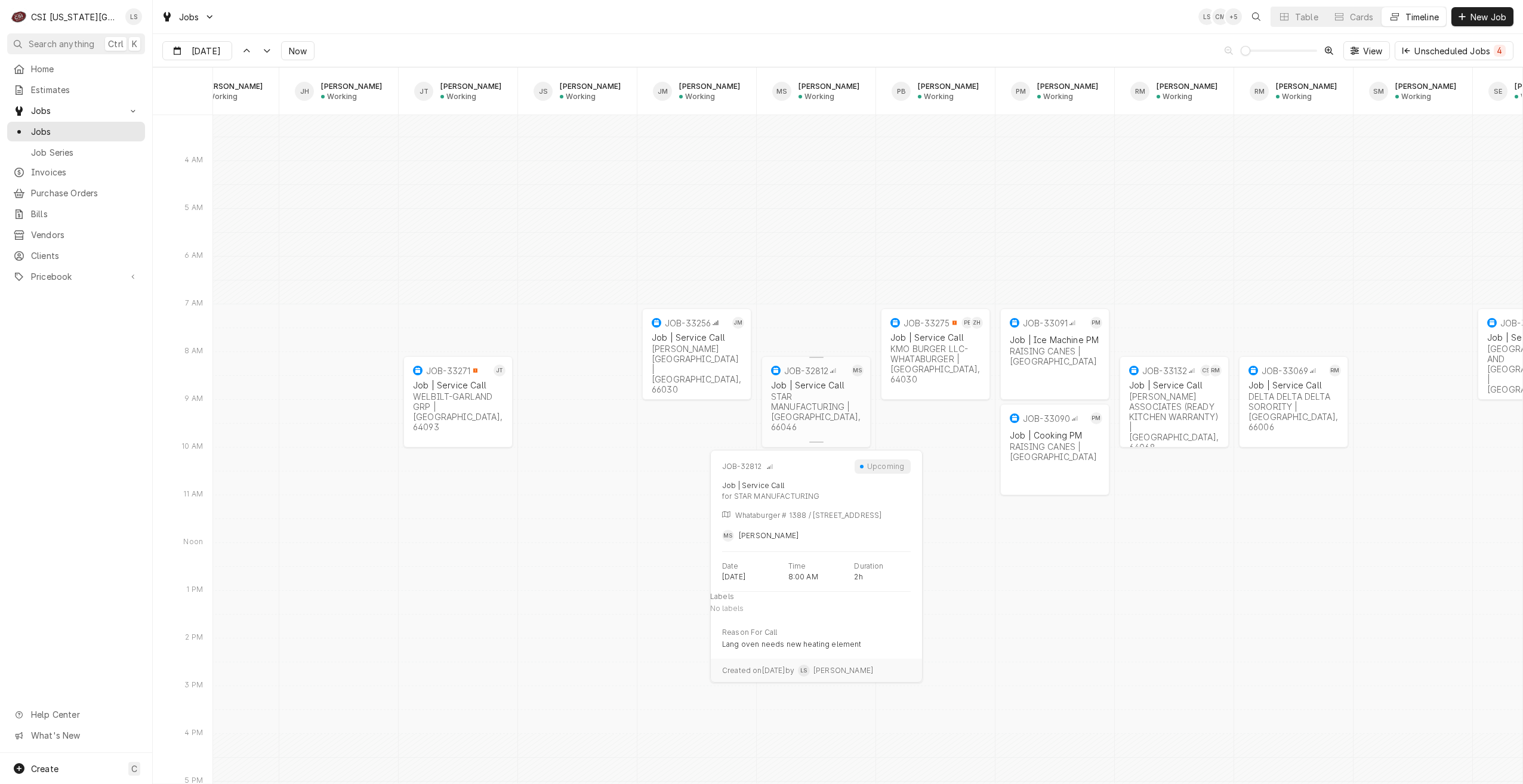
click at [829, 410] on div "Job | Service Call STAR MANUFACTURING | [GEOGRAPHIC_DATA], 66046" at bounding box center [816, 406] width 95 height 57
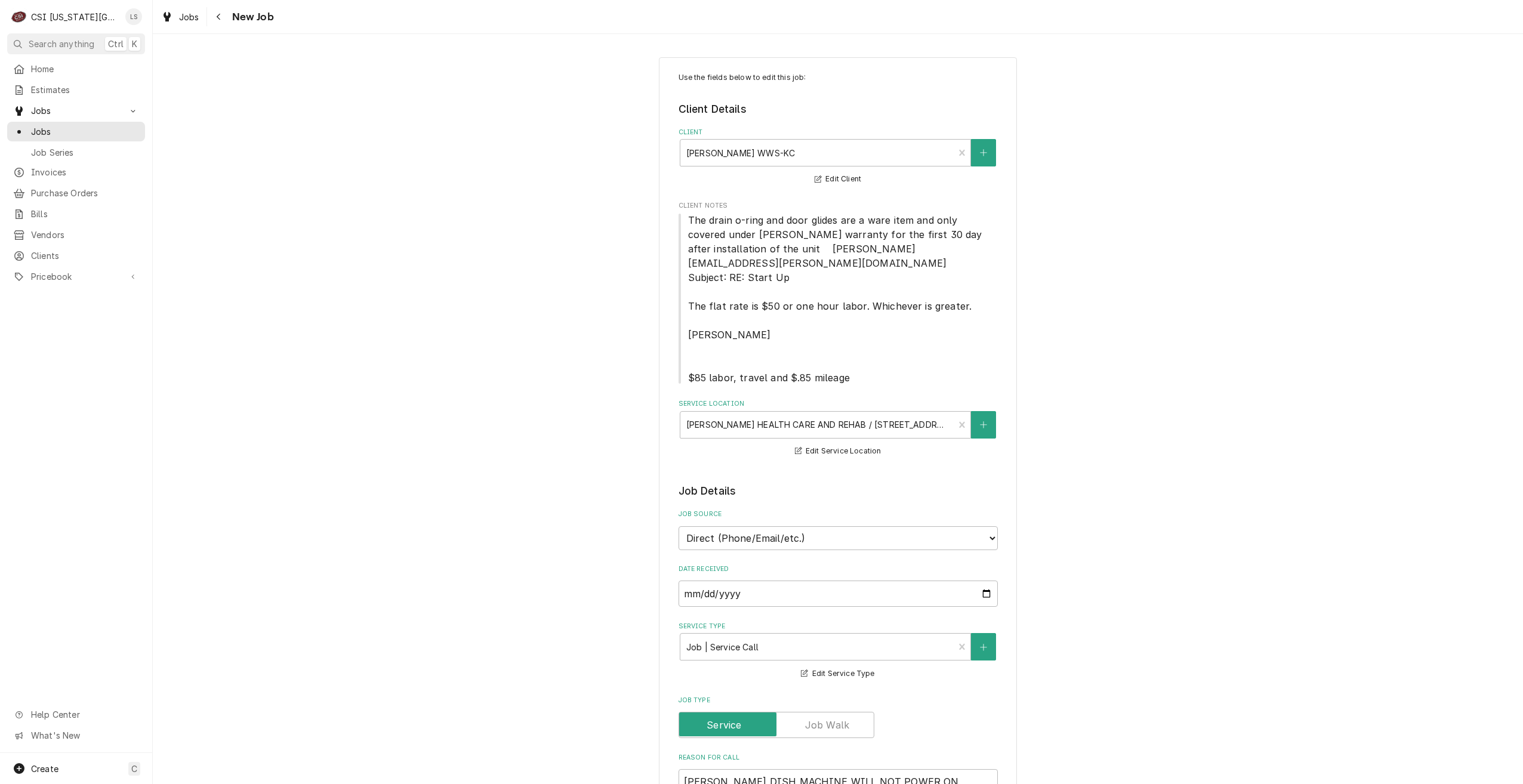
scroll to position [299, 0]
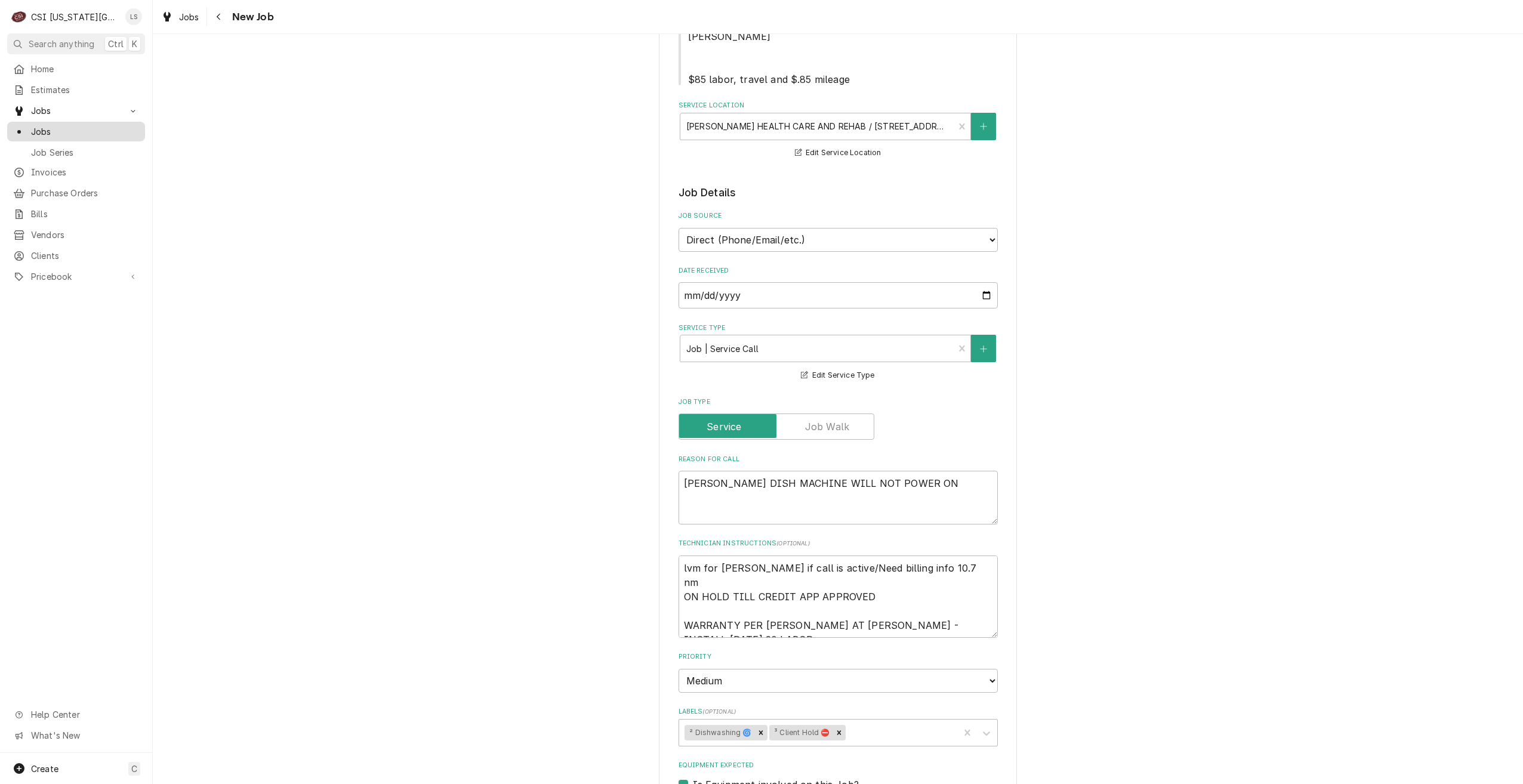
click at [67, 133] on span "Jobs" at bounding box center [85, 132] width 108 height 13
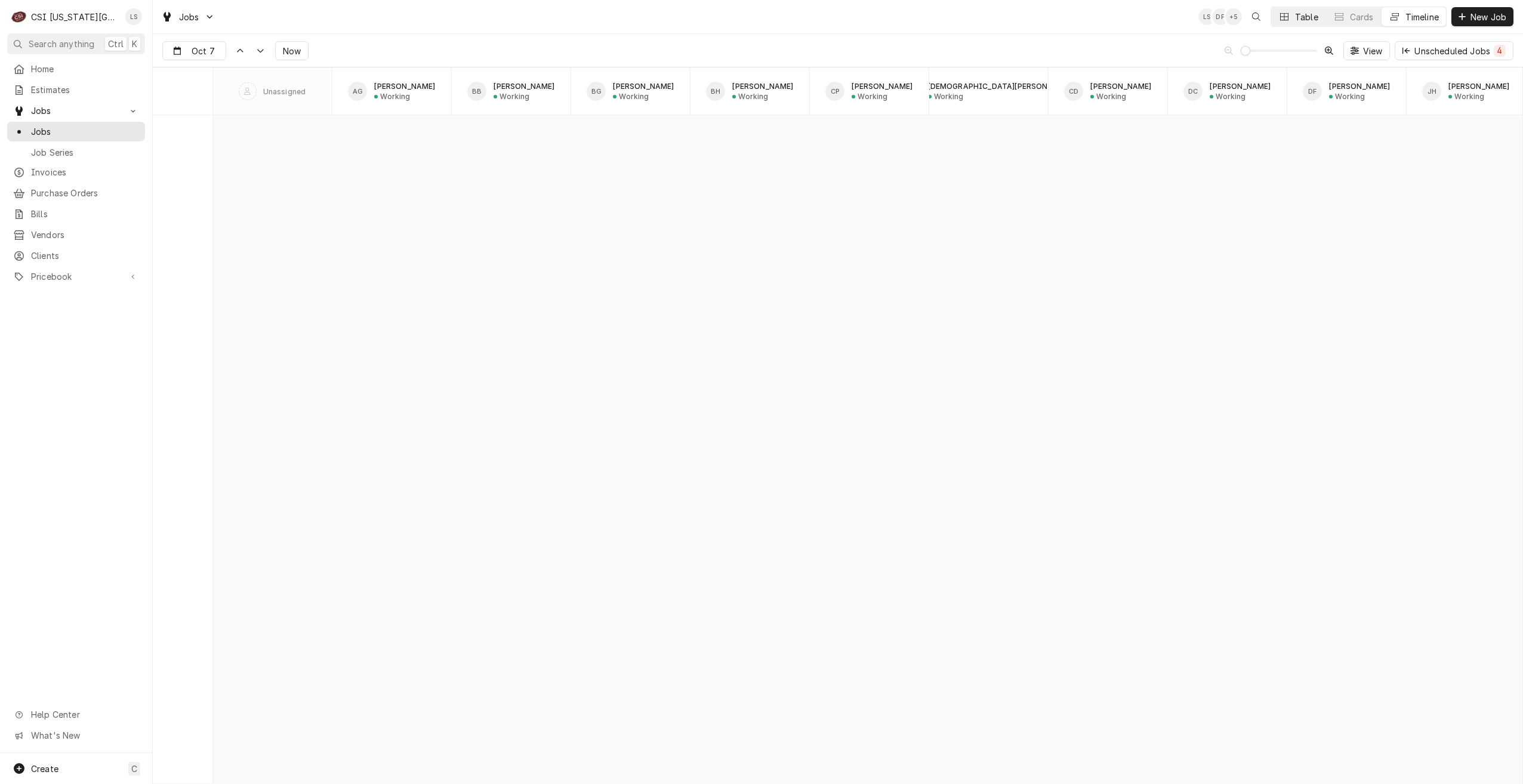
scroll to position [13703, 0]
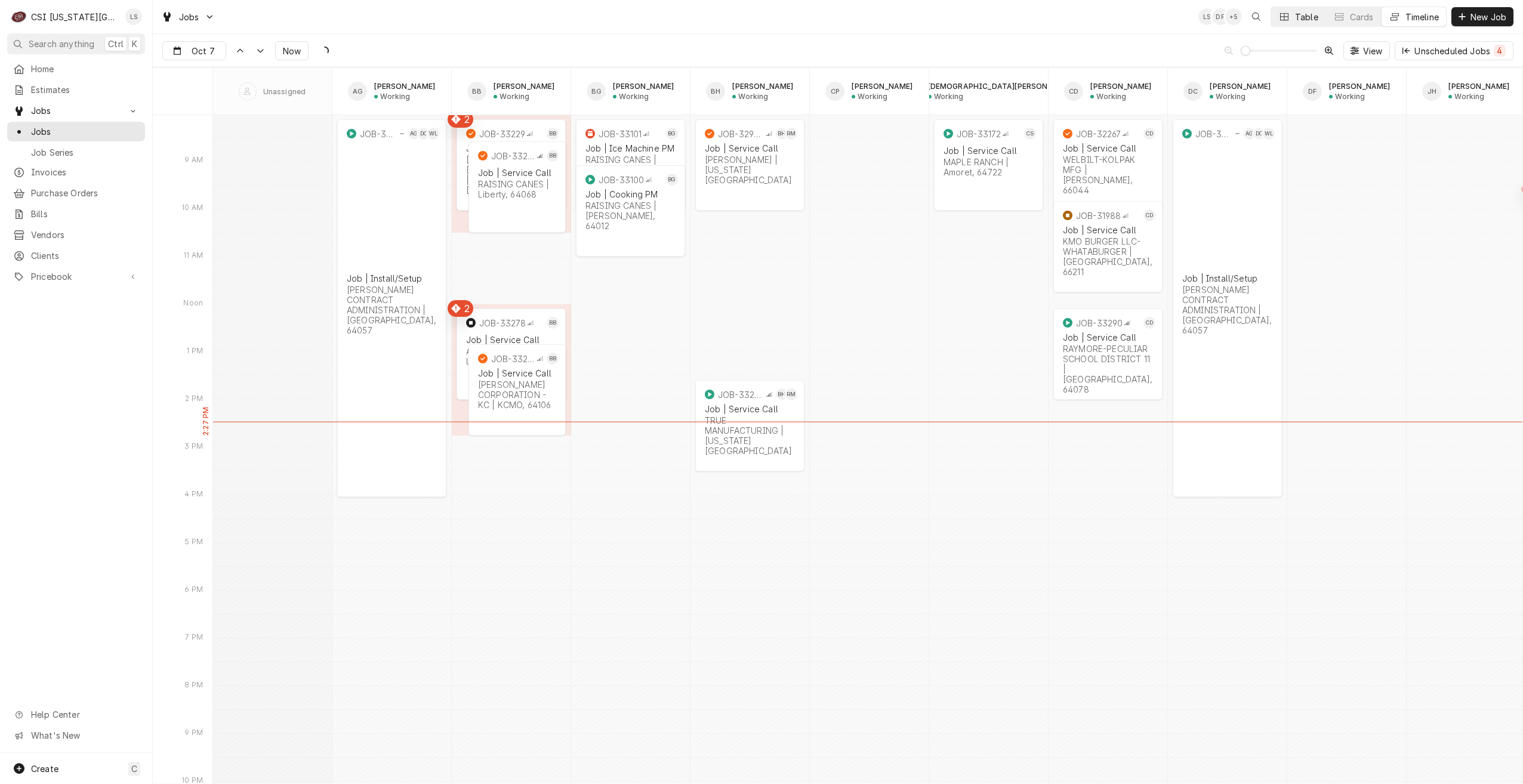
click at [1287, 16] on icon "Dynamic Content Wrapper" at bounding box center [1284, 16] width 8 height 7
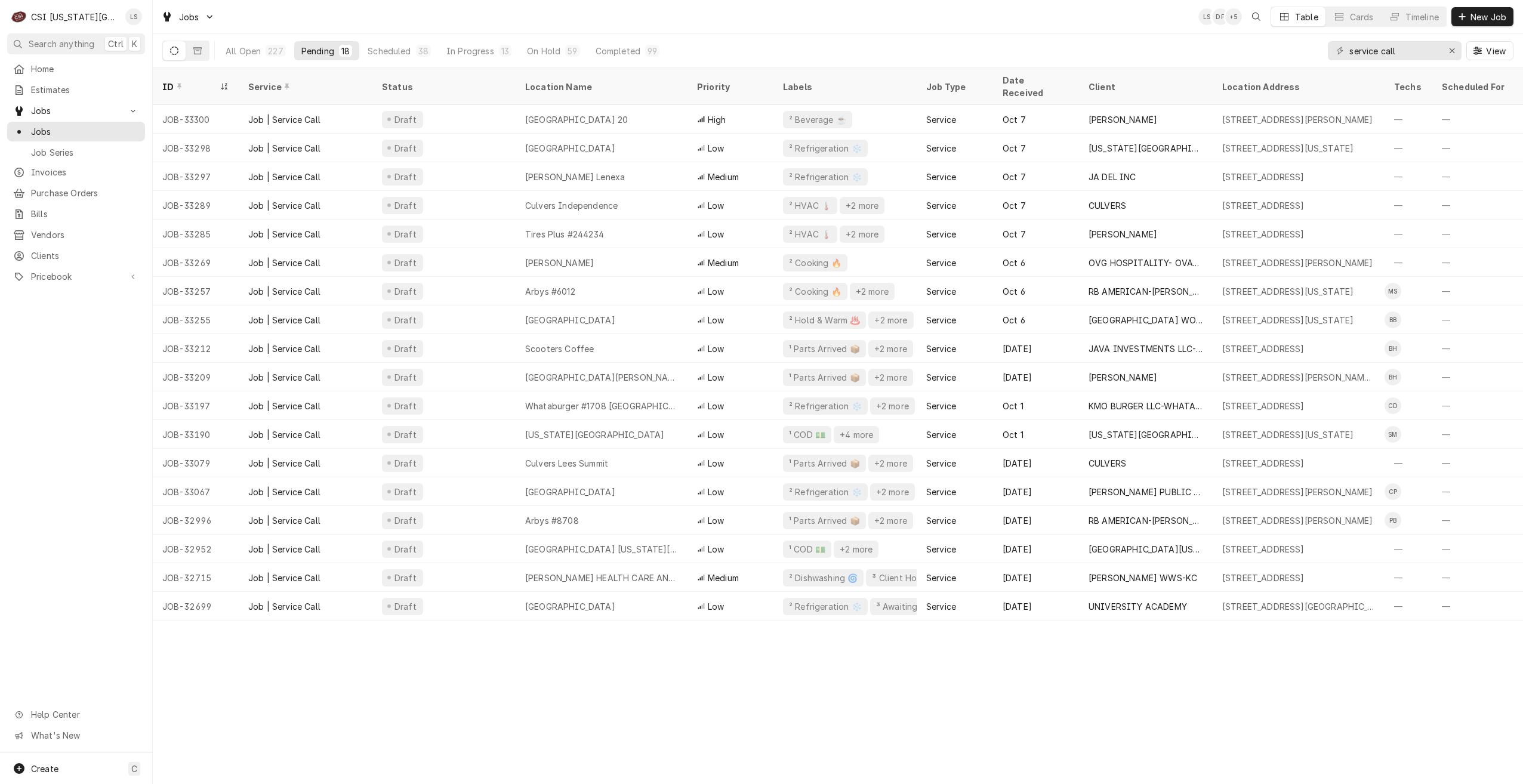
click at [875, 21] on div "Jobs LS DF + 5 Table Cards Timeline New Job" at bounding box center [837, 16] width 1370 height 33
click at [875, 21] on div "Jobs LS DF + 6 Table Cards Timeline New Job" at bounding box center [837, 16] width 1370 height 33
click at [1072, 19] on div "Jobs LS DF + 6 Table Cards Timeline New Job" at bounding box center [837, 16] width 1370 height 33
click at [1005, 6] on div "Jobs LS LS + 5 Table Cards Timeline New Job" at bounding box center [837, 16] width 1370 height 33
drag, startPoint x: 1418, startPoint y: 56, endPoint x: 1320, endPoint y: 48, distance: 98.3
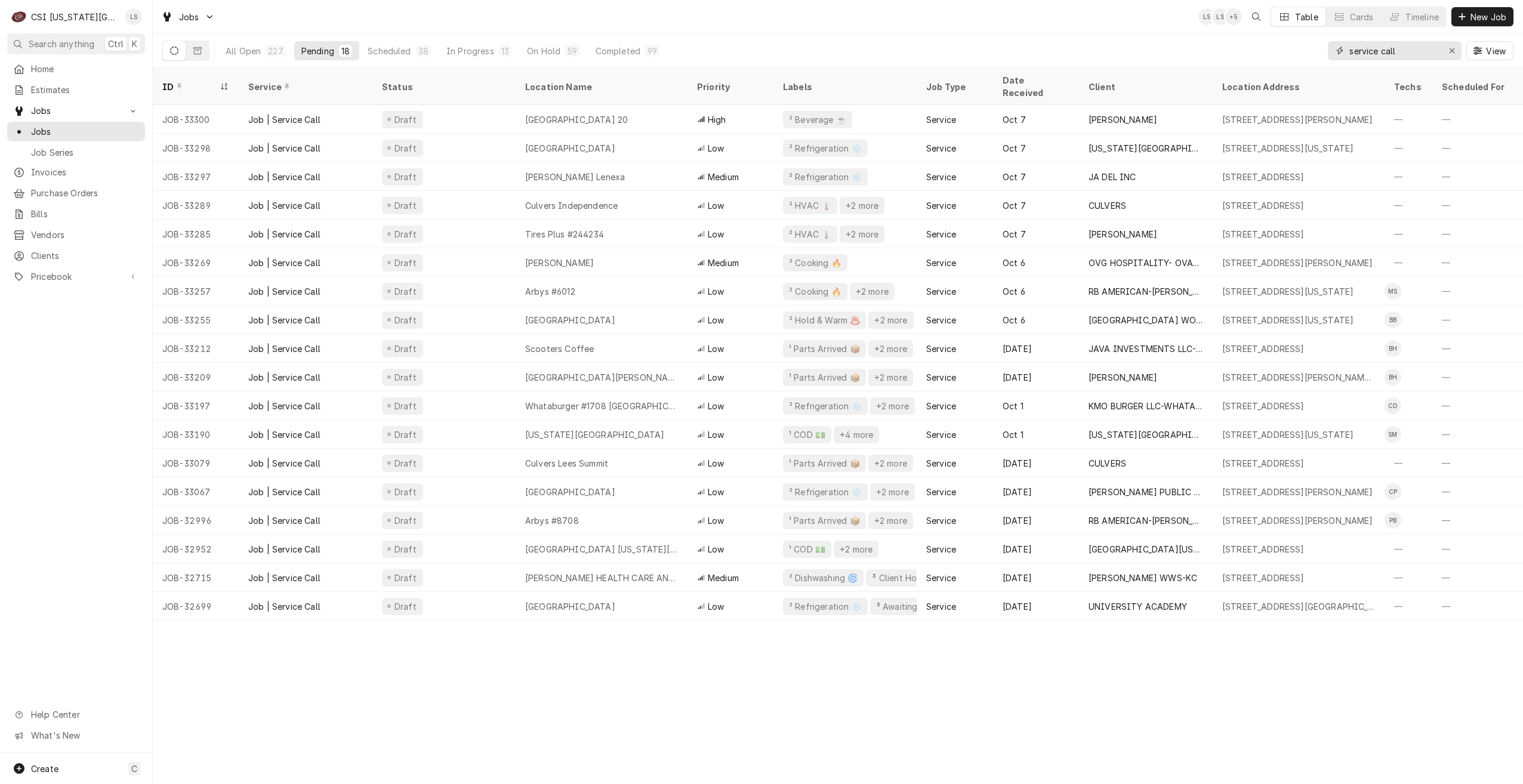
click at [1320, 48] on div "All Open 227 Pending 18 Scheduled 38 In Progress 13 On Hold 59 Completed 99 ser…" at bounding box center [837, 50] width 1351 height 33
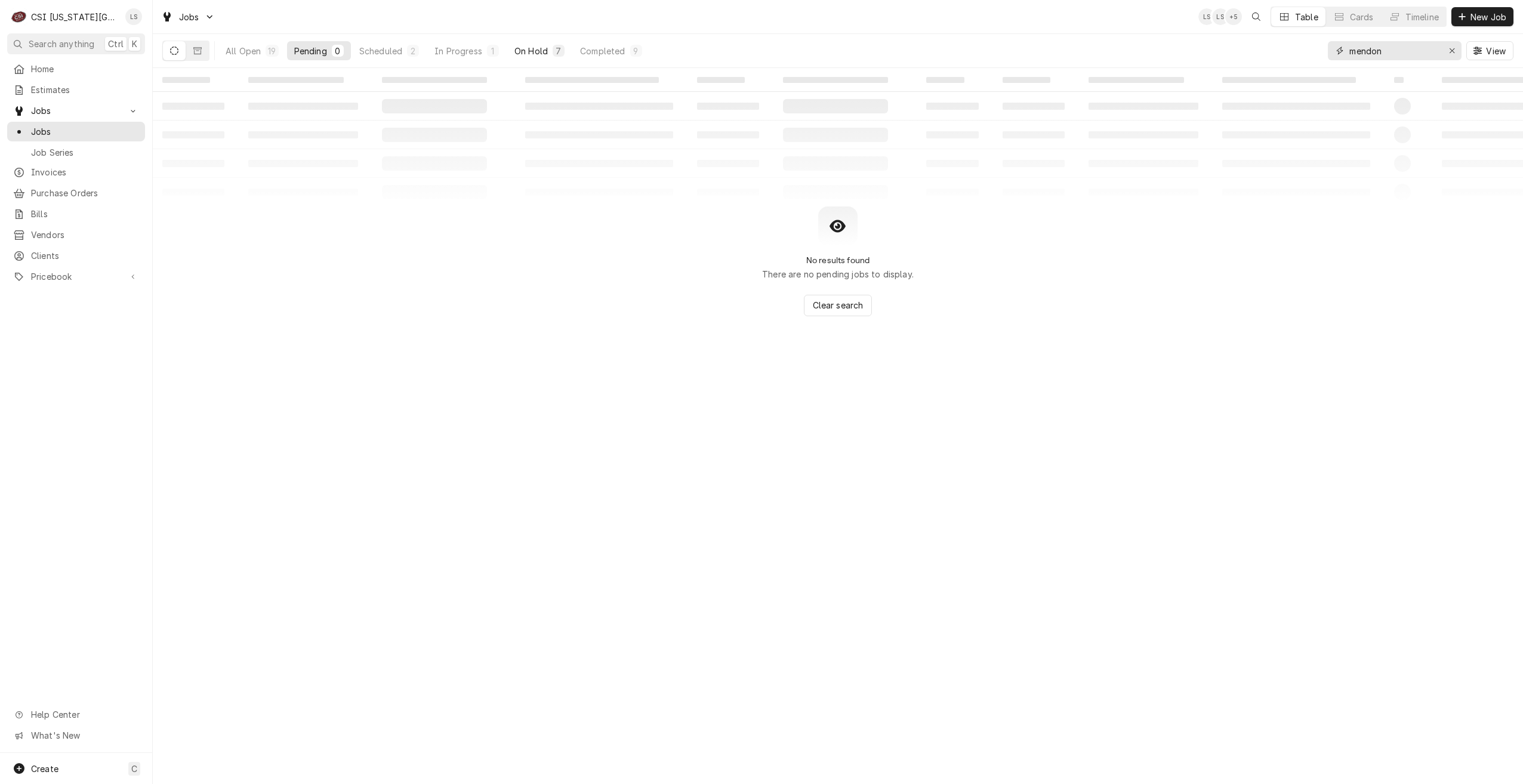
type input "mendon"
click at [536, 44] on div "On Hold" at bounding box center [531, 51] width 33 height 13
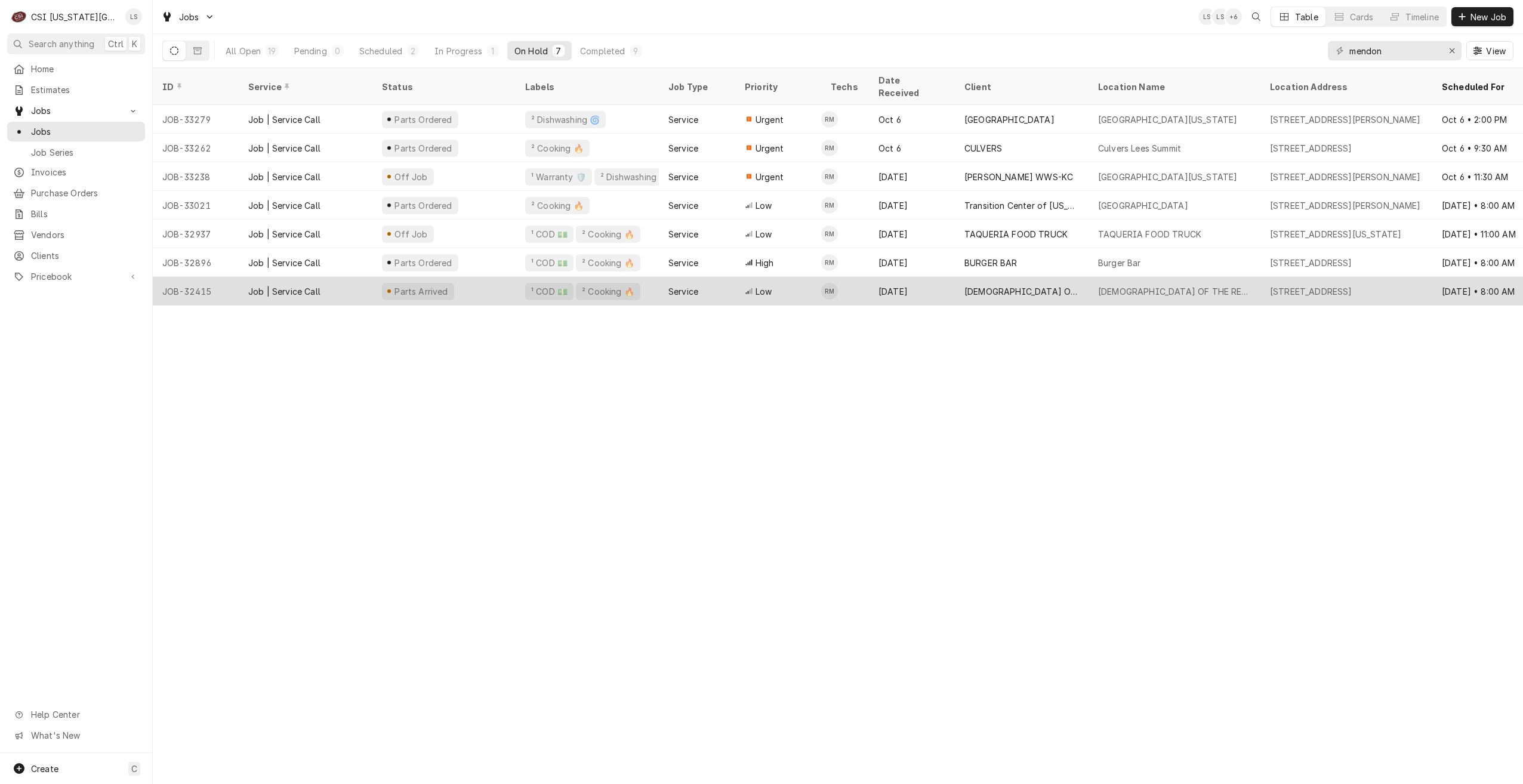
click at [476, 277] on div "Parts Arrived" at bounding box center [443, 291] width 143 height 28
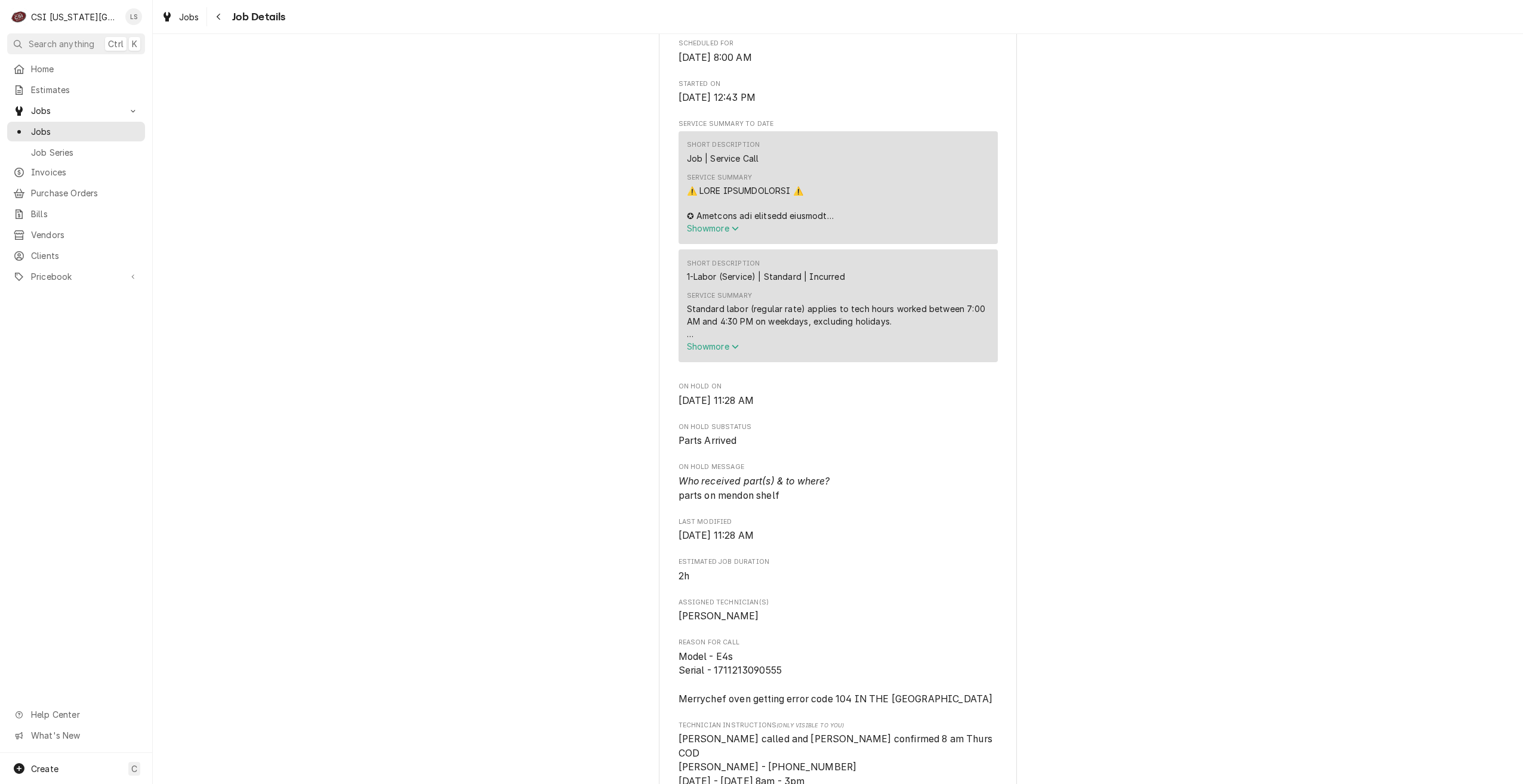
scroll to position [358, 0]
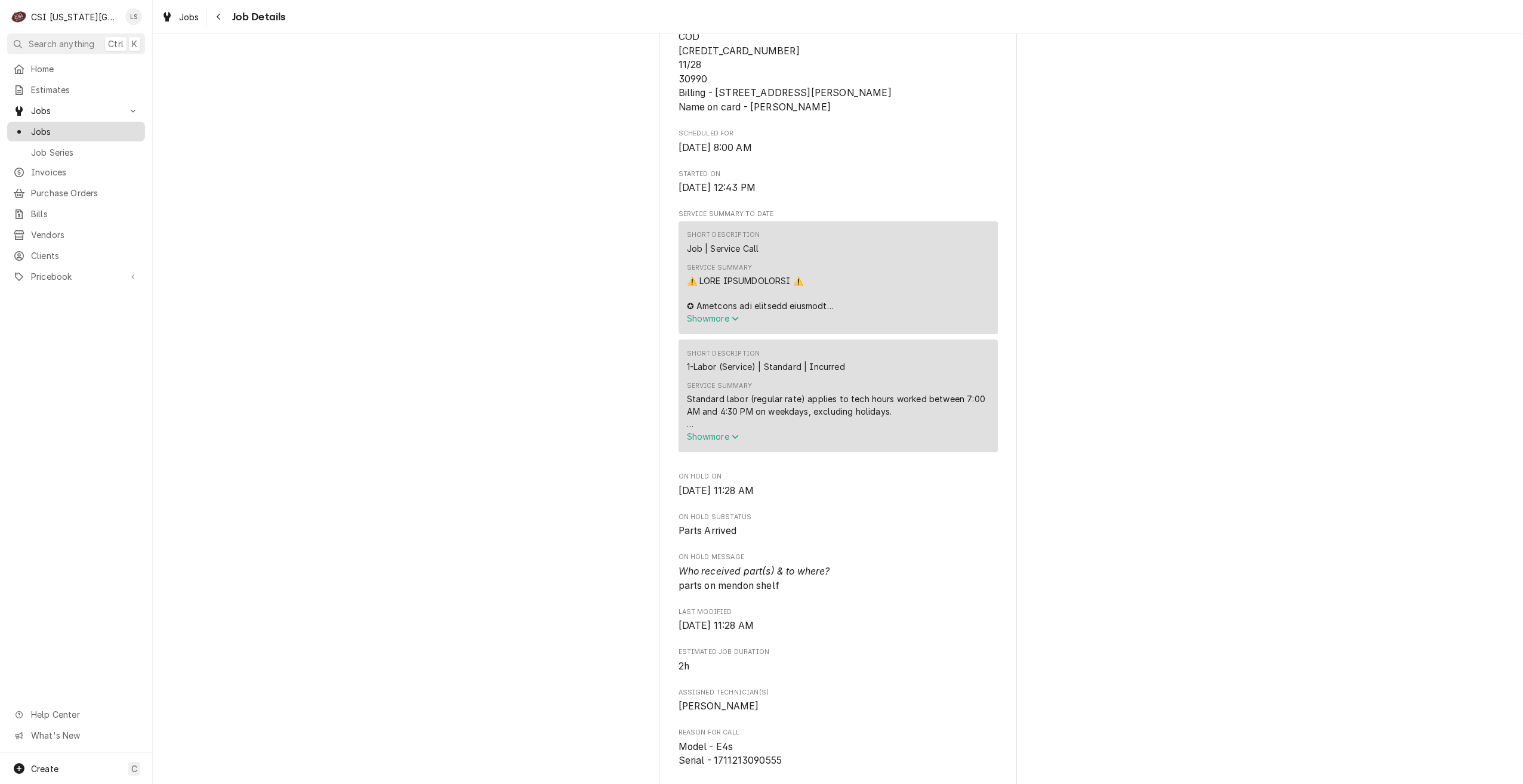
click at [123, 125] on span "Jobs" at bounding box center [85, 132] width 108 height 13
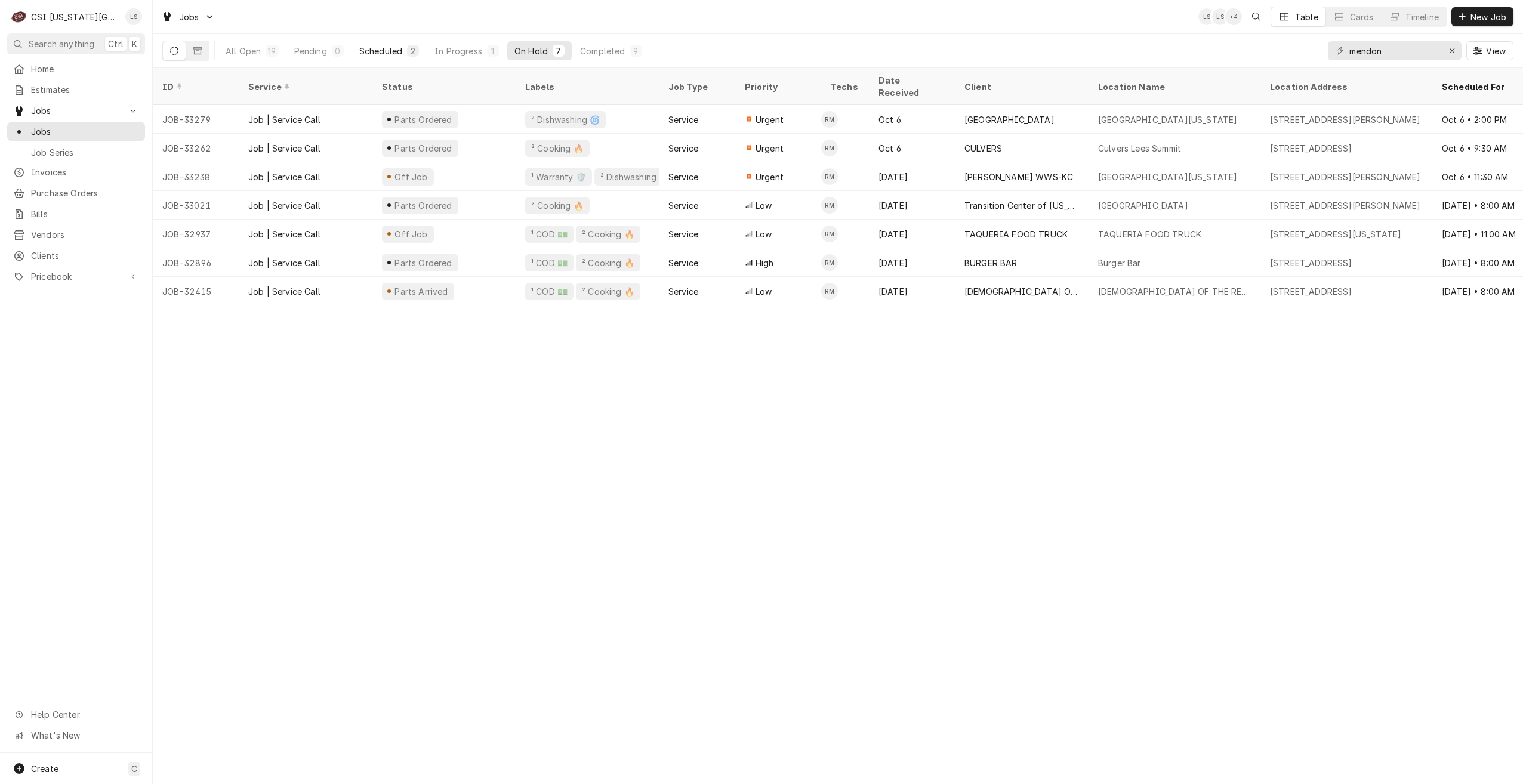
click at [405, 56] on button "Scheduled 2" at bounding box center [389, 51] width 74 height 19
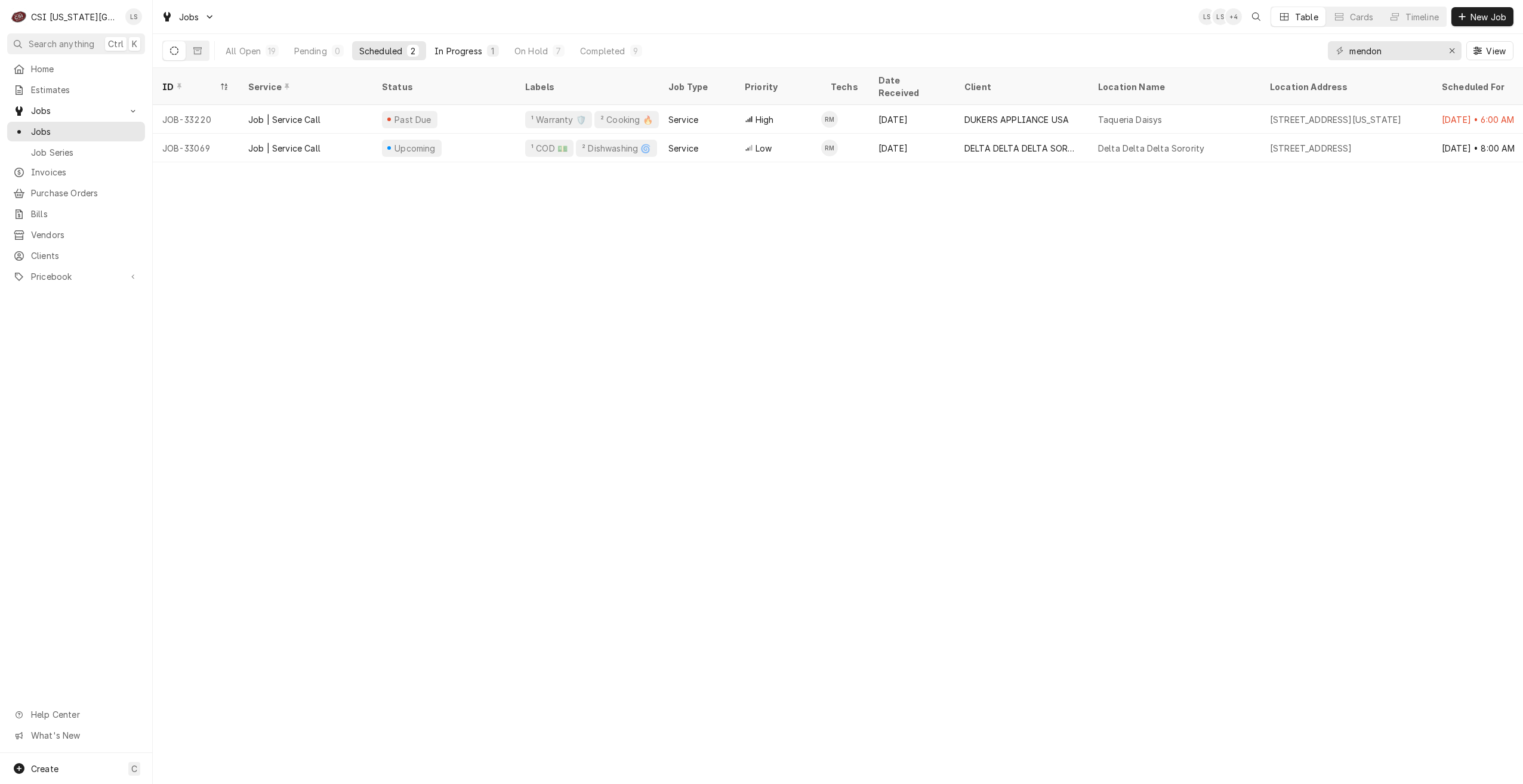
click at [468, 56] on div "In Progress" at bounding box center [458, 51] width 48 height 13
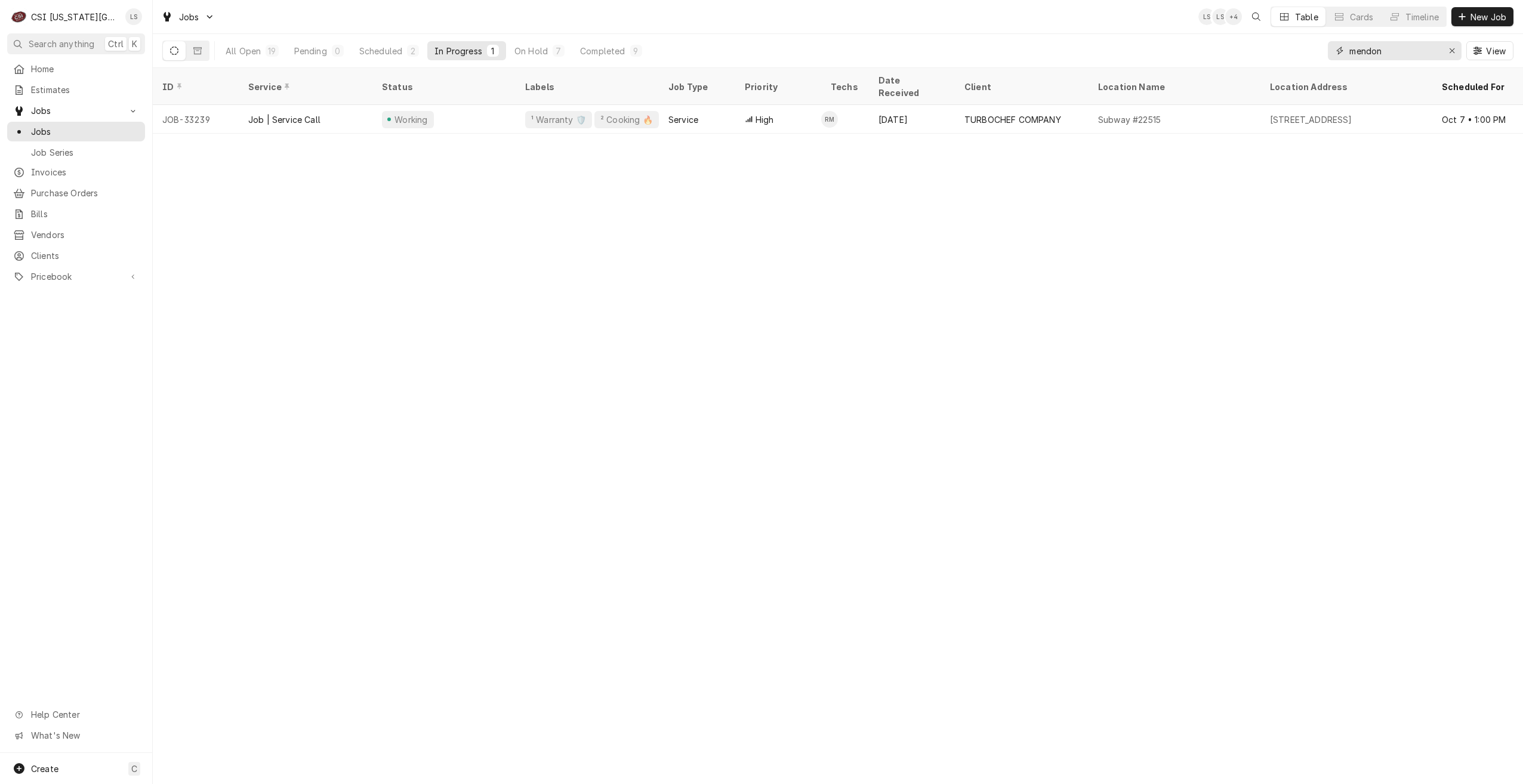
click at [1382, 50] on input "mendon" at bounding box center [1394, 51] width 90 height 19
type input "christian college"
click at [367, 50] on div "Scheduled" at bounding box center [379, 51] width 43 height 13
click at [270, 47] on div "4" at bounding box center [271, 51] width 7 height 13
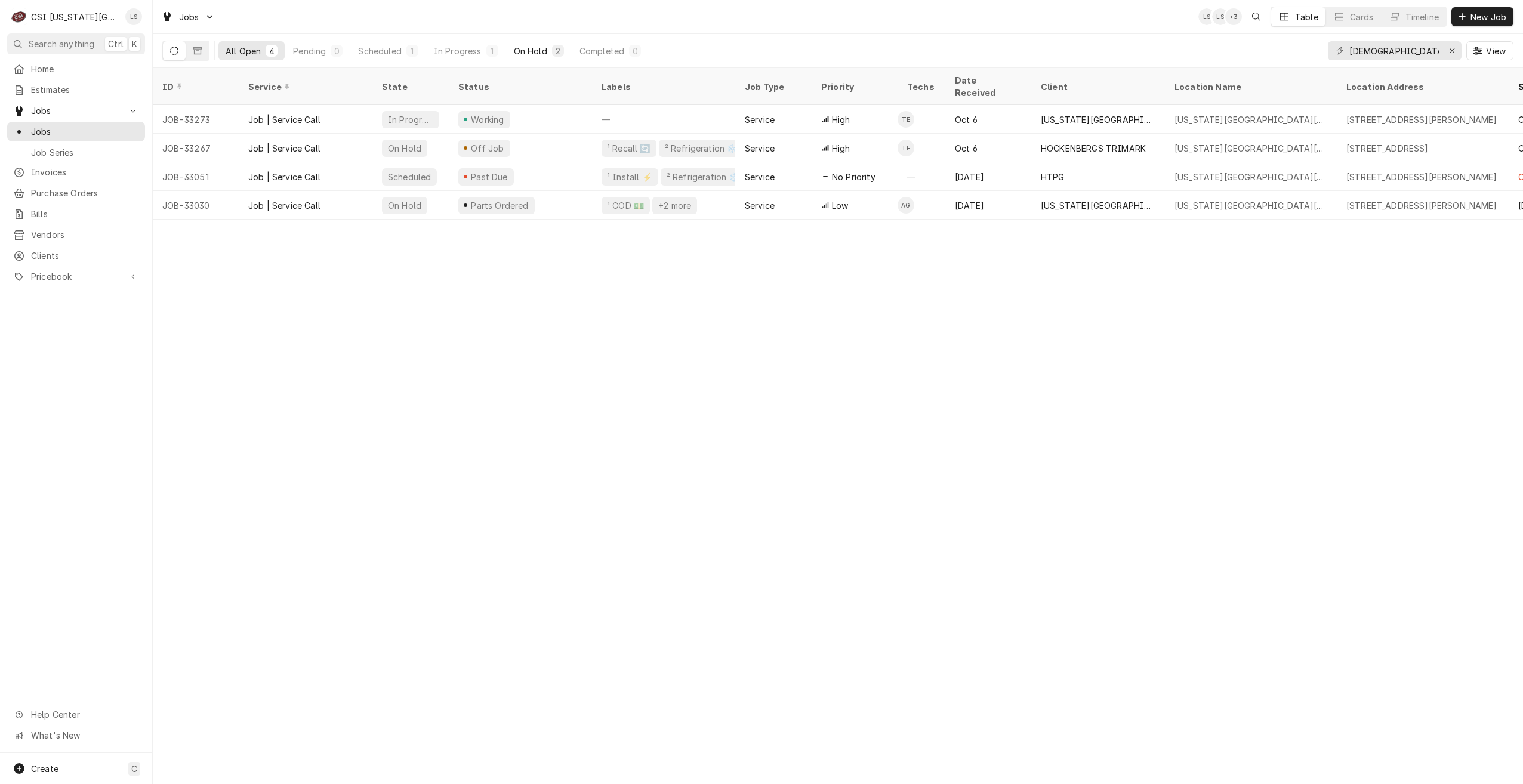
click at [516, 45] on div "On Hold" at bounding box center [530, 51] width 33 height 13
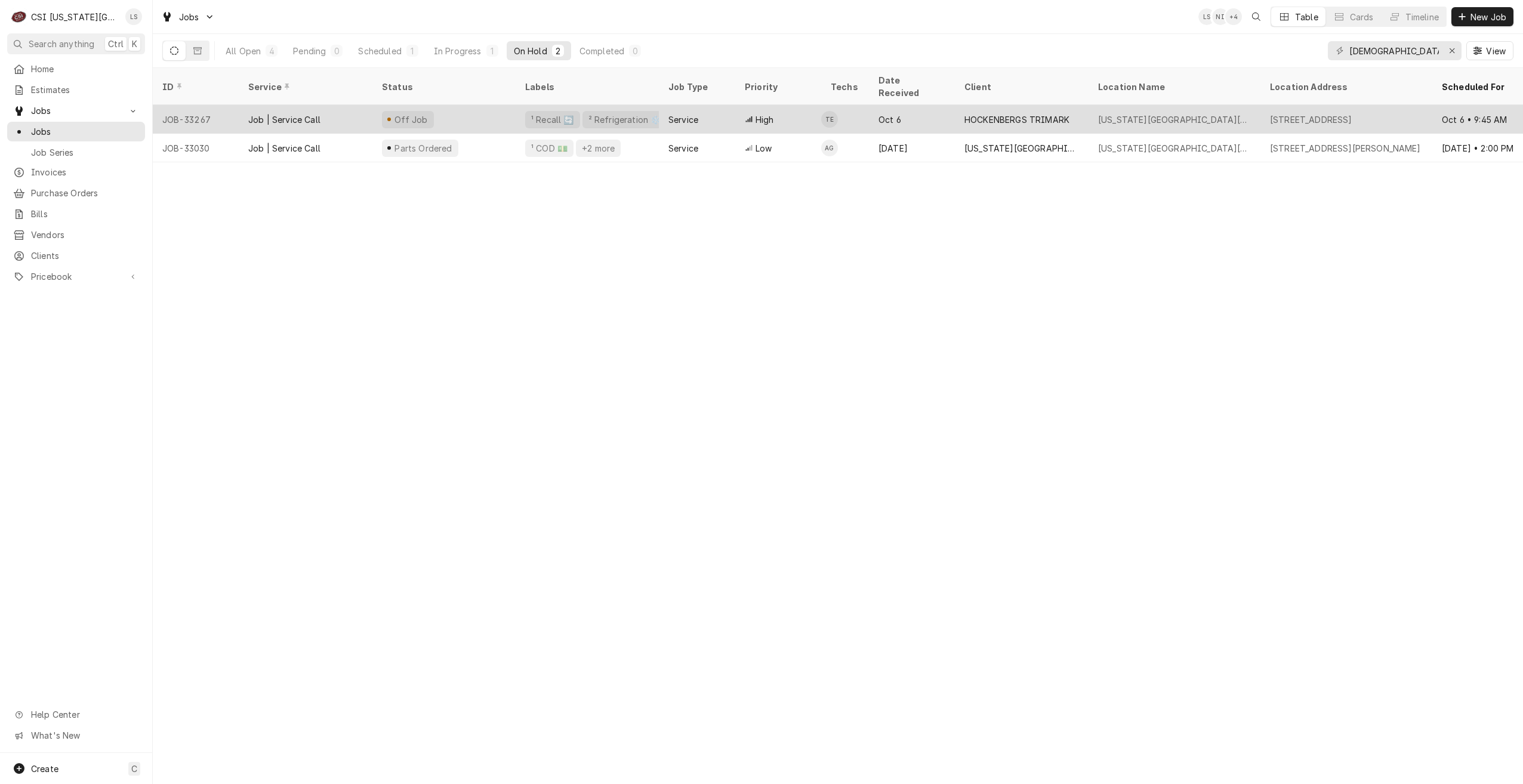
click at [951, 108] on div "Oct 6" at bounding box center [912, 119] width 86 height 28
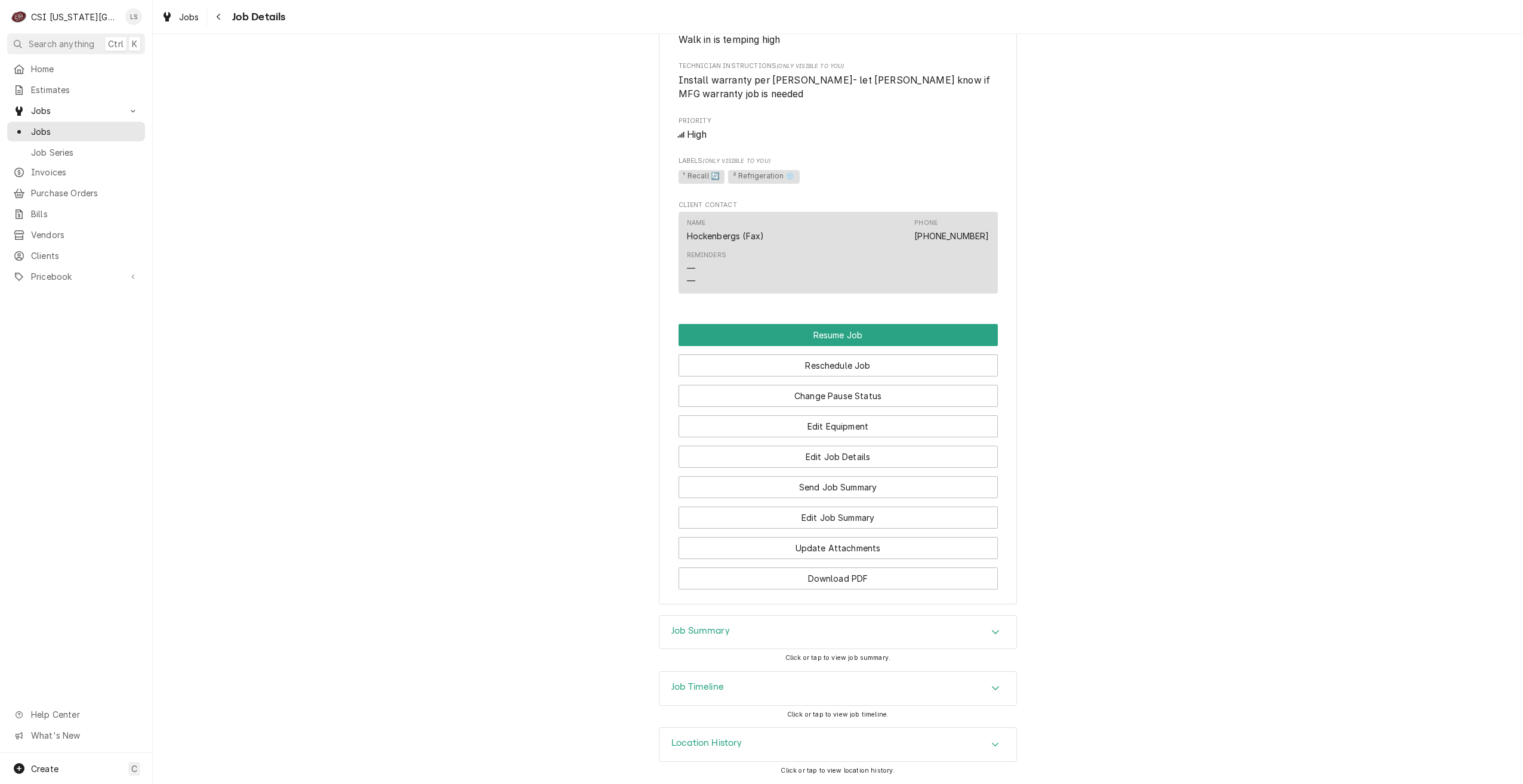
scroll to position [691, 0]
click at [99, 132] on span "Jobs" at bounding box center [85, 132] width 108 height 13
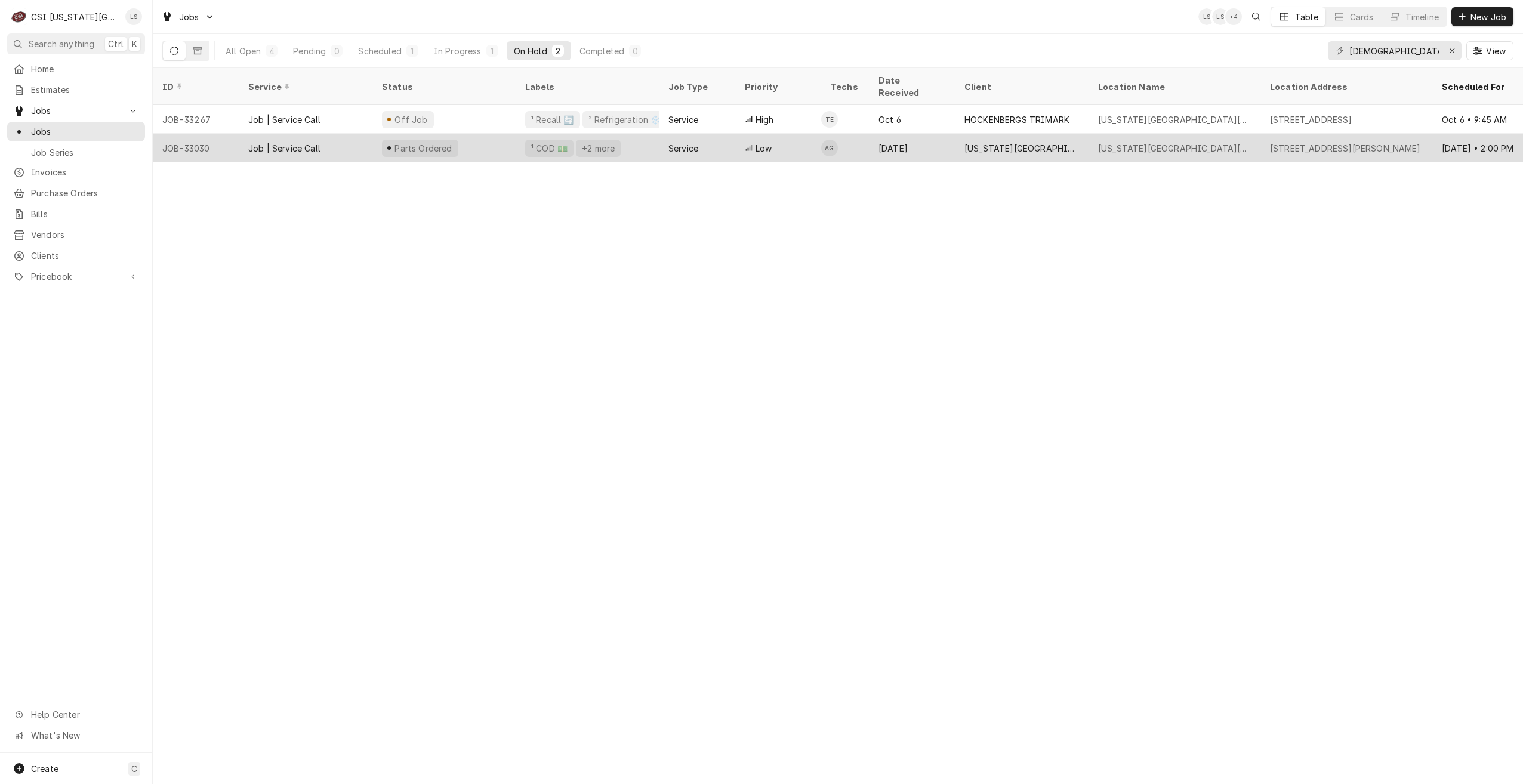
click at [900, 136] on div "[DATE]" at bounding box center [912, 148] width 86 height 28
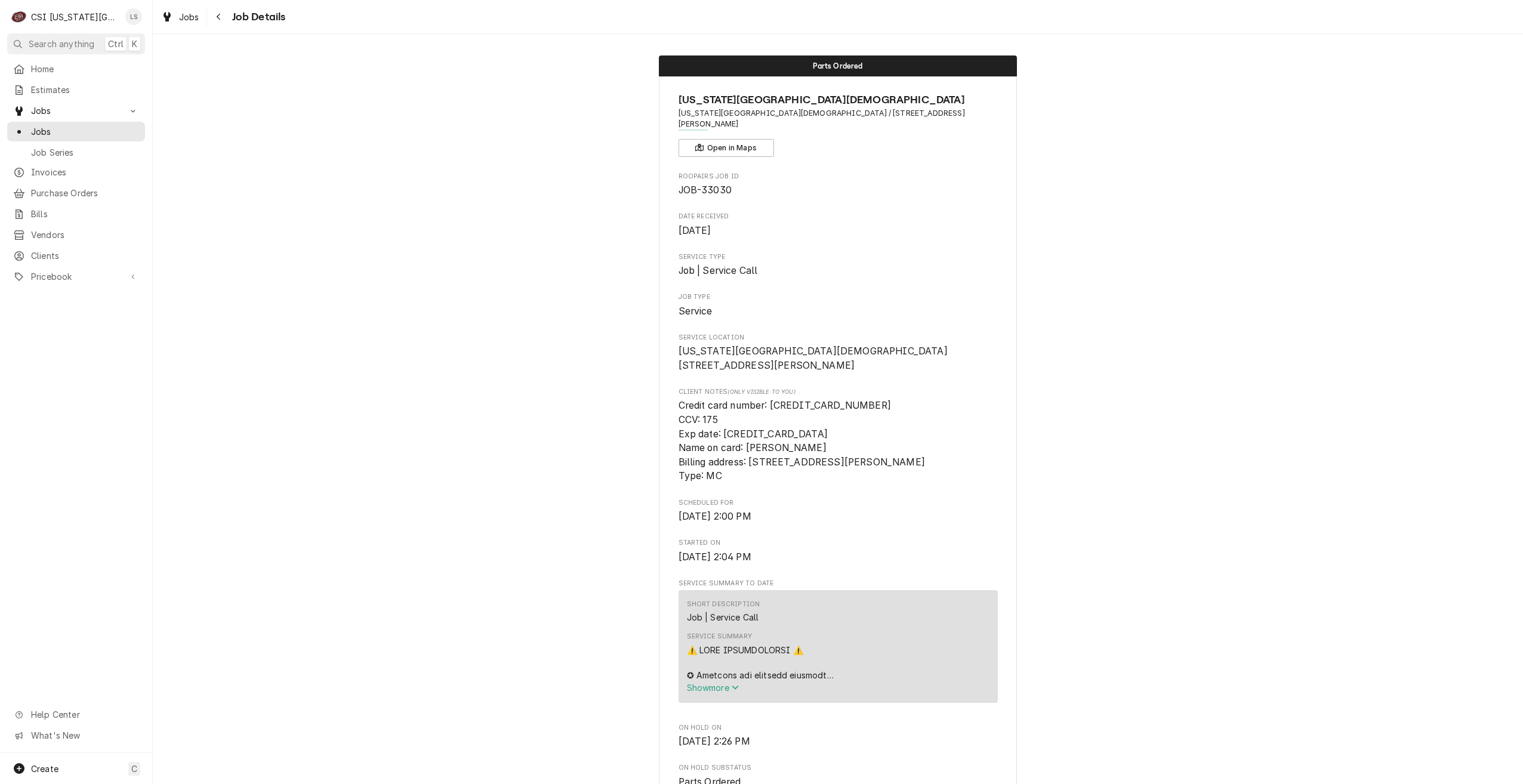
scroll to position [179, 0]
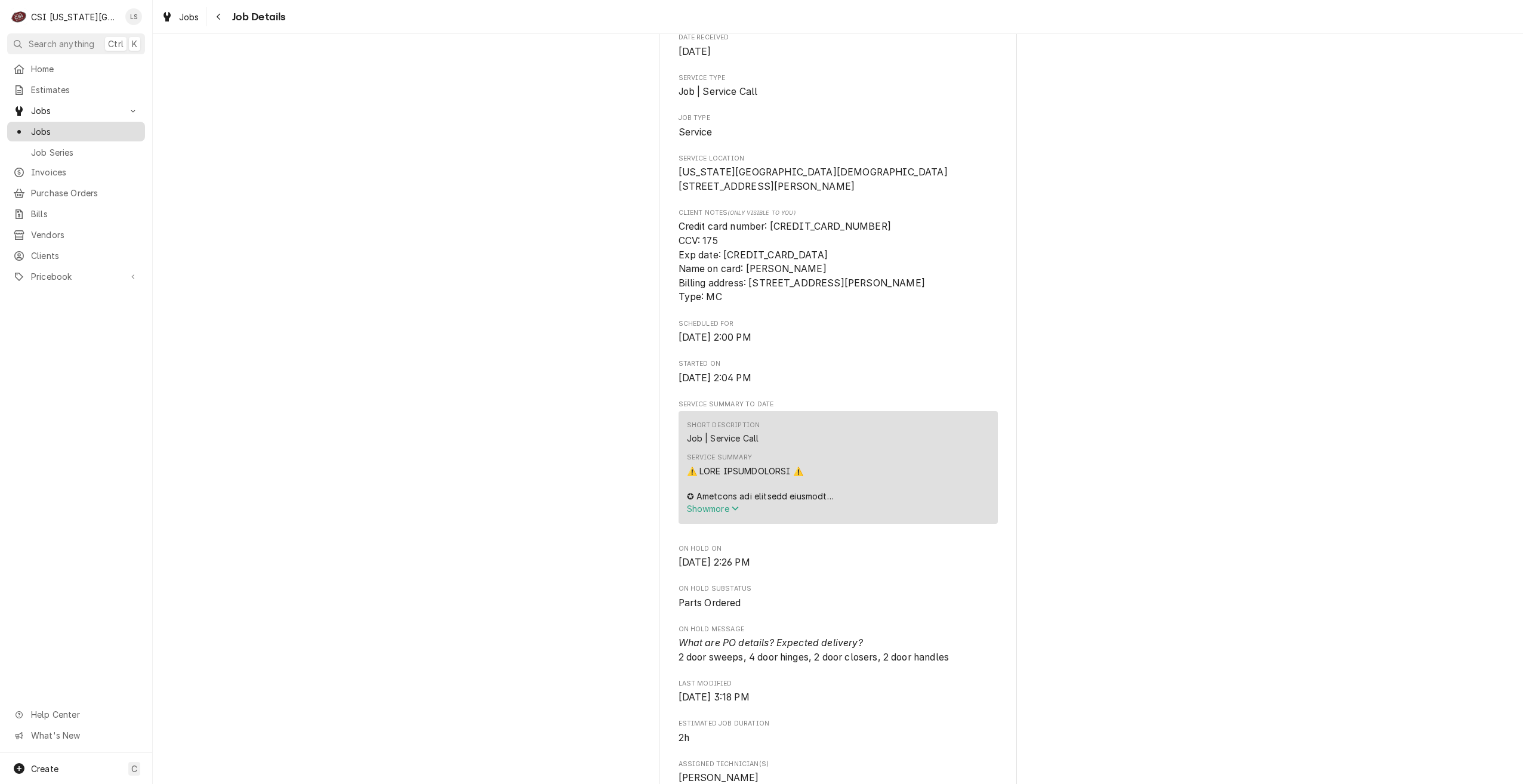
click at [82, 132] on span "Jobs" at bounding box center [85, 132] width 108 height 13
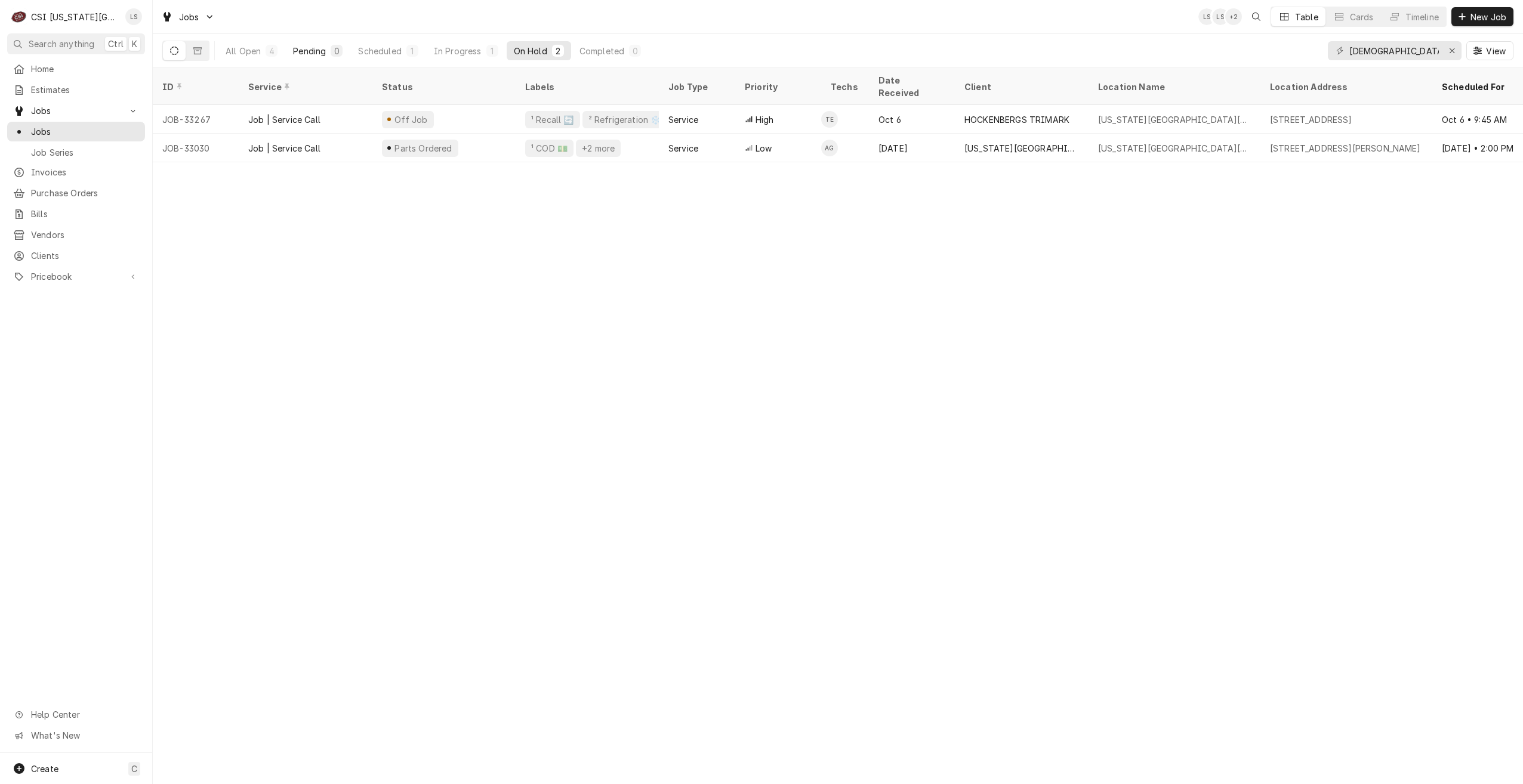
click at [316, 57] on button "Pending 0" at bounding box center [317, 51] width 64 height 19
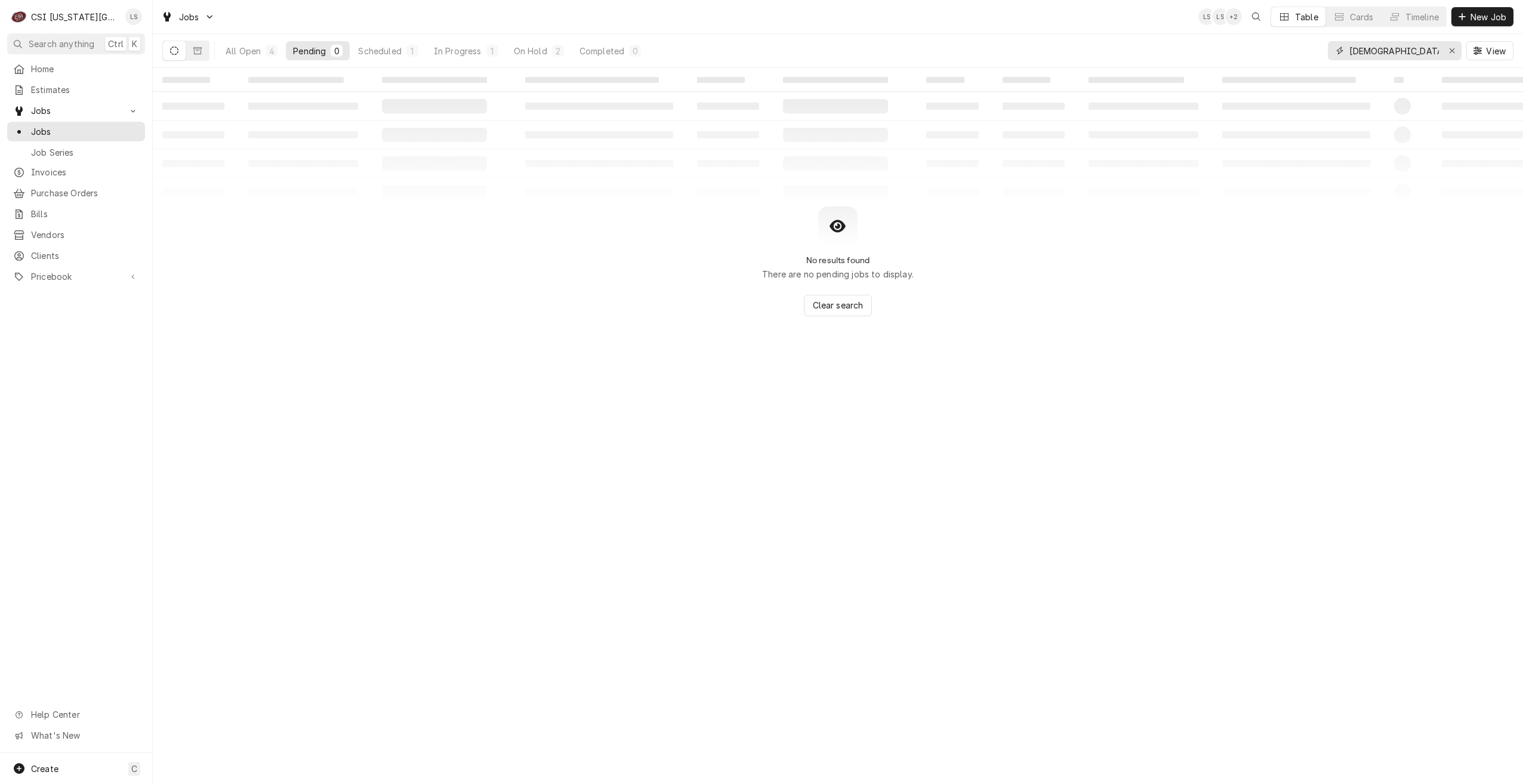
drag, startPoint x: 1428, startPoint y: 54, endPoint x: 1349, endPoint y: 44, distance: 79.6
click at [1349, 44] on div "[DEMOGRAPHIC_DATA] college" at bounding box center [1395, 51] width 134 height 19
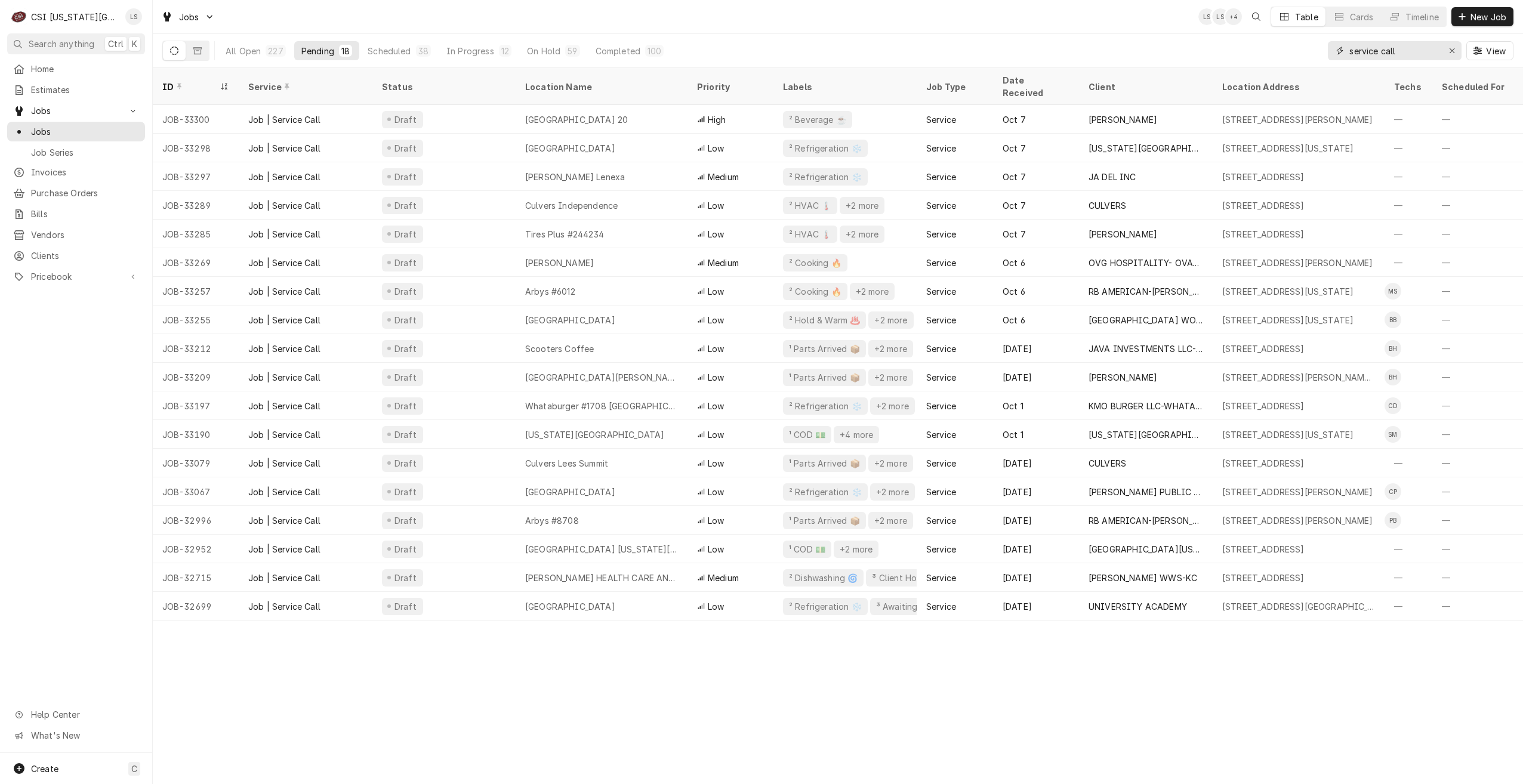
type input "service call"
click at [1080, 24] on div "Jobs LS LS + 4 Table Cards Timeline New Job" at bounding box center [837, 16] width 1370 height 33
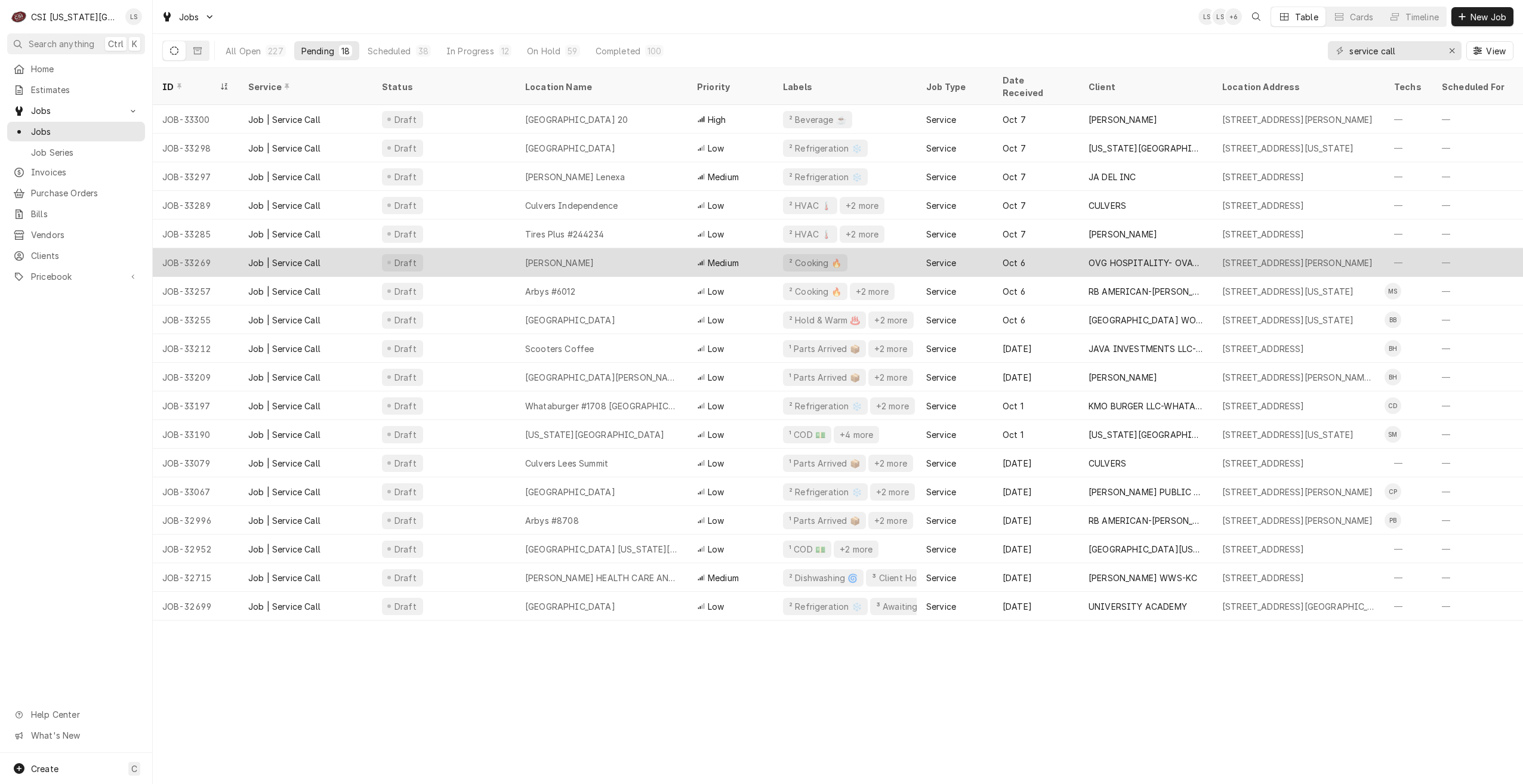
click at [626, 252] on div "Allen Fieldhouse" at bounding box center [602, 262] width 172 height 28
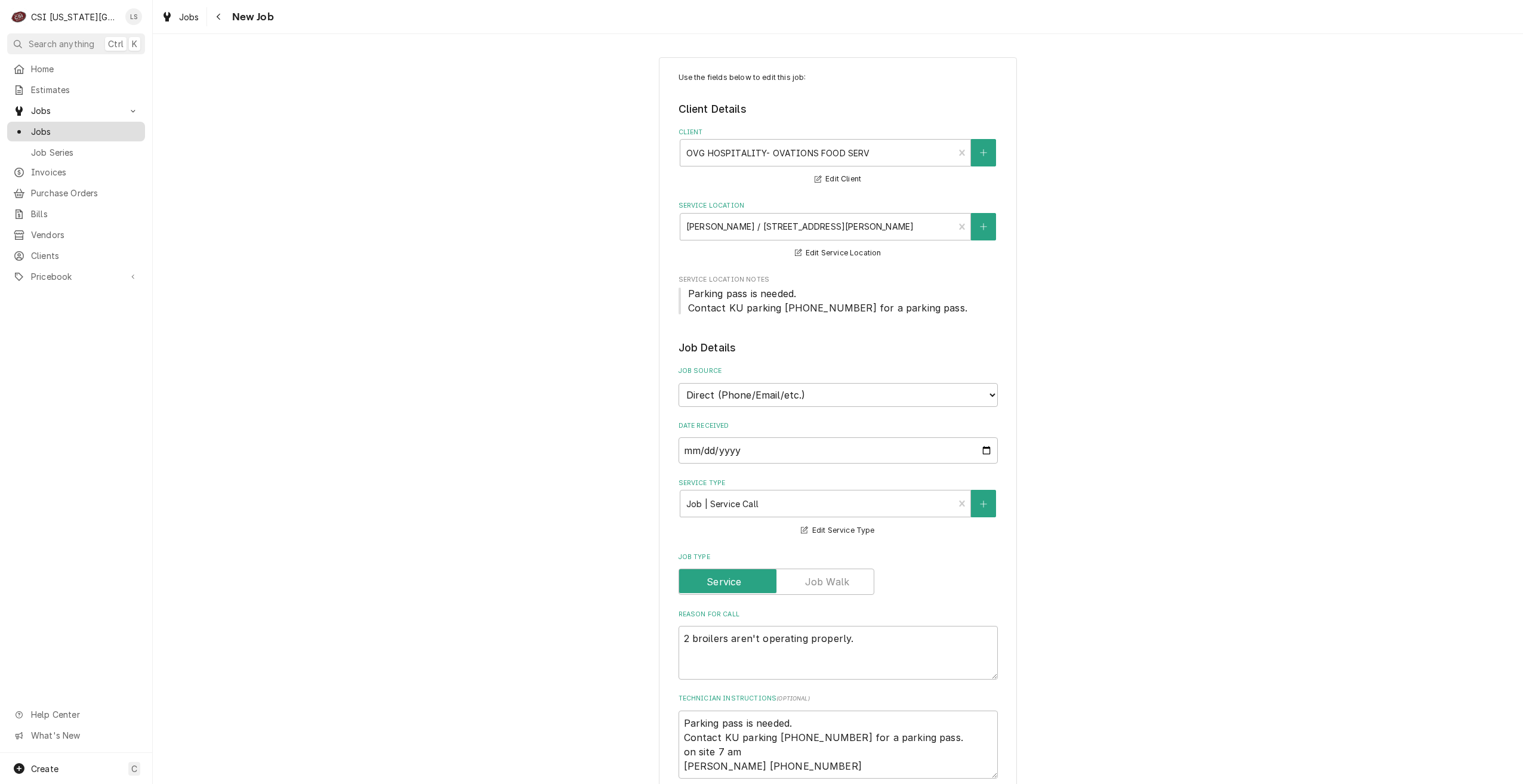
click at [124, 126] on span "Jobs" at bounding box center [85, 132] width 108 height 13
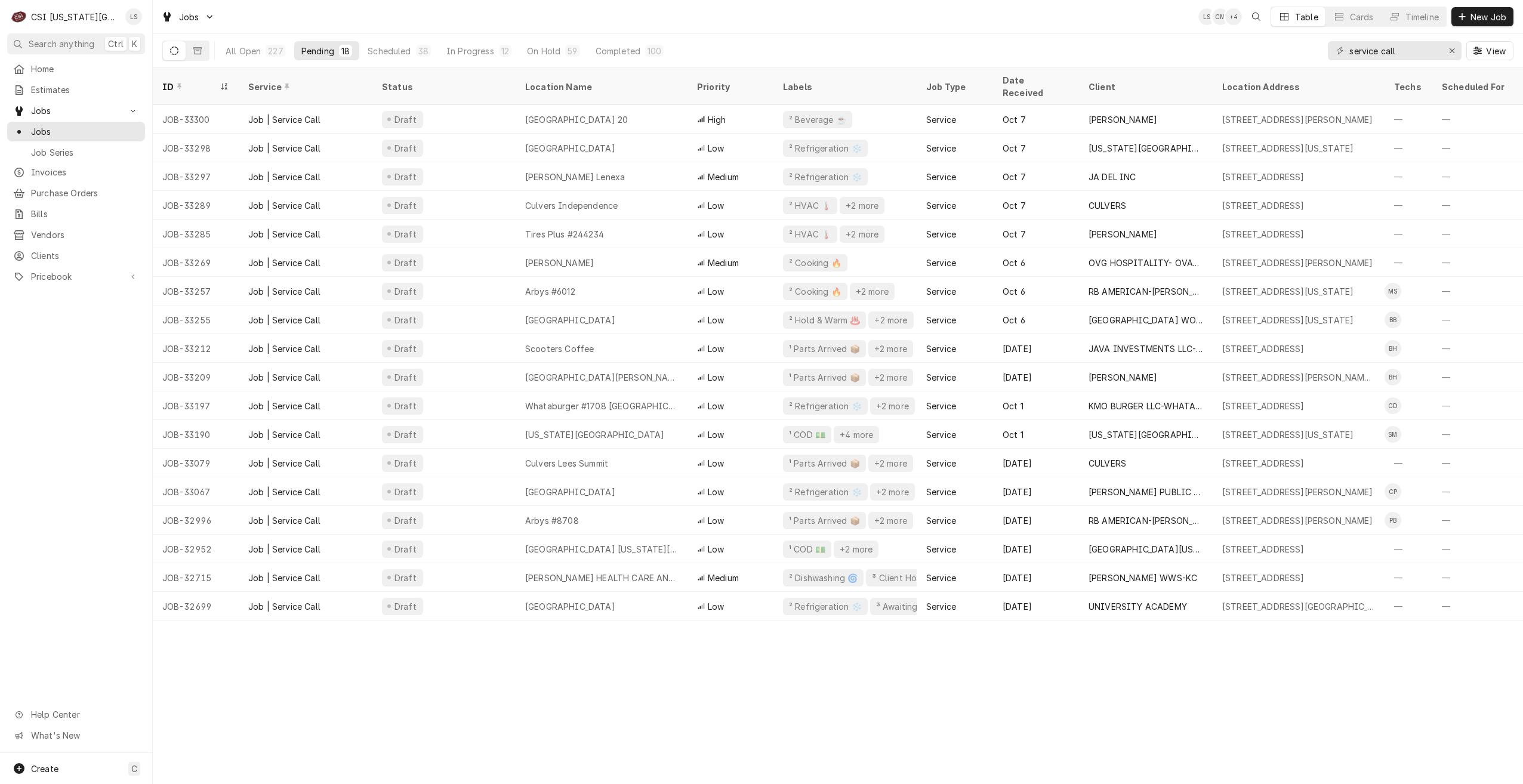
click at [945, 21] on div "Jobs LS CM + 4 Table Cards Timeline New Job" at bounding box center [837, 16] width 1370 height 33
drag, startPoint x: 1406, startPoint y: 54, endPoint x: 1270, endPoint y: 45, distance: 136.3
click at [1271, 46] on div "All Open 227 Pending 18 Scheduled 38 In Progress 12 On Hold 59 Completed 100 se…" at bounding box center [837, 50] width 1351 height 33
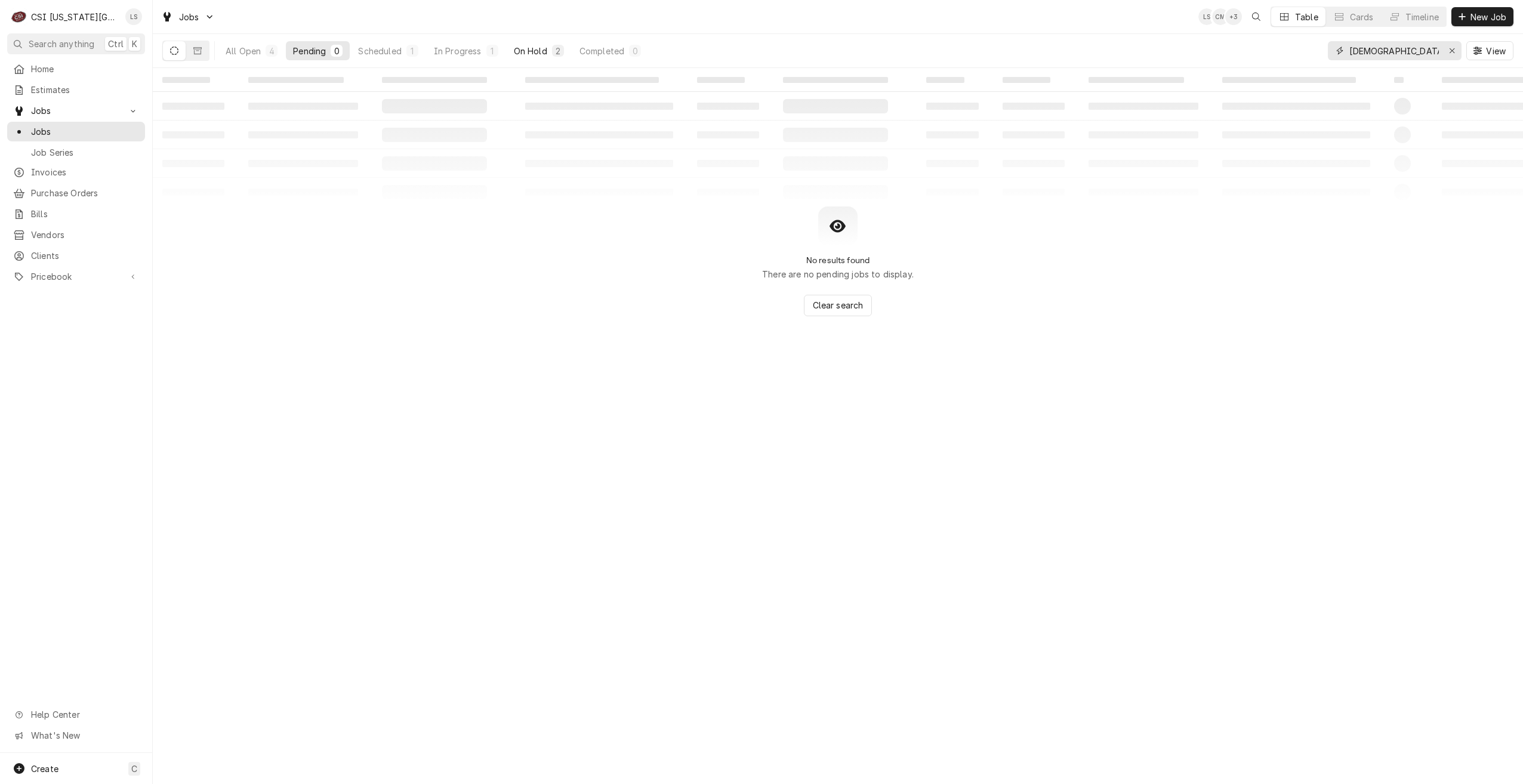
type input "christian college"
click at [521, 48] on div "On Hold" at bounding box center [530, 51] width 33 height 13
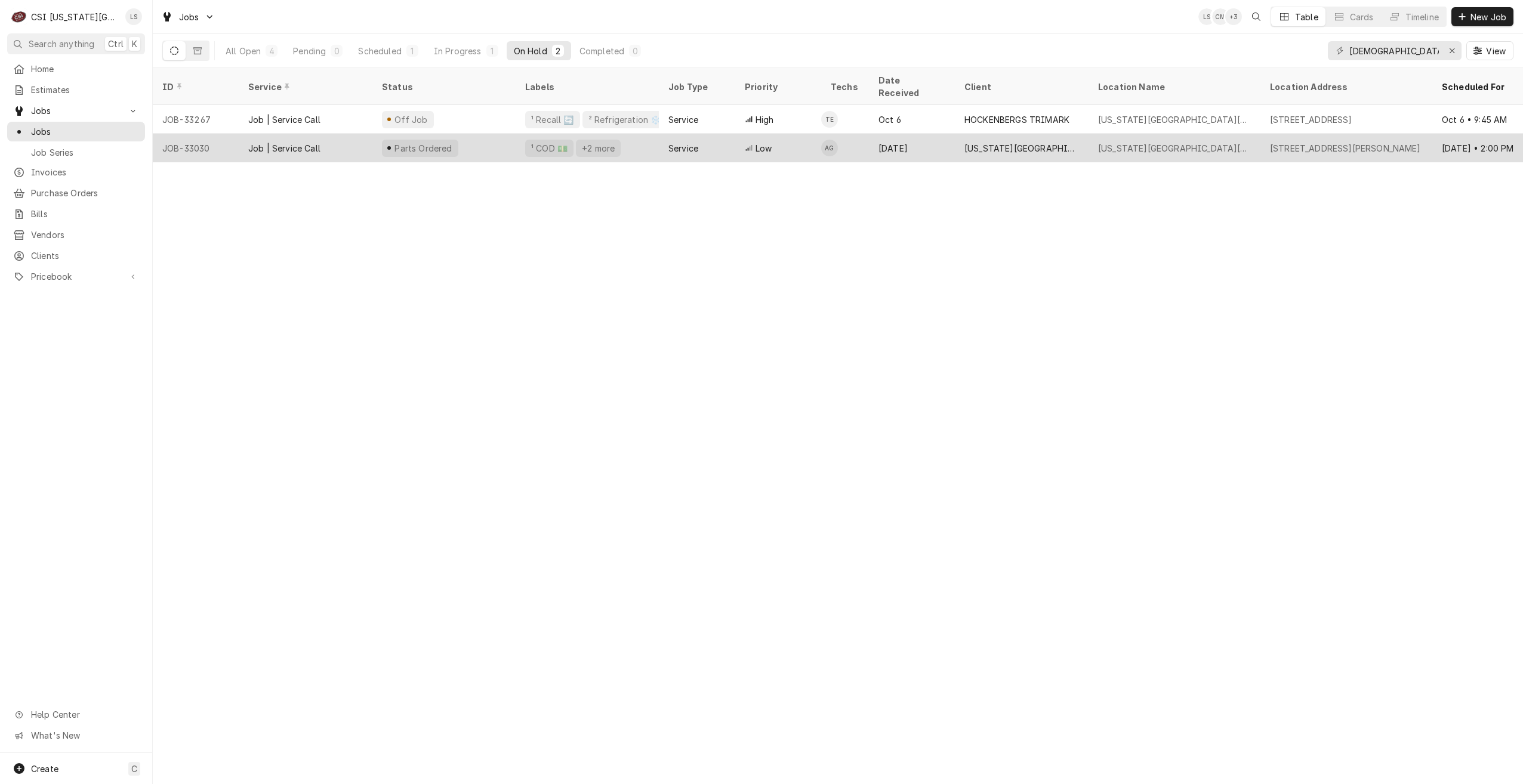
click at [955, 134] on div "[US_STATE][GEOGRAPHIC_DATA][DEMOGRAPHIC_DATA]" at bounding box center [1022, 148] width 134 height 28
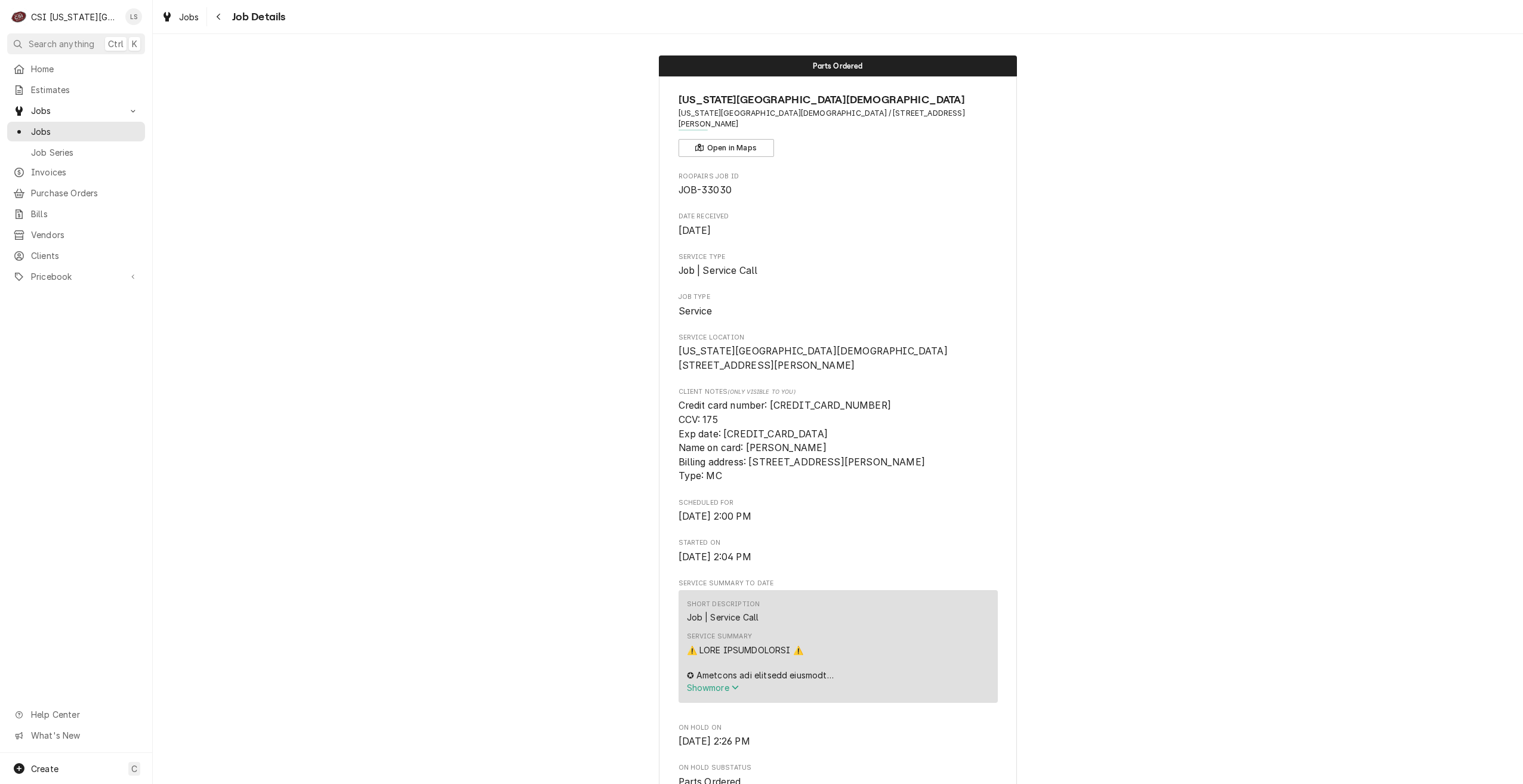
scroll to position [358, 0]
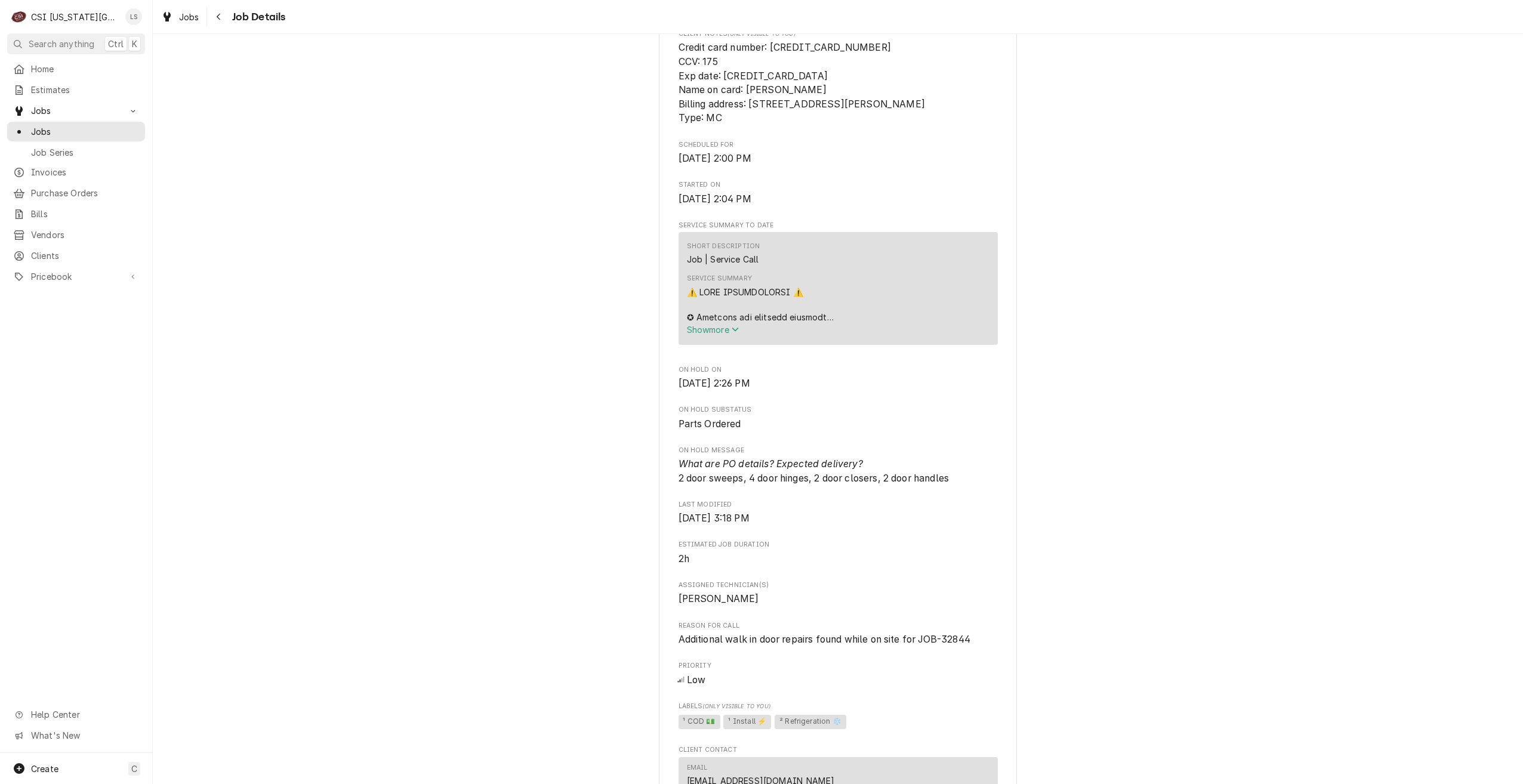
drag, startPoint x: 1332, startPoint y: 191, endPoint x: 1307, endPoint y: 190, distance: 25.0
click at [1332, 191] on div "Parts Ordered [US_STATE][GEOGRAPHIC_DATA][DEMOGRAPHIC_DATA] [US_STATE][GEOGRAPH…" at bounding box center [837, 457] width 1370 height 1538
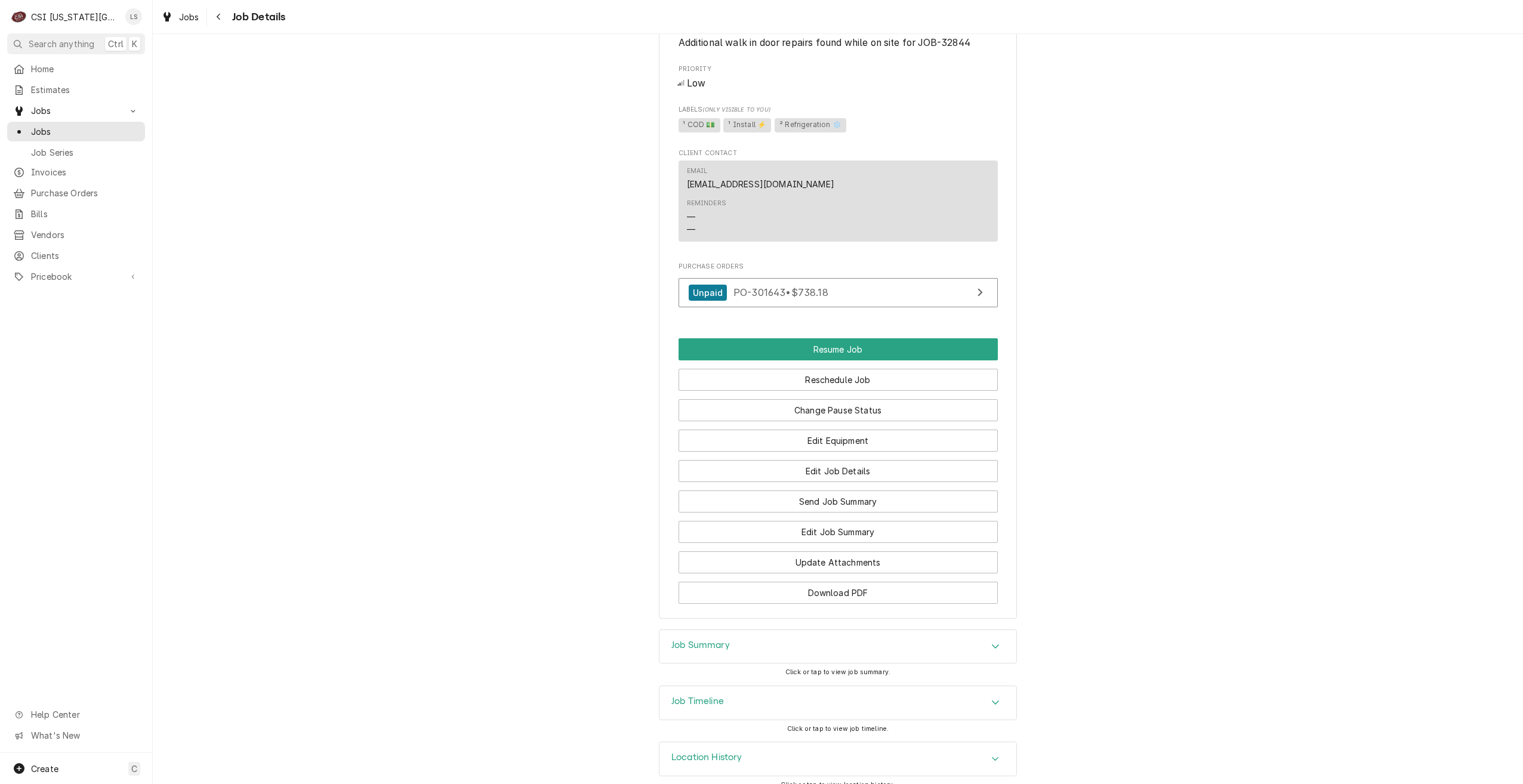
scroll to position [972, 0]
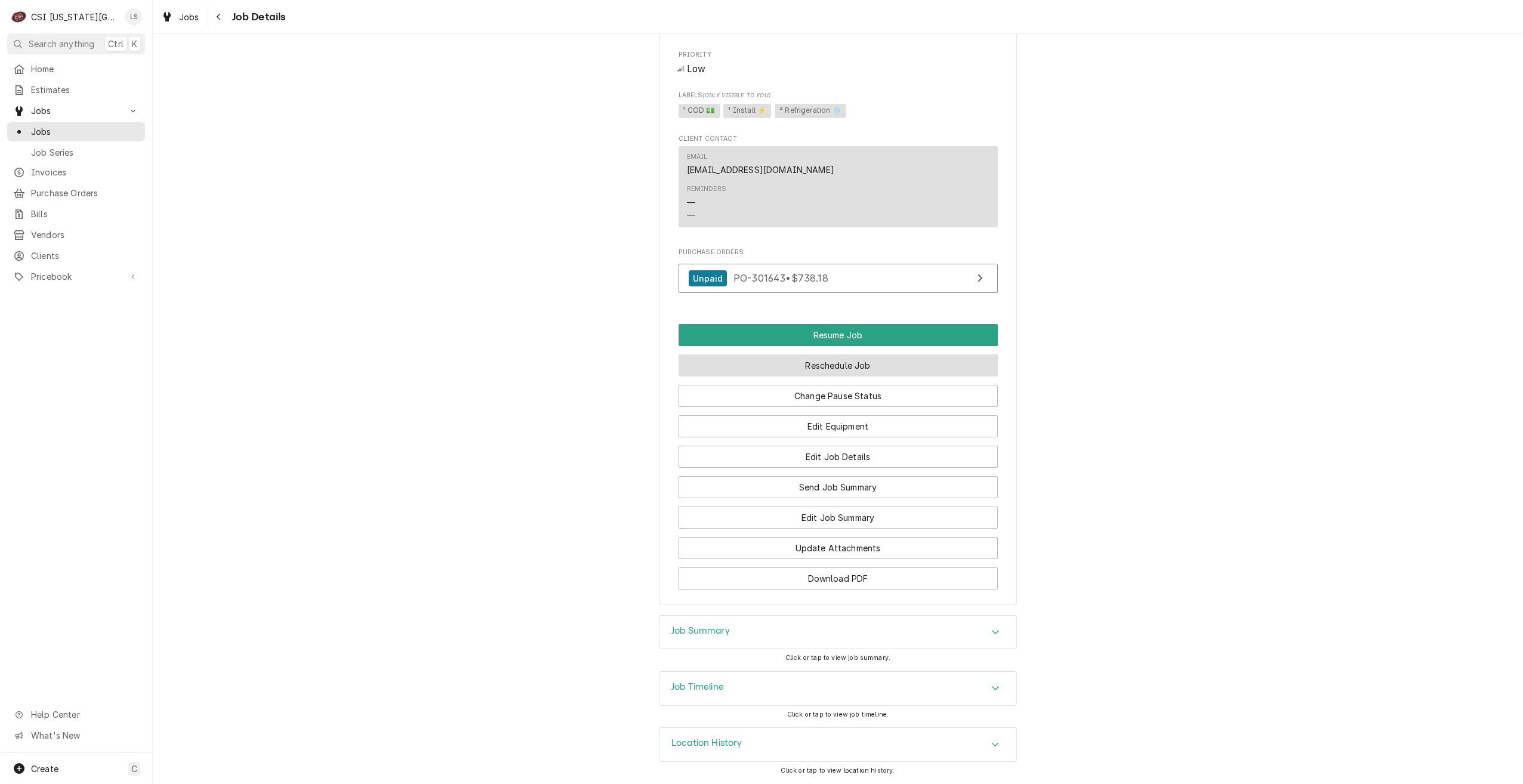
click at [868, 363] on button "Reschedule Job" at bounding box center [837, 365] width 319 height 22
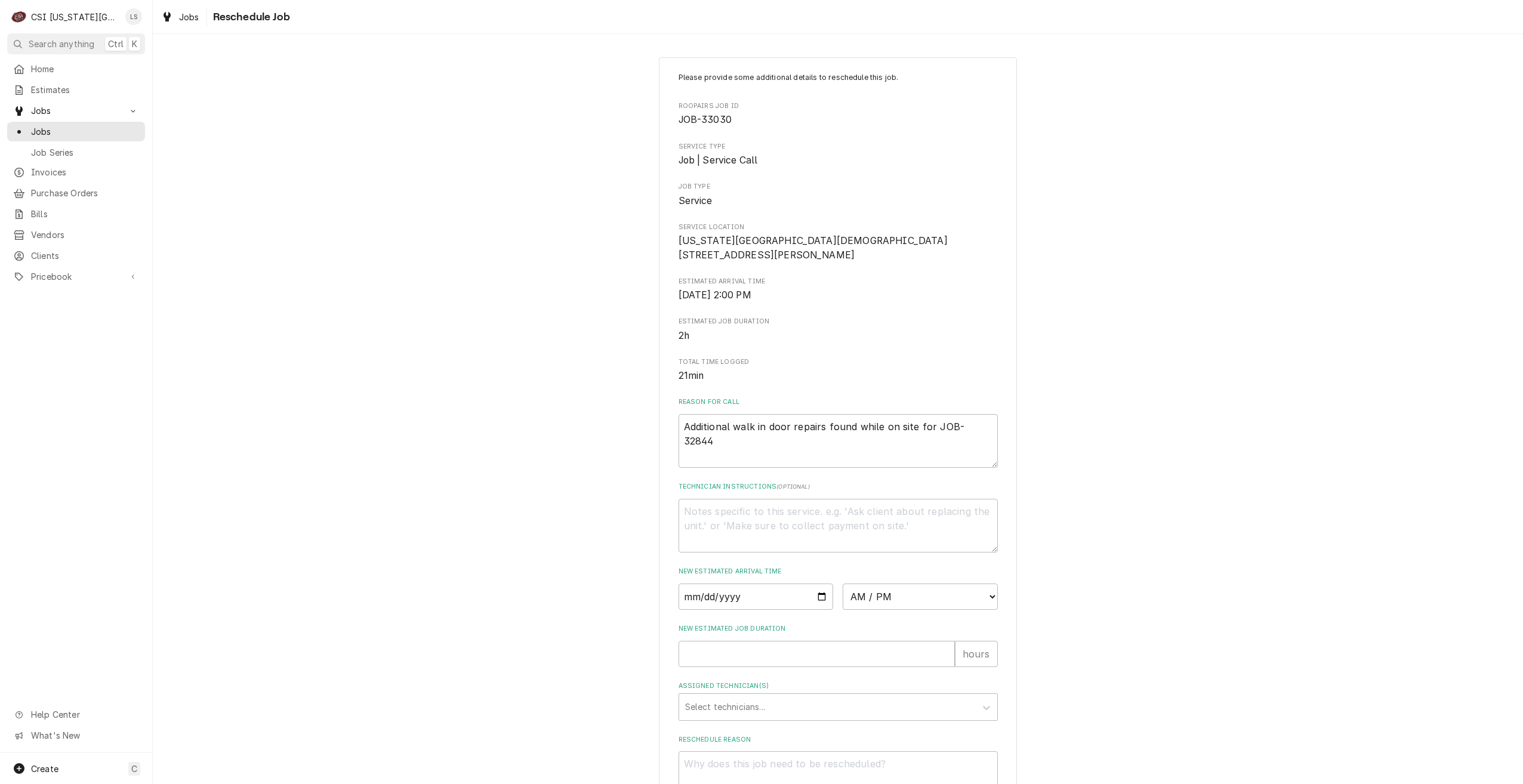
scroll to position [108, 0]
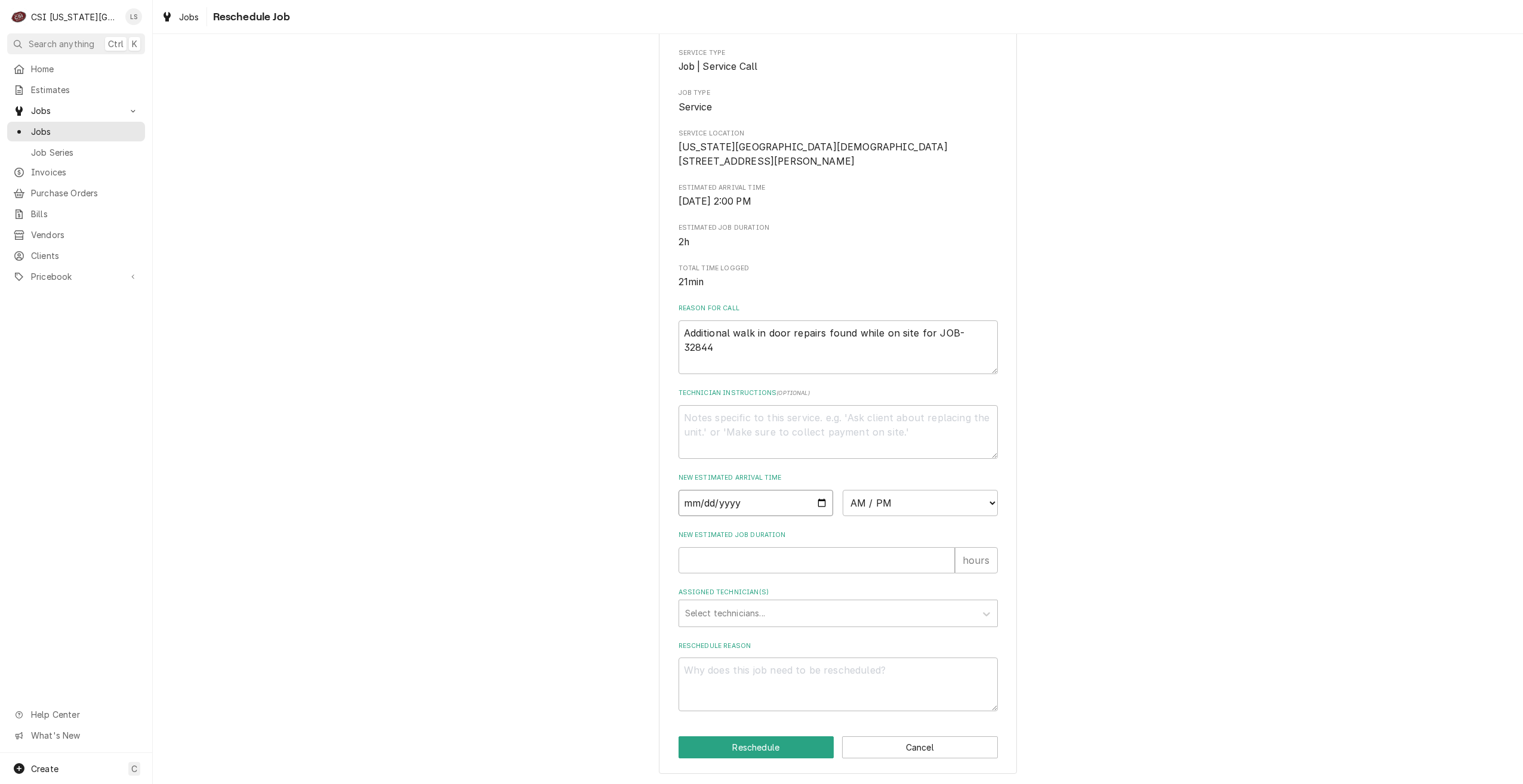
click at [818, 500] on input "Date" at bounding box center [756, 503] width 155 height 27
type textarea "x"
type input "[DATE]"
click at [871, 507] on select "AM / PM 6:00 AM 6:15 AM 6:30 AM 6:45 AM 7:00 AM 7:15 AM 7:30 AM 7:45 AM 8:00 AM…" at bounding box center [921, 503] width 155 height 27
select select "14:45:00"
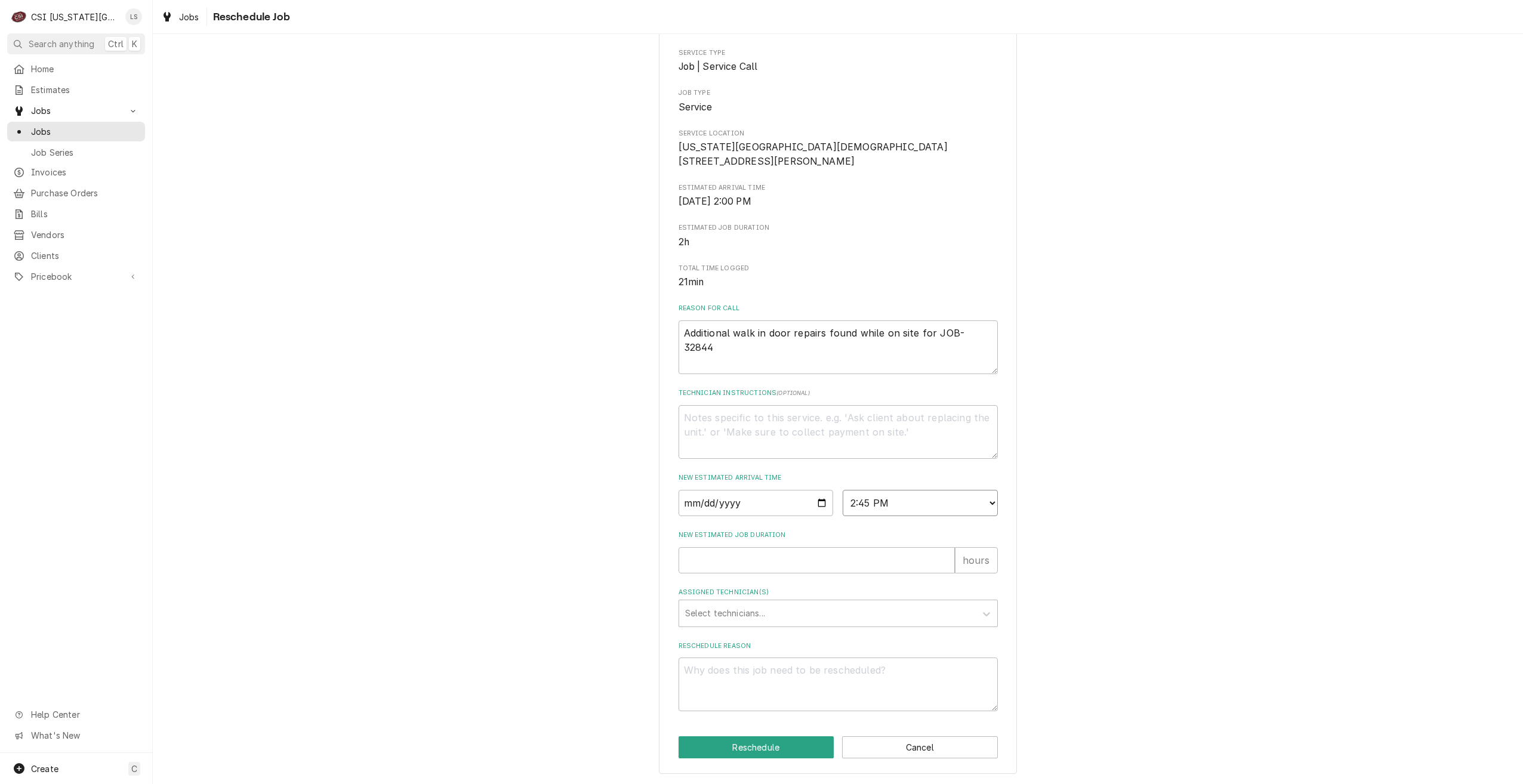
click at [843, 490] on select "AM / PM 6:00 AM 6:15 AM 6:30 AM 6:45 AM 7:00 AM 7:15 AM 7:30 AM 7:45 AM 8:00 AM…" at bounding box center [921, 503] width 155 height 27
click at [882, 568] on input "New Estimated Job Duration" at bounding box center [816, 560] width 276 height 27
type textarea "x"
type input "2"
click at [885, 603] on div "Assigned Technician(s)" at bounding box center [828, 614] width 285 height 22
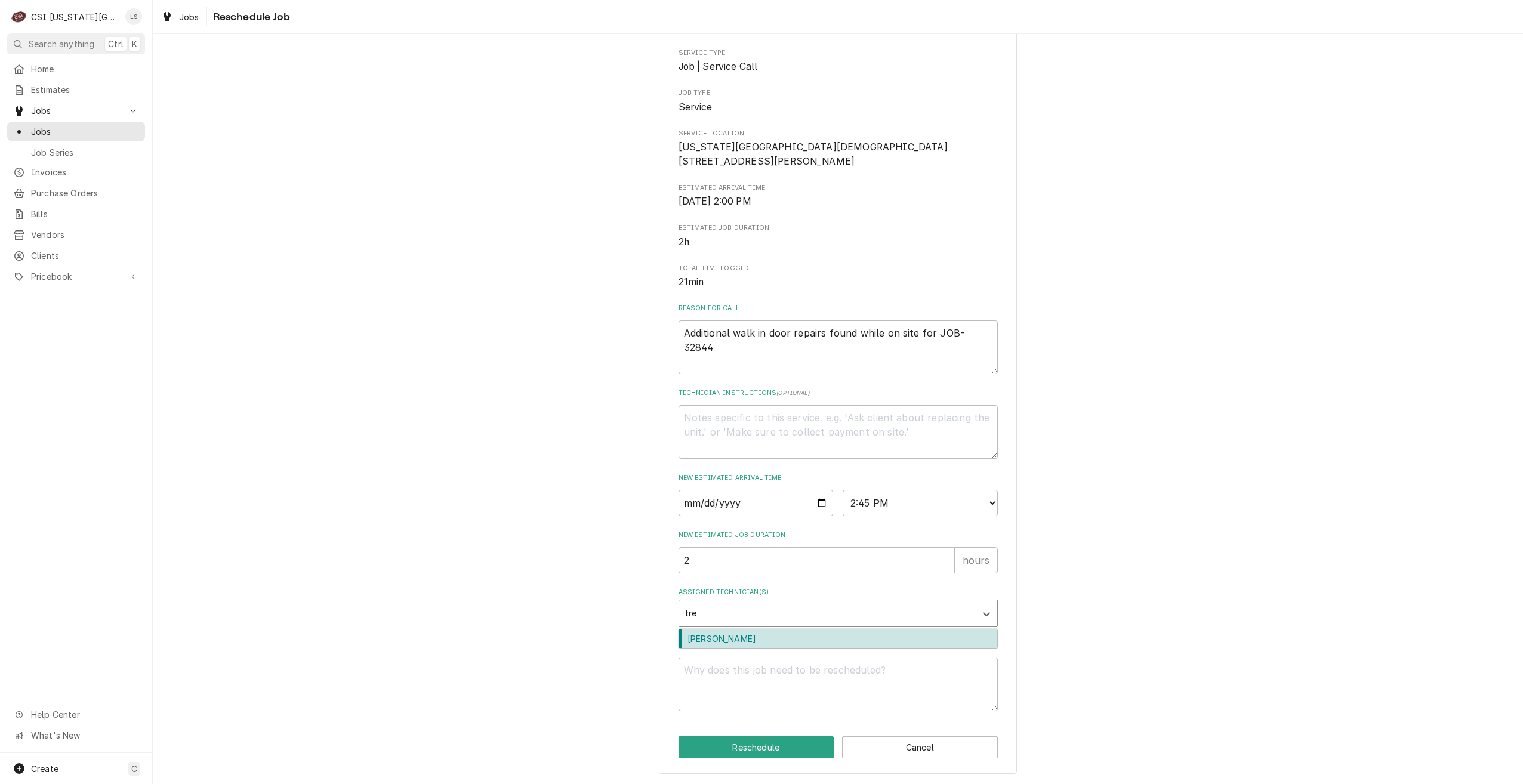
type input "trey"
click at [869, 630] on div "Trey Eslinger" at bounding box center [838, 639] width 318 height 19
type textarea "x"
click at [877, 682] on textarea "Reschedule Reason" at bounding box center [837, 685] width 319 height 54
type textarea "x"
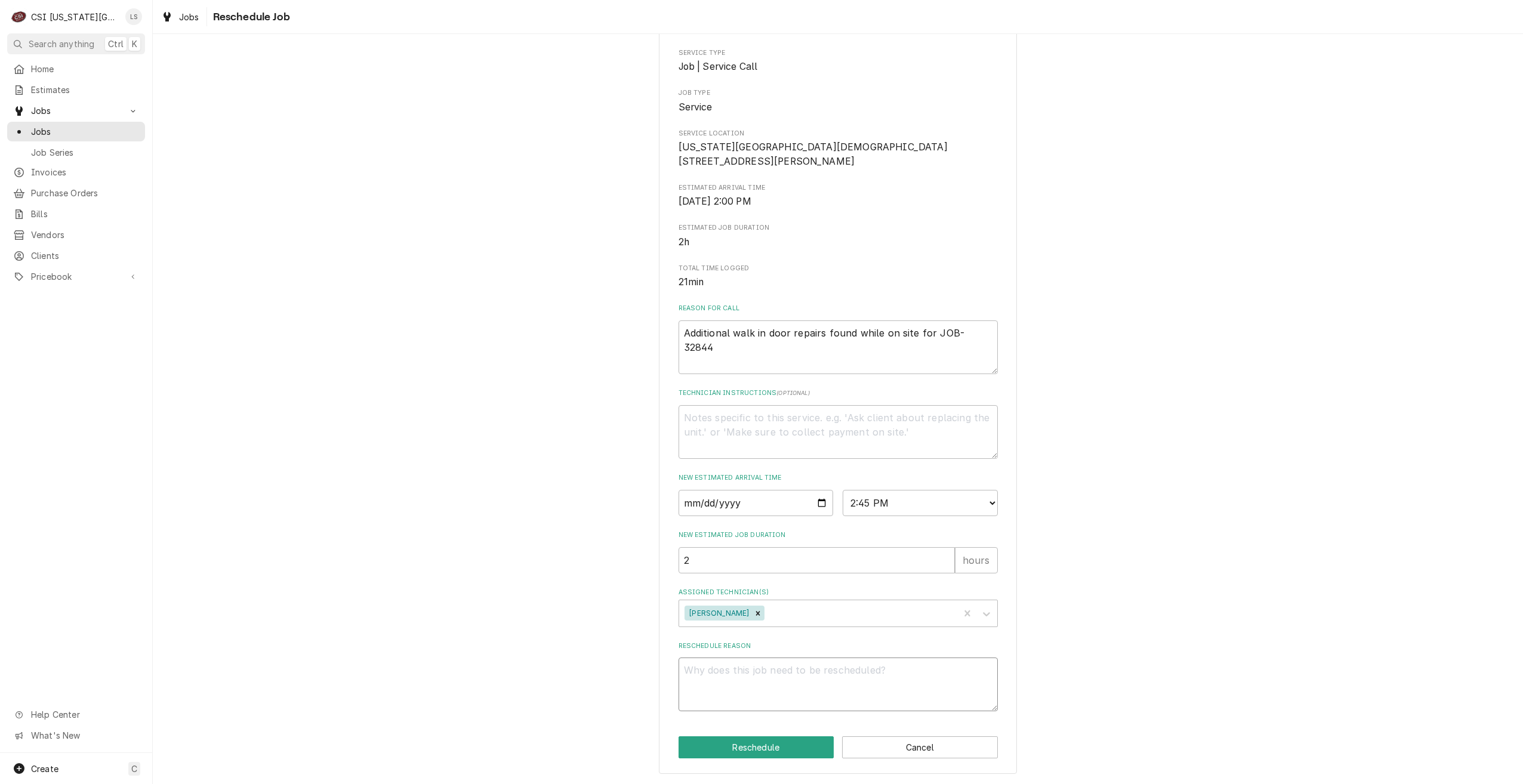
type textarea "R"
type textarea "x"
type textarea "Re"
type textarea "x"
type textarea "Ret"
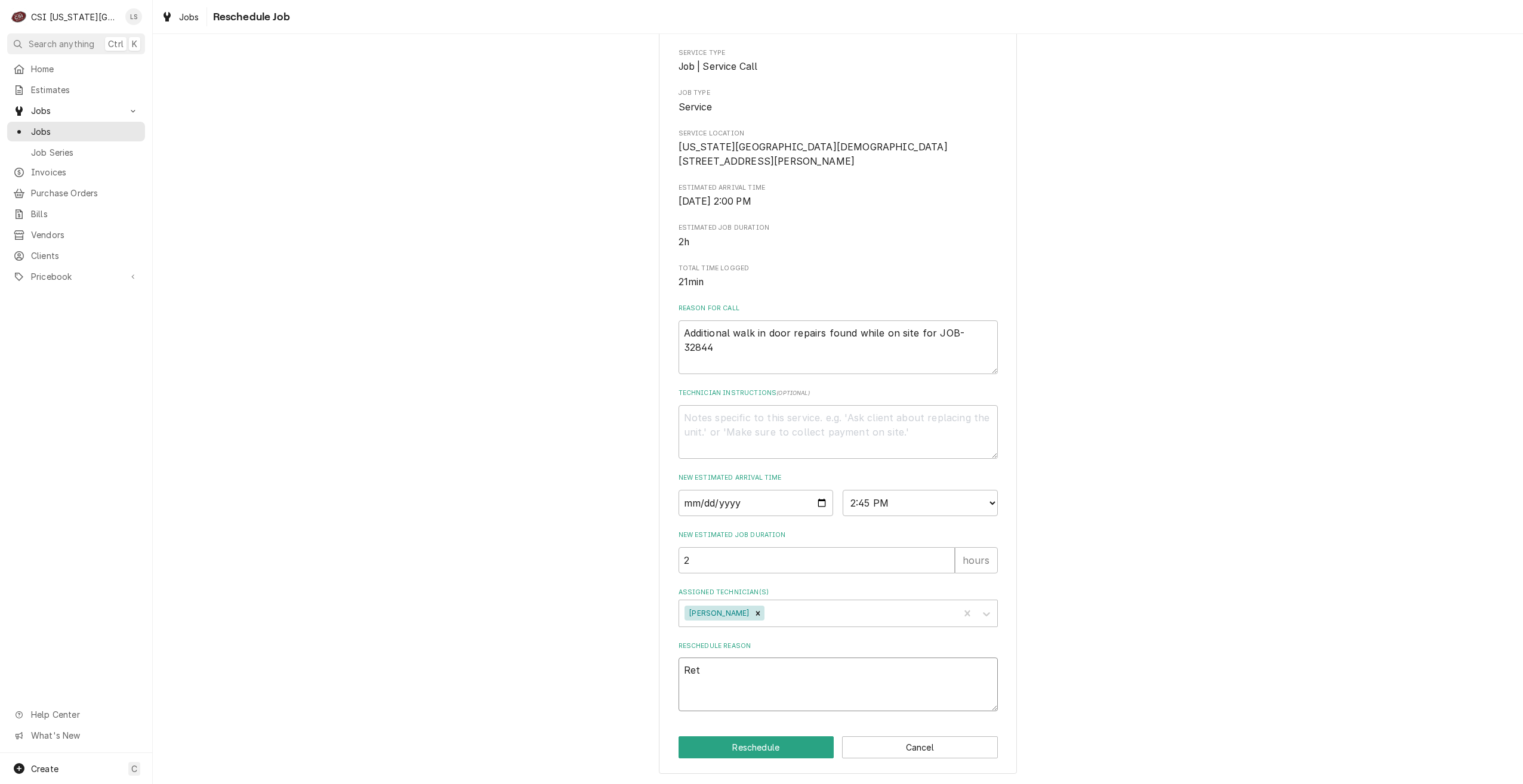
type textarea "x"
type textarea "Retu"
type textarea "x"
type textarea "Retur"
type textarea "x"
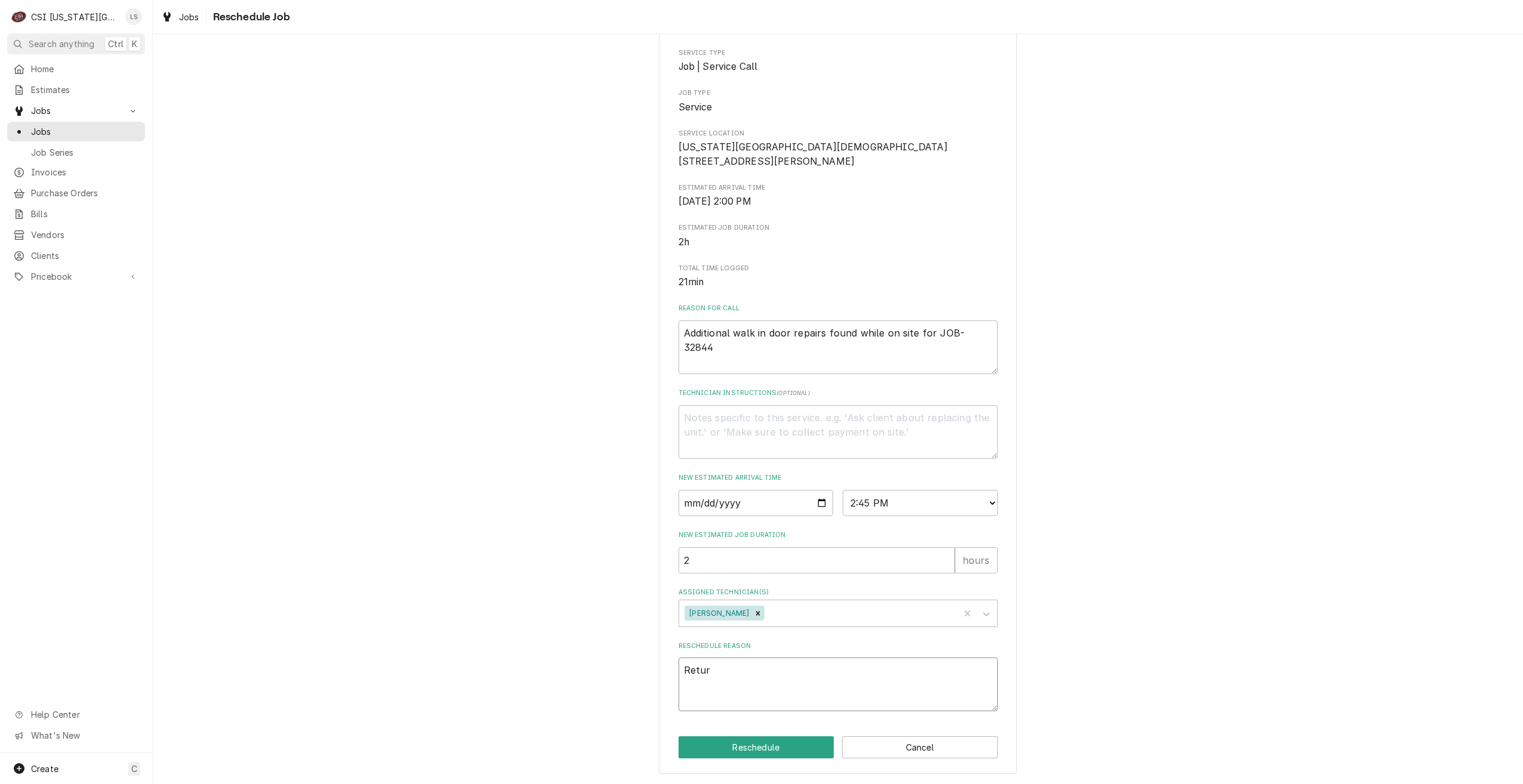
type textarea "Return"
type textarea "x"
type textarea "Return"
type textarea "x"
type textarea "Return f"
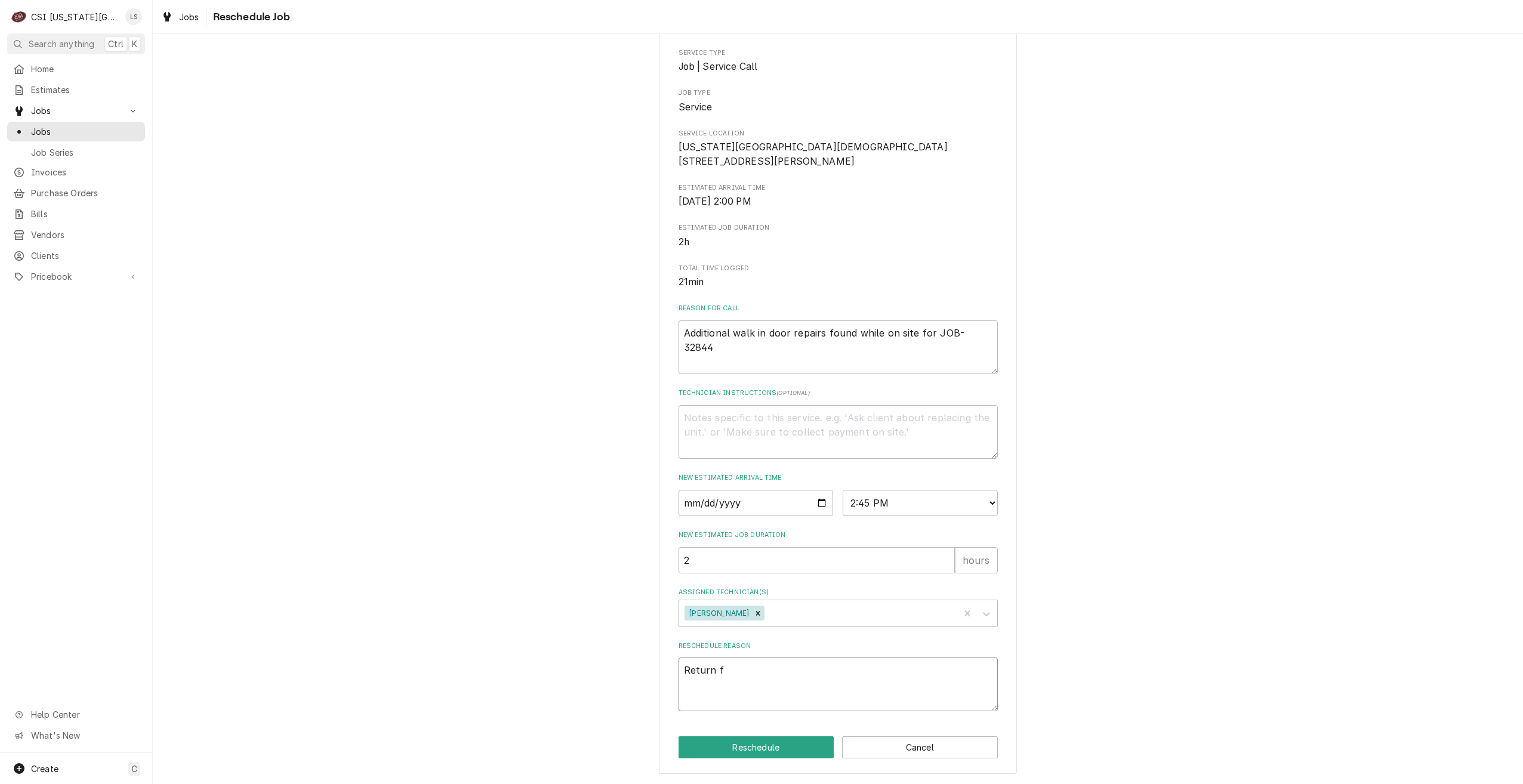
type textarea "x"
type textarea "Return fo"
type textarea "x"
type textarea "Return for"
type textarea "x"
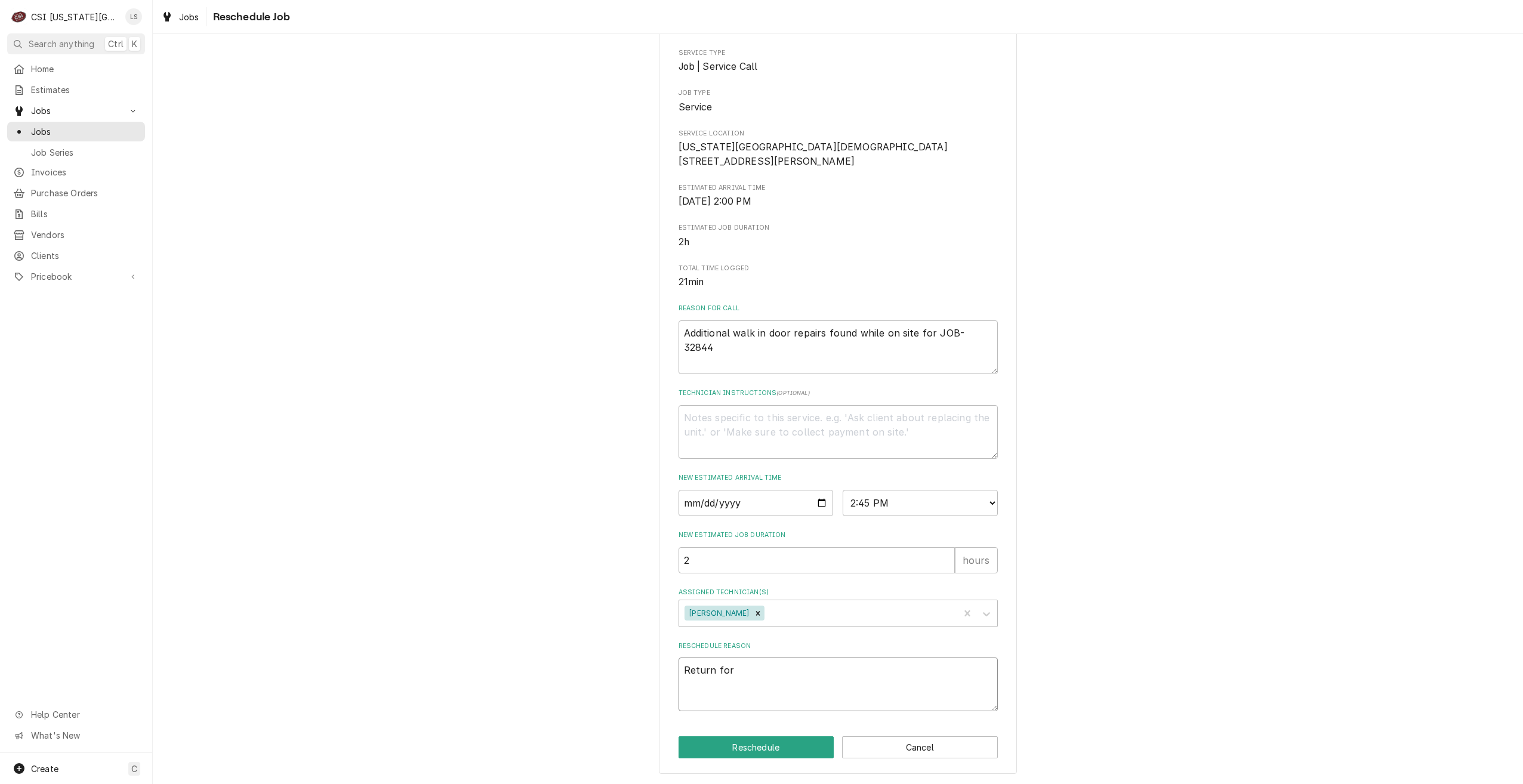
type textarea "Return for"
type textarea "x"
type textarea "Return for r"
type textarea "x"
type textarea "Return for re"
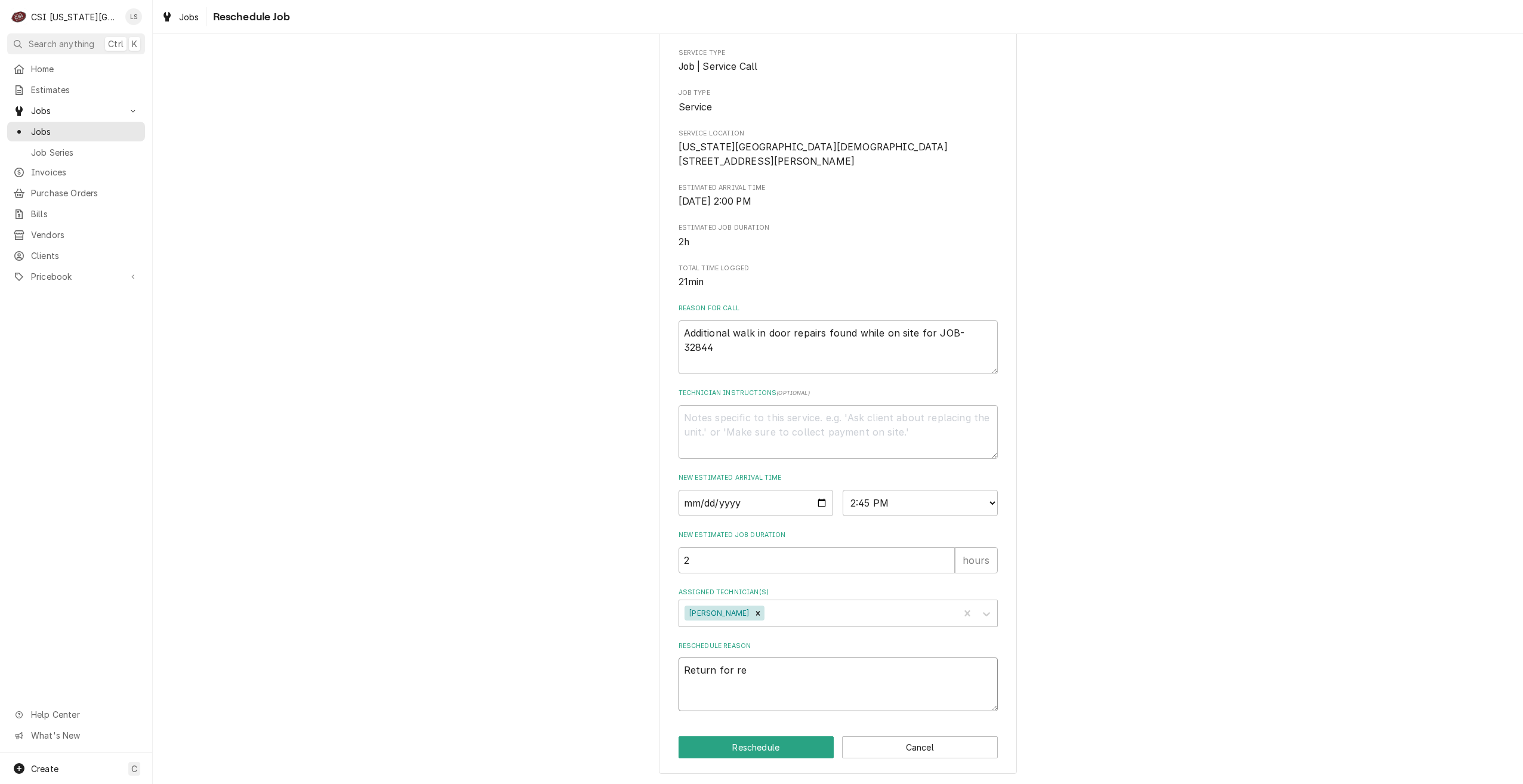
type textarea "x"
type textarea "Return for rep"
type textarea "x"
type textarea "Return for repa"
type textarea "x"
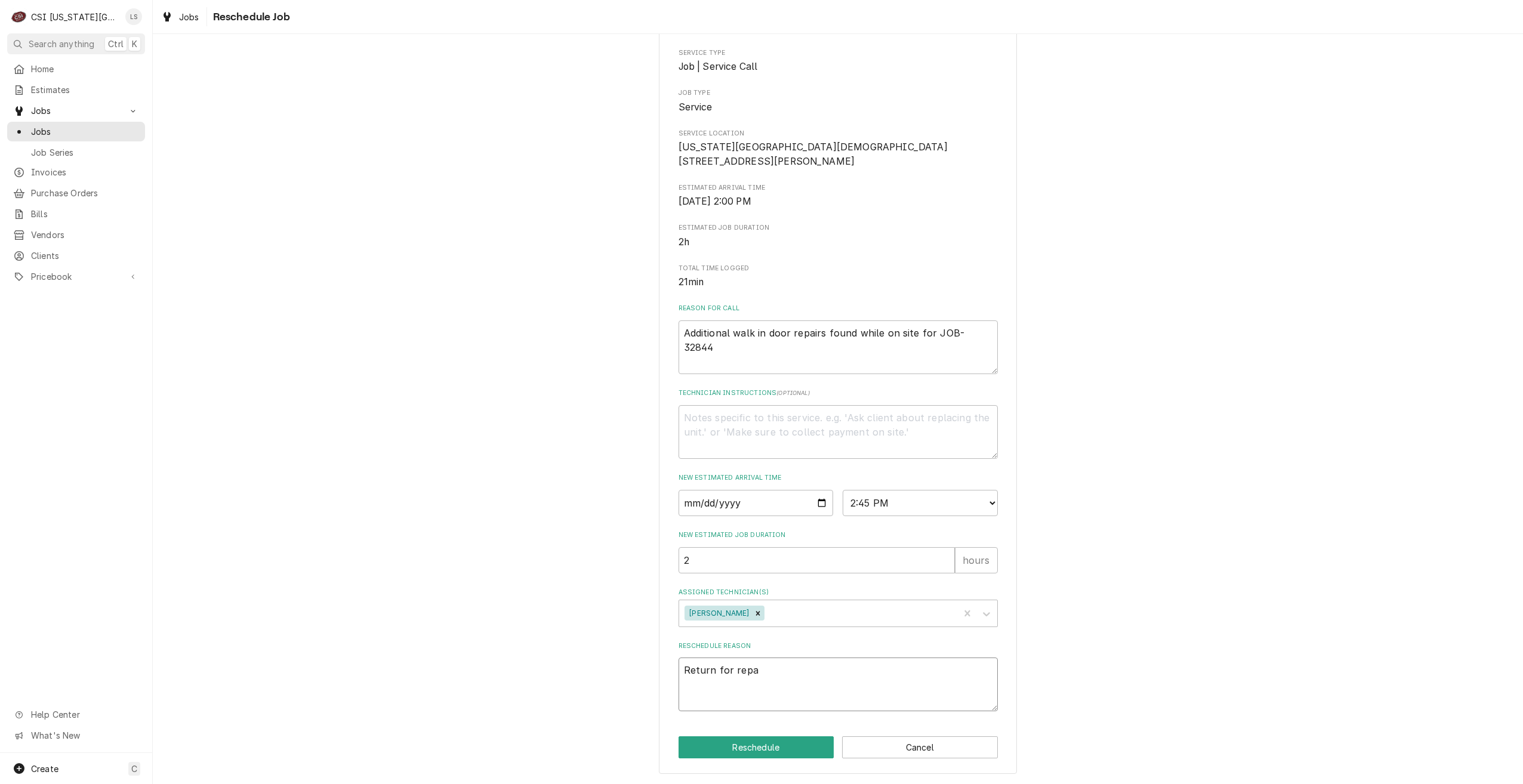
type textarea "Return for repai"
type textarea "x"
type textarea "Return for repair"
type textarea "x"
type textarea "Return for repairs"
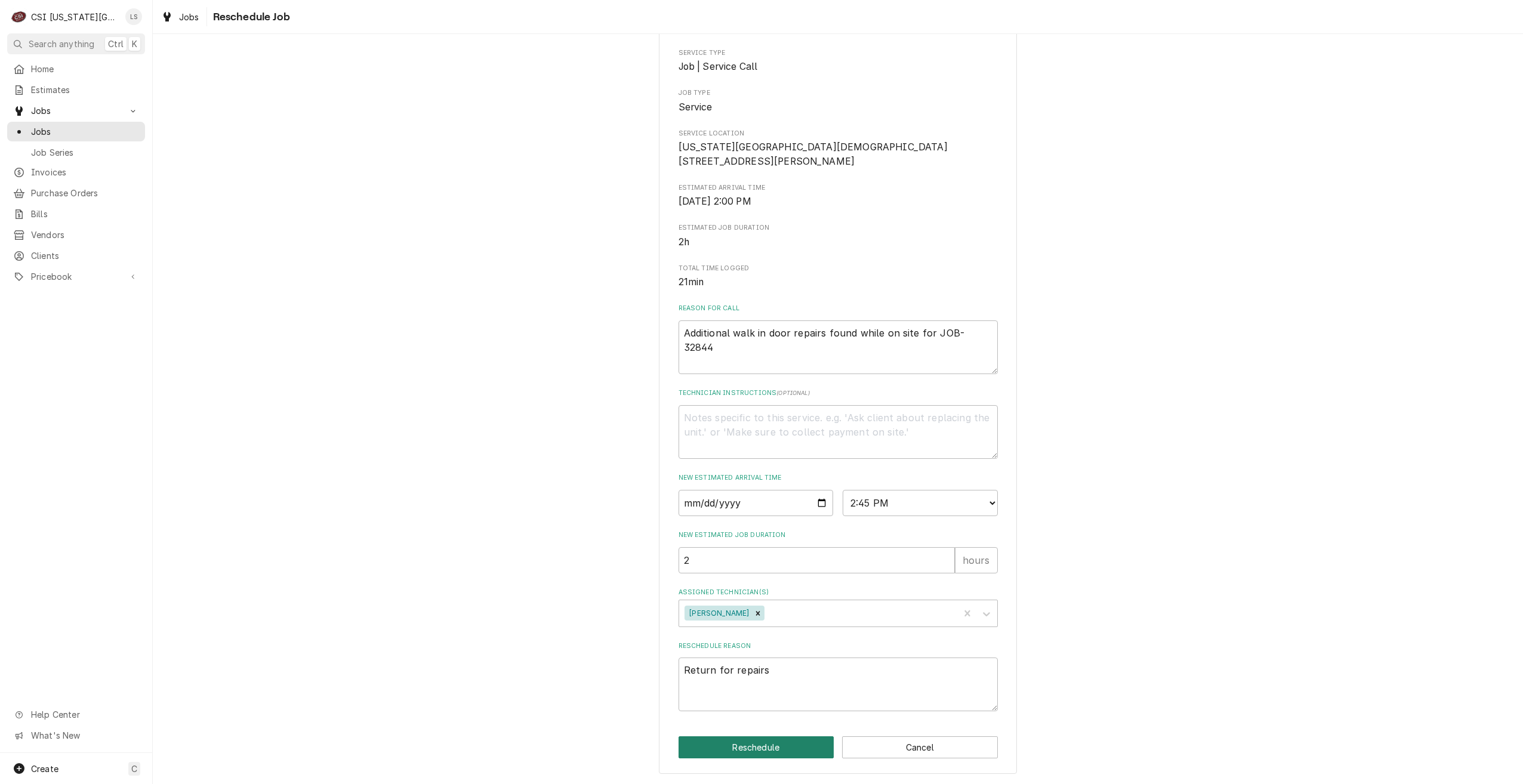
click at [772, 742] on button "Reschedule" at bounding box center [756, 747] width 156 height 22
type textarea "x"
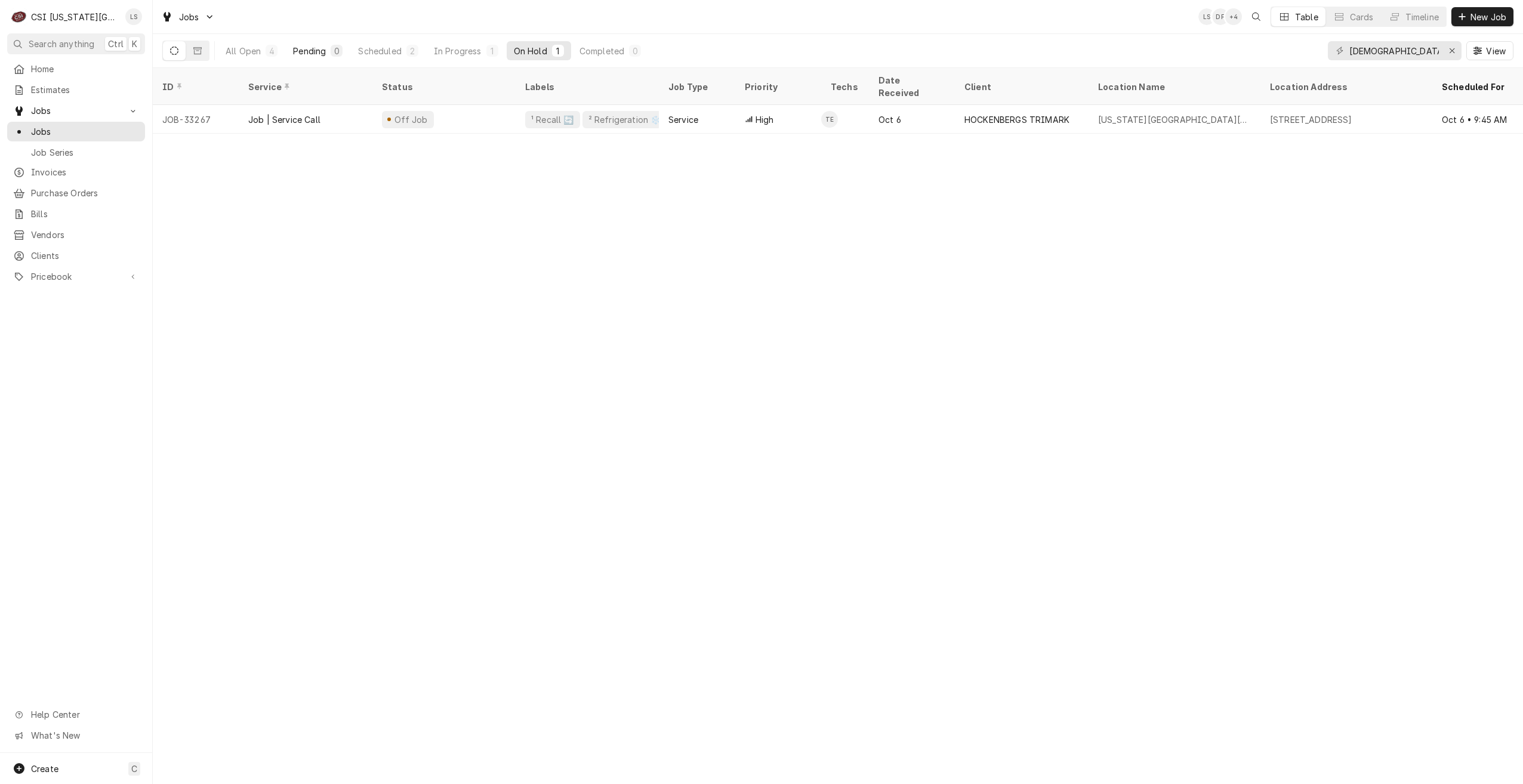
click at [338, 48] on div "0" at bounding box center [336, 51] width 7 height 13
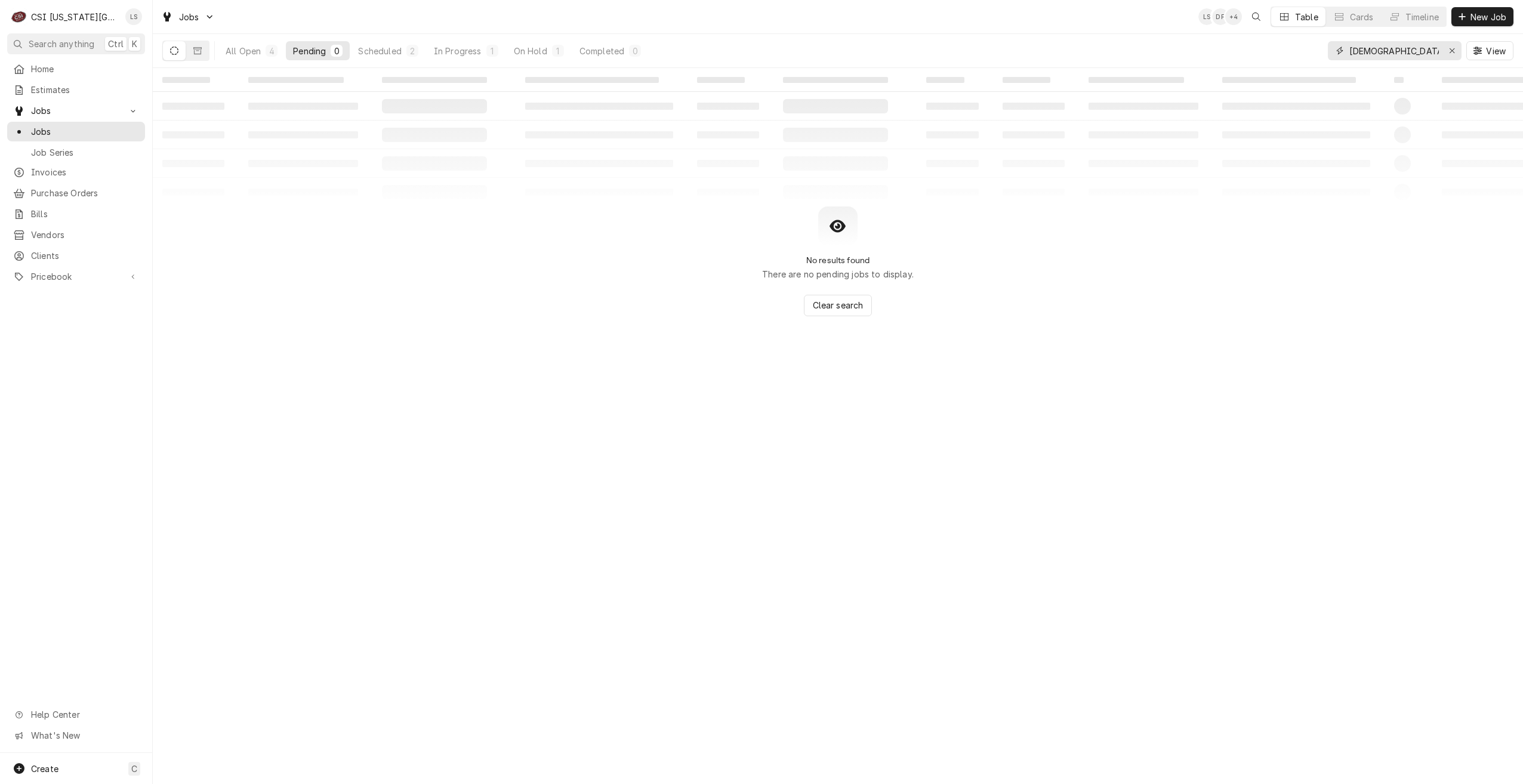
drag, startPoint x: 1423, startPoint y: 51, endPoint x: 1324, endPoint y: 49, distance: 99.0
click at [1324, 49] on div "All Open 4 Pending 0 Scheduled 2 In Progress 1 On Hold 1 Completed 0 [DEMOGRAPH…" at bounding box center [837, 50] width 1351 height 33
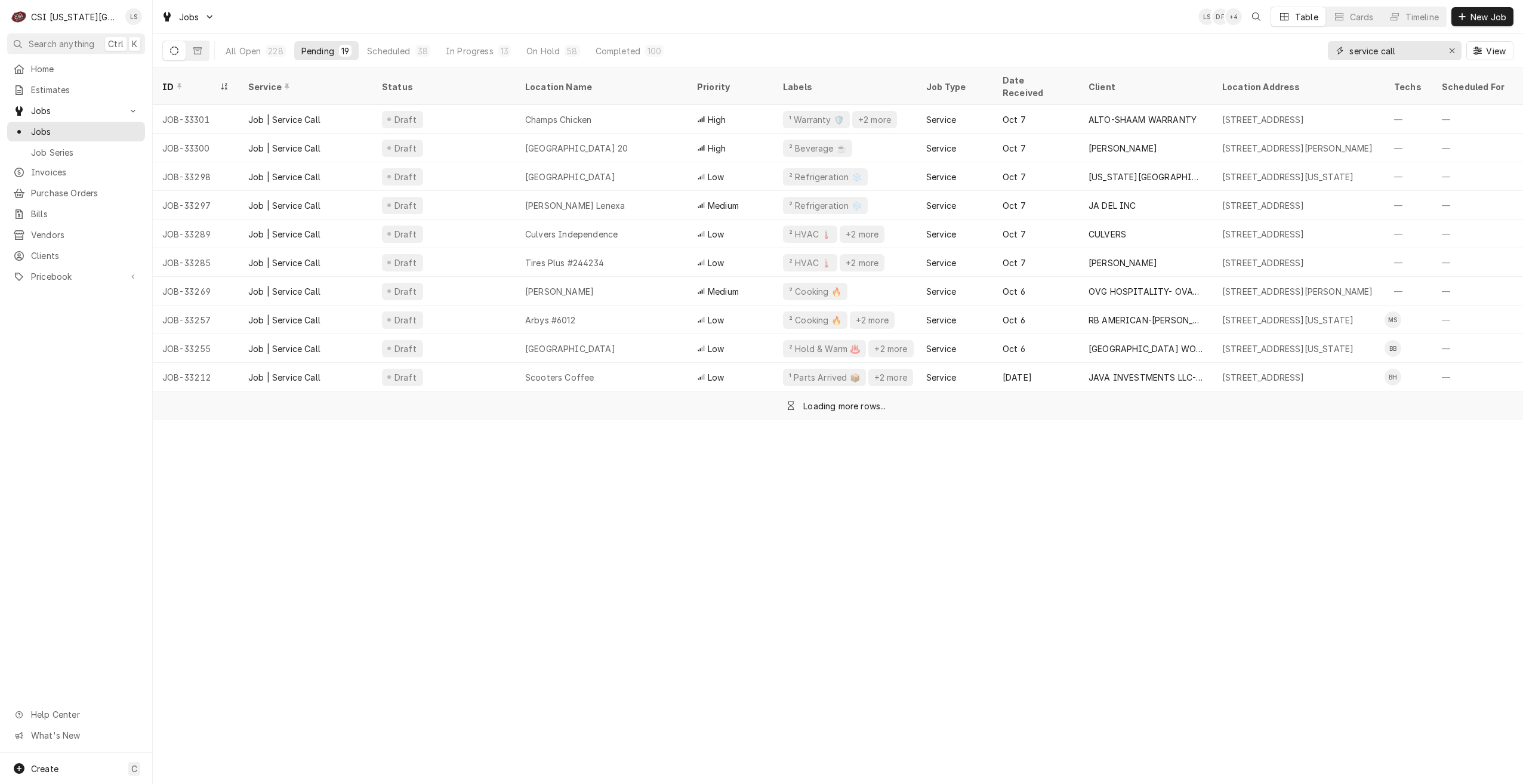
type input "service call"
click at [1034, 22] on div "Jobs LS DF + 4 Table Cards Timeline New Job" at bounding box center [837, 16] width 1370 height 33
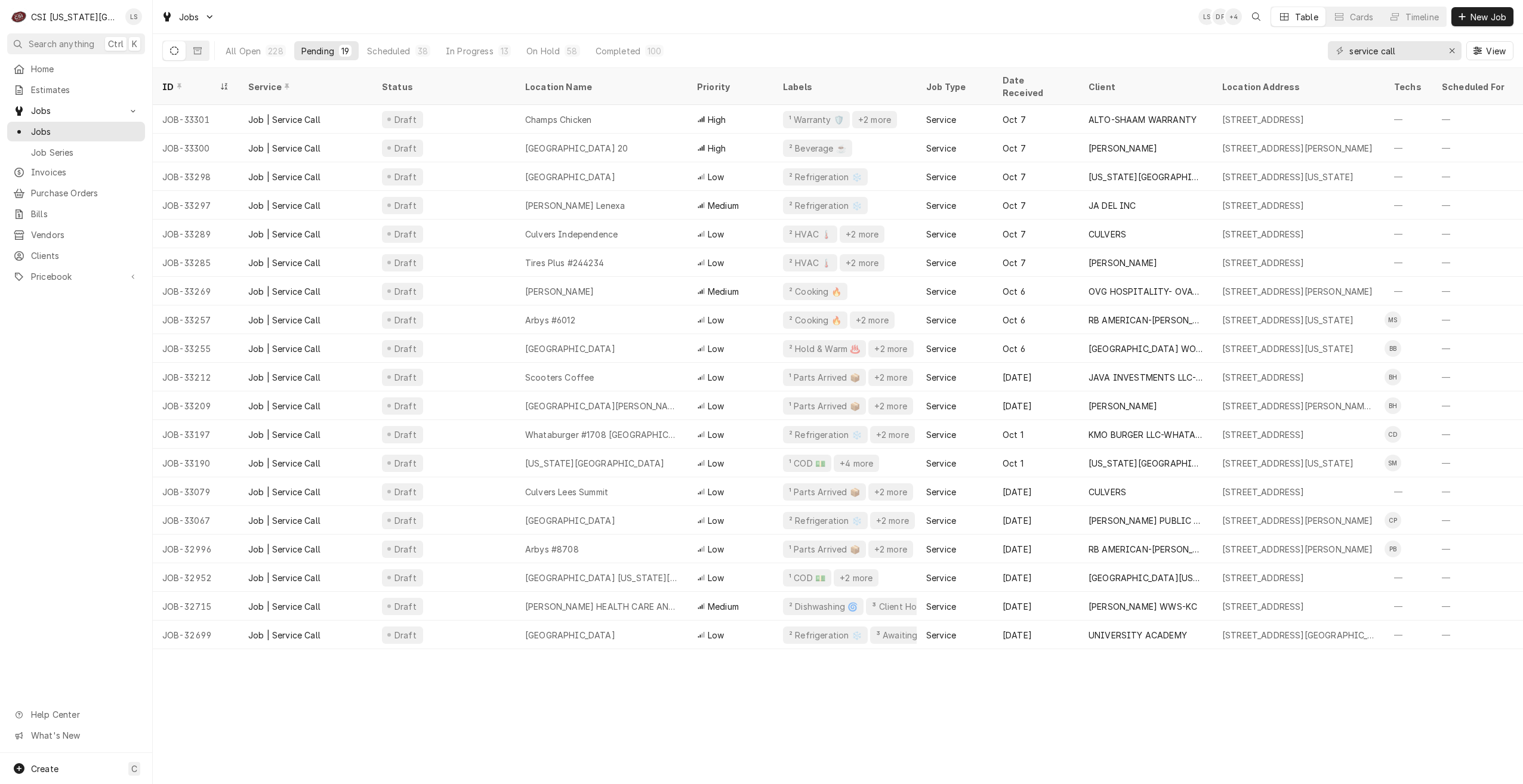
click at [1034, 22] on div "Jobs LS DF + 4 Table Cards Timeline New Job" at bounding box center [837, 16] width 1370 height 33
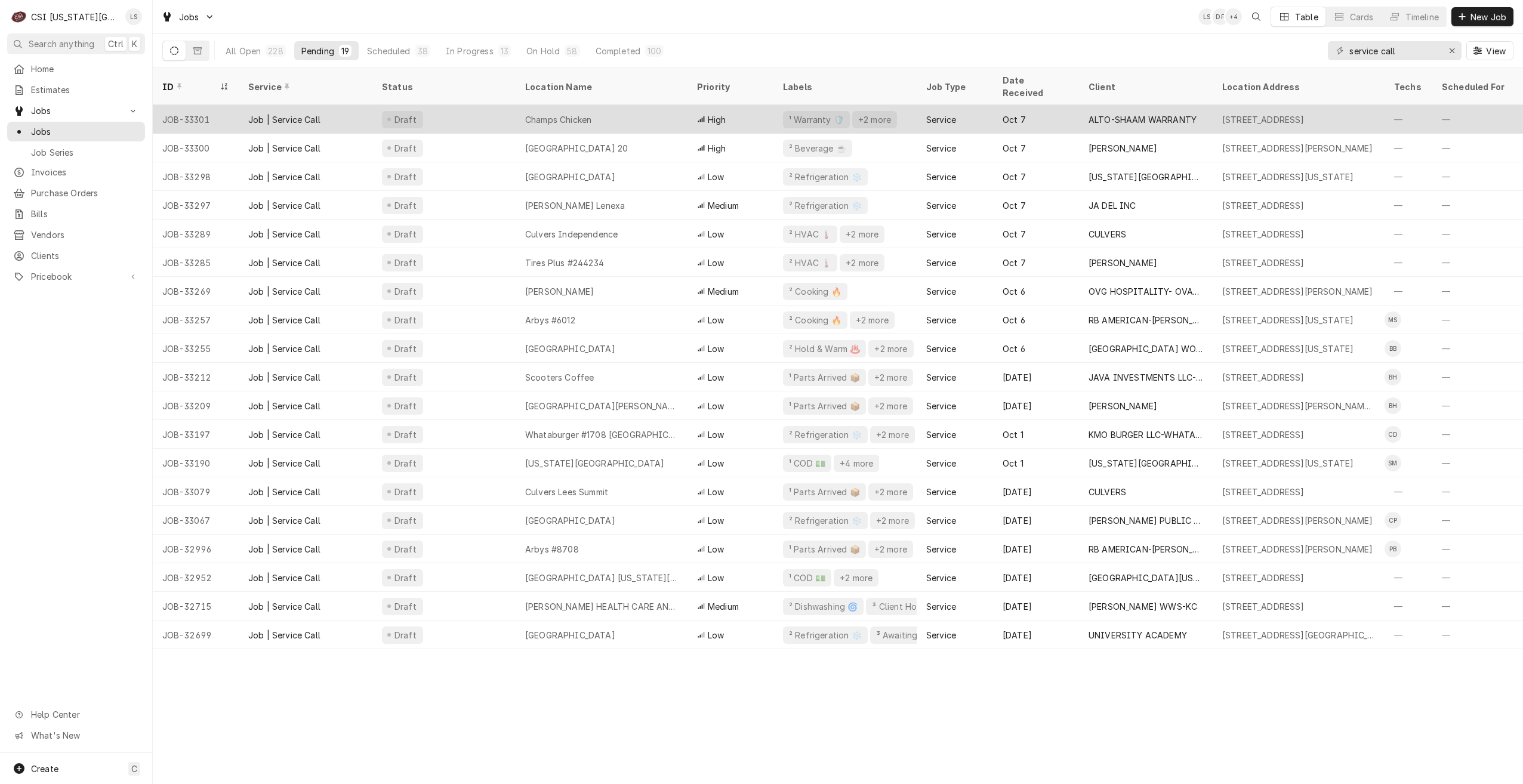
click at [659, 107] on div "Champs Chicken" at bounding box center [602, 119] width 172 height 28
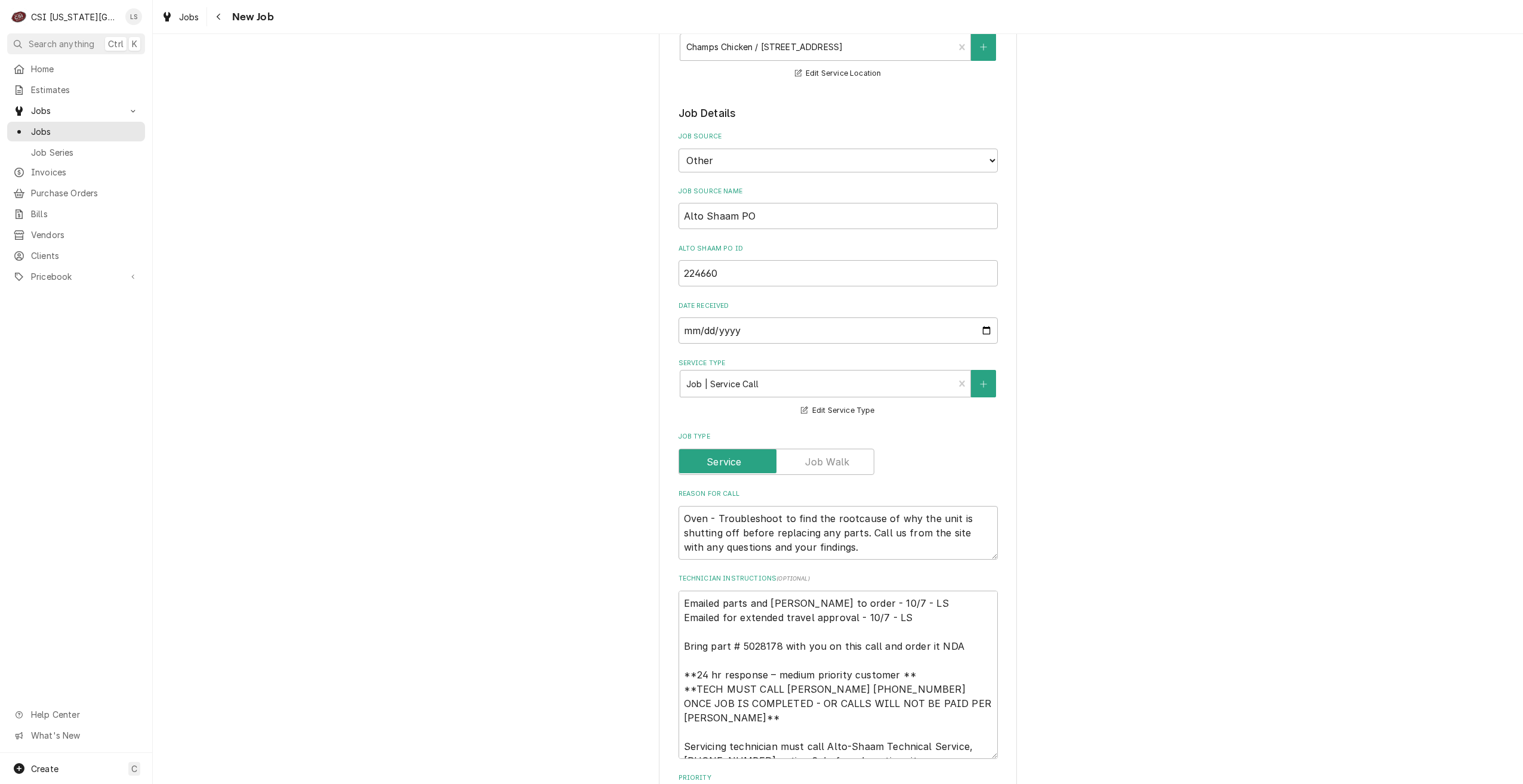
scroll to position [716, 0]
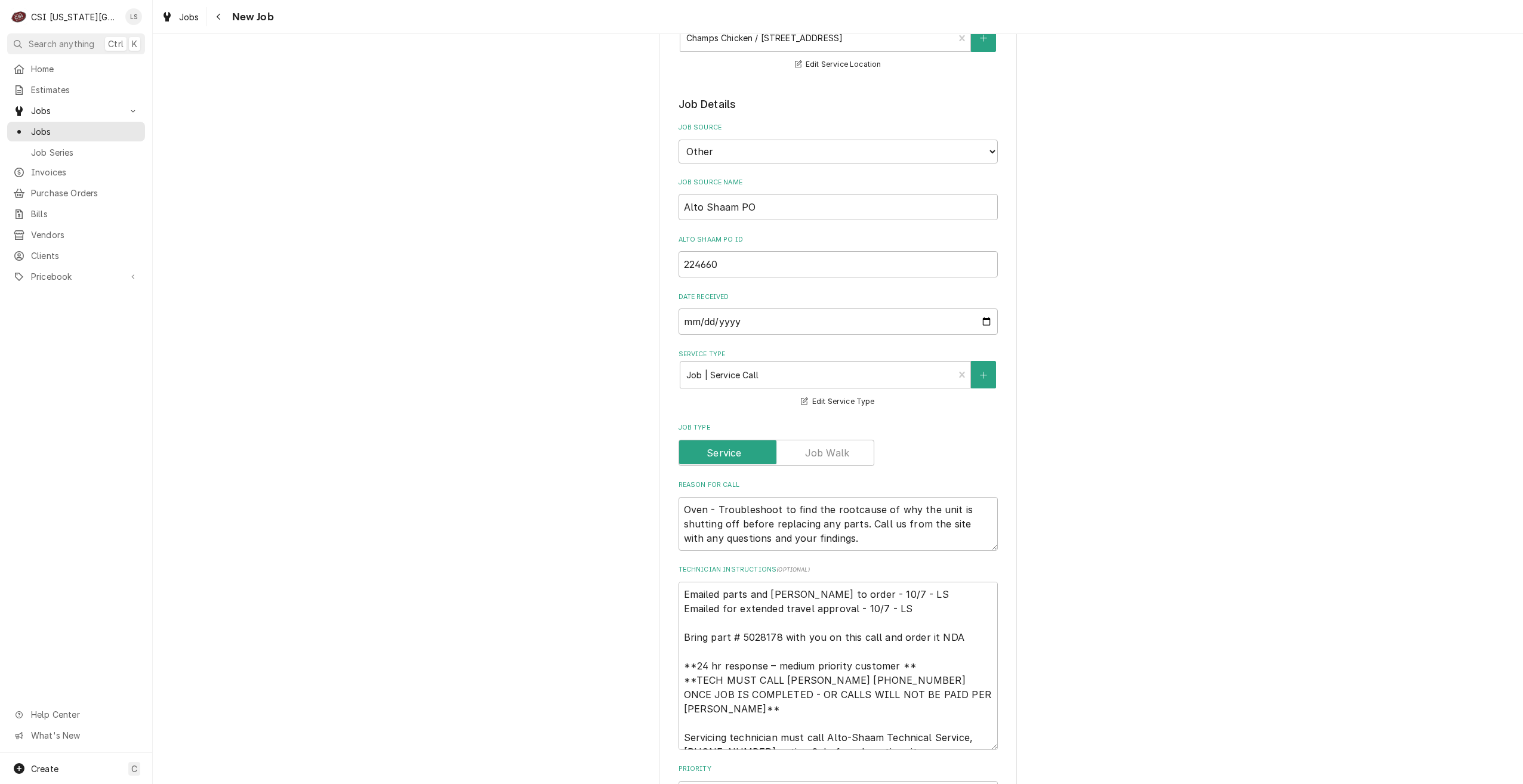
click at [1371, 163] on div "Use the fields below to edit this job: Client Details Client ALTO-SHAAM WARRANT…" at bounding box center [837, 393] width 1370 height 2125
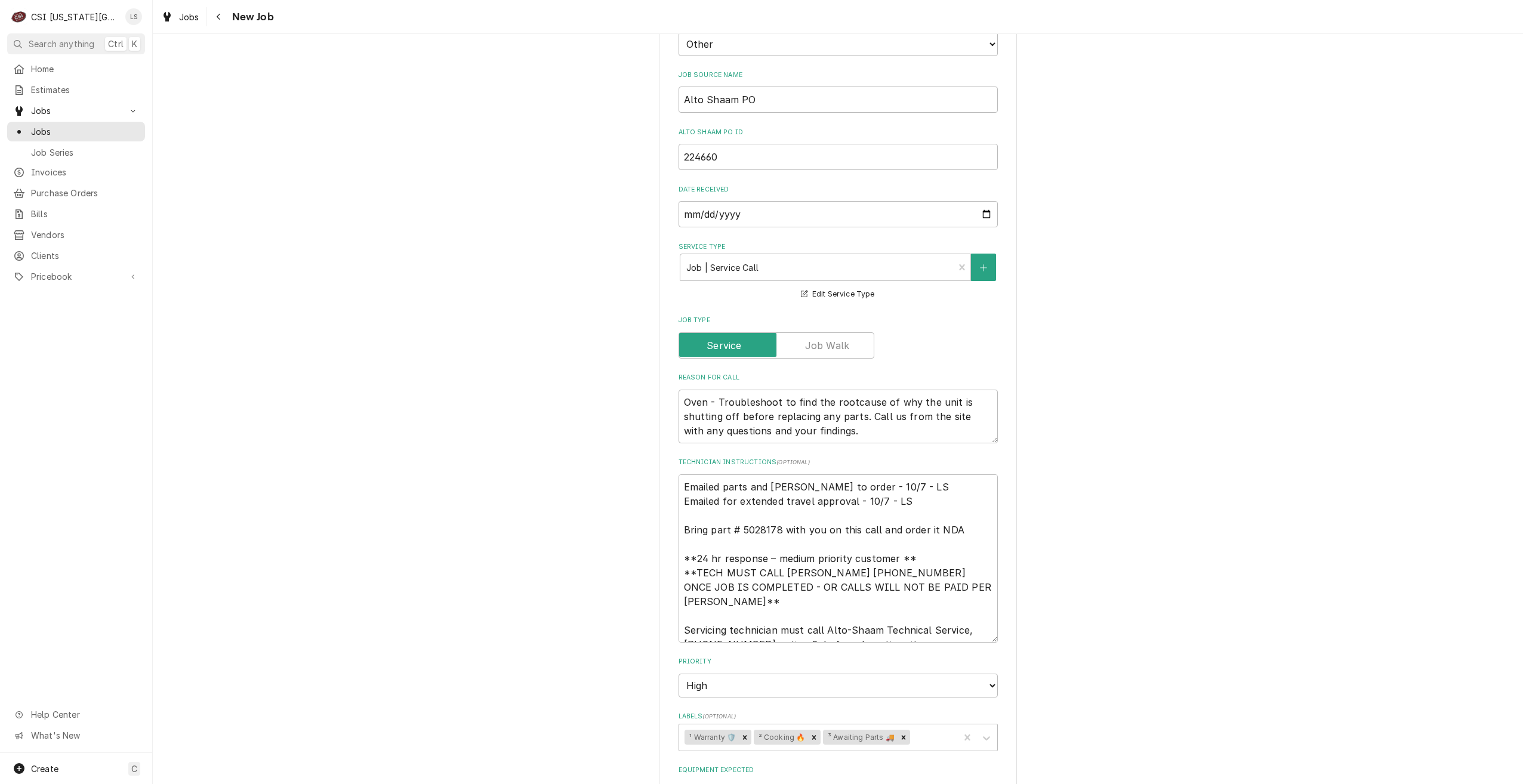
scroll to position [955, 0]
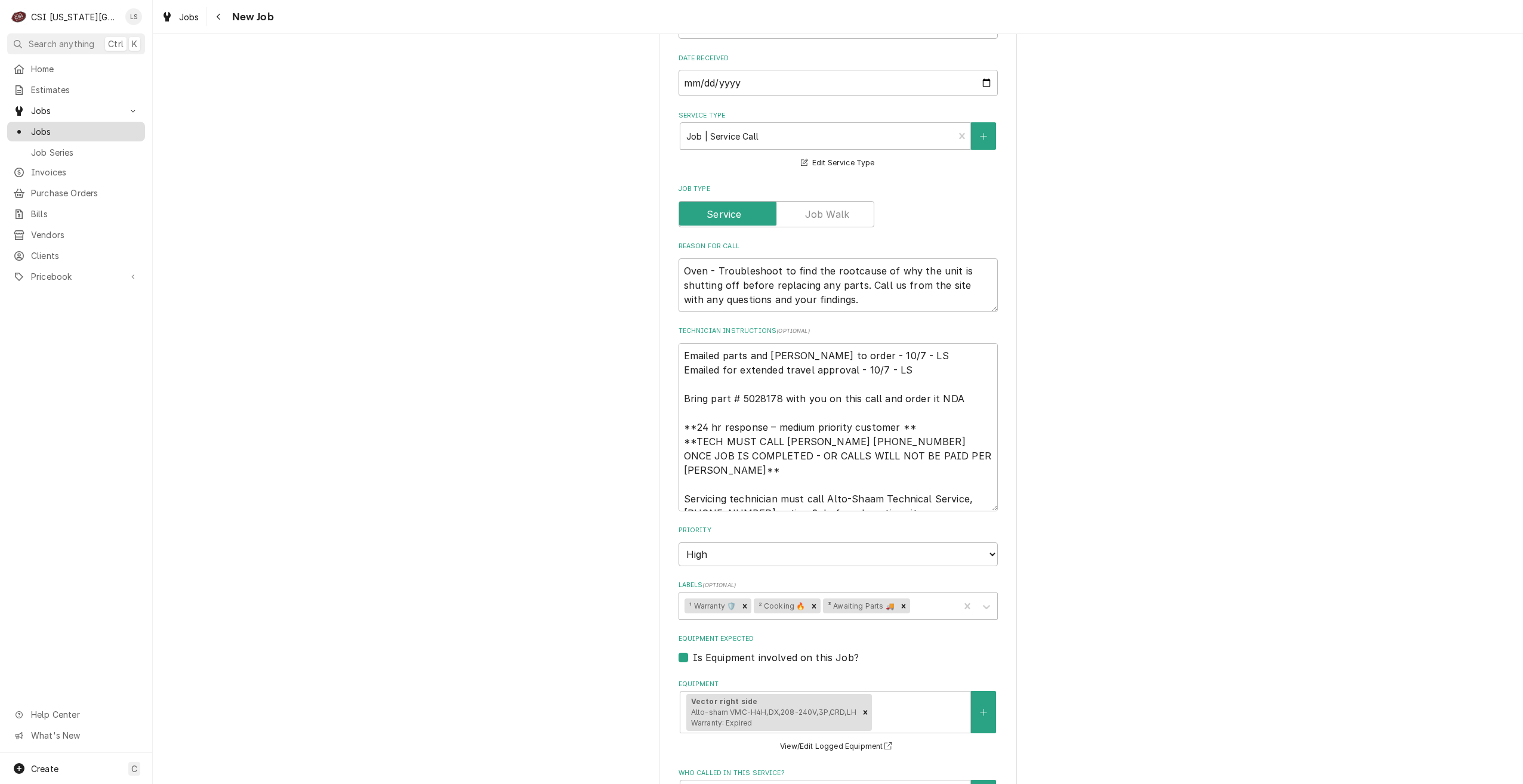
click at [115, 128] on span "Jobs" at bounding box center [85, 132] width 108 height 13
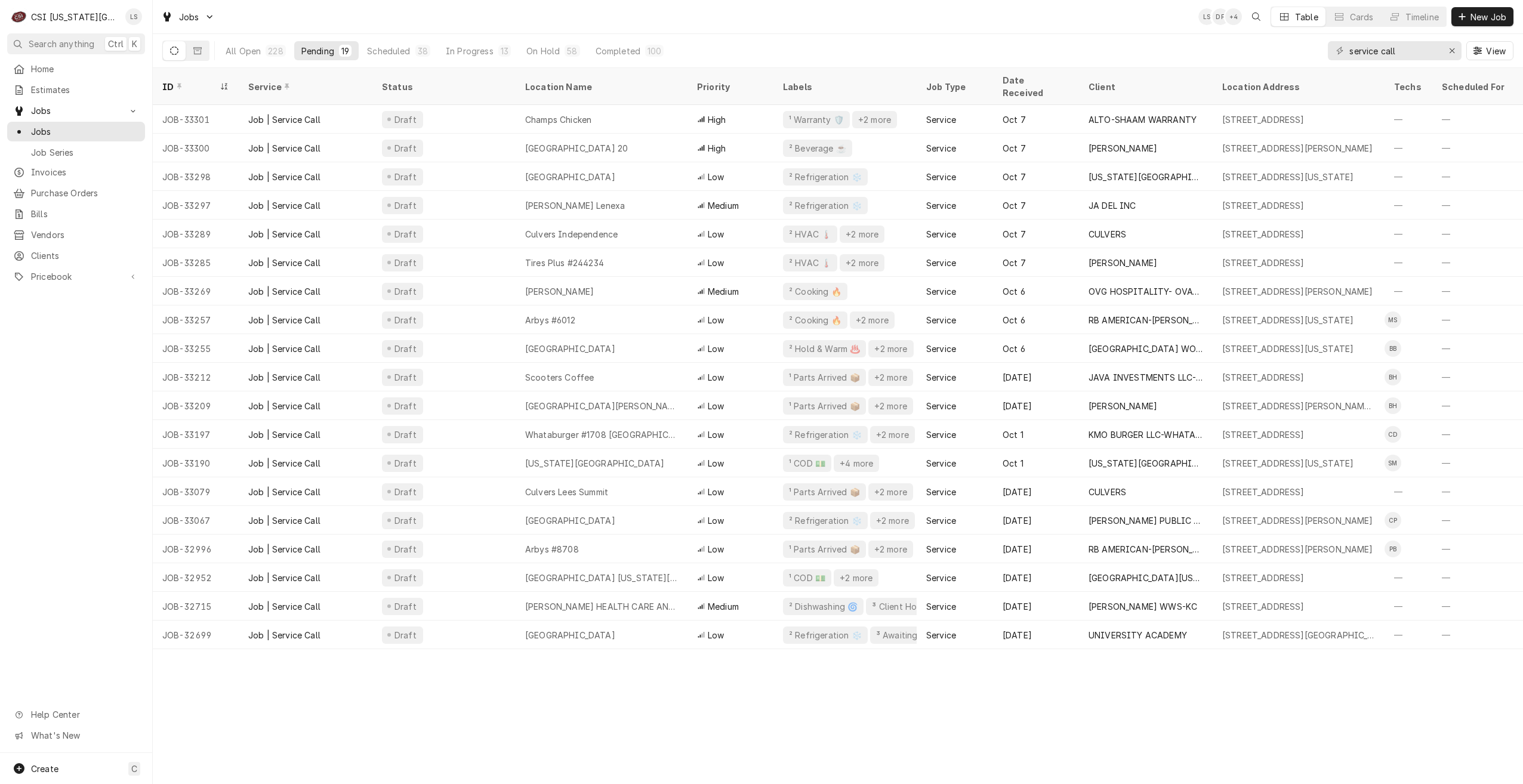
click at [752, 28] on div "Jobs LS DF + 4 Table Cards Timeline New Job" at bounding box center [837, 16] width 1370 height 33
click at [868, 24] on div "Jobs LS DF + 5 Table Cards Timeline New Job" at bounding box center [837, 16] width 1370 height 33
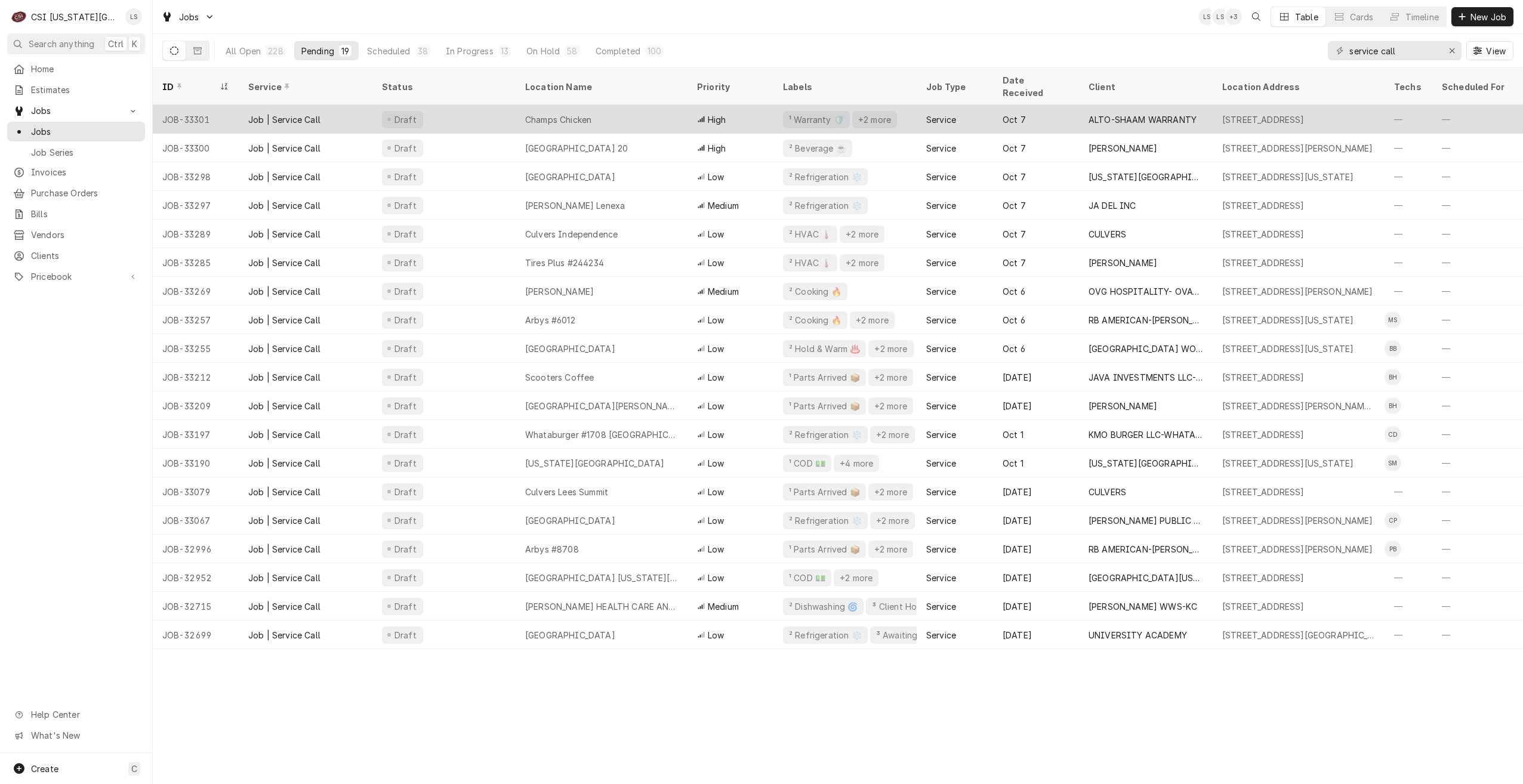
click at [653, 115] on div "Champs Chicken" at bounding box center [602, 119] width 172 height 28
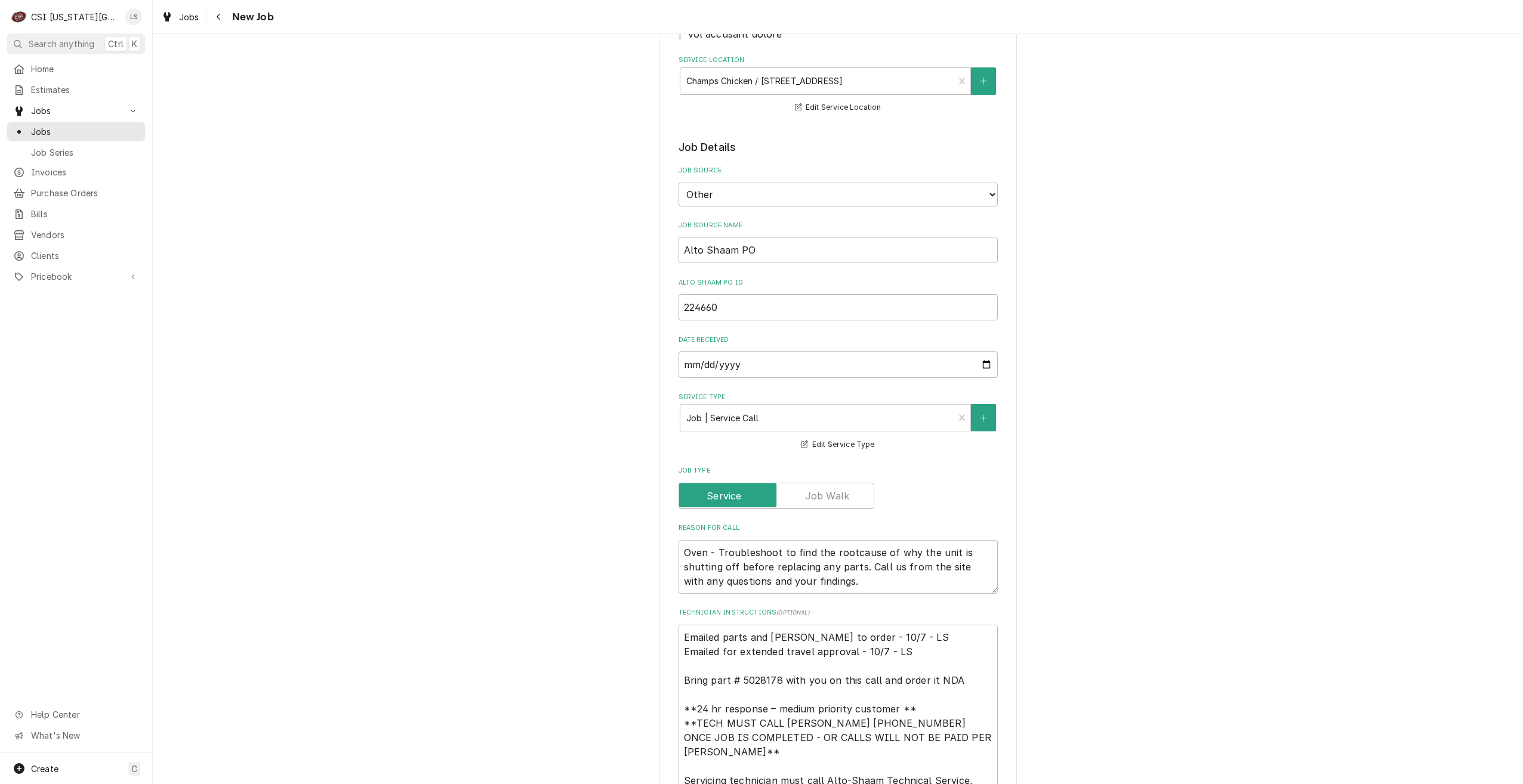
scroll to position [776, 0]
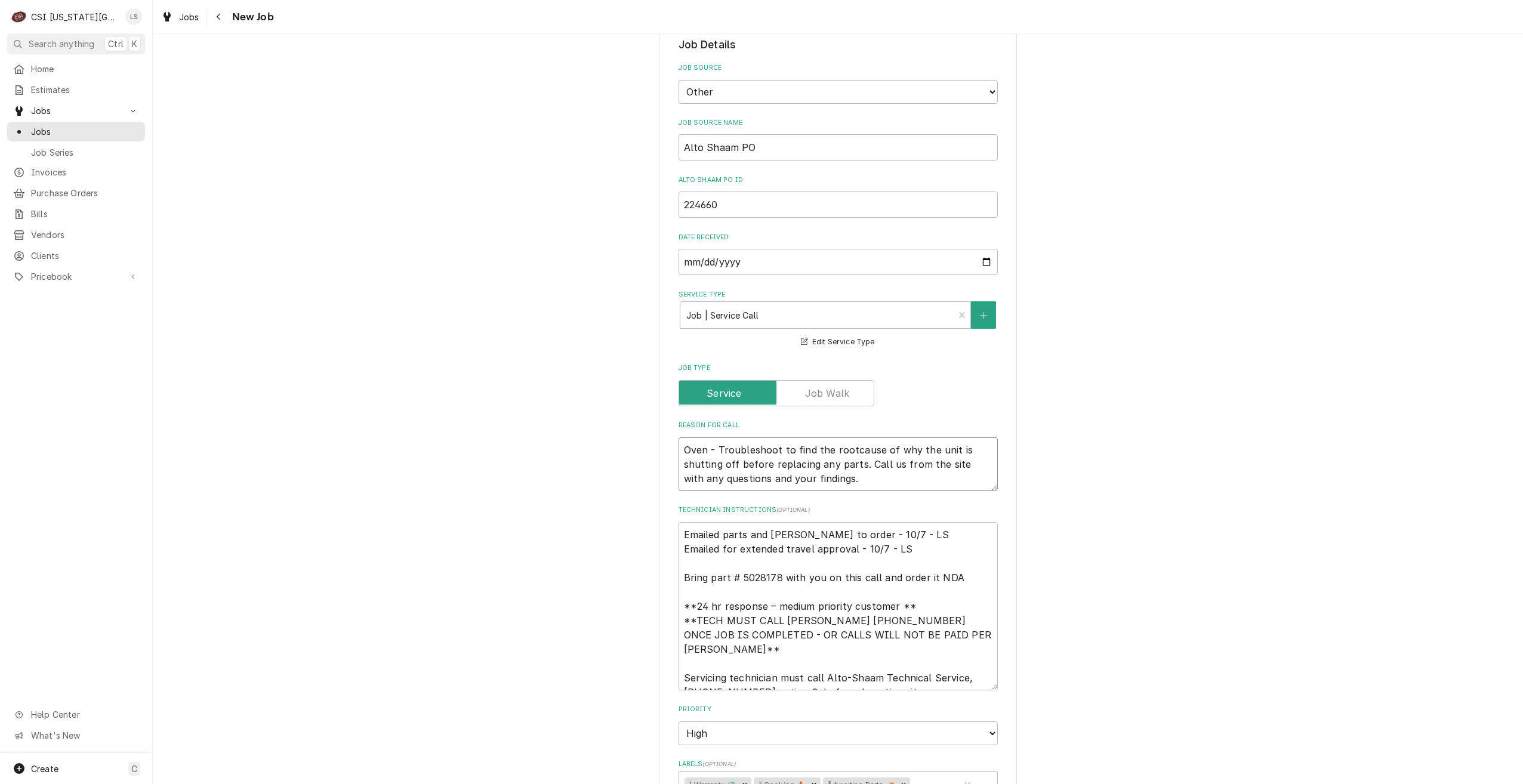
drag, startPoint x: 834, startPoint y: 481, endPoint x: 656, endPoint y: 445, distance: 181.6
click at [659, 445] on div "Use the fields below to edit this job: Client Details Client ALTO-SHAAM WARRANT…" at bounding box center [837, 333] width 358 height 2104
click at [678, 533] on textarea "Emailed parts and [PERSON_NAME] to order - 10/7 - LS Emailed for extended trave…" at bounding box center [837, 606] width 319 height 168
type textarea "Emailed parts and [PERSON_NAME] to order - 10/7 - LS Emailed for extended trave…"
type textarea "x"
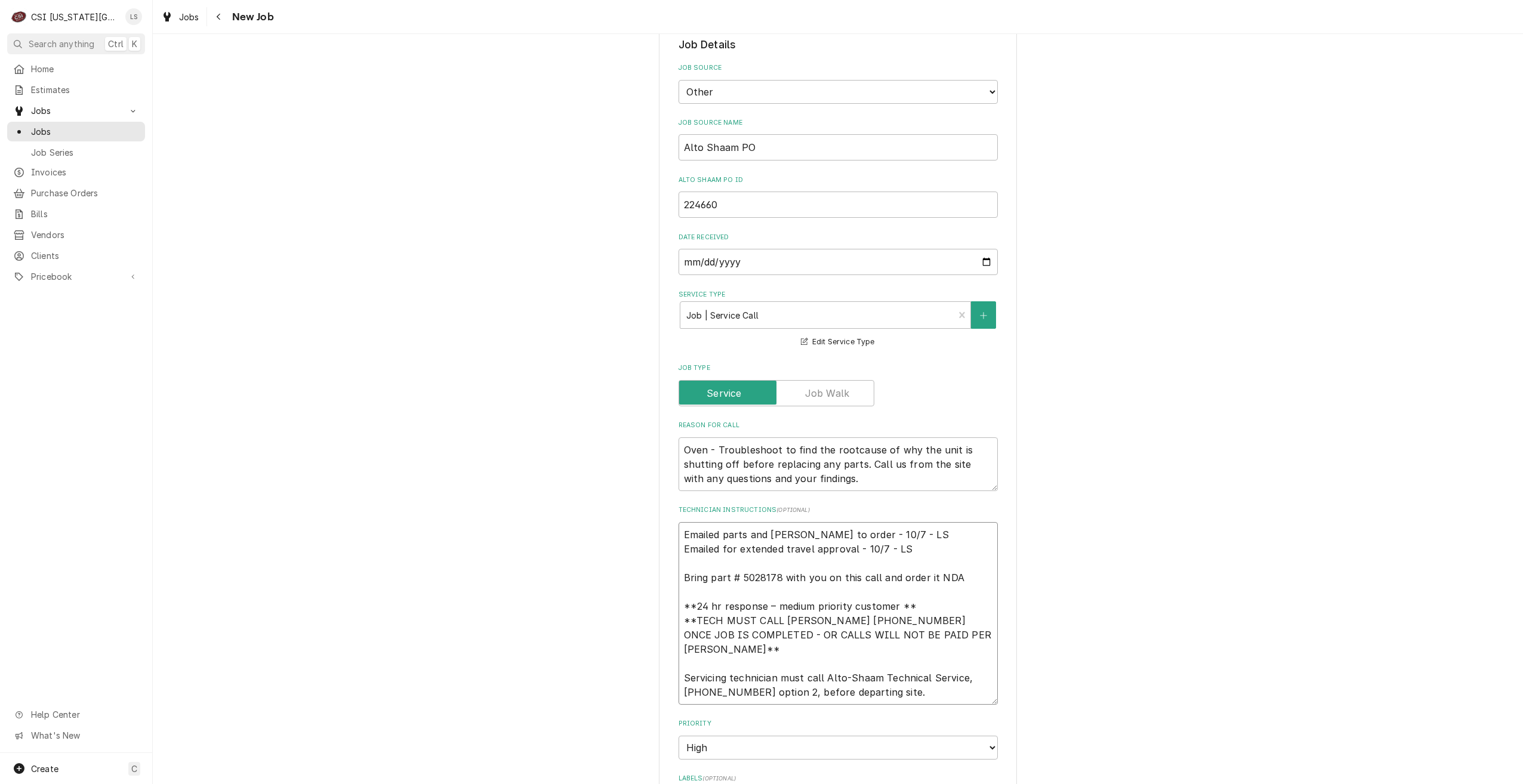
type textarea "Emailed parts and [PERSON_NAME] to order - 10/7 - LS Emailed for extended trave…"
type textarea "x"
paste textarea "Oven - Troubleshoot to find the rootcause of why the unit is shutting off befor…"
type textarea "Oven - Troubleshoot to find the rootcause of why the unit is shutting off befor…"
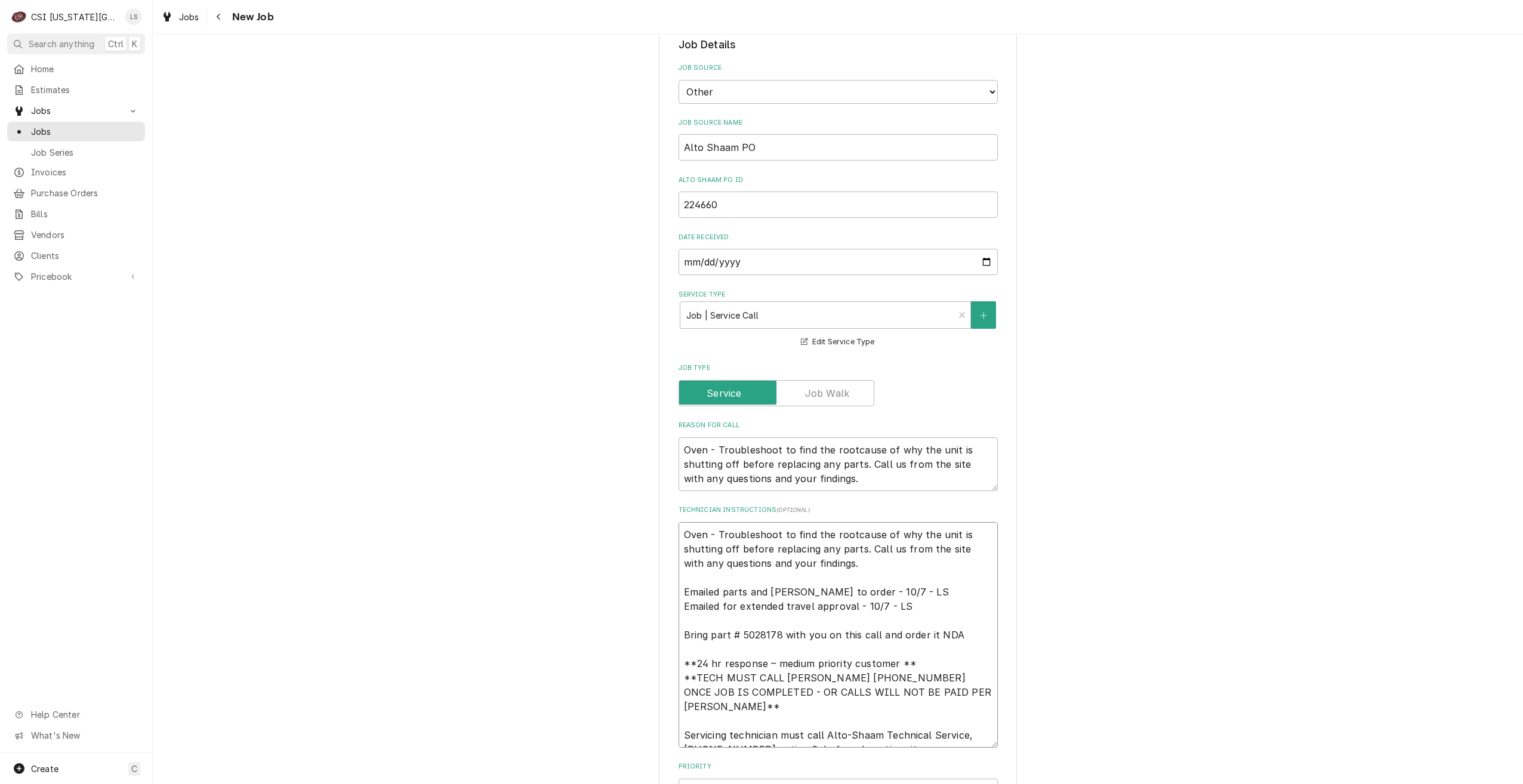
type textarea "x"
type textarea "Oven - Troubleshoot to find the rootcause of why the unit is shutting off befor…"
drag, startPoint x: 841, startPoint y: 480, endPoint x: 708, endPoint y: 433, distance: 141.1
click at [708, 433] on div "Reason For Call Oven - Troubleshoot to find the rootcause of why the unit is sh…" at bounding box center [837, 455] width 319 height 69
type textarea "Oven s"
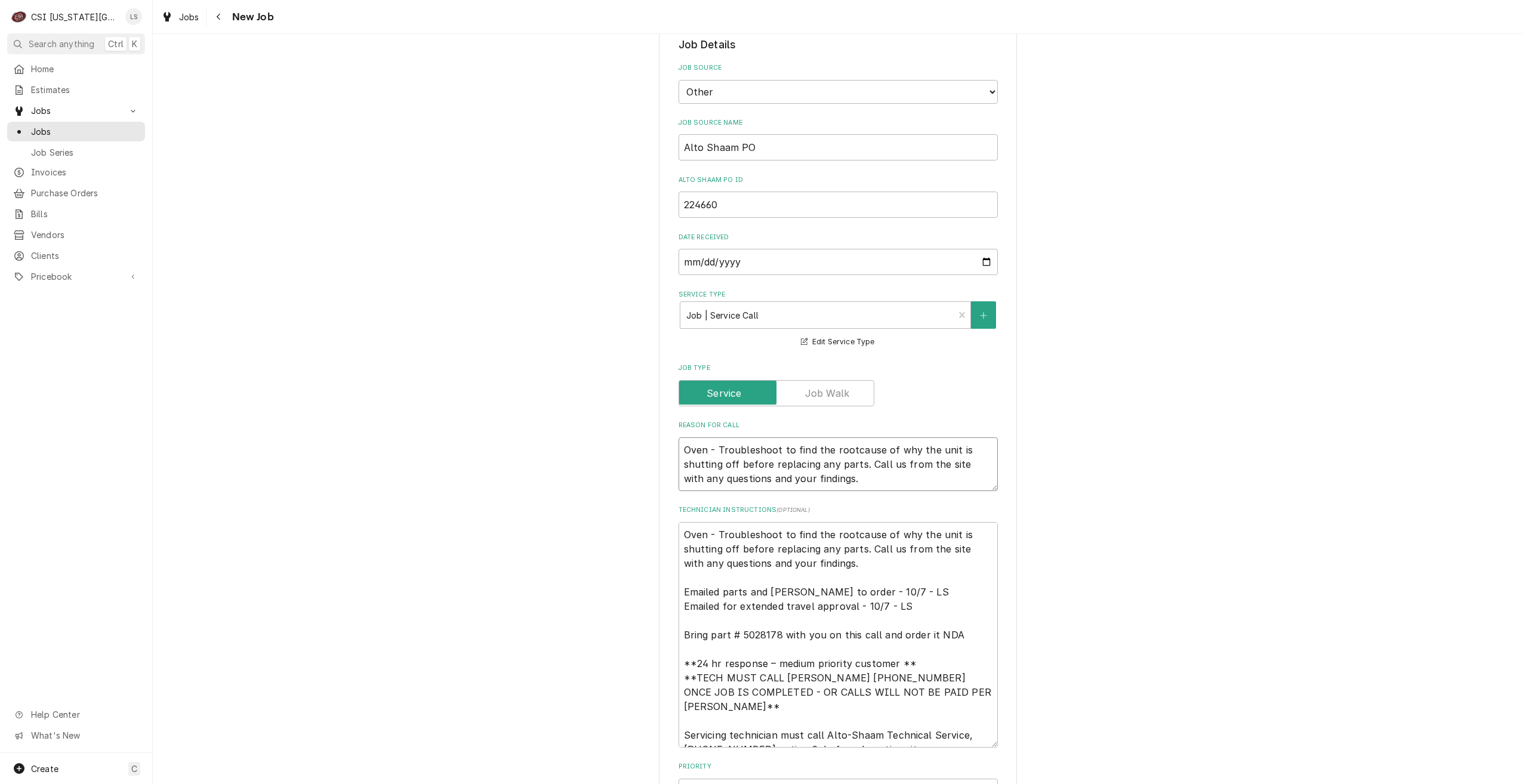
type textarea "x"
type textarea "Oven sh"
type textarea "x"
type textarea "Oven shu"
type textarea "x"
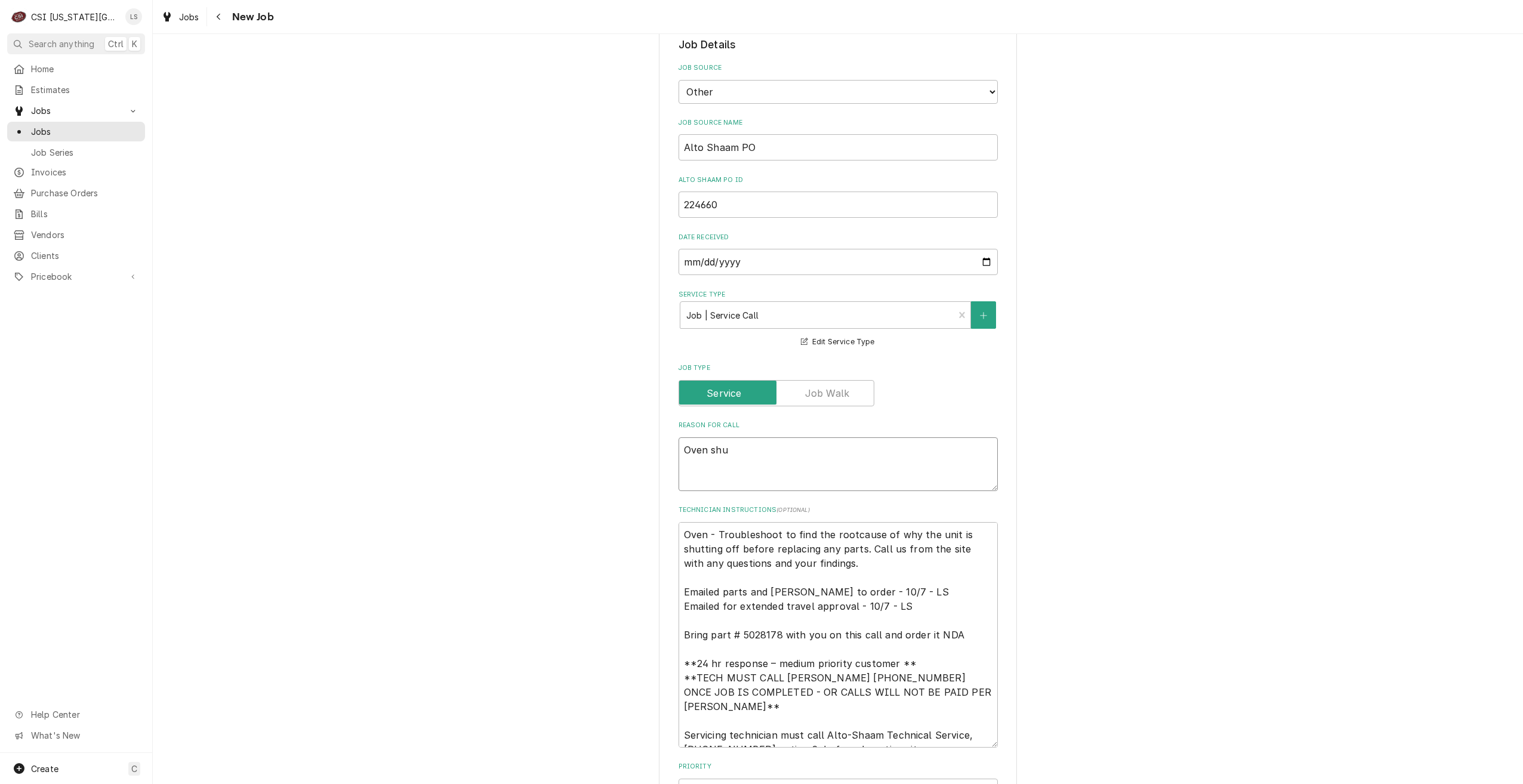
type textarea "Oven shut"
type textarea "x"
type textarea "Oven shuts"
type textarea "x"
type textarea "Oven shuts"
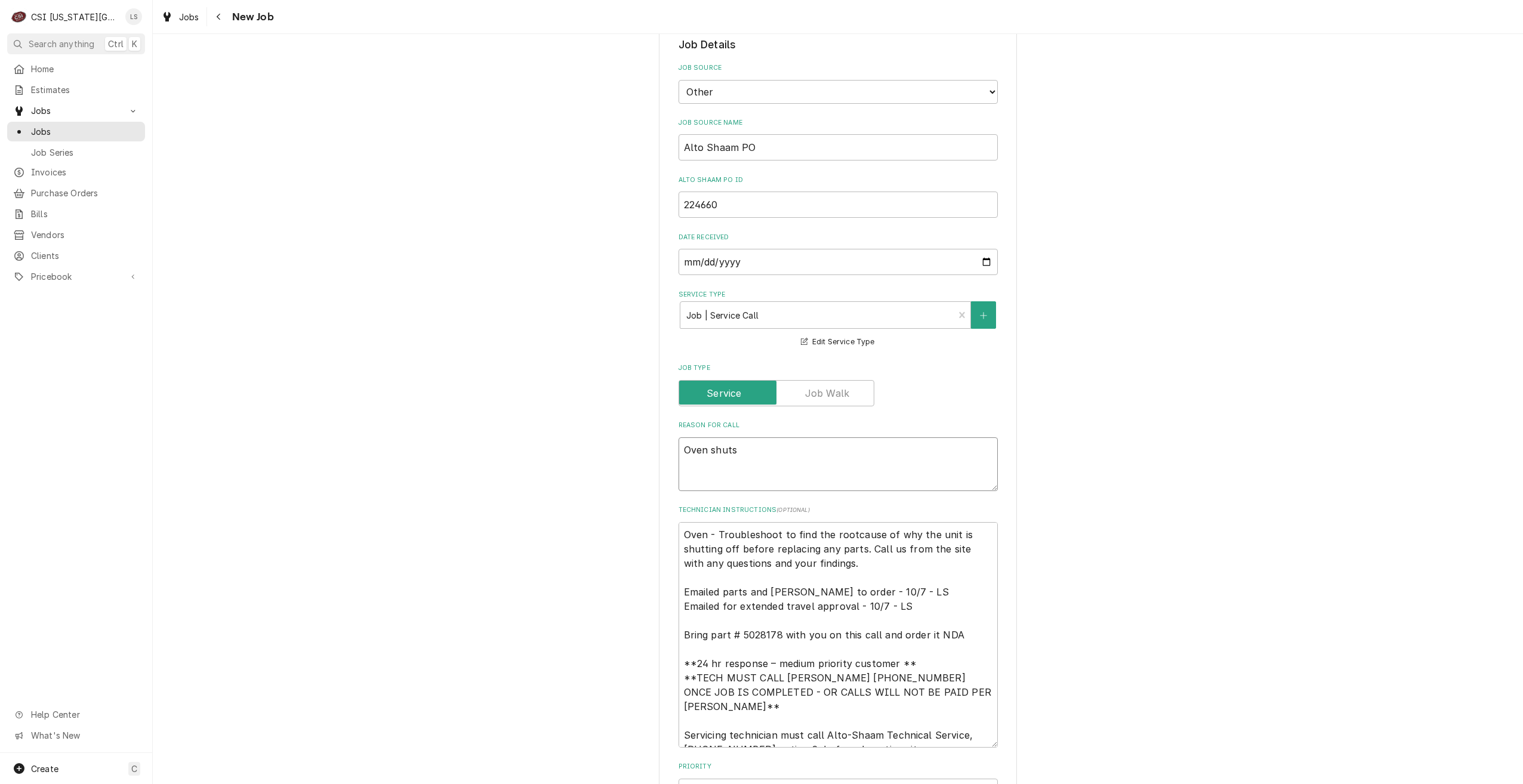
type textarea "x"
type textarea "Oven shuts o"
type textarea "x"
type textarea "Oven shuts of"
type textarea "x"
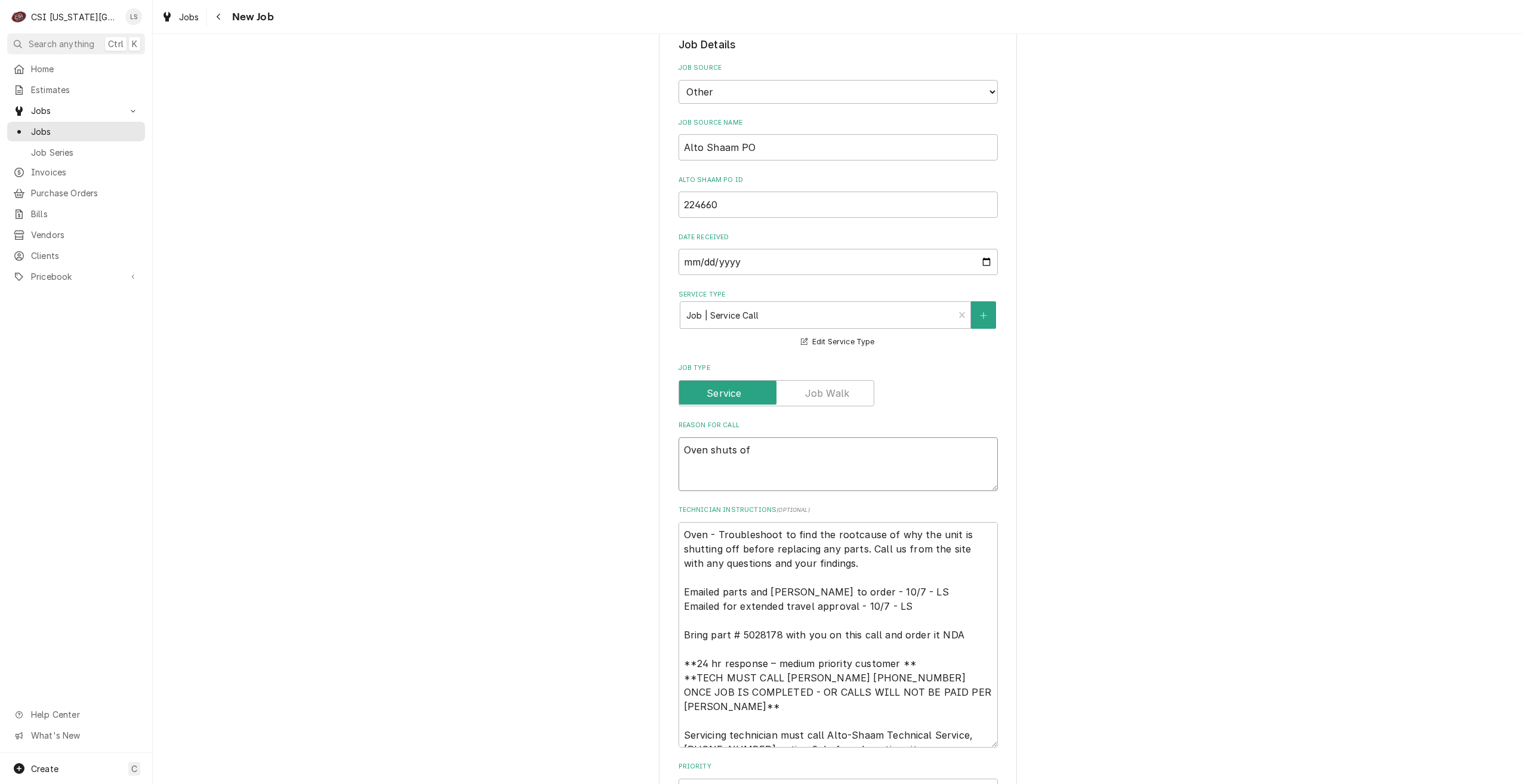
type textarea "Oven shuts off"
type textarea "x"
type textarea "Oven shuts off"
type textarea "x"
type textarea "Oven shuts off d"
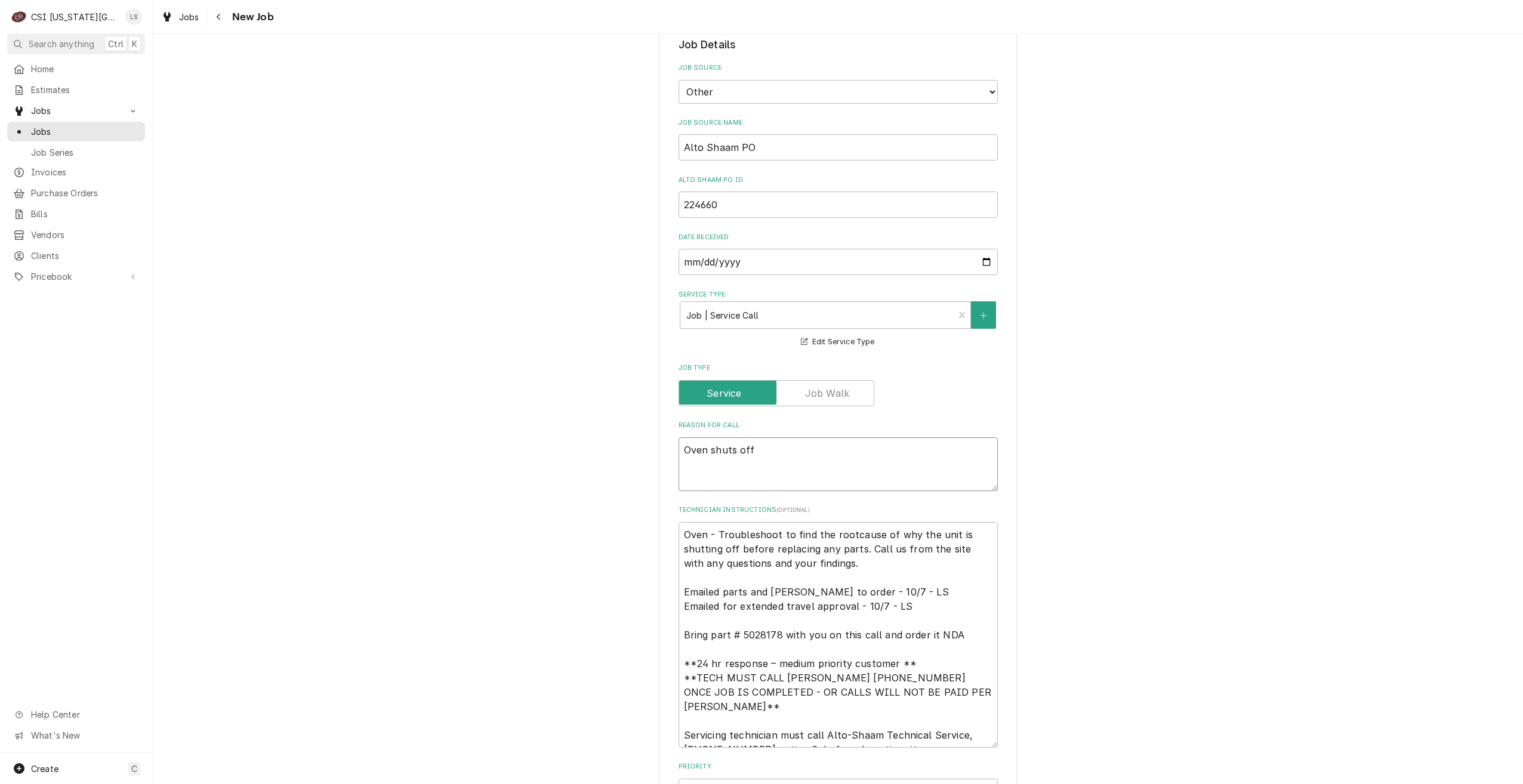
type textarea "x"
type textarea "Oven shuts off du"
type textarea "x"
type textarea "Oven shuts off dur"
type textarea "x"
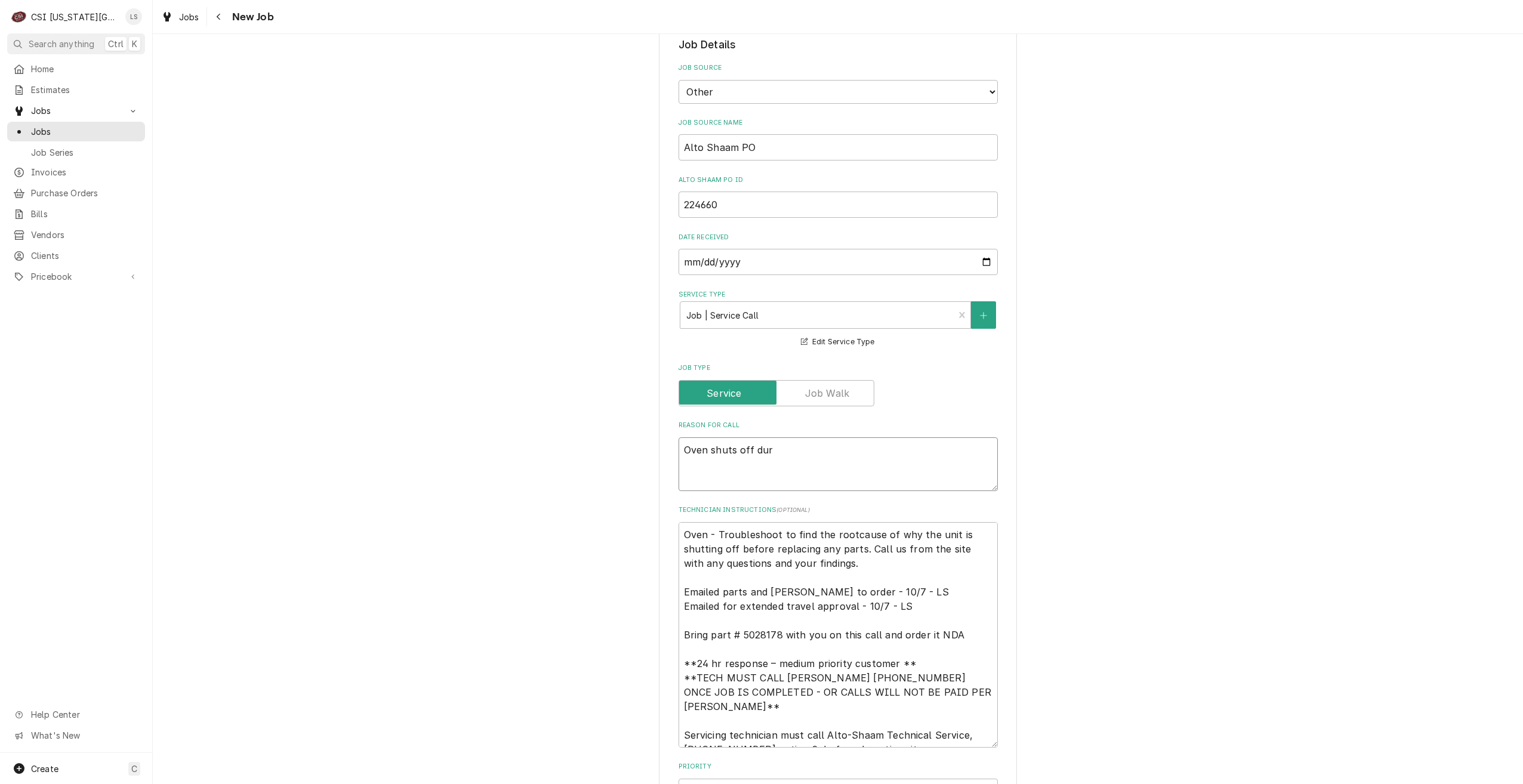
type textarea "Oven shuts off duri"
type textarea "x"
type textarea "Oven shuts off durin"
type textarea "x"
type textarea "Oven shuts off during"
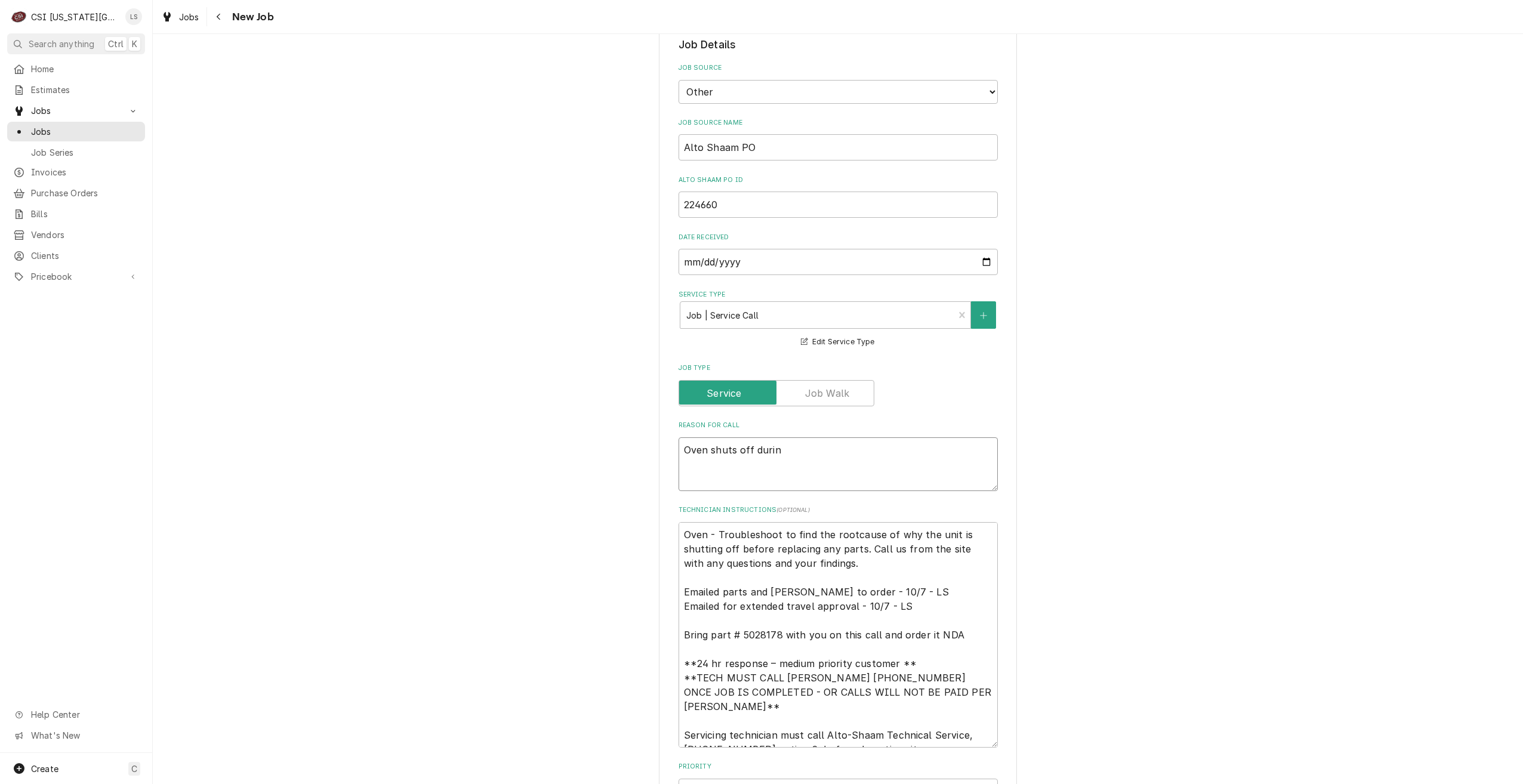
type textarea "x"
type textarea "Oven shuts off during"
type textarea "x"
type textarea "Oven shuts off during p"
type textarea "x"
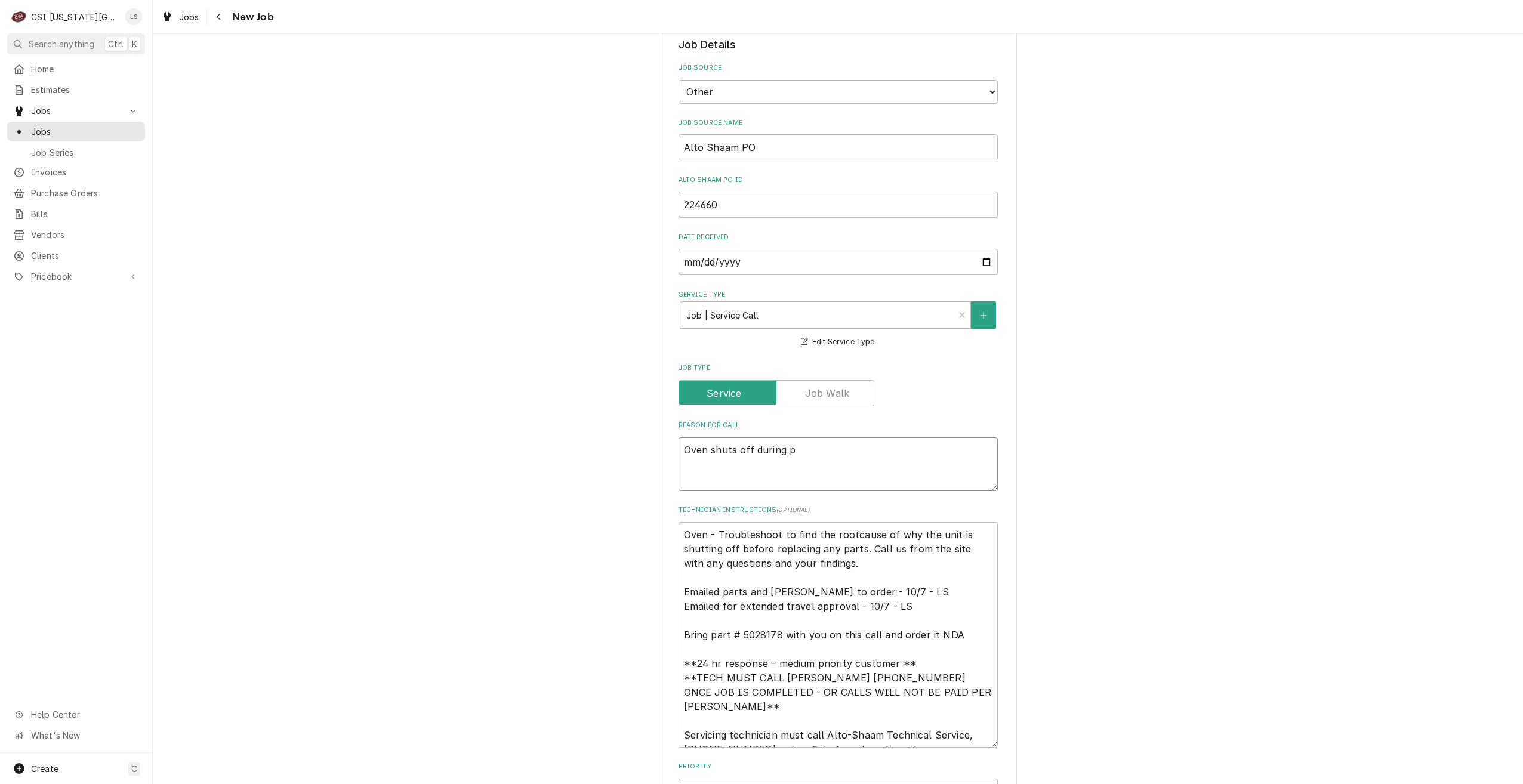
type textarea "Oven shuts off during pr"
type textarea "x"
type textarea "Oven shuts off during pre"
type textarea "x"
type textarea "Oven shuts off during preh"
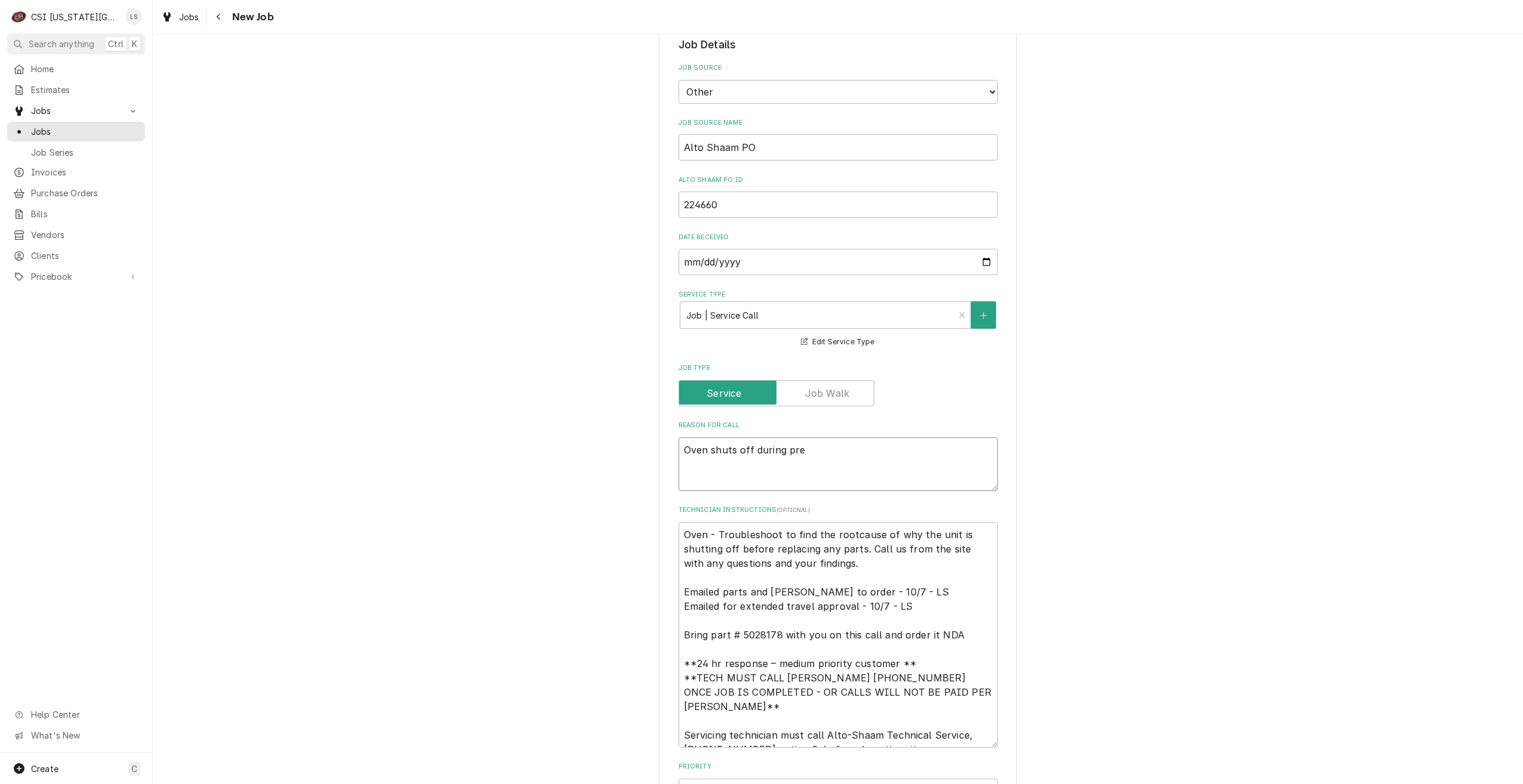
type textarea "x"
type textarea "Oven shuts off during prehe"
type textarea "x"
type textarea "Oven shuts off during prehea"
type textarea "x"
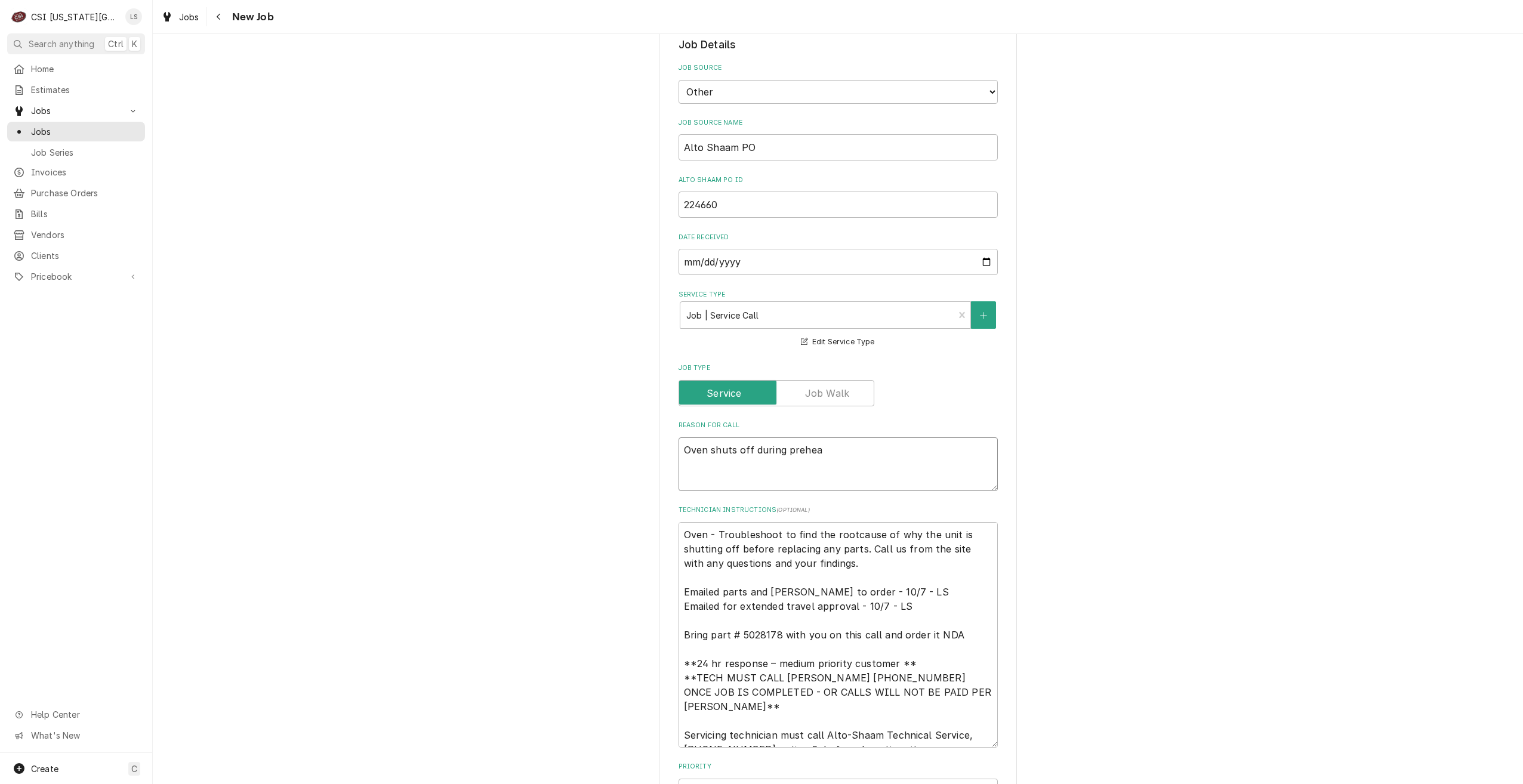
type textarea "Oven shuts off during preheat"
type textarea "x"
type textarea "Oven shuts off during preheati"
type textarea "x"
type textarea "Oven shuts off during preheatin"
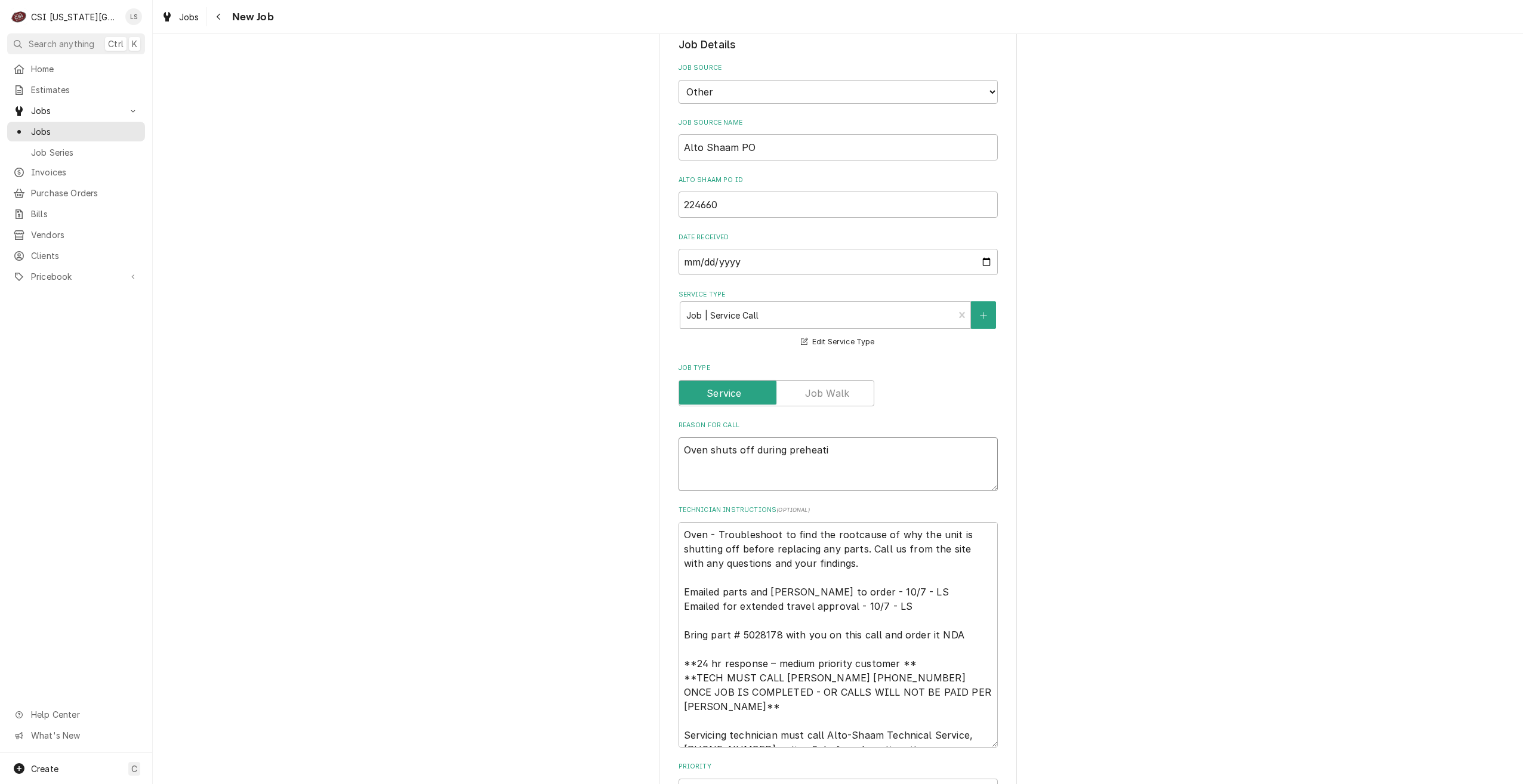
type textarea "x"
type textarea "Oven shuts off during preheating"
type textarea "x"
type textarea "Oven shuts off during preheating"
click at [1075, 438] on div "Use the fields below to edit this job: Client Details Client ALTO-SHAAM WARRANT…" at bounding box center [837, 362] width 1370 height 2182
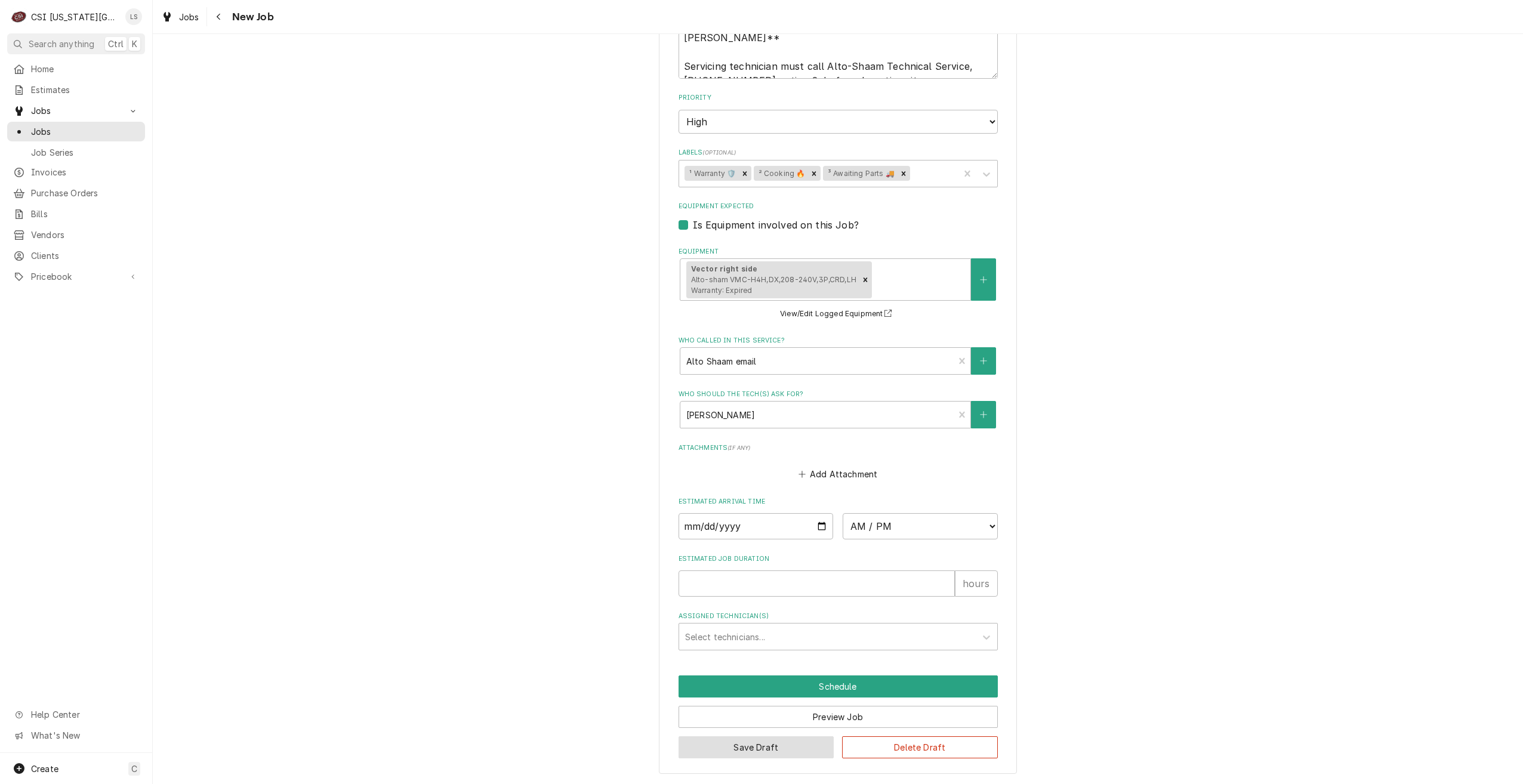
click at [712, 745] on button "Save Draft" at bounding box center [756, 747] width 156 height 22
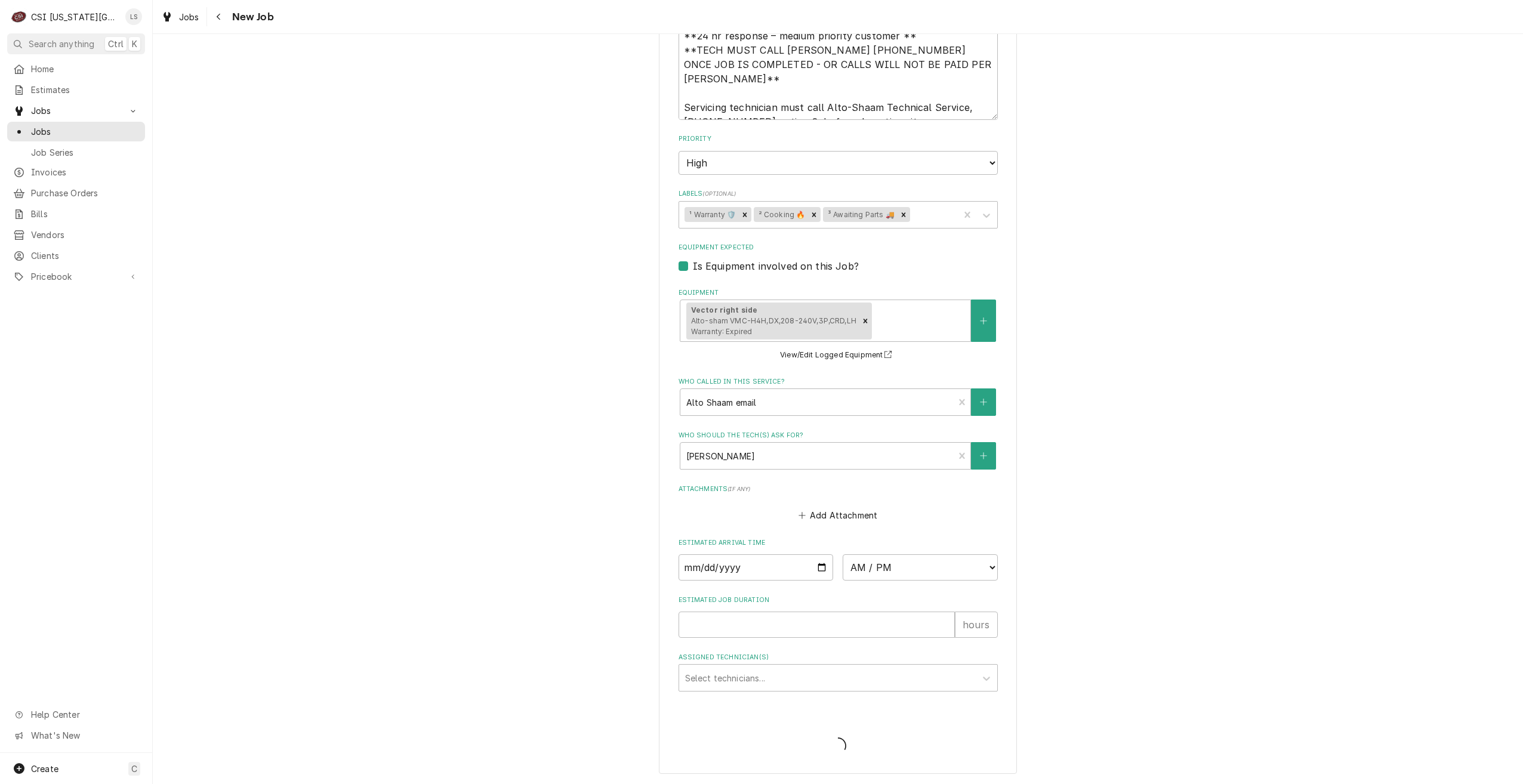
scroll to position [1403, 0]
type textarea "x"
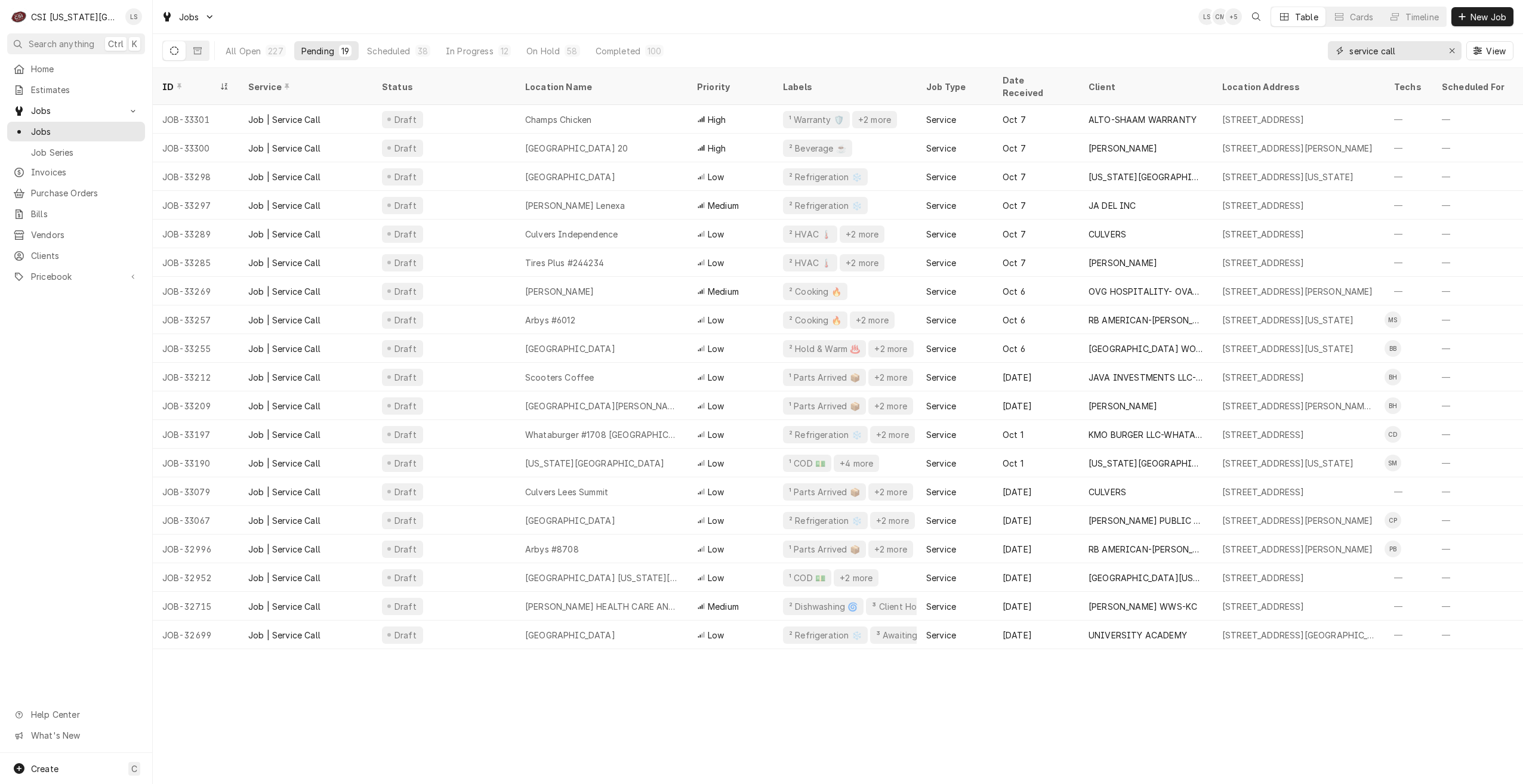
drag, startPoint x: 1418, startPoint y: 51, endPoint x: 1328, endPoint y: 51, distance: 90.0
click at [1328, 51] on div "service call" at bounding box center [1395, 51] width 134 height 19
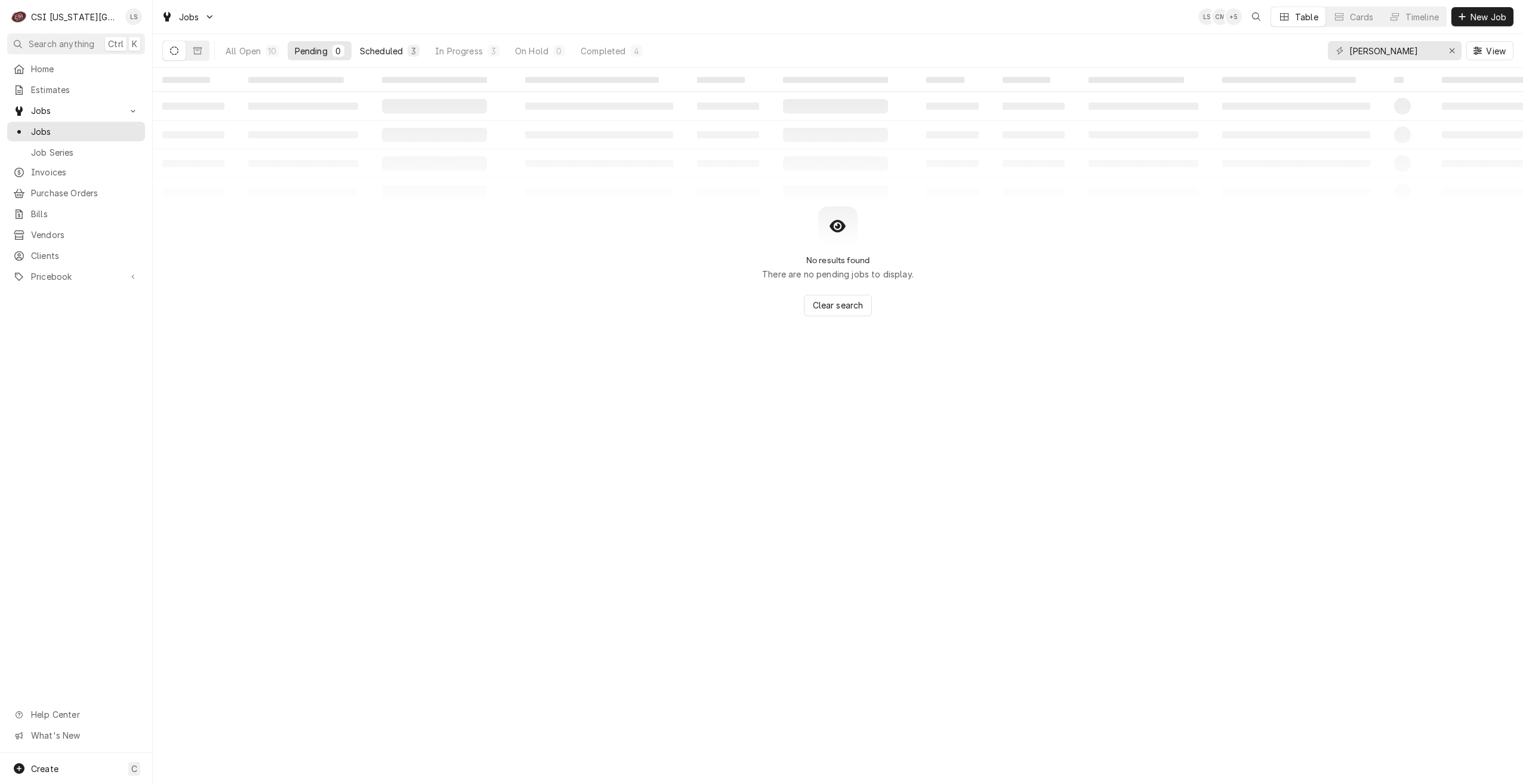
click at [387, 44] on button "Scheduled 3" at bounding box center [390, 51] width 74 height 19
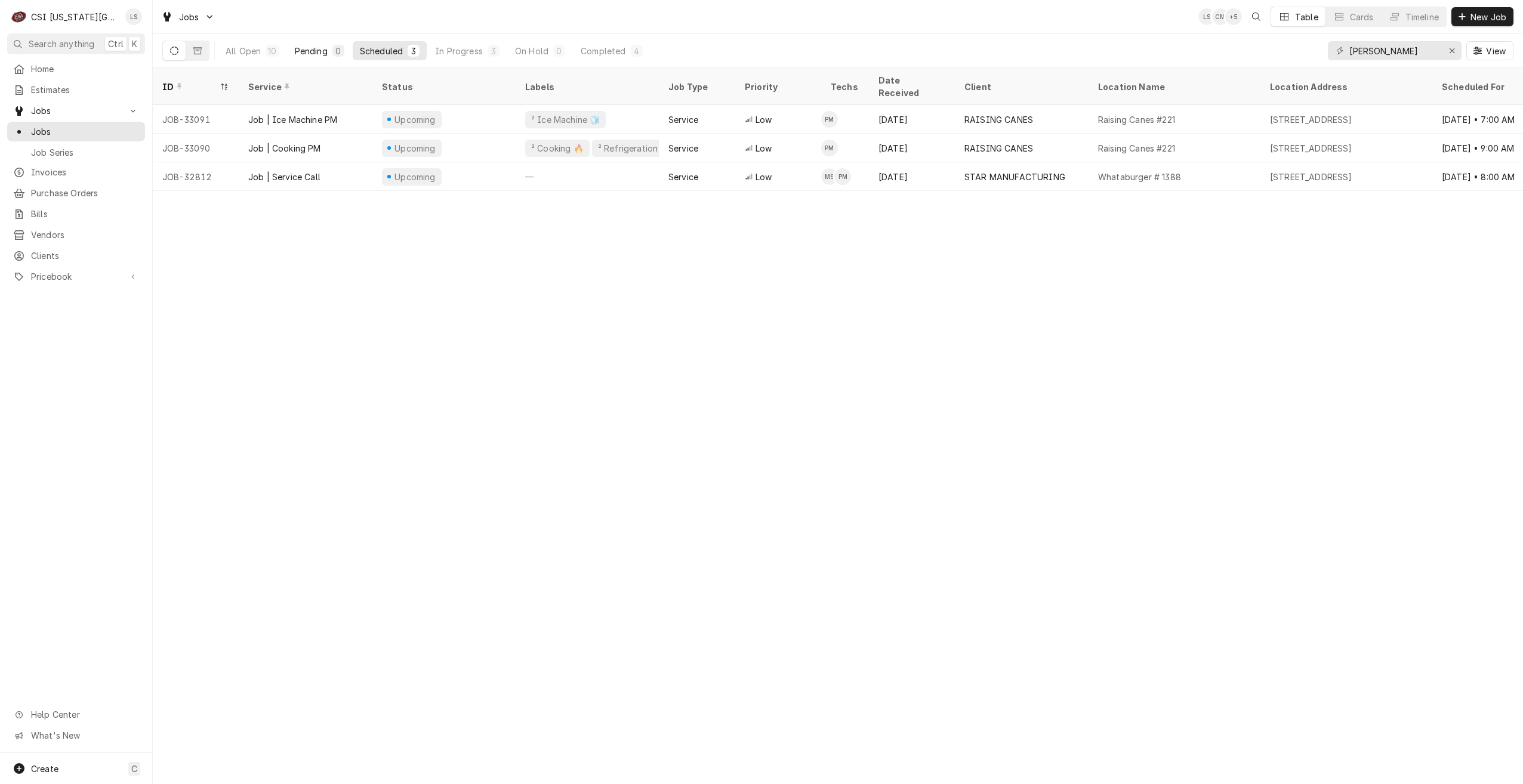
click at [307, 52] on div "Pending" at bounding box center [311, 51] width 33 height 13
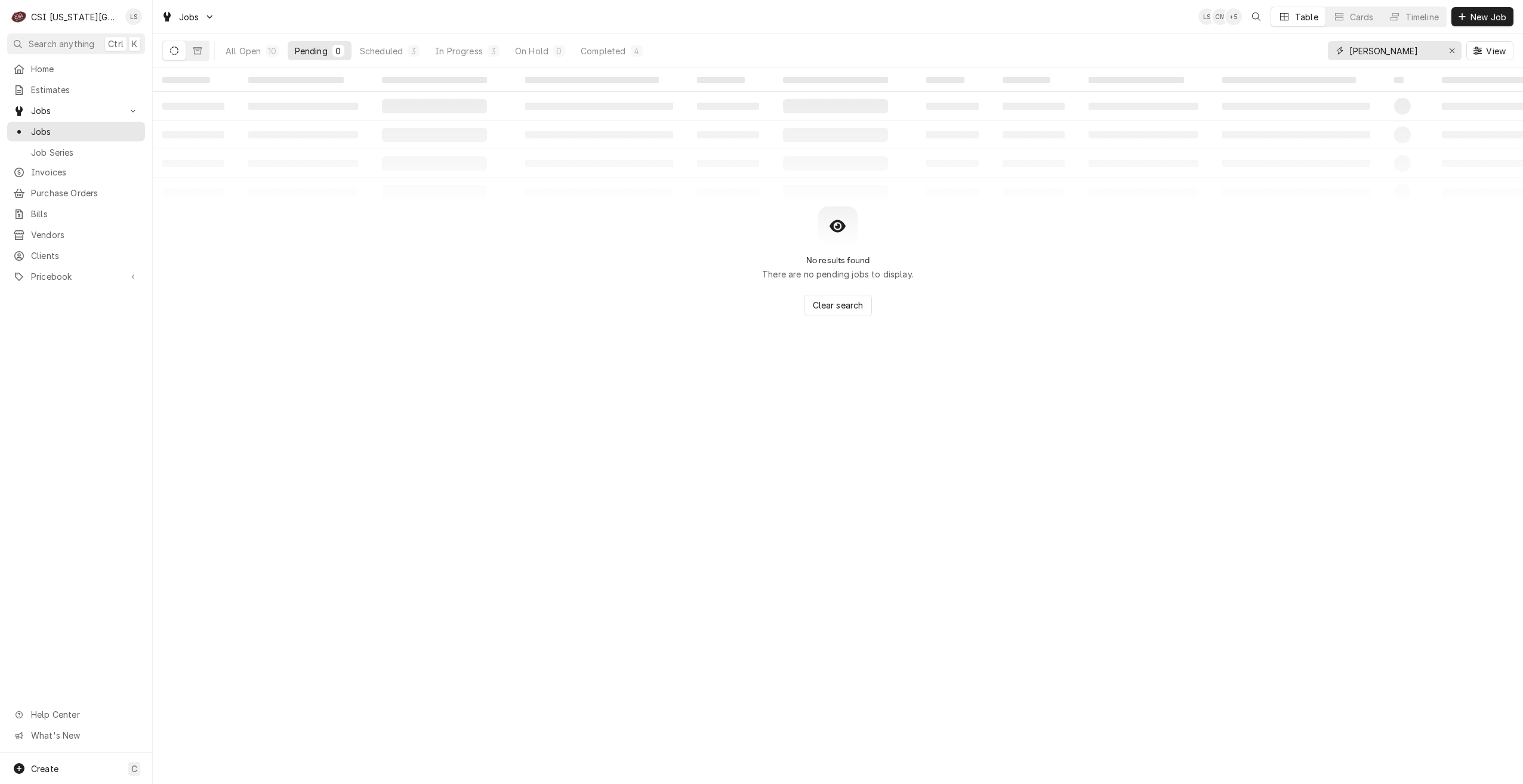
click at [1414, 54] on input "preston" at bounding box center [1394, 51] width 90 height 19
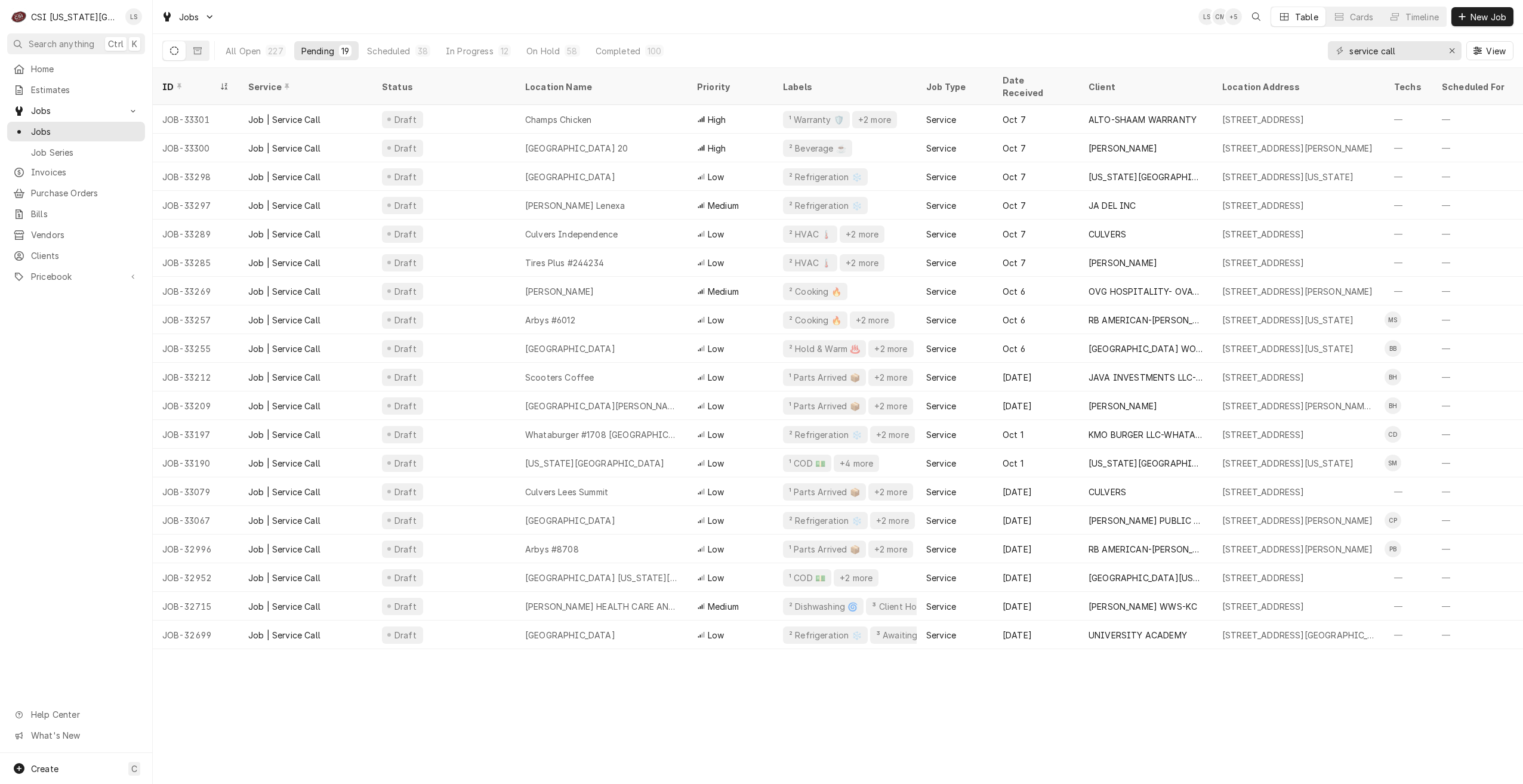
click at [993, 42] on div "All Open 227 Pending 19 Scheduled 38 In Progress 12 On Hold 58 Completed 100 se…" at bounding box center [837, 50] width 1351 height 33
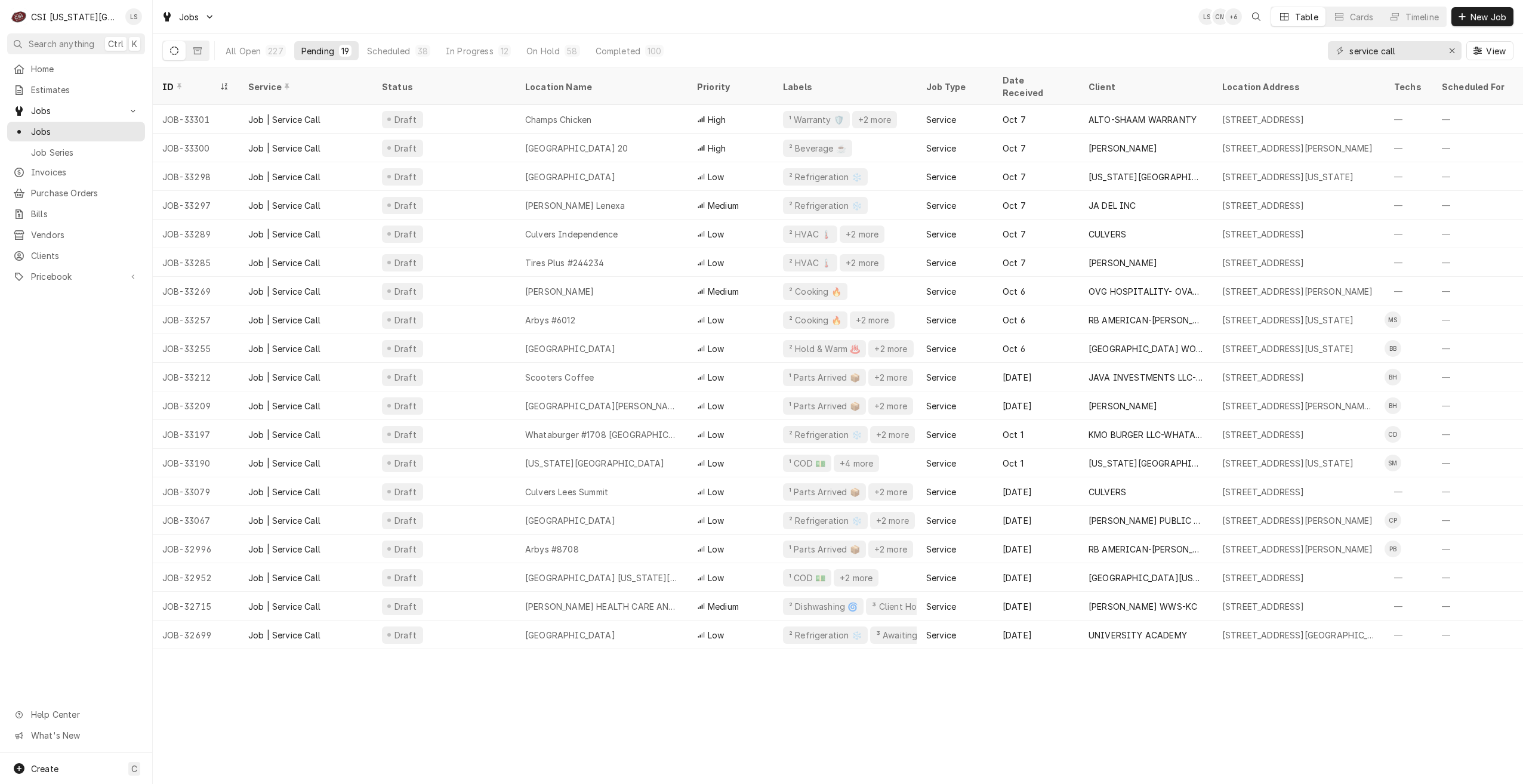
click at [993, 42] on div "All Open 227 Pending 19 Scheduled 38 In Progress 12 On Hold 58 Completed 100 se…" at bounding box center [837, 50] width 1351 height 33
click at [876, 28] on div "Jobs LS CM + 6 Table Cards Timeline New Job" at bounding box center [837, 16] width 1370 height 33
click at [665, 17] on div "Jobs LS CM + 6 Table Cards Timeline New Job" at bounding box center [837, 16] width 1370 height 33
click at [539, 13] on div "Jobs LS CM + 6 Table Cards Timeline New Job" at bounding box center [837, 16] width 1370 height 33
click at [493, 24] on div "Jobs LS CM + 6 Table Cards Timeline New Job" at bounding box center [837, 16] width 1370 height 33
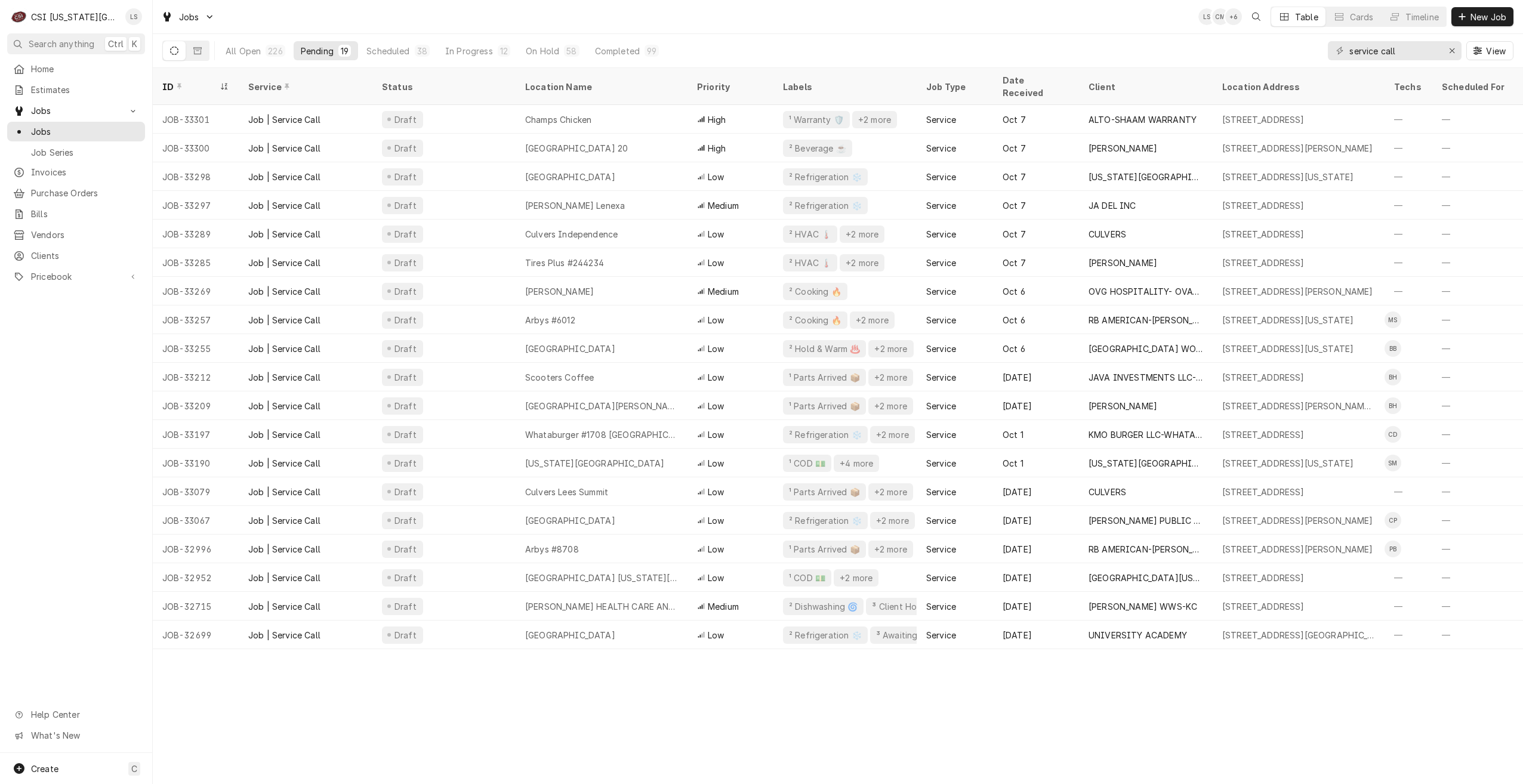
click at [493, 24] on div "Jobs LS CM + 6 Table Cards Timeline New Job" at bounding box center [837, 16] width 1370 height 33
click at [1074, 15] on div "Jobs LS CM + 6 Table Cards Timeline New Job" at bounding box center [837, 16] width 1370 height 33
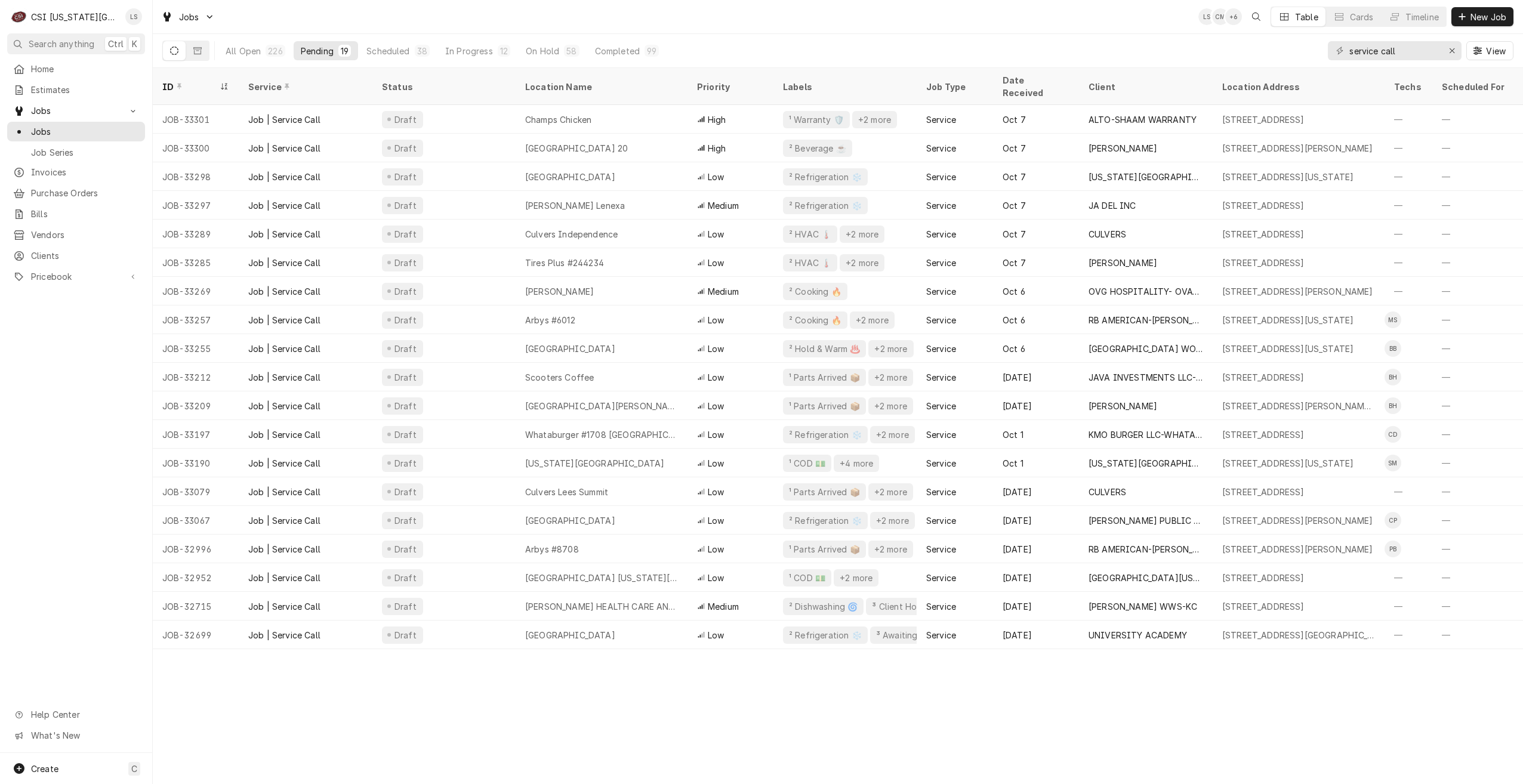
click at [1074, 15] on div "Jobs LS CM + 6 Table Cards Timeline New Job" at bounding box center [837, 16] width 1370 height 33
click at [507, 6] on div "Jobs LS CM + 6 Table Cards Timeline New Job" at bounding box center [837, 16] width 1370 height 33
click at [460, 15] on div "Jobs LS CM + 6 Table Cards Timeline New Job" at bounding box center [837, 16] width 1370 height 33
drag, startPoint x: 1437, startPoint y: 49, endPoint x: 1320, endPoint y: 42, distance: 117.2
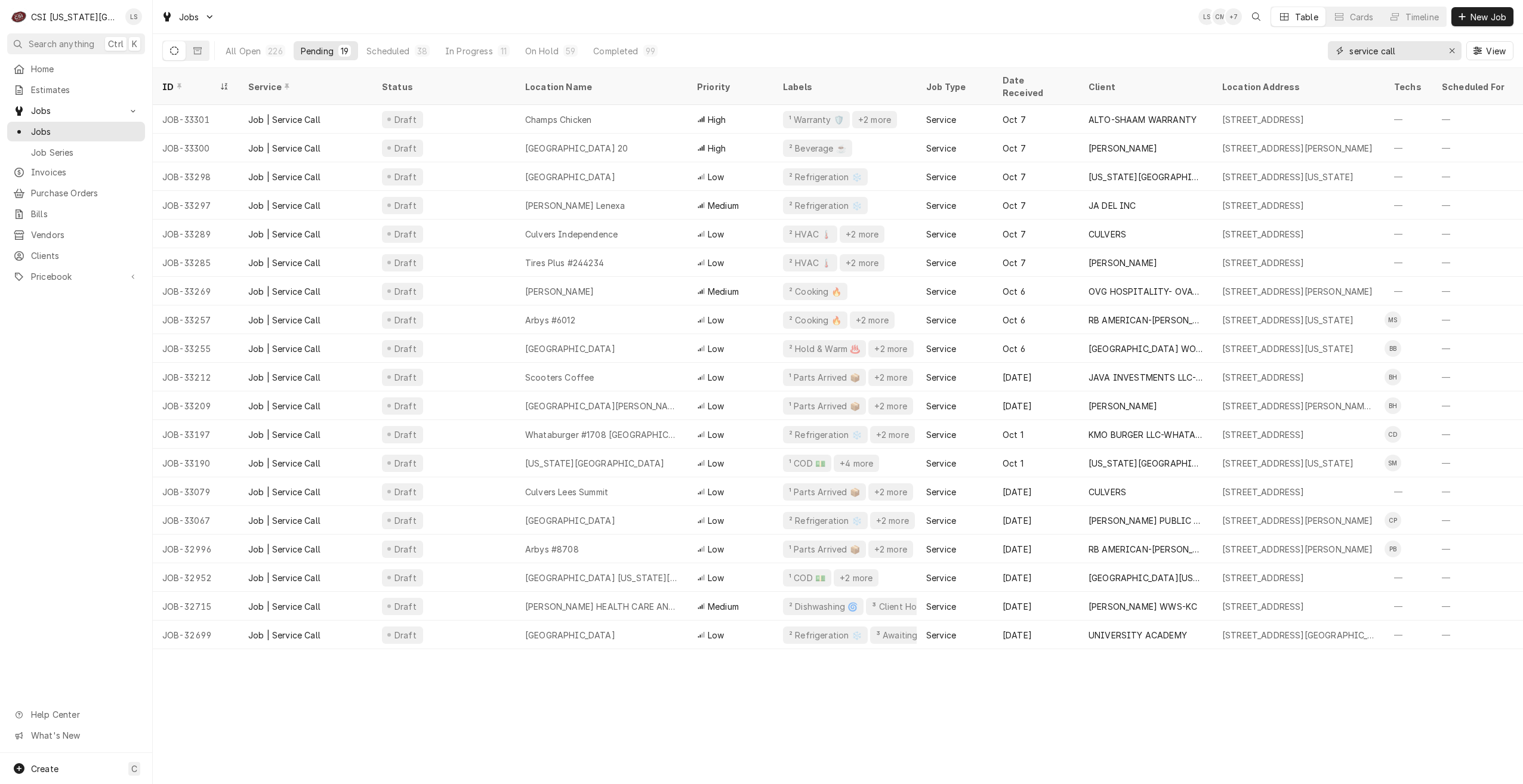
click at [1320, 42] on div "All Open 226 Pending 19 Scheduled 38 In Progress 11 On Hold 59 Completed 99 ser…" at bounding box center [837, 50] width 1351 height 33
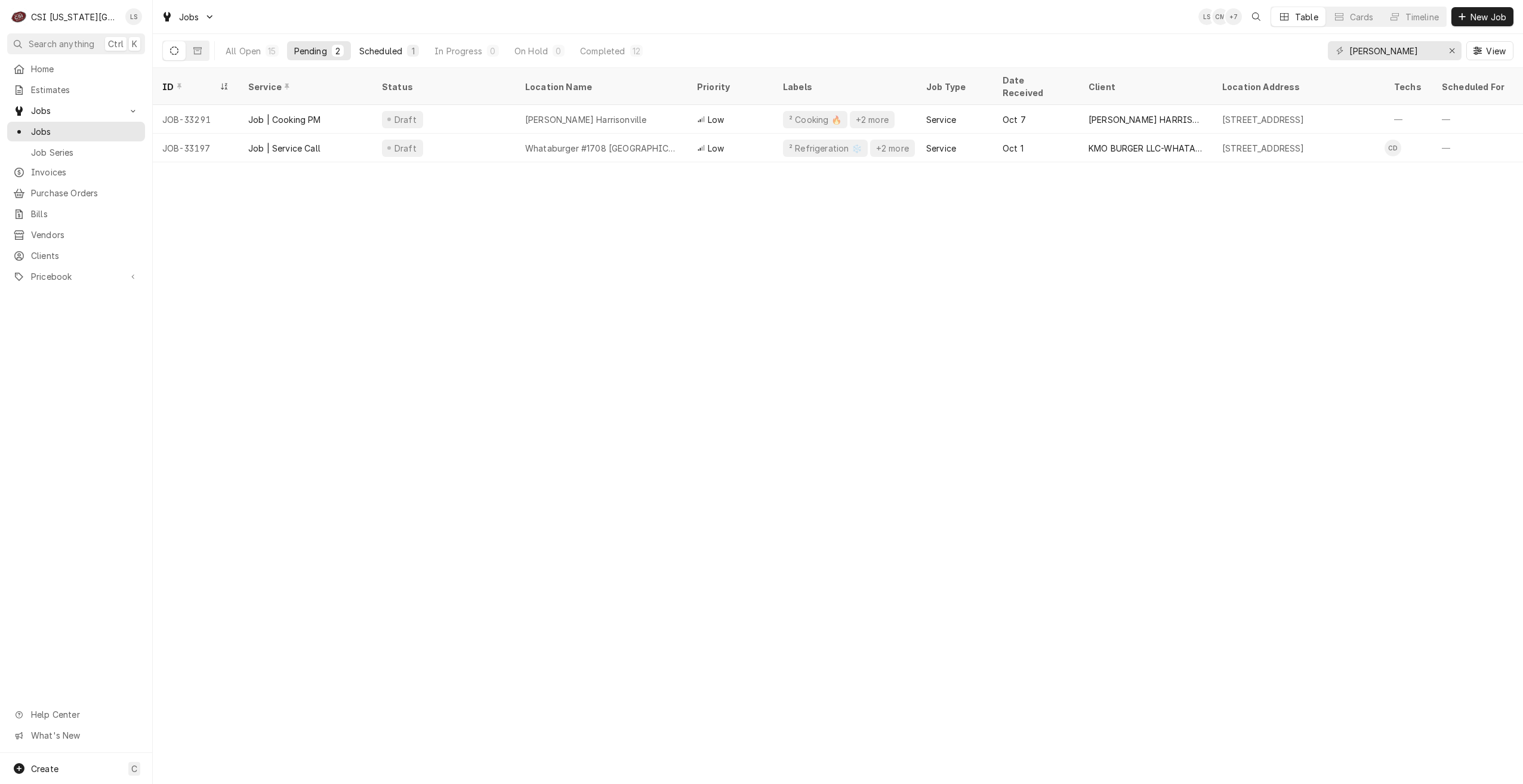
click at [402, 52] on div "Scheduled" at bounding box center [380, 51] width 43 height 13
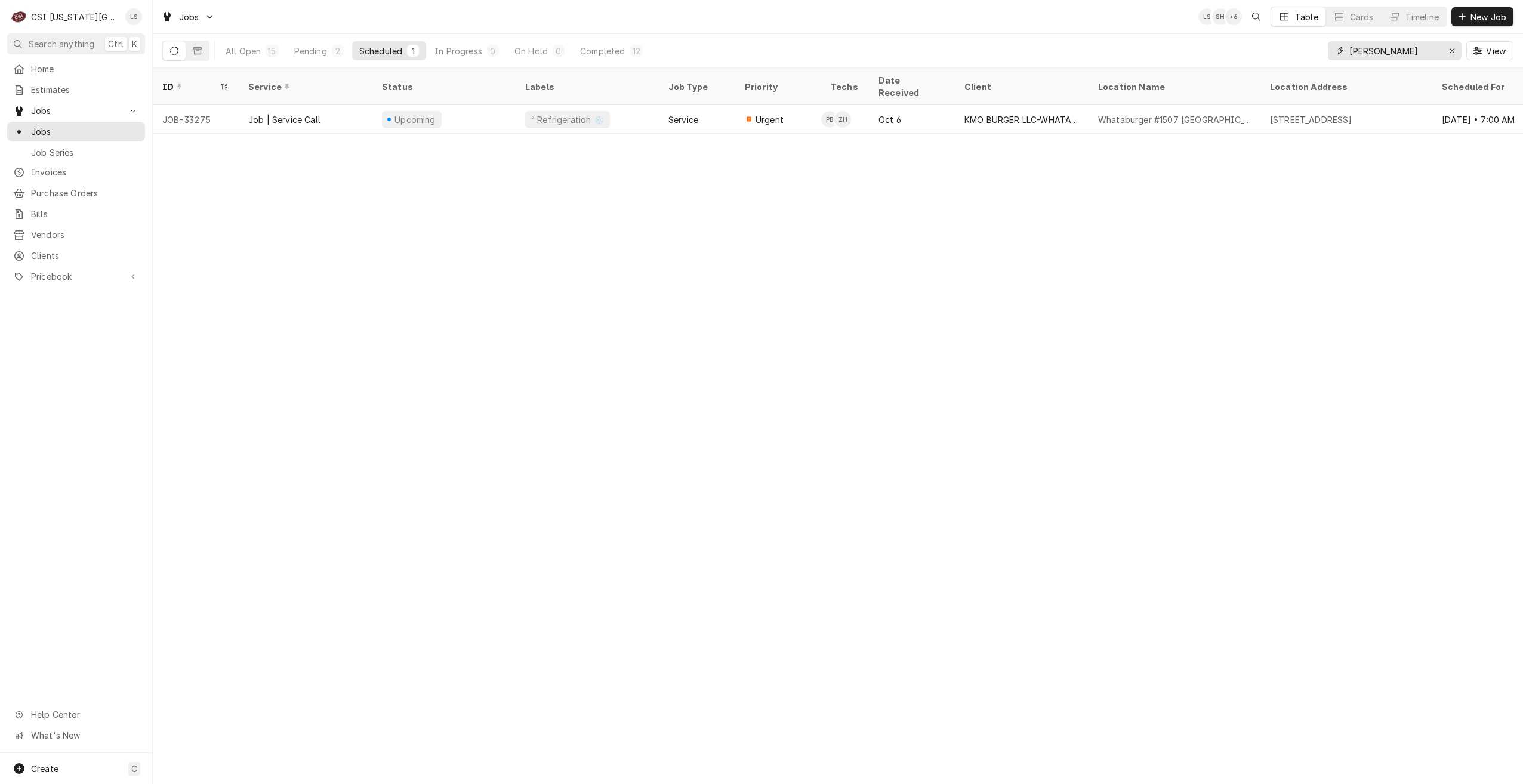
click at [1422, 57] on input "harris" at bounding box center [1394, 51] width 90 height 19
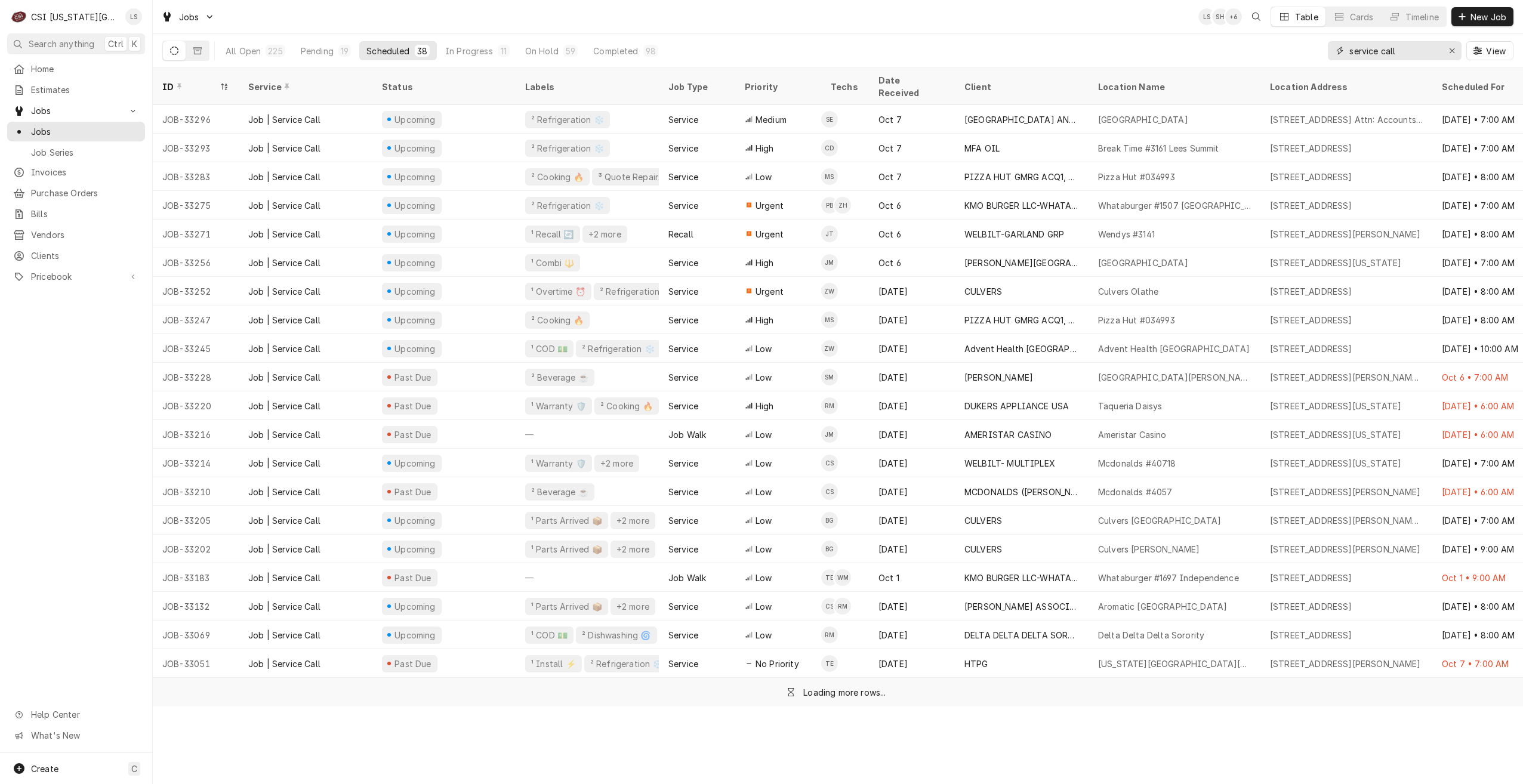
type input "service call"
click at [861, 36] on div "All Open 225 Pending 19 Scheduled 38 In Progress 11 On Hold 59 Completed 98 ser…" at bounding box center [837, 50] width 1351 height 33
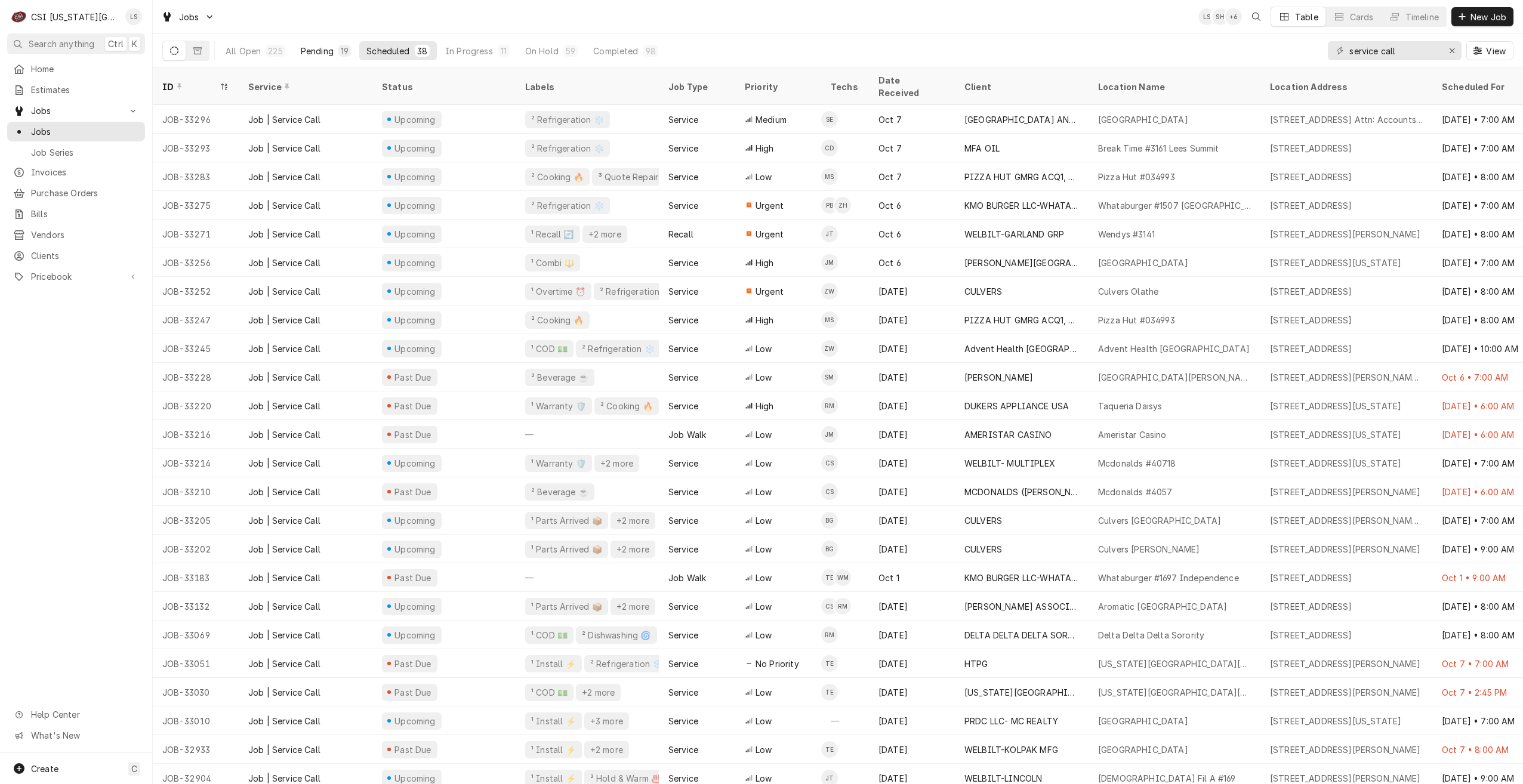
click at [333, 54] on div "Pending" at bounding box center [317, 51] width 33 height 13
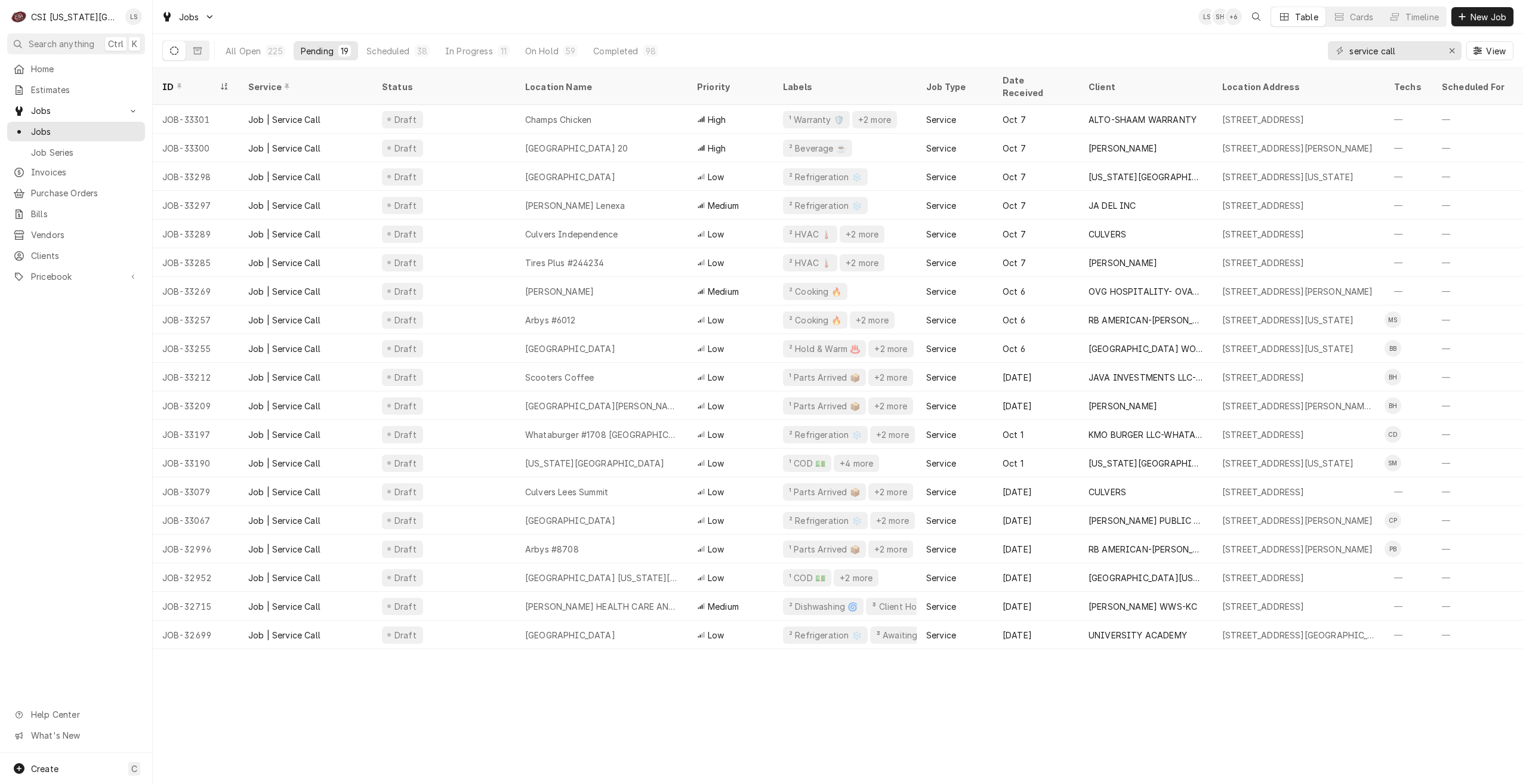
click at [930, 15] on div "Jobs LS SH + 6 Table Cards Timeline New Job" at bounding box center [837, 16] width 1370 height 33
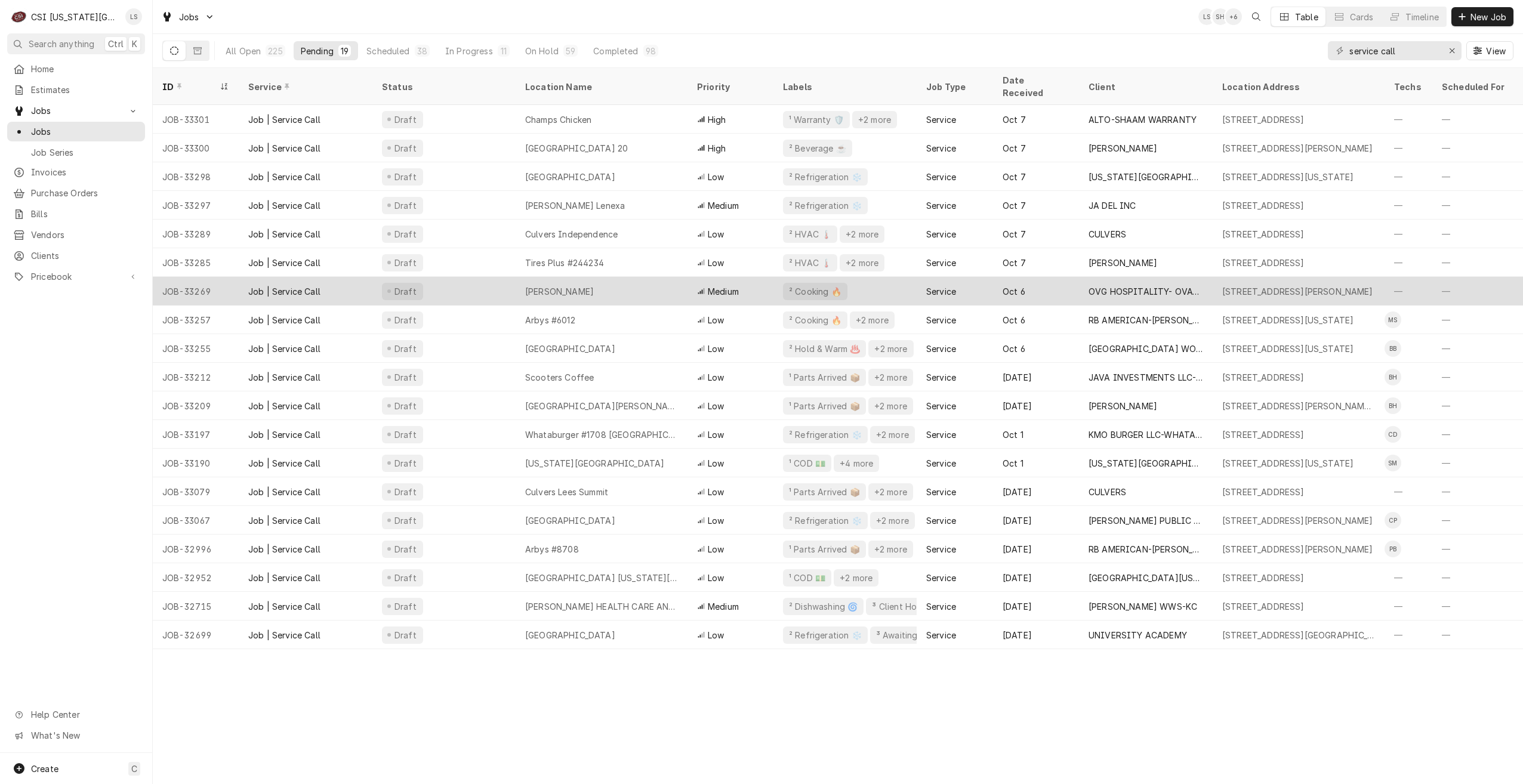
click at [664, 277] on div "Allen Fieldhouse" at bounding box center [602, 291] width 172 height 28
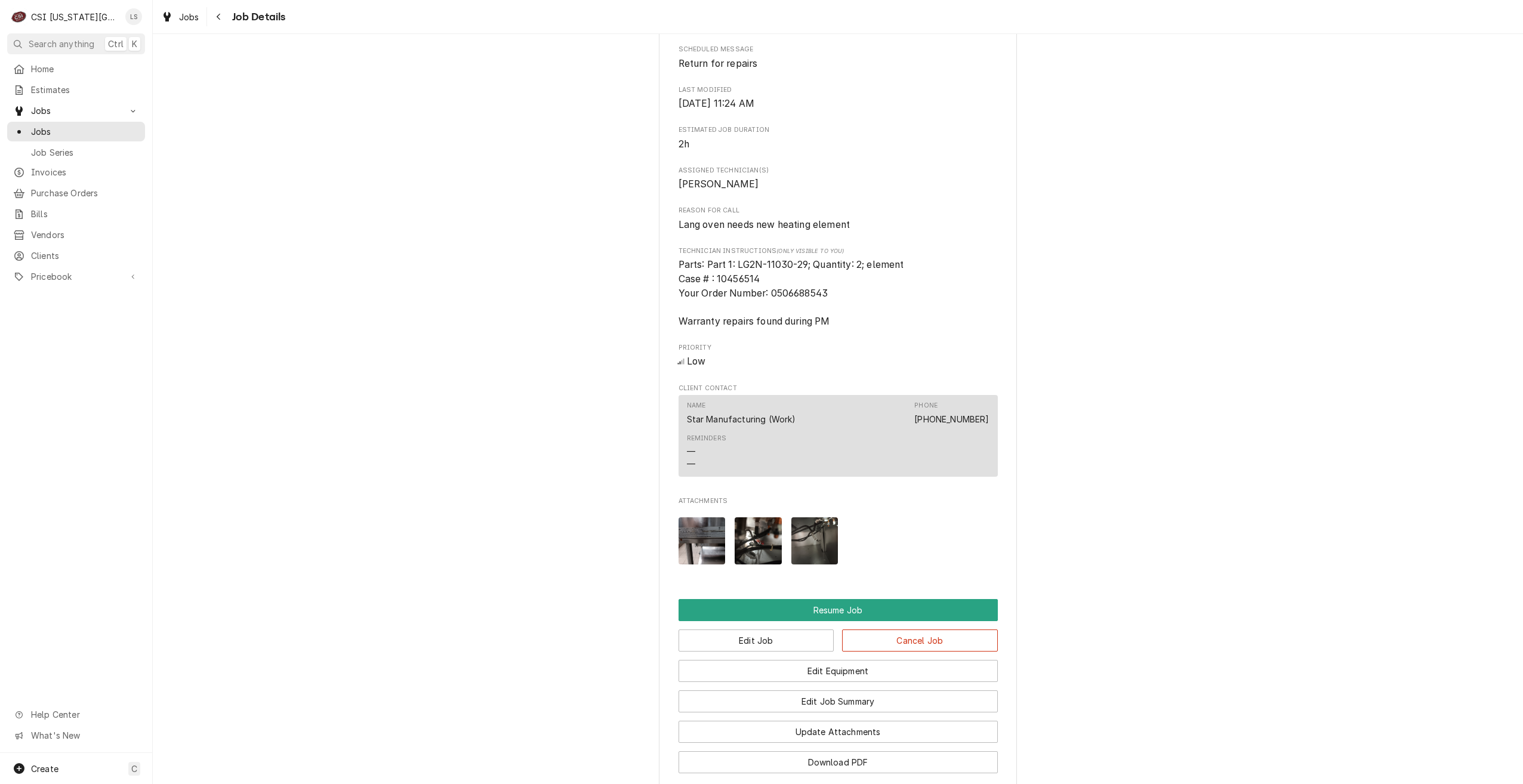
scroll to position [851, 0]
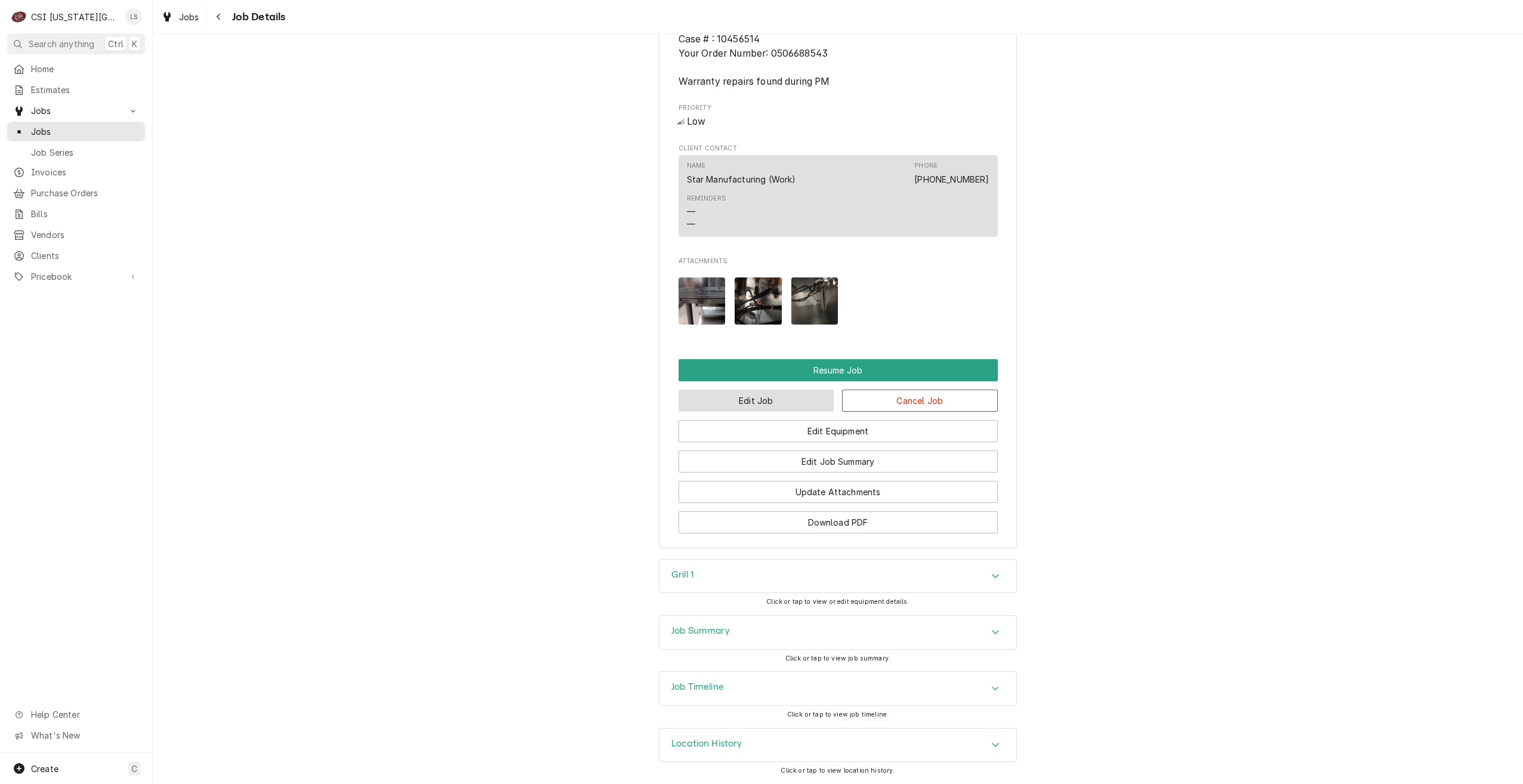
click at [768, 404] on button "Edit Job" at bounding box center [756, 400] width 156 height 22
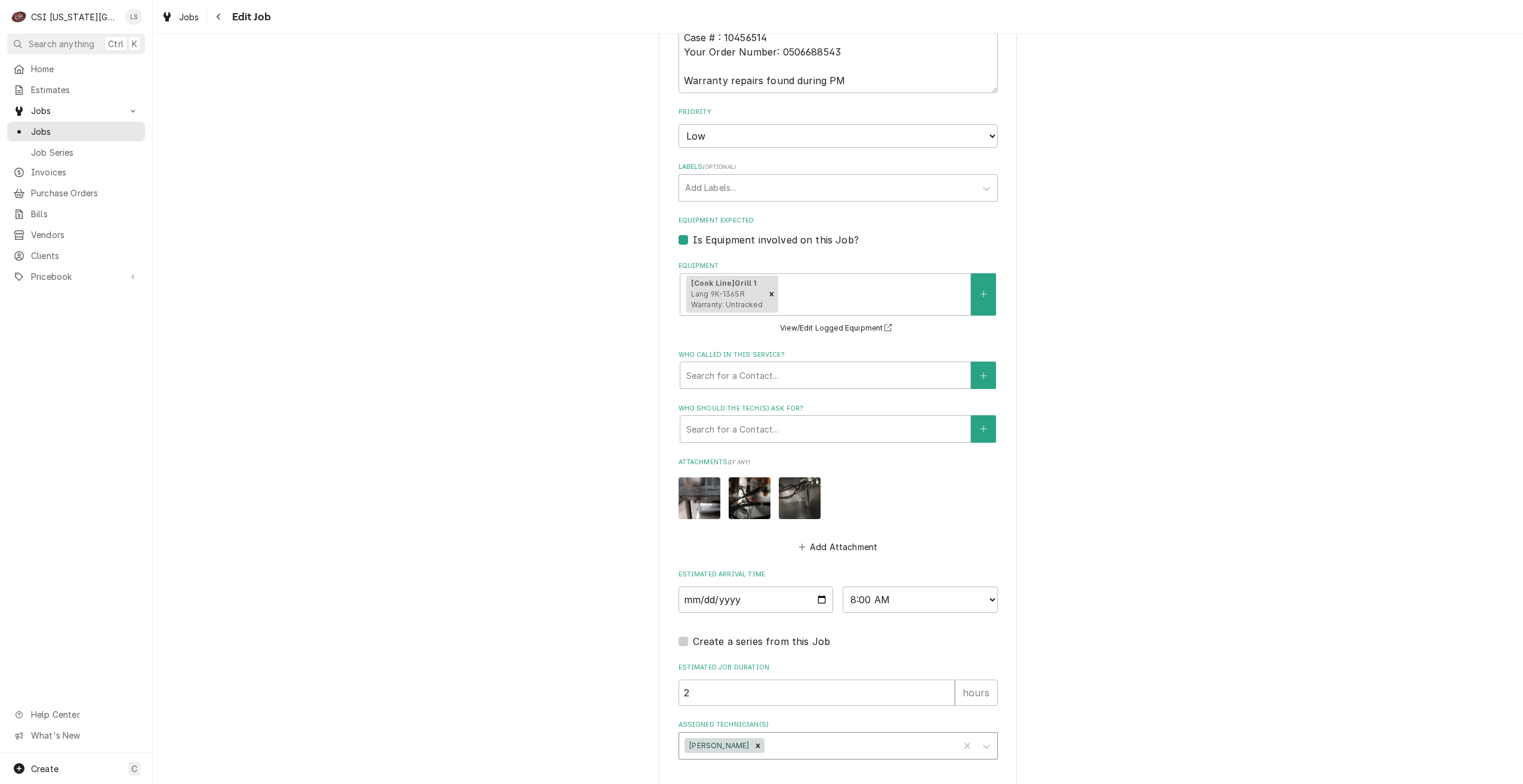
scroll to position [618, 0]
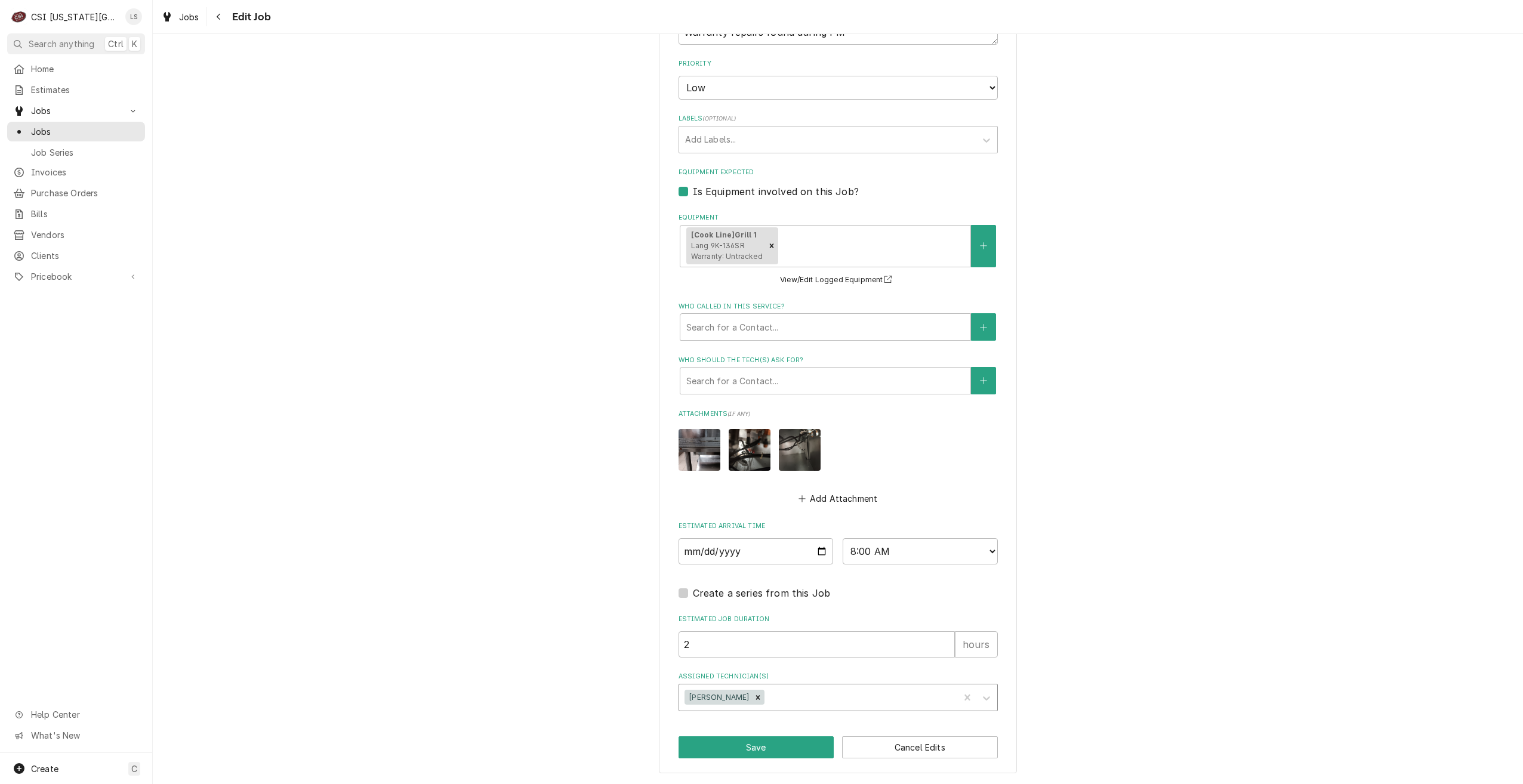
click at [833, 702] on div "Assigned Technician(s)" at bounding box center [860, 698] width 187 height 22
type input "pres"
click at [812, 726] on div "[PERSON_NAME]" at bounding box center [838, 723] width 318 height 19
click at [756, 750] on button "Save" at bounding box center [756, 747] width 156 height 22
type textarea "x"
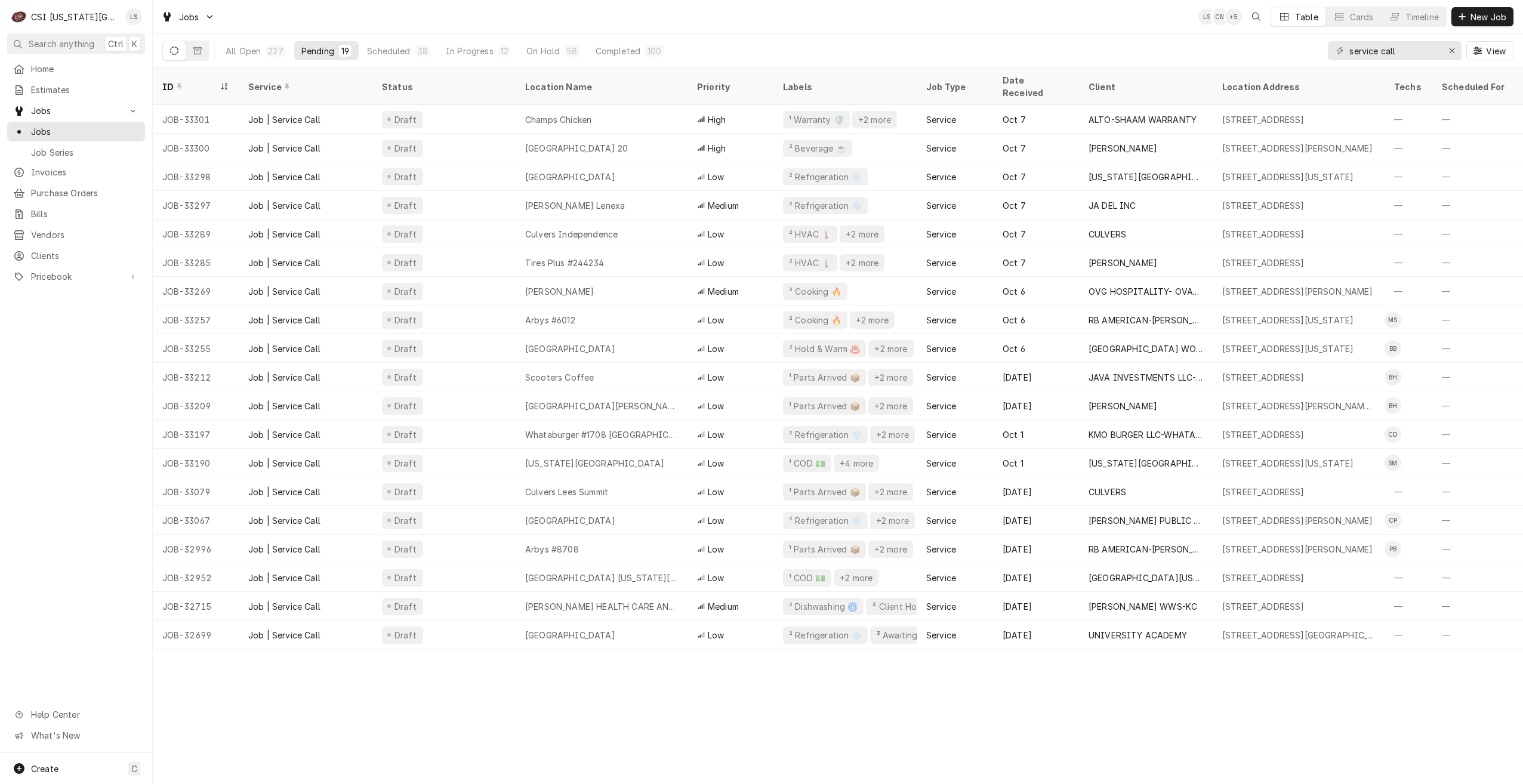
click at [1421, 17] on div "Timeline" at bounding box center [1422, 17] width 33 height 13
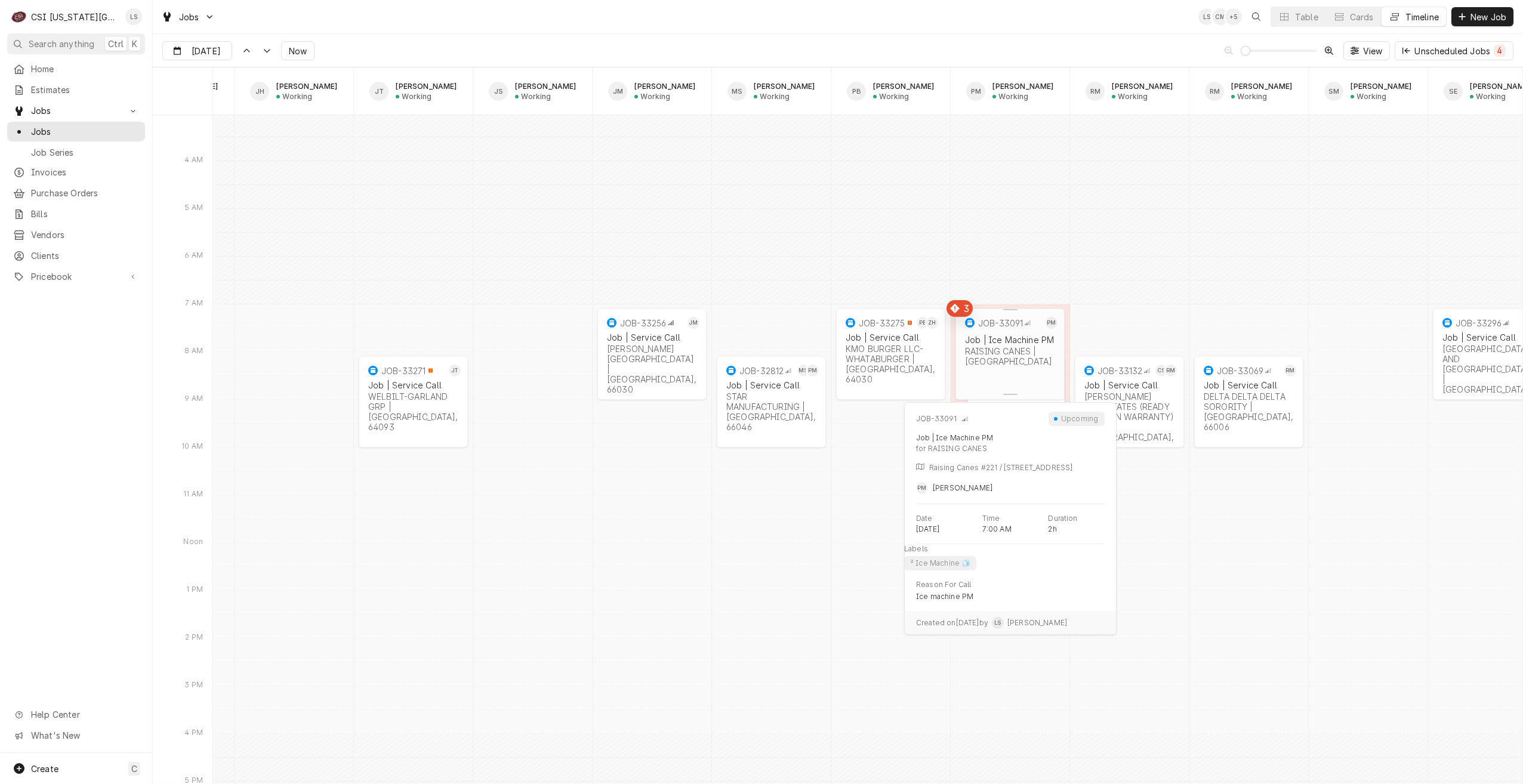
click at [1010, 363] on div "Job | Ice Machine PM RAISING CANES | Overland Park, 66223" at bounding box center [1010, 350] width 95 height 36
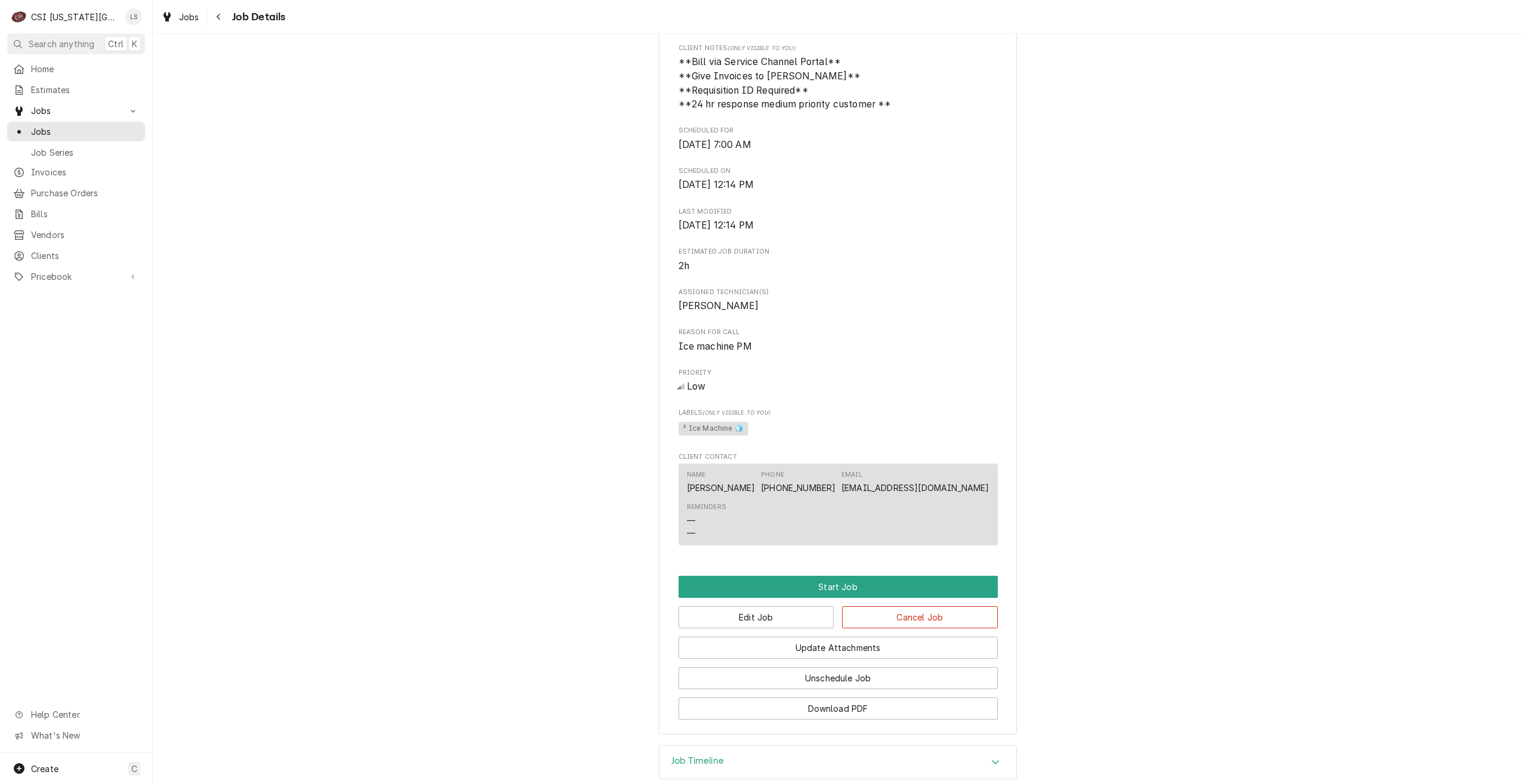
scroll to position [898, 0]
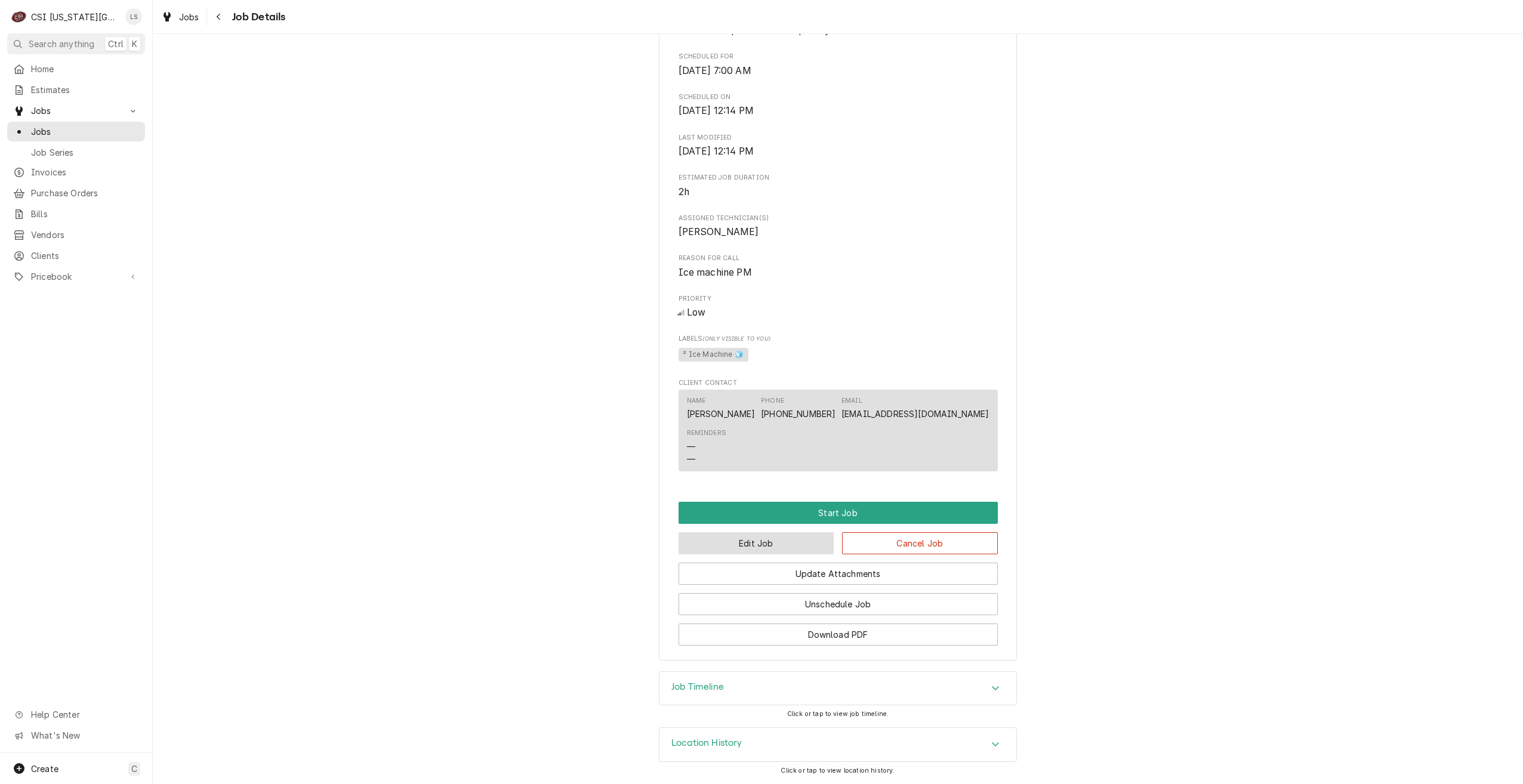
click at [751, 552] on button "Edit Job" at bounding box center [756, 543] width 156 height 22
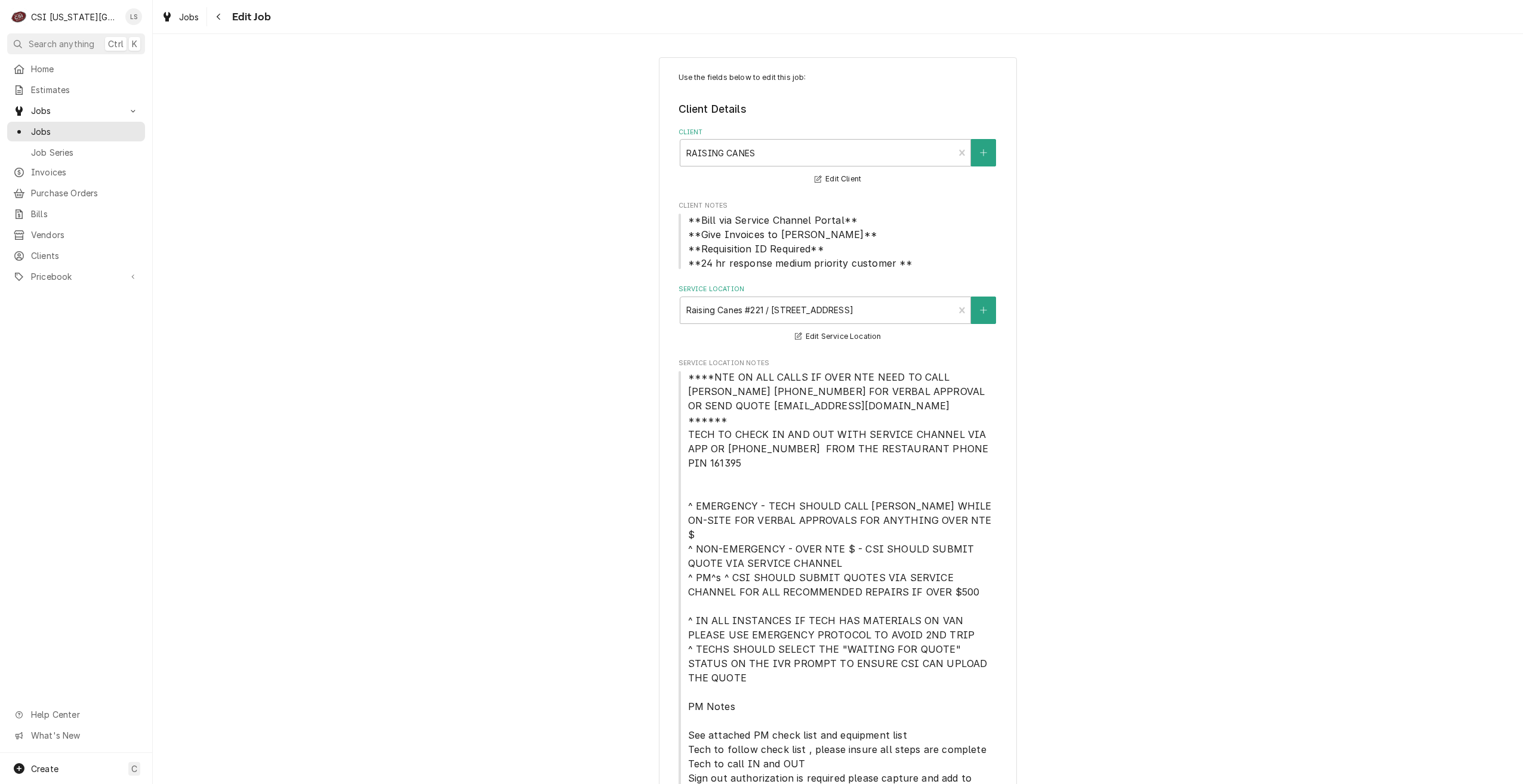
scroll to position [1085, 0]
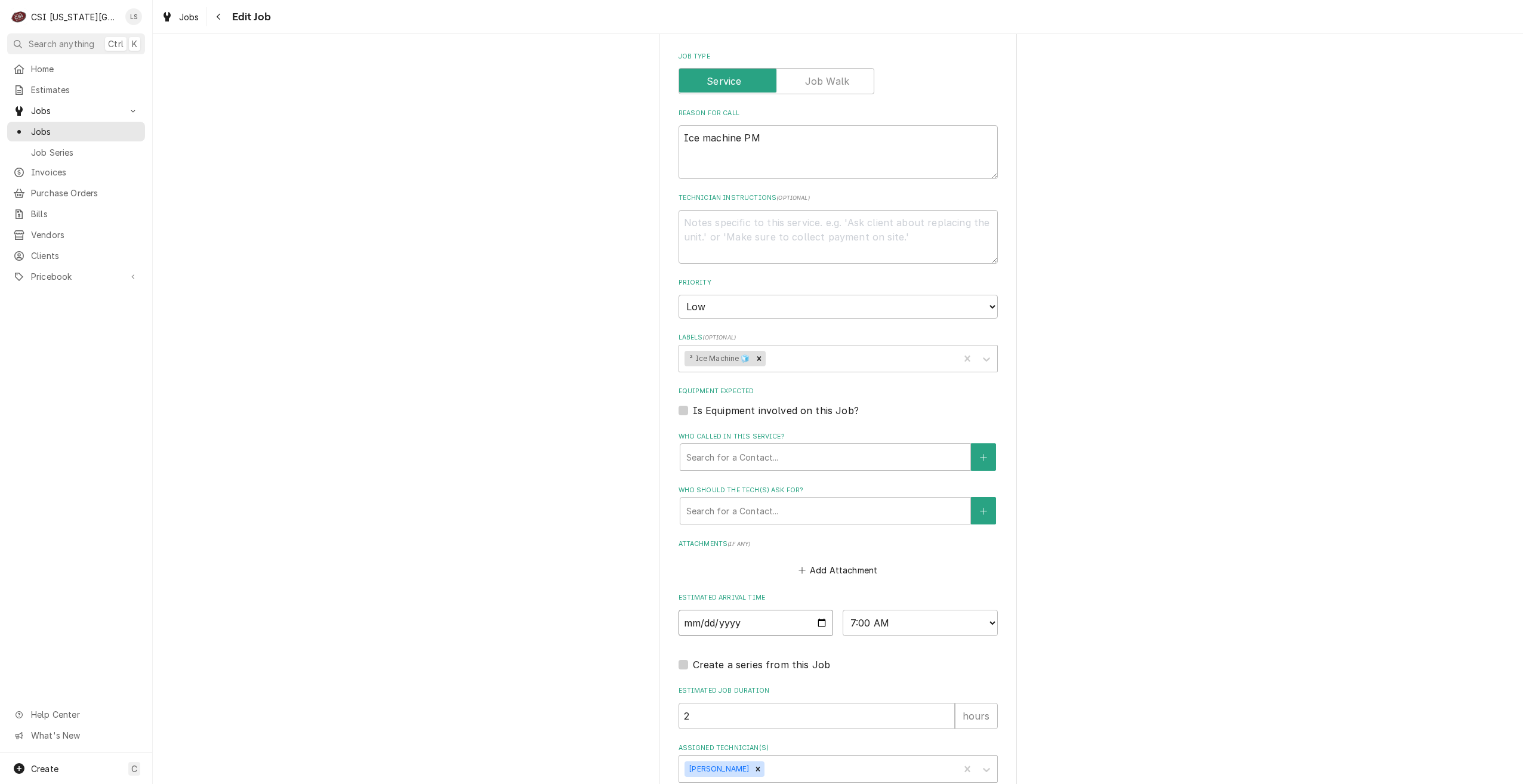
click at [818, 610] on input "[DATE]" at bounding box center [756, 623] width 155 height 27
type input "[DATE]"
type textarea "x"
type input "[DATE]"
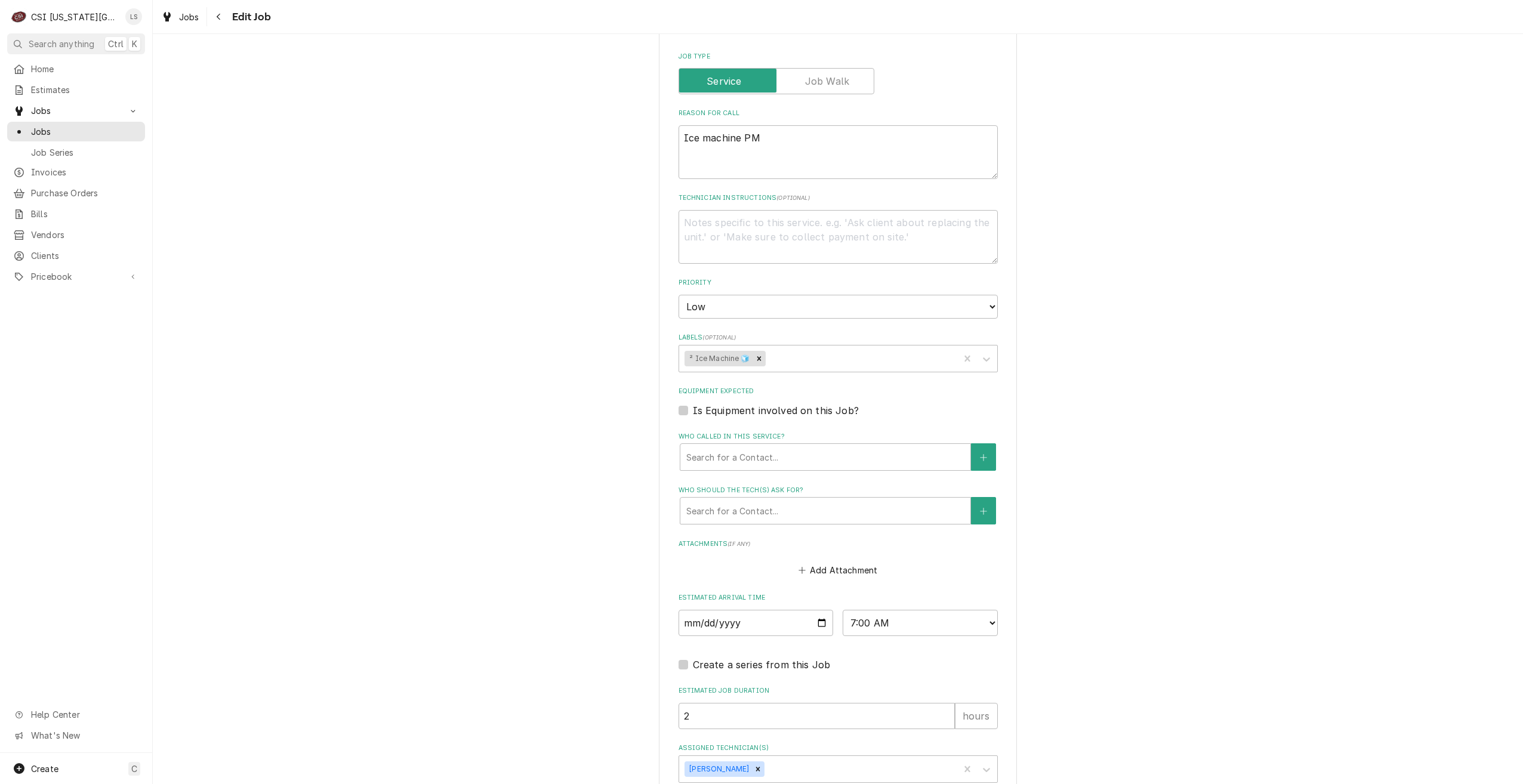
type textarea "x"
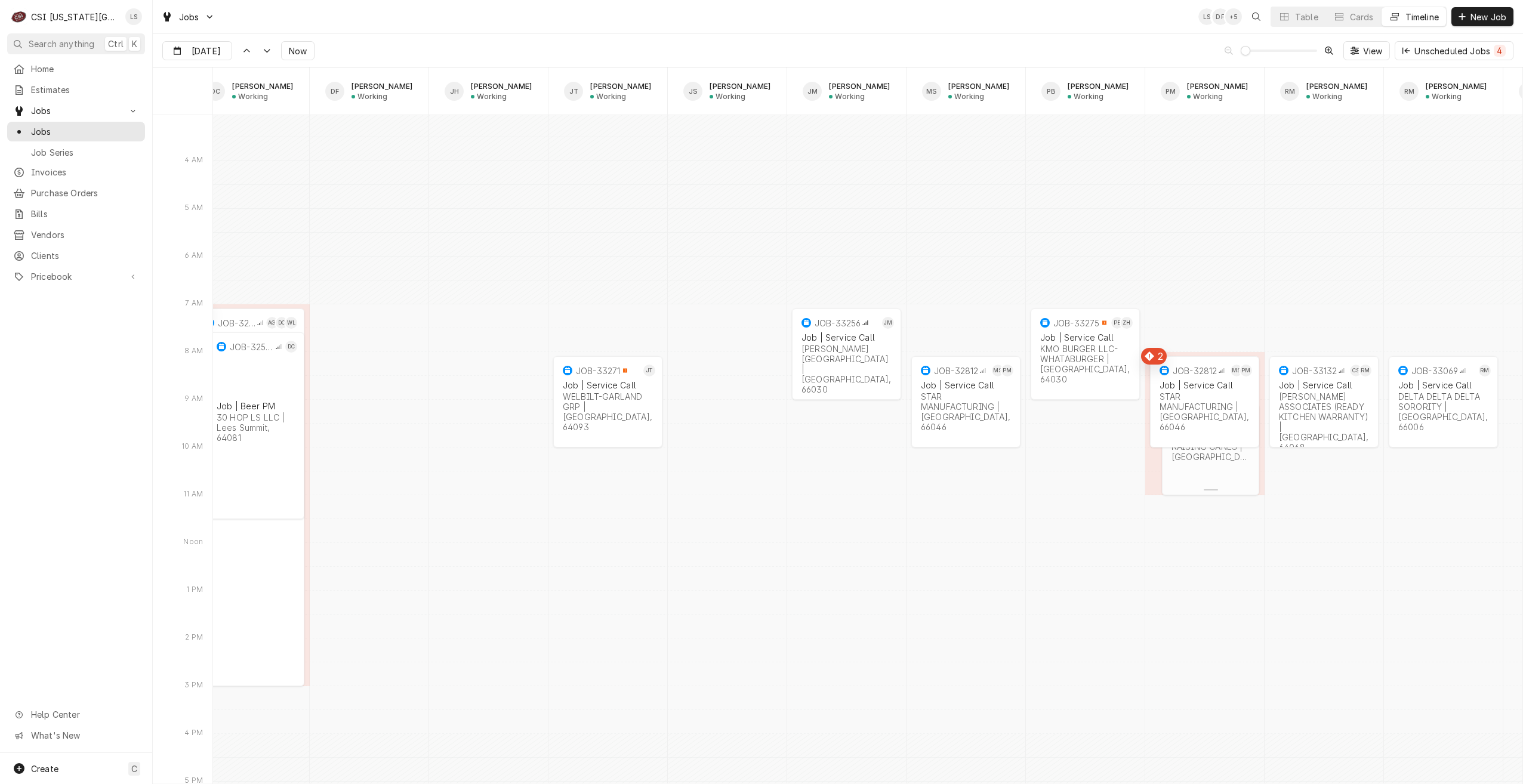
click at [1219, 475] on div "2h" at bounding box center [1210, 480] width 83 height 13
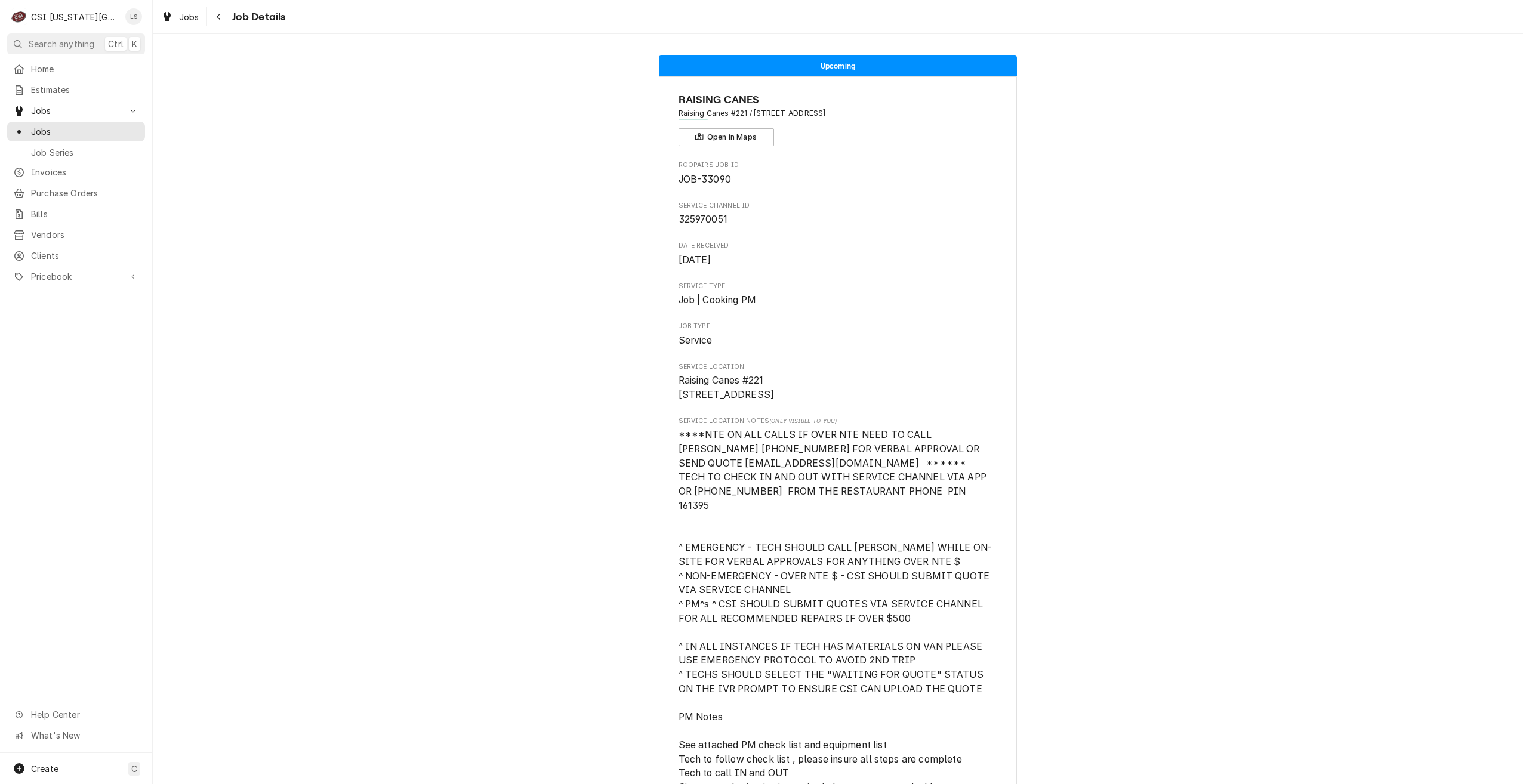
scroll to position [1120, 0]
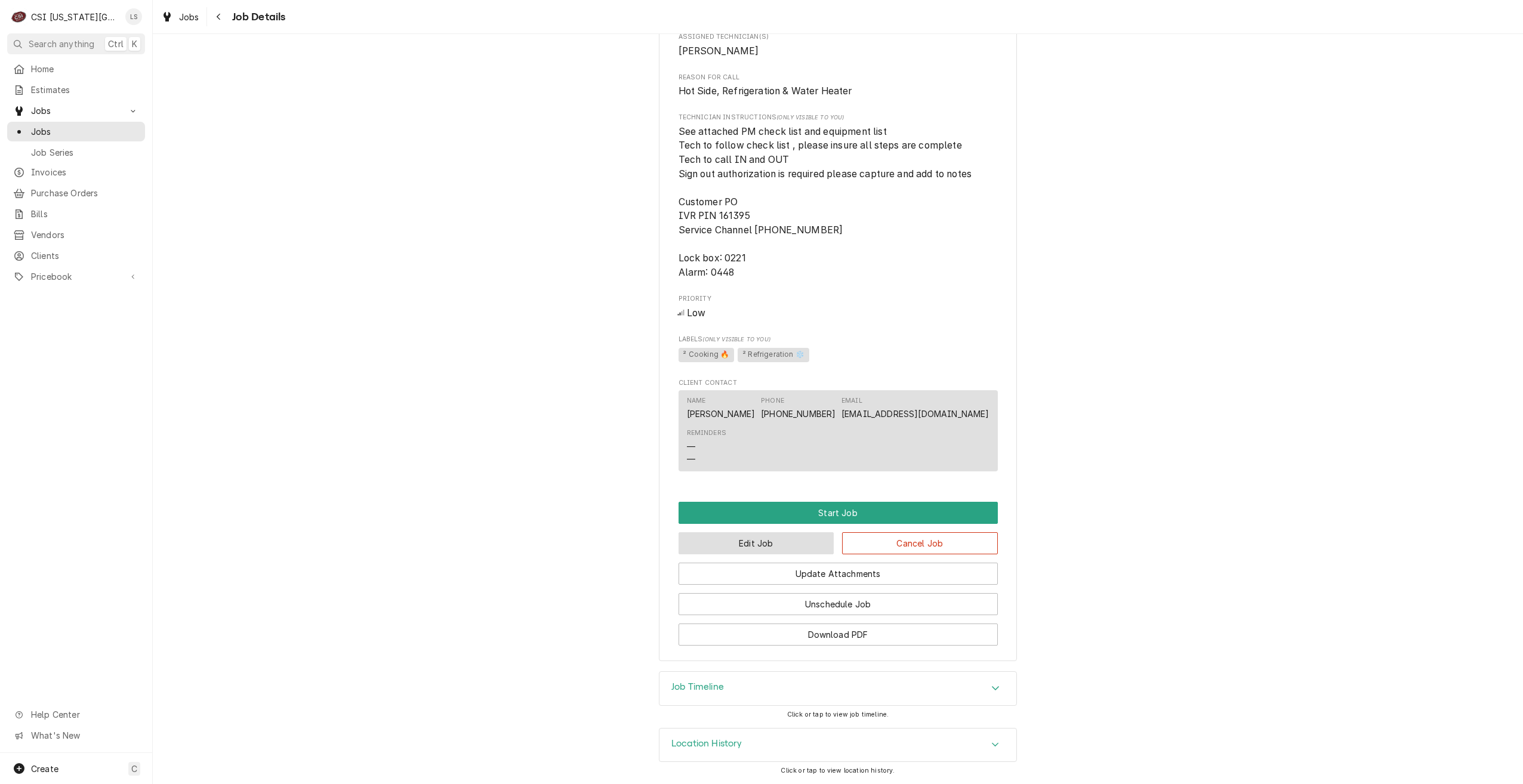
click at [797, 540] on button "Edit Job" at bounding box center [756, 543] width 156 height 22
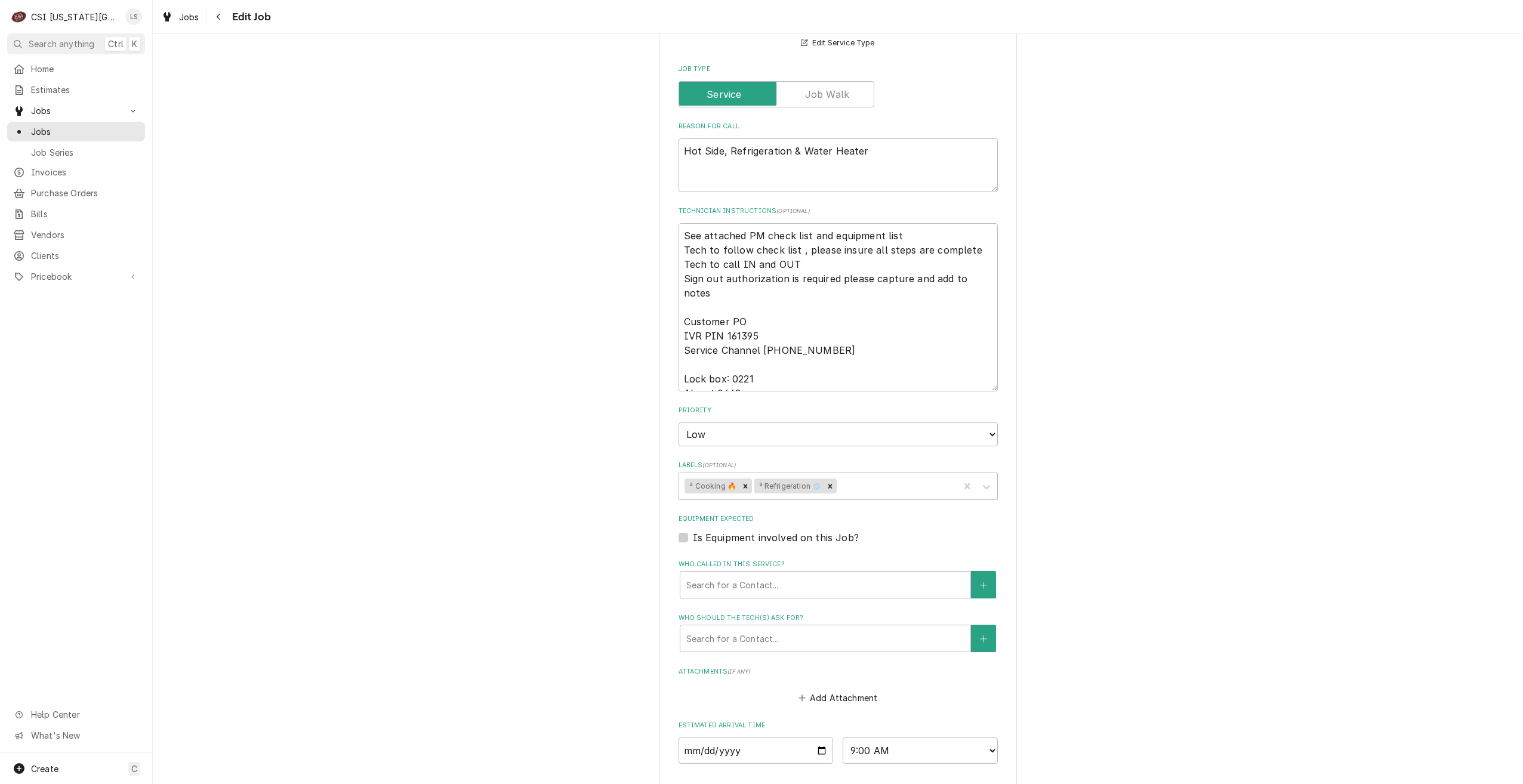
scroll to position [1257, 0]
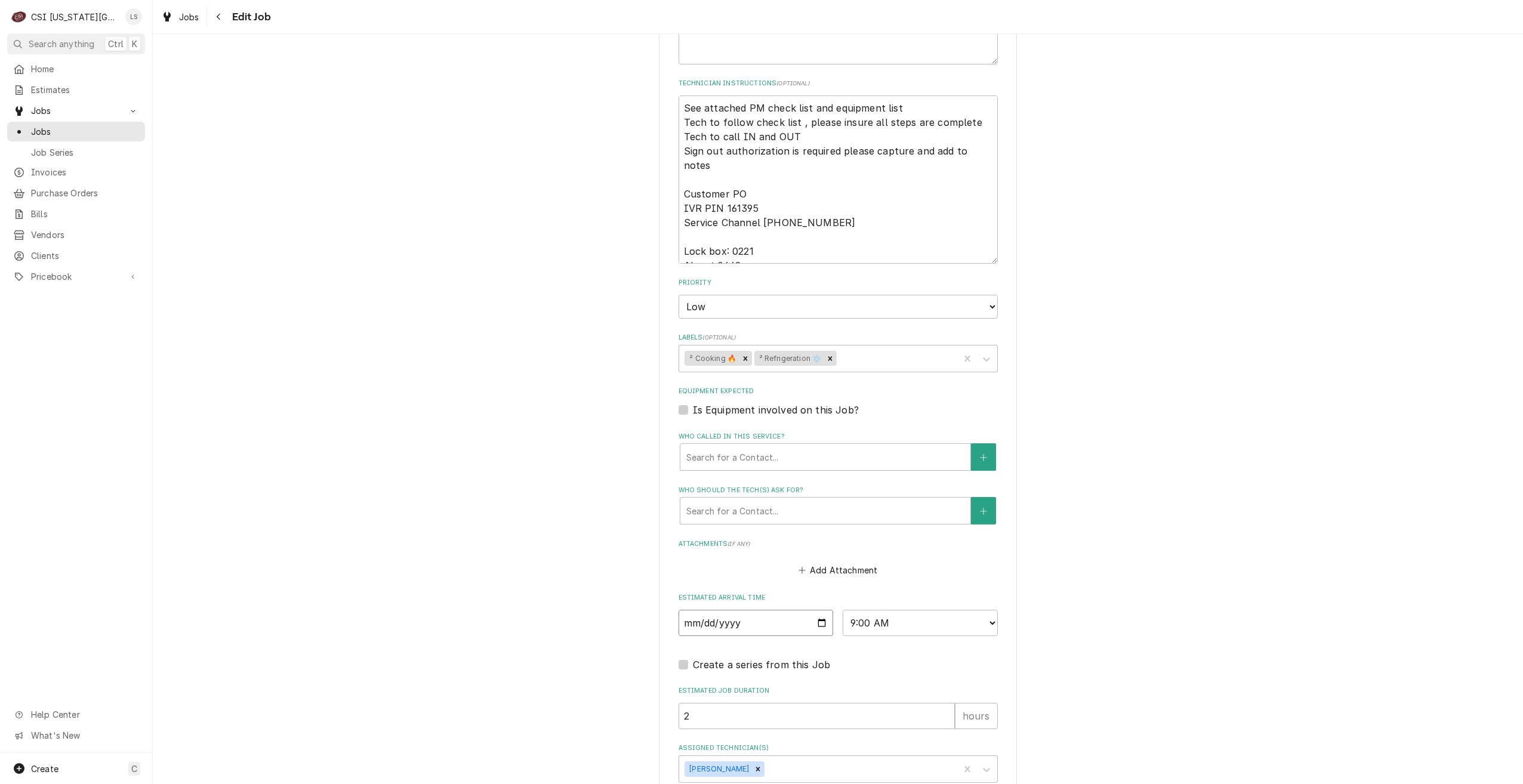
click at [820, 610] on input "[DATE]" at bounding box center [756, 623] width 155 height 27
type input "[DATE]"
type textarea "x"
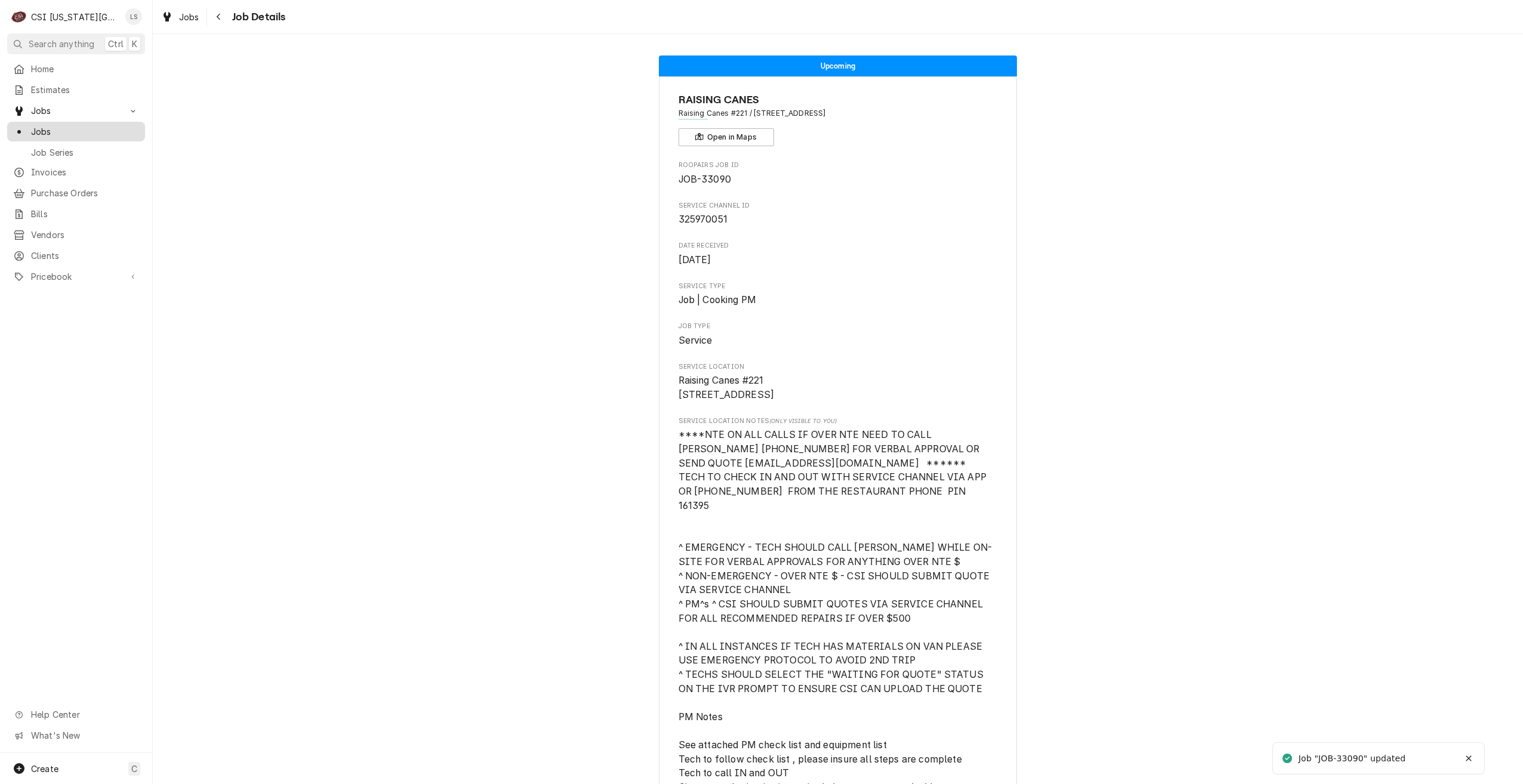
click at [93, 127] on span "Jobs" at bounding box center [85, 132] width 108 height 13
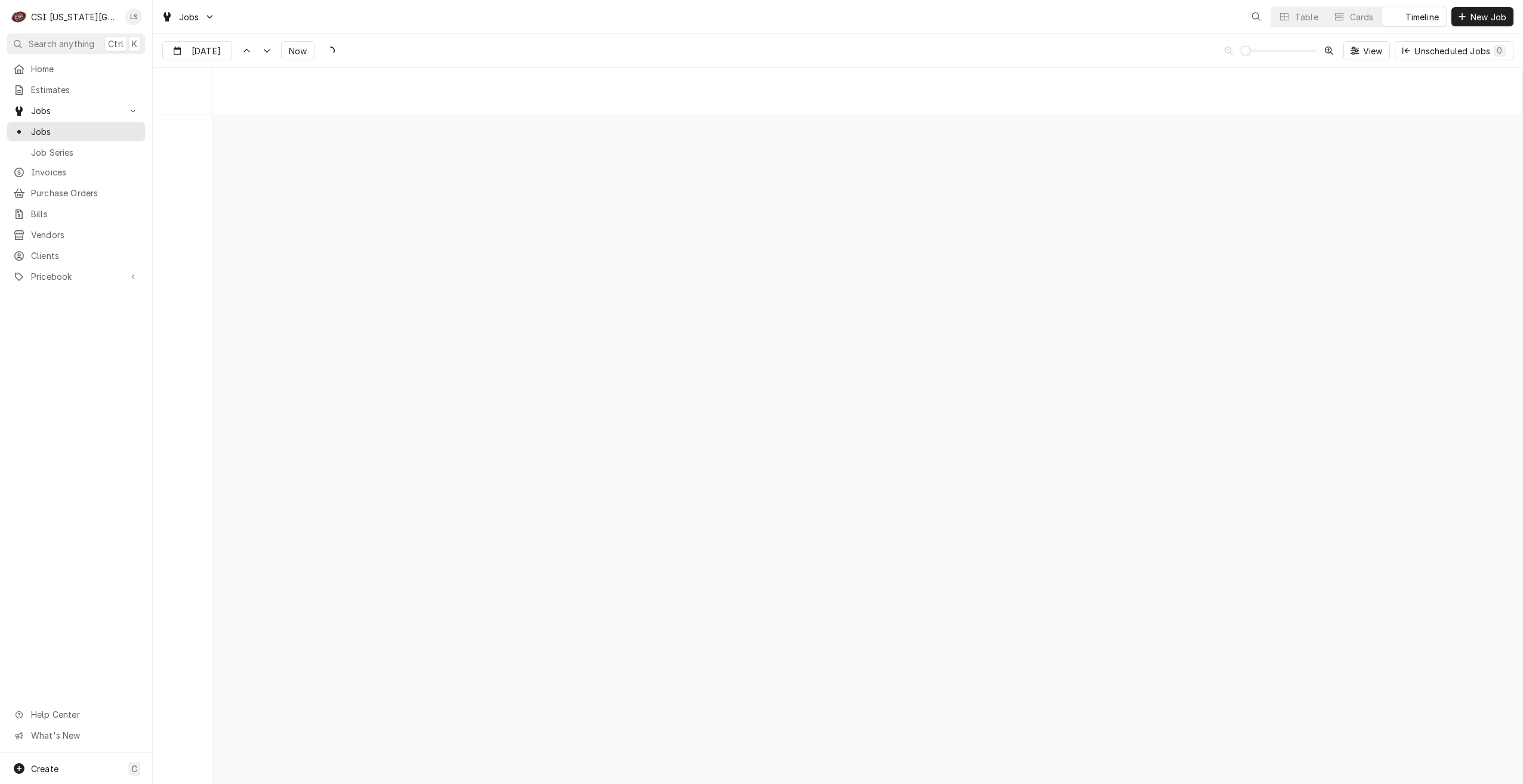
scroll to position [13703, 0]
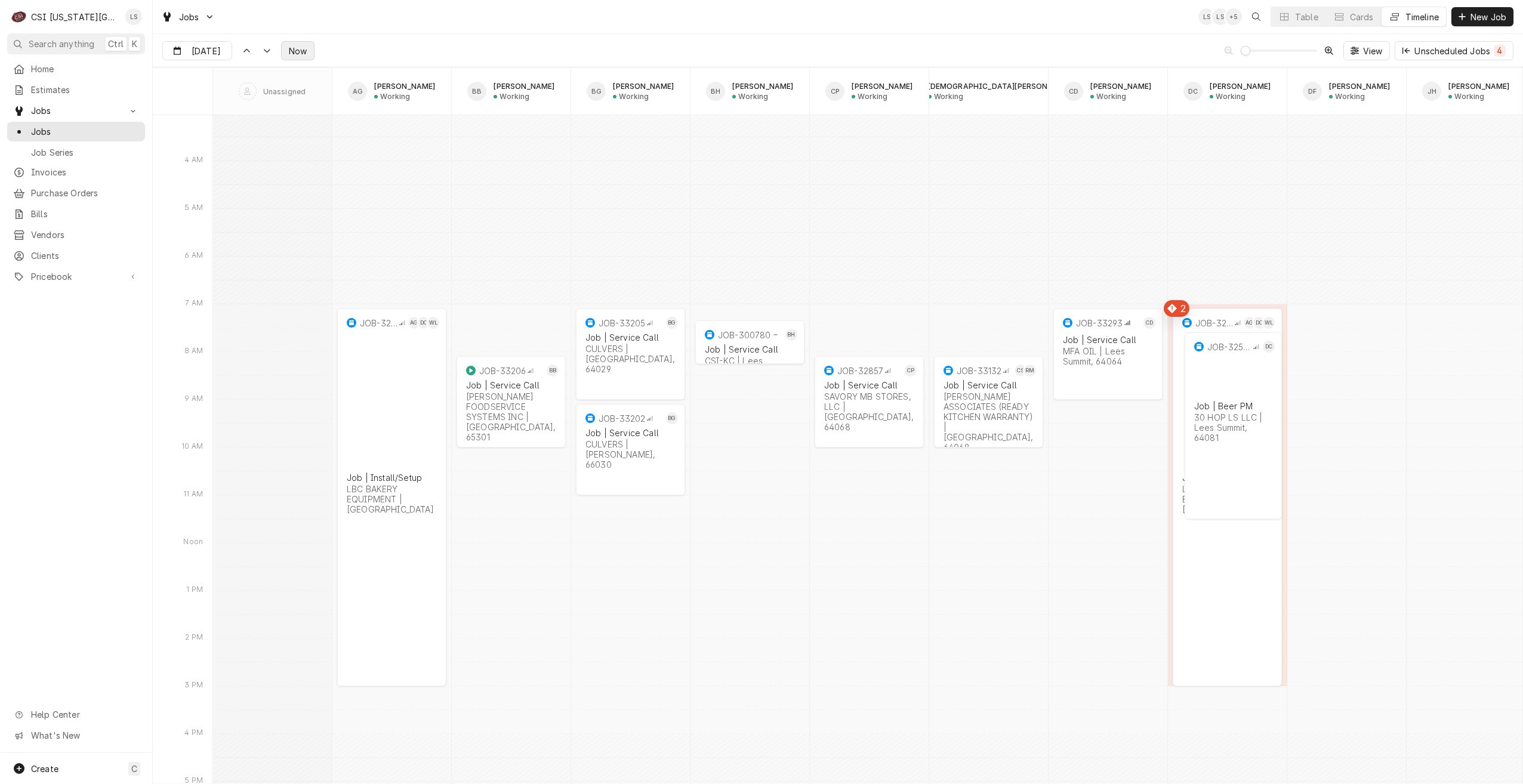
click at [295, 50] on span "Now" at bounding box center [298, 51] width 23 height 13
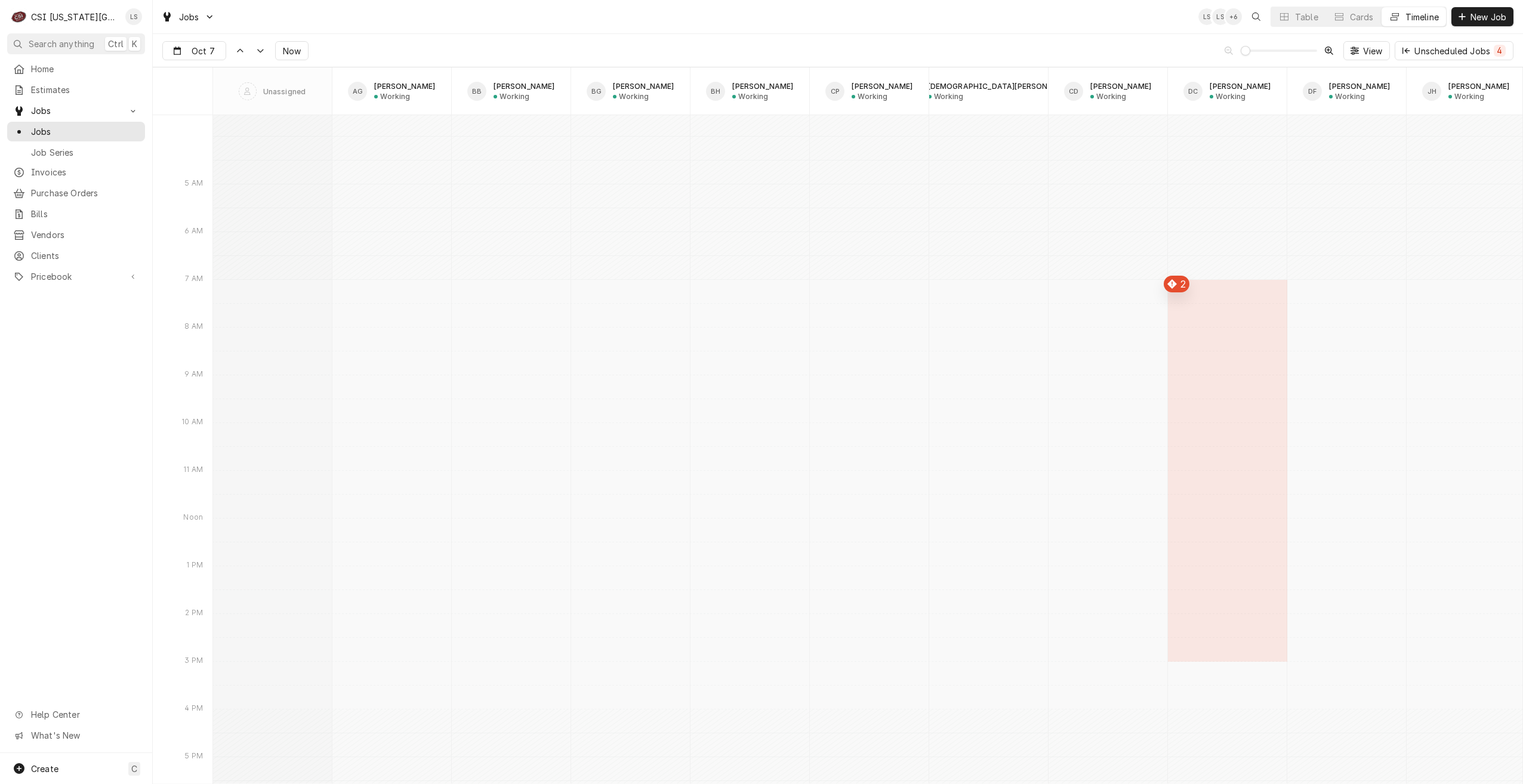
scroll to position [13814, 0]
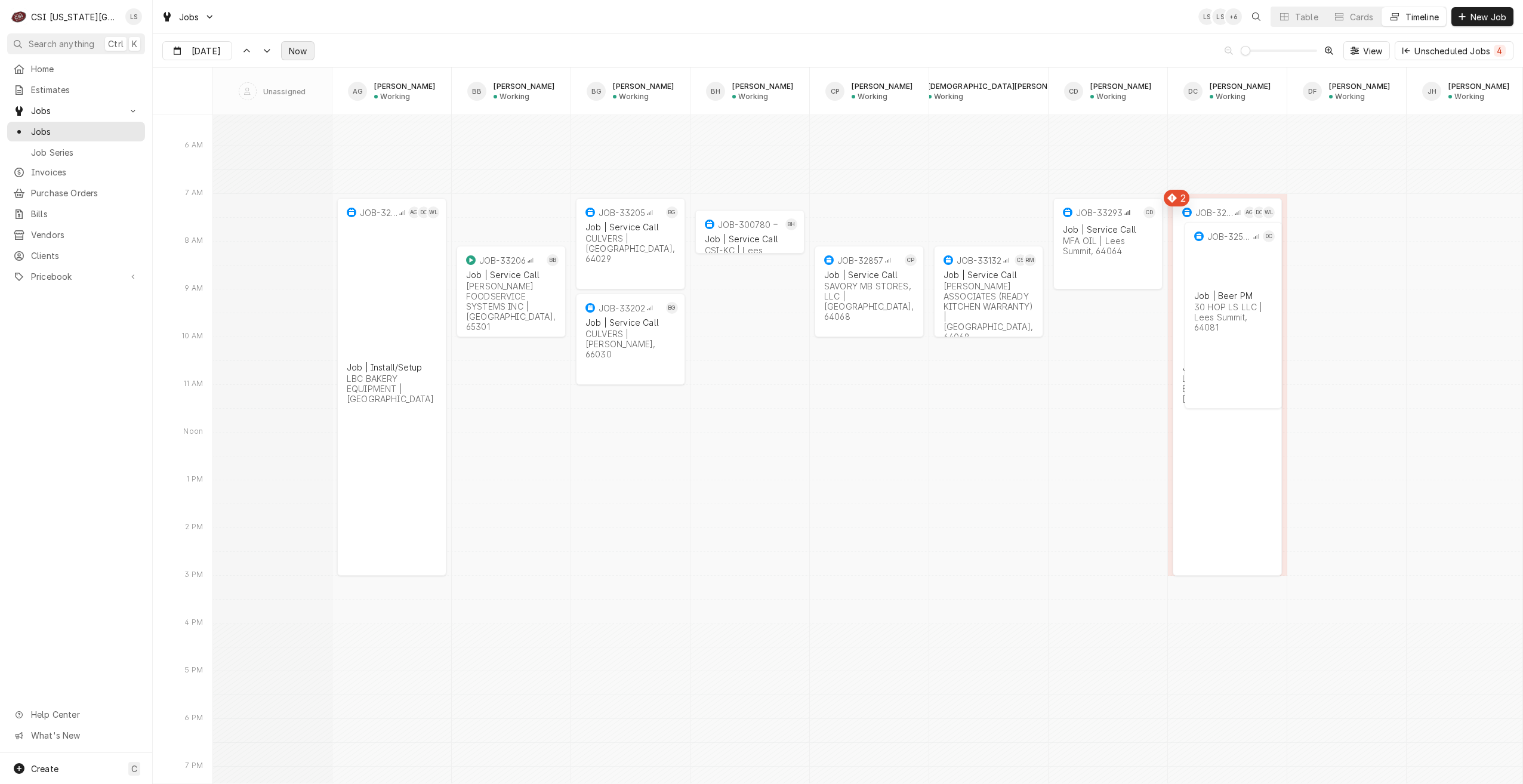
click at [287, 55] on span "Now" at bounding box center [298, 51] width 23 height 13
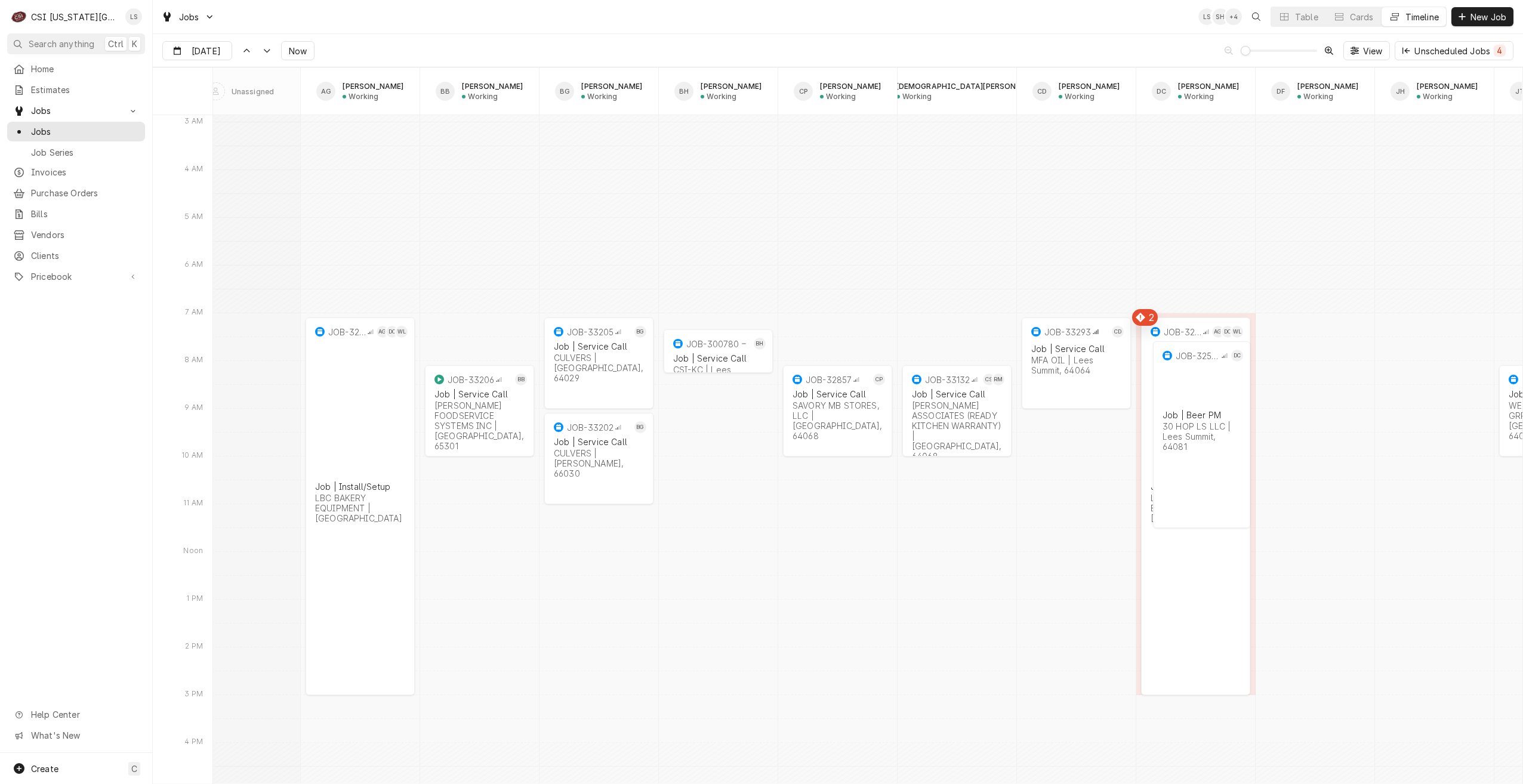
scroll to position [0, 0]
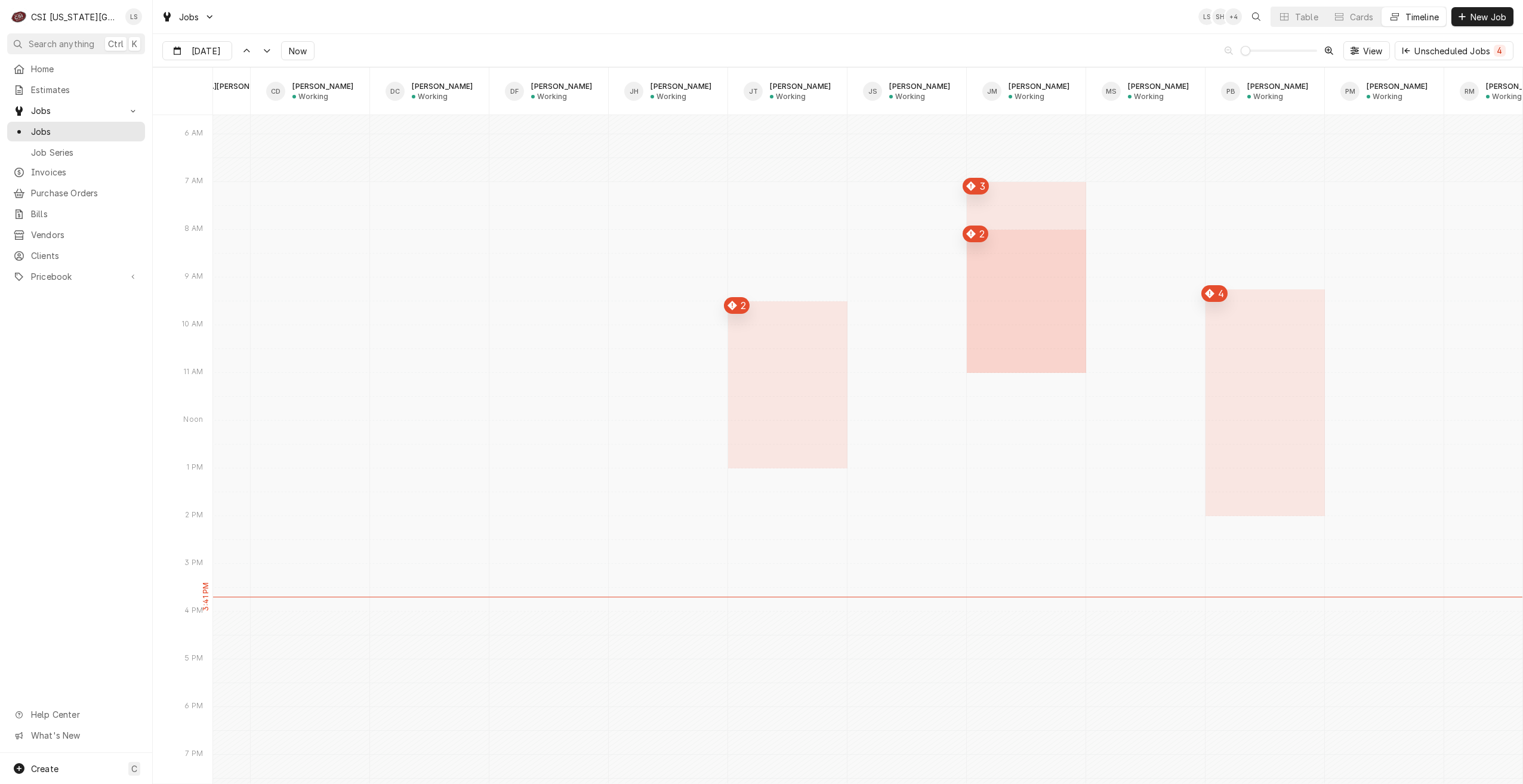
type input "Oct 7"
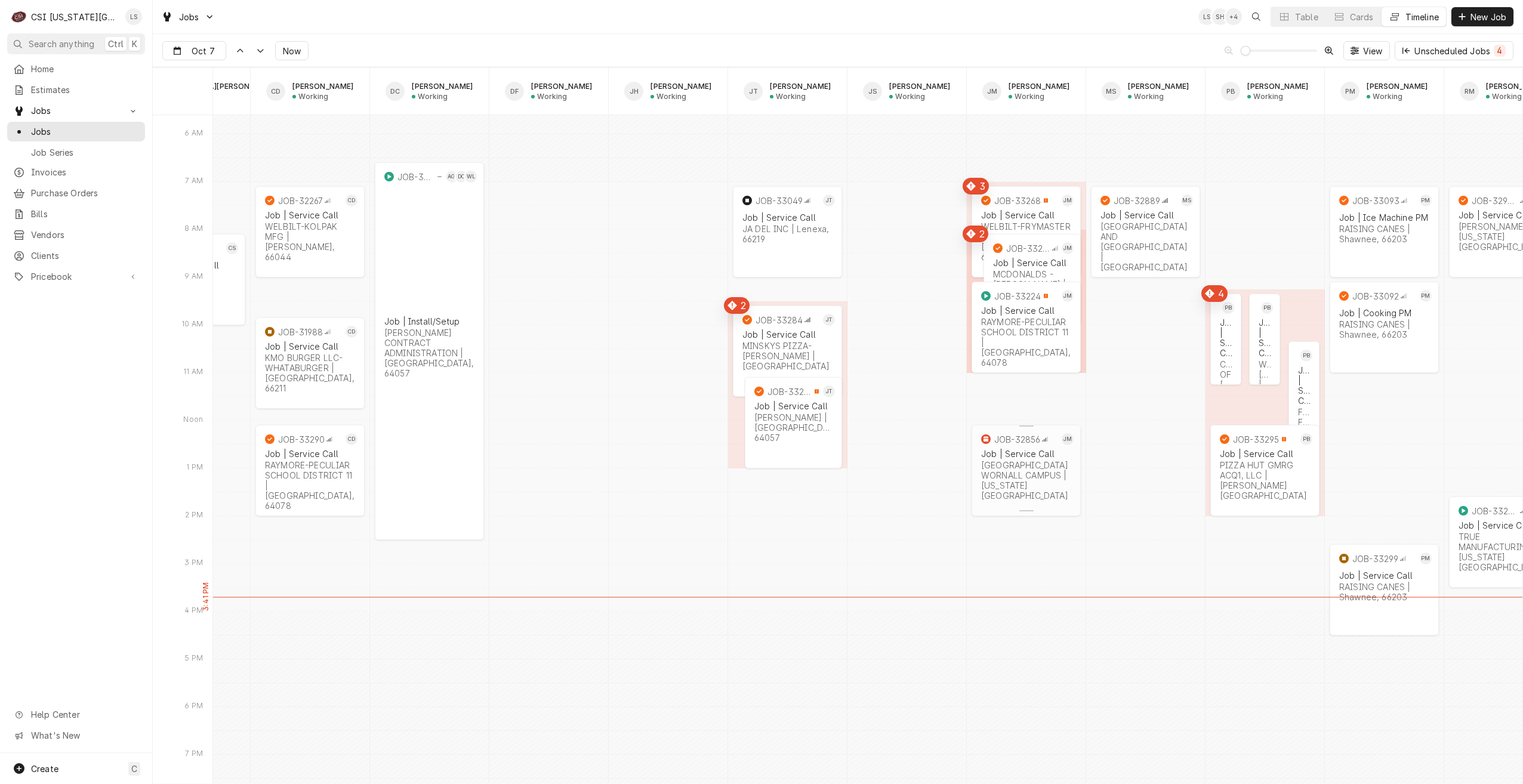
click at [1044, 470] on div "PEMBROKE HILL WORNALL CAMPUS | Kansas City, 64112" at bounding box center [1026, 480] width 90 height 40
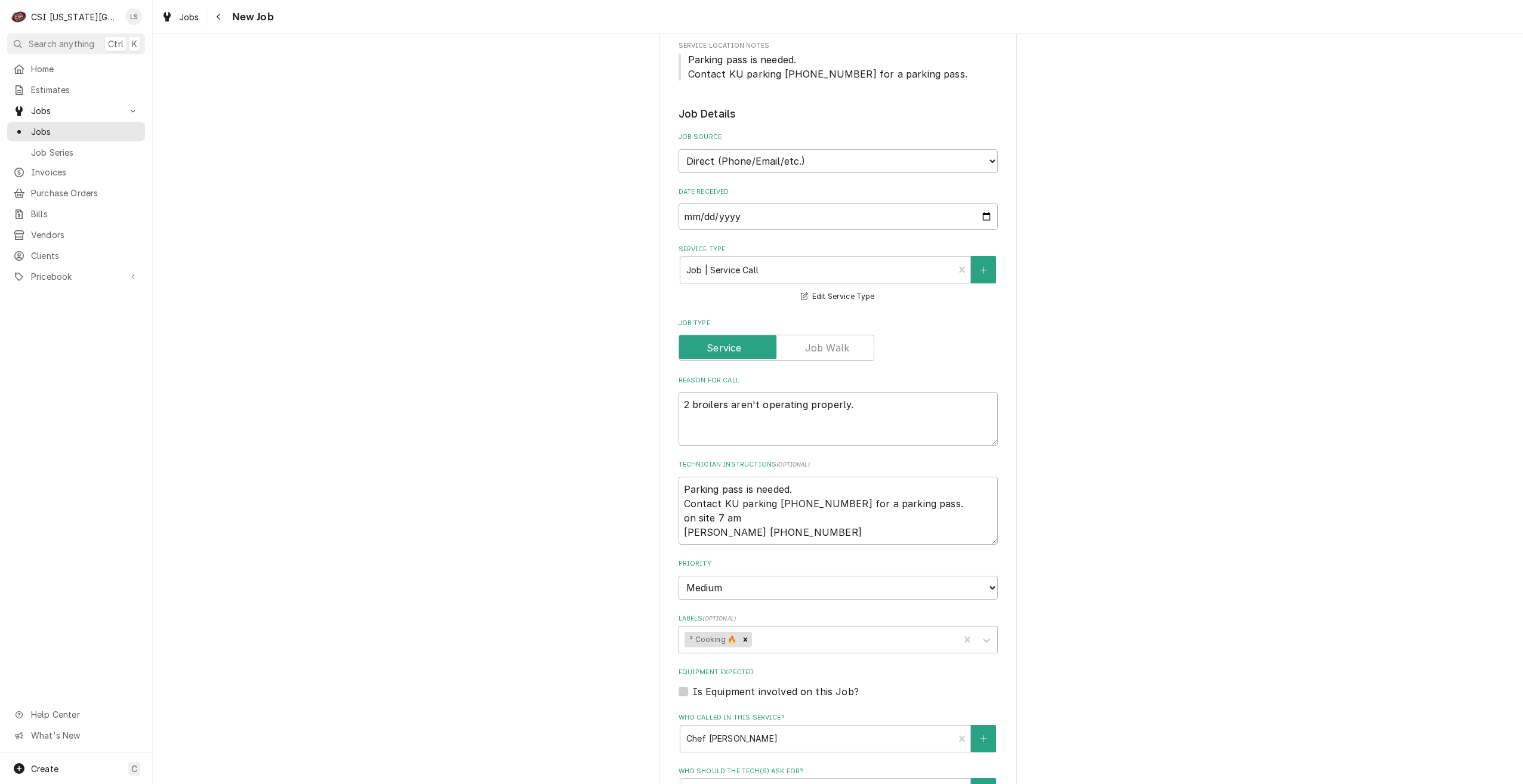
scroll to position [239, 0]
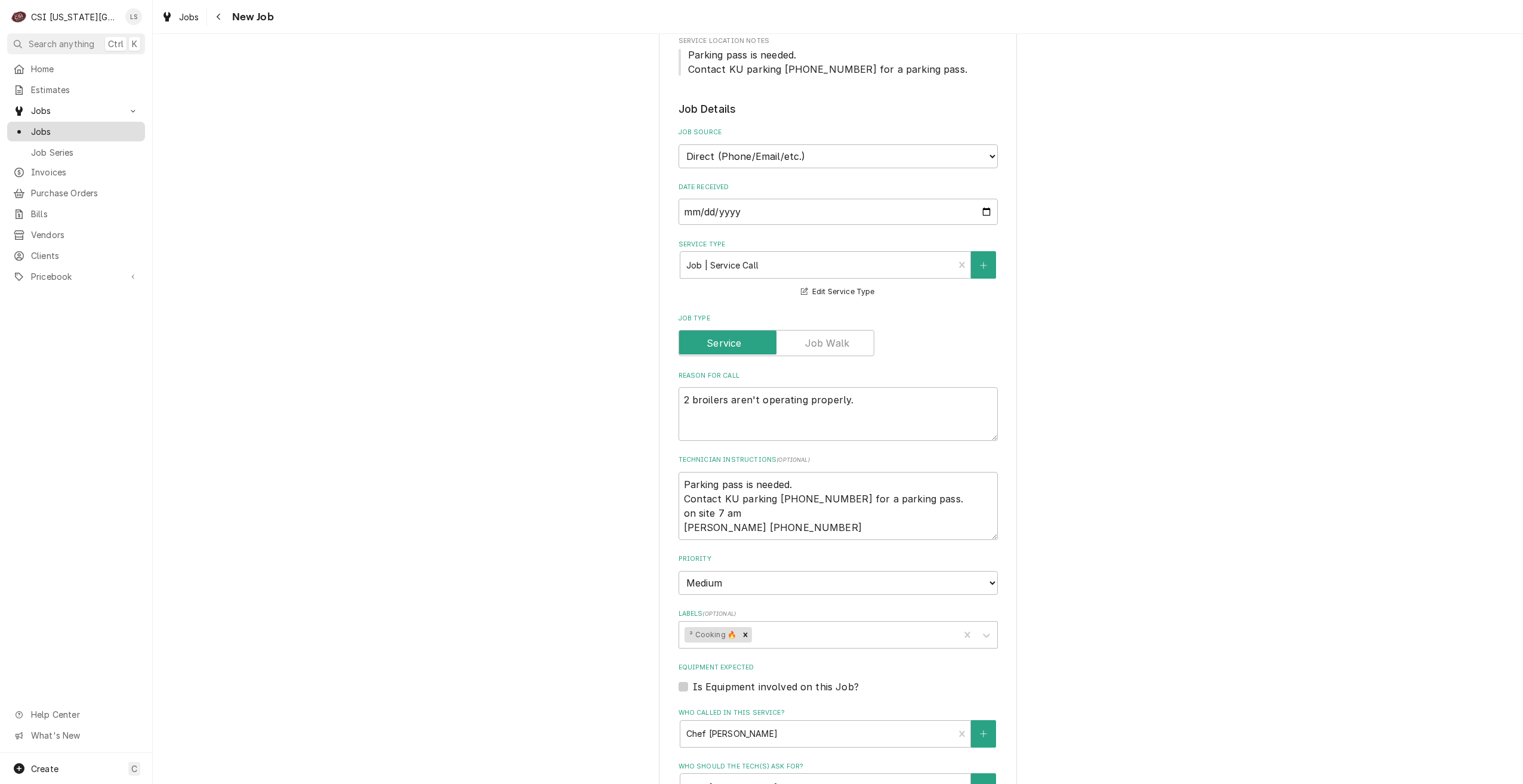
click at [124, 125] on span "Jobs" at bounding box center [85, 132] width 108 height 13
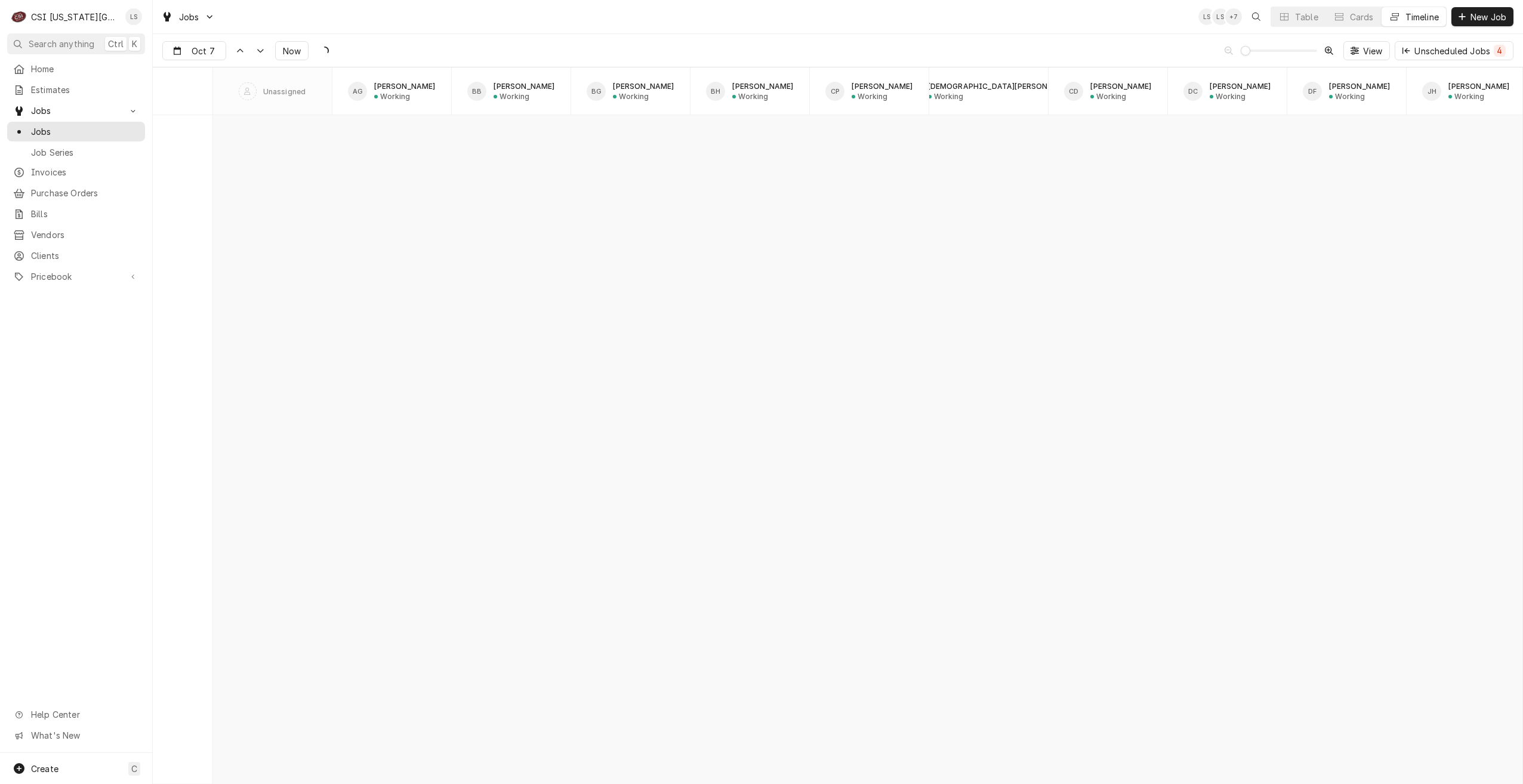
scroll to position [13707, 0]
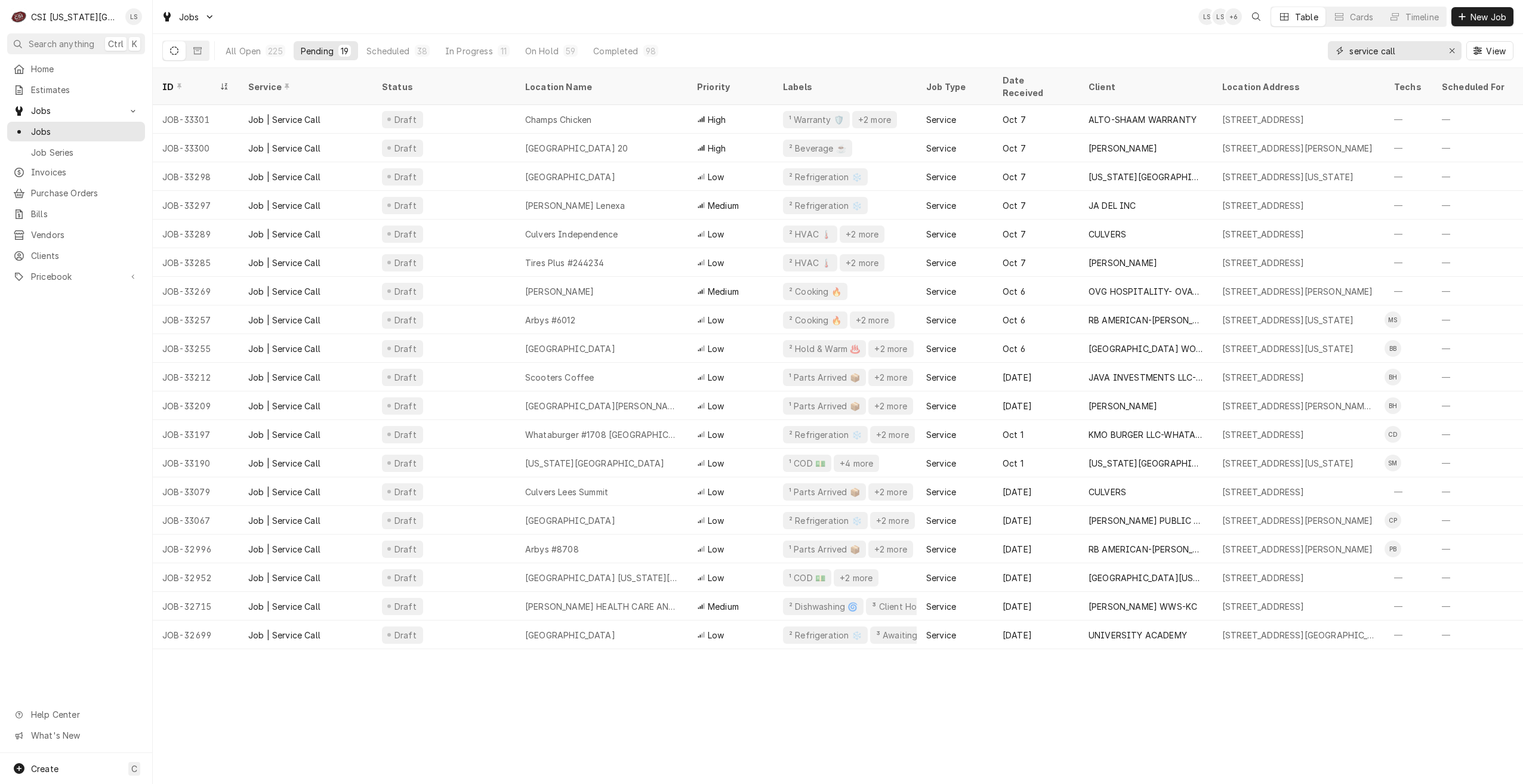
drag, startPoint x: 1429, startPoint y: 48, endPoint x: 1324, endPoint y: 44, distance: 105.1
click at [1324, 44] on div "All Open 225 Pending 19 Scheduled 38 In Progress 11 On Hold 59 Completed 98 ser…" at bounding box center [837, 50] width 1351 height 33
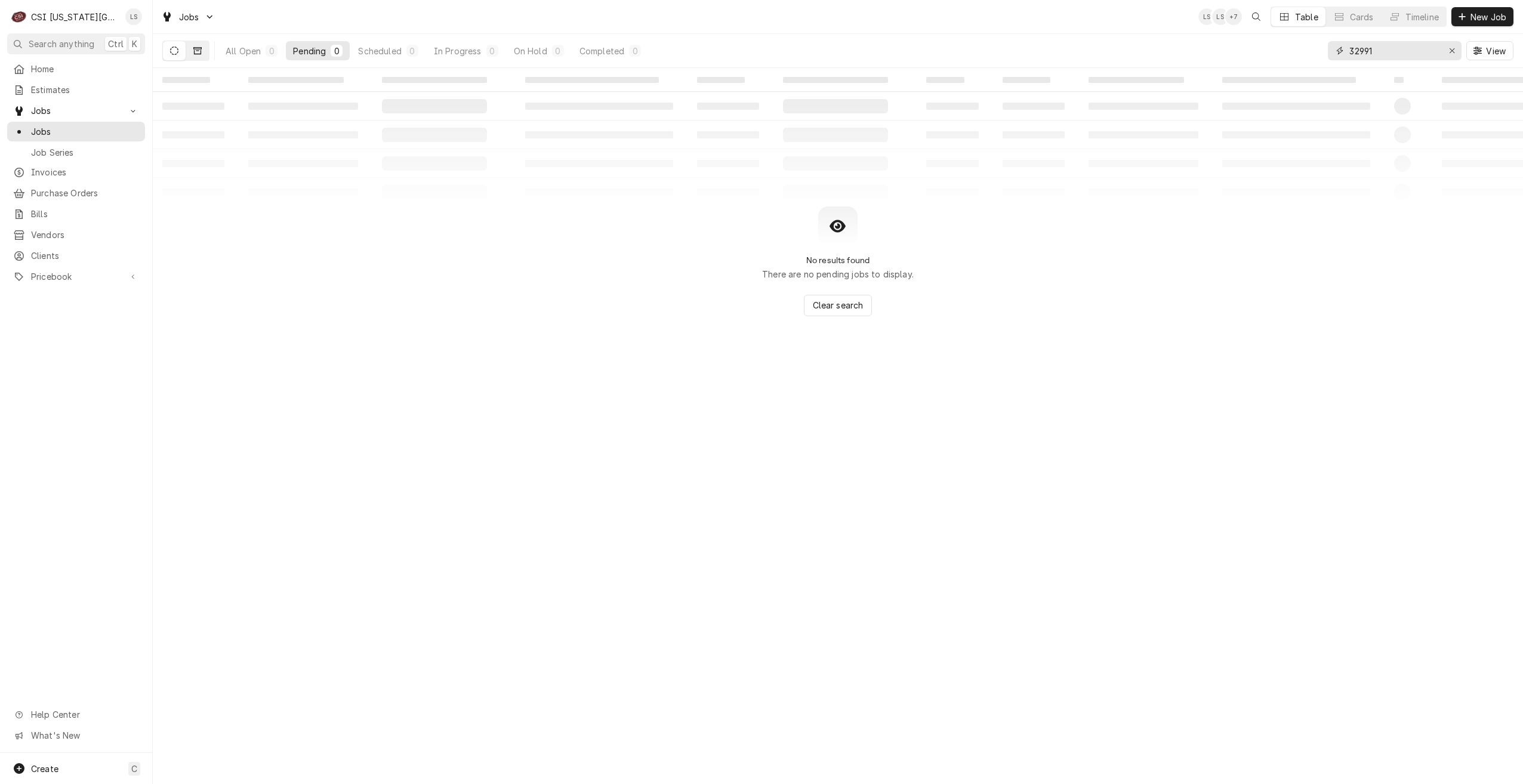
type input "32991"
click at [201, 47] on icon "Dynamic Content Wrapper" at bounding box center [197, 51] width 8 height 8
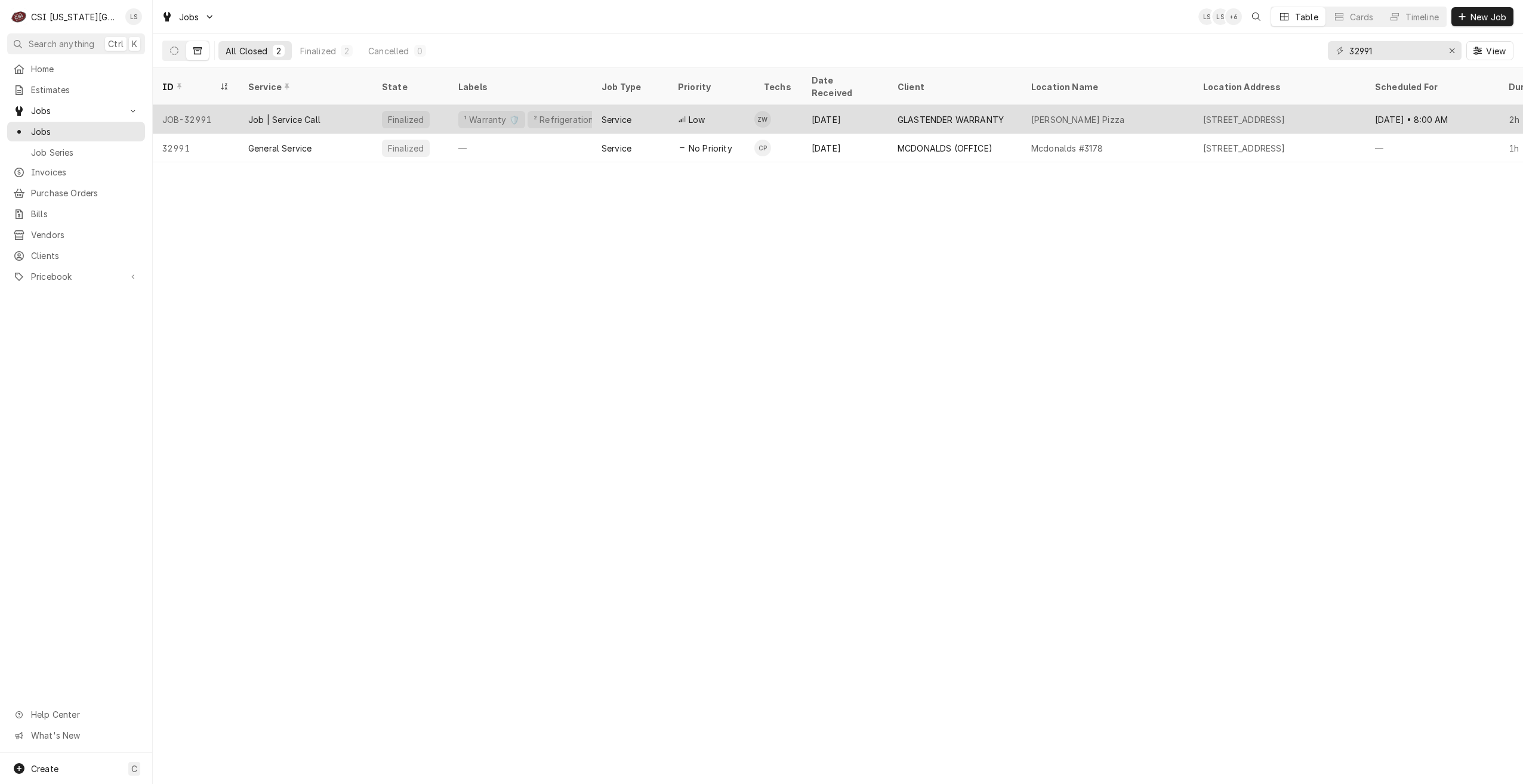
click at [971, 113] on div "GLASTENDER WARRANTY" at bounding box center [951, 119] width 107 height 13
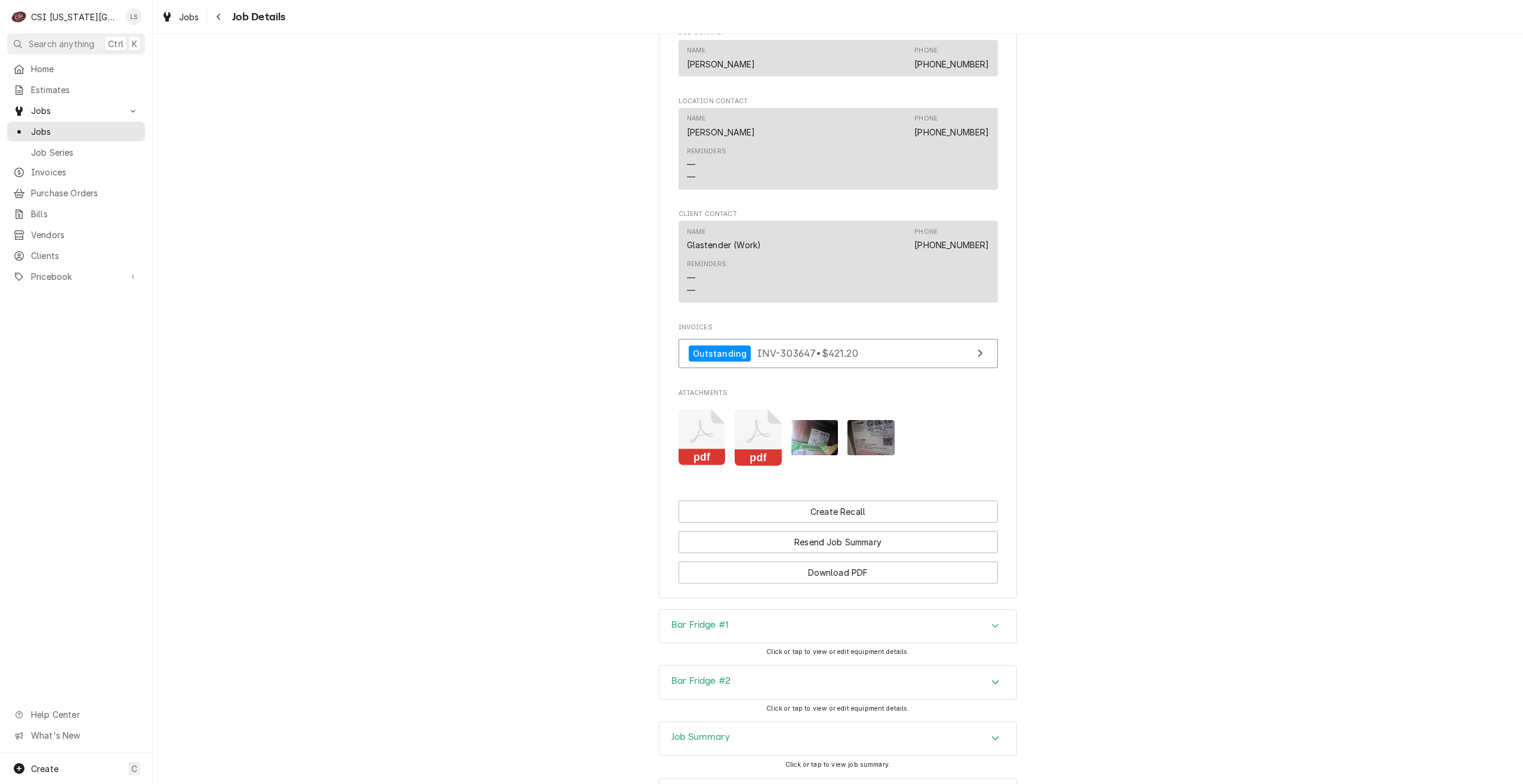
scroll to position [1235, 0]
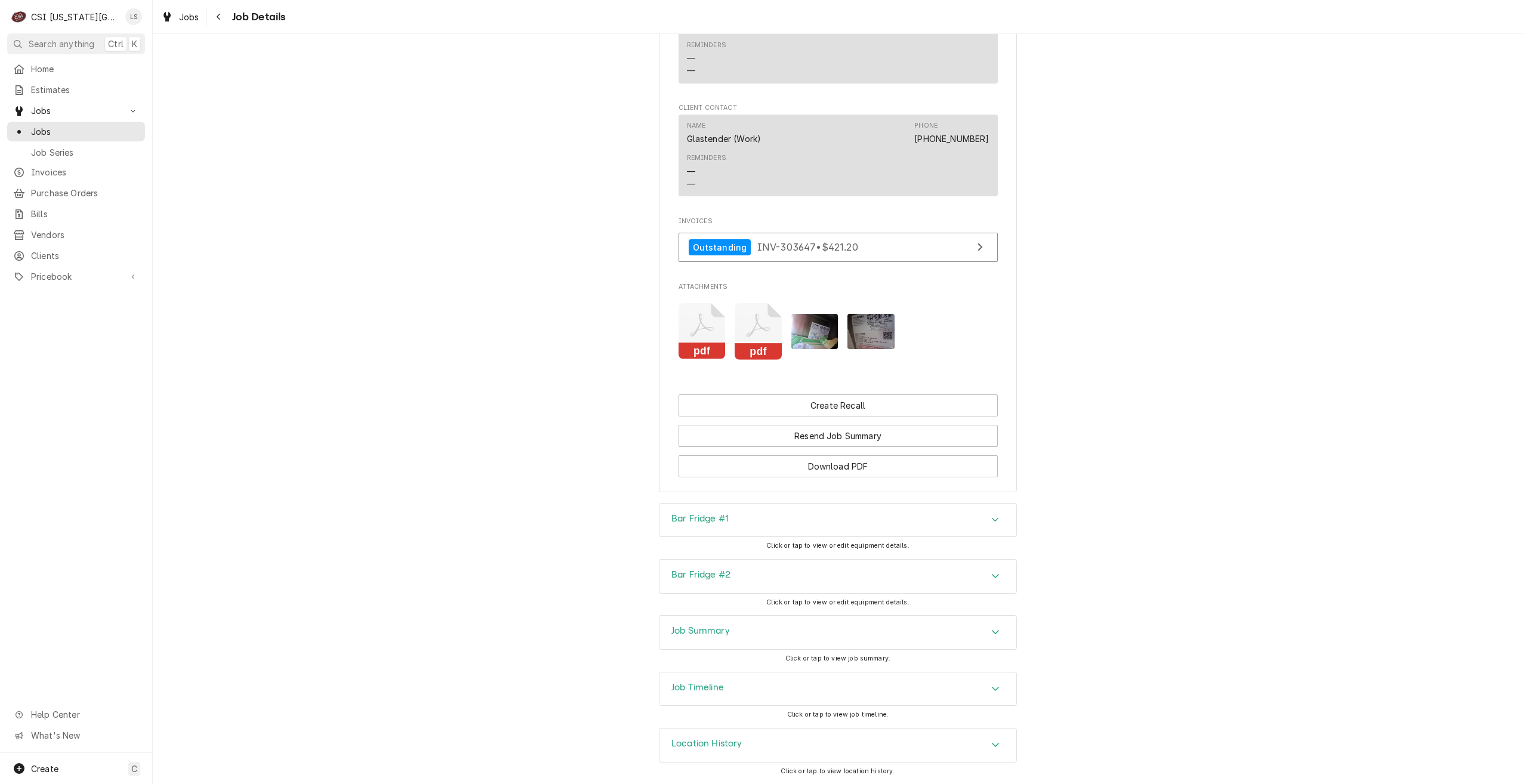
click at [863, 678] on div "Job Timeline" at bounding box center [838, 689] width 357 height 33
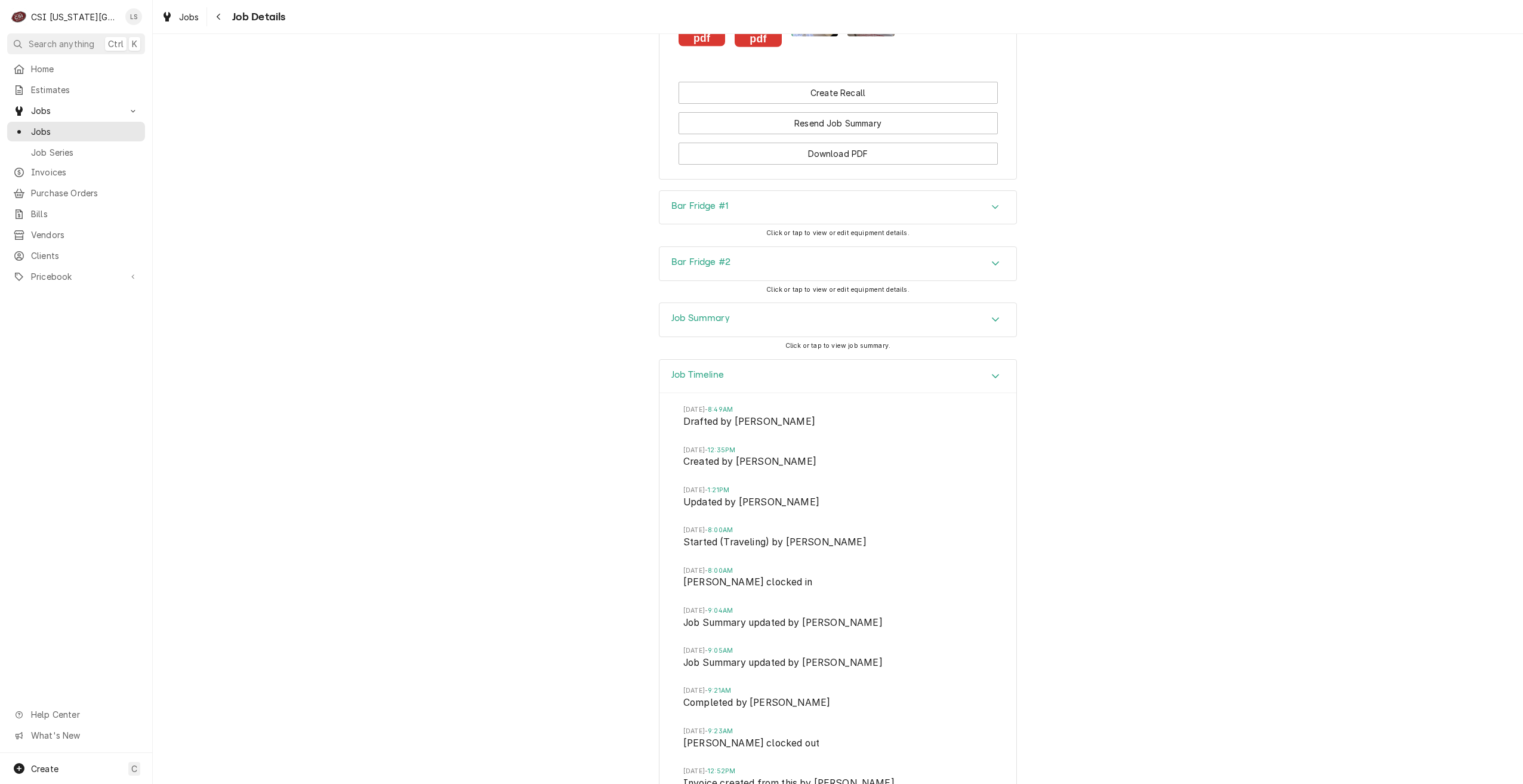
scroll to position [1667, 0]
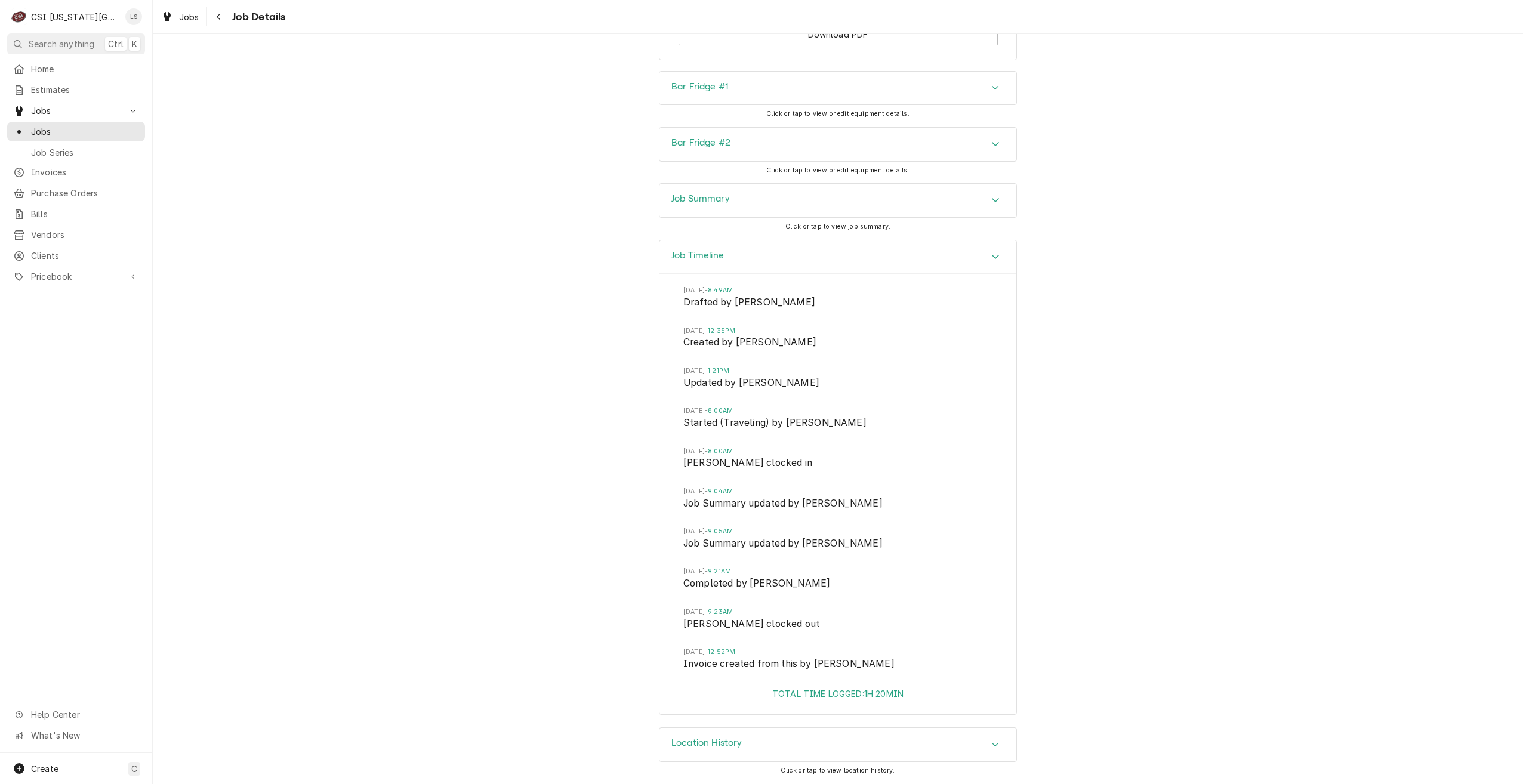
click at [795, 199] on div "Job Summary" at bounding box center [838, 200] width 357 height 33
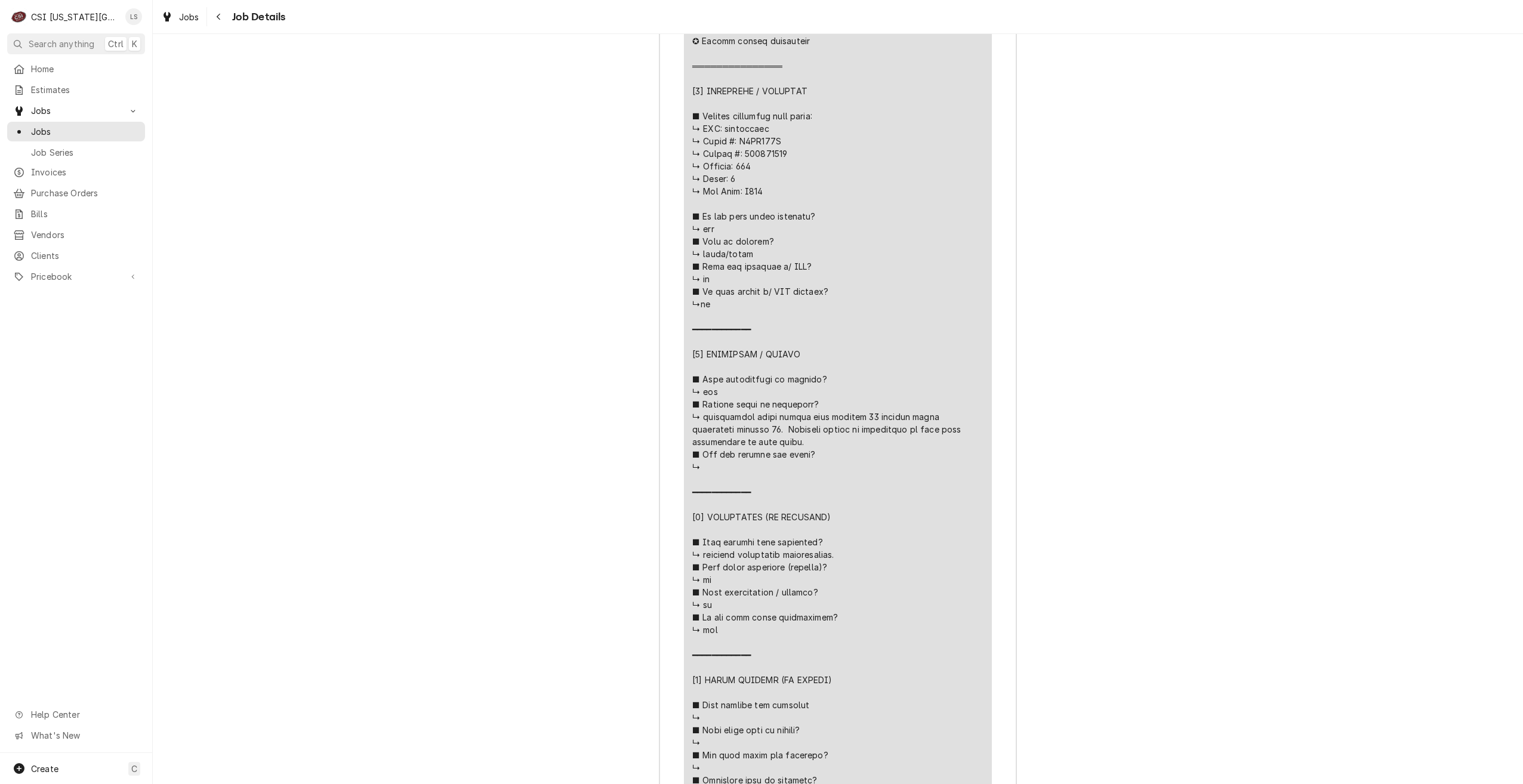
scroll to position [2502, 0]
drag, startPoint x: 731, startPoint y: 461, endPoint x: 699, endPoint y: 437, distance: 40.0
click at [699, 437] on div "Line Item" at bounding box center [837, 412] width 292 height 903
copy div "𝘁𝗲𝗻𝗮𝗻𝗰𝗲𝗱 / 𝗰𝗹𝗲𝗮𝗻𝗲𝗱? ↳ no ■ 𝗜𝘀 𝘁𝗵𝗲 𝘂𝗻𝗶𝘁 𝗳𝘂𝗹𝗹𝘆 𝗼𝗽𝗲𝗿𝗮𝘁𝗶𝗼𝗻𝗮𝗹? ↳ yes ━━━━━━━━━━━━ [𝟰…"
click at [1293, 182] on div "Job Summary Roopairs Job ID JOB-32991 Glastender PO ID 237361 Service Type Job …" at bounding box center [837, 460] width 1370 height 2253
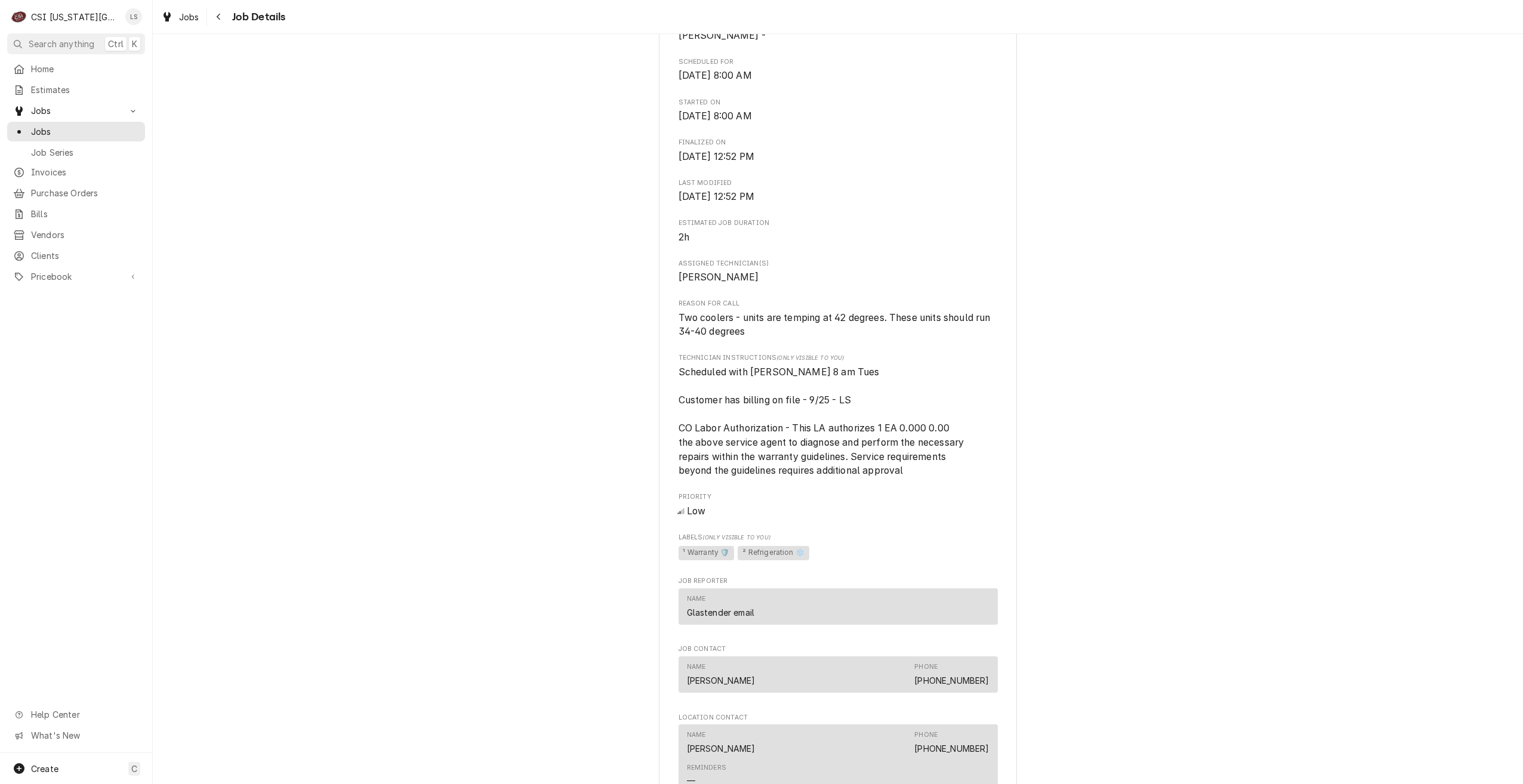
scroll to position [413, 0]
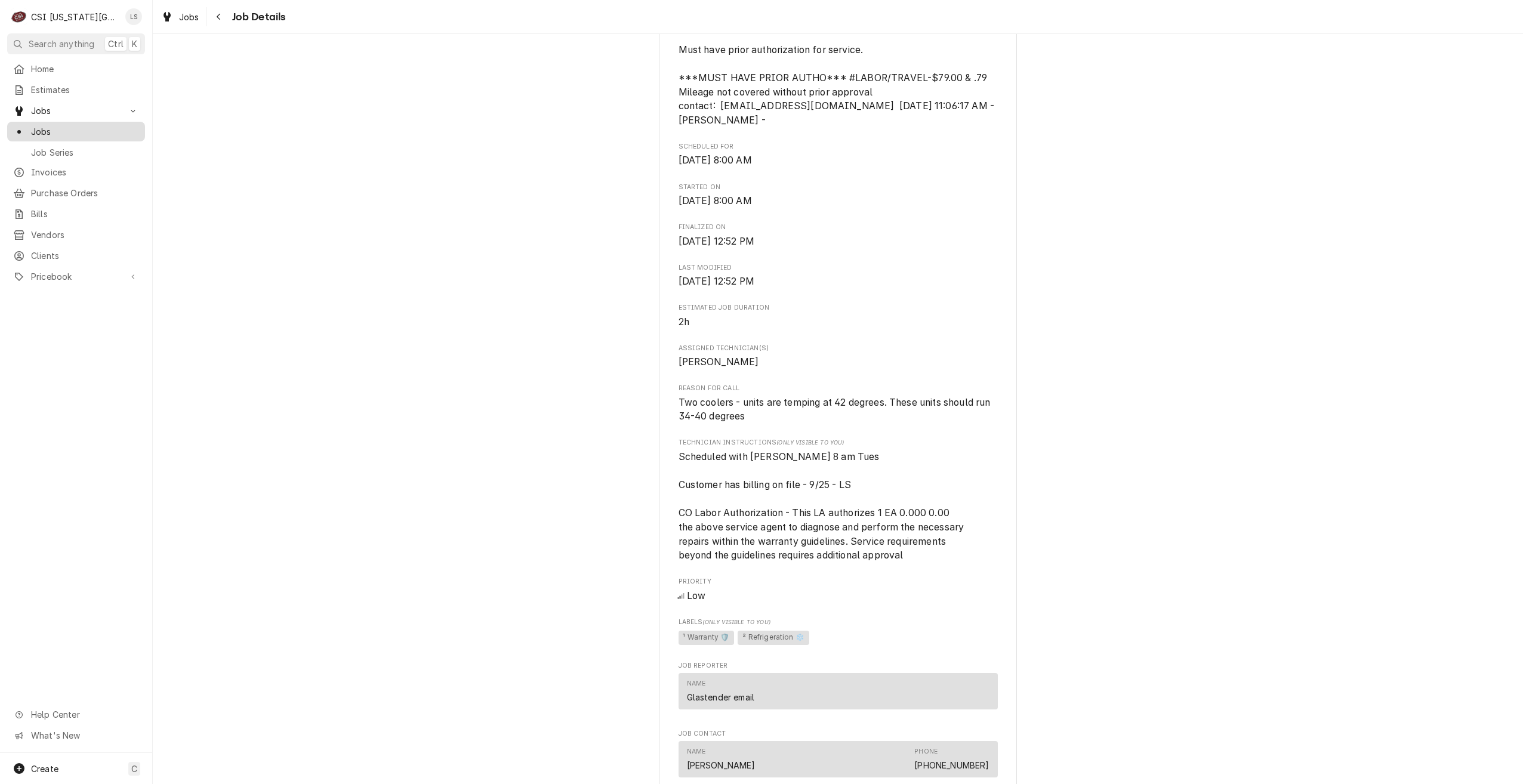
click at [74, 136] on link "Jobs" at bounding box center [76, 132] width 138 height 19
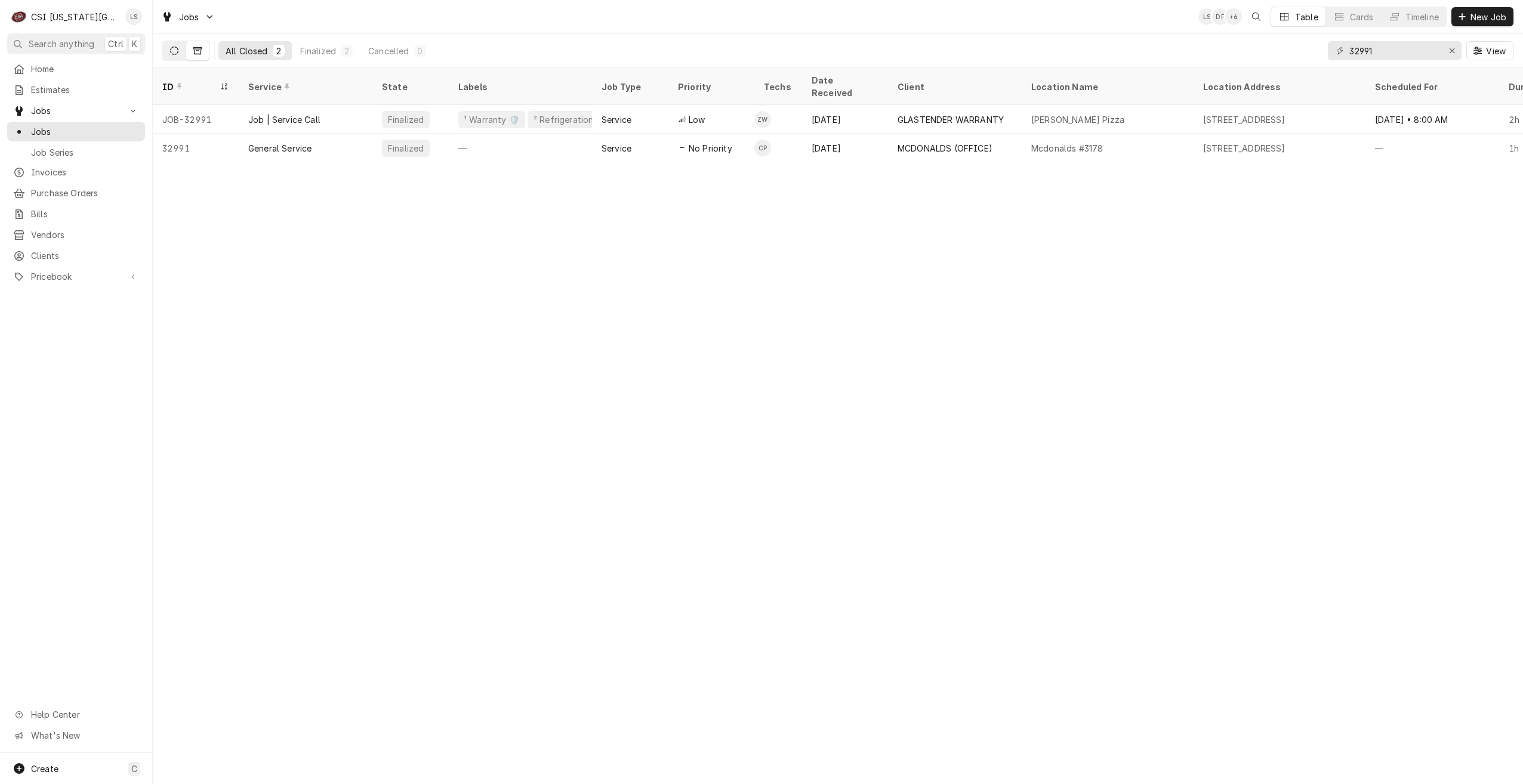
click at [170, 54] on button "Dynamic Content Wrapper" at bounding box center [174, 51] width 23 height 19
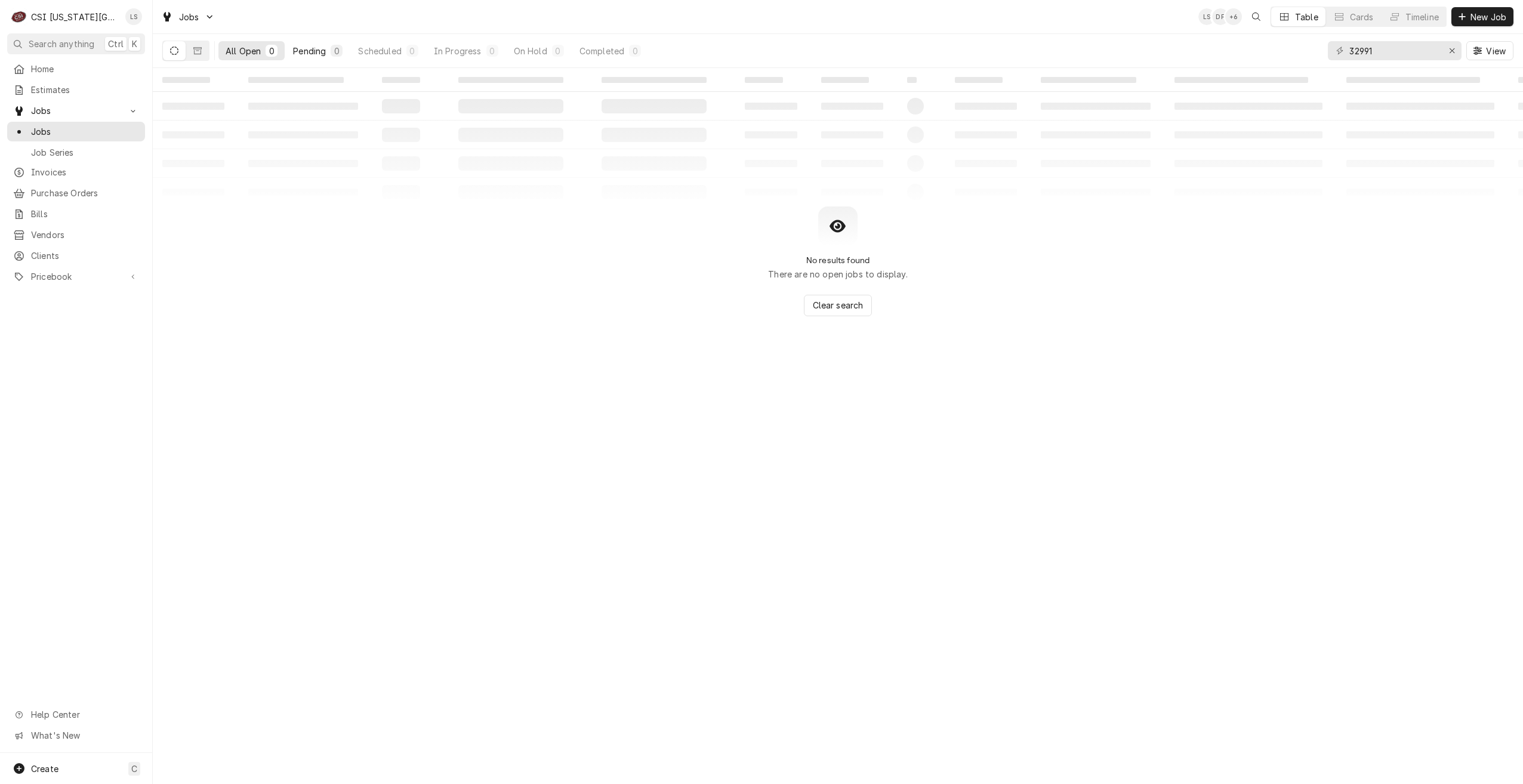
click at [308, 56] on div "Pending" at bounding box center [309, 51] width 33 height 13
click at [1395, 50] on input "32991" at bounding box center [1394, 51] width 90 height 19
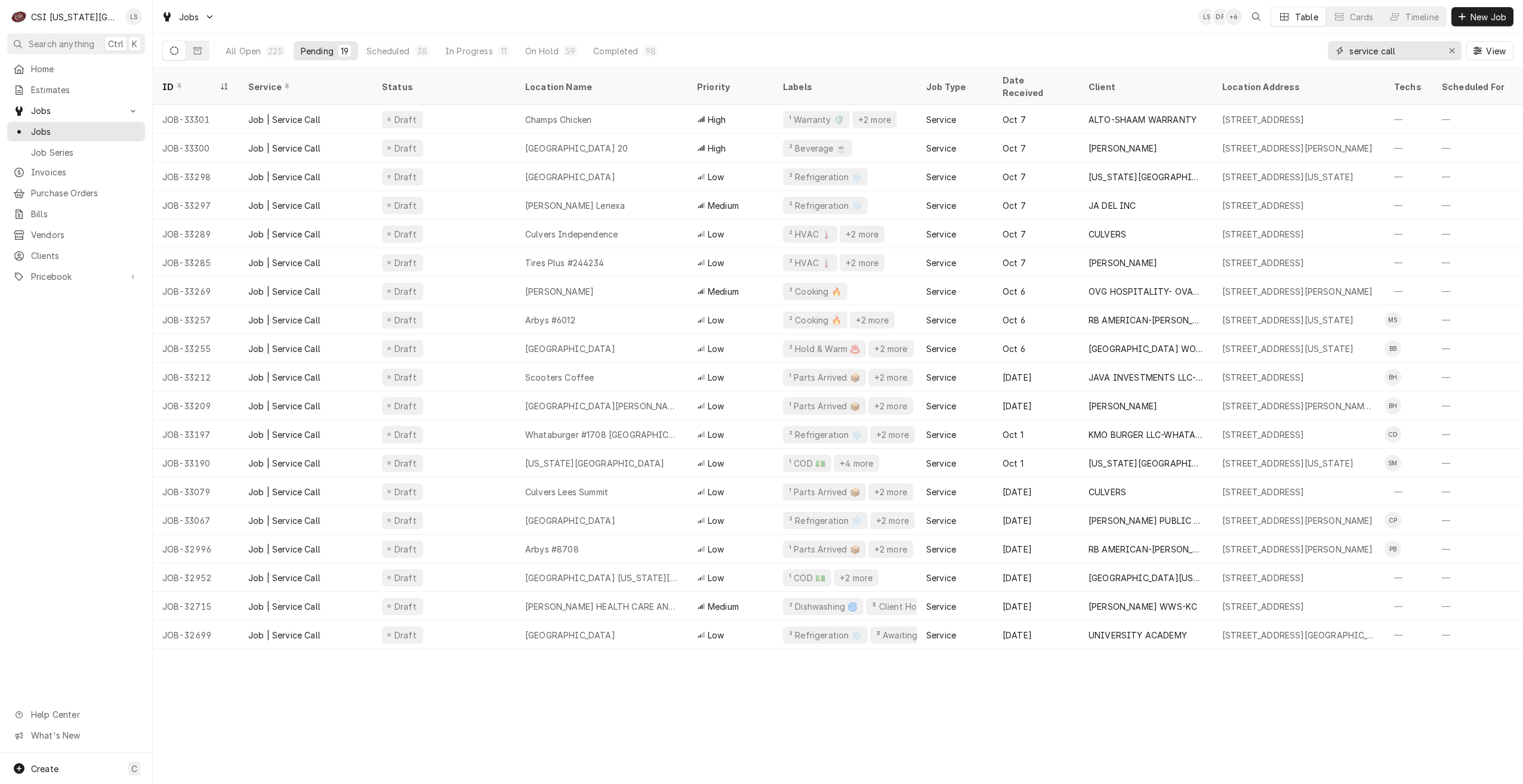
type input "service call"
click at [976, 25] on div "Jobs LS DF + 6 Table Cards Timeline New Job" at bounding box center [837, 16] width 1370 height 33
click at [1145, 29] on div "Jobs LS DF + 6 Table Cards Timeline New Job" at bounding box center [837, 16] width 1370 height 33
click at [1133, 27] on div "Jobs LS CM + 2 Table Cards Timeline New Job" at bounding box center [837, 16] width 1370 height 33
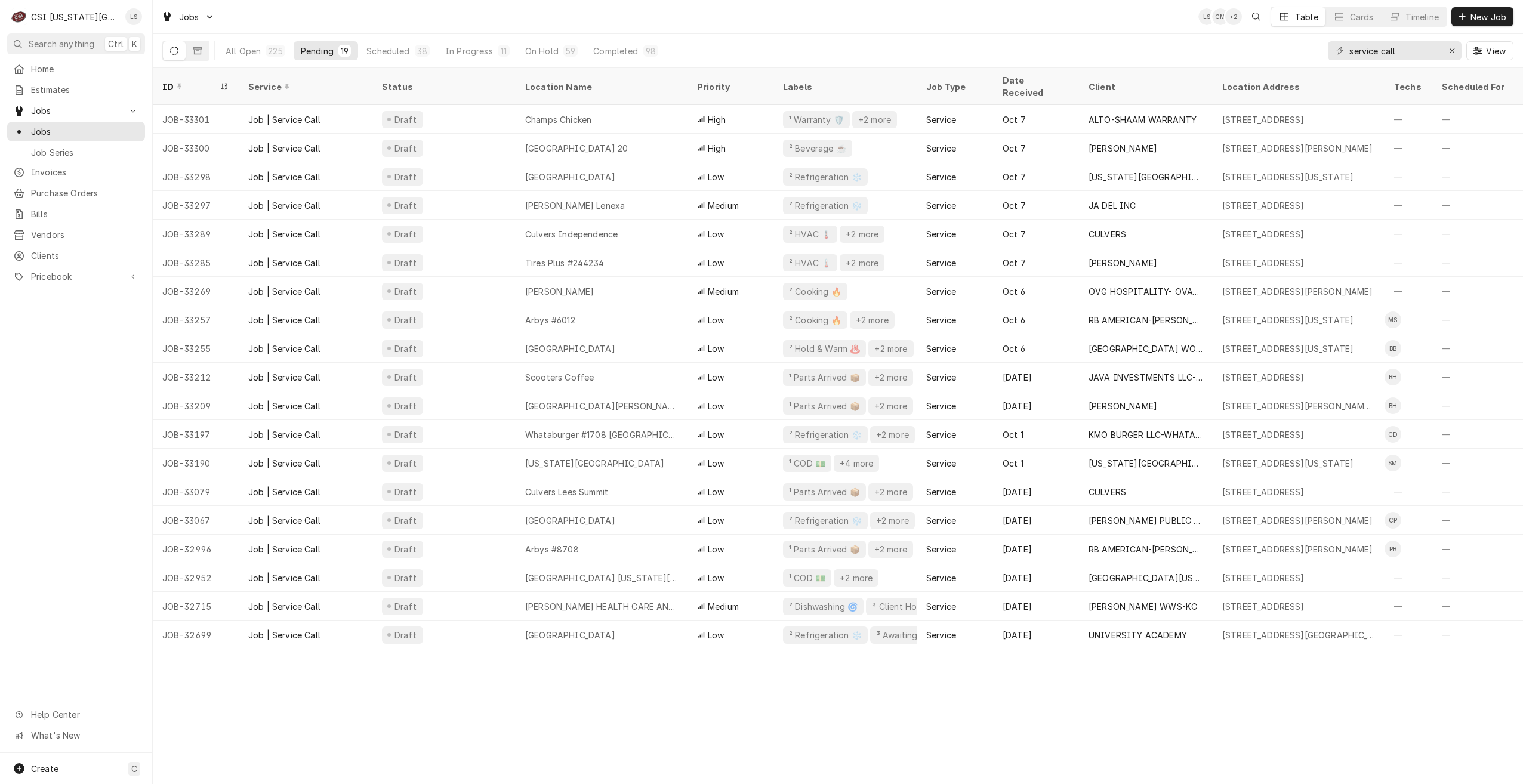
click at [1133, 27] on div "Jobs LS CM + 2 Table Cards Timeline New Job" at bounding box center [837, 16] width 1370 height 33
click at [1133, 27] on div "Jobs LS CM + 3 Table Cards Timeline New Job" at bounding box center [837, 16] width 1370 height 33
click at [1016, 23] on div "Jobs LS CM + 2 Table Cards Timeline New Job" at bounding box center [837, 16] width 1370 height 33
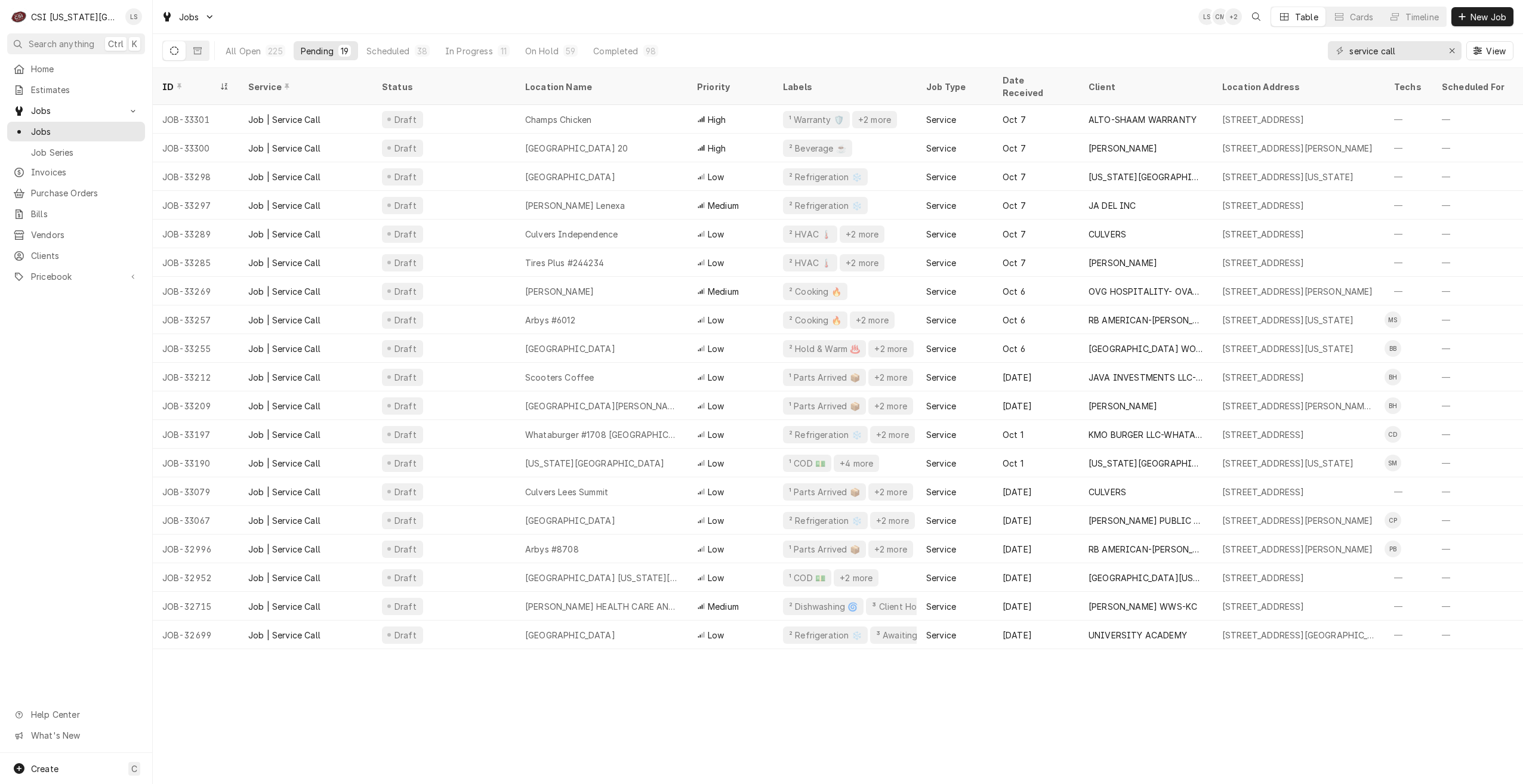
click at [1016, 23] on div "Jobs LS CM + 2 Table Cards Timeline New Job" at bounding box center [837, 16] width 1370 height 33
click at [1132, 16] on div "Jobs LS CM + 3 Table Cards Timeline New Job" at bounding box center [837, 16] width 1370 height 33
click at [930, 16] on div "Jobs LS CM + 3 Table Cards Timeline New Job" at bounding box center [837, 16] width 1370 height 33
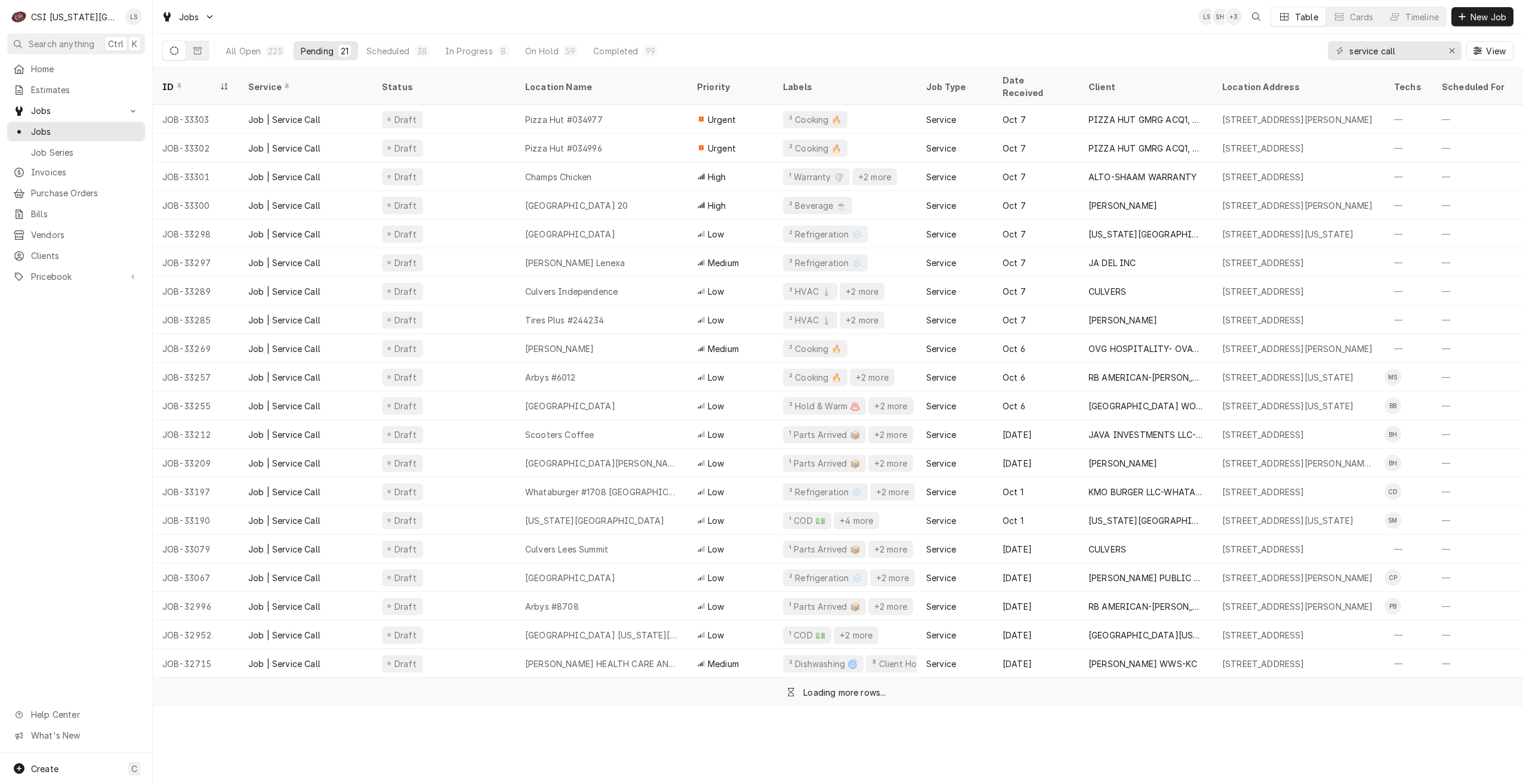
click at [768, 31] on div "Jobs LS SH + 3 Table Cards Timeline New Job" at bounding box center [837, 16] width 1370 height 33
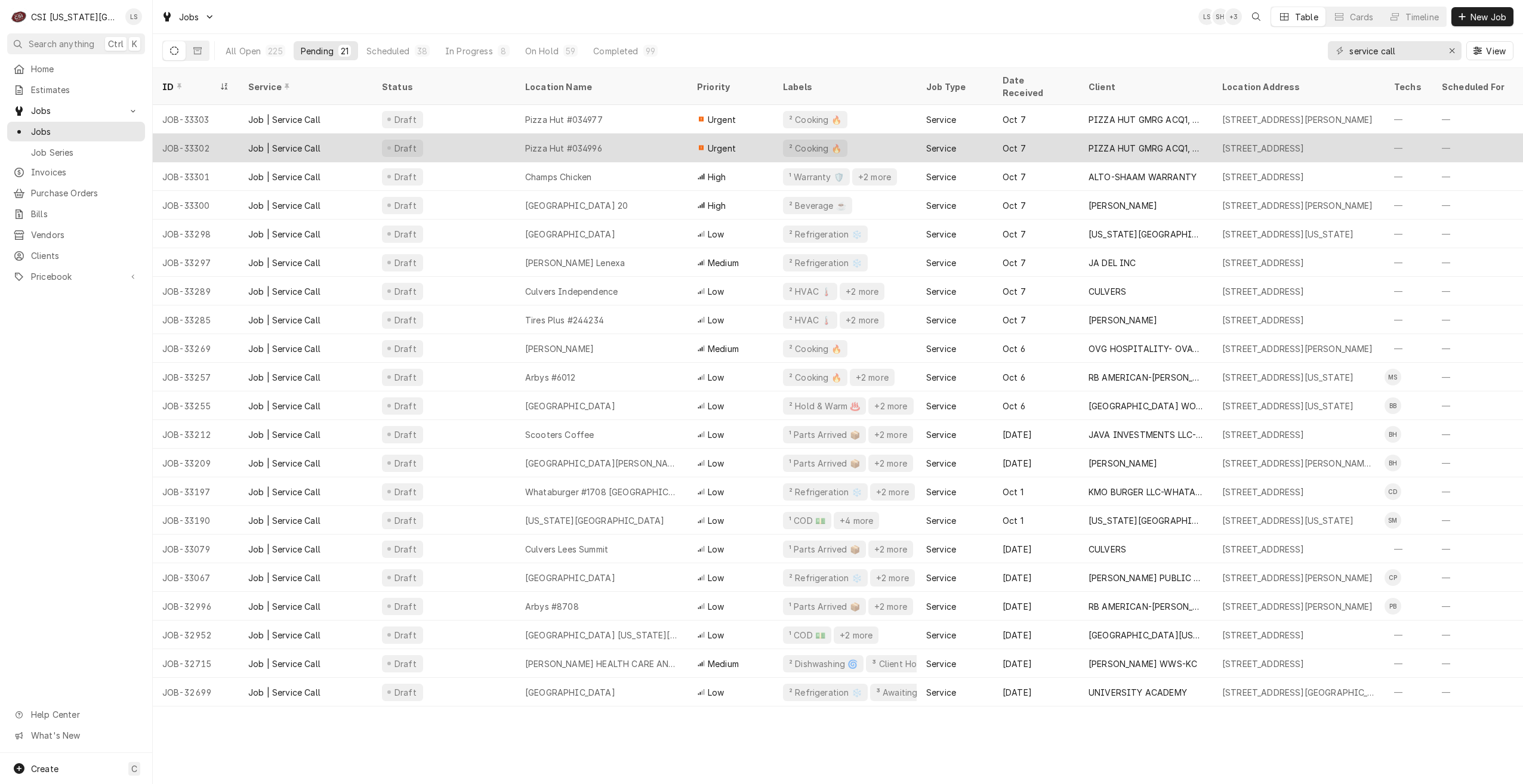
click at [642, 140] on div "Pizza Hut #034996" at bounding box center [602, 148] width 172 height 28
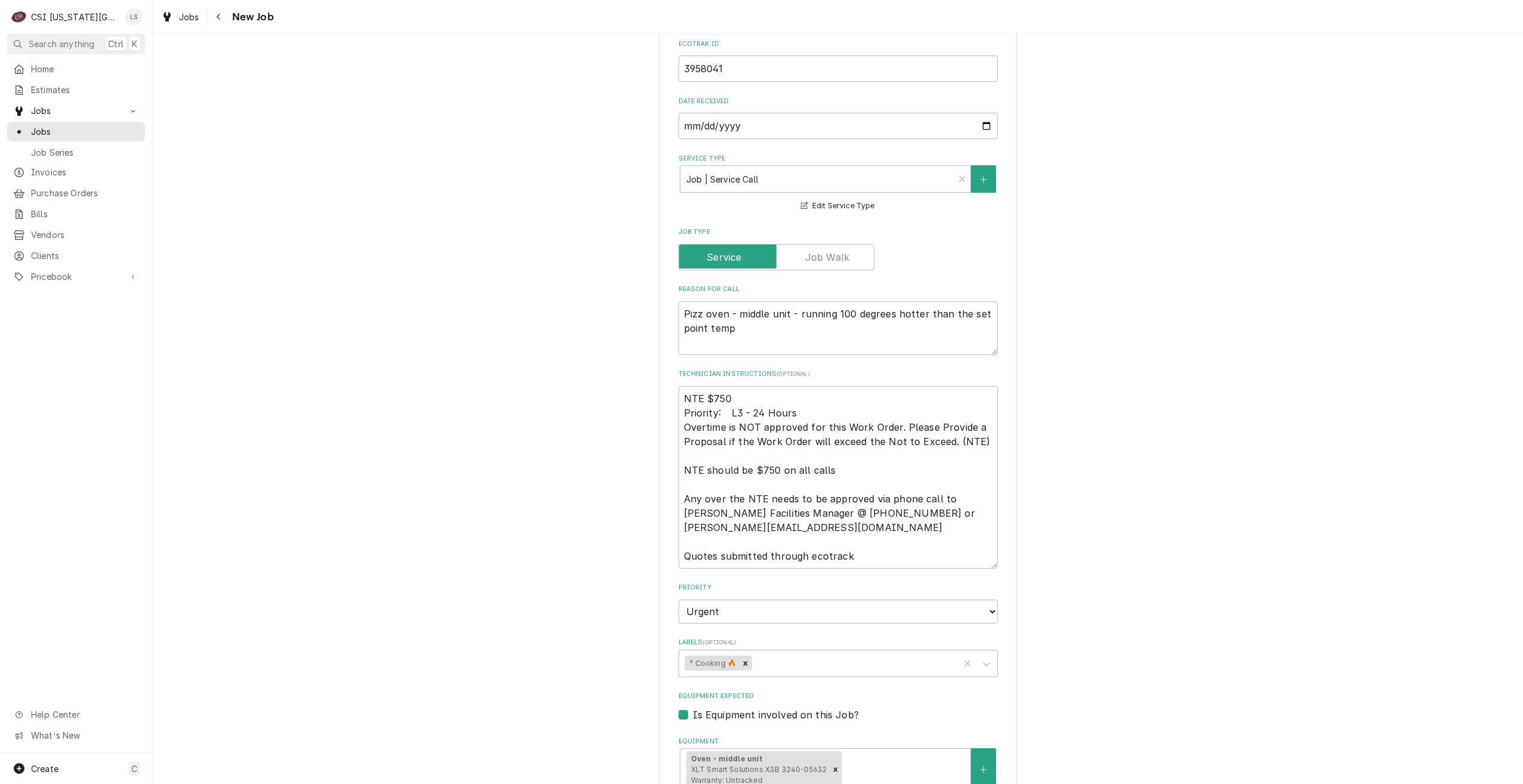
scroll to position [716, 0]
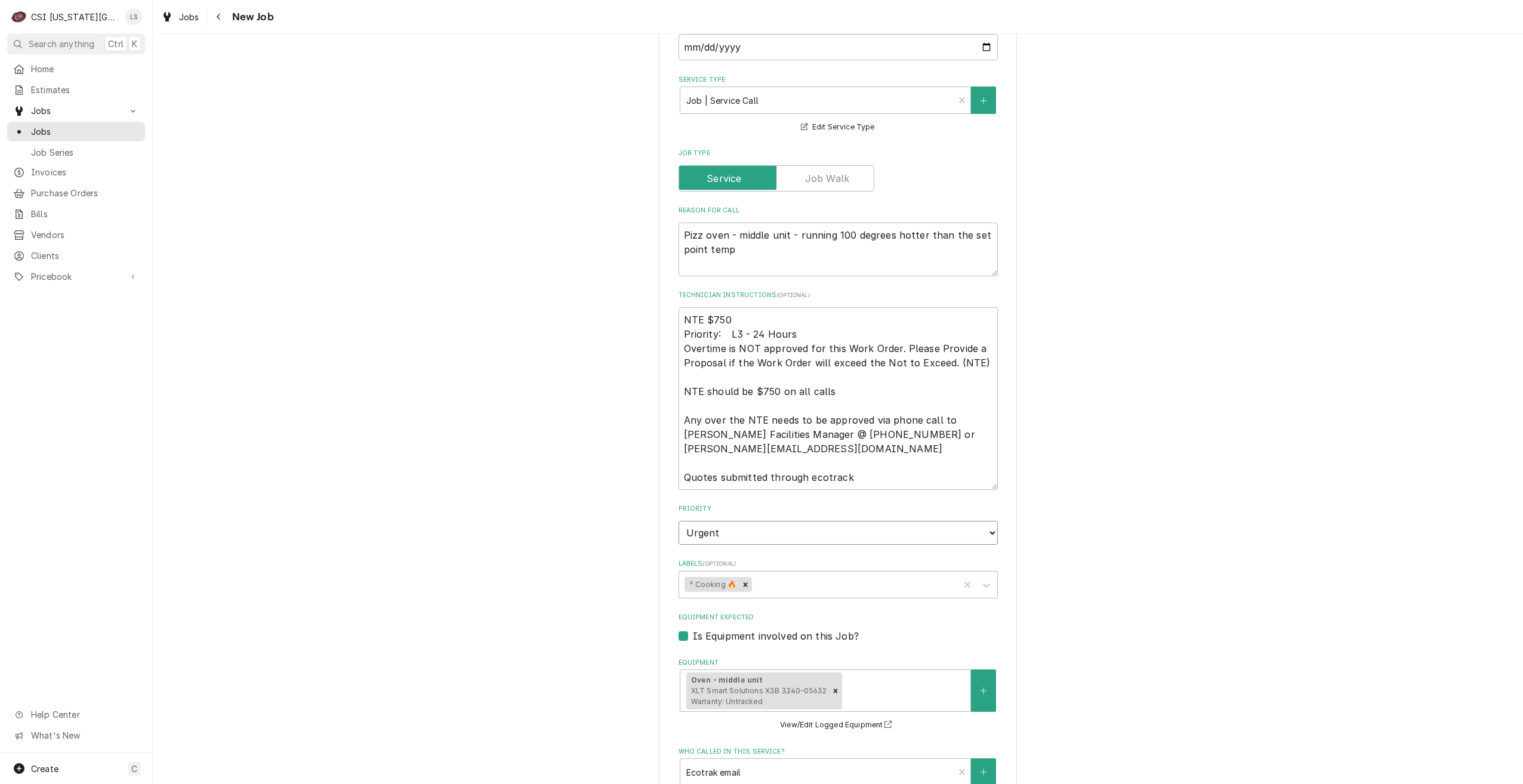
click at [840, 521] on select "No Priority Urgent High Medium Low" at bounding box center [837, 533] width 319 height 24
select select "2"
click at [678, 521] on select "No Priority Urgent High Medium Low" at bounding box center [837, 533] width 319 height 24
click at [1132, 488] on div "Use the fields below to edit this job: Client Details Client PIZZA HUT GMRG ACQ…" at bounding box center [837, 263] width 1370 height 1865
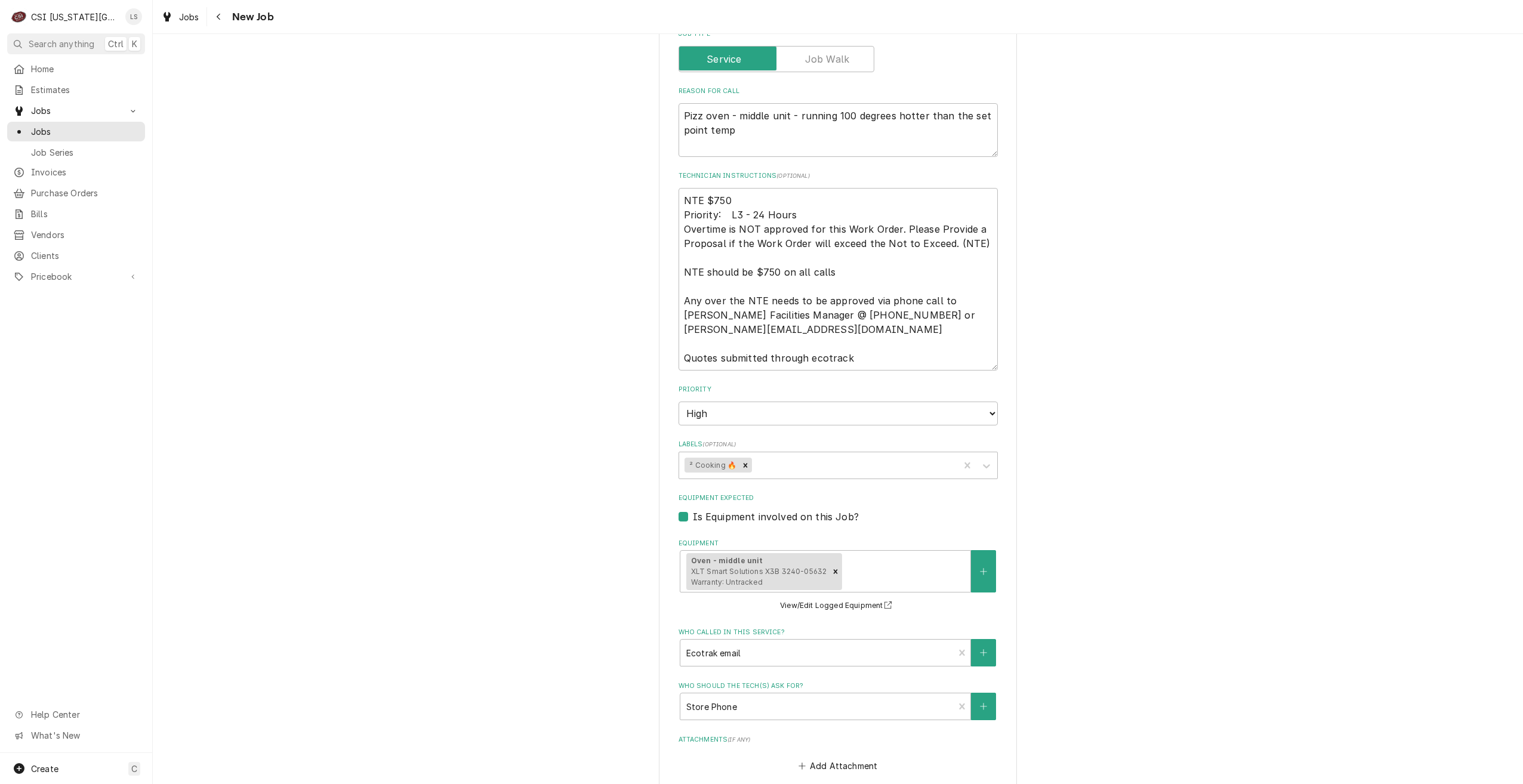
scroll to position [1074, 0]
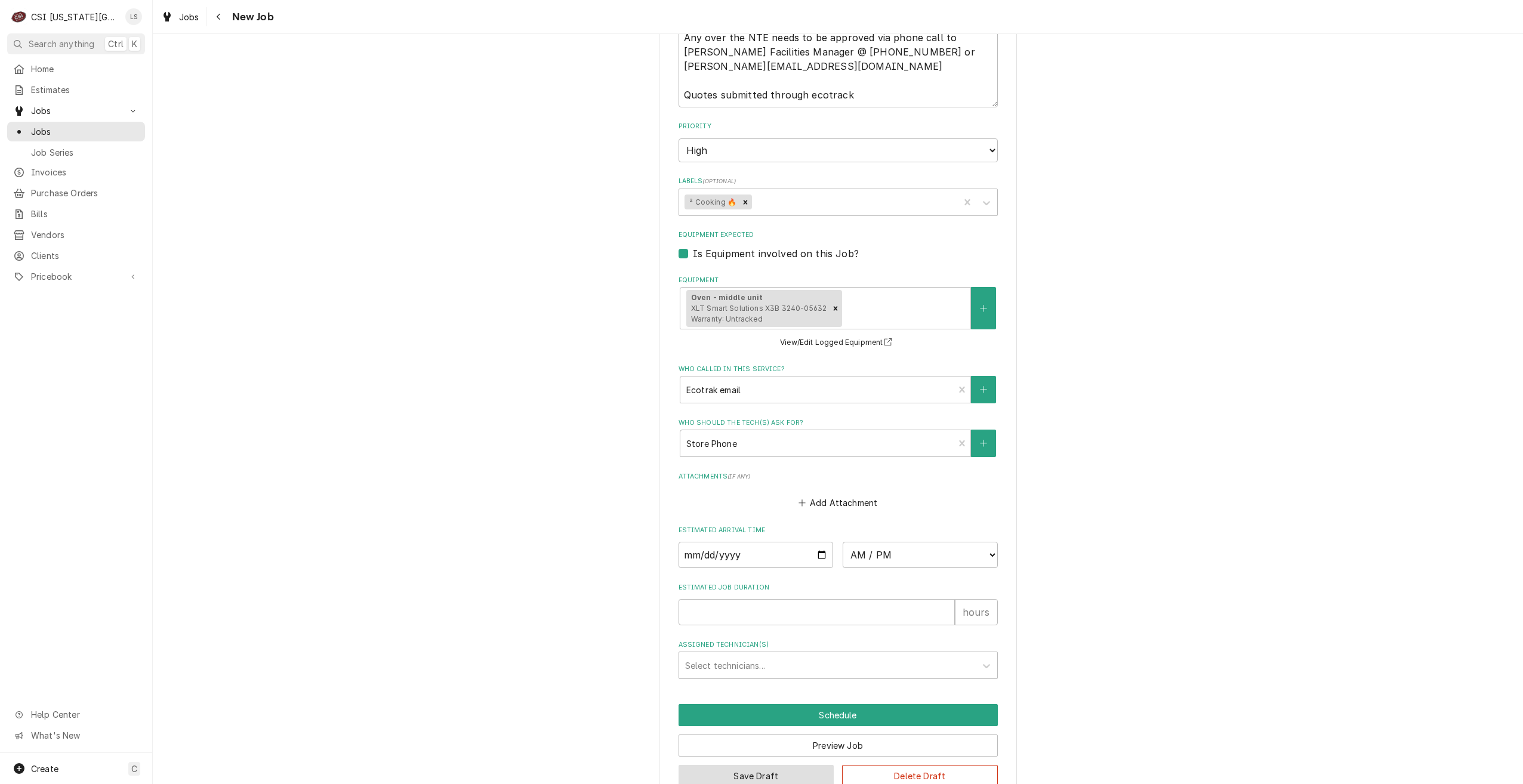
click at [782, 765] on button "Save Draft" at bounding box center [756, 776] width 156 height 22
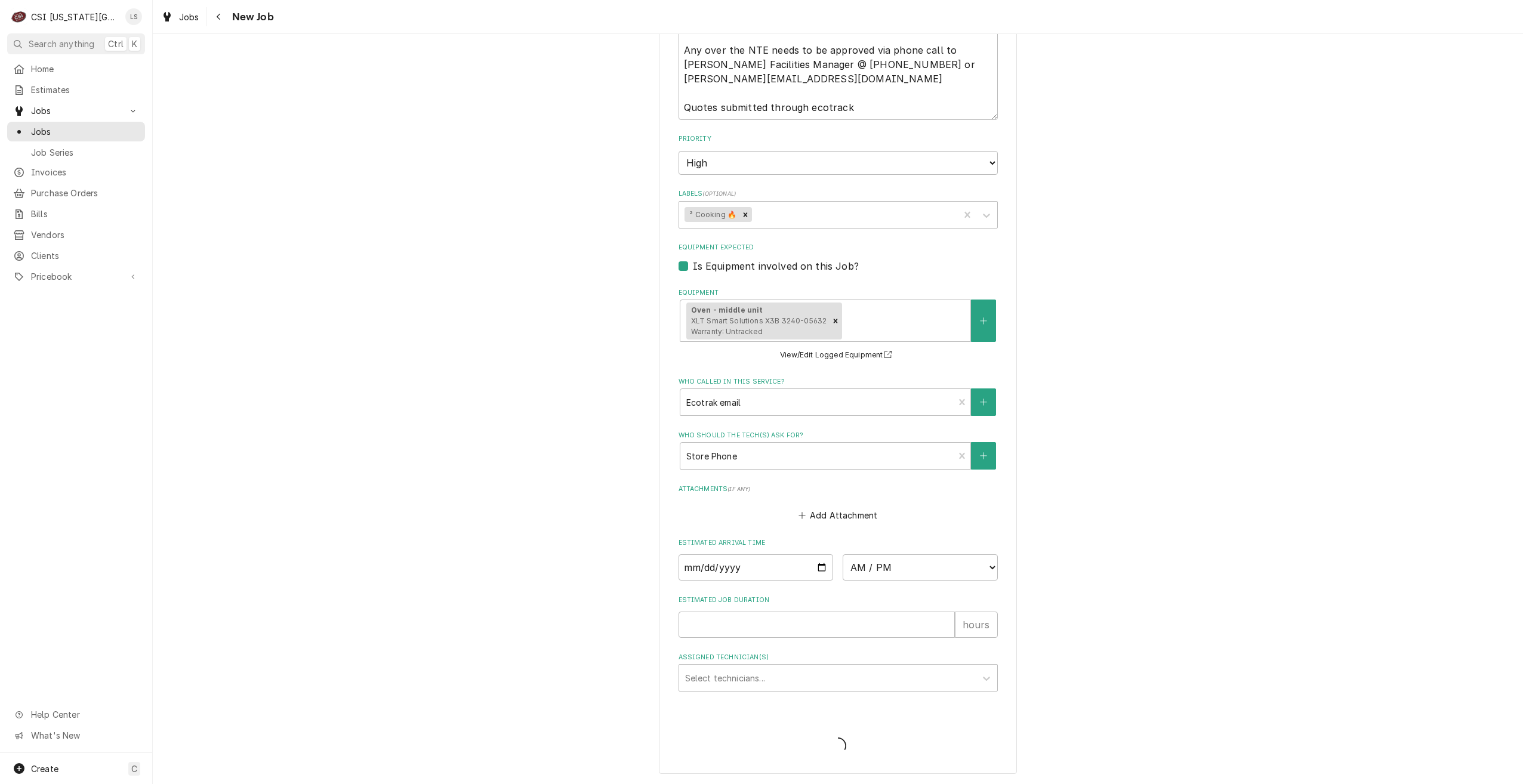
scroll to position [1058, 0]
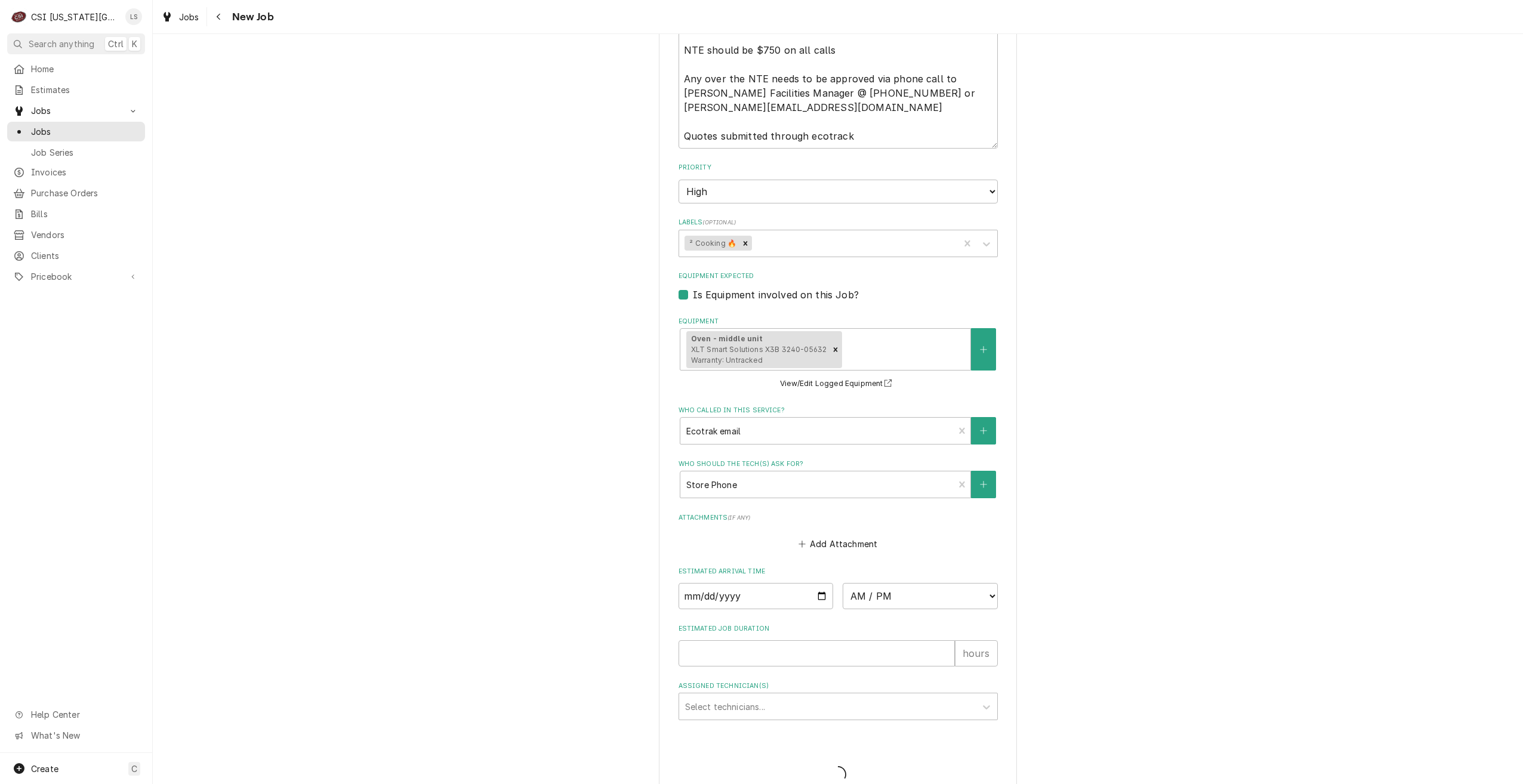
type textarea "x"
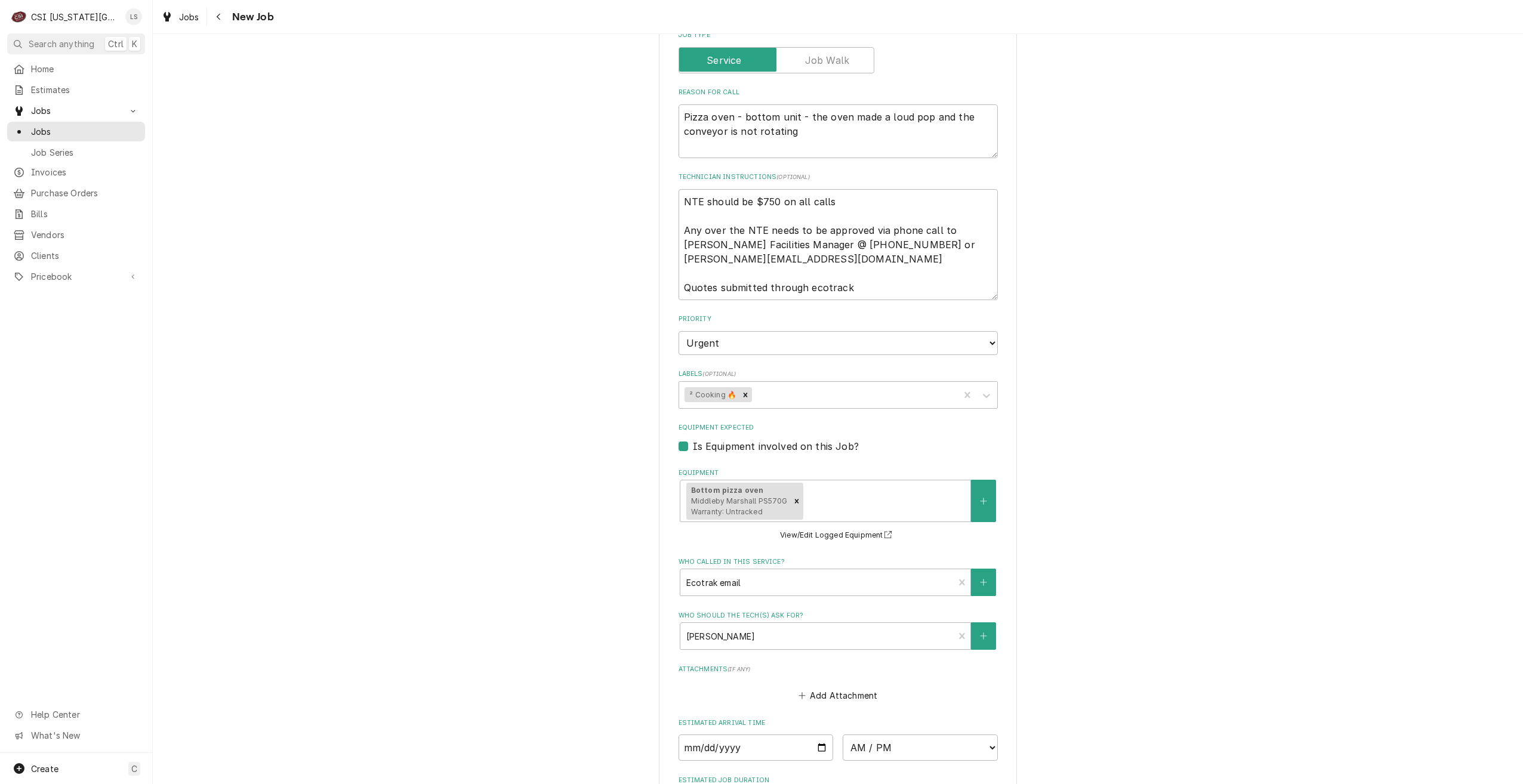
scroll to position [836, 0]
click at [803, 330] on select "No Priority Urgent High Medium Low" at bounding box center [837, 342] width 319 height 24
select select "2"
click at [678, 330] on select "No Priority Urgent High Medium Low" at bounding box center [837, 342] width 319 height 24
click at [1152, 369] on div "Use the fields below to edit this job: Client Details Client PIZZA HUT GMRG ACQ…" at bounding box center [837, 107] width 1370 height 1793
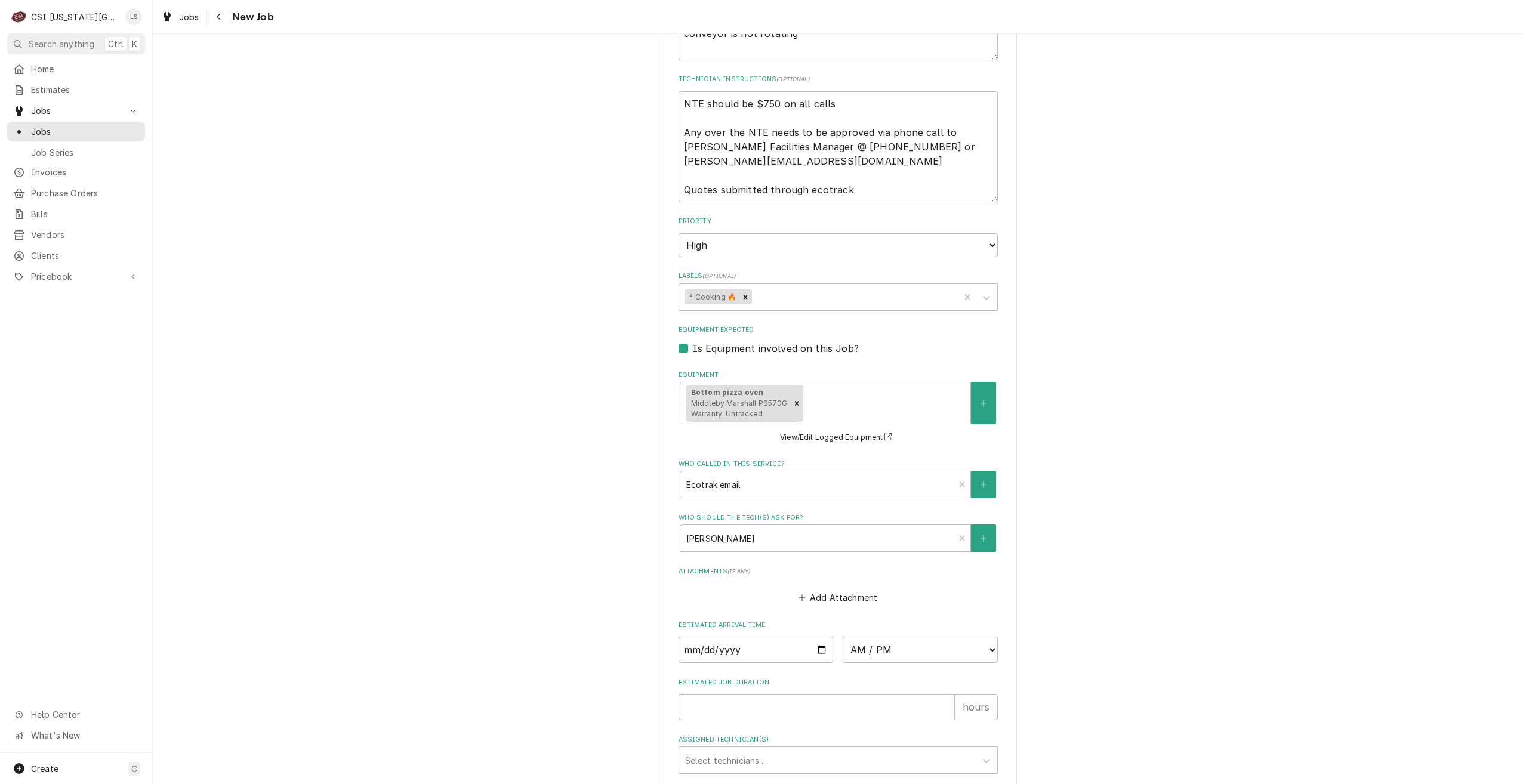
scroll to position [1027, 0]
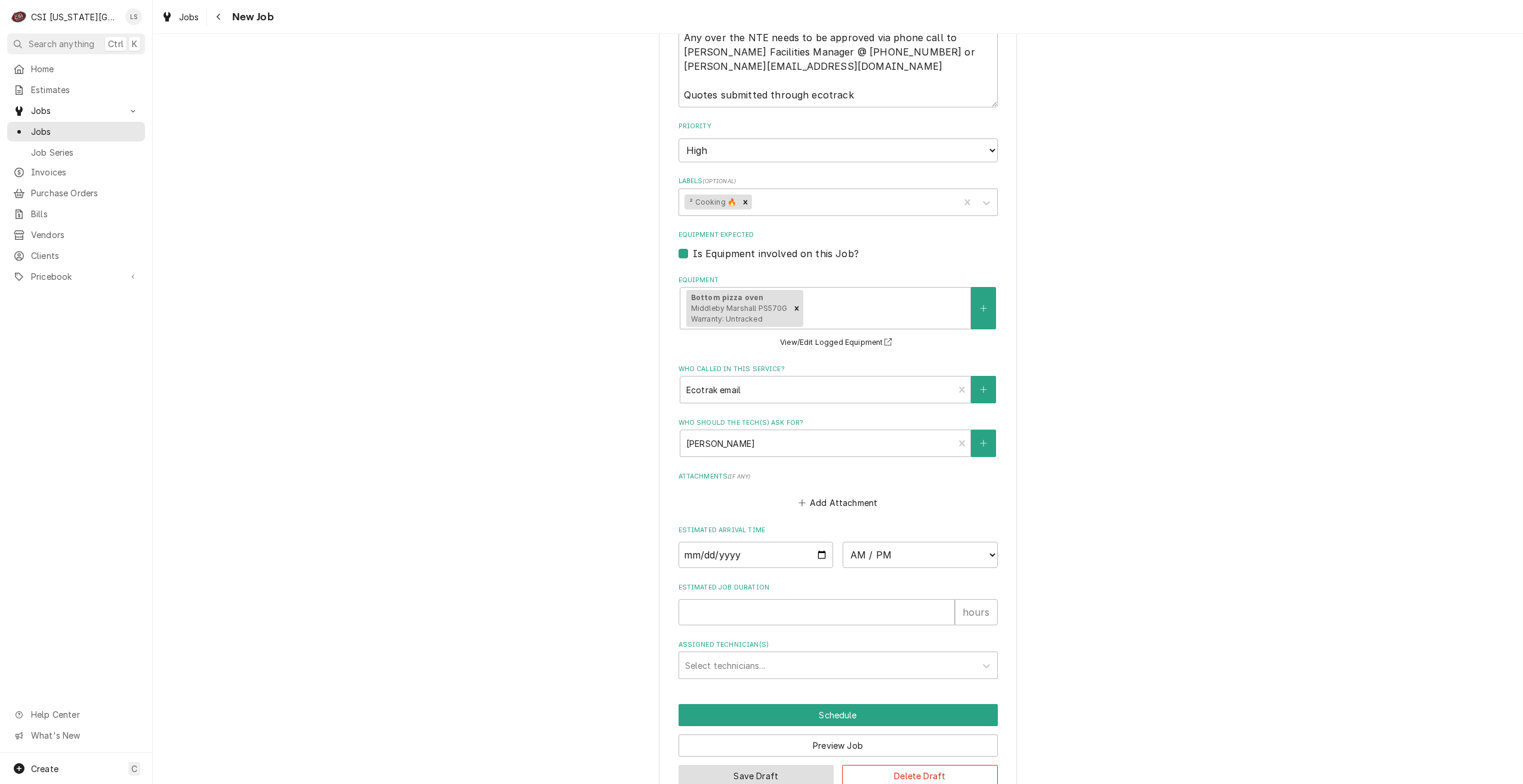
click at [753, 765] on button "Save Draft" at bounding box center [756, 776] width 156 height 22
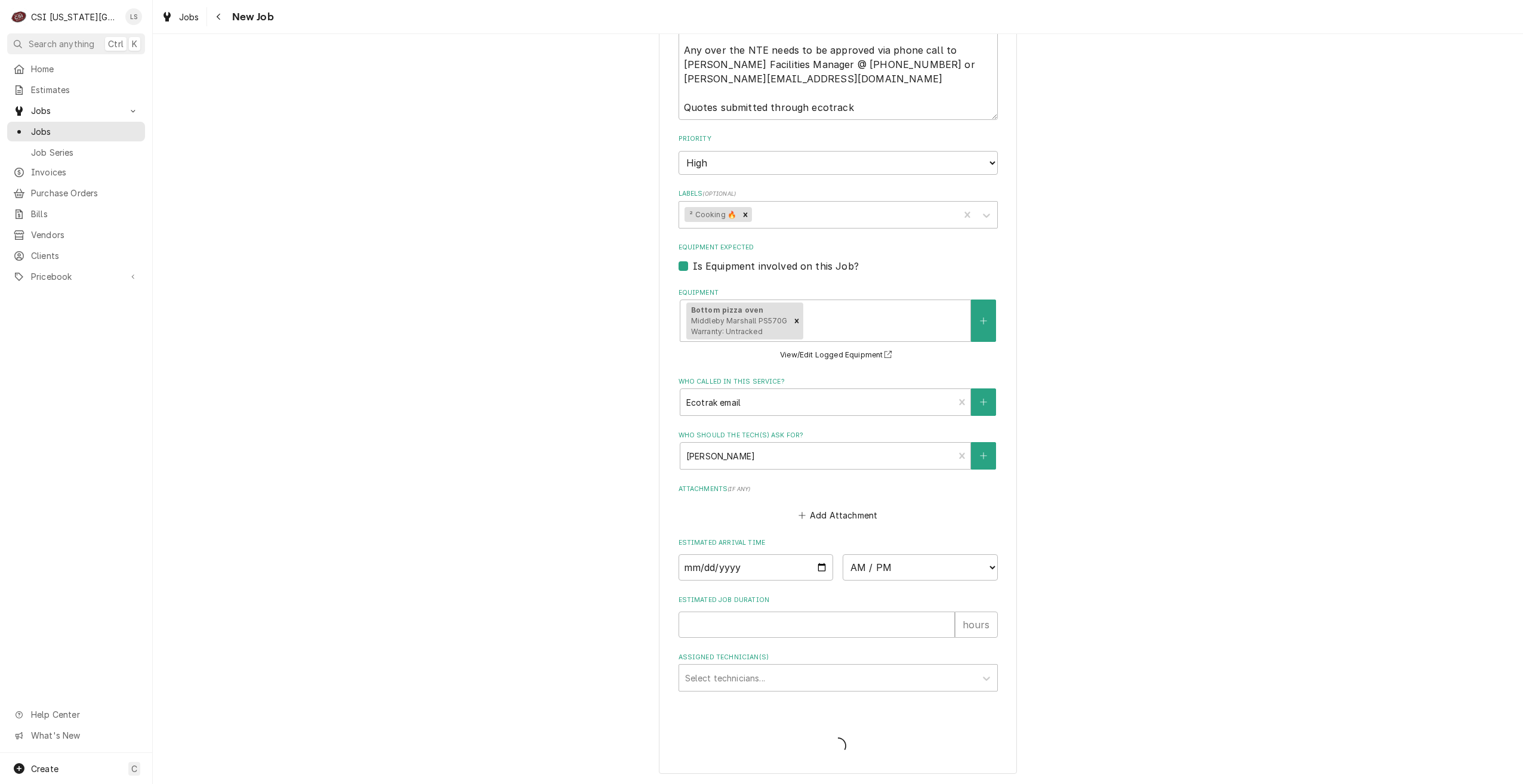
scroll to position [986, 0]
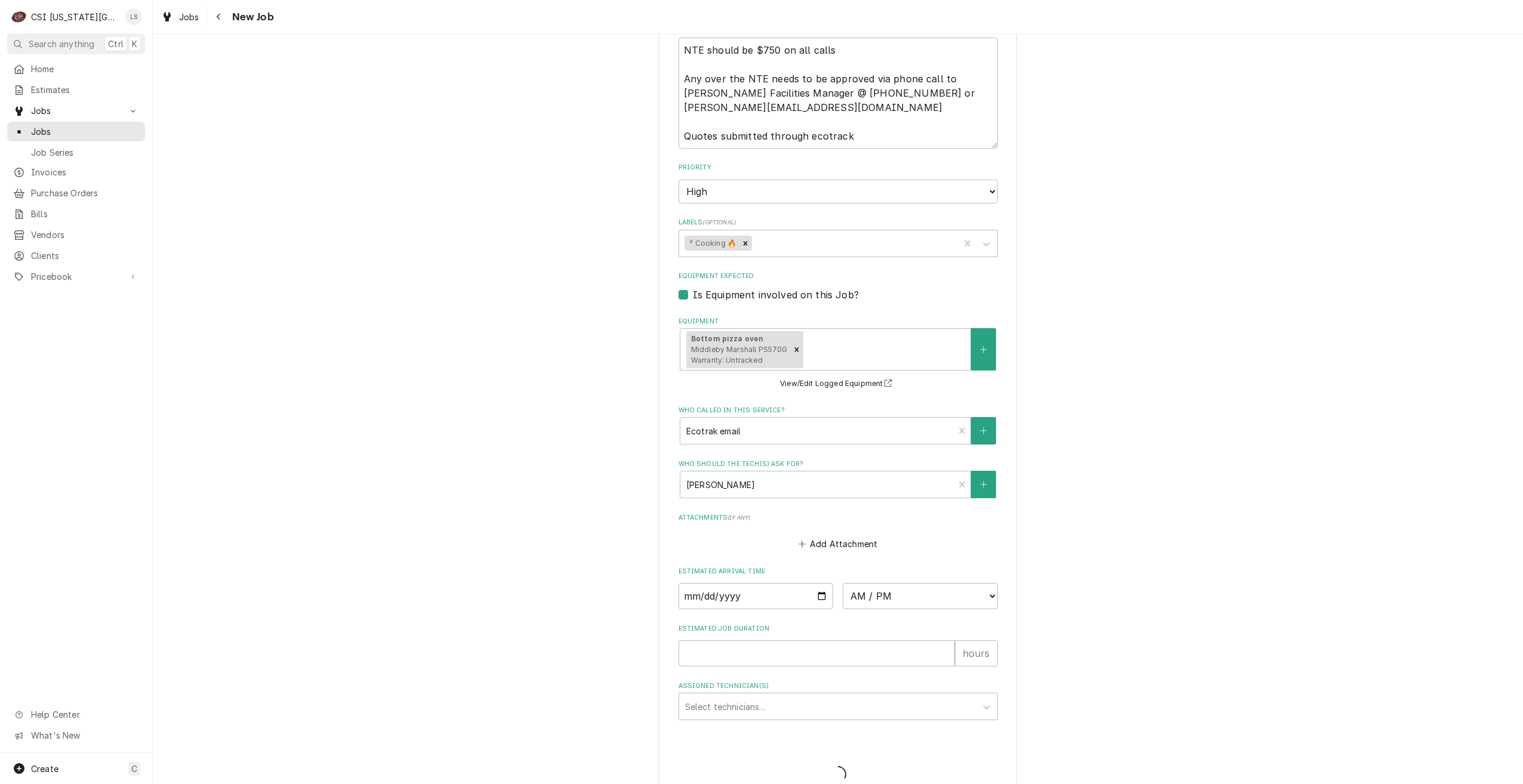
type textarea "x"
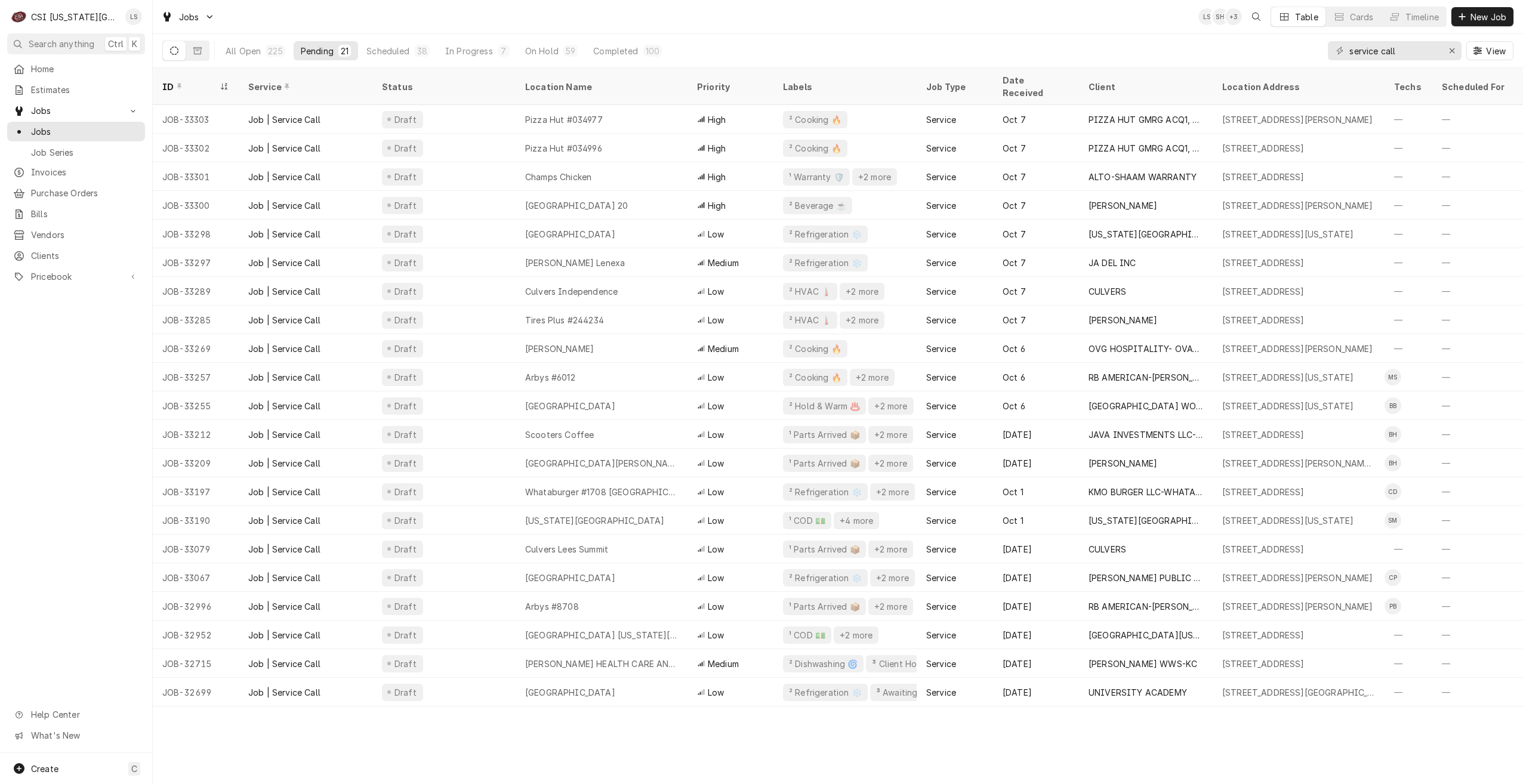
click at [889, 20] on div "Jobs LS SH + 3 Table Cards Timeline New Job" at bounding box center [837, 16] width 1370 height 33
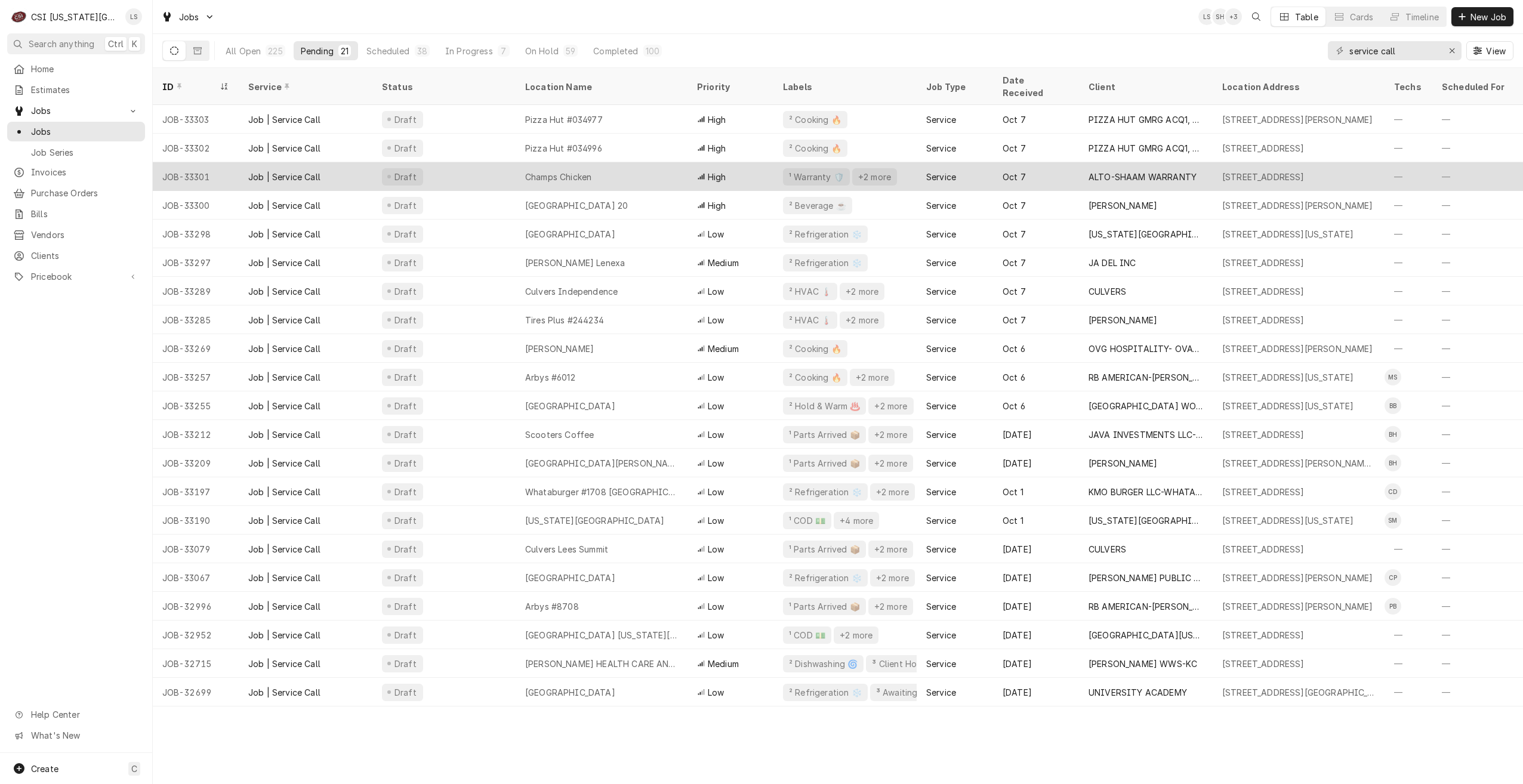
click at [645, 162] on div "Champs Chicken" at bounding box center [602, 176] width 172 height 28
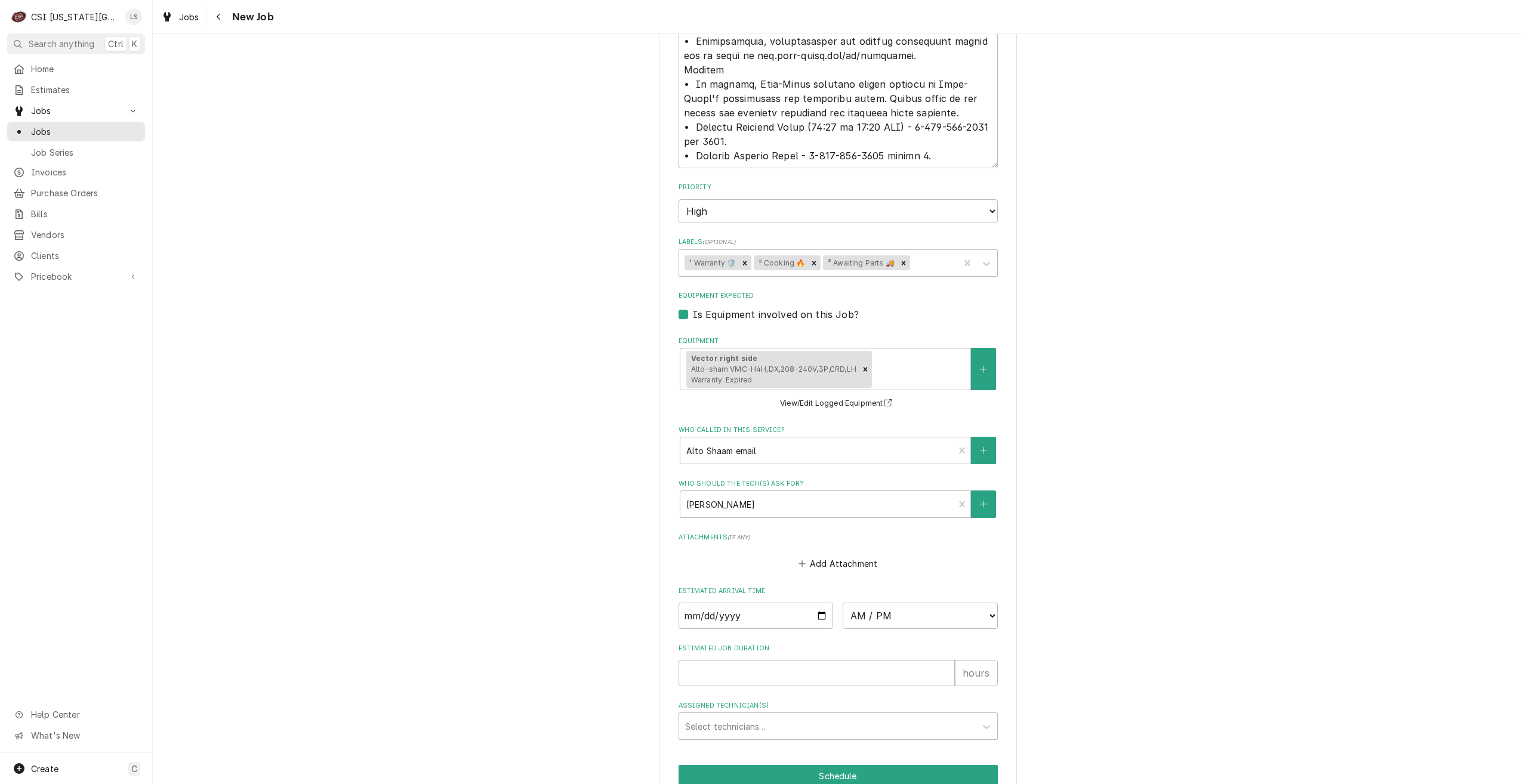
scroll to position [1889, 0]
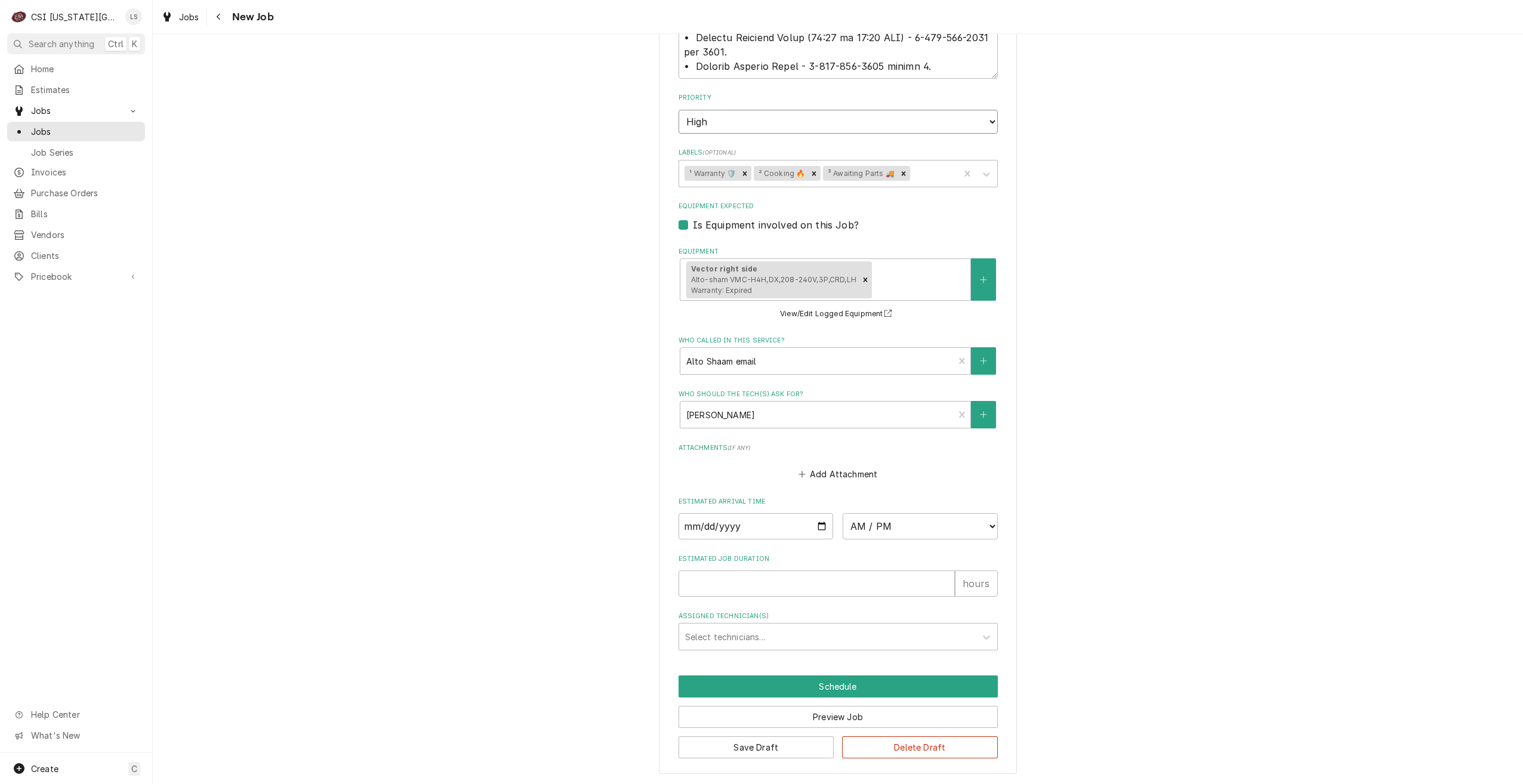
click at [873, 125] on select "No Priority Urgent High Medium Low" at bounding box center [837, 122] width 319 height 24
select select "3"
click at [678, 110] on select "No Priority Urgent High Medium Low" at bounding box center [837, 122] width 319 height 24
click at [722, 748] on button "Save Draft" at bounding box center [756, 747] width 156 height 22
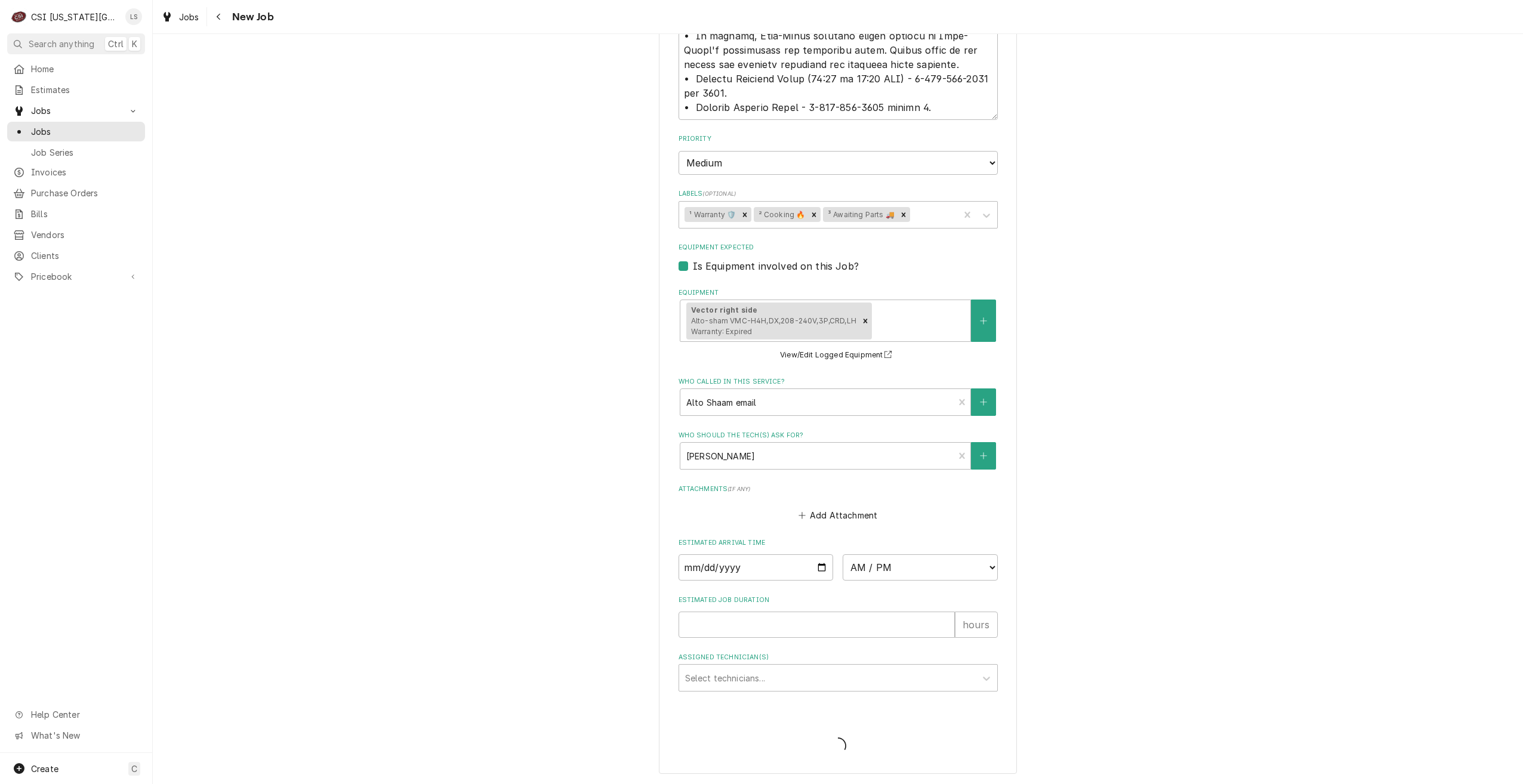
type textarea "x"
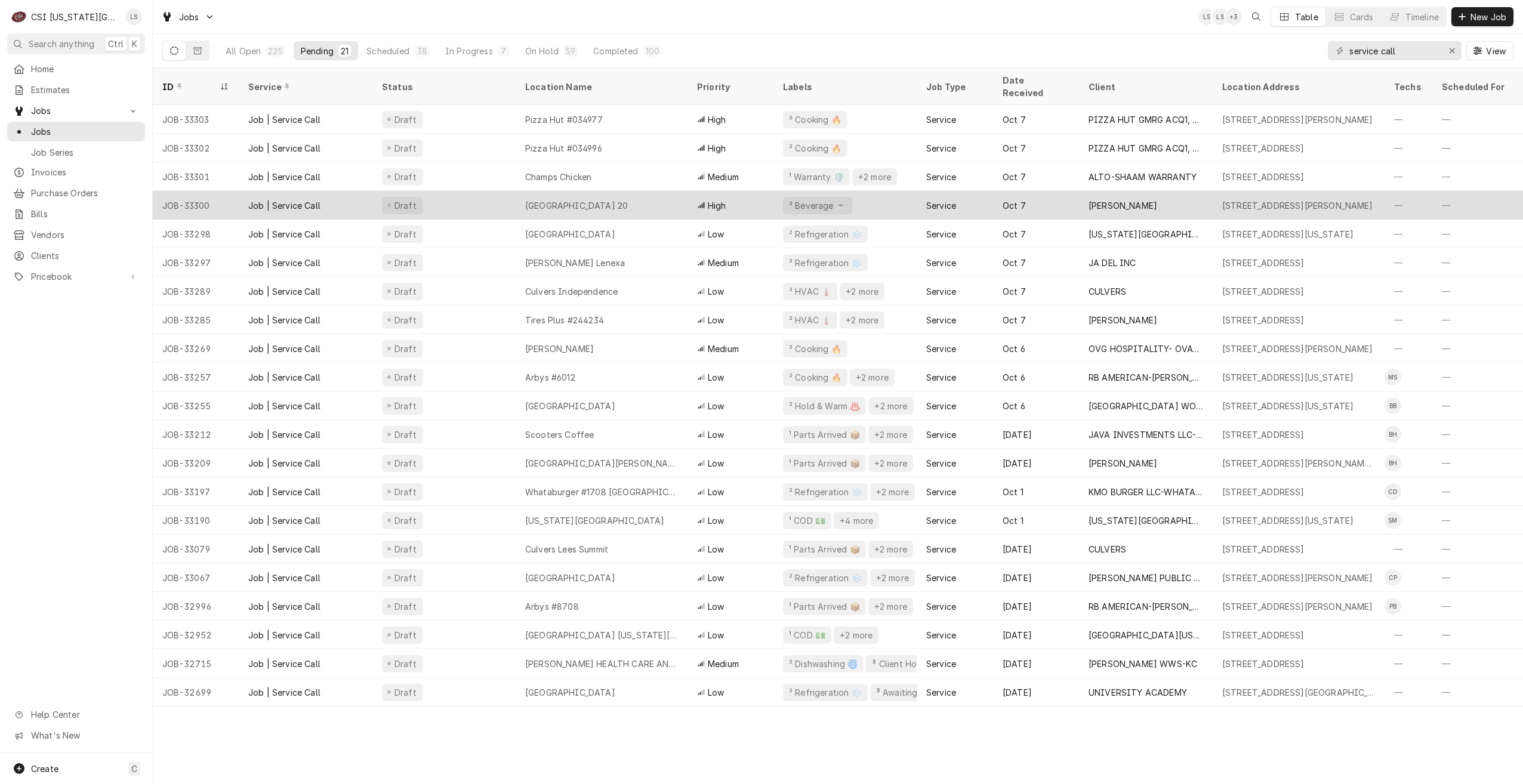
click at [675, 194] on div "[GEOGRAPHIC_DATA] 20" at bounding box center [602, 205] width 172 height 28
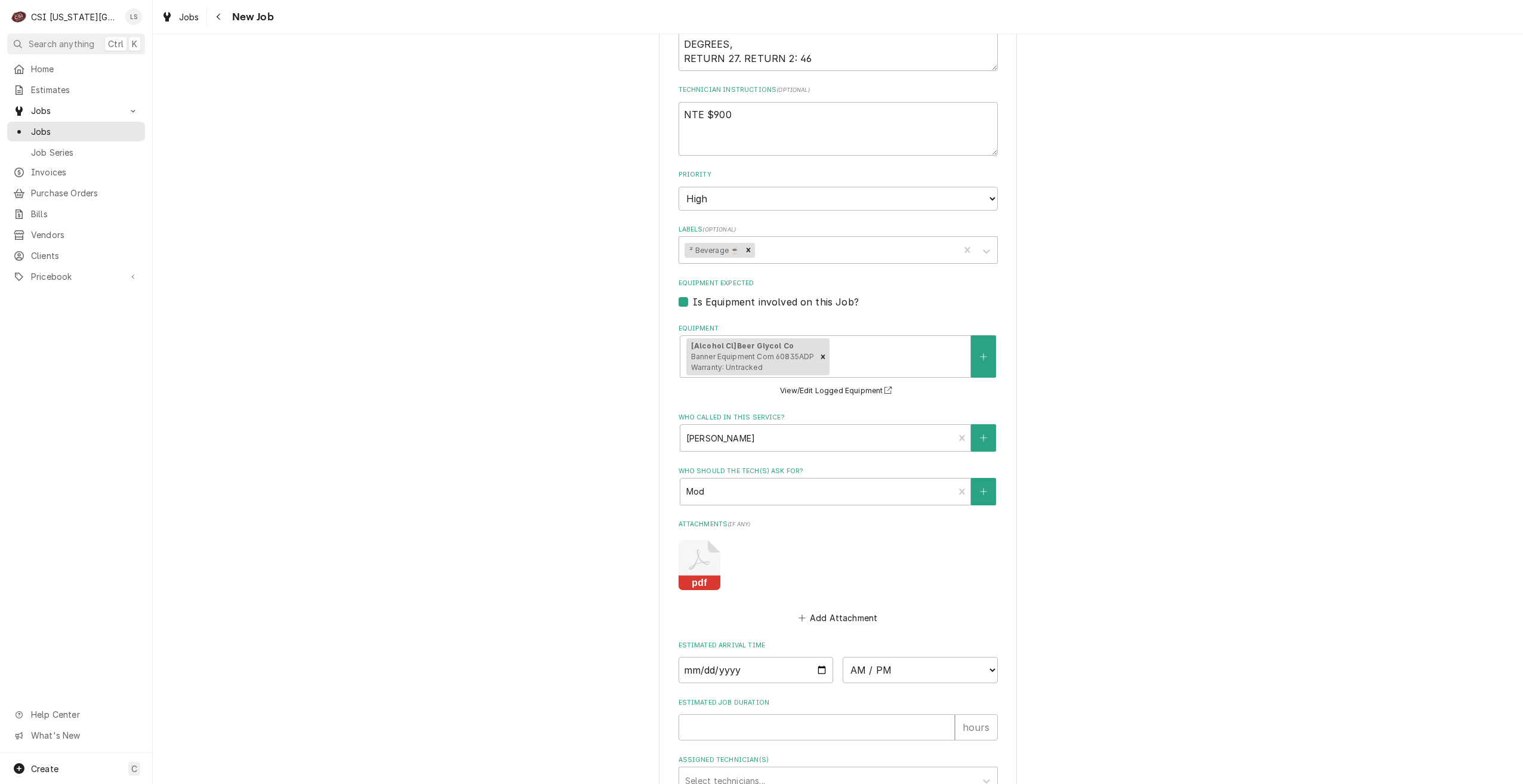
scroll to position [950, 0]
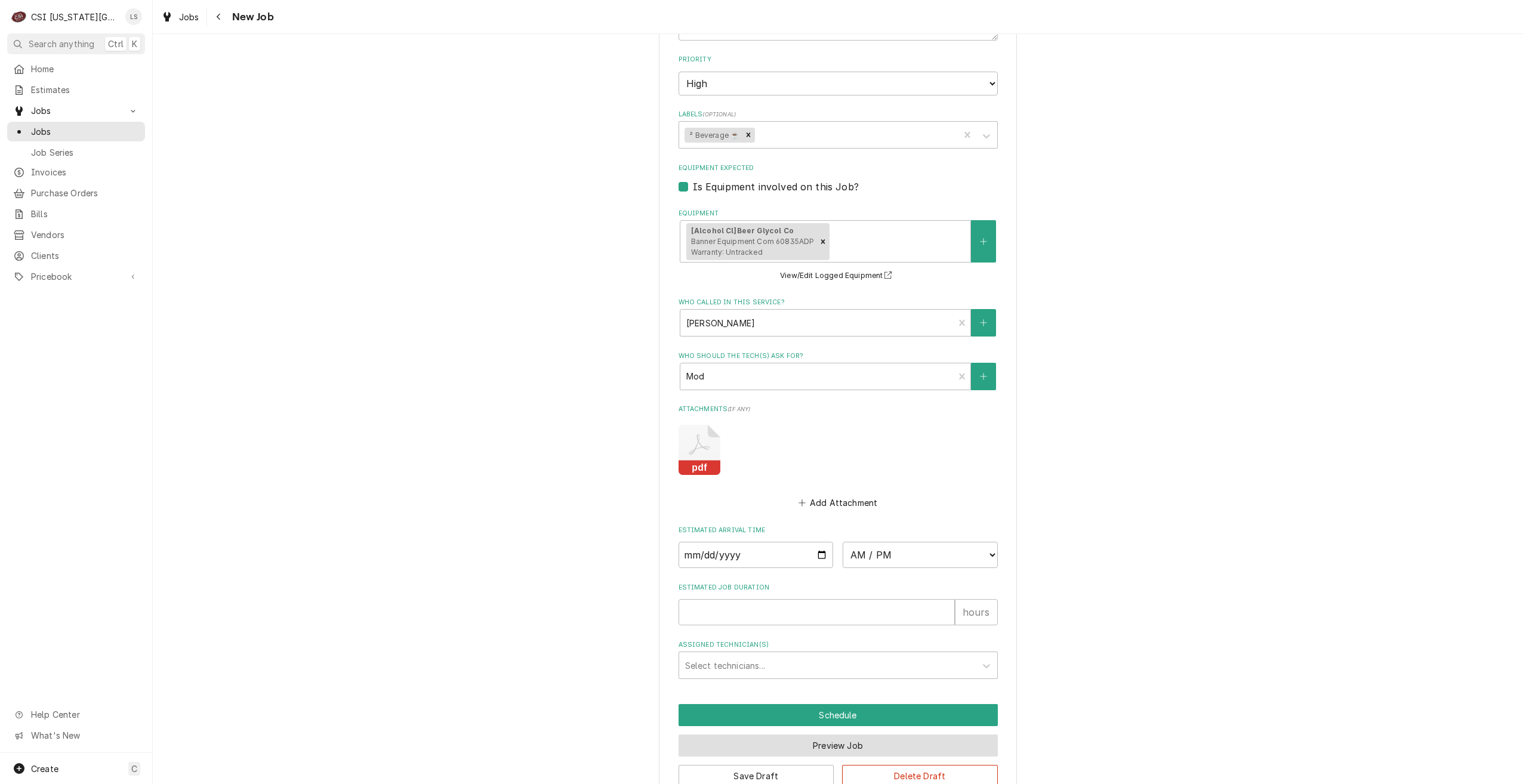
click at [809, 735] on button "Preview Job" at bounding box center [837, 745] width 319 height 22
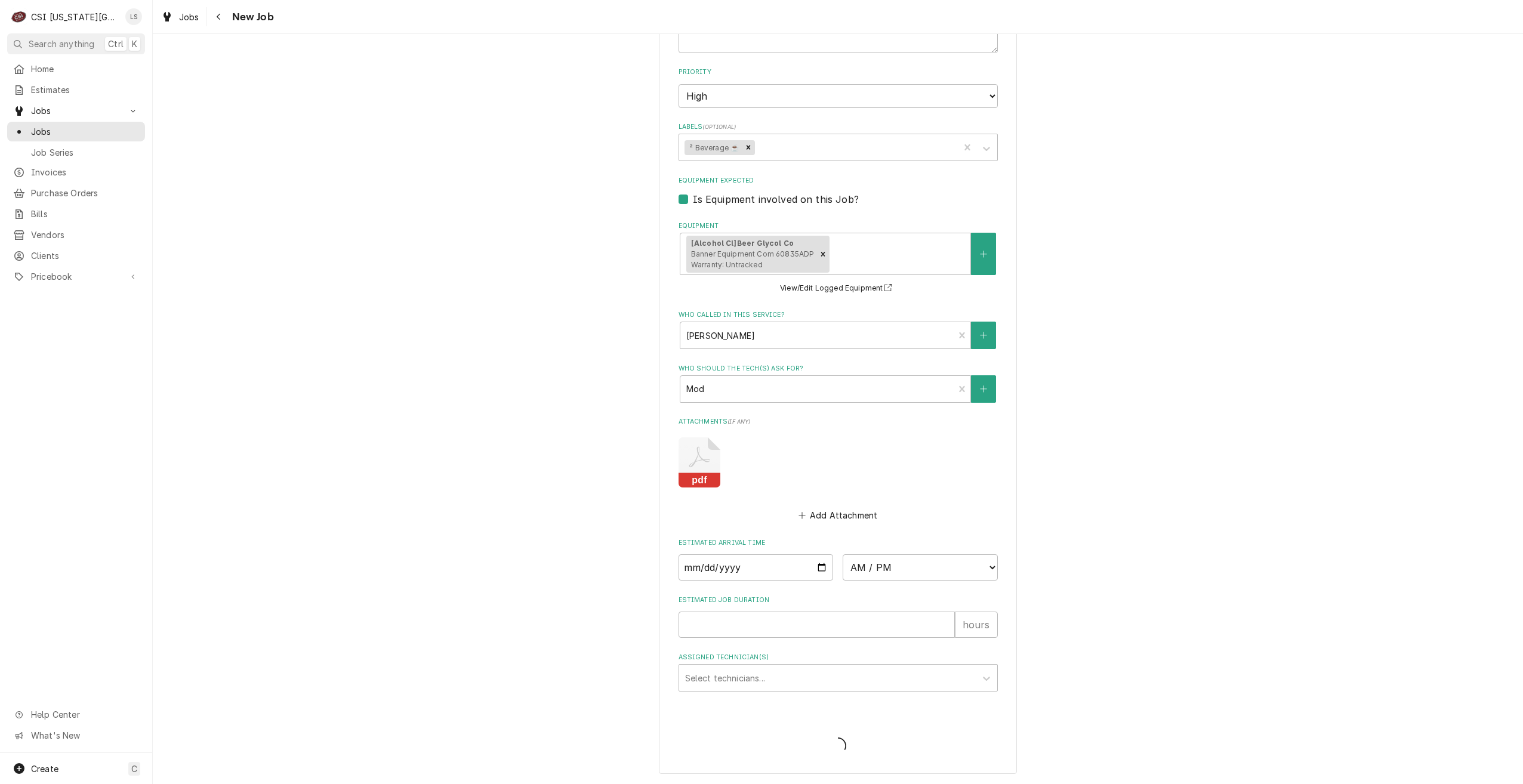
scroll to position [909, 0]
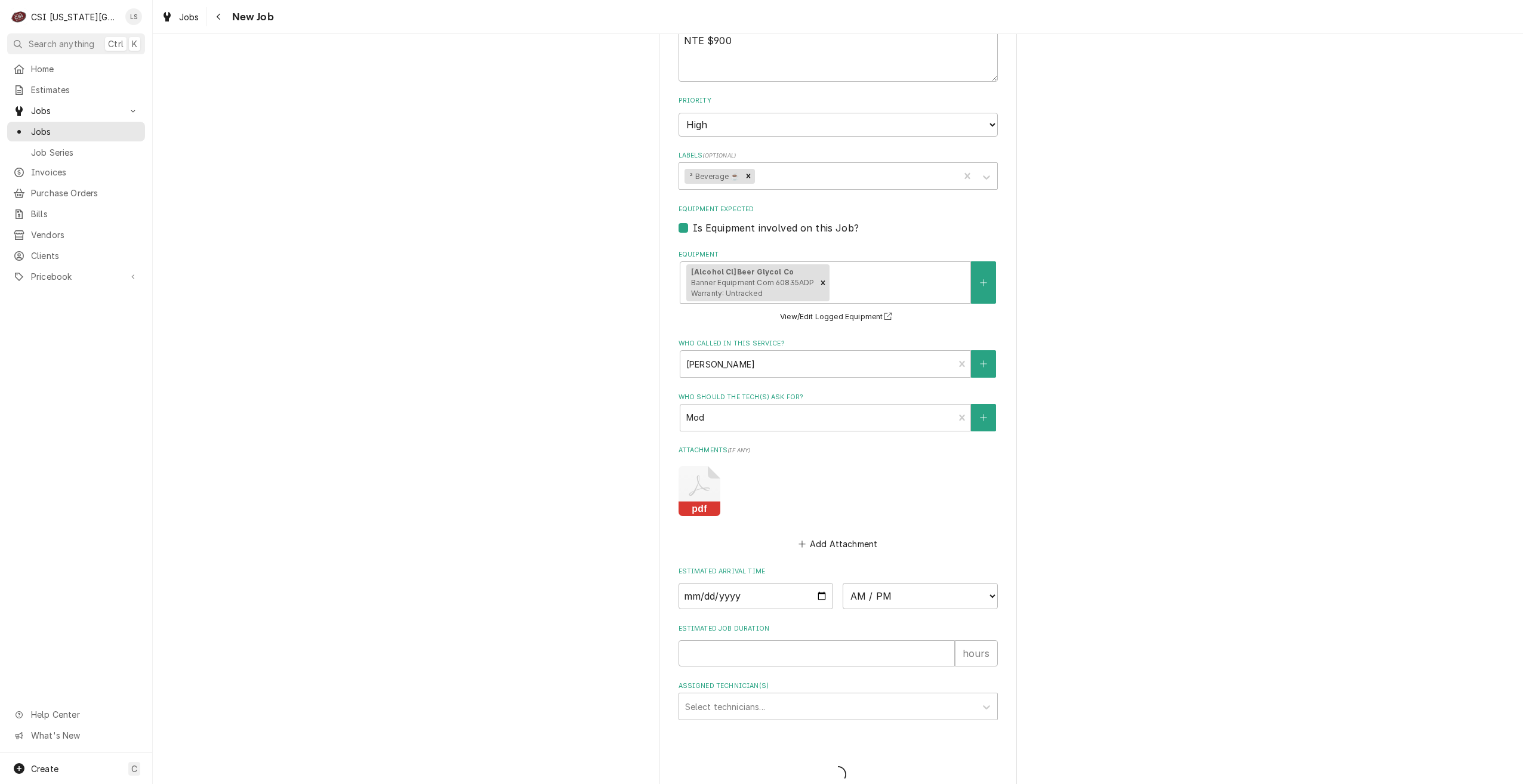
type textarea "x"
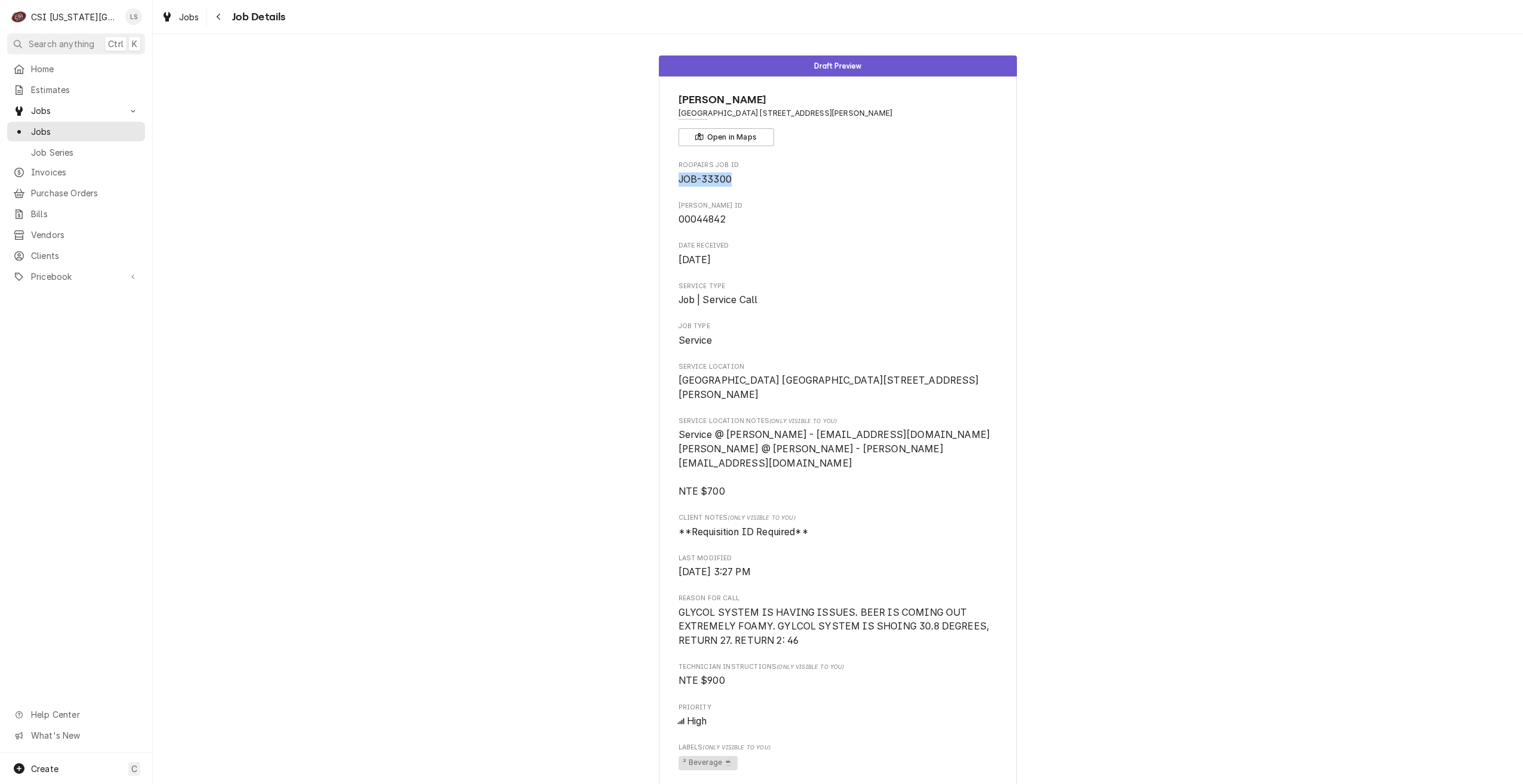
drag, startPoint x: 730, startPoint y: 176, endPoint x: 673, endPoint y: 179, distance: 57.1
click at [673, 179] on div "VIVIAN Amc Town Center 20 / 11701 Nall Avenue, Leawood, KS 66211 Open in Maps R…" at bounding box center [837, 687] width 358 height 1222
copy span "JOB-33300"
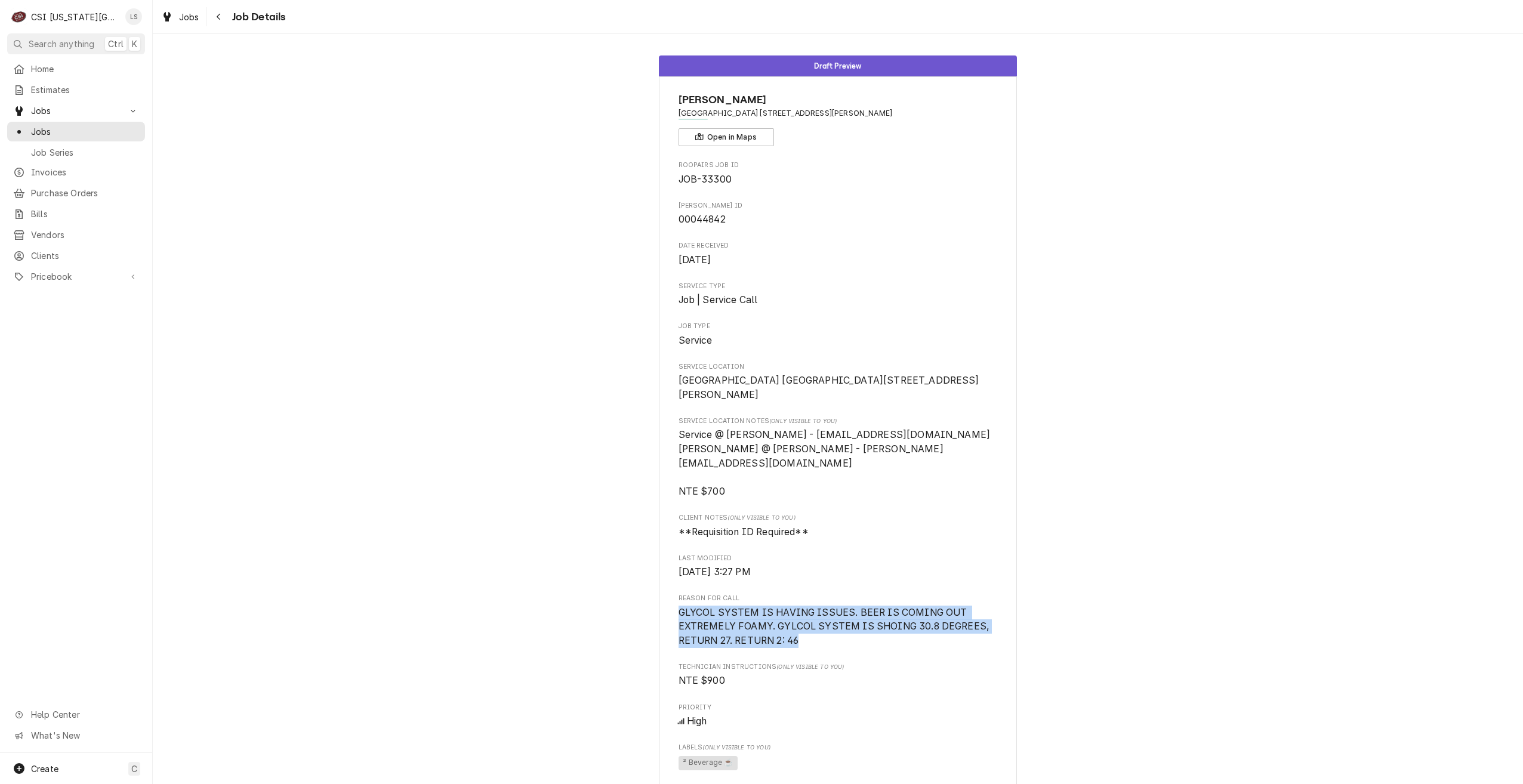
drag, startPoint x: 797, startPoint y: 639, endPoint x: 674, endPoint y: 618, distance: 124.8
click at [678, 618] on span "GLYCOL SYSTEM IS HAVING ISSUES. BEER IS COMING OUT EXTREMELY FOAMY. GYLCOL SYST…" at bounding box center [837, 627] width 319 height 42
copy span "GLYCOL SYSTEM IS HAVING ISSUES. BEER IS COMING OUT EXTREMELY FOAMY. GYLCOL SYST…"
click at [114, 125] on span "Jobs" at bounding box center [85, 132] width 108 height 13
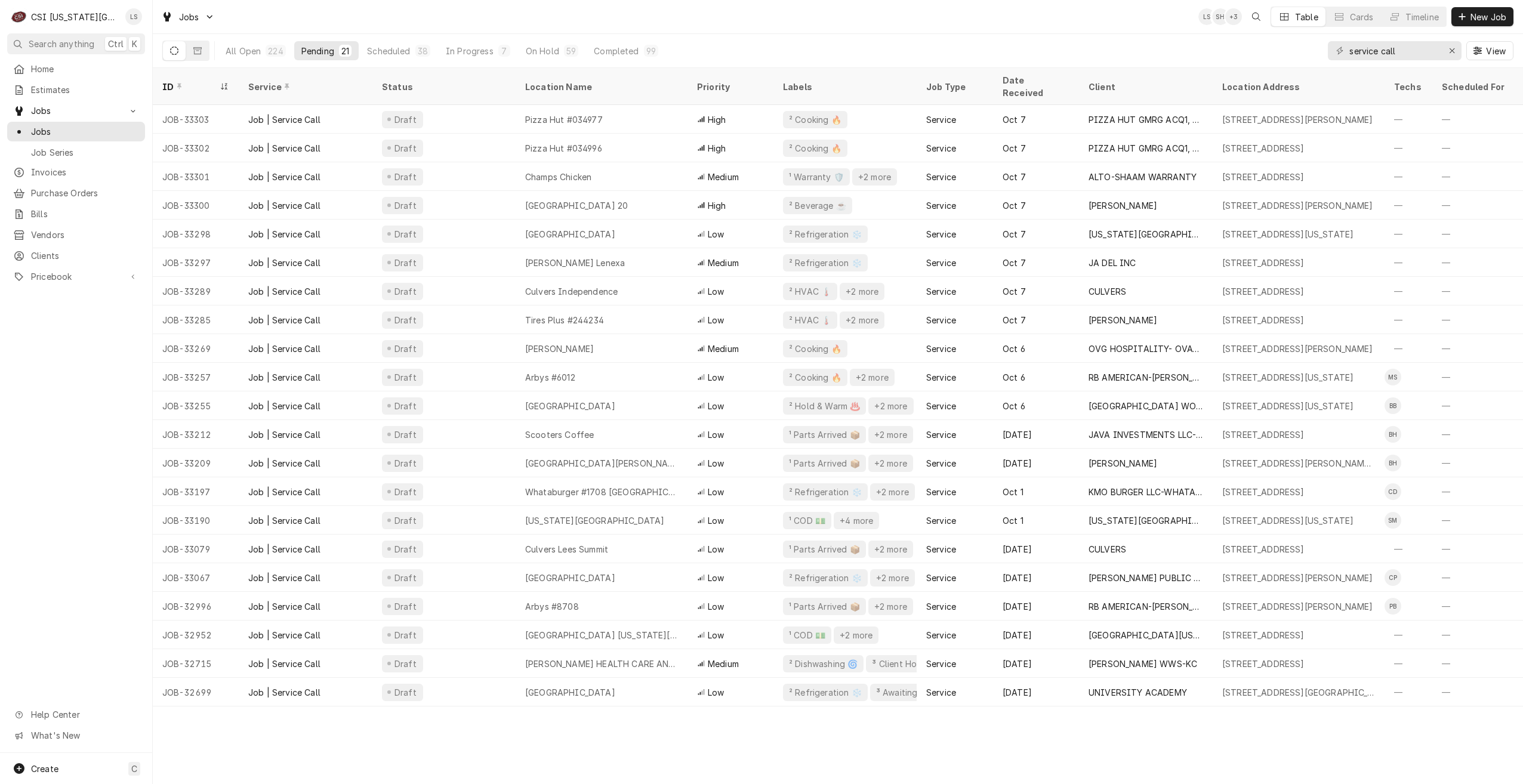
click at [661, 21] on div "Jobs LS SH + 3 Table Cards Timeline New Job" at bounding box center [837, 16] width 1370 height 33
drag, startPoint x: 1412, startPoint y: 49, endPoint x: 1333, endPoint y: 54, distance: 79.2
click at [1334, 54] on div "service call" at bounding box center [1395, 51] width 134 height 19
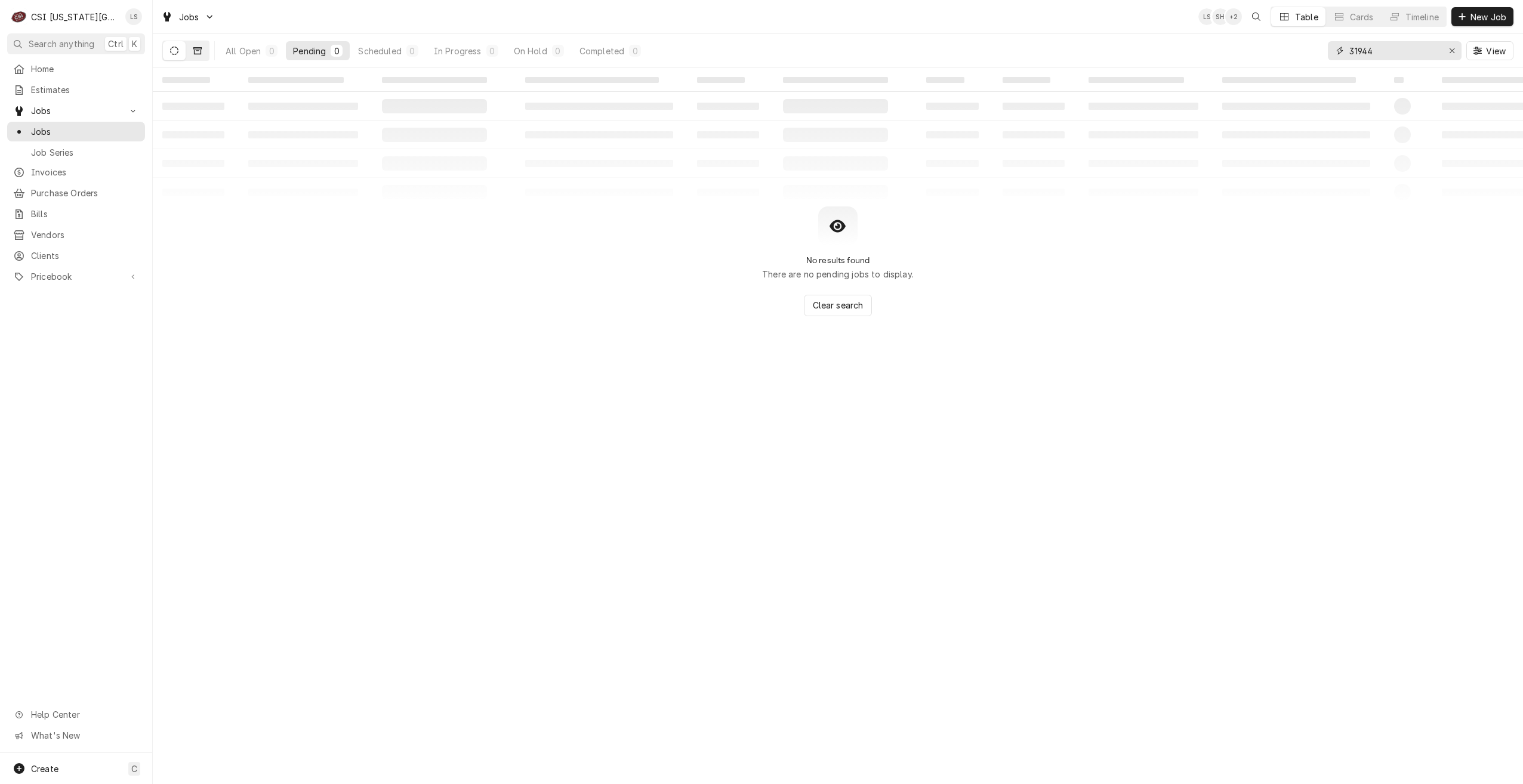
type input "31944"
click at [195, 49] on icon "Dynamic Content Wrapper" at bounding box center [197, 51] width 8 height 8
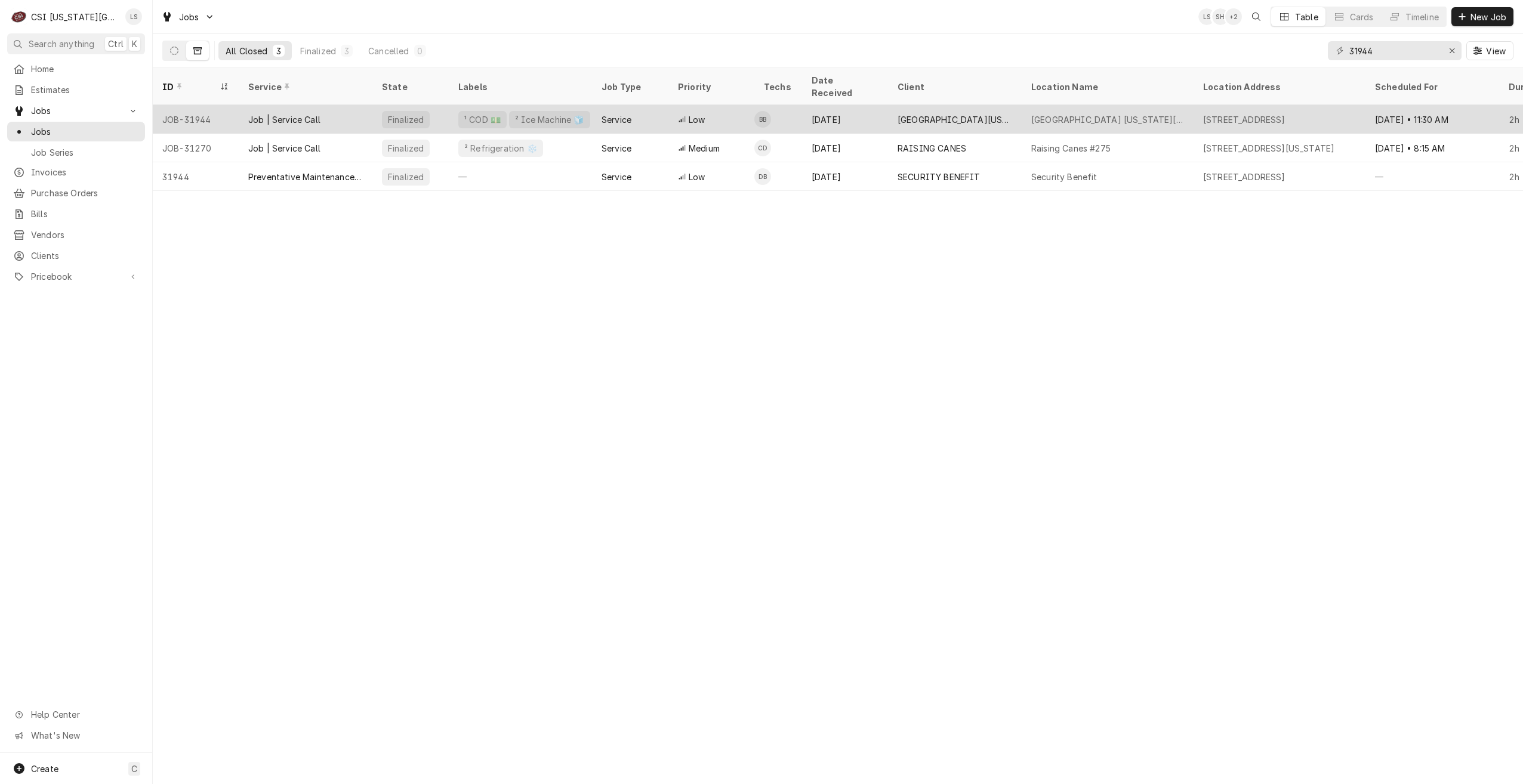
click at [718, 105] on div "Low" at bounding box center [711, 119] width 86 height 28
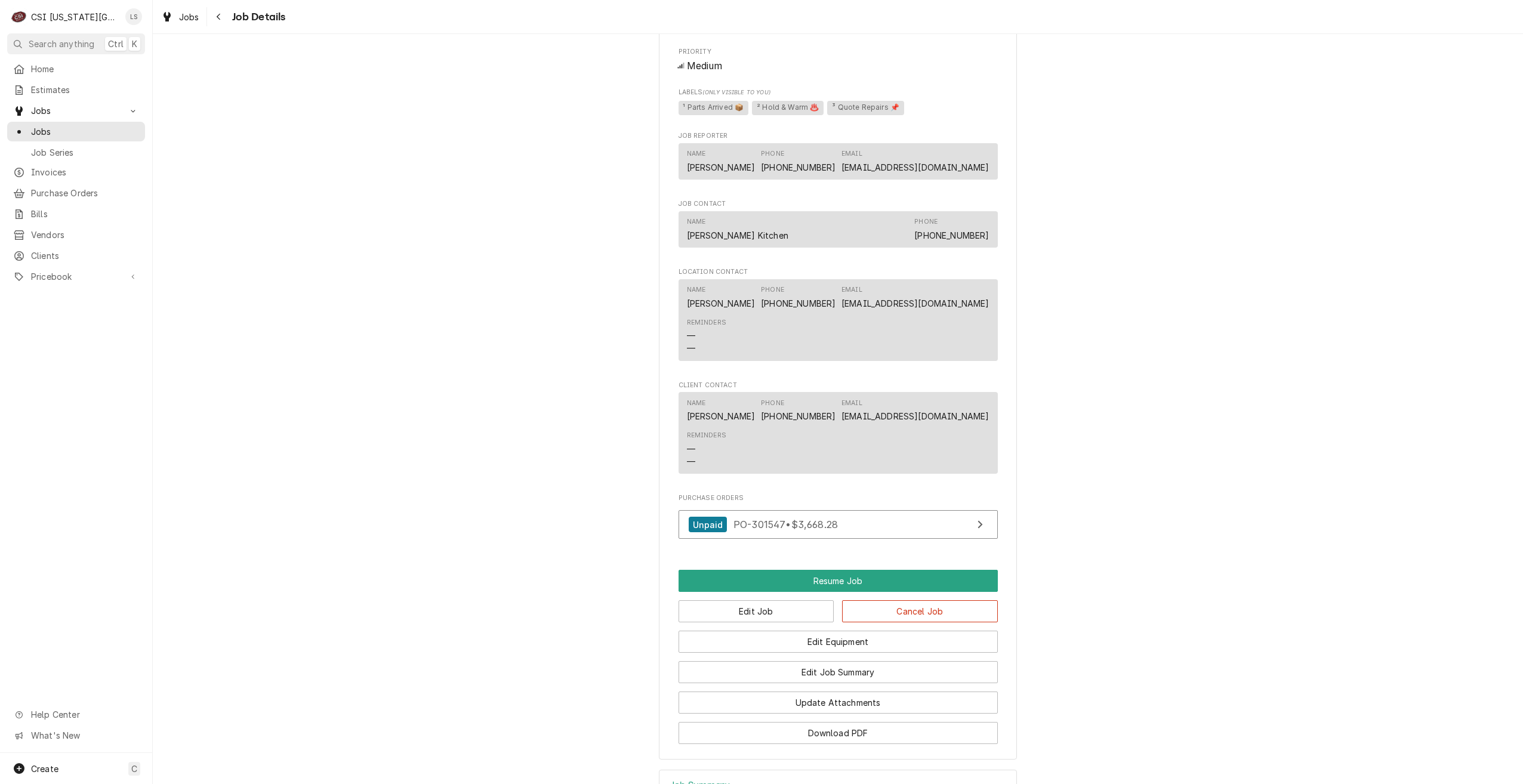
scroll to position [1482, 0]
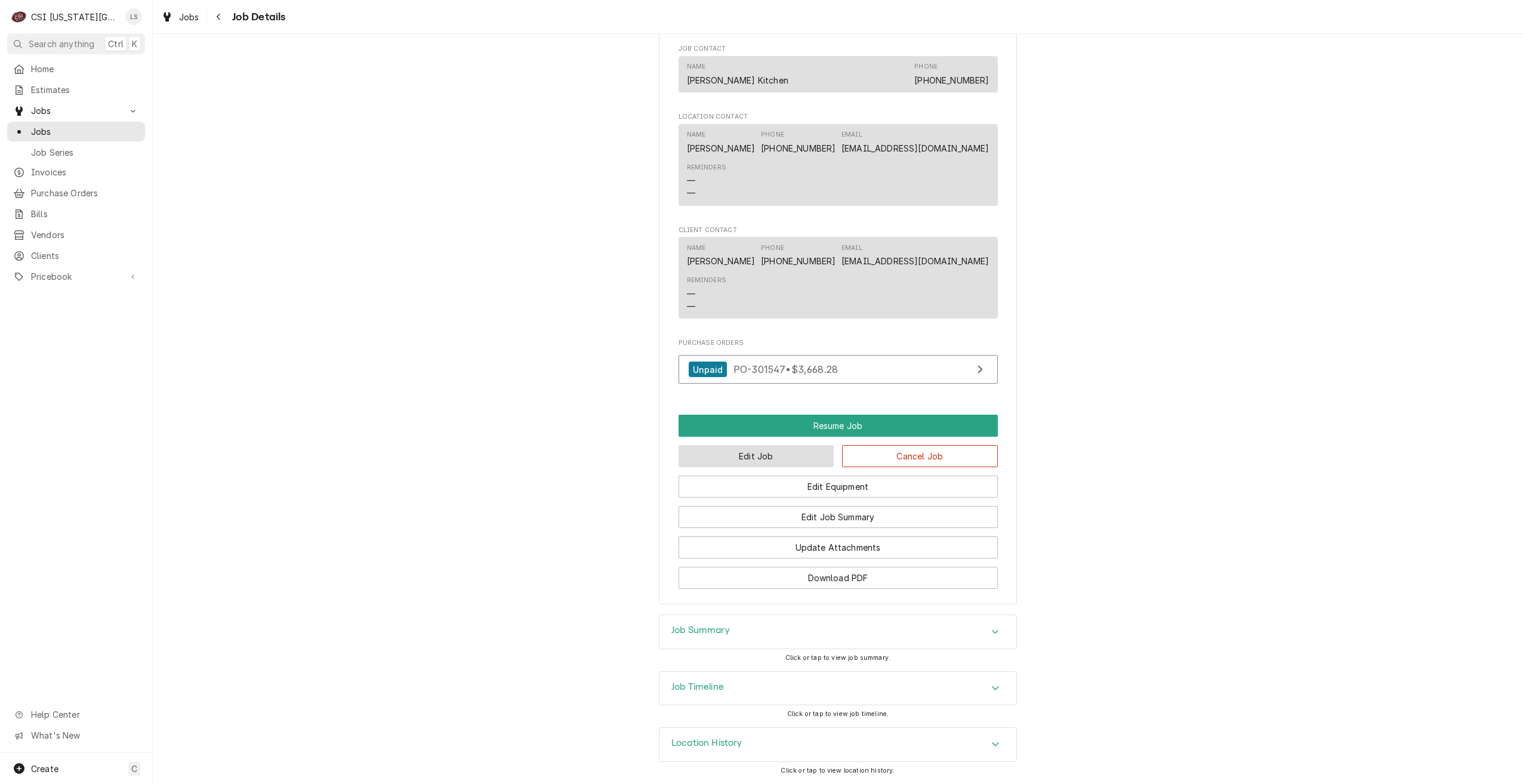
click at [758, 463] on button "Edit Job" at bounding box center [756, 455] width 156 height 22
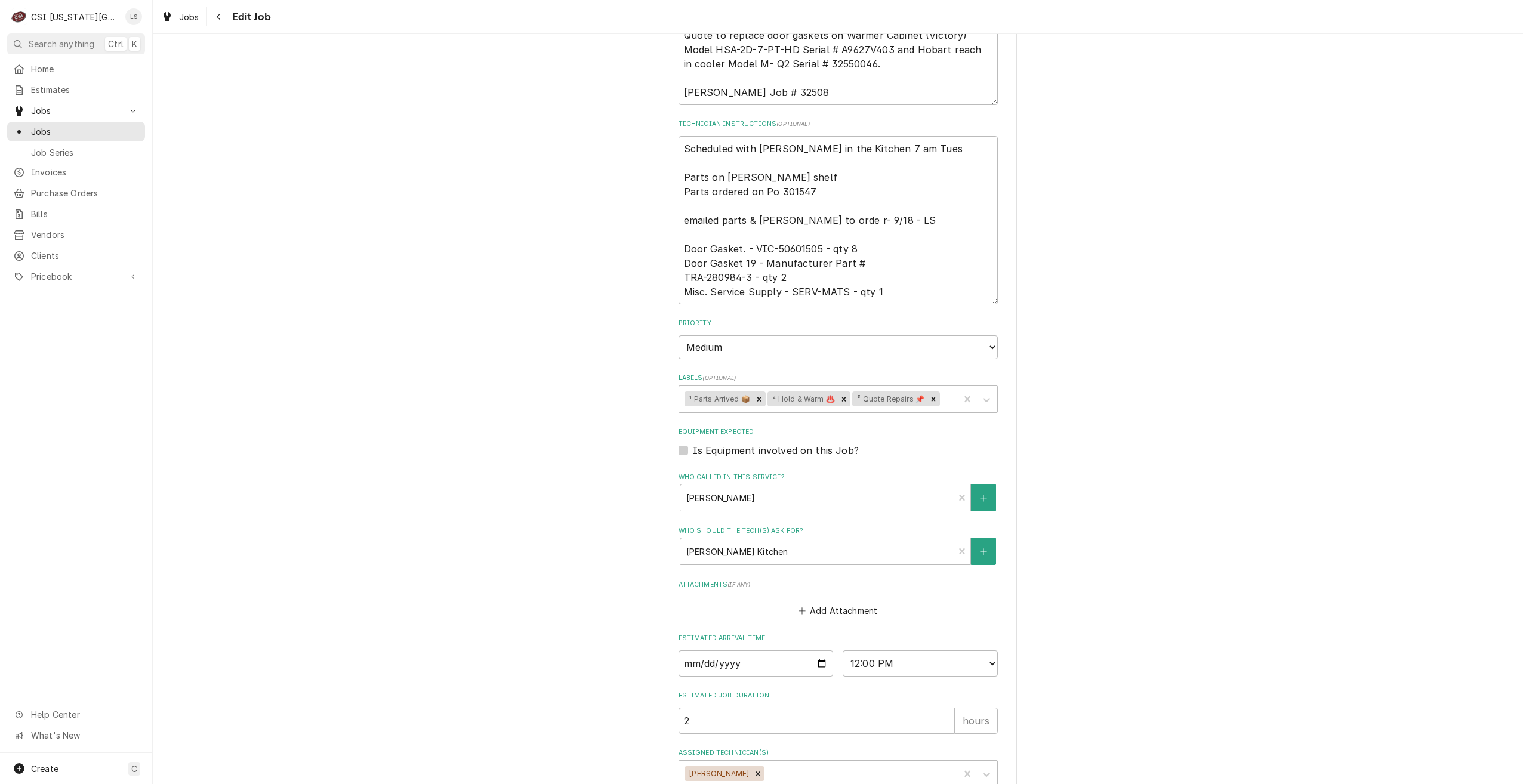
scroll to position [660, 0]
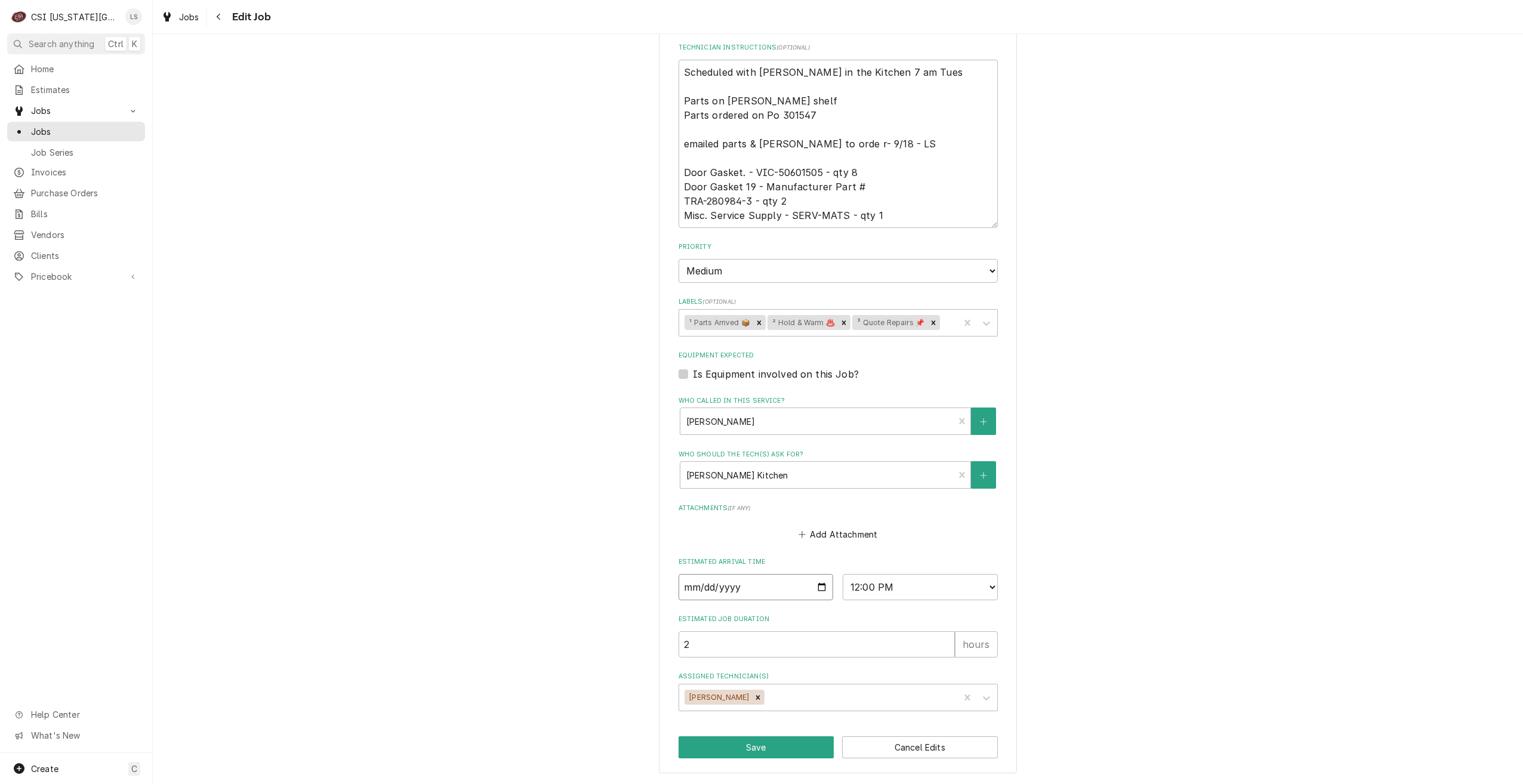
click at [818, 589] on input "2025-10-07" at bounding box center [756, 587] width 155 height 27
type input "2025-10-08"
click at [749, 747] on button "Save" at bounding box center [756, 747] width 156 height 22
type textarea "x"
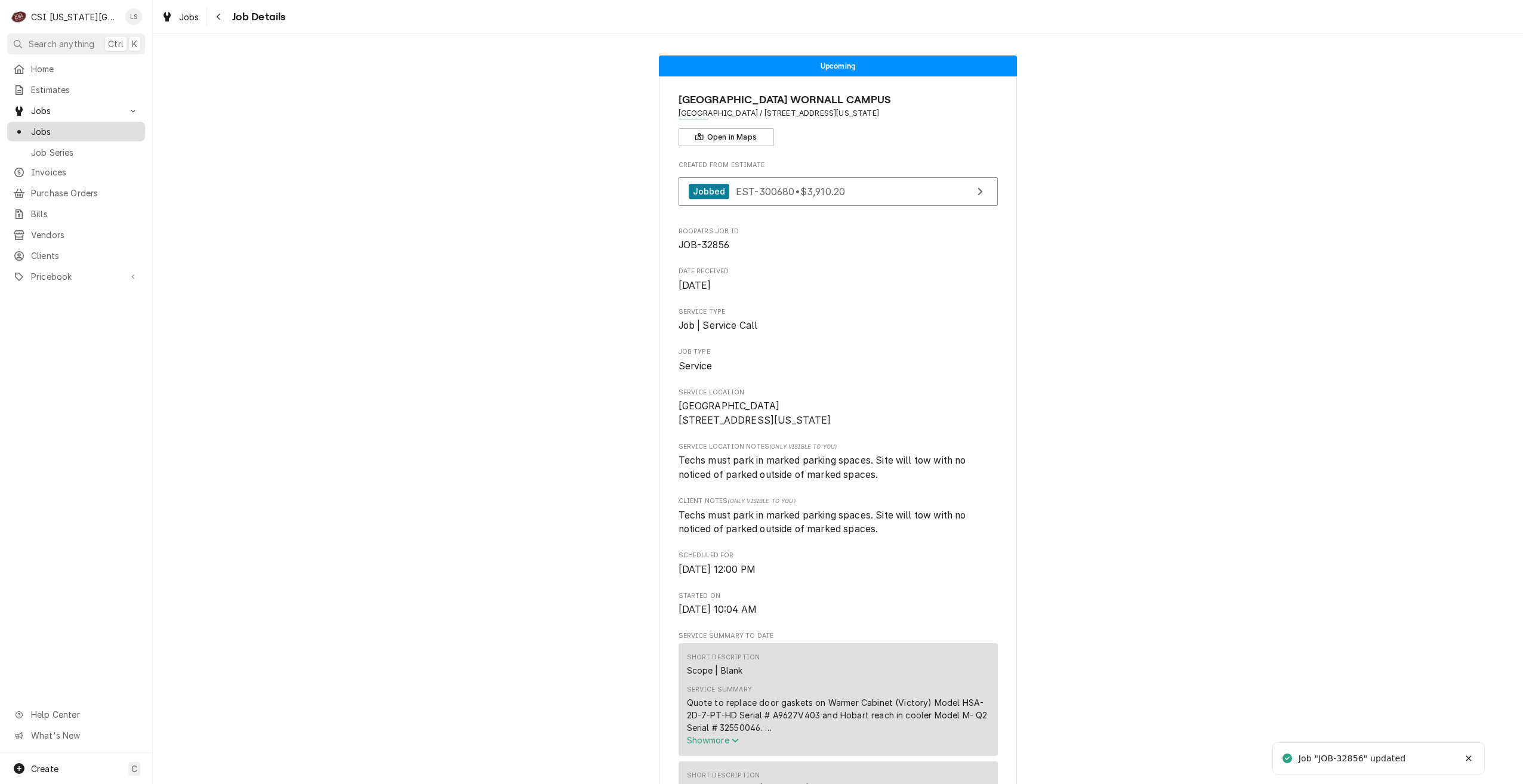
drag, startPoint x: 0, startPoint y: 0, endPoint x: 136, endPoint y: 124, distance: 184.0
click at [131, 125] on span "Jobs" at bounding box center [85, 132] width 108 height 13
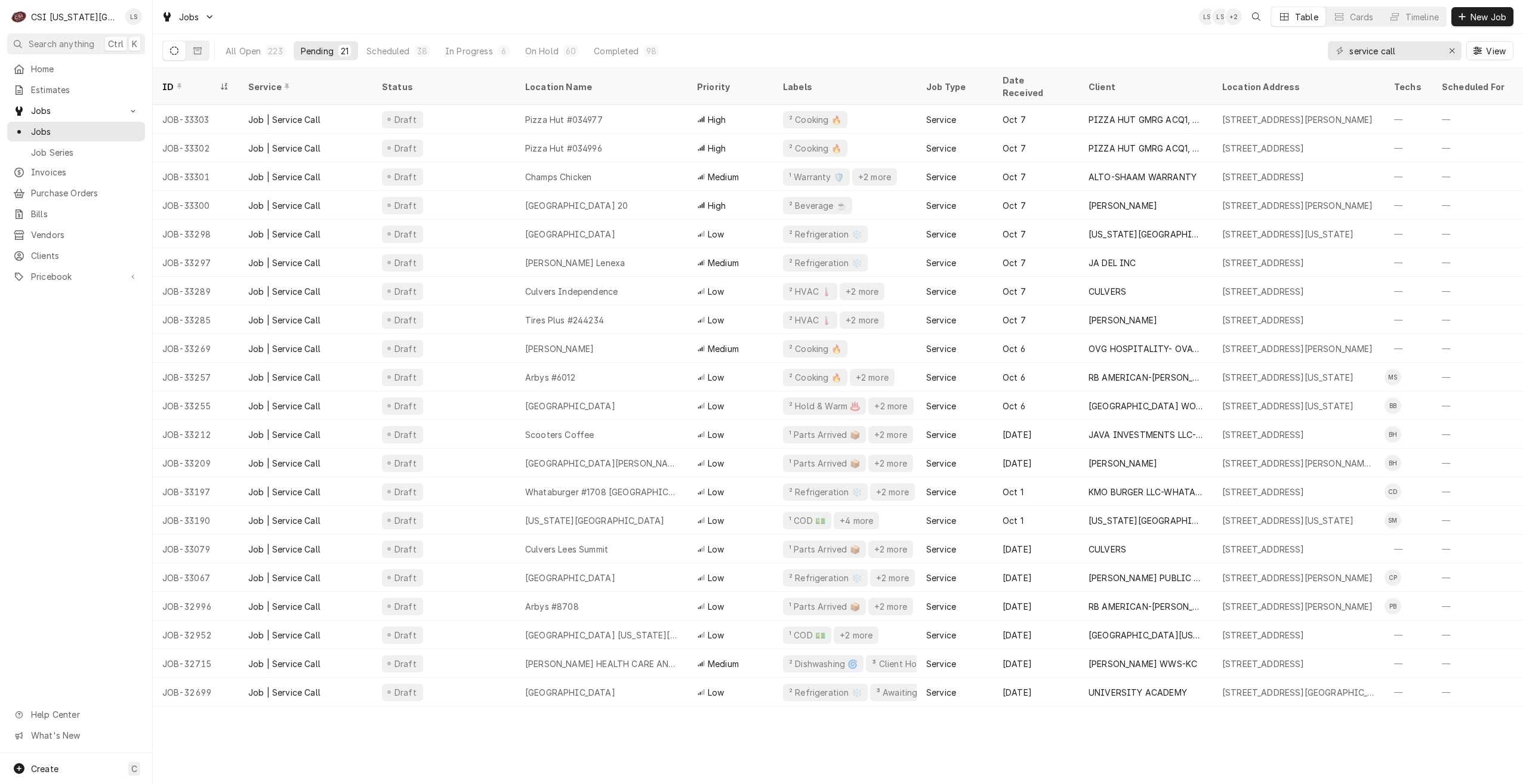
click at [923, 18] on div "Jobs LS LS + 2 Table Cards Timeline New Job" at bounding box center [837, 16] width 1370 height 33
click at [1402, 24] on button "Timeline" at bounding box center [1414, 17] width 65 height 19
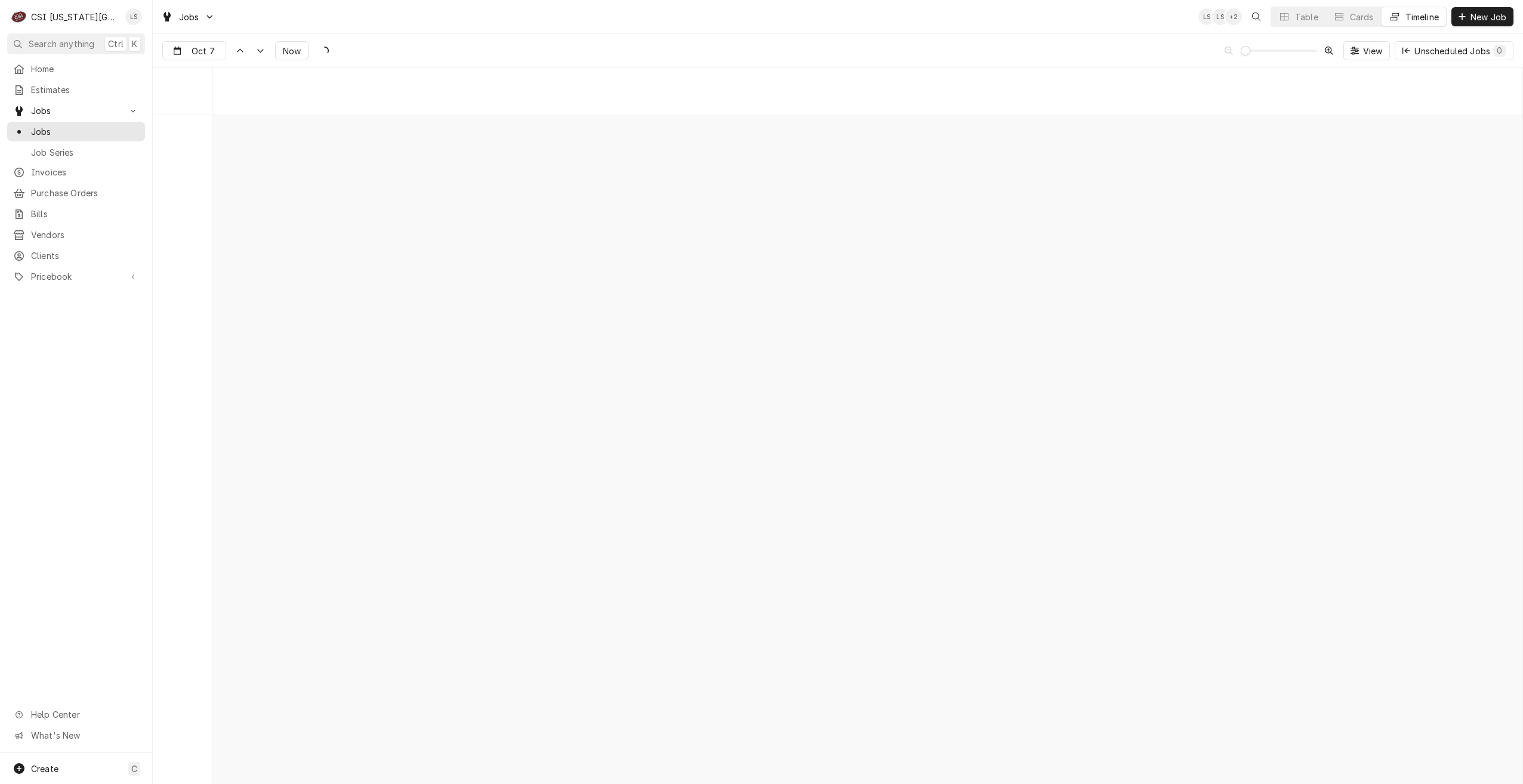
scroll to position [13707, 0]
click at [1139, 22] on div "Jobs LS LS + 2 Table Cards Timeline New Job" at bounding box center [837, 16] width 1370 height 33
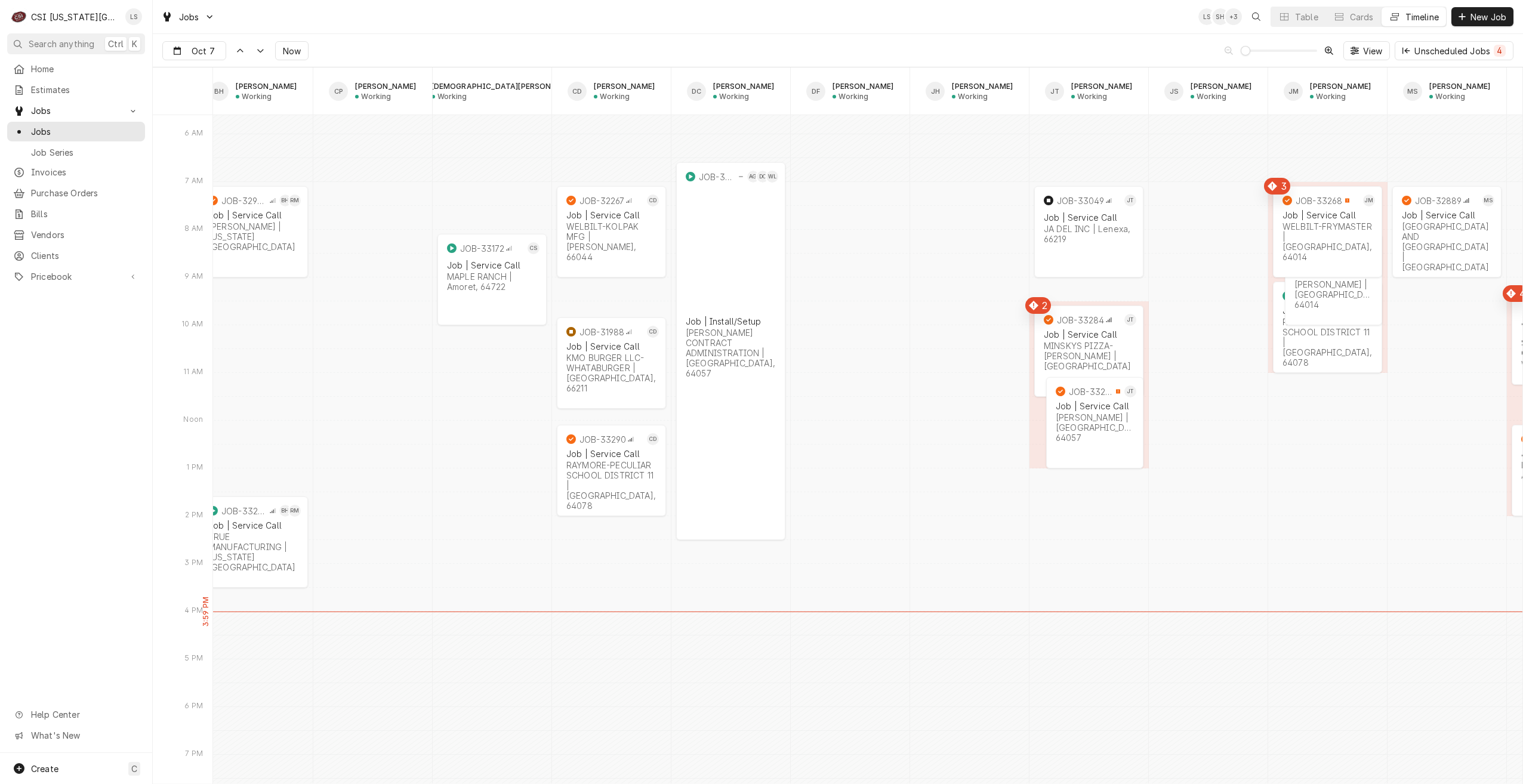
scroll to position [0, 431]
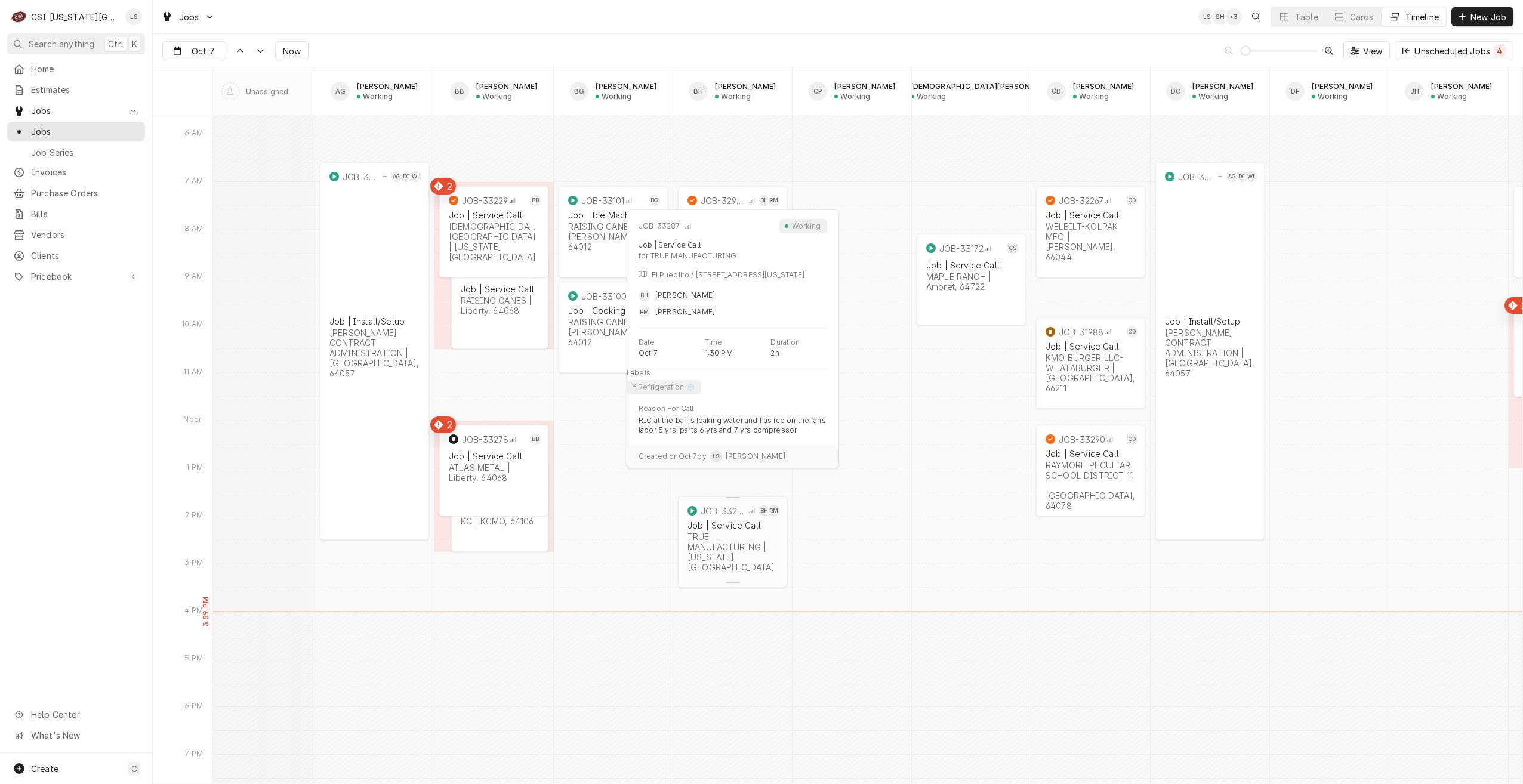
click at [738, 547] on div "TRUE MANUFACTURING | Kansas City, 64108" at bounding box center [732, 552] width 90 height 40
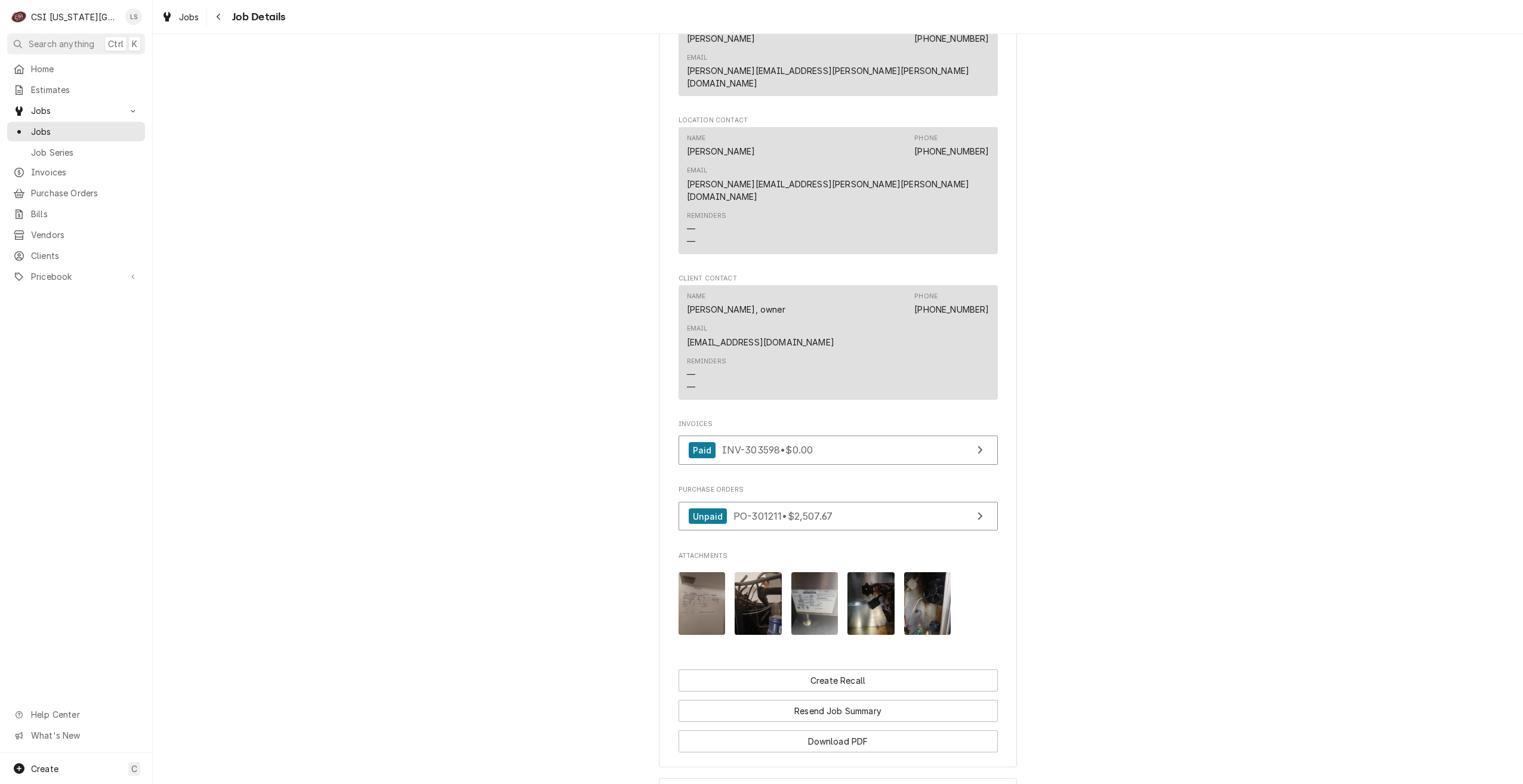
scroll to position [1209, 0]
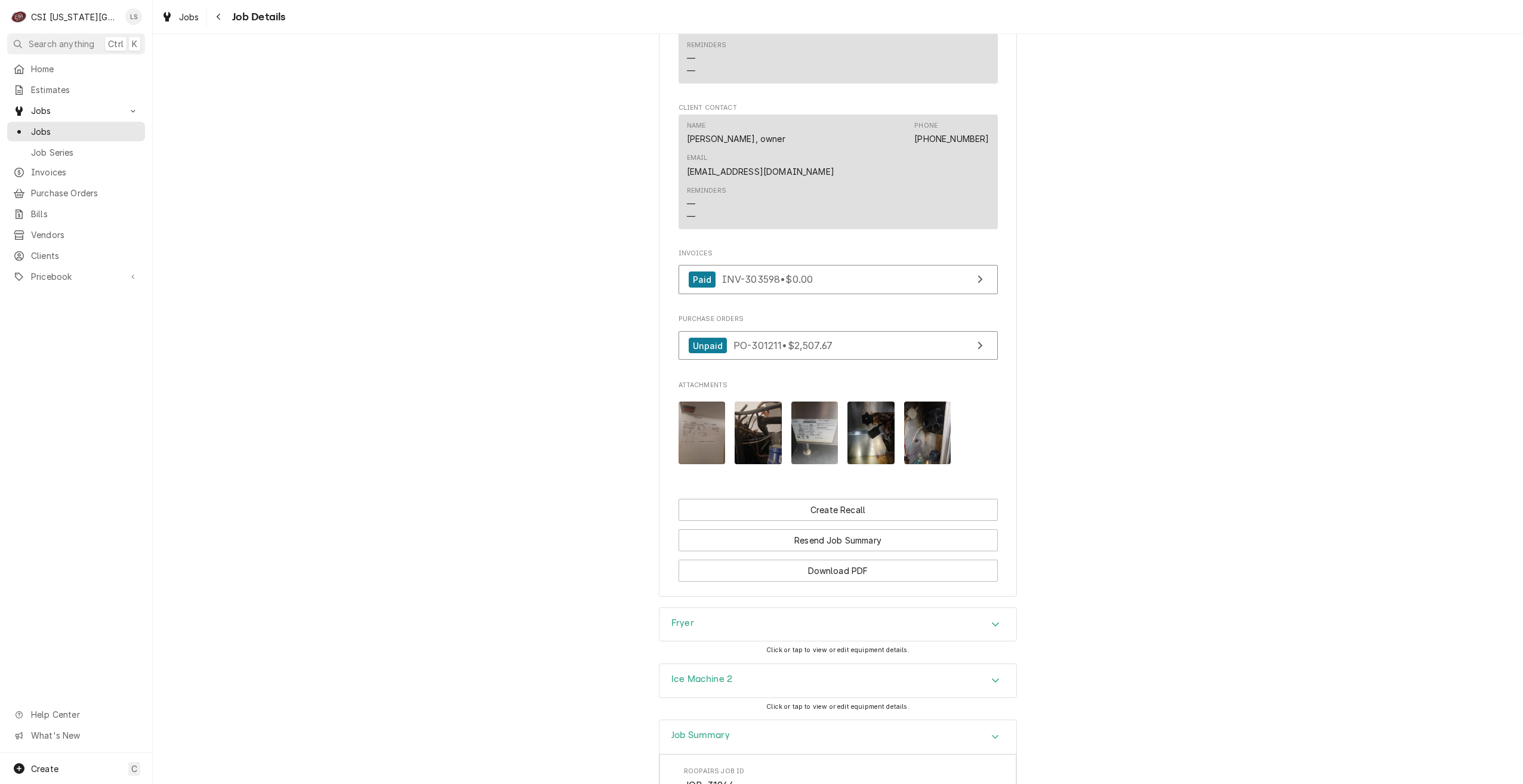
scroll to position [1001, 0]
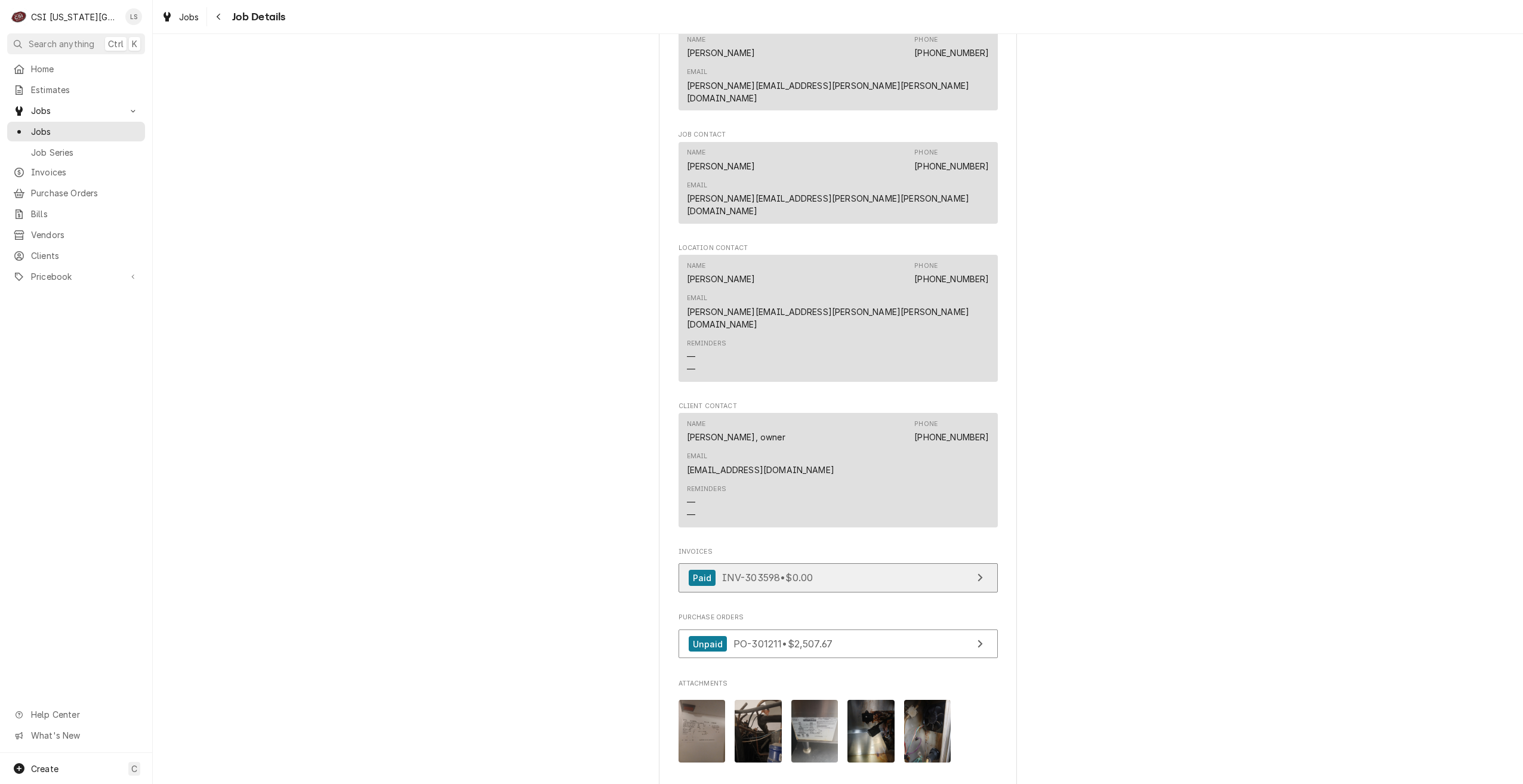
click at [842, 564] on link "Paid INV-303598 • $0.00" at bounding box center [837, 578] width 319 height 29
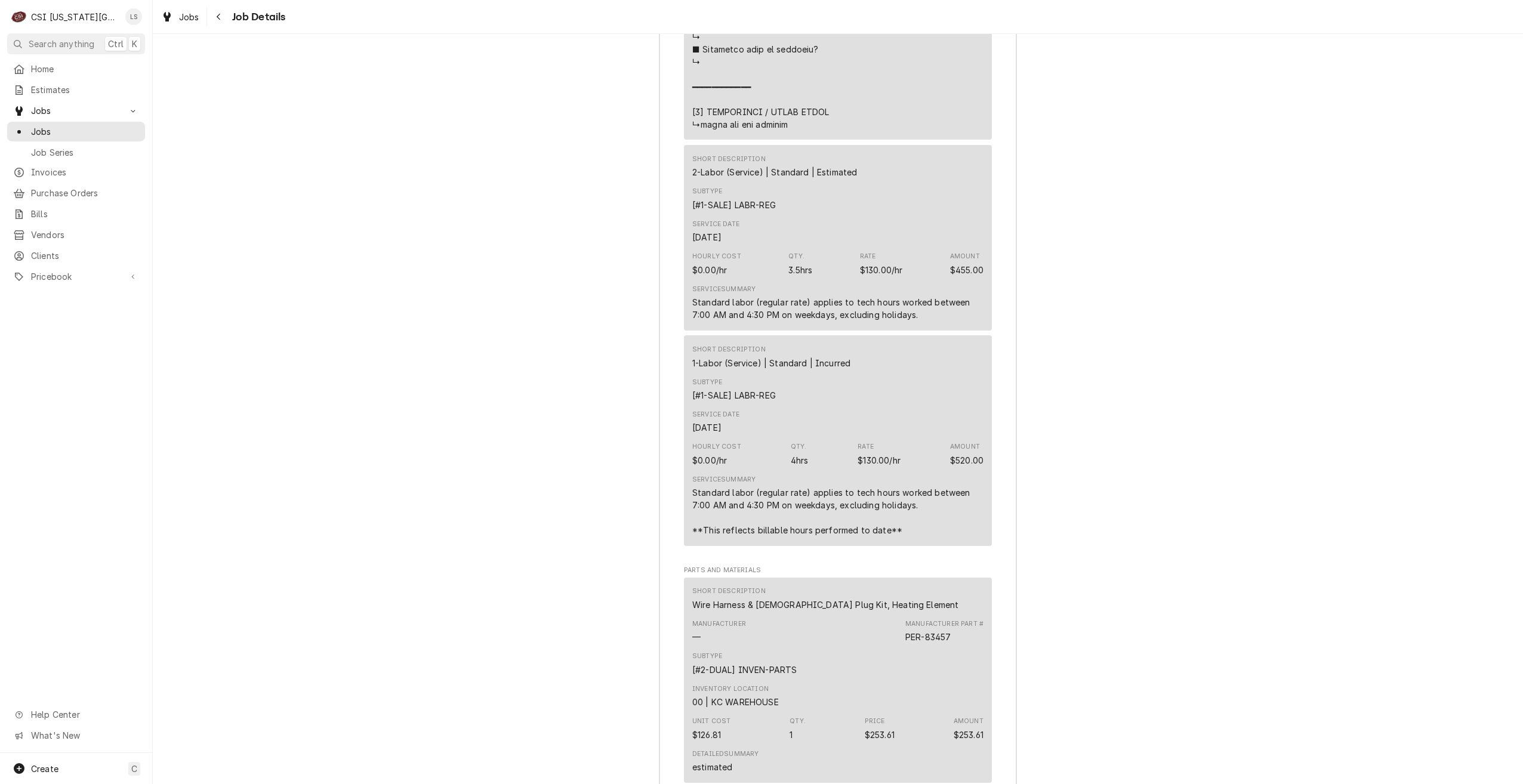
scroll to position [3508, 0]
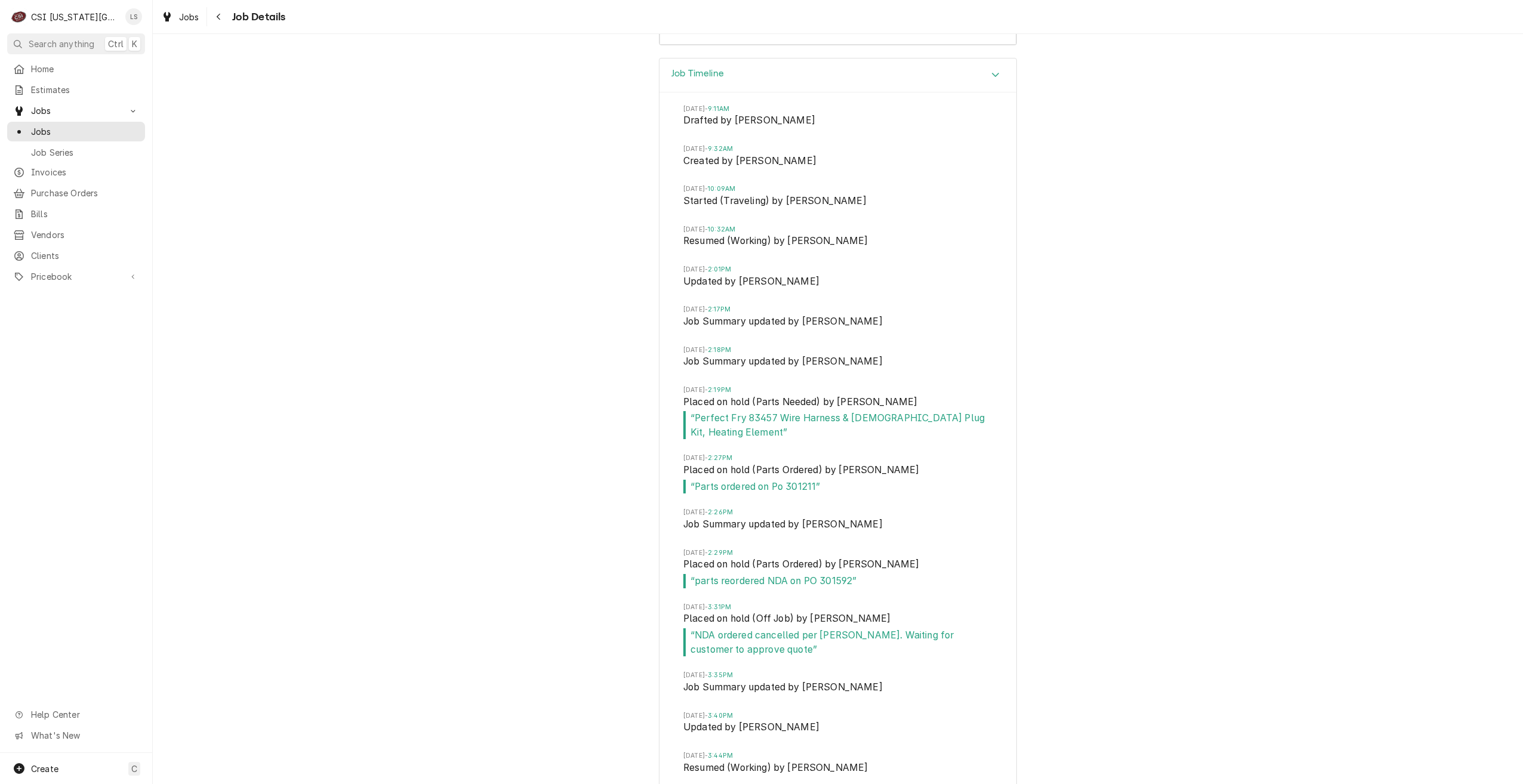
scroll to position [4346, 0]
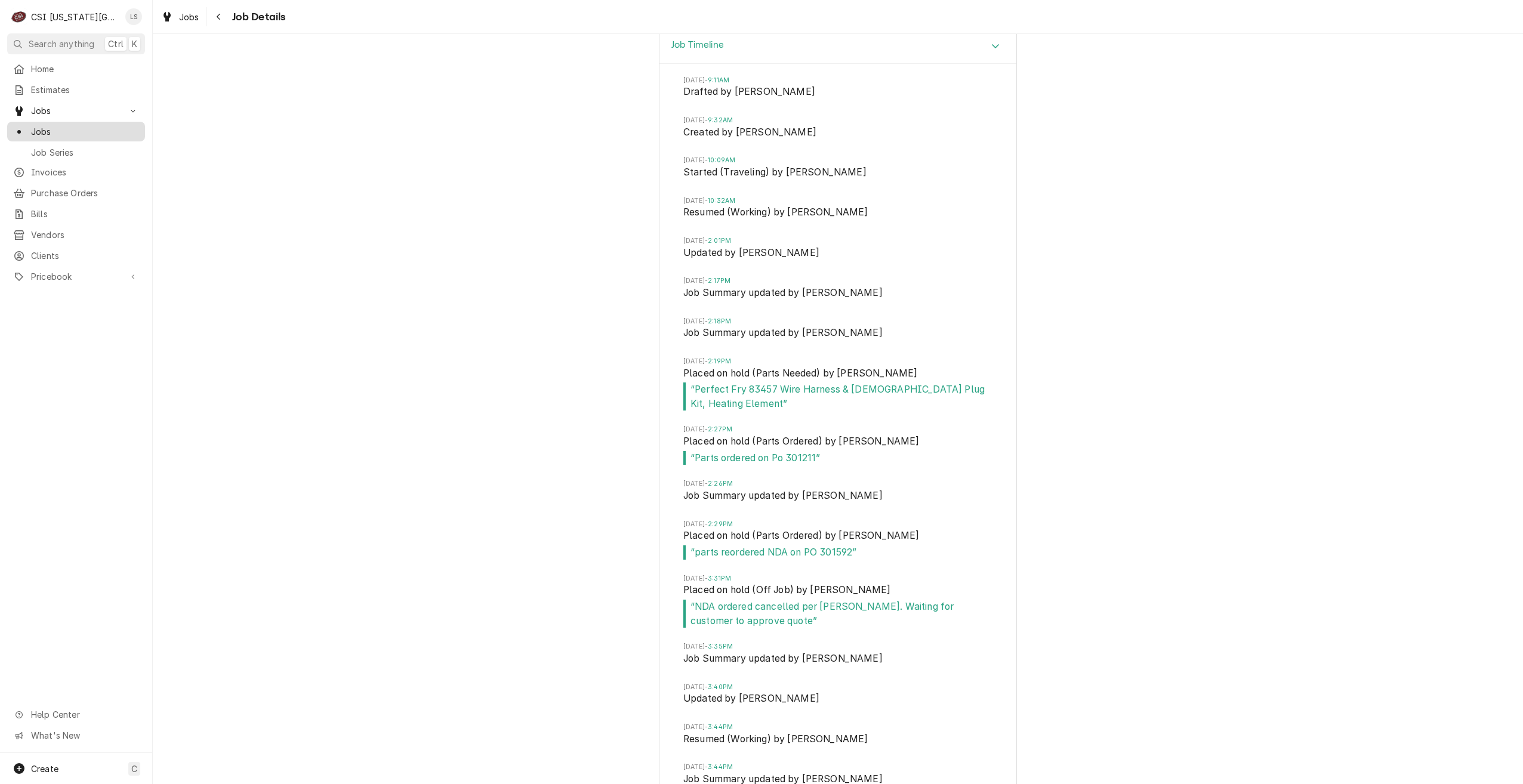
click at [65, 134] on div "Jobs" at bounding box center [76, 132] width 133 height 15
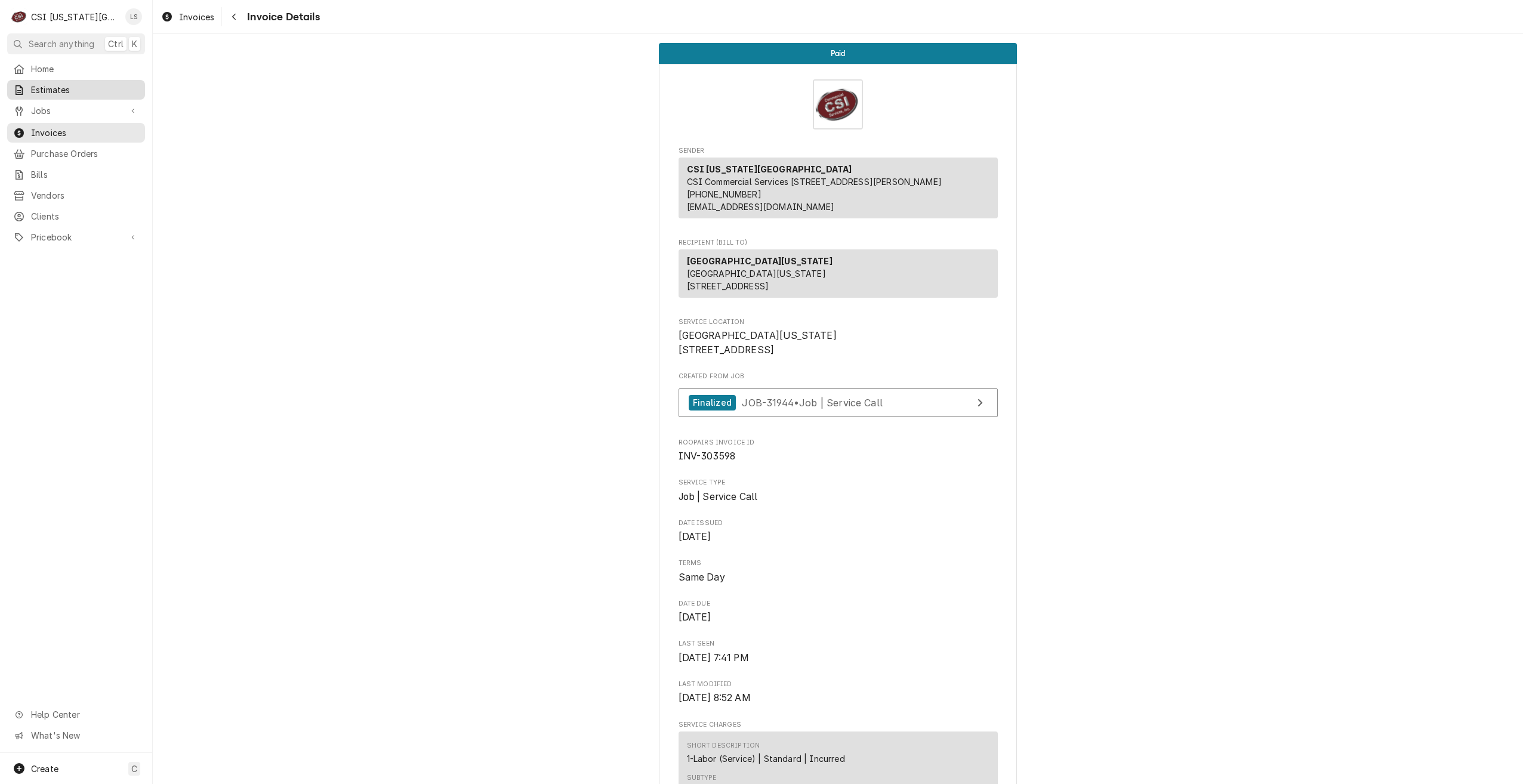
click at [96, 87] on span "Estimates" at bounding box center [85, 90] width 108 height 13
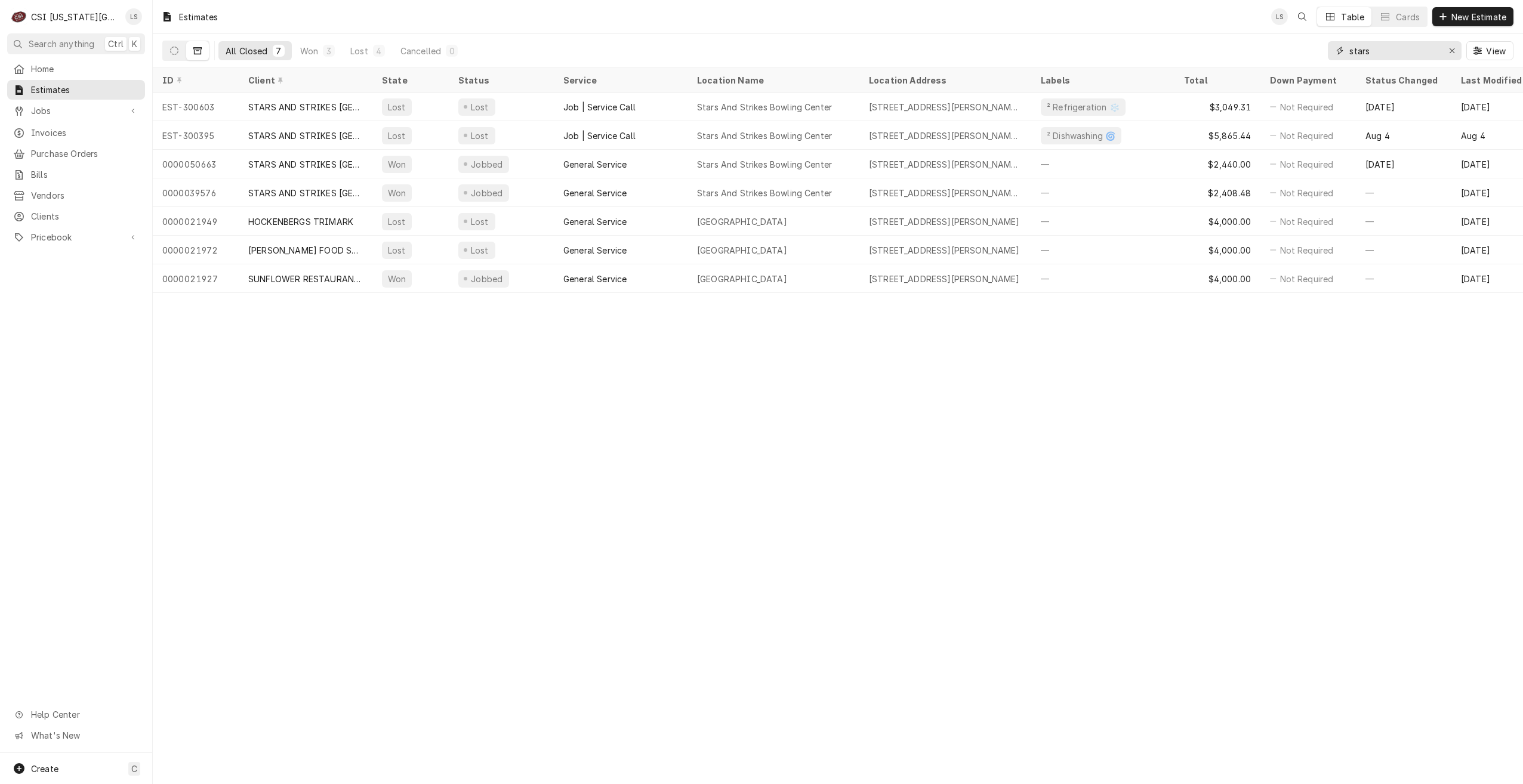
click at [1397, 51] on input "stars" at bounding box center [1394, 51] width 90 height 19
type input "s"
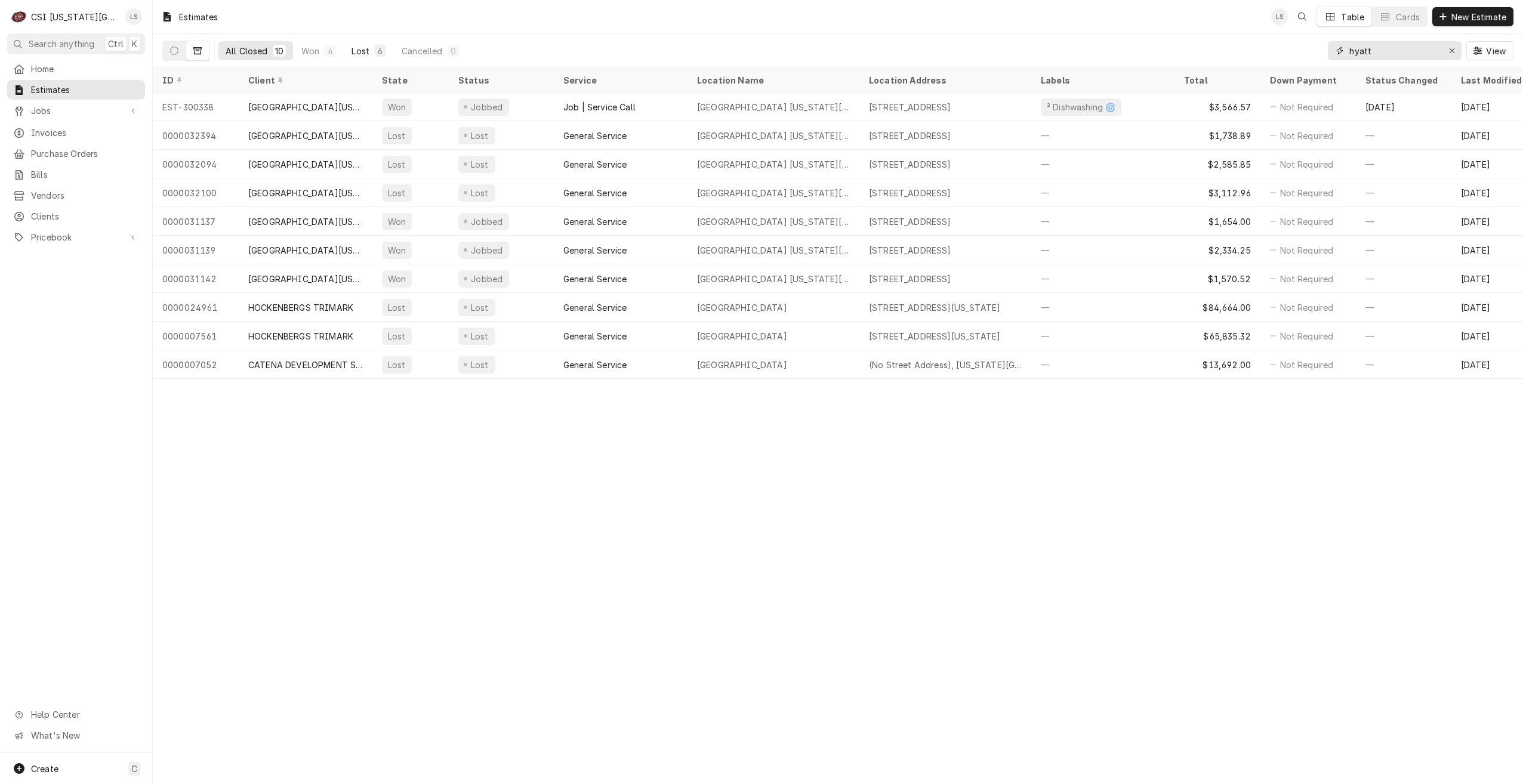
type input "hyatt"
click at [363, 56] on div "Lost" at bounding box center [360, 51] width 18 height 13
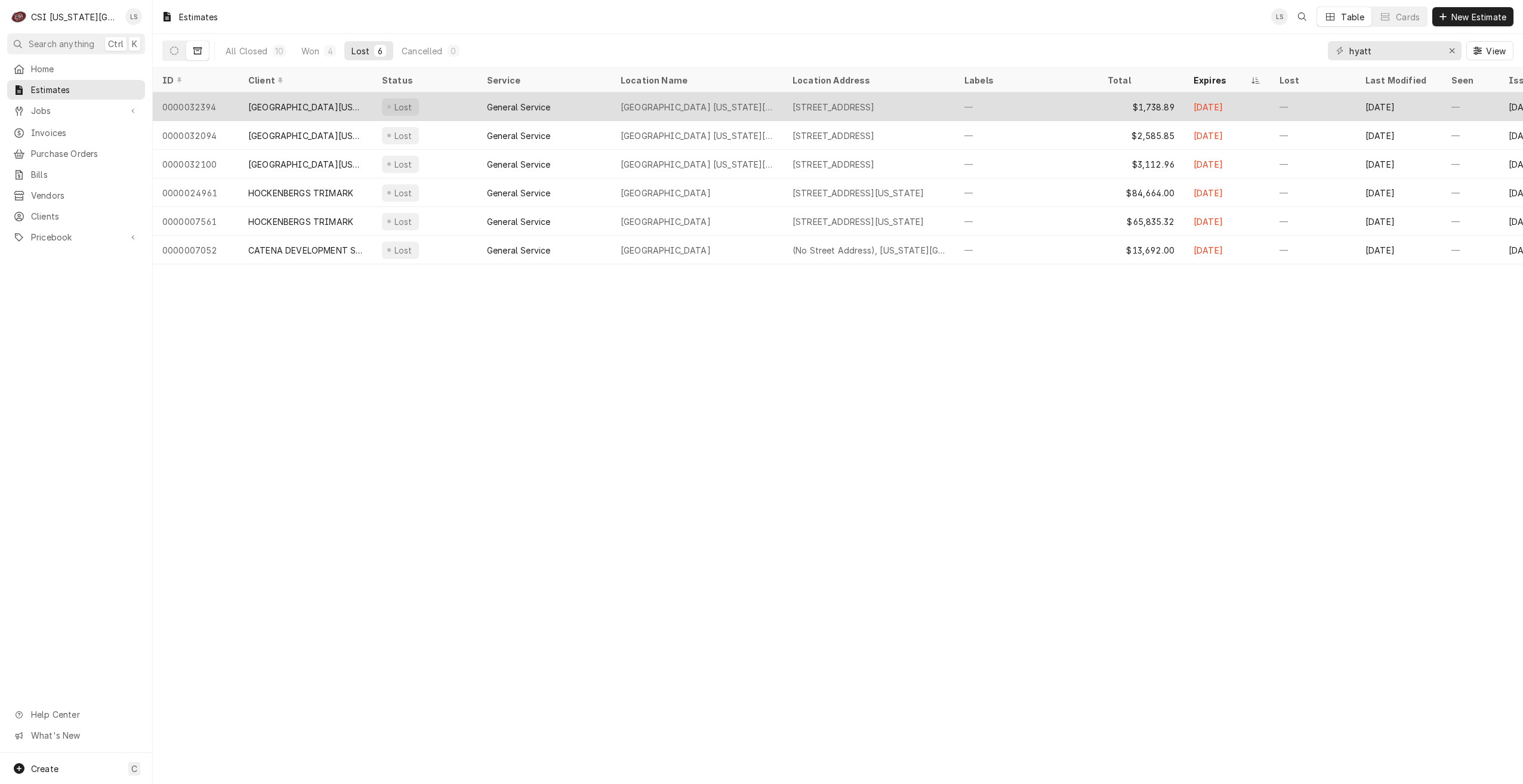
click at [747, 93] on div "[GEOGRAPHIC_DATA] [US_STATE][GEOGRAPHIC_DATA]" at bounding box center [697, 107] width 172 height 28
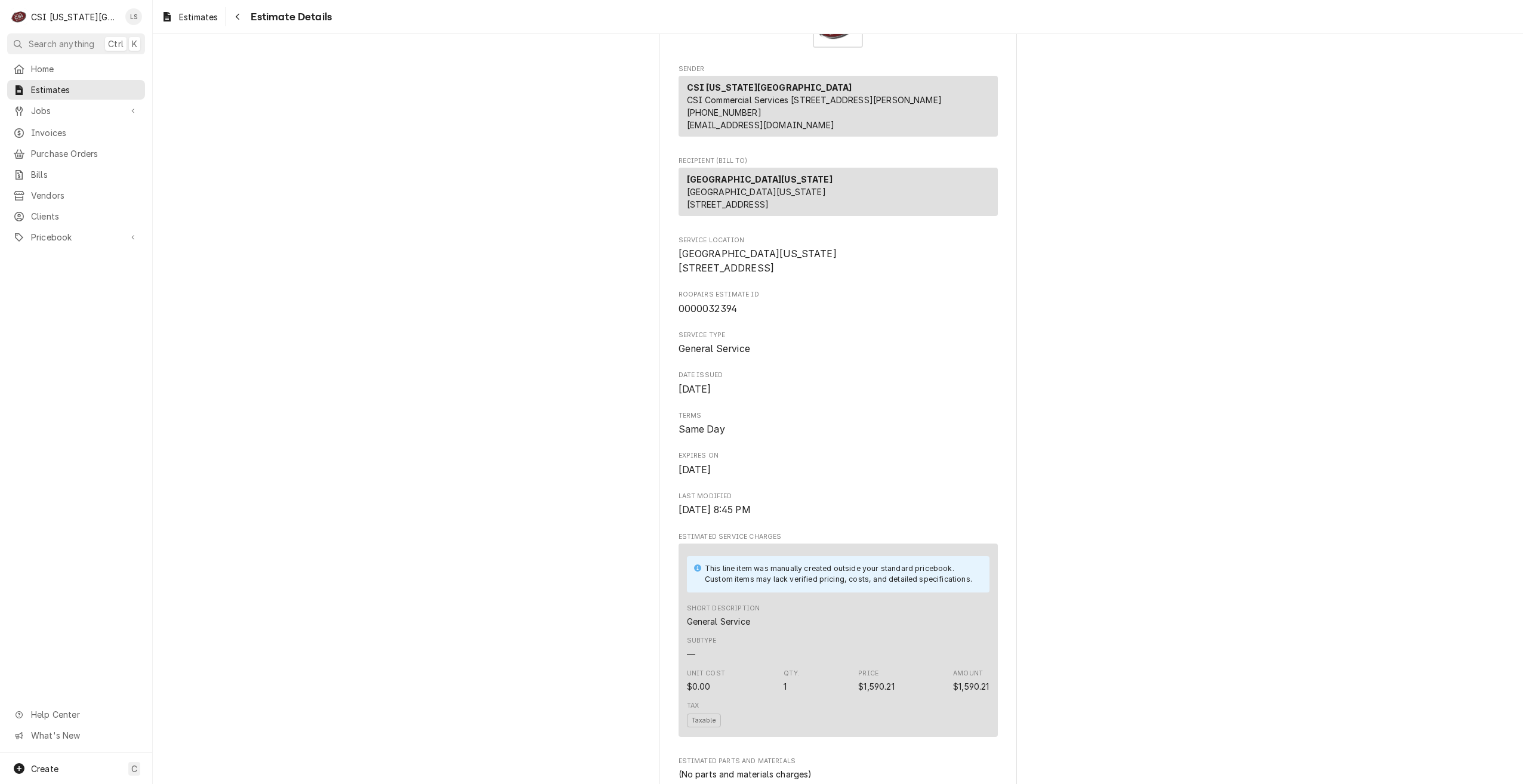
scroll to position [239, 0]
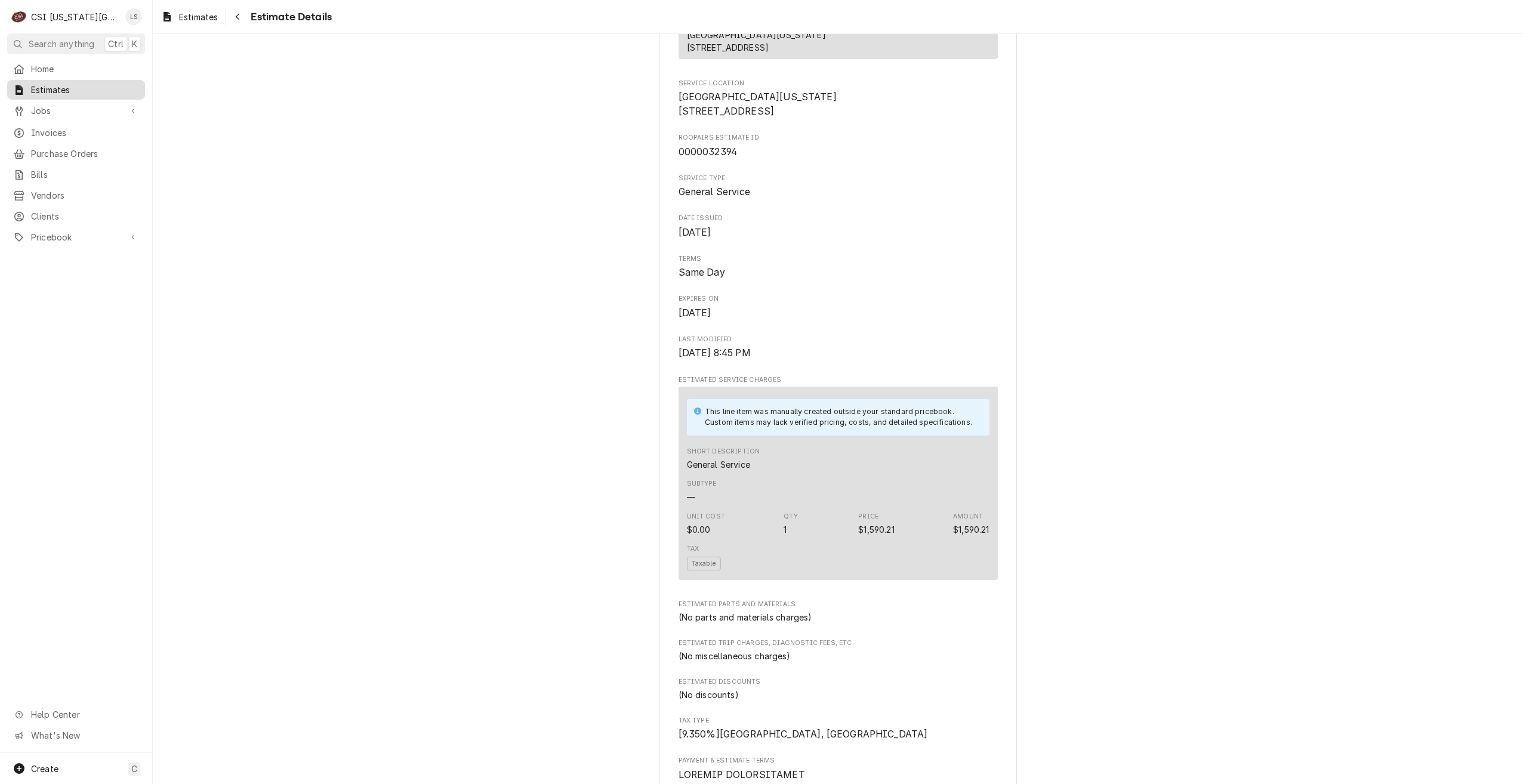
click at [67, 92] on span "Estimates" at bounding box center [85, 90] width 108 height 13
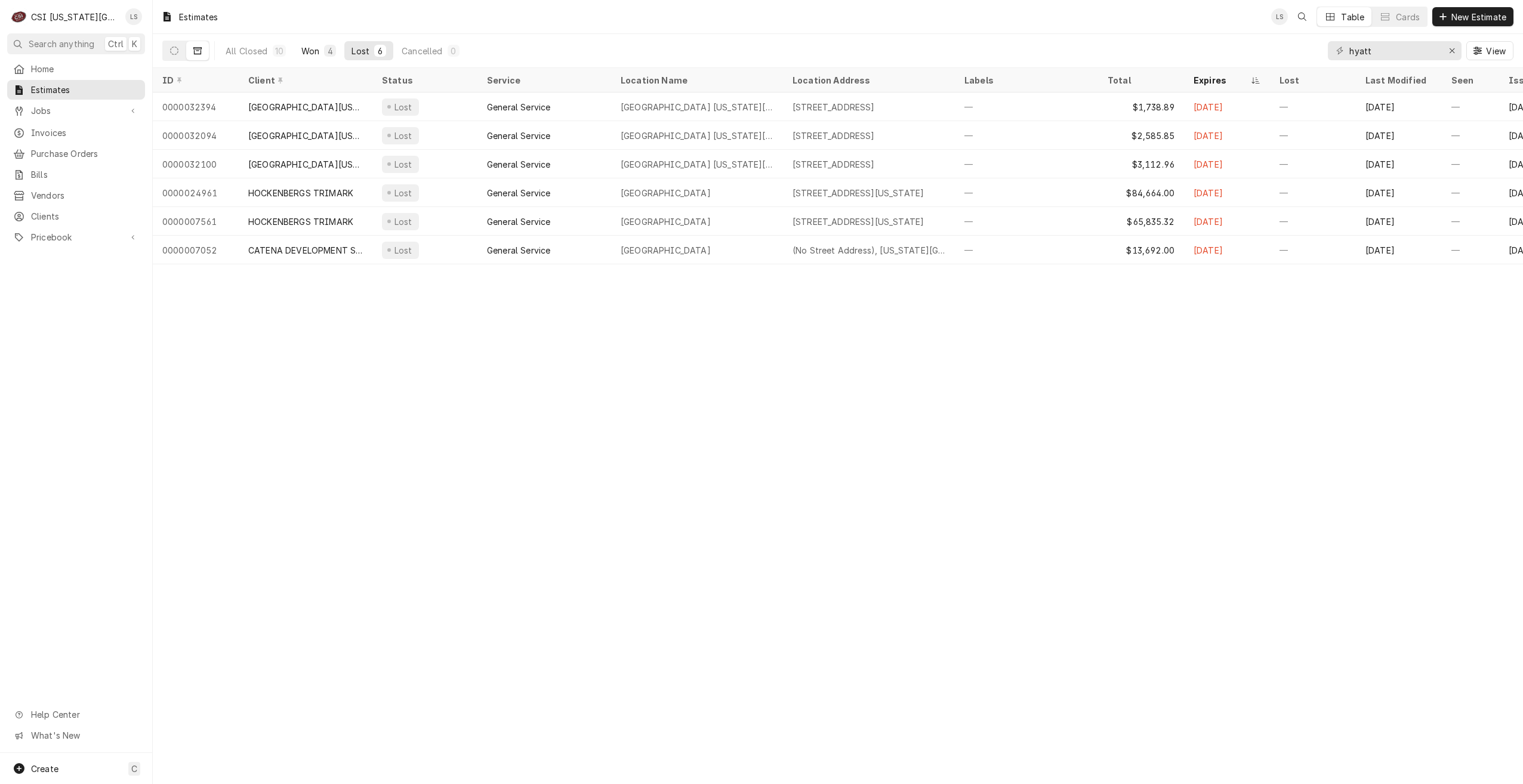
click at [317, 54] on div "Won" at bounding box center [310, 51] width 18 height 13
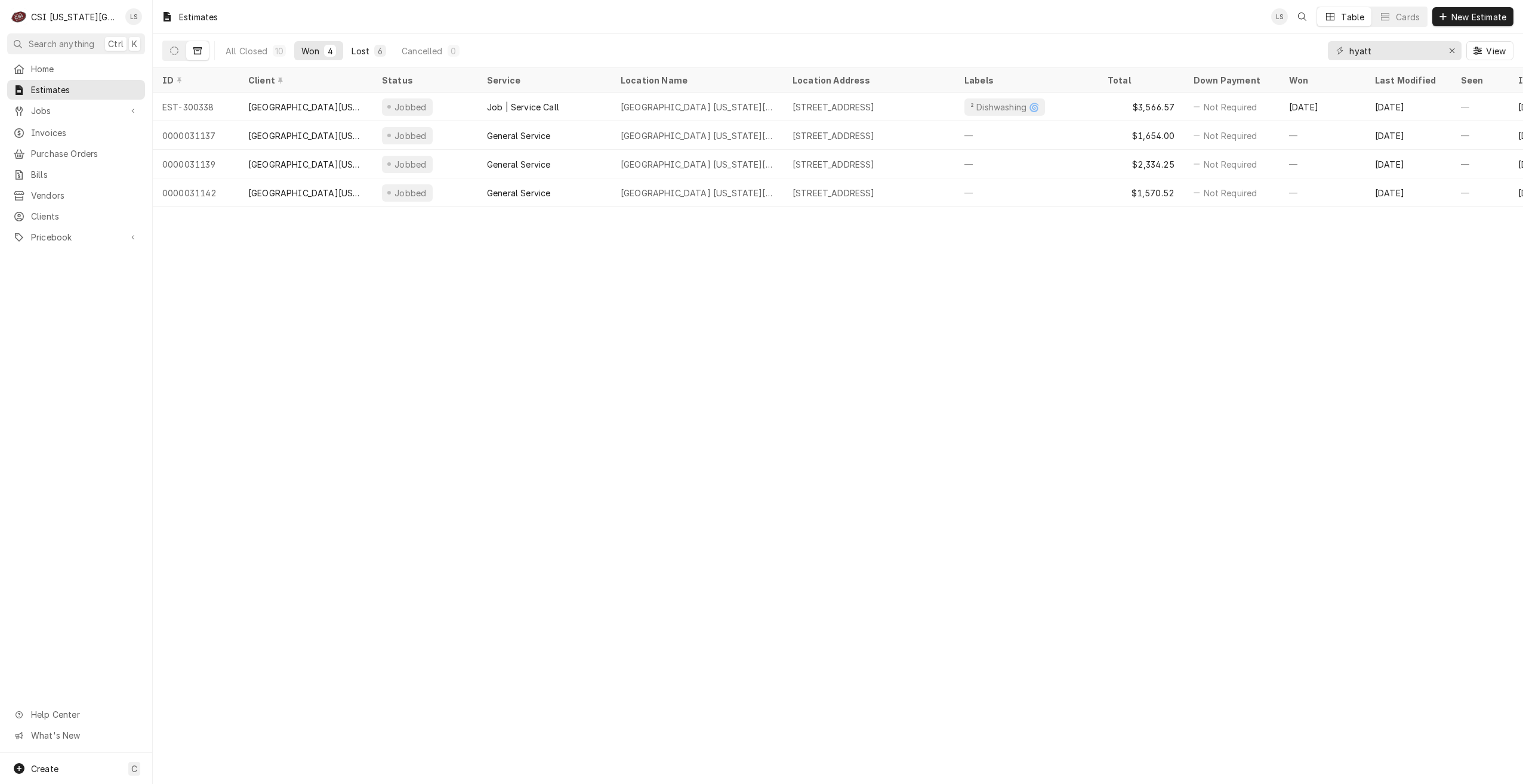
click at [370, 56] on button "Lost 6" at bounding box center [368, 51] width 49 height 19
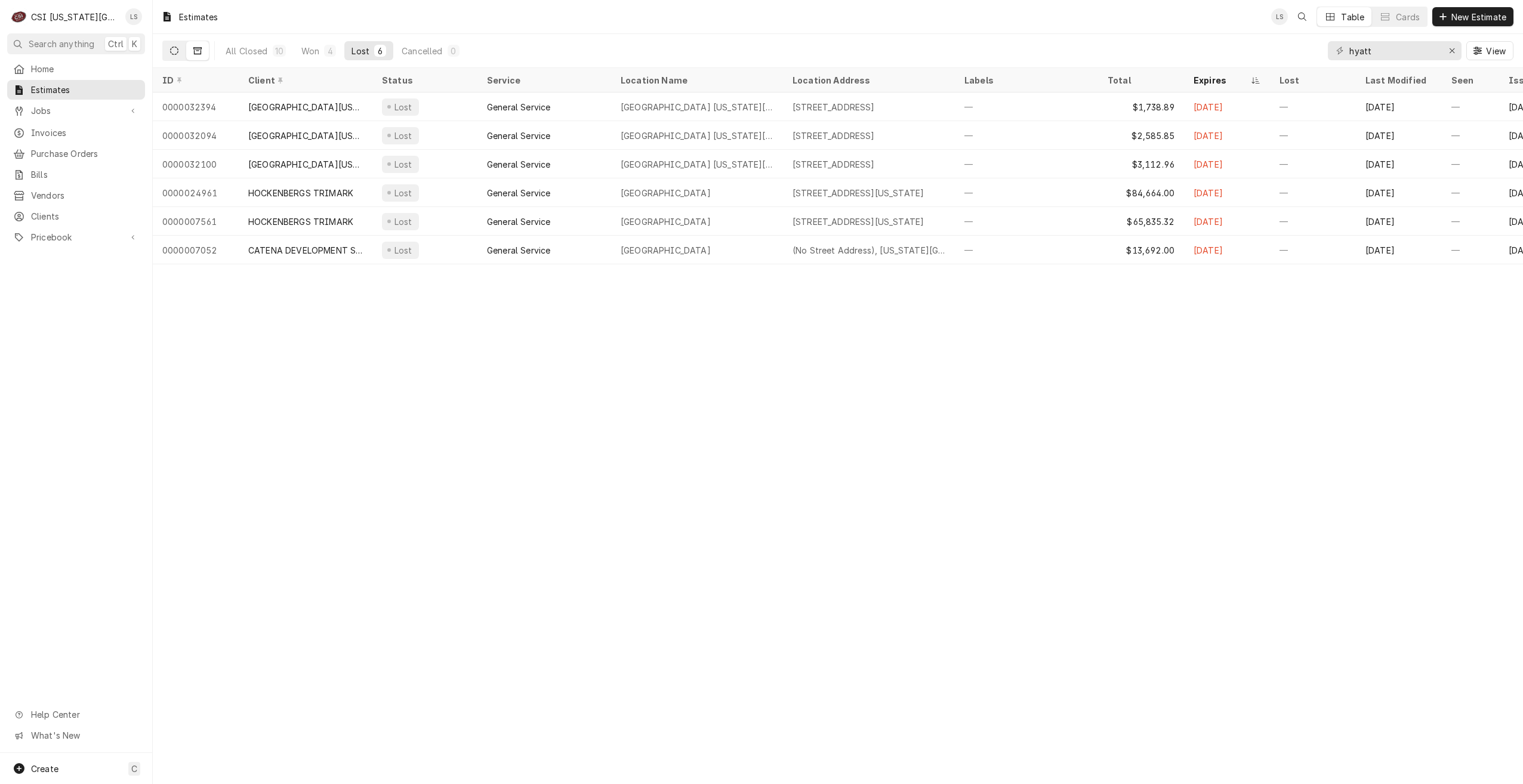
click at [176, 52] on icon "Dynamic Content Wrapper" at bounding box center [174, 51] width 8 height 8
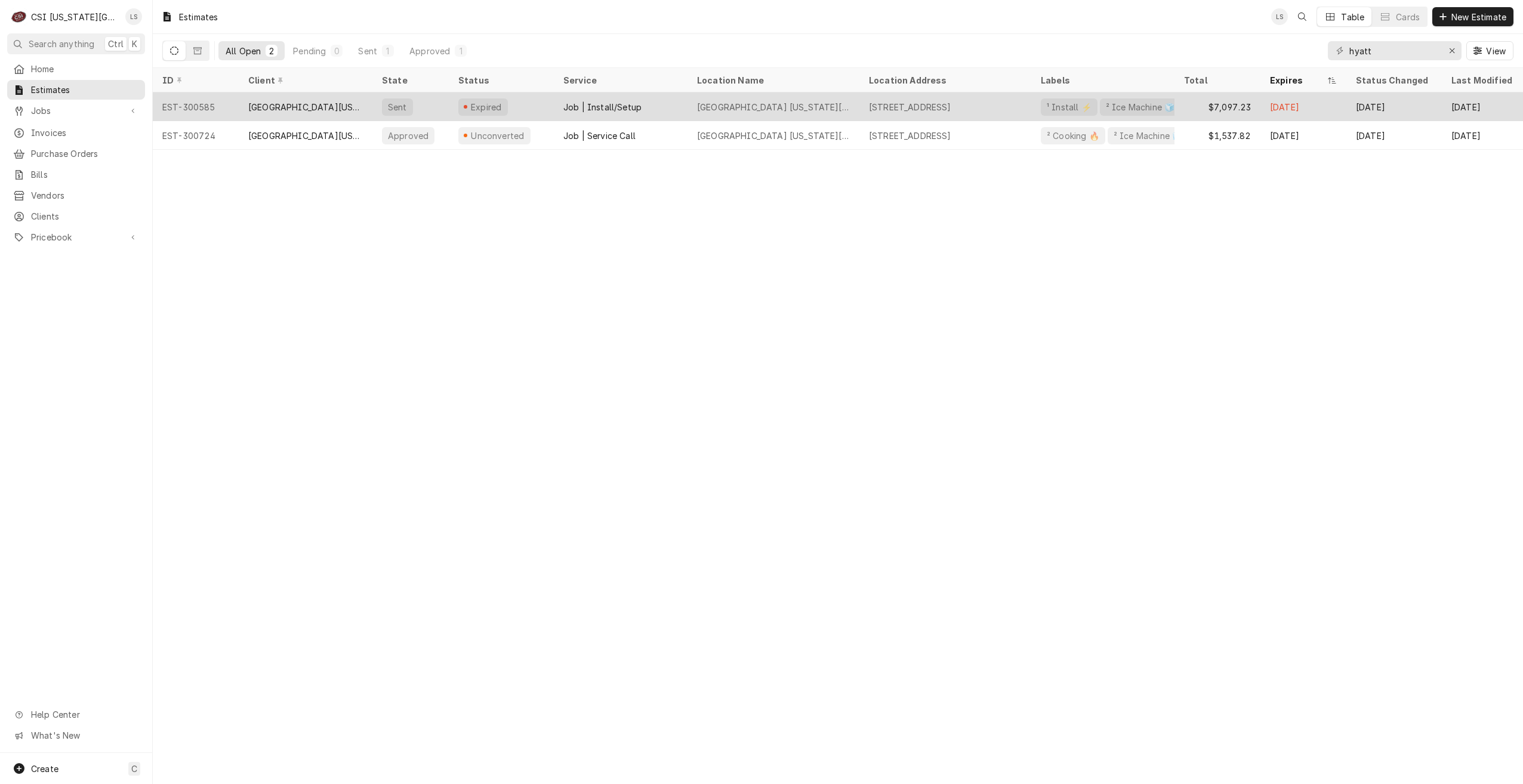
click at [745, 107] on div "[GEOGRAPHIC_DATA] [US_STATE][GEOGRAPHIC_DATA]" at bounding box center [773, 107] width 153 height 13
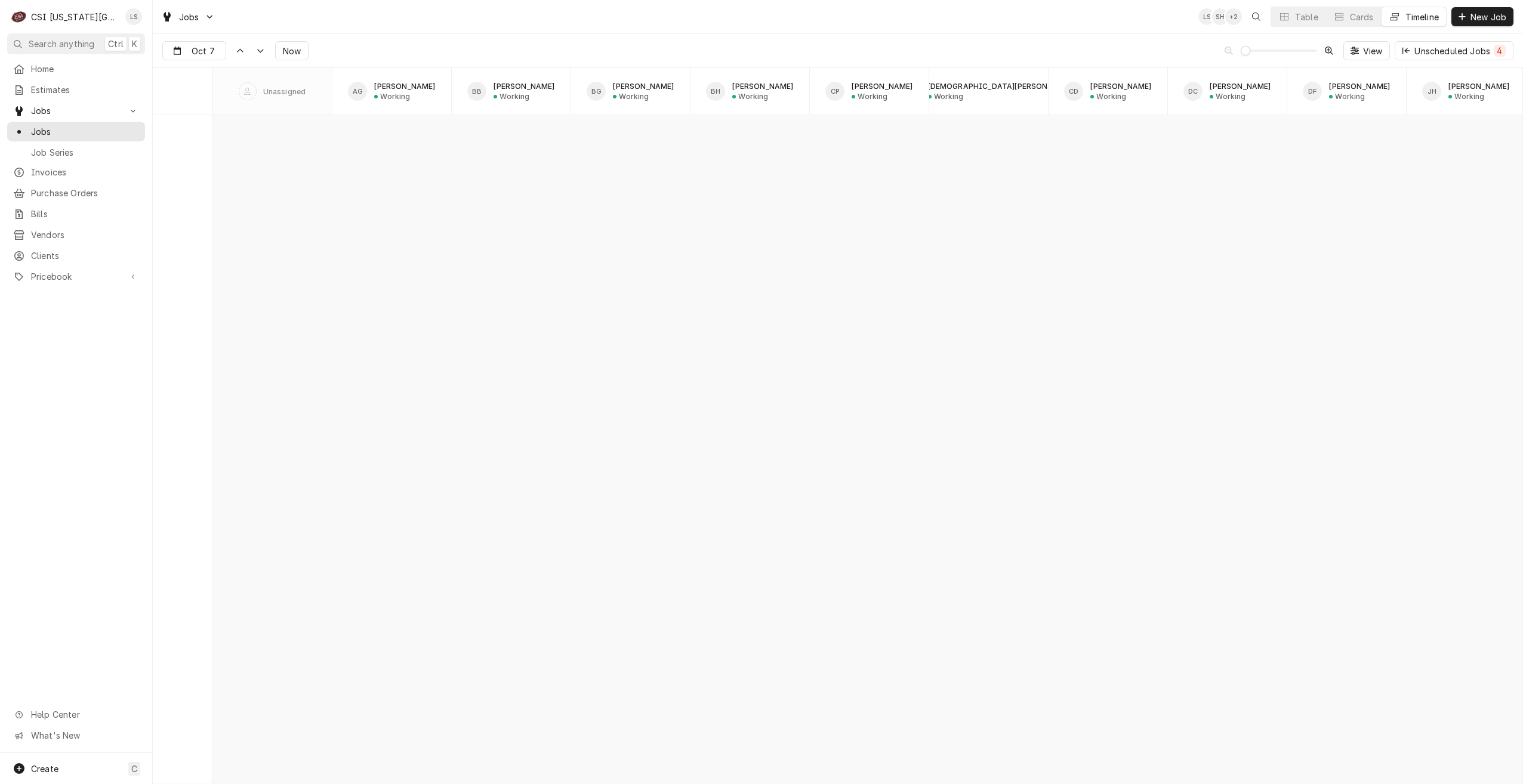
scroll to position [13707, 0]
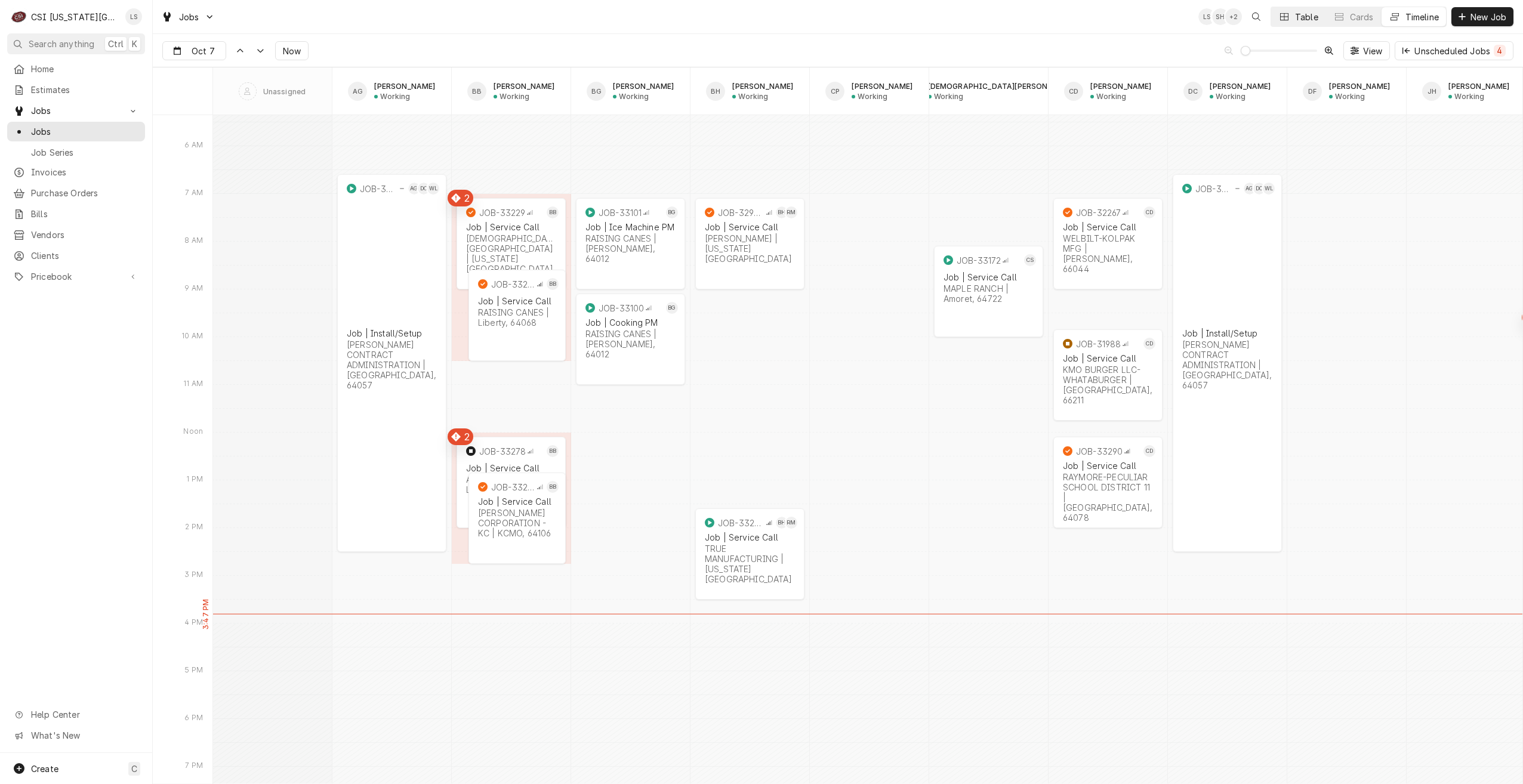
click at [1303, 23] on button "Table" at bounding box center [1298, 17] width 54 height 19
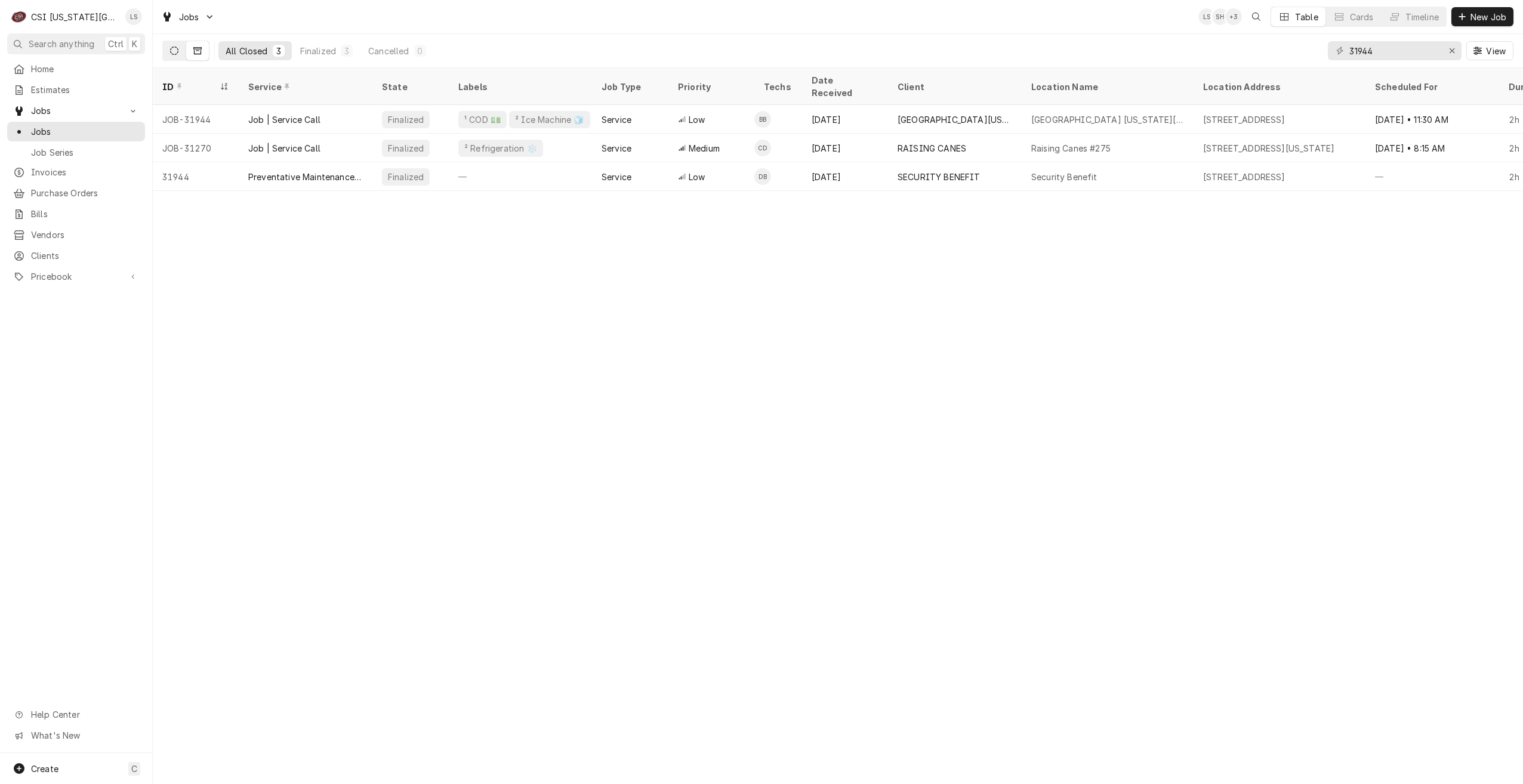
click at [178, 52] on button "Dynamic Content Wrapper" at bounding box center [174, 51] width 23 height 19
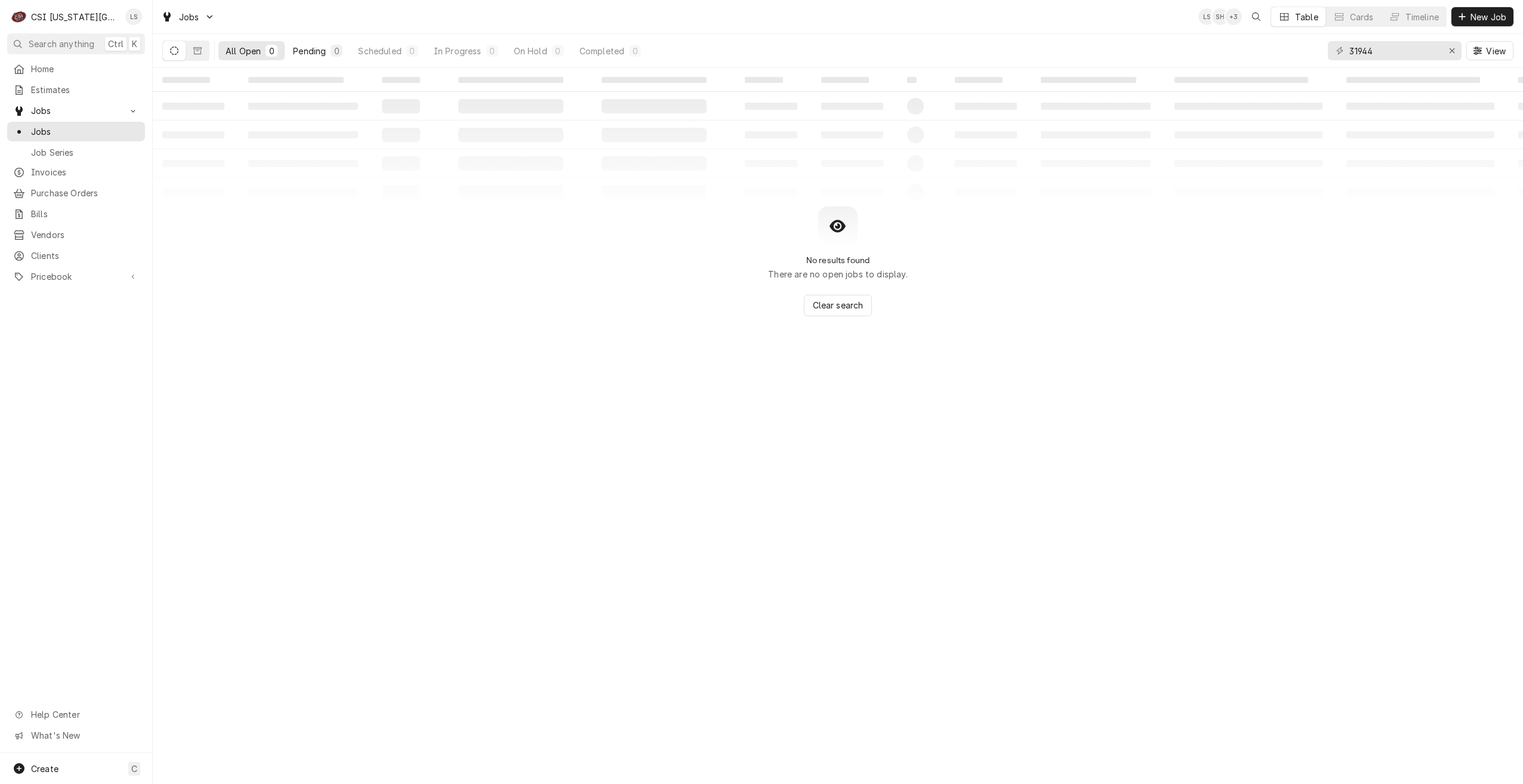
click at [305, 53] on div "Pending" at bounding box center [309, 51] width 33 height 13
click at [1386, 56] on input "31944" at bounding box center [1394, 51] width 90 height 19
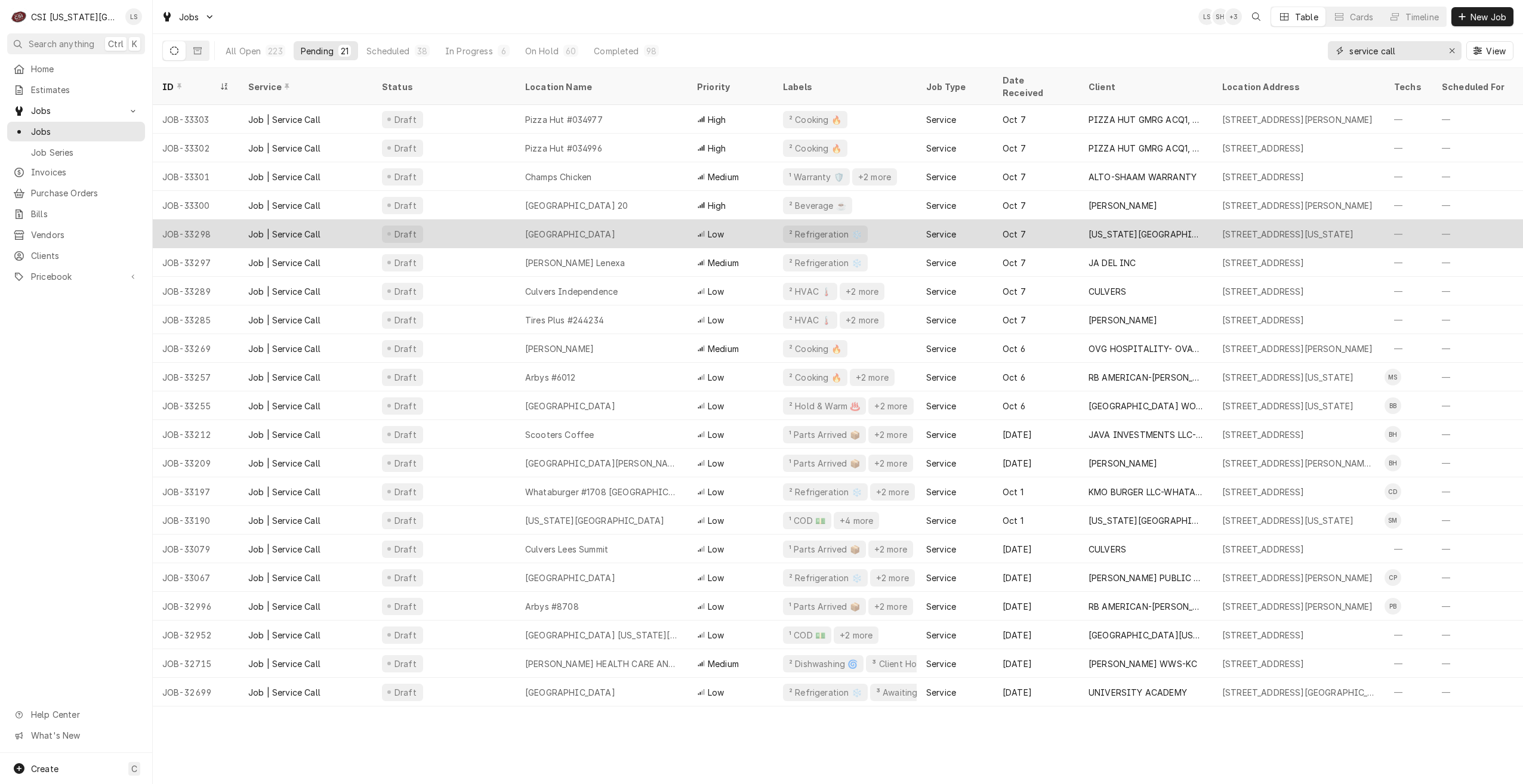
type input "service call"
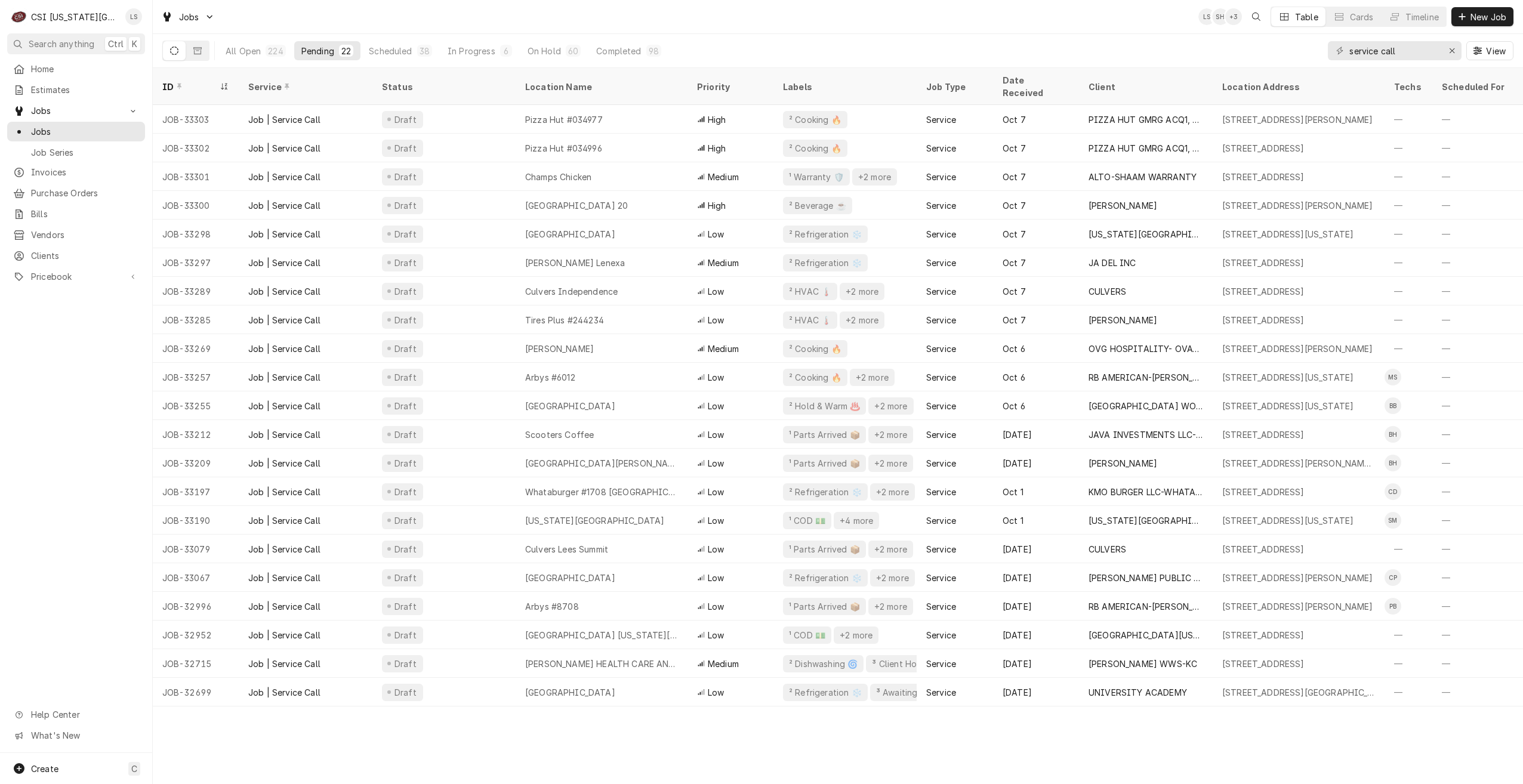
click at [1054, 15] on div "Jobs LS SH + 3 Table Cards Timeline New Job" at bounding box center [837, 16] width 1370 height 33
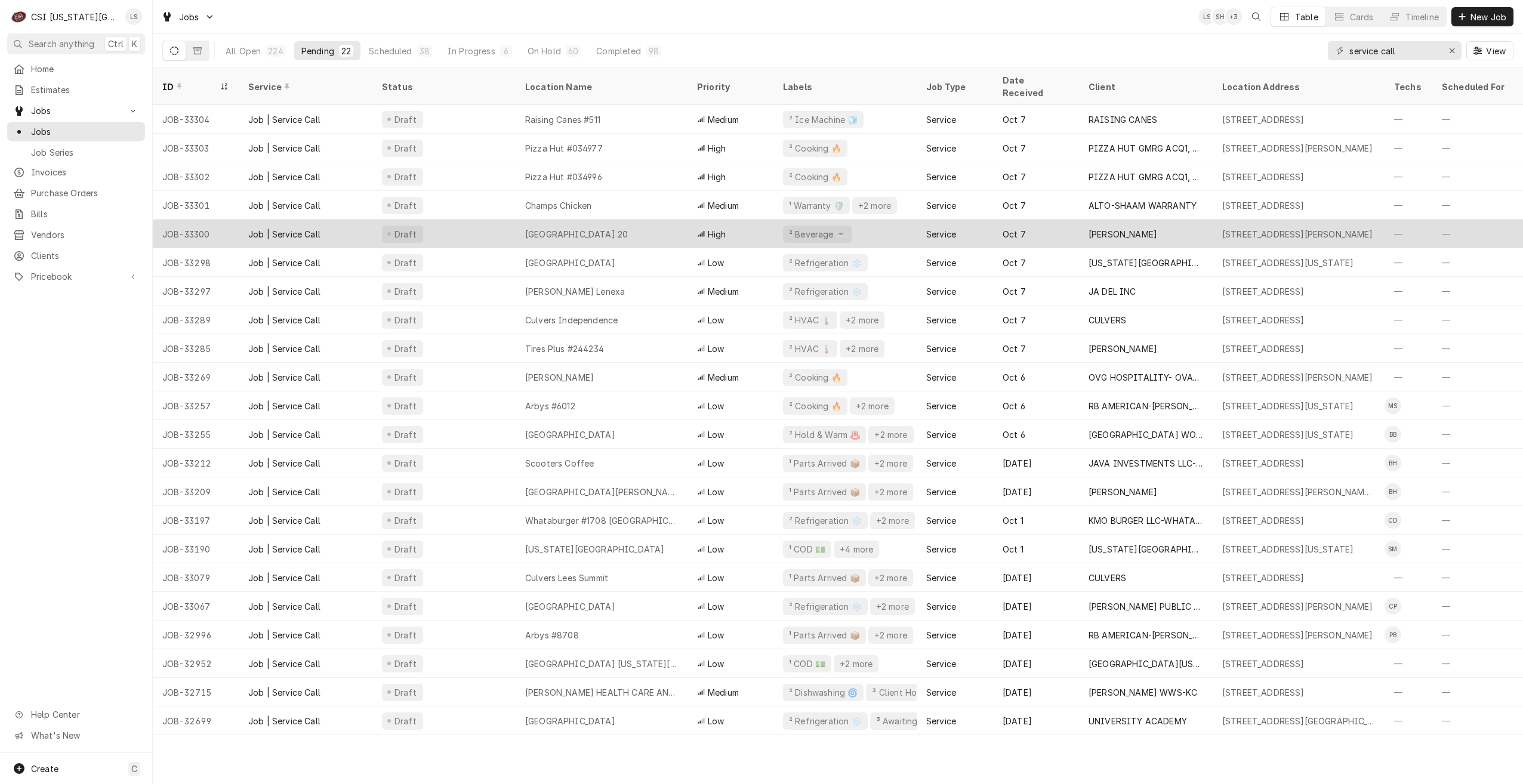
click at [601, 228] on div "Amc Town Center 20" at bounding box center [576, 234] width 103 height 13
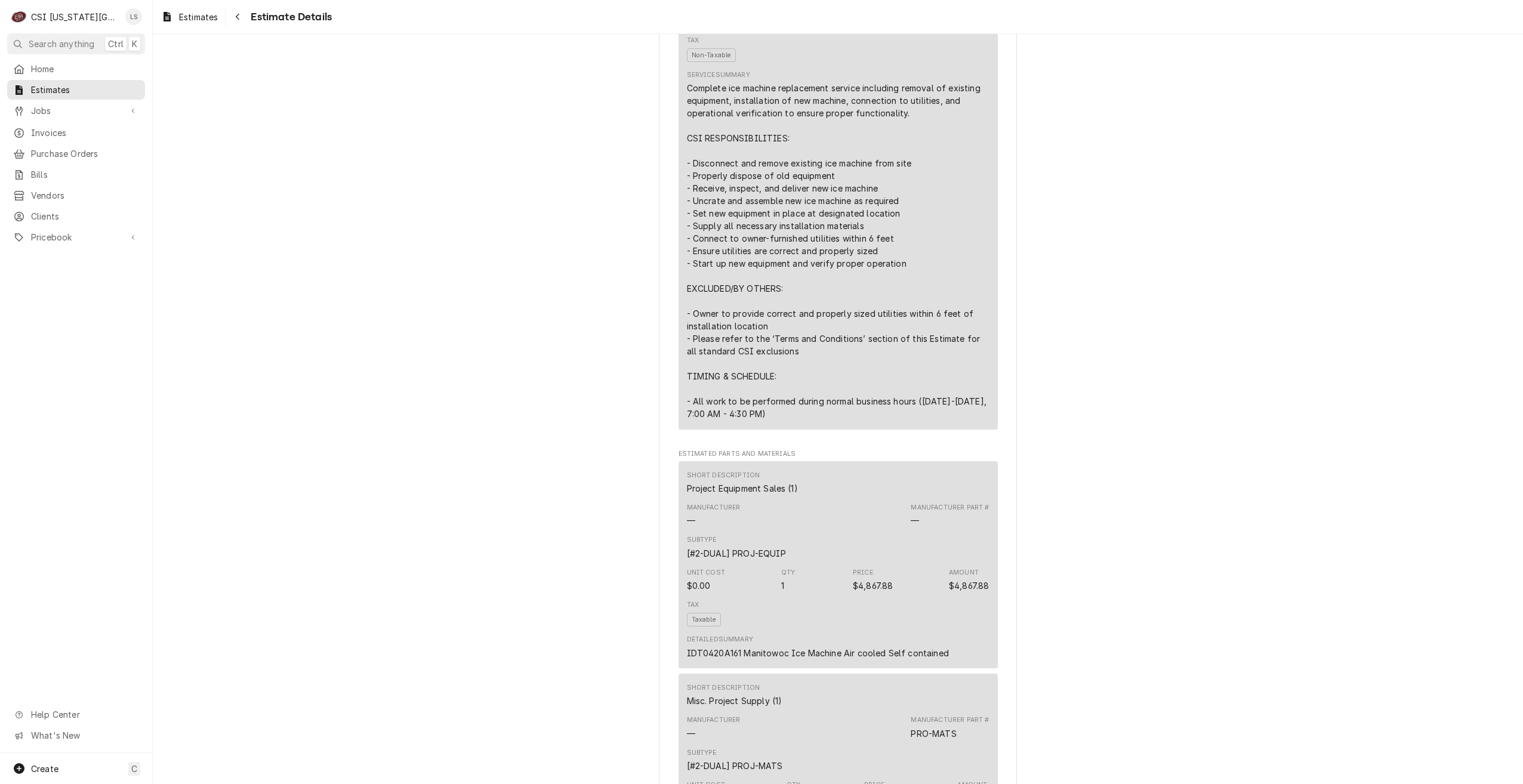
scroll to position [1074, 0]
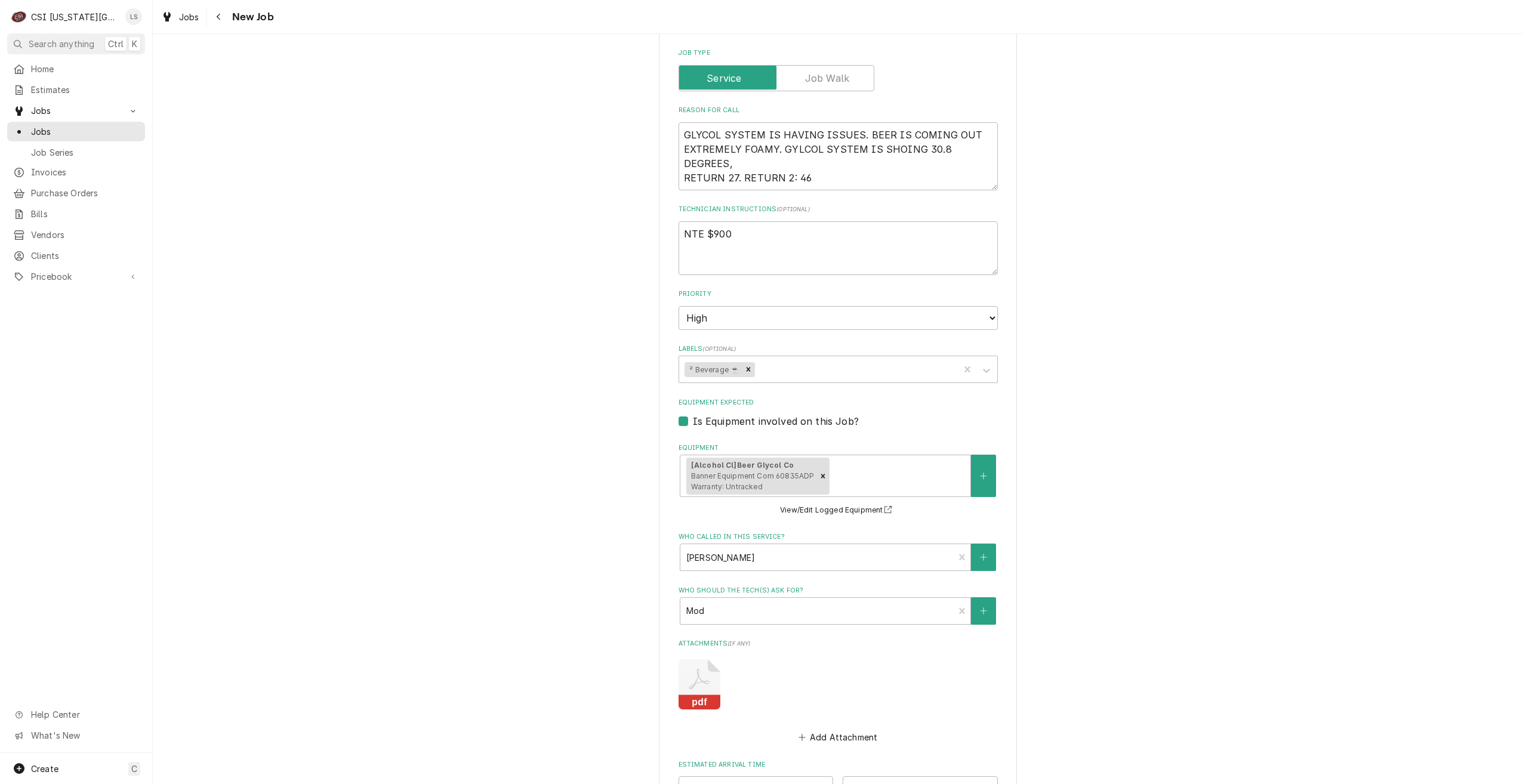
scroll to position [950, 0]
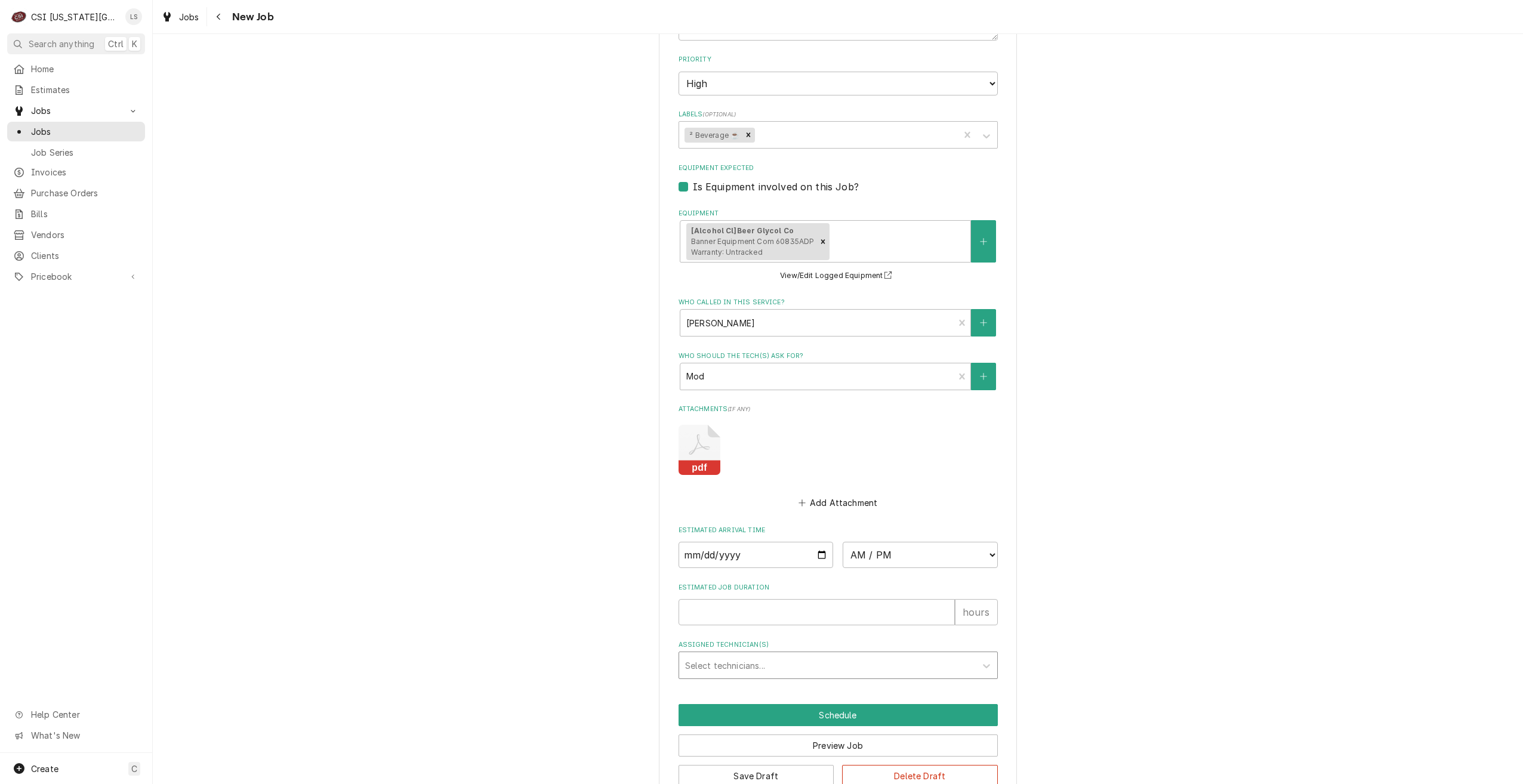
click at [807, 655] on div "Assigned Technician(s)" at bounding box center [828, 665] width 285 height 22
type input "[PERSON_NAME]"
click at [780, 682] on div "[PERSON_NAME]" at bounding box center [838, 691] width 318 height 19
click at [752, 765] on button "Save Draft" at bounding box center [756, 776] width 156 height 22
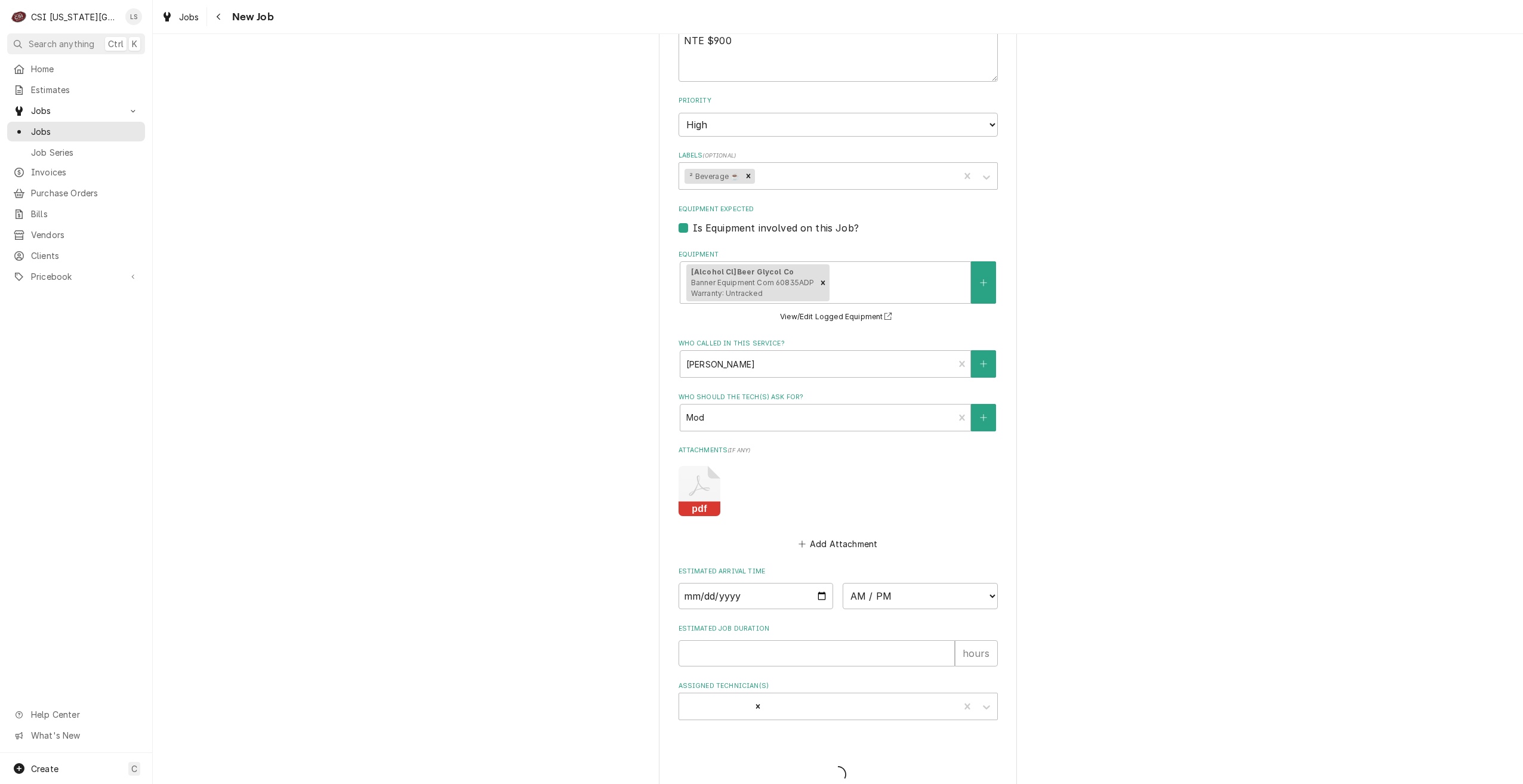
type textarea "x"
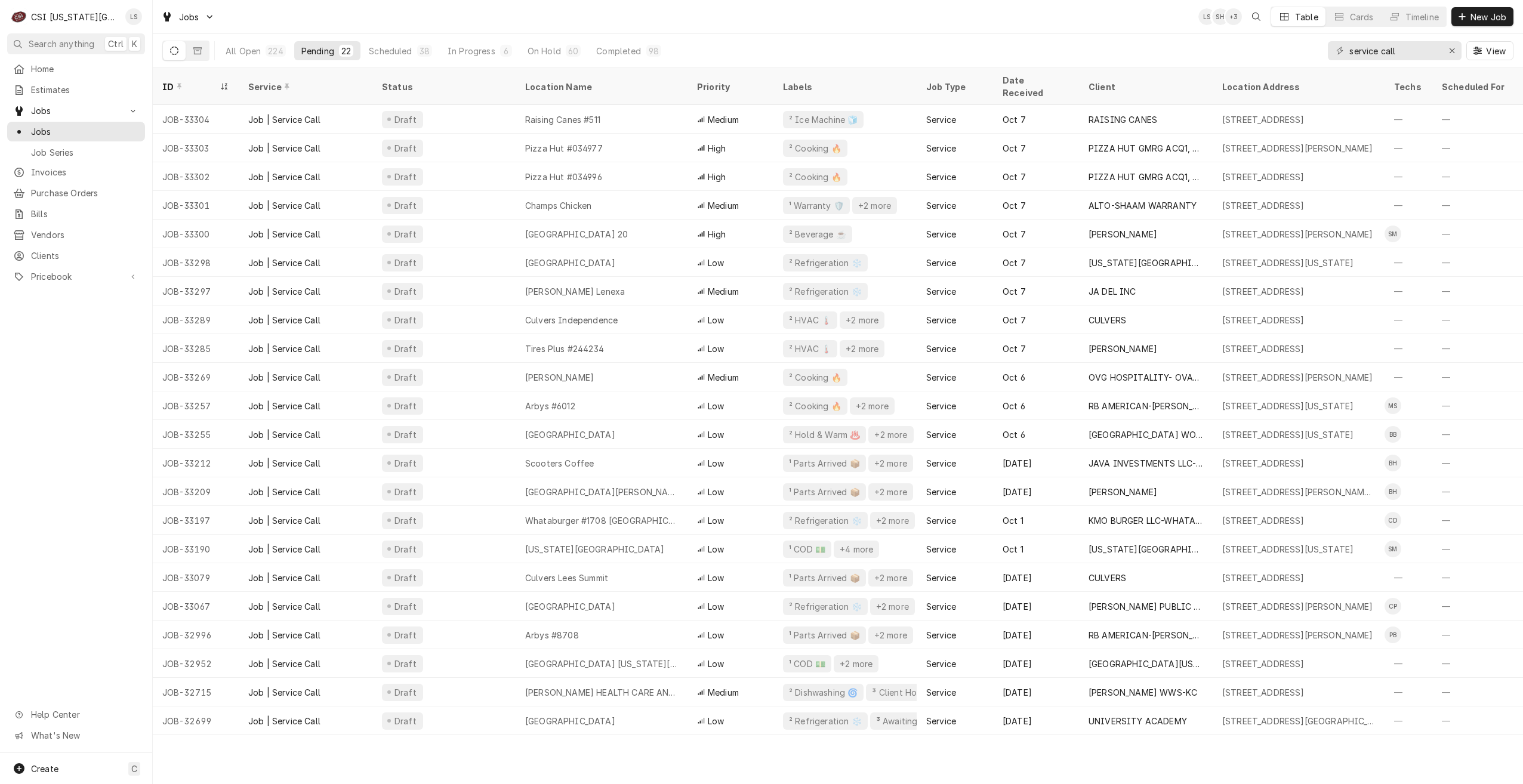
click at [719, 27] on div "Jobs LS SH + 3 Table Cards Timeline New Job" at bounding box center [837, 16] width 1370 height 33
click at [426, 23] on div "Jobs LS SH + 3 Table Cards Timeline New Job" at bounding box center [837, 16] width 1370 height 33
click at [426, 23] on div "Jobs LS SH + 4 Table Cards Timeline New Job" at bounding box center [837, 16] width 1370 height 33
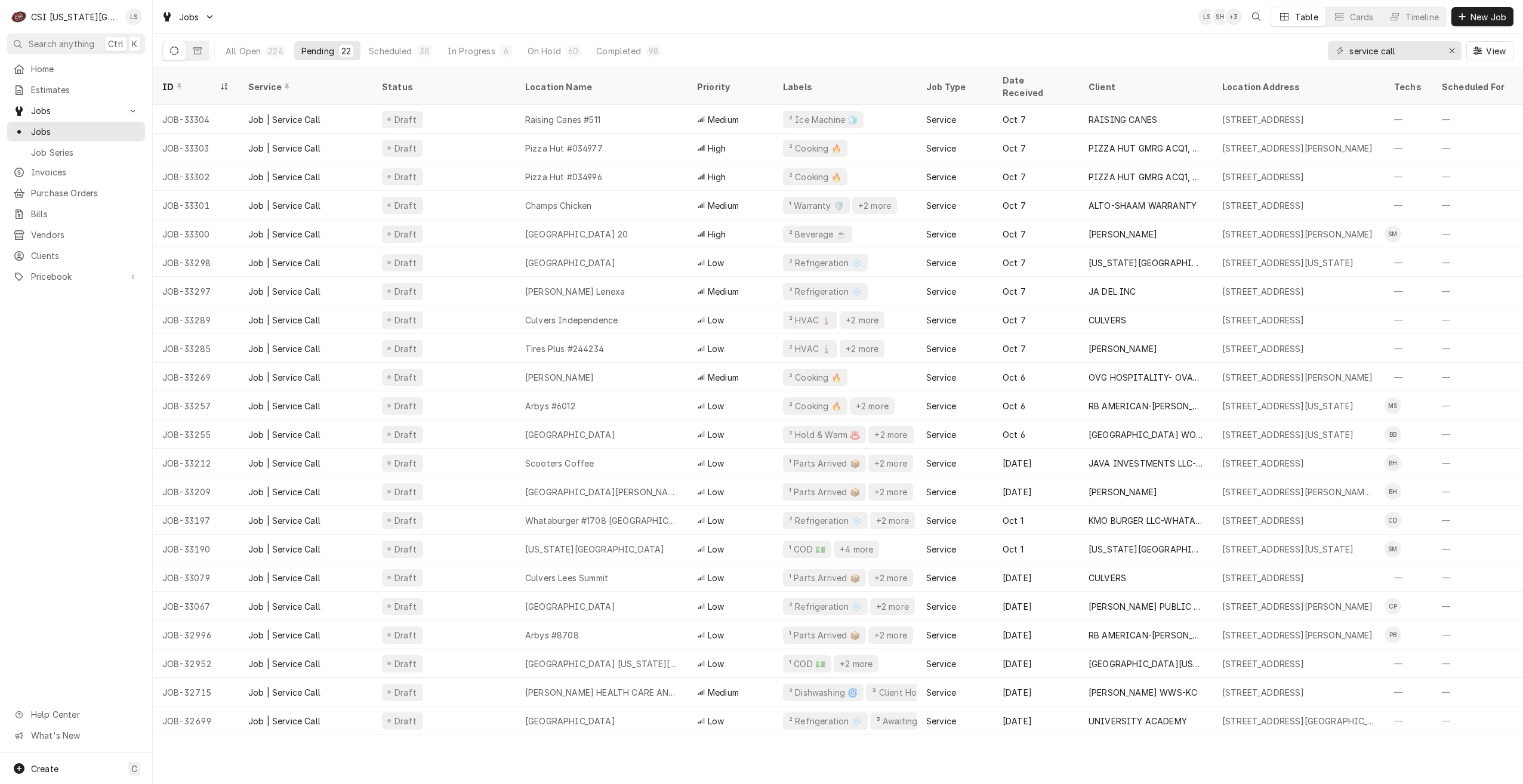
click at [834, 34] on div "All Open 224 Pending 22 Scheduled 38 In Progress 6 On Hold 60 Completed 98 serv…" at bounding box center [837, 50] width 1351 height 33
click at [862, 22] on div "Jobs LS SH + 3 Table Cards Timeline New Job" at bounding box center [837, 16] width 1370 height 33
click at [1487, 20] on span "New Job" at bounding box center [1488, 17] width 40 height 13
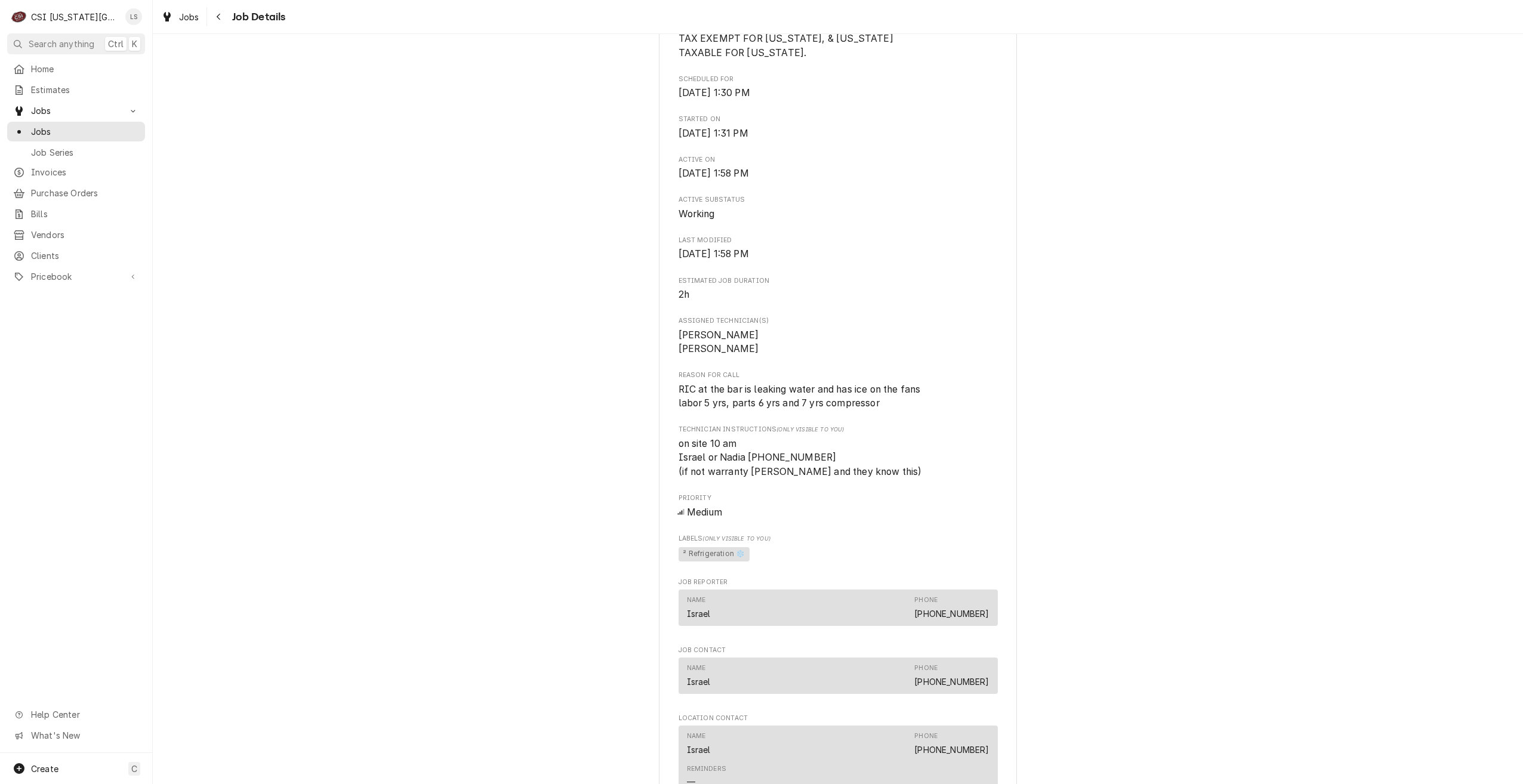
scroll to position [656, 0]
drag, startPoint x: 930, startPoint y: 395, endPoint x: 673, endPoint y: 400, distance: 257.0
click at [673, 400] on div "TRUE MANUFACTURING El Pueblito / [STREET_ADDRESS][US_STATE] Open in Maps Roopai…" at bounding box center [837, 308] width 358 height 1776
copy span "RIC at the bar is leaking water and has ice on the fans"
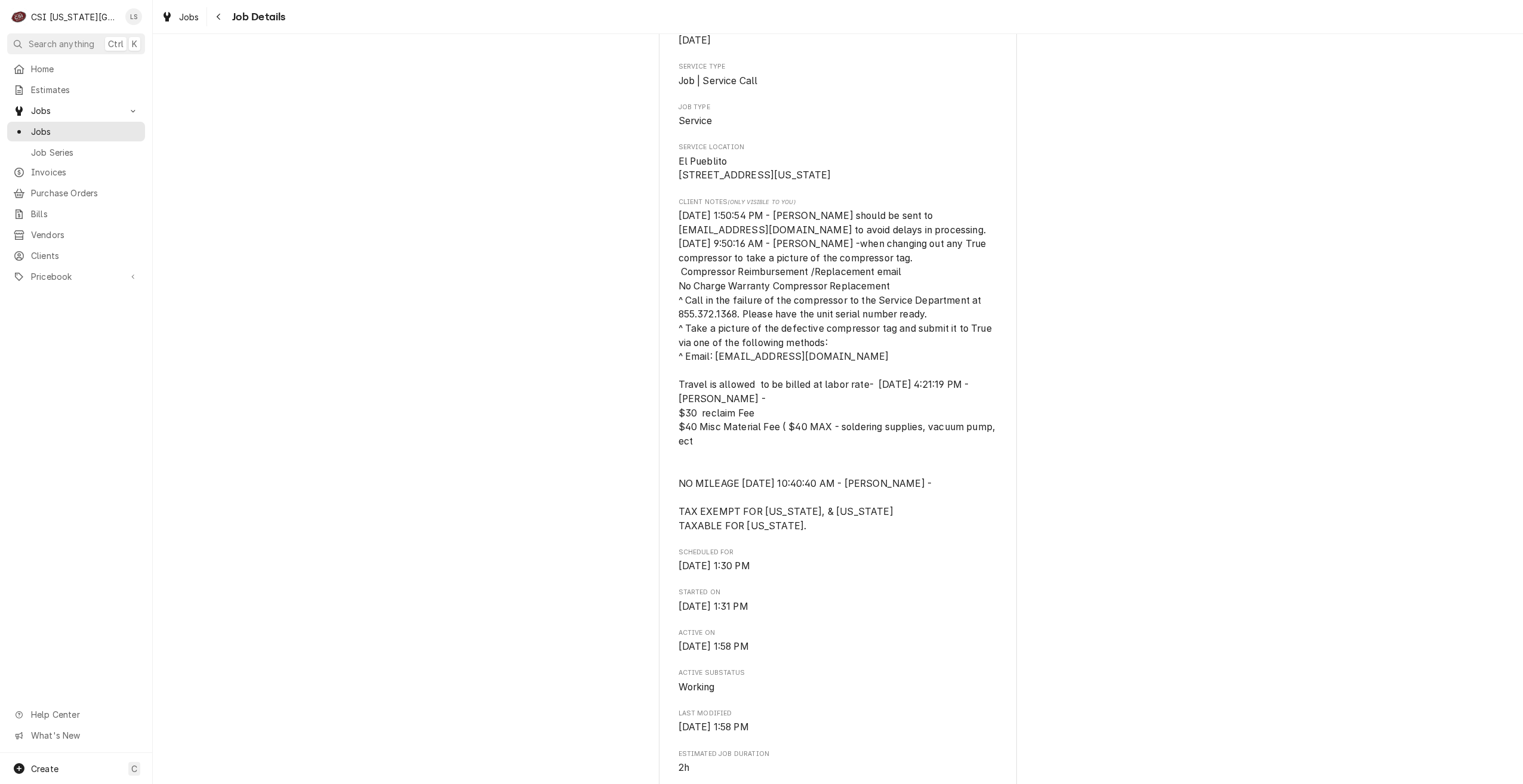
scroll to position [0, 0]
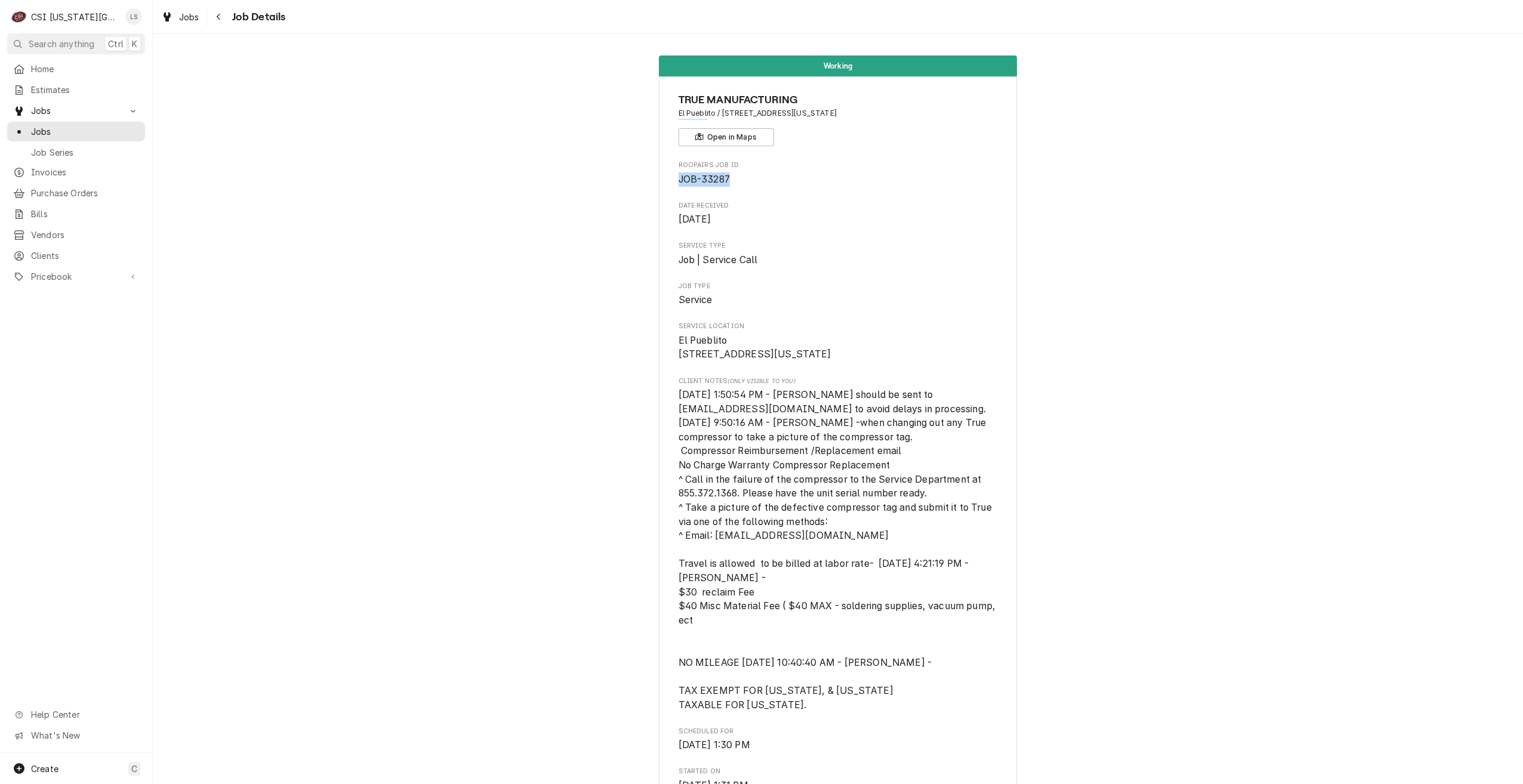
drag, startPoint x: 729, startPoint y: 178, endPoint x: 675, endPoint y: 183, distance: 54.2
click at [678, 183] on span "JOB-33287" at bounding box center [837, 180] width 319 height 15
copy span "JOB-33287"
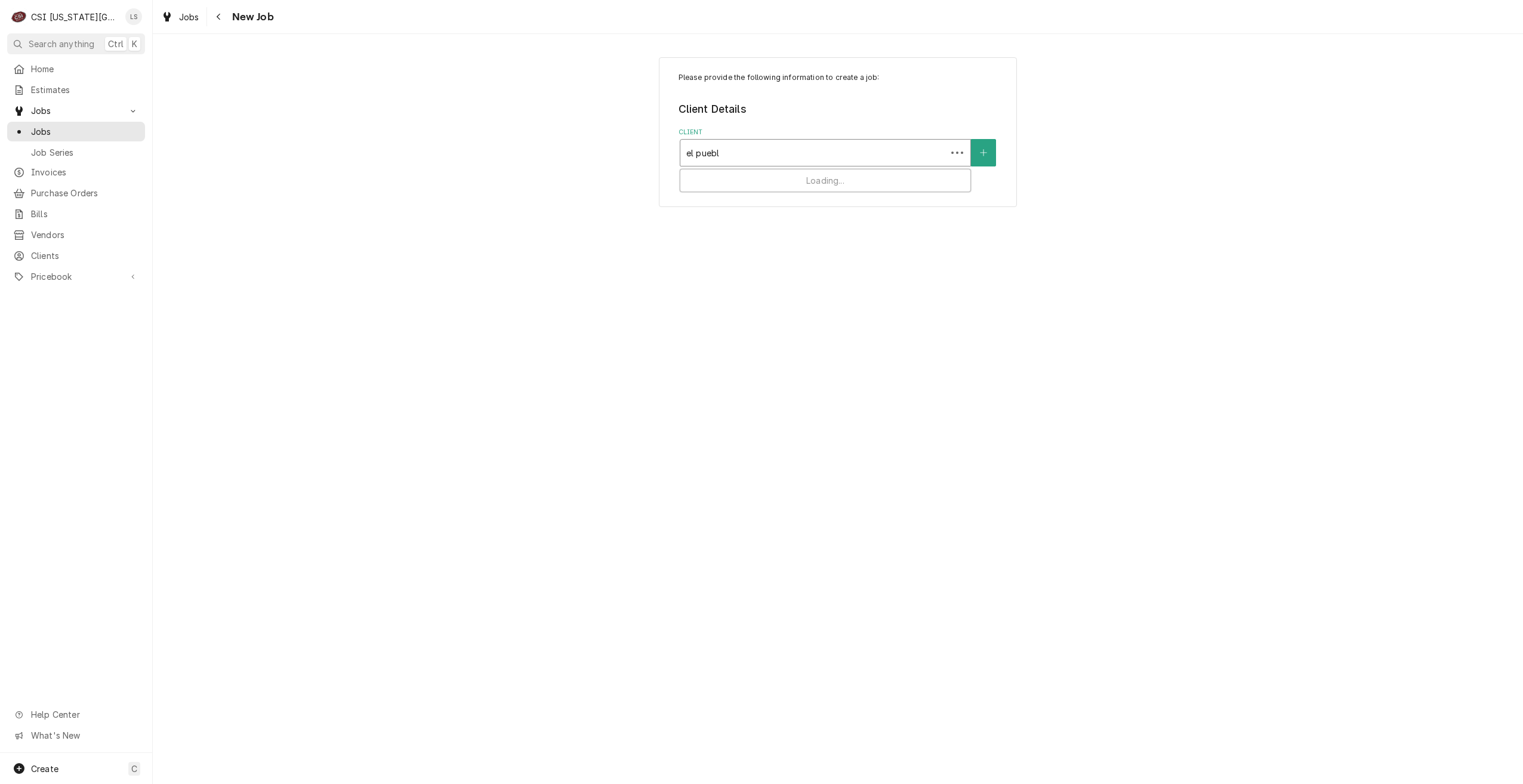
type input "el puebli"
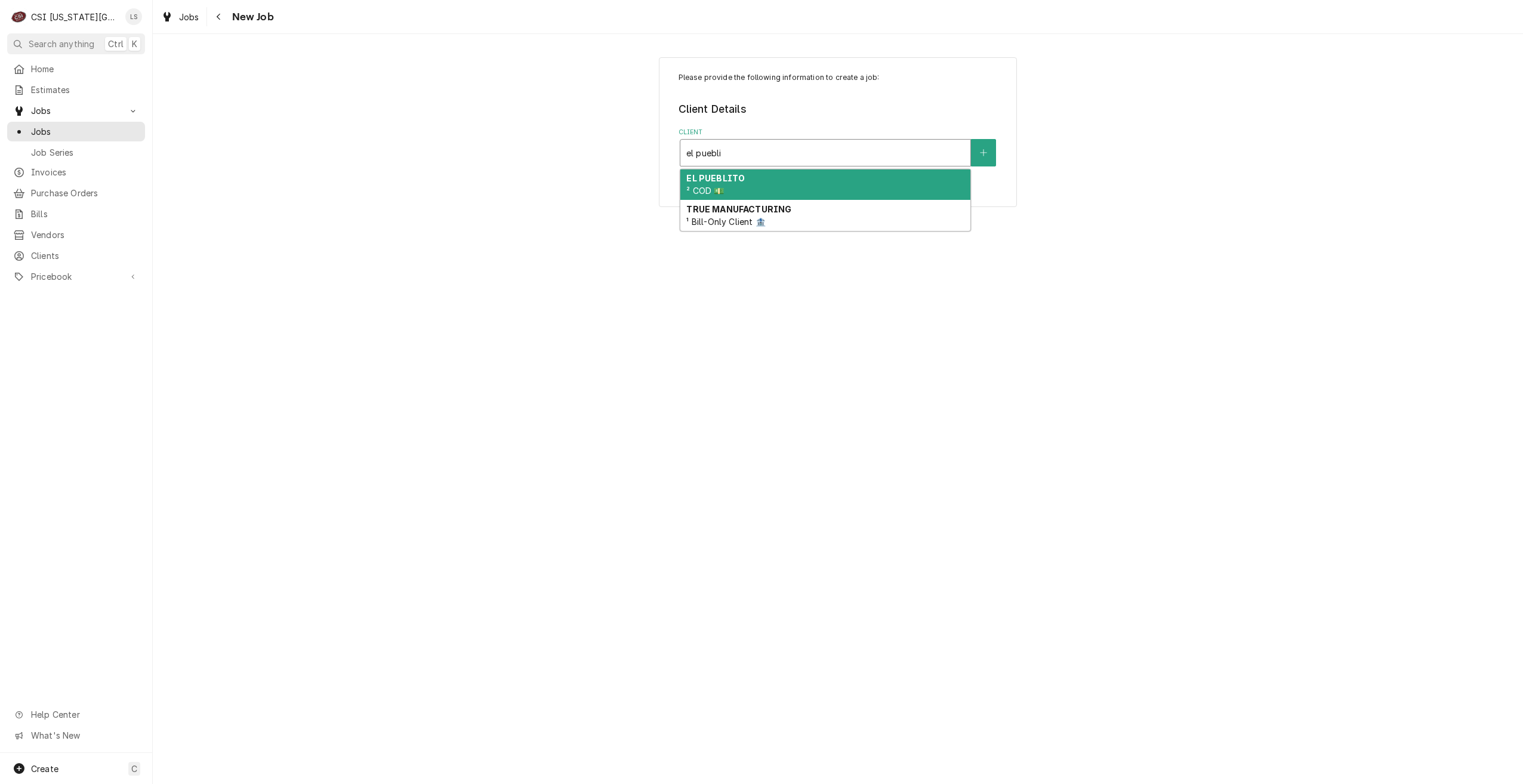
click at [875, 180] on div "EL PUEBLITO ² COD 💵" at bounding box center [825, 185] width 290 height 31
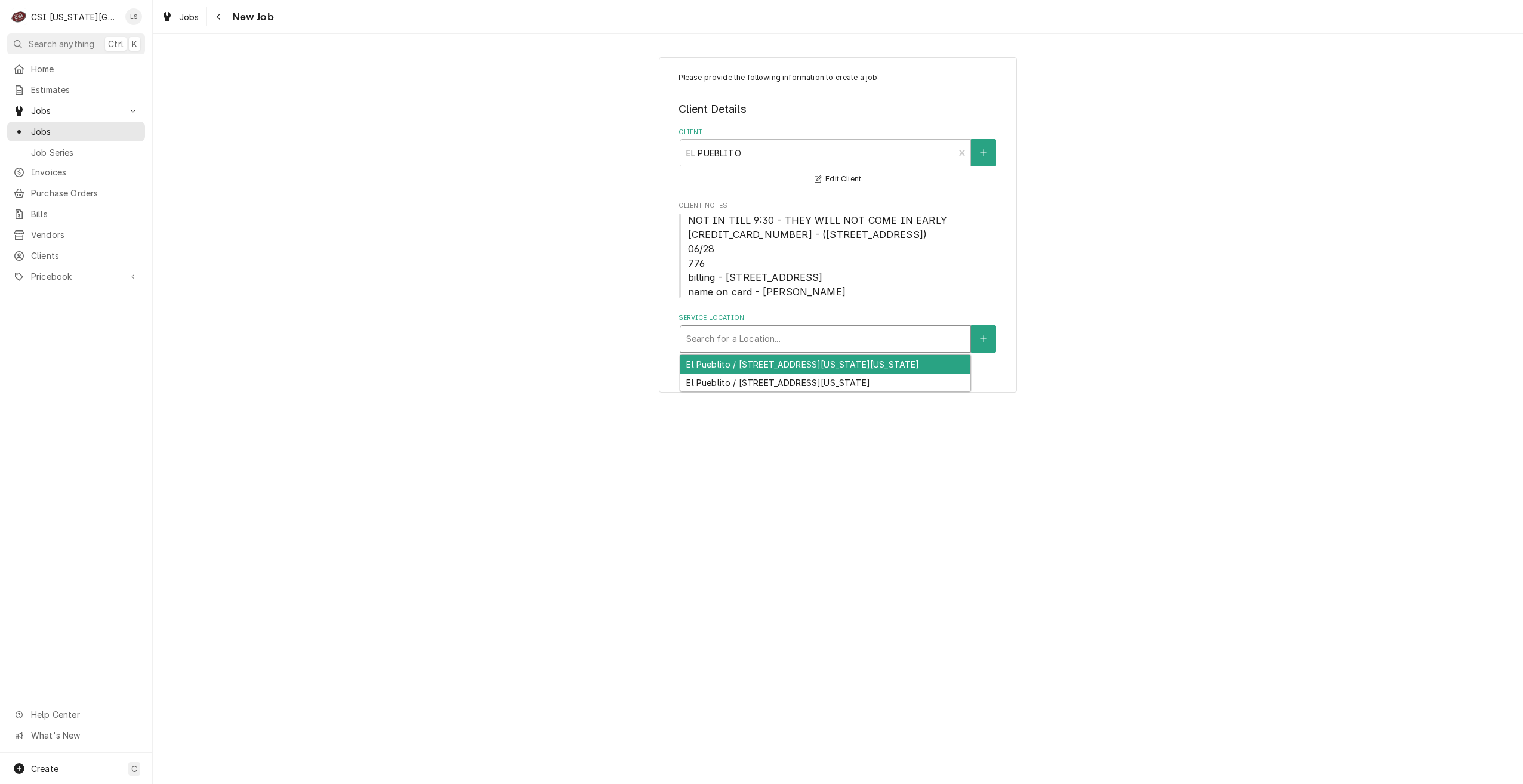
click at [807, 337] on div "Service Location" at bounding box center [825, 339] width 278 height 22
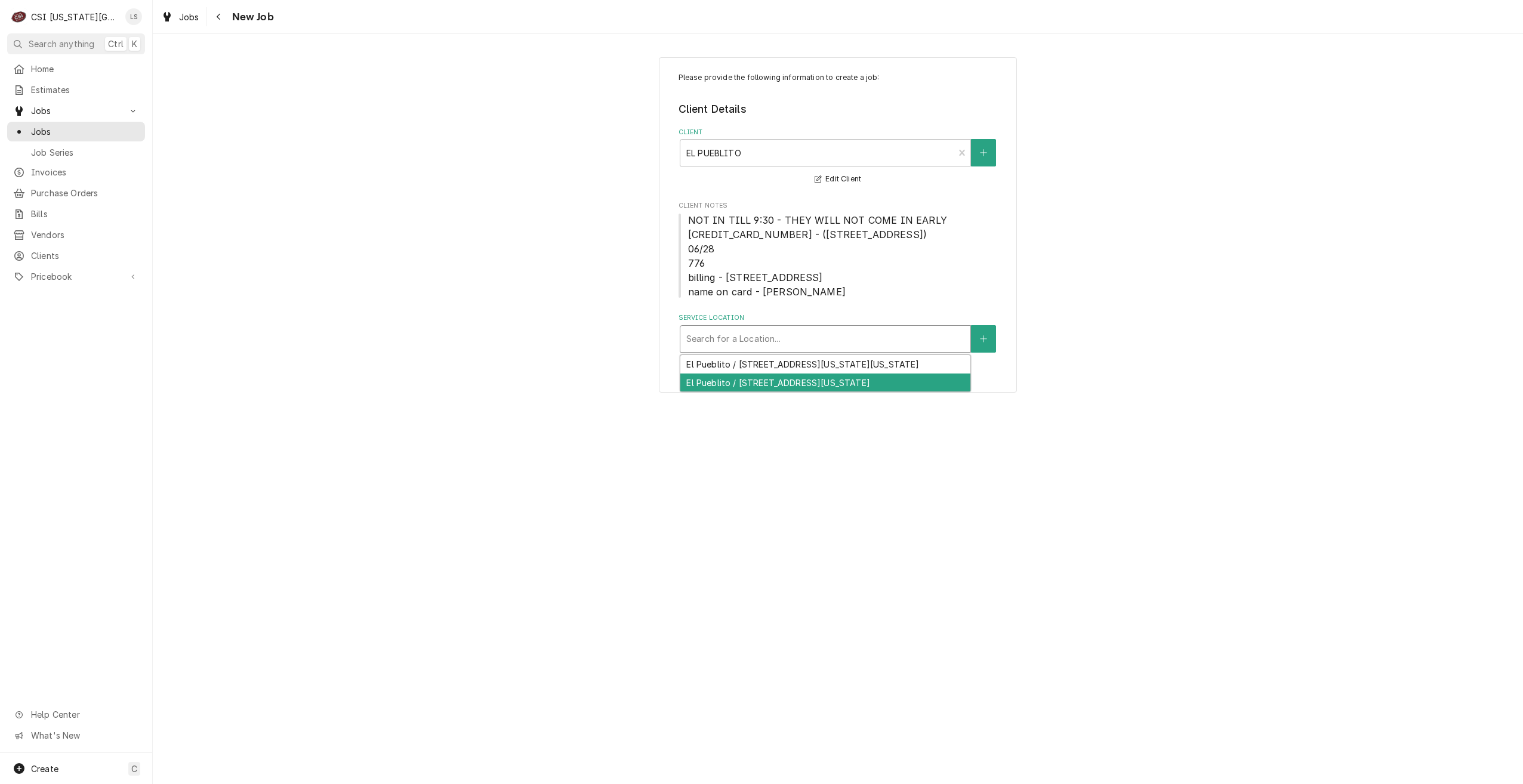
click at [873, 376] on div "El Pueblito / [STREET_ADDRESS][US_STATE]" at bounding box center [825, 383] width 290 height 19
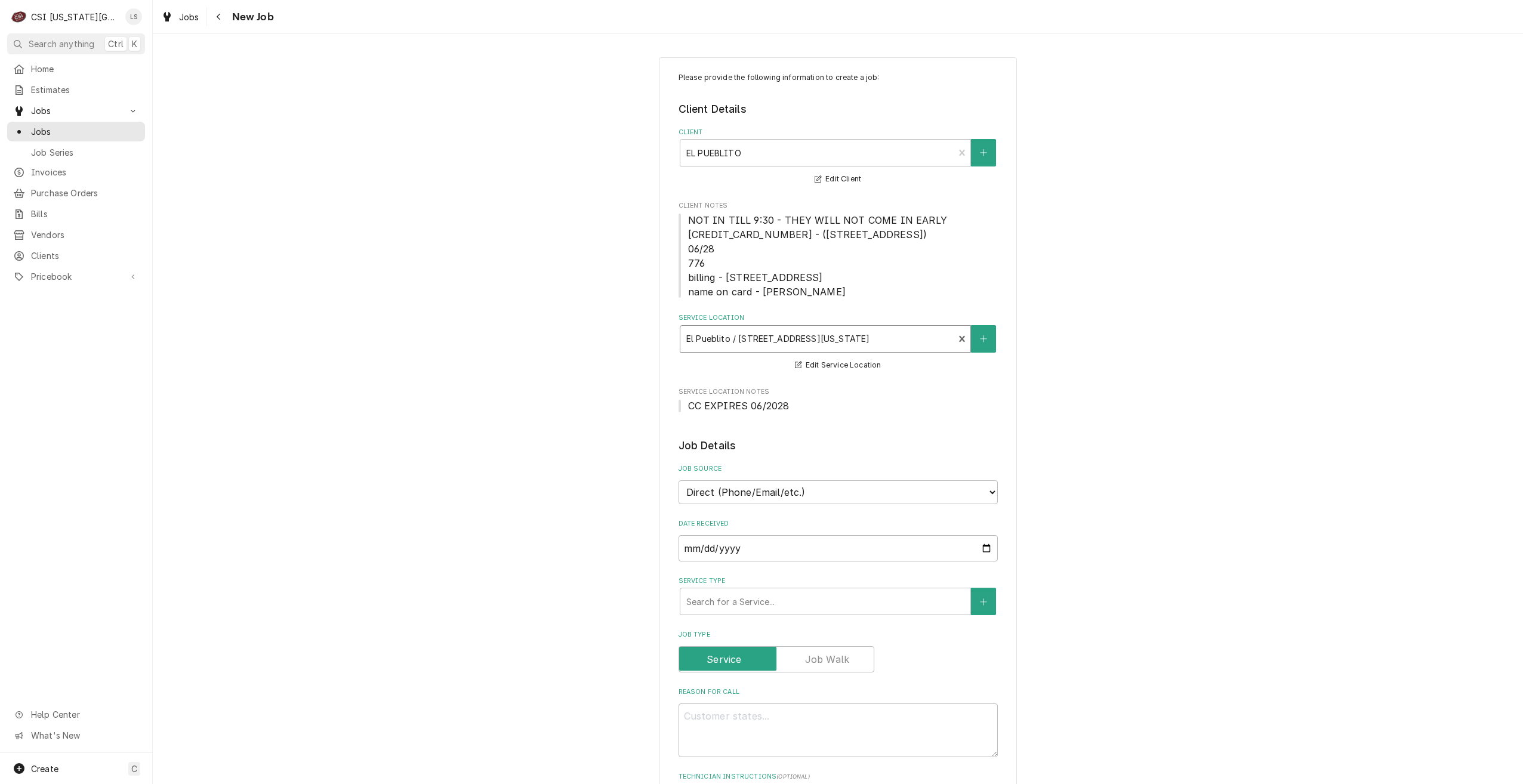
click at [1171, 358] on div "Please provide the following information to create a job: Client Details Client…" at bounding box center [837, 738] width 1370 height 1382
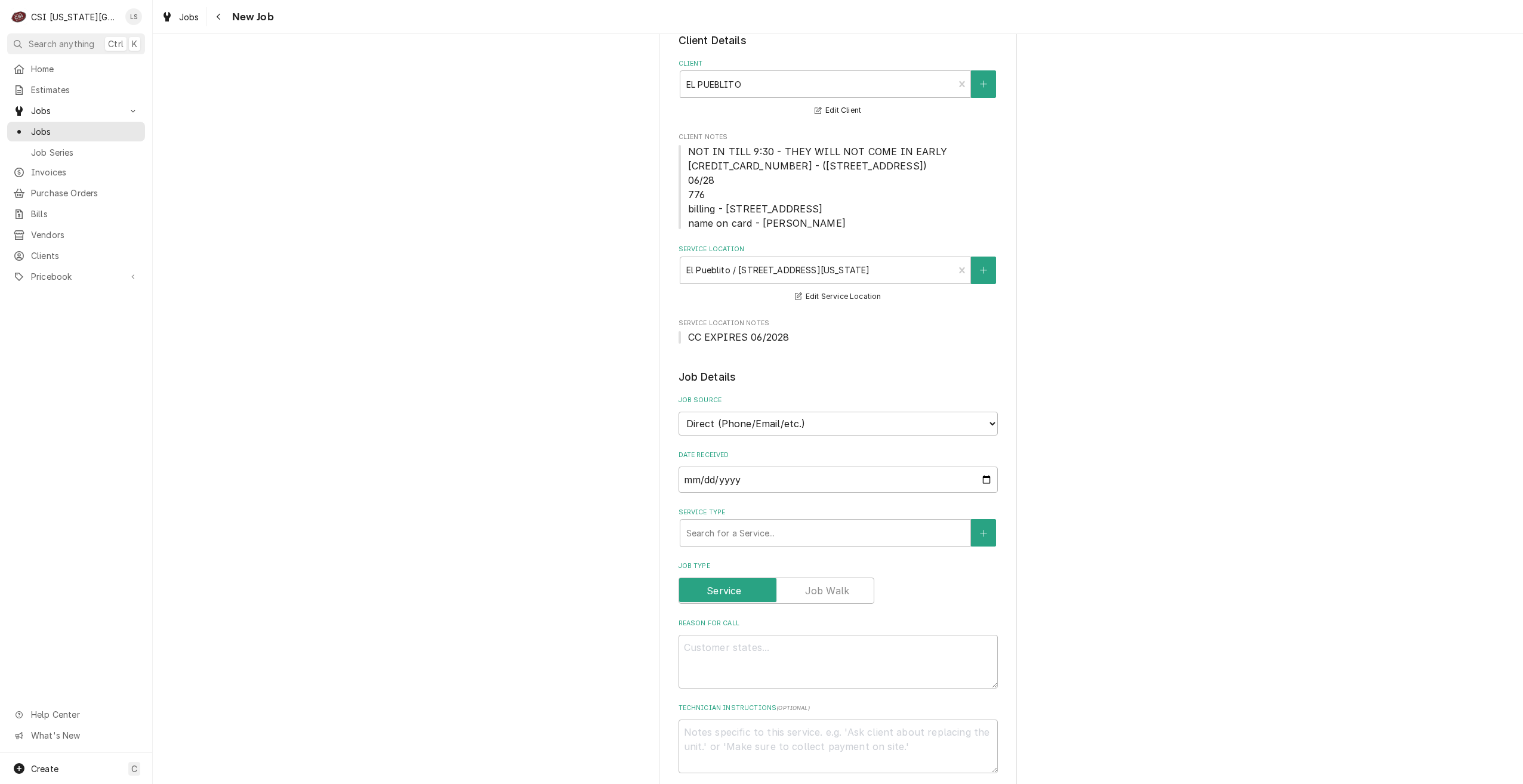
scroll to position [119, 0]
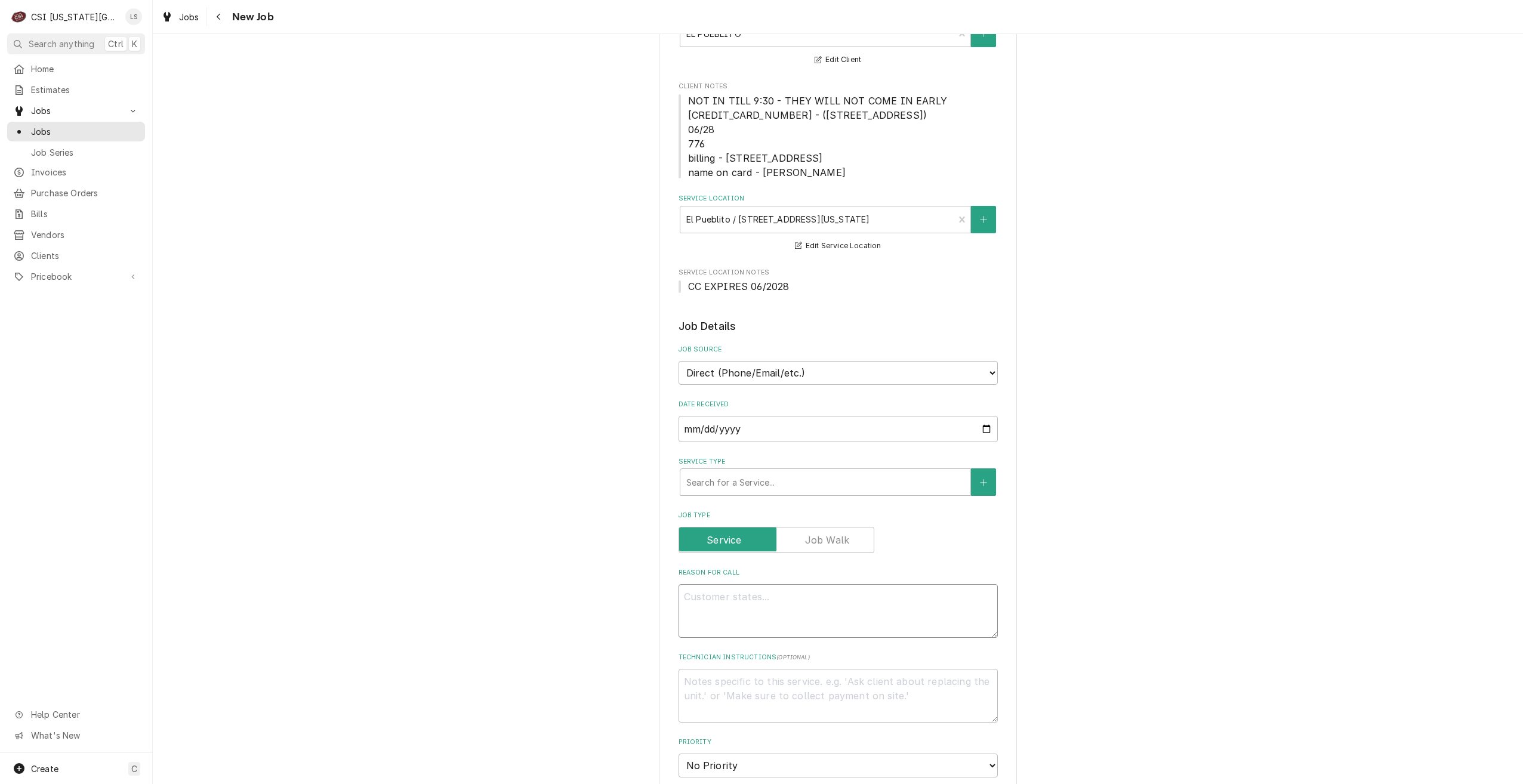
click at [735, 600] on textarea "Reason For Call" at bounding box center [837, 611] width 319 height 54
paste textarea "RIC at the bar is leaking water and has ice on the fans"
type textarea "RIC at the bar is leaking water and has ice on the fans"
type textarea "x"
type textarea "RIC at the bar is leaking water and has ice on the fans"
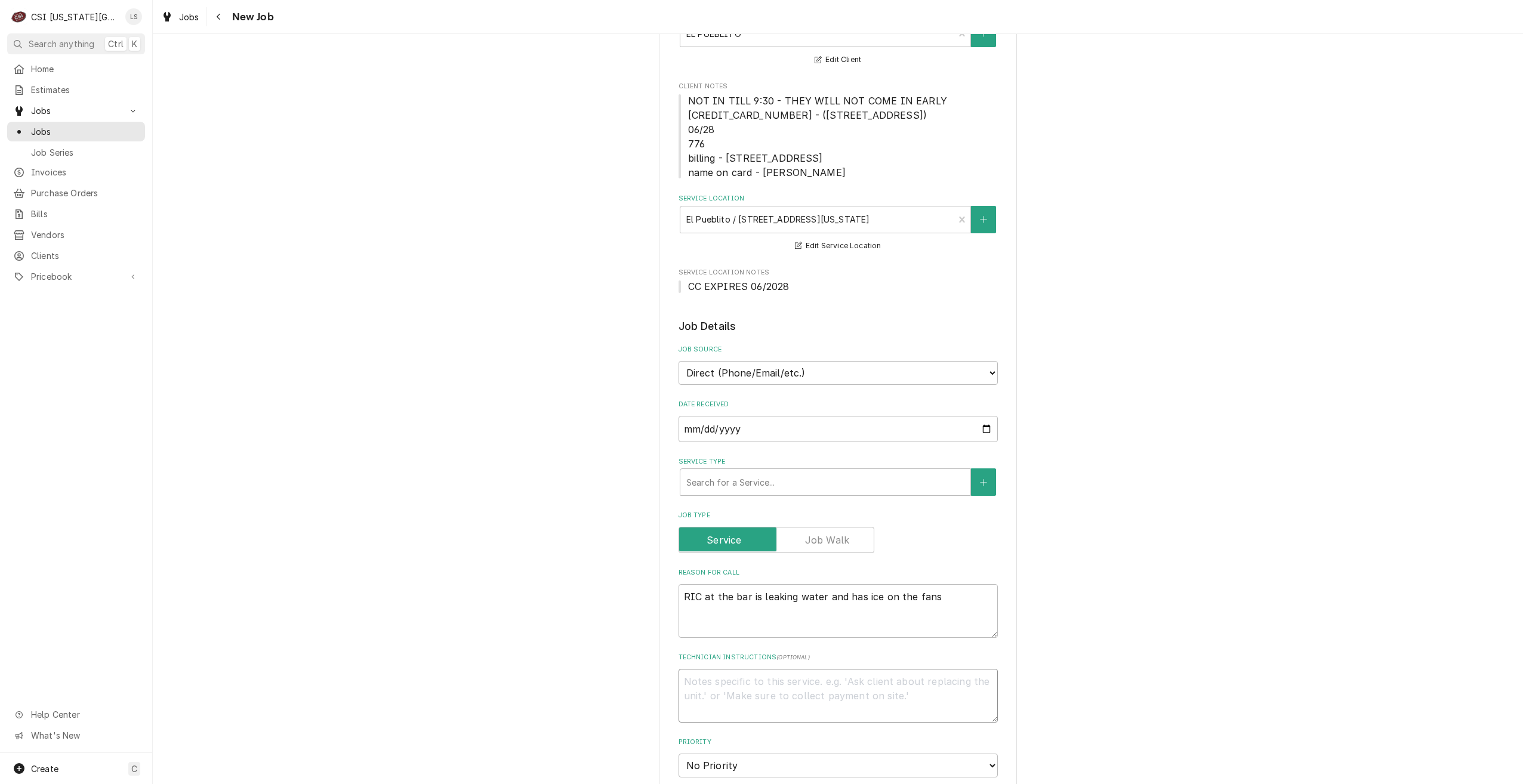
click at [749, 692] on textarea "Technician Instructions ( optional )" at bounding box center [837, 696] width 319 height 54
type textarea "x"
type textarea "N"
type textarea "x"
type textarea "Non"
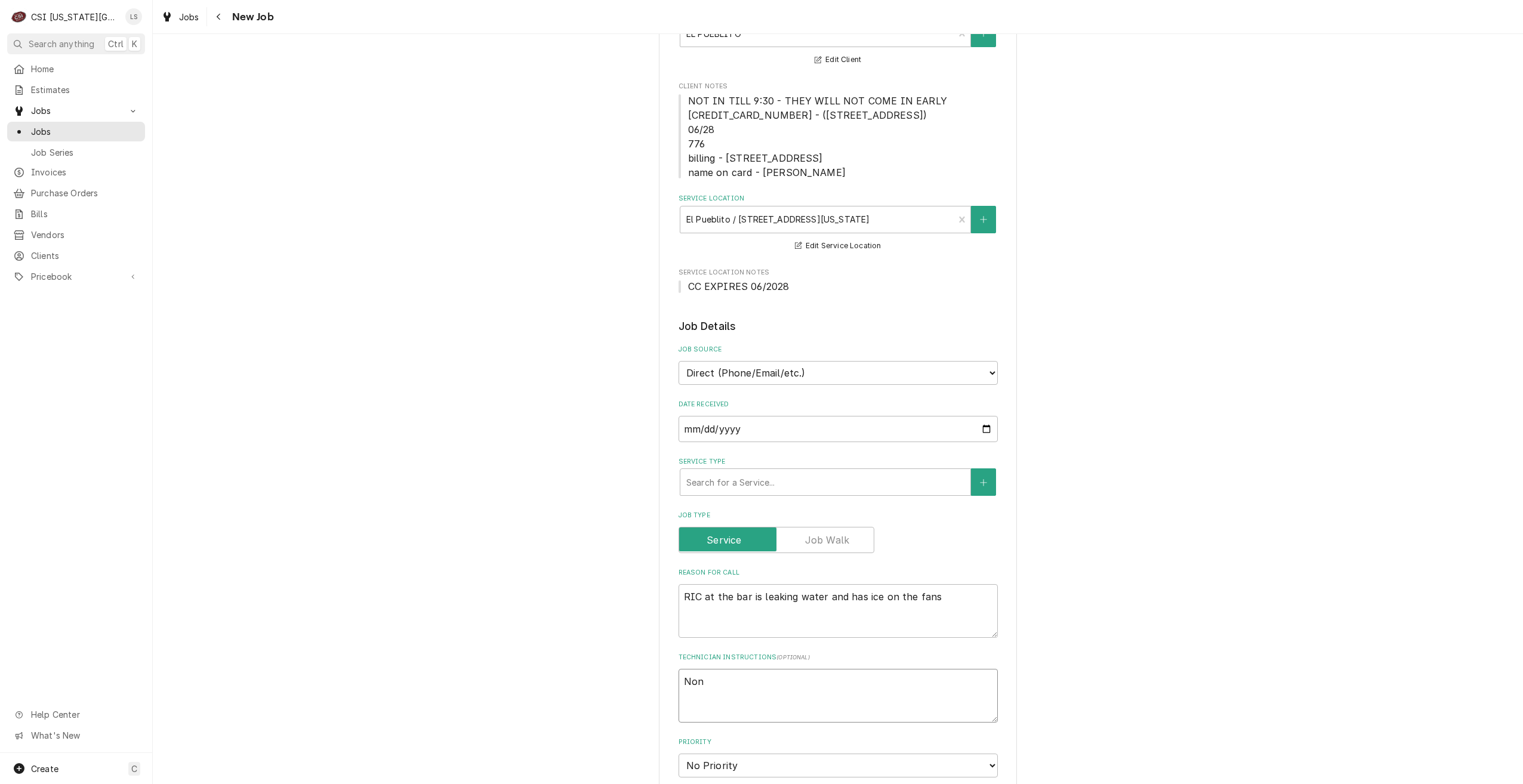
type textarea "x"
type textarea "Non-"
type textarea "x"
type textarea "Non-w"
type textarea "x"
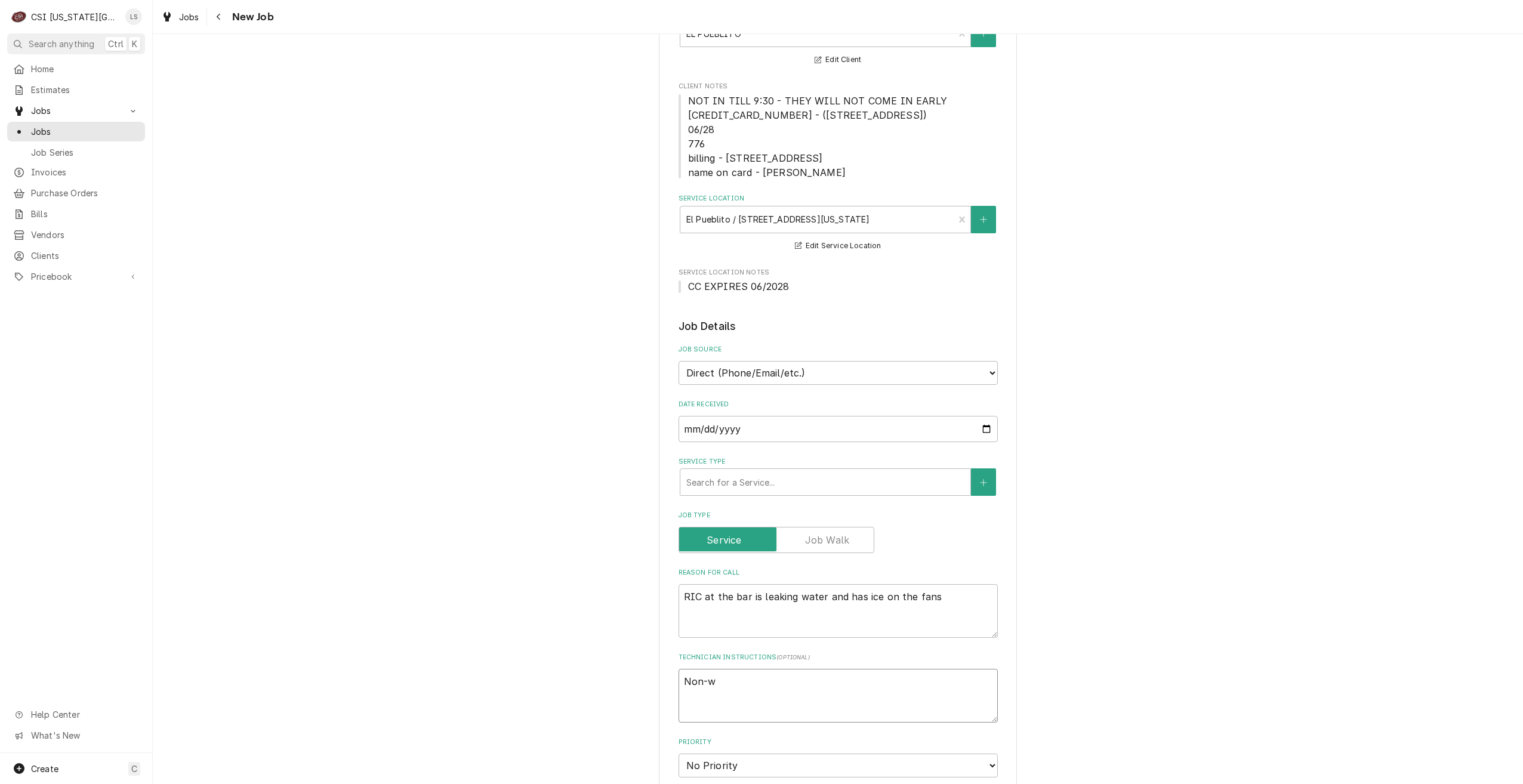
type textarea "Non-wa"
type textarea "x"
type textarea "Non-war"
type textarea "x"
type textarea "Non-warr"
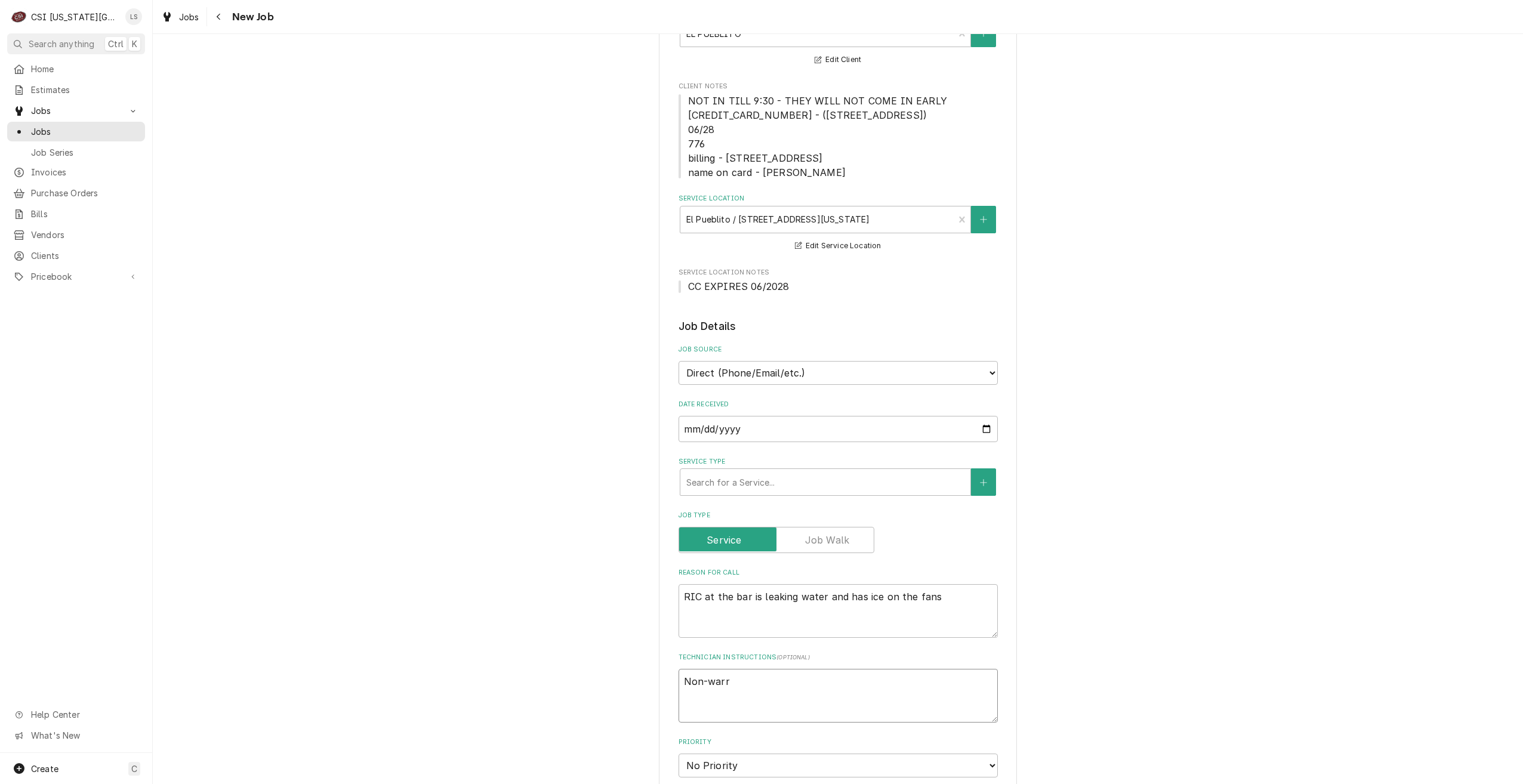
type textarea "x"
type textarea "Non-warran"
type textarea "x"
type textarea "Non-warrant"
type textarea "x"
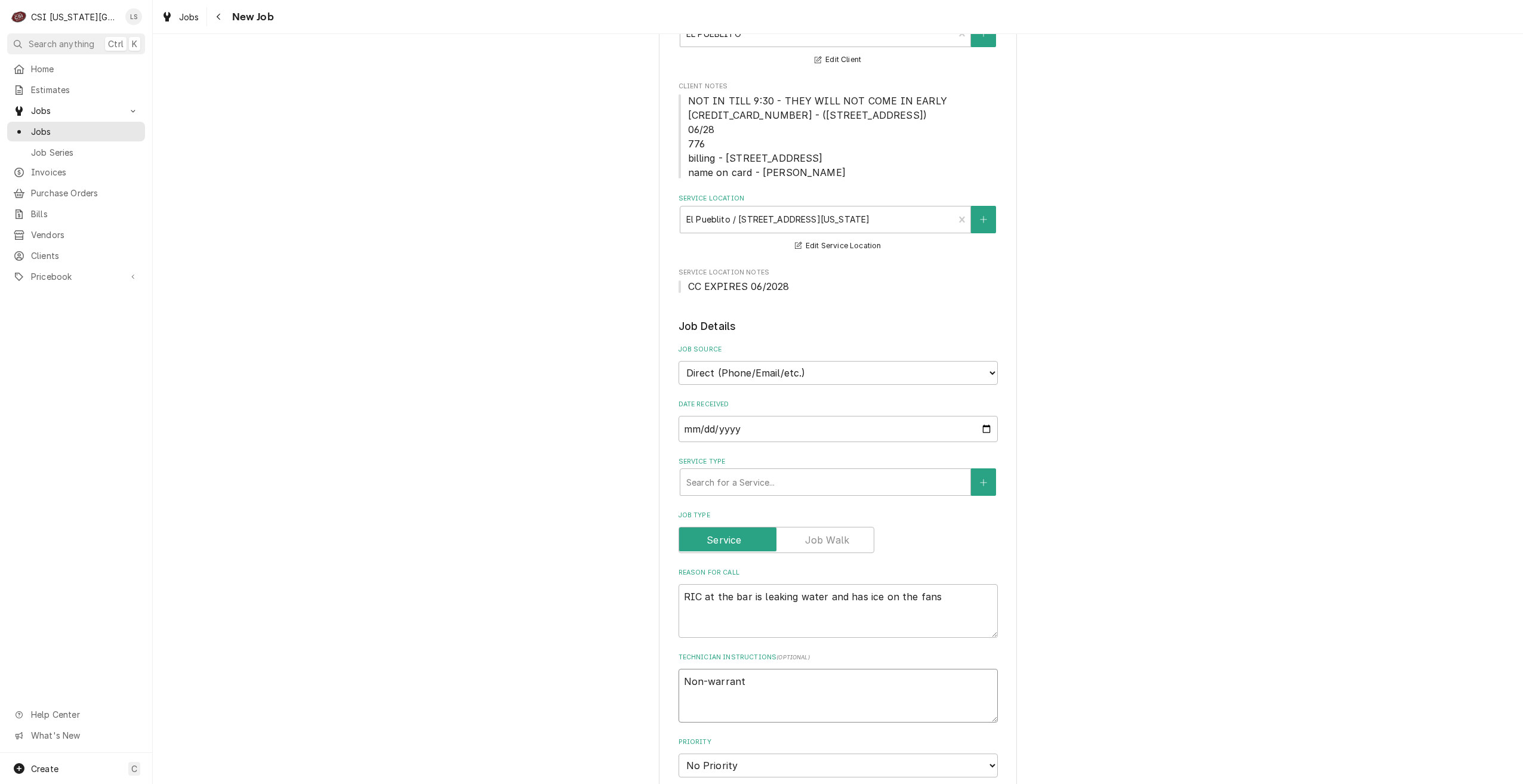
type textarea "Non-warranty"
type textarea "x"
type textarea "Non-warranty"
type textarea "x"
type textarea "Non-warranty r"
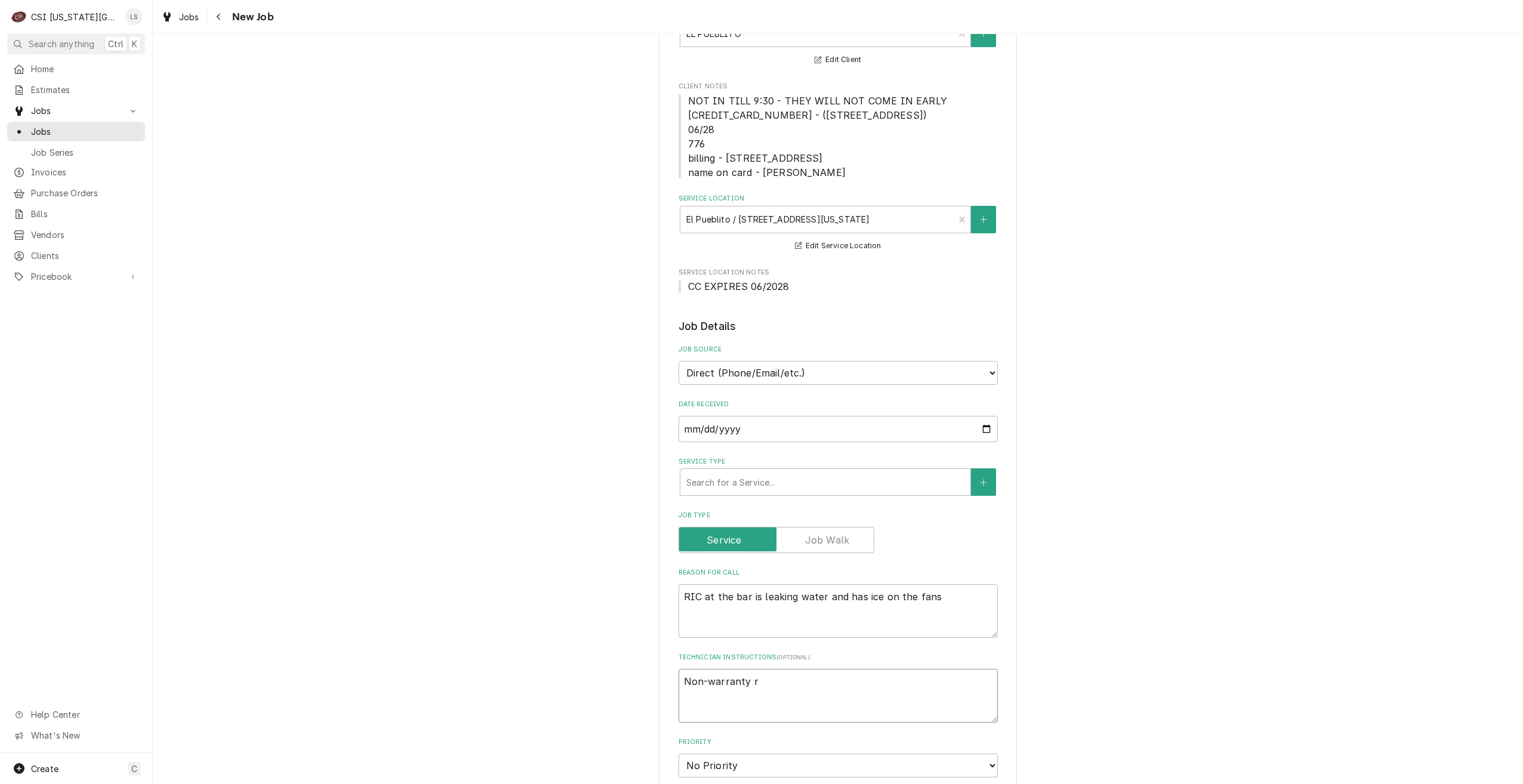
type textarea "x"
type textarea "Non-warranty re"
type textarea "x"
type textarea "Non-warranty rep"
type textarea "x"
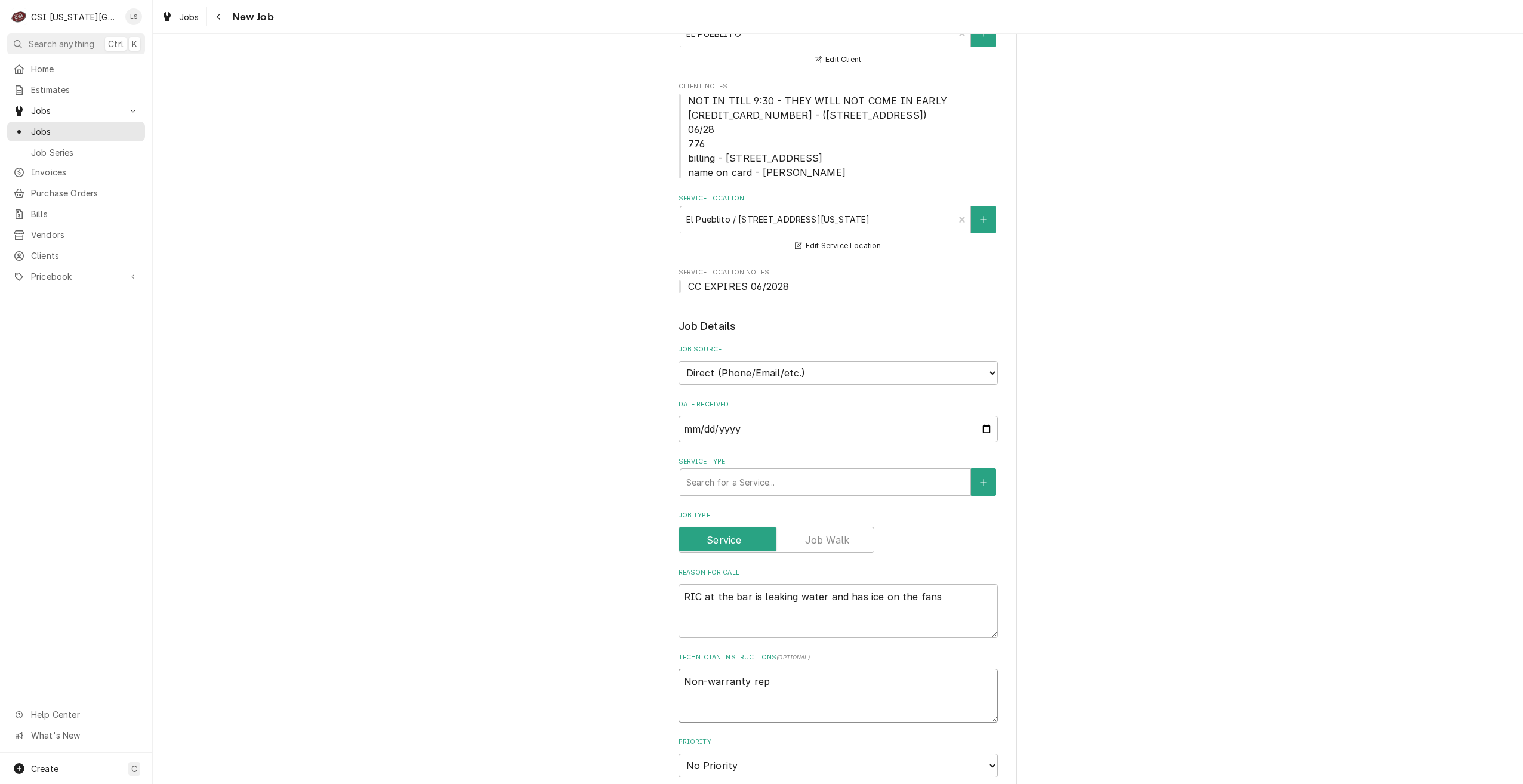
type textarea "Non-warranty repa"
type textarea "x"
type textarea "Non-warranty repar"
type textarea "x"
type textarea "Non-warranty repari"
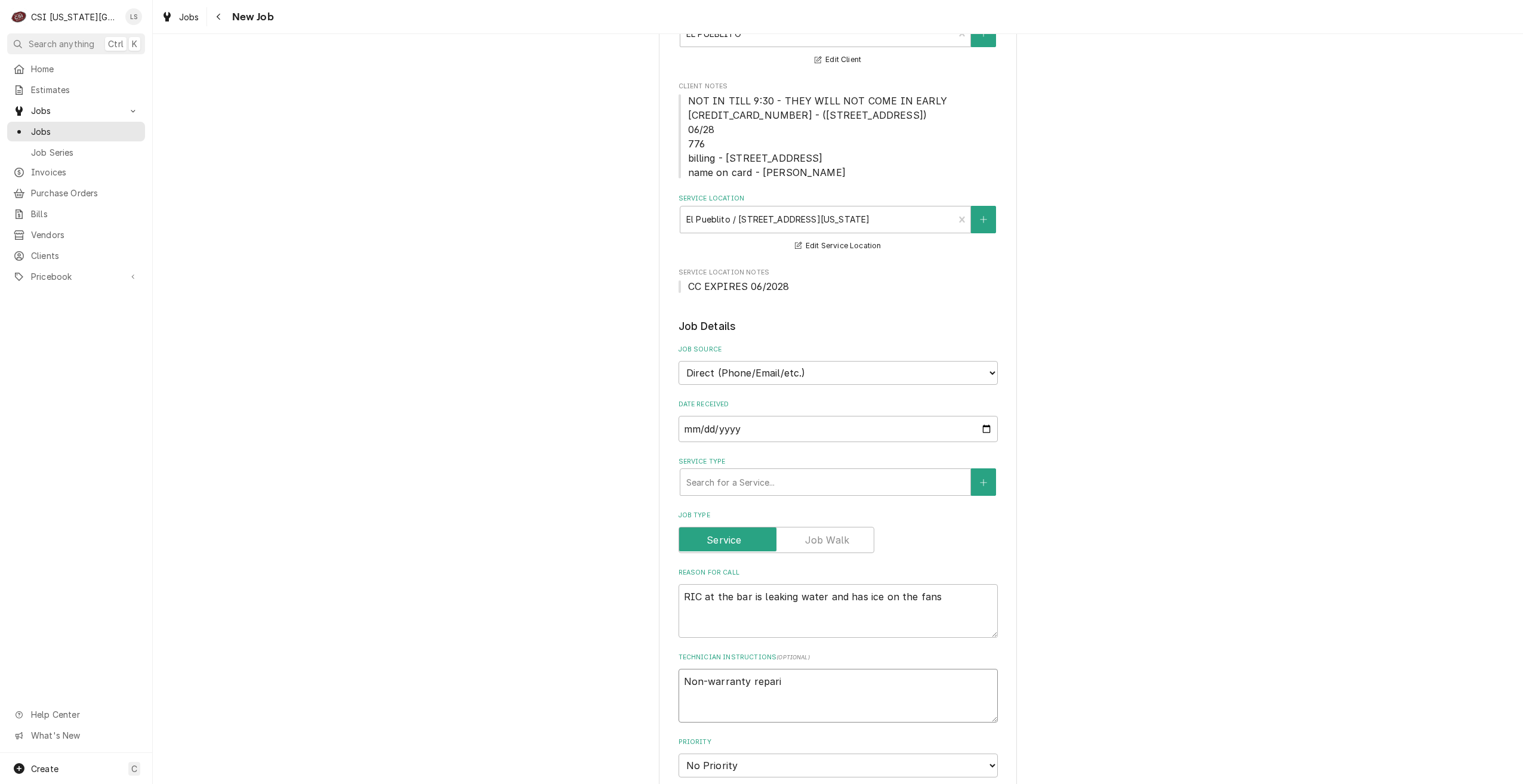
type textarea "x"
type textarea "Non-warranty repar"
type textarea "x"
type textarea "Non-warranty repa"
type textarea "x"
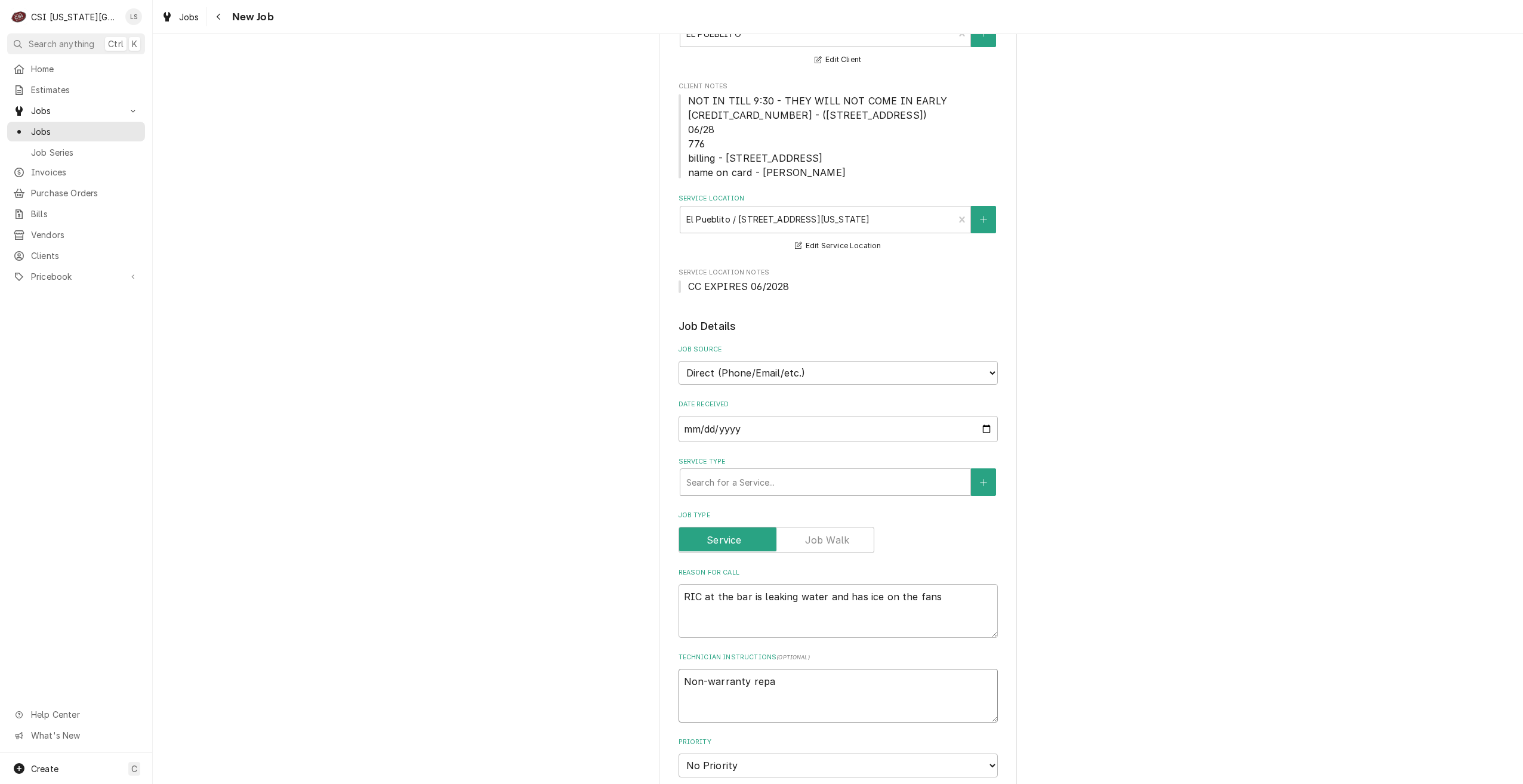
type textarea "Non-warranty repai"
type textarea "x"
type textarea "Non-warranty repair"
type textarea "x"
type textarea "Non-warranty repairs"
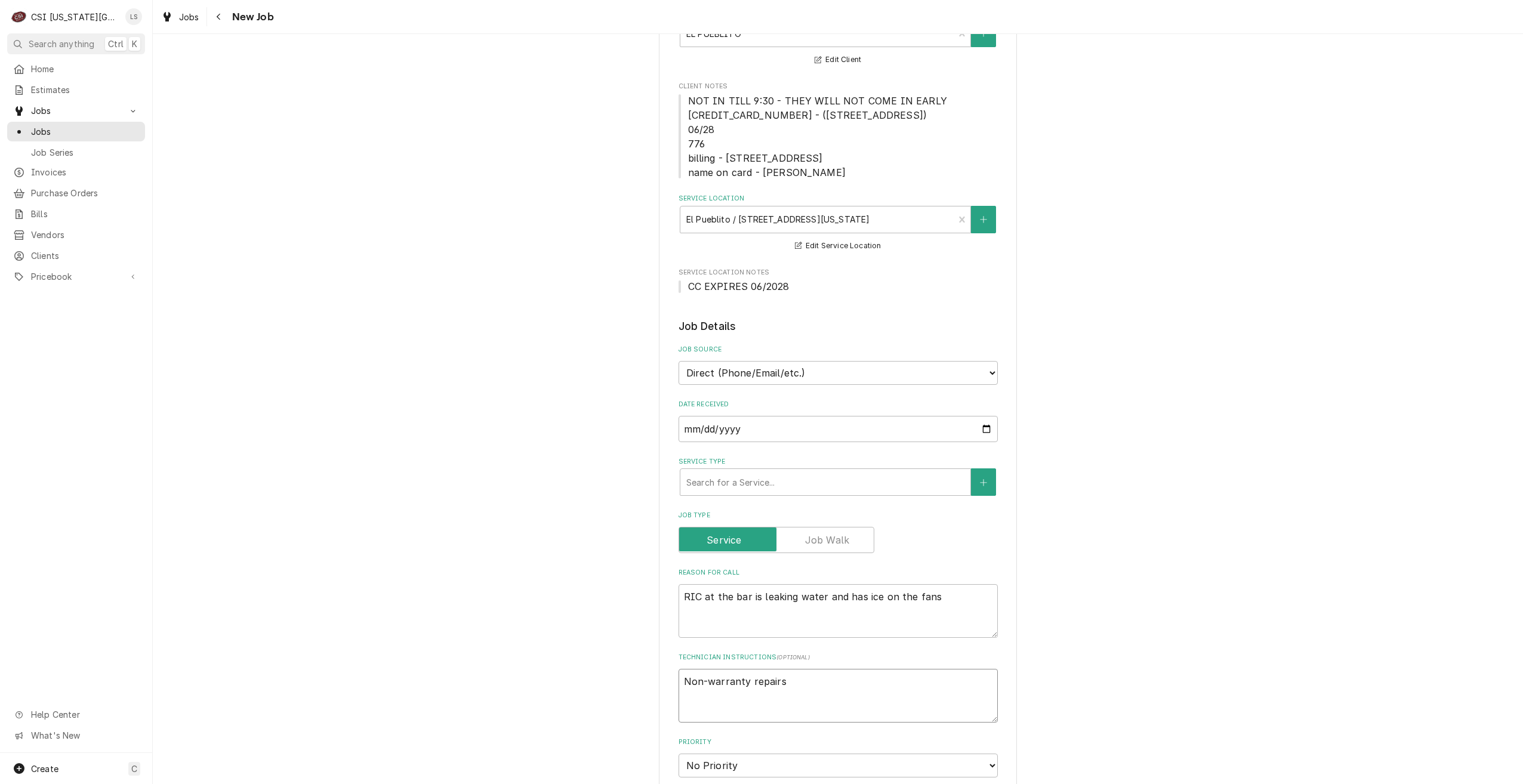
type textarea "x"
type textarea "Non-warranty repairs"
type textarea "x"
type textarea "Non-warranty repairs f"
type textarea "x"
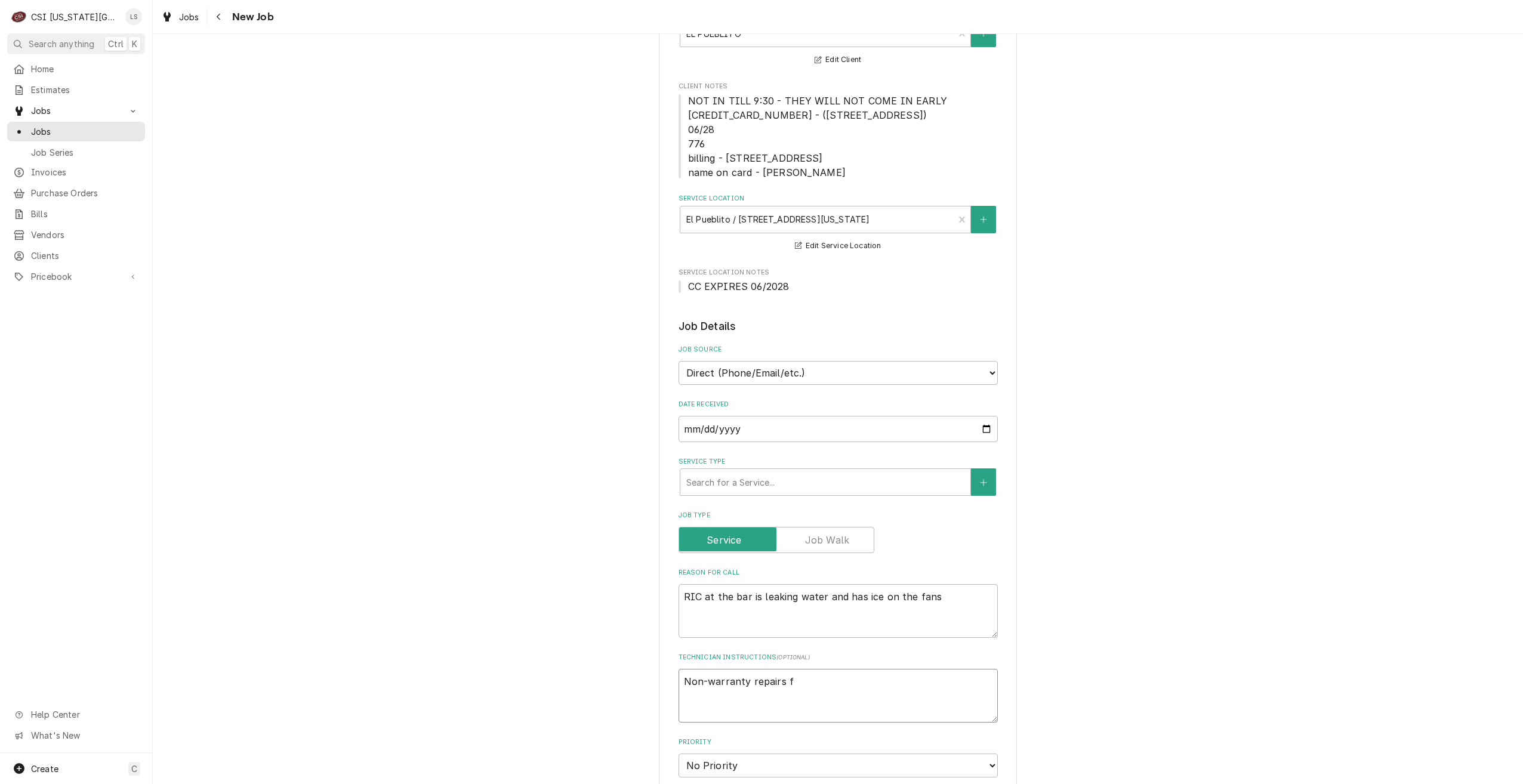
type textarea "Non-warranty repairs fo"
type textarea "x"
type textarea "Non-warranty repairs foud"
type textarea "x"
type textarea "Non-warranty repairs foudn"
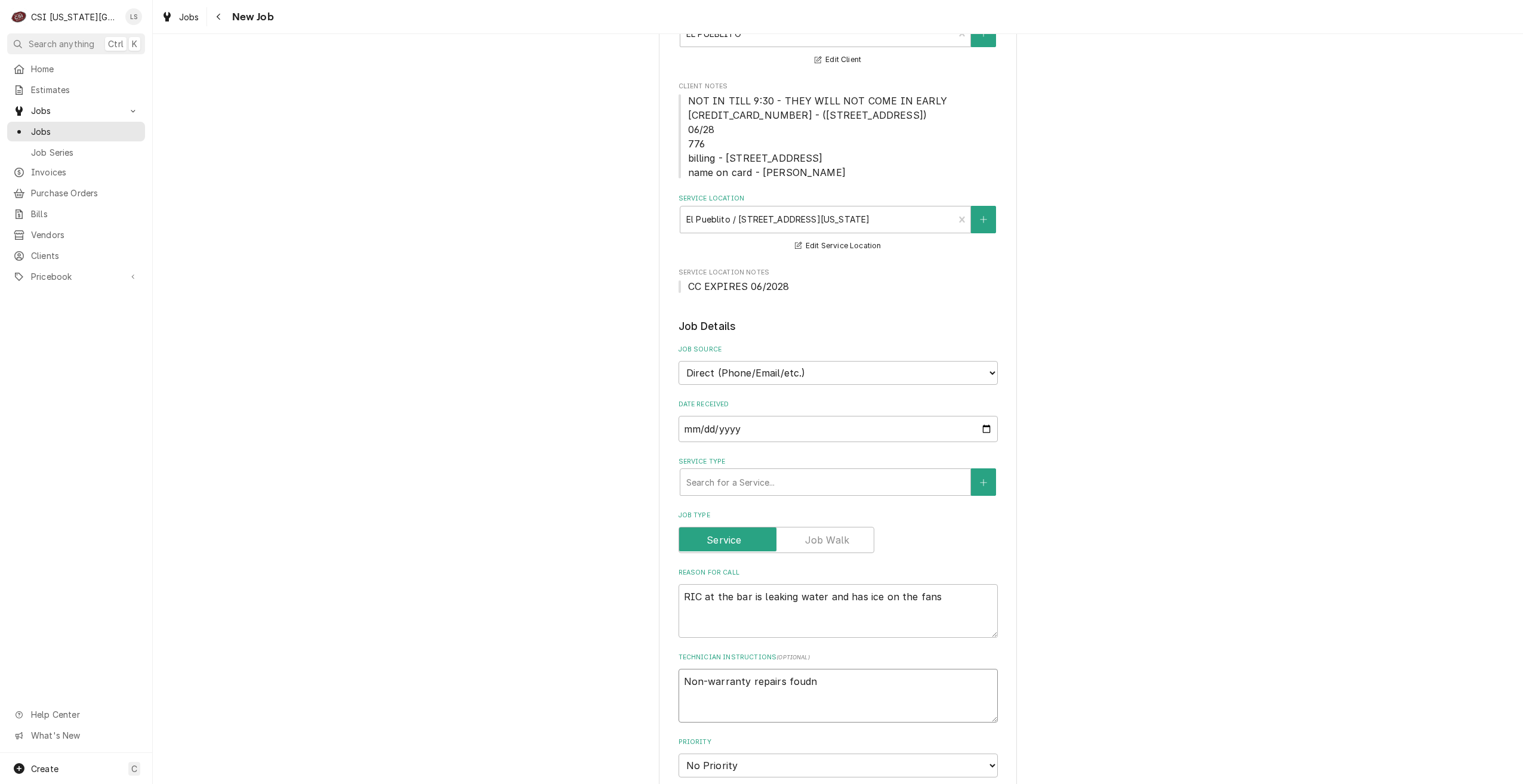
type textarea "x"
type textarea "Non-warranty repairs foudn"
type textarea "x"
type textarea "Non-warranty repairs foudn"
type textarea "x"
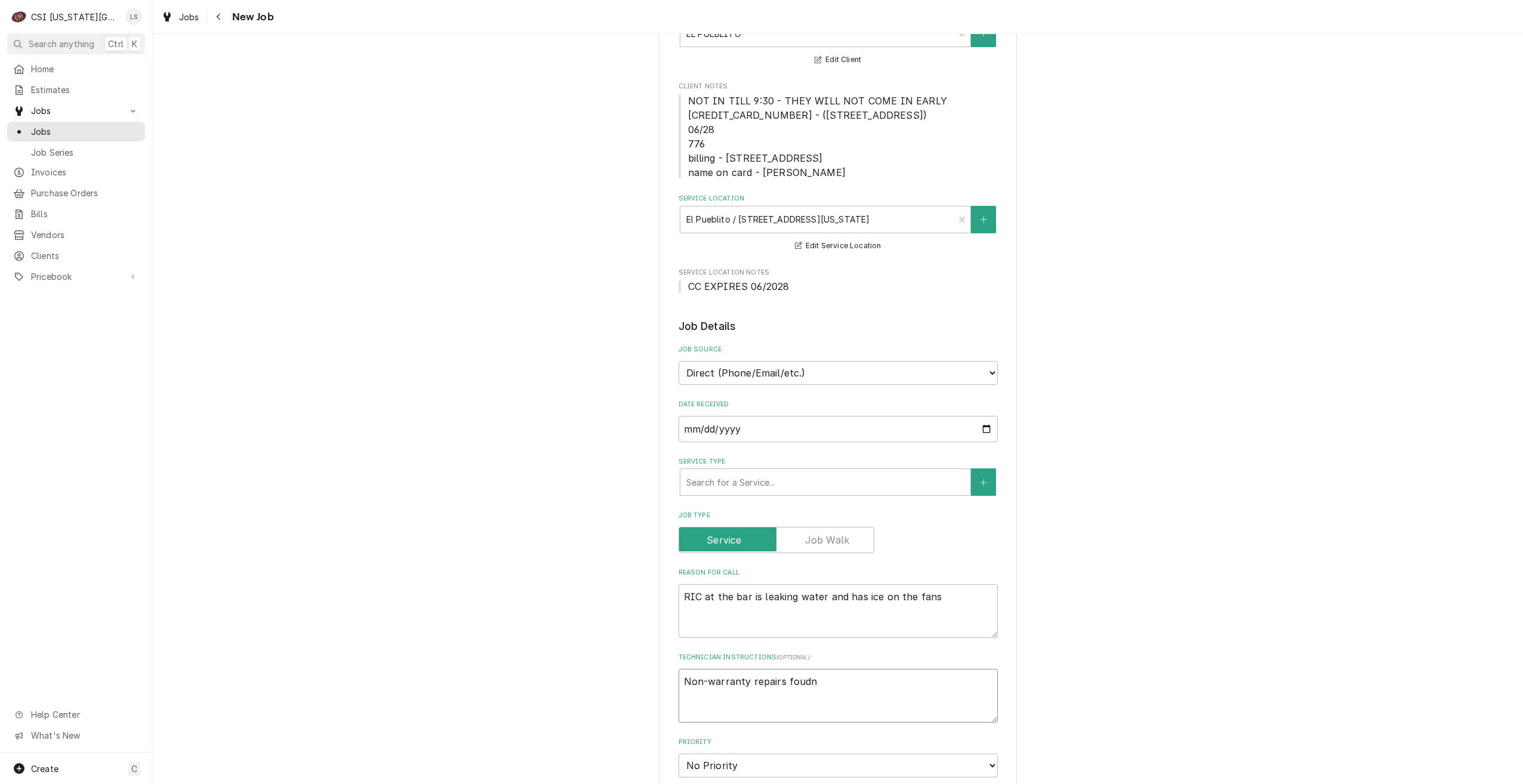
type textarea "Non-warranty repairs foud"
type textarea "x"
type textarea "Non-warranty repairs fou"
type textarea "x"
type textarea "Non-warranty repairs found"
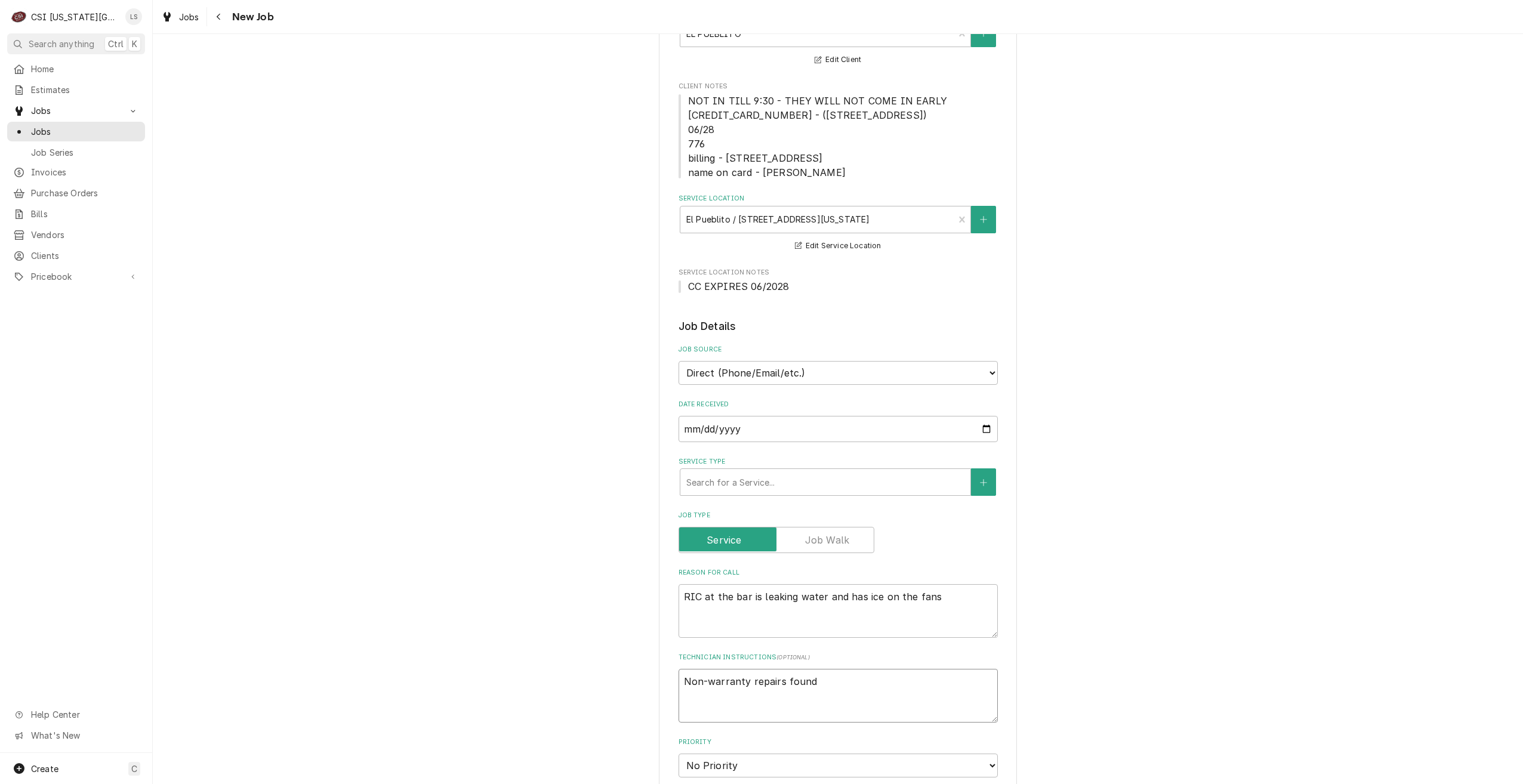
type textarea "x"
type textarea "Non-warranty repairs found"
type textarea "x"
type textarea "Non-warranty repairs found o"
type textarea "x"
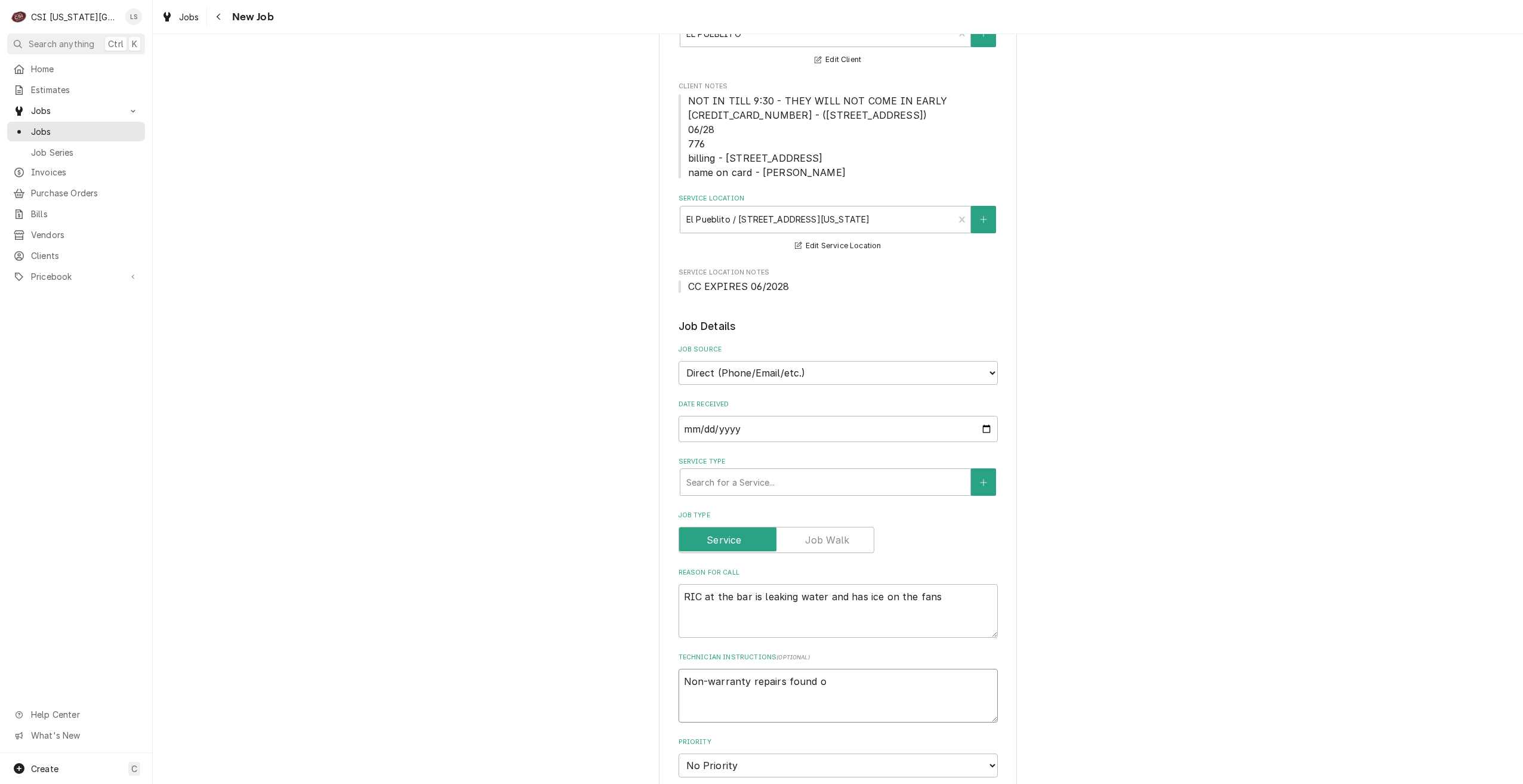
type textarea "Non-warranty repairs found on"
type textarea "x"
type textarea "Non-warranty repairs found on"
paste textarea "JOB-33287"
type textarea "x"
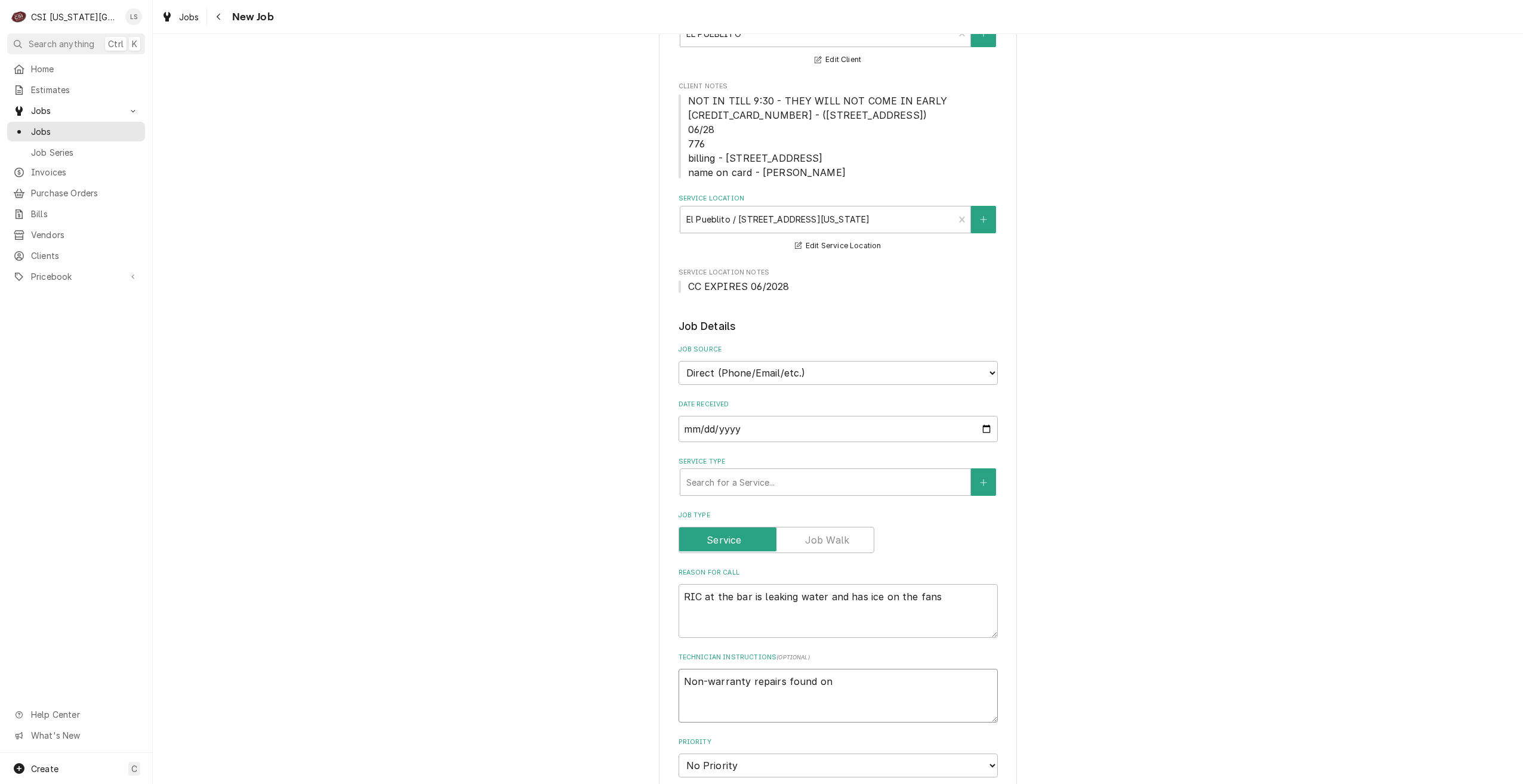
type textarea "Non-warranty repairs found on JOB-33287"
type textarea "x"
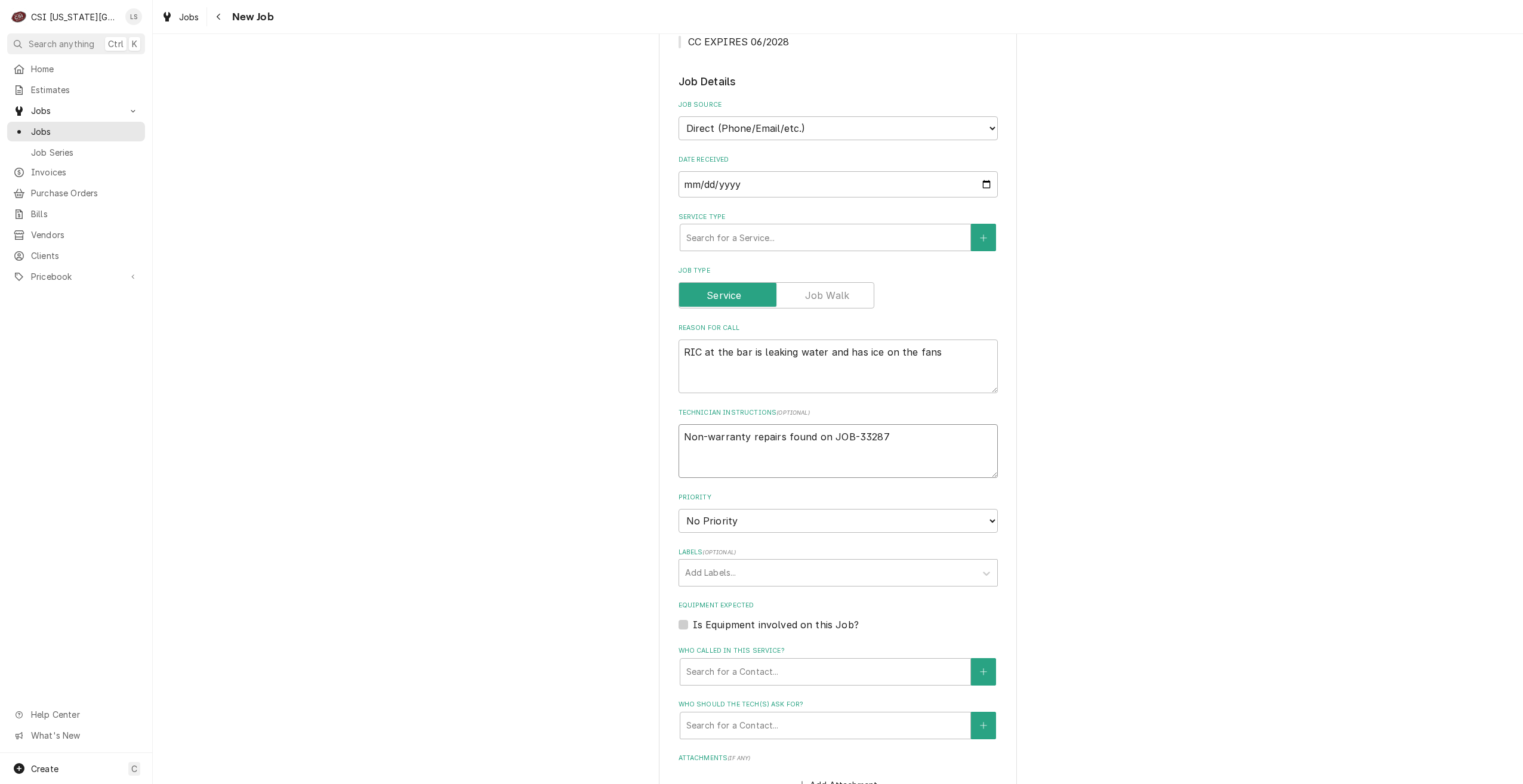
scroll to position [417, 0]
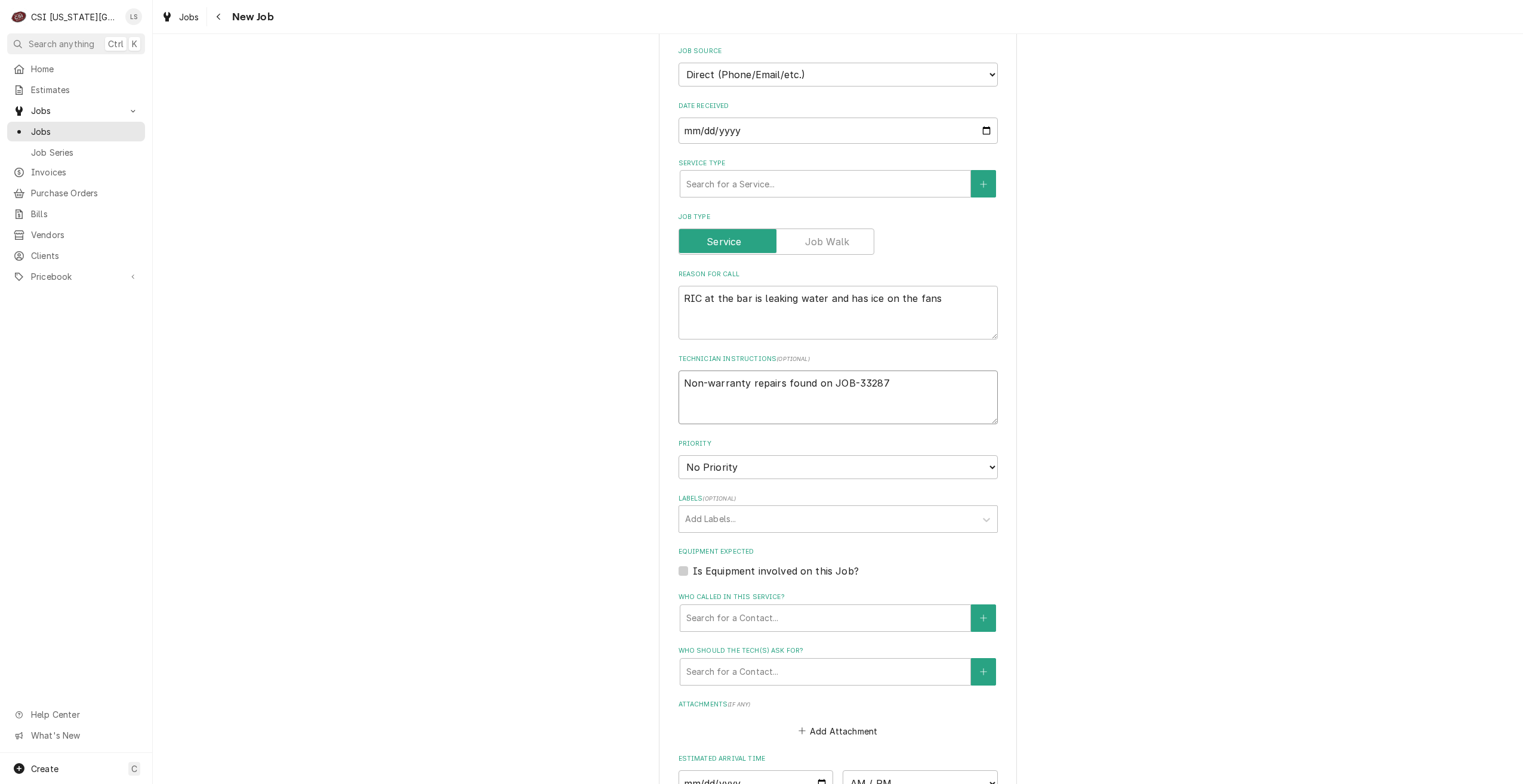
type textarea "Non-warranty repairs found on JOB-33287"
click at [774, 473] on select "No Priority Urgent High Medium Low" at bounding box center [837, 467] width 319 height 24
select select "4"
click at [678, 455] on select "No Priority Urgent High Medium Low" at bounding box center [837, 467] width 319 height 24
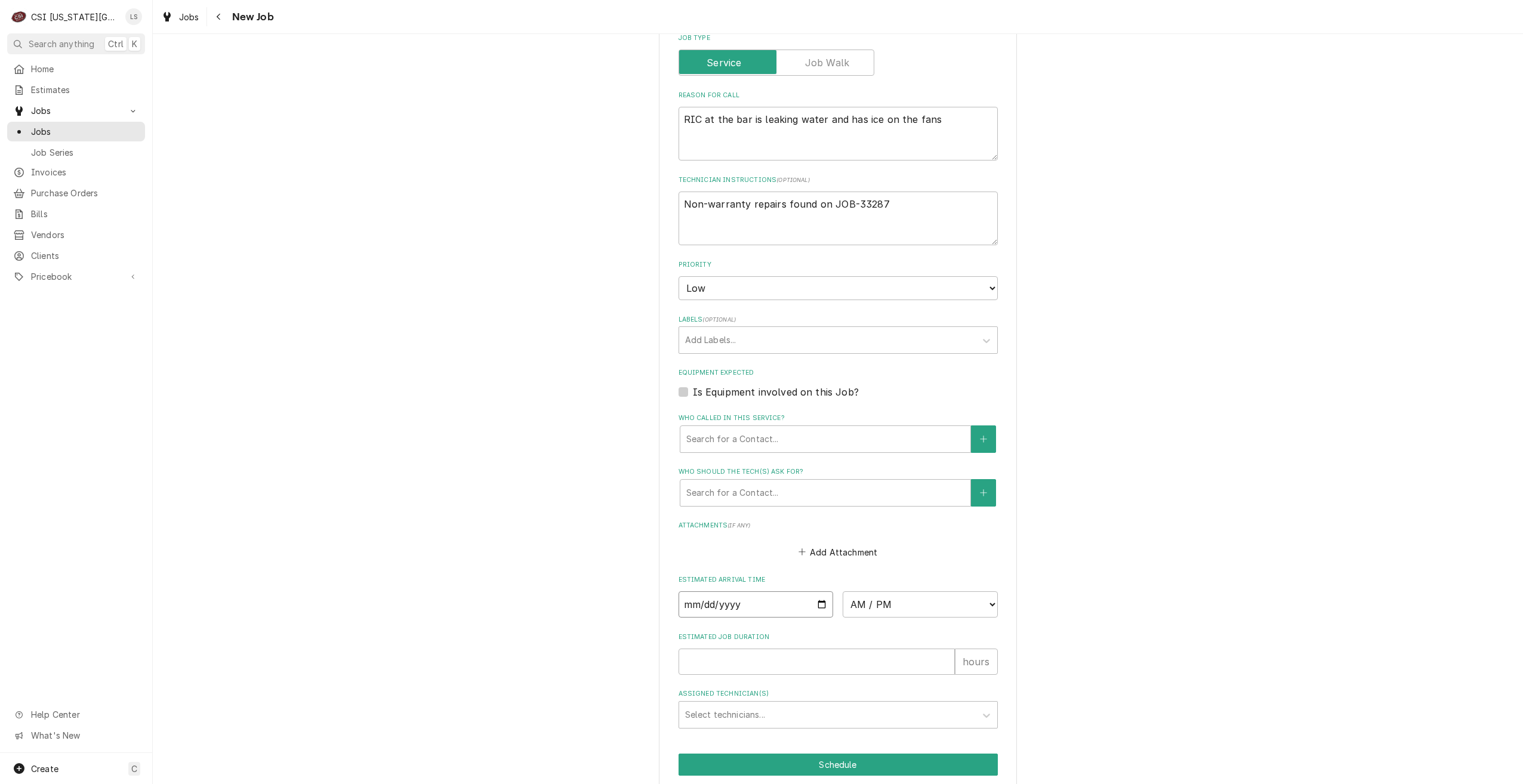
click at [818, 604] on input "Date" at bounding box center [756, 604] width 155 height 27
type textarea "x"
type input "[DATE]"
type textarea "x"
click at [869, 595] on select "AM / PM 6:00 AM 6:15 AM 6:30 AM 6:45 AM 7:00 AM 7:15 AM 7:30 AM 7:45 AM 8:00 AM…" at bounding box center [921, 604] width 155 height 27
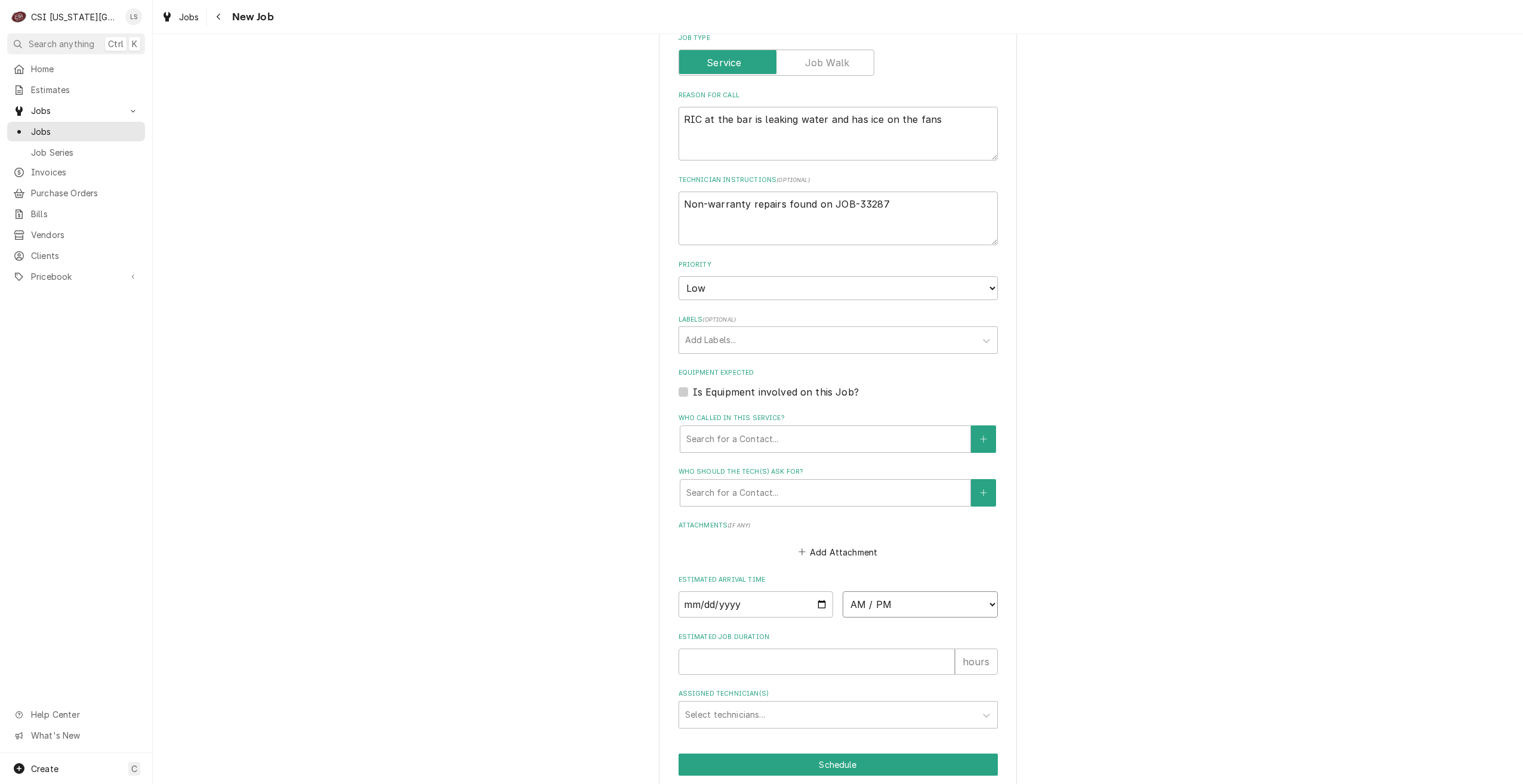
select select "16:00:00"
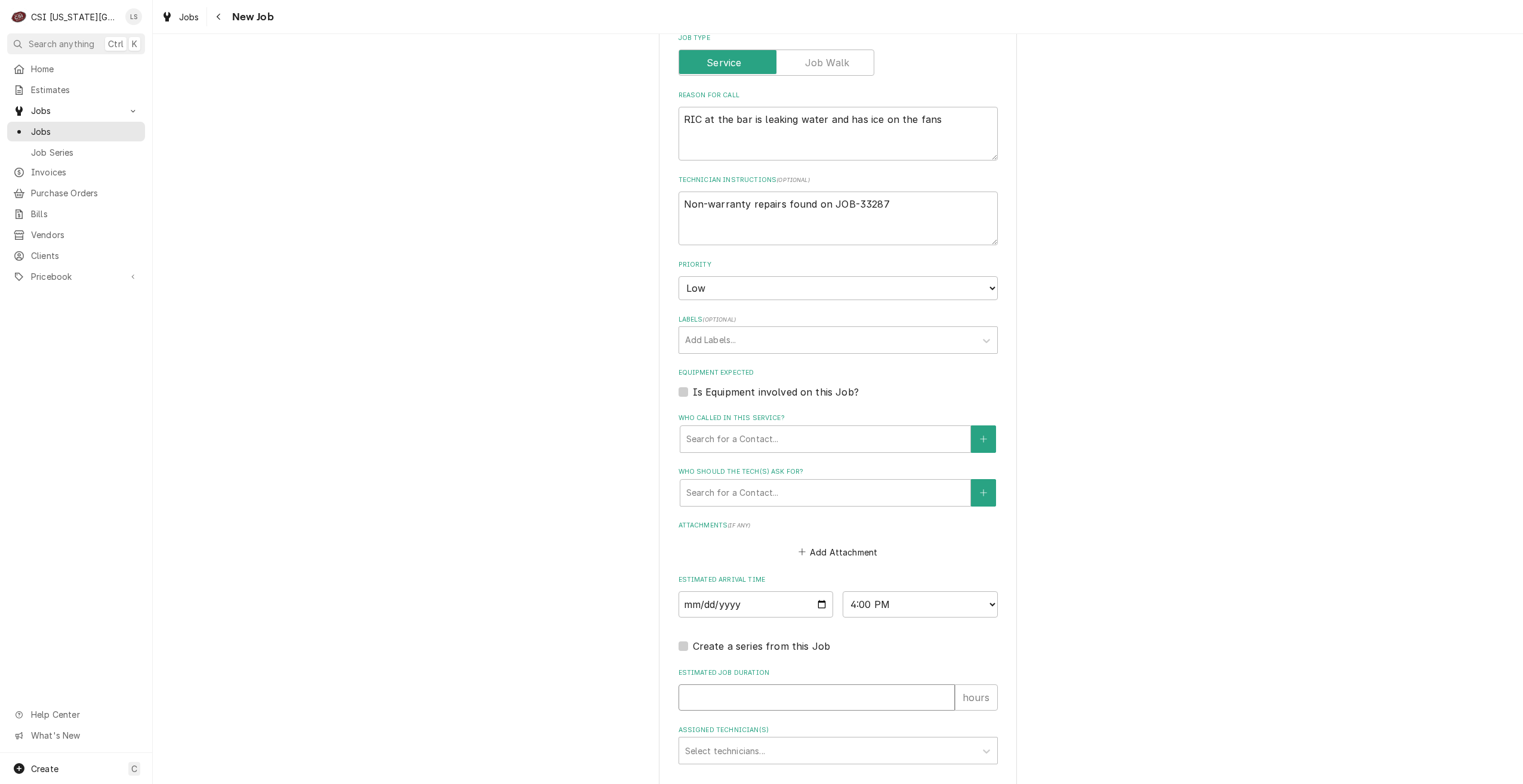
click at [859, 698] on input "Estimated Job Duration" at bounding box center [816, 698] width 276 height 27
type textarea "x"
type input "2"
type textarea "x"
type input "2"
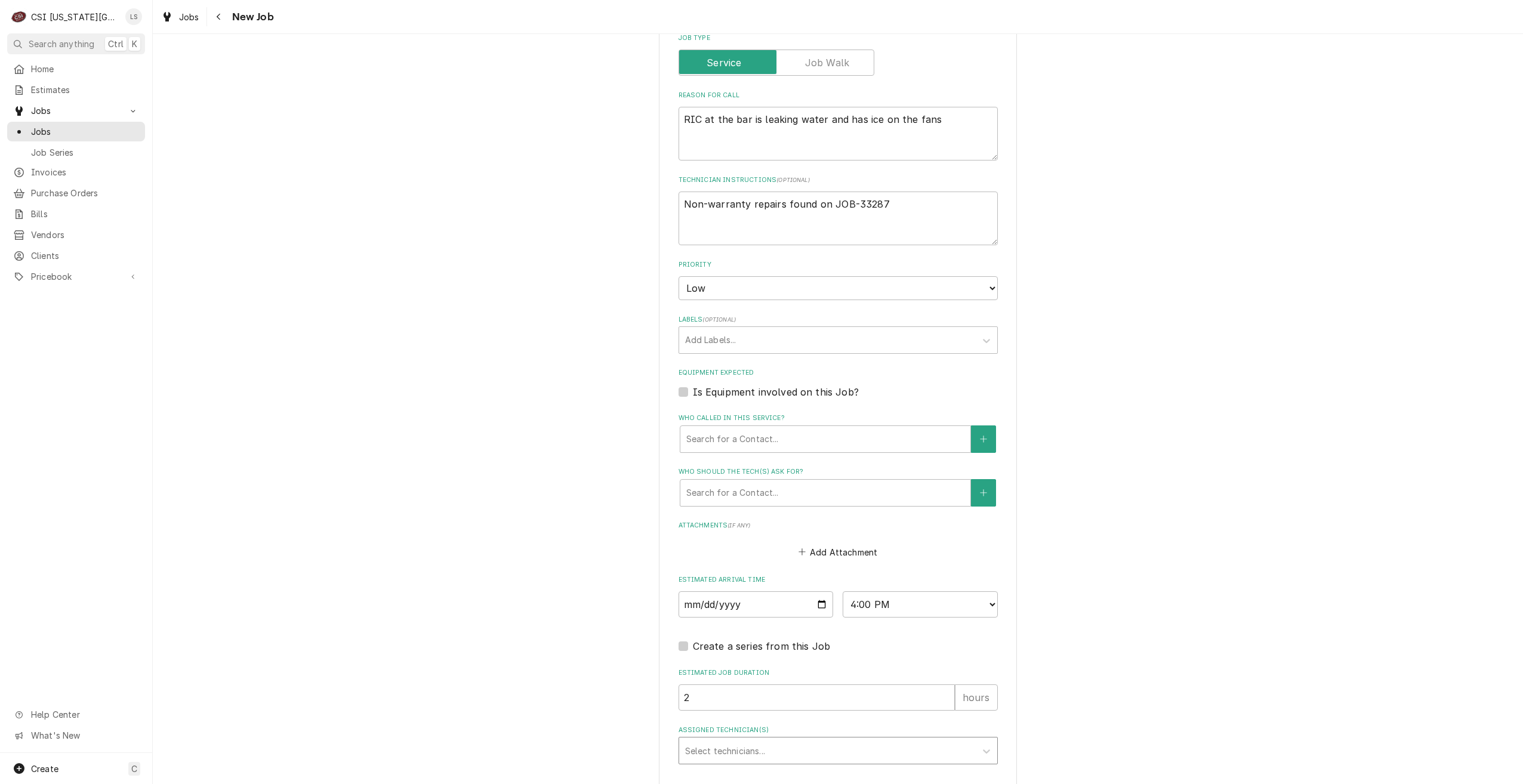
click at [858, 742] on div "Assigned Technician(s)" at bounding box center [828, 751] width 285 height 22
type input "hawk"
click at [851, 782] on div "[PERSON_NAME]" at bounding box center [838, 777] width 318 height 19
type textarea "x"
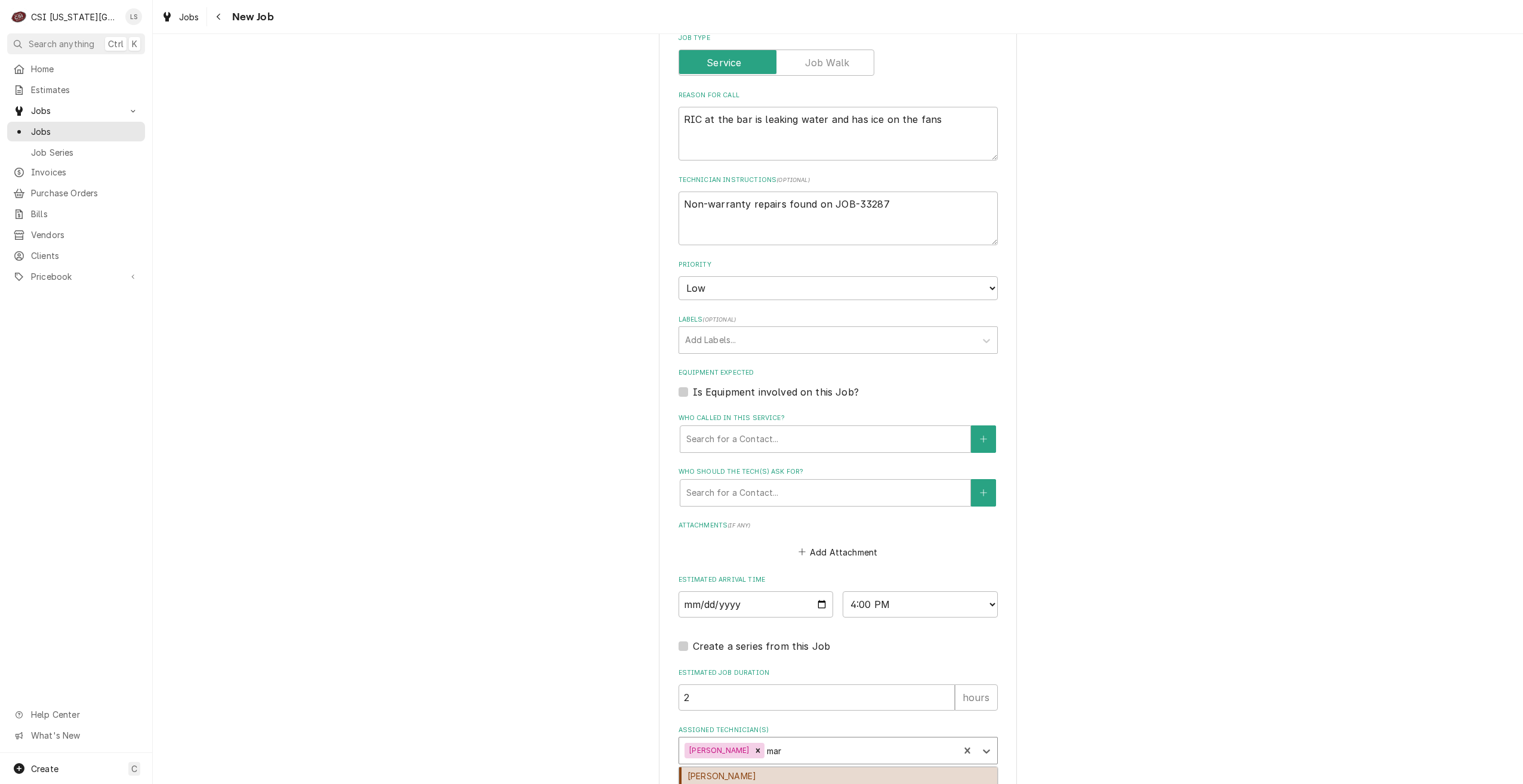
type input "mart"
click at [851, 782] on div "Richard Martin" at bounding box center [838, 777] width 318 height 19
type textarea "x"
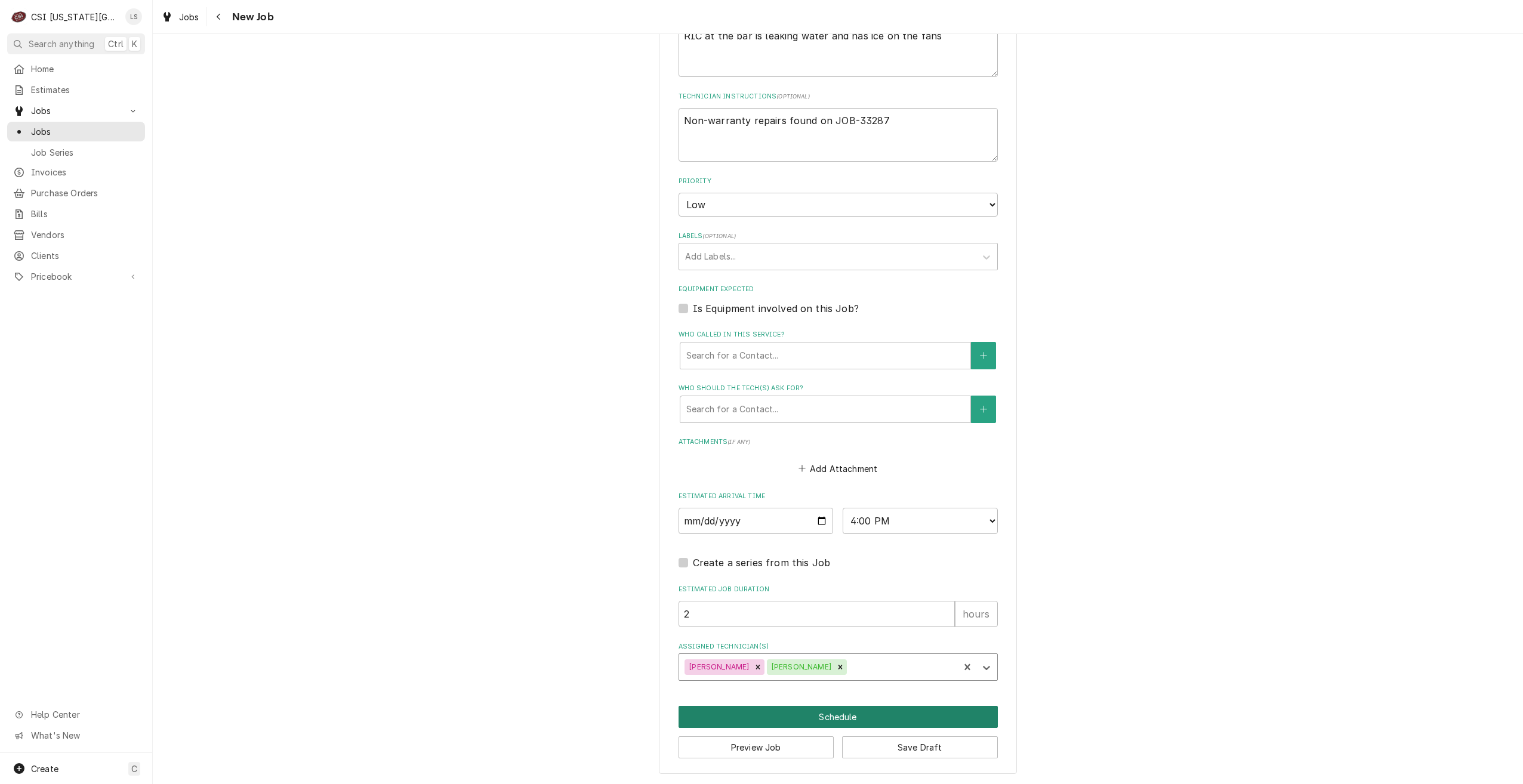
click at [829, 719] on button "Schedule" at bounding box center [837, 716] width 319 height 22
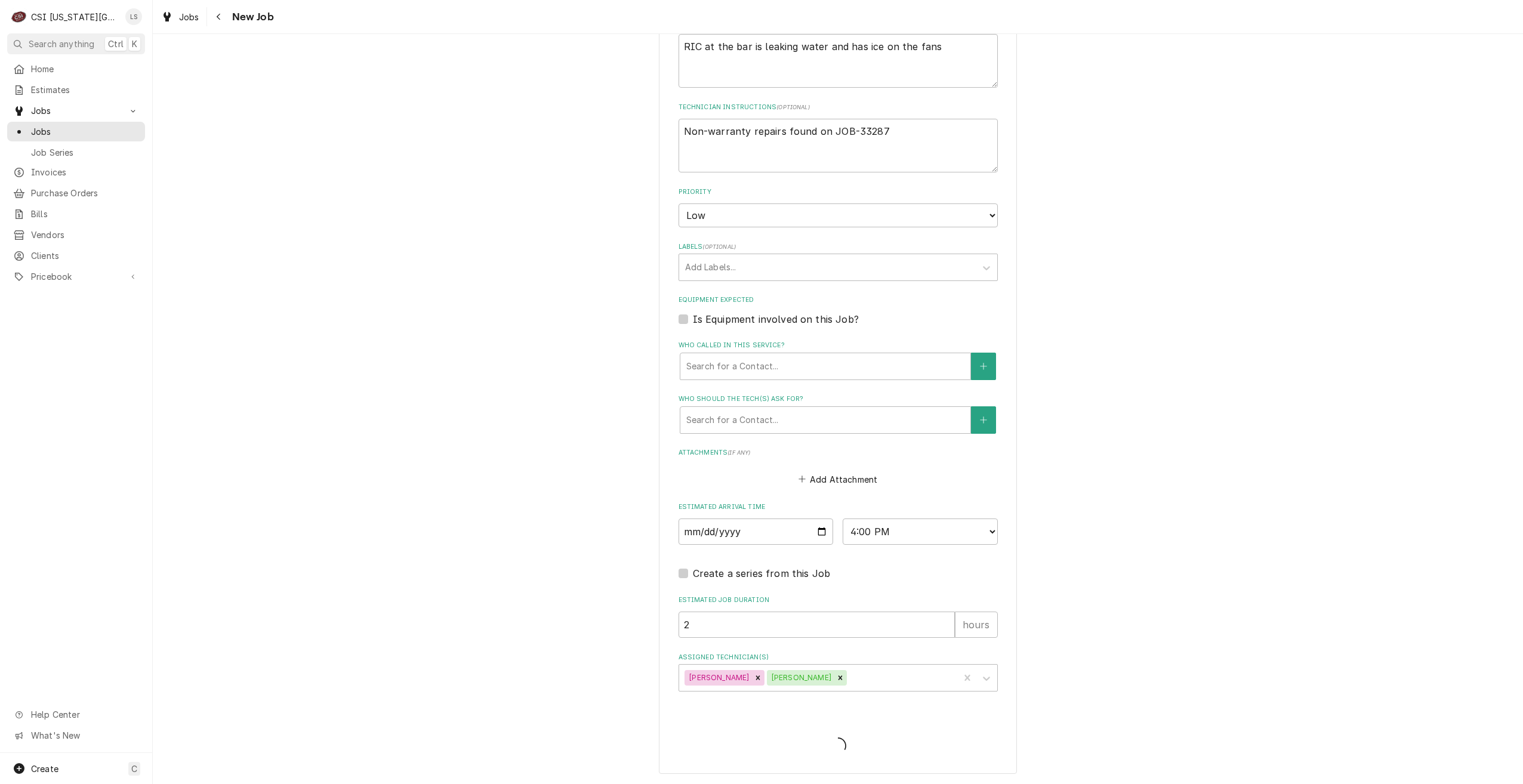
scroll to position [543, 0]
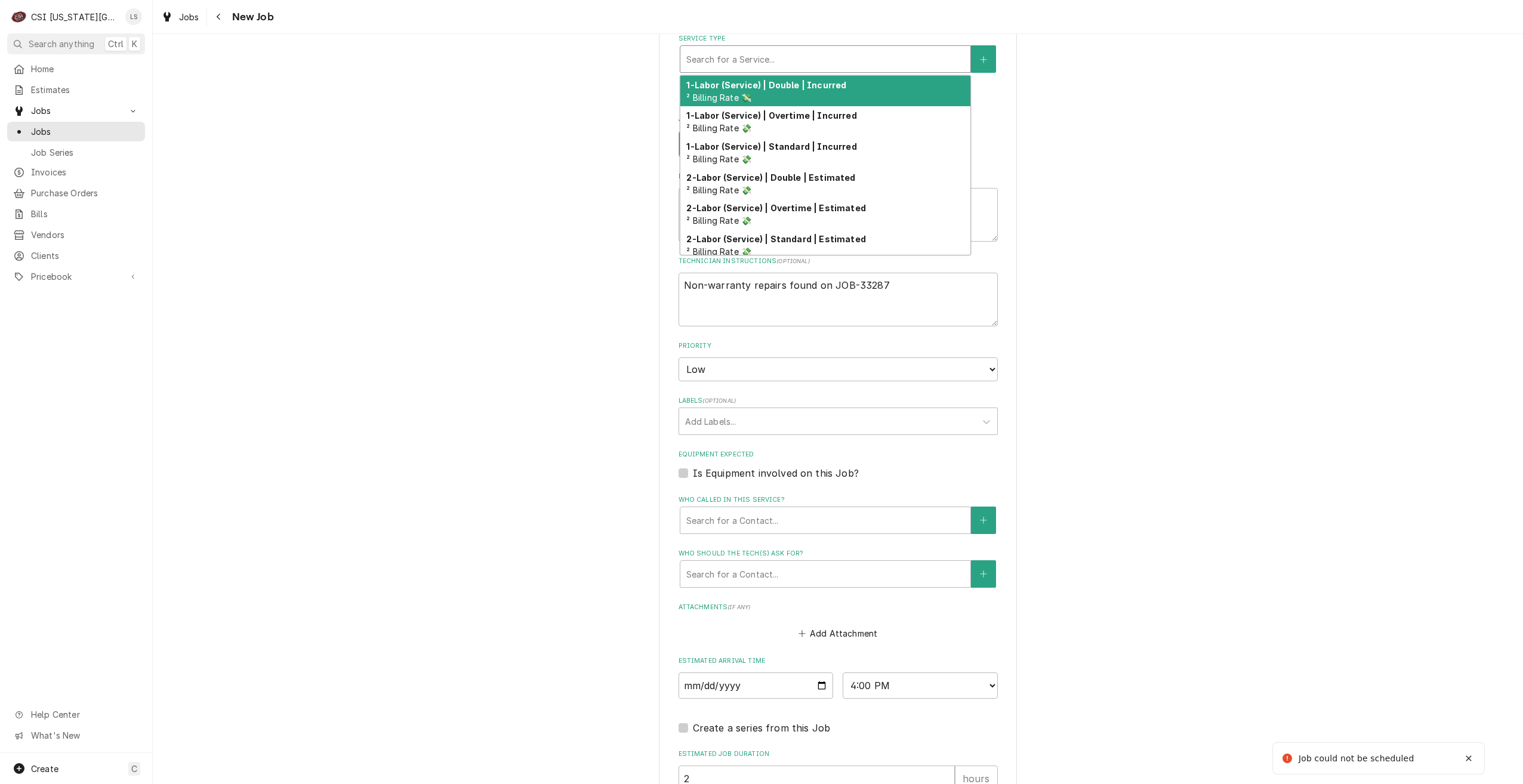
click at [820, 56] on div "Service Type" at bounding box center [825, 59] width 278 height 22
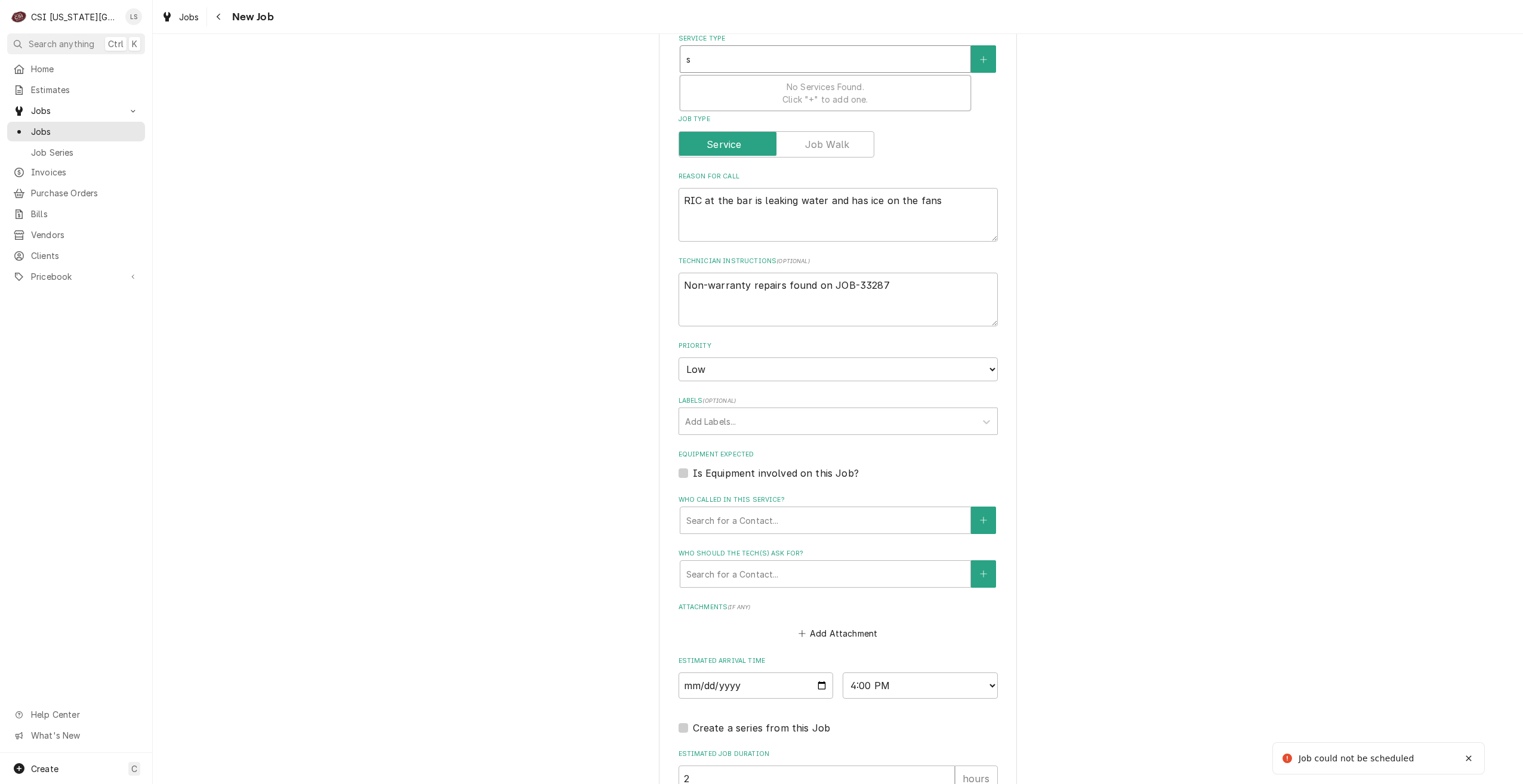
type textarea "x"
type input "s"
type textarea "x"
type input "se"
type textarea "x"
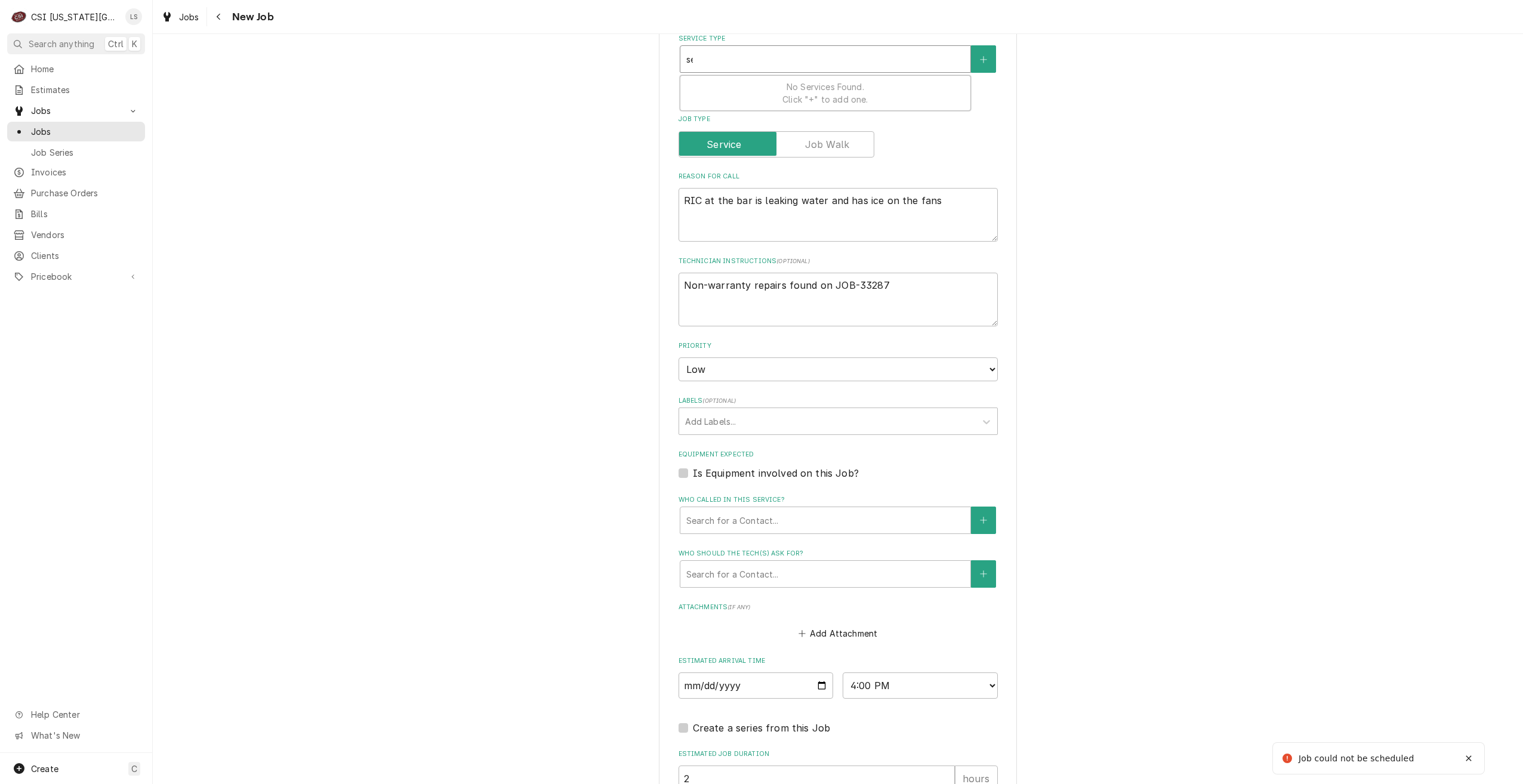
type input "ser"
type textarea "x"
type input "serv"
type textarea "x"
type input "servi"
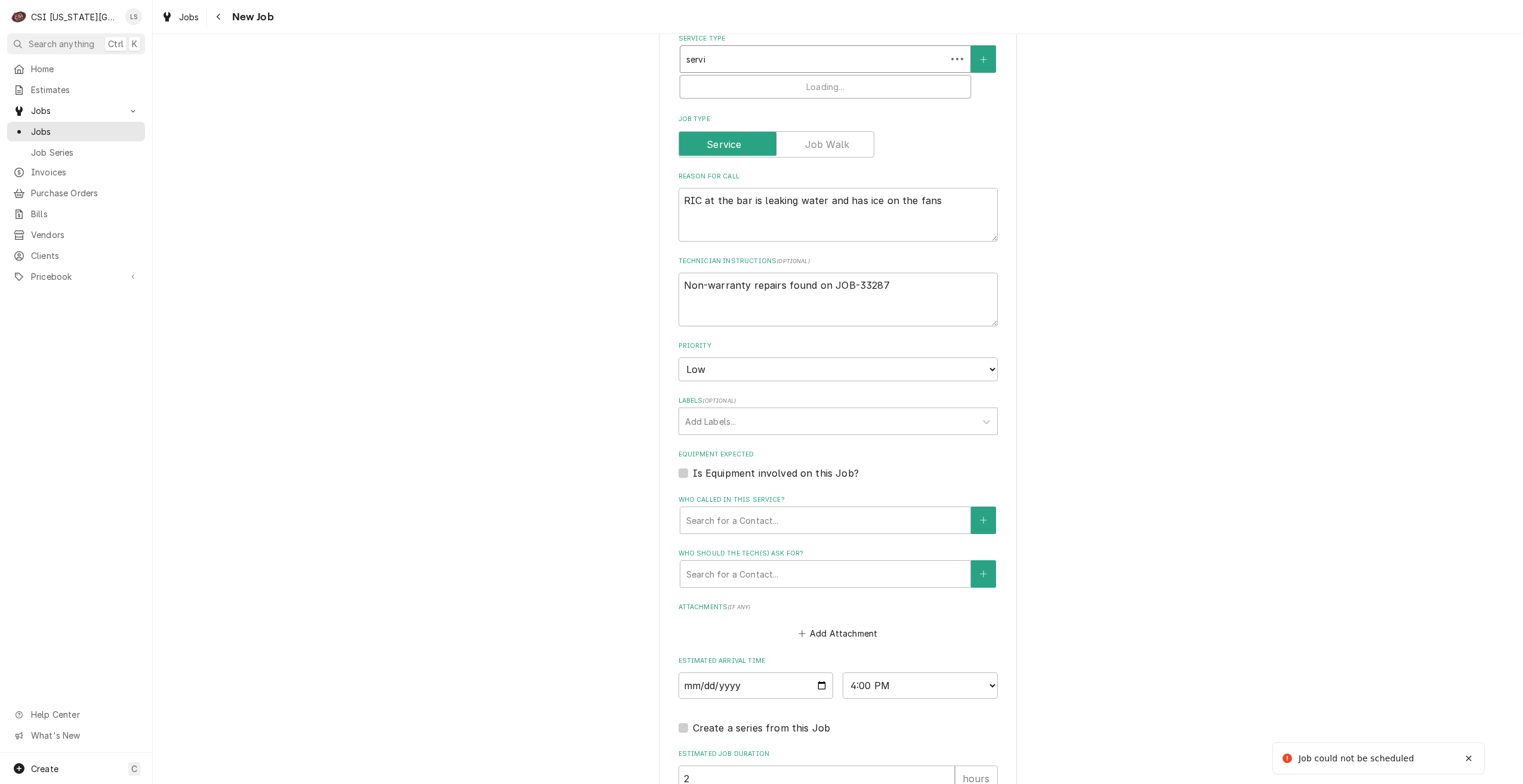
type textarea "x"
type input "servic"
type textarea "x"
type input "service"
type textarea "x"
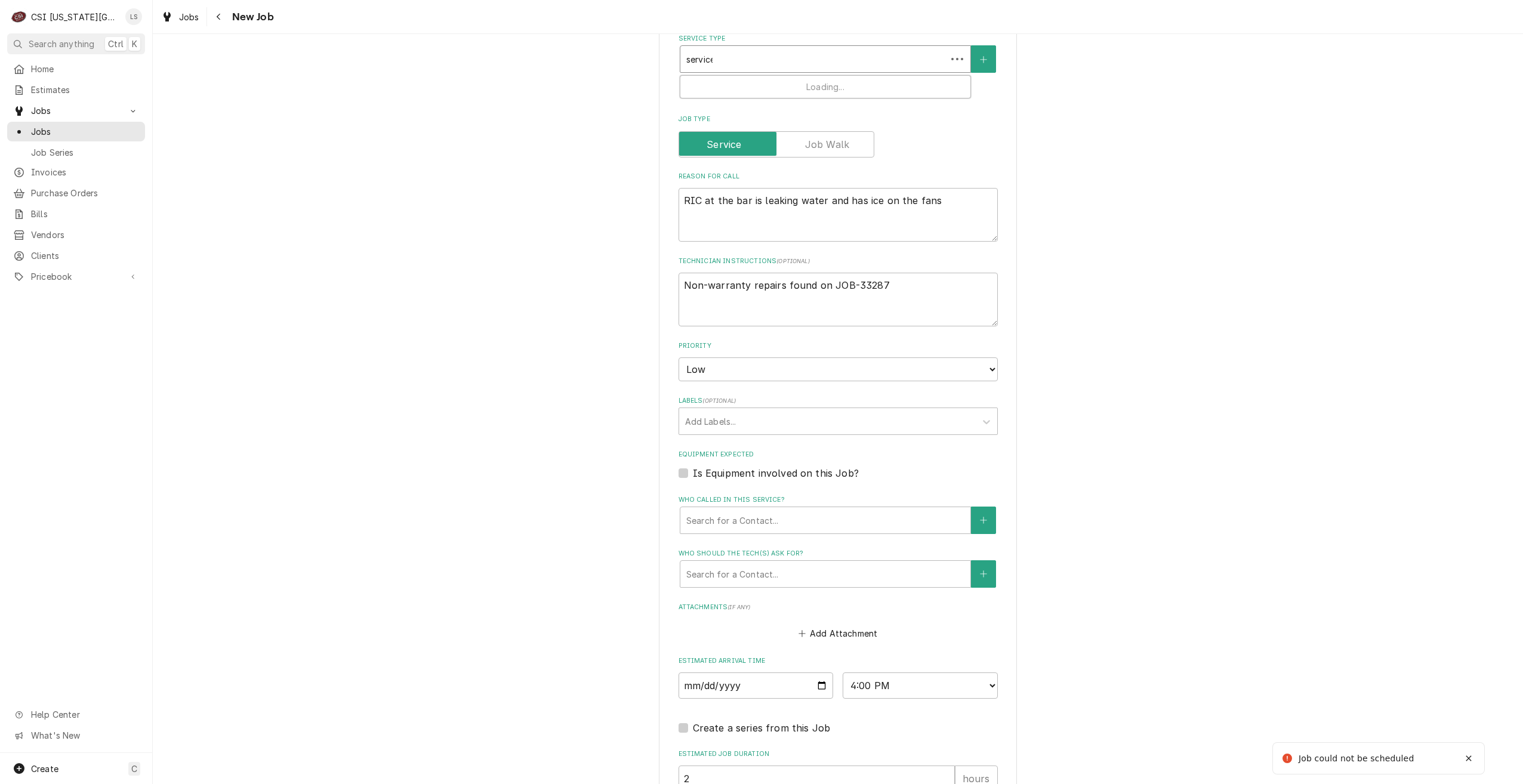
type input "service"
type textarea "x"
type input "service c"
type textarea "x"
type input "service cal"
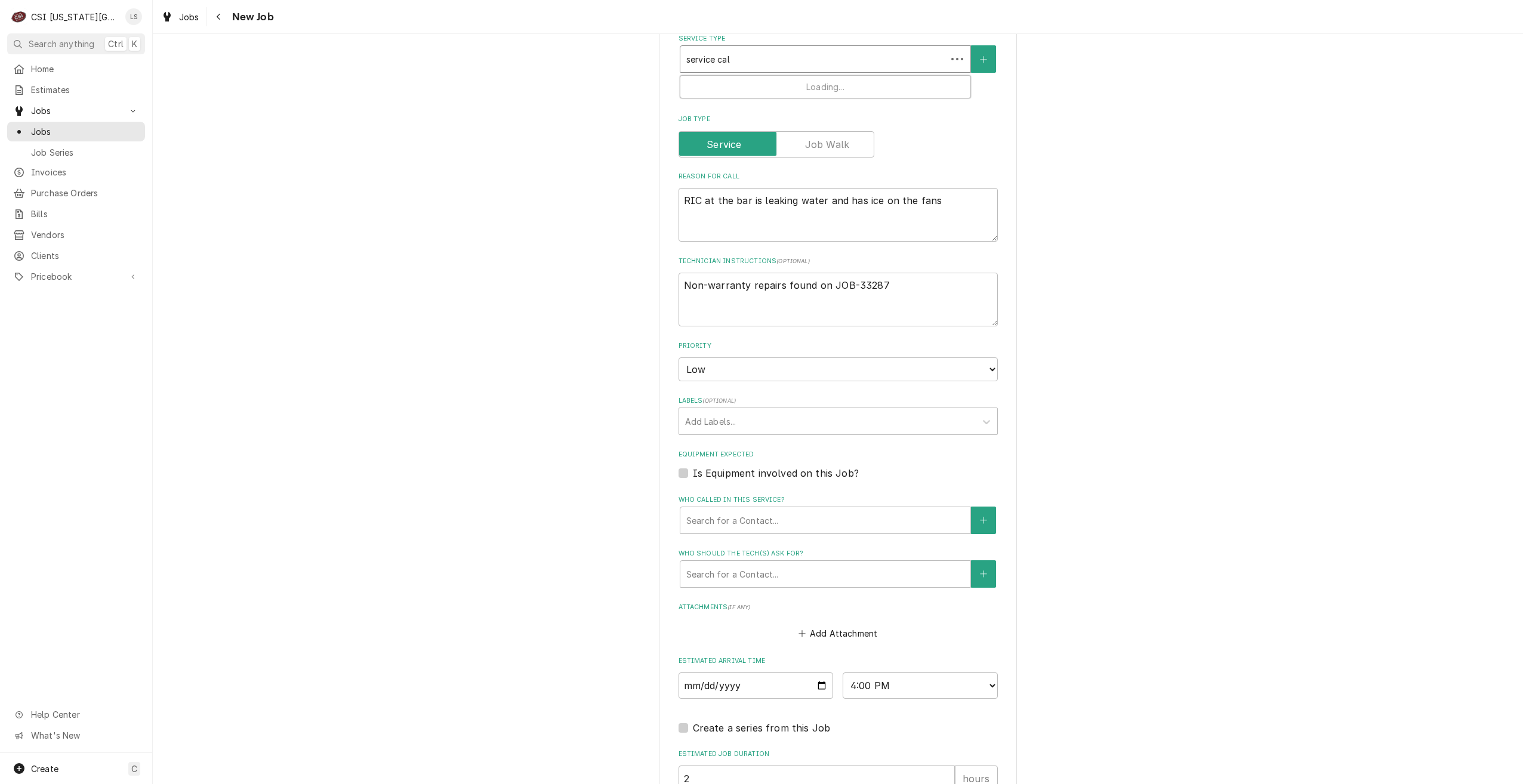
type textarea "x"
type input "service call"
click at [813, 99] on div "Job | Service Call ¹ Service Type 🛠️" at bounding box center [825, 91] width 290 height 31
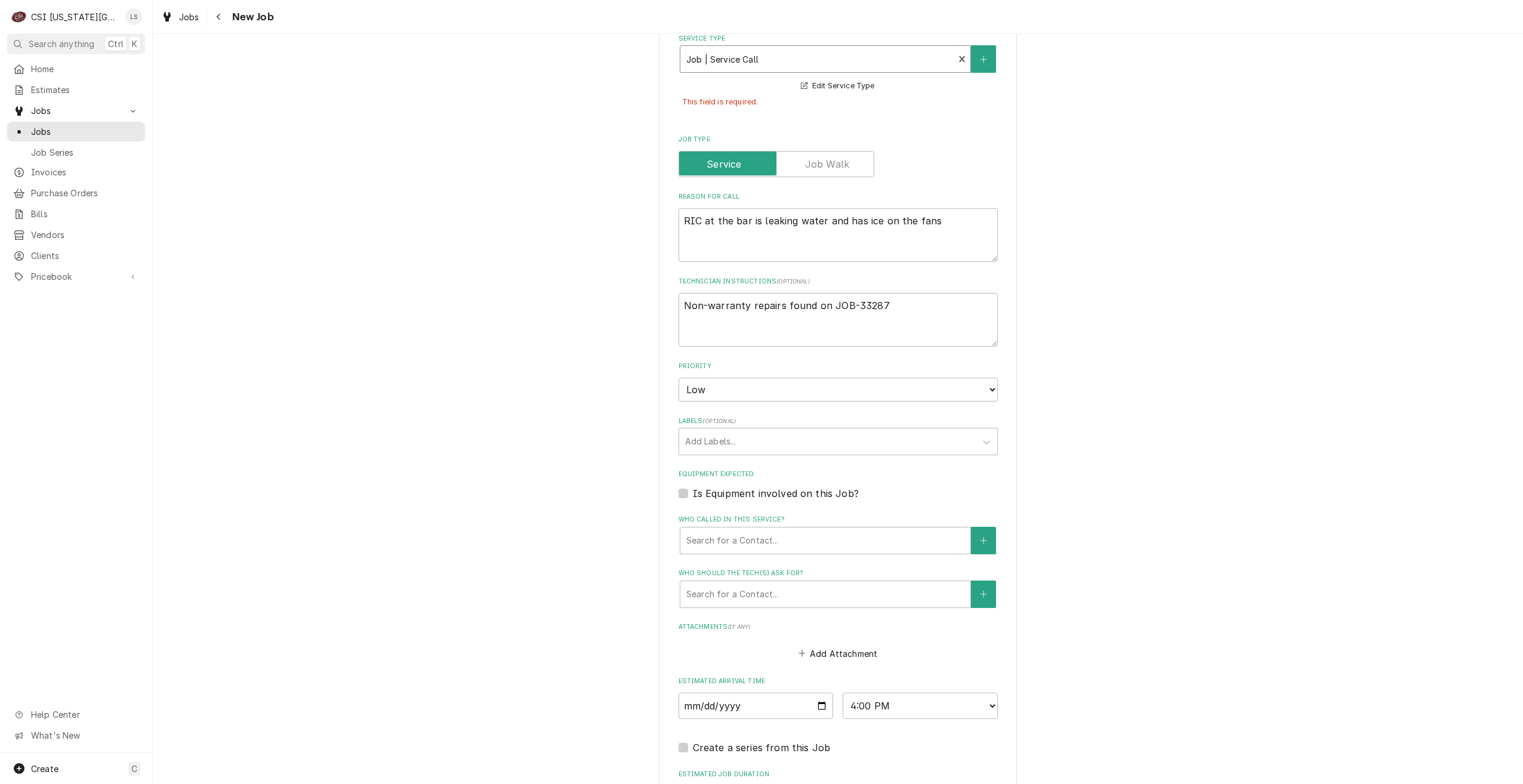
type textarea "x"
click at [766, 445] on div "Labels" at bounding box center [828, 442] width 285 height 22
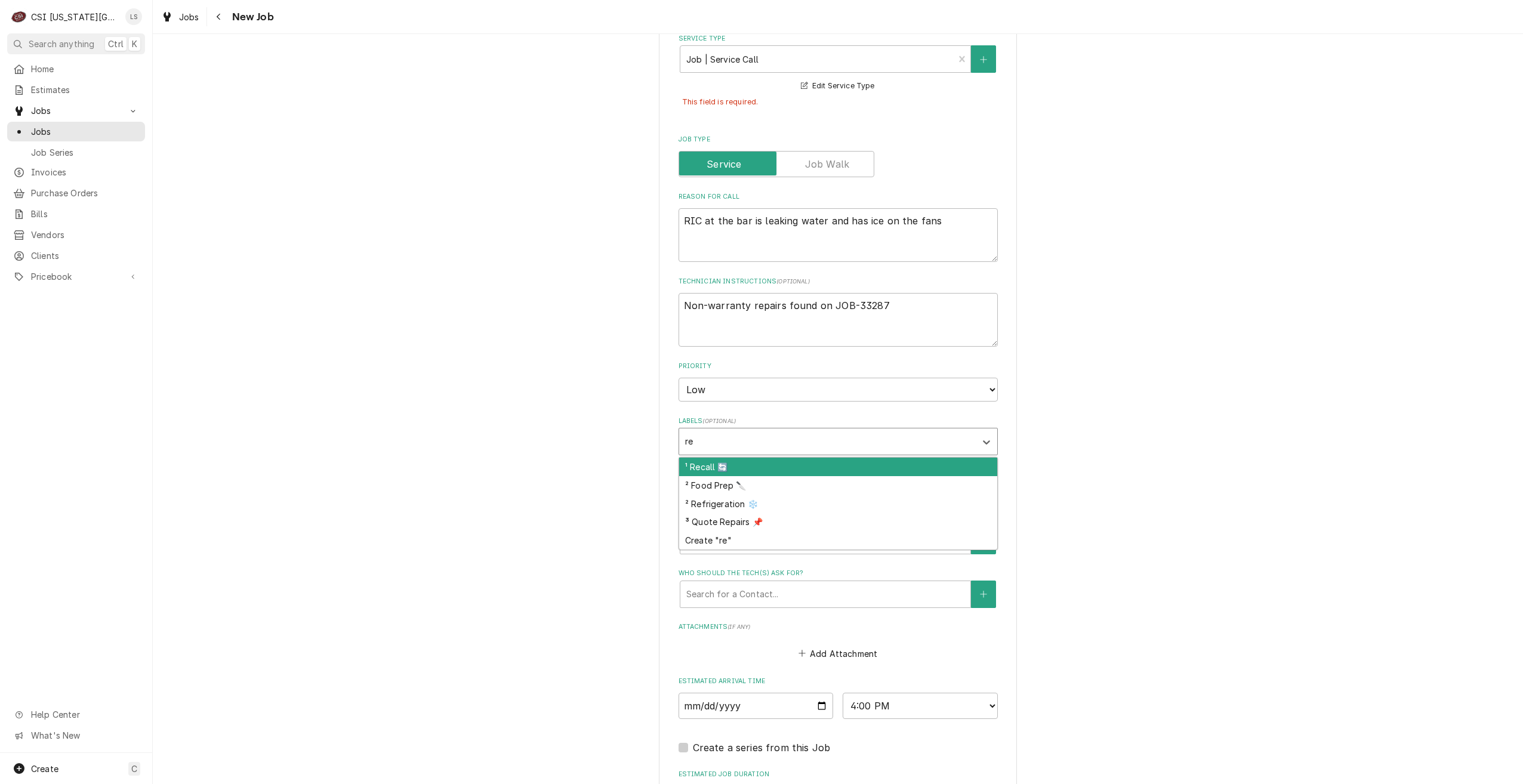
type input "ref"
click at [747, 462] on div "² Refrigeration ❄️" at bounding box center [838, 467] width 318 height 19
type textarea "x"
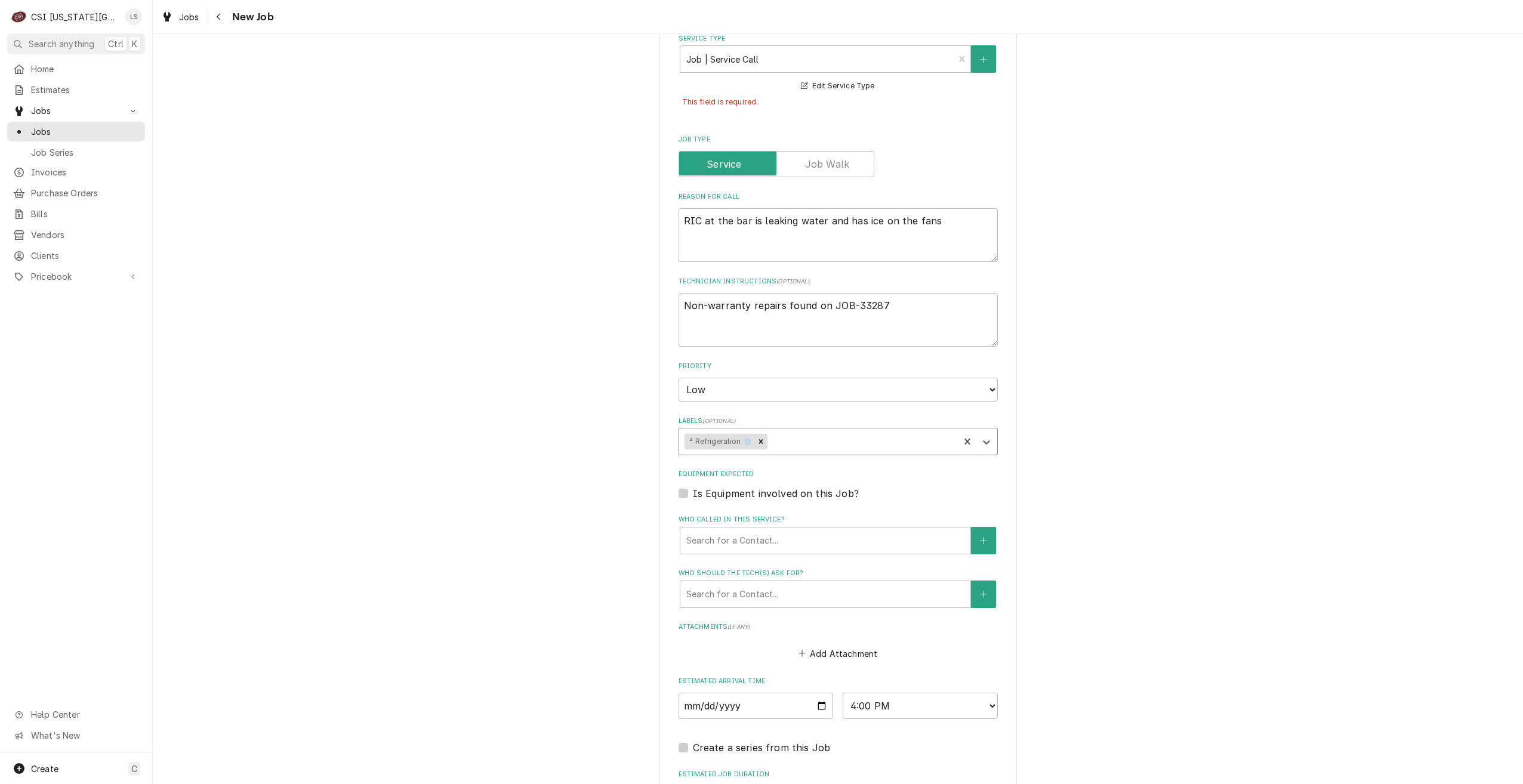
scroll to position [727, 0]
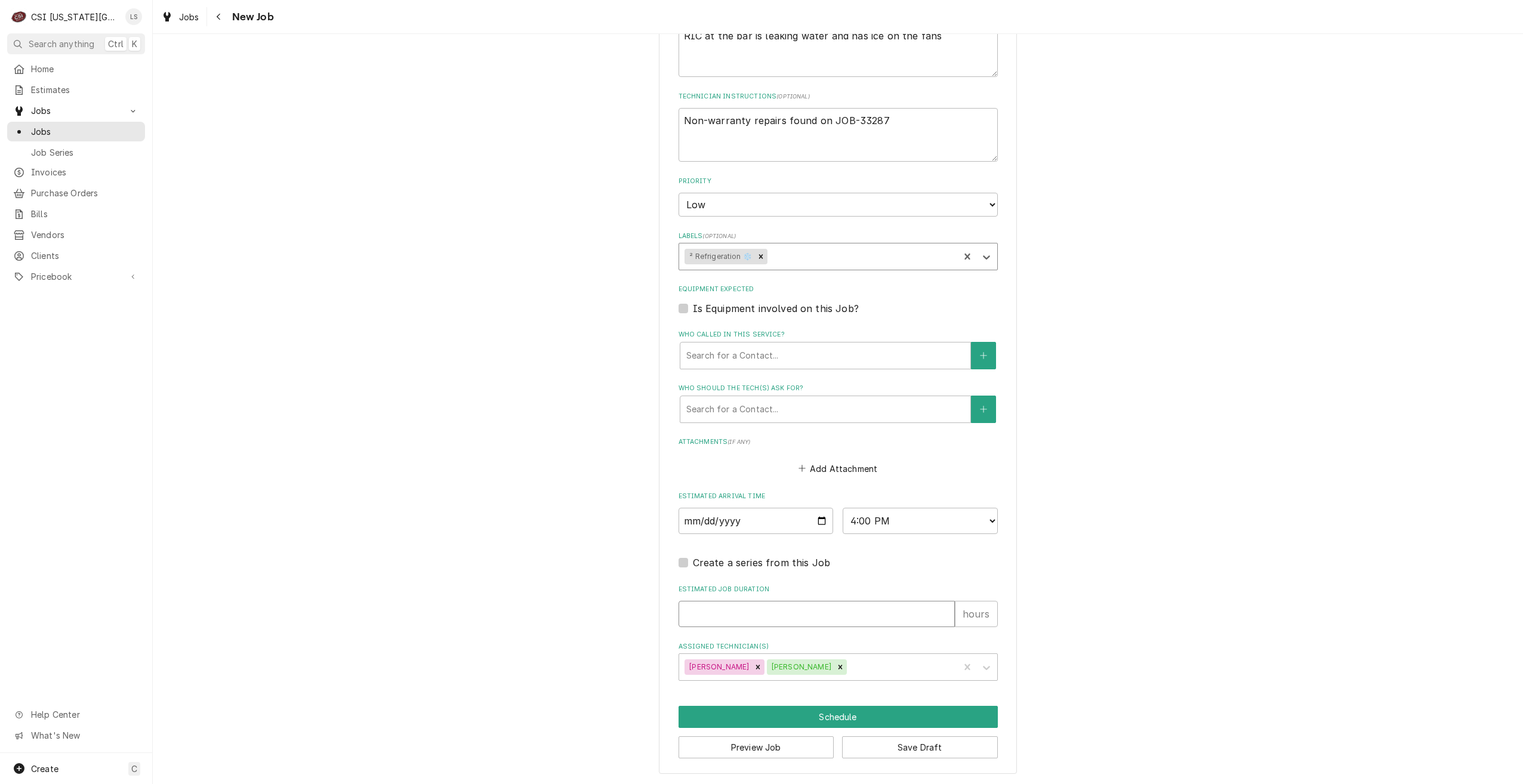
click at [754, 606] on input "Estimated Job Duration" at bounding box center [816, 614] width 276 height 27
type textarea "x"
type input "2"
type textarea "x"
type input "2"
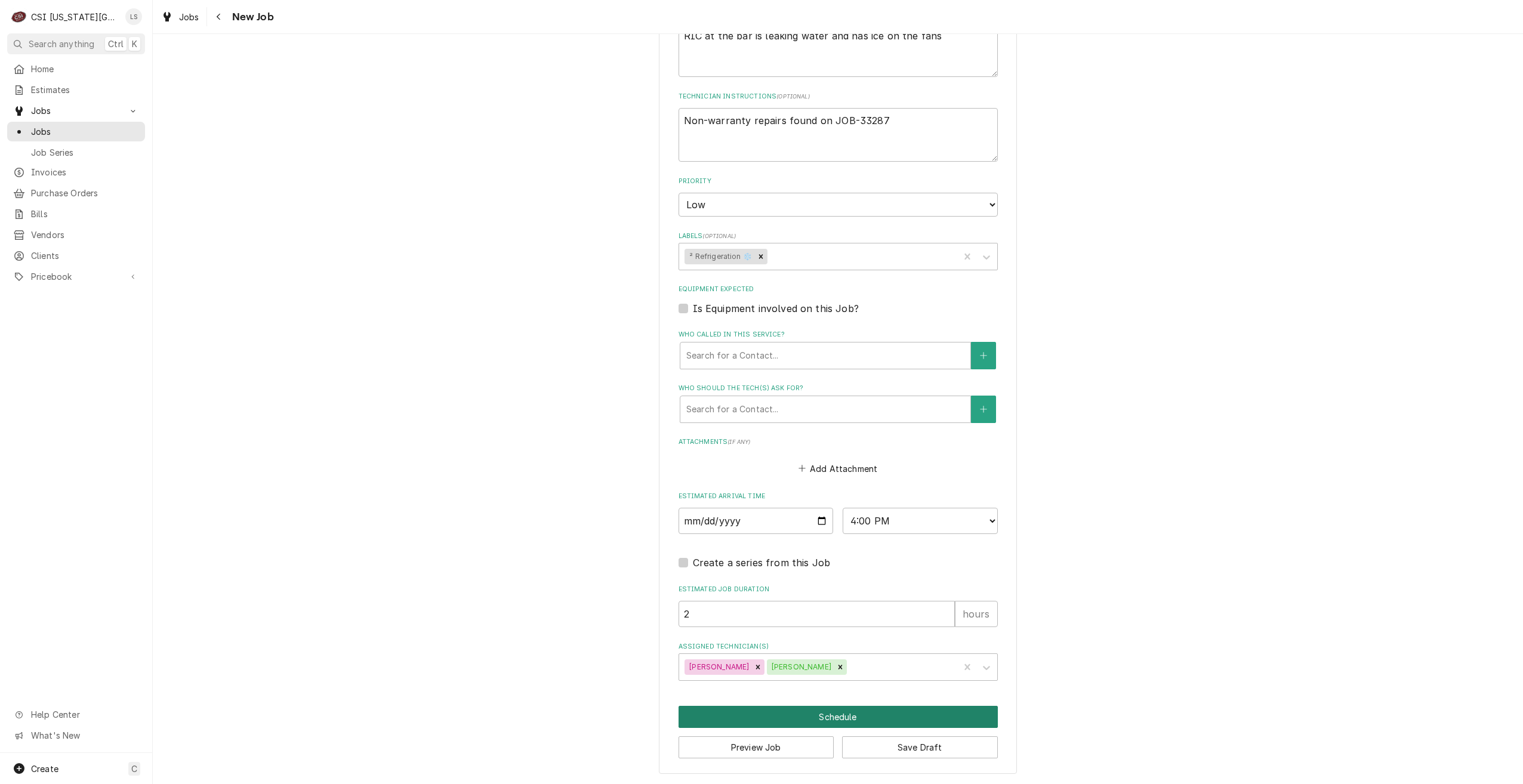
click at [745, 723] on button "Schedule" at bounding box center [837, 716] width 319 height 22
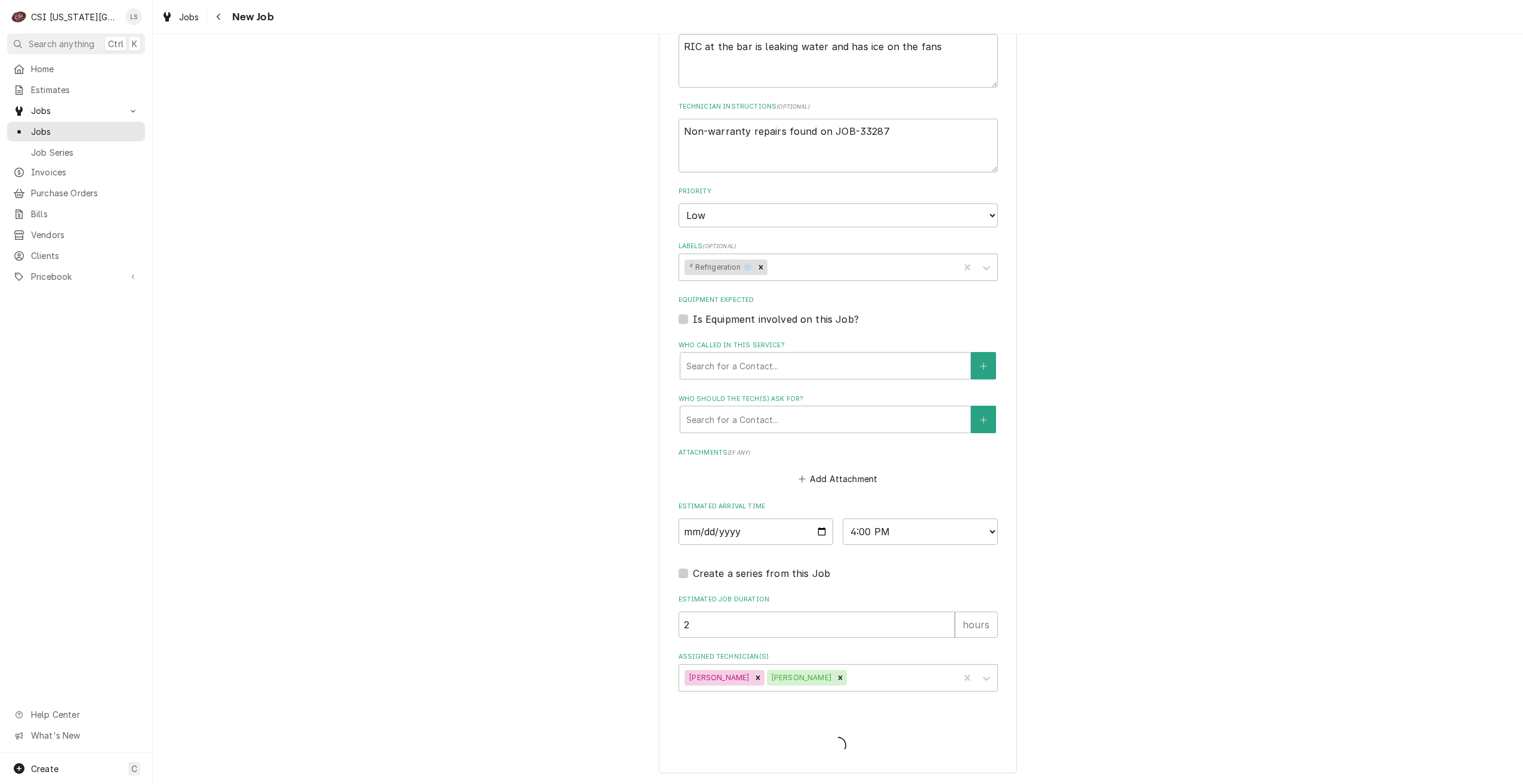
type textarea "x"
